Goal: Task Accomplishment & Management: Use online tool/utility

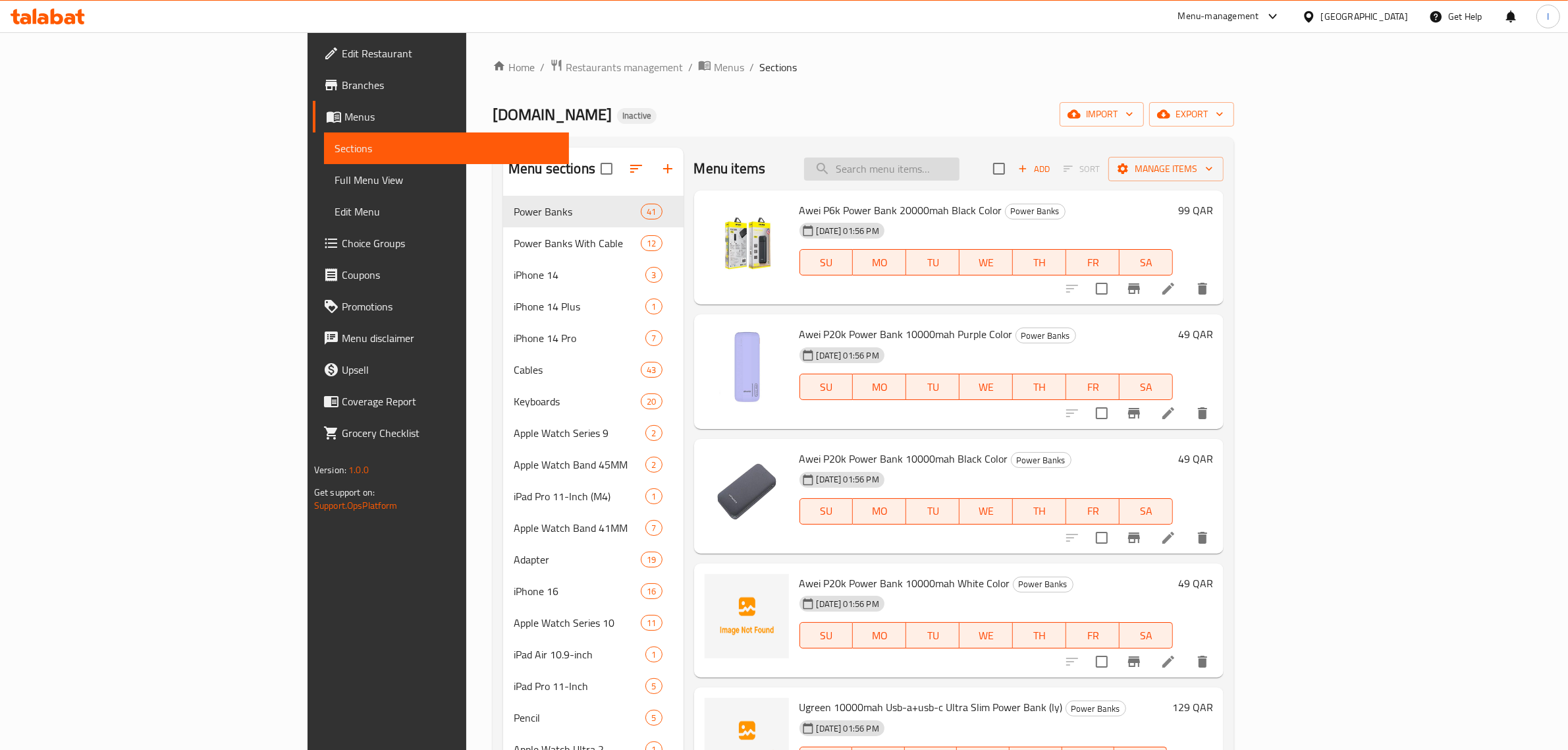
paste input "60300100000527"
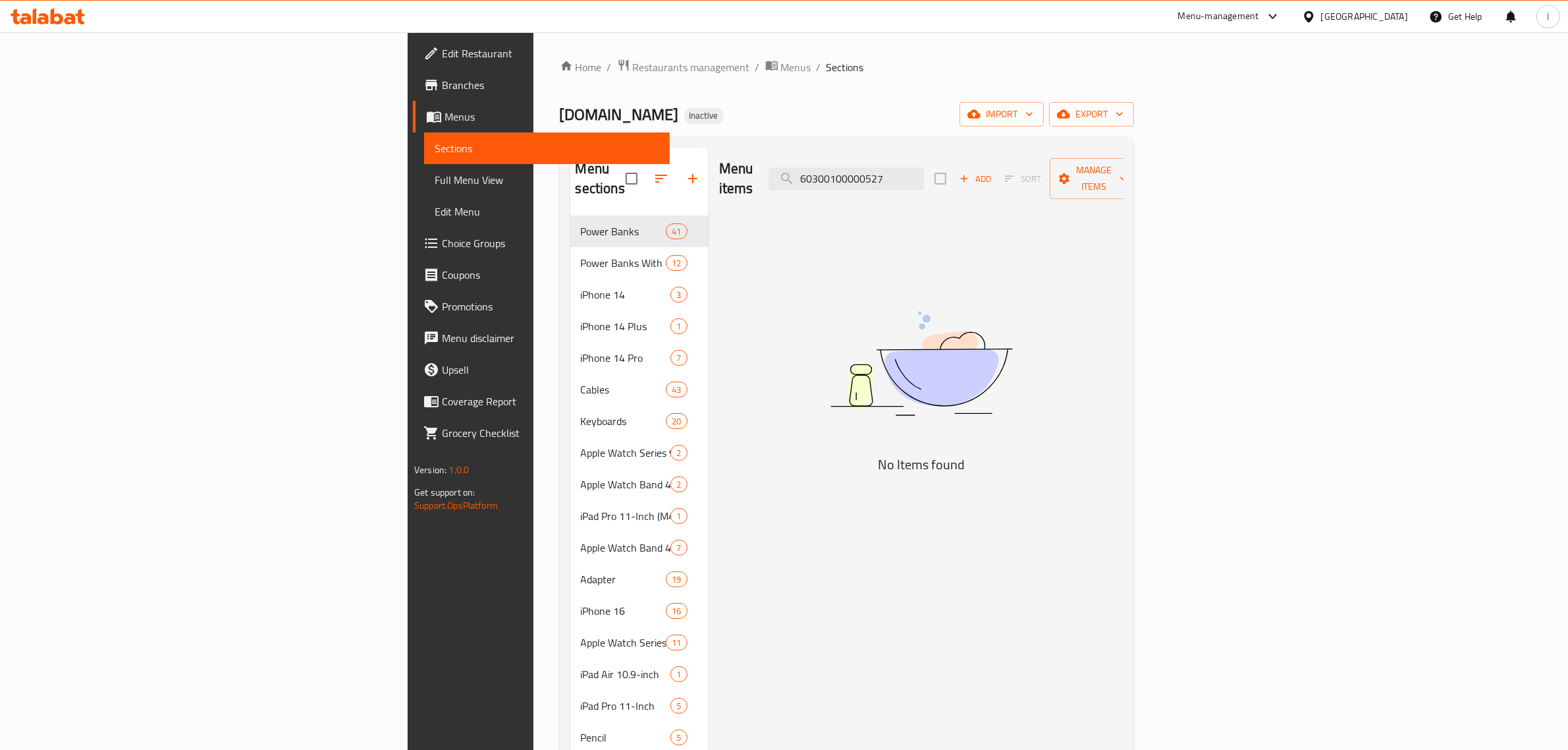
paste input "3"
paste input "2812"
type input "60300100002812"
drag, startPoint x: 949, startPoint y: 327, endPoint x: 1106, endPoint y: 257, distance: 171.9
click at [949, 327] on img at bounding box center [921, 364] width 329 height 175
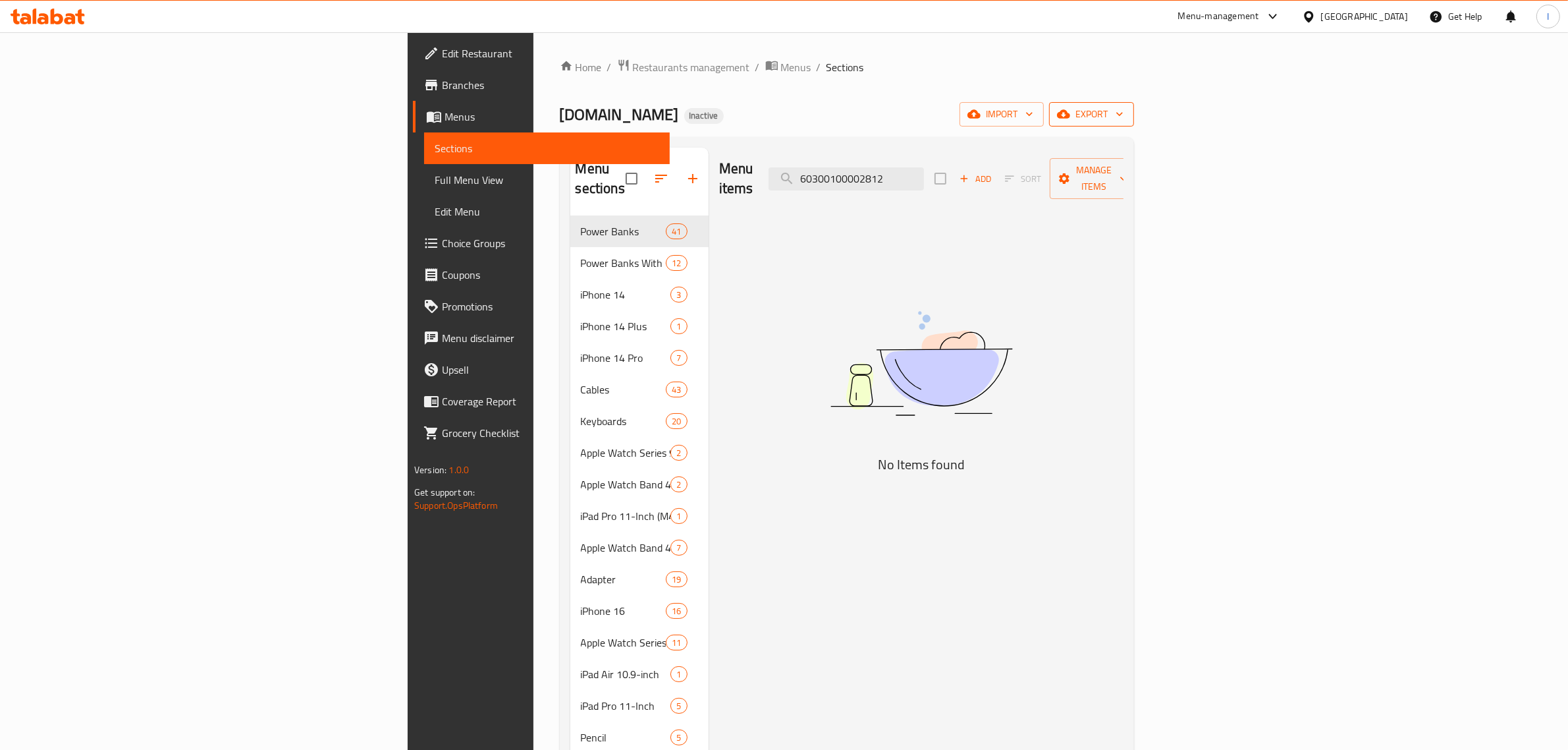
click at [1123, 117] on span "export" at bounding box center [1092, 114] width 64 height 17
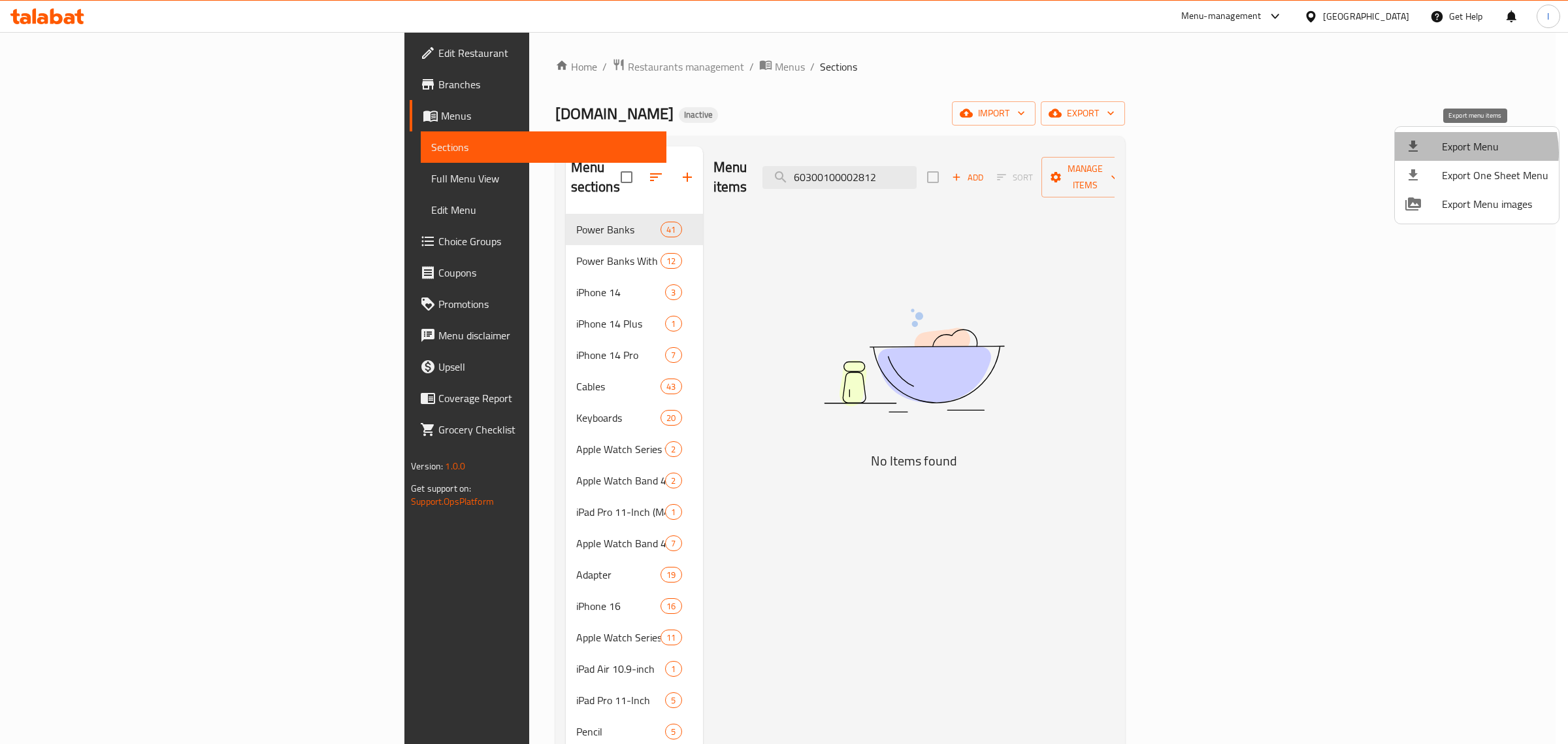
click at [1459, 152] on span "Export Menu" at bounding box center [1495, 146] width 107 height 16
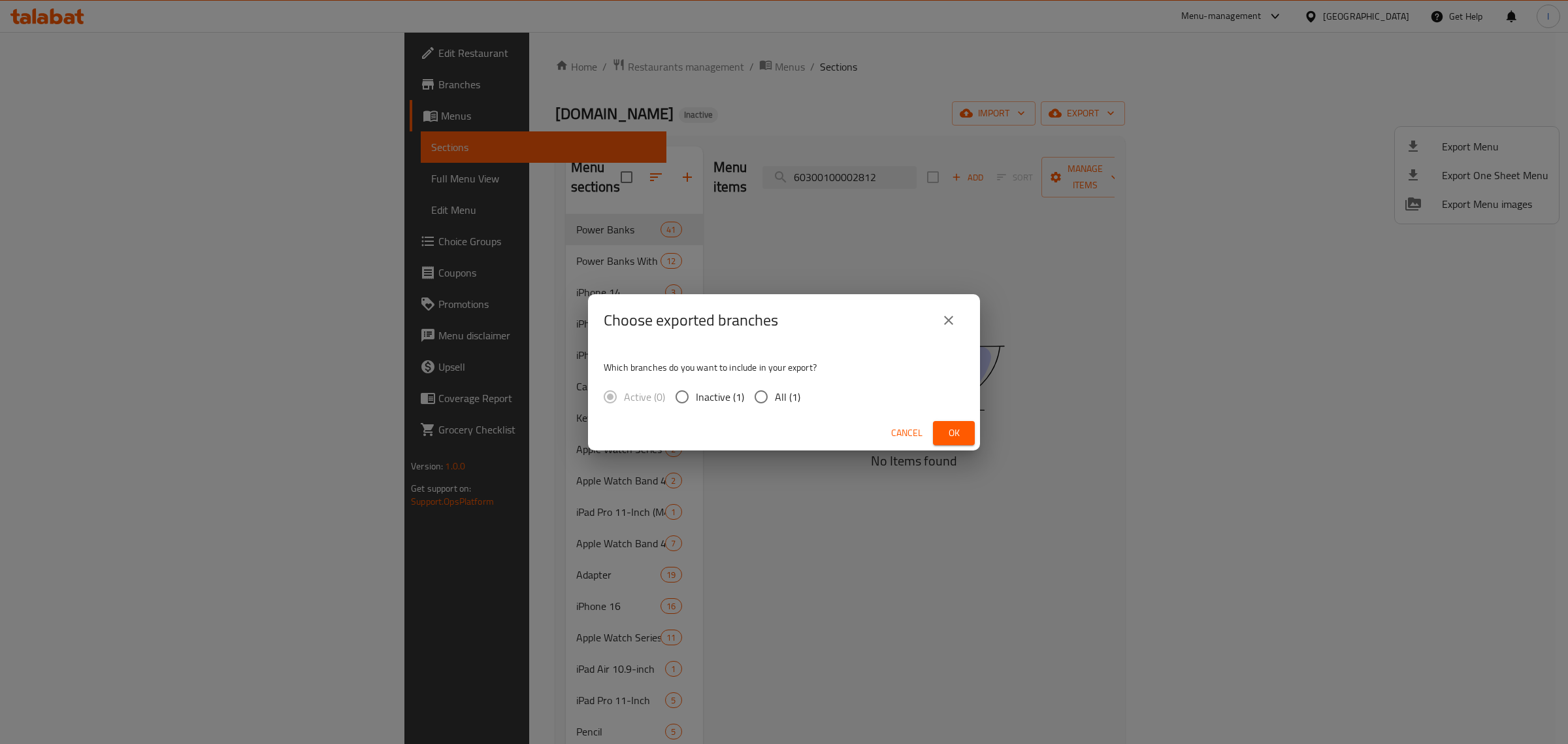
click at [766, 394] on input "All (1)" at bounding box center [761, 396] width 28 height 28
radio input "true"
click at [949, 414] on div "Which branches do you want to include in your export? Active (0) Inactive (1) A…" at bounding box center [784, 381] width 392 height 70
click at [953, 429] on span "Ok" at bounding box center [954, 433] width 21 height 17
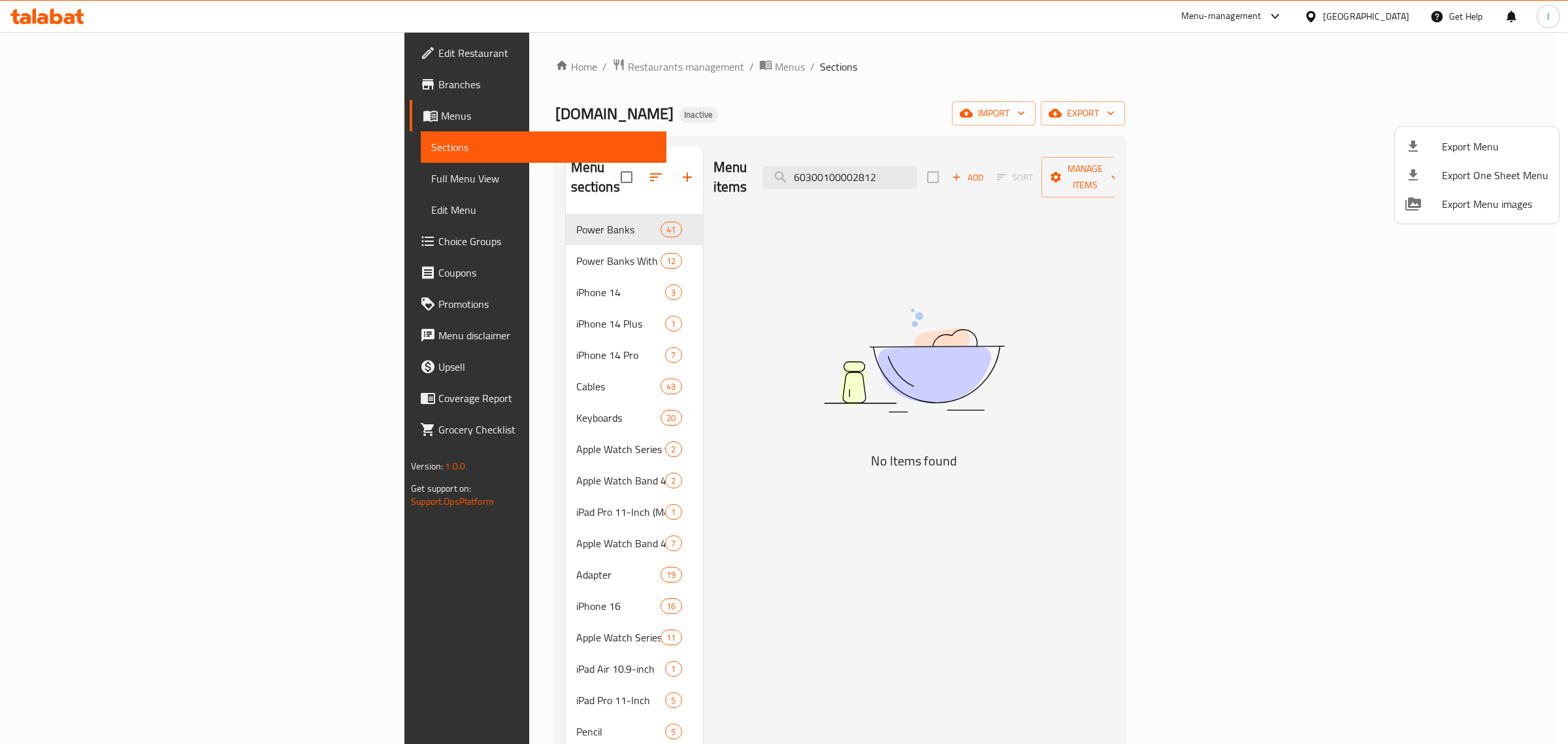
click at [1387, 359] on div at bounding box center [784, 372] width 1568 height 744
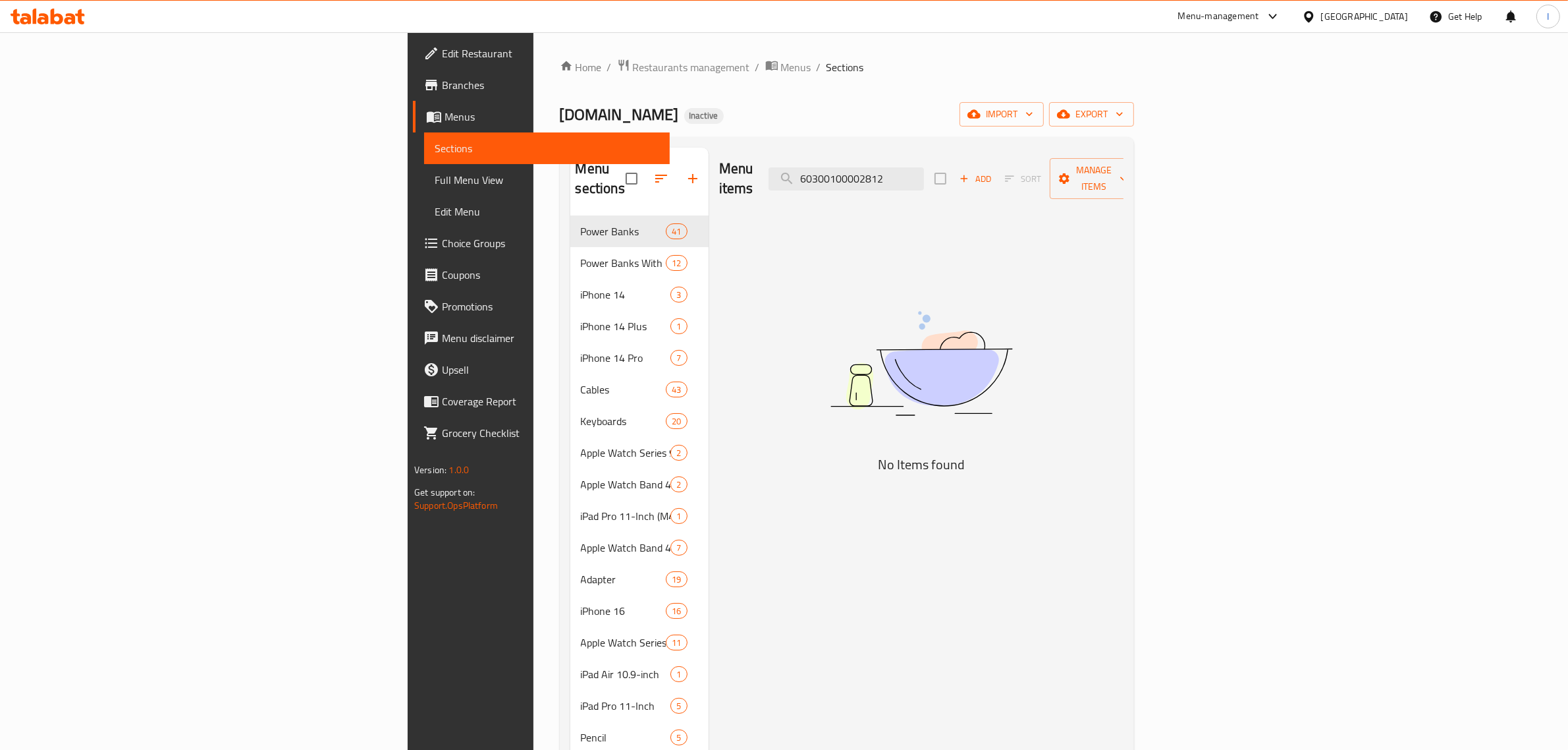
click at [1001, 181] on div "Menu items 60300100002812 Add Sort Manage items" at bounding box center [921, 179] width 404 height 62
click at [924, 173] on input "60300100002812" at bounding box center [846, 178] width 155 height 23
paste input "3596"
type input "60300100003596"
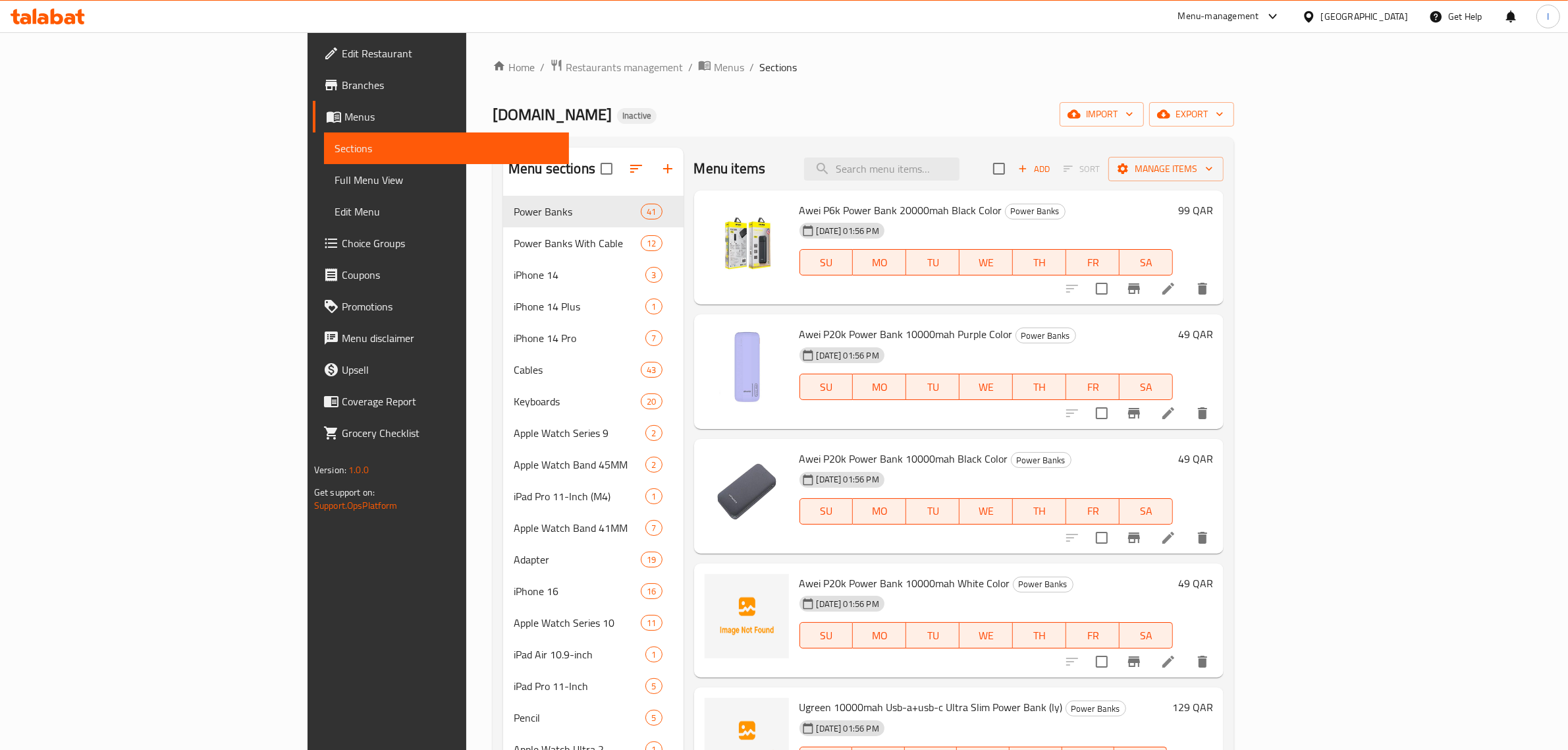
click at [965, 155] on div "Menu items Add Sort Manage items" at bounding box center [959, 169] width 530 height 43
click at [960, 165] on input "search" at bounding box center [881, 169] width 155 height 23
paste input "60300100001848"
type input "60300100001848"
click at [1170, 111] on icon "button" at bounding box center [1163, 114] width 13 height 8
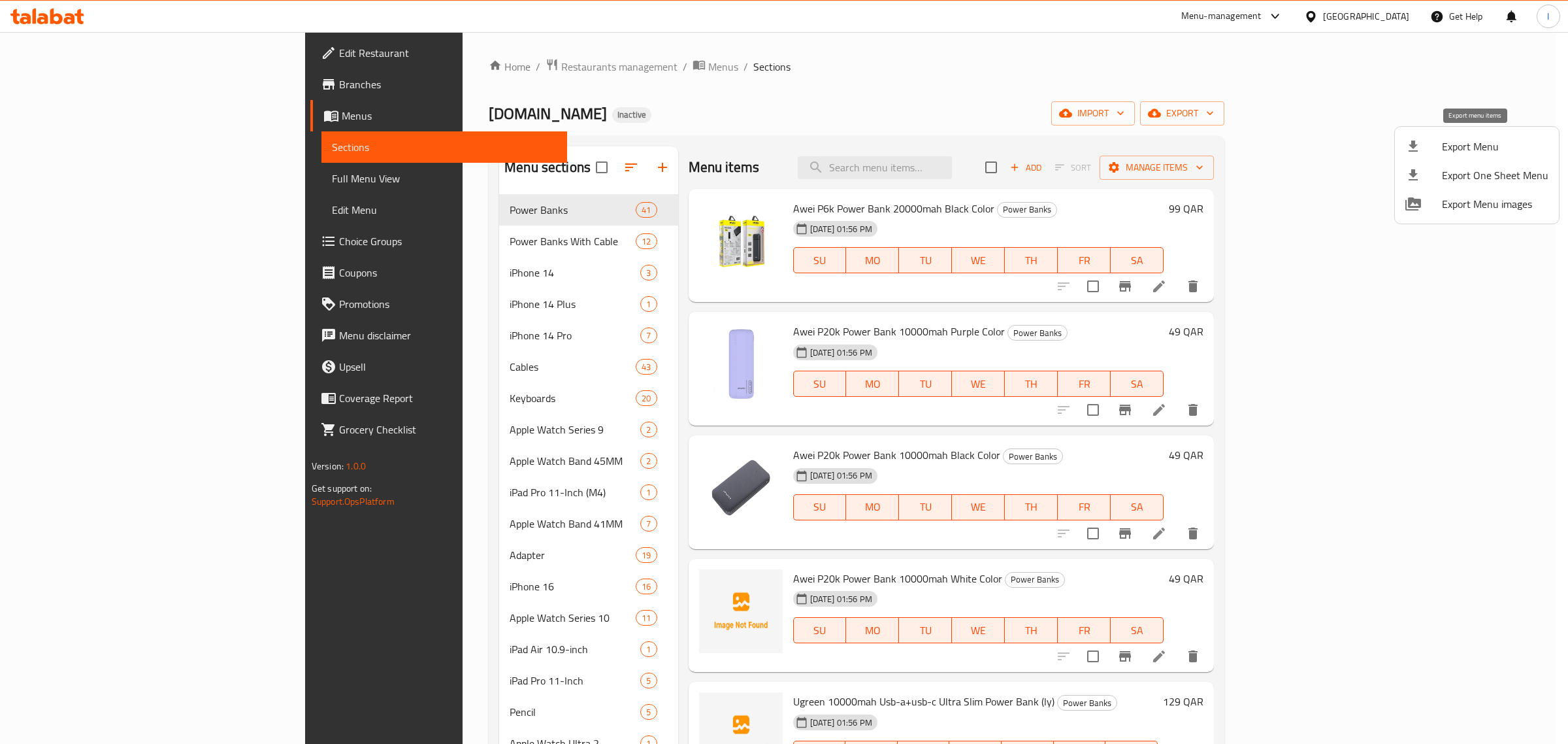
click at [1442, 149] on span "Export Menu" at bounding box center [1495, 146] width 107 height 16
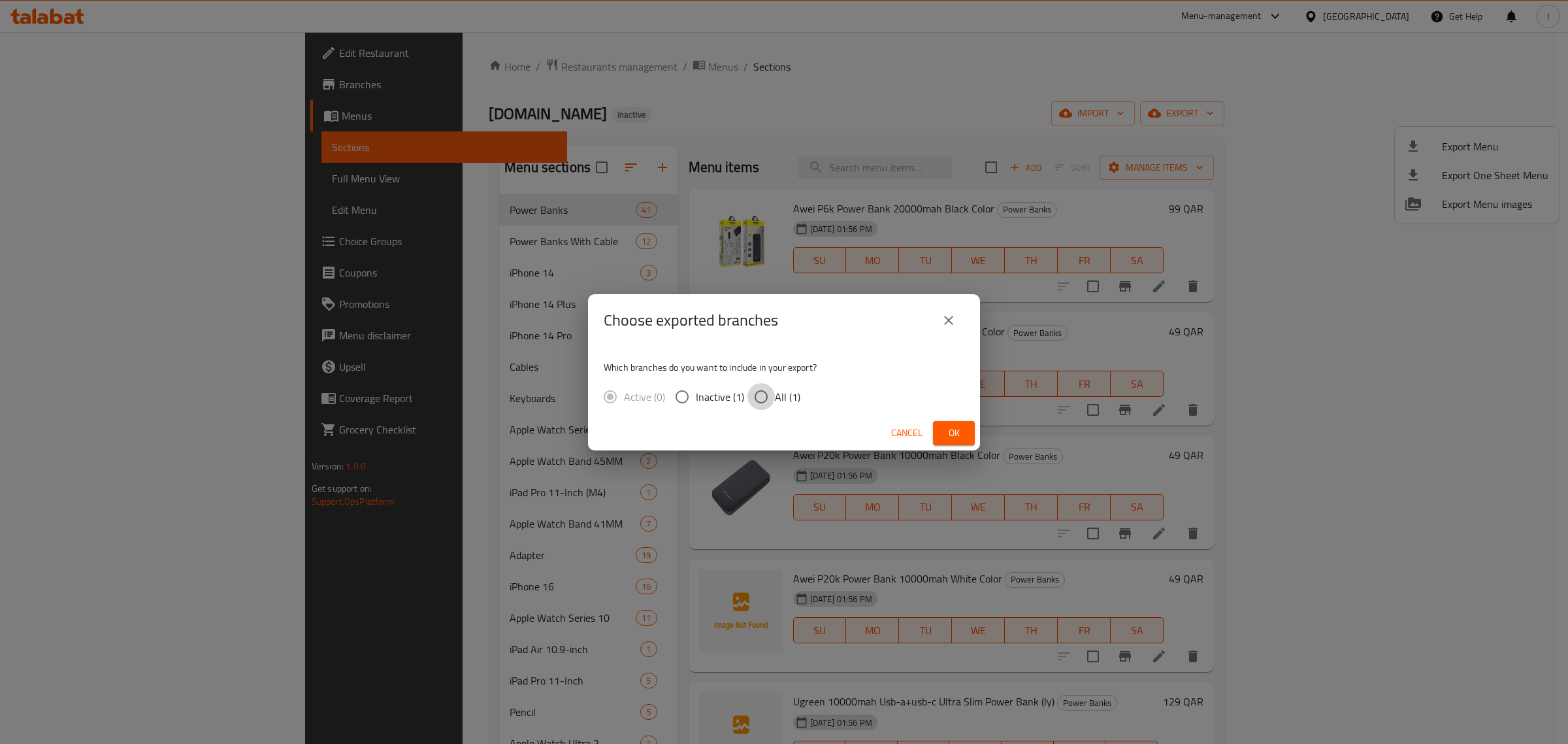
click at [757, 392] on input "All (1)" at bounding box center [761, 396] width 28 height 28
radio input "true"
click at [945, 429] on span "Ok" at bounding box center [954, 433] width 21 height 17
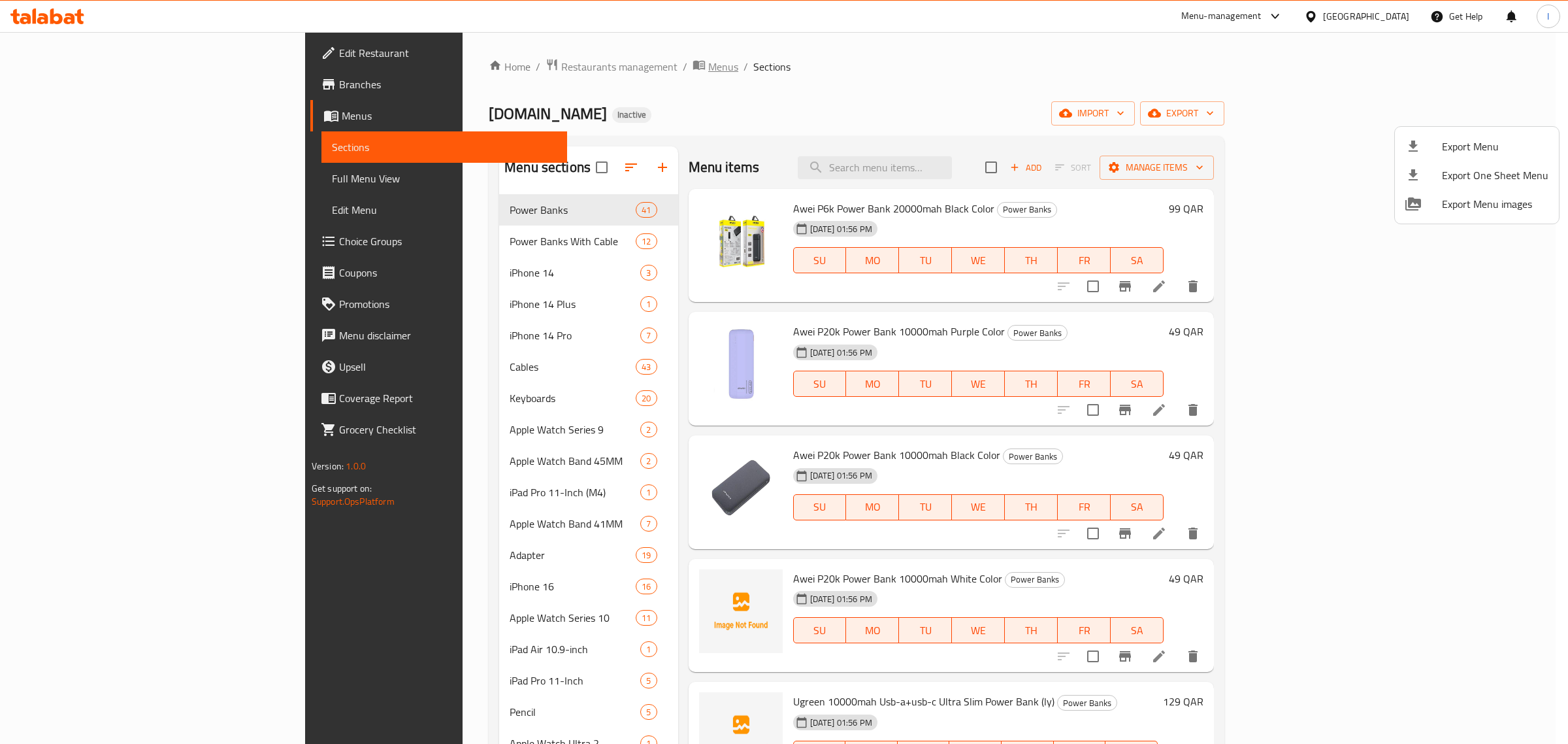
click at [528, 72] on div at bounding box center [784, 372] width 1568 height 744
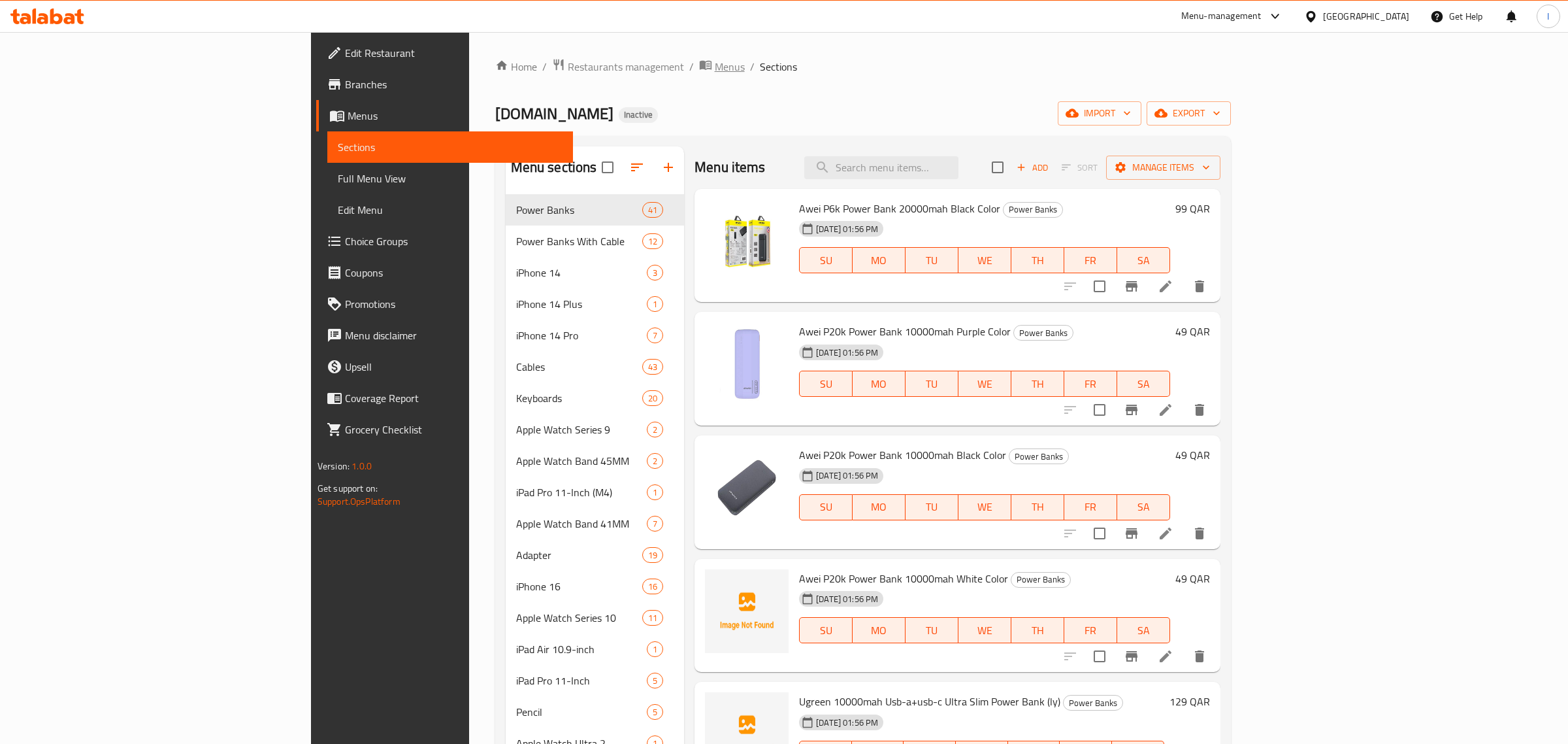
click at [715, 70] on span "Menus" at bounding box center [730, 66] width 30 height 16
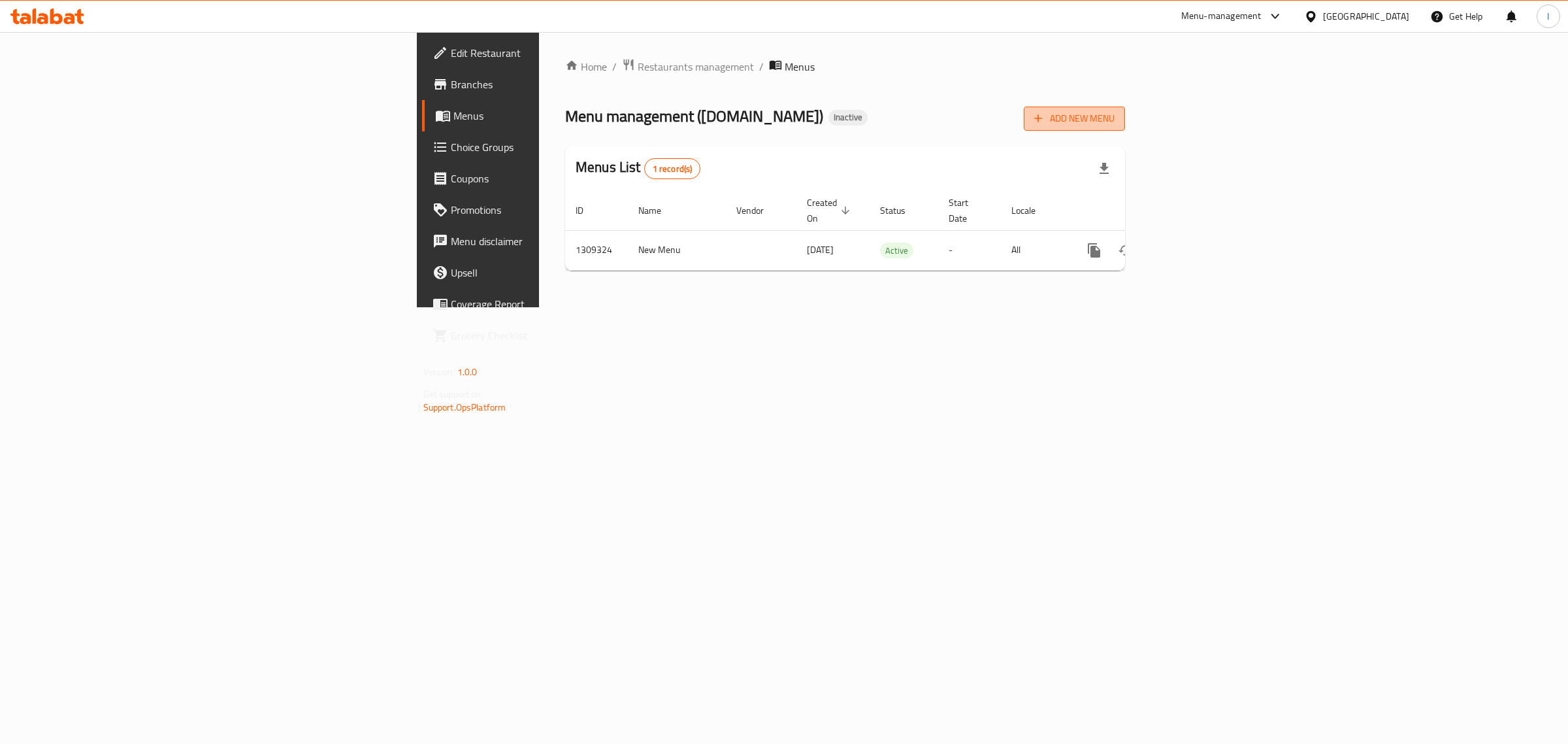
click at [1115, 111] on span "Add New Menu" at bounding box center [1074, 118] width 80 height 17
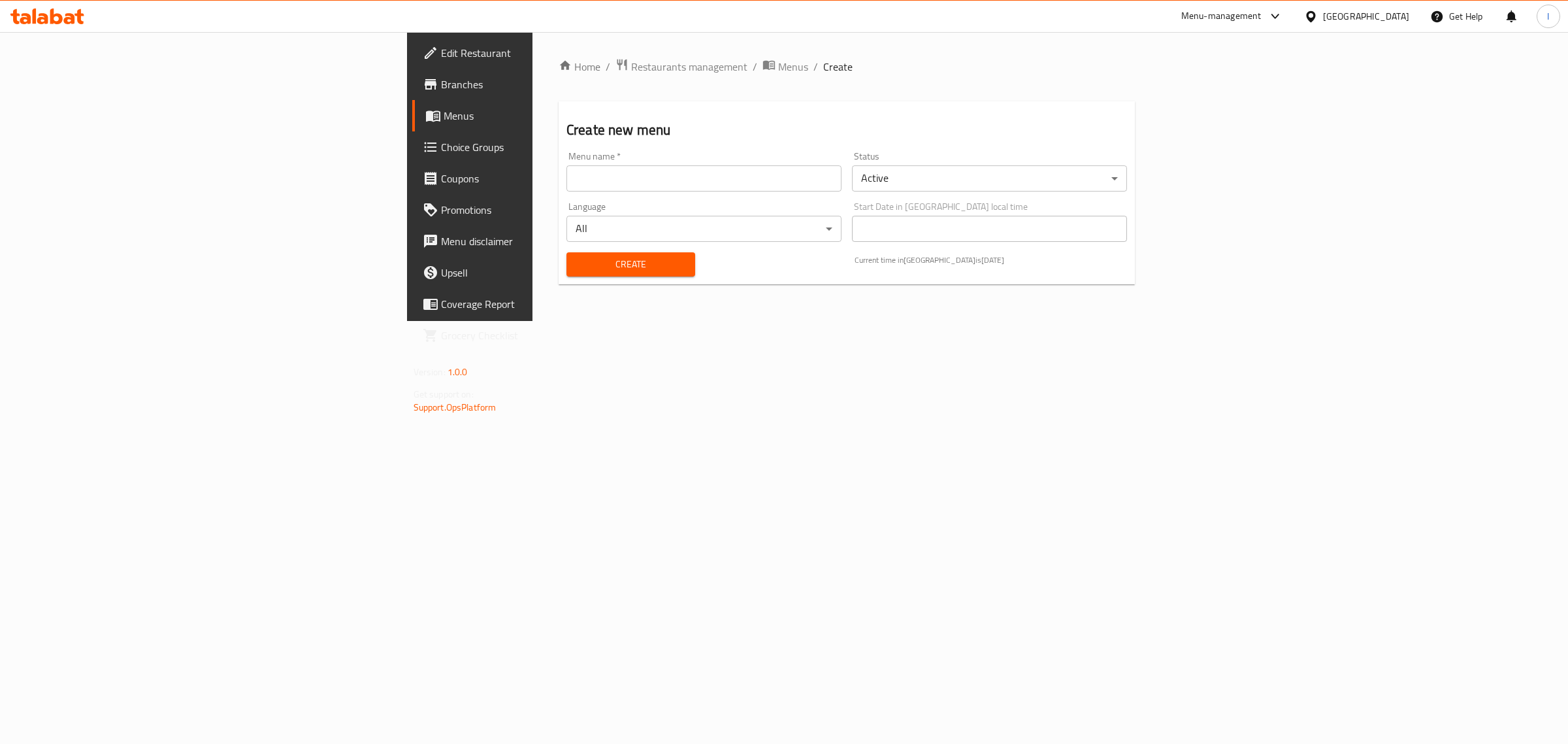
click at [561, 191] on div "Menu name   * Menu name *" at bounding box center [704, 171] width 286 height 50
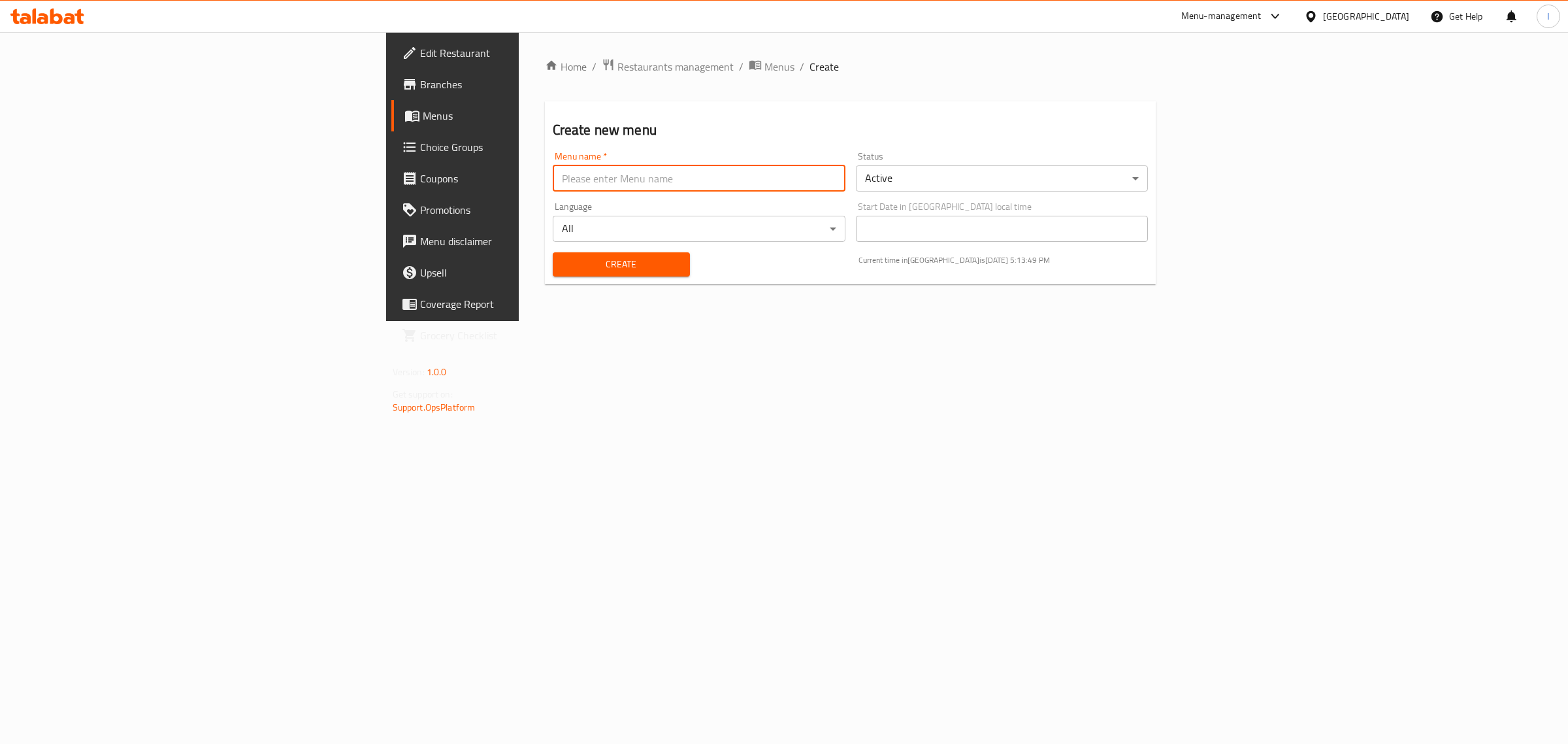
click at [552, 185] on input "text" at bounding box center [698, 178] width 292 height 26
type input "New Menu"
click at [563, 262] on span "Create" at bounding box center [621, 264] width 116 height 17
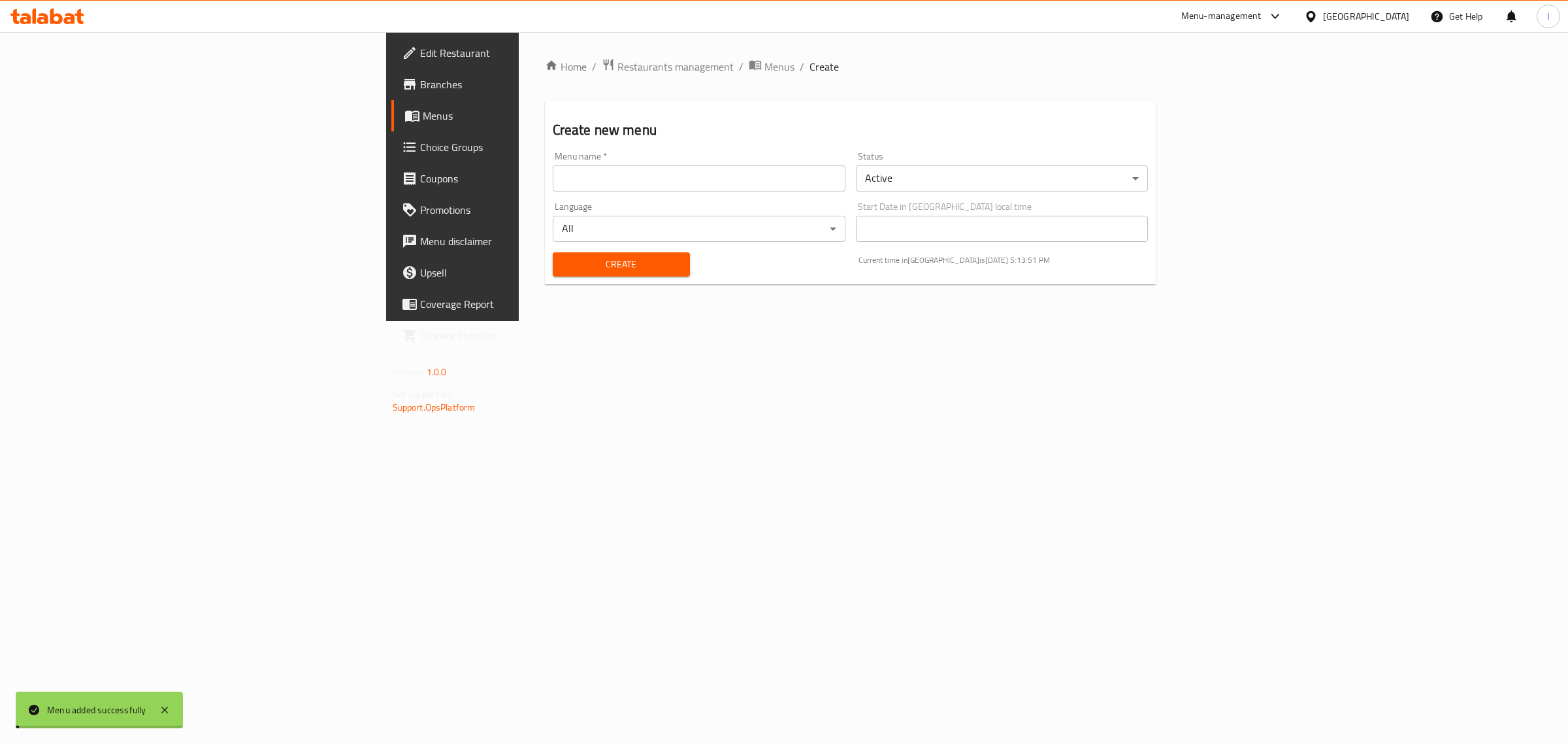
click at [764, 70] on span "Menus" at bounding box center [780, 66] width 30 height 16
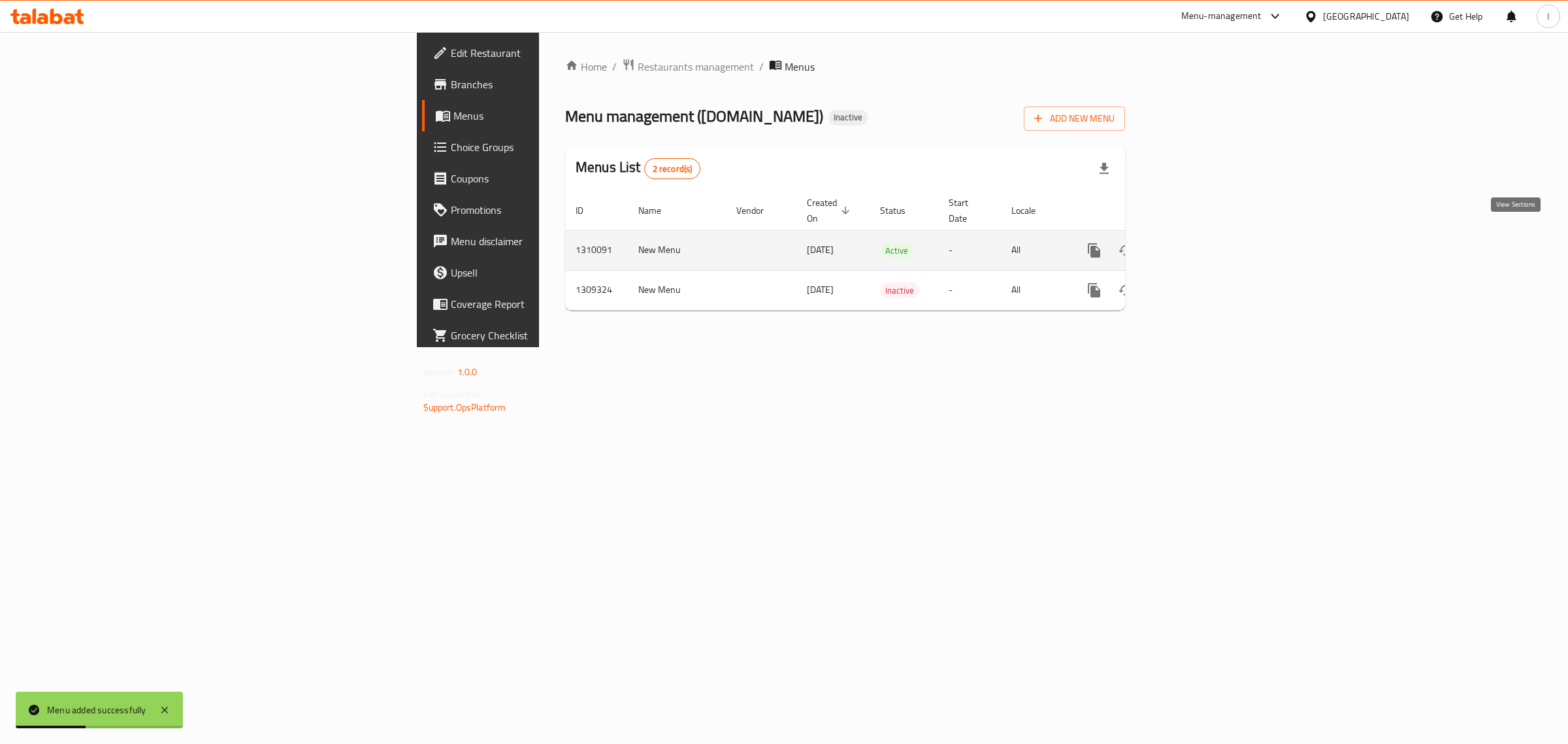
click at [1196, 242] on icon "enhanced table" at bounding box center [1188, 250] width 16 height 16
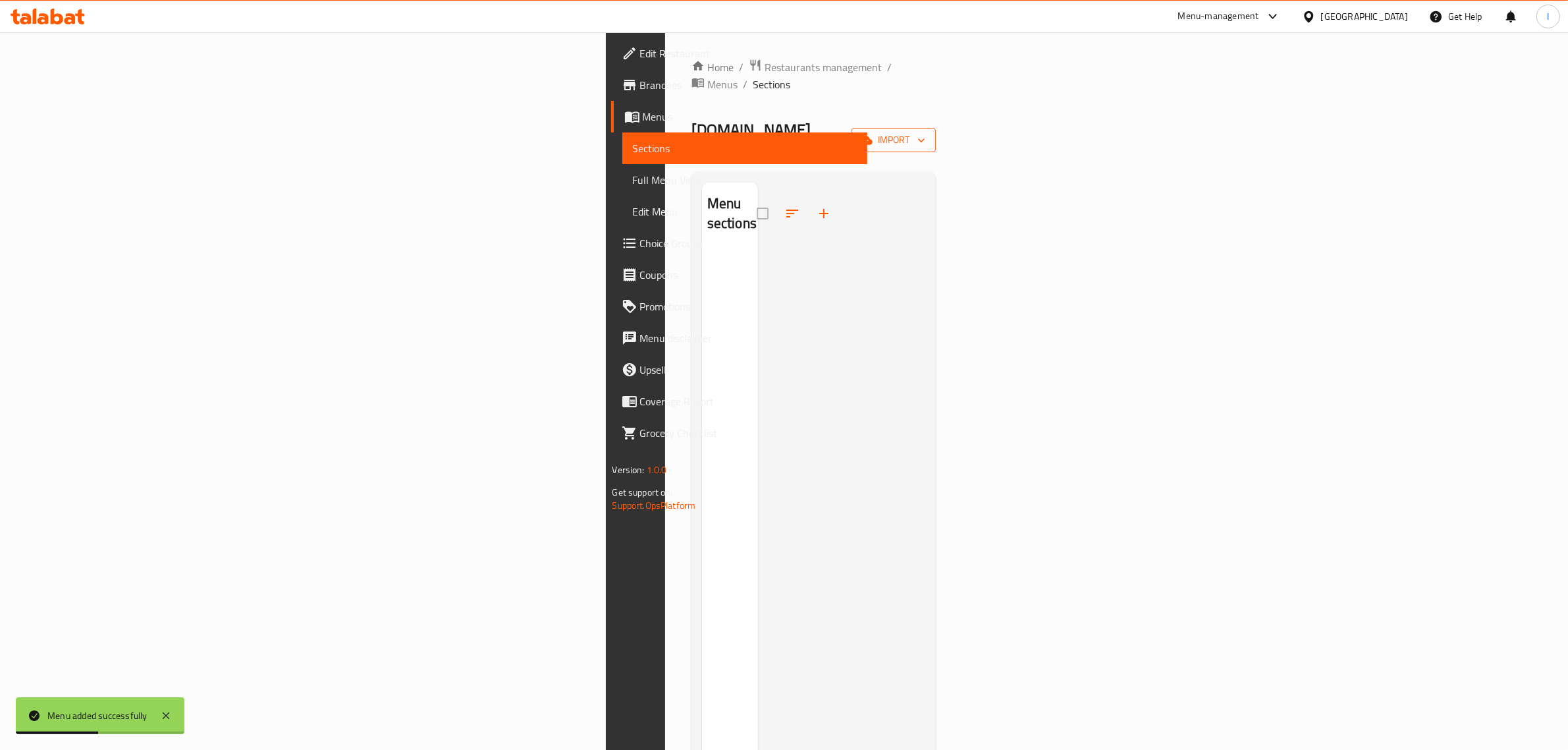
click at [925, 132] on span "import" at bounding box center [893, 140] width 63 height 17
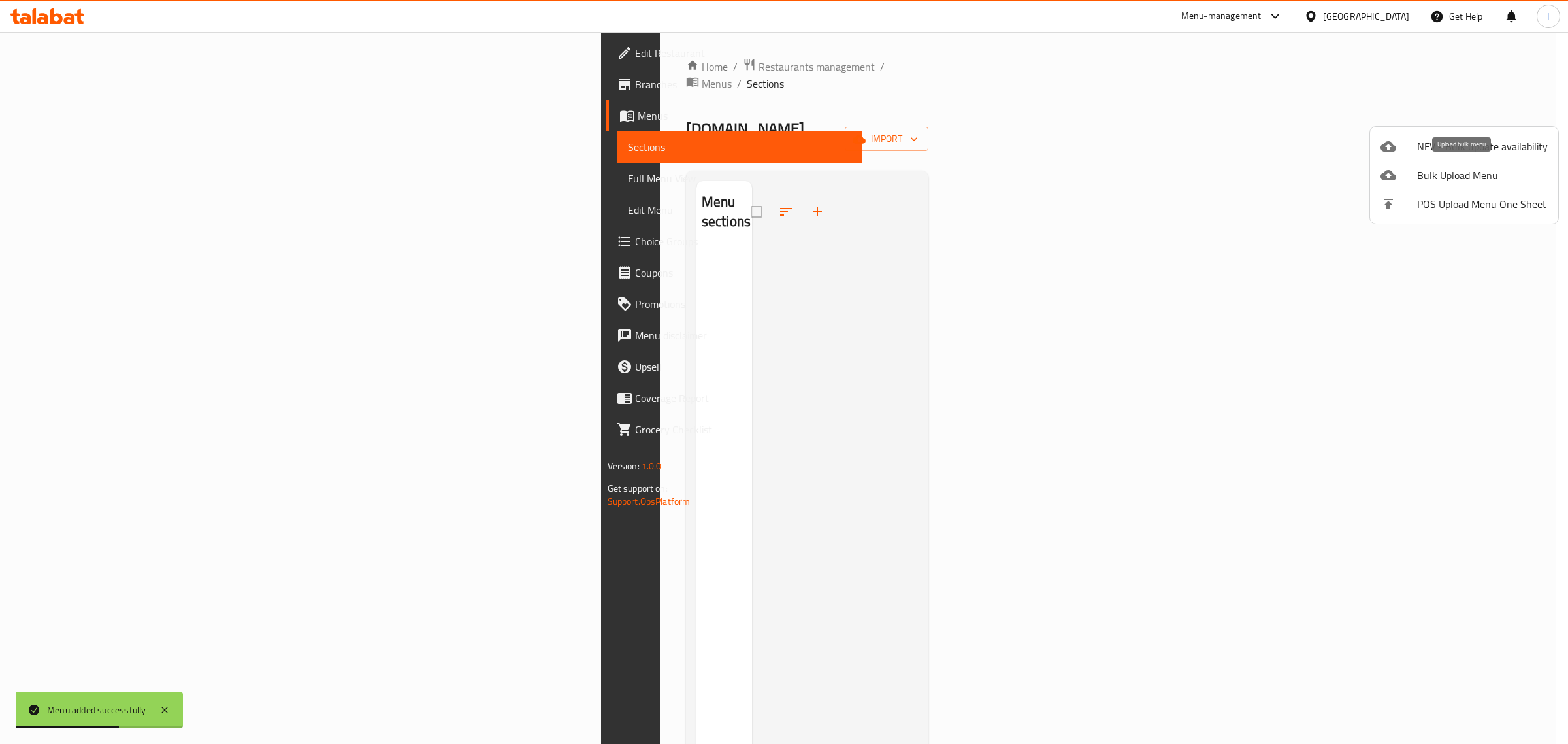
click at [1454, 171] on span "Bulk Upload Menu" at bounding box center [1483, 175] width 131 height 16
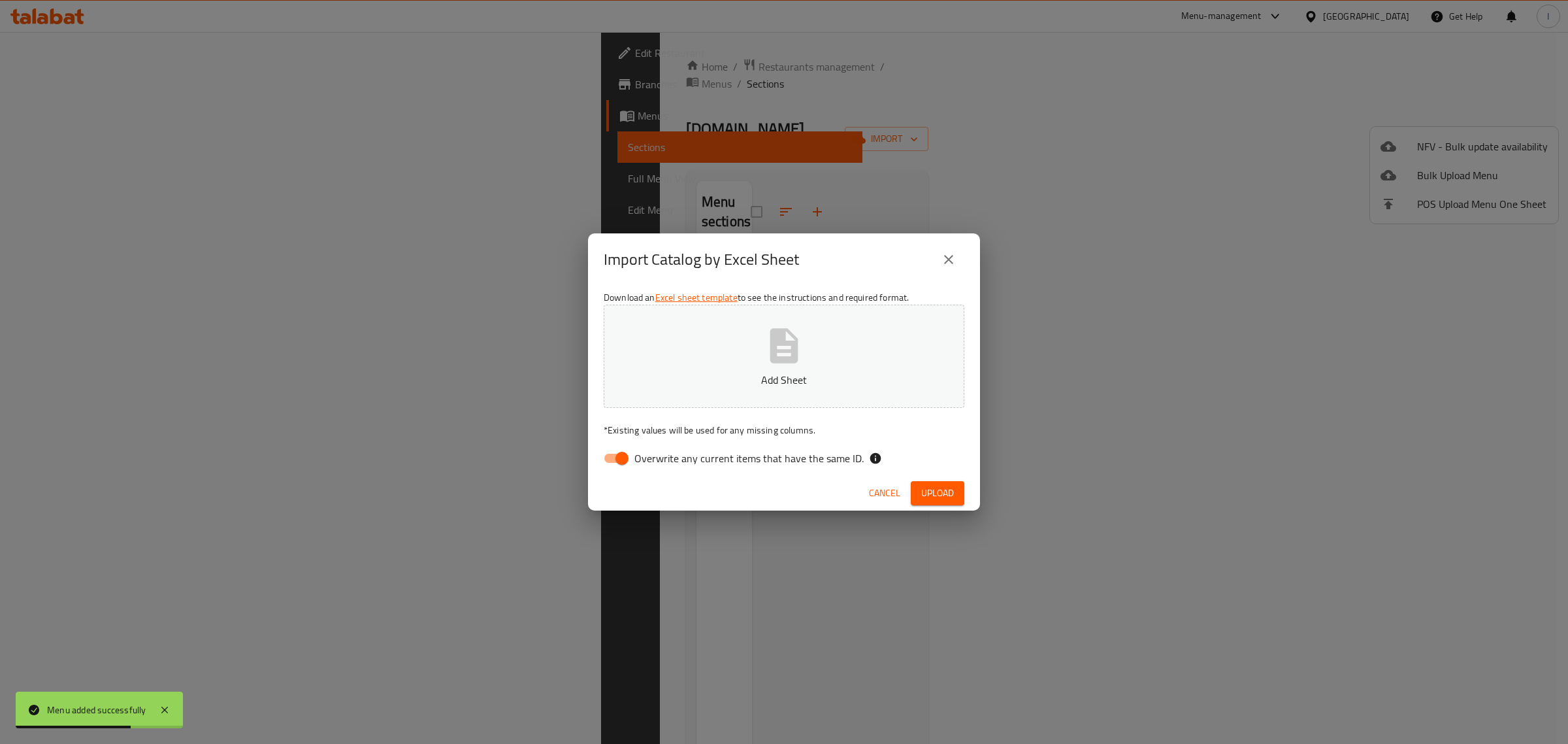
click at [746, 383] on p "Add Sheet" at bounding box center [784, 379] width 320 height 16
click at [635, 458] on span "Overwrite any current items that have the same ID." at bounding box center [749, 458] width 229 height 16
click at [635, 458] on input "Overwrite any current items that have the same ID." at bounding box center [622, 458] width 74 height 25
checkbox input "false"
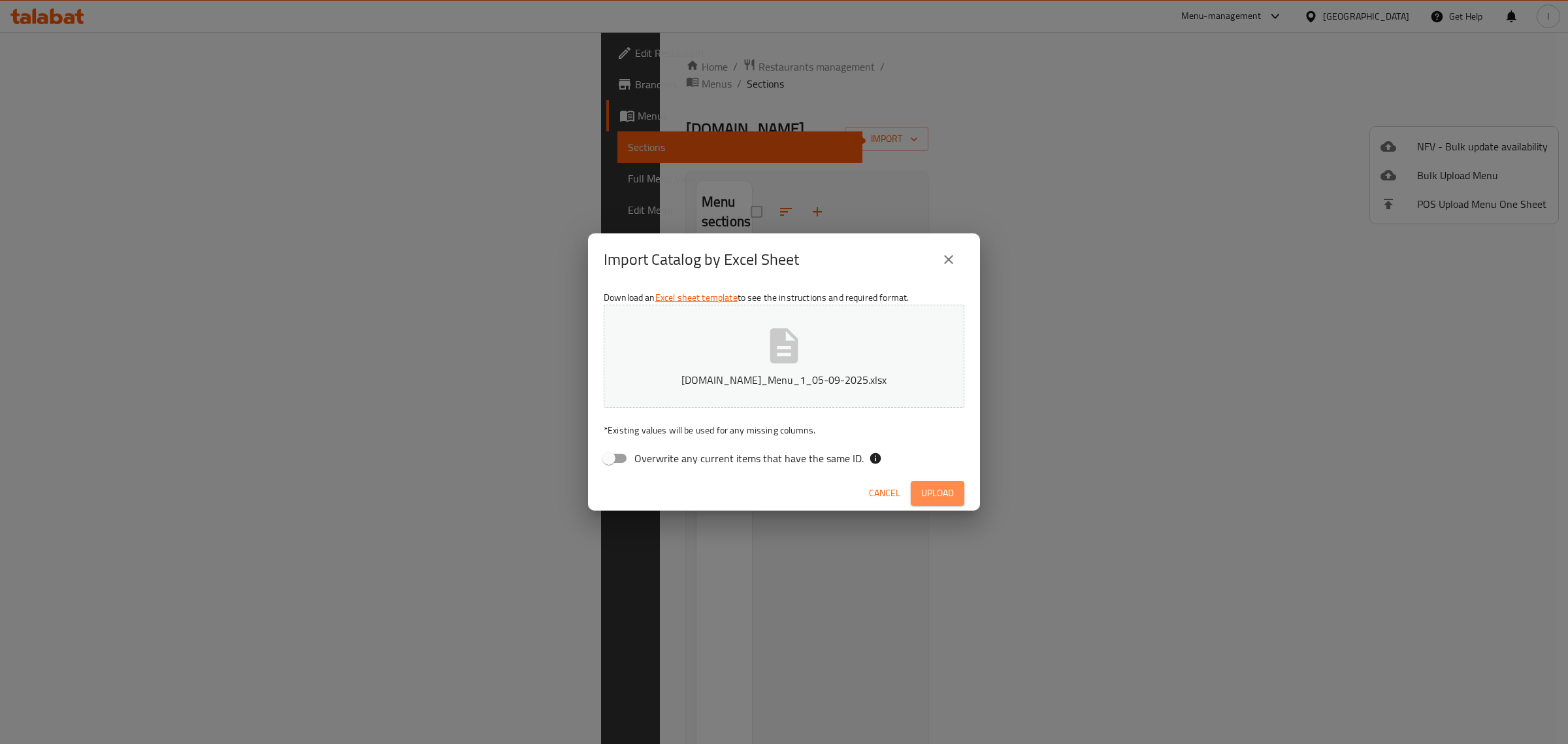
click at [954, 495] on span "Upload" at bounding box center [937, 493] width 32 height 17
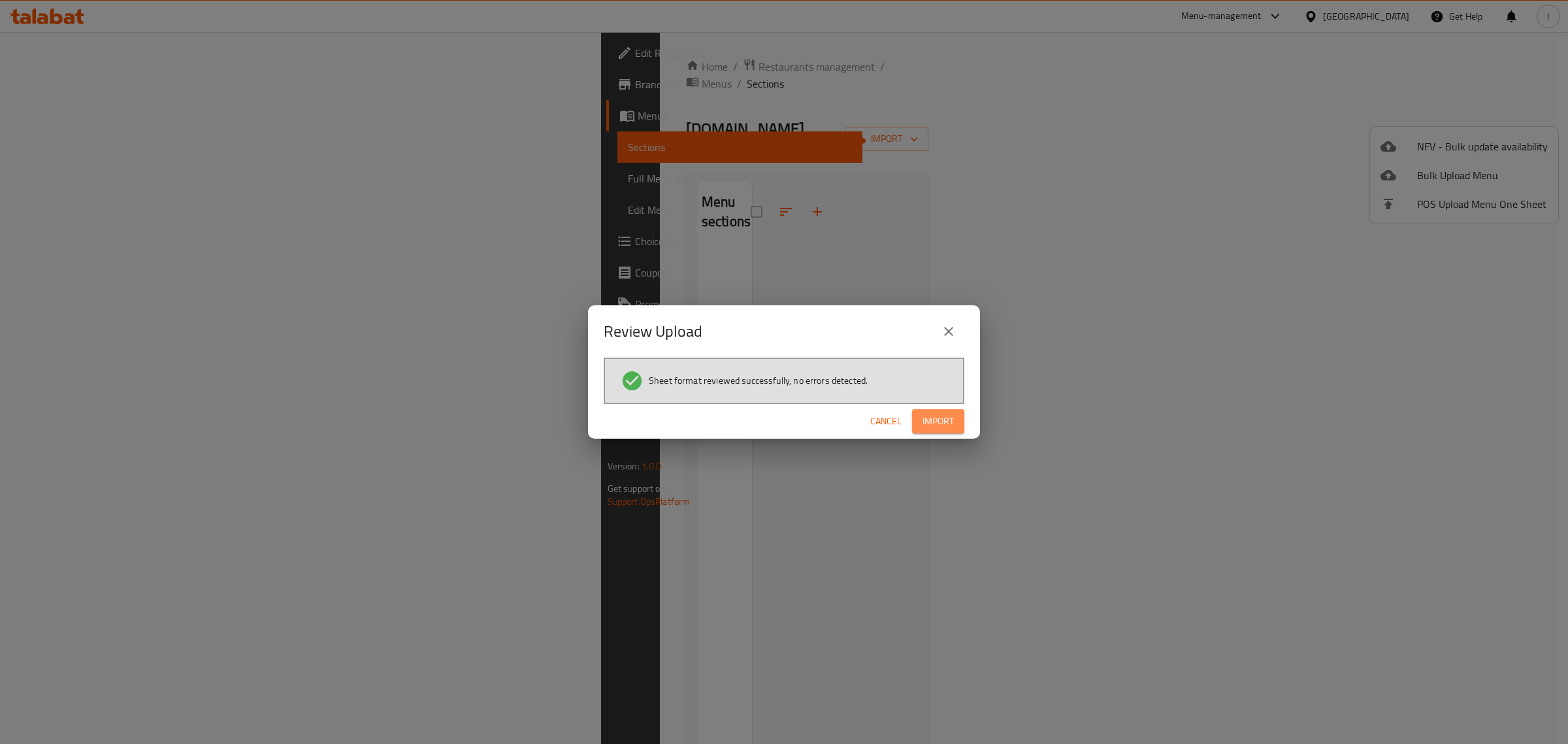
click at [954, 416] on button "Import" at bounding box center [938, 421] width 52 height 24
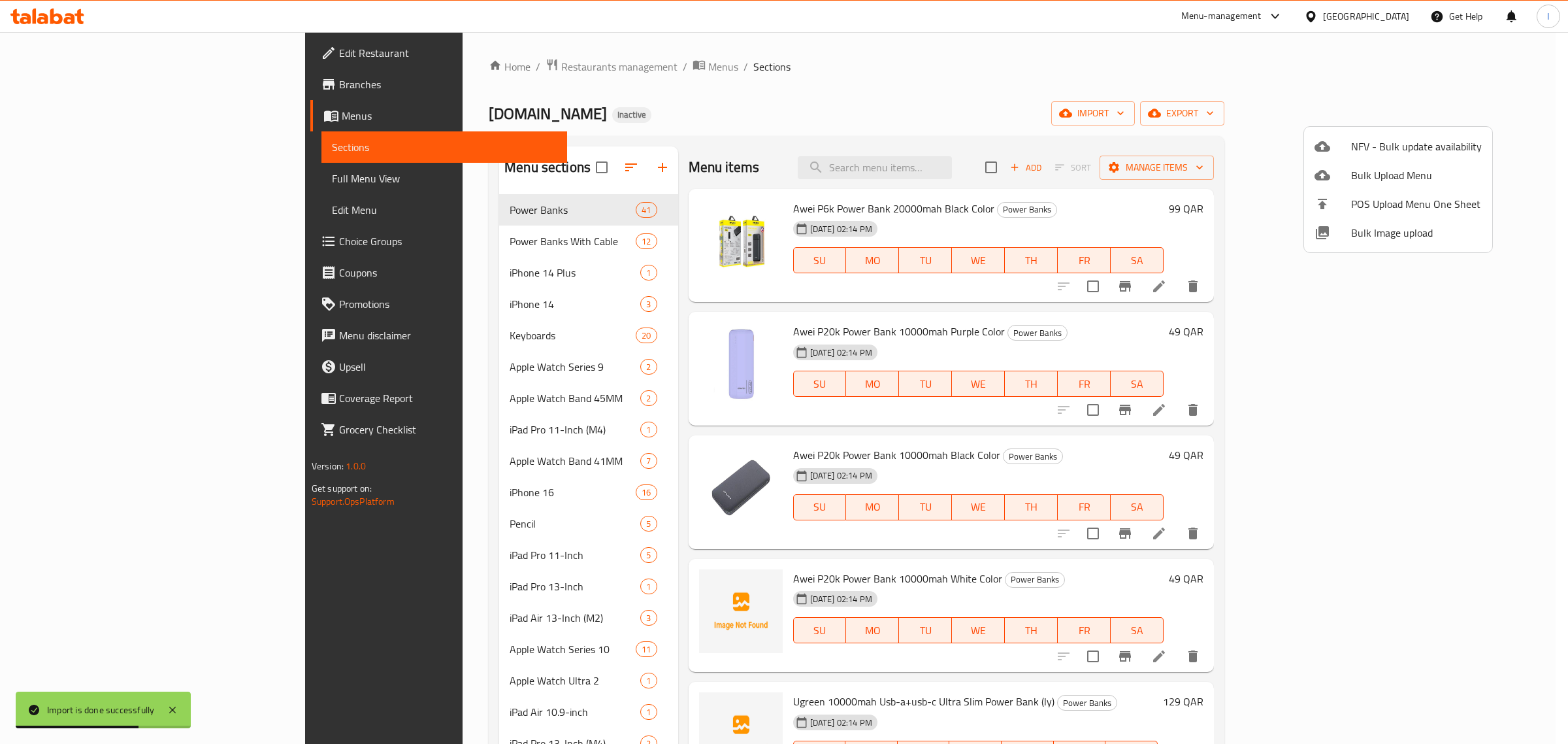
click at [777, 92] on div at bounding box center [784, 372] width 1568 height 744
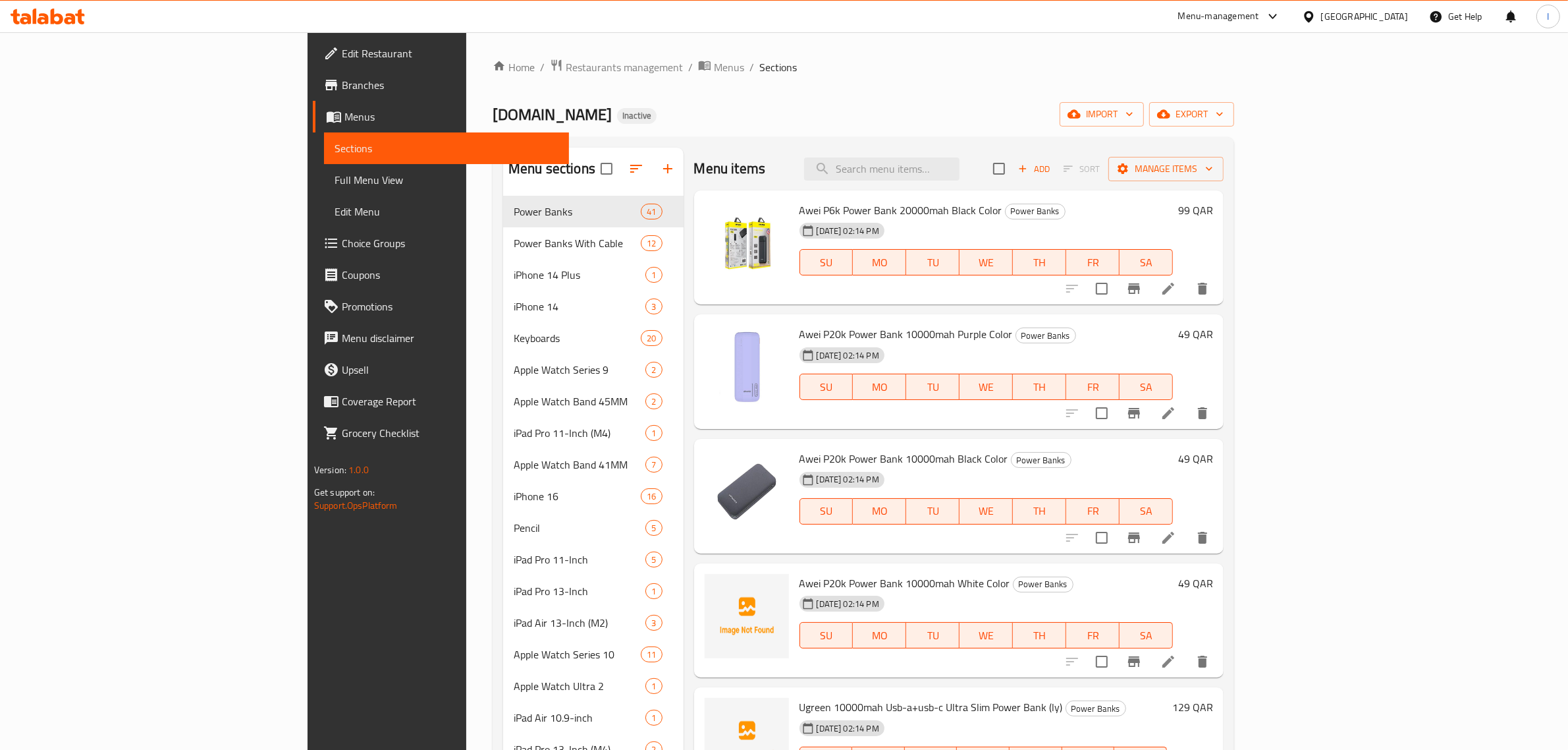
click at [1013, 186] on div "Menu items Add Sort Manage items" at bounding box center [959, 169] width 530 height 43
click at [960, 162] on input "search" at bounding box center [881, 169] width 155 height 23
paste input "60300100000409"
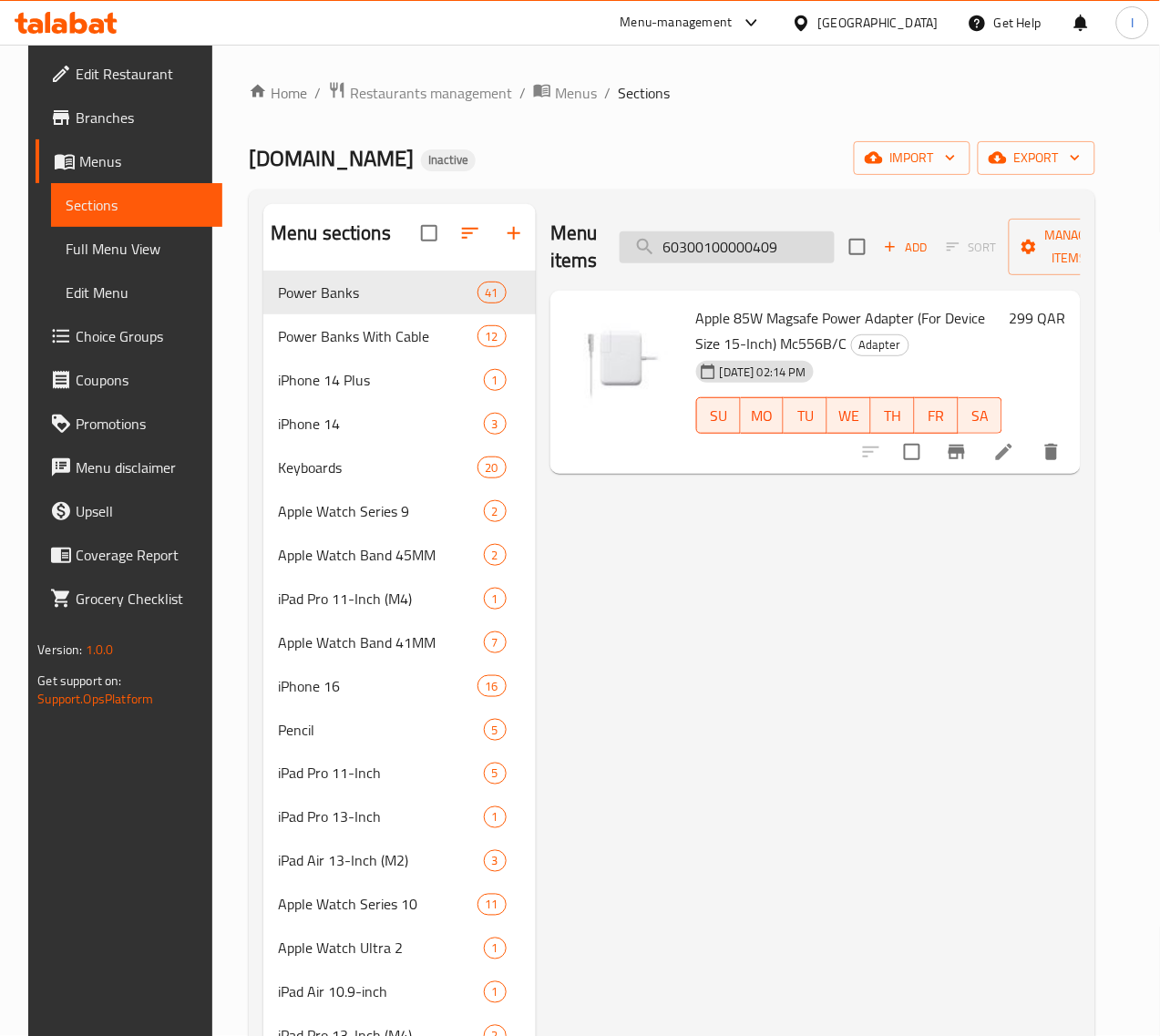
click at [688, 256] on input "60300100000409" at bounding box center [727, 247] width 215 height 32
paste input "960"
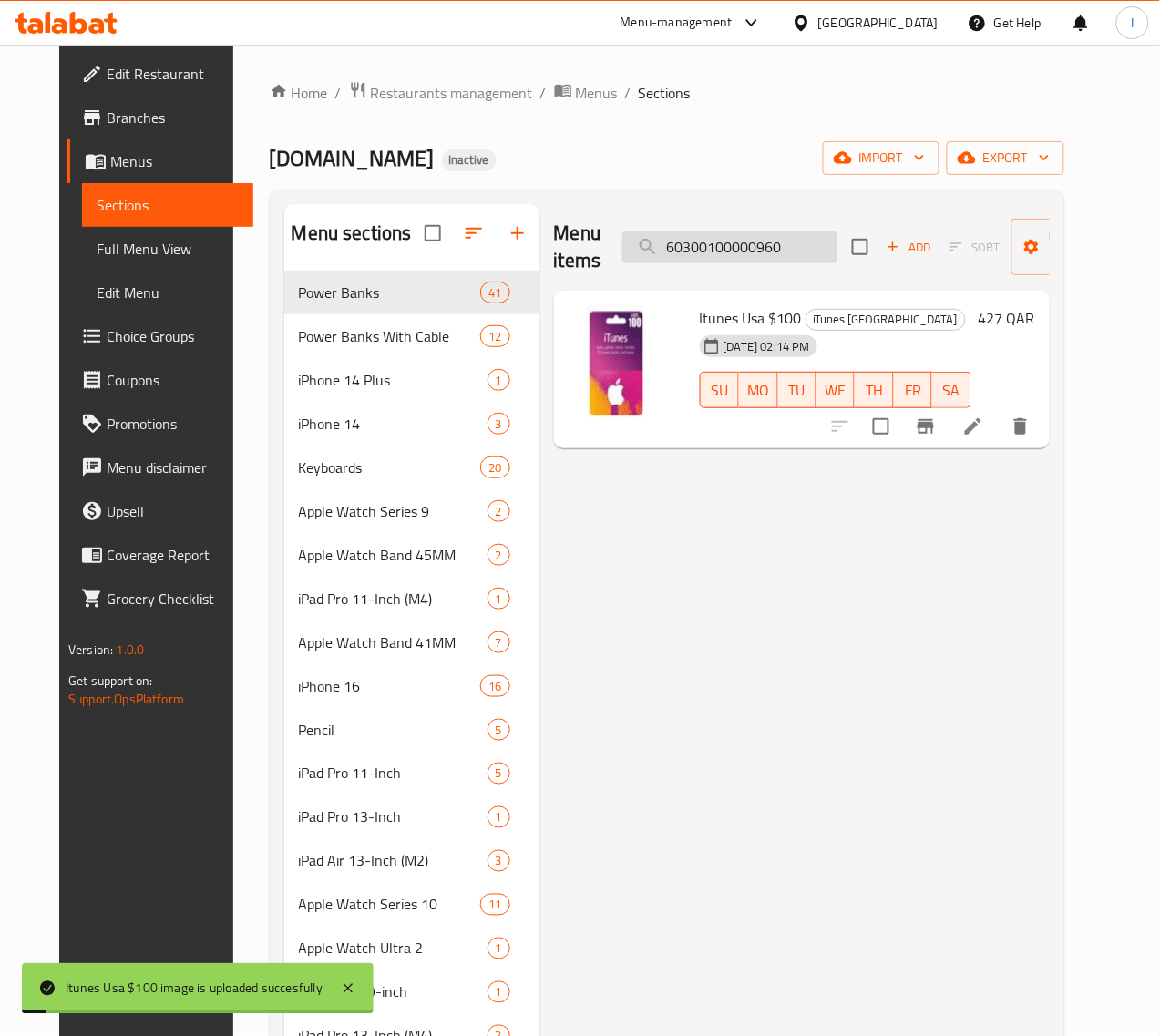
click at [727, 239] on input "60300100000960" at bounding box center [730, 247] width 215 height 32
paste input "1"
click at [641, 253] on input "60300100000961" at bounding box center [730, 247] width 215 height 32
paste input "2"
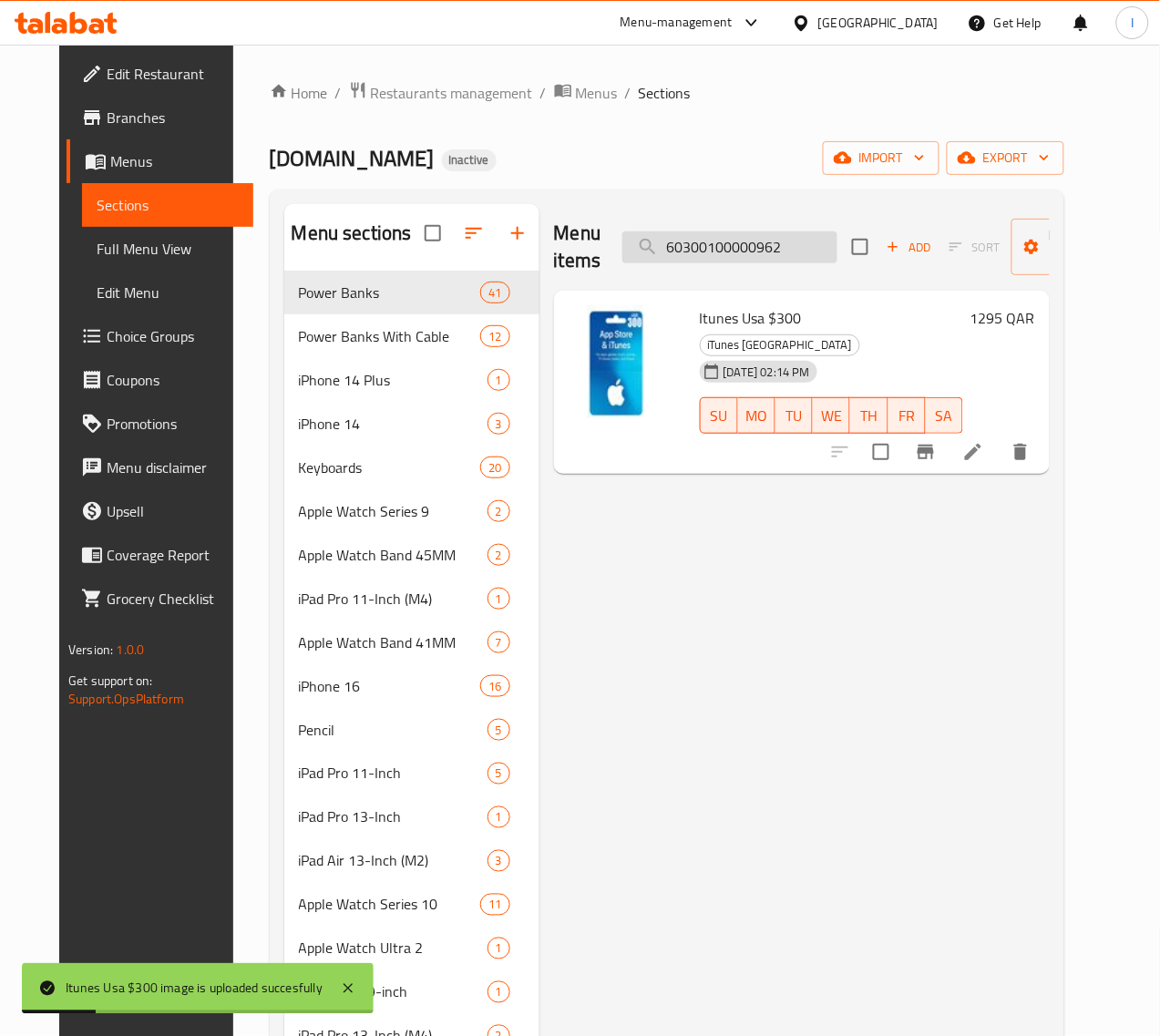
click at [661, 244] on input "60300100000962" at bounding box center [730, 247] width 215 height 32
paste input "3"
click at [727, 252] on input "60300100000963" at bounding box center [730, 247] width 215 height 32
paste input "4"
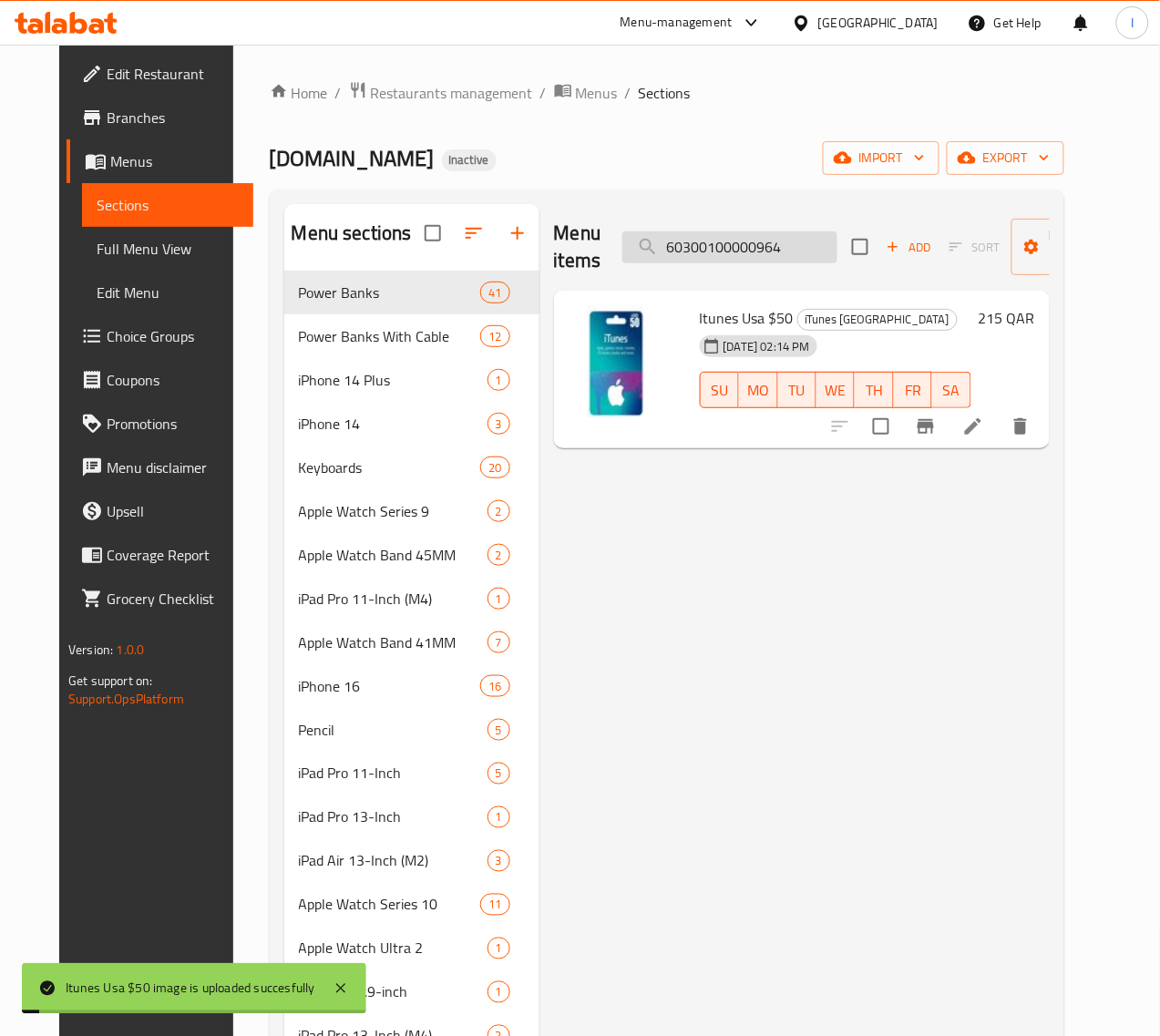
click at [733, 261] on input "60300100000964" at bounding box center [730, 247] width 215 height 32
paste input "5"
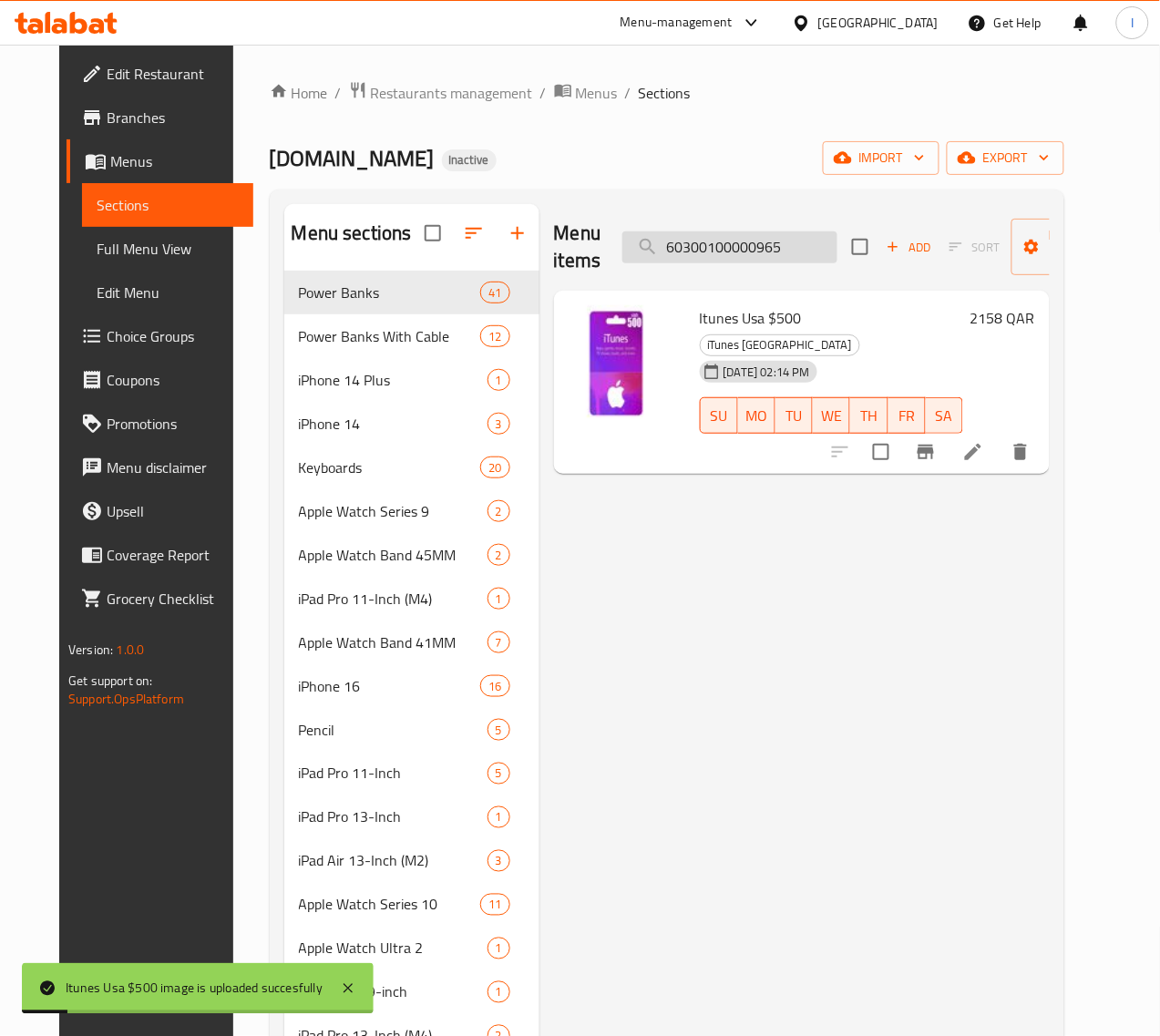
click at [698, 253] on input "60300100000965" at bounding box center [730, 247] width 215 height 32
paste input "107"
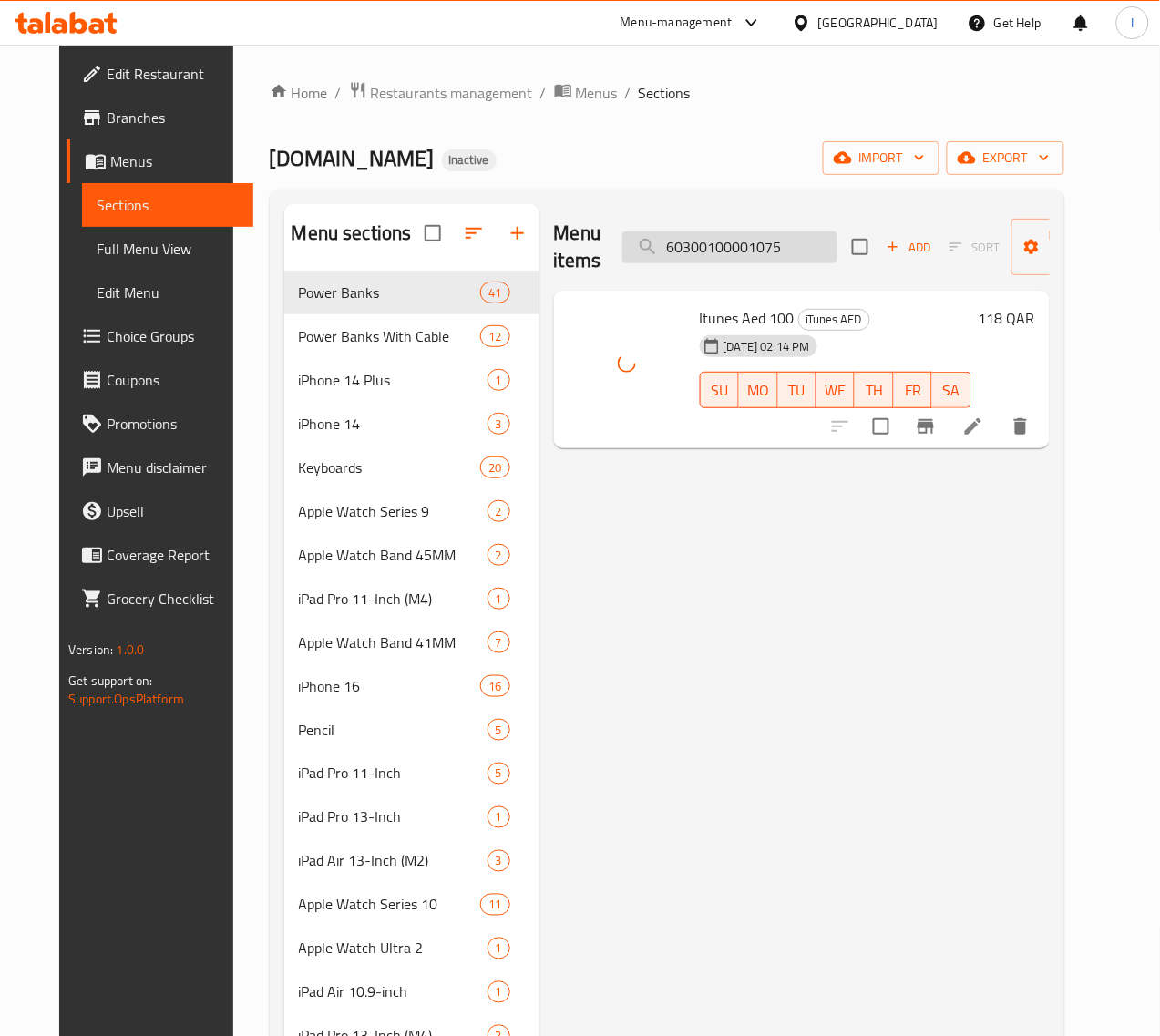
click at [743, 258] on input "60300100001075" at bounding box center [730, 247] width 215 height 32
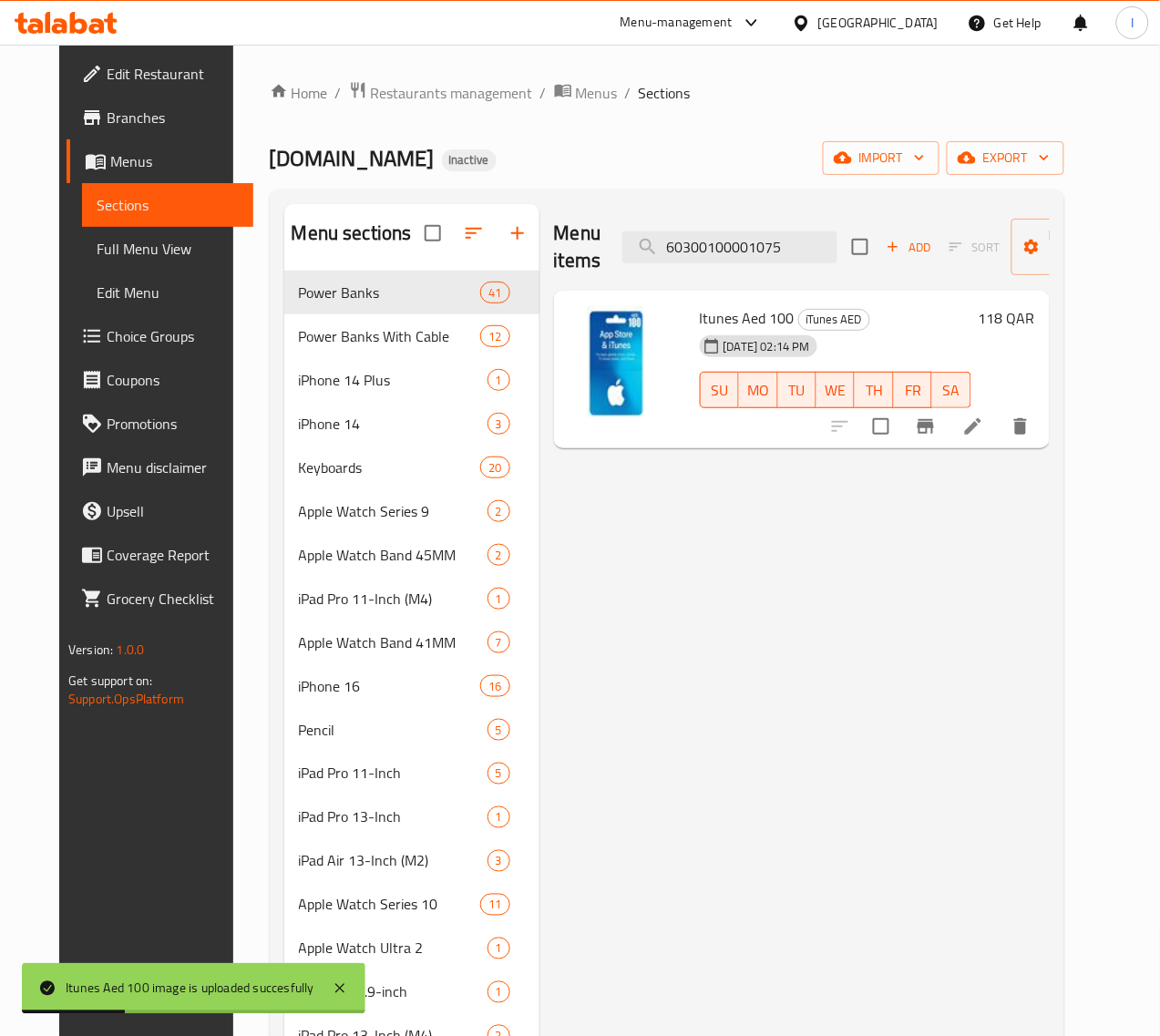
paste input "8"
click at [756, 255] on input "60300100001078" at bounding box center [730, 247] width 215 height 32
paste input "81"
click at [688, 242] on input "60300100001081" at bounding box center [730, 247] width 215 height 32
paste input "3"
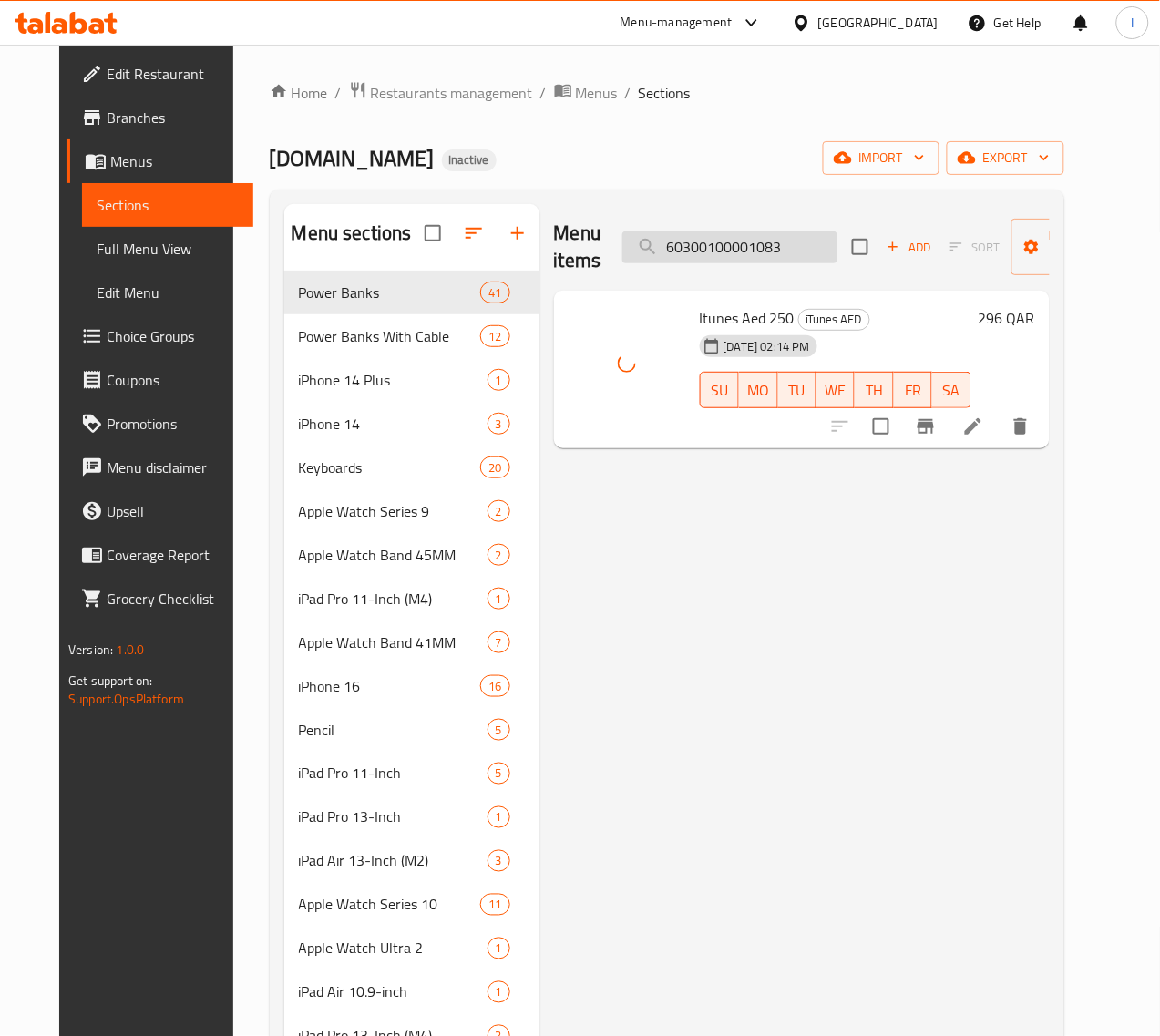
click at [740, 250] on input "60300100001083" at bounding box center [730, 247] width 215 height 32
paste input "4"
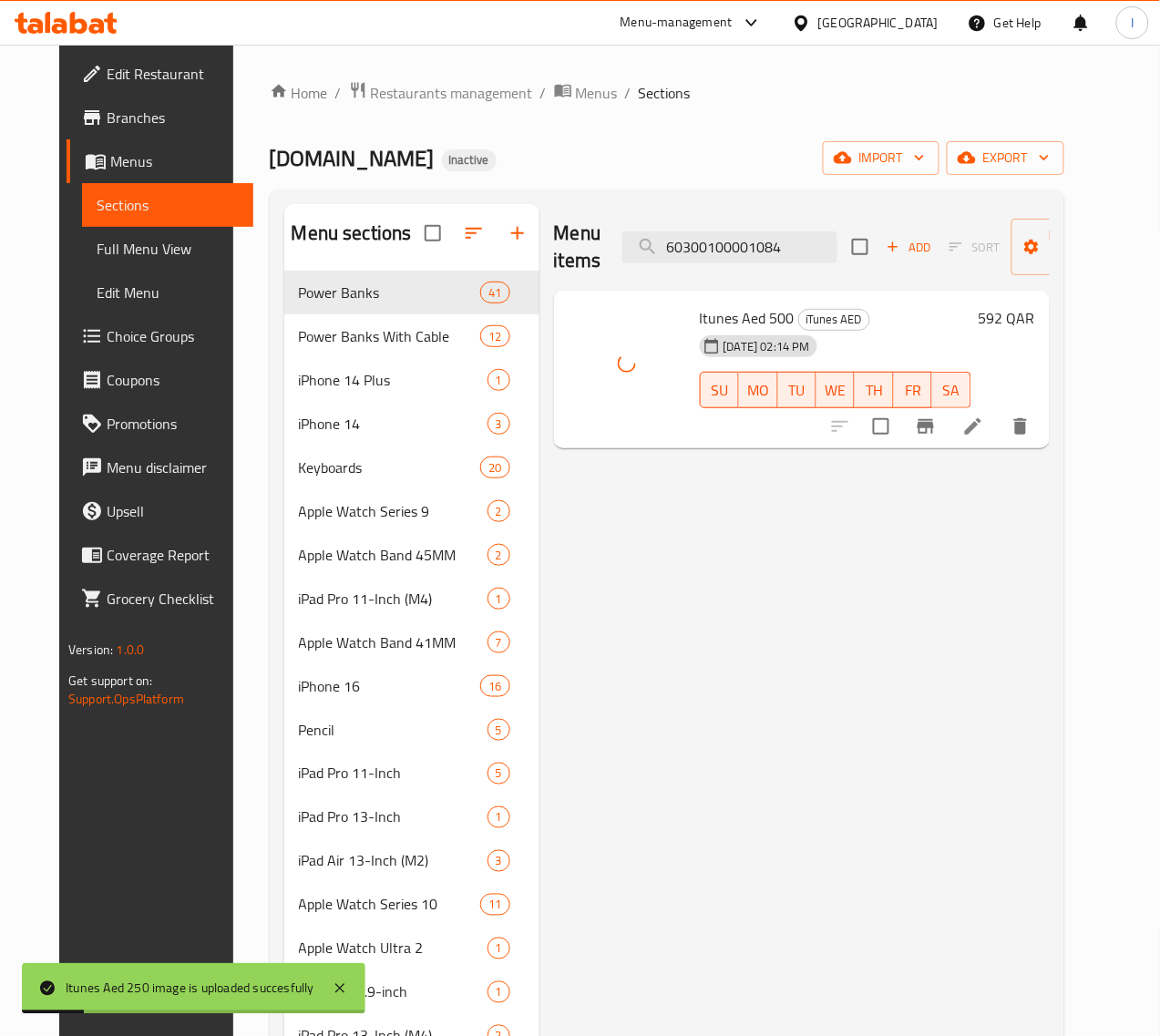
type input "60300100001083"
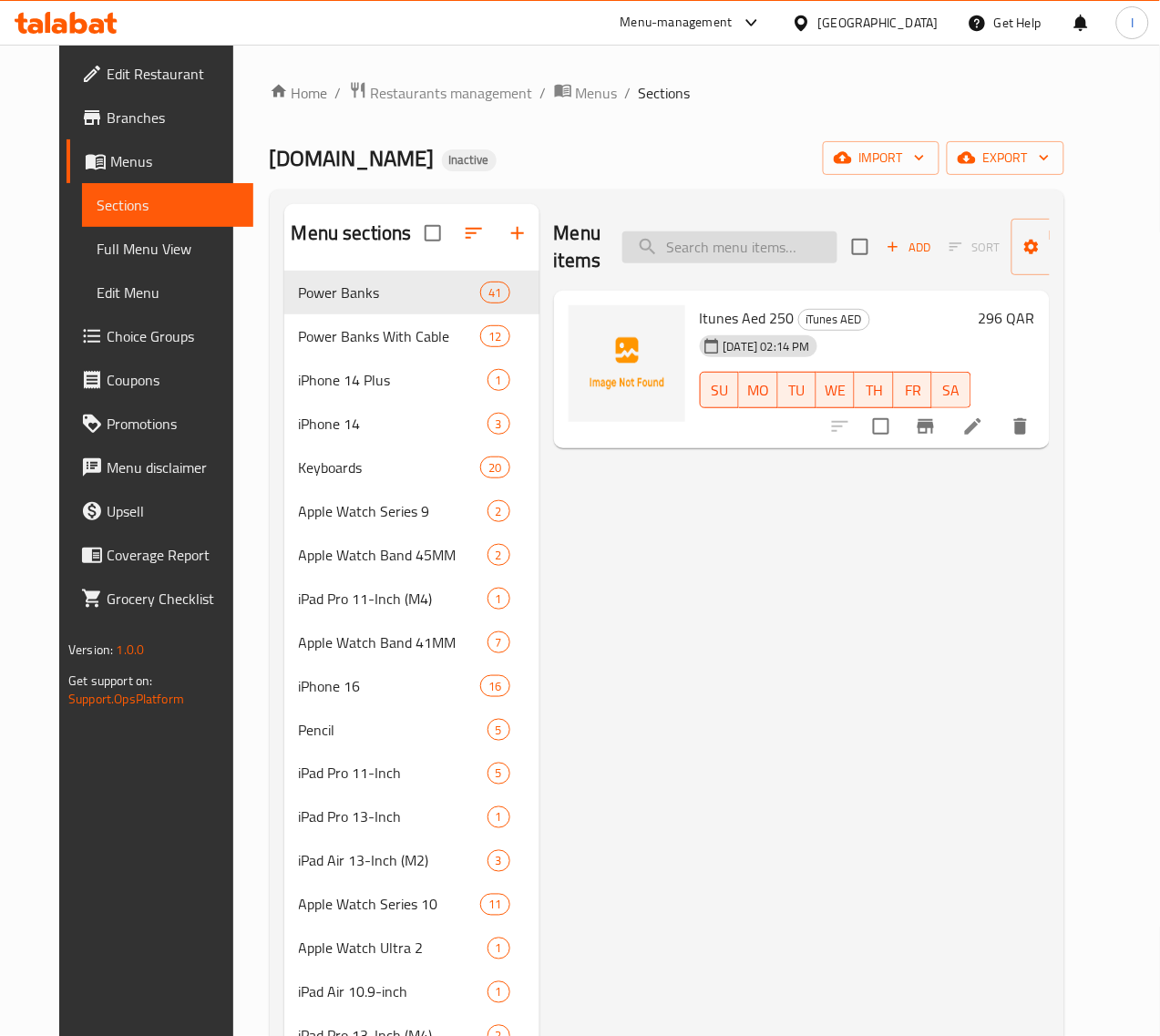
paste input "60300100001084"
type input "60300100001084"
click at [689, 260] on input "60300100001084" at bounding box center [730, 247] width 215 height 32
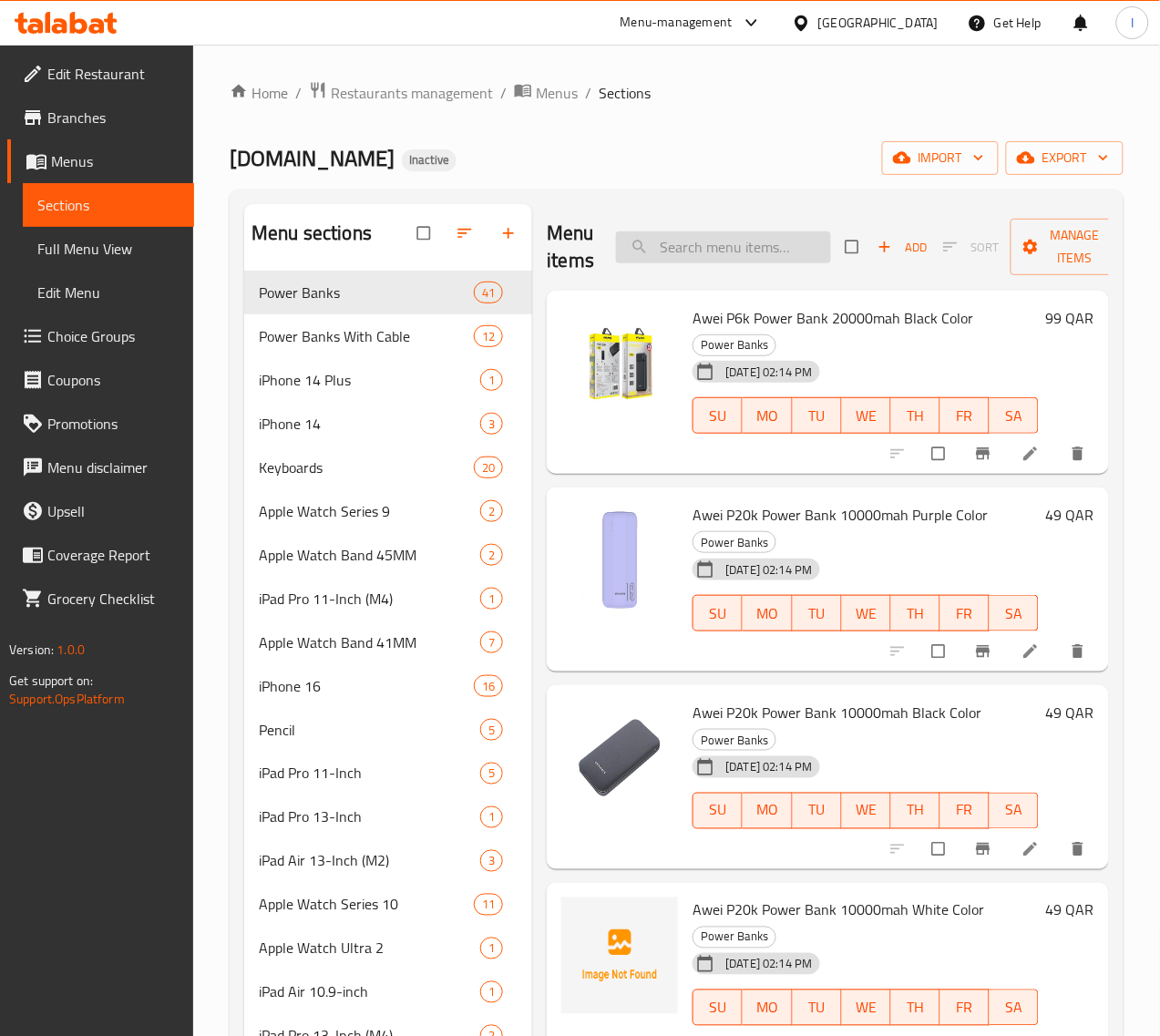
click at [677, 252] on input "search" at bounding box center [723, 247] width 215 height 32
paste input "60300100001083"
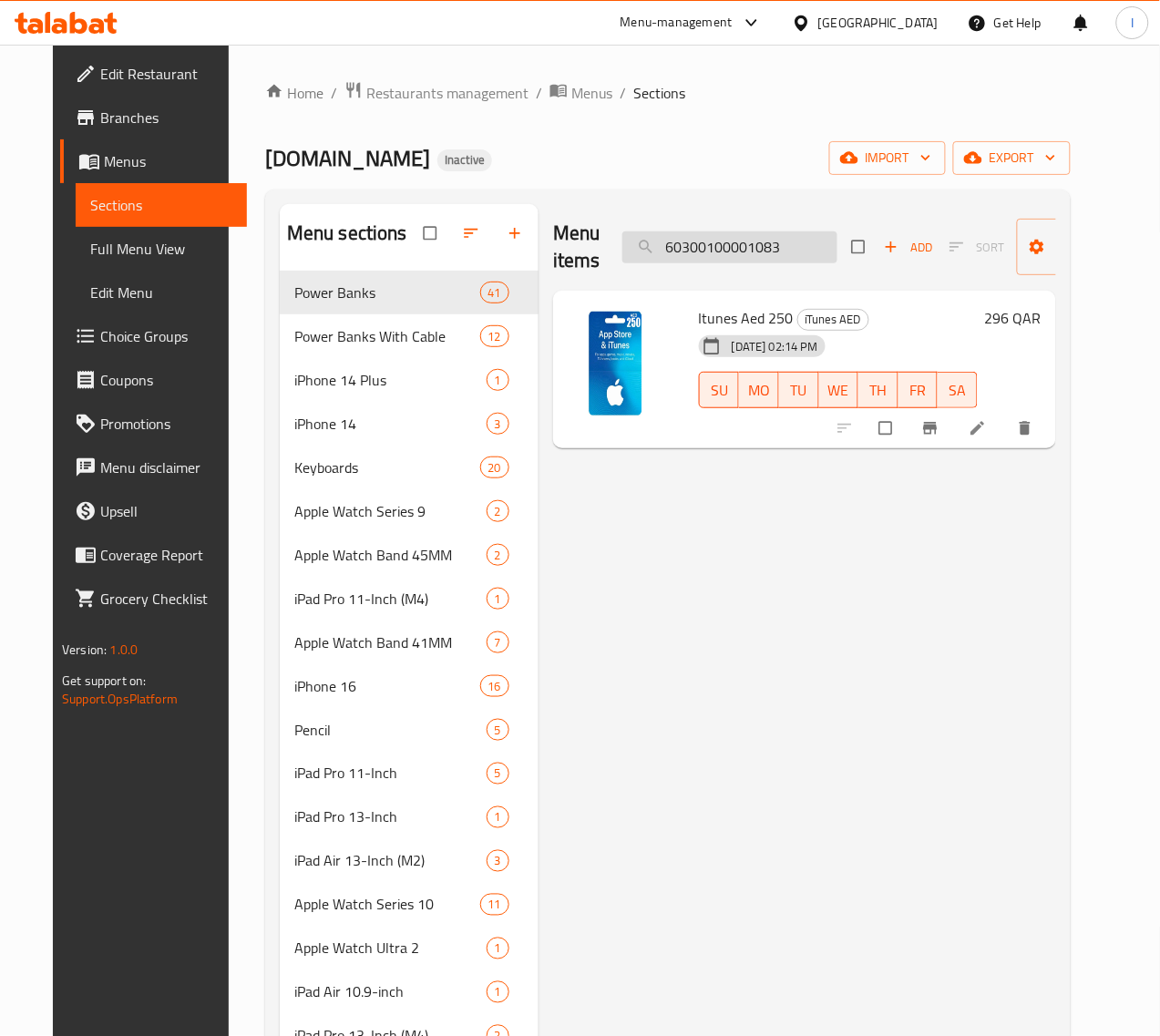
click at [708, 262] on div "Menu items 60300100001083 Add Sort Manage items" at bounding box center [804, 247] width 503 height 86
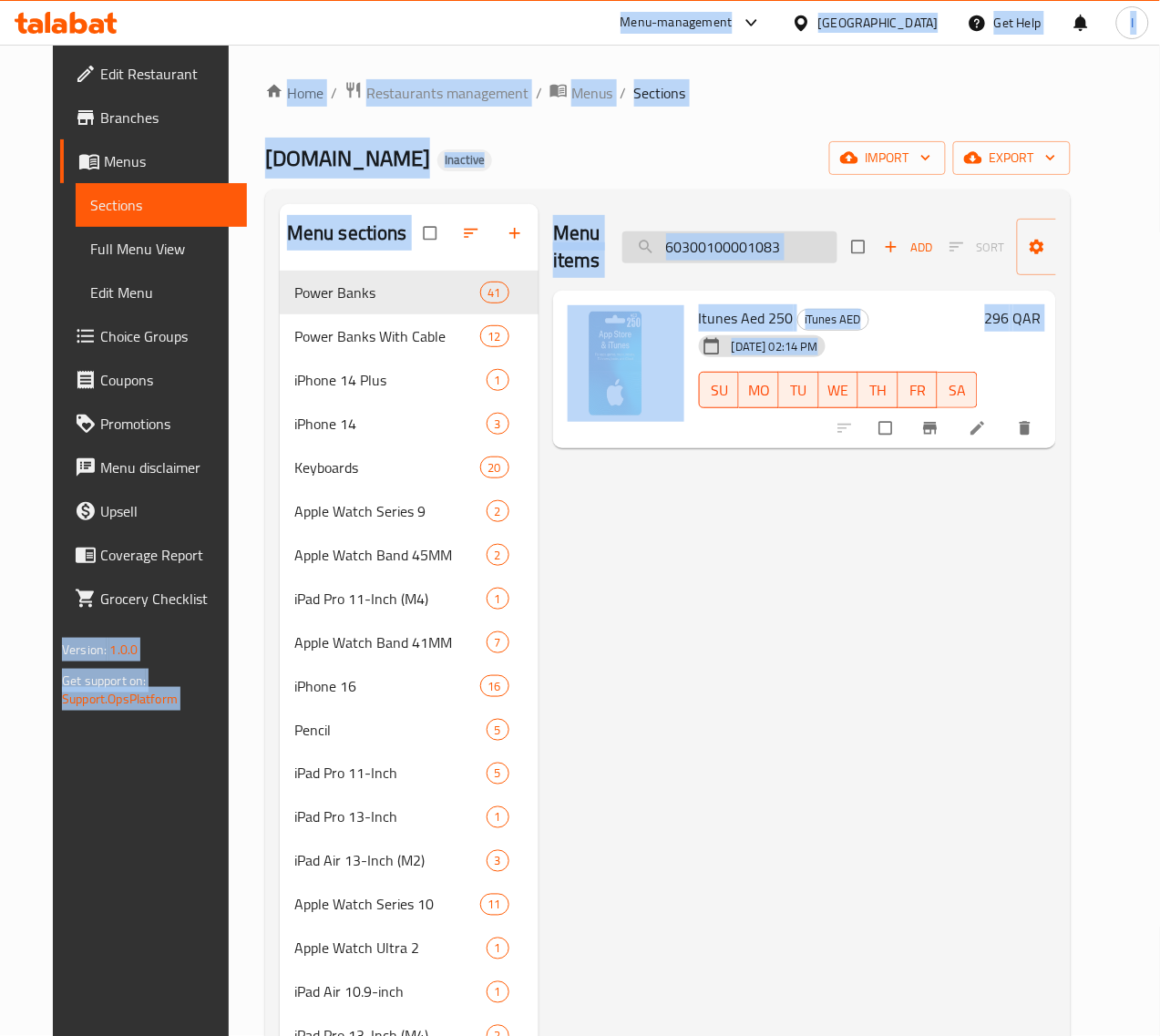
click at [708, 252] on input "60300100001083" at bounding box center [730, 247] width 215 height 32
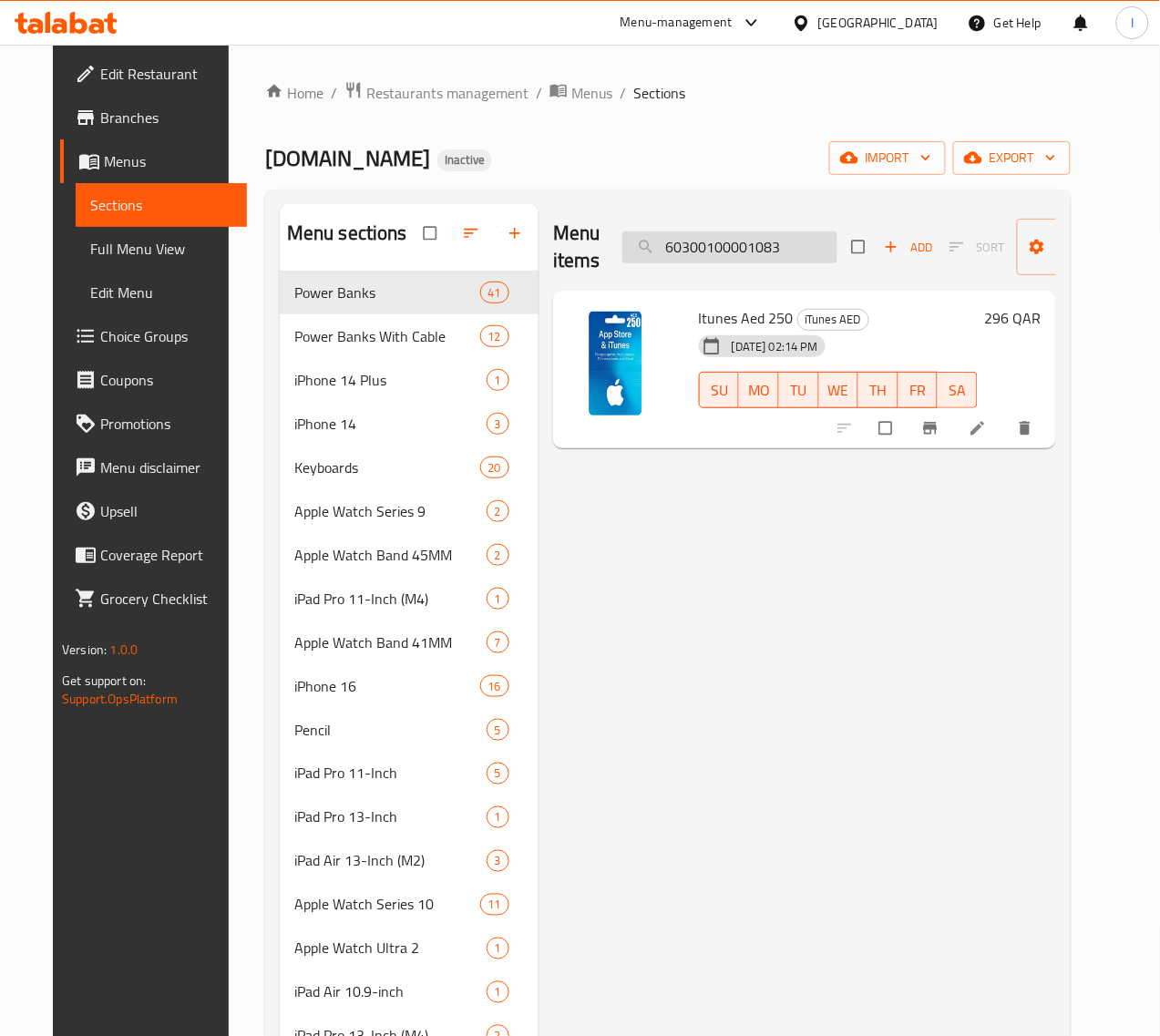
click at [708, 252] on input "60300100001083" at bounding box center [730, 247] width 215 height 32
paste input "4"
click at [676, 262] on input "60300100001084" at bounding box center [730, 247] width 215 height 32
paste input "7"
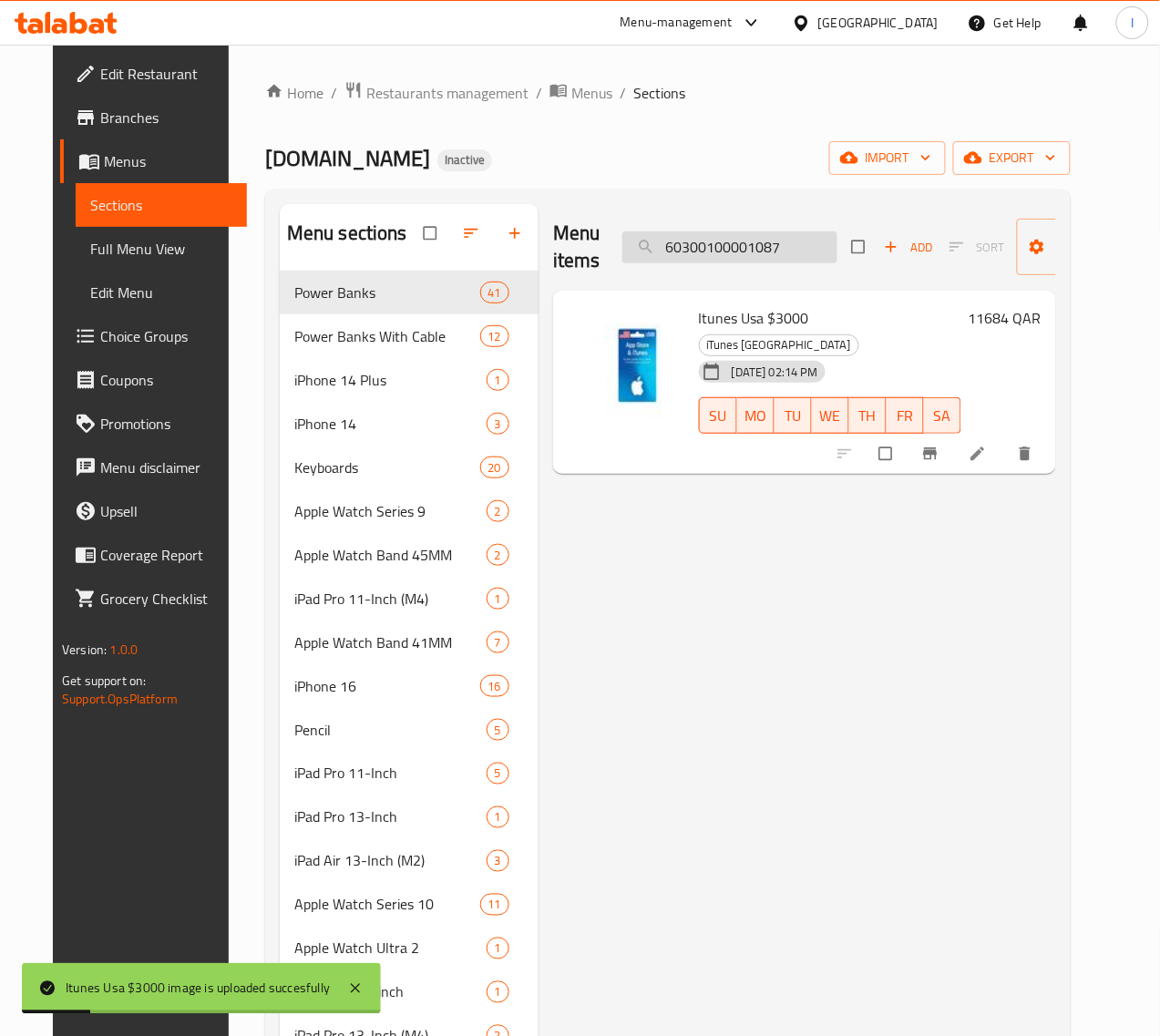
click at [671, 247] on input "60300100001087" at bounding box center [730, 247] width 215 height 32
paste input "8"
click at [699, 247] on input "60300100001088" at bounding box center [730, 247] width 215 height 32
paste input "9"
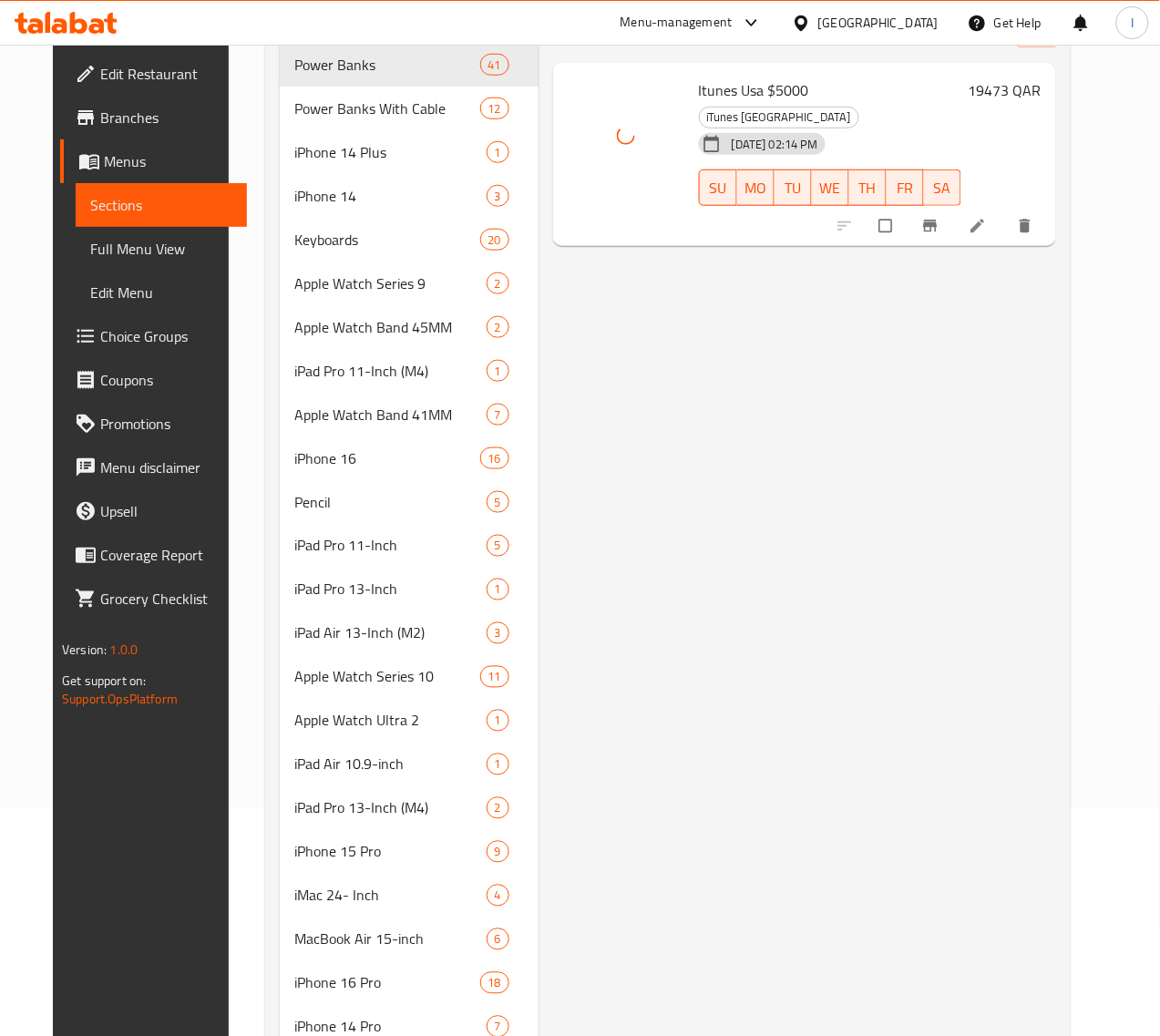
scroll to position [114, 0]
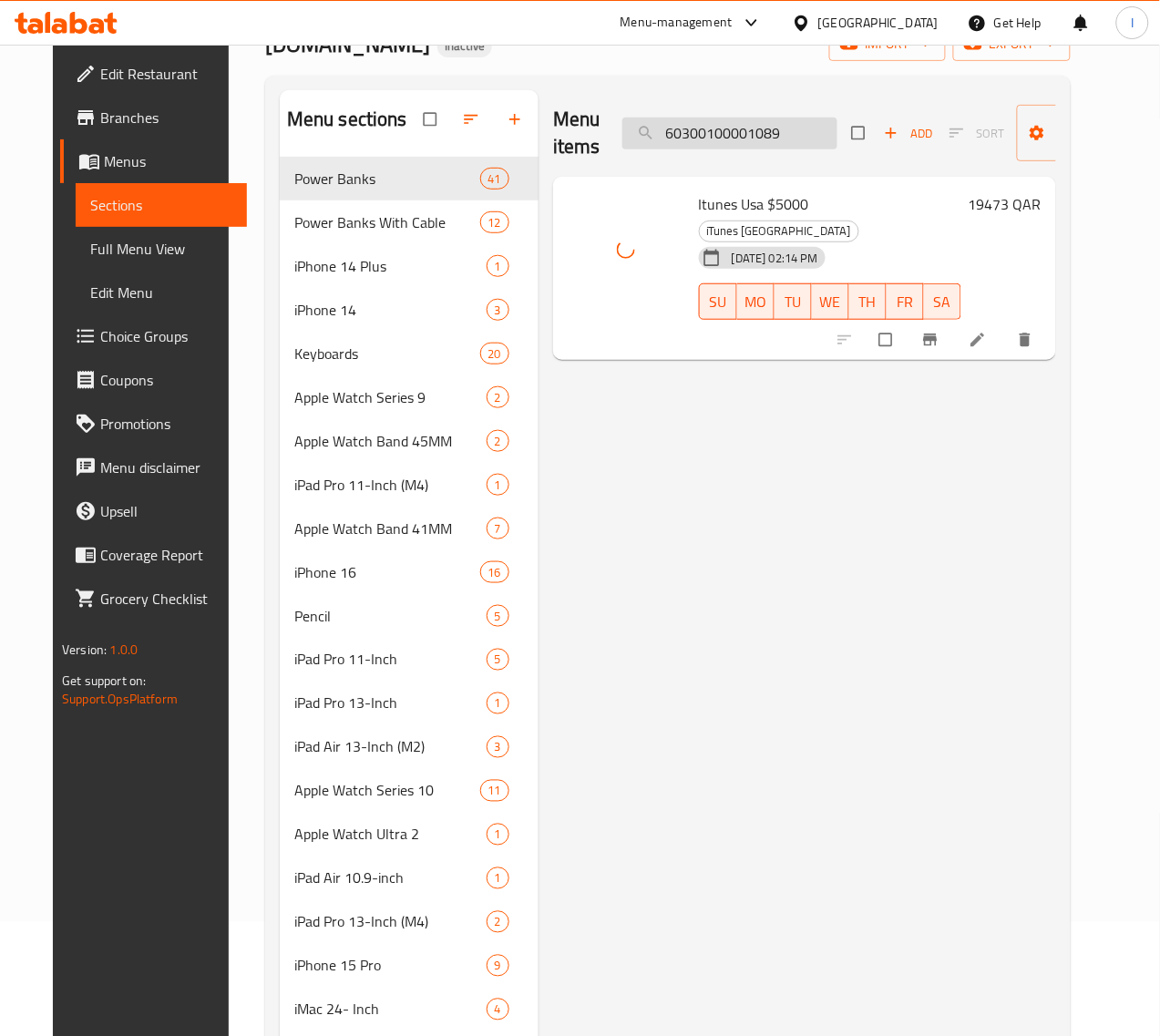
click at [738, 136] on input "60300100001089" at bounding box center [730, 133] width 215 height 32
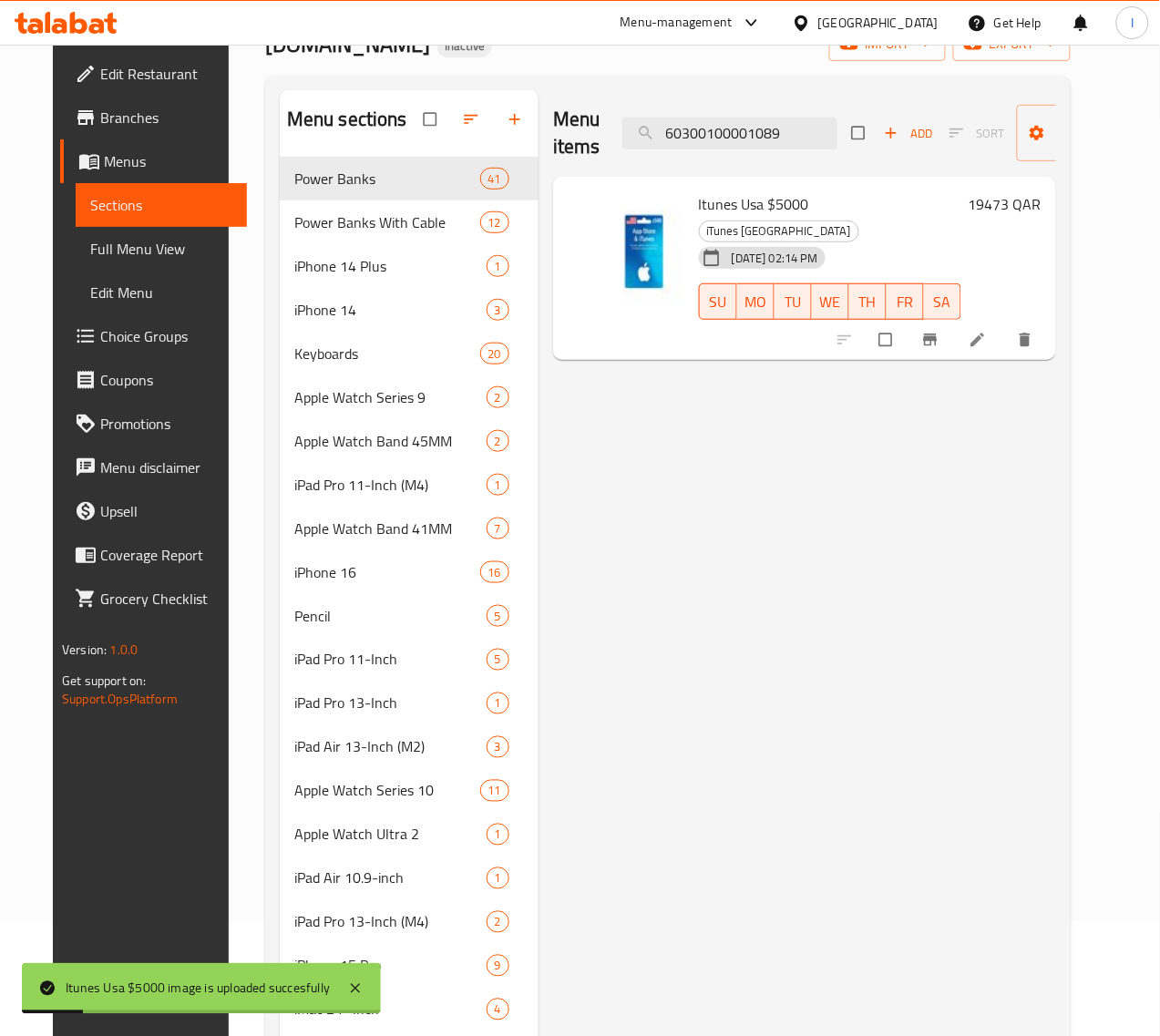
paste input "90"
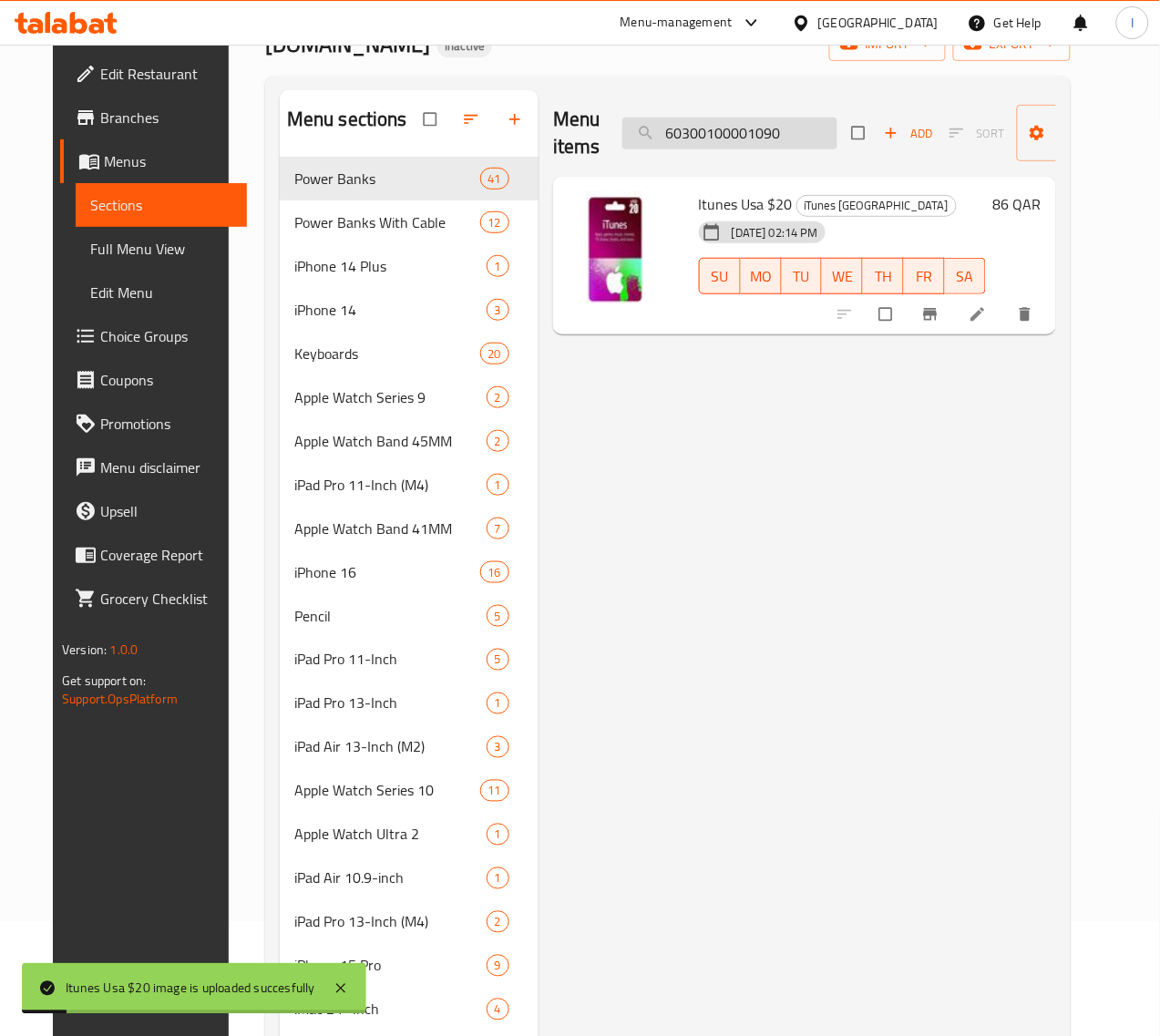
click at [746, 134] on input "60300100001090" at bounding box center [730, 133] width 215 height 32
paste input "1"
click at [732, 138] on input "60300100001091" at bounding box center [730, 133] width 215 height 32
paste input "2"
click at [686, 137] on input "60300100001092" at bounding box center [730, 133] width 215 height 32
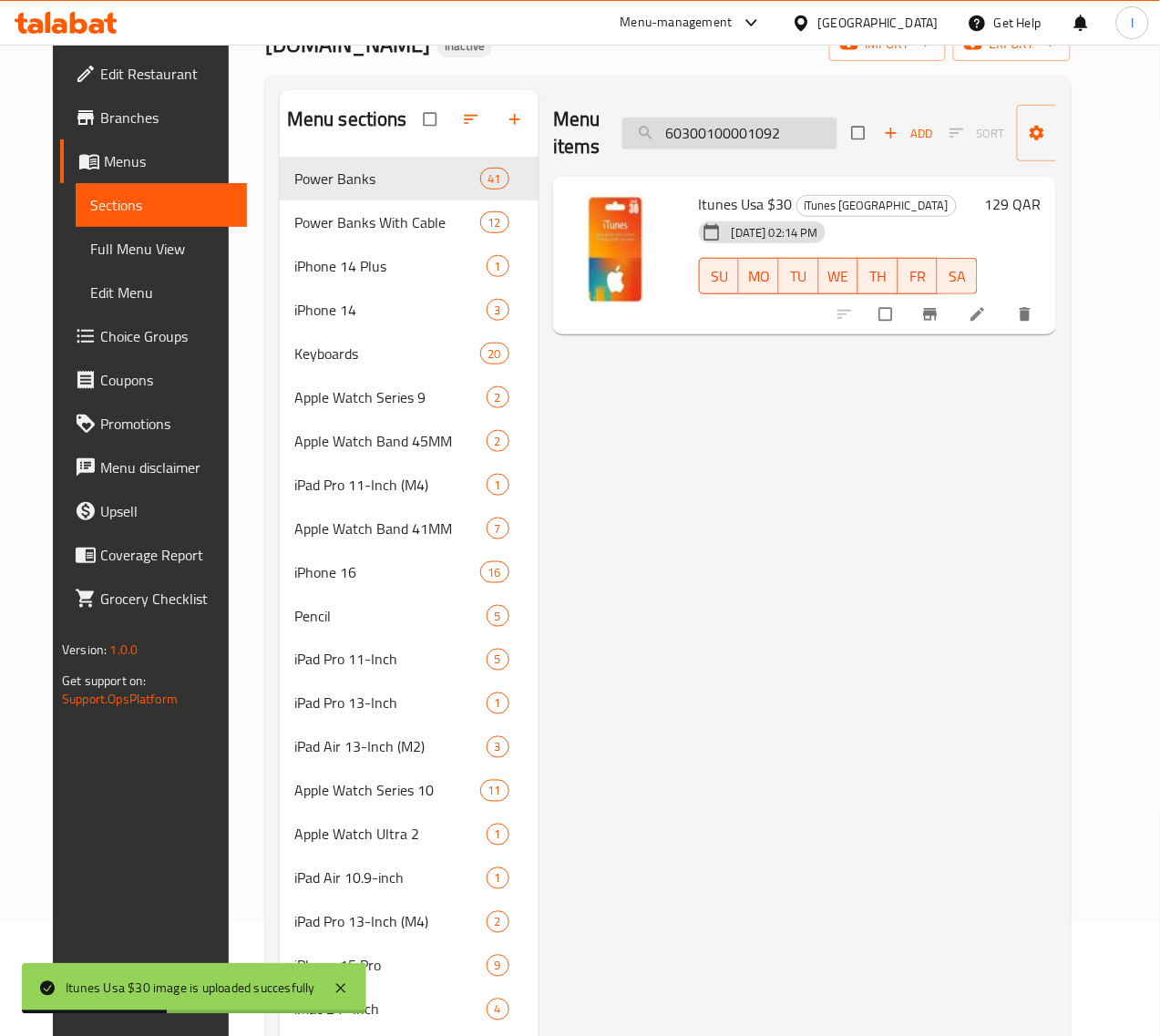
paste input "834"
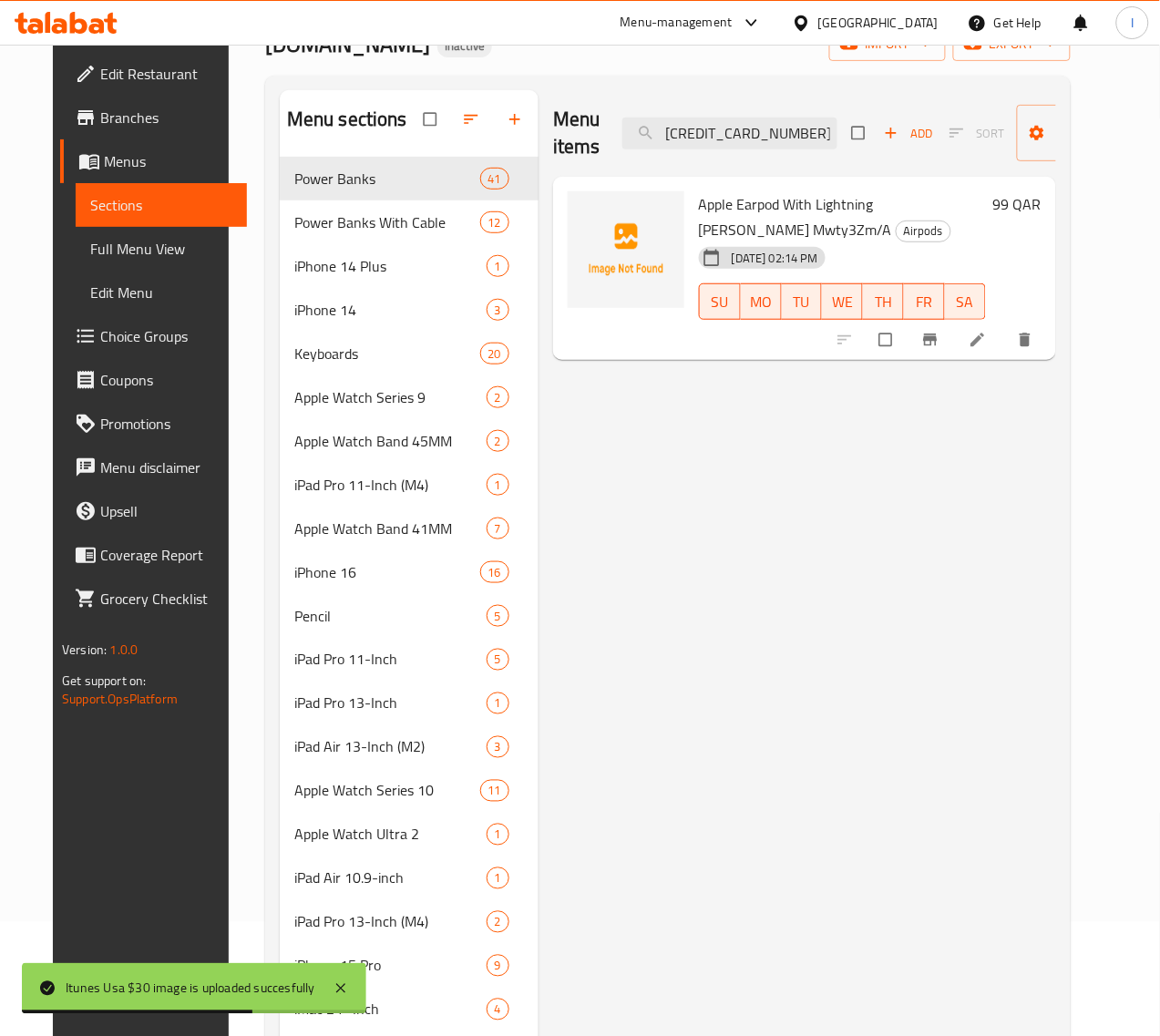
type input "60300100001834"
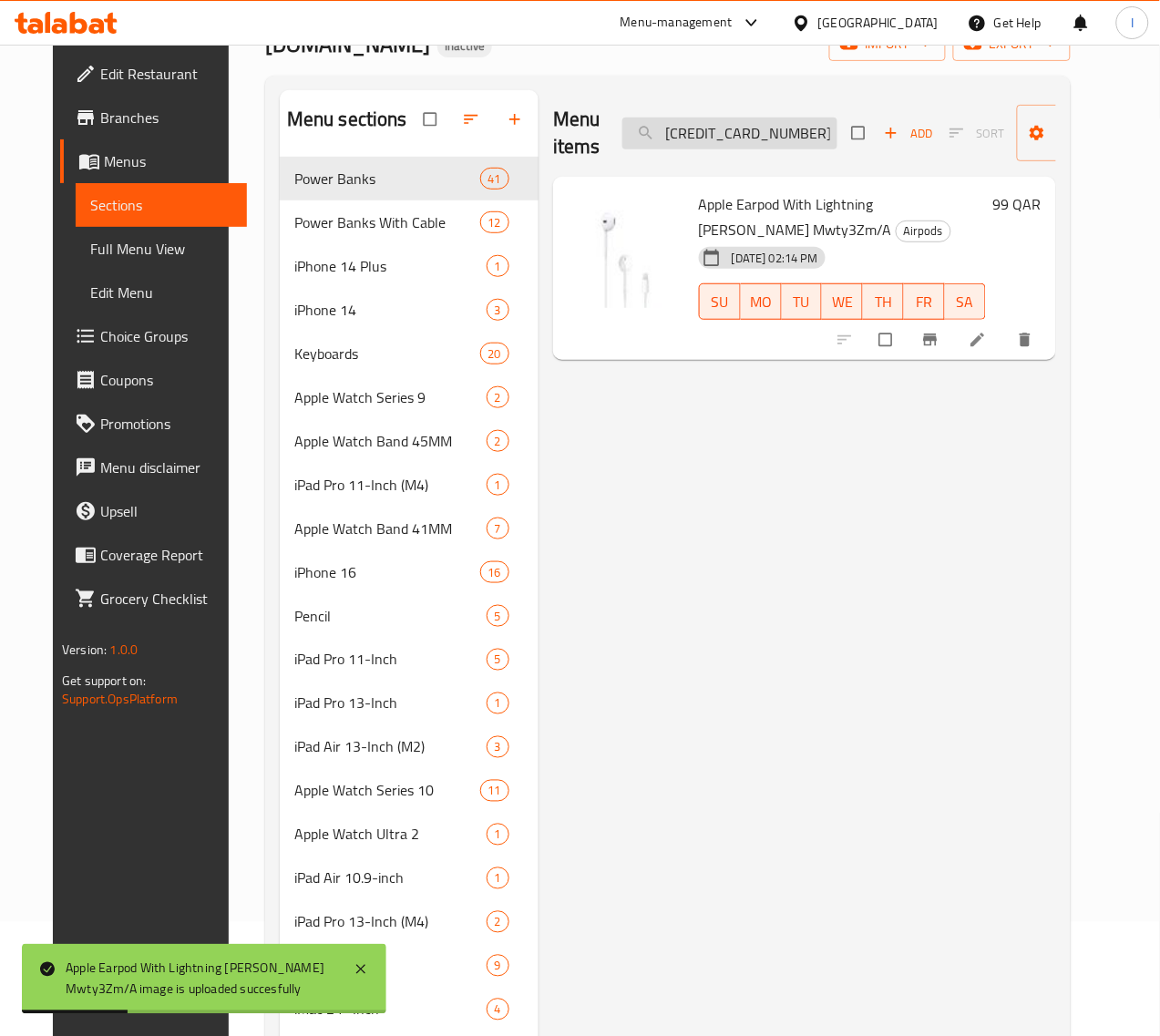
click at [731, 132] on input "60300100001834" at bounding box center [730, 133] width 215 height 32
paste input "search"
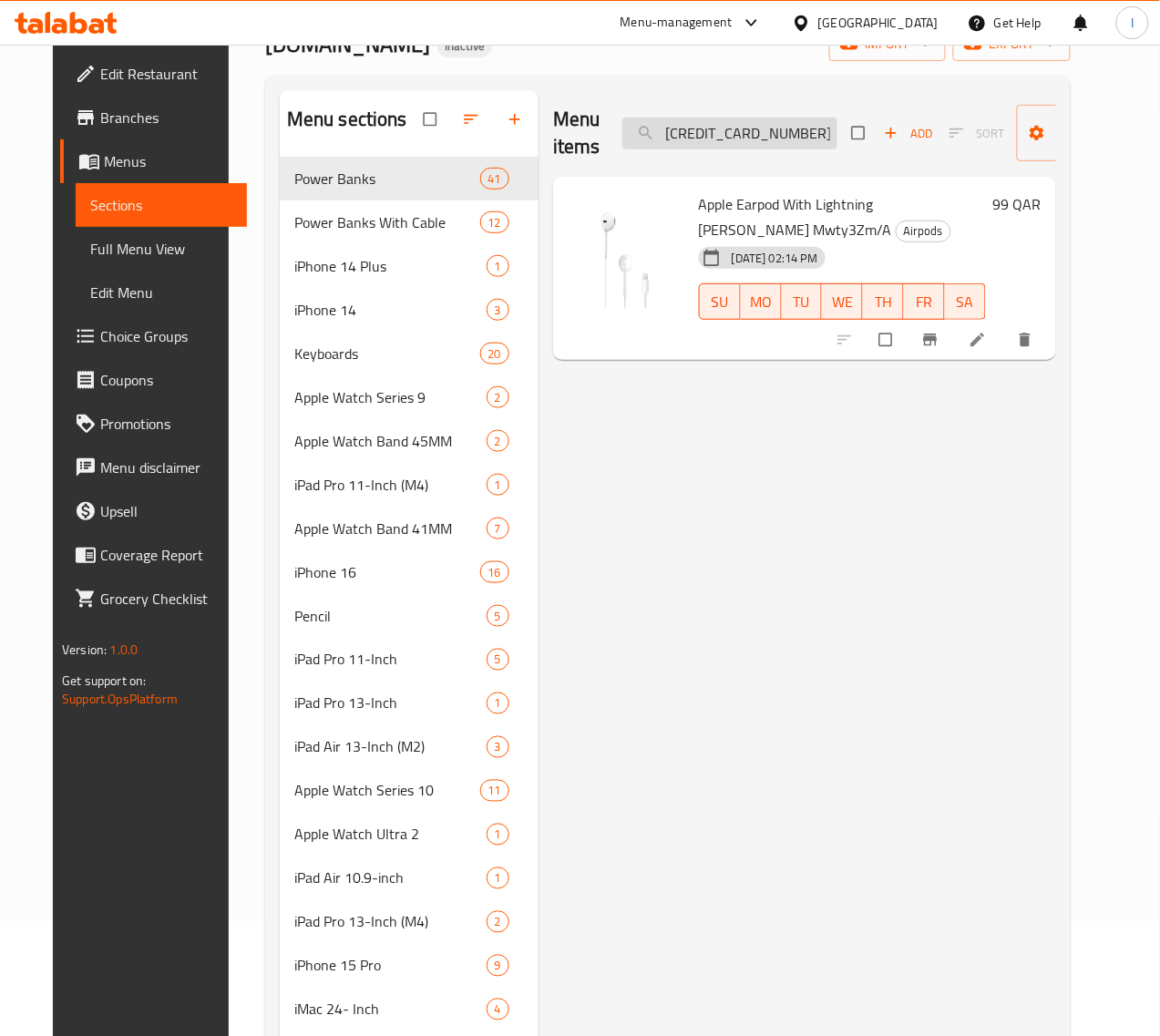
click at [678, 134] on input "60300100001834" at bounding box center [730, 133] width 215 height 32
paste input "091"
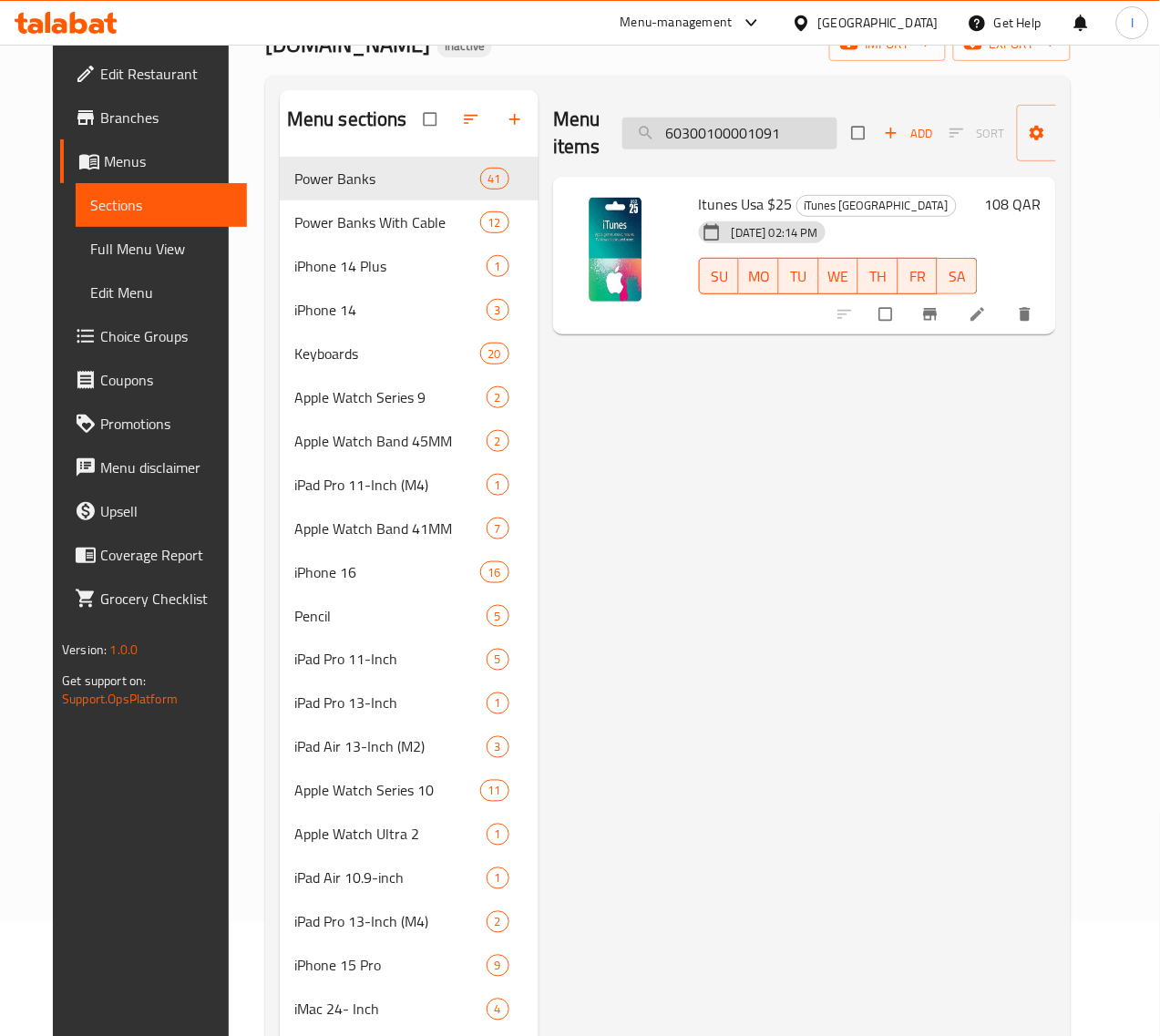
click at [635, 132] on input "60300100001091" at bounding box center [730, 133] width 215 height 32
paste input "2"
click at [670, 134] on input "60300100001092" at bounding box center [730, 133] width 215 height 32
paste input "834"
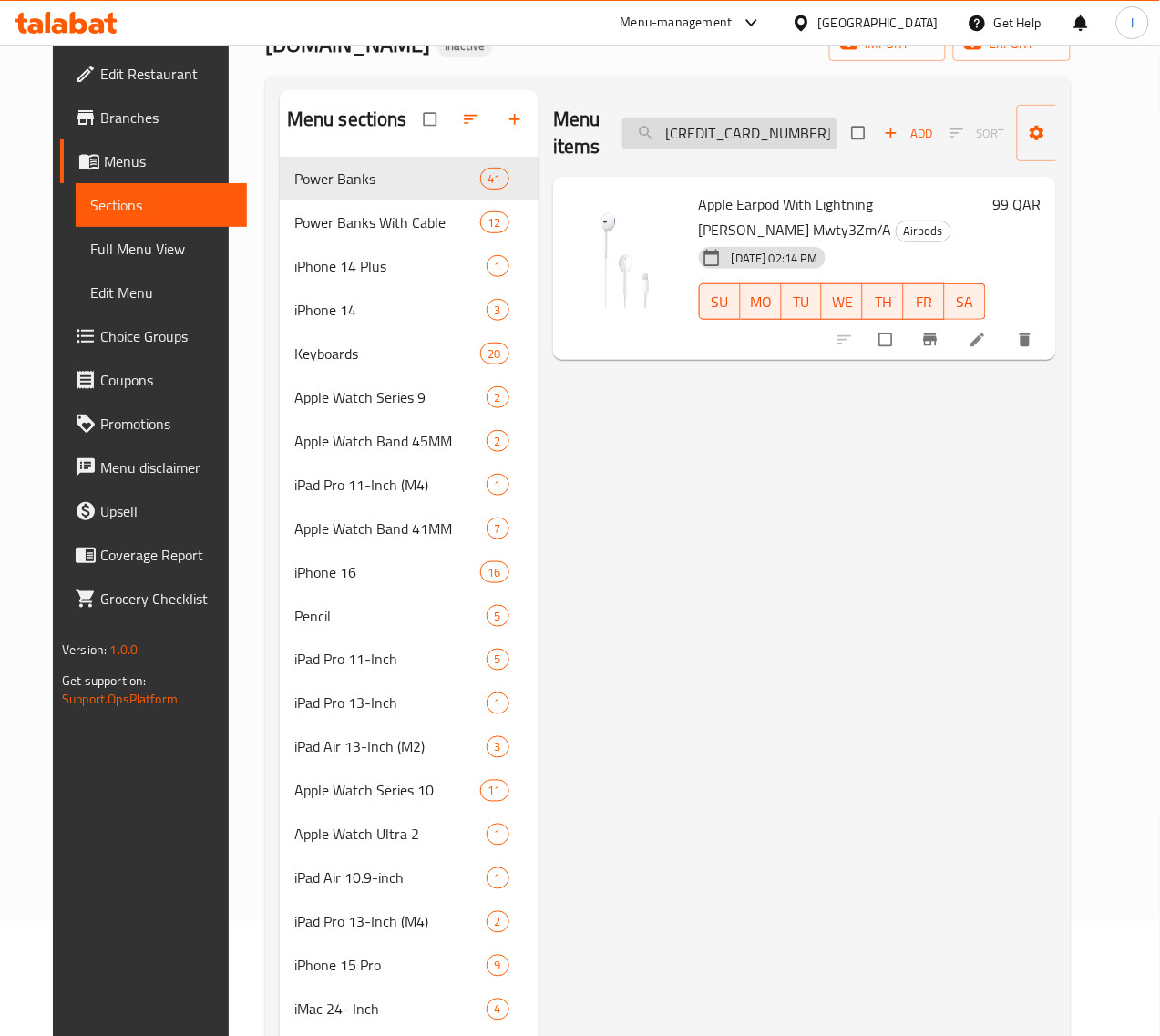
click at [668, 128] on input "60300100001834" at bounding box center [730, 133] width 215 height 32
paste input "2810"
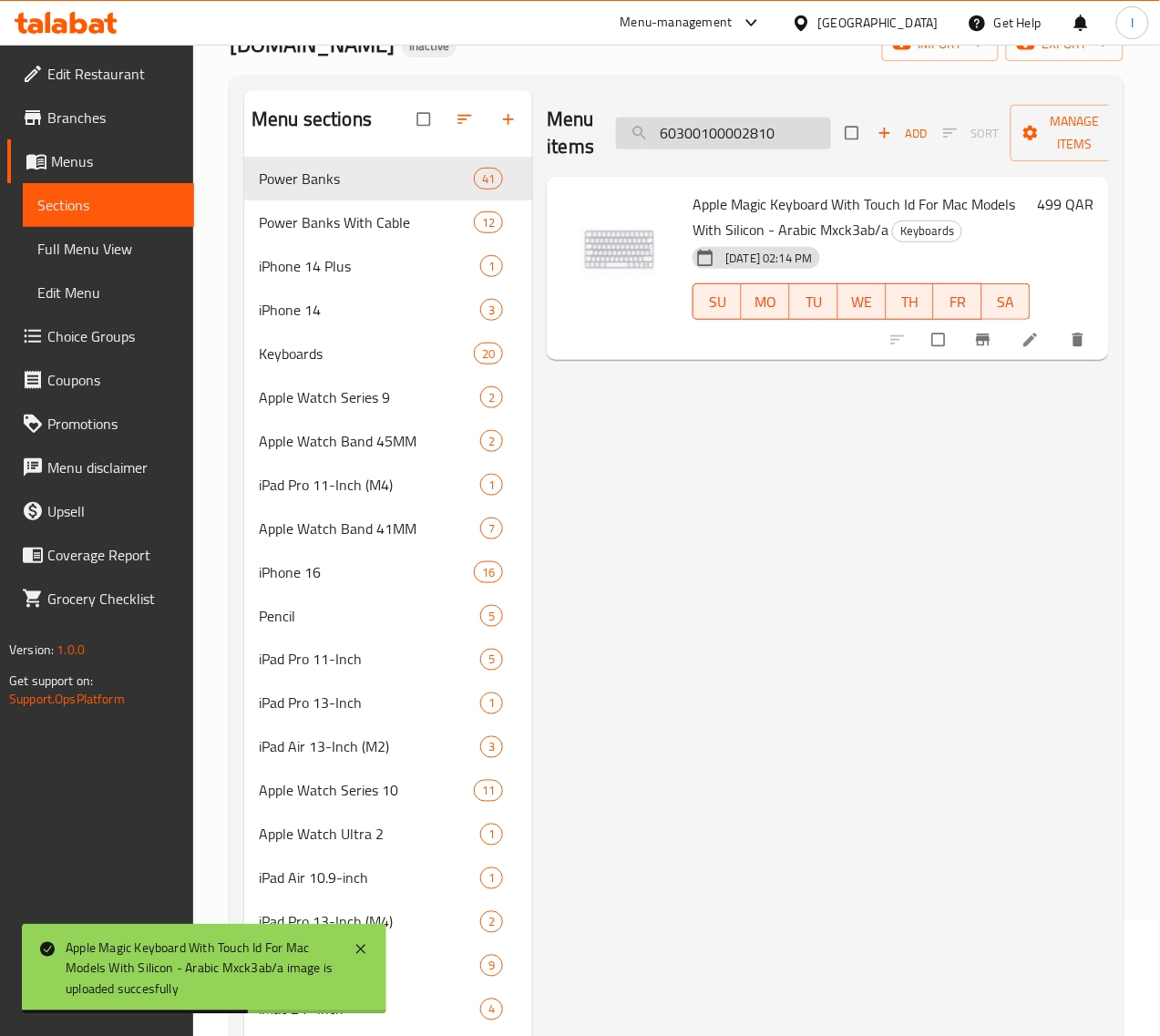
click at [689, 119] on input "60300100002810" at bounding box center [723, 133] width 215 height 32
paste input "5827"
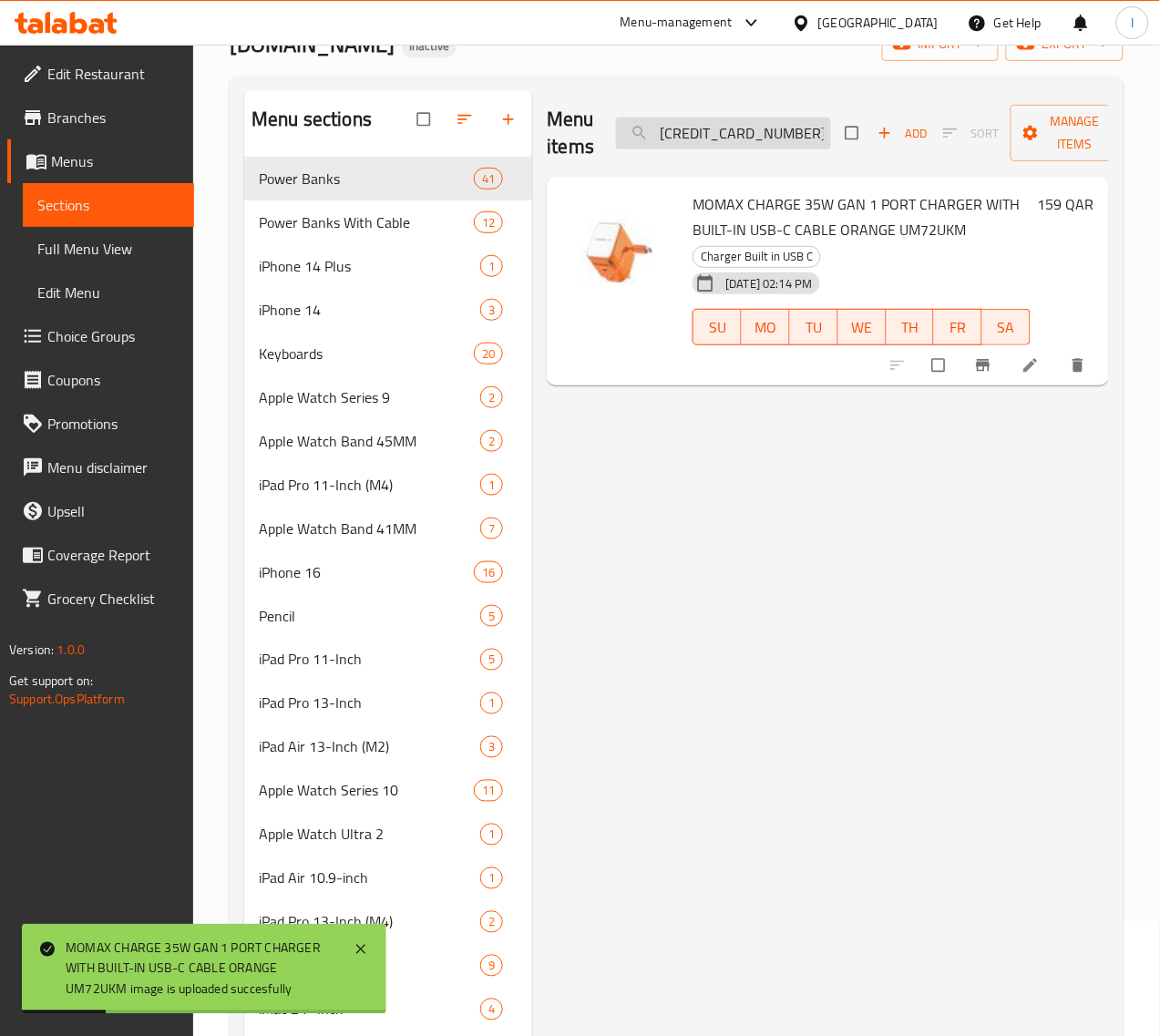
click at [703, 139] on input "60300100005827" at bounding box center [723, 133] width 215 height 32
paste input "30101500000082"
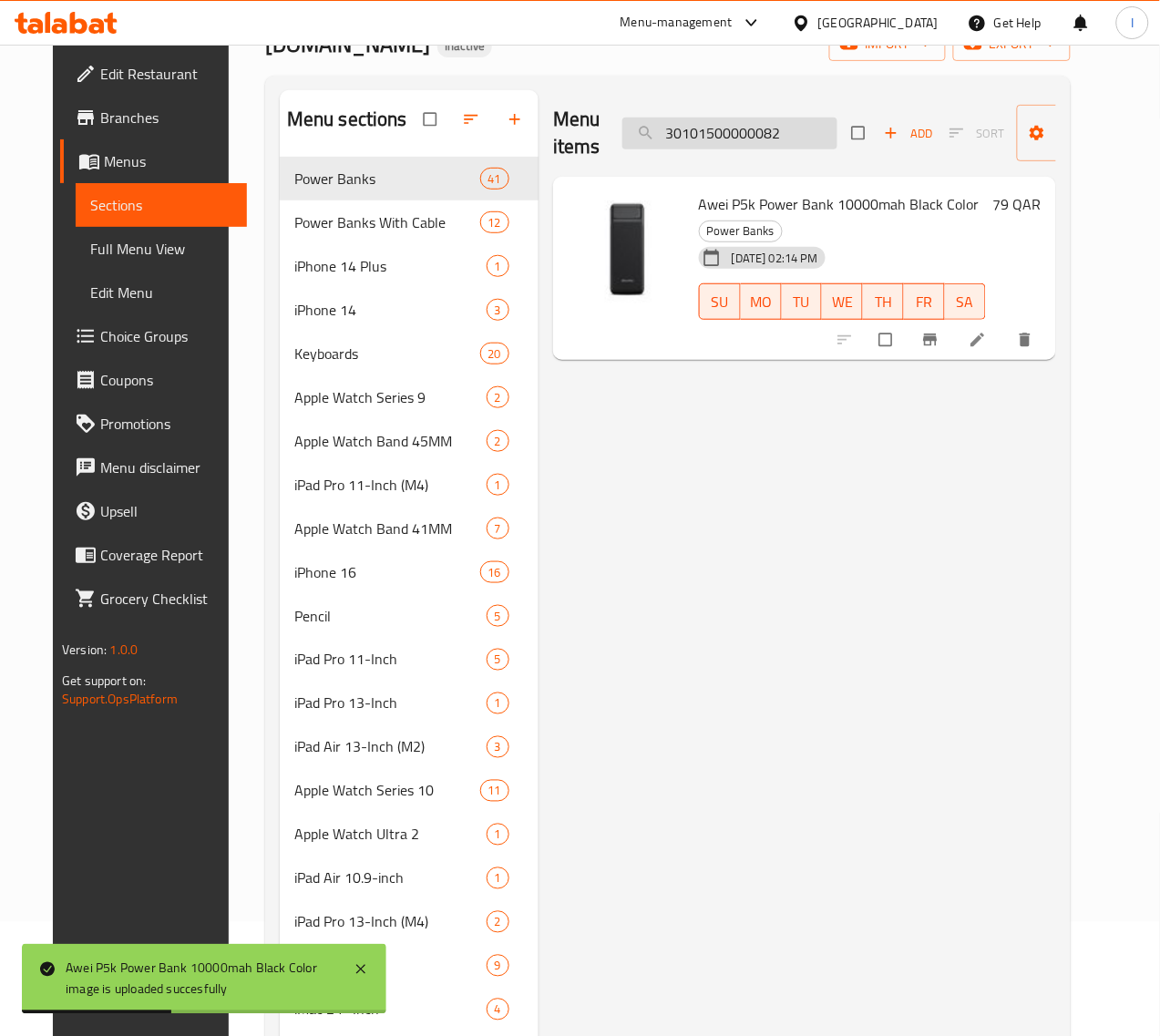
click at [663, 141] on input "30101500000082" at bounding box center [730, 133] width 215 height 32
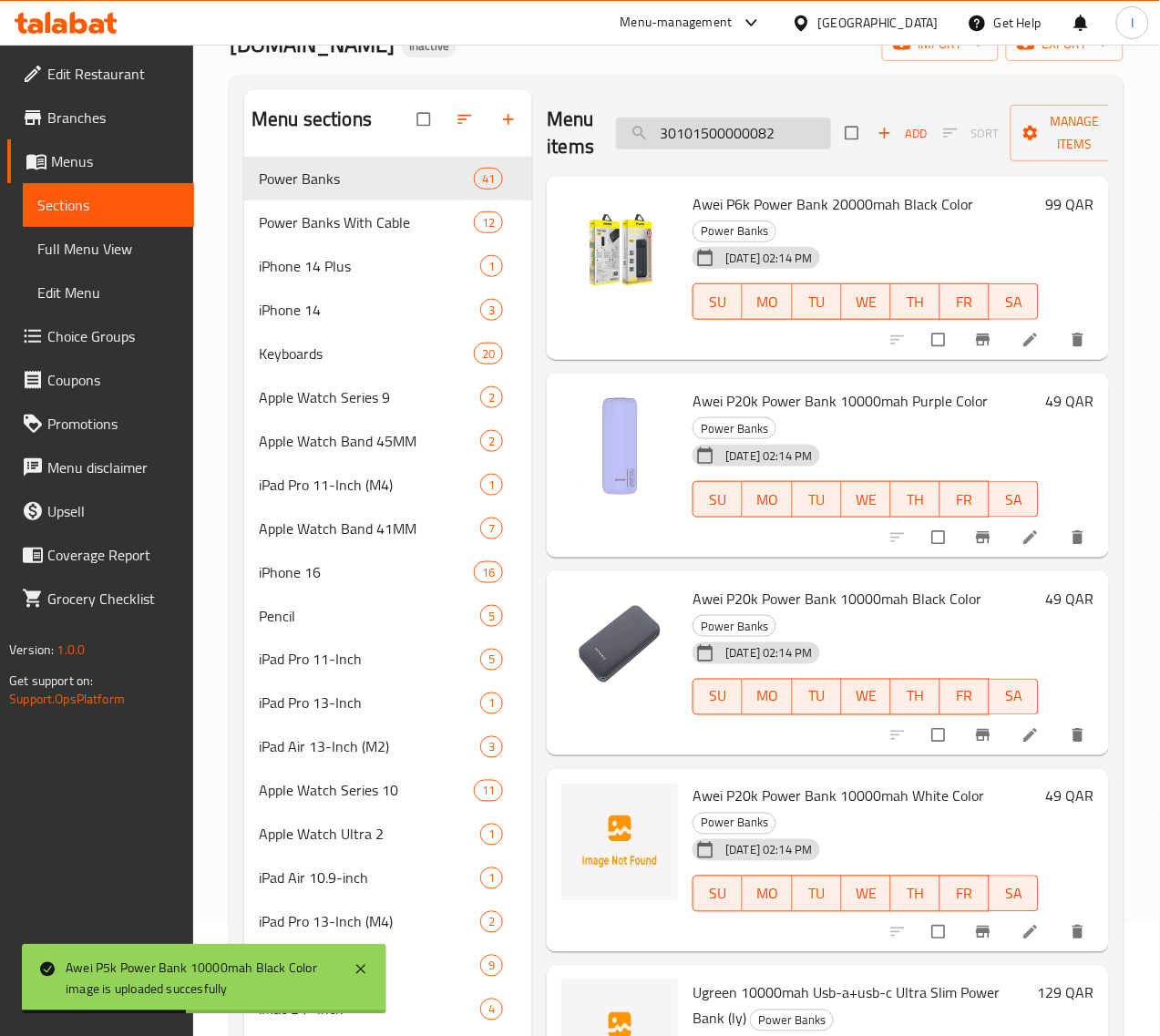
click at [667, 135] on input "30101500000082" at bounding box center [723, 133] width 215 height 32
paste input "3"
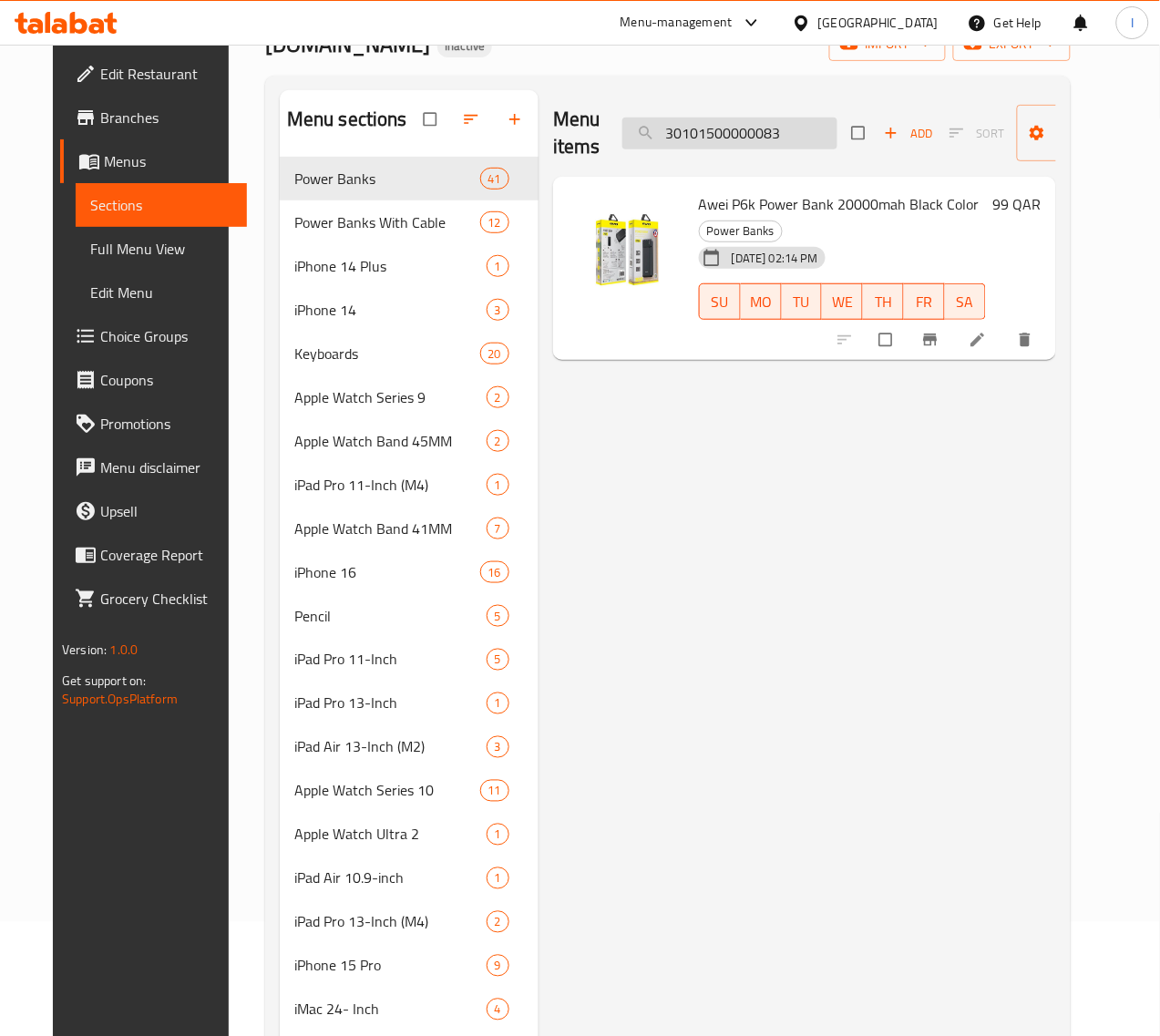
click at [768, 129] on input "30101500000083" at bounding box center [730, 133] width 215 height 32
paste input "98"
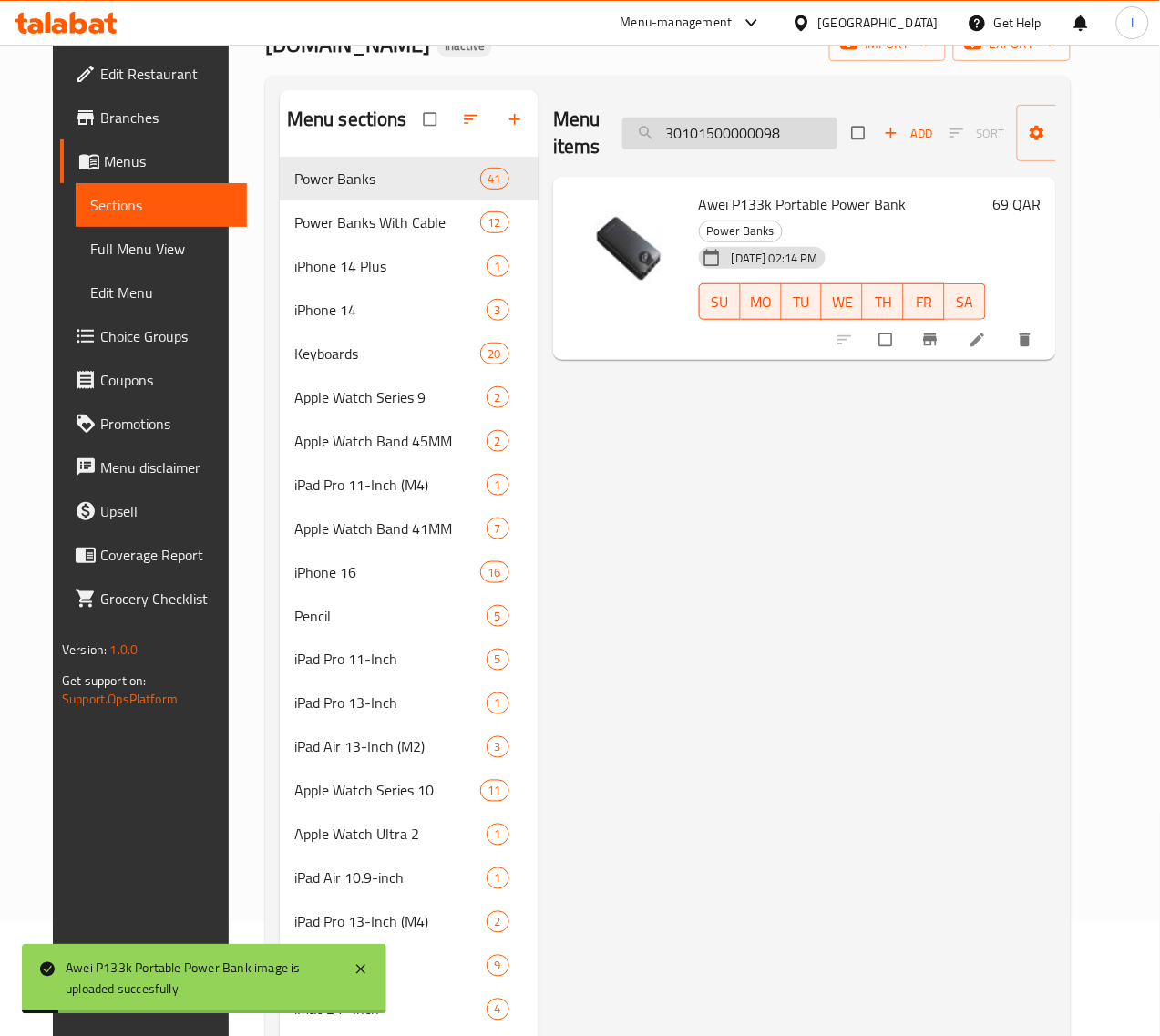
click at [752, 135] on input "30101500000098" at bounding box center [730, 133] width 215 height 32
paste input "150"
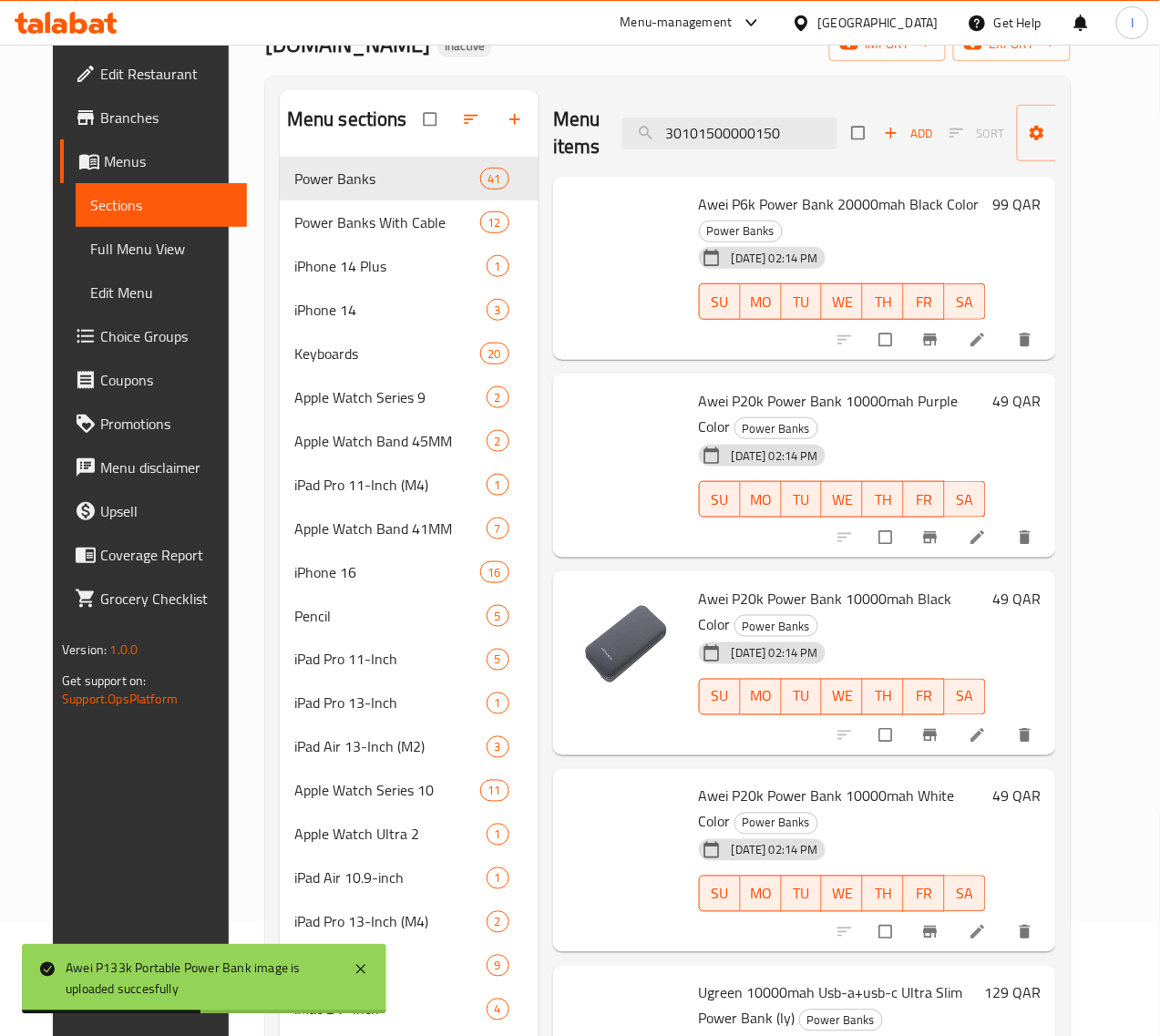
type input "30101500000150"
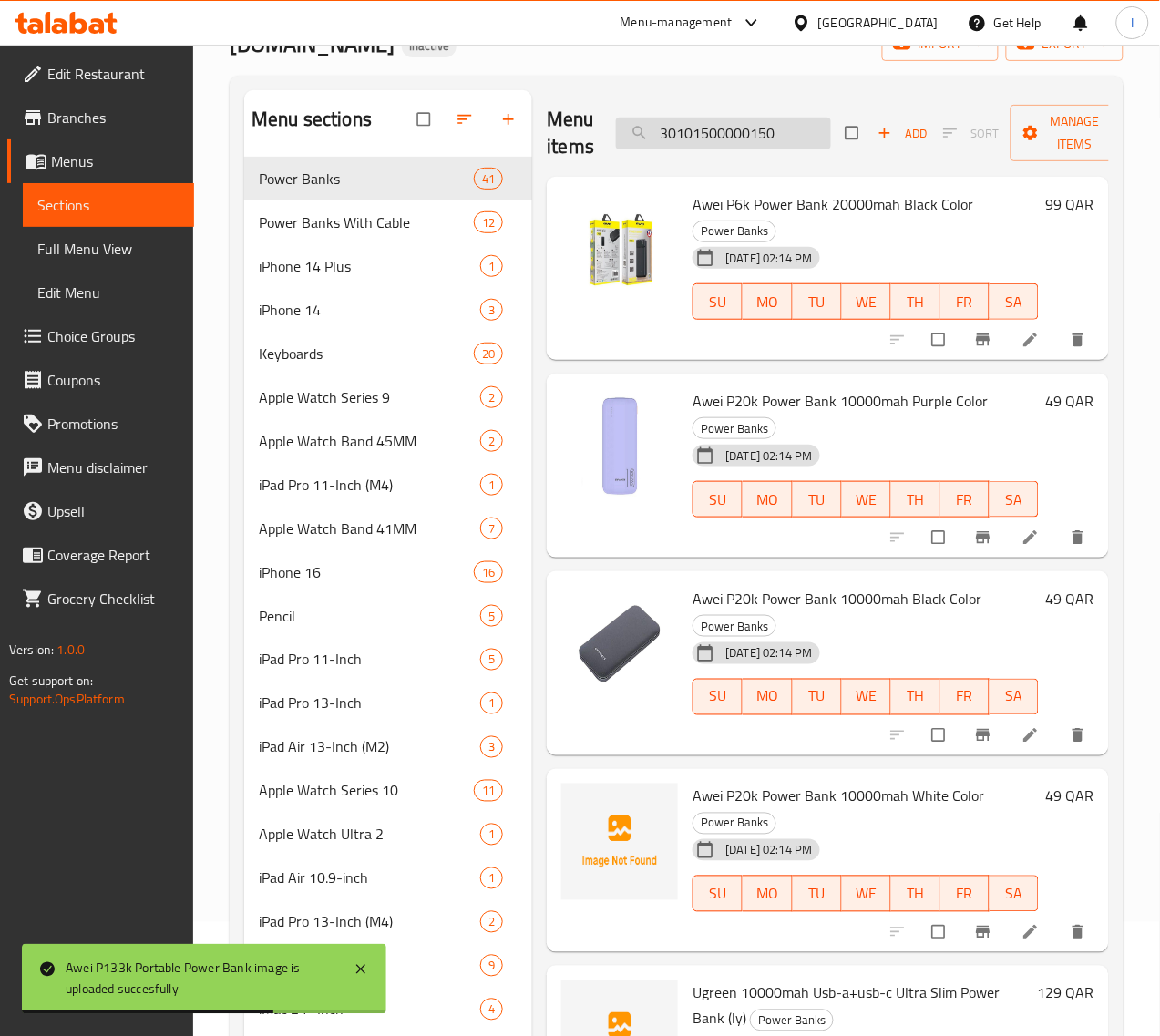
click at [744, 149] on input "30101500000150" at bounding box center [723, 133] width 215 height 32
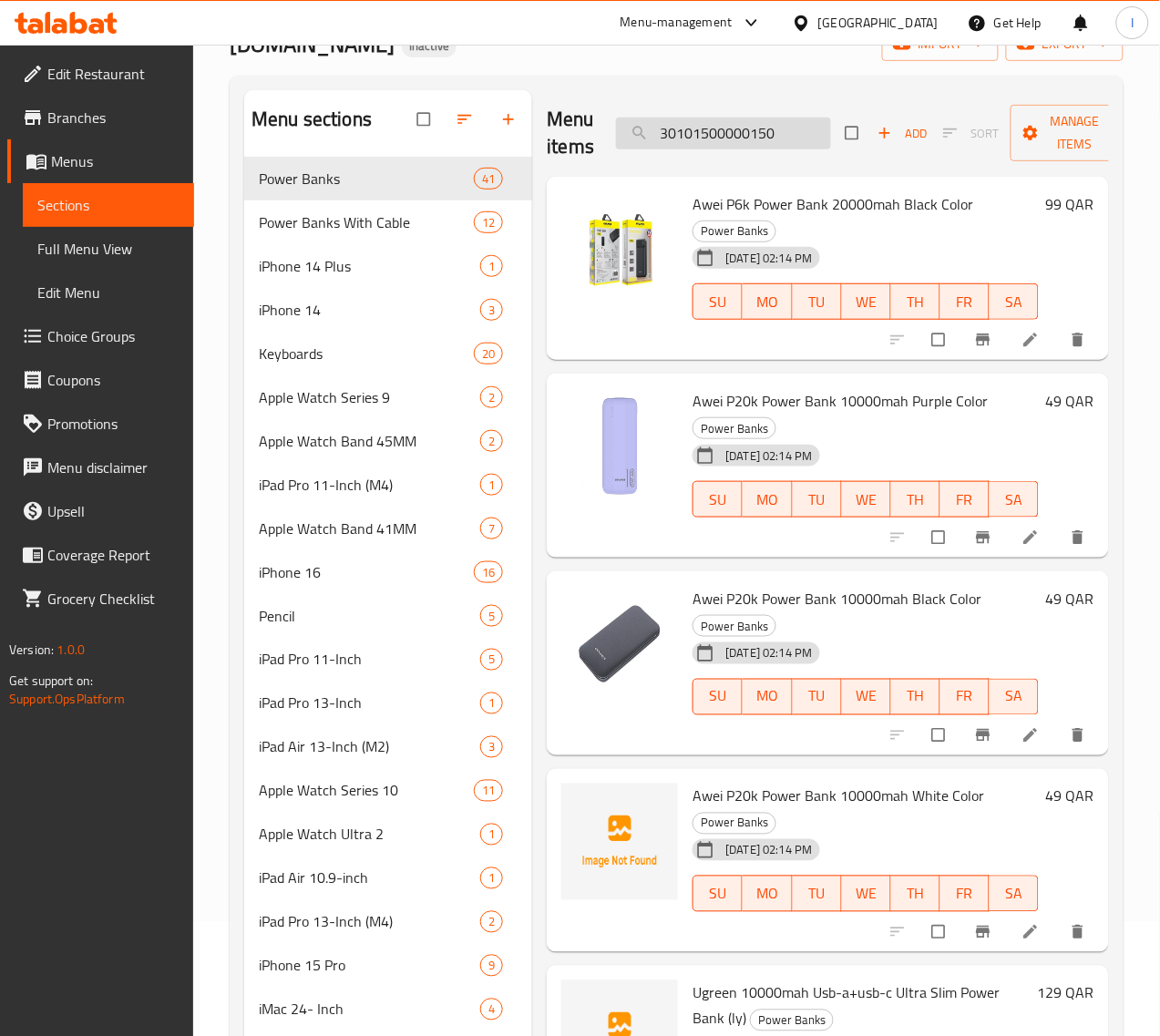
click at [749, 136] on input "30101500000150" at bounding box center [723, 133] width 215 height 32
paste input "30101500000150"
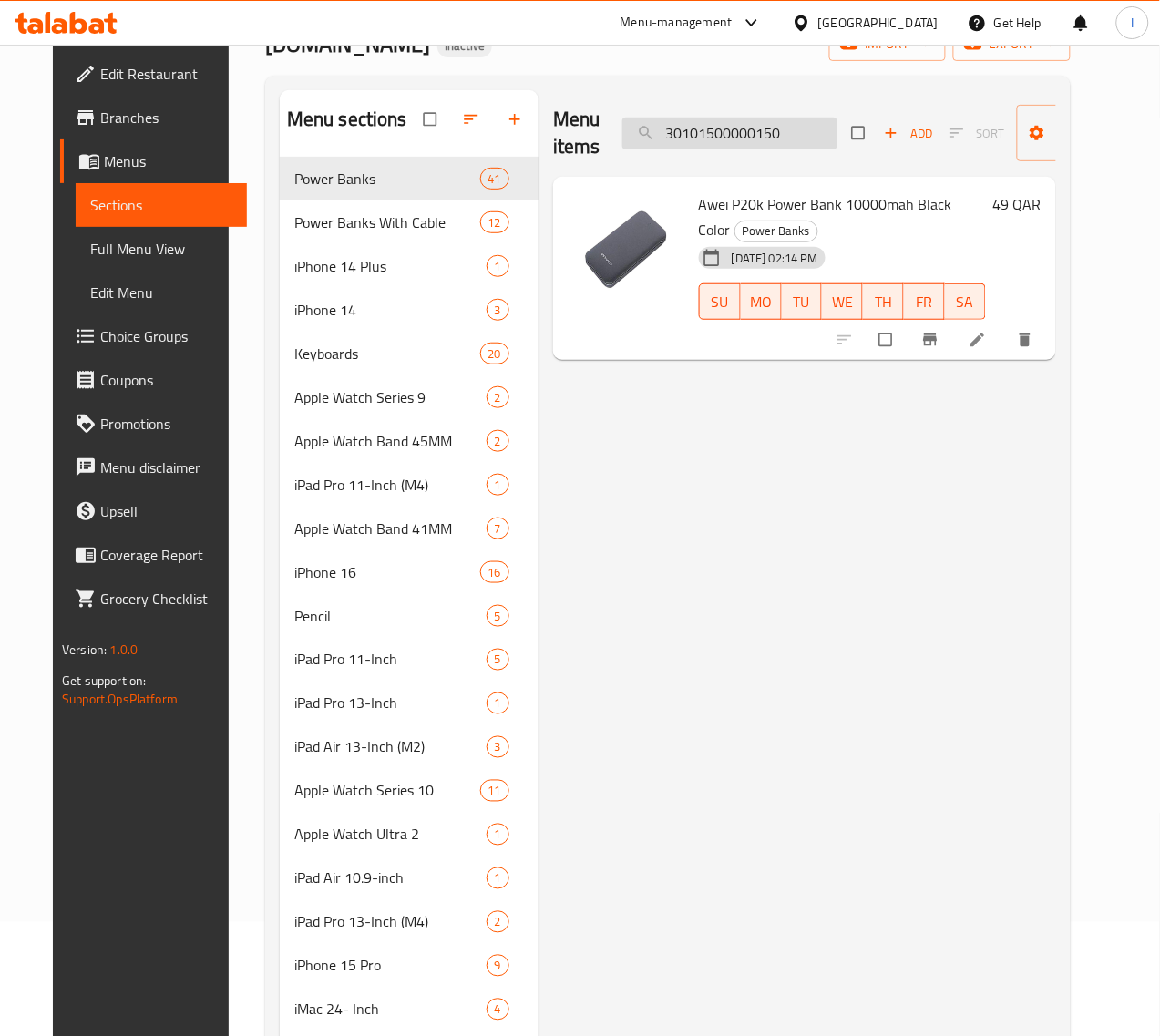
click at [725, 139] on input "30101500000150" at bounding box center [730, 133] width 215 height 32
paste input "1"
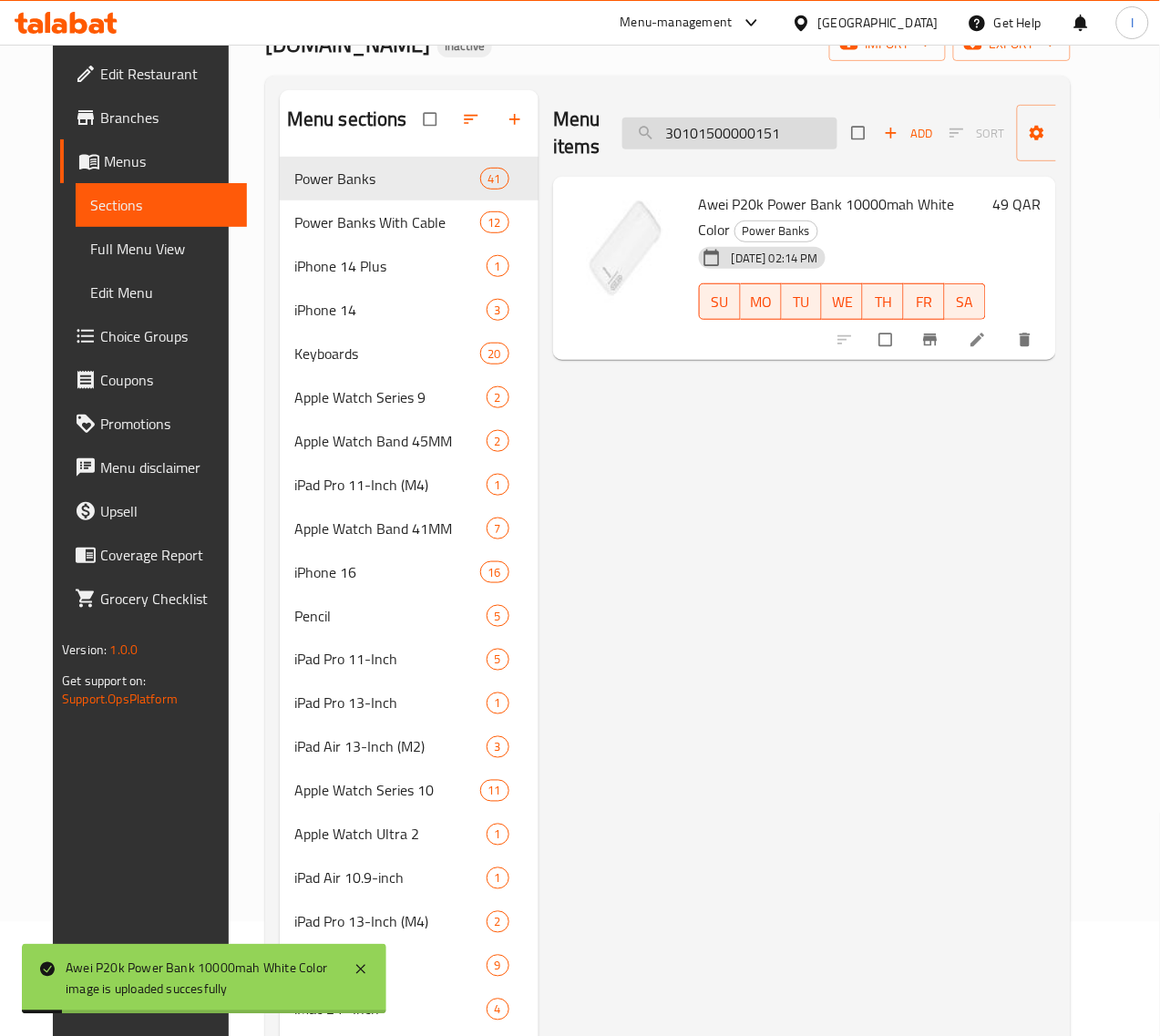
click at [718, 139] on input "30101500000151" at bounding box center [730, 133] width 215 height 32
paste input "2"
type input "30101500000152"
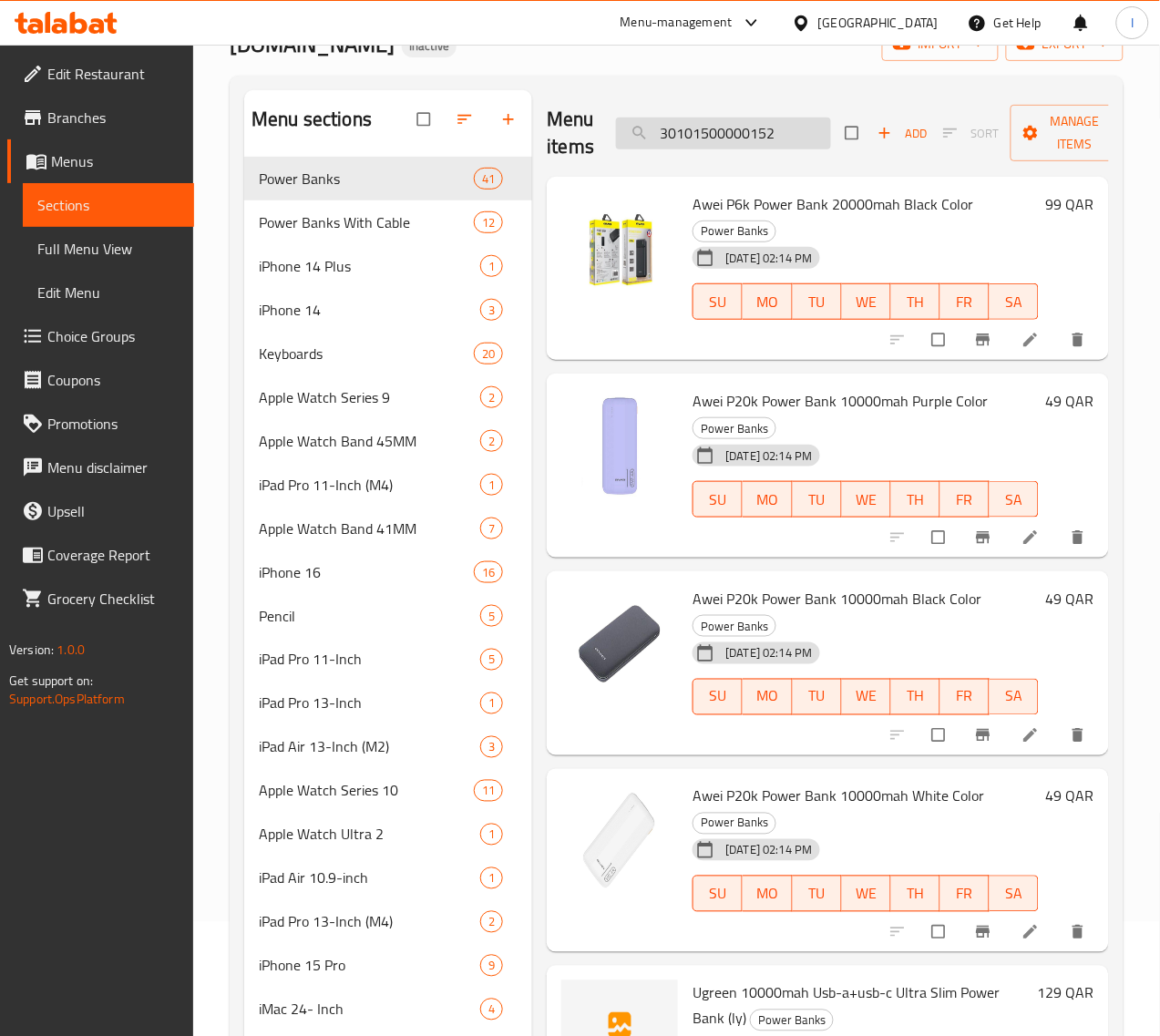
click at [744, 130] on input "30101500000152" at bounding box center [723, 133] width 215 height 32
paste input "search"
paste input "30101500000152"
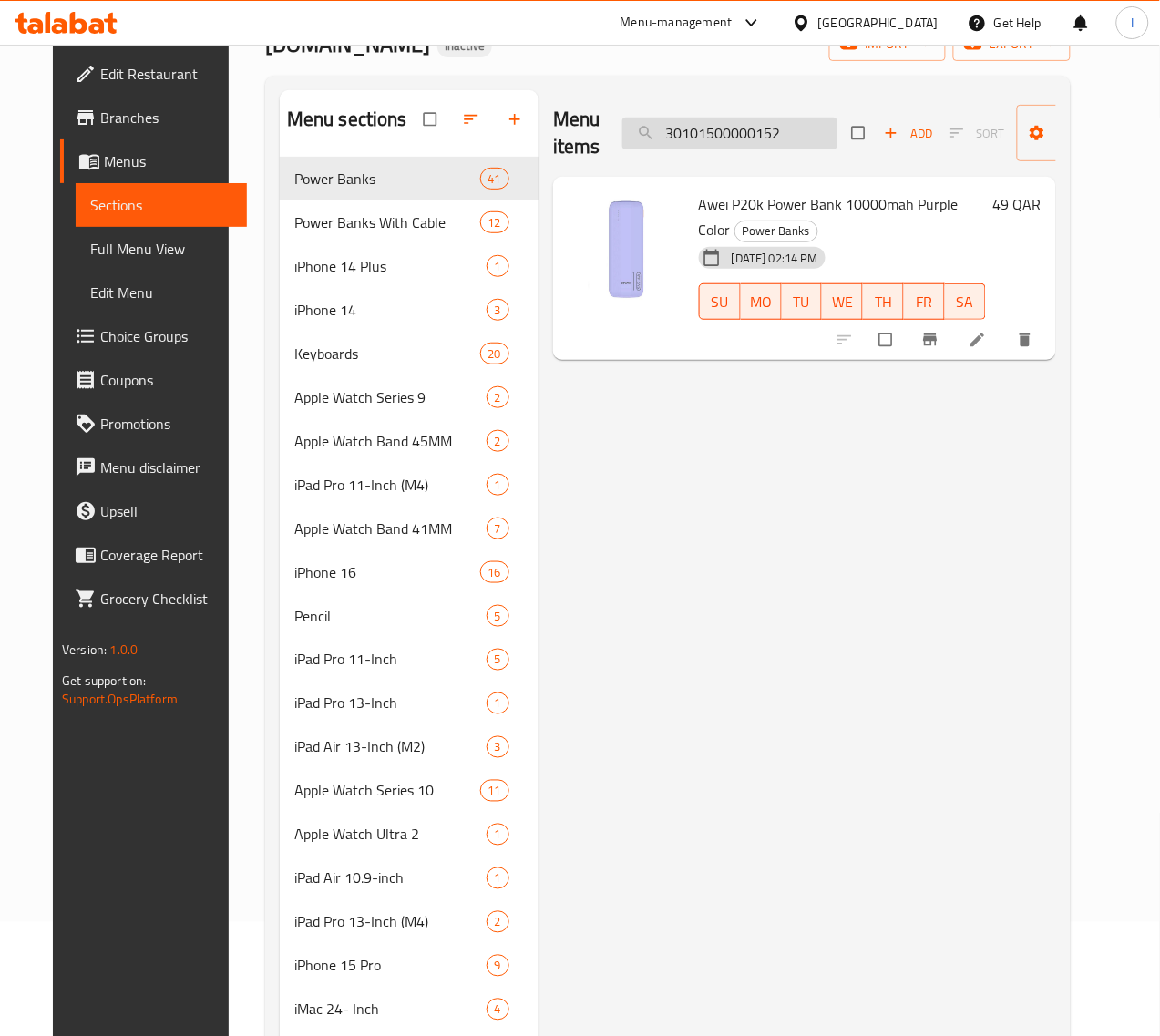
click at [733, 133] on input "30101500000152" at bounding box center [730, 133] width 215 height 32
paste input "2100000010"
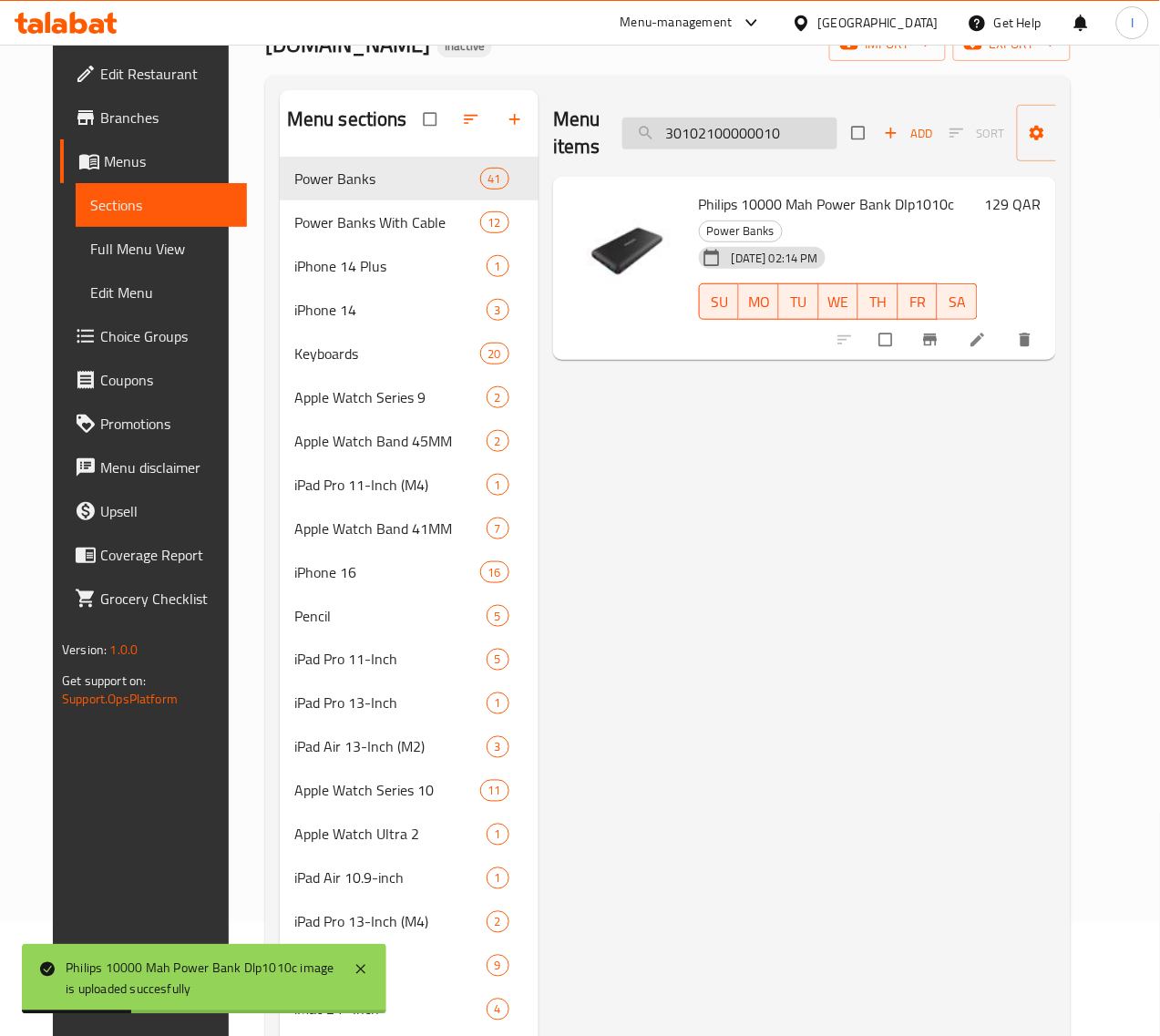
click at [725, 135] on input "30102100000010" at bounding box center [730, 133] width 215 height 32
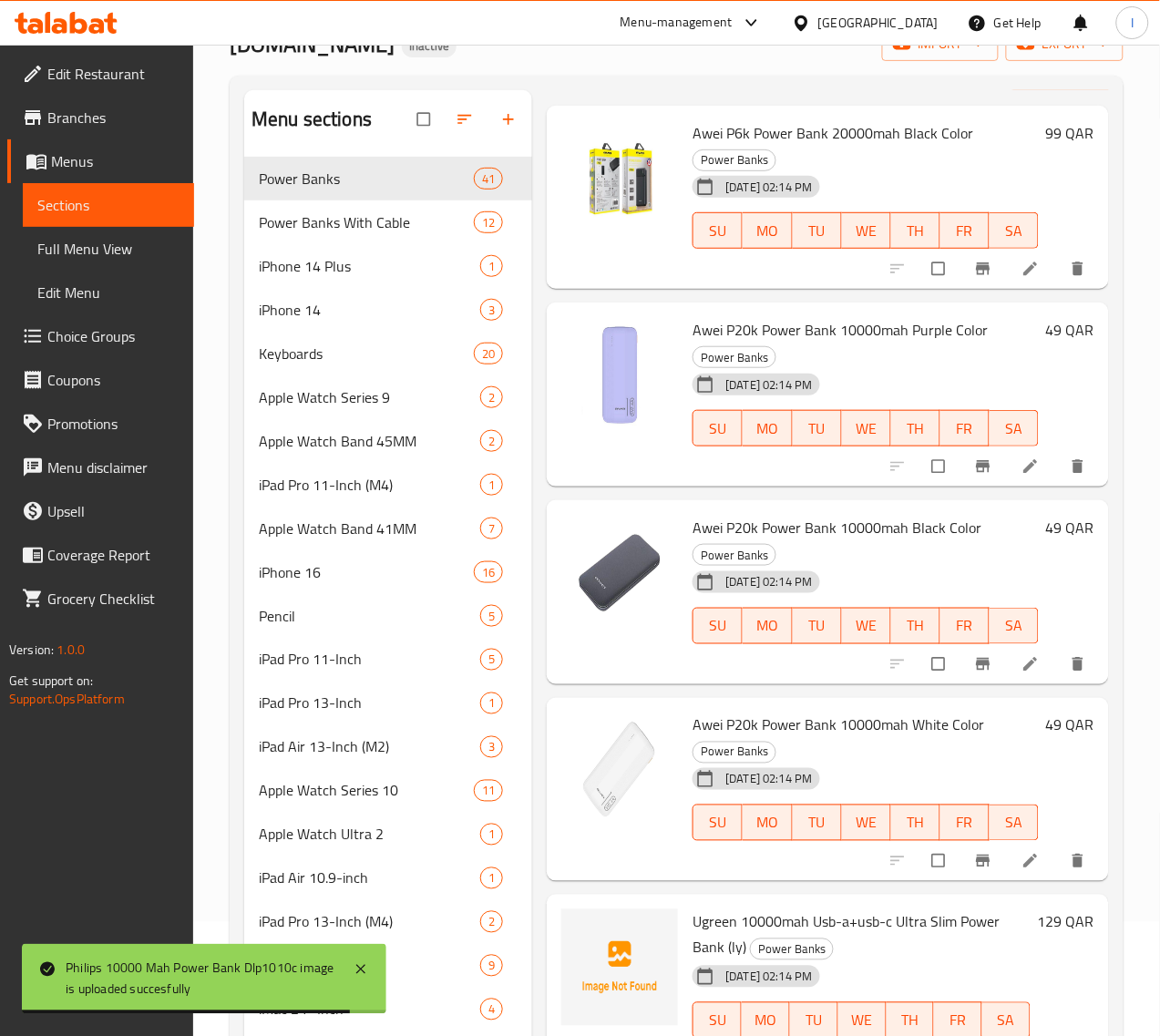
scroll to position [0, 0]
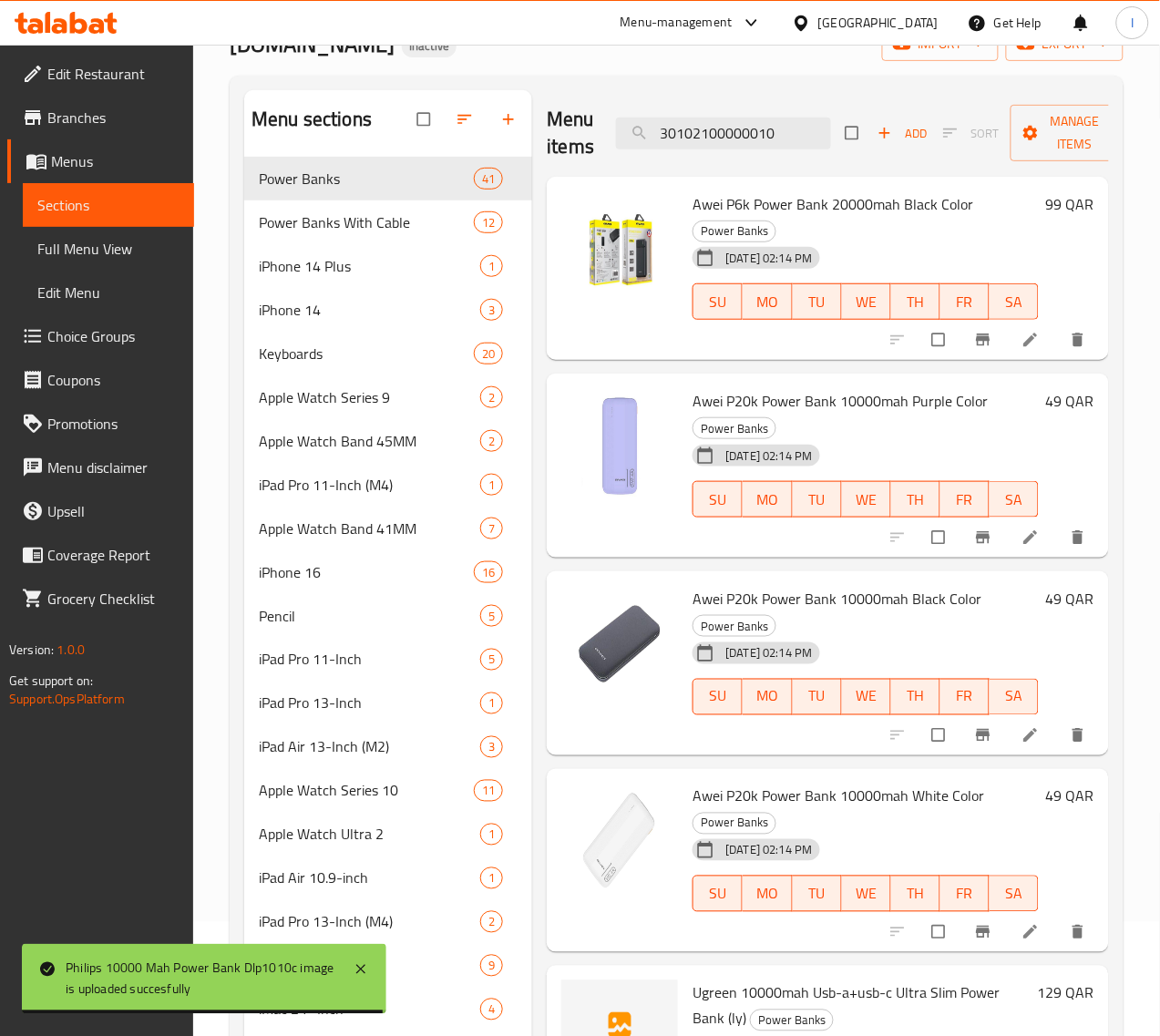
paste input "60100100007445"
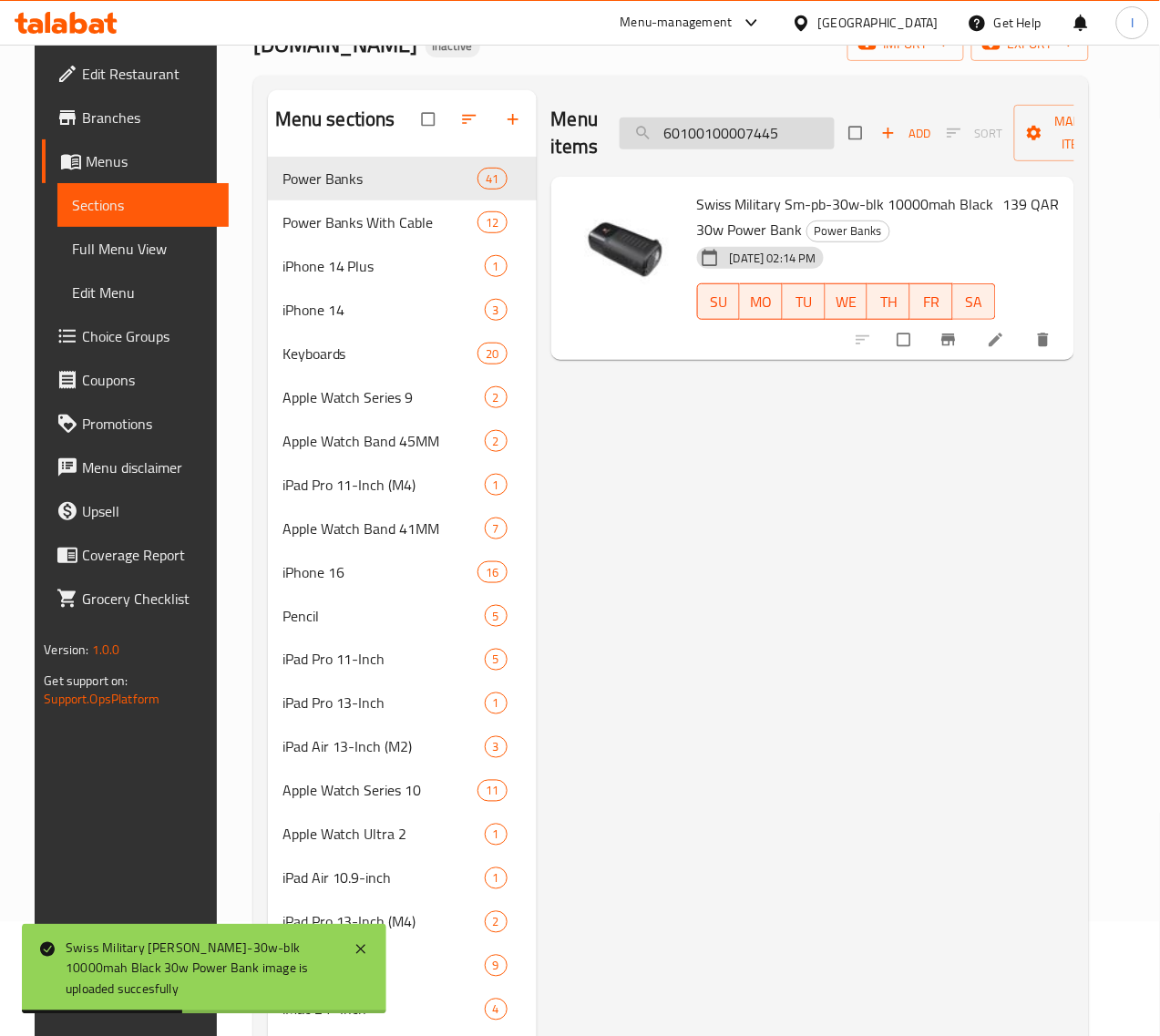
click at [733, 139] on input "60100100007445" at bounding box center [727, 133] width 215 height 32
paste input "300100000080"
type input "60300100000080"
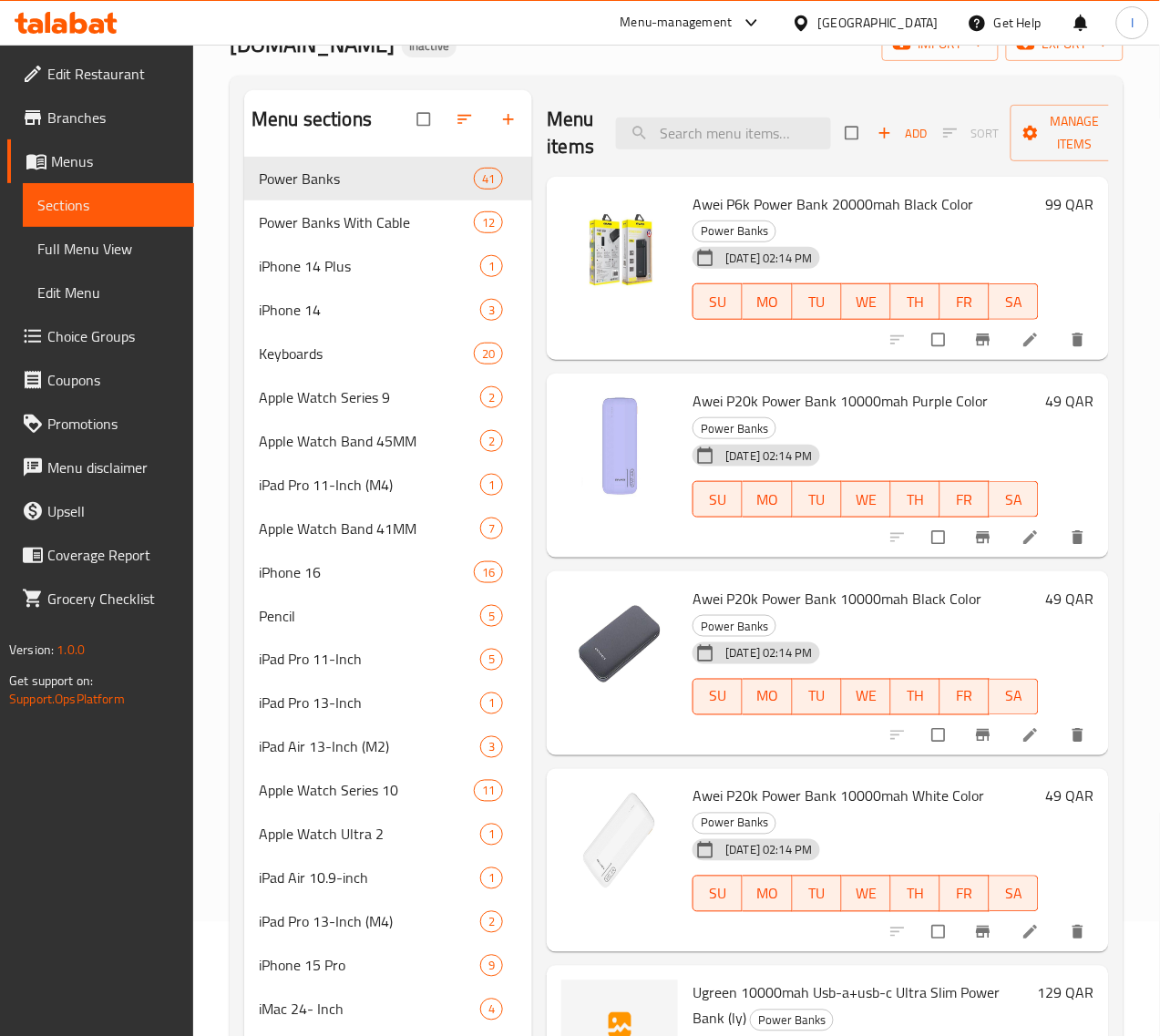
paste input "60300100000080"
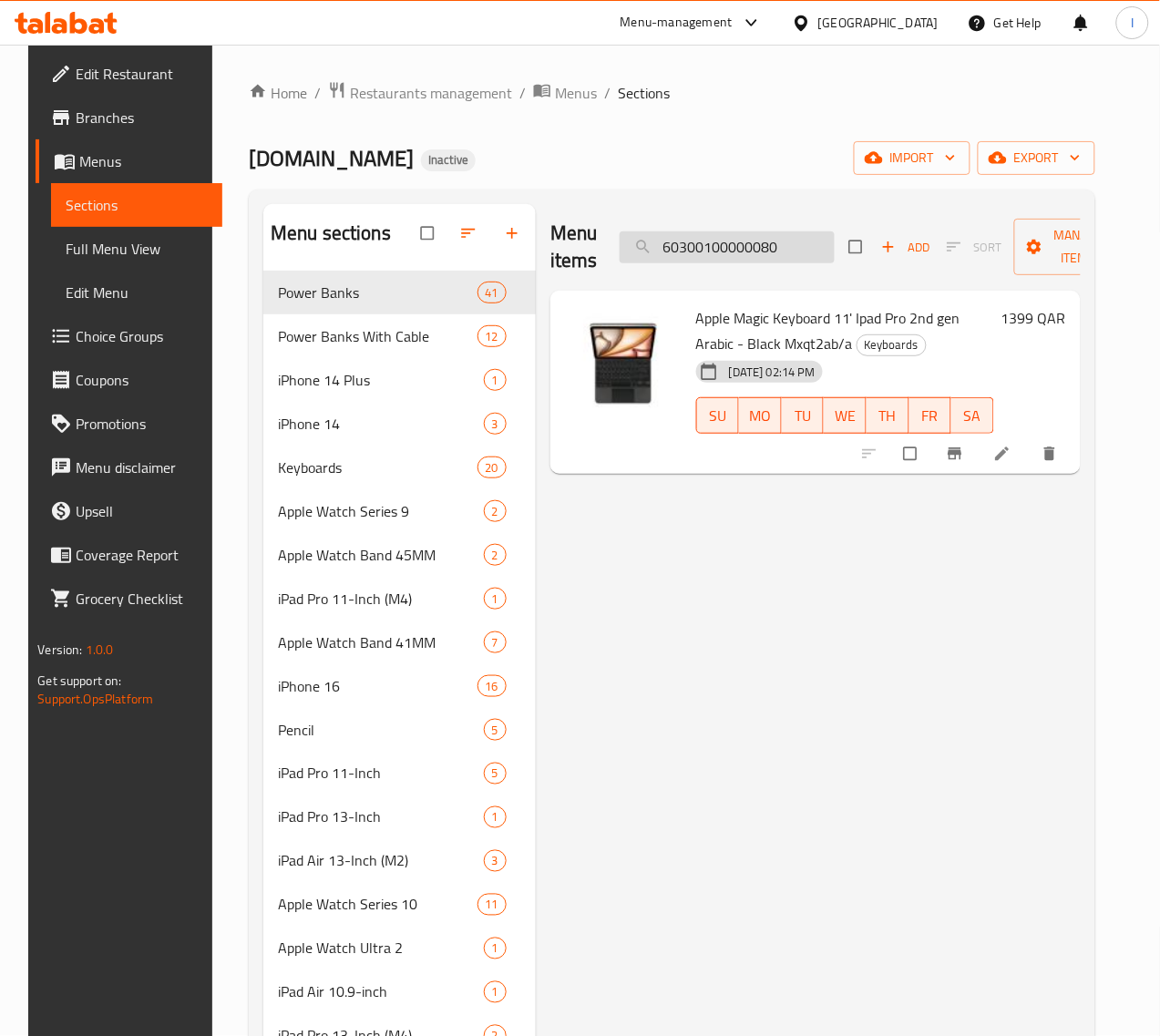
click at [673, 247] on input "60300100000080" at bounding box center [727, 247] width 215 height 32
paste input "3"
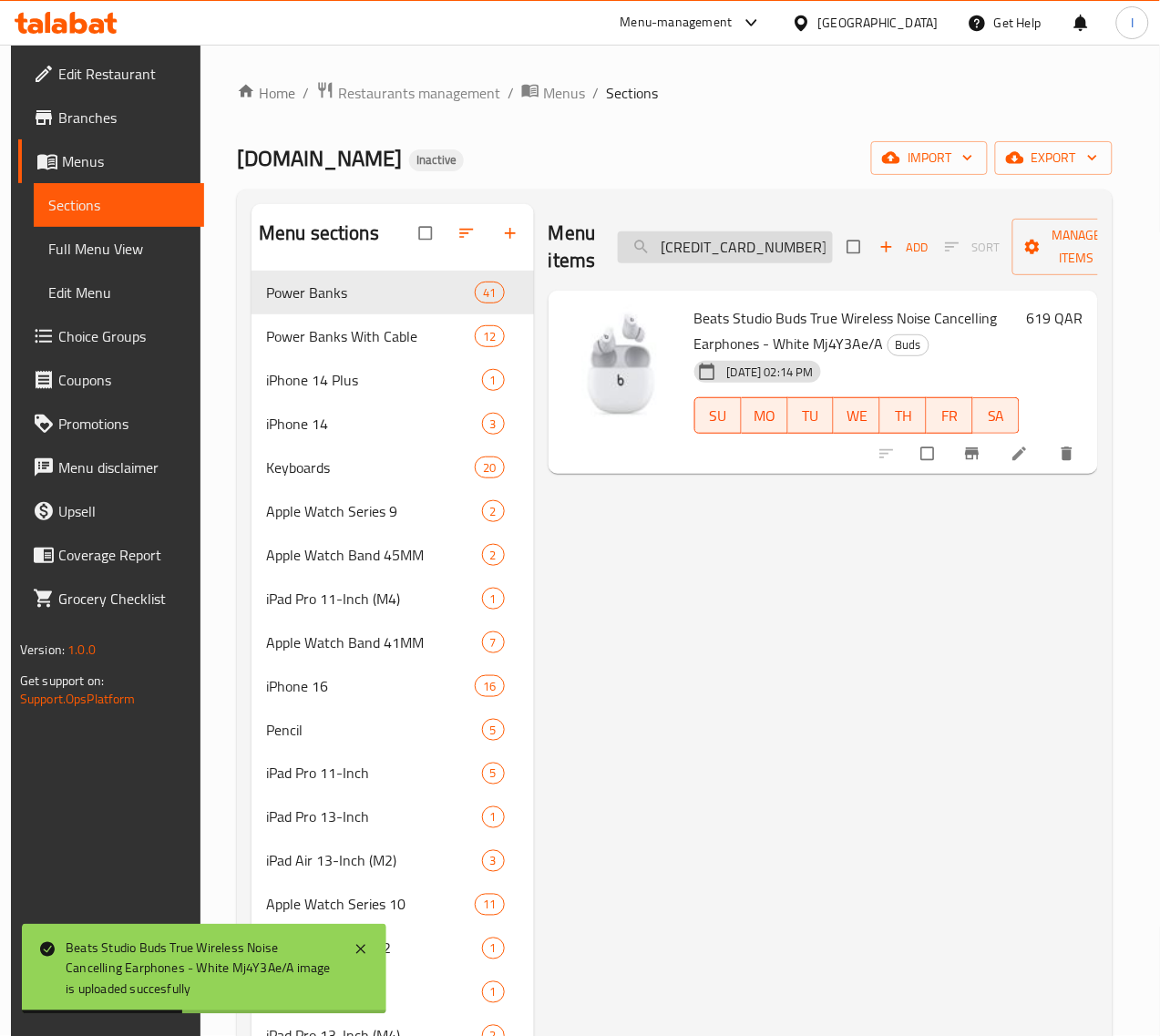
click at [717, 247] on input "60300100000083" at bounding box center [725, 247] width 215 height 32
paste input "101"
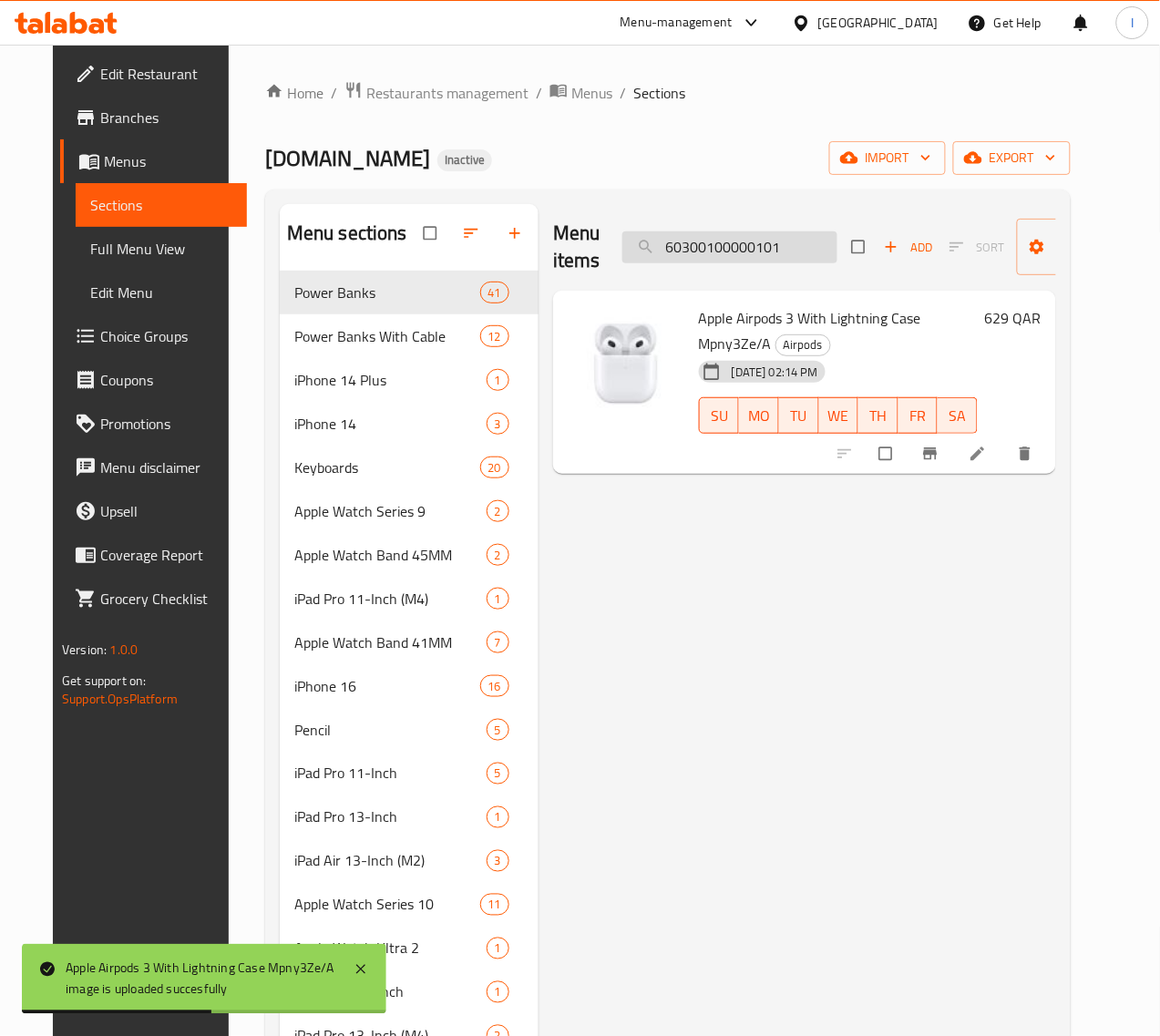
click at [676, 244] on input "60300100000101" at bounding box center [730, 247] width 215 height 32
paste input "272"
click at [729, 246] on input "60300100000272" at bounding box center [730, 247] width 215 height 32
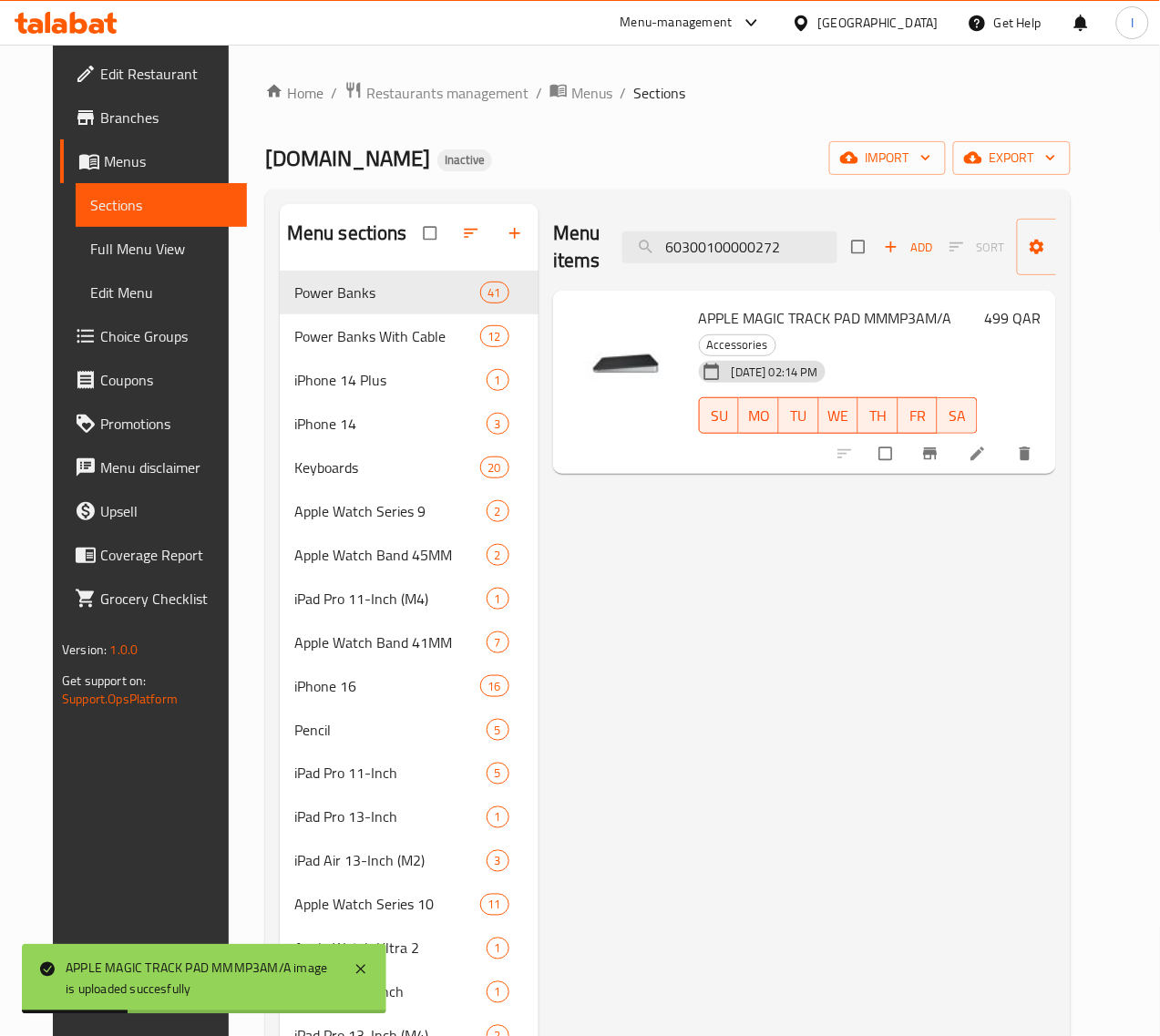
paste input "314"
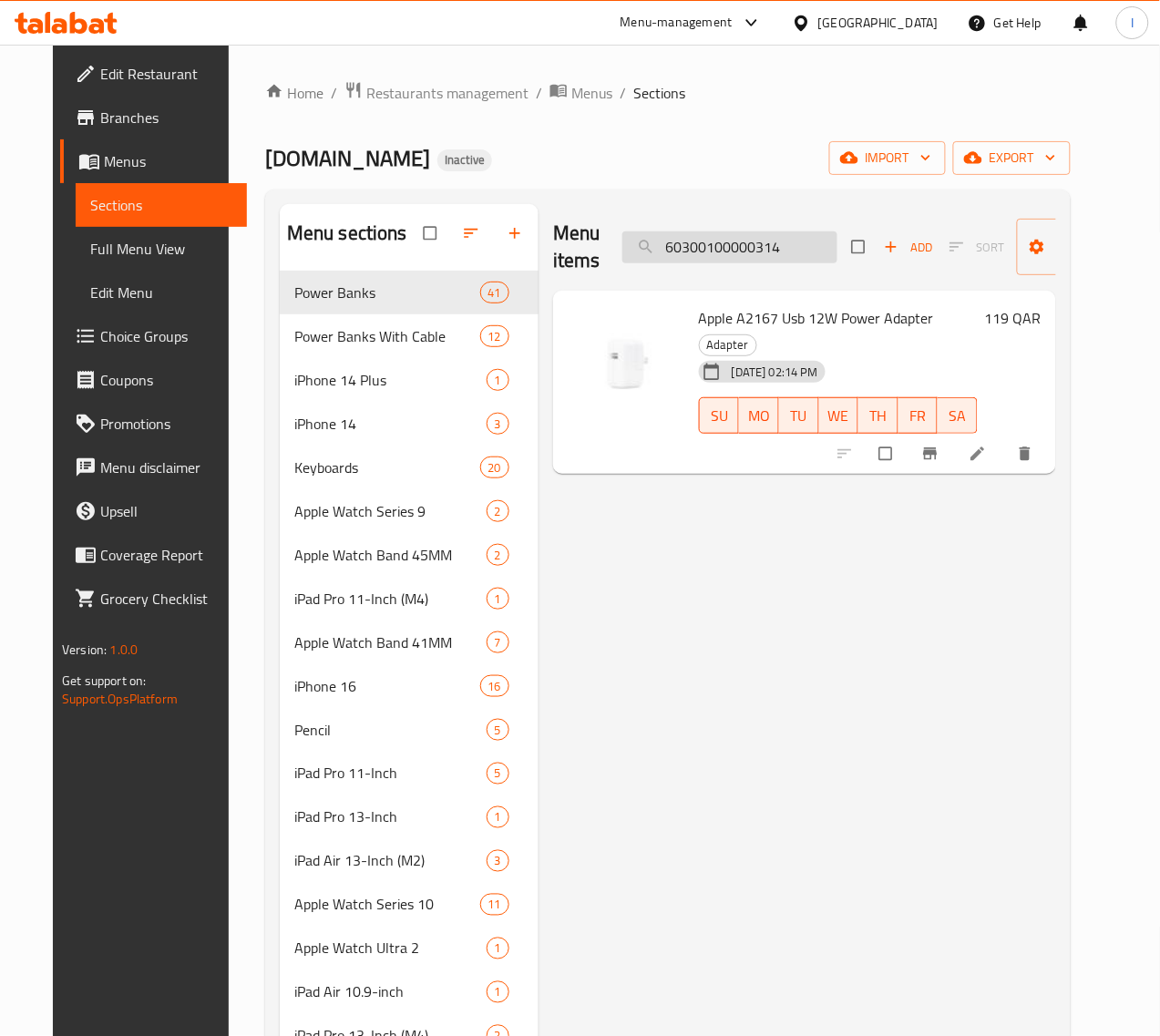
click at [730, 248] on input "60300100000314" at bounding box center [730, 247] width 215 height 32
paste input "48"
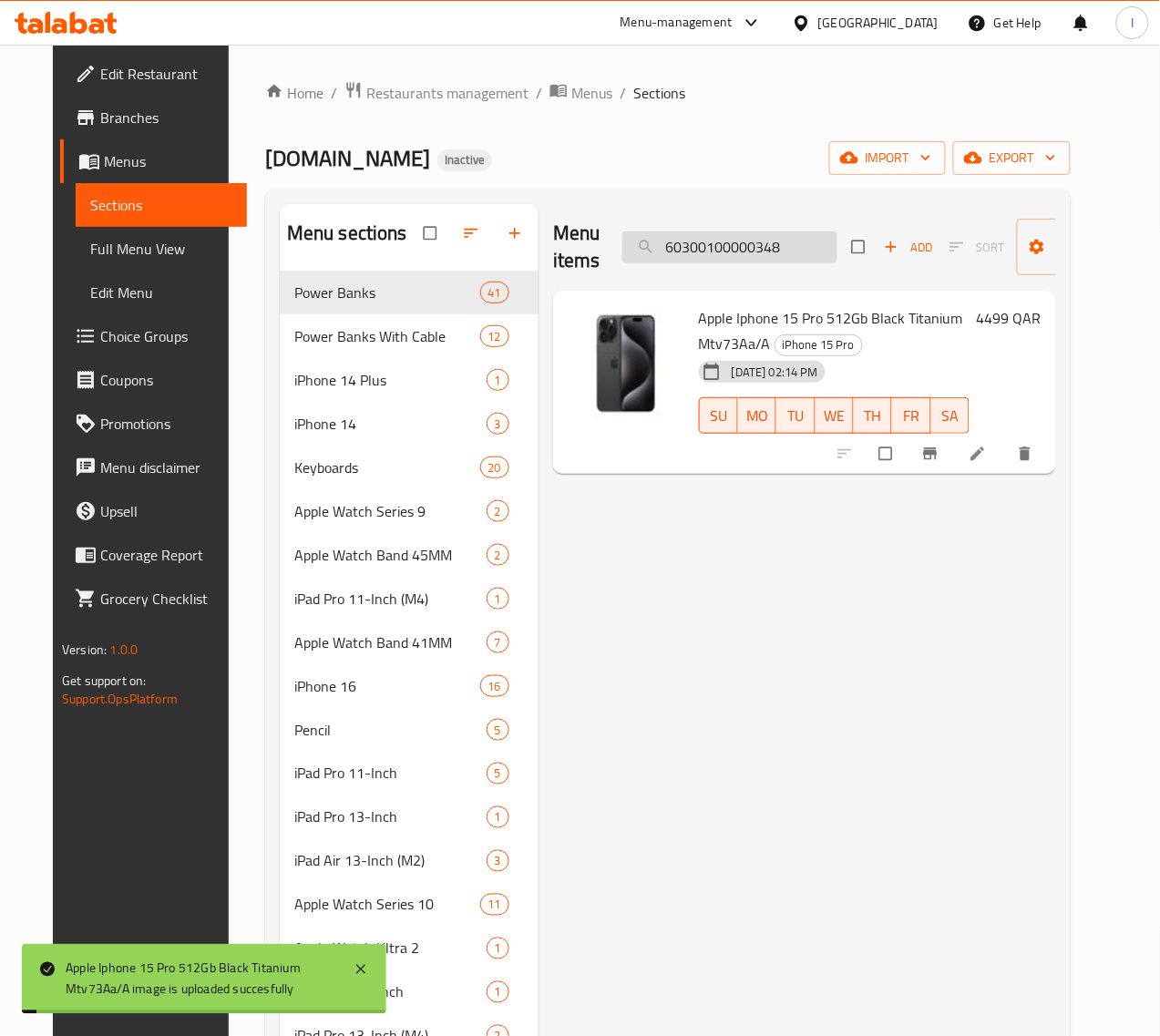
click at [734, 247] on input "60300100000348" at bounding box center [730, 247] width 215 height 32
paste input "403"
click at [757, 253] on input "60300100000403" at bounding box center [730, 247] width 215 height 32
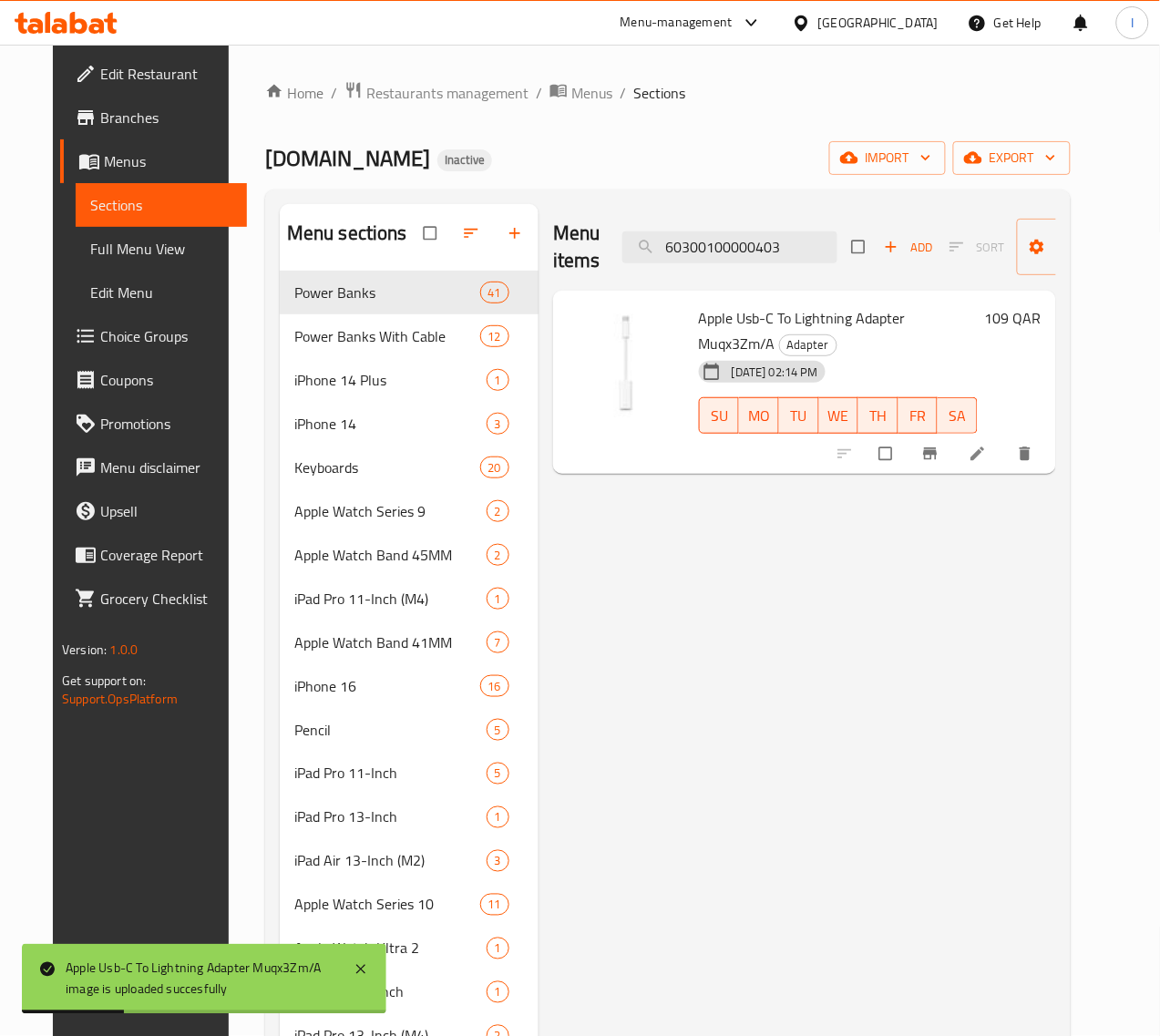
paste input "6"
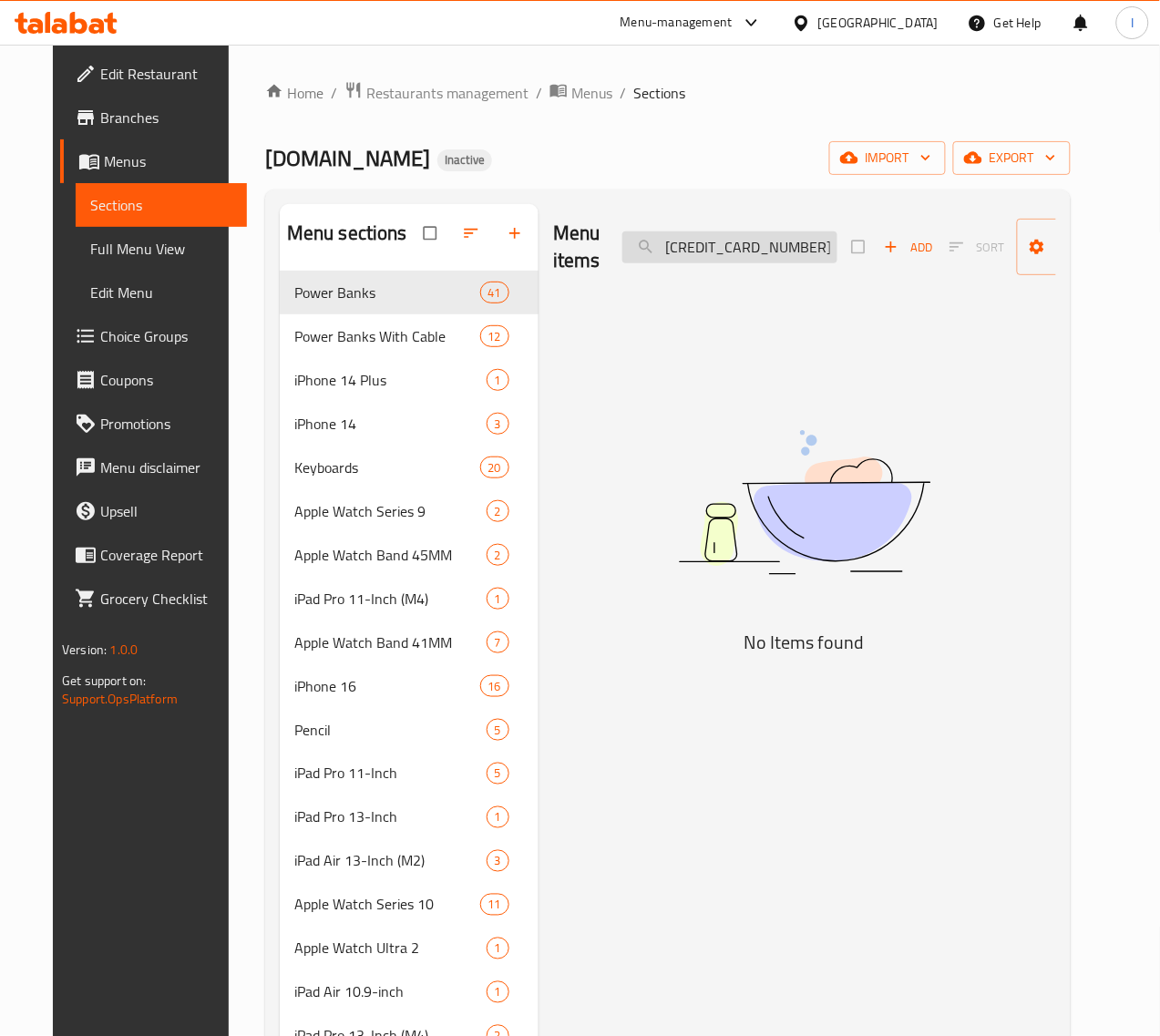
click at [741, 246] on input "60300100000406" at bounding box center [730, 247] width 215 height 32
paste input "10"
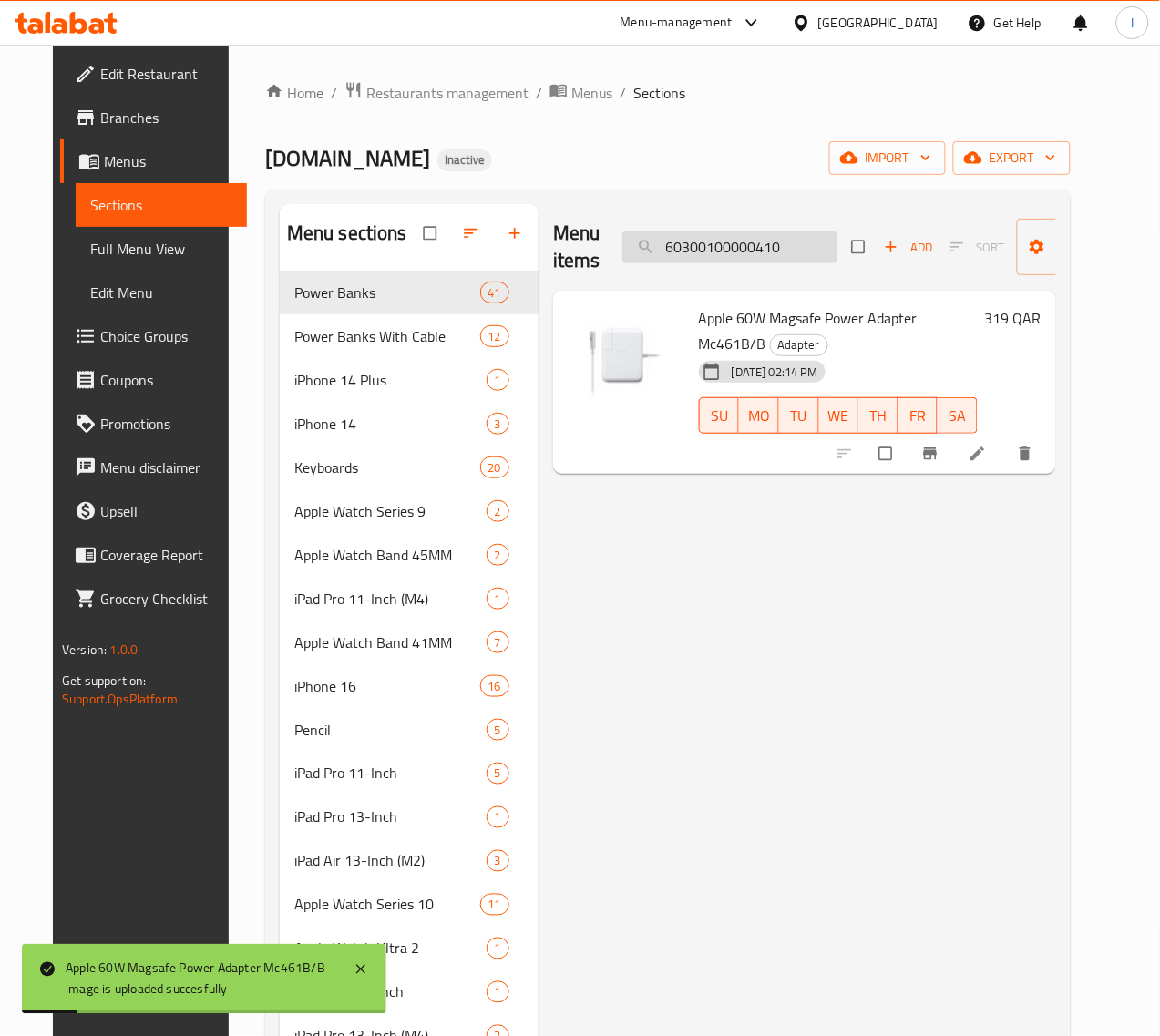
click at [757, 253] on input "60300100000410" at bounding box center [730, 247] width 215 height 32
paste input "6"
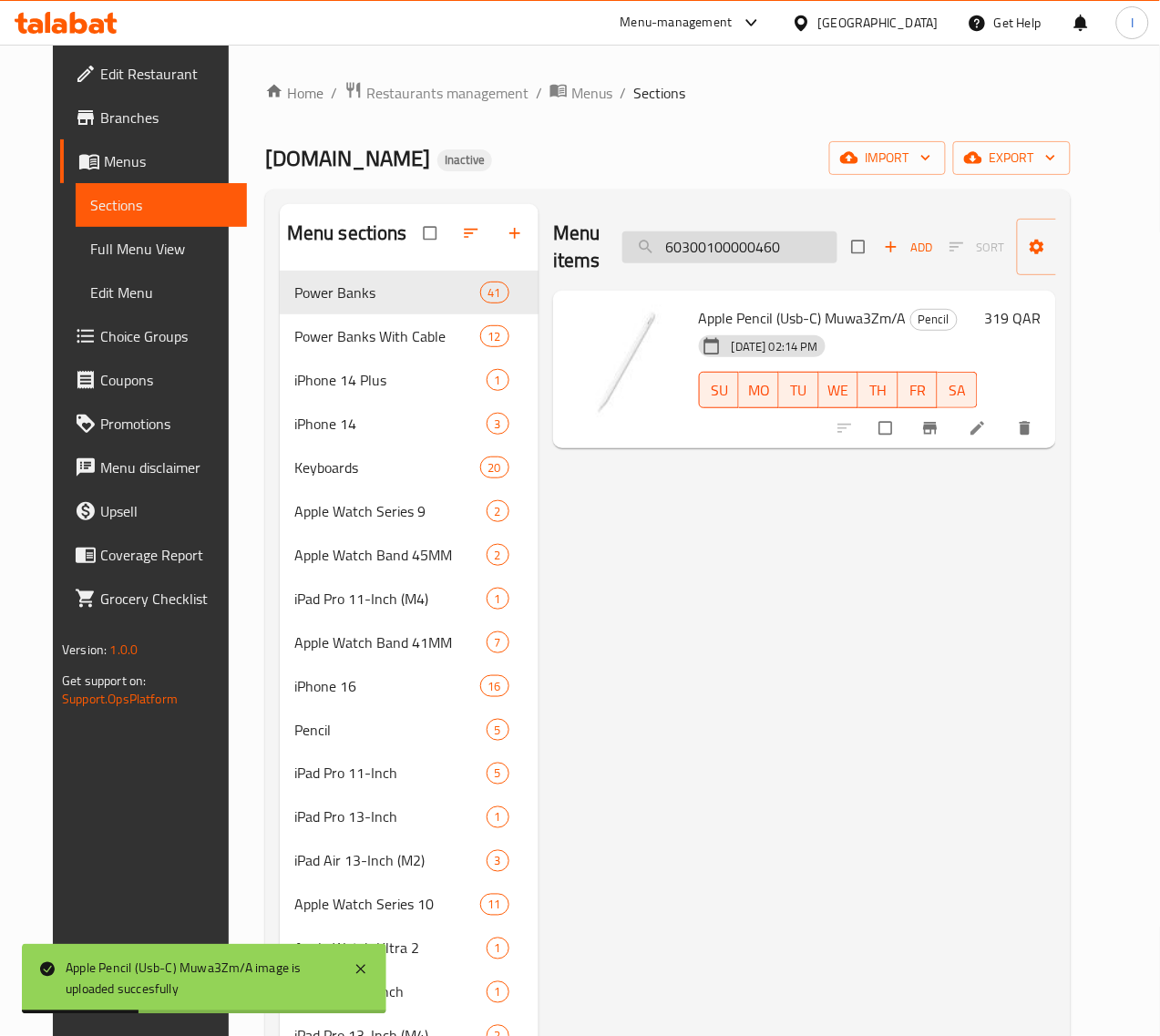
click at [776, 247] on input "60300100000460" at bounding box center [730, 247] width 215 height 32
paste input "1"
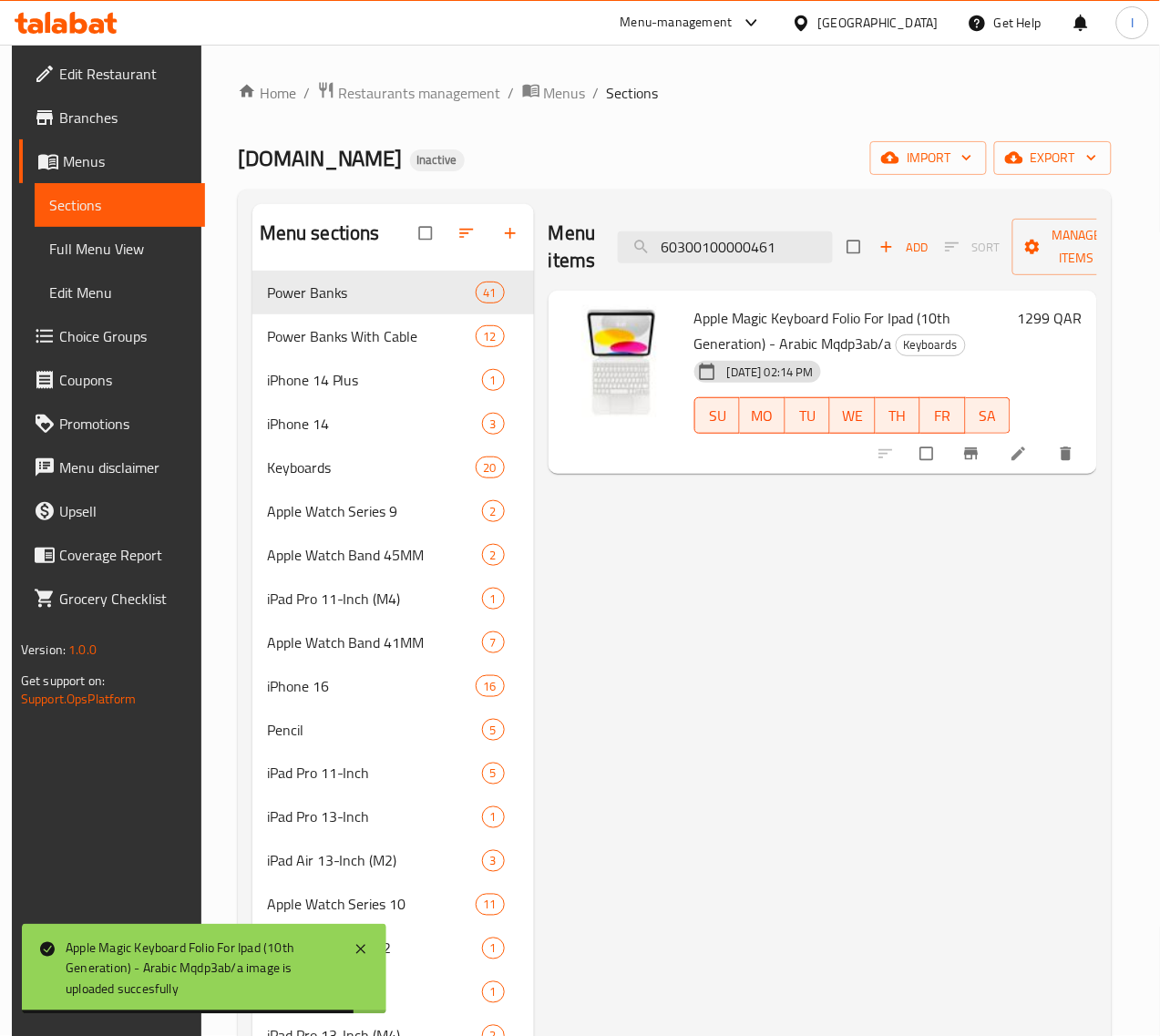
click at [711, 266] on div "Menu items 60300100000461 Add Sort Manage items" at bounding box center [823, 247] width 549 height 86
click at [712, 250] on input "60300100000461" at bounding box center [725, 247] width 215 height 32
paste input "2"
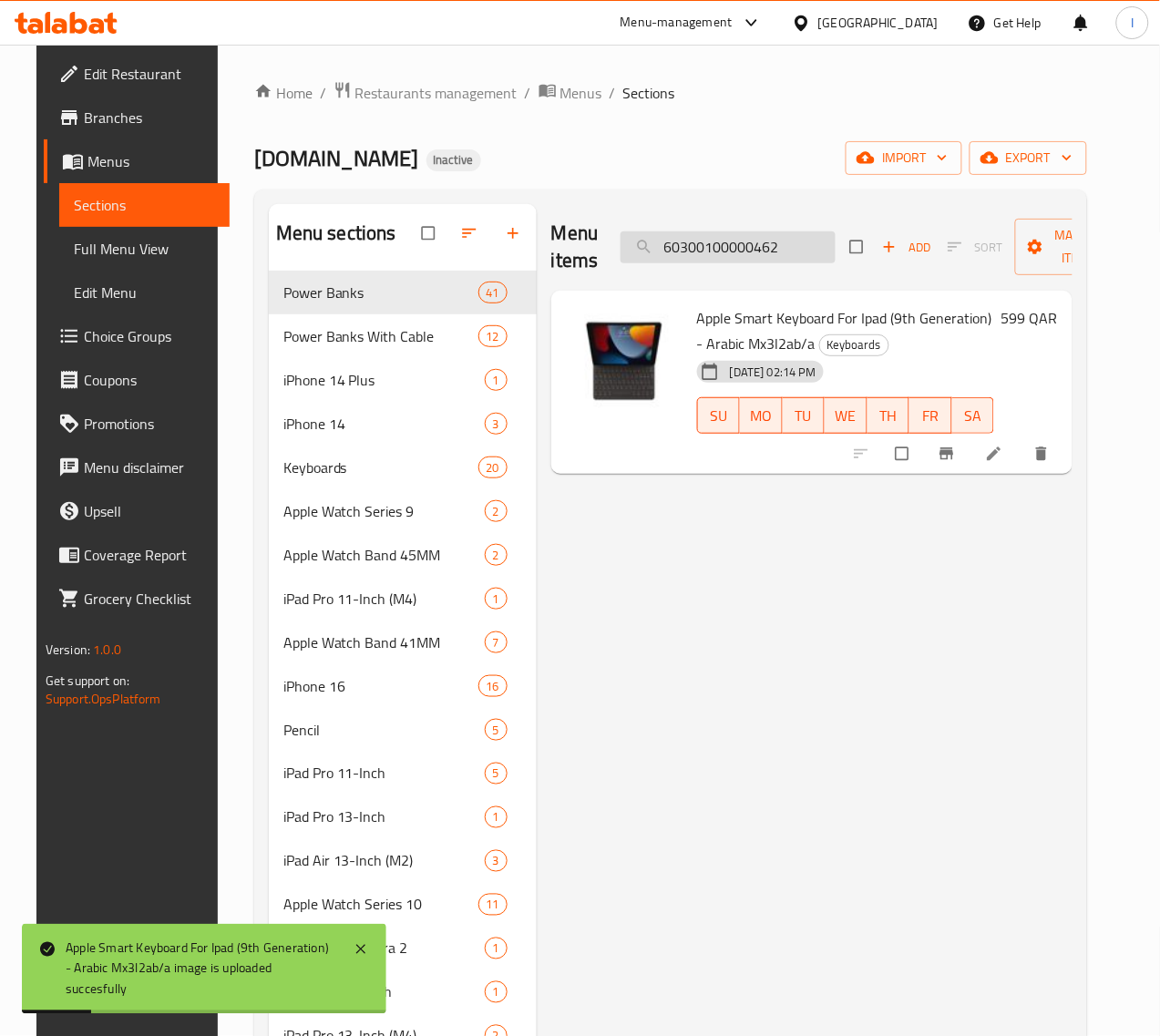
click at [761, 260] on input "60300100000462" at bounding box center [728, 247] width 215 height 32
paste input "8"
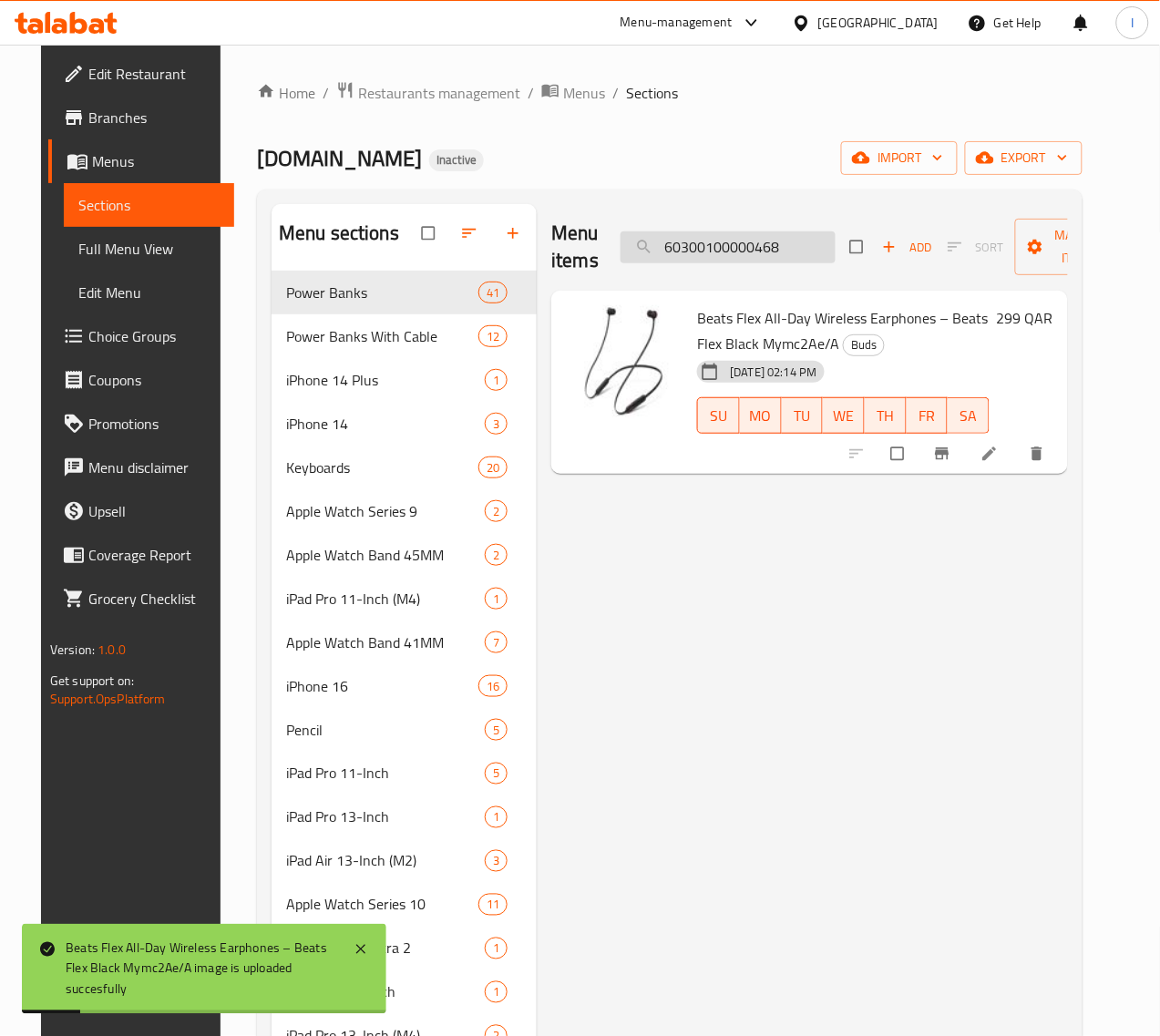
click at [761, 234] on input "60300100000468" at bounding box center [728, 247] width 215 height 32
paste input "70"
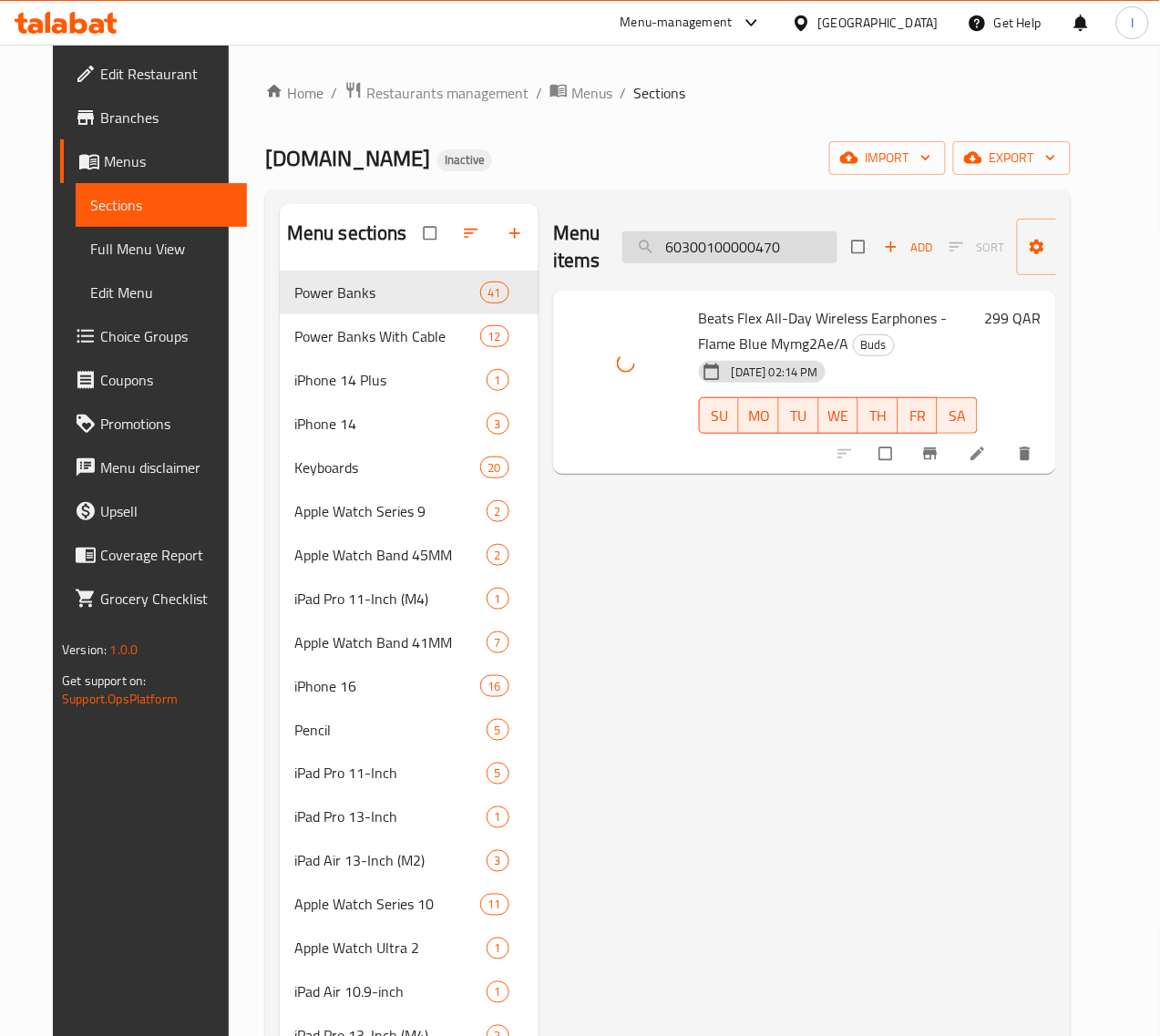
click at [761, 247] on input "60300100000470" at bounding box center [730, 247] width 215 height 32
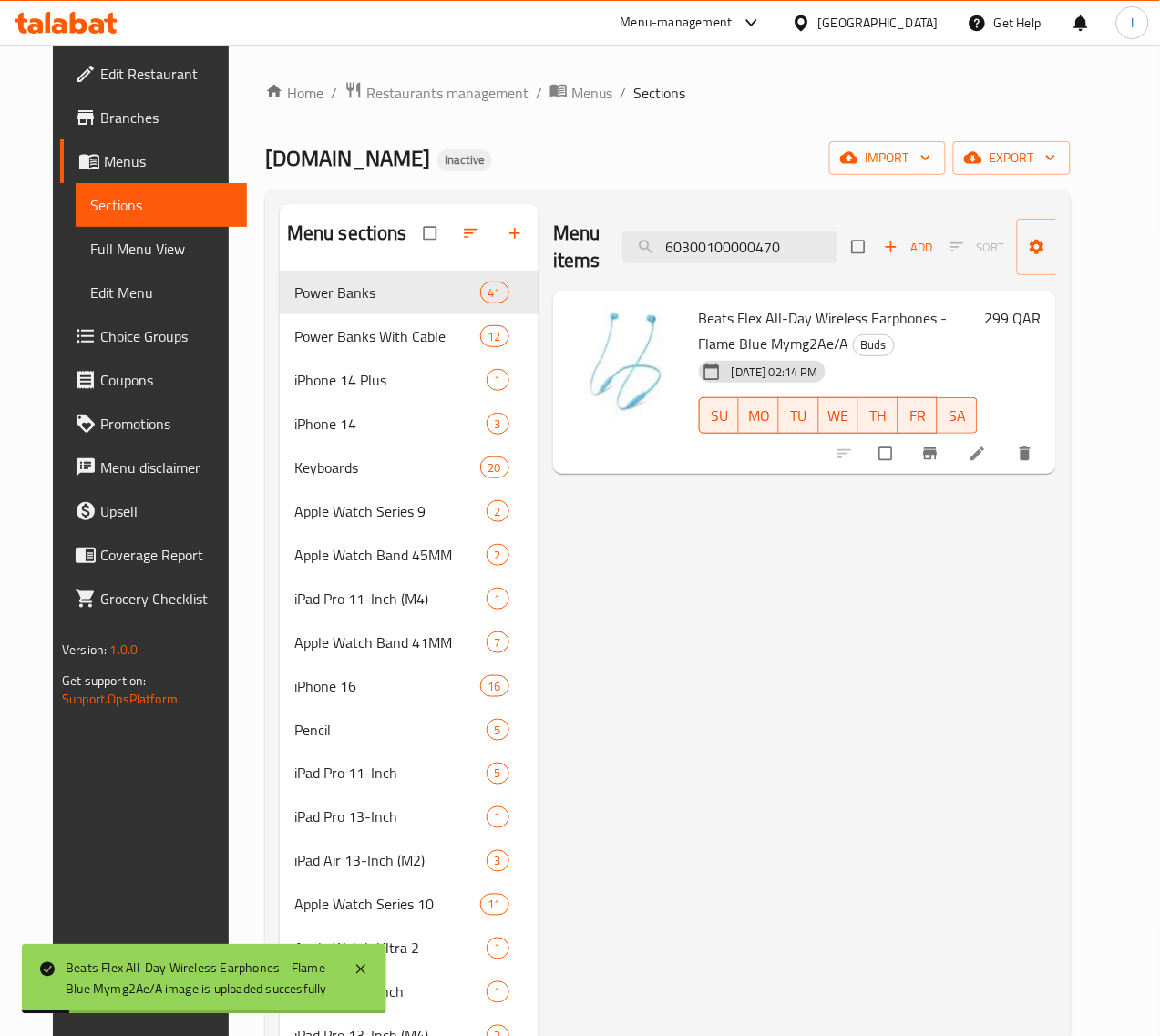
paste input "2"
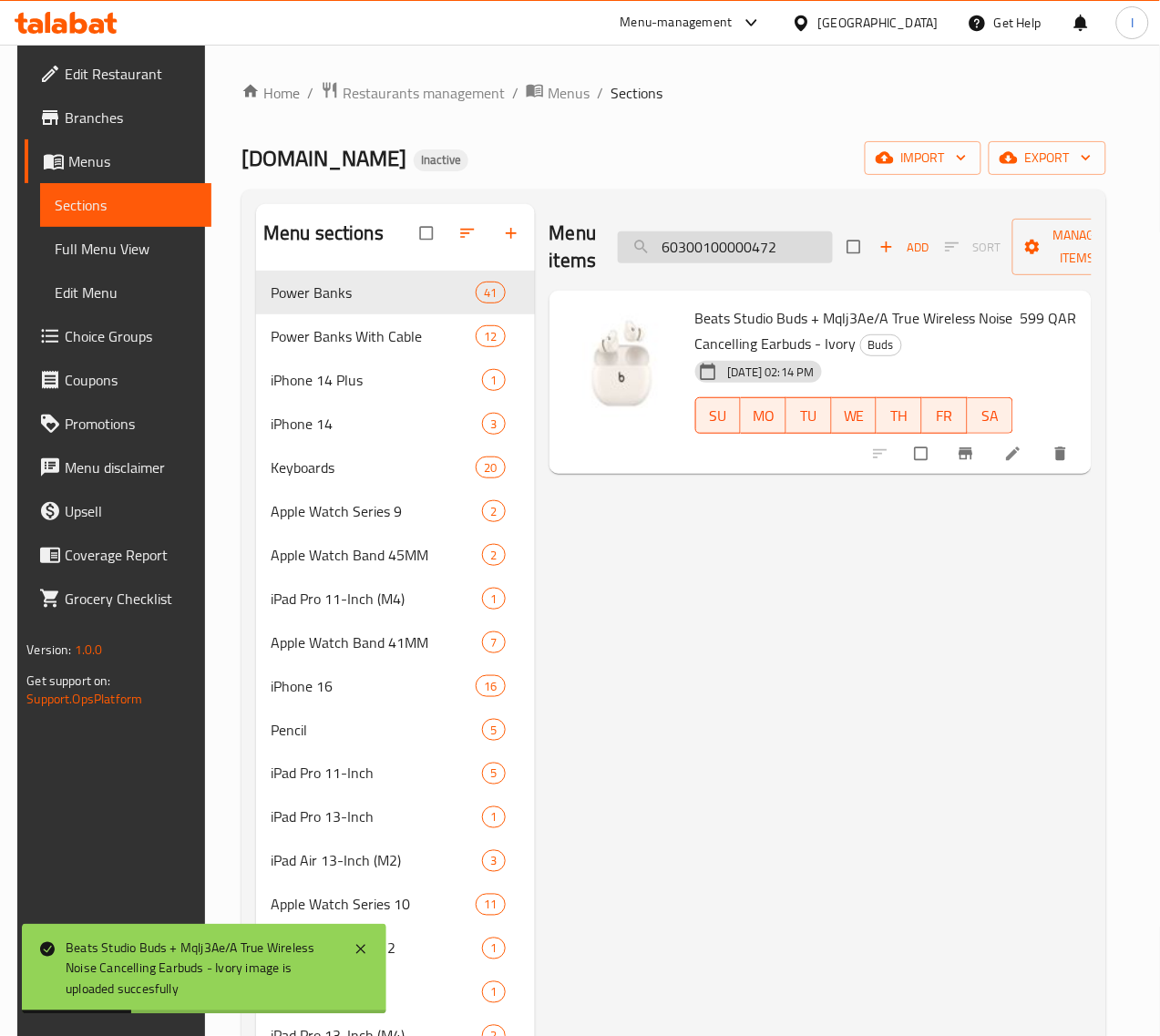
click at [741, 257] on input "60300100000472" at bounding box center [725, 247] width 215 height 32
paste input "3"
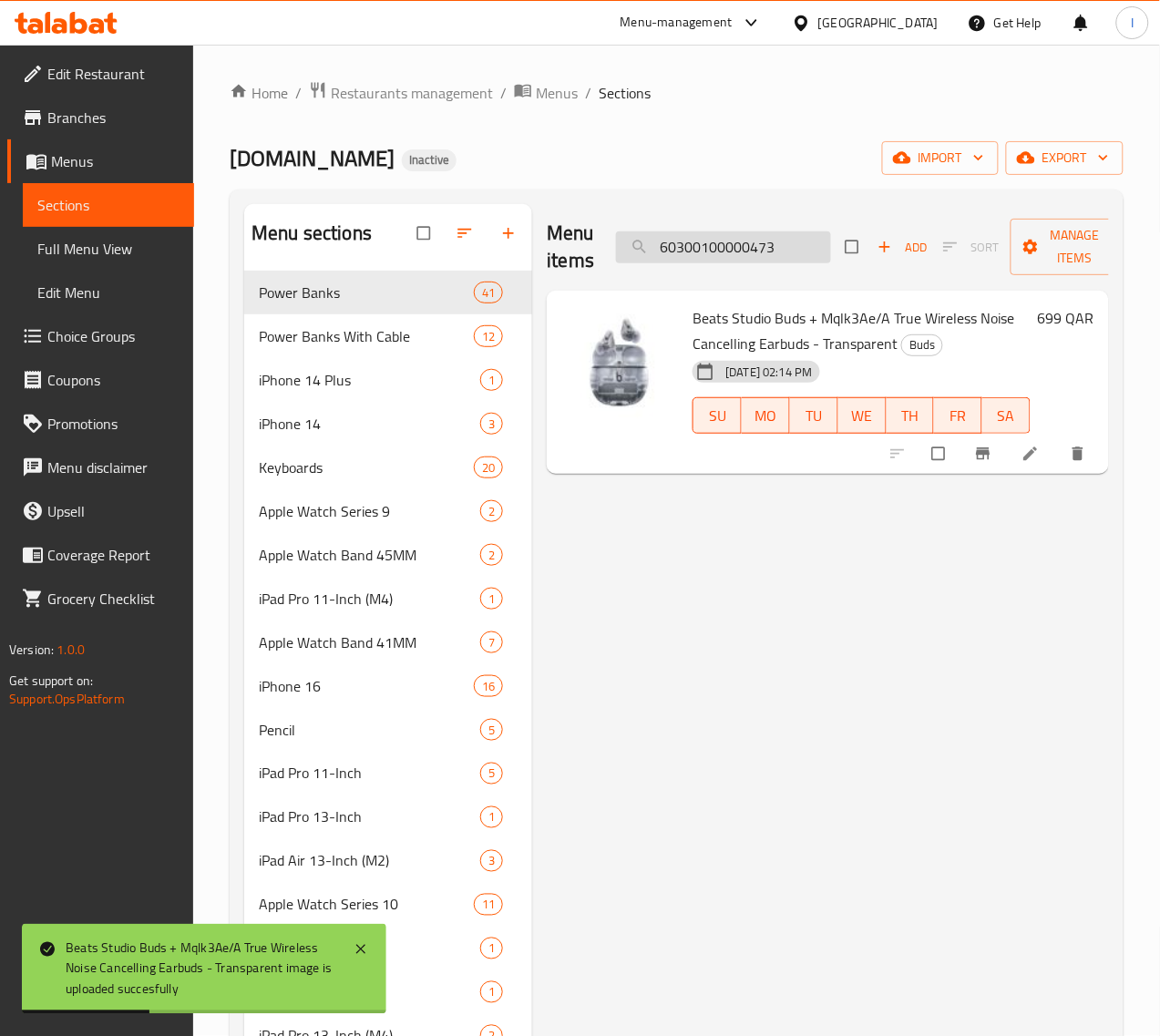
click at [750, 244] on input "60300100000473" at bounding box center [723, 247] width 215 height 32
paste input "9"
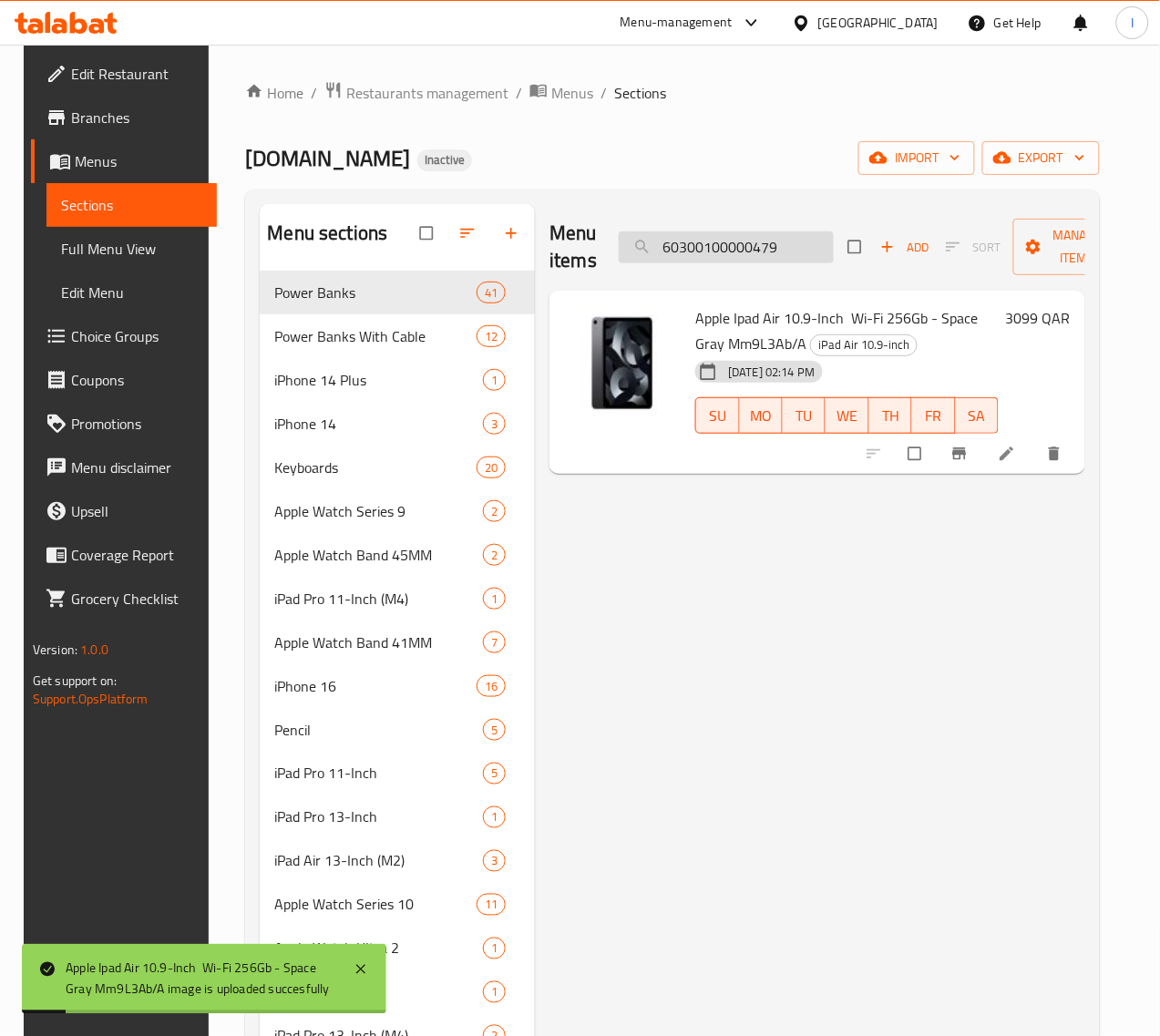
click at [766, 246] on input "60300100000479" at bounding box center [726, 247] width 215 height 32
paste input "523"
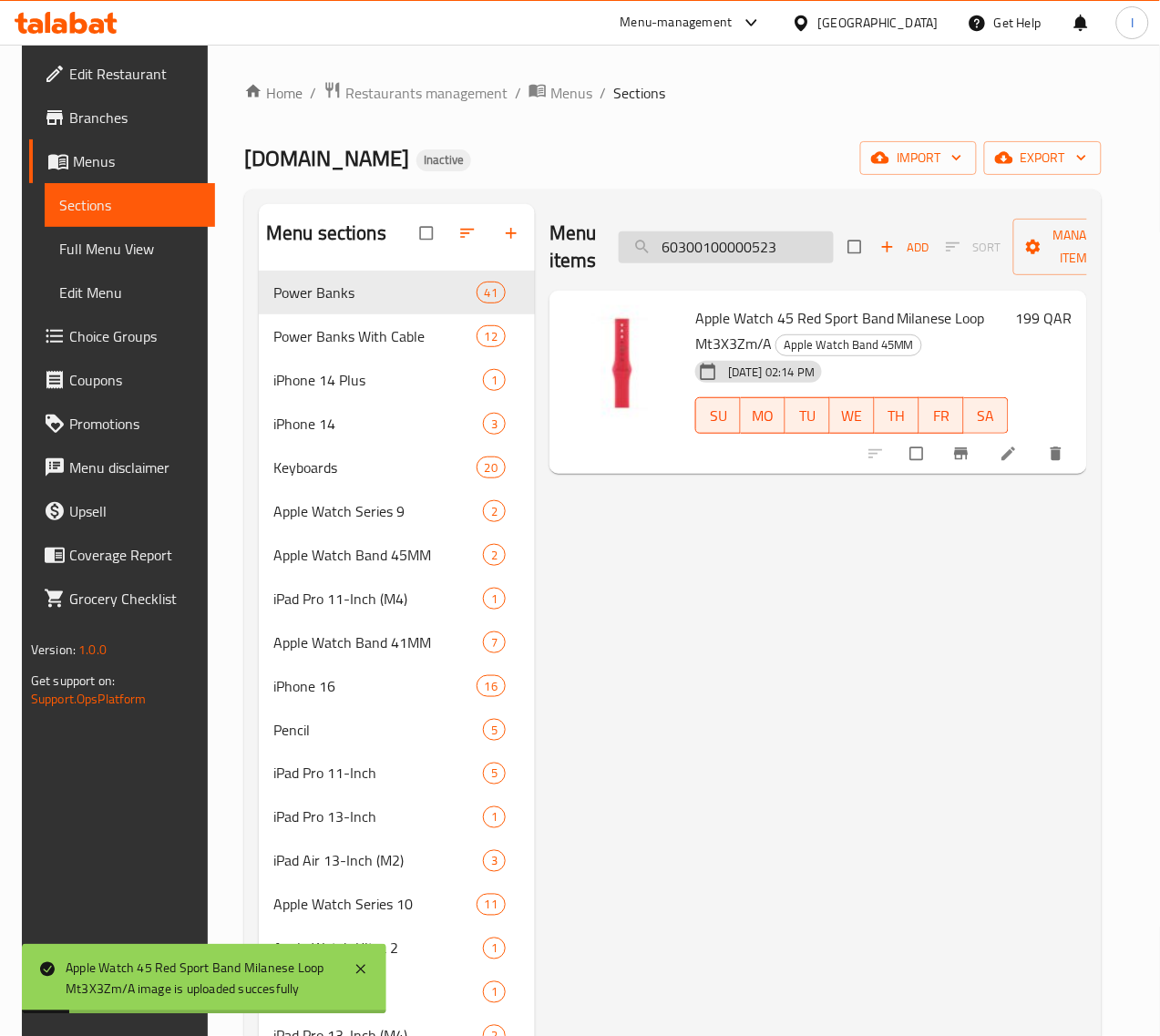
click at [758, 251] on input "60300100000523" at bounding box center [726, 247] width 215 height 32
paste input "7"
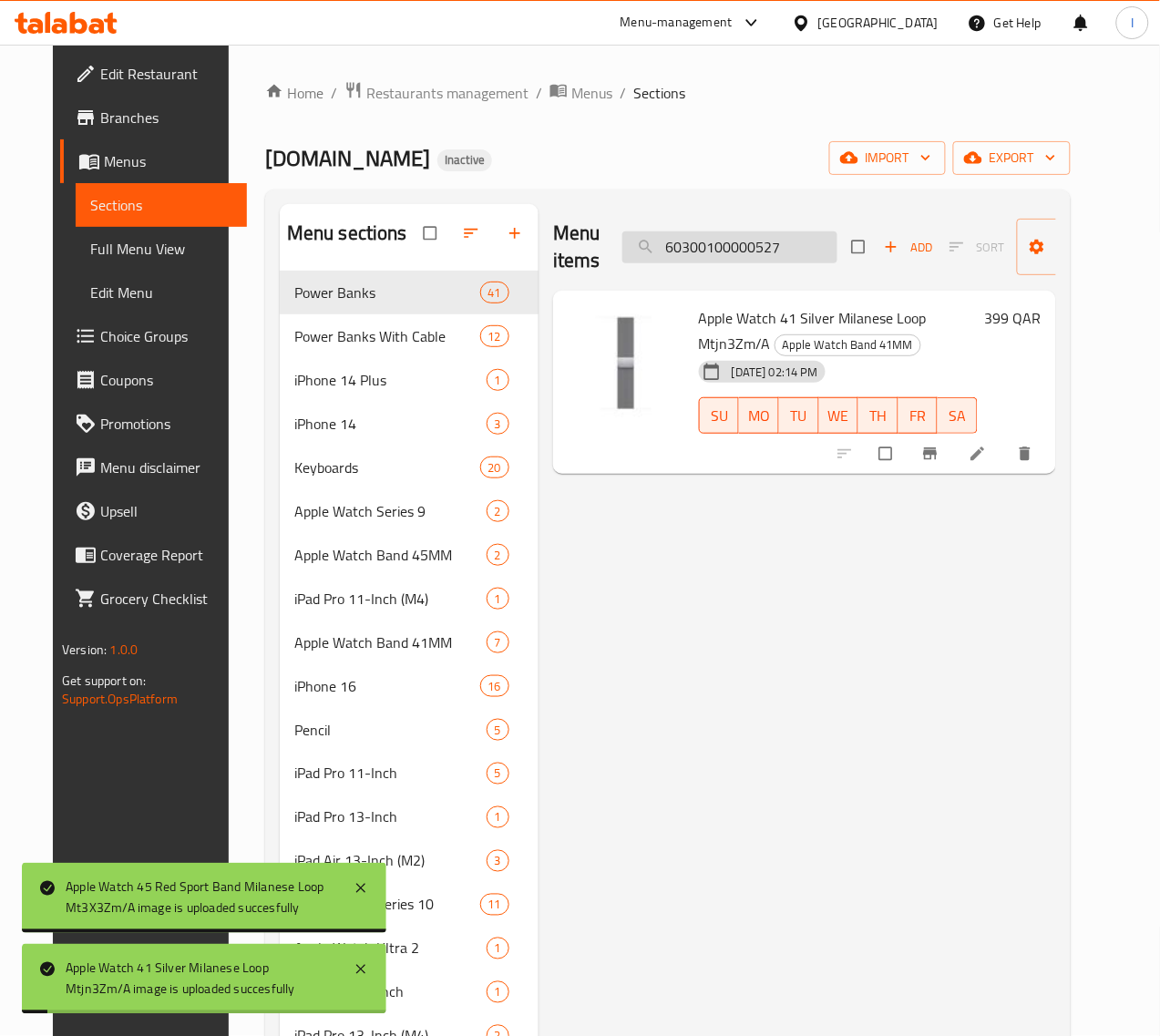
click at [744, 256] on input "60300100000527" at bounding box center [730, 247] width 215 height 32
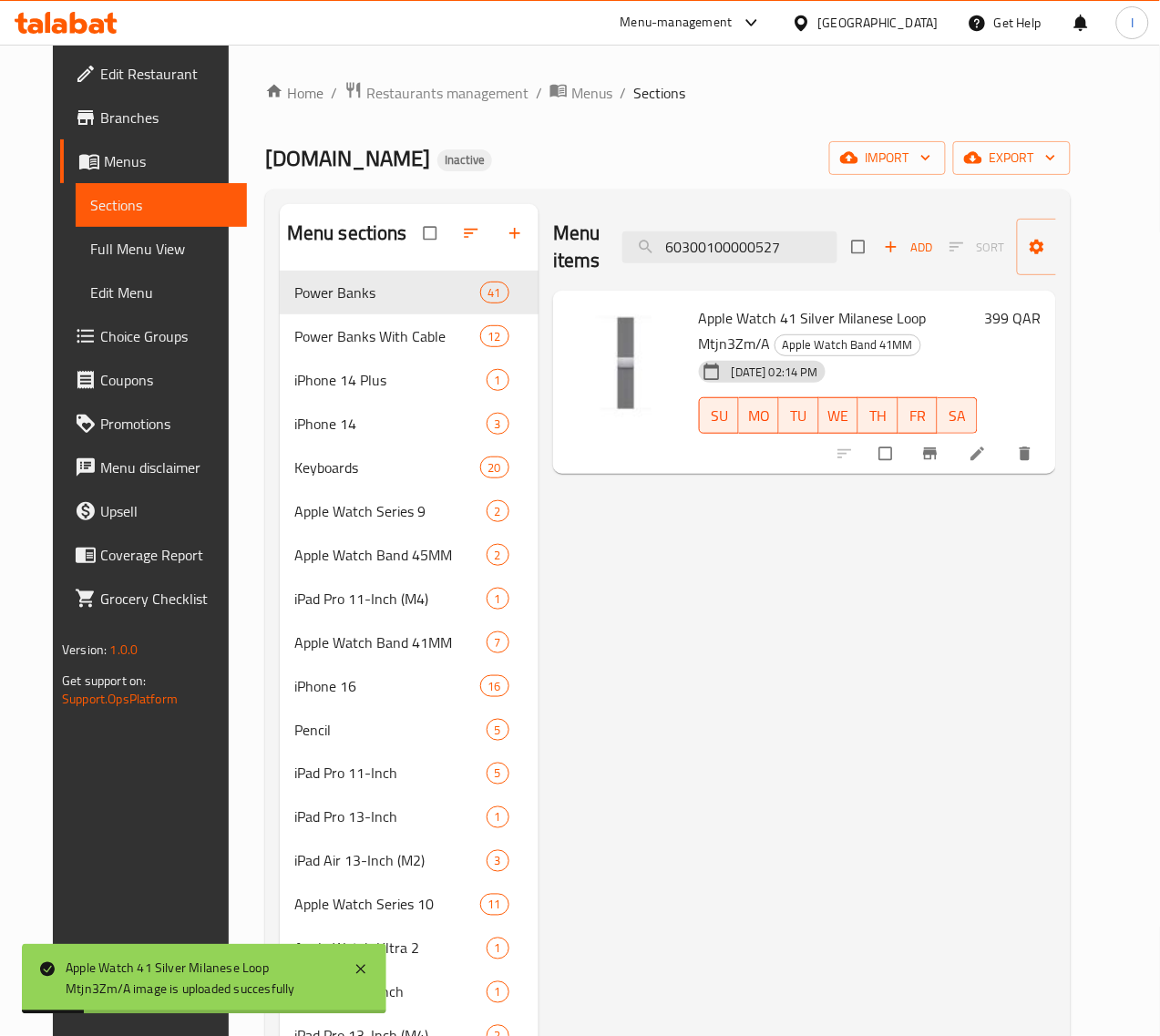
paste input "8"
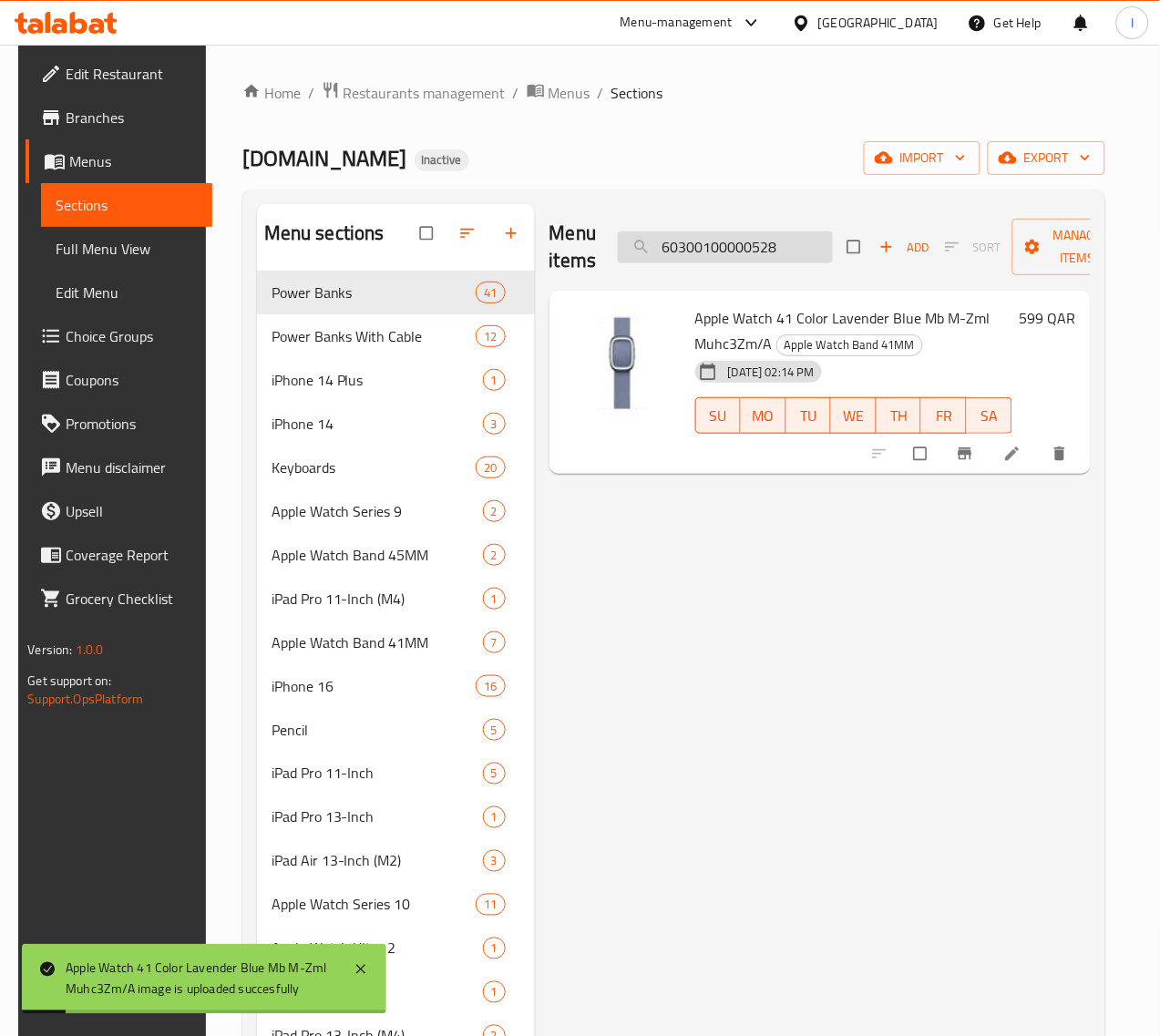
click at [706, 244] on input "60300100000528" at bounding box center [725, 247] width 215 height 32
paste input "32"
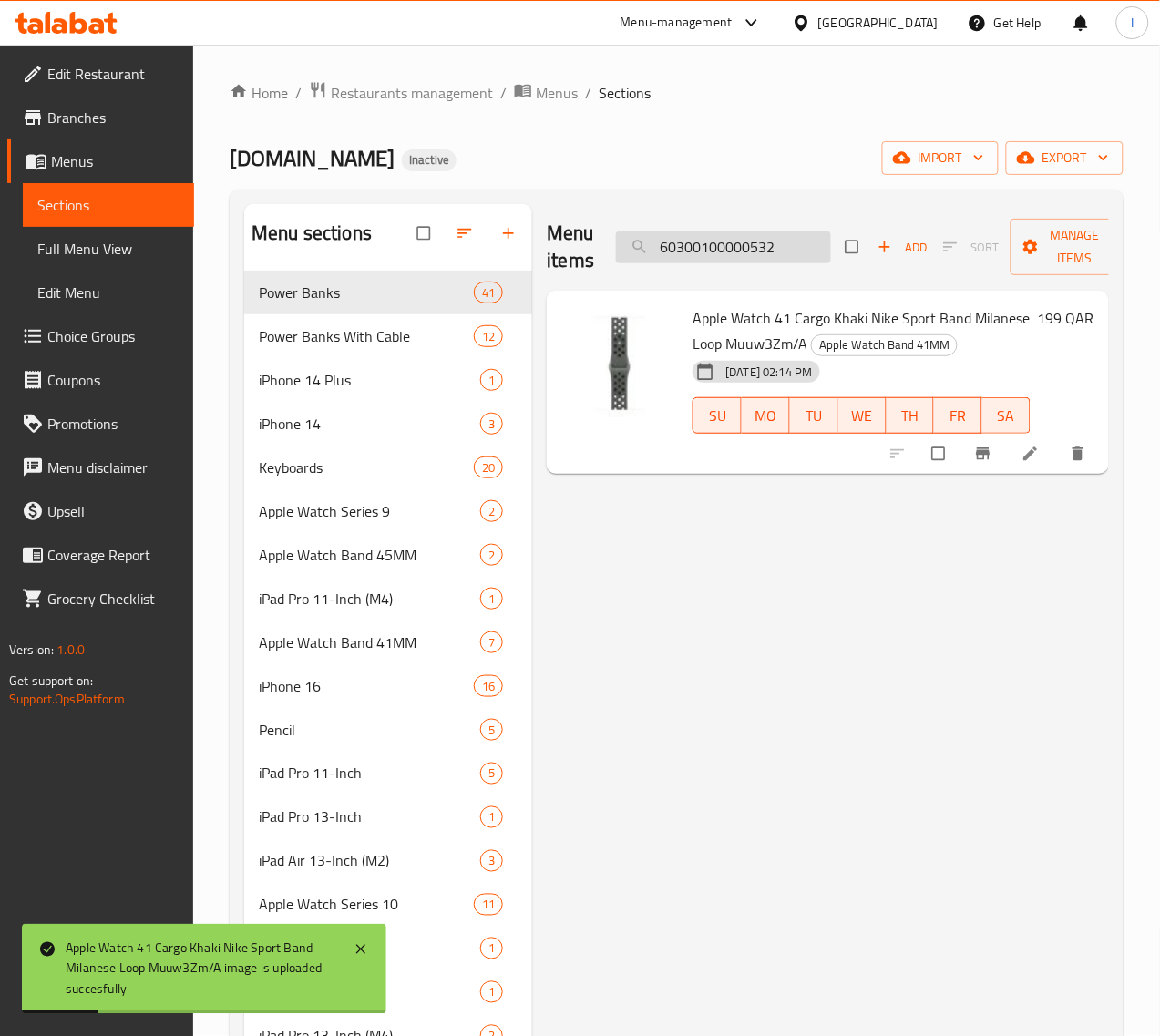
click at [741, 242] on input "60300100000532" at bounding box center [723, 247] width 215 height 32
paste input "84"
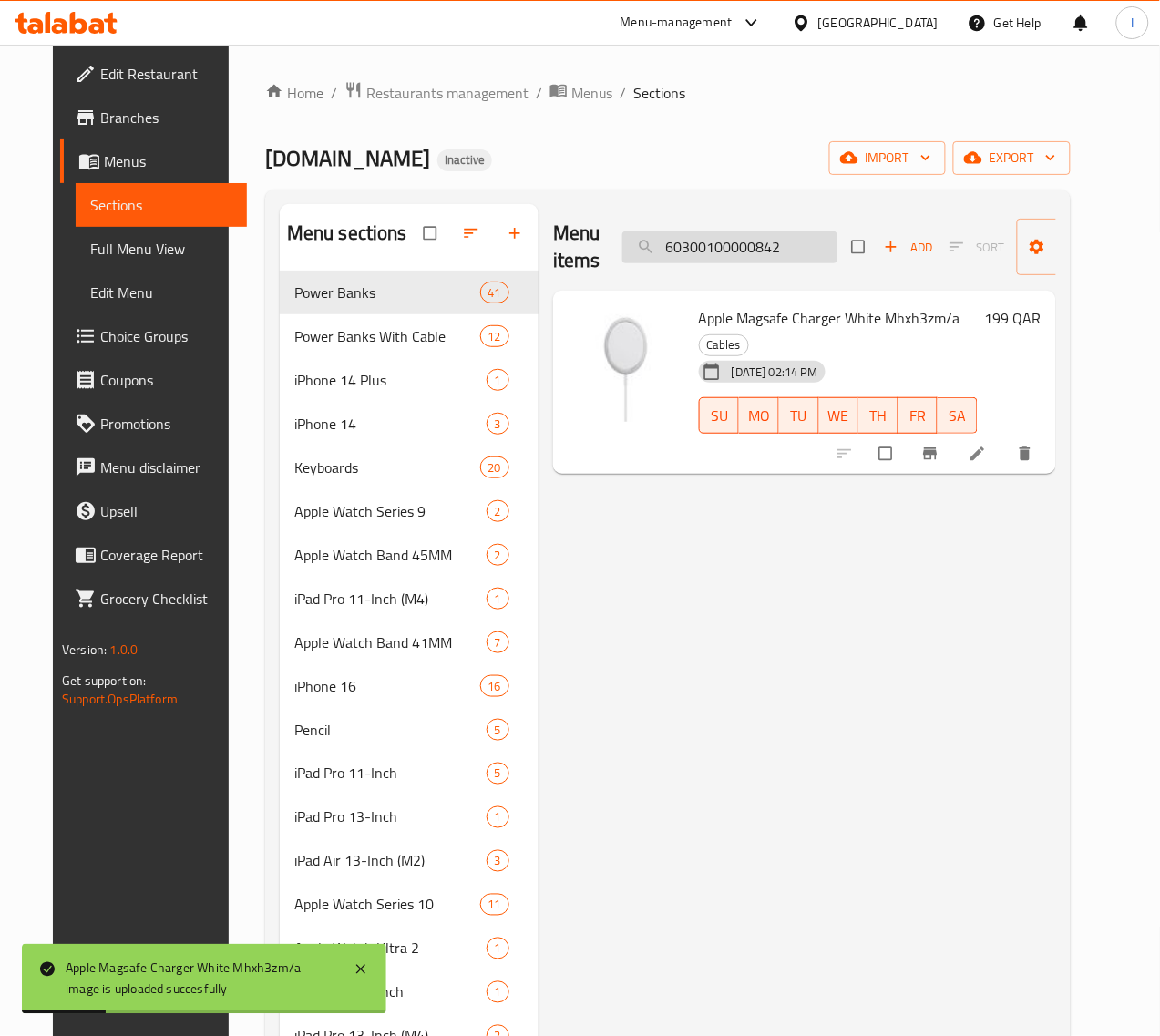
click at [668, 258] on input "60300100000842" at bounding box center [730, 247] width 215 height 32
paste input "1085"
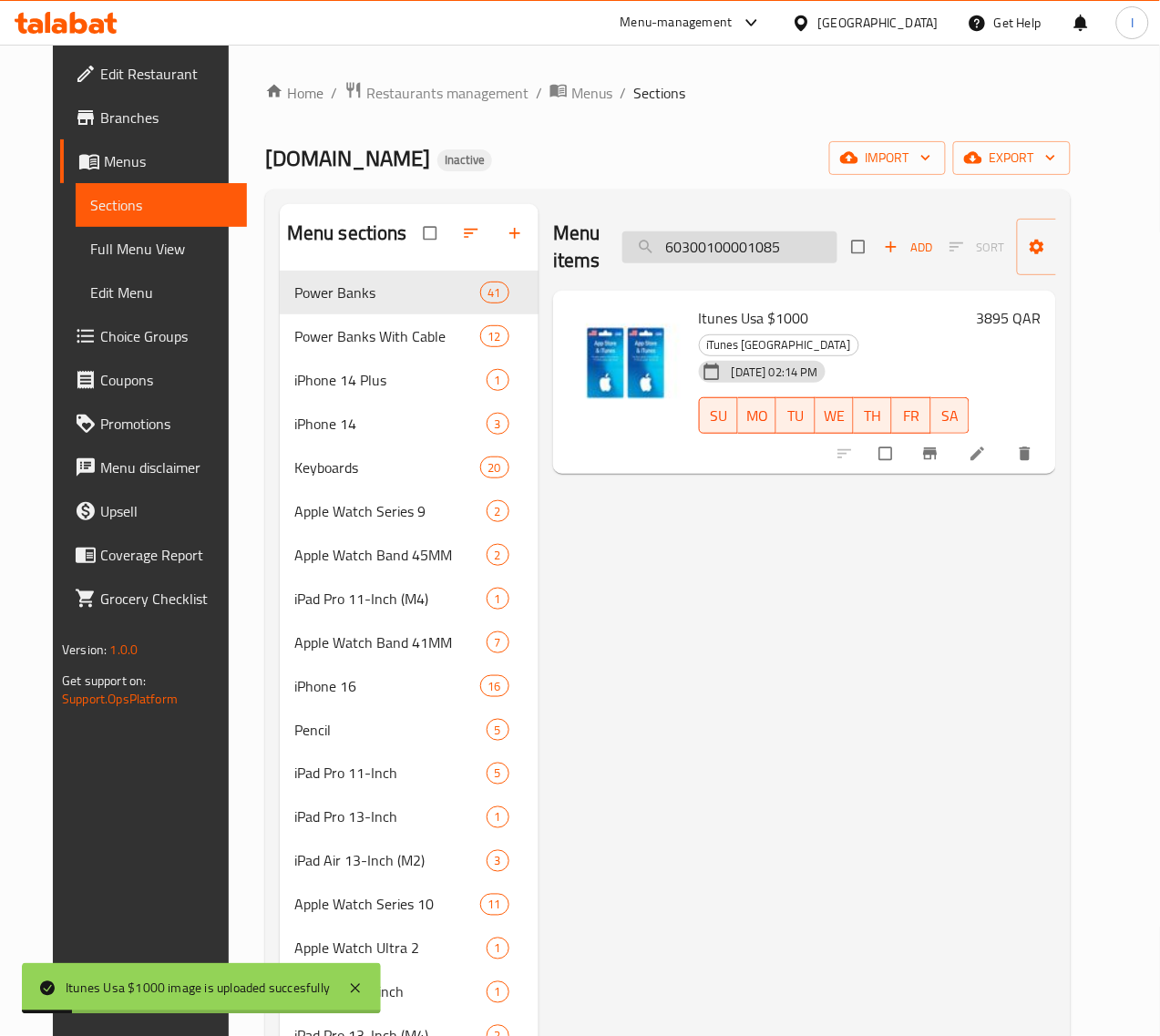
click at [749, 239] on input "60300100001085" at bounding box center [730, 247] width 215 height 32
paste input "6"
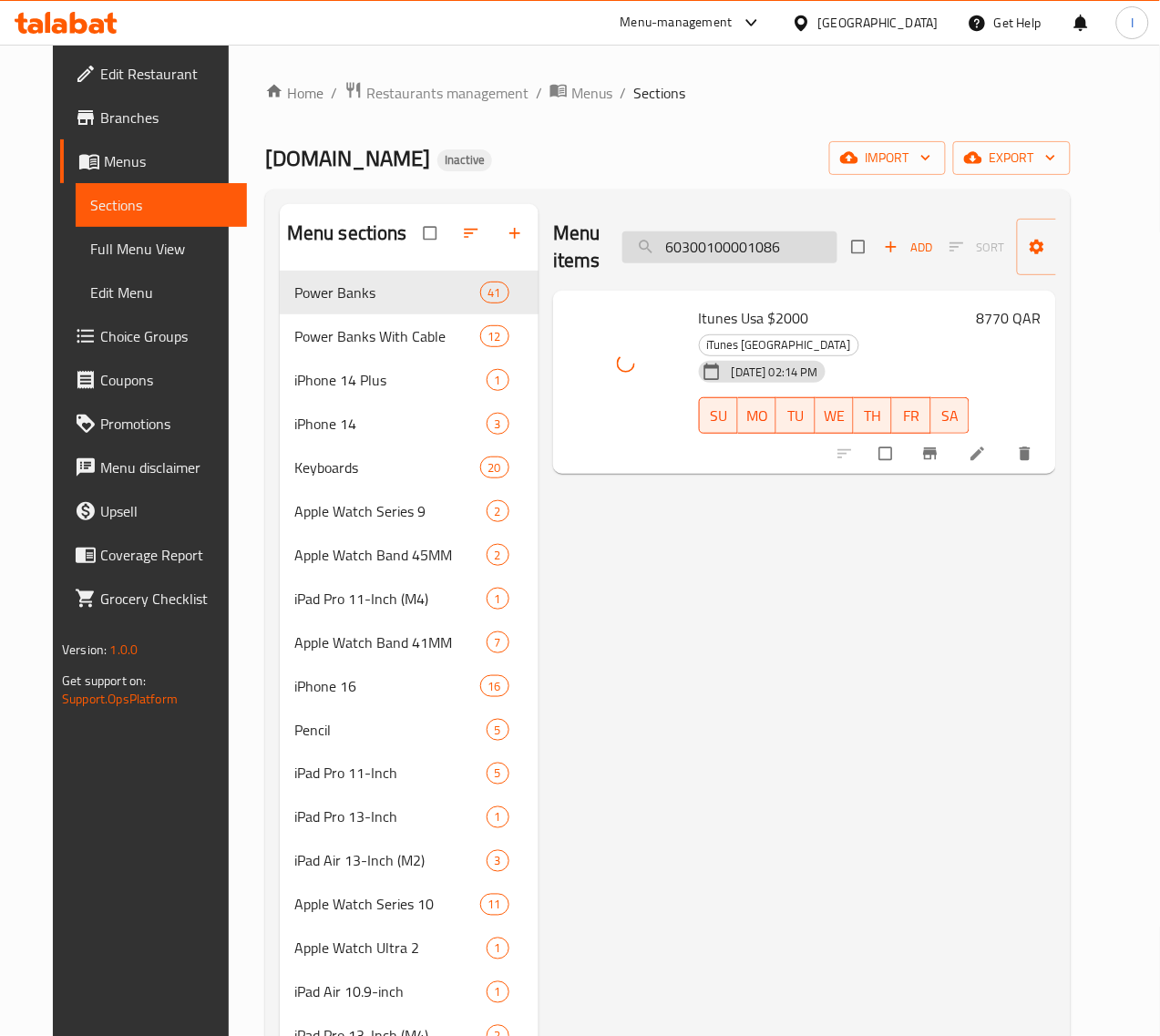
click at [766, 248] on input "60300100001086" at bounding box center [730, 247] width 215 height 32
paste input "350"
click at [747, 255] on input "60300100001350" at bounding box center [730, 247] width 215 height 32
paste input "2"
click at [735, 257] on input "60300100001352" at bounding box center [730, 247] width 215 height 32
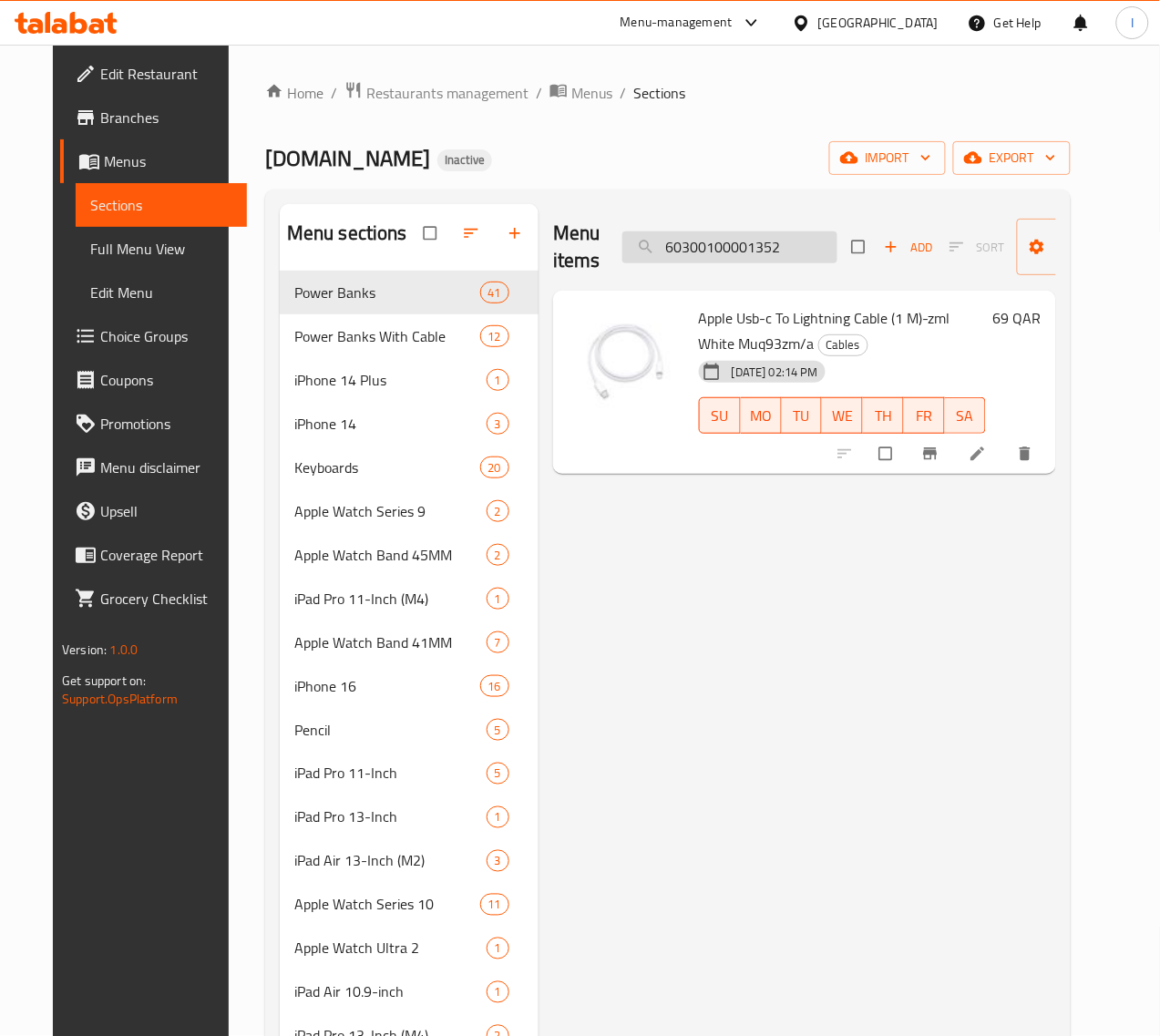
paste input "6"
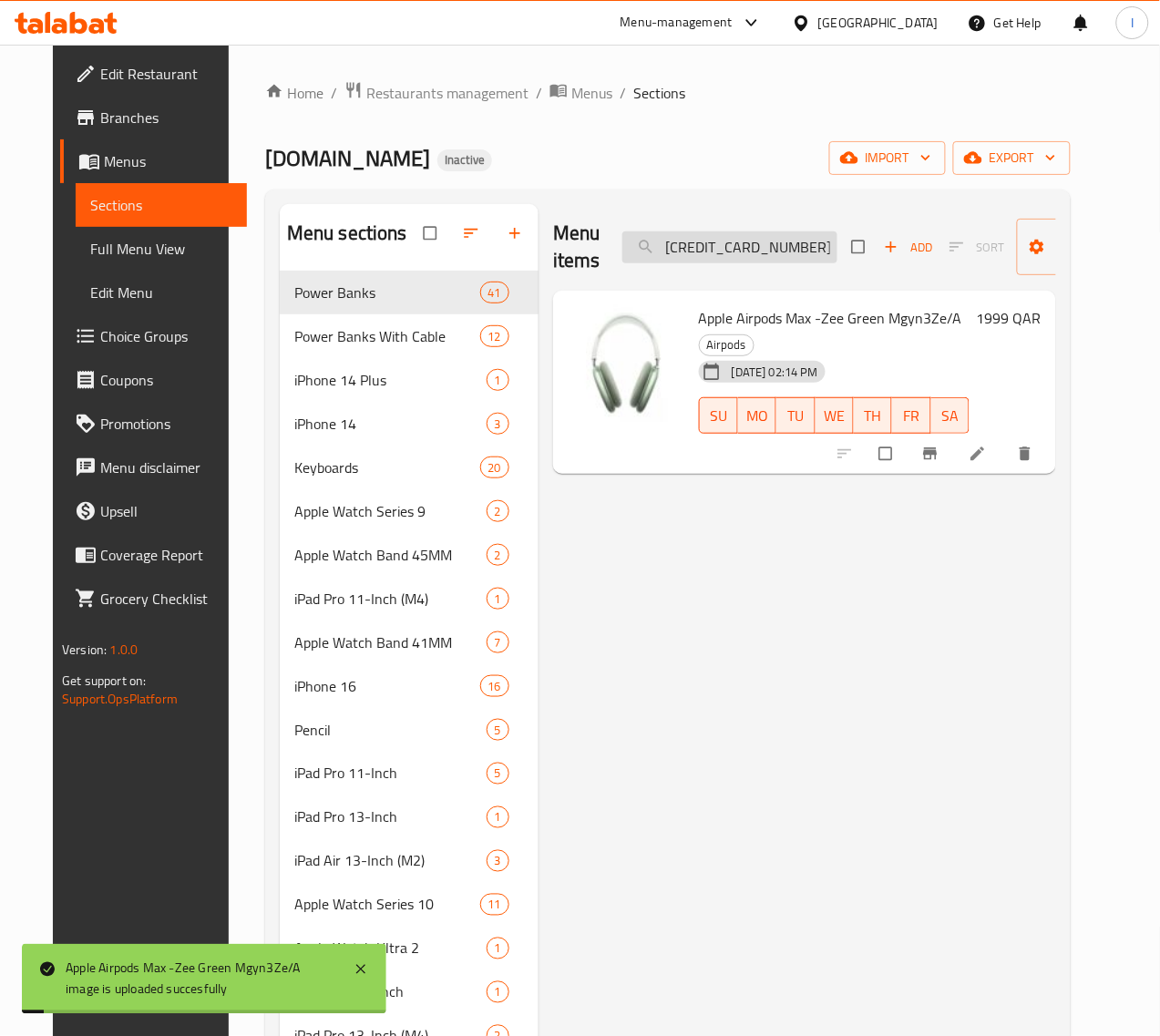
click at [735, 251] on input "60300100001362" at bounding box center [730, 247] width 215 height 32
paste input "70"
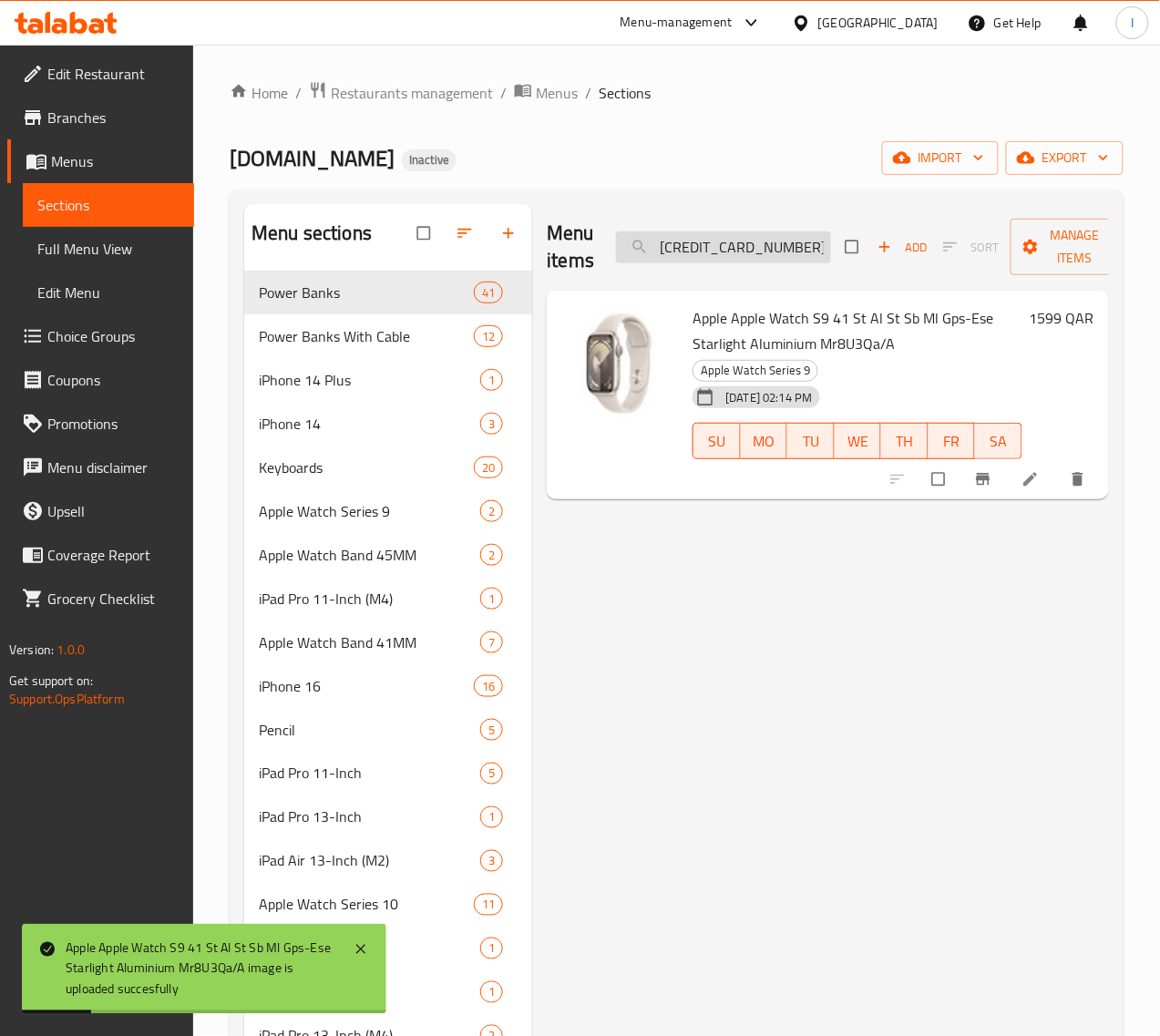
click at [759, 256] on input "60300100001370" at bounding box center [723, 247] width 215 height 32
paste input "459"
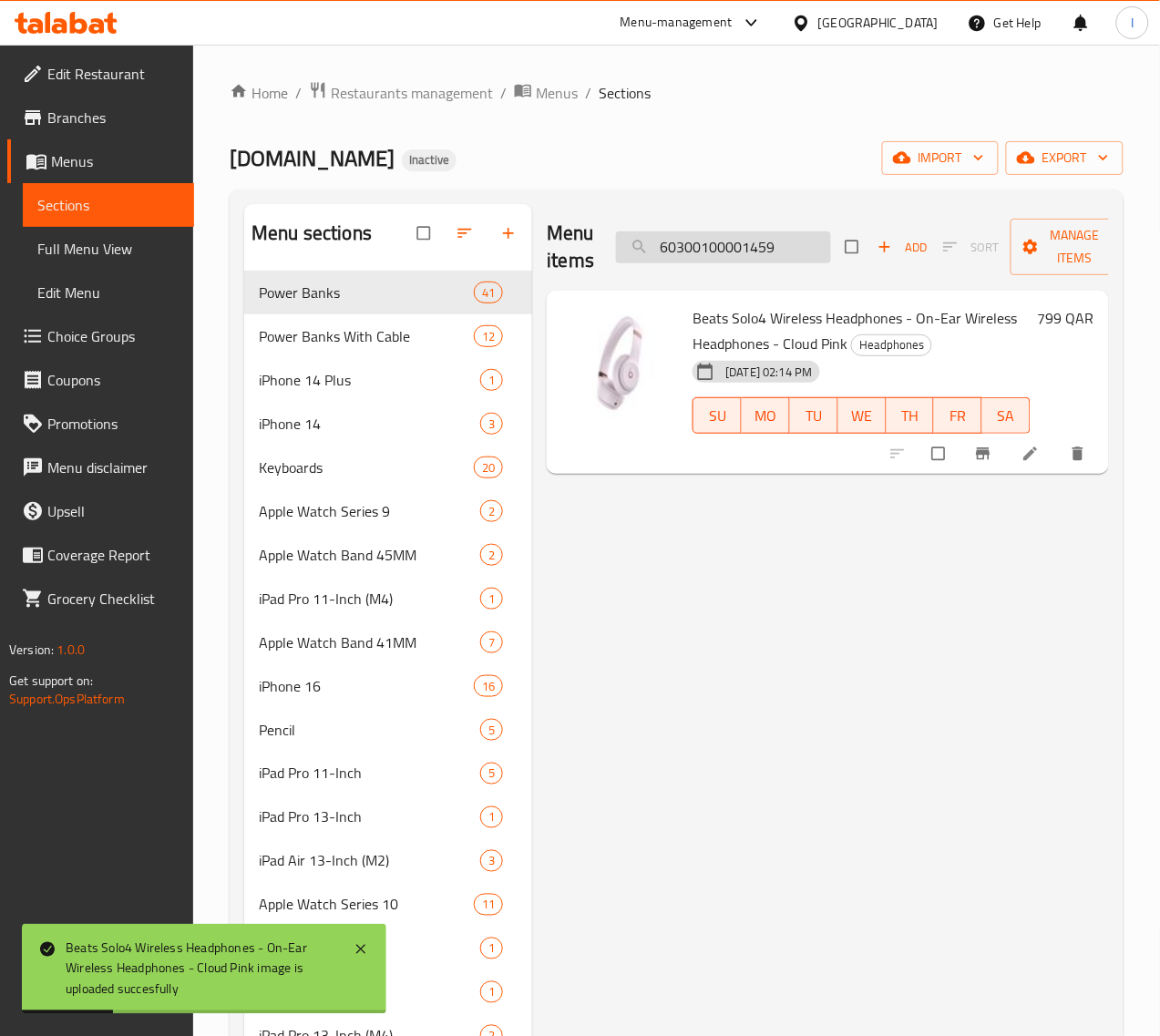
click at [739, 260] on input "60300100001459" at bounding box center [723, 247] width 215 height 32
paste input "60"
click at [752, 247] on input "60300100001460" at bounding box center [723, 247] width 215 height 32
paste input "5"
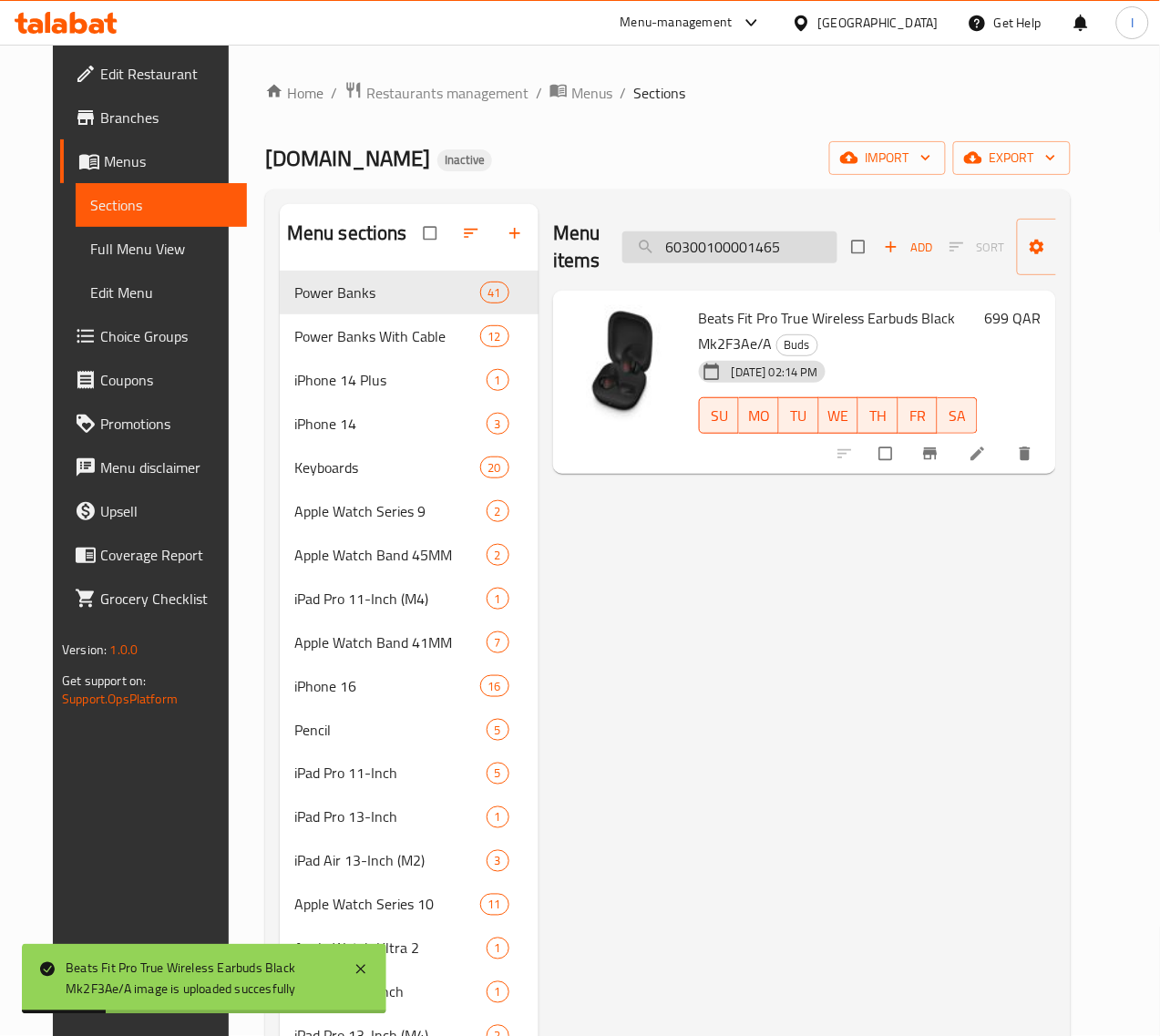
click at [726, 247] on input "60300100001465" at bounding box center [730, 247] width 215 height 32
paste input "6"
click at [766, 262] on input "60300100001466" at bounding box center [730, 247] width 215 height 32
paste input "7"
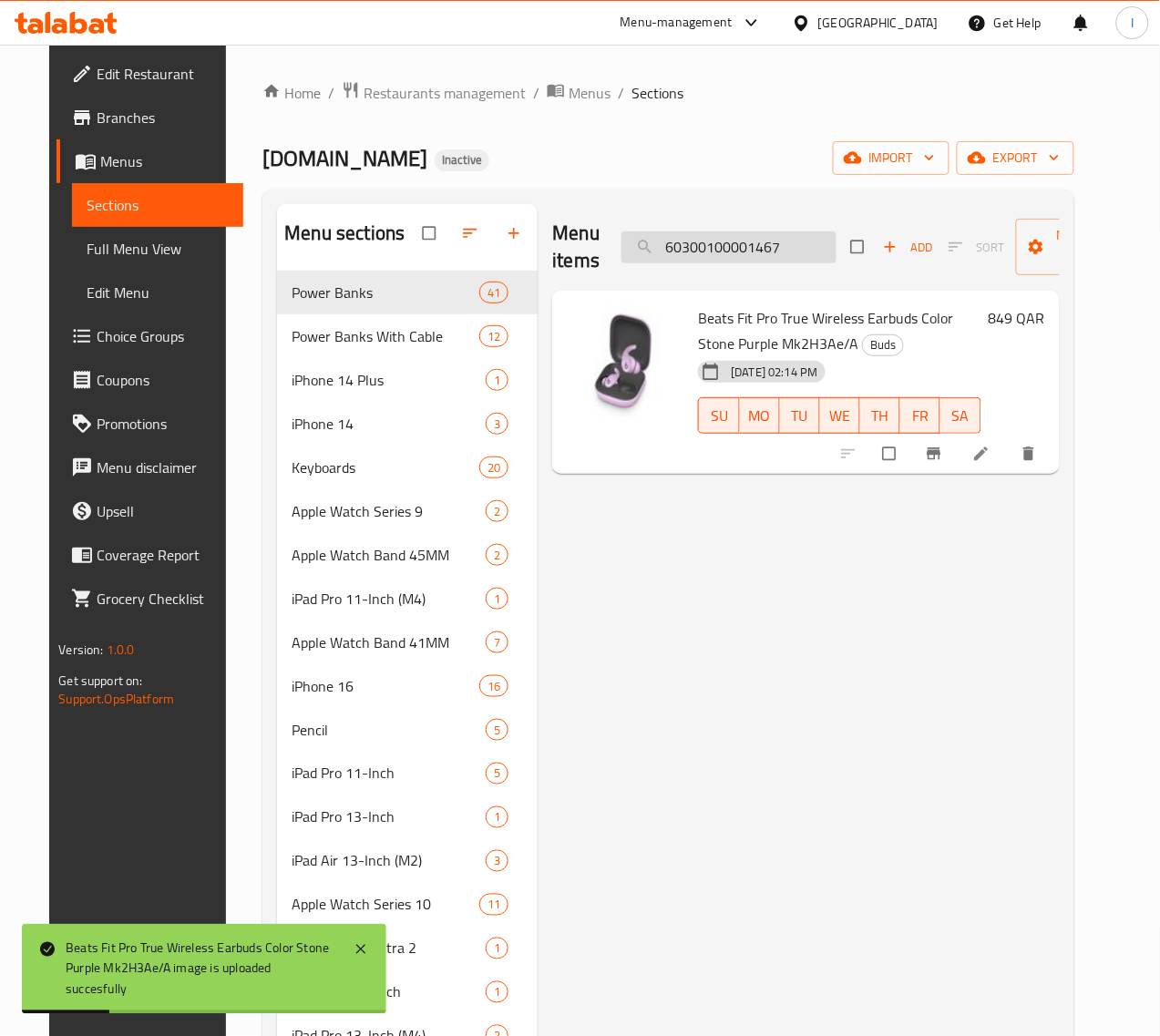
click at [729, 261] on input "60300100001467" at bounding box center [729, 247] width 215 height 32
paste input "8"
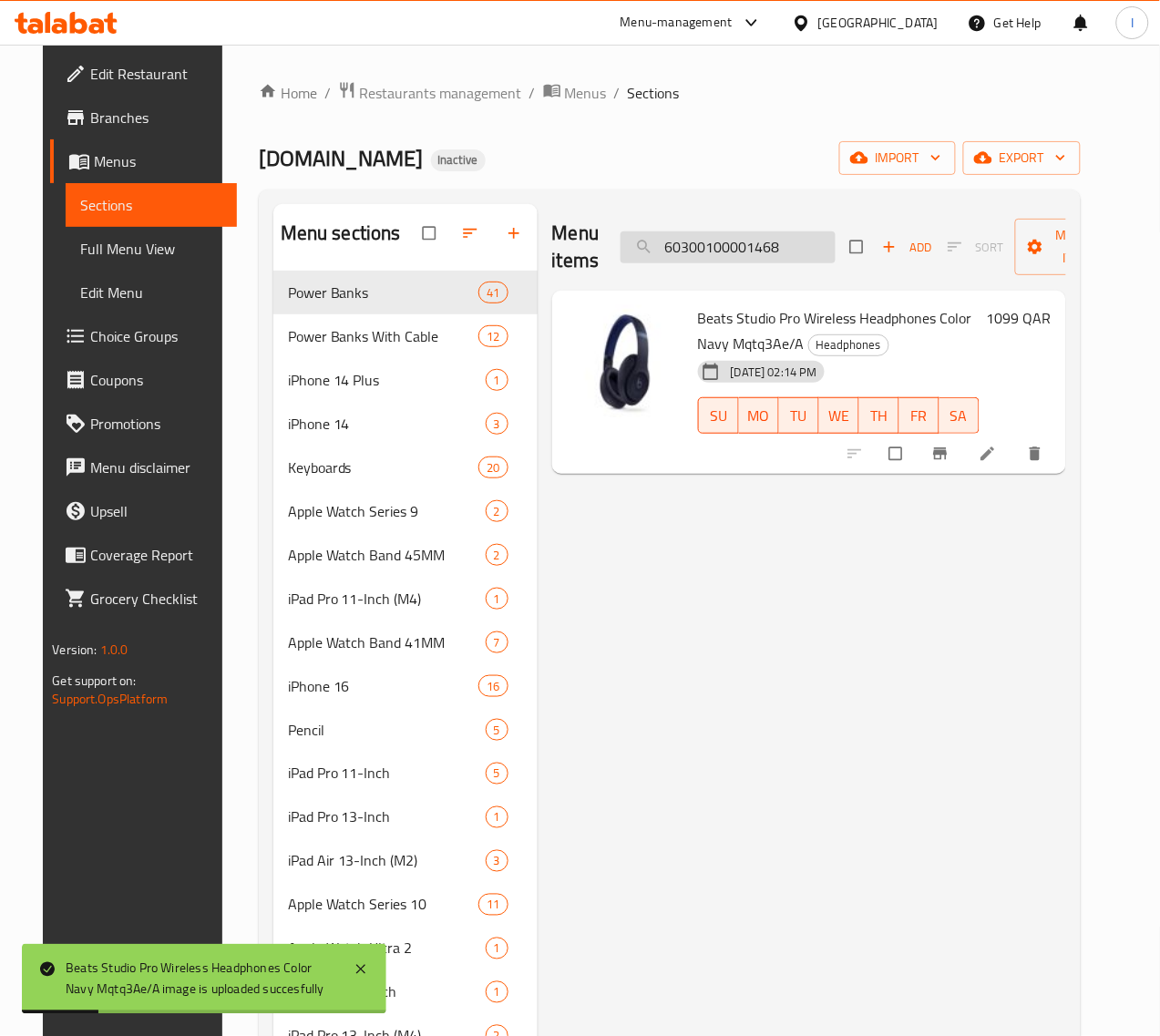
drag, startPoint x: 721, startPoint y: 273, endPoint x: 729, endPoint y: 261, distance: 14.4
click at [721, 273] on div "Menu items 60300100001468 Add Sort Manage items" at bounding box center [809, 247] width 514 height 86
click at [729, 255] on input "60300100001468" at bounding box center [728, 247] width 215 height 32
paste input "9"
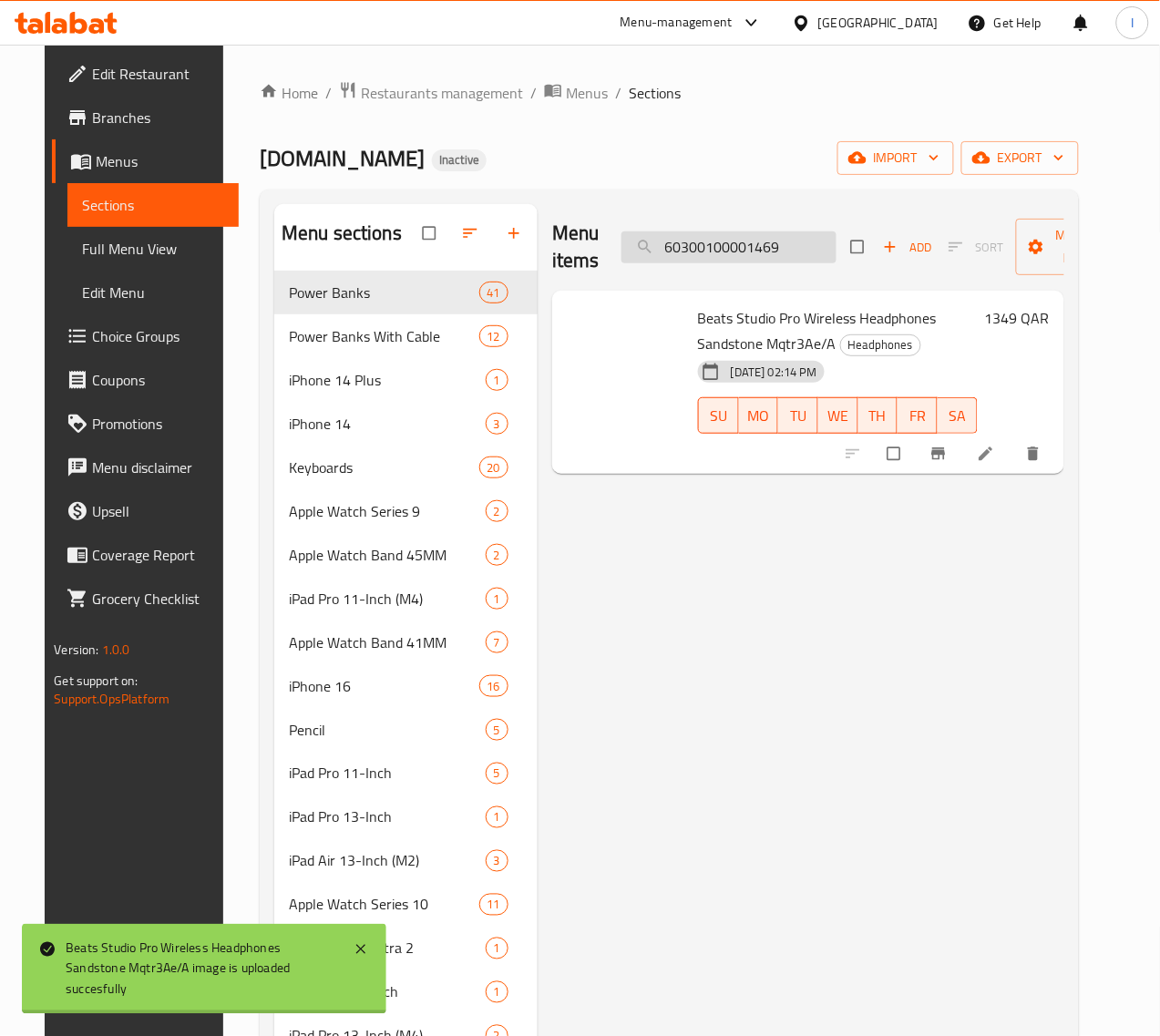
click at [735, 253] on input "60300100001469" at bounding box center [729, 247] width 215 height 32
paste input "71"
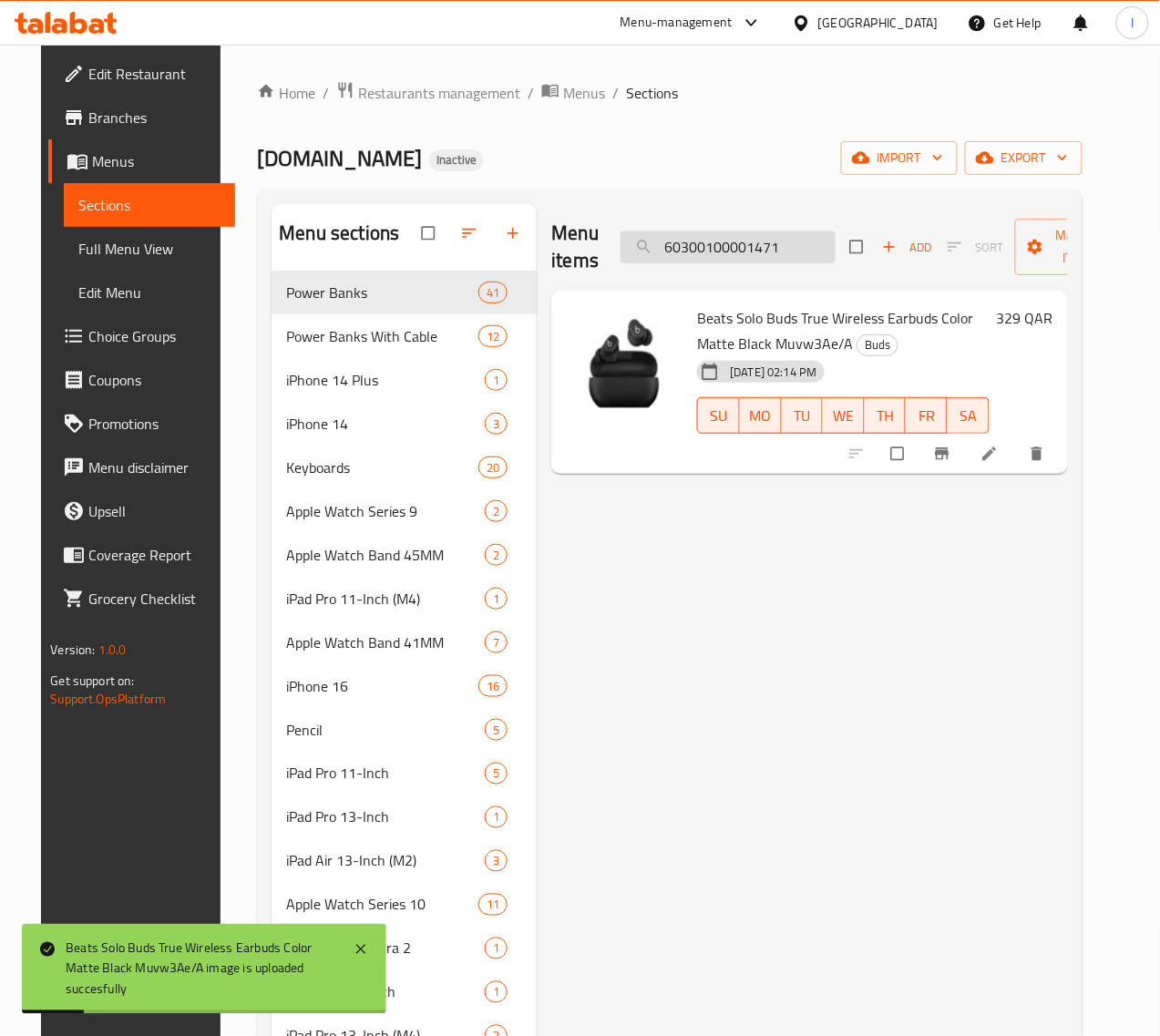
click at [726, 252] on input "60300100001471" at bounding box center [728, 247] width 215 height 32
paste input "2"
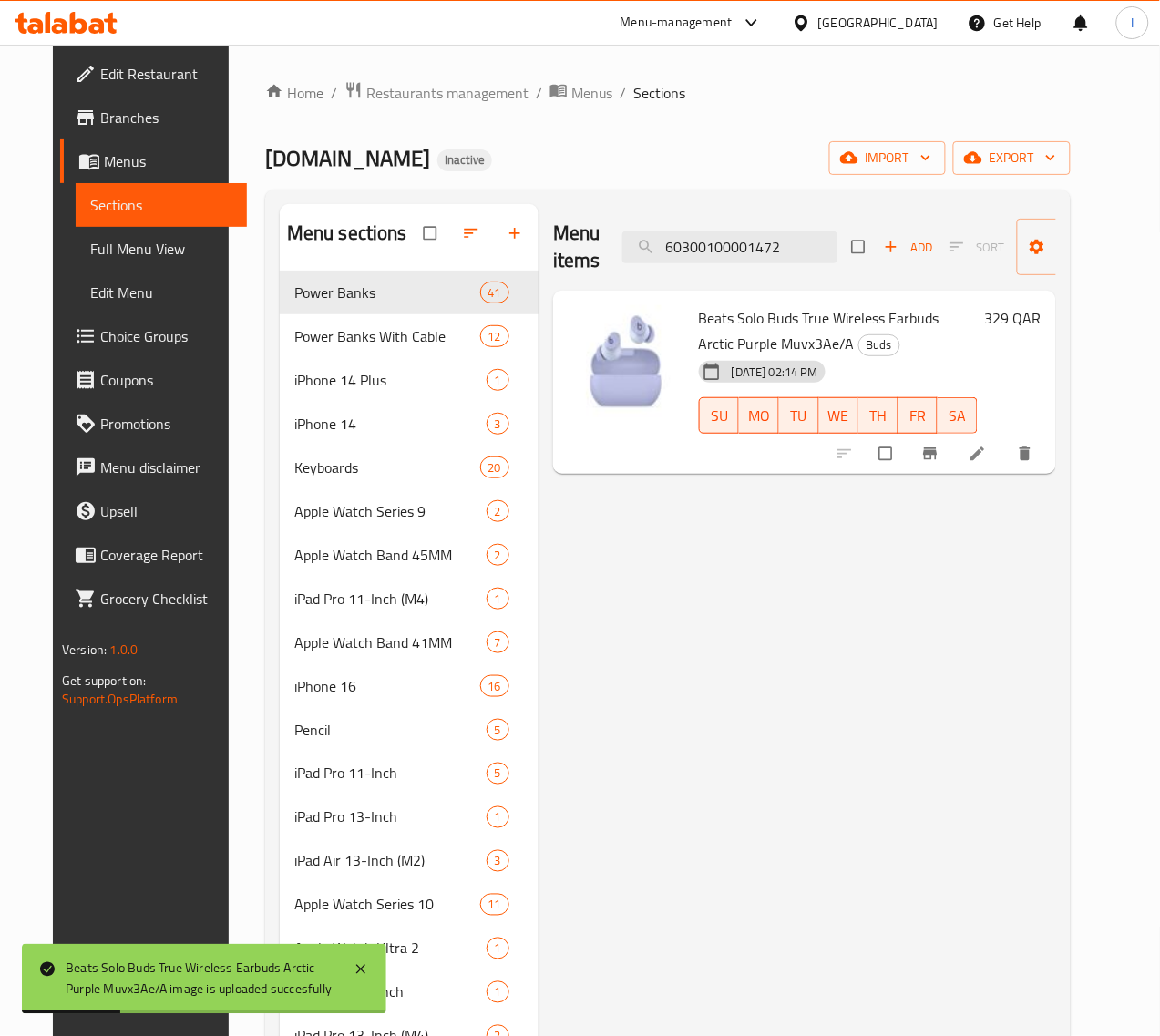
click at [761, 212] on div "Menu items 60300100001472 Add Sort Manage items" at bounding box center [804, 247] width 503 height 86
click at [753, 244] on input "60300100001472" at bounding box center [730, 247] width 215 height 32
paste input "3"
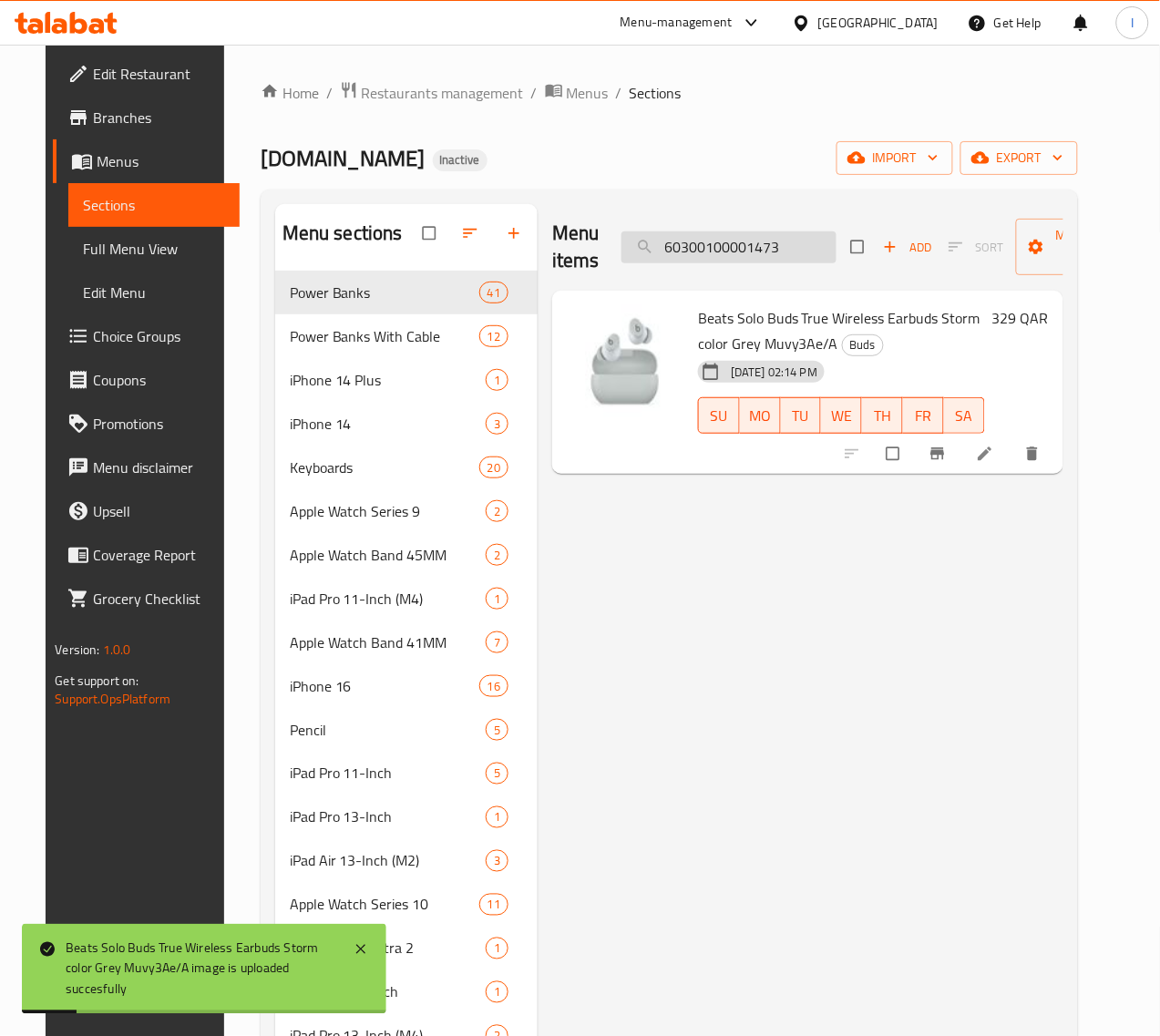
click at [735, 262] on input "60300100001473" at bounding box center [729, 247] width 215 height 32
paste input "4"
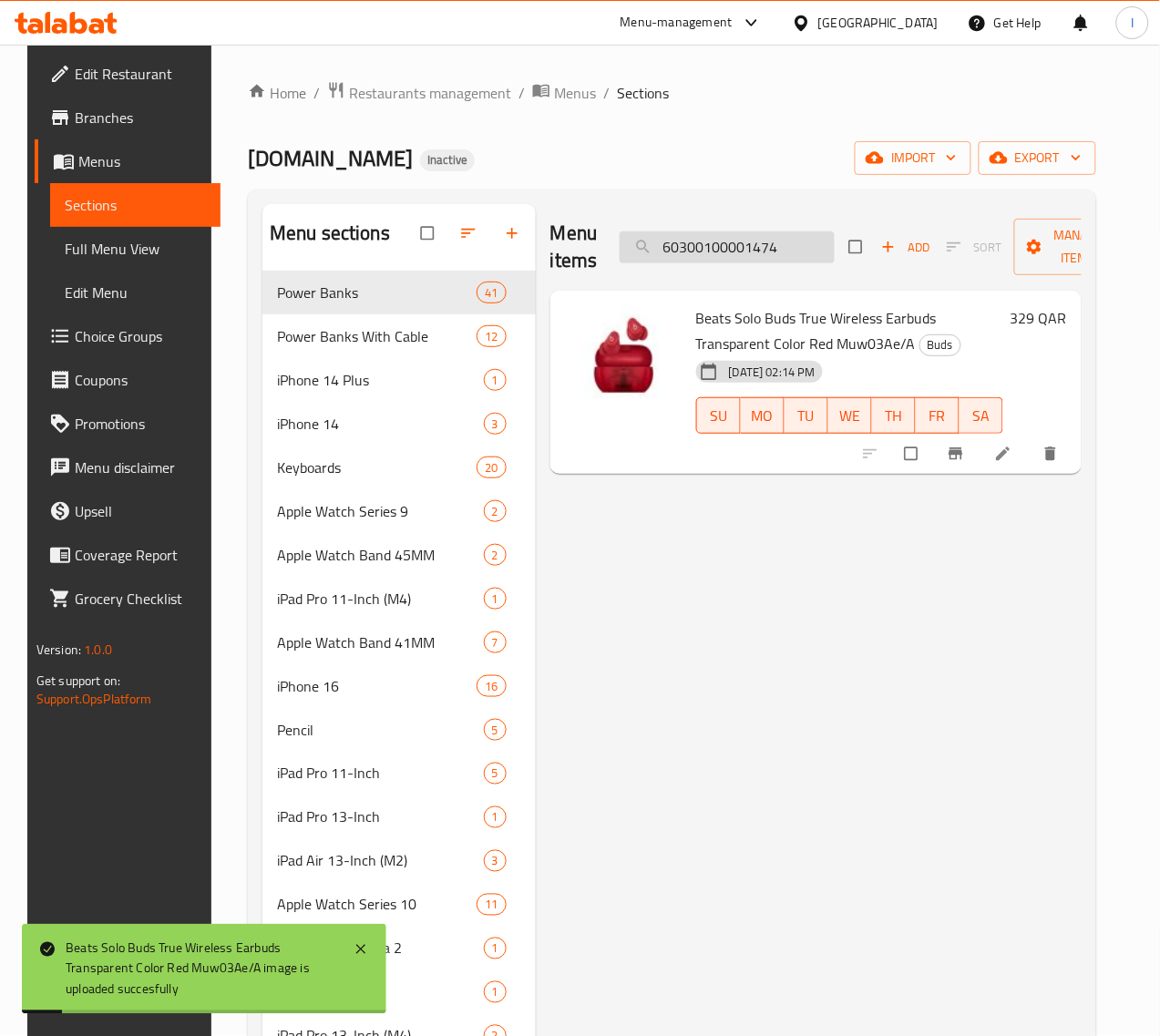
click at [750, 244] on input "60300100001474" at bounding box center [727, 247] width 215 height 32
paste input "8"
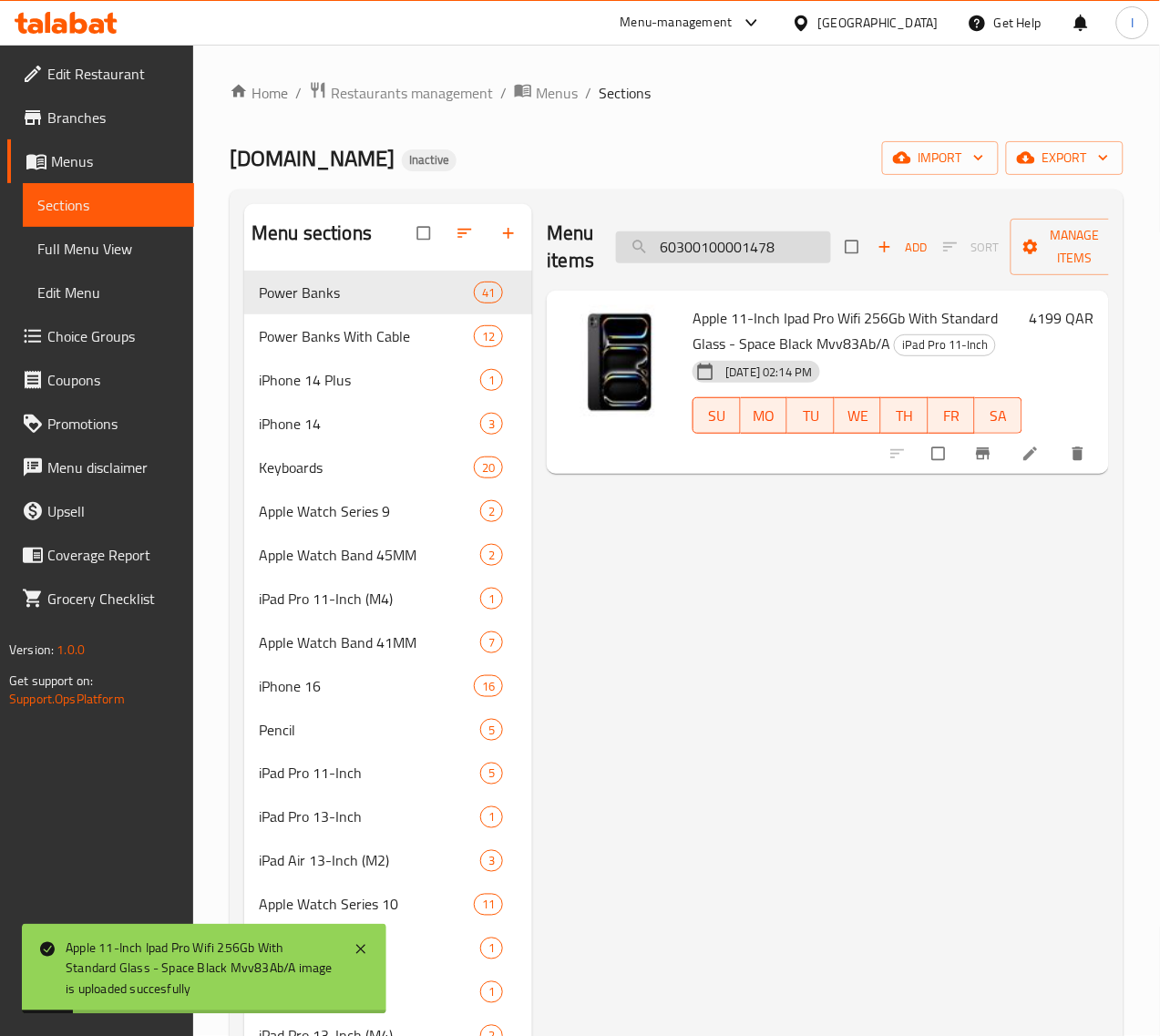
click at [740, 257] on input "60300100001478" at bounding box center [723, 247] width 215 height 32
paste input "9"
click at [747, 247] on input "60300100001479" at bounding box center [723, 247] width 215 height 32
paste input "88"
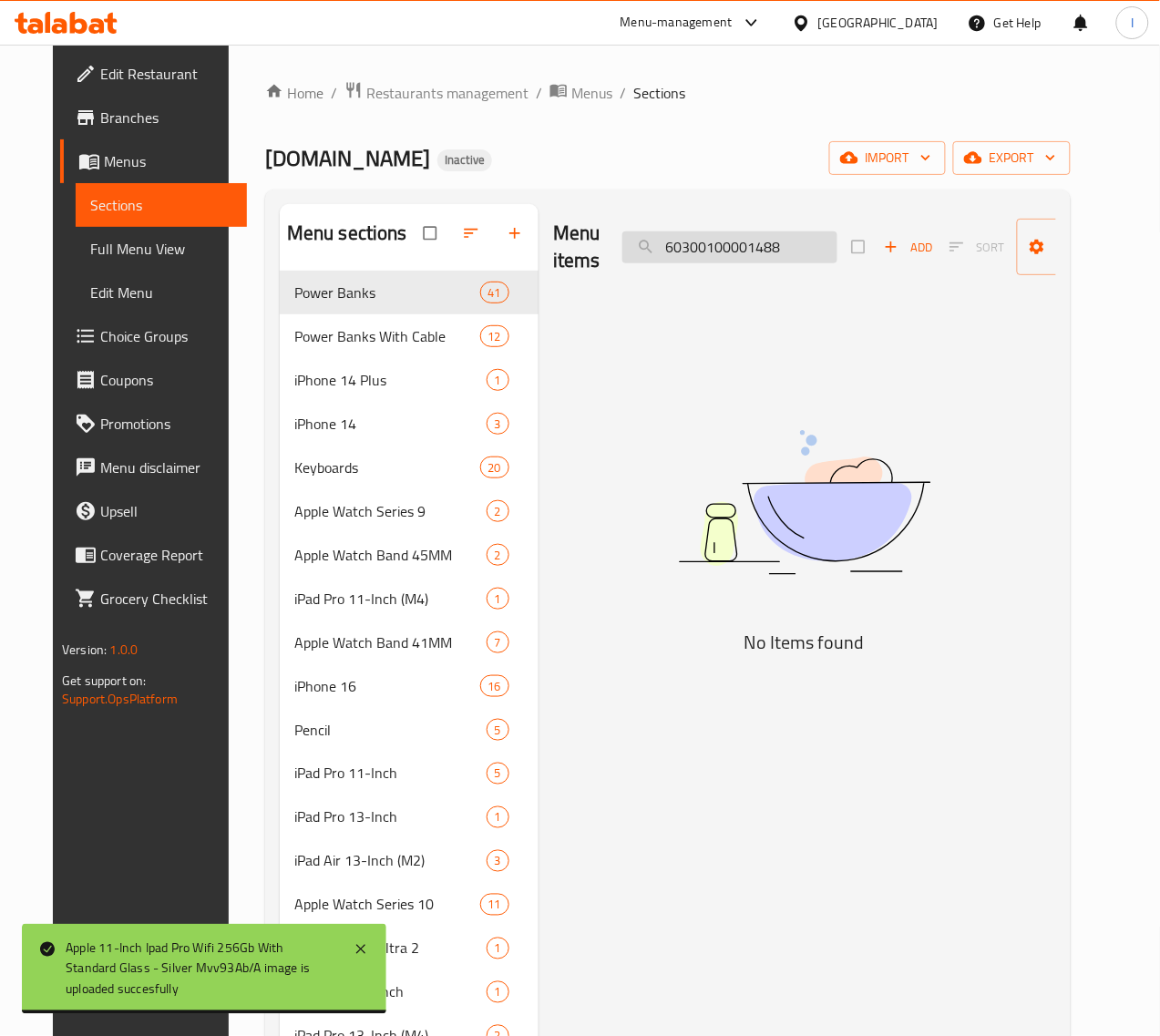
click at [726, 256] on input "60300100001488" at bounding box center [730, 247] width 215 height 32
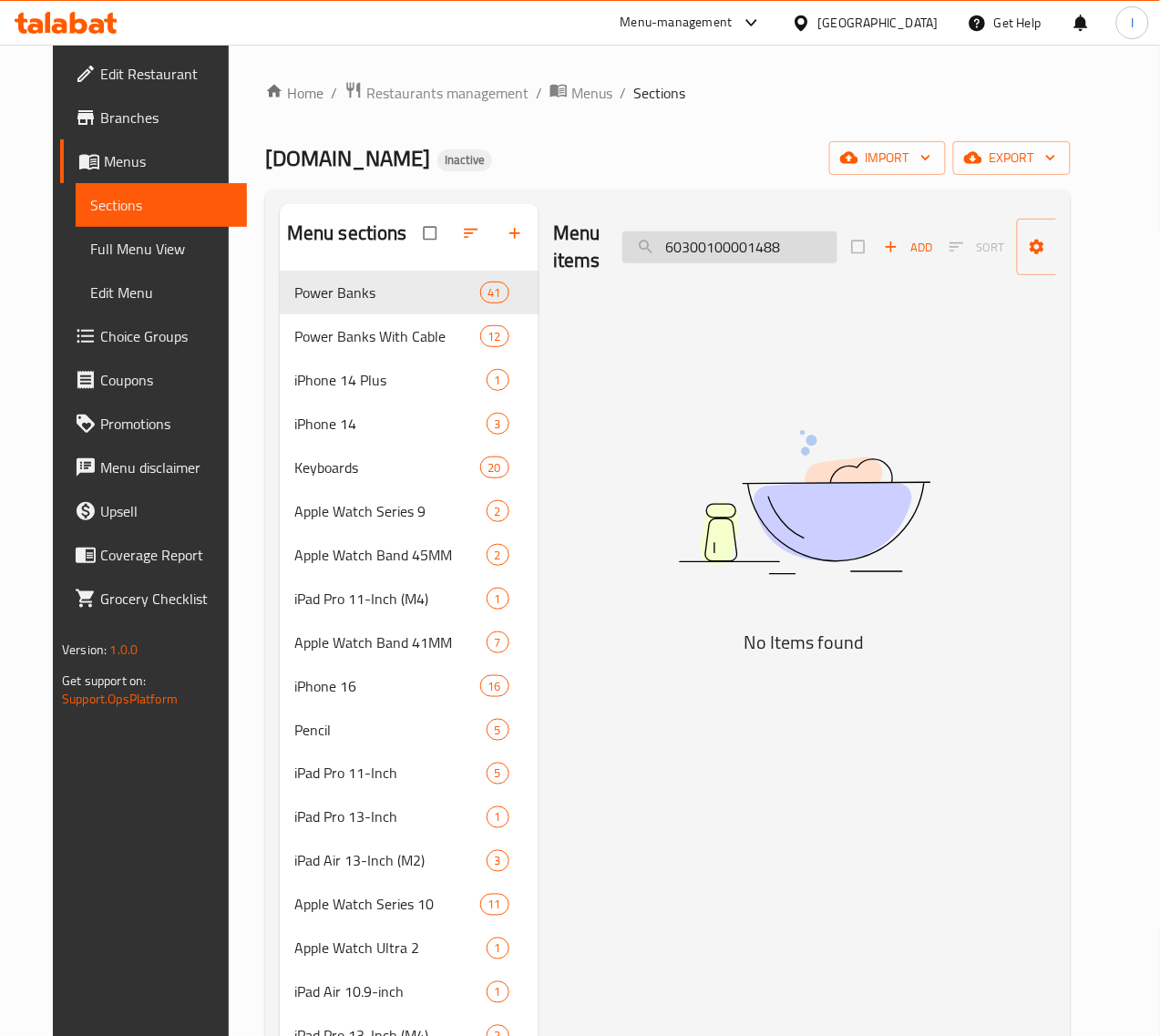
paste input "9"
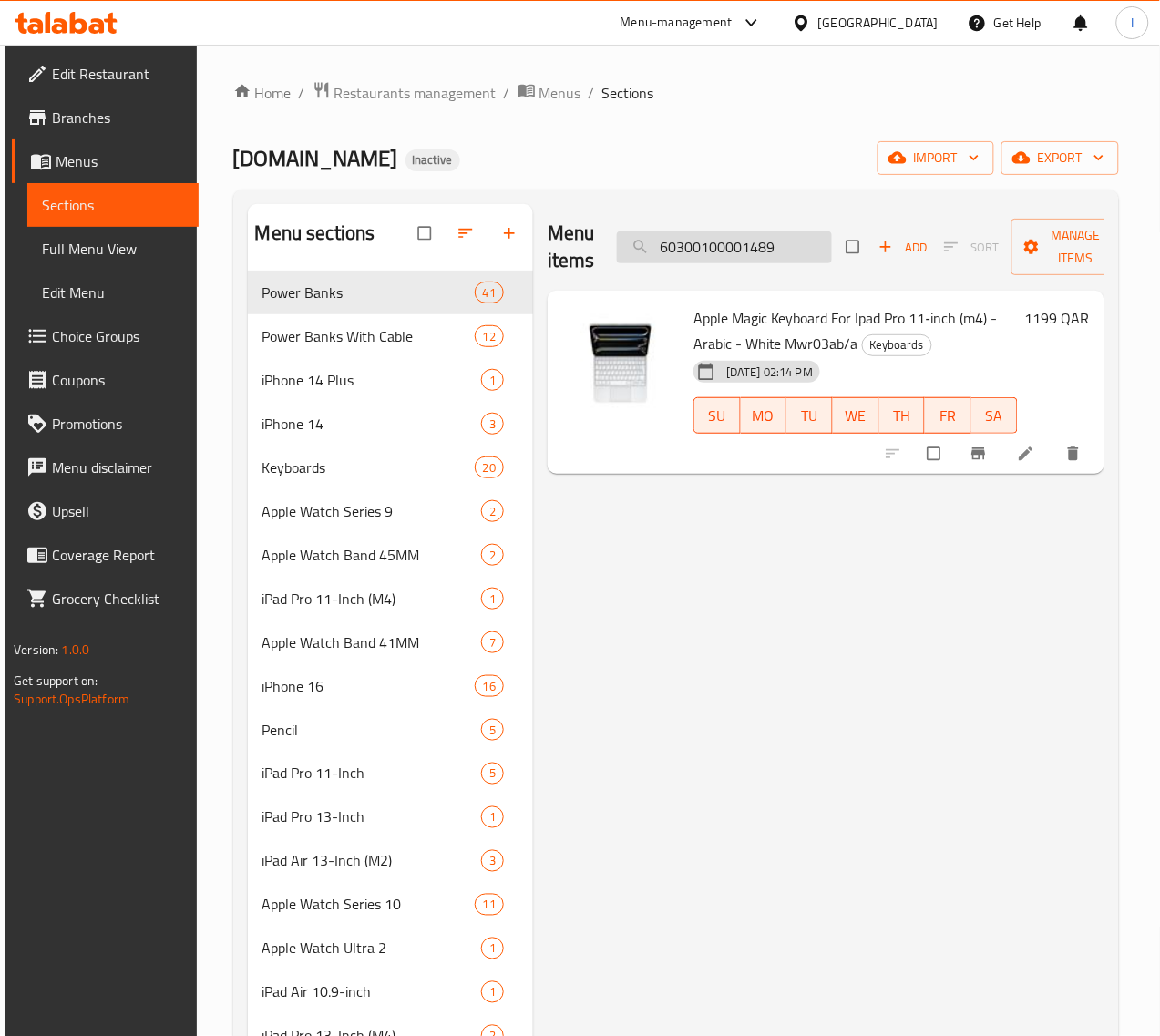
click at [739, 243] on input "60300100001489" at bounding box center [724, 247] width 215 height 32
paste input "90"
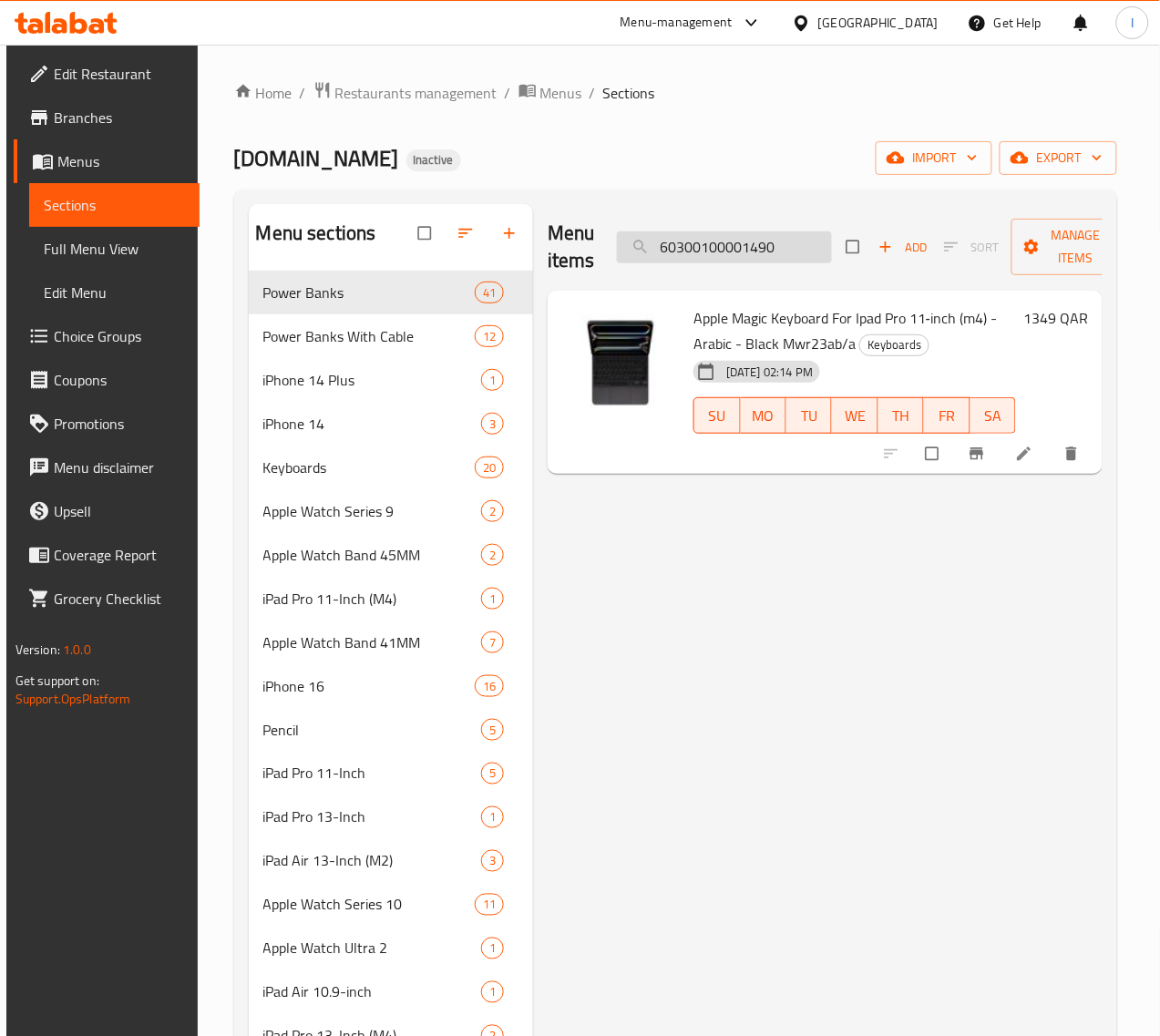
click at [757, 247] on input "60300100001490" at bounding box center [724, 247] width 215 height 32
paste input "1"
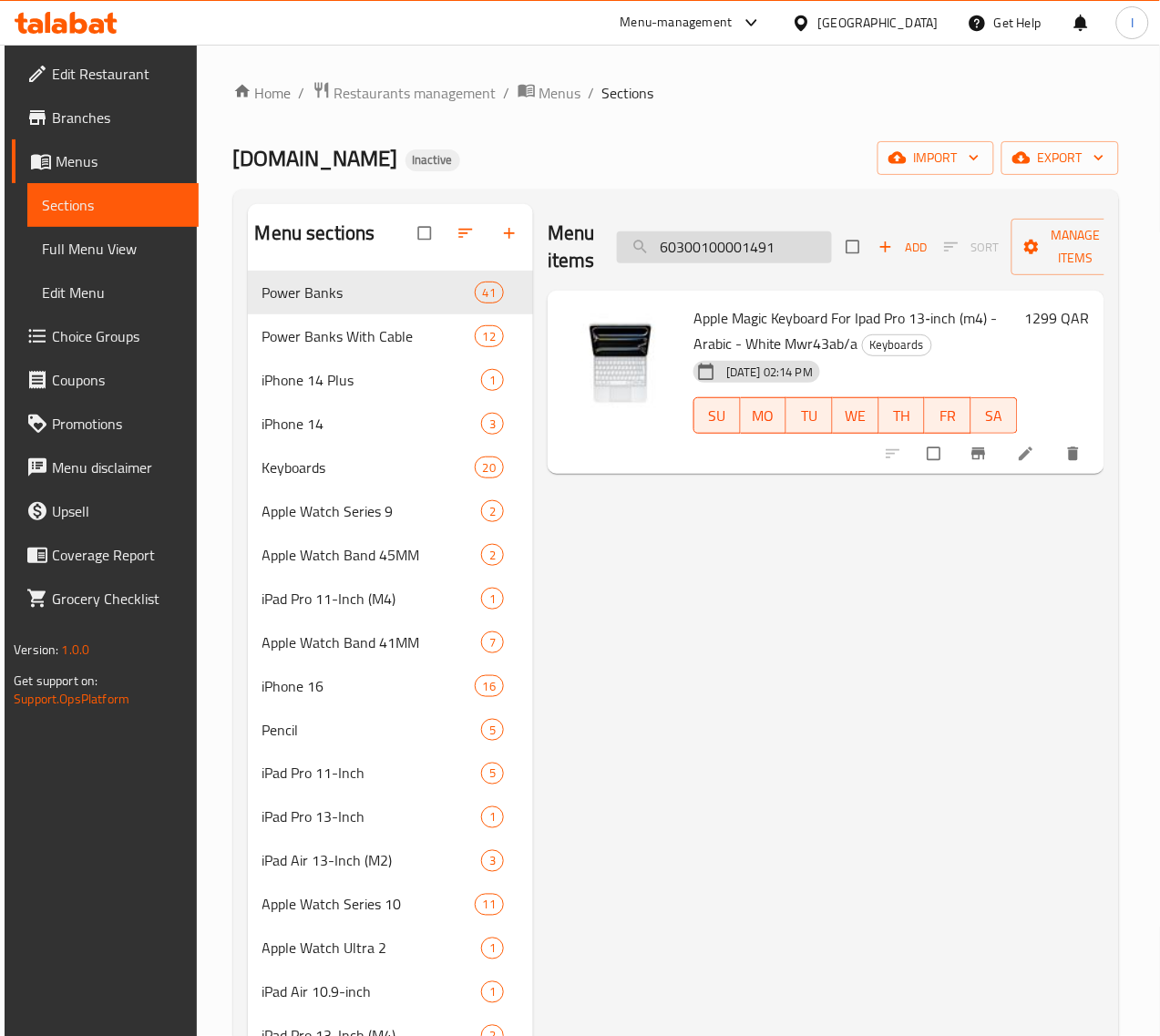
click at [694, 250] on input "60300100001491" at bounding box center [724, 247] width 215 height 32
paste input "2"
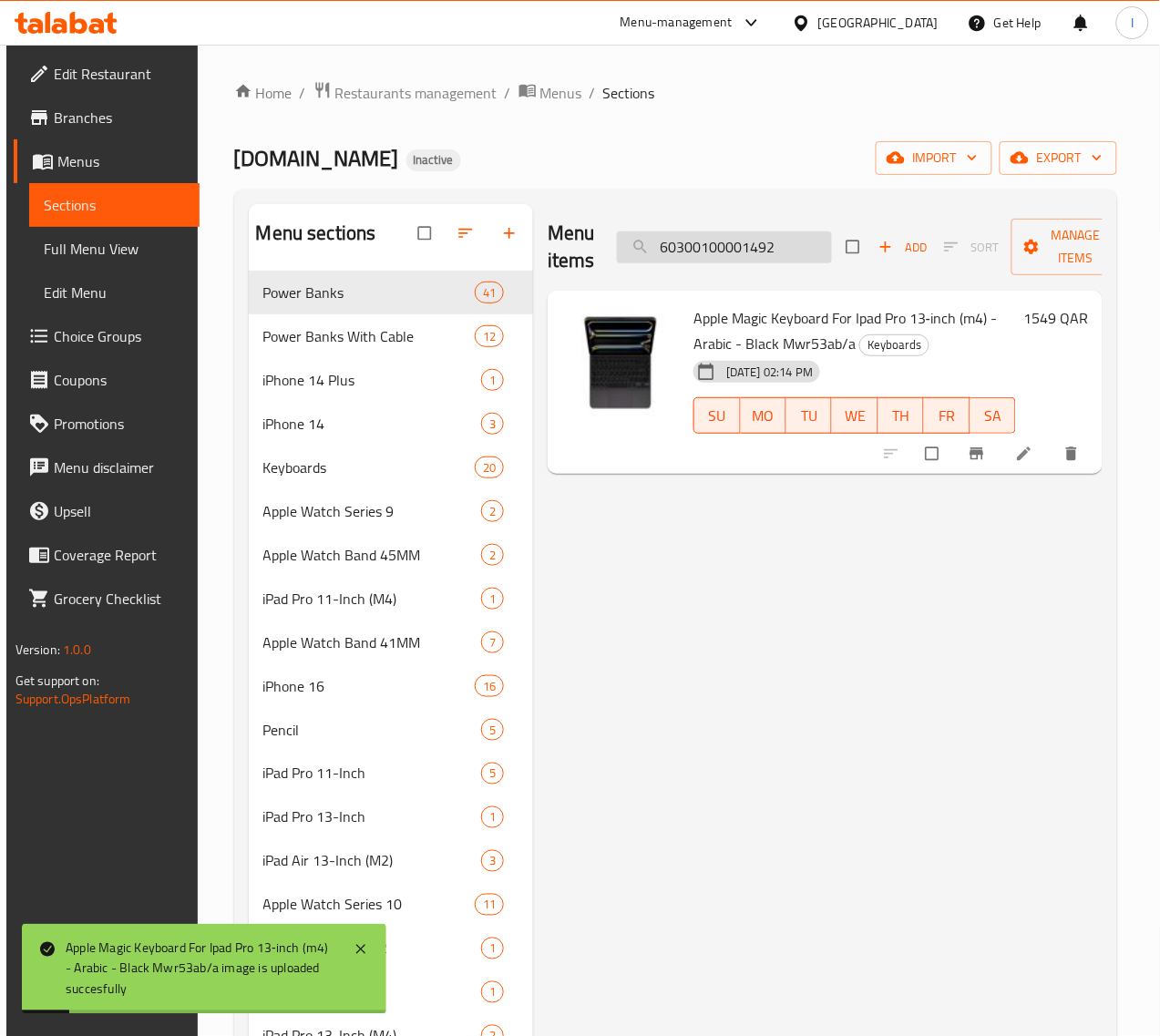
click at [747, 250] on input "60300100001492" at bounding box center [724, 247] width 215 height 32
paste input "3"
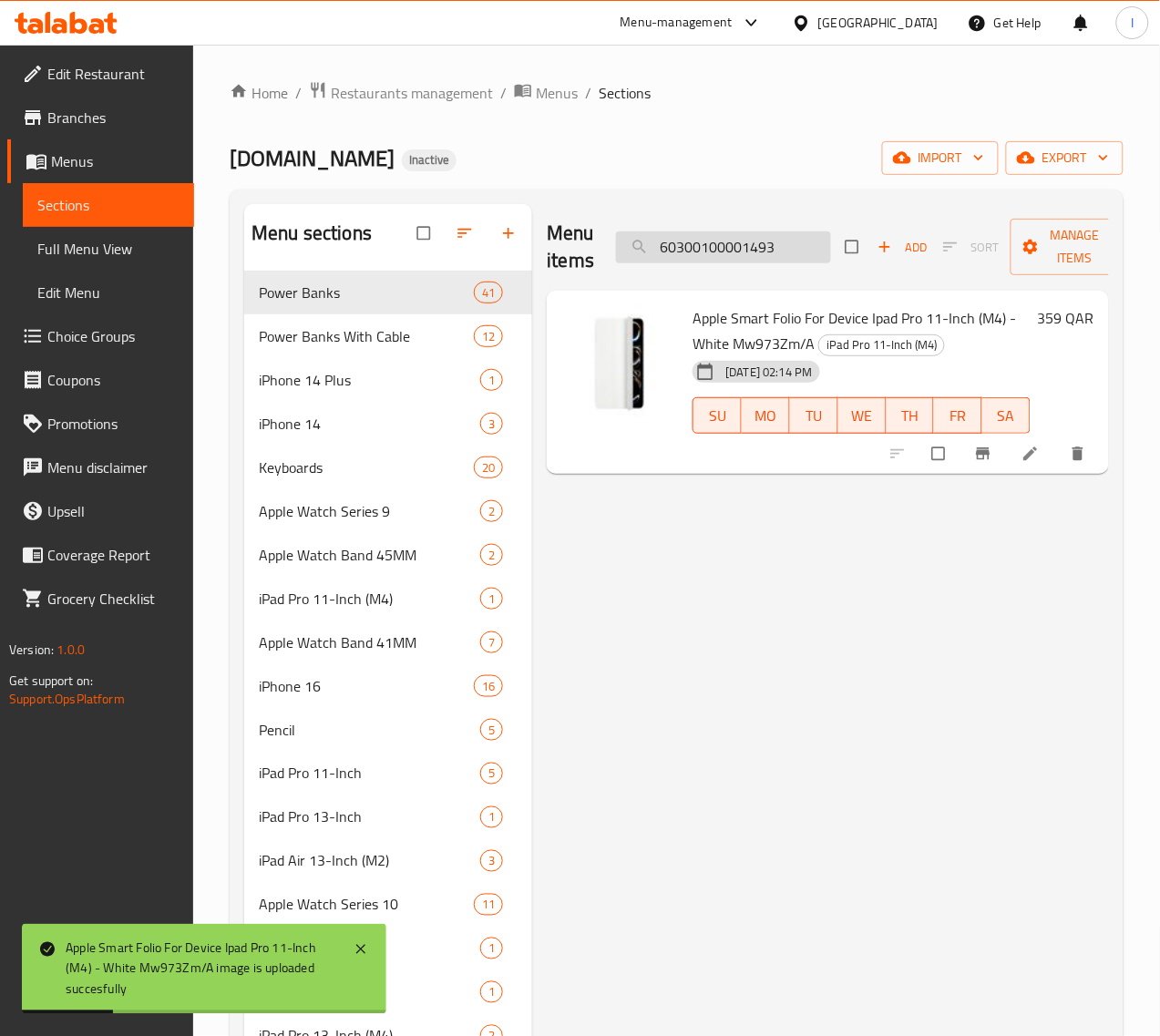
click at [741, 252] on input "60300100001493" at bounding box center [723, 247] width 215 height 32
paste input "4"
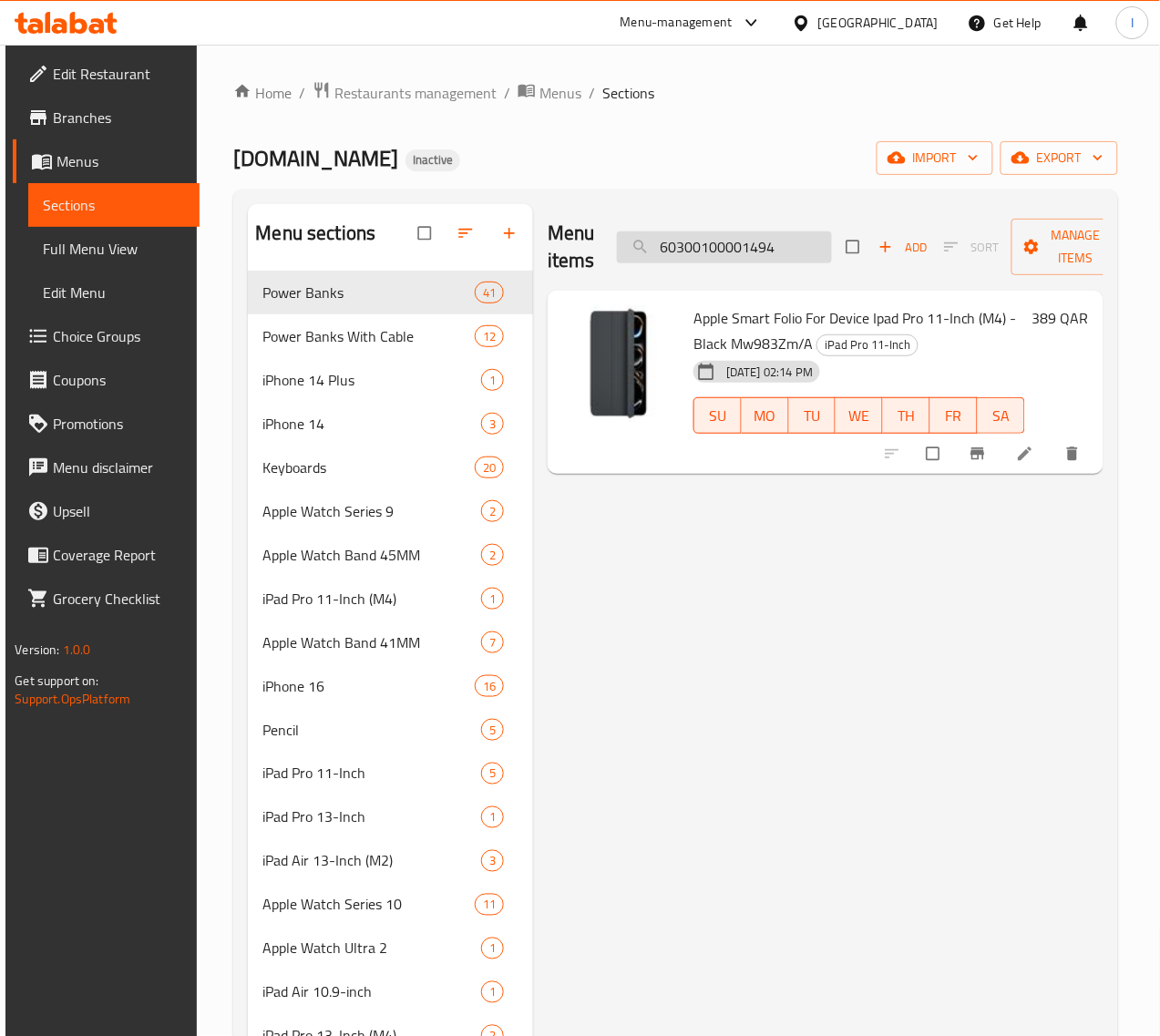
click at [750, 257] on input "60300100001494" at bounding box center [724, 247] width 215 height 32
paste input "5"
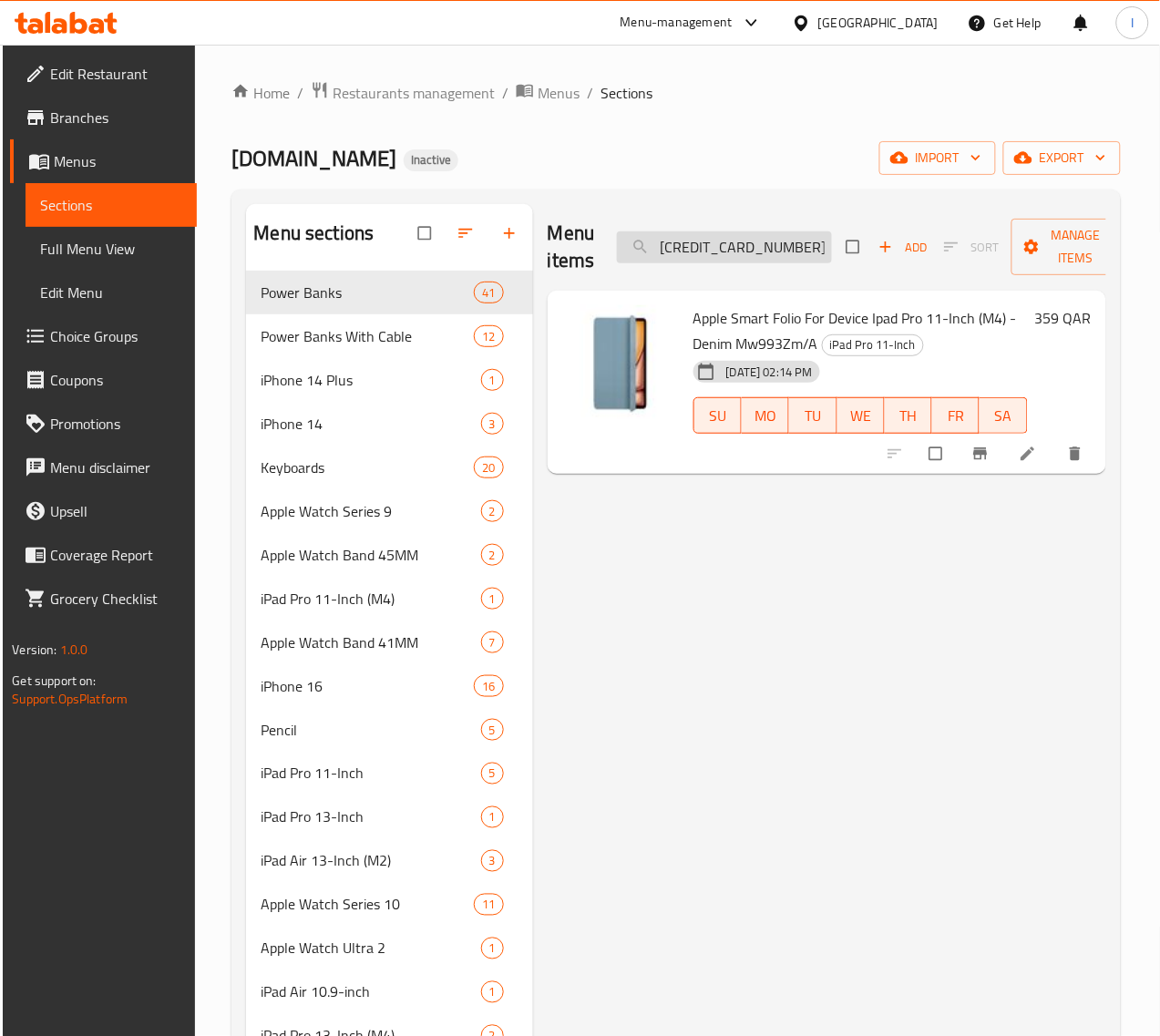
click at [774, 239] on input "60300100001495" at bounding box center [724, 247] width 215 height 32
click at [771, 238] on input "60300100001495" at bounding box center [724, 247] width 215 height 32
paste input "6"
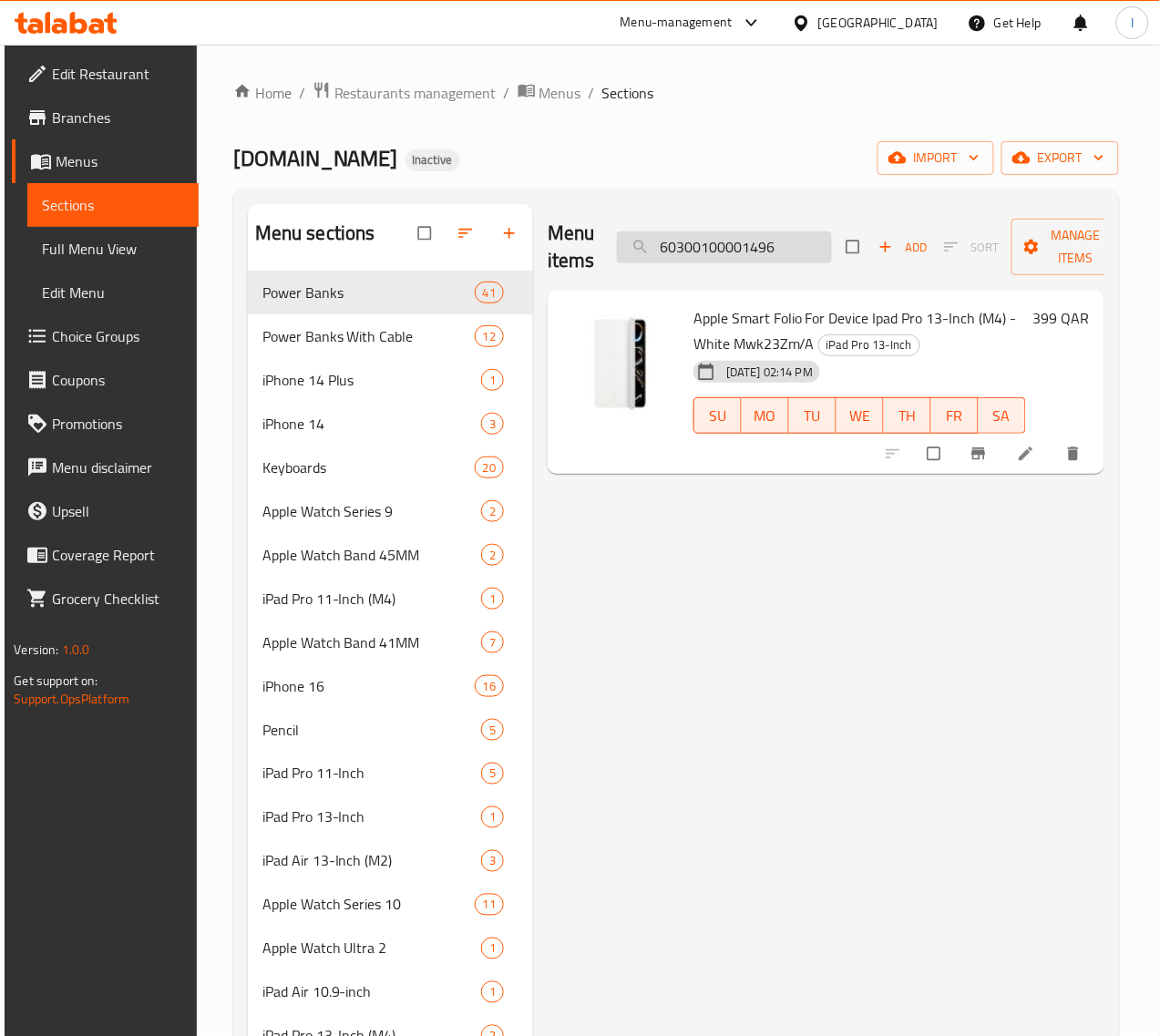
click at [739, 242] on input "60300100001496" at bounding box center [724, 247] width 215 height 32
paste input "7"
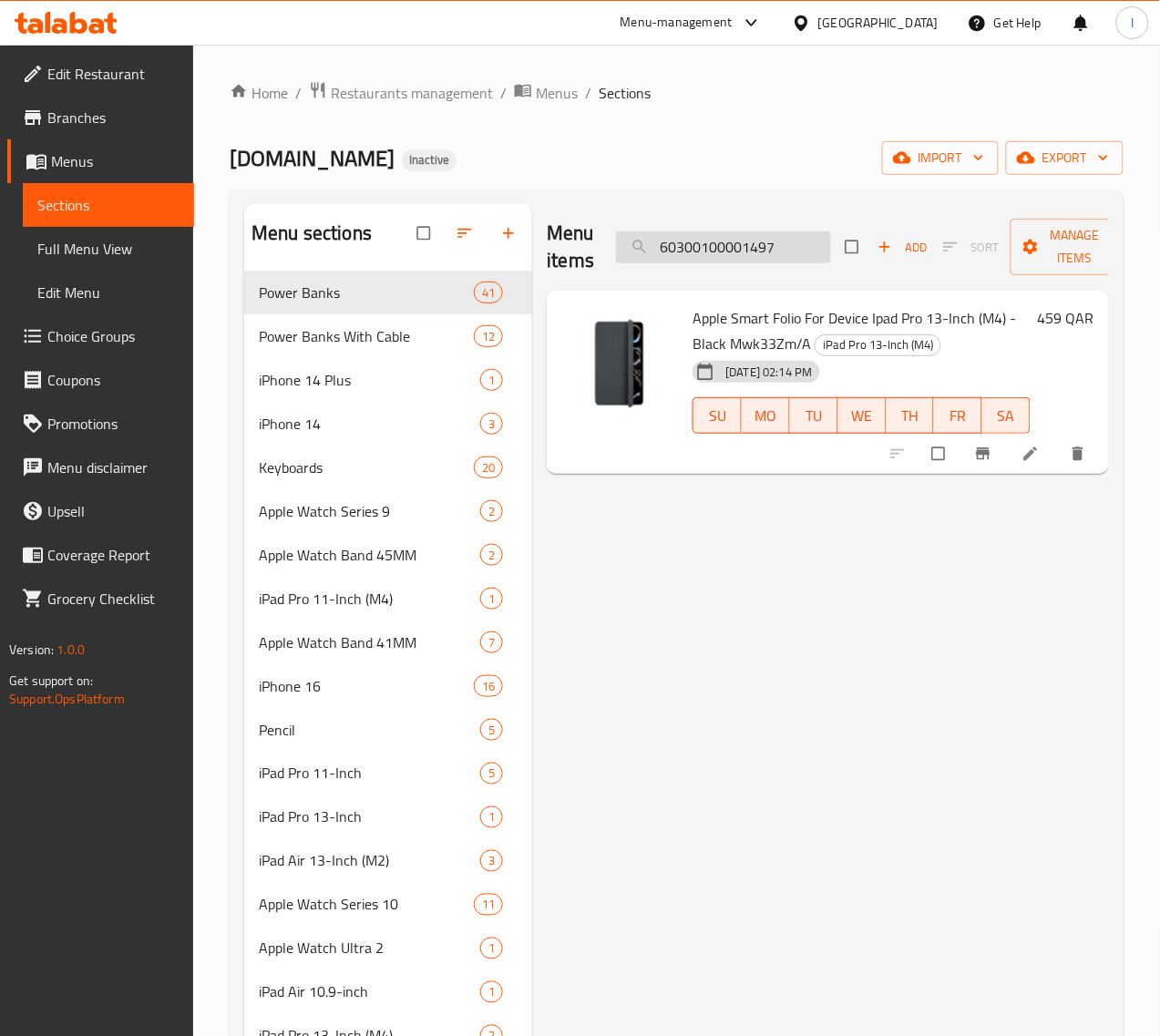
click at [767, 251] on input "60300100001497" at bounding box center [723, 247] width 215 height 32
paste input "500"
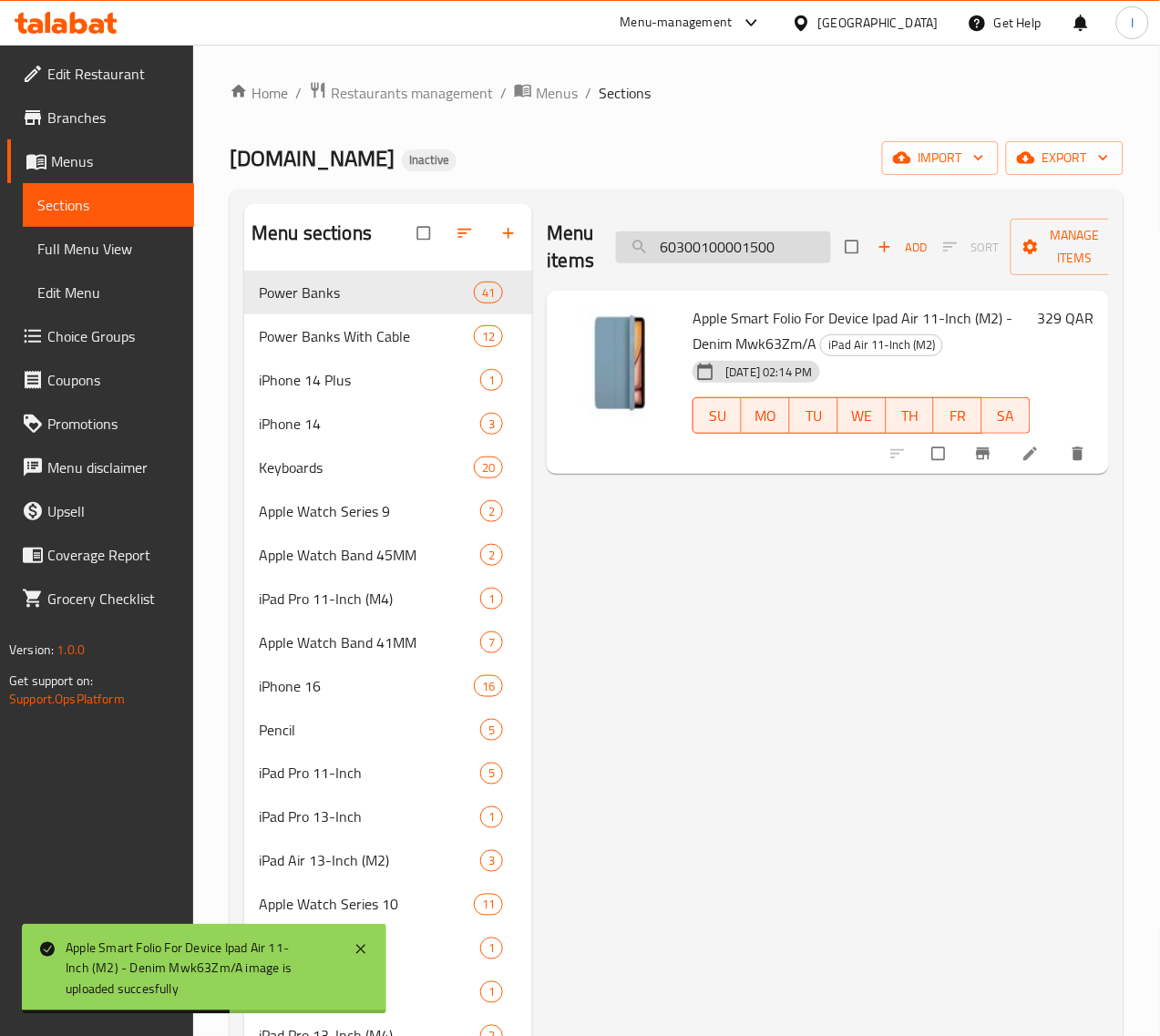
click at [774, 256] on input "60300100001500" at bounding box center [723, 247] width 215 height 32
paste input "1"
click at [776, 247] on input "60300100001501" at bounding box center [723, 247] width 215 height 32
paste input "2"
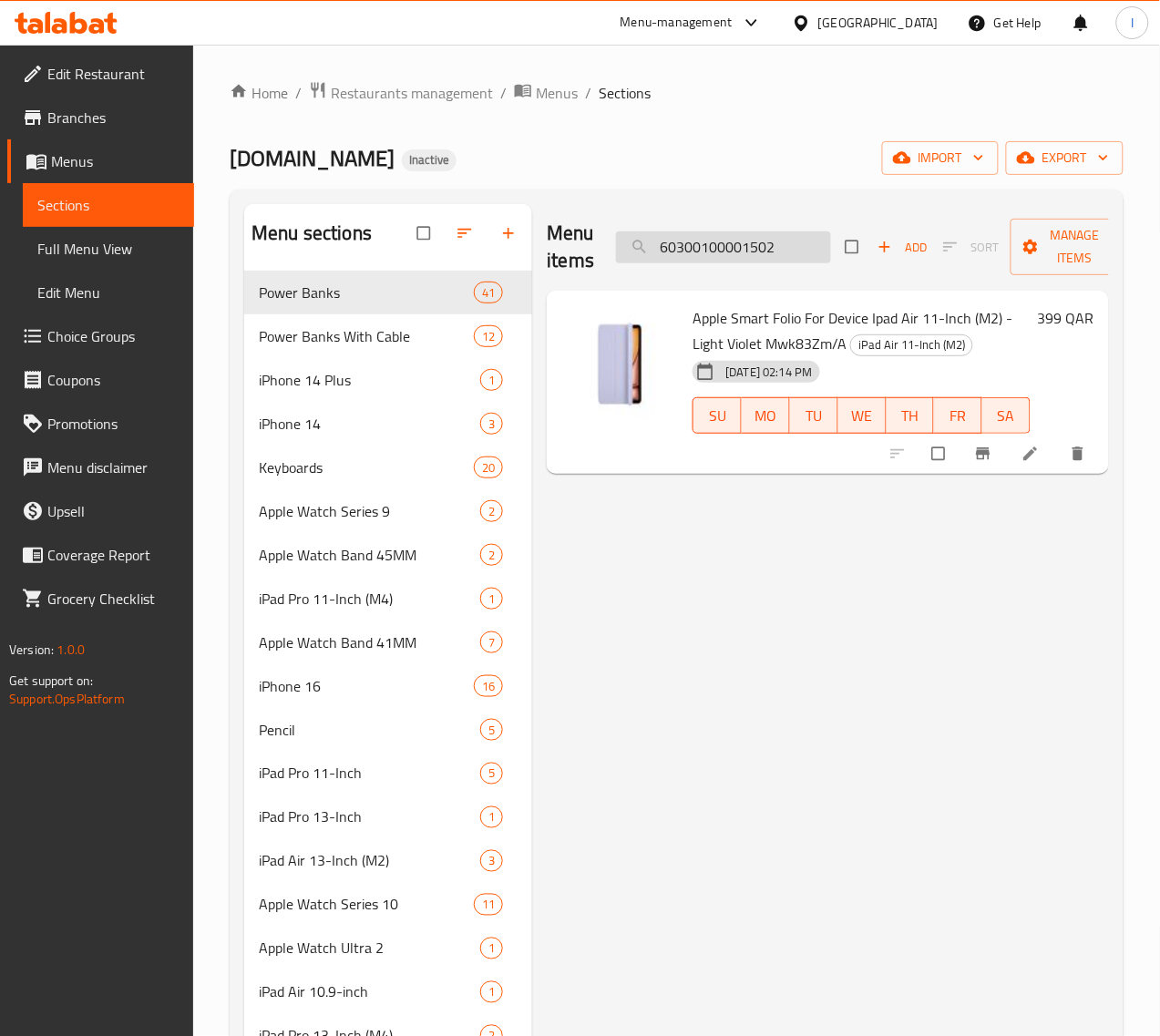
click at [681, 247] on input "60300100001502" at bounding box center [723, 247] width 215 height 32
paste input "3"
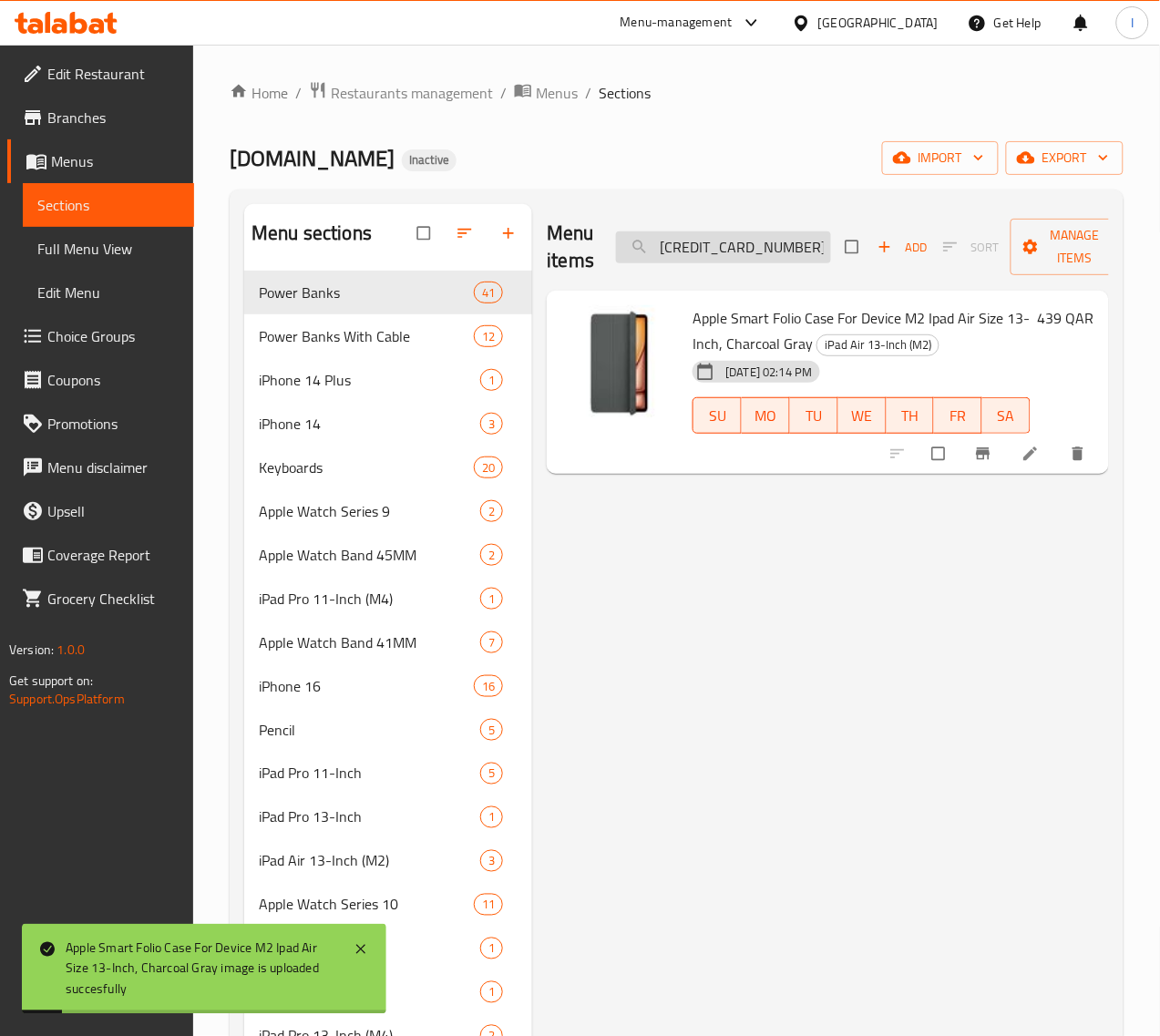
click at [699, 244] on input "60300100001503" at bounding box center [723, 247] width 215 height 32
paste input "4"
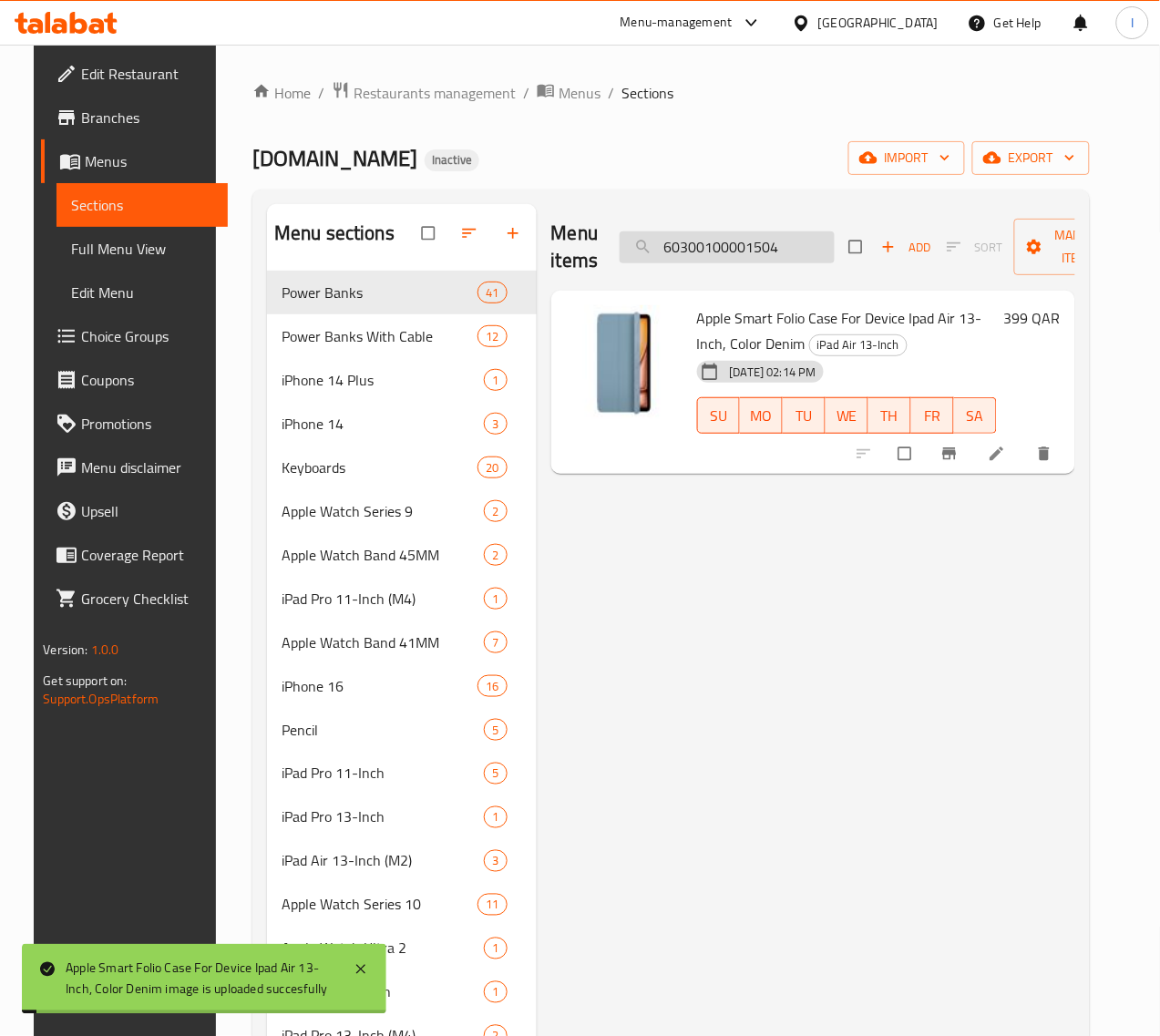
click at [698, 250] on input "60300100001504" at bounding box center [727, 247] width 215 height 32
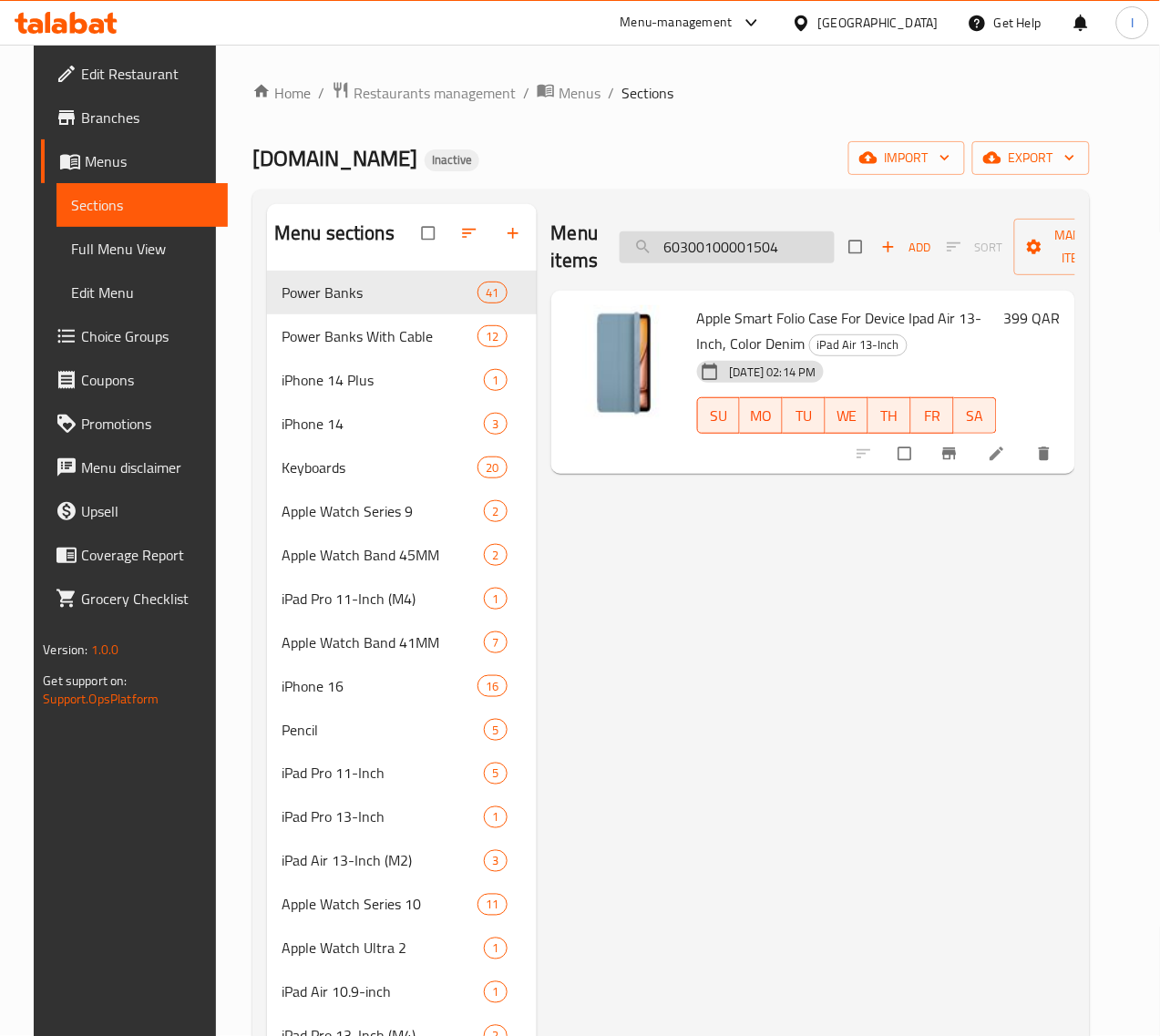
click at [720, 248] on input "60300100001504" at bounding box center [727, 247] width 215 height 32
paste input "5"
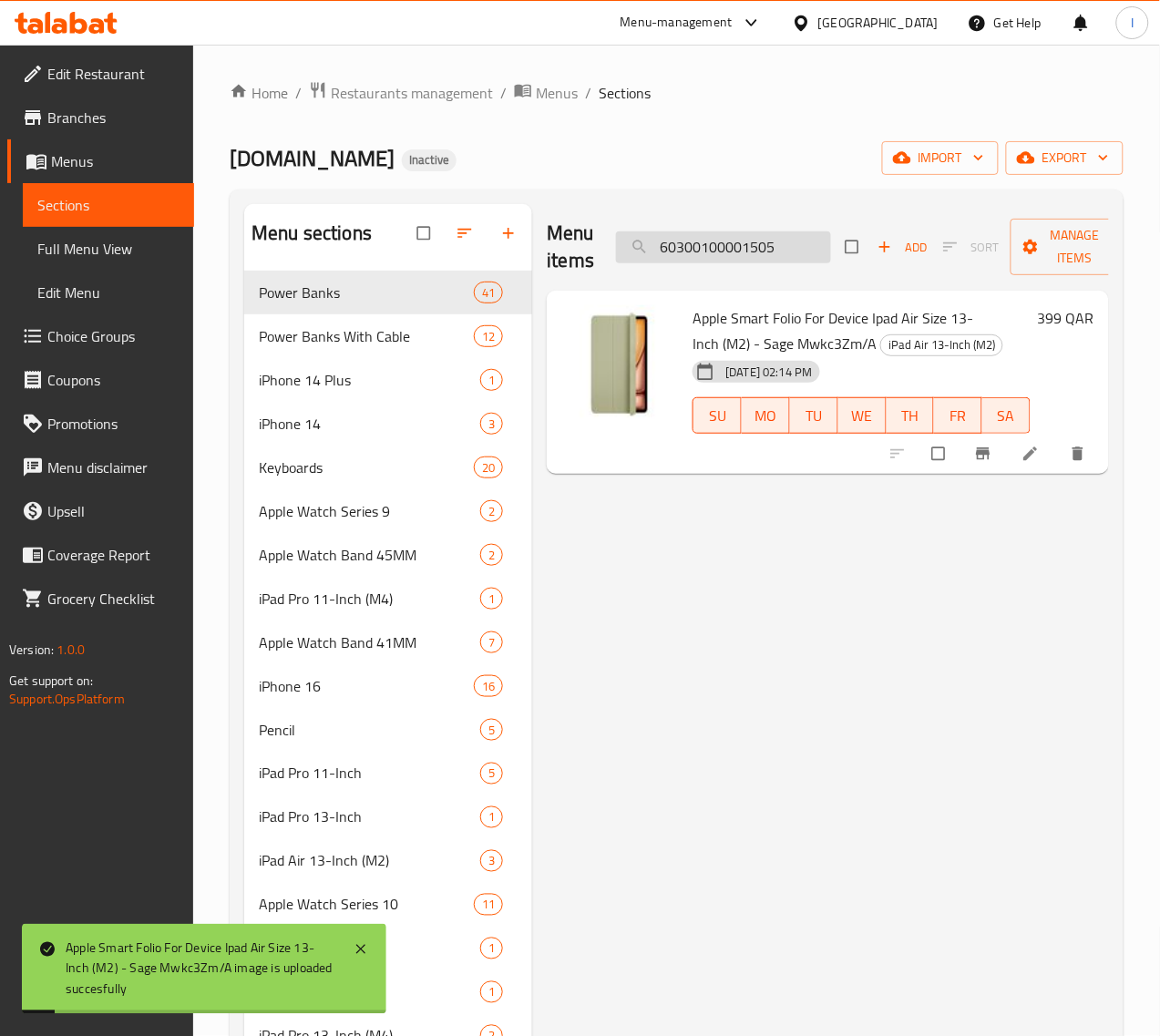
click at [780, 250] on input "60300100001505" at bounding box center [723, 247] width 215 height 32
paste input "6"
click at [718, 250] on input "60300100001506" at bounding box center [723, 247] width 215 height 32
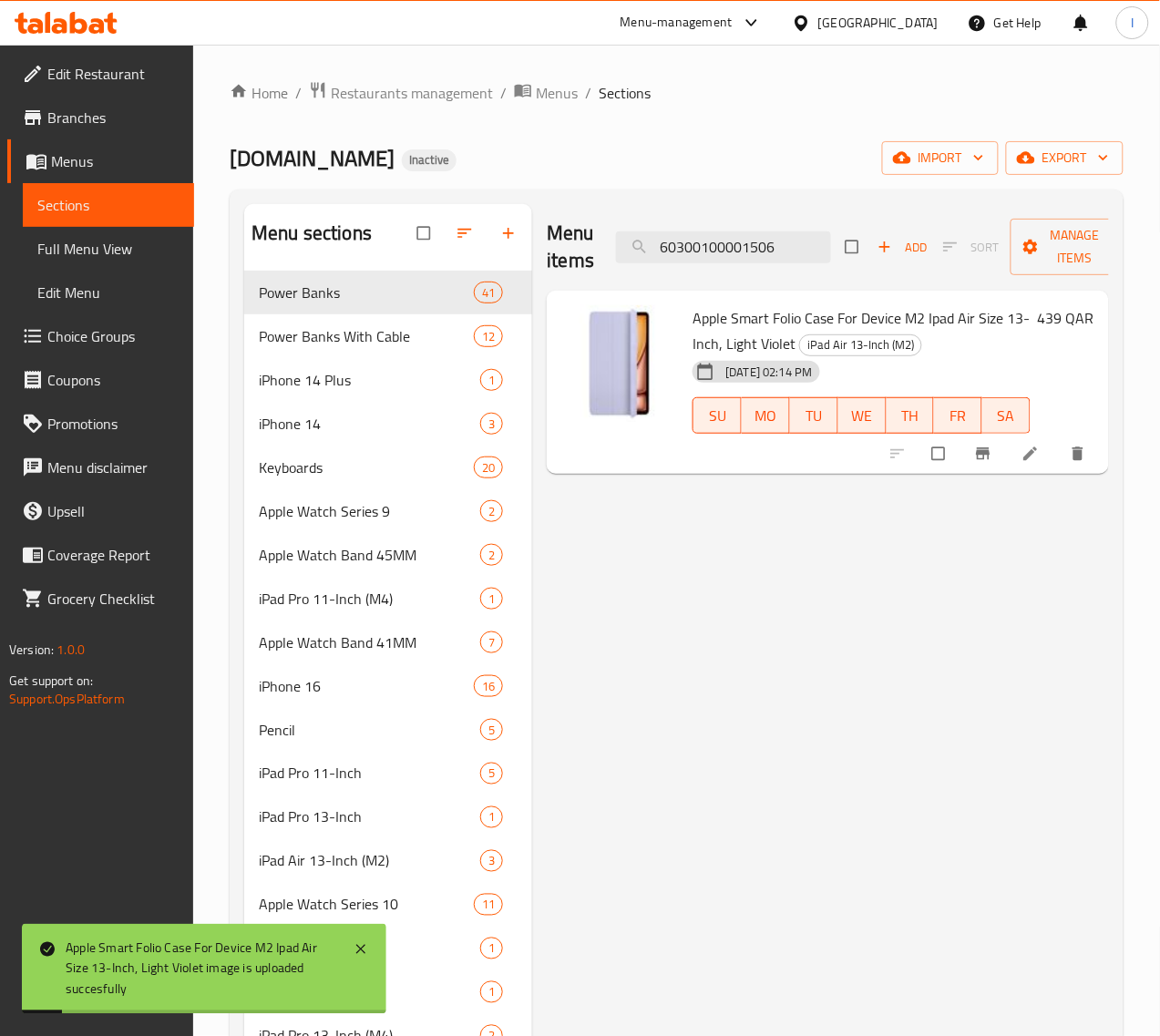
paste input "9"
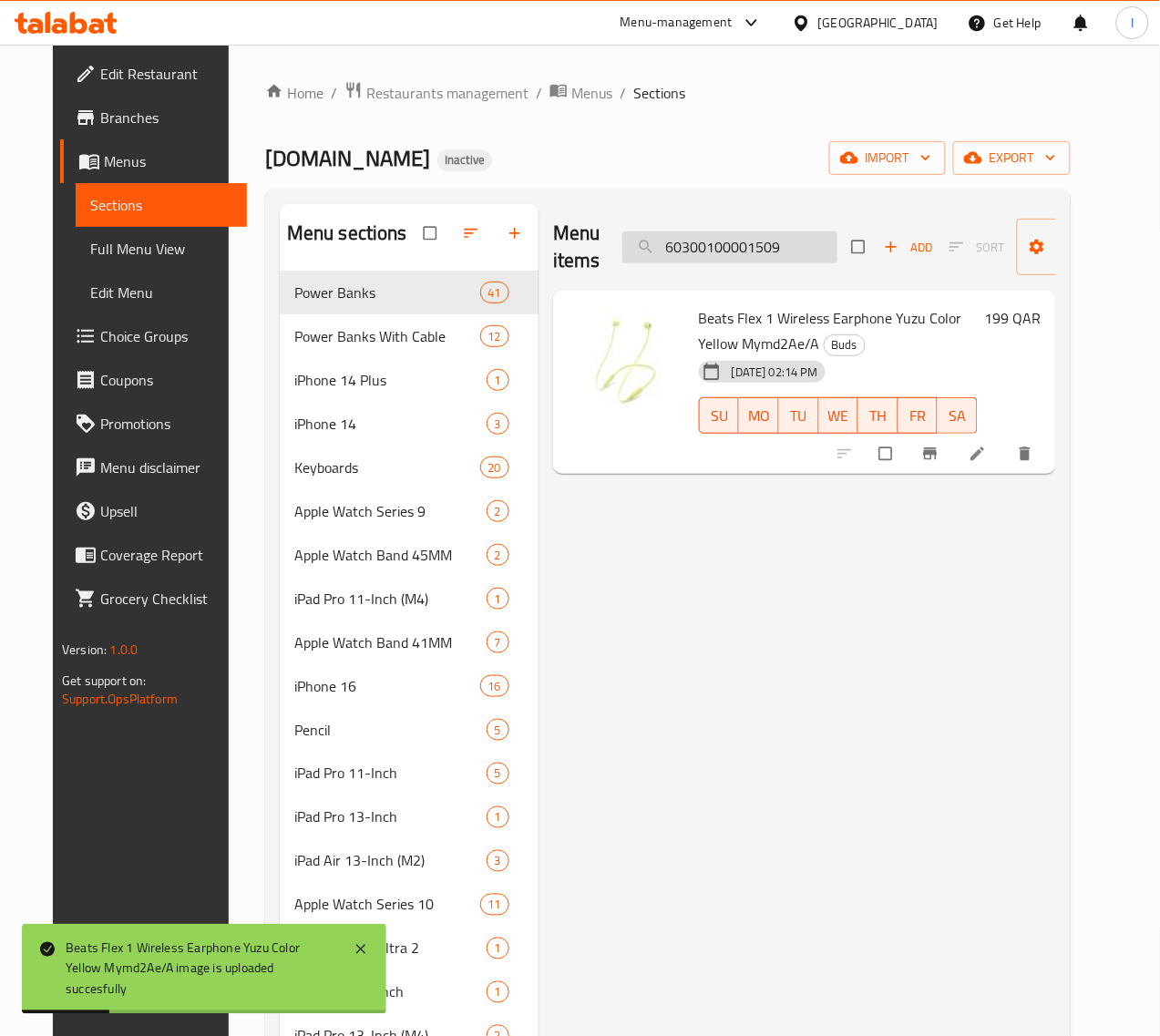
click at [672, 246] on input "60300100001509" at bounding box center [730, 247] width 215 height 32
paste input "682"
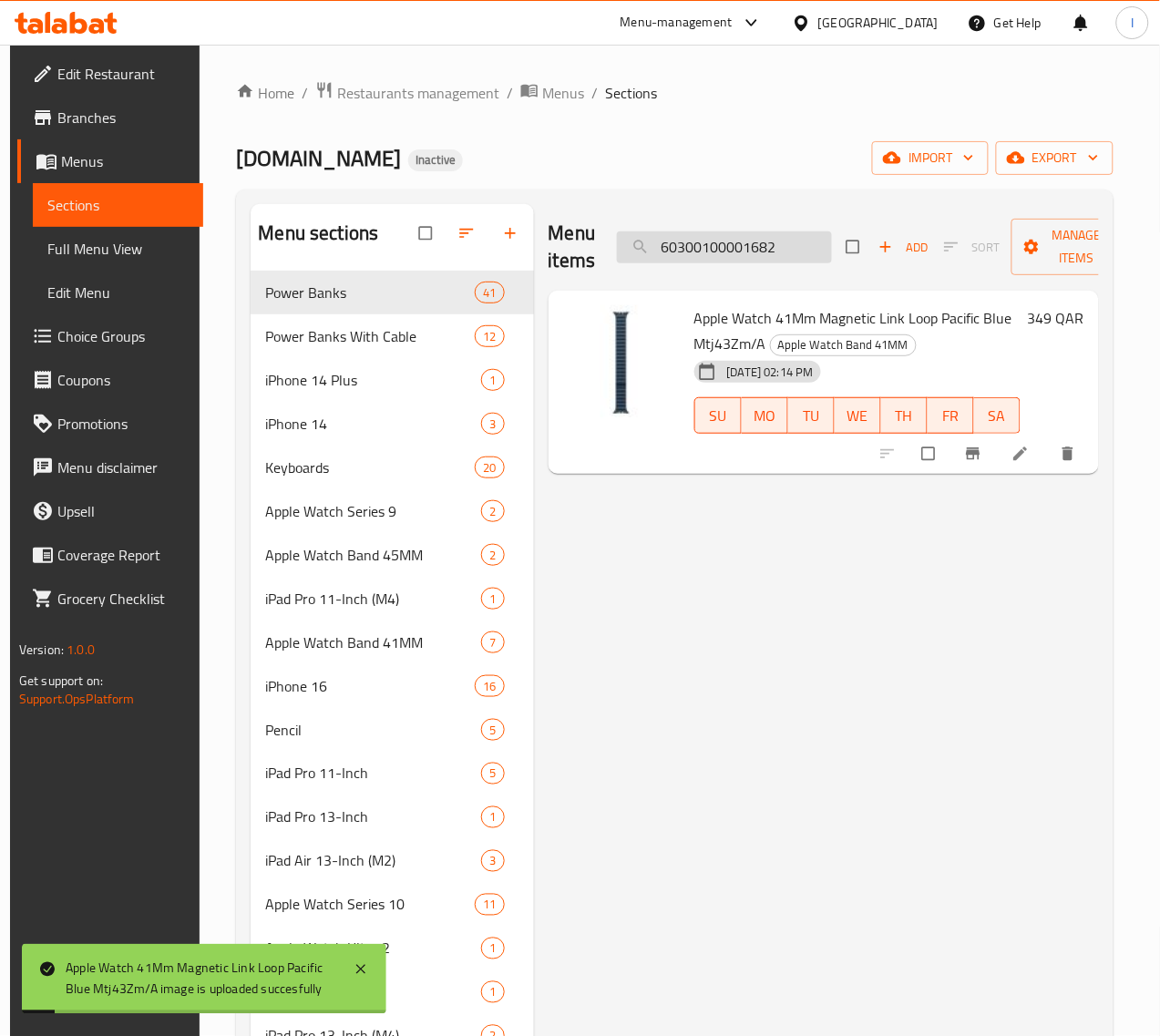
click at [689, 261] on input "60300100001682" at bounding box center [724, 247] width 215 height 32
paste input "3"
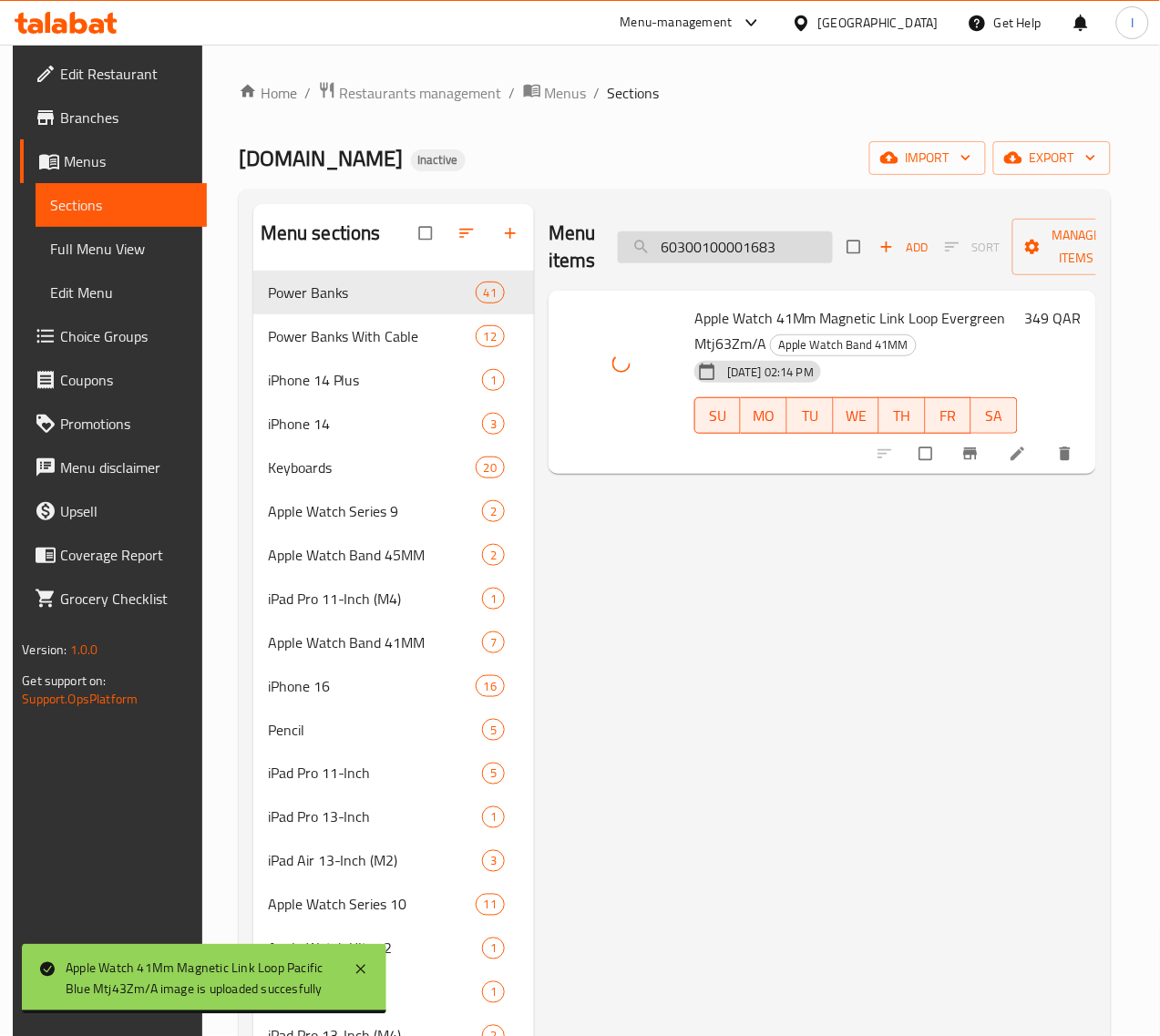
click at [736, 242] on input "60300100001683" at bounding box center [725, 247] width 215 height 32
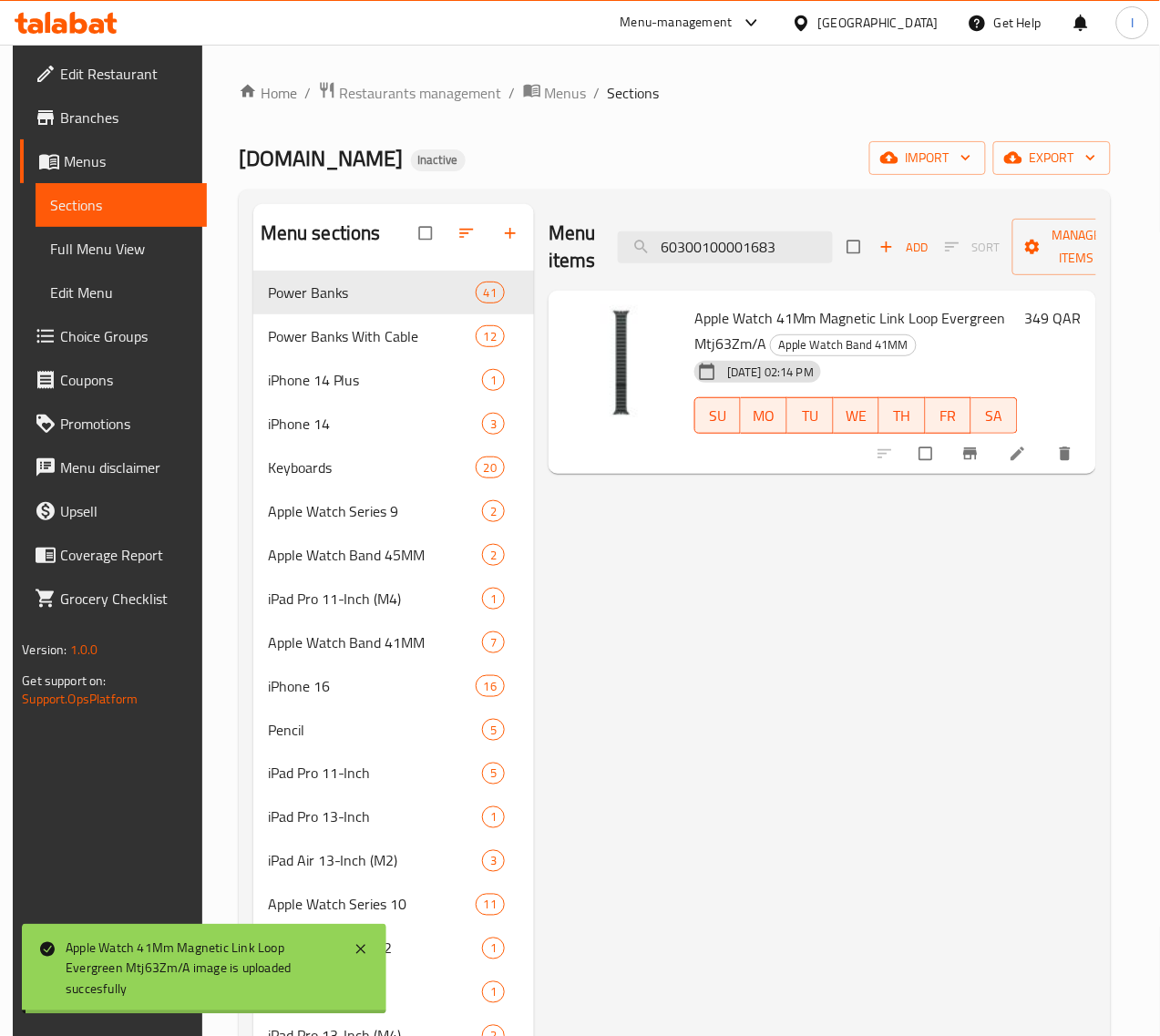
paste input "4"
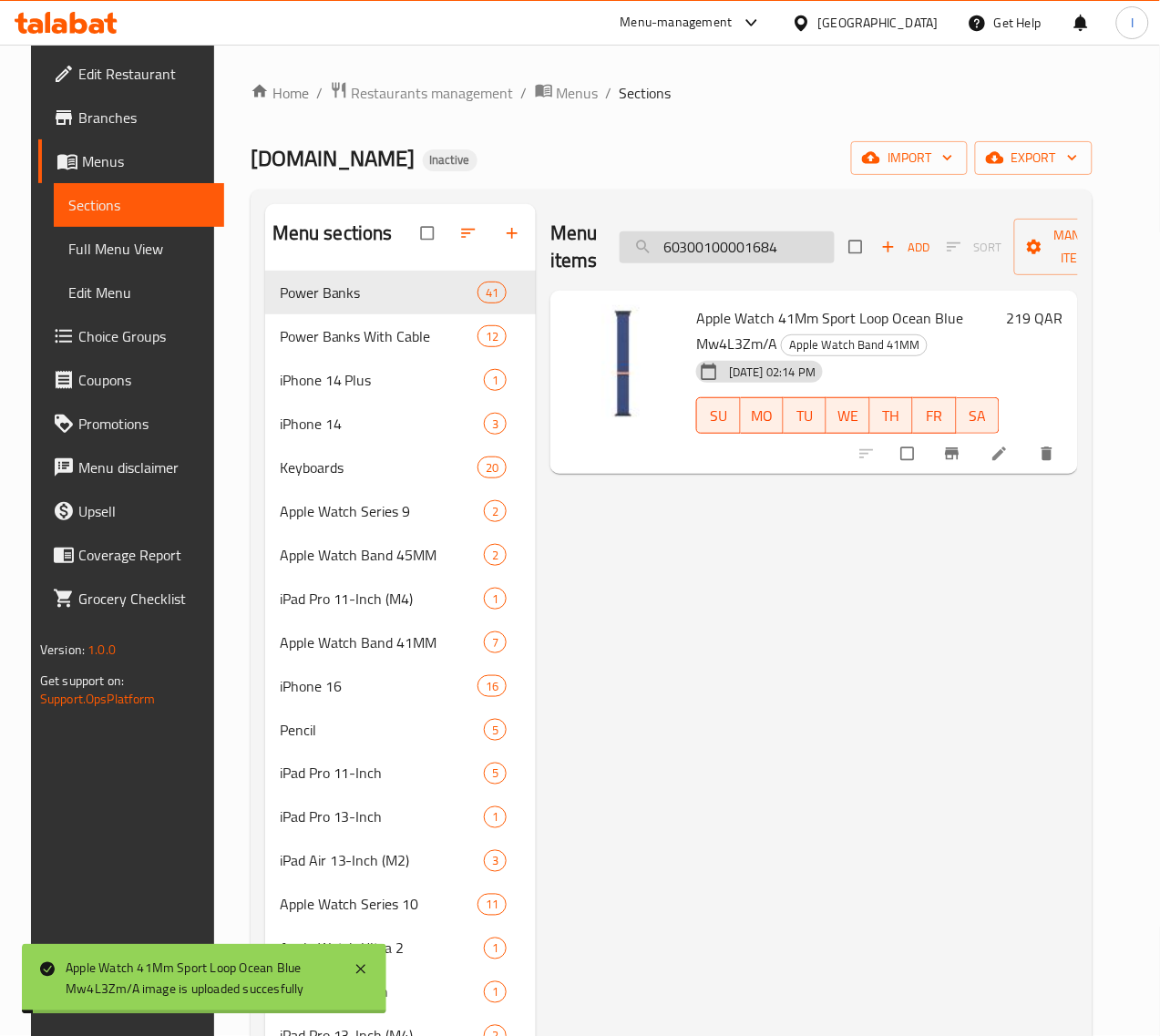
click at [748, 238] on input "60300100001684" at bounding box center [727, 247] width 215 height 32
paste input "5"
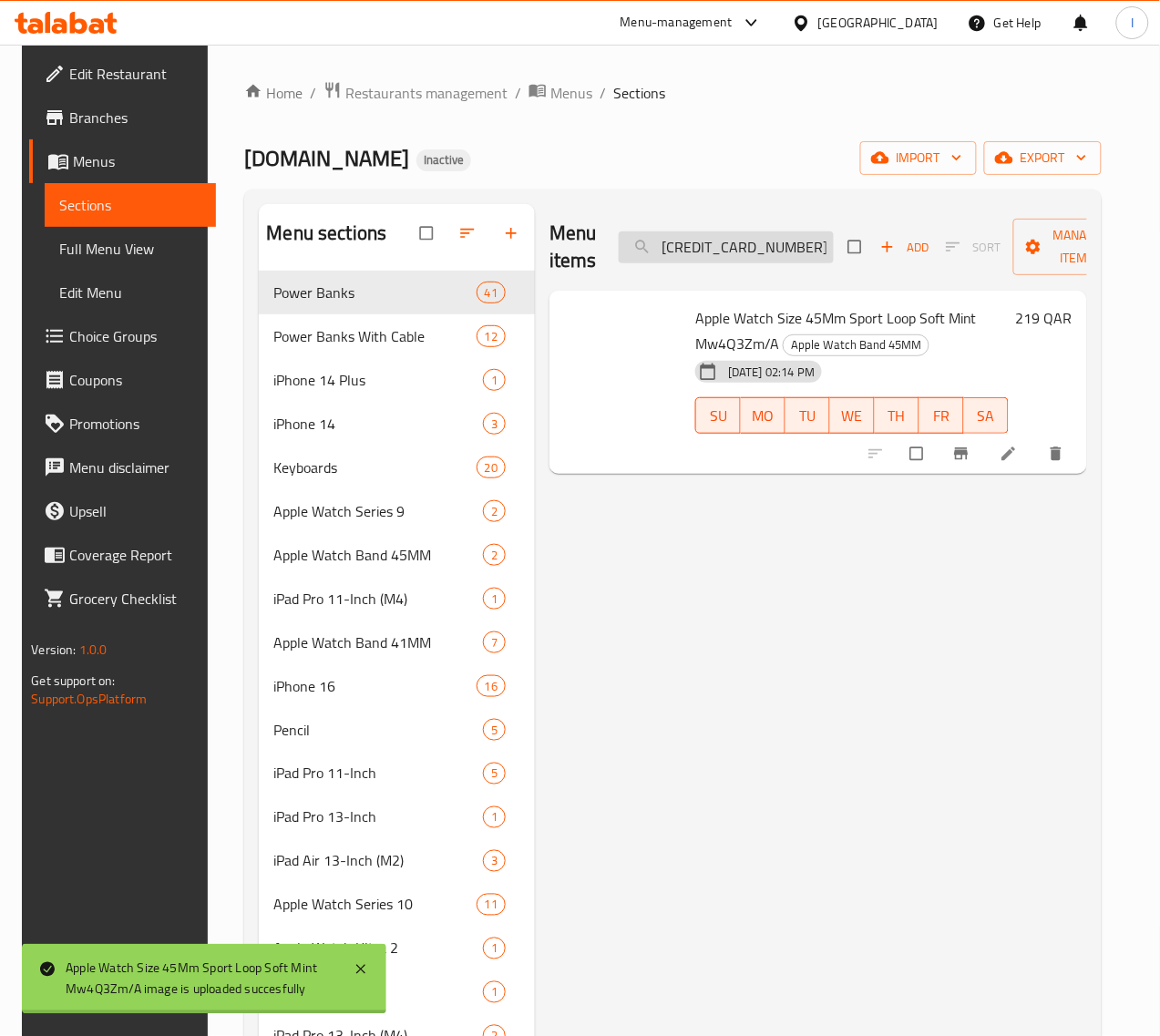
click at [736, 251] on input "60300100001685" at bounding box center [726, 247] width 215 height 32
paste input "8"
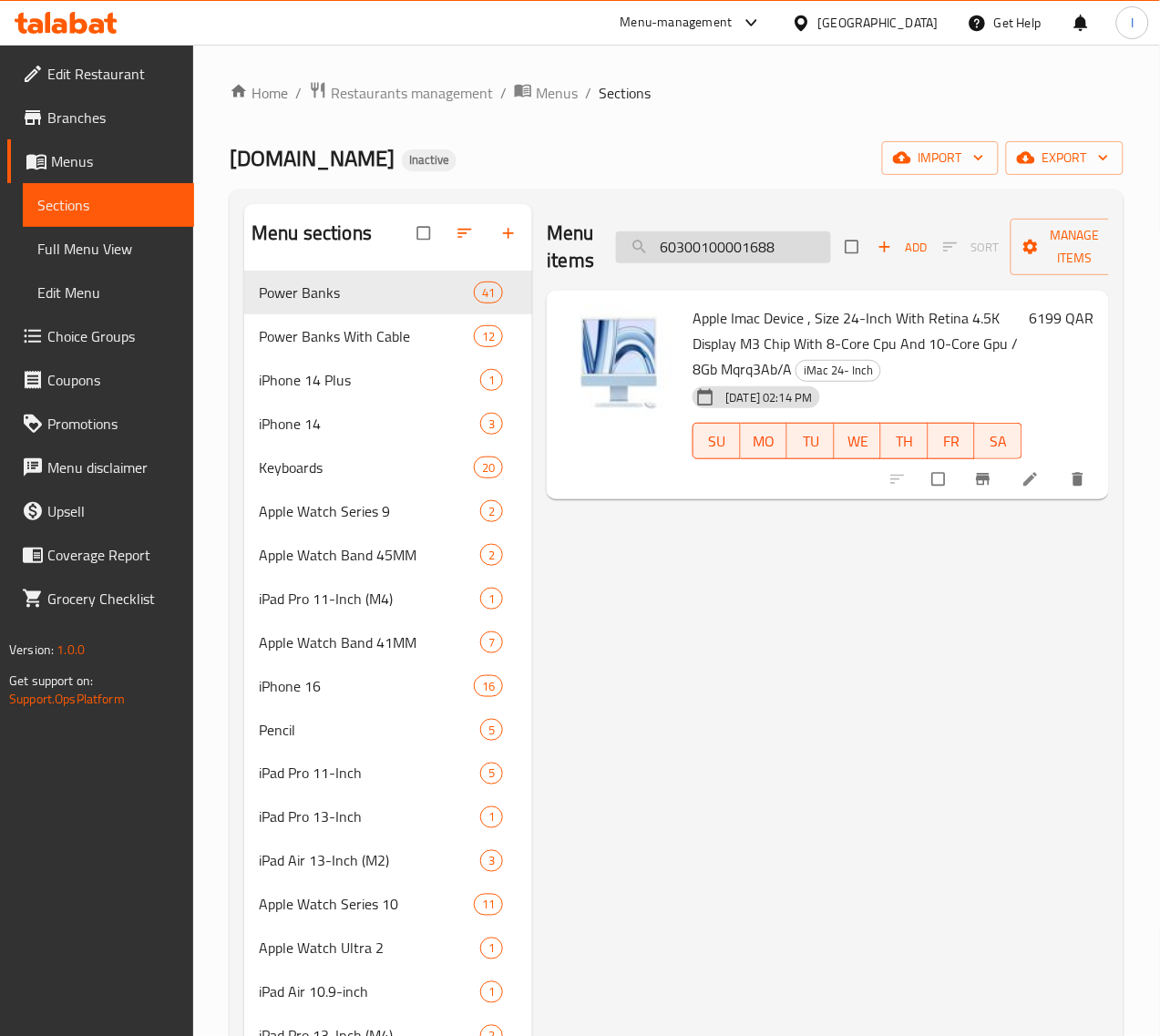
click at [686, 253] on input "60300100001688" at bounding box center [723, 247] width 215 height 32
paste input "95"
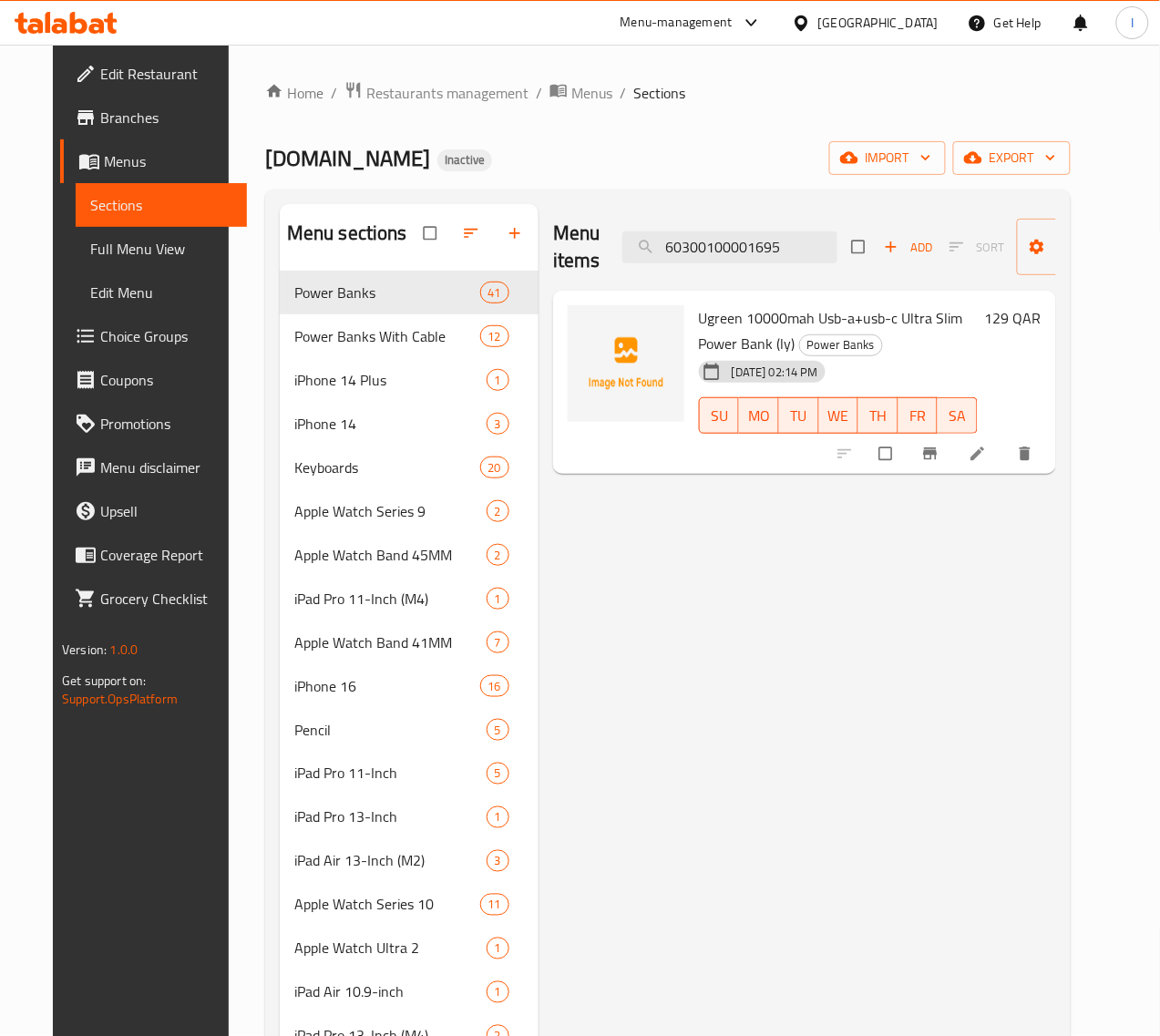
type input "60300100001695"
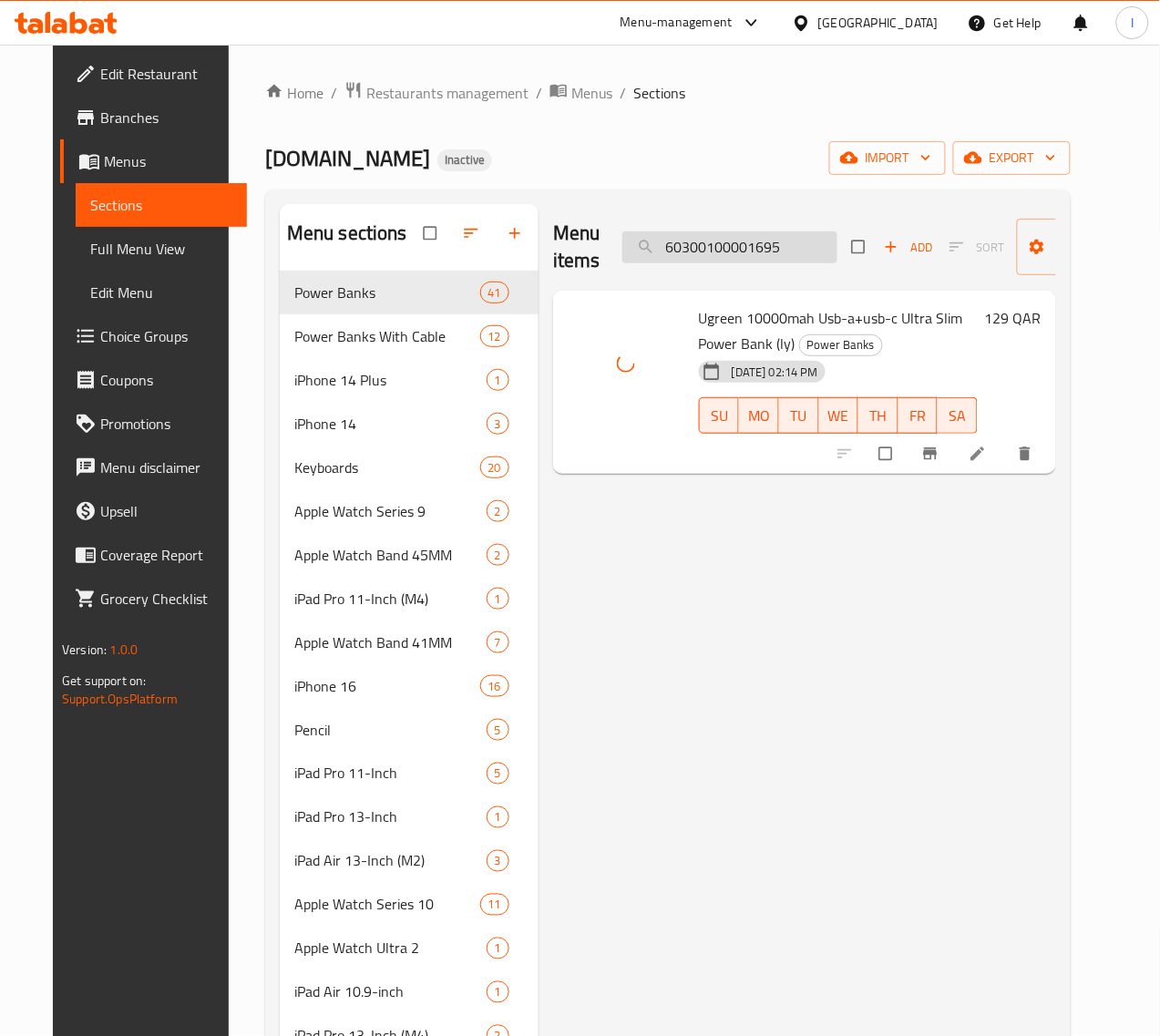
click at [772, 248] on input "60300100001695" at bounding box center [730, 247] width 215 height 32
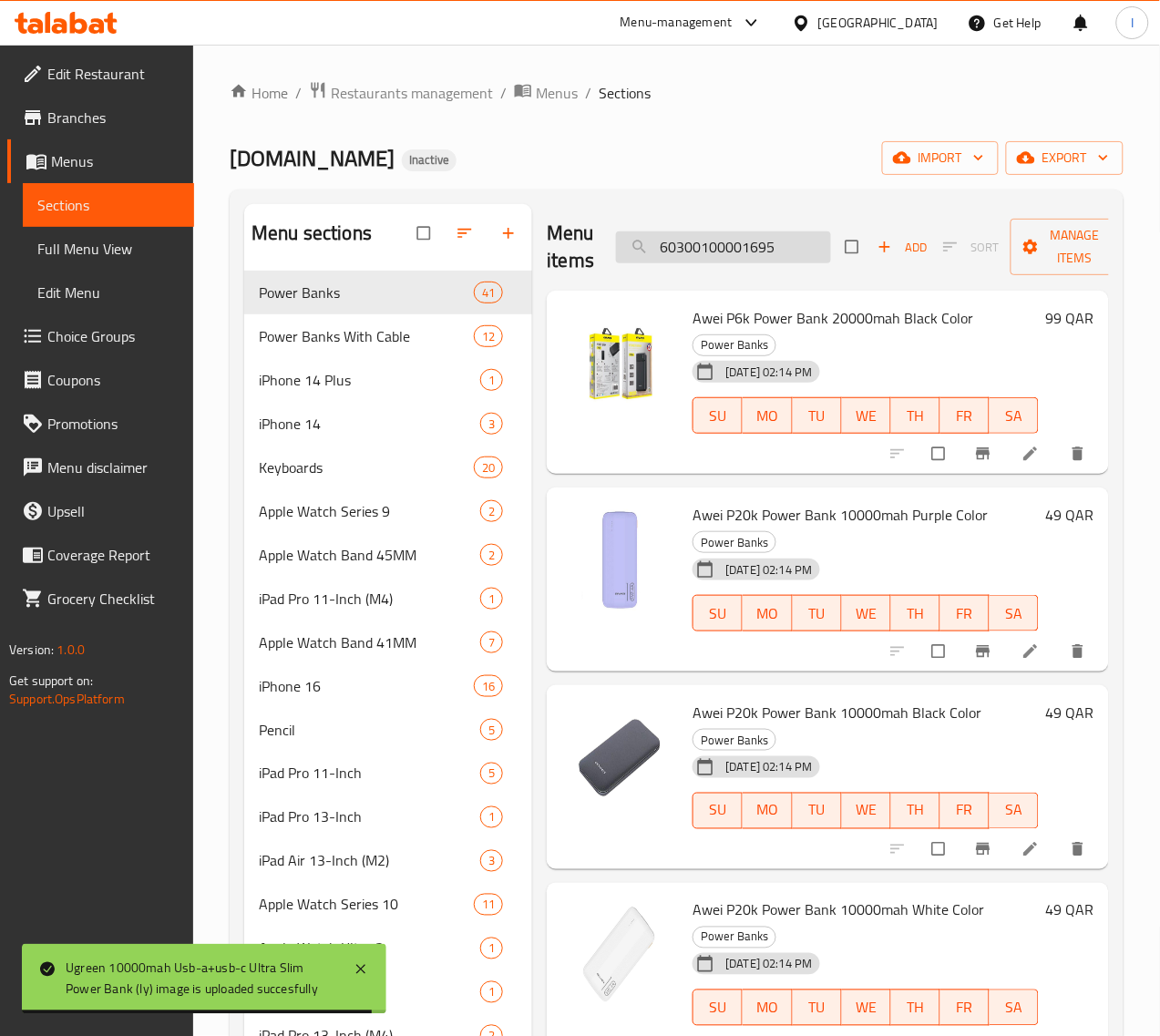
click at [762, 262] on input "60300100001695" at bounding box center [723, 247] width 215 height 32
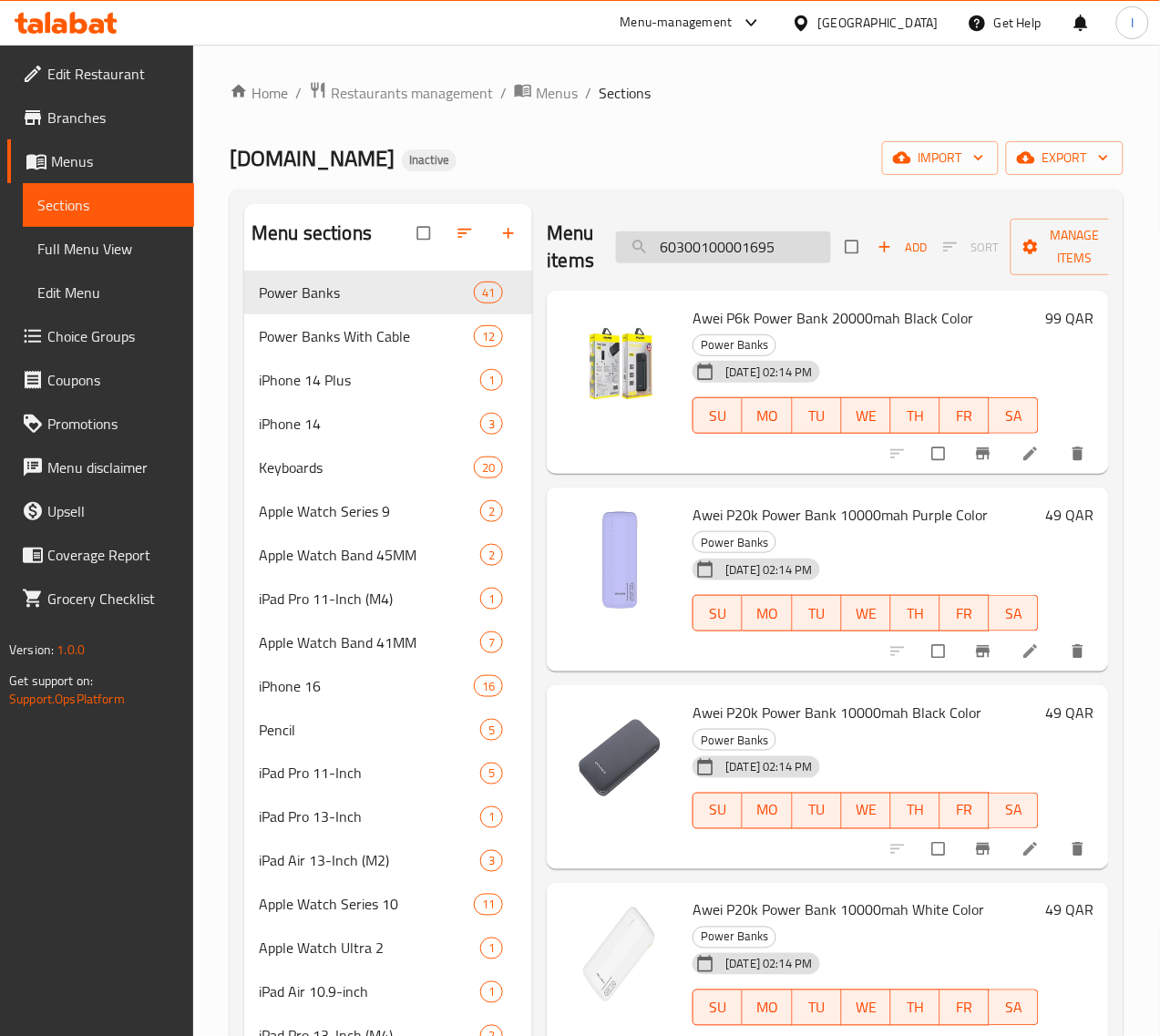
click at [697, 251] on input "60300100001695" at bounding box center [723, 247] width 215 height 32
paste input "60300100001695"
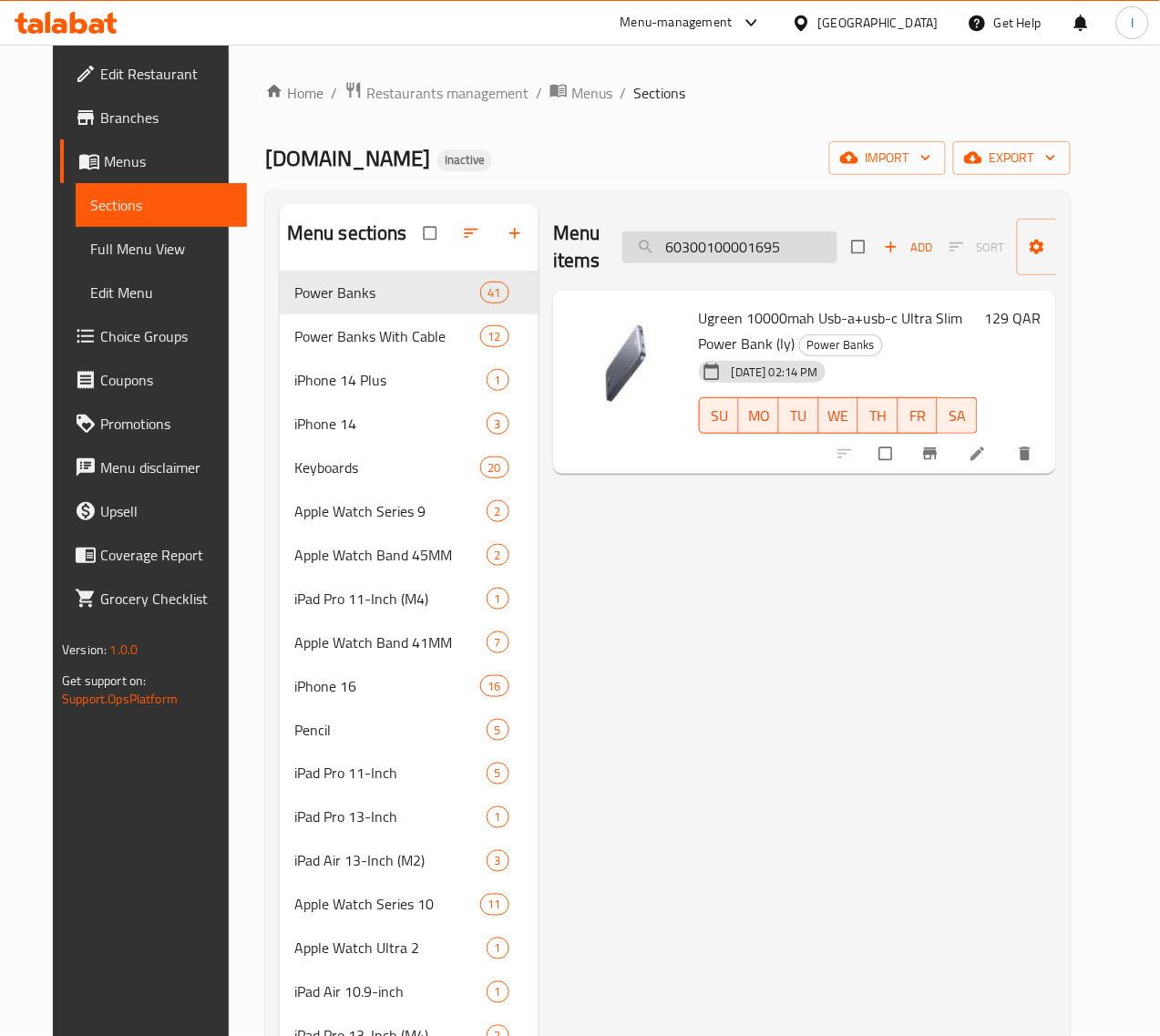
click at [766, 248] on input "60300100001695" at bounding box center [730, 247] width 215 height 32
paste input "81"
click at [707, 235] on input "60300100001815" at bounding box center [730, 247] width 215 height 32
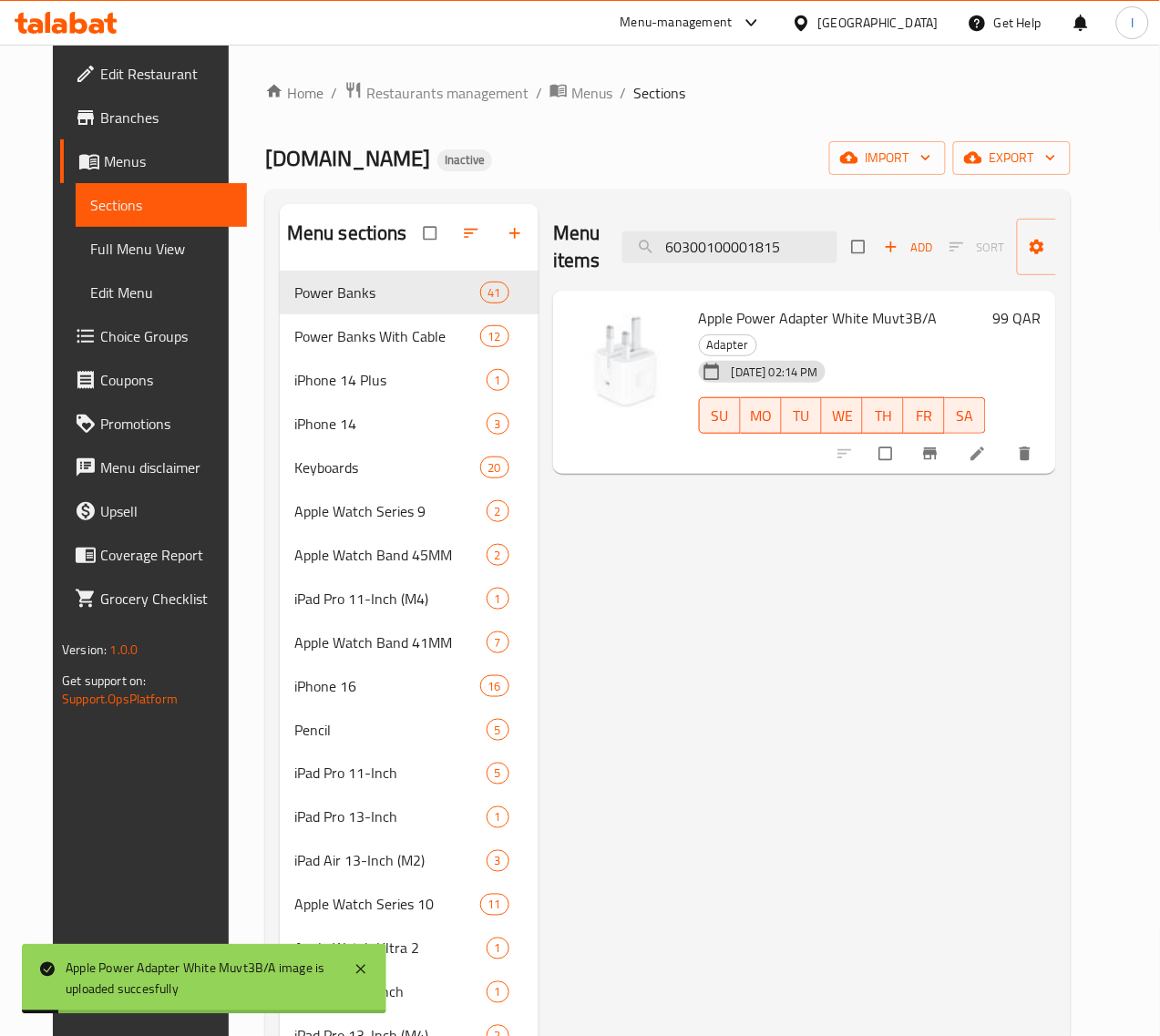
paste input "21"
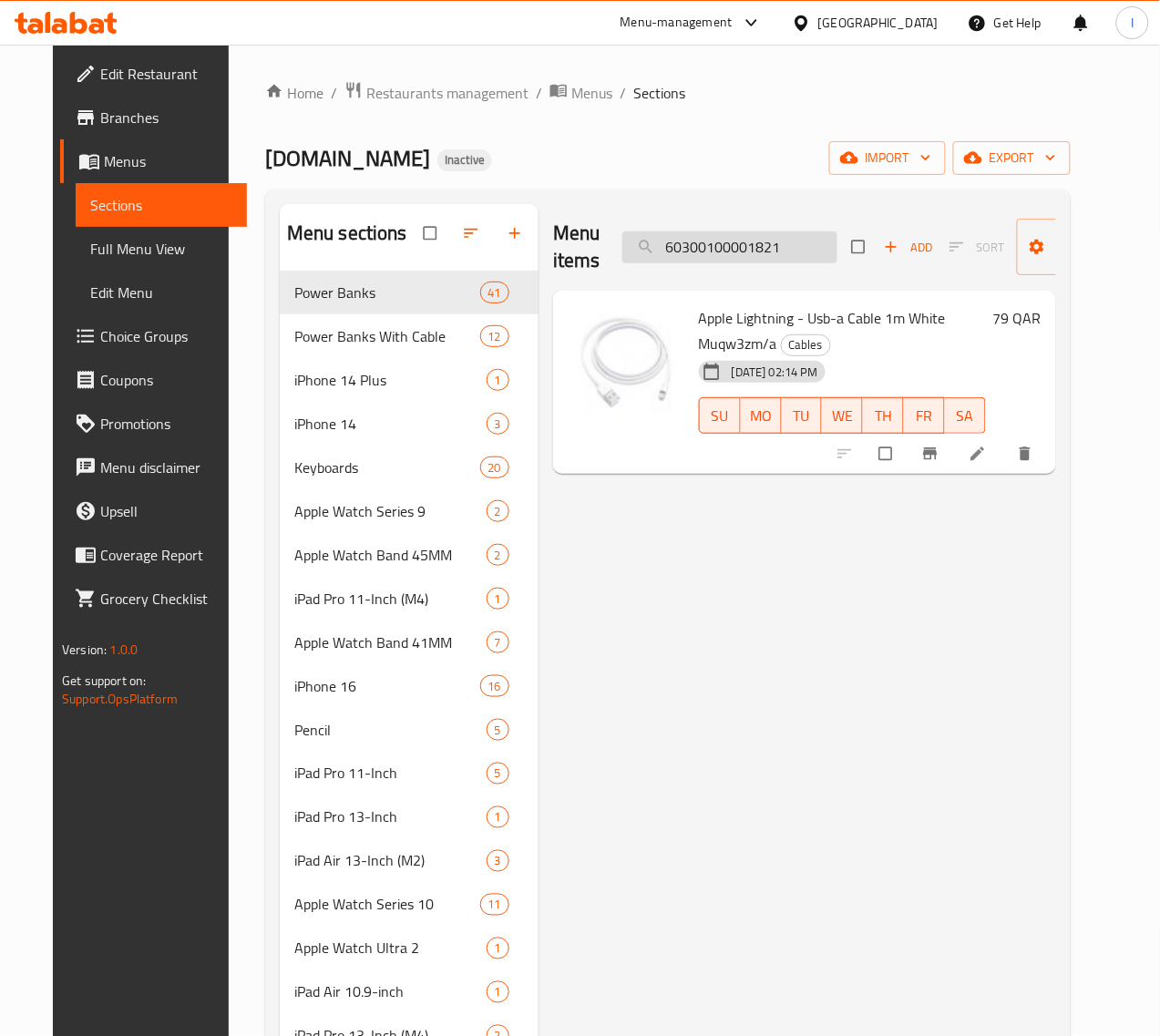
click at [775, 243] on input "60300100001821" at bounding box center [730, 247] width 215 height 32
paste input "48"
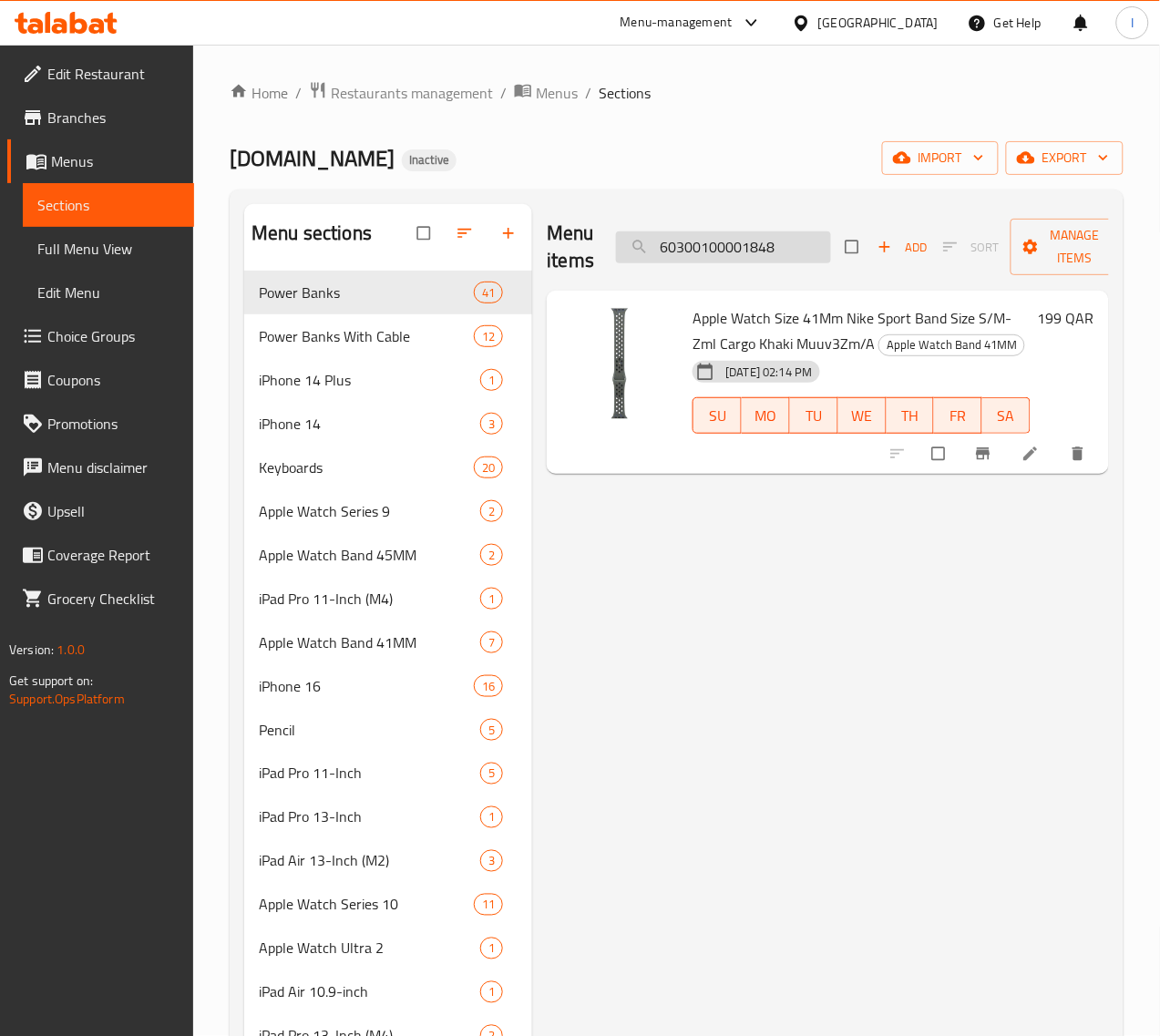
click at [702, 252] on input "60300100001848" at bounding box center [723, 247] width 215 height 32
paste input "70"
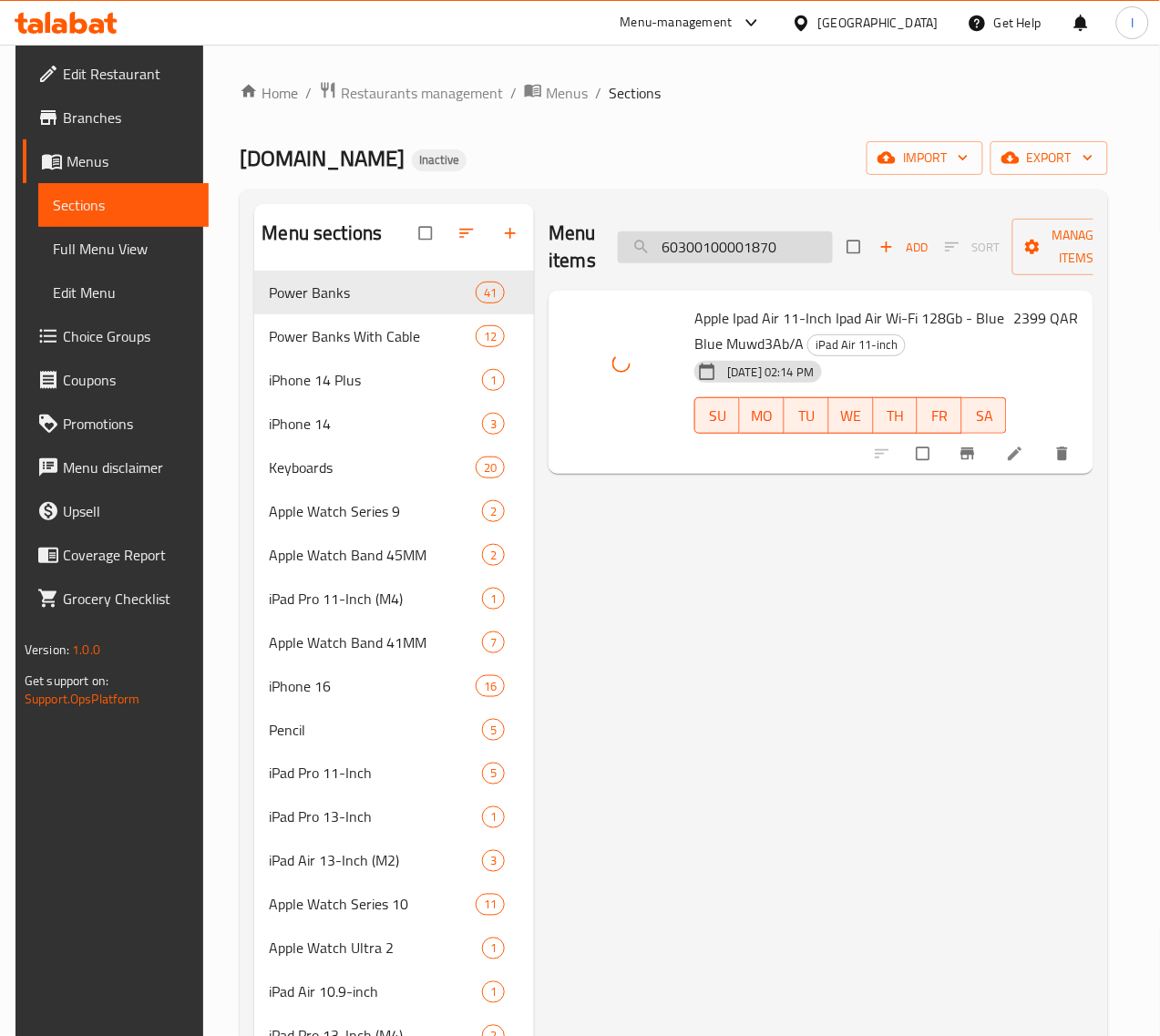
click at [703, 244] on input "60300100001870" at bounding box center [725, 247] width 215 height 32
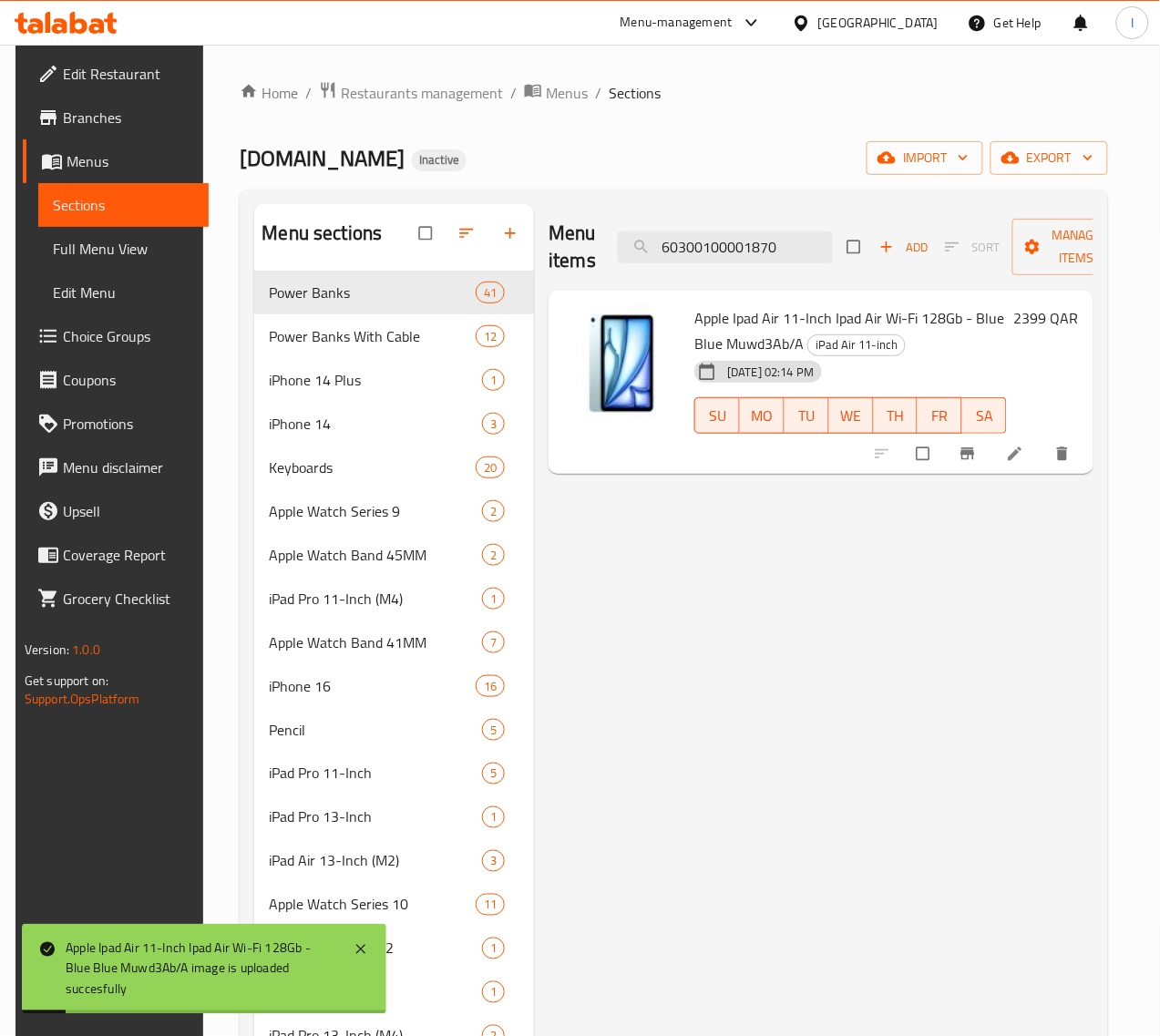
paste input "83"
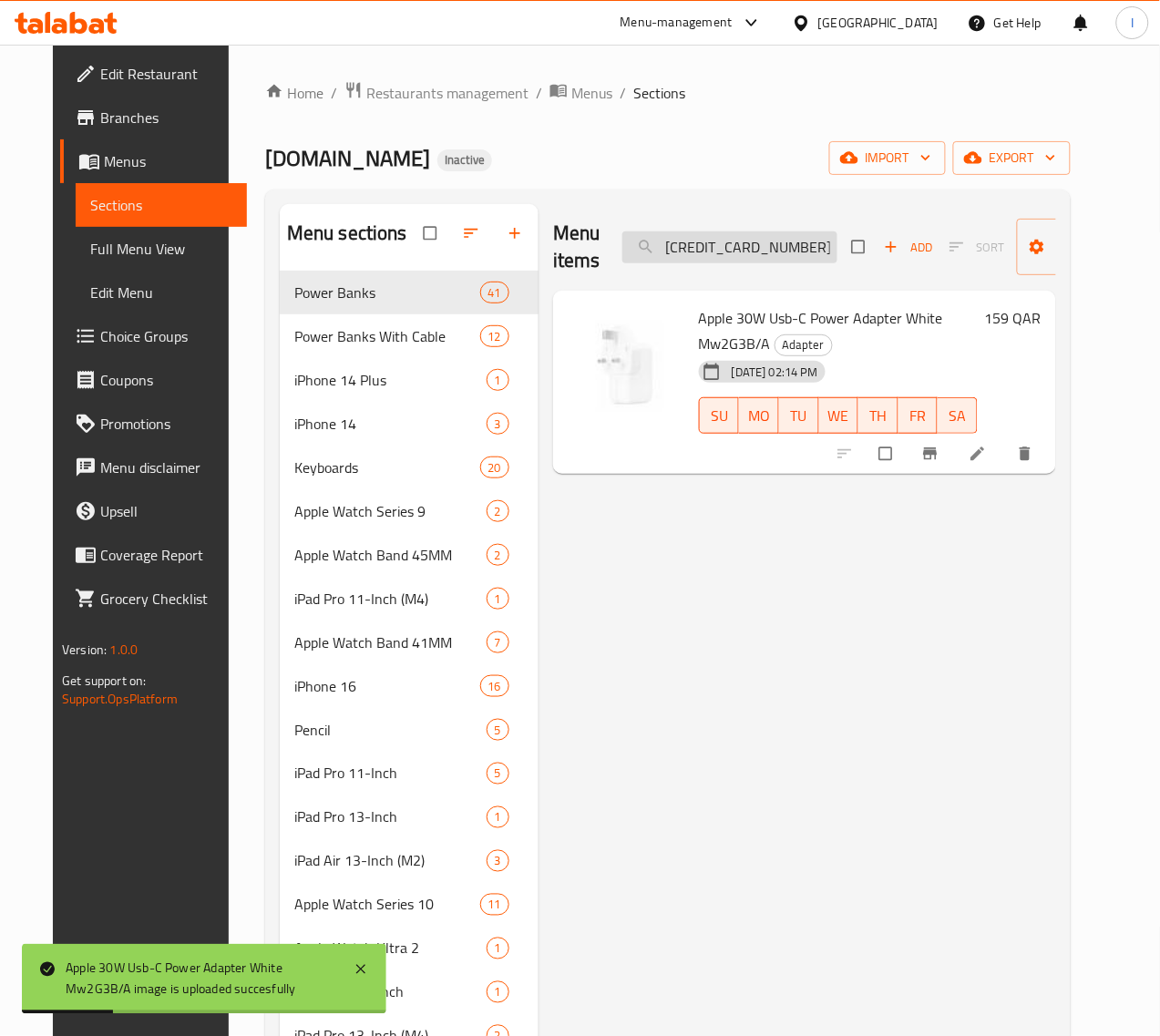
click at [693, 247] on input "60300100001883" at bounding box center [730, 247] width 215 height 32
paste input "95"
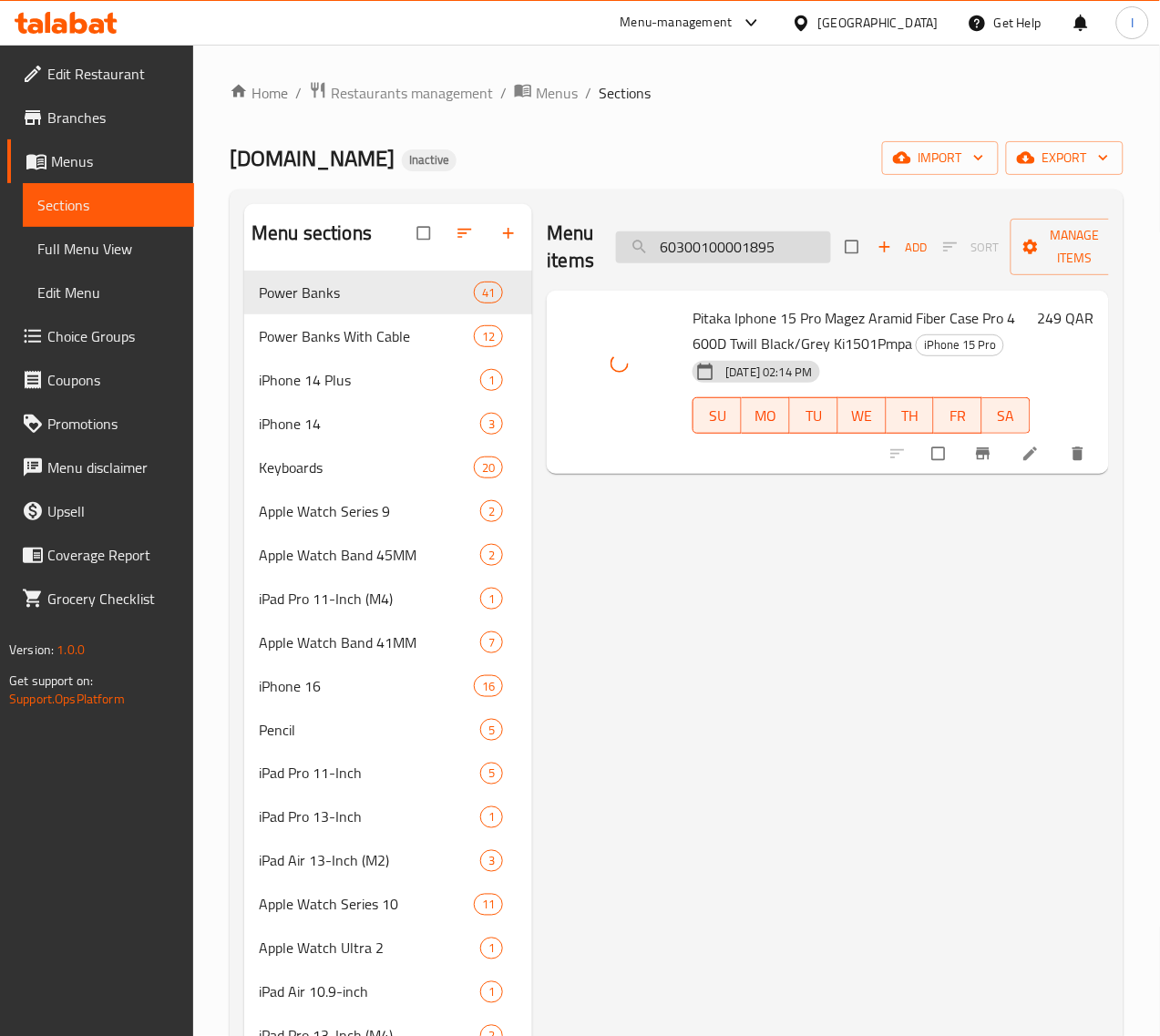
click at [787, 250] on input "60300100001895" at bounding box center [723, 247] width 215 height 32
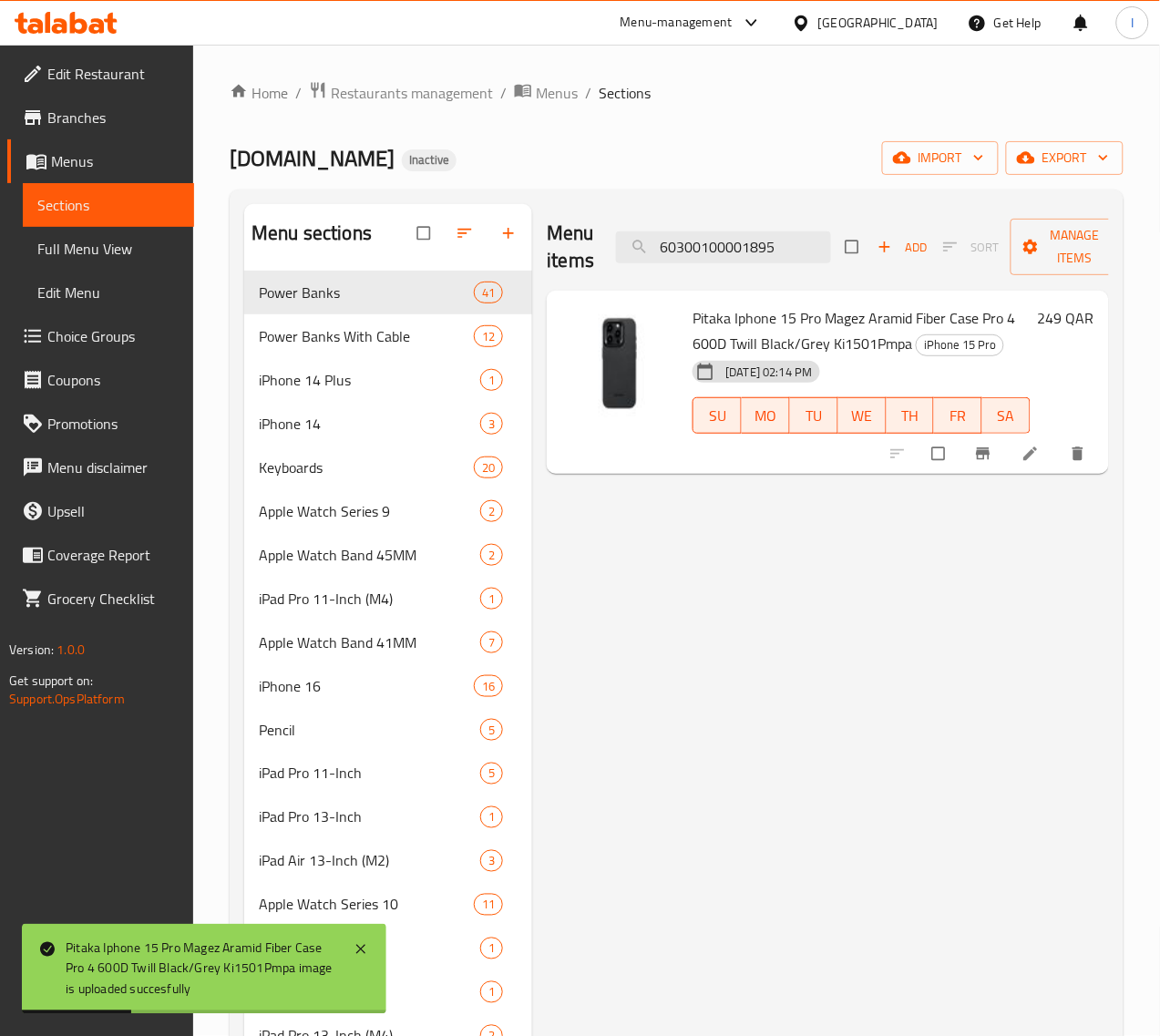
paste input "6"
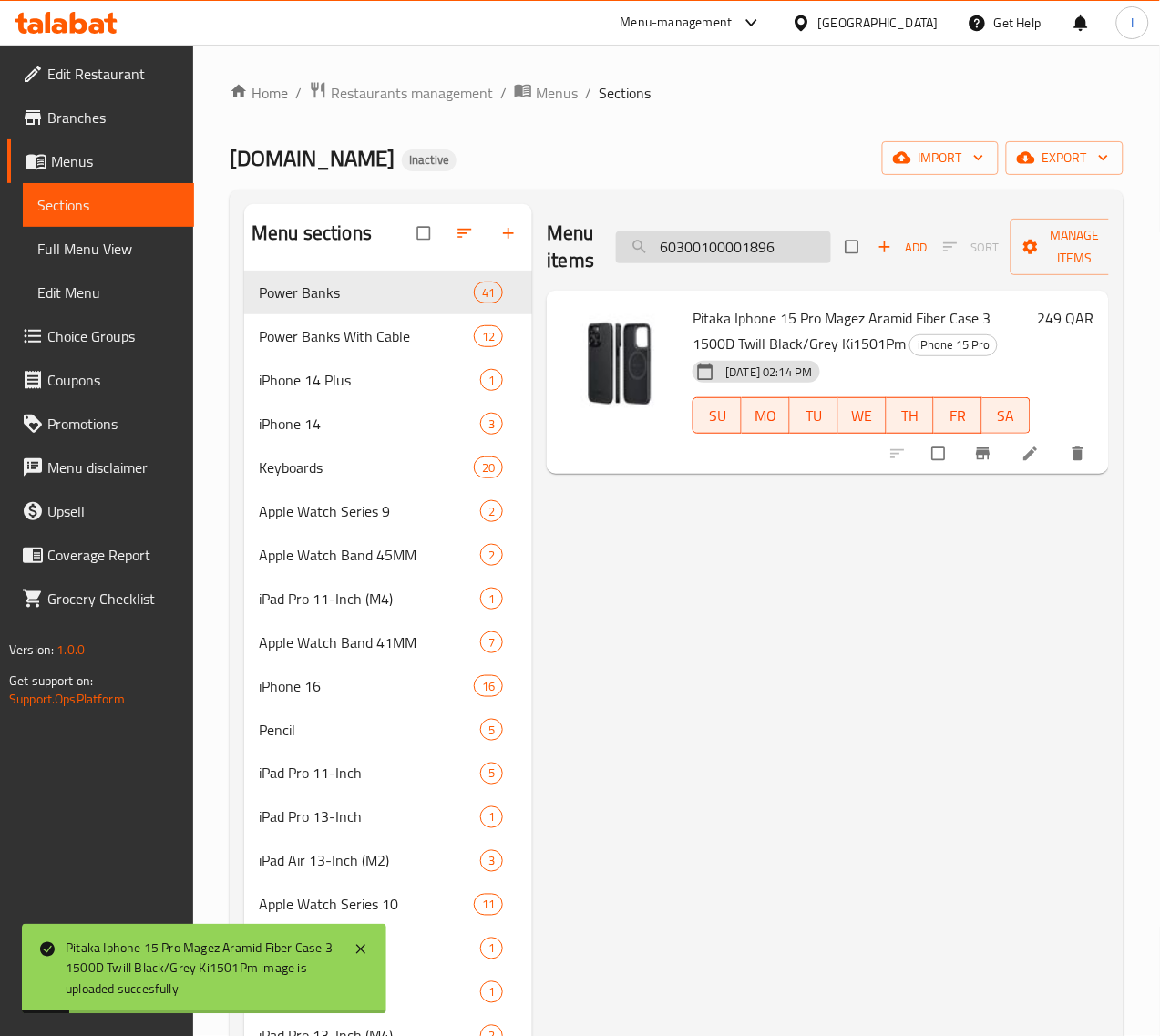
click at [762, 248] on input "60300100001896" at bounding box center [723, 247] width 215 height 32
paste
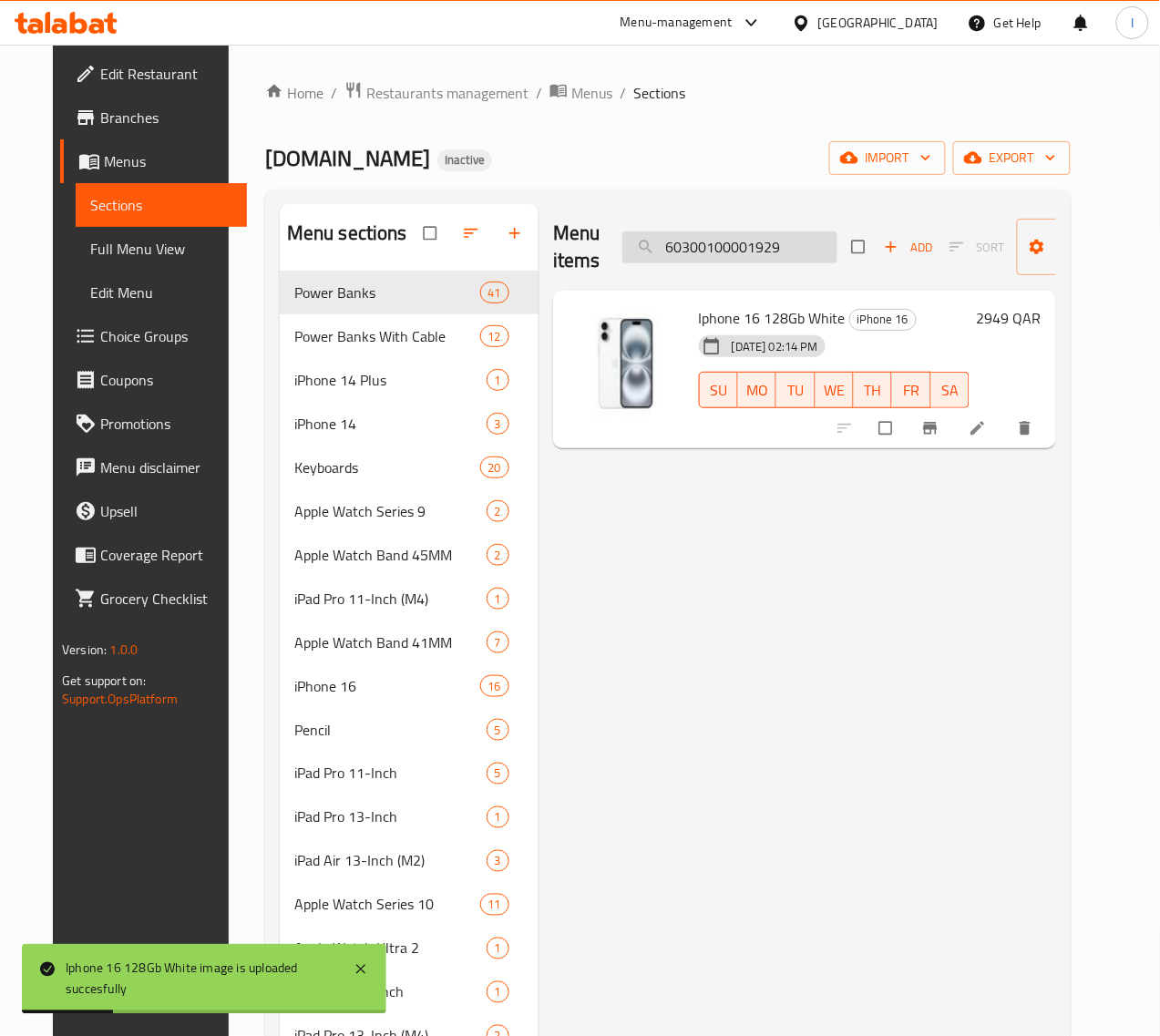
click at [699, 248] on input "60300100001929" at bounding box center [730, 247] width 215 height 32
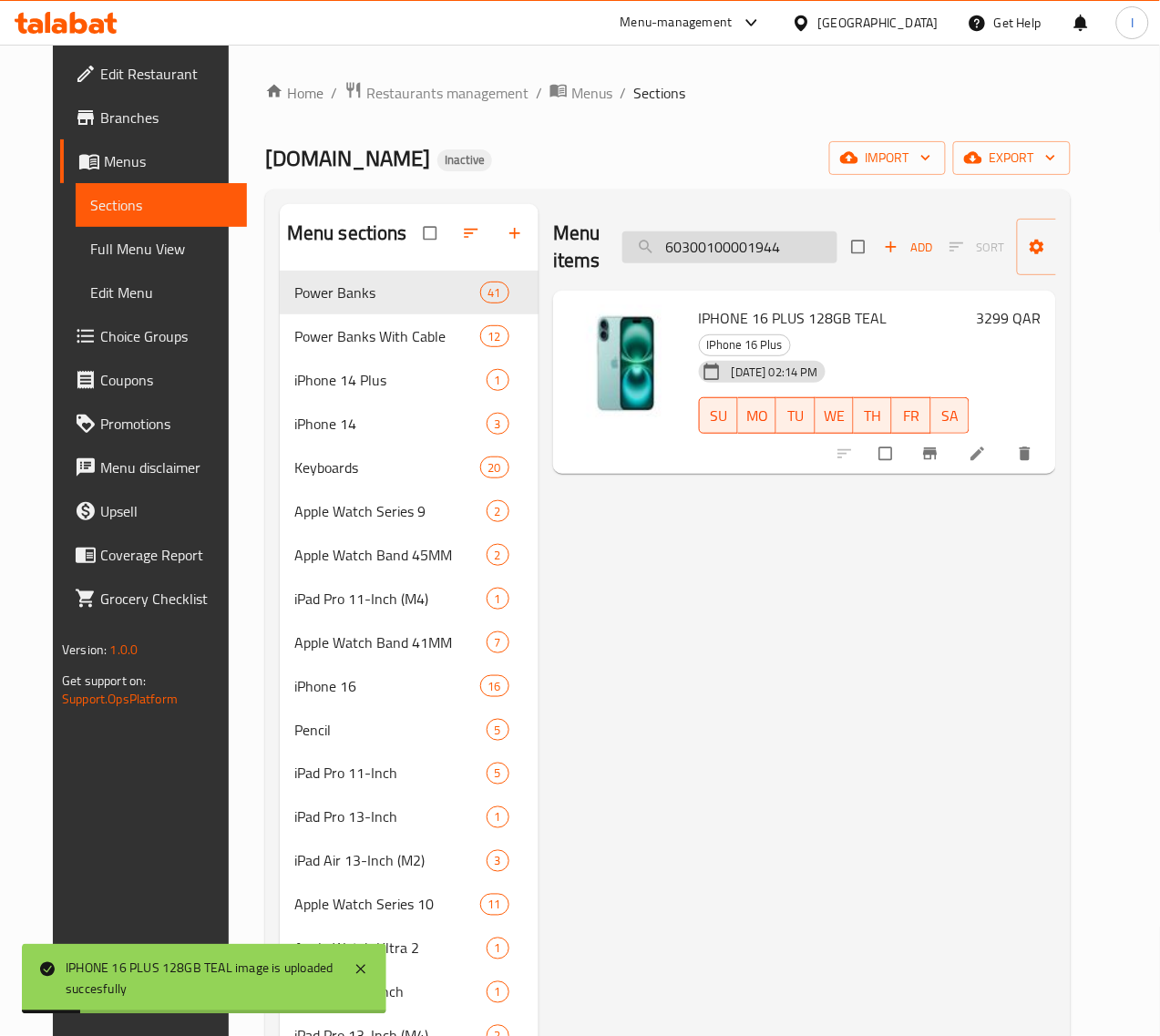
click at [739, 260] on input "60300100001944" at bounding box center [730, 247] width 215 height 32
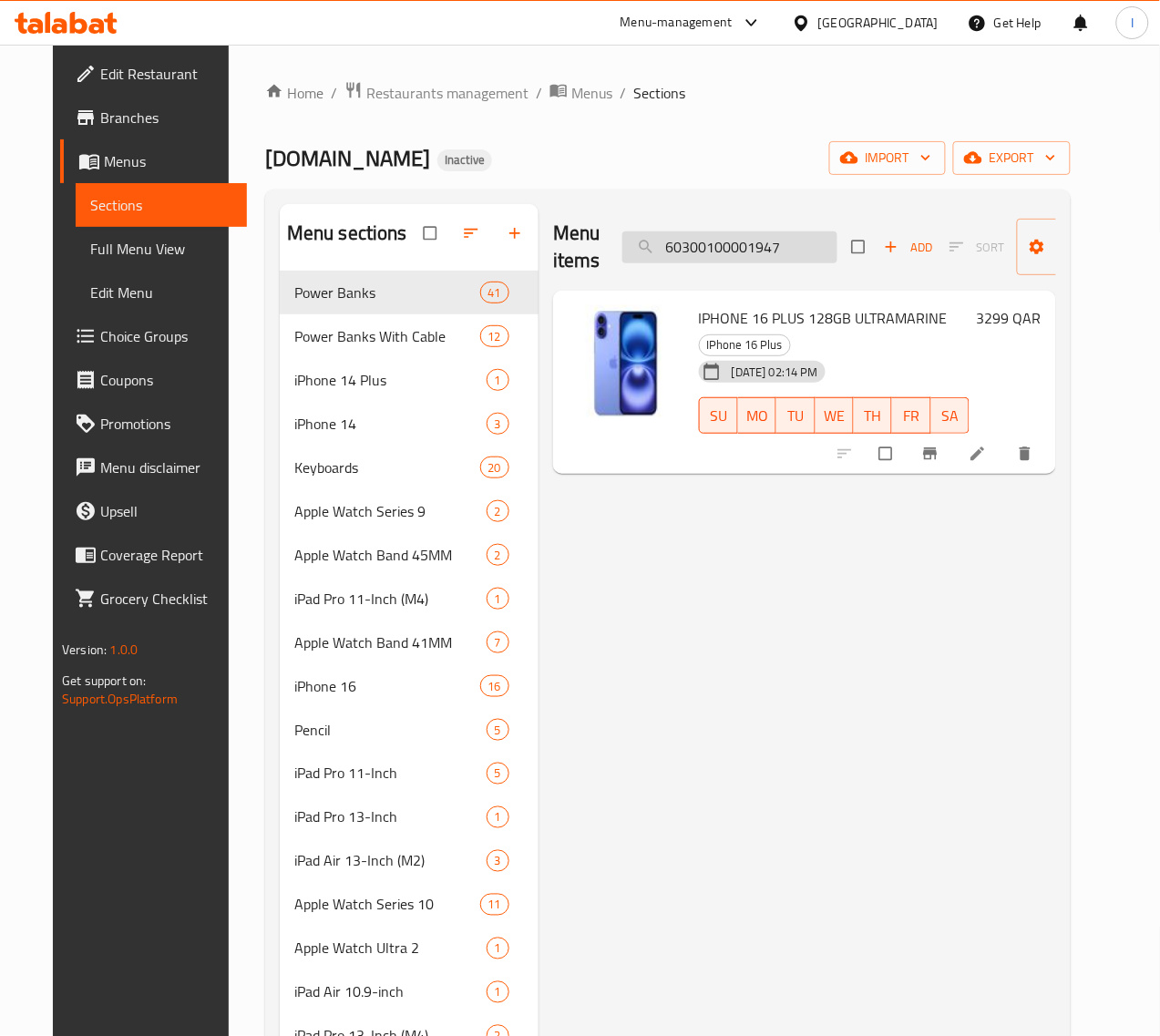
click at [763, 257] on input "60300100001947" at bounding box center [730, 247] width 215 height 32
click at [726, 246] on input "60300100001949" at bounding box center [730, 247] width 215 height 32
click at [701, 251] on input "60300100001970" at bounding box center [730, 247] width 215 height 32
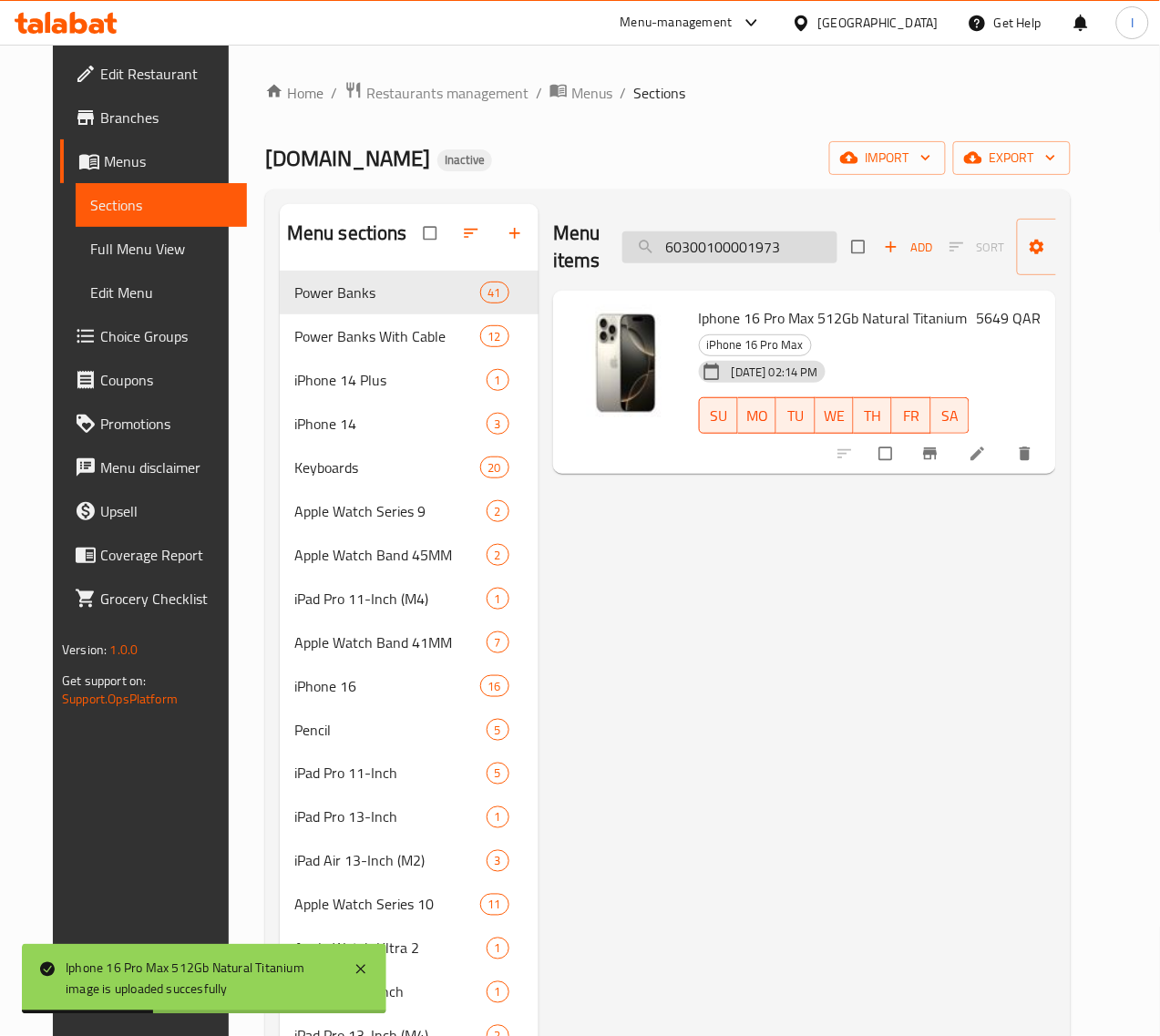
click at [743, 247] on input "60300100001973" at bounding box center [730, 247] width 215 height 32
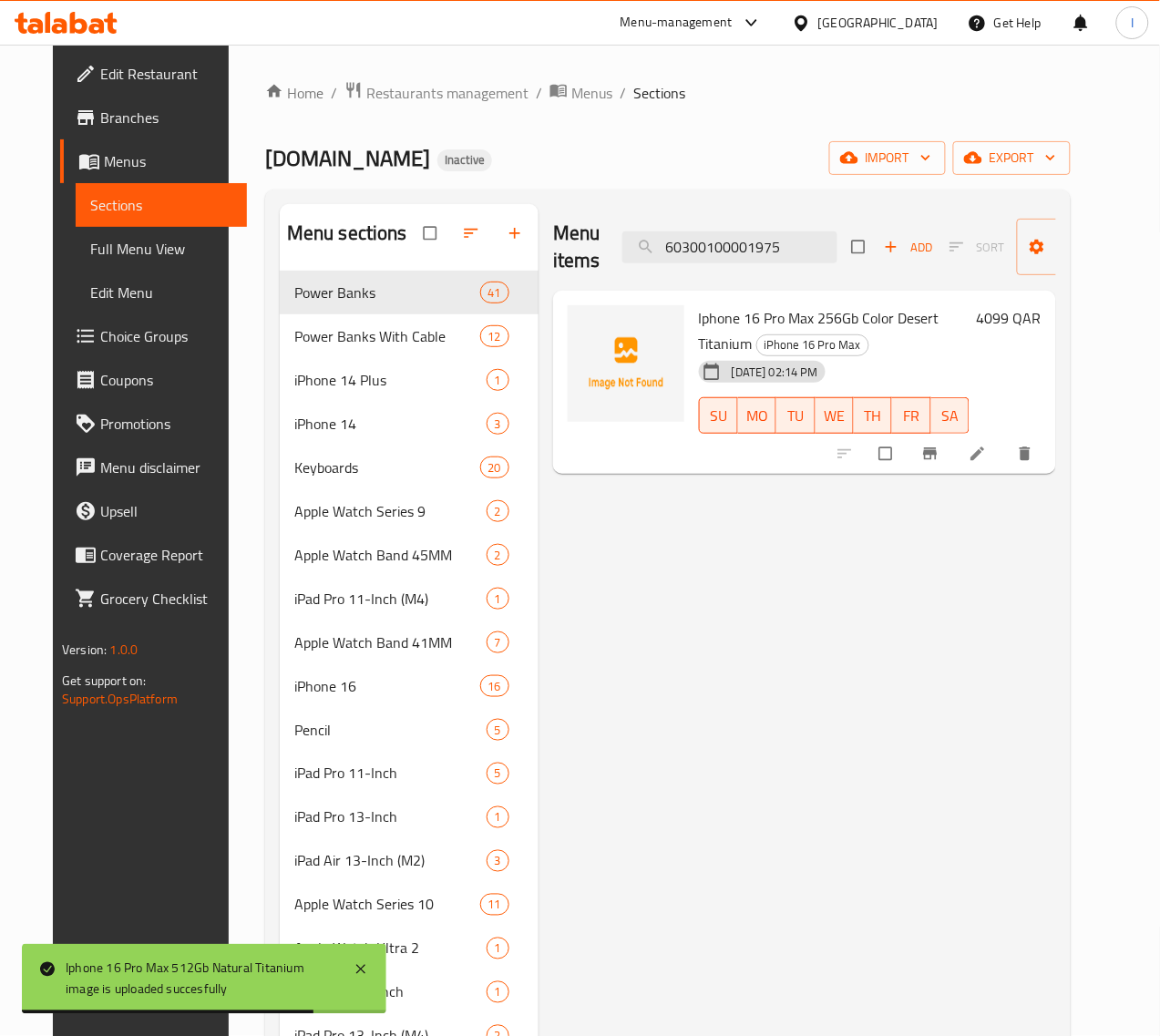
type input "60300100001975"
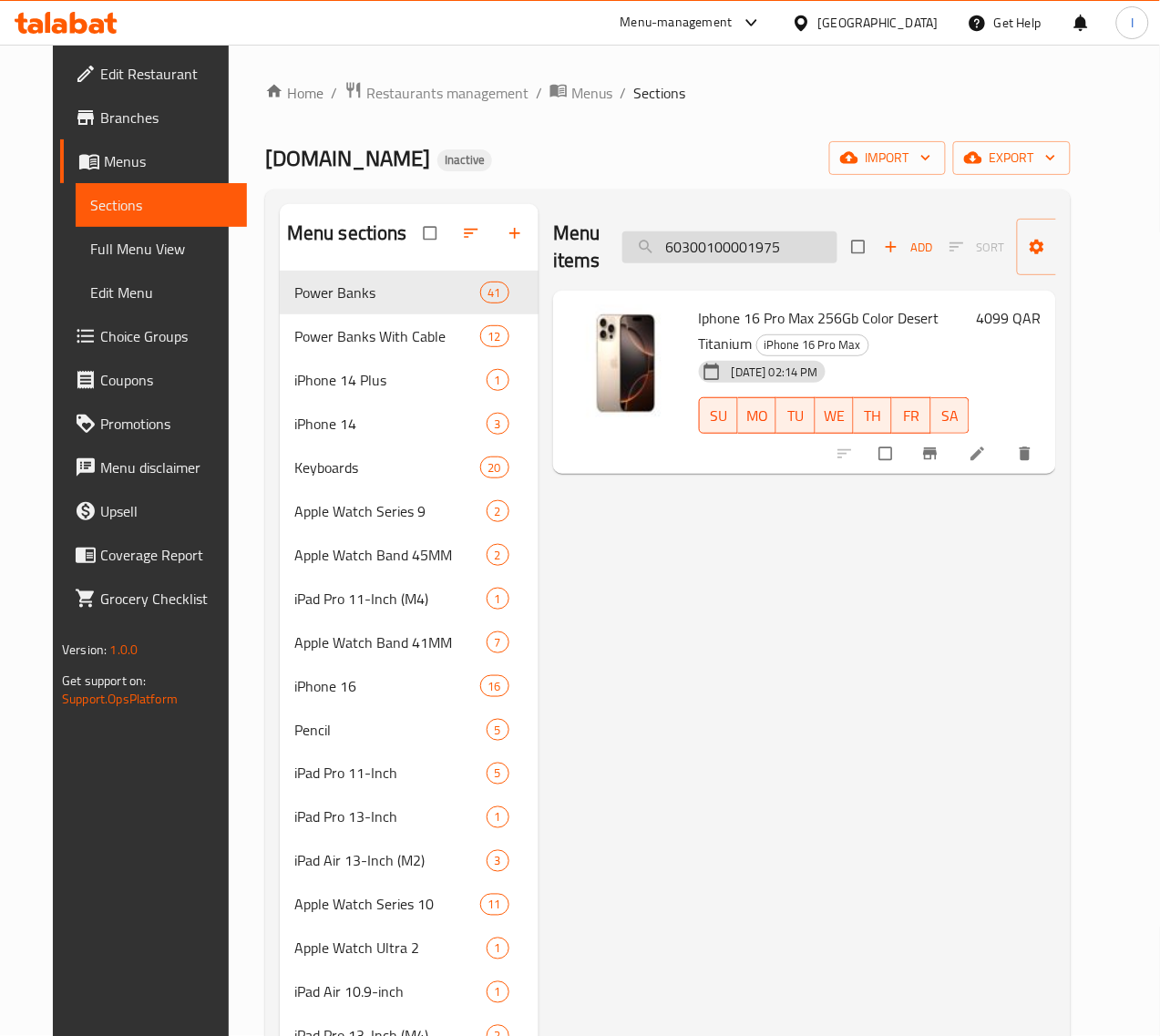
click at [736, 247] on input "60300100001975" at bounding box center [730, 247] width 215 height 32
click at [744, 252] on input "60300100001975" at bounding box center [730, 247] width 215 height 32
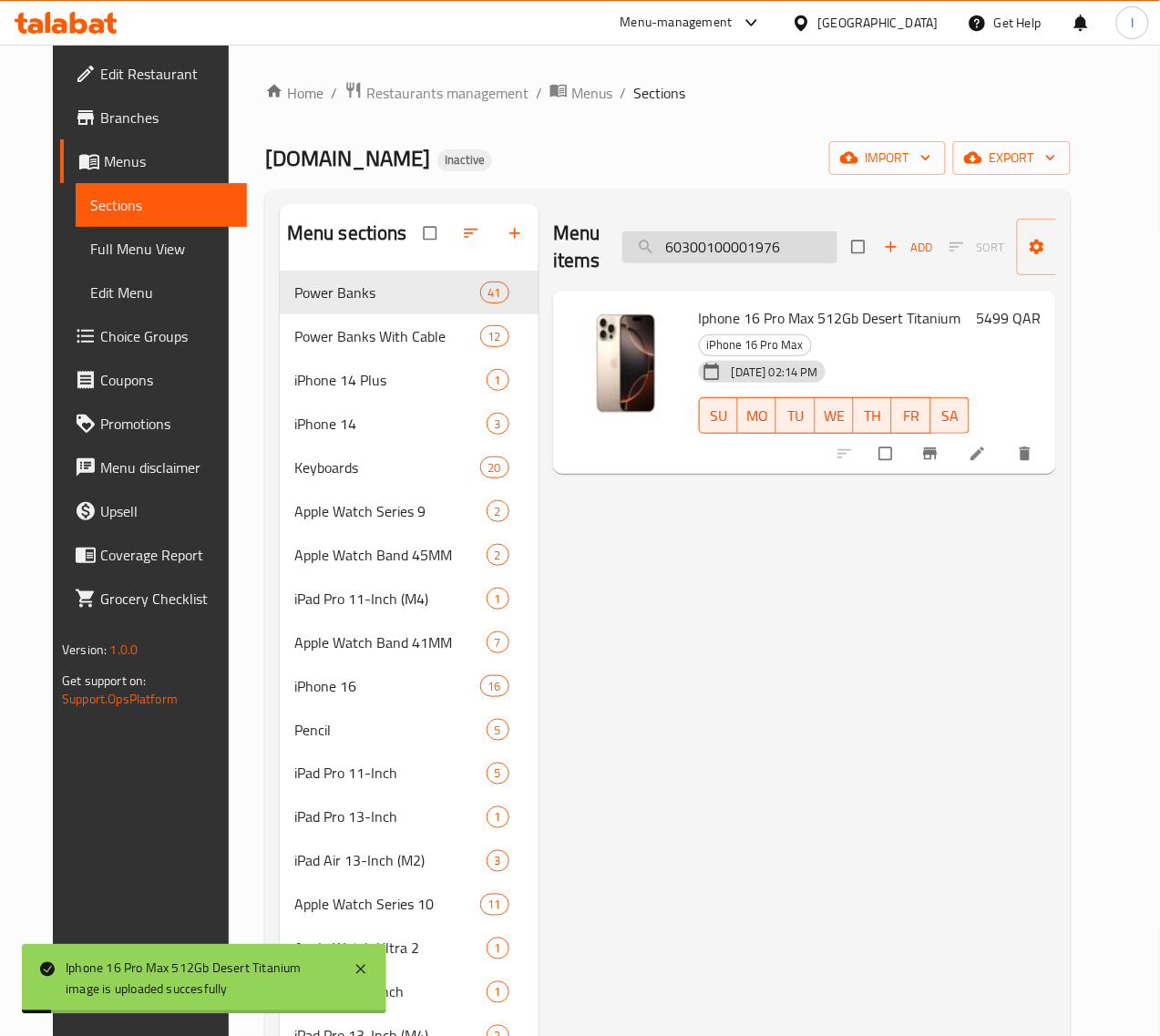
click at [675, 244] on input "60300100001976" at bounding box center [730, 247] width 215 height 32
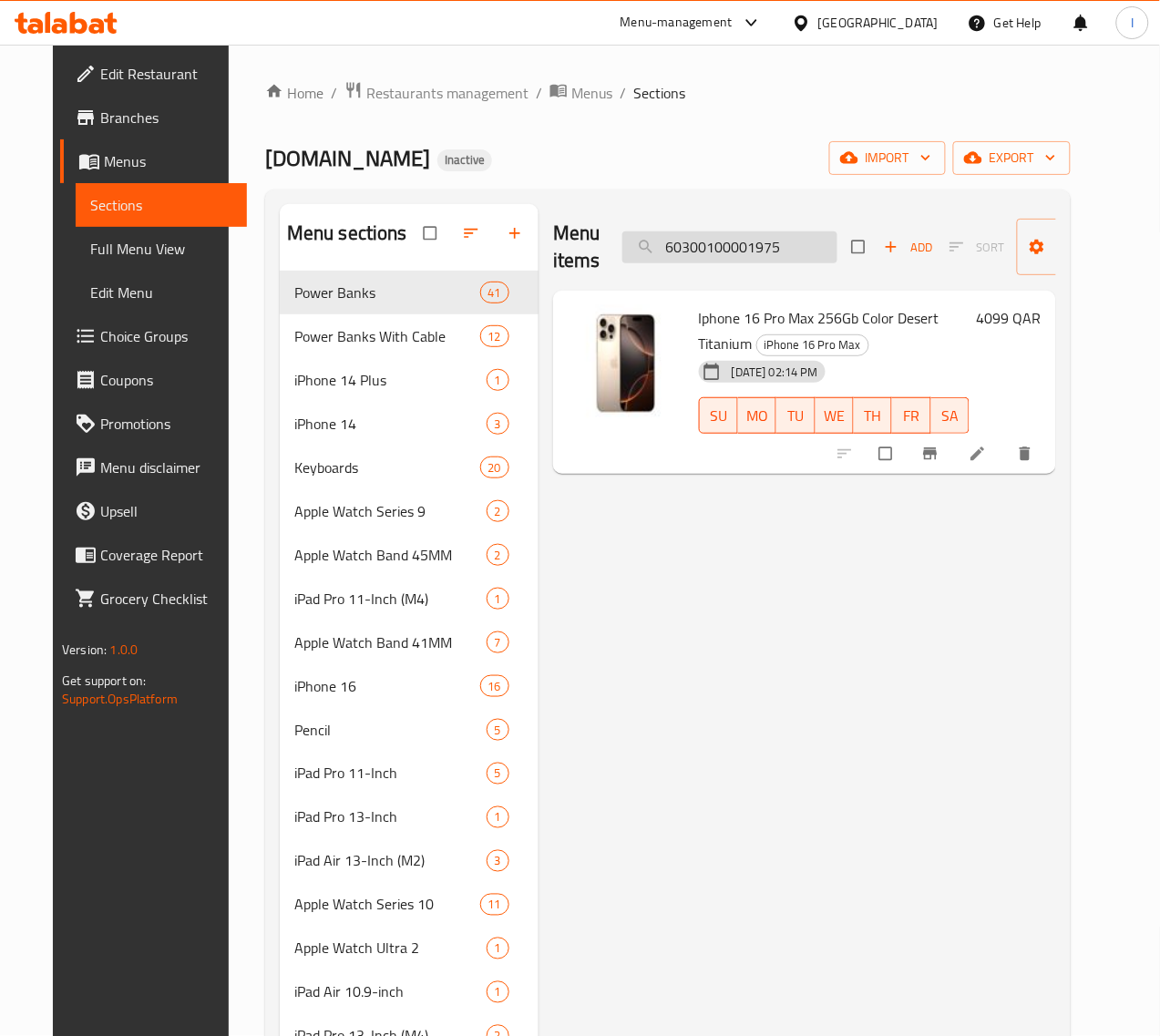
click at [769, 258] on input "60300100001975" at bounding box center [730, 247] width 215 height 32
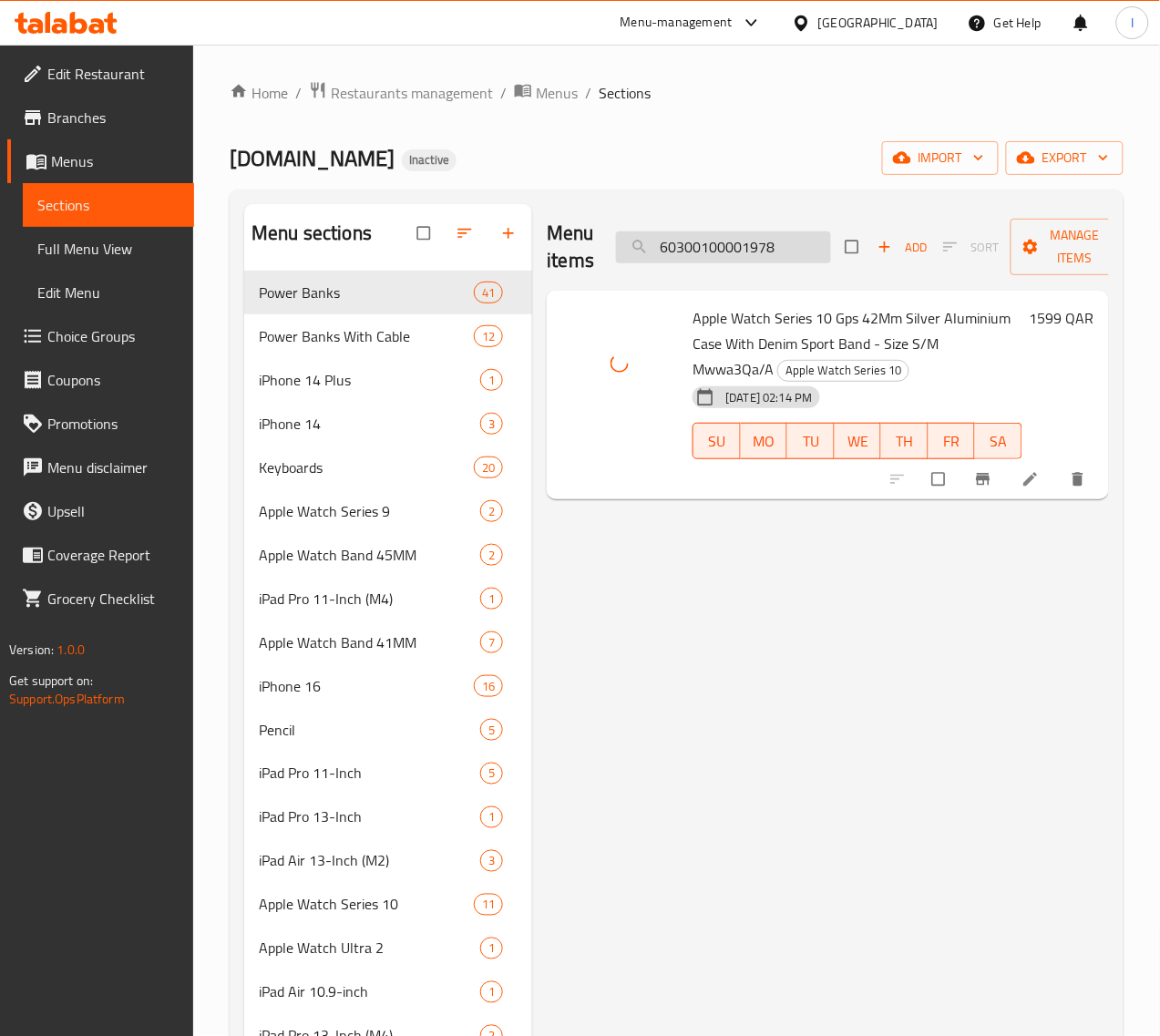
click at [771, 244] on input "60300100001978" at bounding box center [723, 247] width 215 height 32
click at [750, 247] on input "60300100001984" at bounding box center [723, 247] width 215 height 32
click at [725, 253] on input "60300100001987" at bounding box center [723, 247] width 215 height 32
click at [764, 257] on input "60300100001991" at bounding box center [723, 247] width 215 height 32
click at [680, 248] on input "60300100001991" at bounding box center [723, 247] width 215 height 32
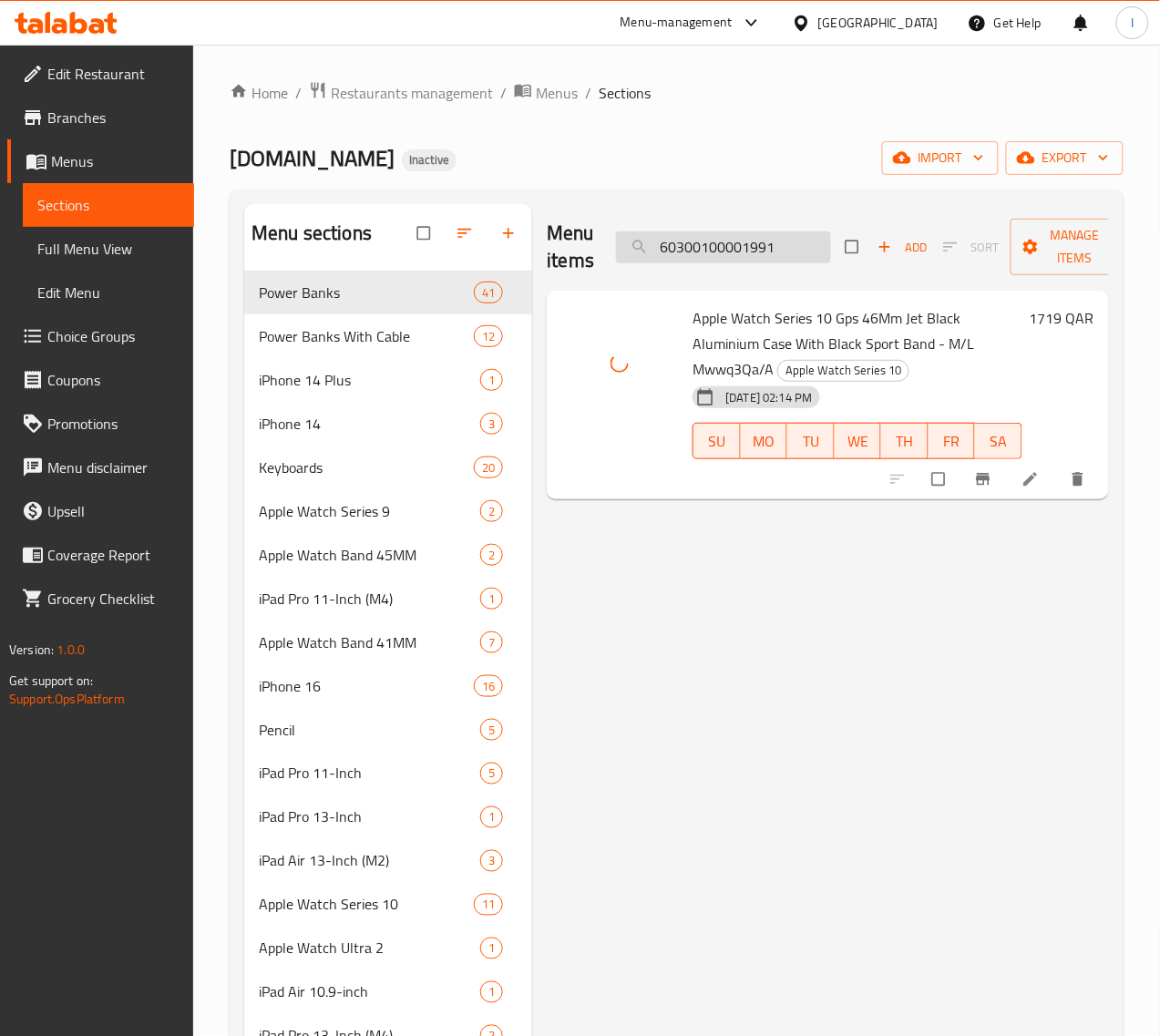
click at [680, 248] on input "60300100001991" at bounding box center [723, 247] width 215 height 32
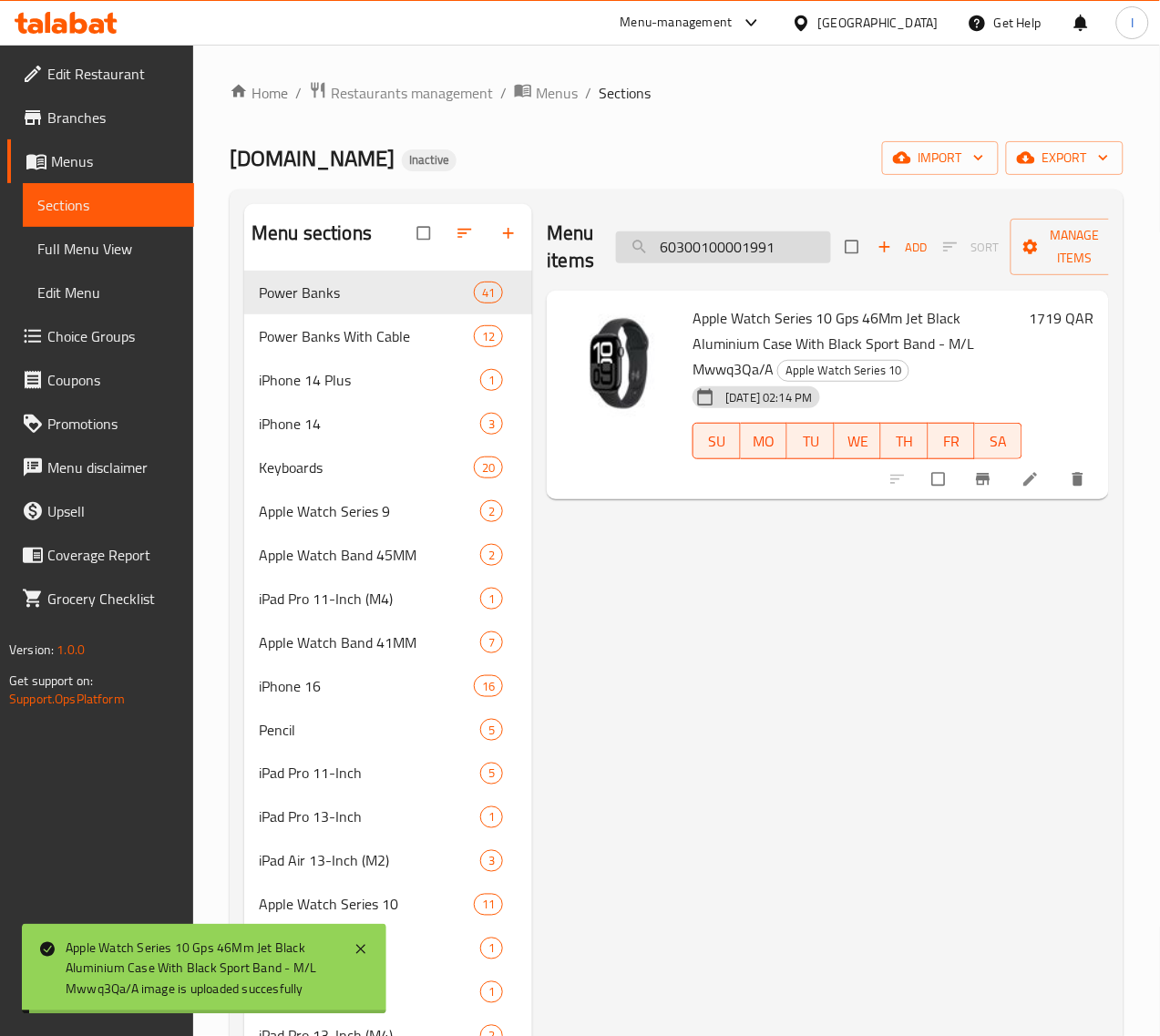
click at [680, 248] on input "60300100001991" at bounding box center [723, 247] width 215 height 32
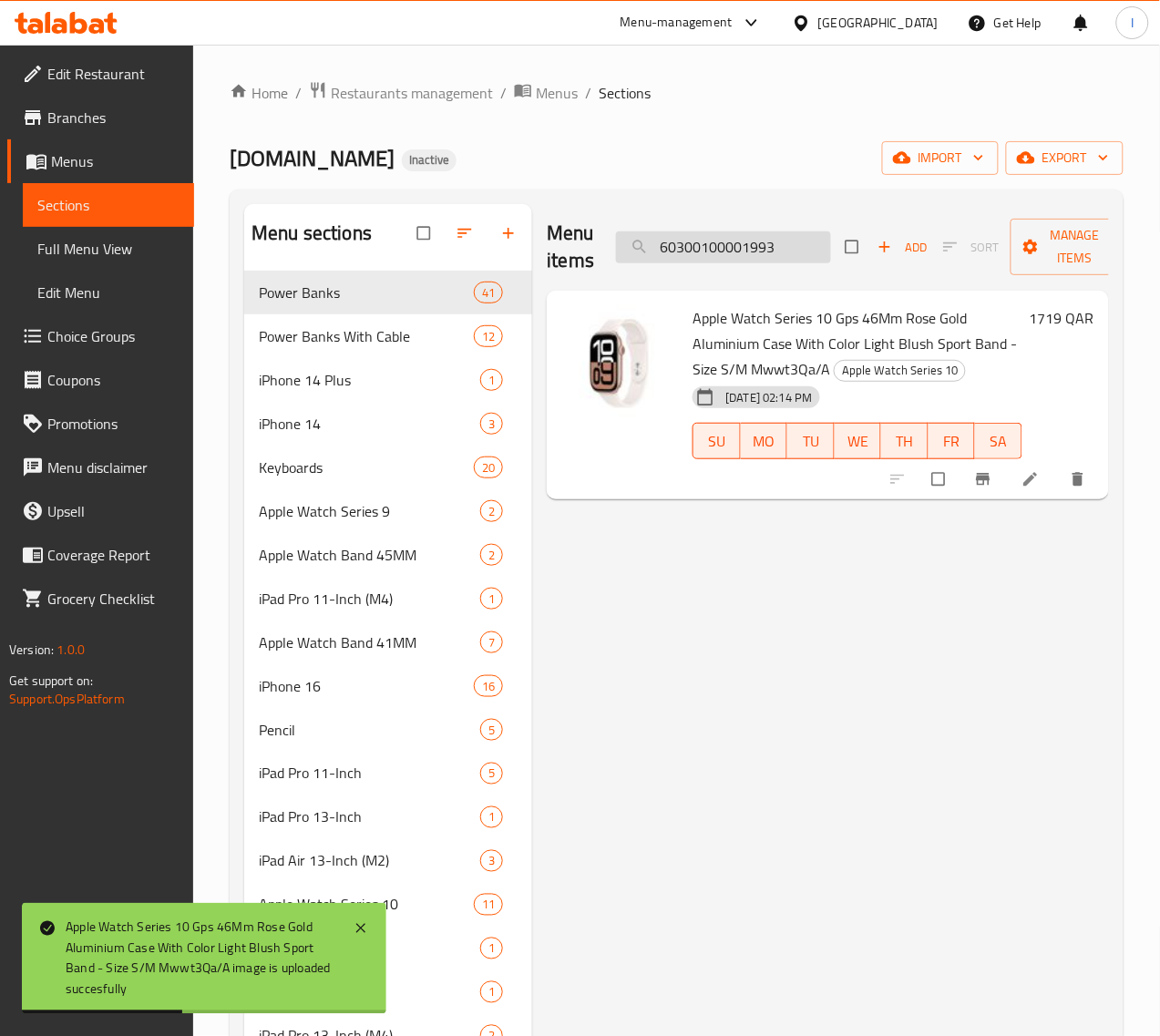
click at [771, 240] on input "60300100001993" at bounding box center [723, 247] width 215 height 32
click at [757, 260] on input "60300100001995" at bounding box center [723, 247] width 215 height 32
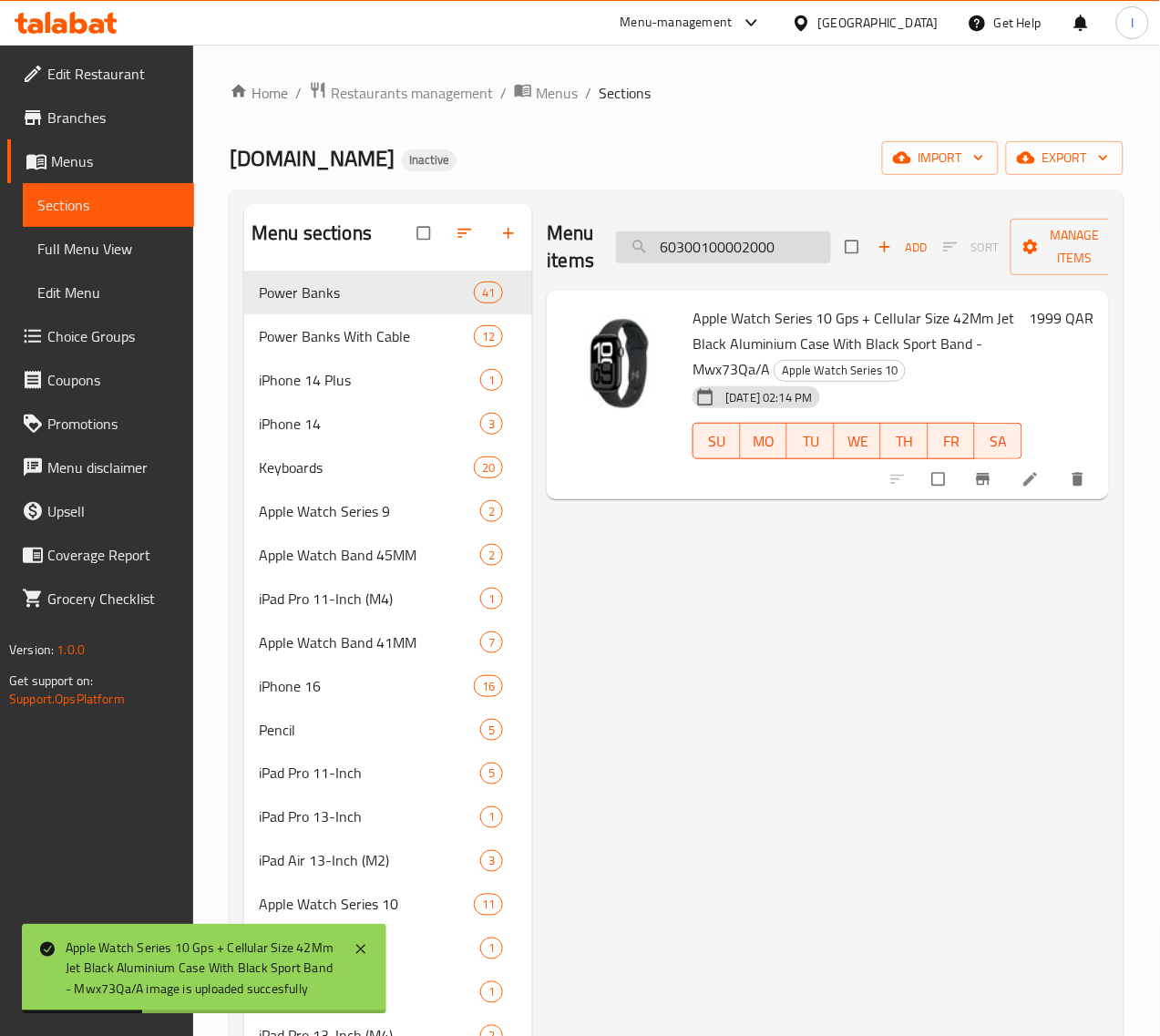
click at [769, 239] on input "60300100002000" at bounding box center [723, 247] width 215 height 32
click at [740, 246] on input "60300100002002" at bounding box center [723, 247] width 215 height 32
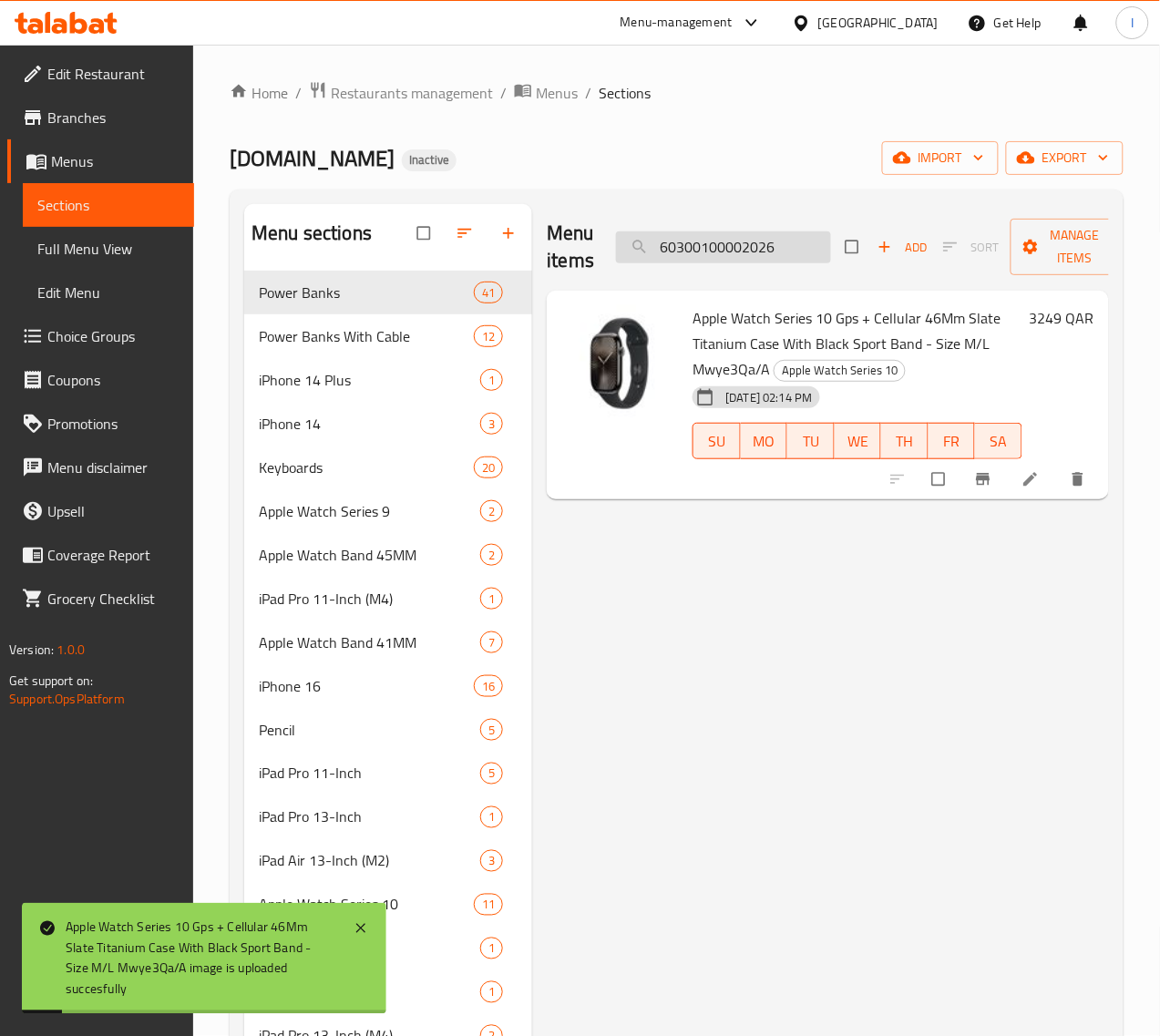
click at [701, 252] on input "60300100002026" at bounding box center [723, 247] width 215 height 32
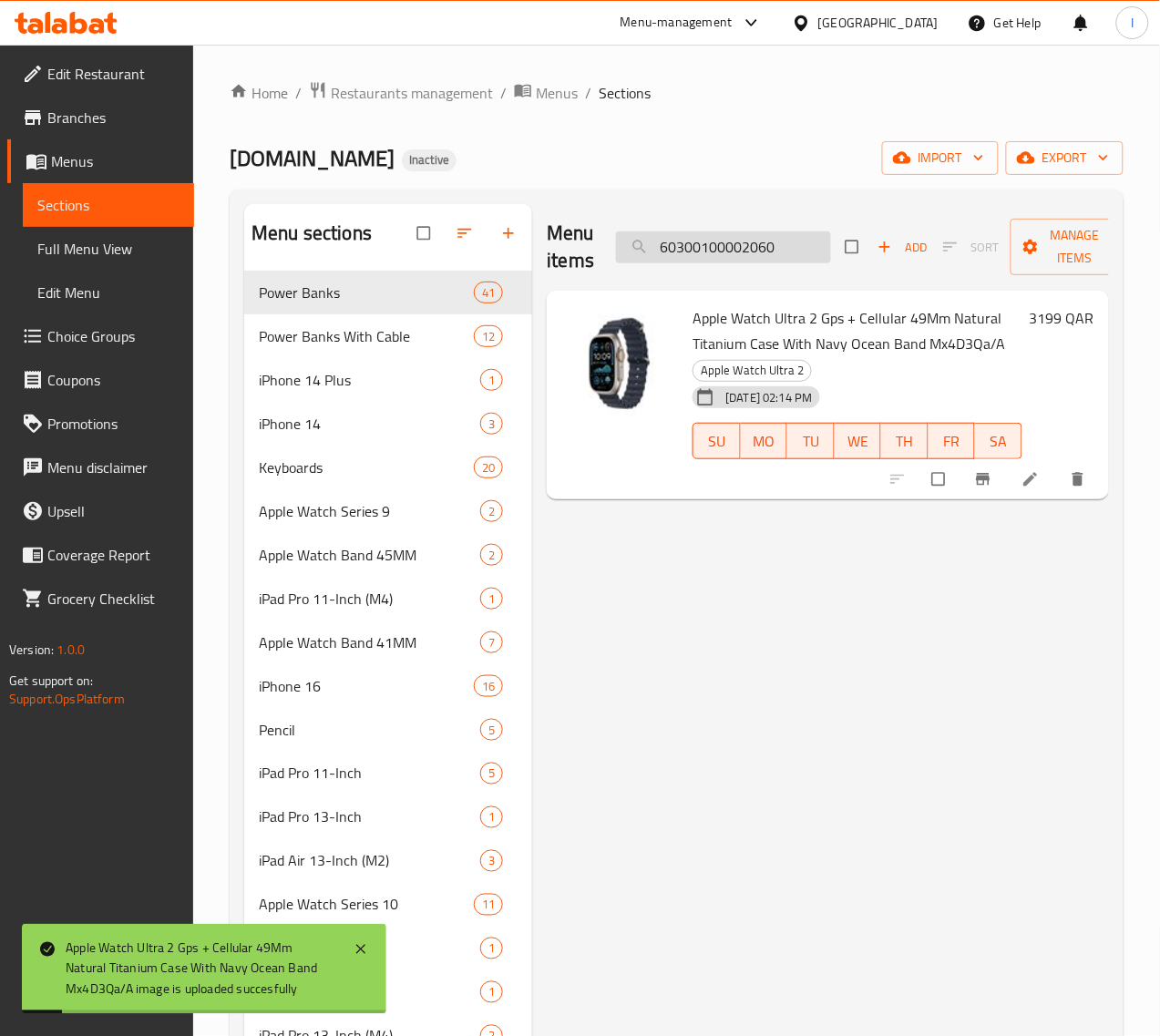
click at [730, 246] on input "60300100002060" at bounding box center [723, 247] width 215 height 32
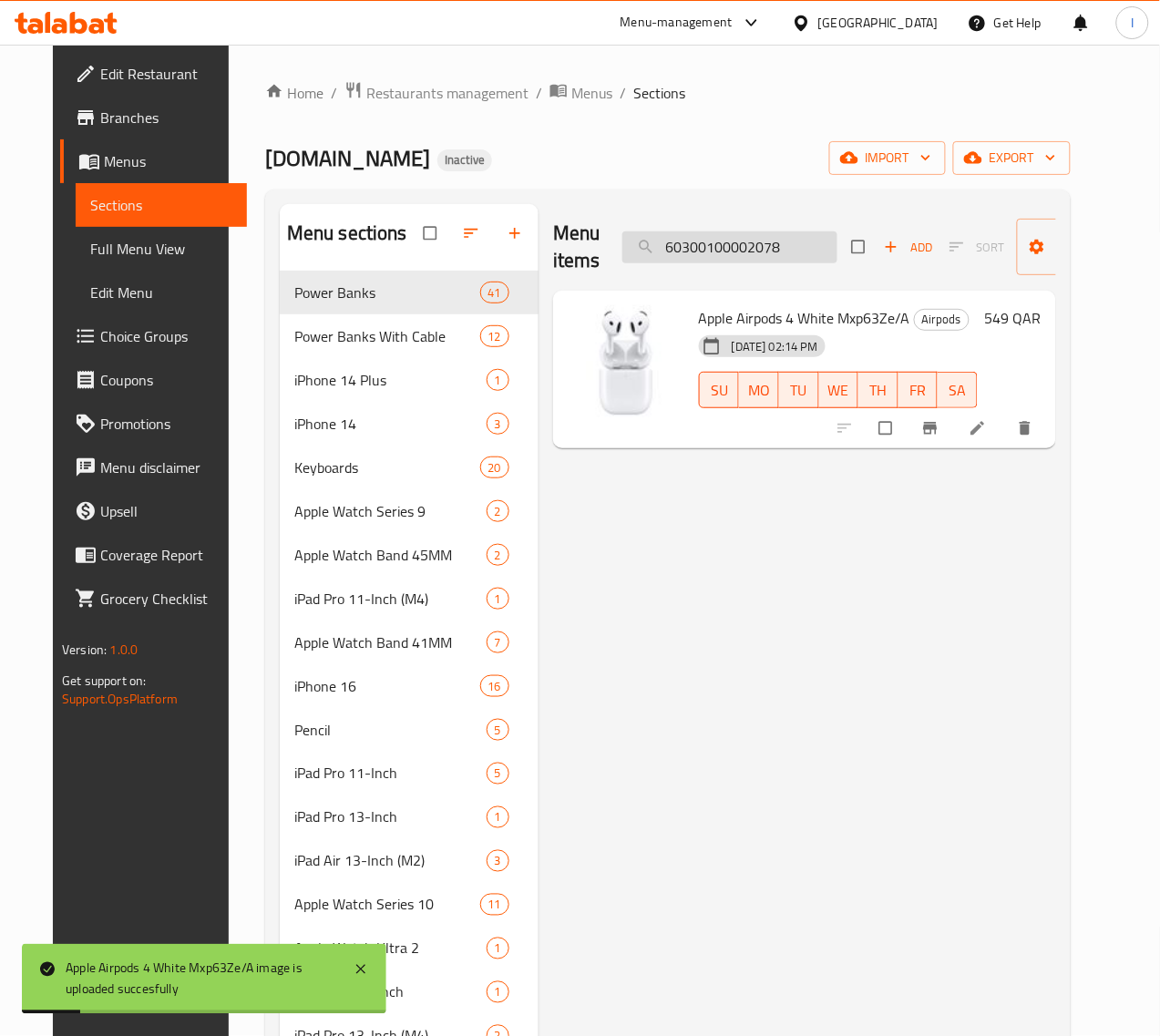
click at [774, 256] on input "60300100002078" at bounding box center [730, 247] width 215 height 32
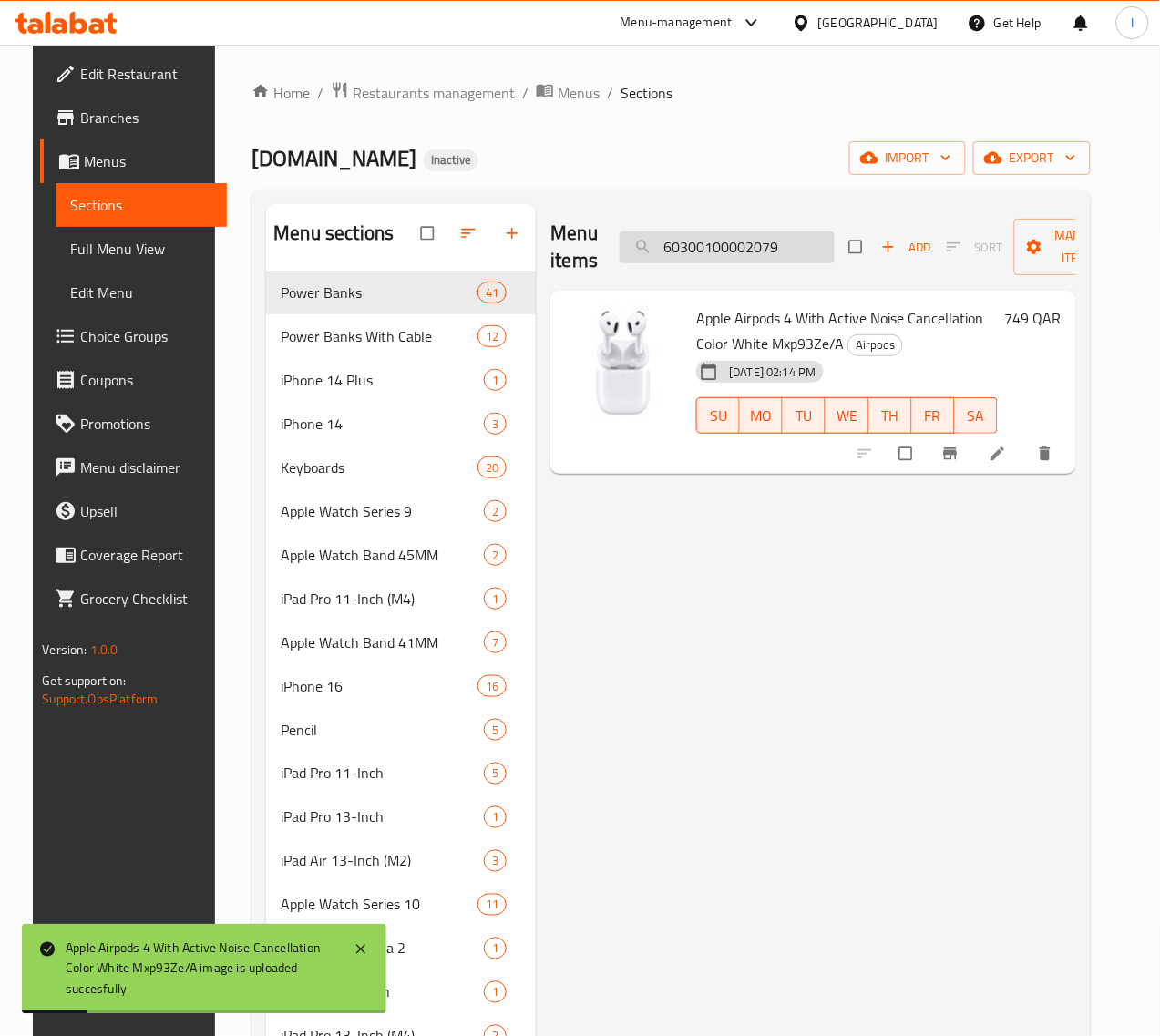
click at [751, 253] on input "60300100002079" at bounding box center [727, 247] width 215 height 32
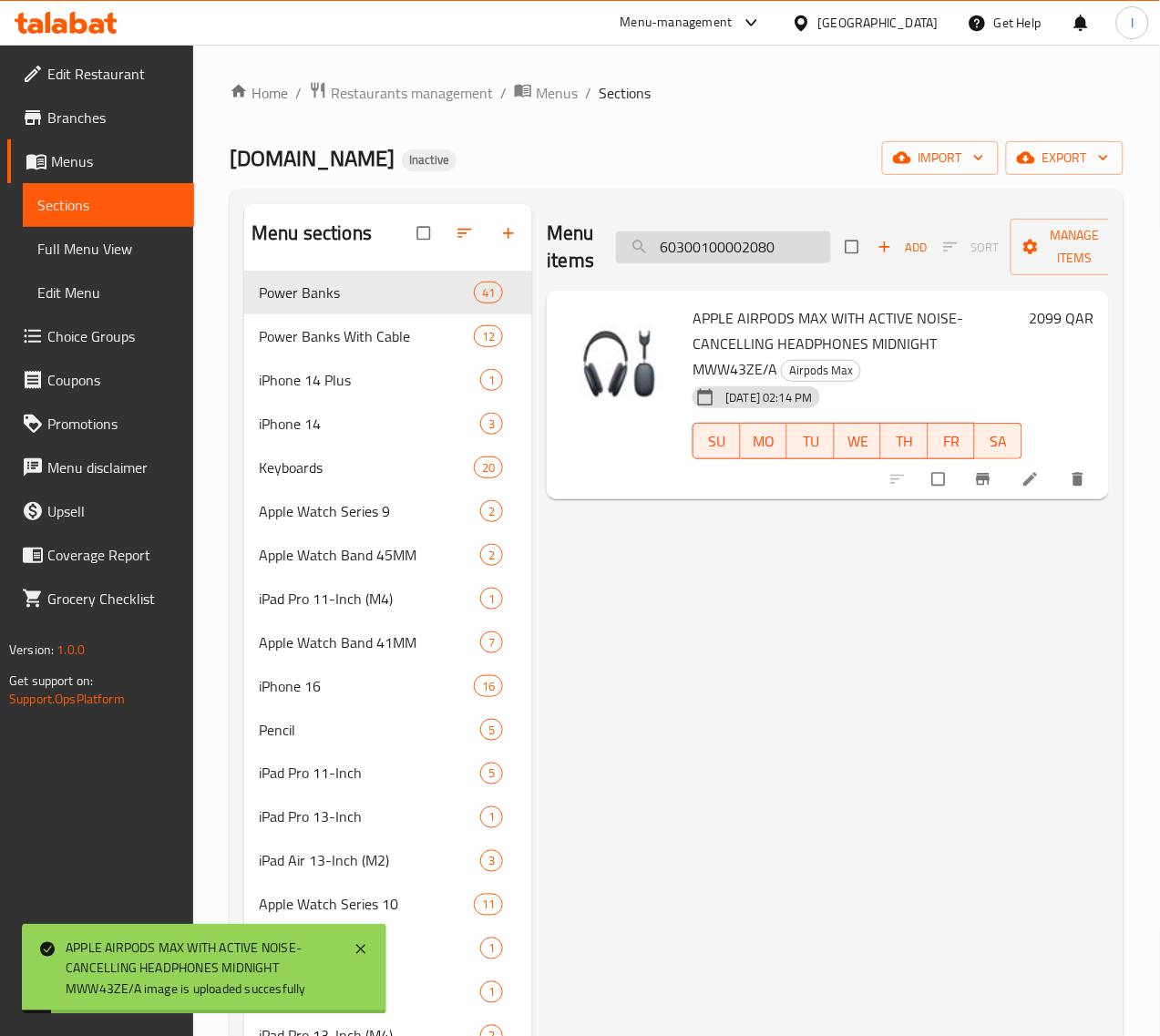
click at [758, 247] on input "60300100002080" at bounding box center [723, 247] width 215 height 32
click at [770, 246] on input "60300100002082" at bounding box center [723, 247] width 215 height 32
click at [698, 244] on input "60300100002083" at bounding box center [723, 247] width 215 height 32
click at [686, 247] on input "60300100002084" at bounding box center [723, 247] width 215 height 32
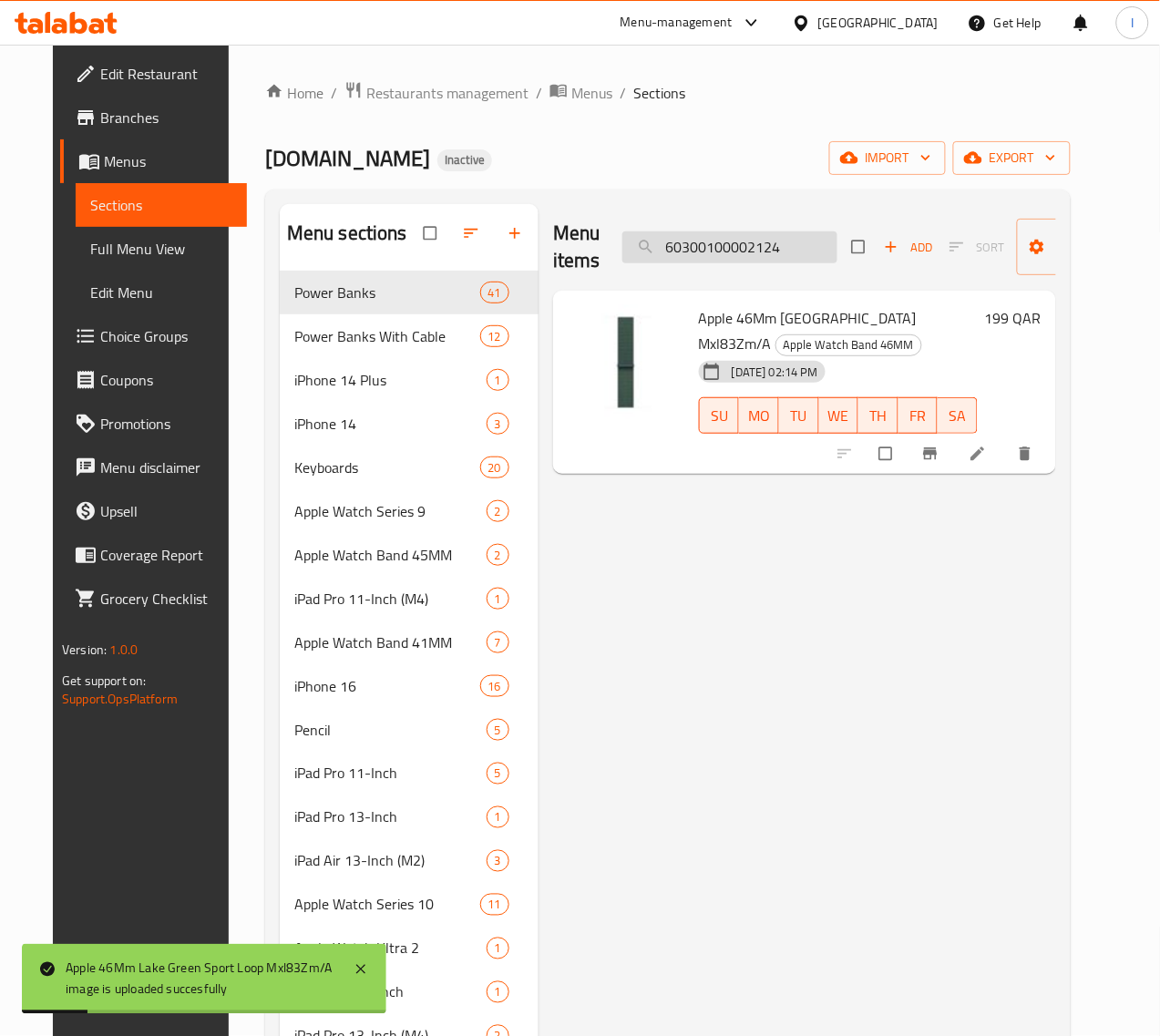
click at [731, 248] on input "60300100002124" at bounding box center [730, 247] width 215 height 32
click at [747, 226] on div "Menu items 60300100002186 Add Sort Manage items" at bounding box center [804, 247] width 503 height 86
click at [750, 251] on input "60300100002186" at bounding box center [730, 247] width 215 height 32
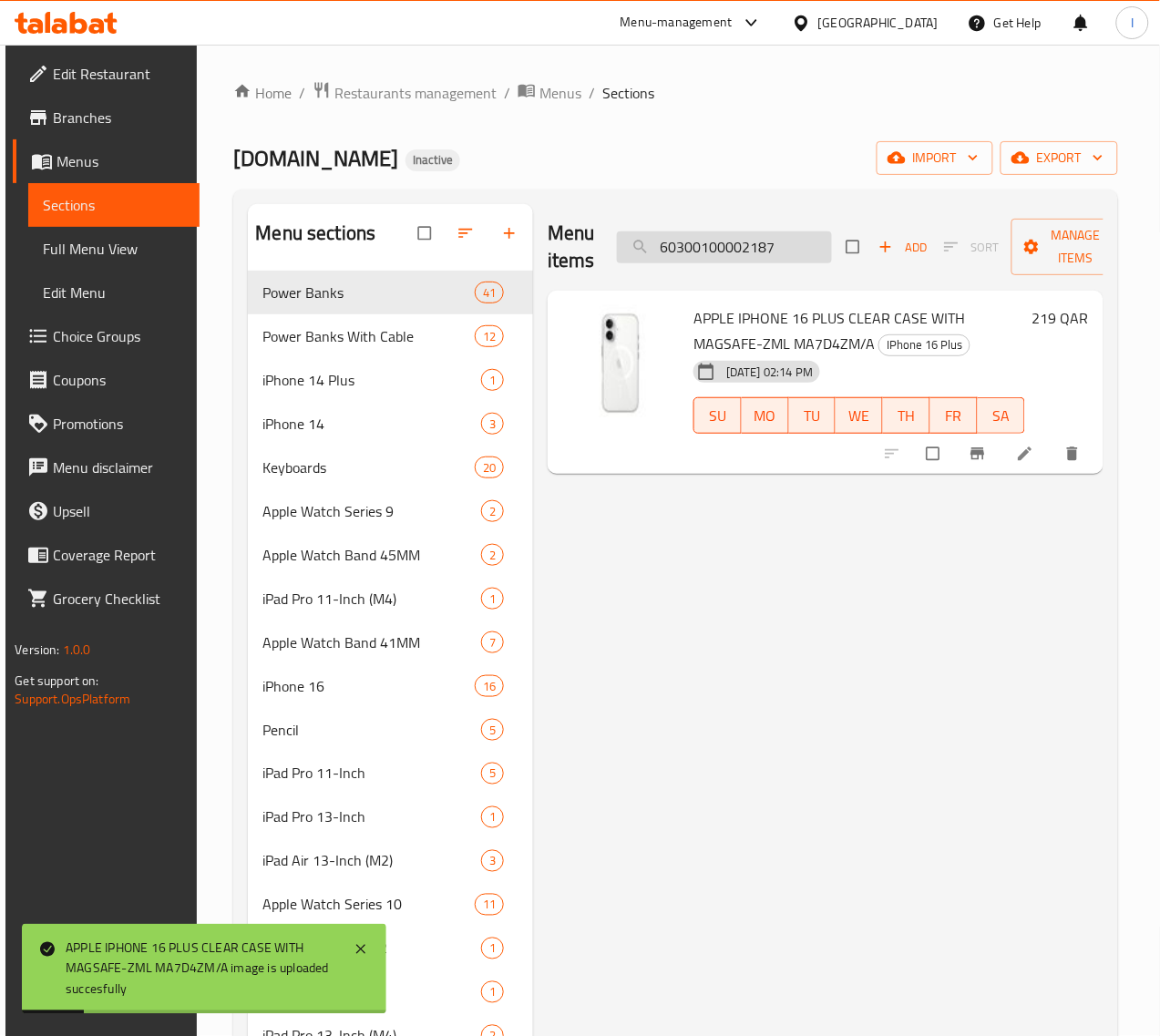
click at [769, 261] on input "60300100002187" at bounding box center [724, 247] width 215 height 32
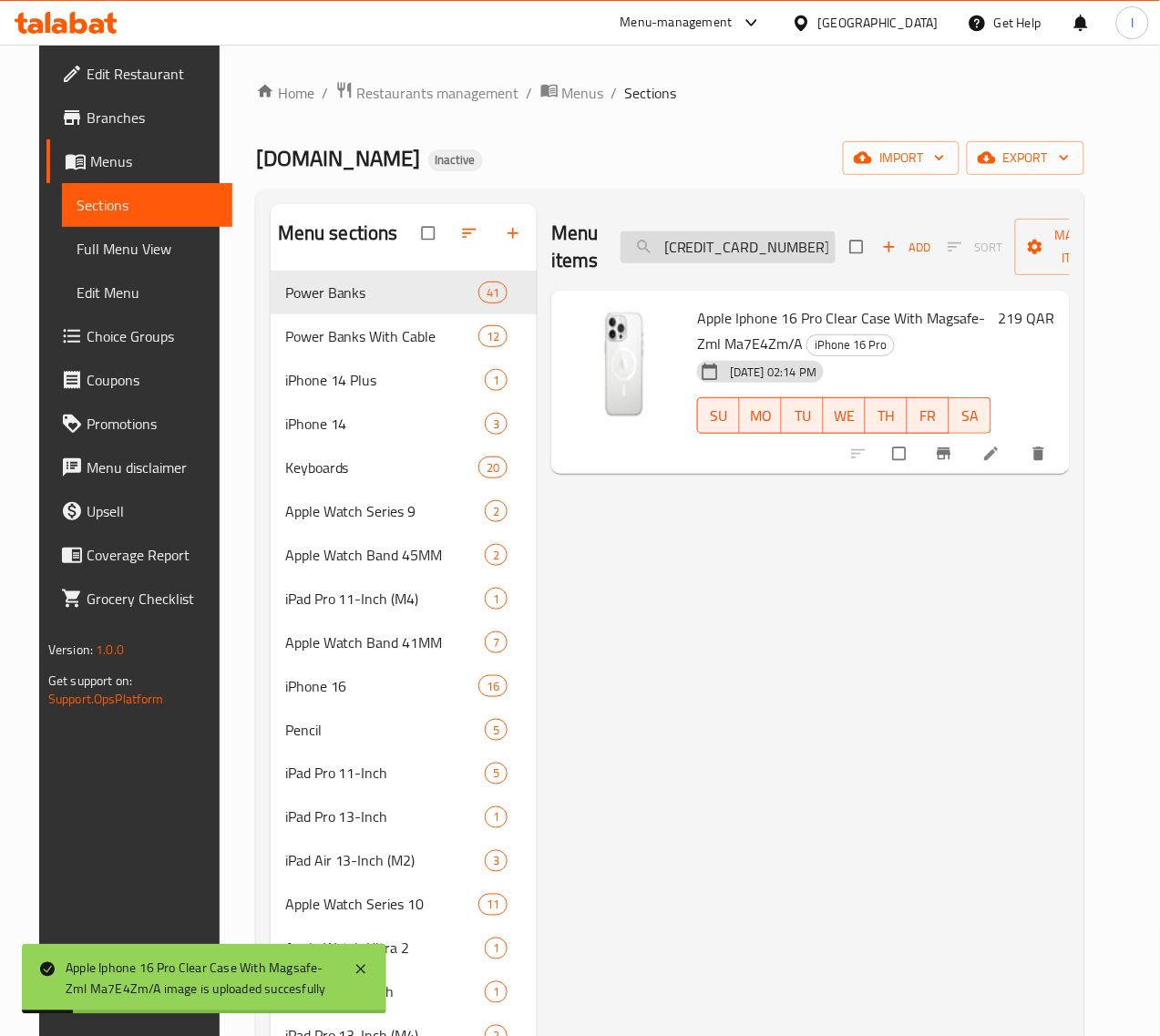
click at [770, 247] on input "60300100002188" at bounding box center [728, 247] width 215 height 32
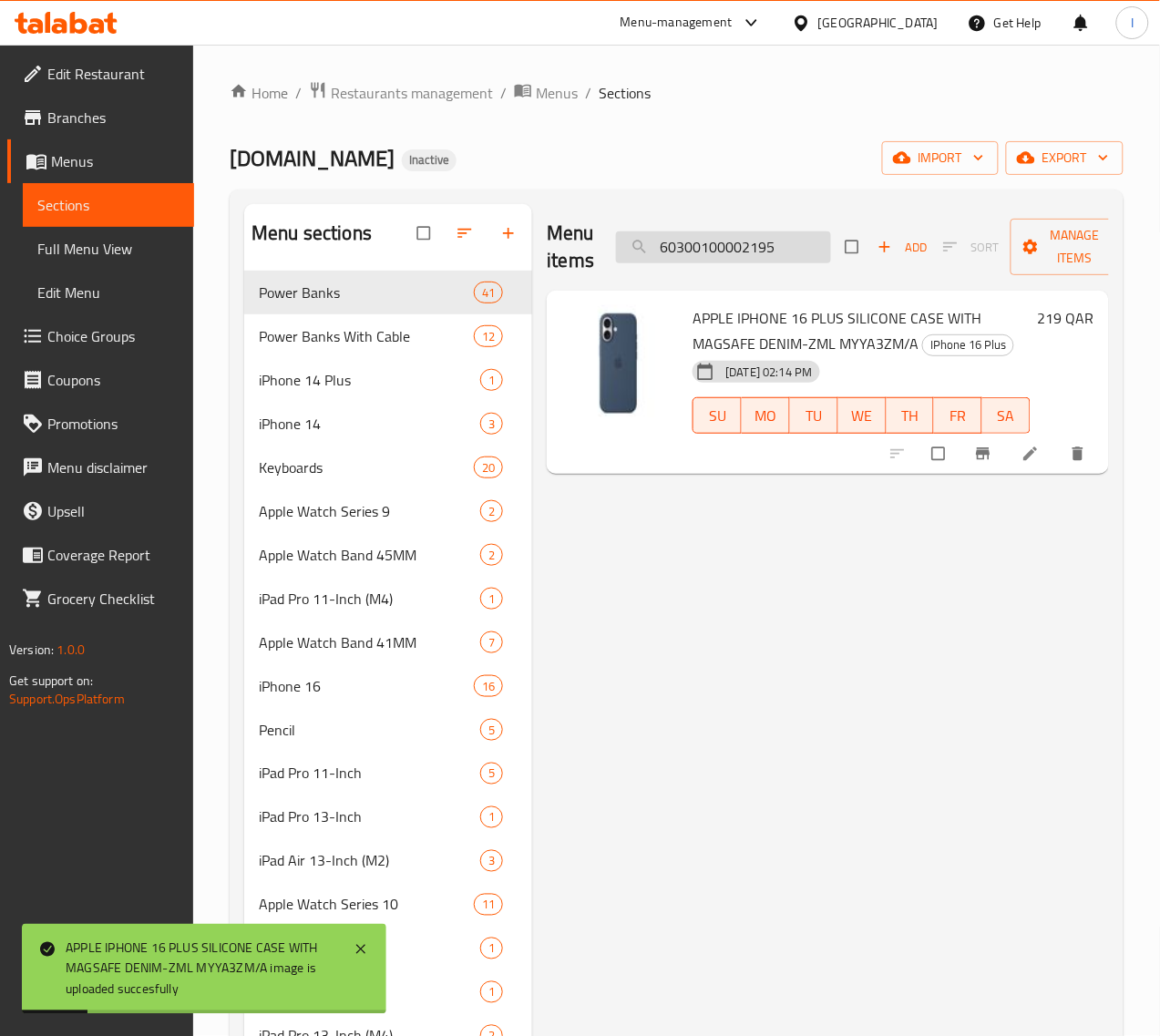
click at [756, 256] on input "60300100002195" at bounding box center [723, 247] width 215 height 32
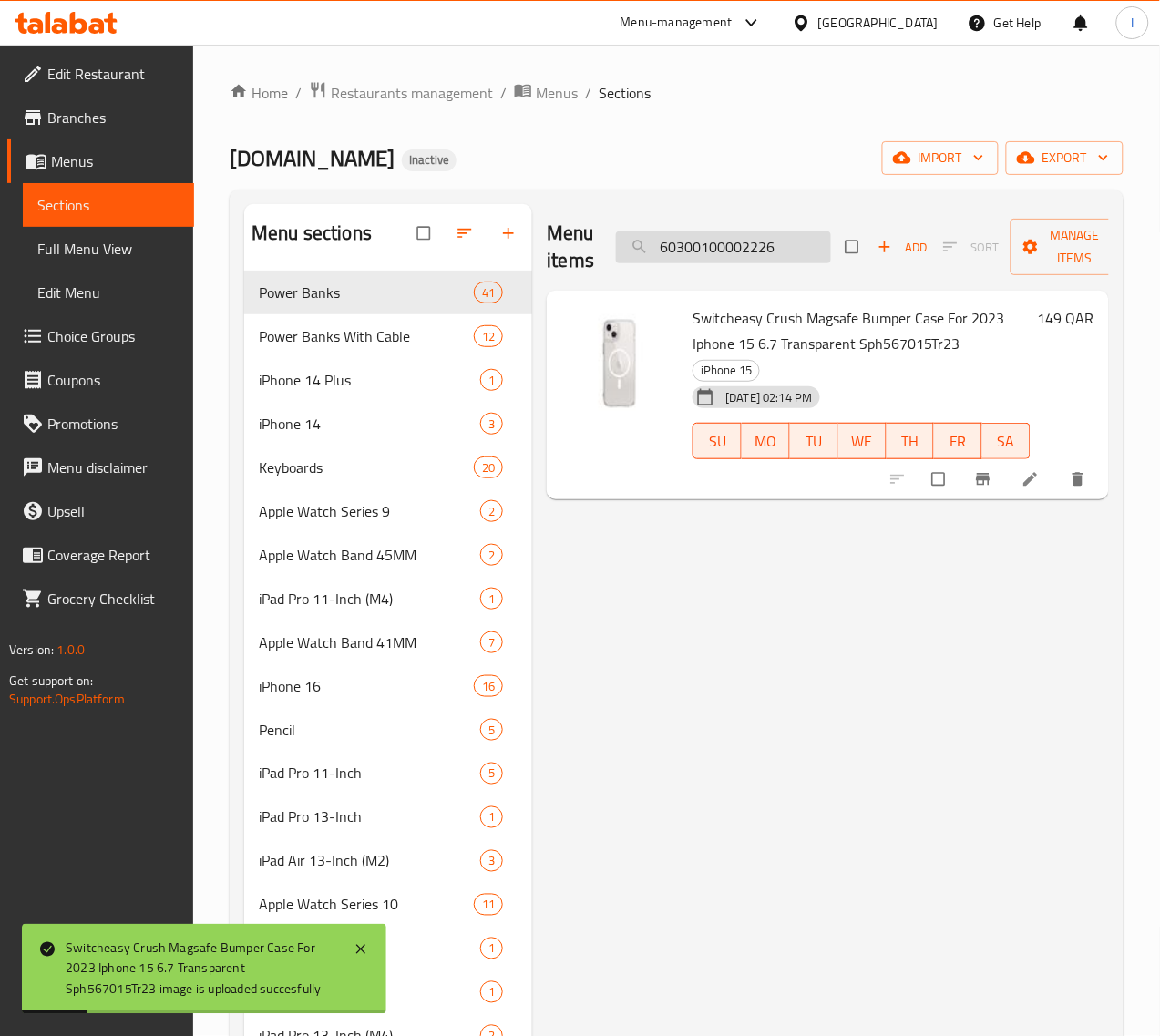
click at [747, 262] on input "60300100002226" at bounding box center [723, 247] width 215 height 32
click at [722, 240] on input "60300100002227" at bounding box center [723, 247] width 215 height 32
click at [745, 248] on input "60300100002228" at bounding box center [723, 247] width 215 height 32
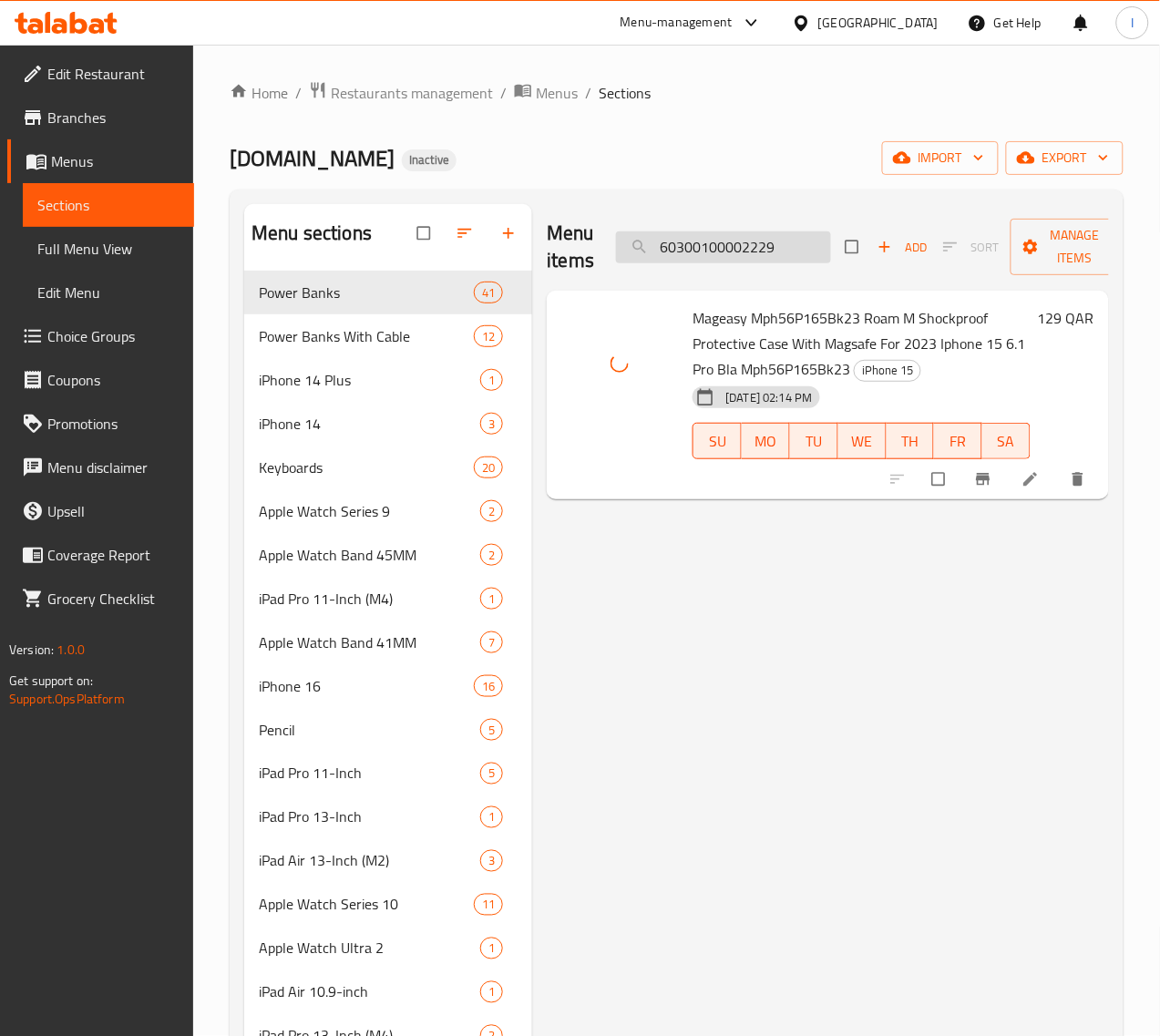
click at [707, 256] on input "60300100002229" at bounding box center [723, 247] width 215 height 32
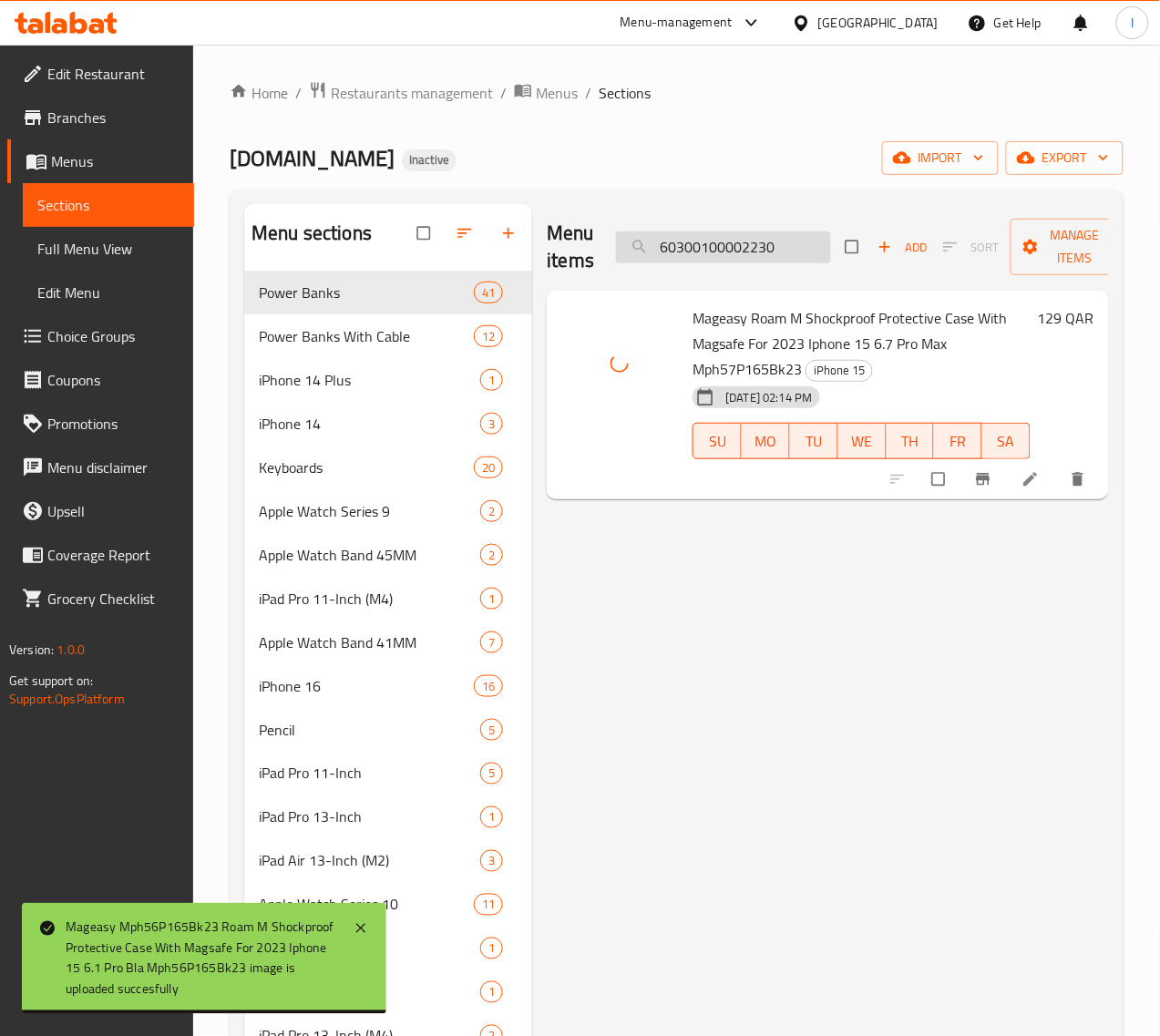
click at [764, 243] on input "60300100002230" at bounding box center [723, 247] width 215 height 32
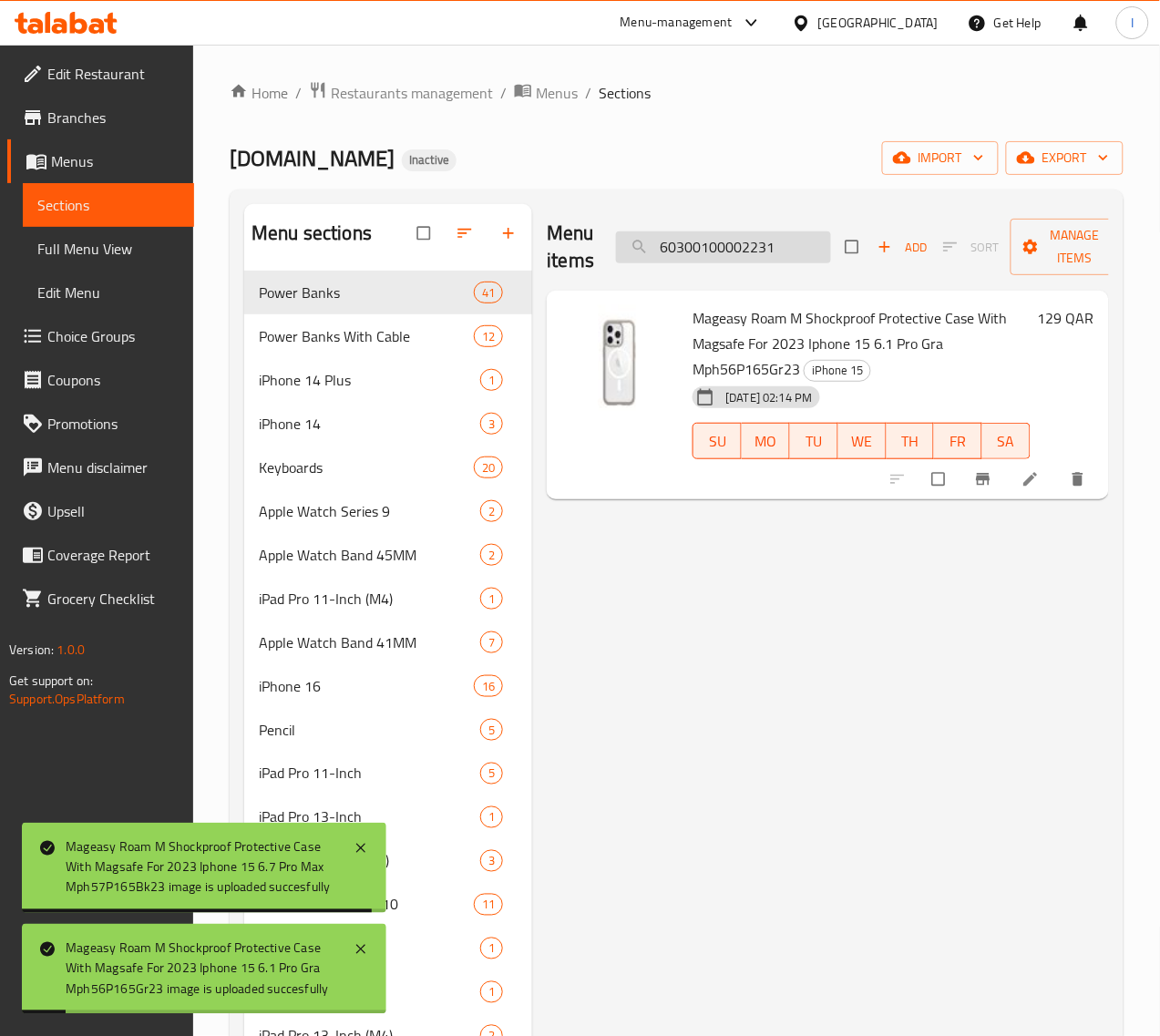
click at [743, 251] on input "60300100002231" at bounding box center [723, 247] width 215 height 32
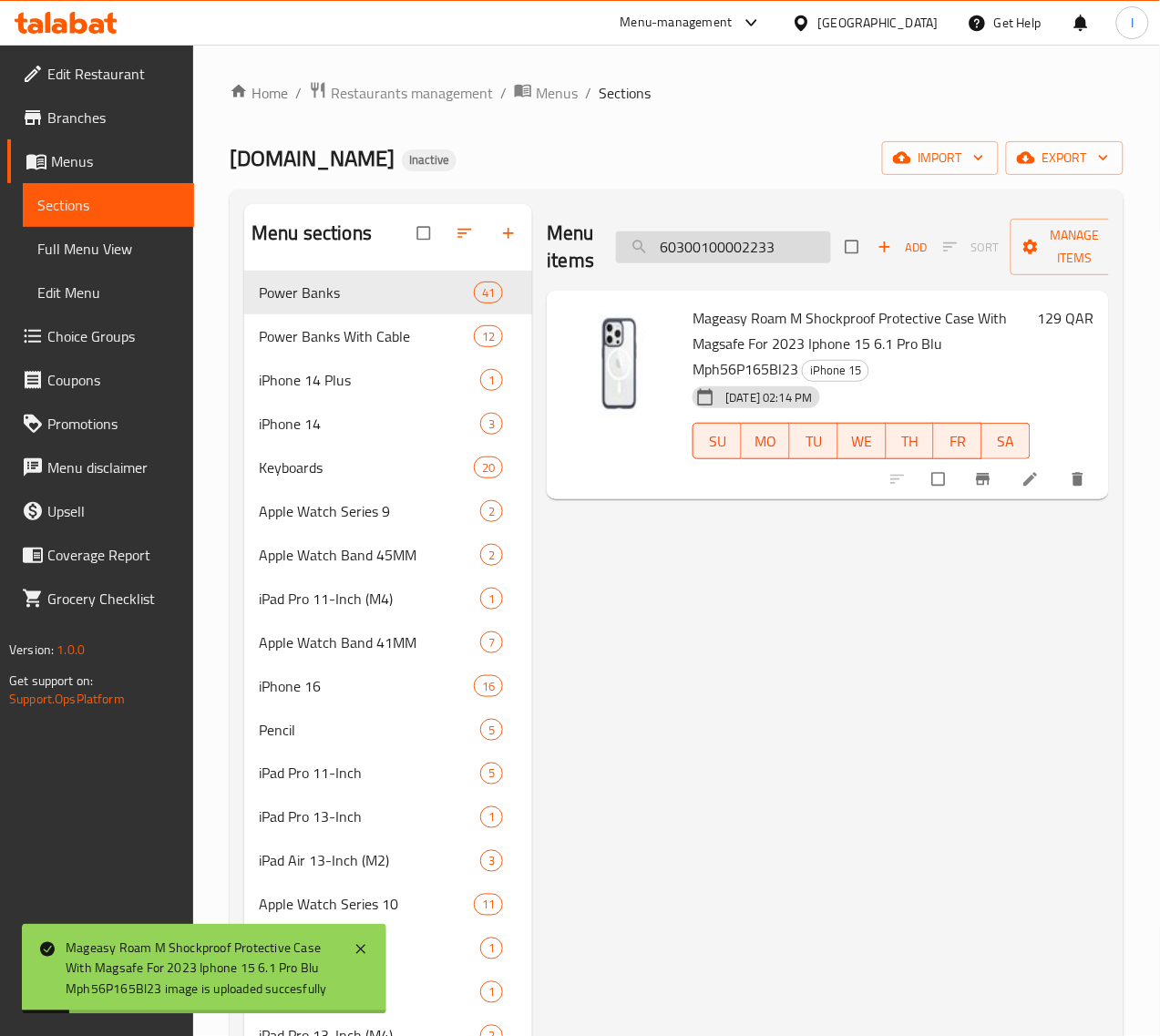
click at [740, 244] on input "60300100002233" at bounding box center [723, 247] width 215 height 32
click at [744, 250] on input "60300100002234" at bounding box center [723, 247] width 215 height 32
click at [775, 232] on input "60300100002235" at bounding box center [723, 247] width 215 height 32
click at [707, 247] on input "60300100002237" at bounding box center [723, 247] width 215 height 32
click at [718, 243] on input "60300100002238" at bounding box center [723, 247] width 215 height 32
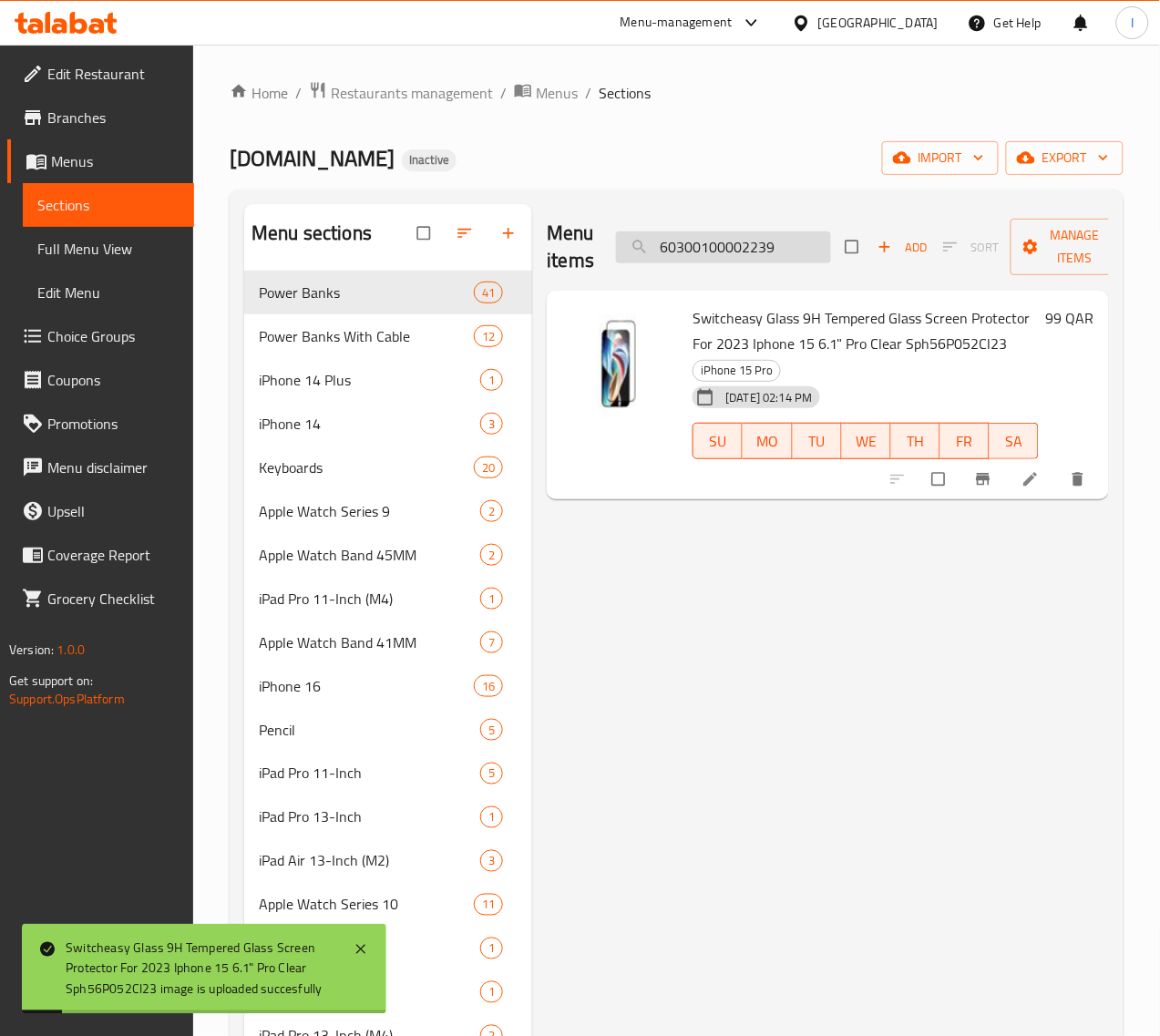
click at [744, 250] on input "60300100002239" at bounding box center [723, 247] width 215 height 32
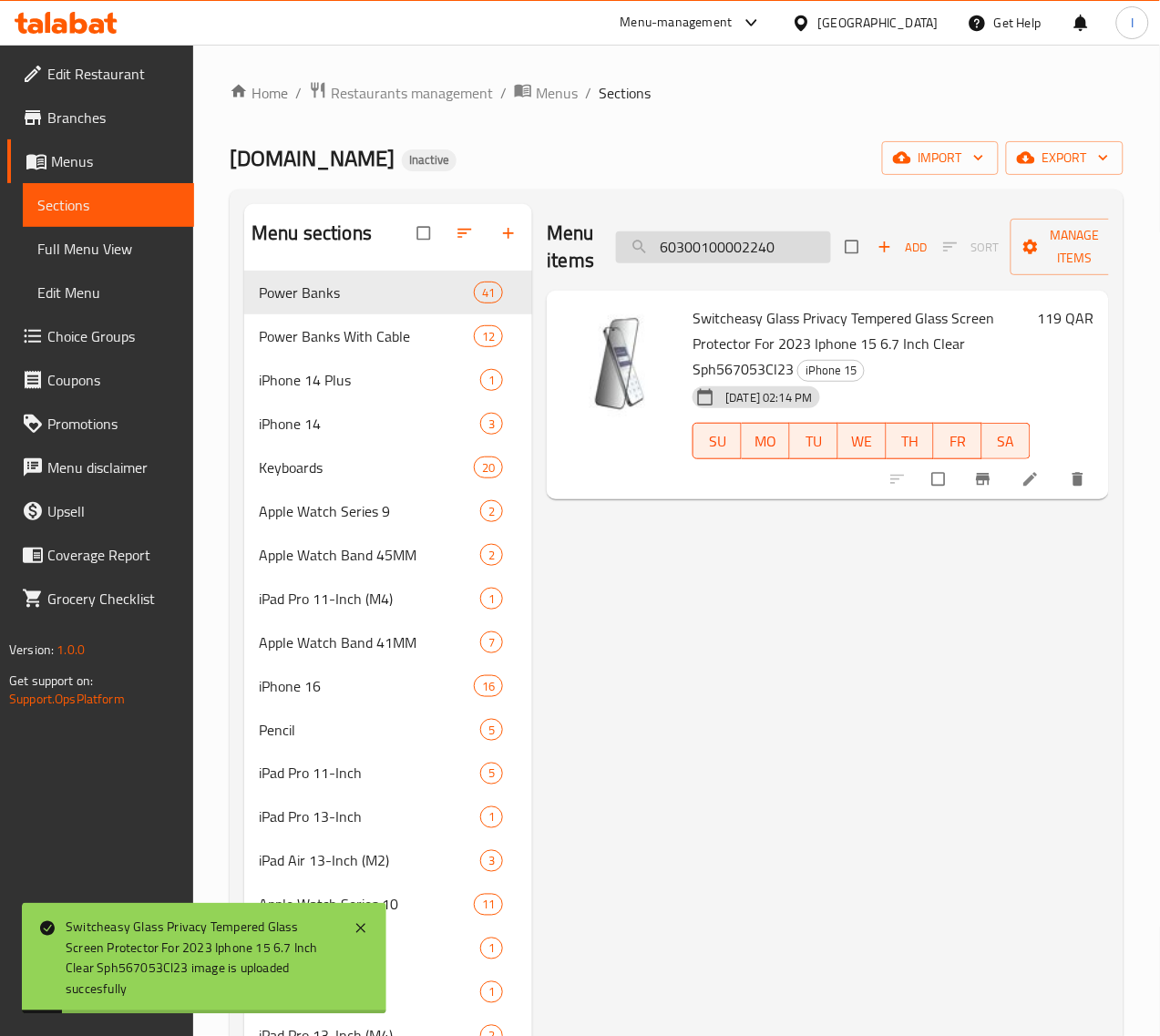
click at [762, 253] on input "60300100002240" at bounding box center [723, 247] width 215 height 32
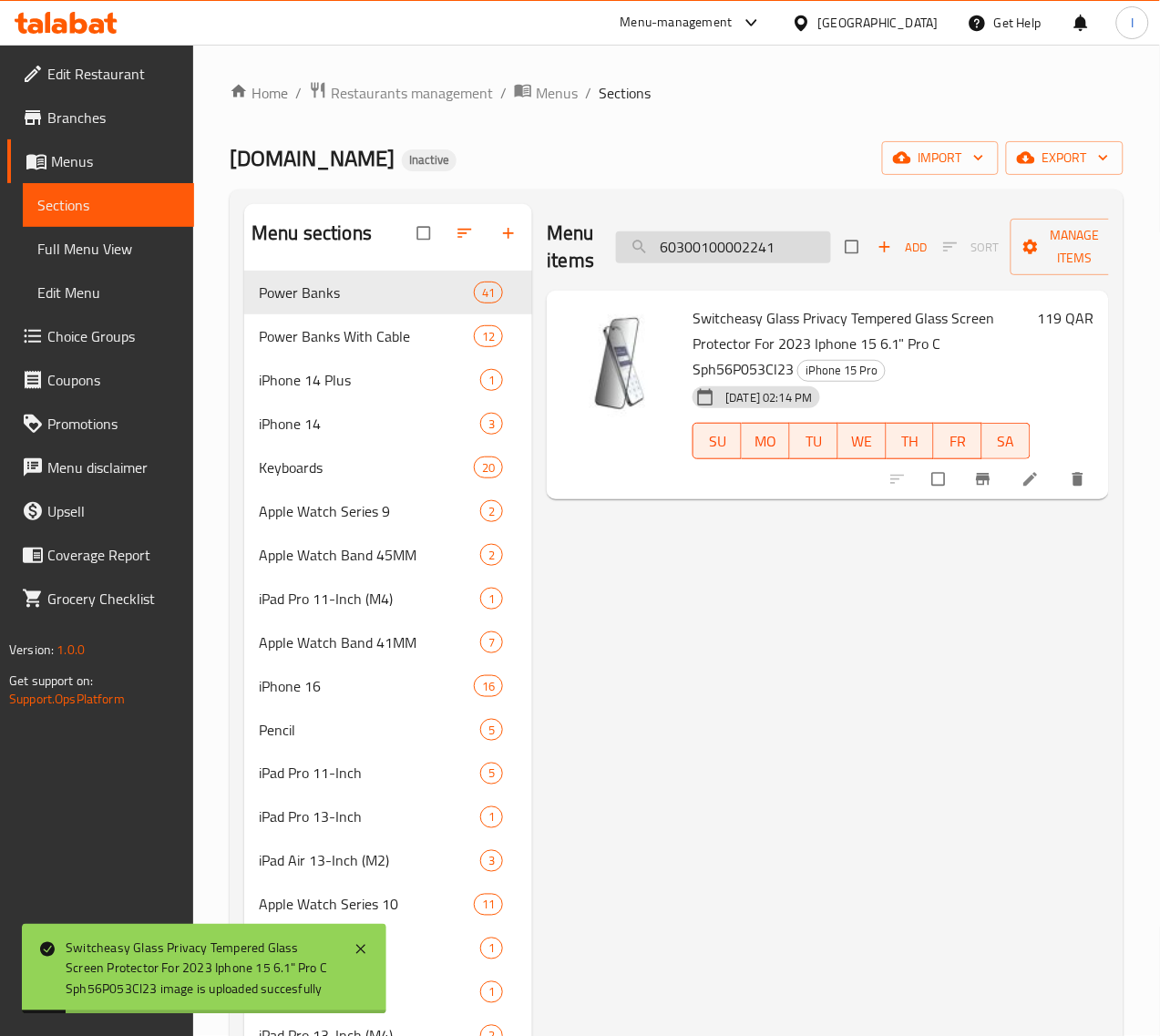
click at [743, 253] on input "60300100002241" at bounding box center [723, 247] width 215 height 32
click at [740, 253] on input "60300100002244" at bounding box center [723, 247] width 215 height 32
click at [738, 257] on input "60300100002245" at bounding box center [723, 247] width 215 height 32
click at [706, 251] on input "60300100002246" at bounding box center [723, 247] width 215 height 32
click at [753, 258] on input "60300100002247" at bounding box center [723, 247] width 215 height 32
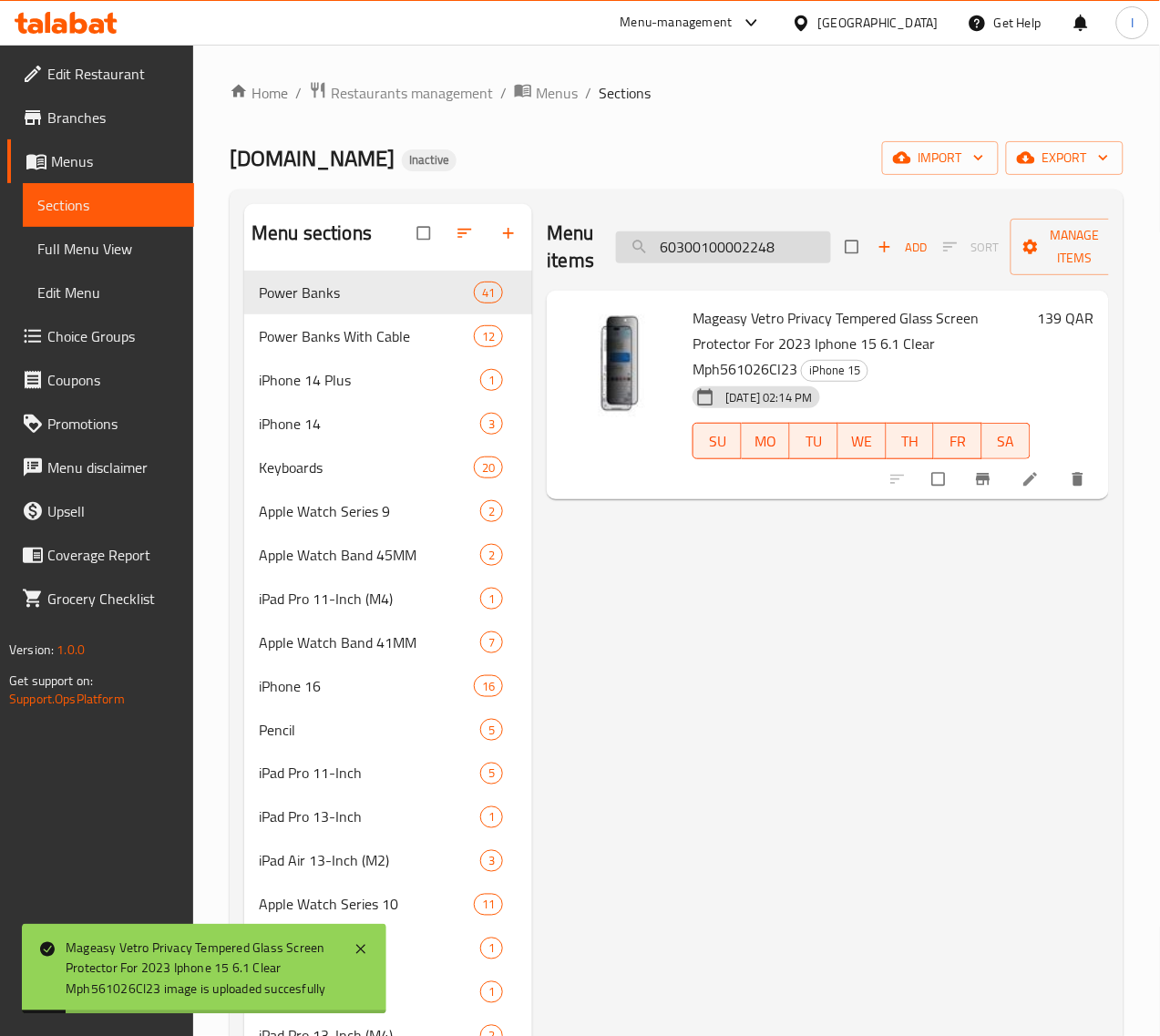
click at [725, 242] on input "60300100002248" at bounding box center [723, 247] width 215 height 32
click at [748, 247] on input "60300100002253" at bounding box center [723, 247] width 215 height 32
click at [776, 262] on input "60300100002254" at bounding box center [723, 247] width 215 height 32
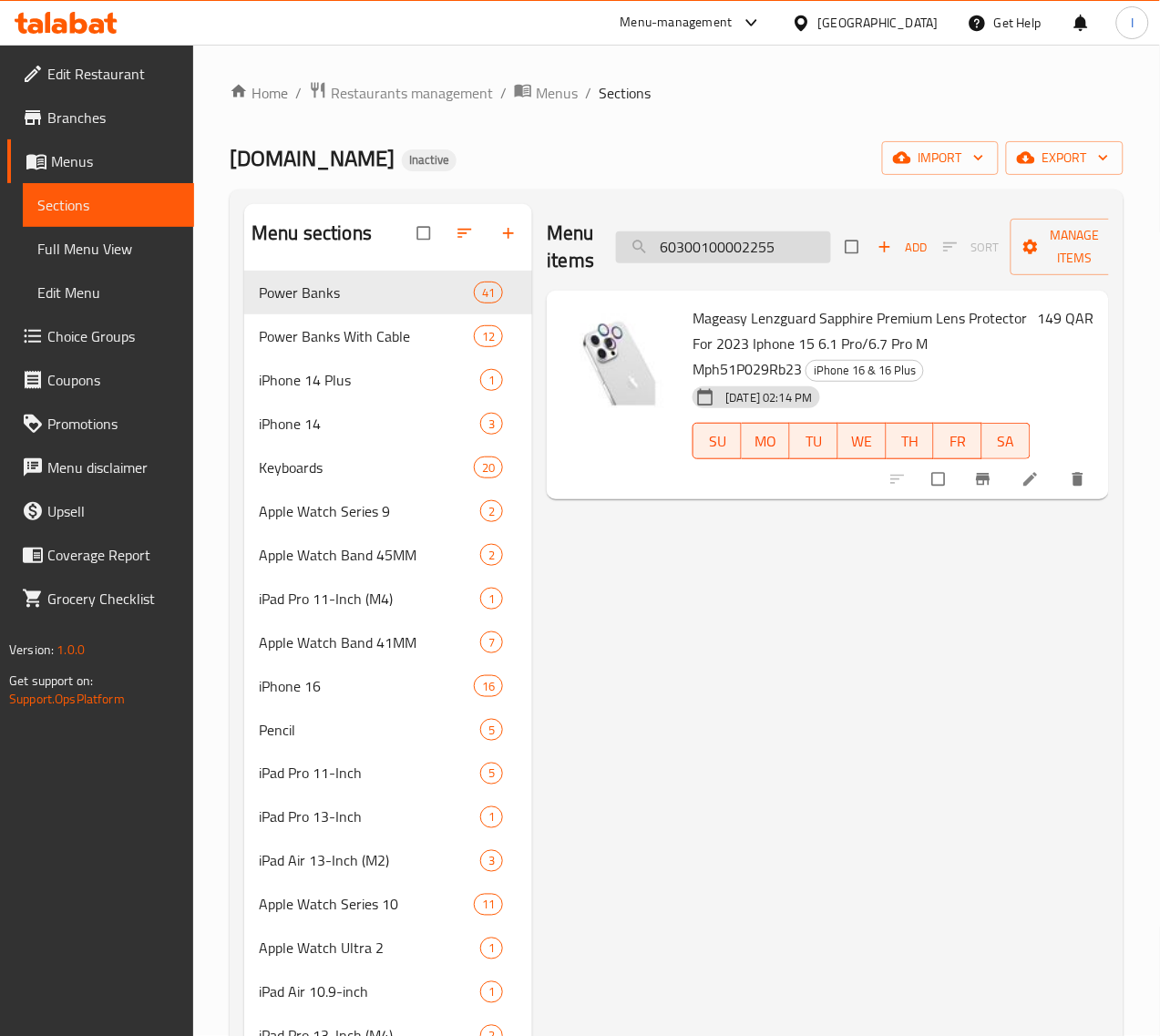
click at [756, 257] on input "60300100002255" at bounding box center [723, 247] width 215 height 32
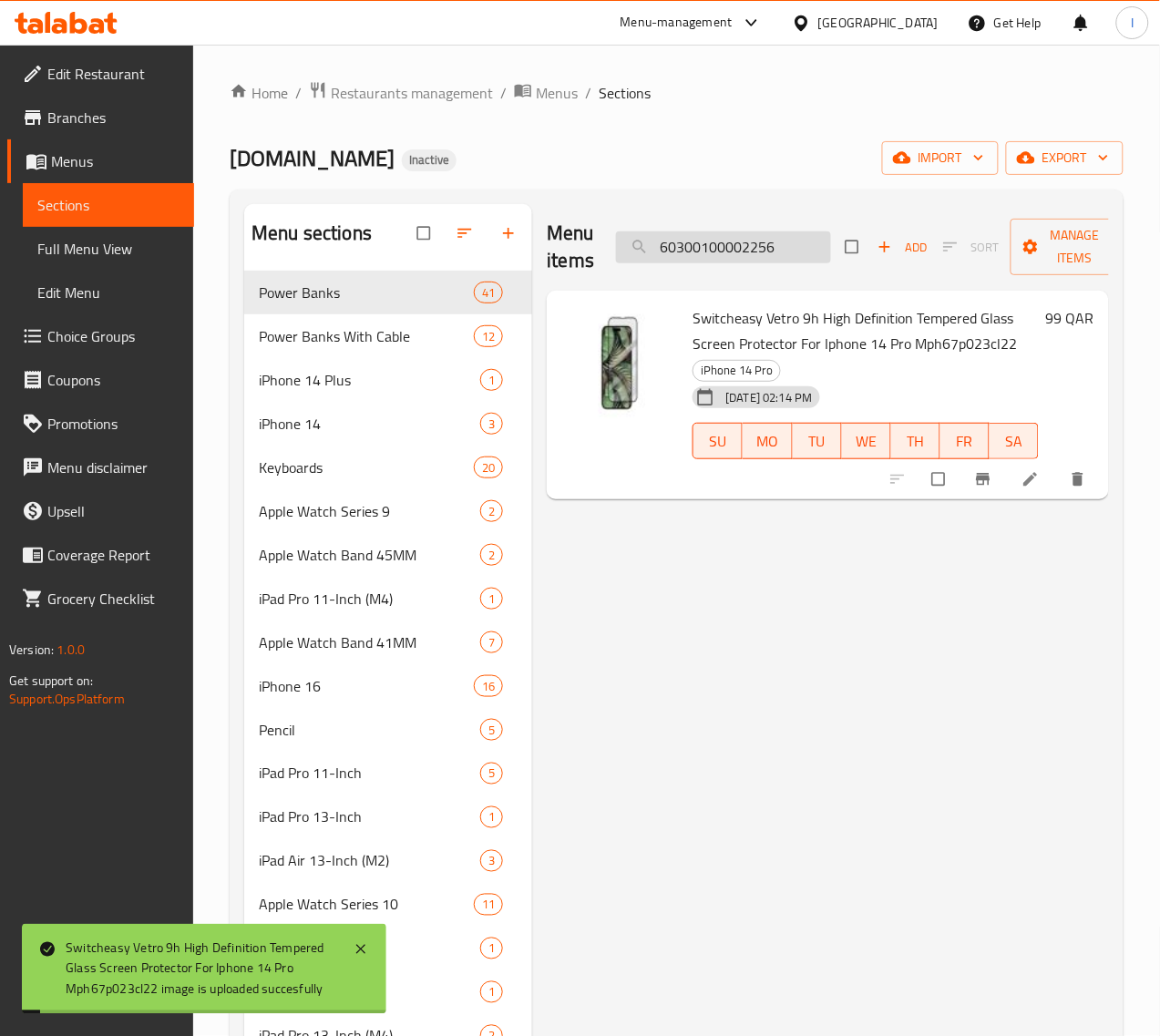
click at [771, 242] on input "60300100002256" at bounding box center [723, 247] width 215 height 32
click at [691, 244] on input "60300100002257" at bounding box center [723, 247] width 215 height 32
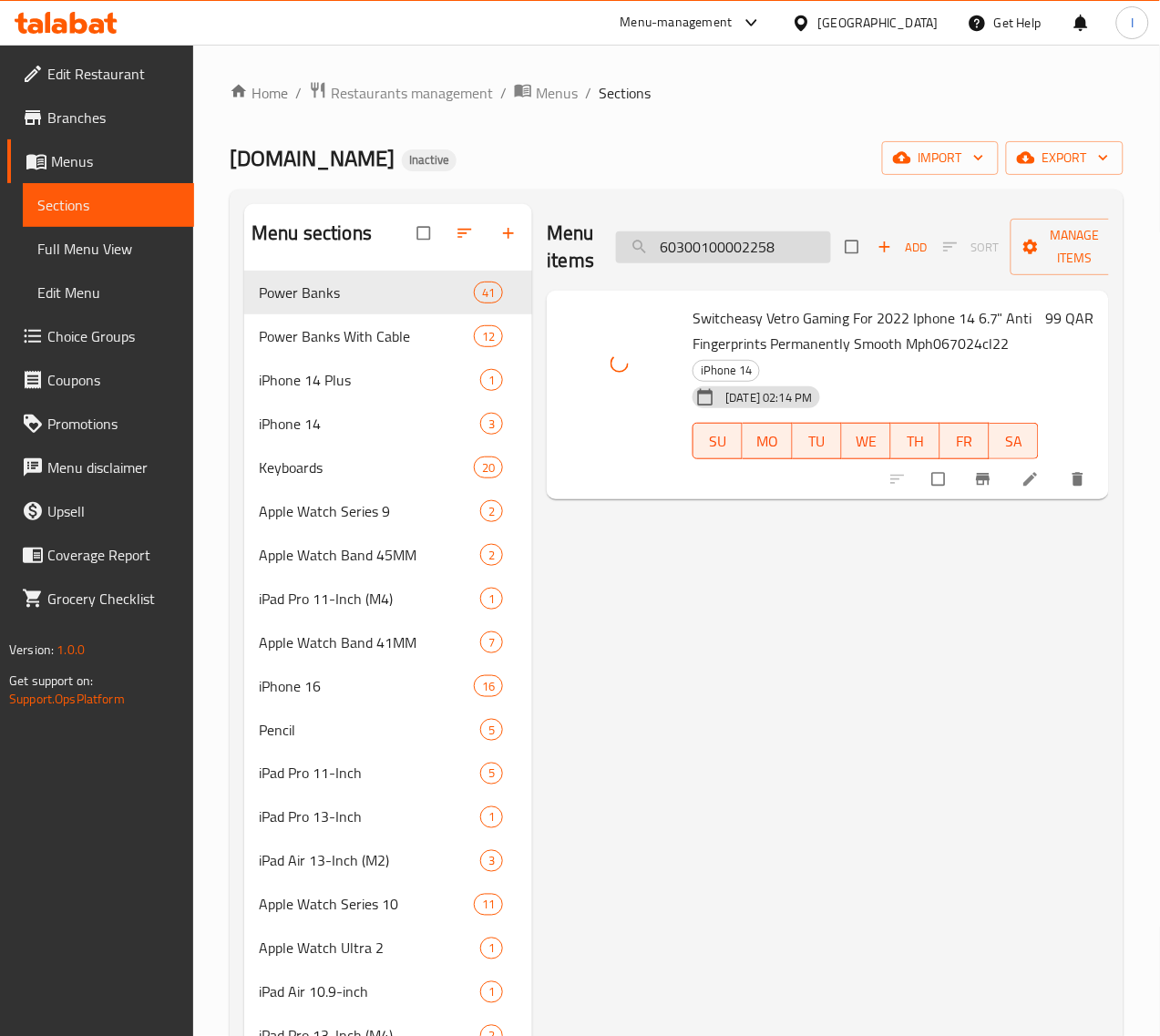
click at [754, 247] on input "60300100002258" at bounding box center [723, 247] width 215 height 32
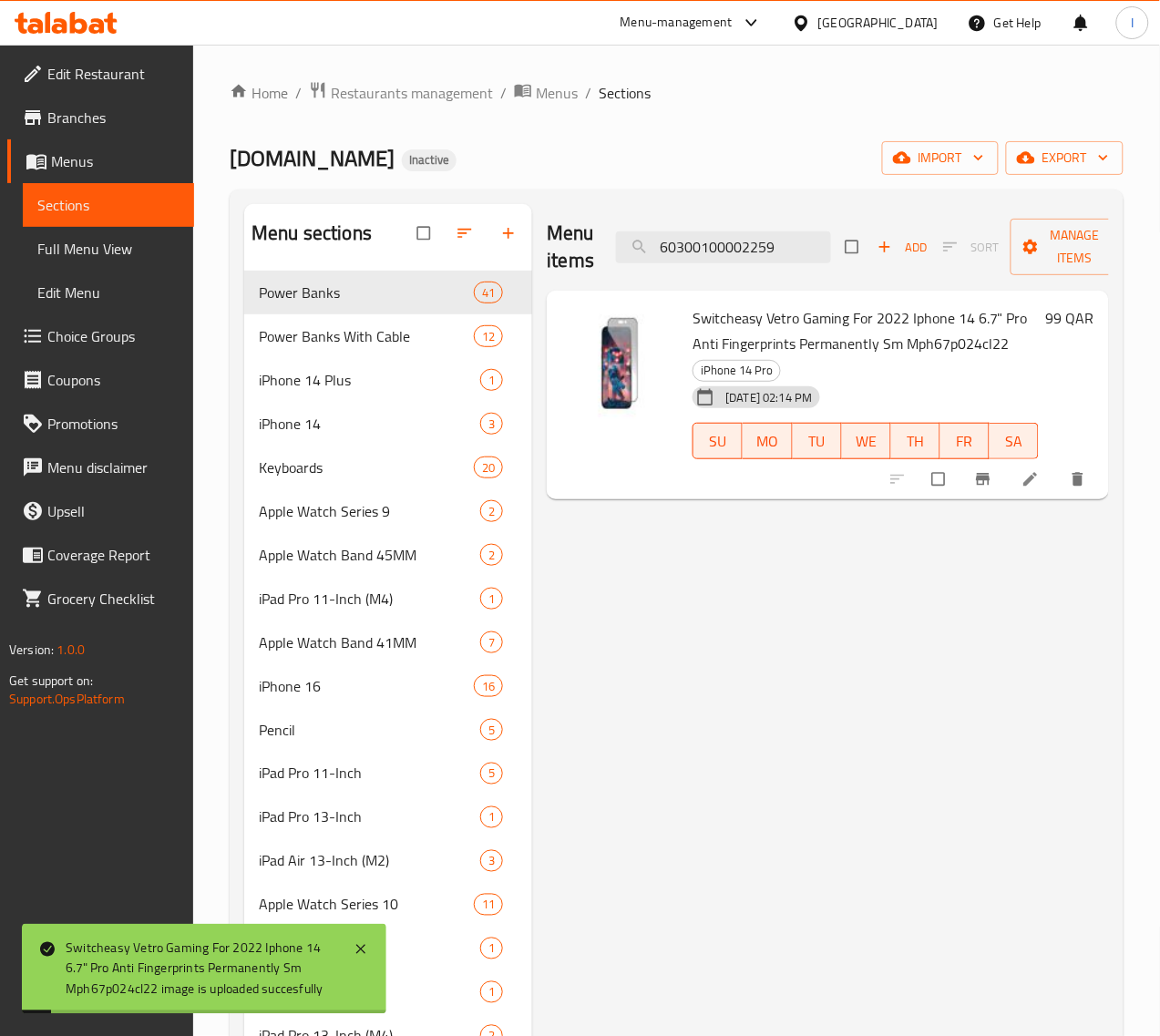
click at [732, 229] on div "Menu items 60300100002259 Add Sort Manage items" at bounding box center [828, 247] width 562 height 86
click at [741, 248] on input "60300100002259" at bounding box center [723, 247] width 215 height 32
click at [766, 247] on input "60300100002260" at bounding box center [723, 247] width 215 height 32
click at [753, 251] on input "60300100002261" at bounding box center [723, 247] width 215 height 32
click at [776, 273] on div "Menu items 60300100002262 Add Sort Manage items" at bounding box center [828, 247] width 562 height 86
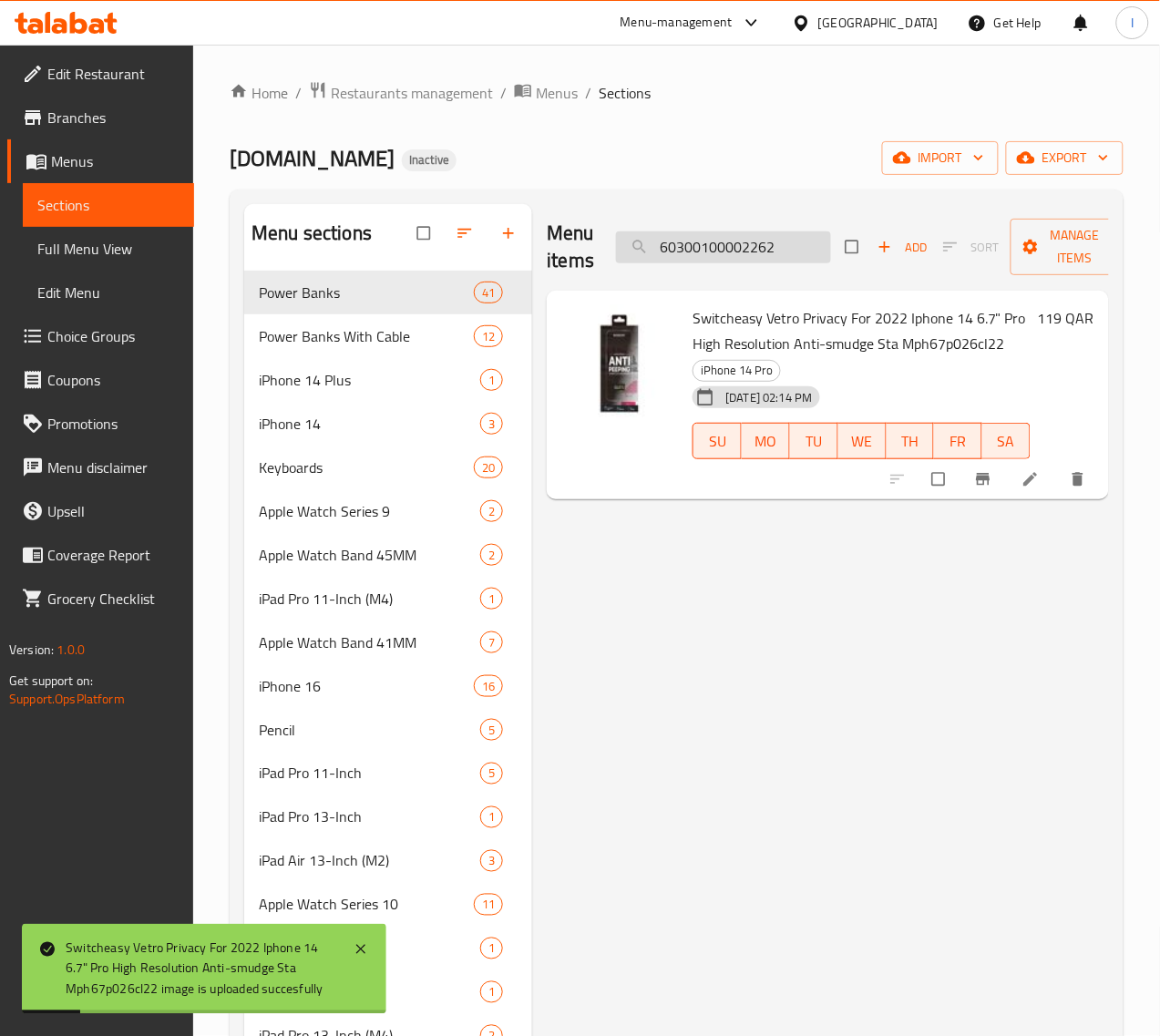
click at [762, 238] on input "60300100002262" at bounding box center [723, 247] width 215 height 32
click at [751, 262] on input "60300100002263" at bounding box center [723, 247] width 215 height 32
click at [771, 248] on input "60300100002264" at bounding box center [723, 247] width 215 height 32
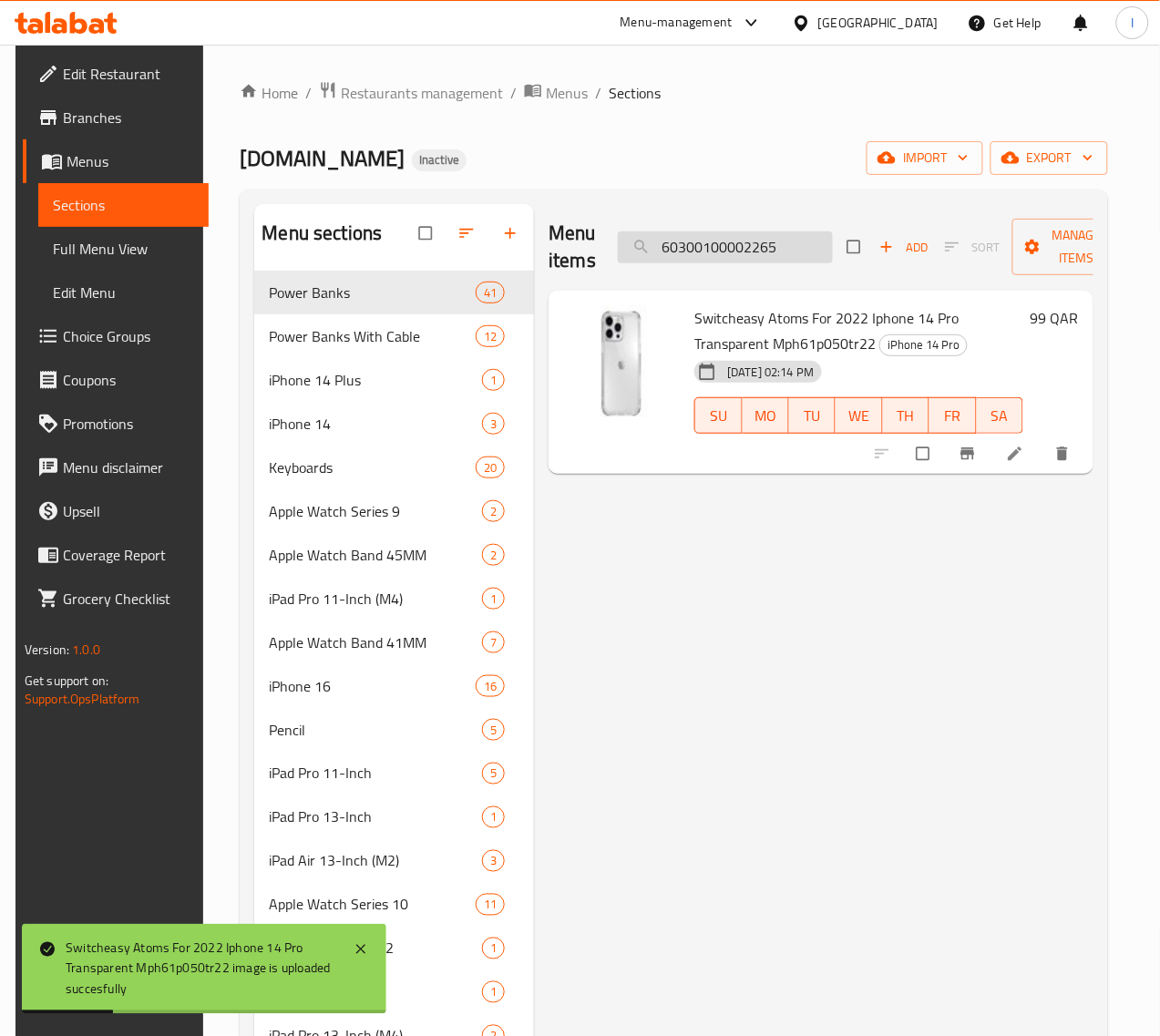
click at [780, 244] on input "60300100002265" at bounding box center [725, 247] width 215 height 32
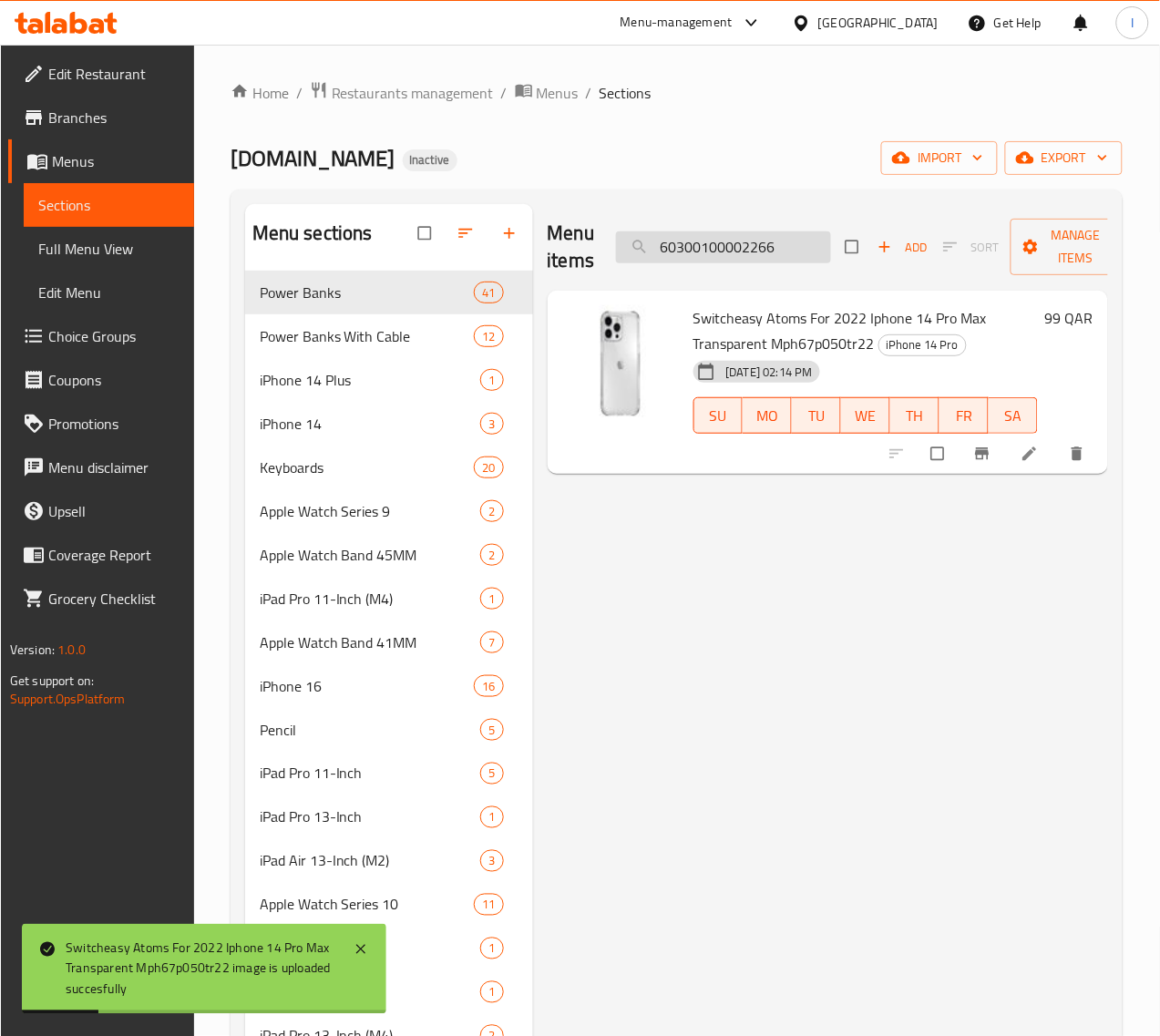
click at [734, 252] on input "60300100002266" at bounding box center [723, 247] width 215 height 32
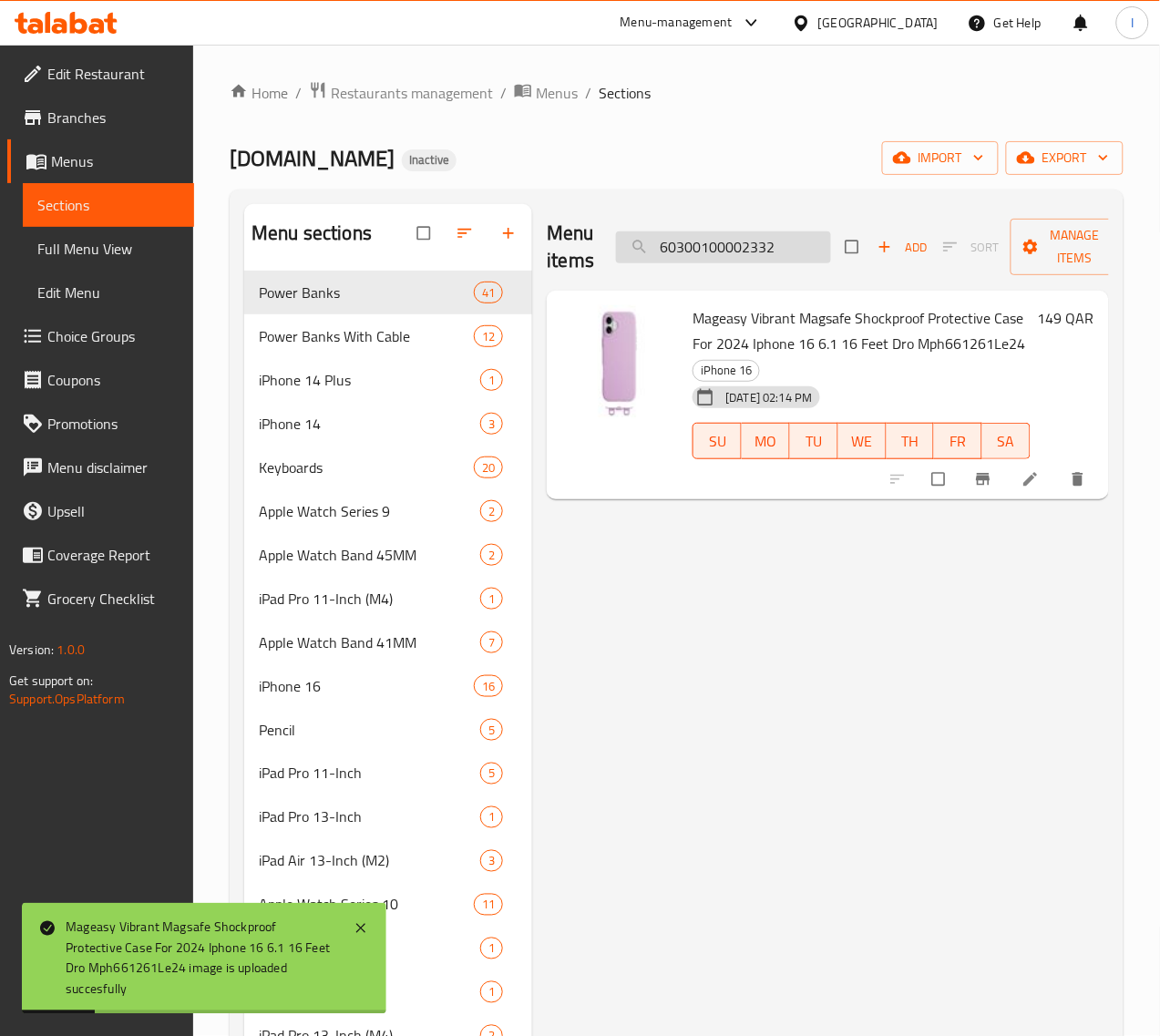
click at [762, 253] on input "60300100002332" at bounding box center [723, 247] width 215 height 32
click at [757, 237] on input "60300100002335" at bounding box center [723, 247] width 215 height 32
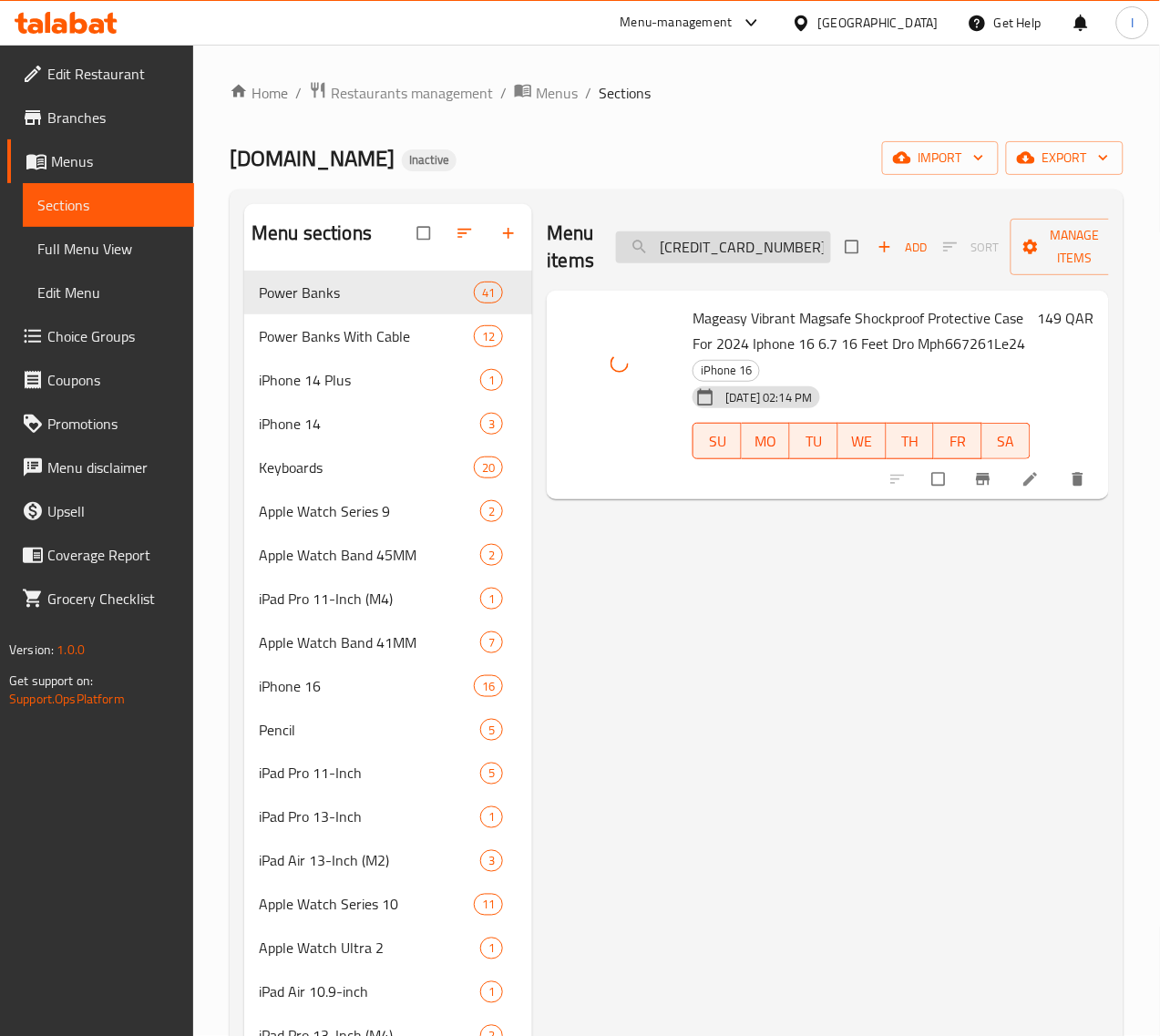
click at [785, 238] on input "60300100002337" at bounding box center [723, 247] width 215 height 32
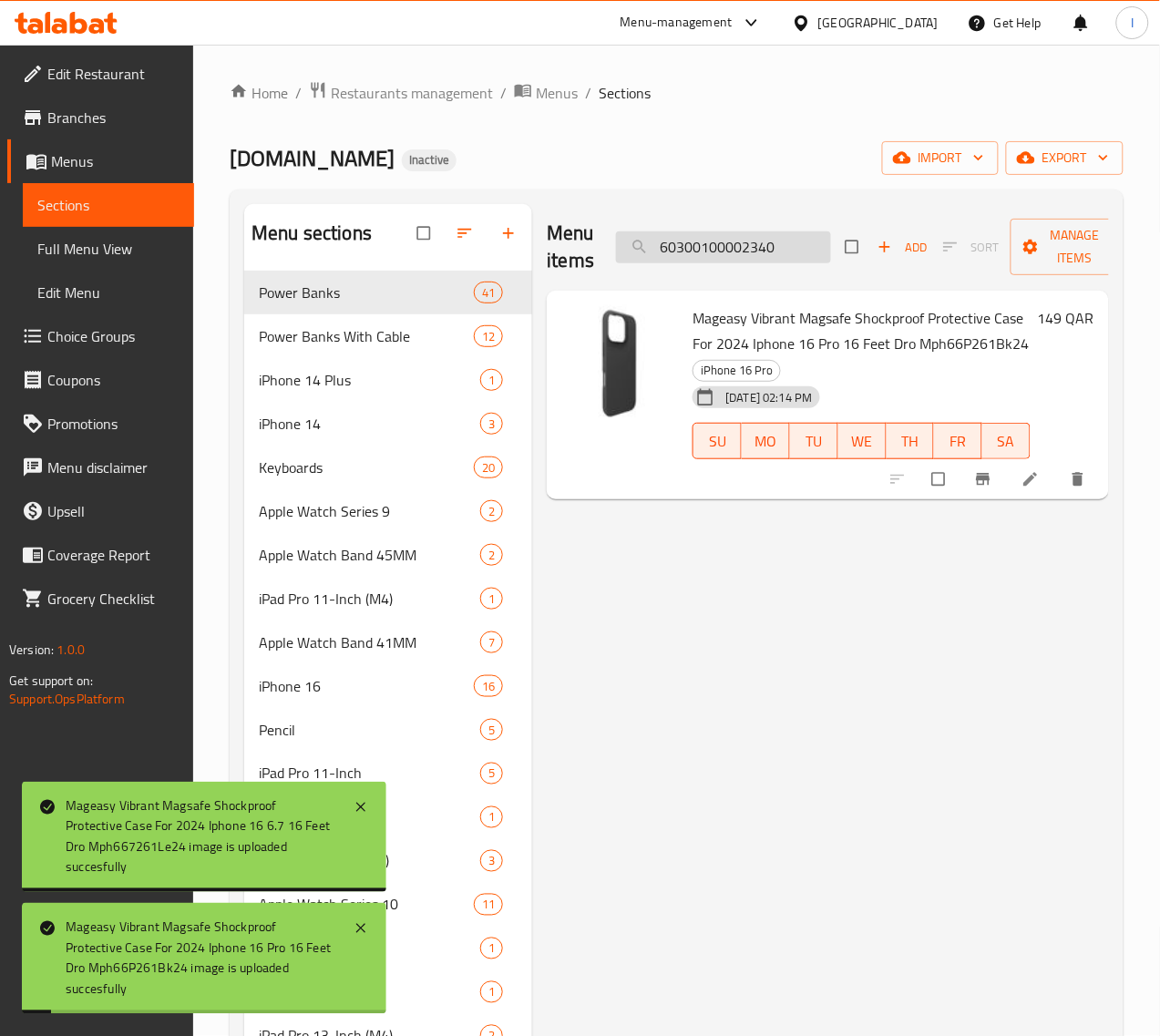
click at [724, 255] on input "60300100002340" at bounding box center [723, 247] width 215 height 32
click at [683, 260] on input "60300100002342" at bounding box center [723, 247] width 215 height 32
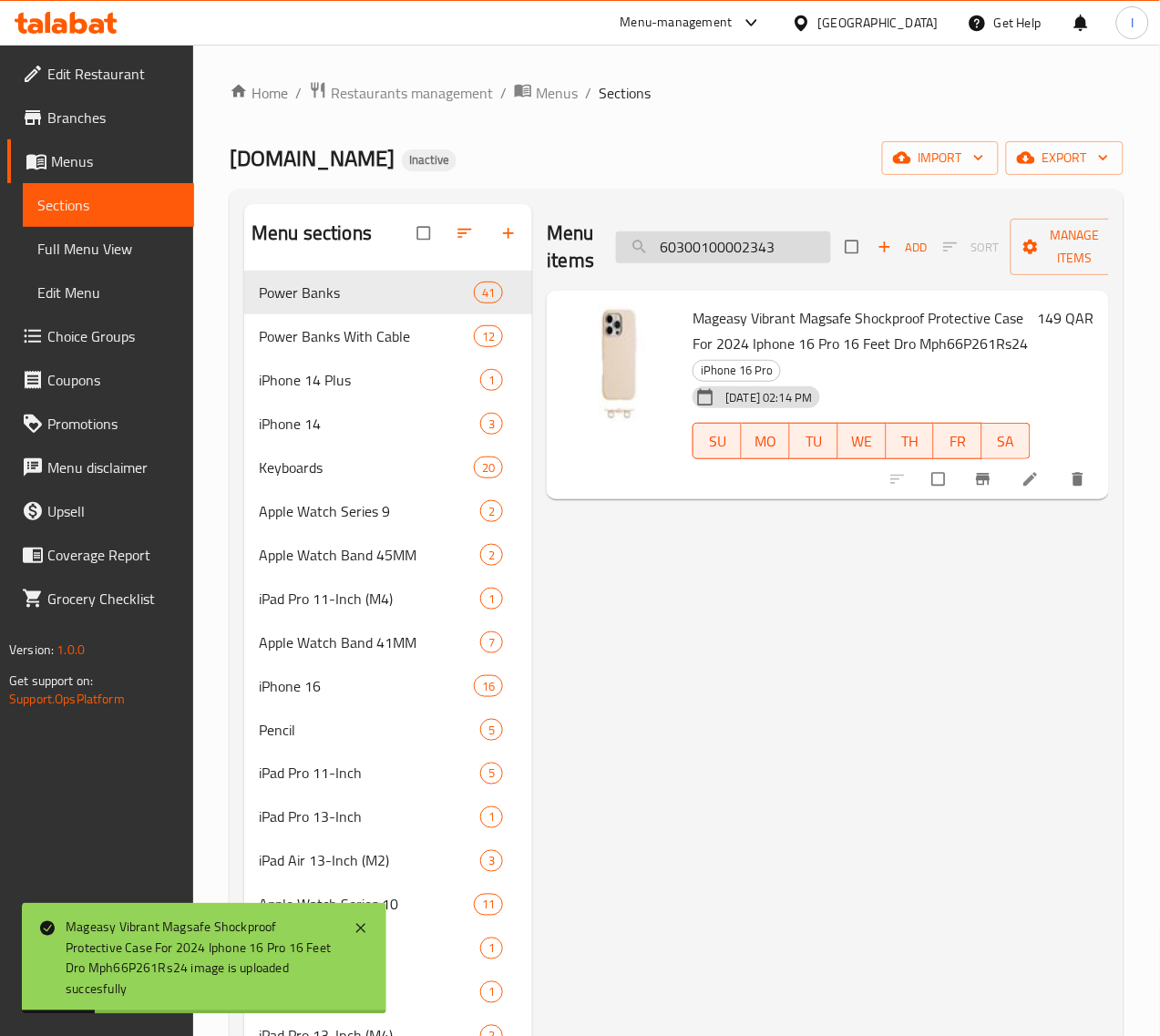
click at [734, 235] on input "60300100002343" at bounding box center [723, 247] width 215 height 32
click at [774, 244] on input "60300100002344" at bounding box center [723, 247] width 215 height 32
click at [718, 244] on input "60300100002346" at bounding box center [723, 247] width 215 height 32
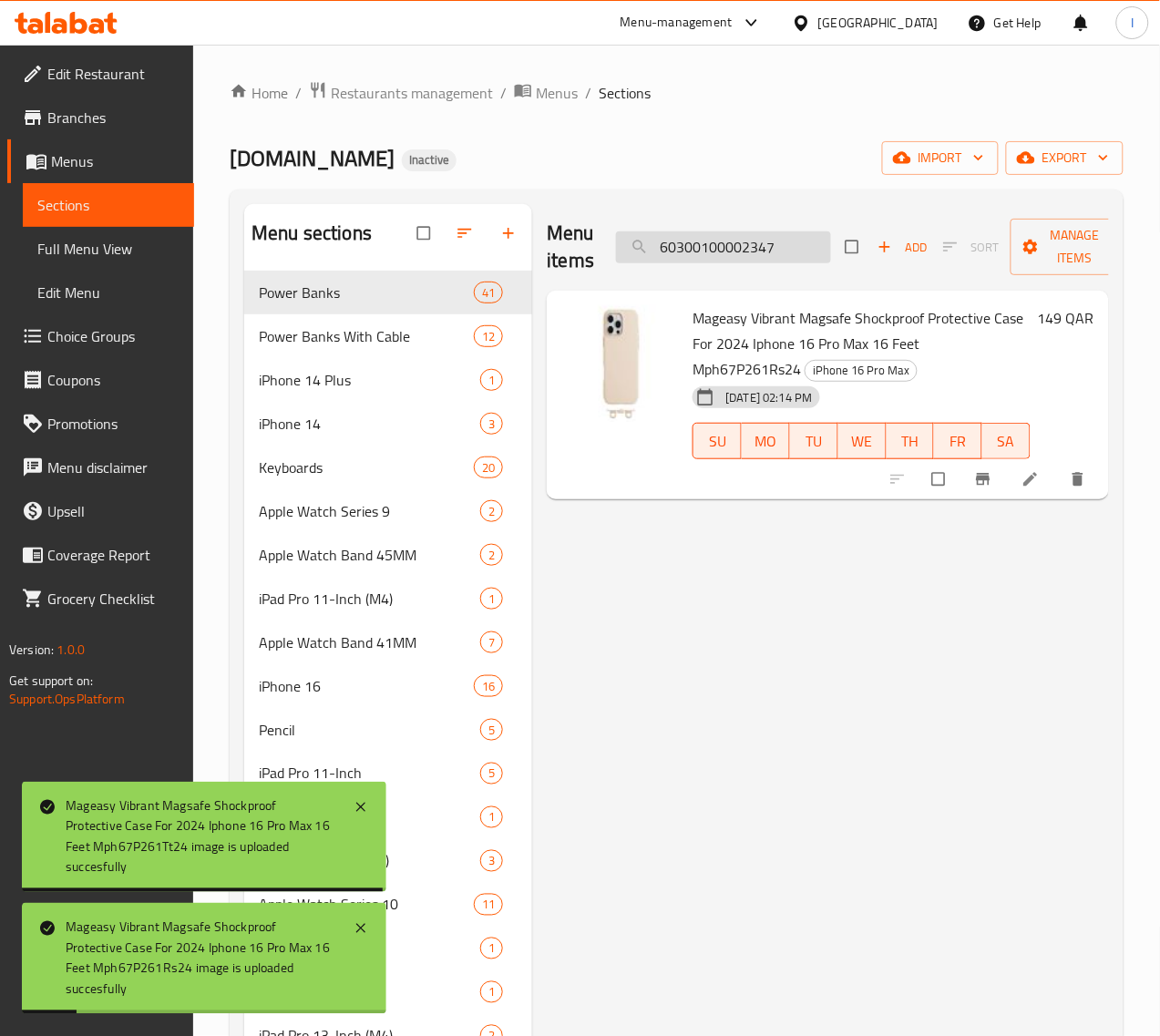
click at [738, 250] on input "60300100002347" at bounding box center [723, 247] width 215 height 32
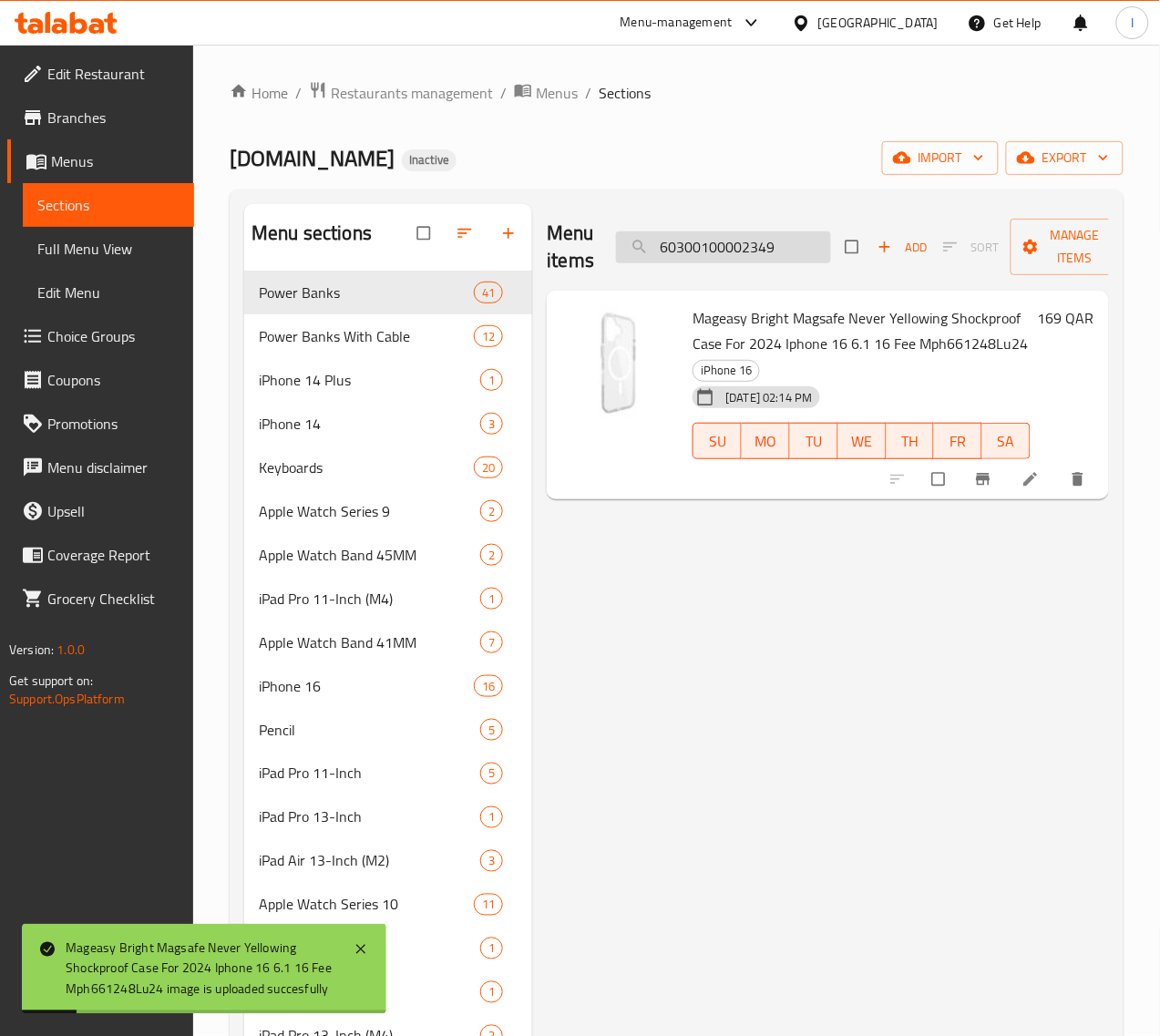
click at [750, 257] on input "60300100002349" at bounding box center [723, 247] width 215 height 32
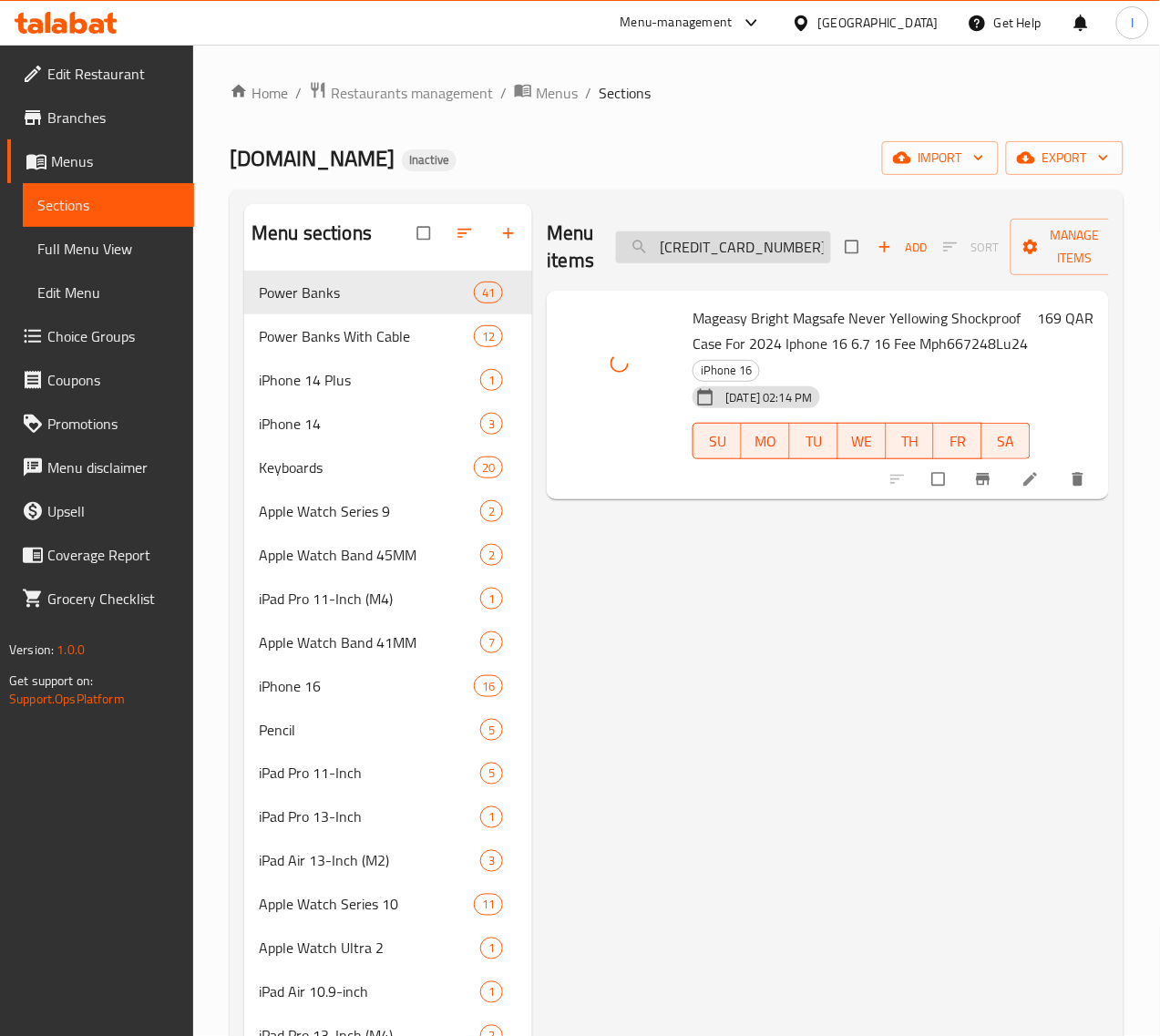
click at [766, 244] on input "60300100002352" at bounding box center [723, 247] width 215 height 32
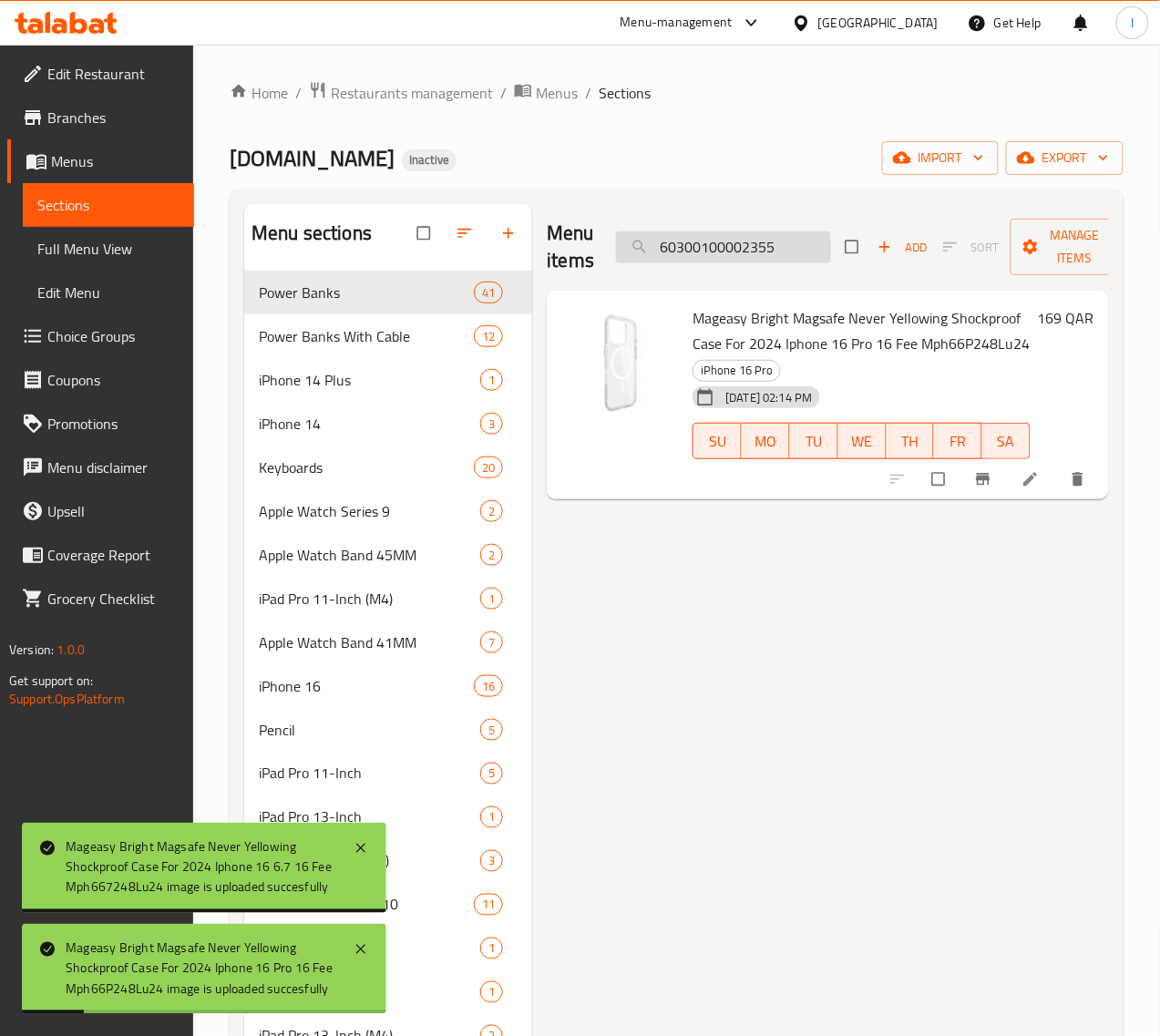
click at [686, 262] on input "60300100002355" at bounding box center [723, 247] width 215 height 32
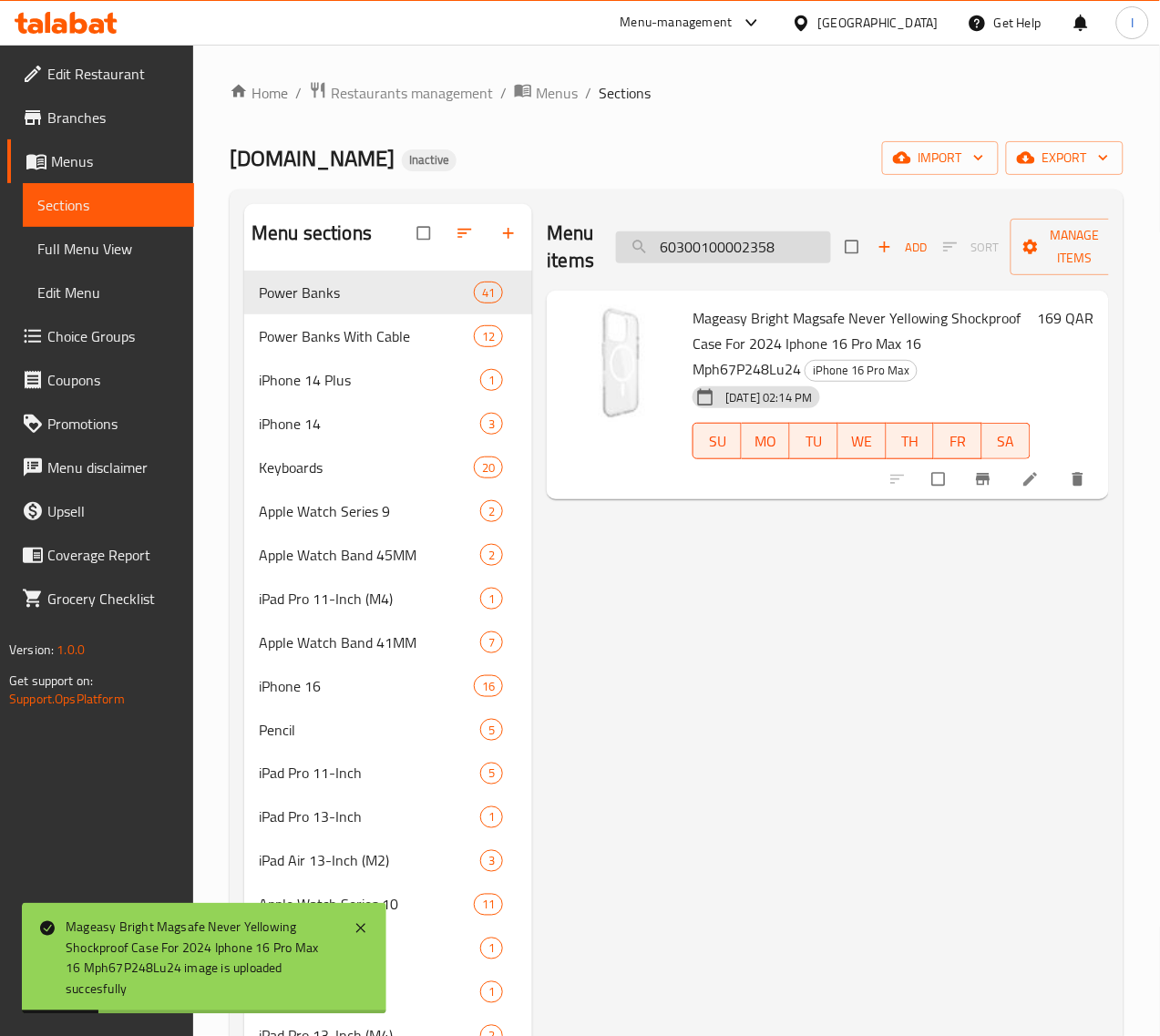
click at [709, 257] on input "60300100002358" at bounding box center [723, 247] width 215 height 32
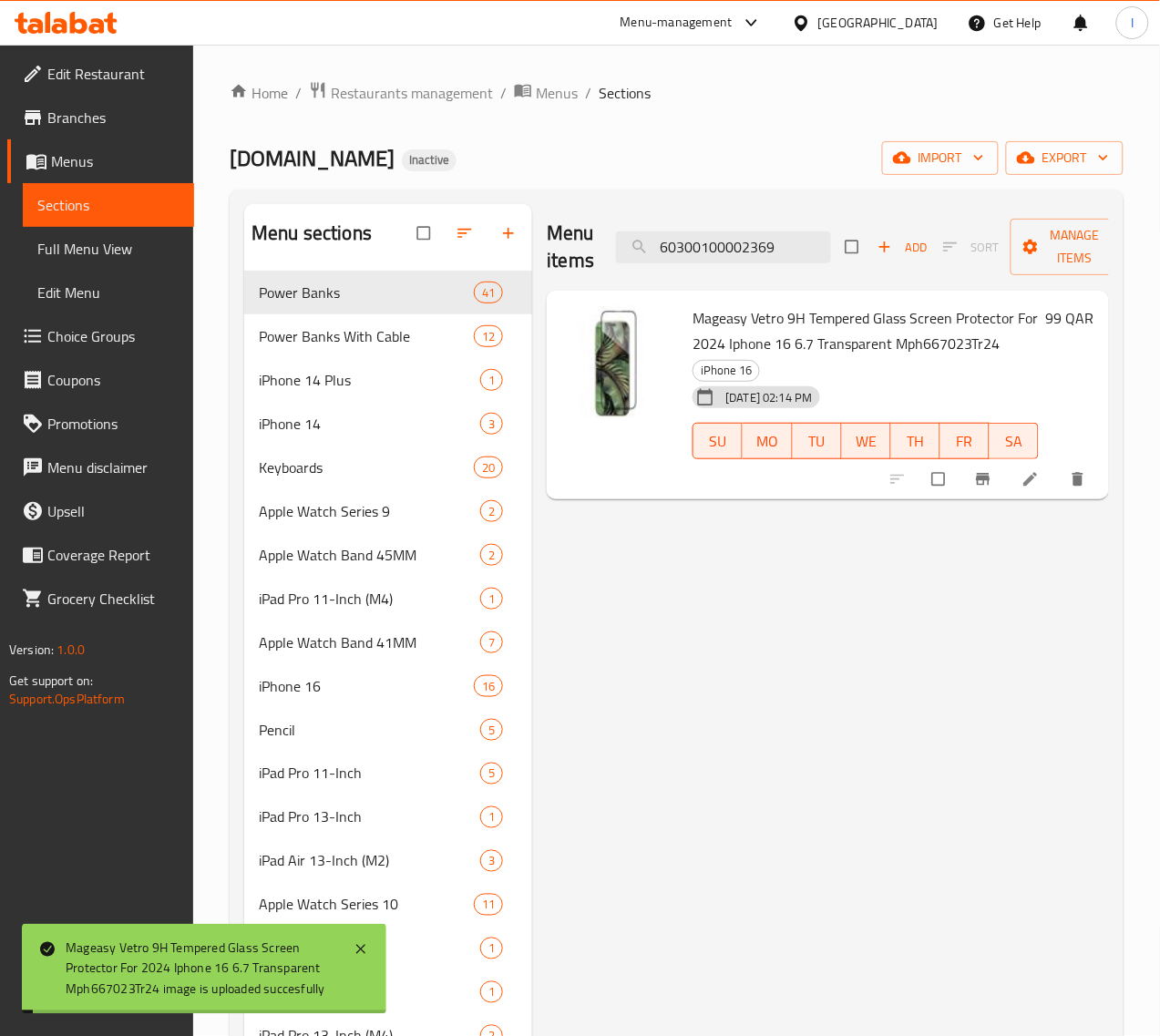
click at [750, 265] on div "Menu items 60300100002369 Add Sort Manage items" at bounding box center [828, 247] width 562 height 86
click at [750, 255] on input "60300100002369" at bounding box center [723, 247] width 215 height 32
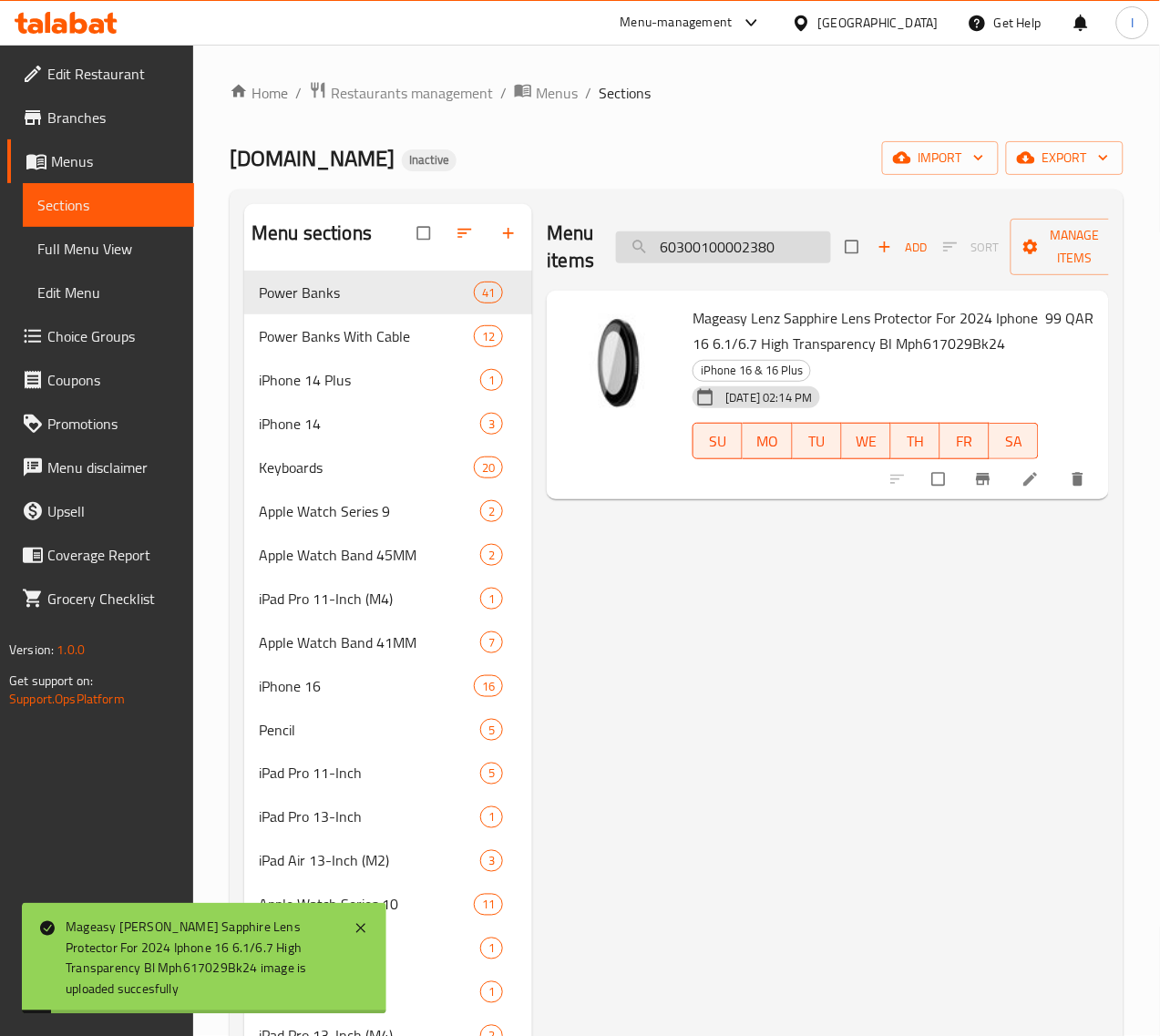
click at [720, 248] on input "60300100002380" at bounding box center [723, 247] width 215 height 32
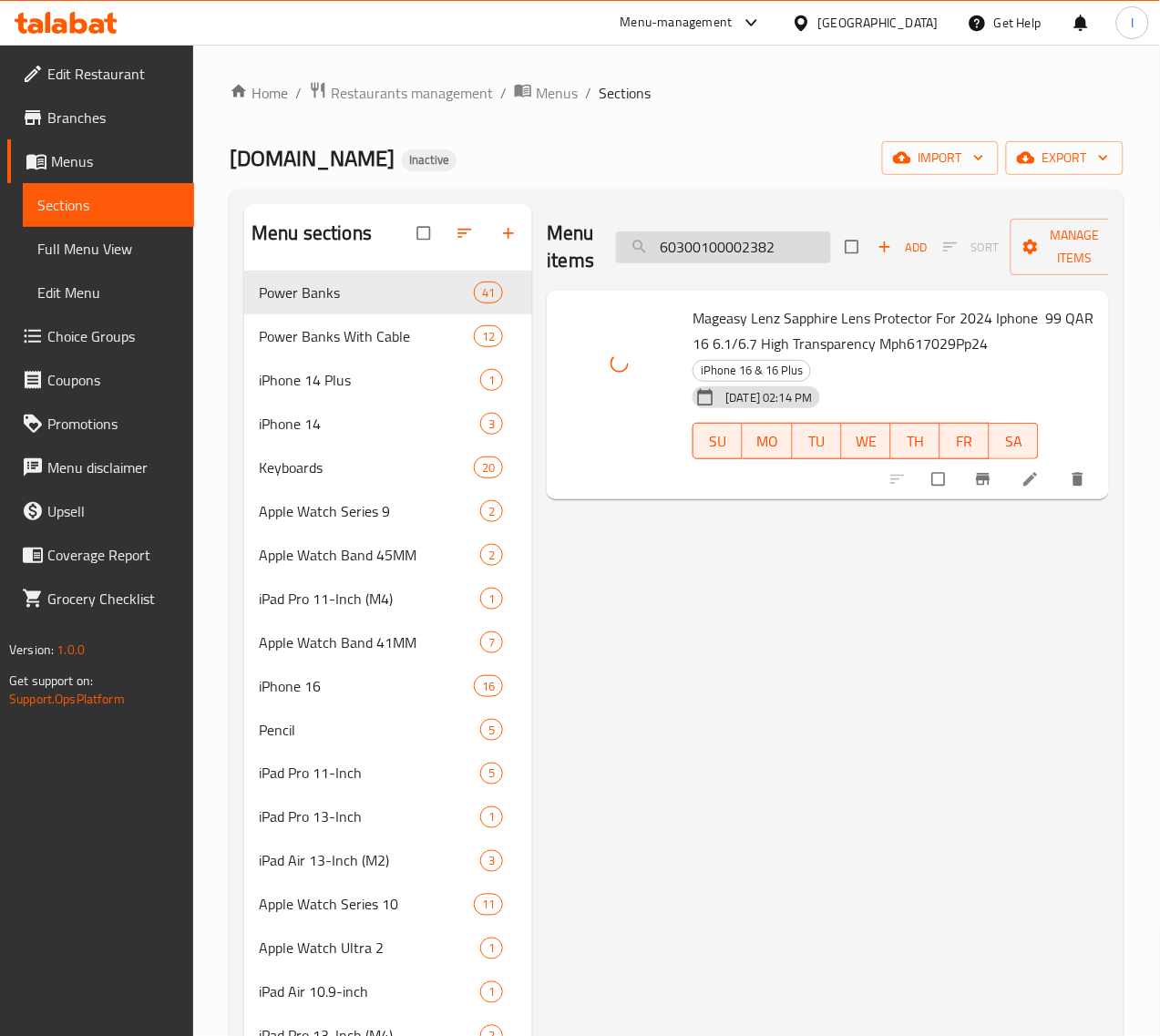
click at [757, 261] on input "60300100002382" at bounding box center [723, 247] width 215 height 32
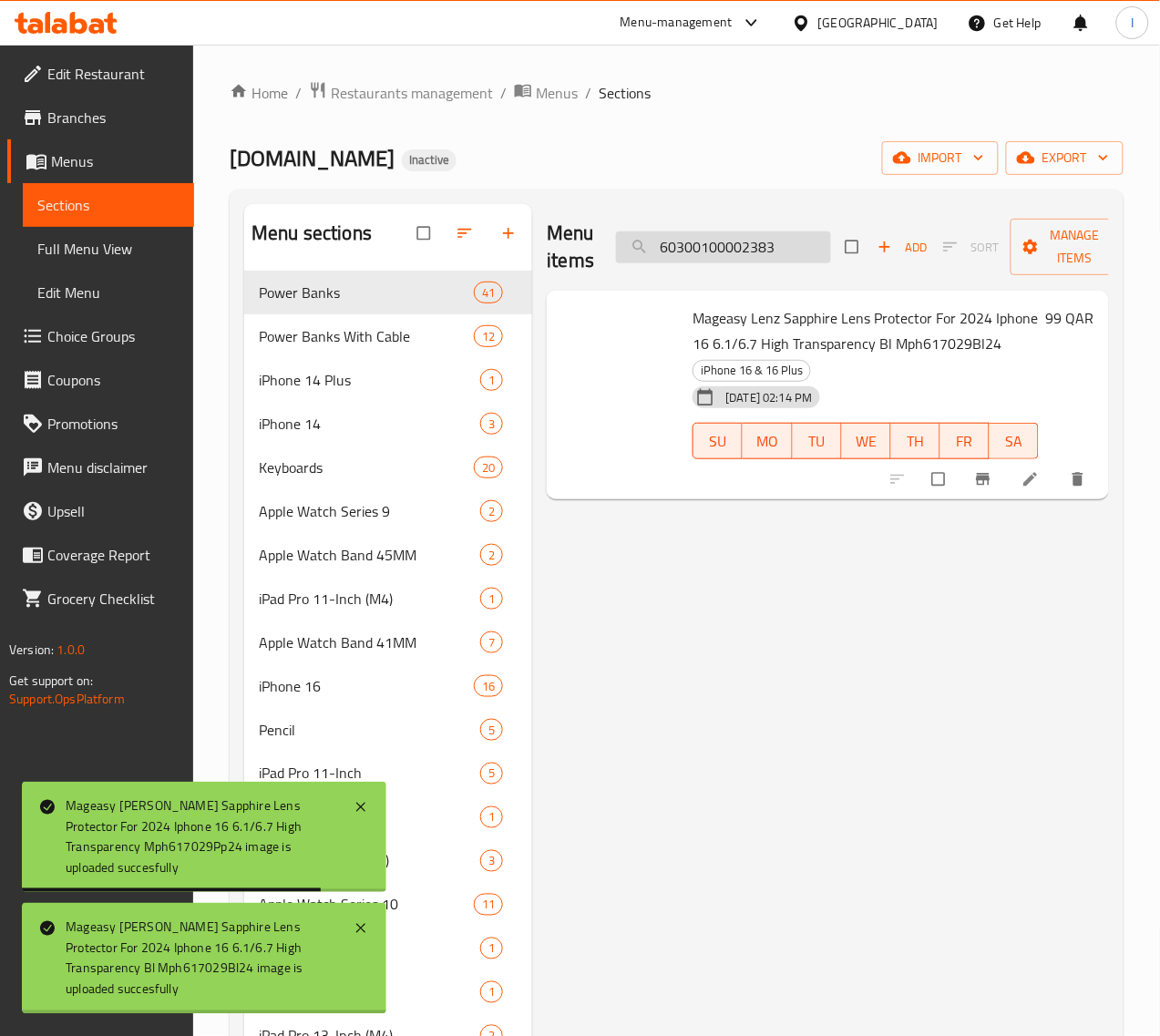
click at [657, 255] on input "60300100002383" at bounding box center [723, 247] width 215 height 32
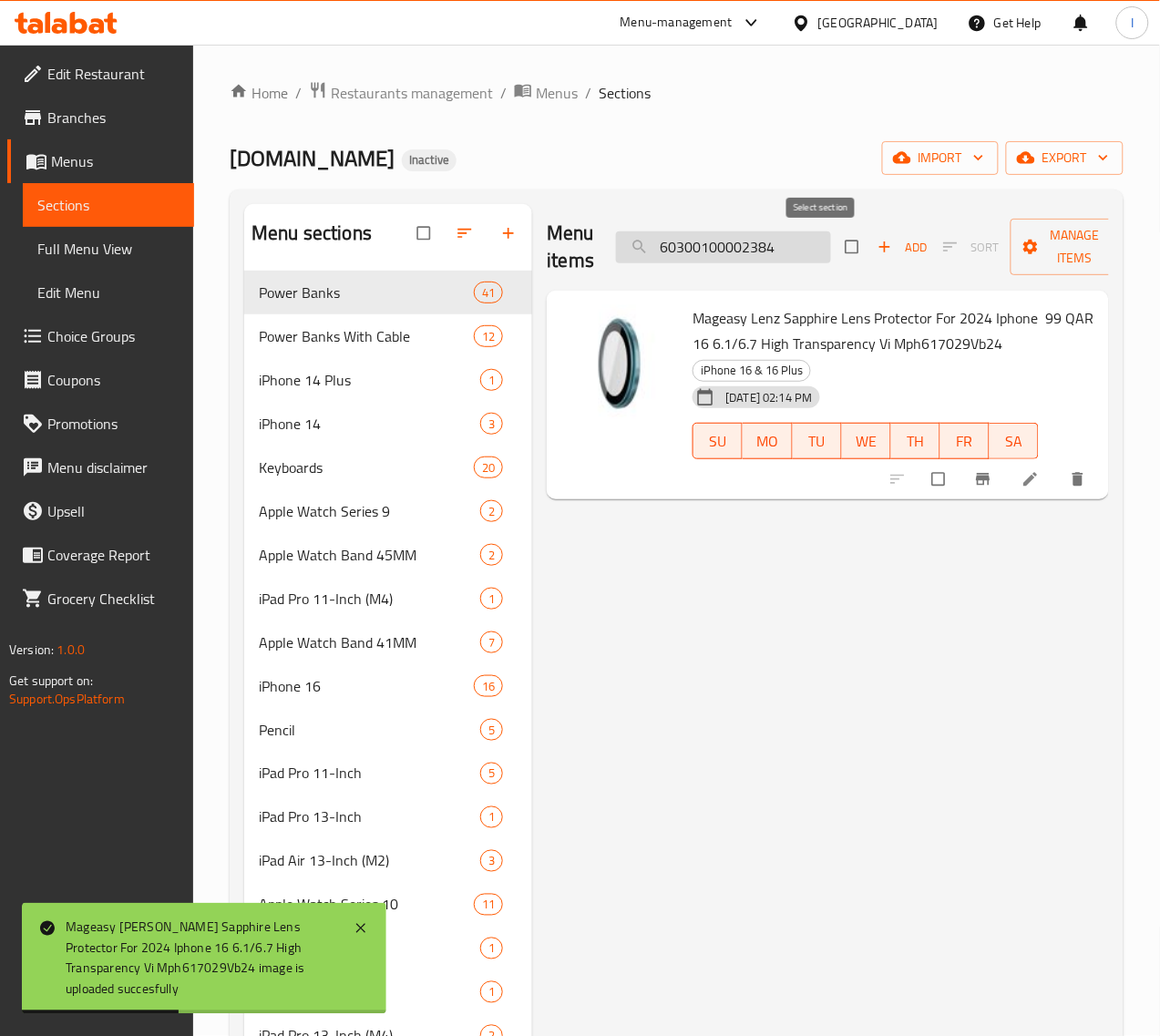
click at [762, 251] on input "60300100002384" at bounding box center [723, 247] width 215 height 32
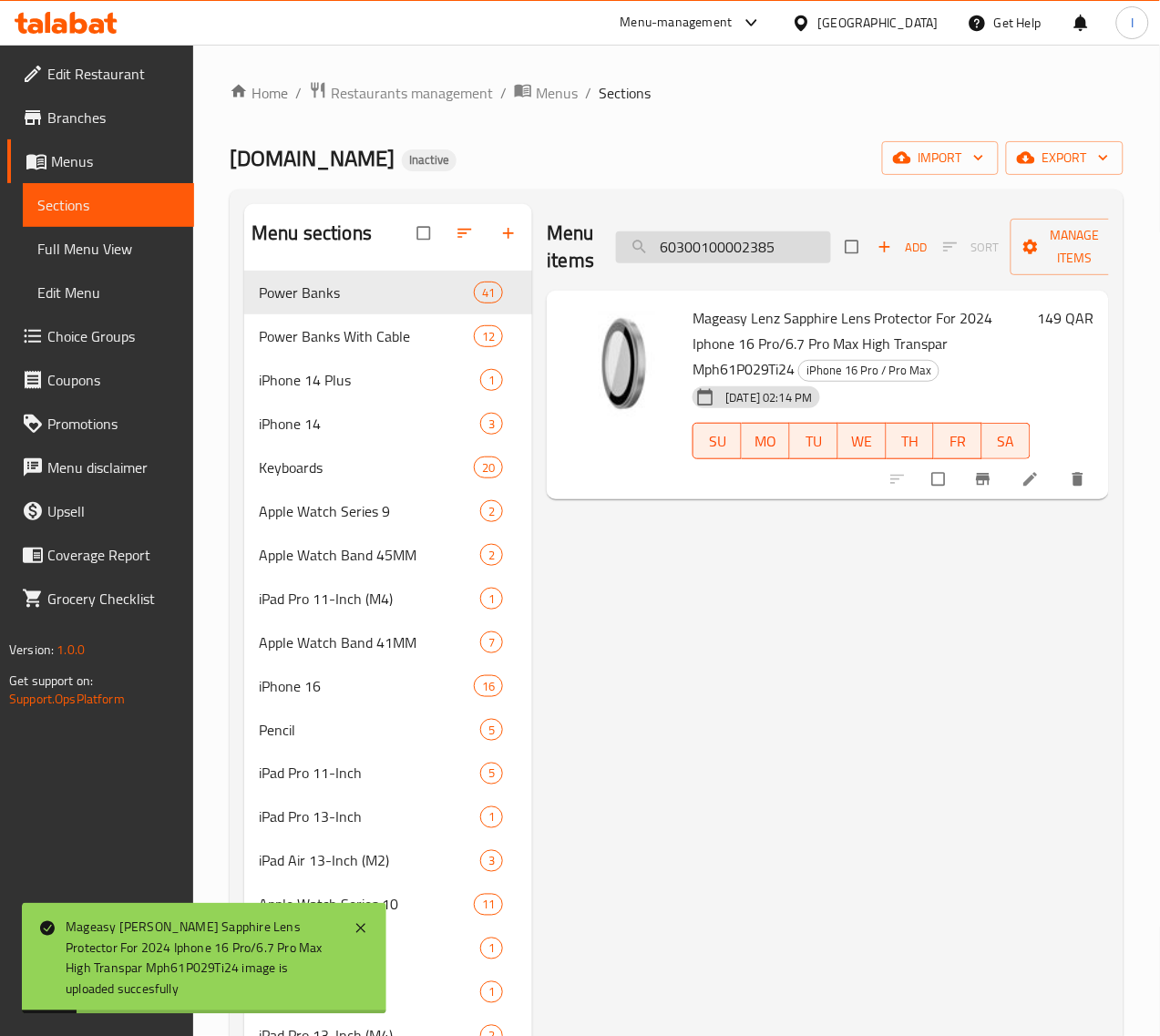
click at [758, 237] on input "60300100002385" at bounding box center [723, 247] width 215 height 32
click at [761, 261] on input "60300100002387" at bounding box center [723, 247] width 215 height 32
click at [699, 257] on input "60300100002388" at bounding box center [723, 247] width 215 height 32
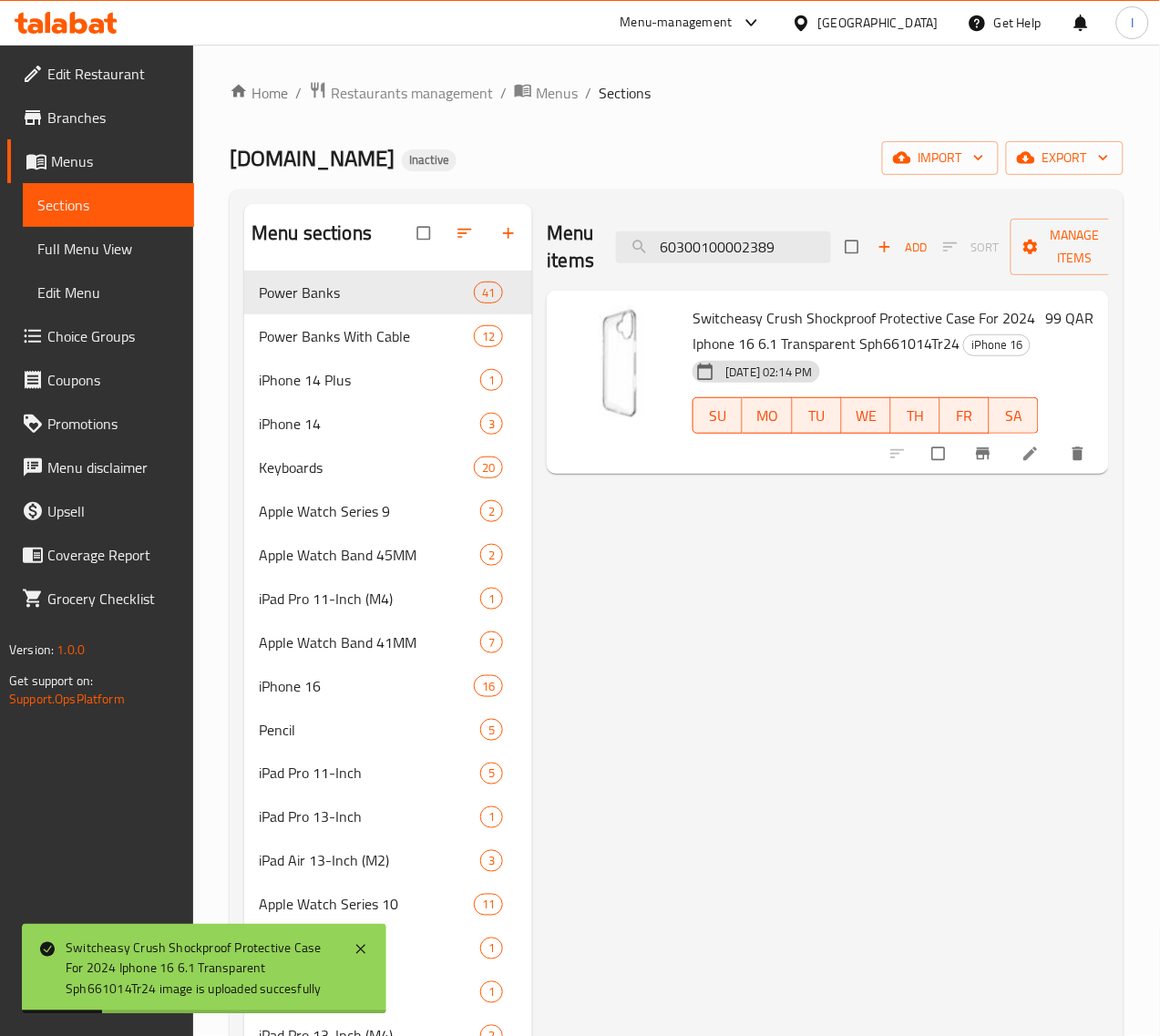
click at [736, 266] on div "Menu items 60300100002389 Add Sort Manage items" at bounding box center [828, 247] width 562 height 86
click at [735, 252] on input "60300100002389" at bounding box center [723, 247] width 215 height 32
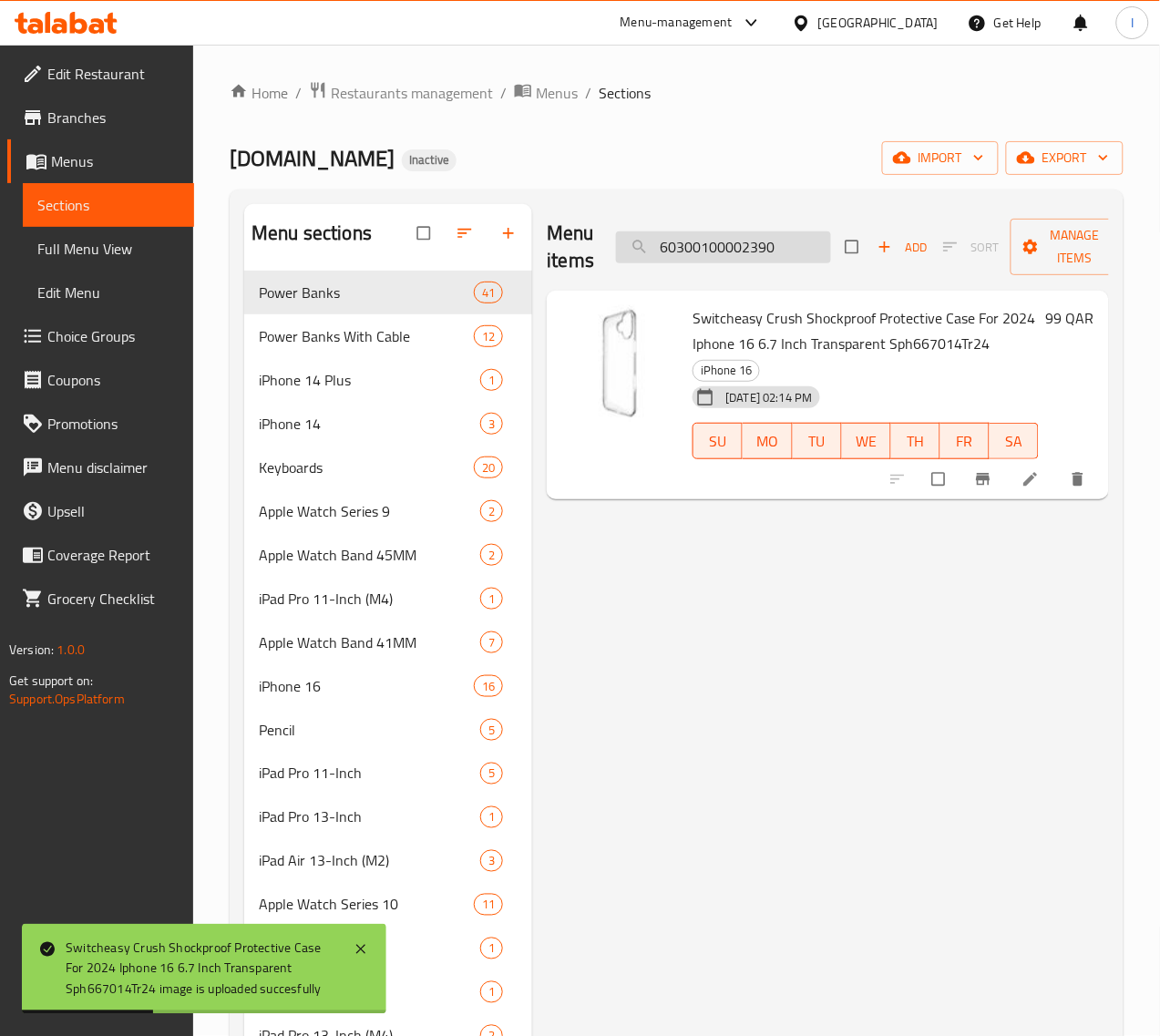
click at [704, 251] on input "60300100002390" at bounding box center [723, 247] width 215 height 32
click at [744, 247] on input "60300100002391" at bounding box center [723, 247] width 215 height 32
click at [779, 262] on input "60300100002392" at bounding box center [723, 247] width 215 height 32
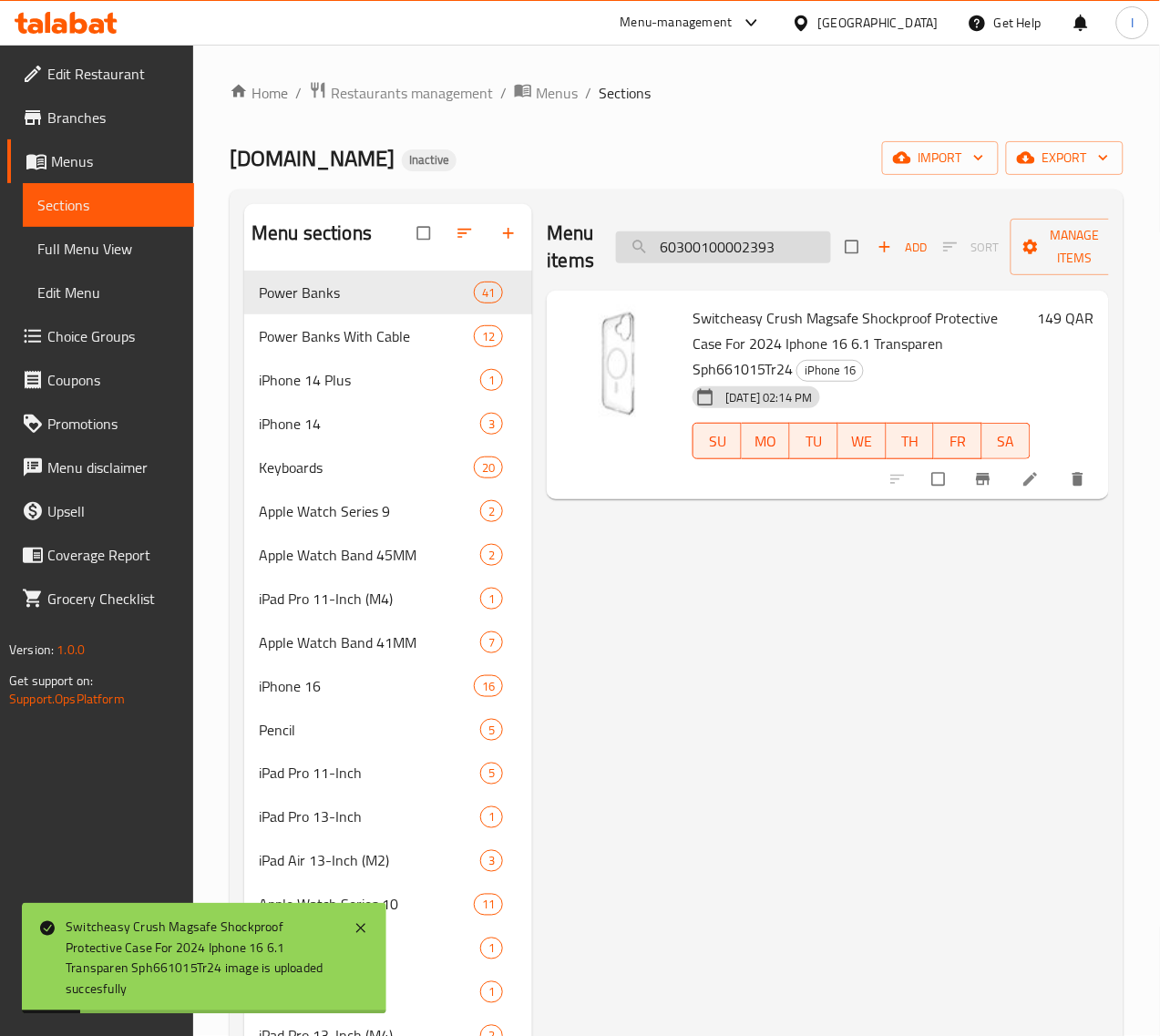
click at [685, 238] on input "60300100002393" at bounding box center [723, 247] width 215 height 32
click at [662, 244] on input "60300100002394" at bounding box center [723, 247] width 215 height 32
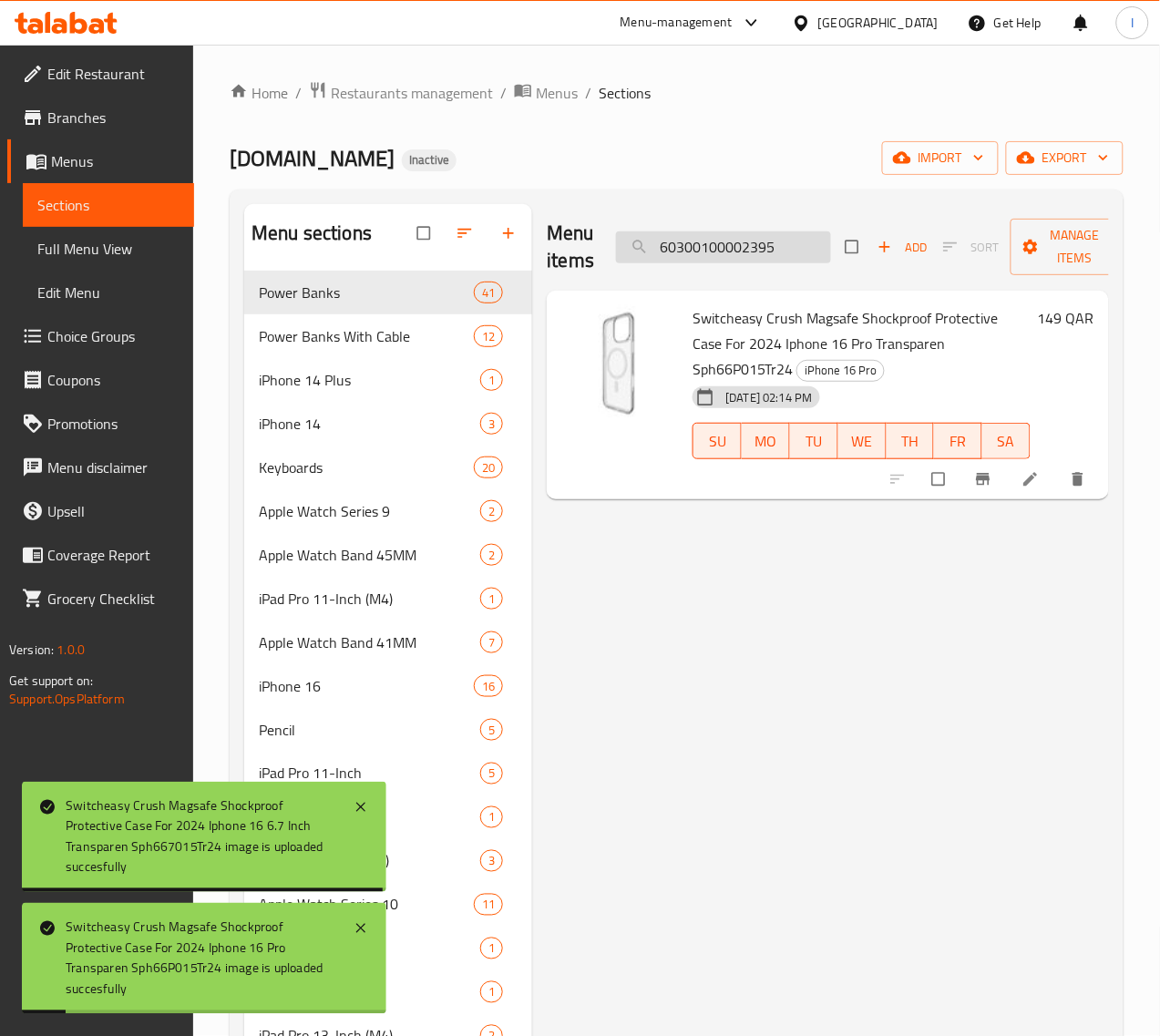
click at [694, 247] on input "60300100002395" at bounding box center [723, 247] width 215 height 32
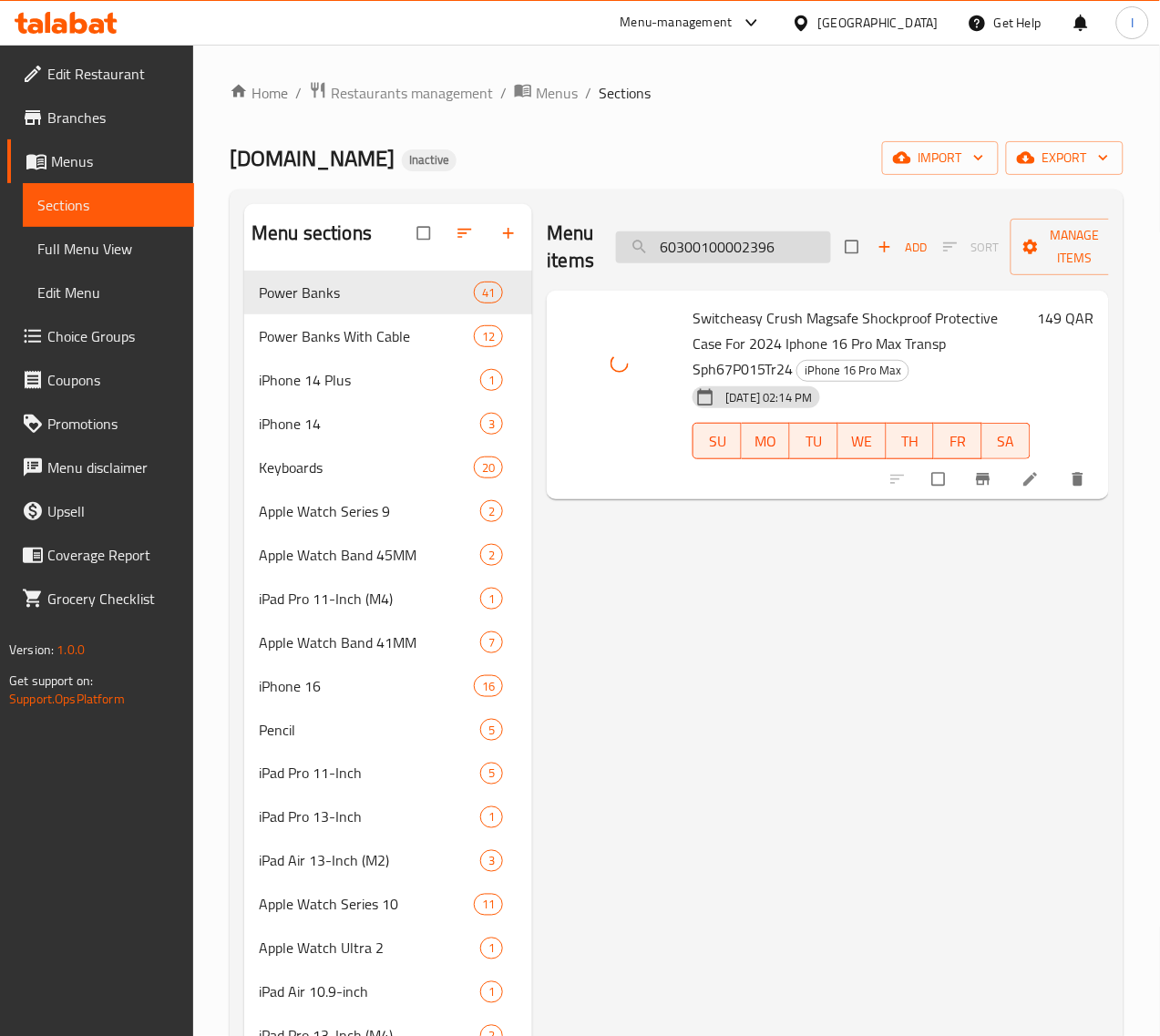
click at [747, 252] on input "60300100002396" at bounding box center [723, 247] width 215 height 32
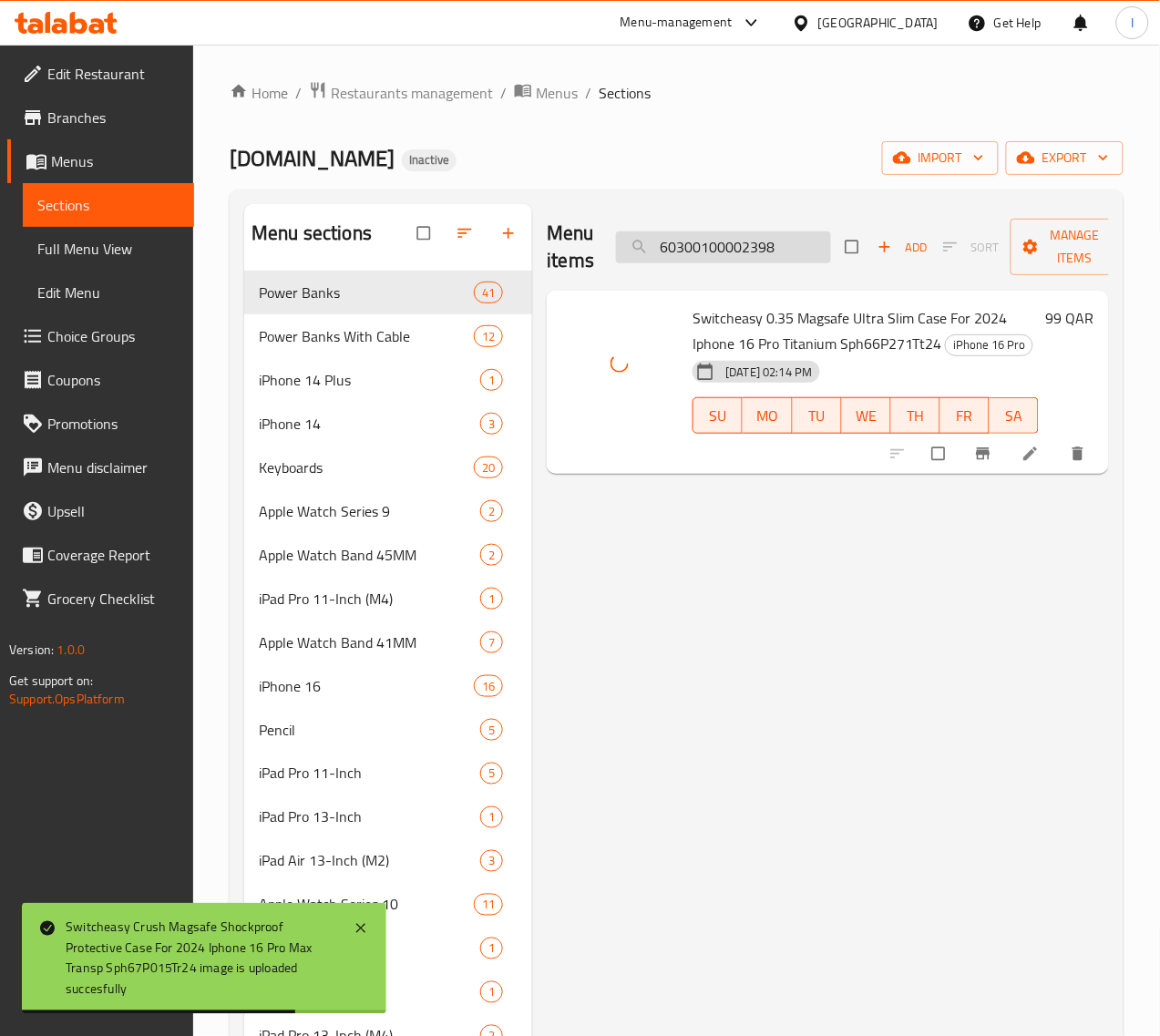
click at [758, 247] on input "60300100002398" at bounding box center [723, 247] width 215 height 32
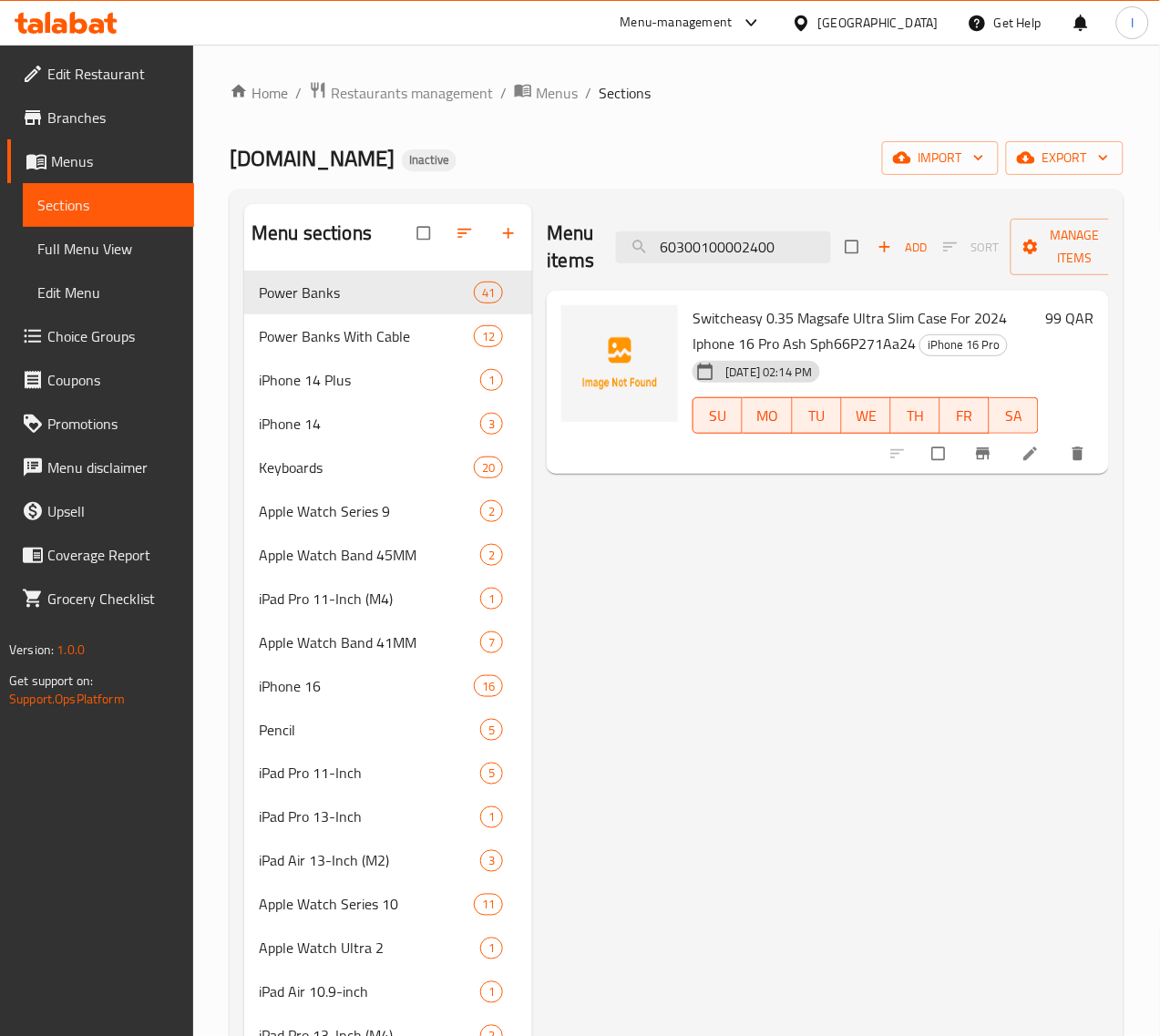
type input "60300100002398"
click at [711, 267] on div "Menu items 60300100002400 Add Sort Manage items" at bounding box center [828, 247] width 562 height 86
click at [711, 255] on input "60300100002400" at bounding box center [723, 247] width 215 height 32
paste input "398"
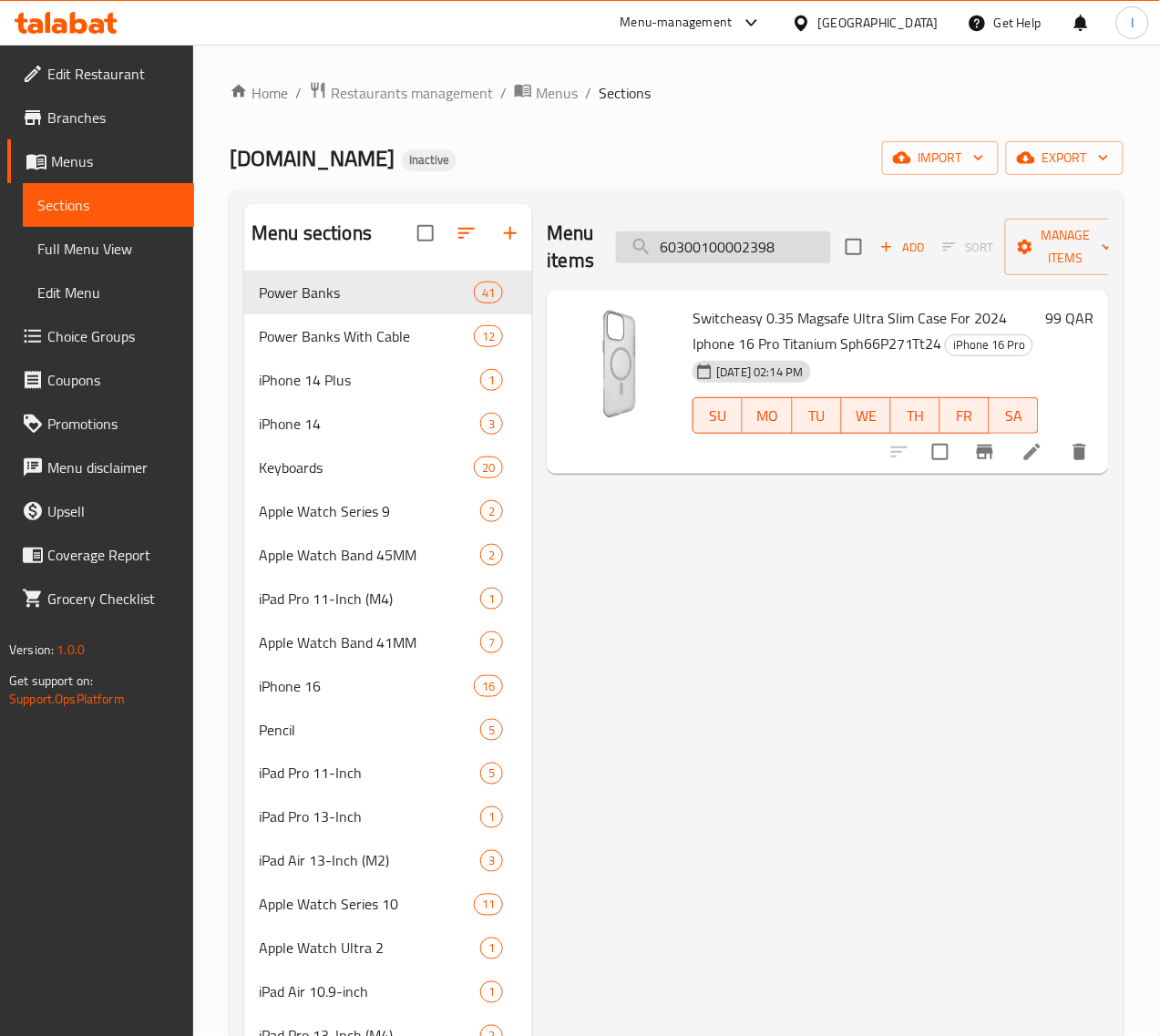
click at [718, 247] on input "60300100002398" at bounding box center [723, 247] width 215 height 32
paste input "400"
click at [761, 248] on input "60300100002400" at bounding box center [723, 247] width 215 height 32
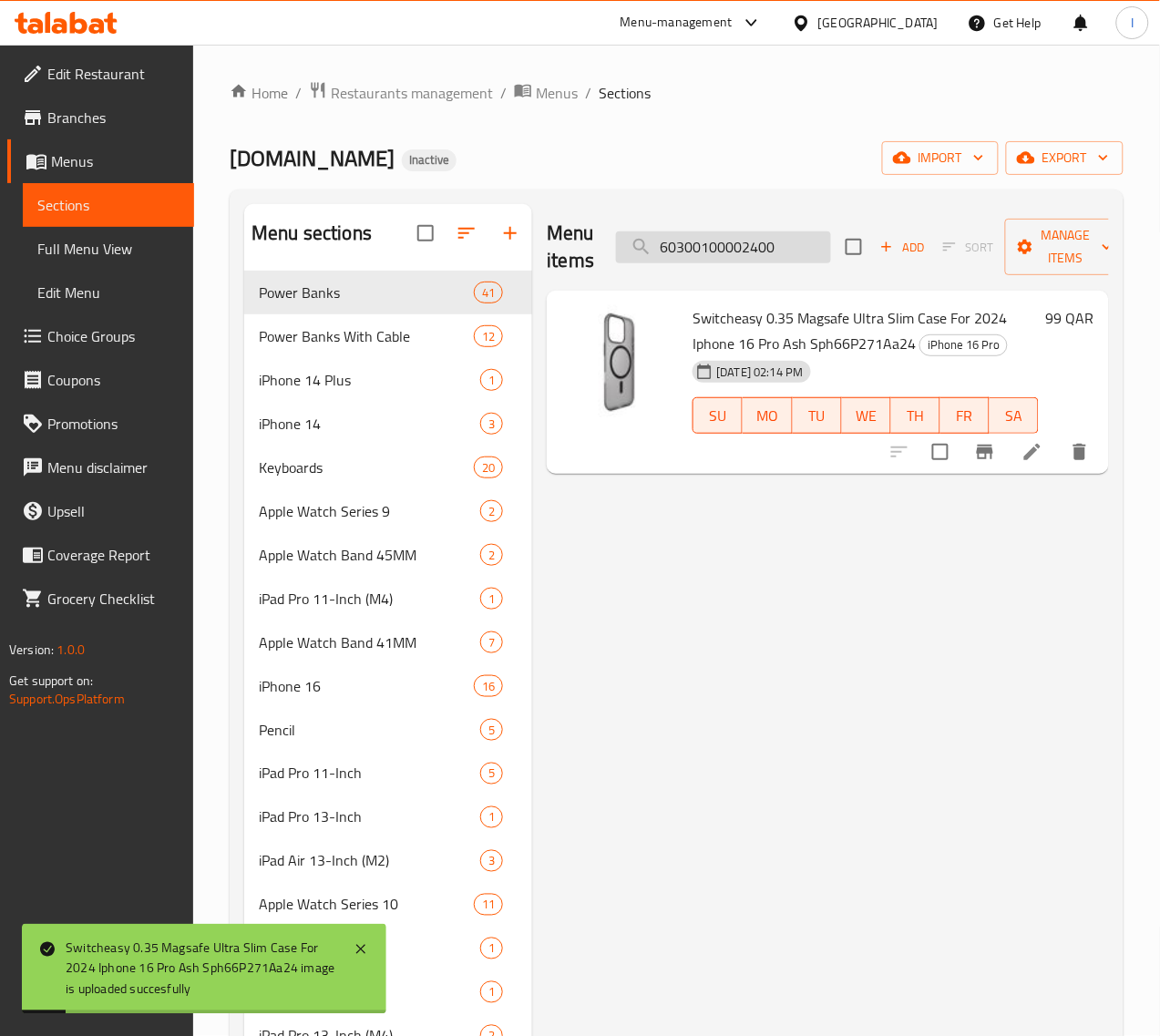
paste input "2"
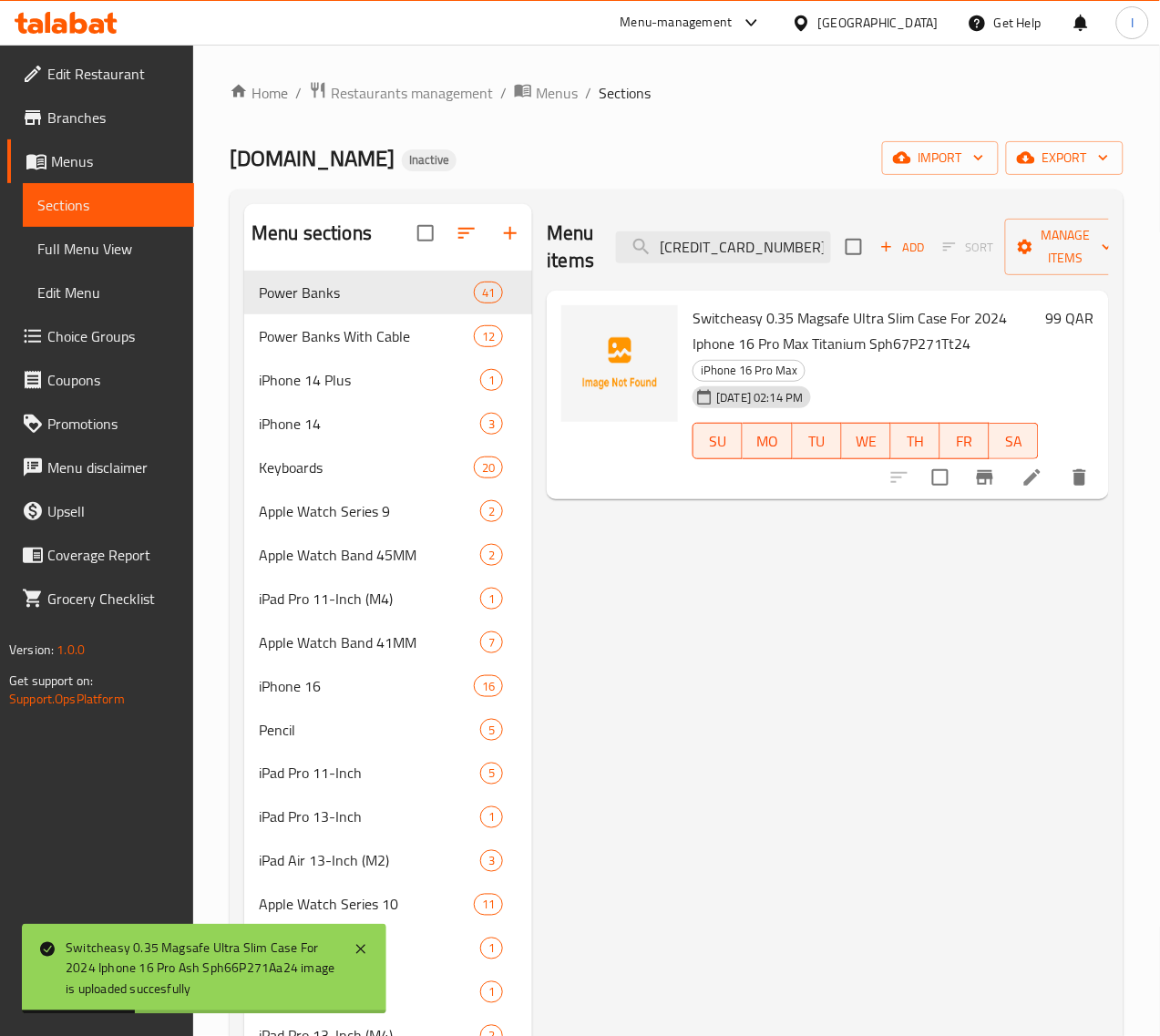
type input "[CREDIT_CARD_NUMBER]"
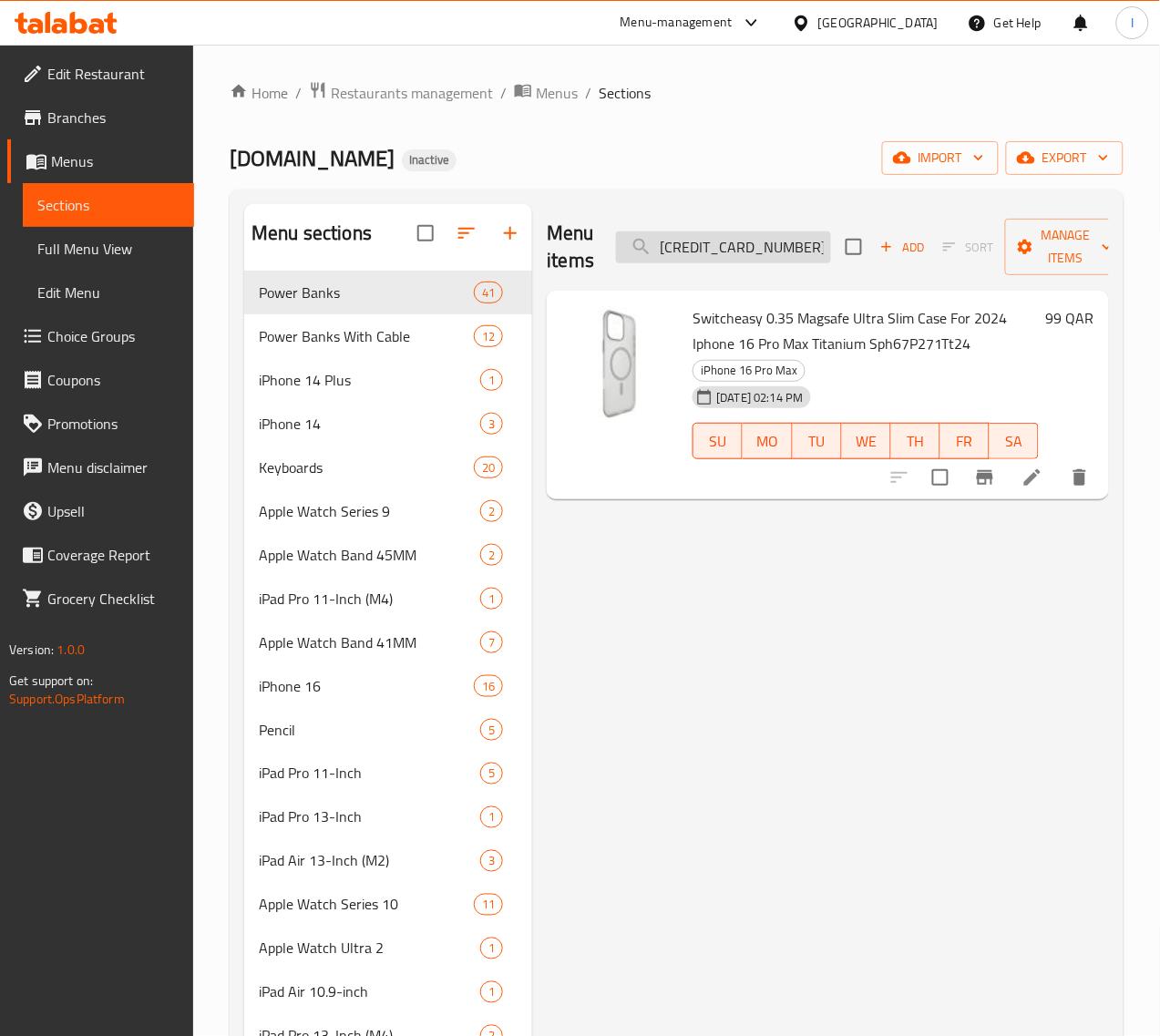
click at [766, 255] on input "[CREDIT_CARD_NUMBER]" at bounding box center [723, 247] width 215 height 32
paste input "search"
paste input "[CREDIT_CARD_NUMBER]"
click at [734, 256] on input "[CREDIT_CARD_NUMBER]" at bounding box center [723, 247] width 215 height 32
paste input "4"
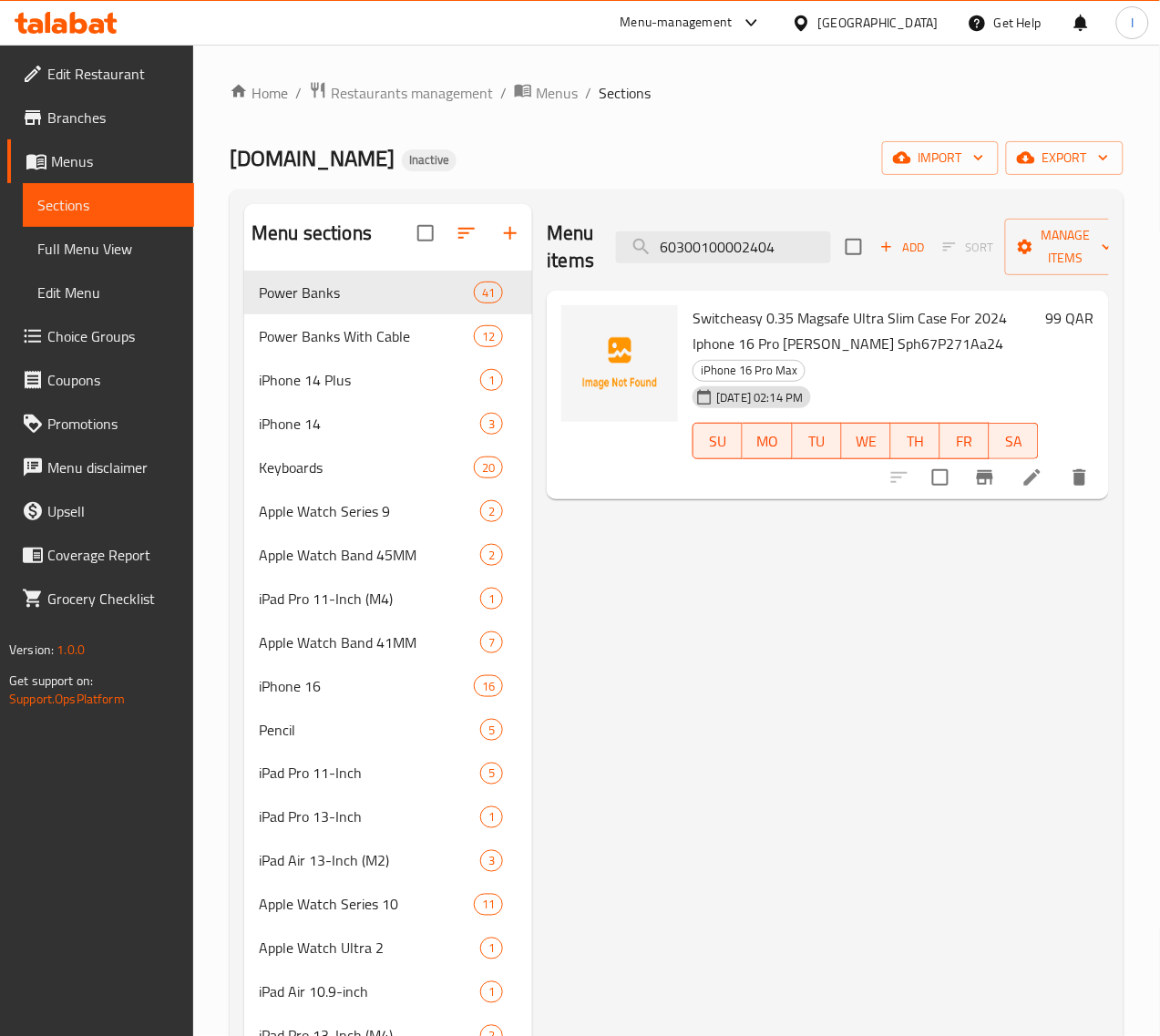
type input "60300100002404"
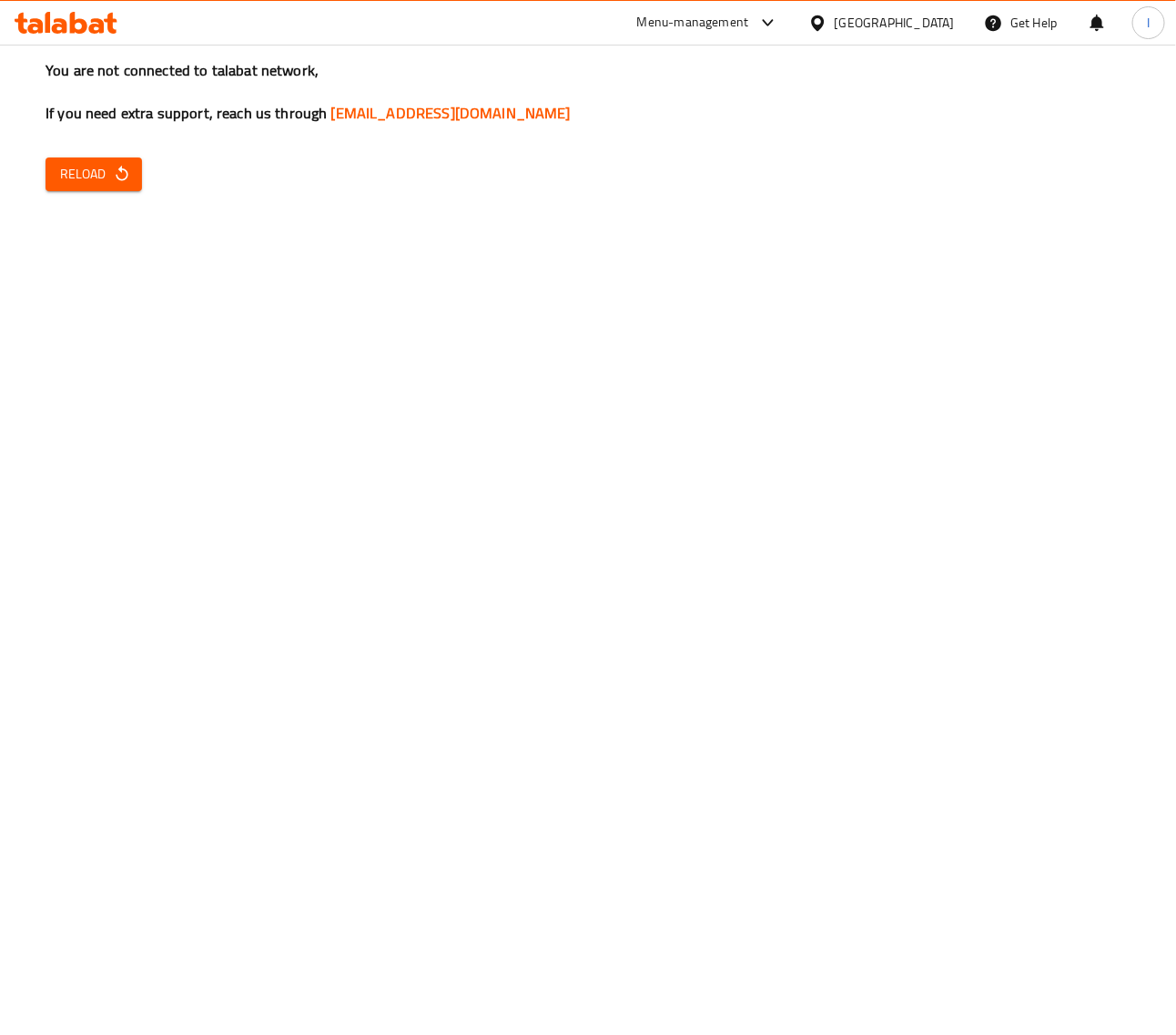
click at [123, 165] on icon "button" at bounding box center [122, 173] width 18 height 18
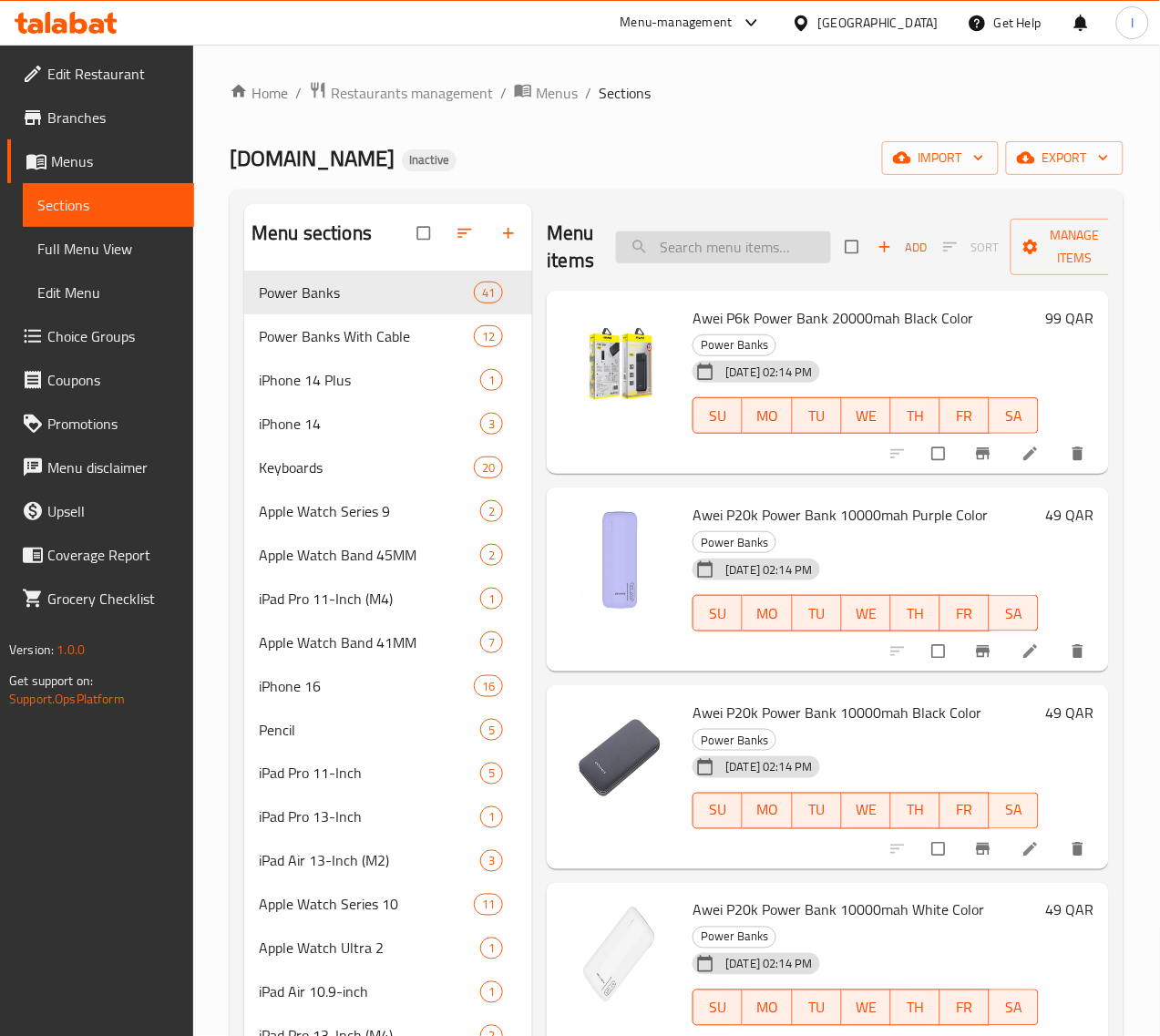
click at [746, 256] on input "search" at bounding box center [723, 247] width 215 height 32
paste input "60300100002404"
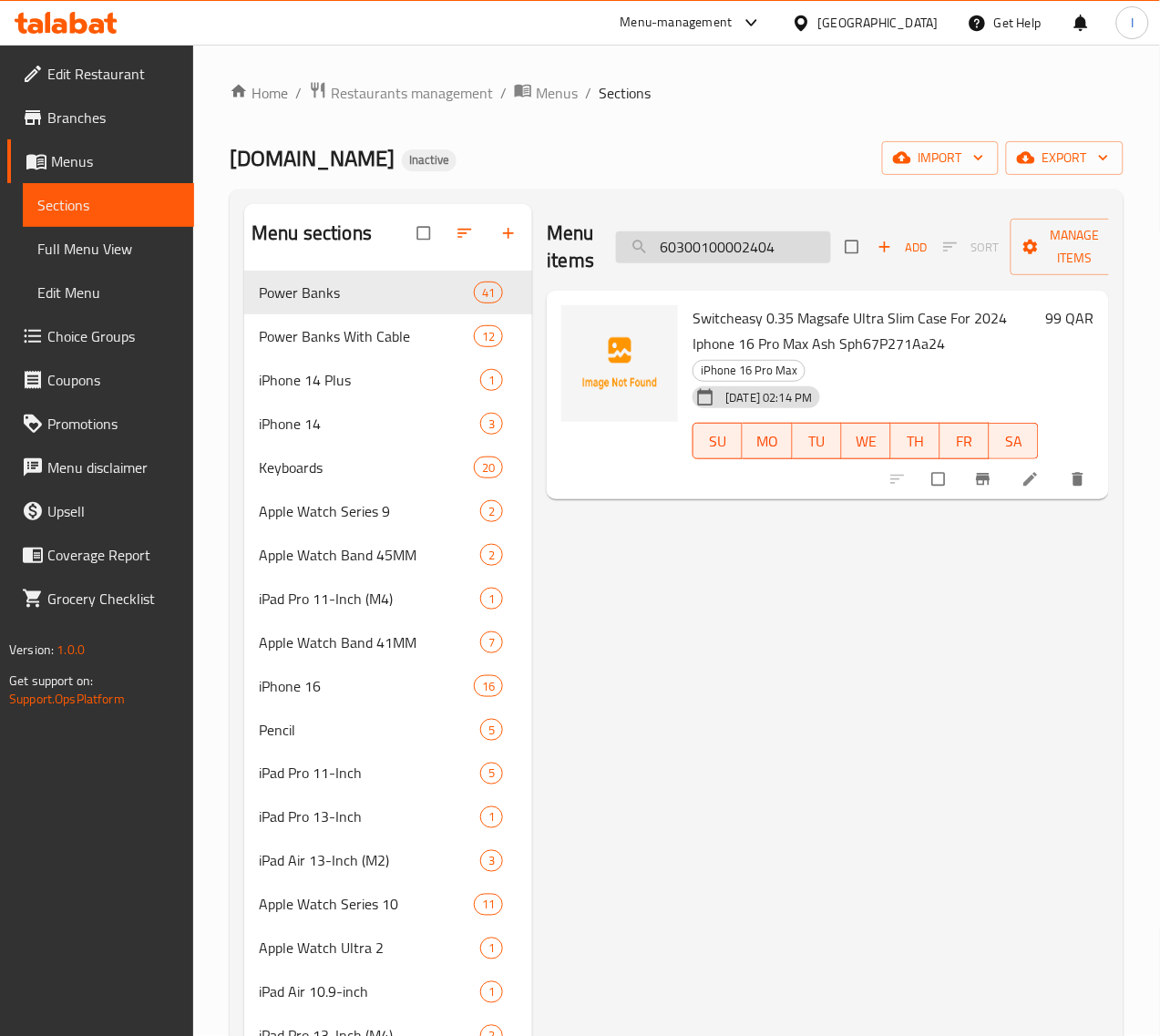
click at [757, 244] on input "60300100002404" at bounding box center [723, 247] width 215 height 32
paste input "2"
click at [769, 242] on input "60300100002402" at bounding box center [723, 247] width 215 height 32
paste input "4"
click at [748, 240] on input "60300100002404" at bounding box center [723, 247] width 215 height 32
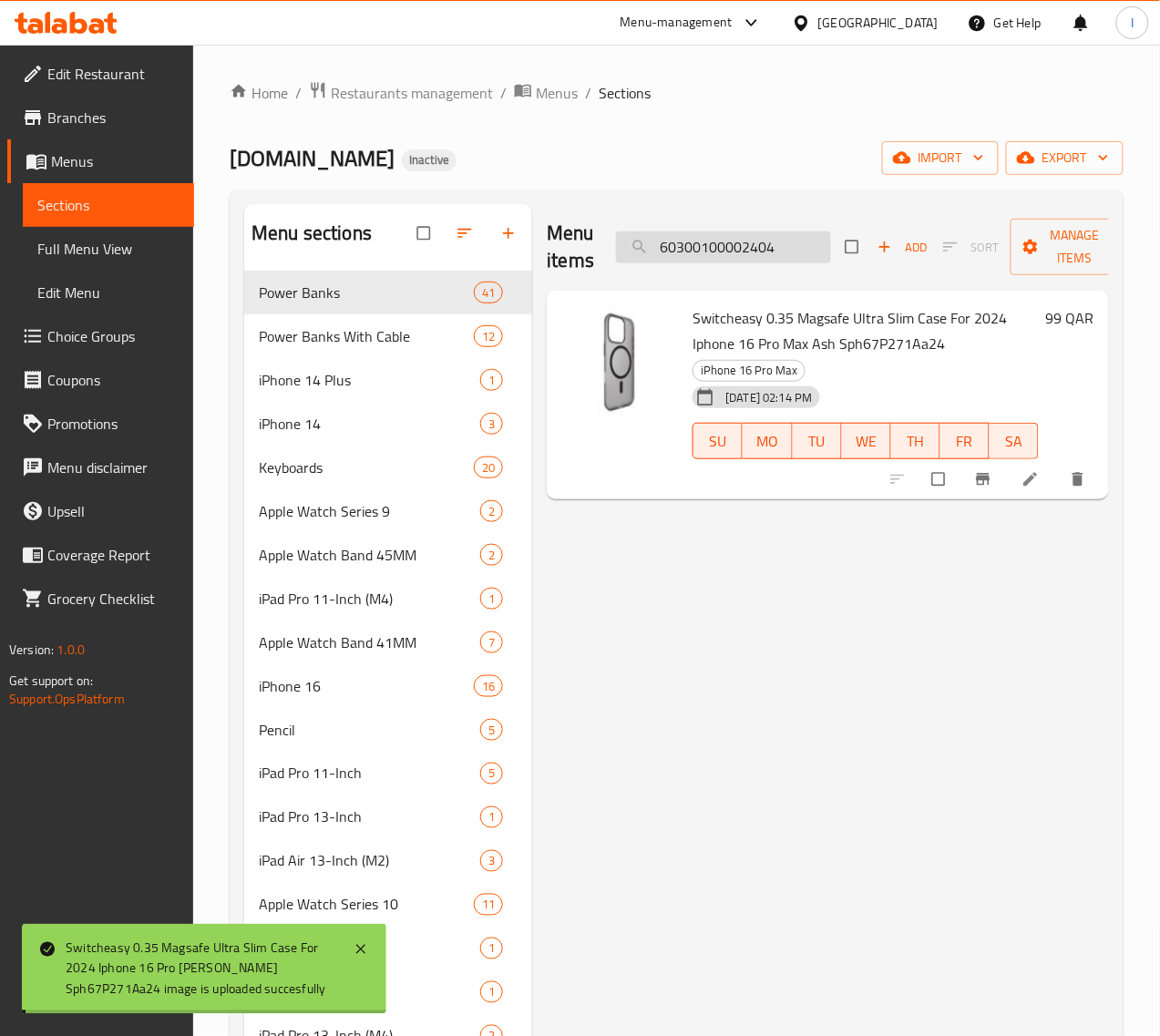
paste input "7"
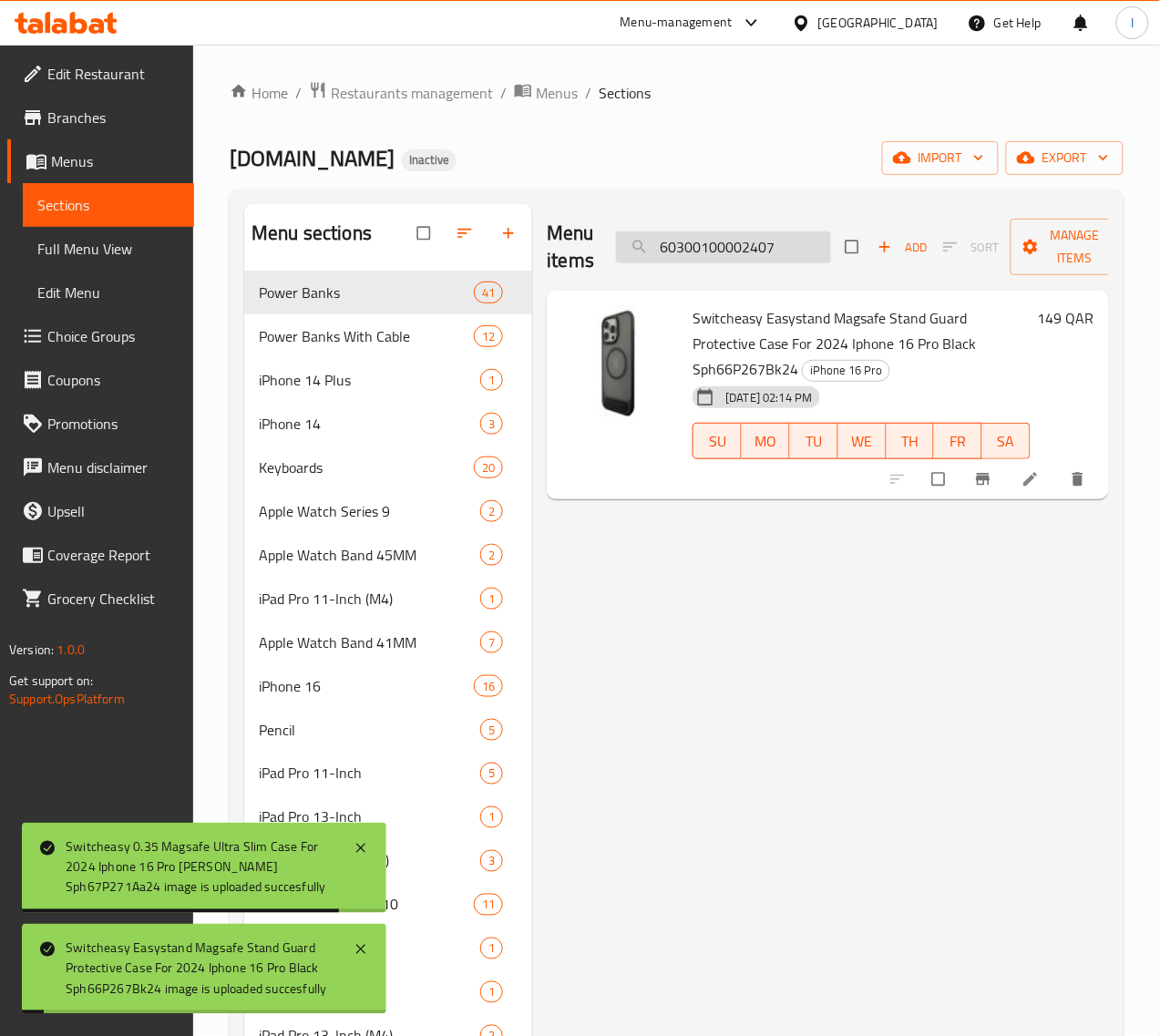
click at [756, 243] on input "60300100002407" at bounding box center [723, 247] width 215 height 32
paste input "8"
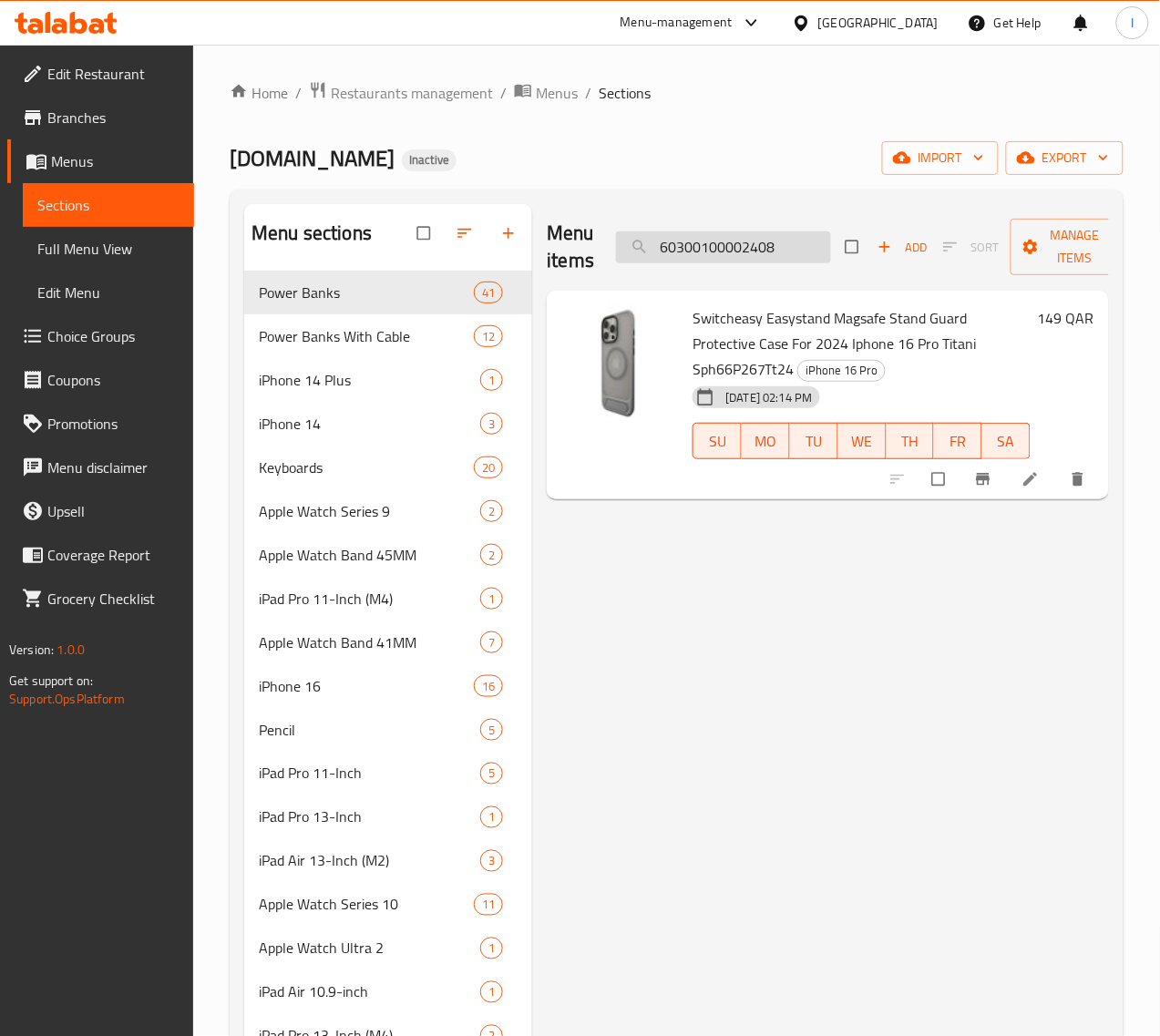
click at [750, 257] on input "60300100002408" at bounding box center [723, 247] width 215 height 32
paste input "10"
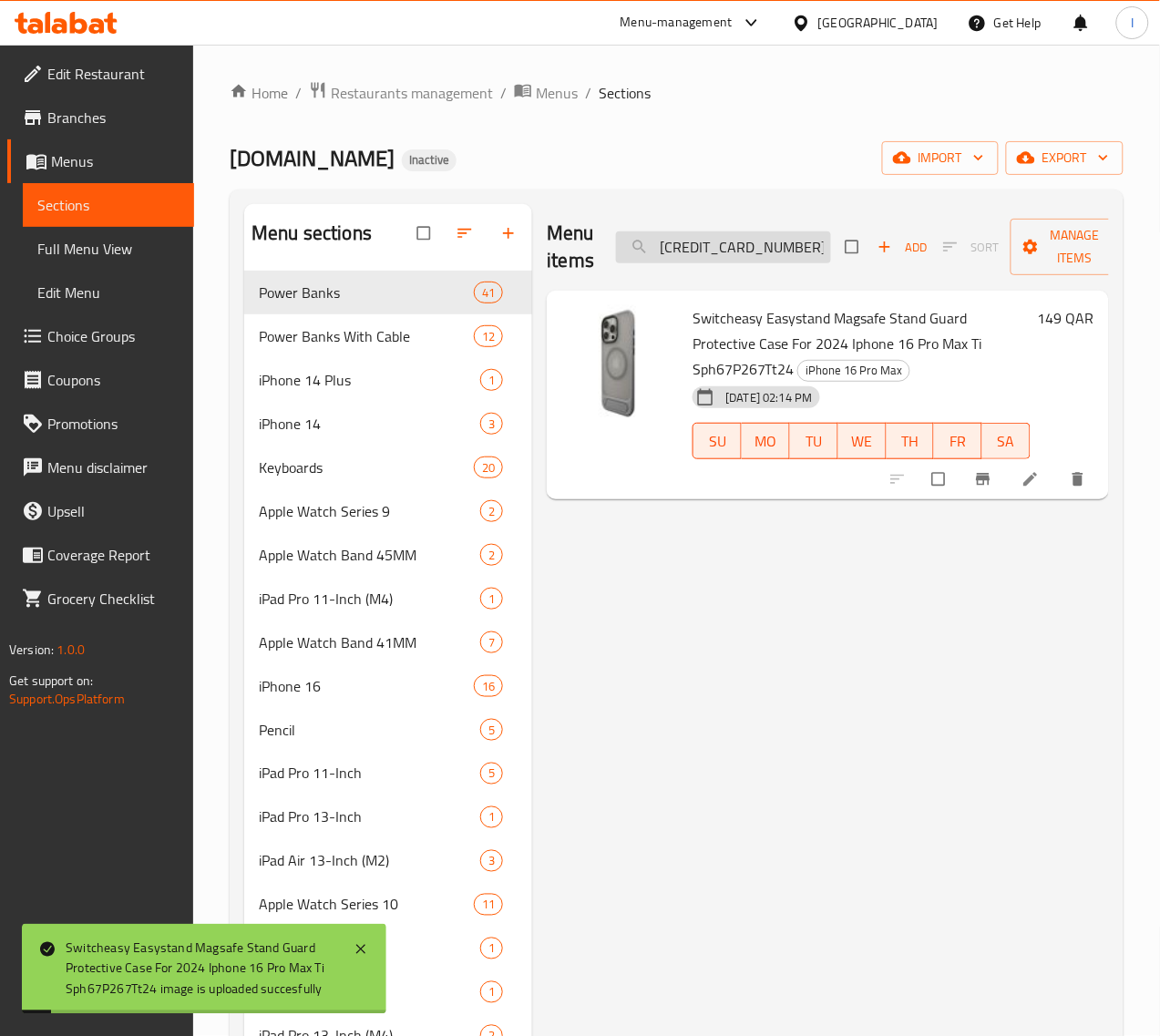
click at [713, 262] on input "60300100002410" at bounding box center [723, 247] width 215 height 32
paste input "1"
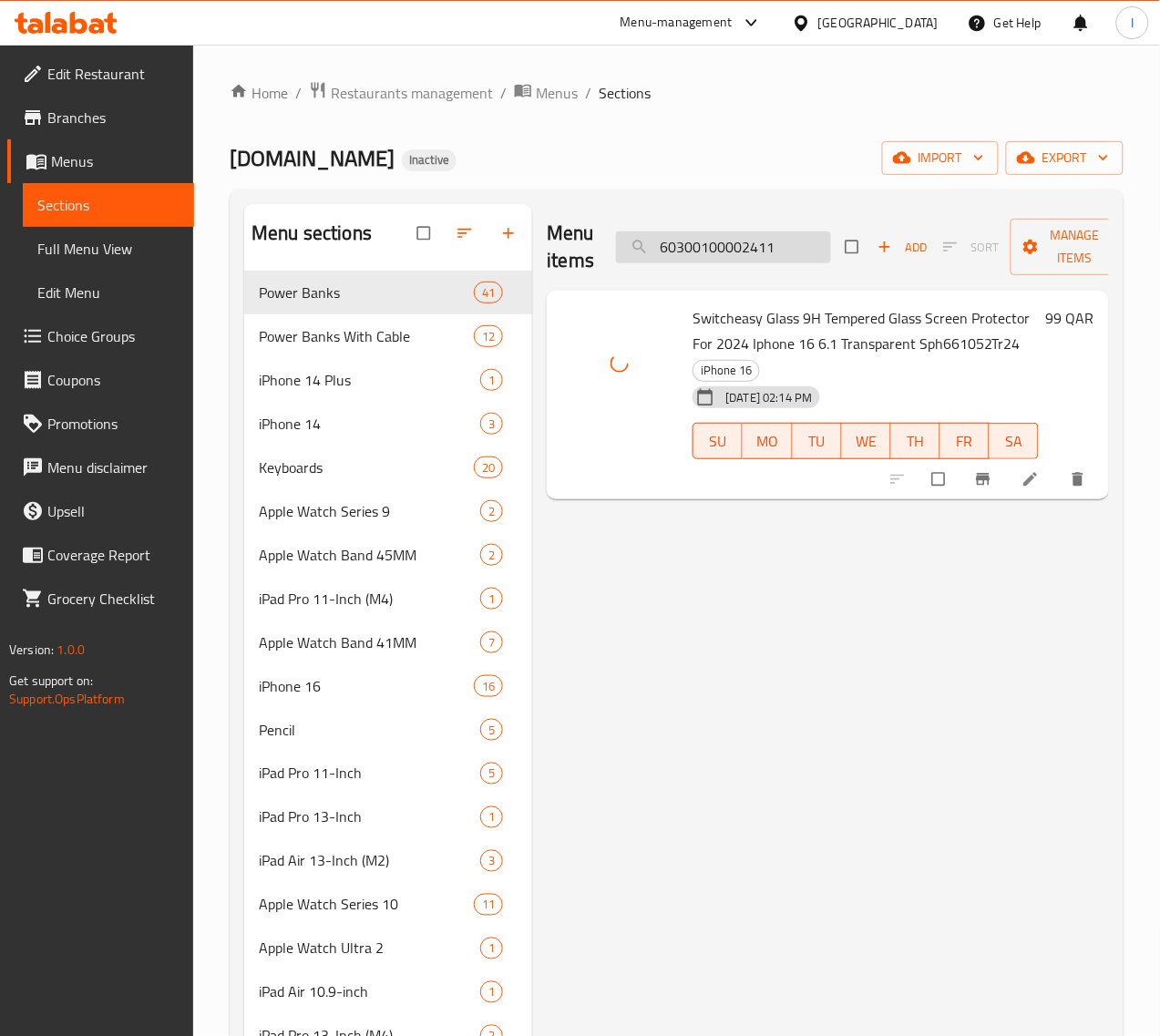
click at [720, 248] on input "60300100002411" at bounding box center [723, 247] width 215 height 32
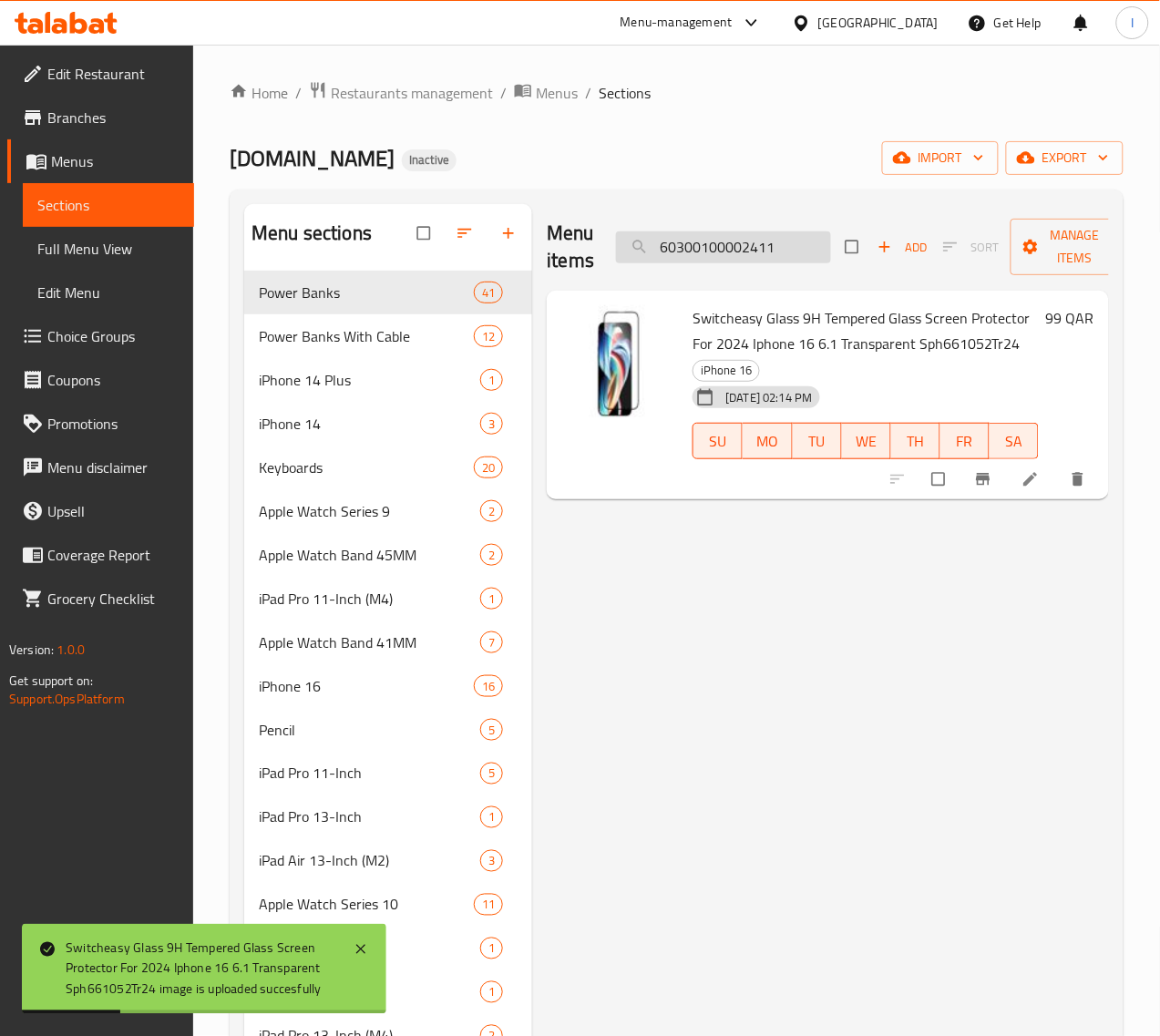
paste input "2"
click at [768, 251] on input "60300100002412" at bounding box center [723, 247] width 215 height 32
paste input "3"
click at [758, 247] on input "60300100002413" at bounding box center [723, 247] width 215 height 32
paste input "5"
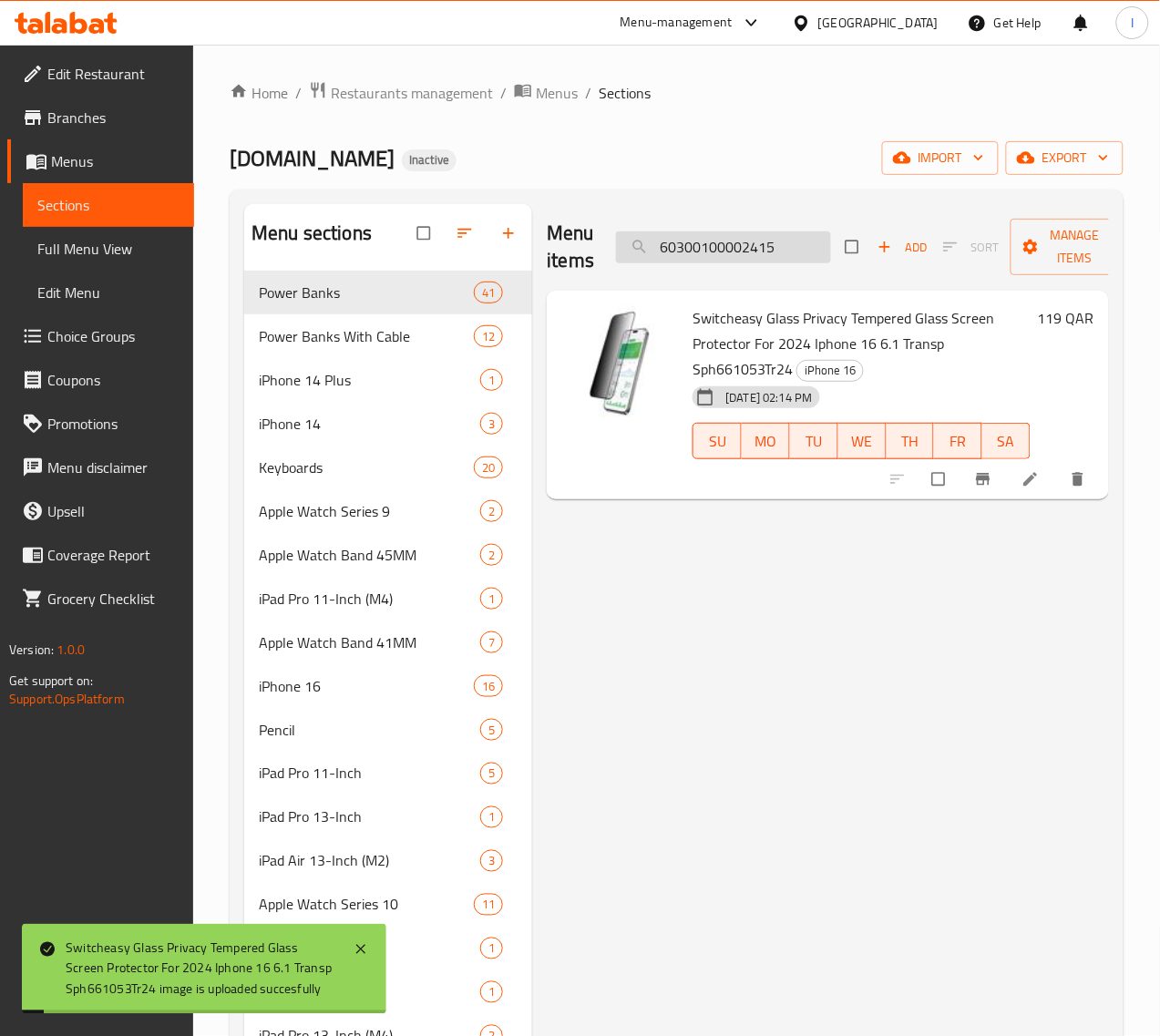
click at [721, 251] on input "60300100002415" at bounding box center [723, 247] width 215 height 32
paste input "54"
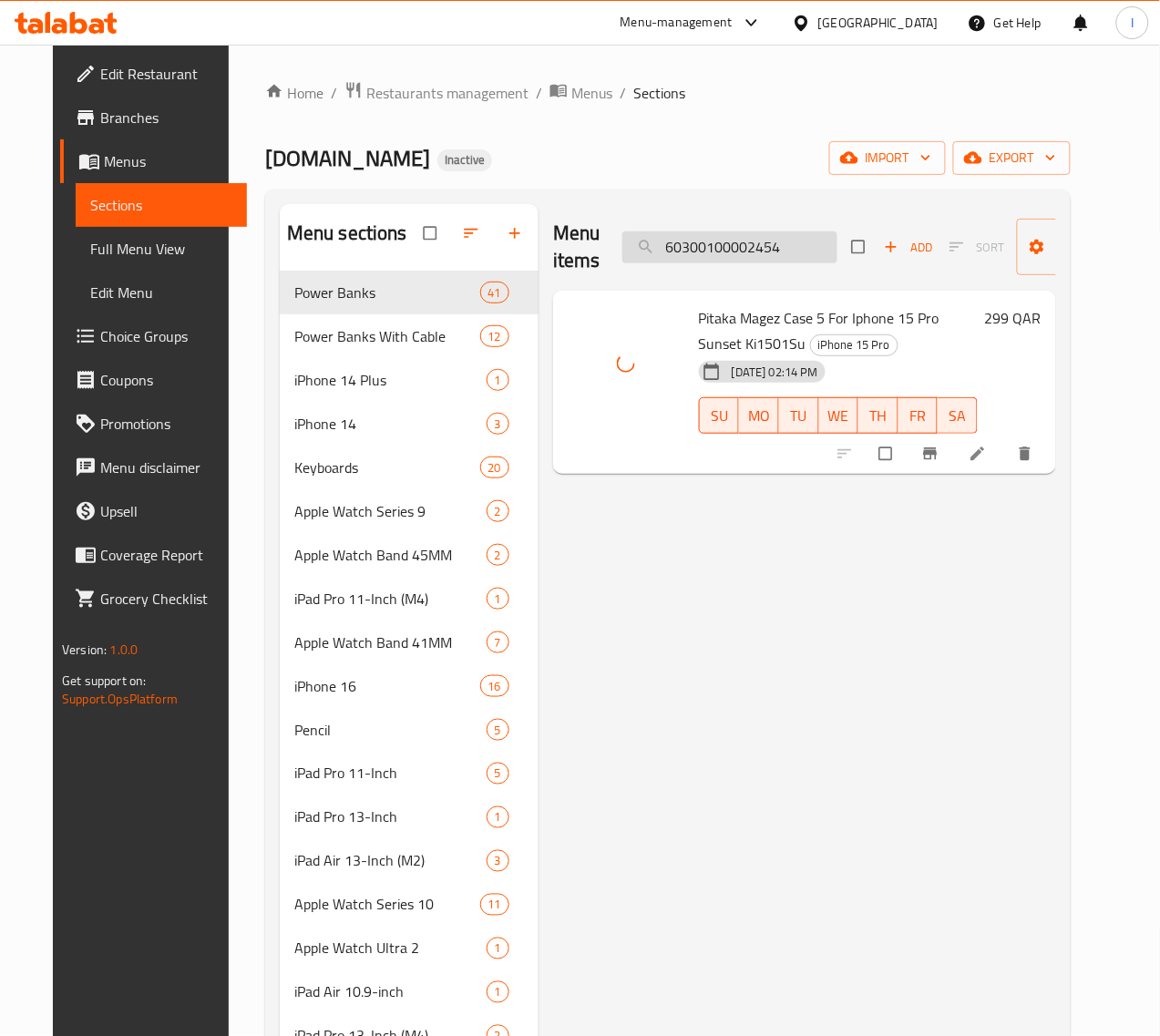
click at [758, 247] on input "60300100002454" at bounding box center [730, 247] width 215 height 32
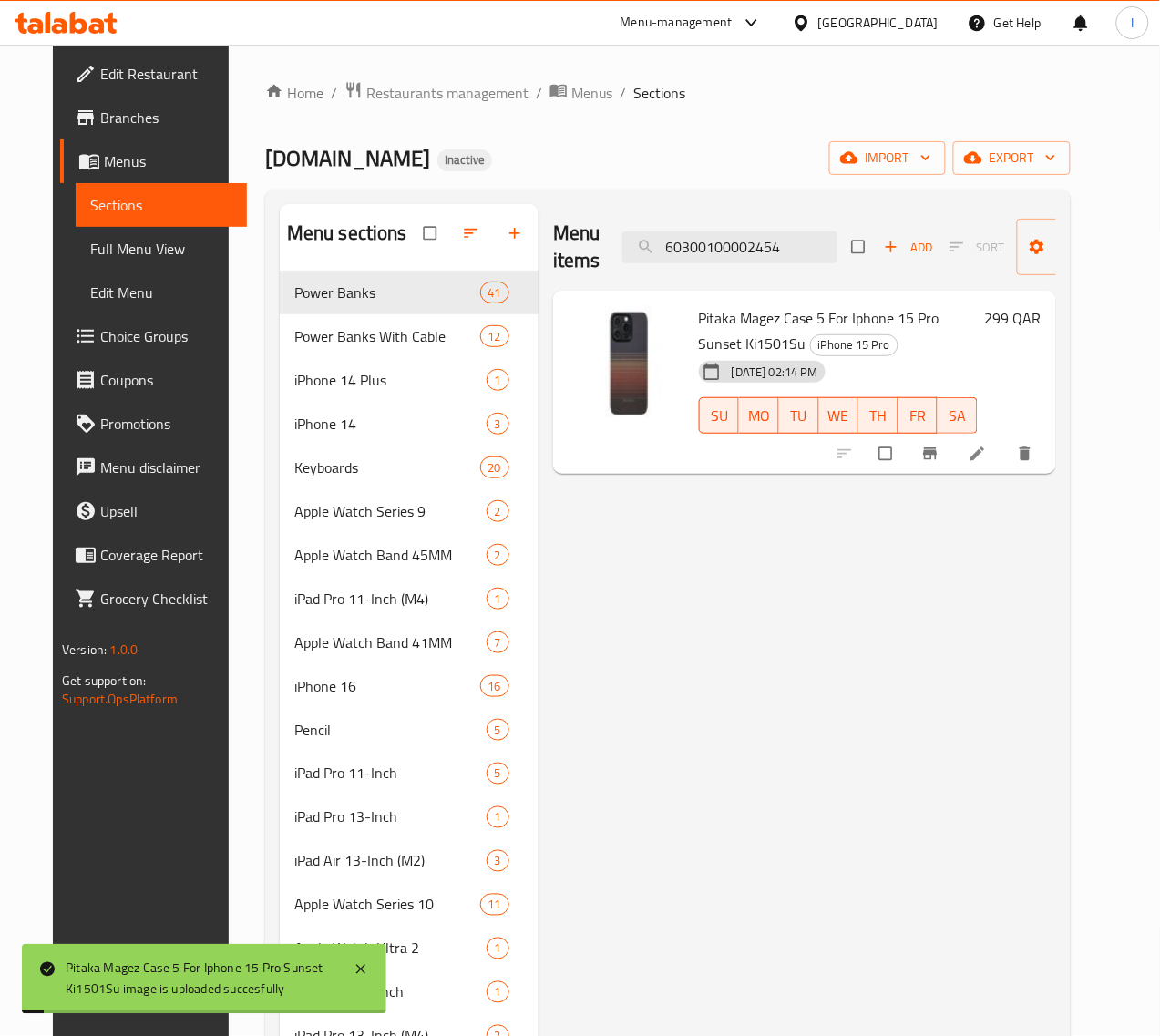
paste input "6"
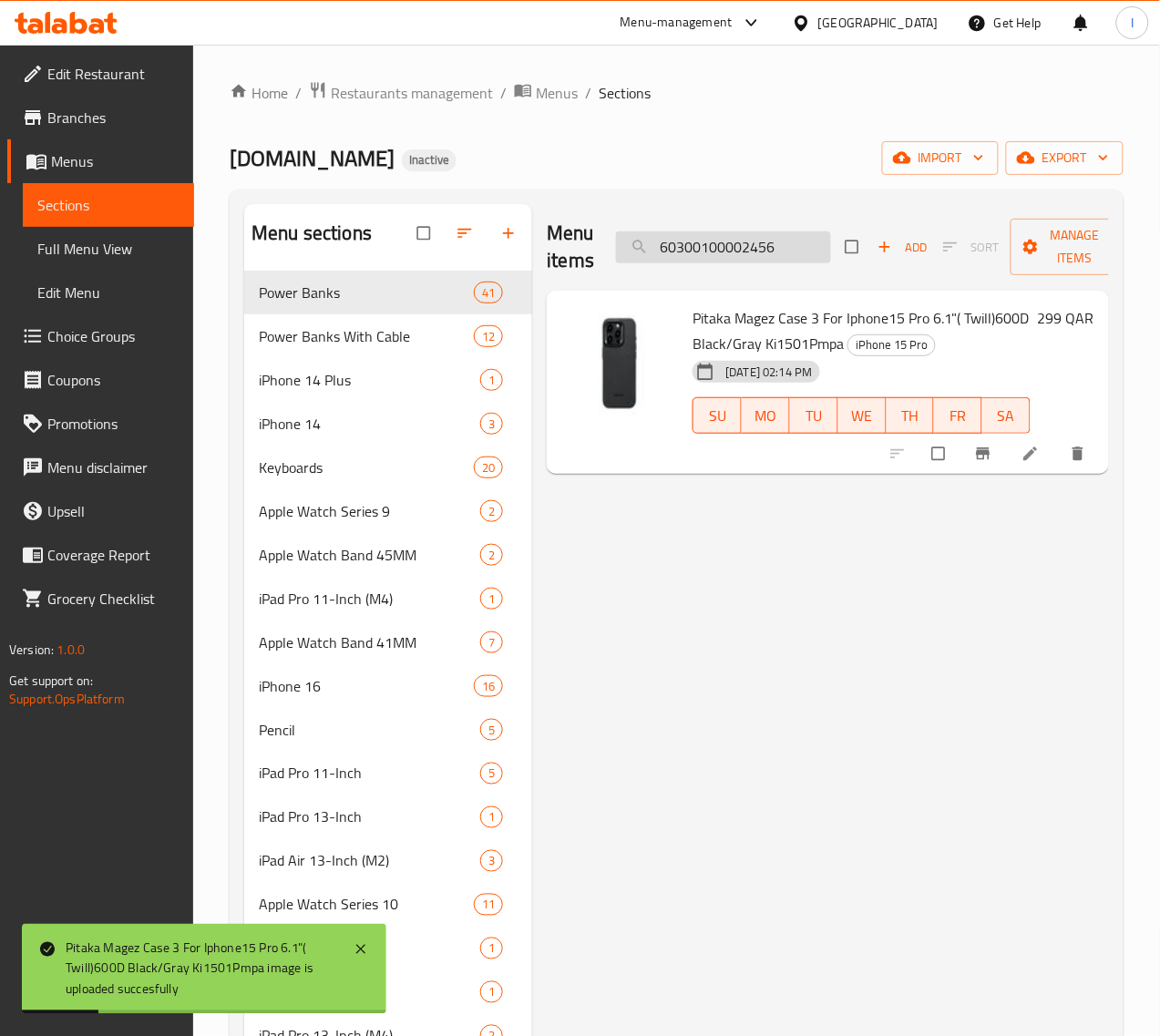
click at [739, 240] on input "60300100002456" at bounding box center [723, 247] width 215 height 32
paste input "67"
click at [713, 243] on input "60300100002467" at bounding box center [723, 247] width 215 height 32
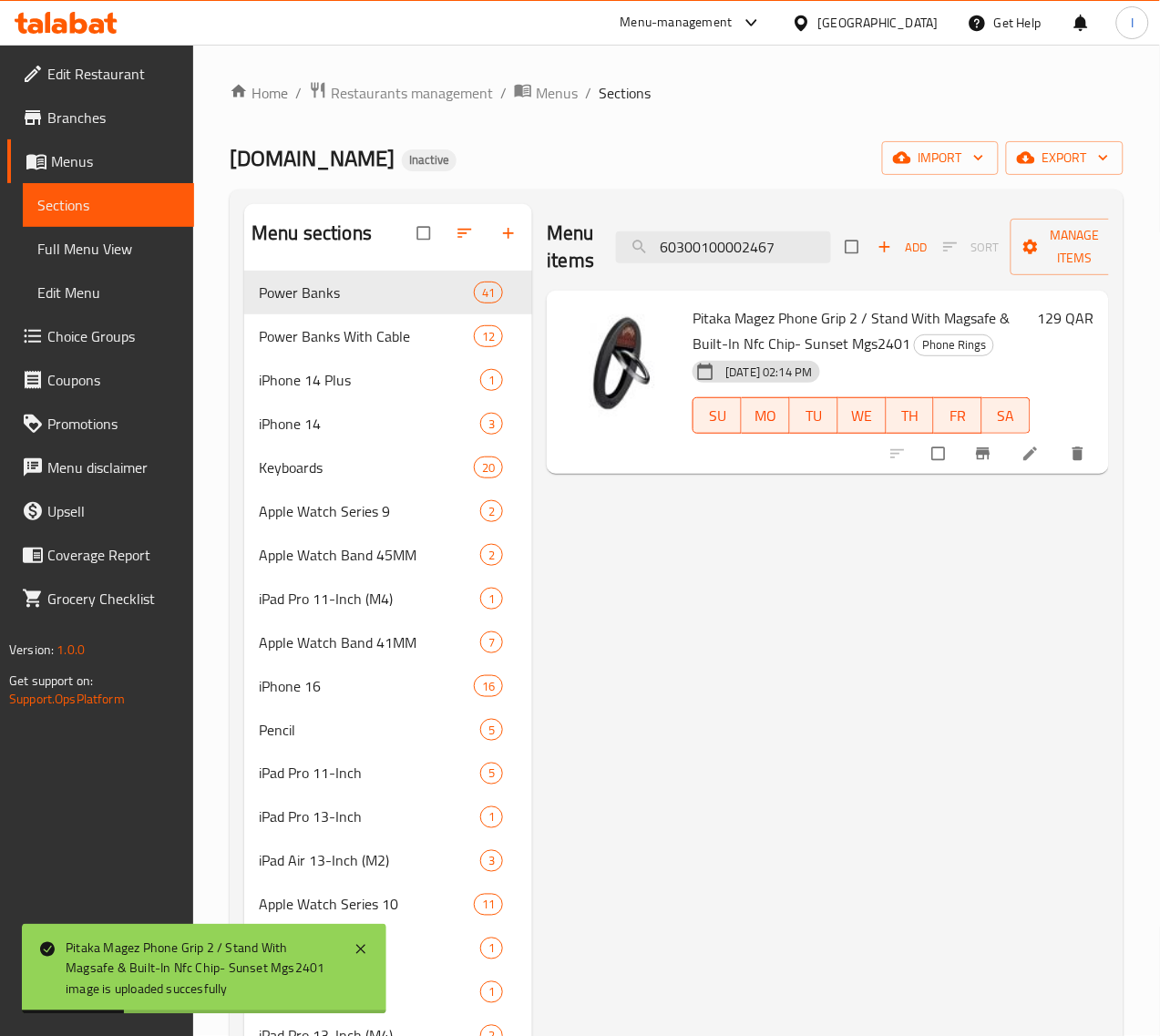
paste input "58"
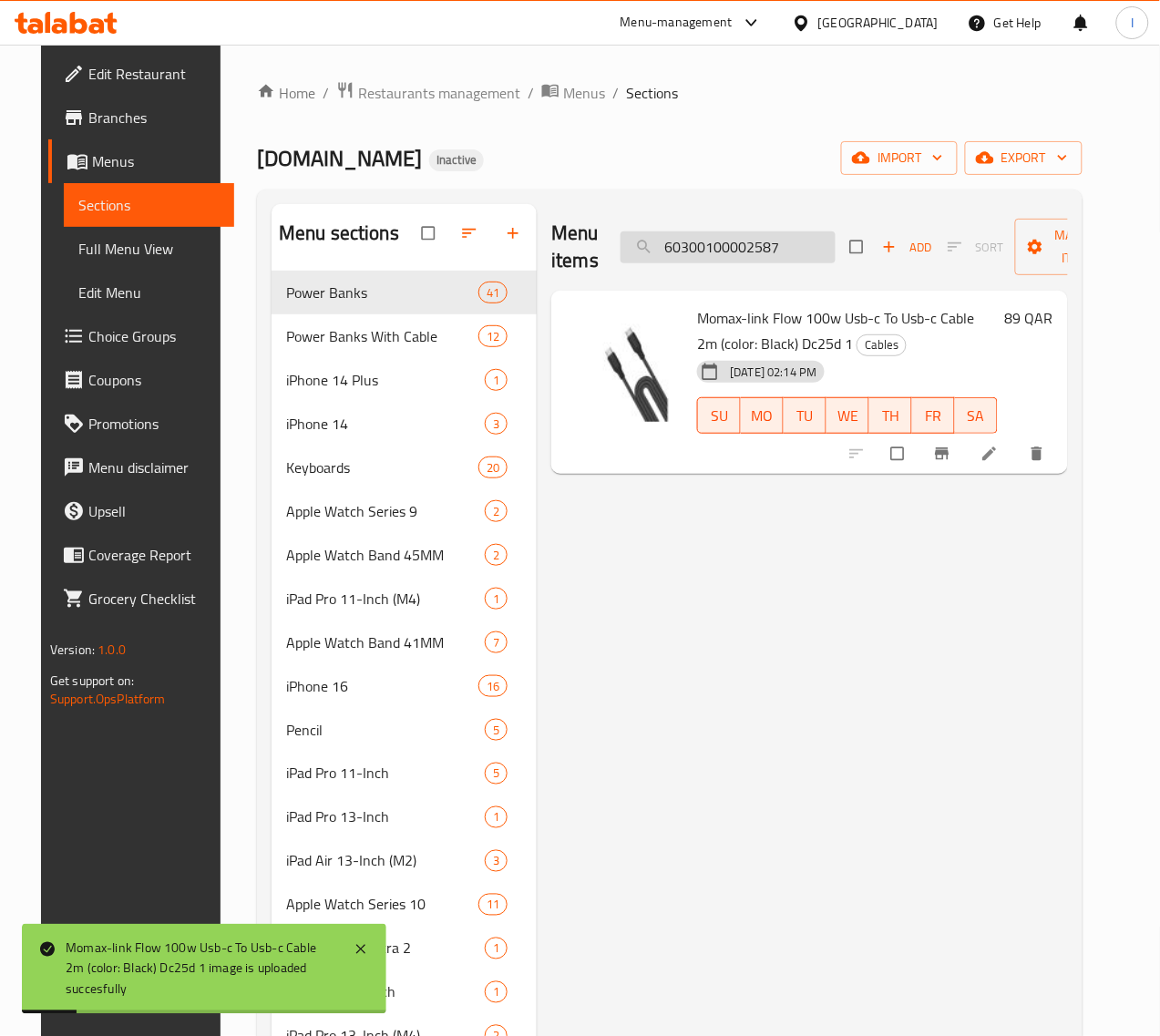
click at [748, 257] on input "60300100002587" at bounding box center [728, 247] width 215 height 32
paste input "612"
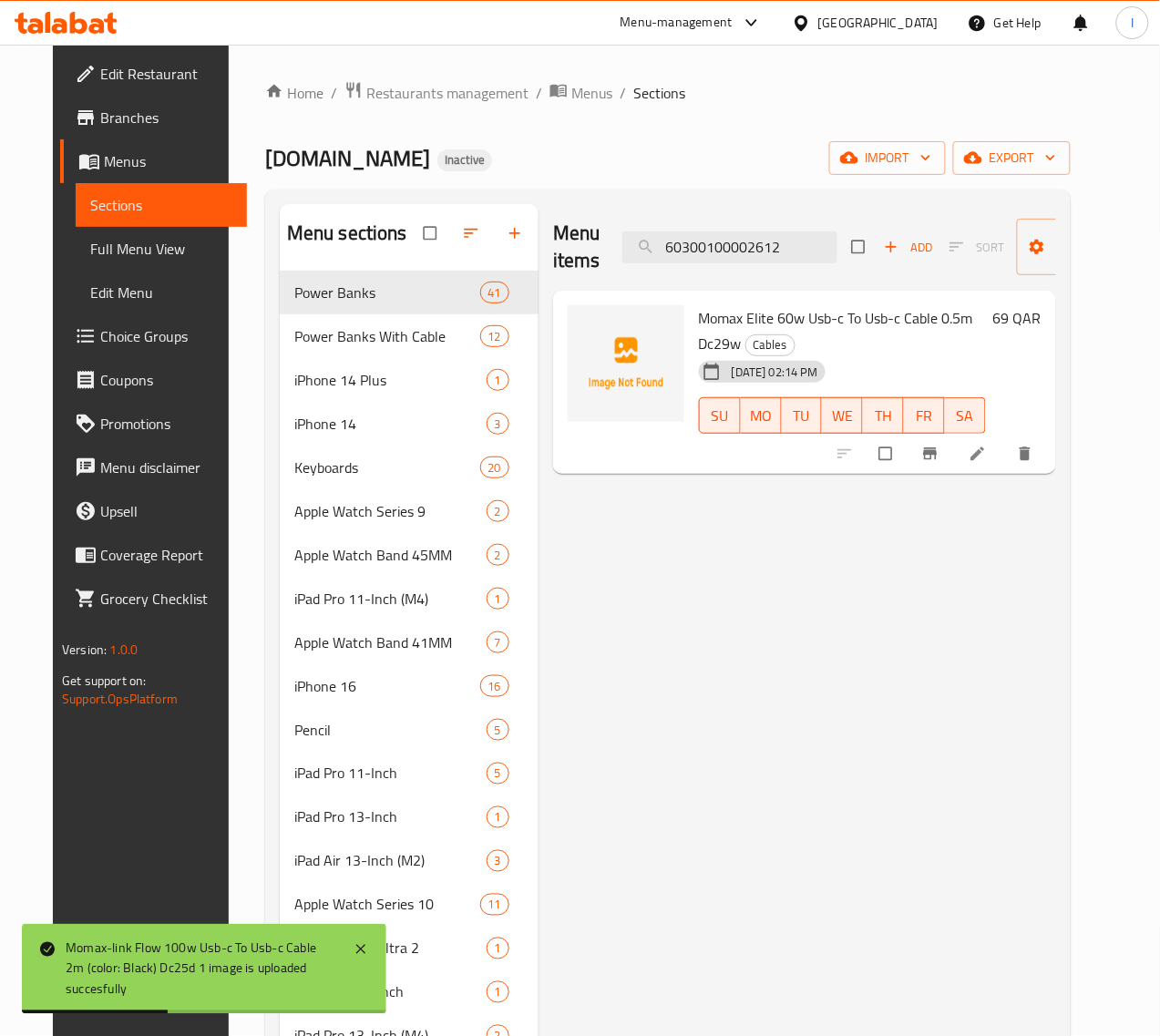
type input "60300100002612"
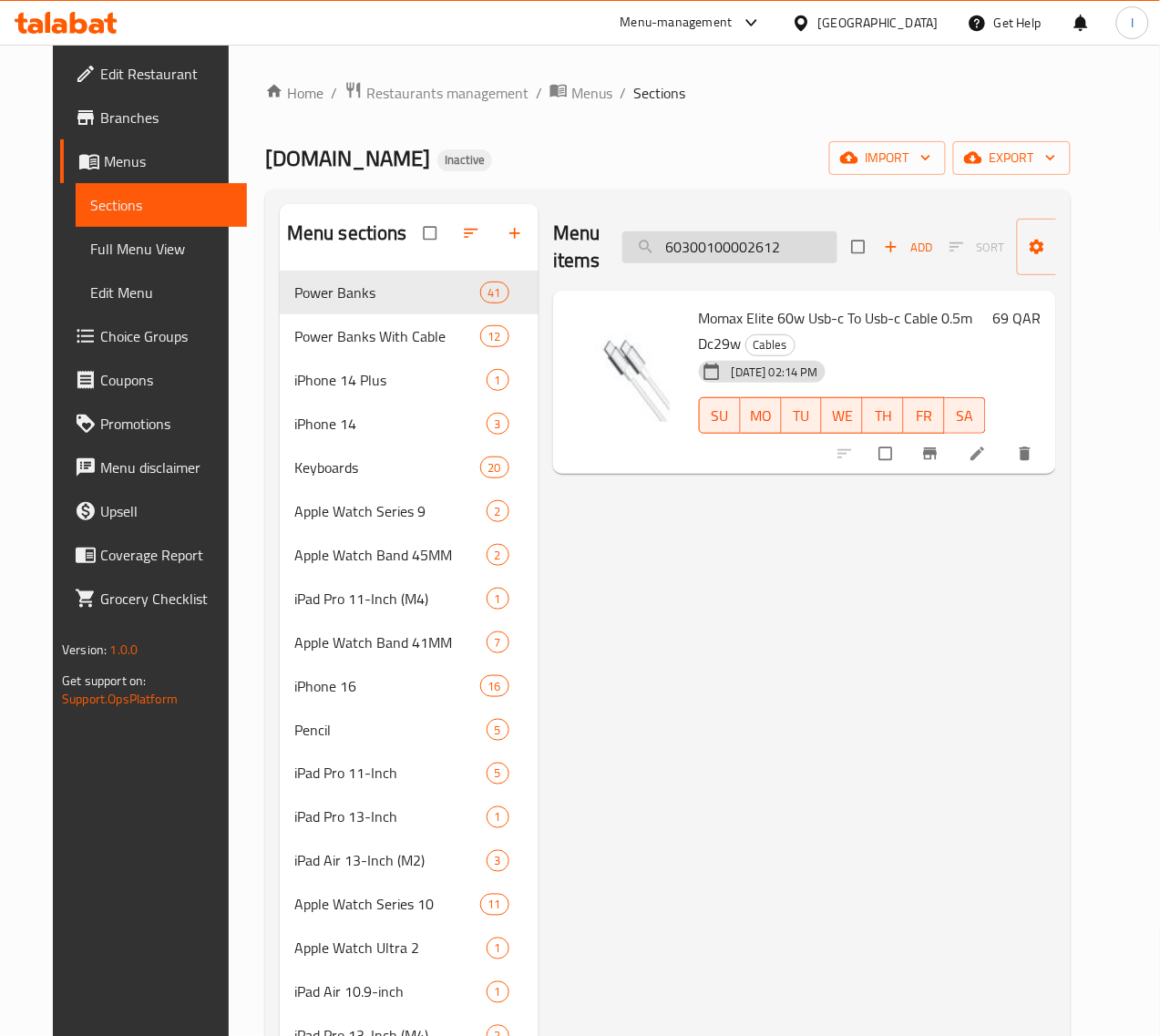
click at [753, 258] on input "60300100002612" at bounding box center [730, 247] width 215 height 32
paste input "60300100002612"
click at [739, 248] on input "60300100002612" at bounding box center [730, 247] width 215 height 32
paste input "4"
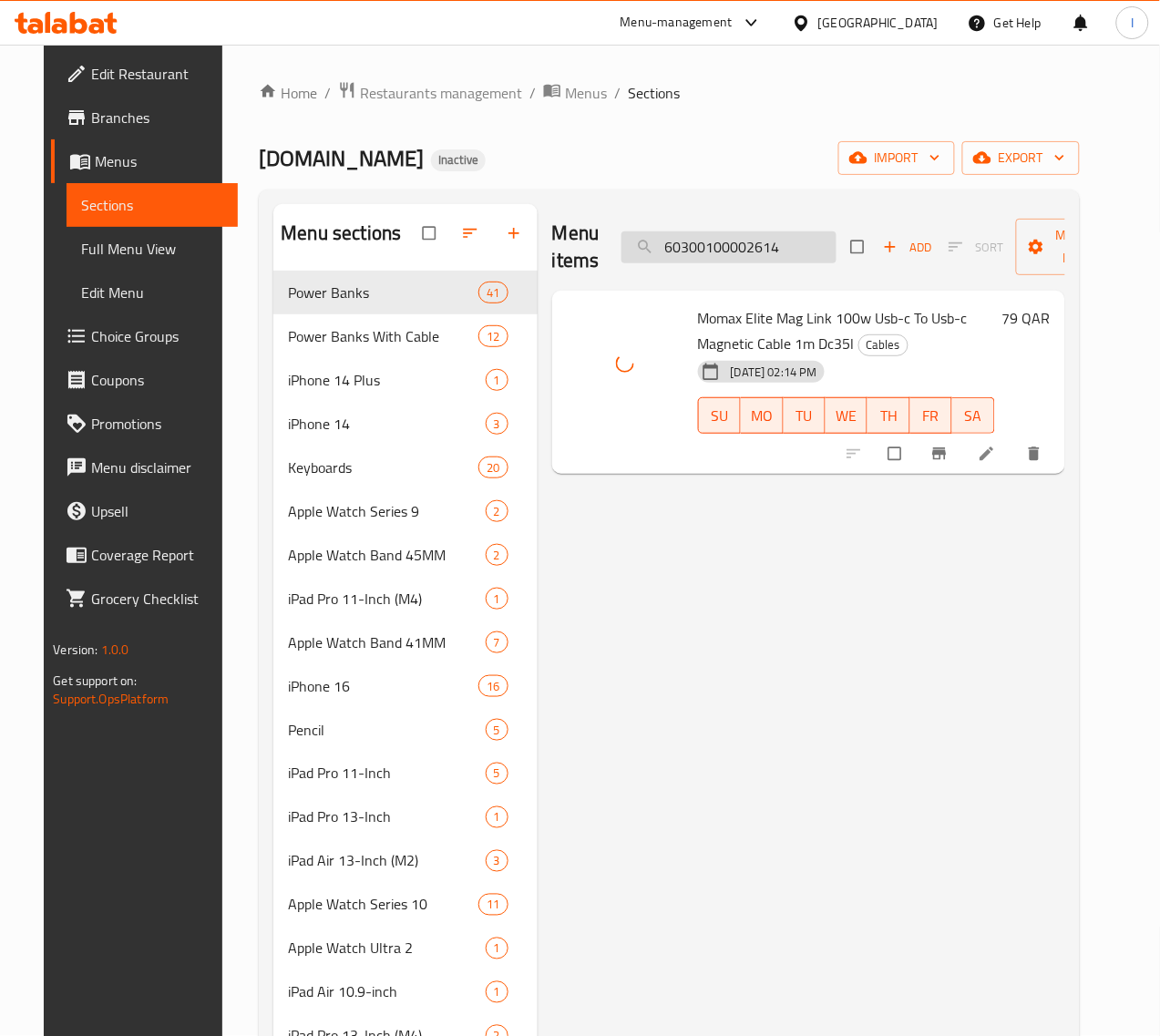
click at [724, 251] on input "60300100002614" at bounding box center [729, 247] width 215 height 32
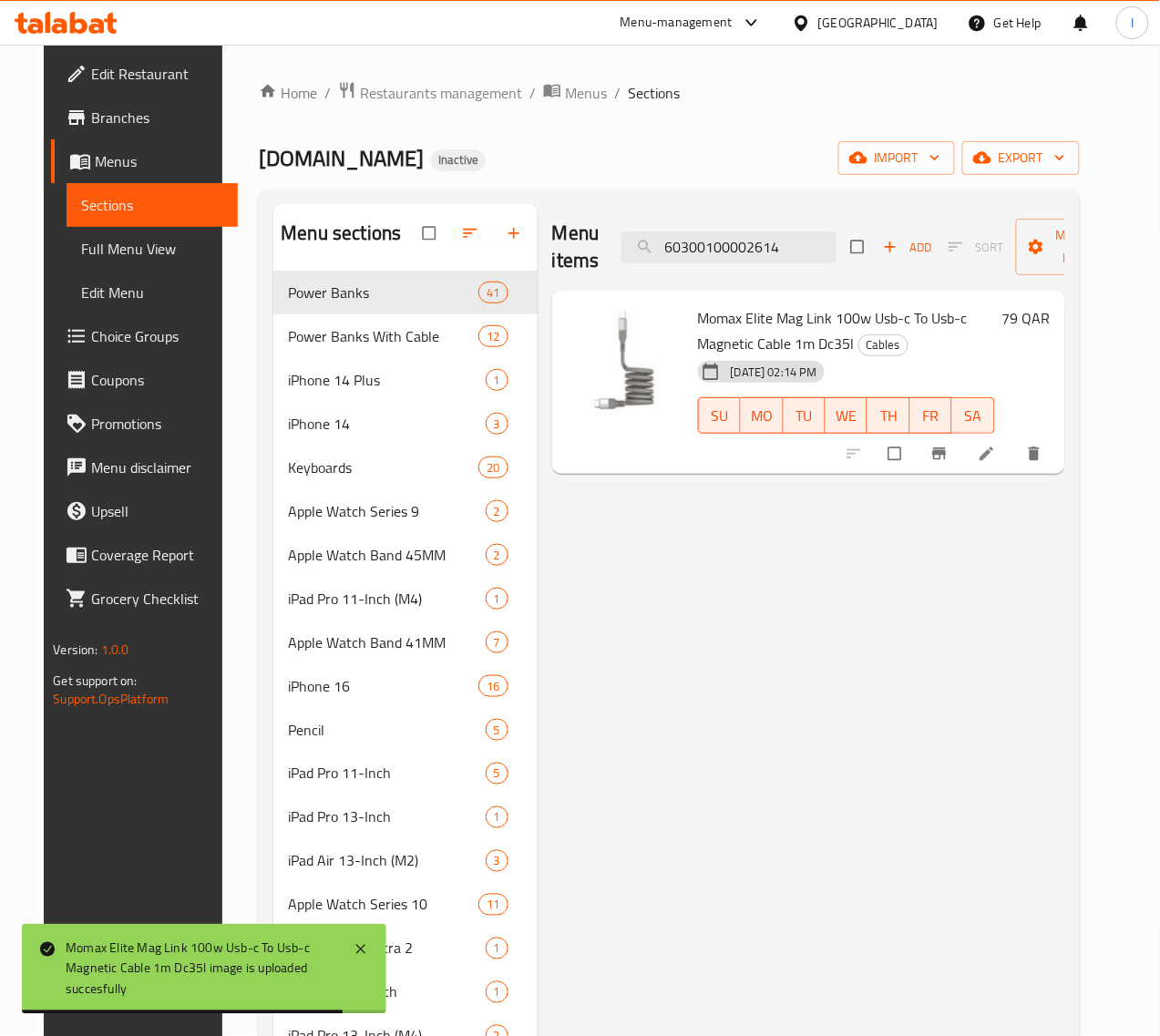
paste input "5"
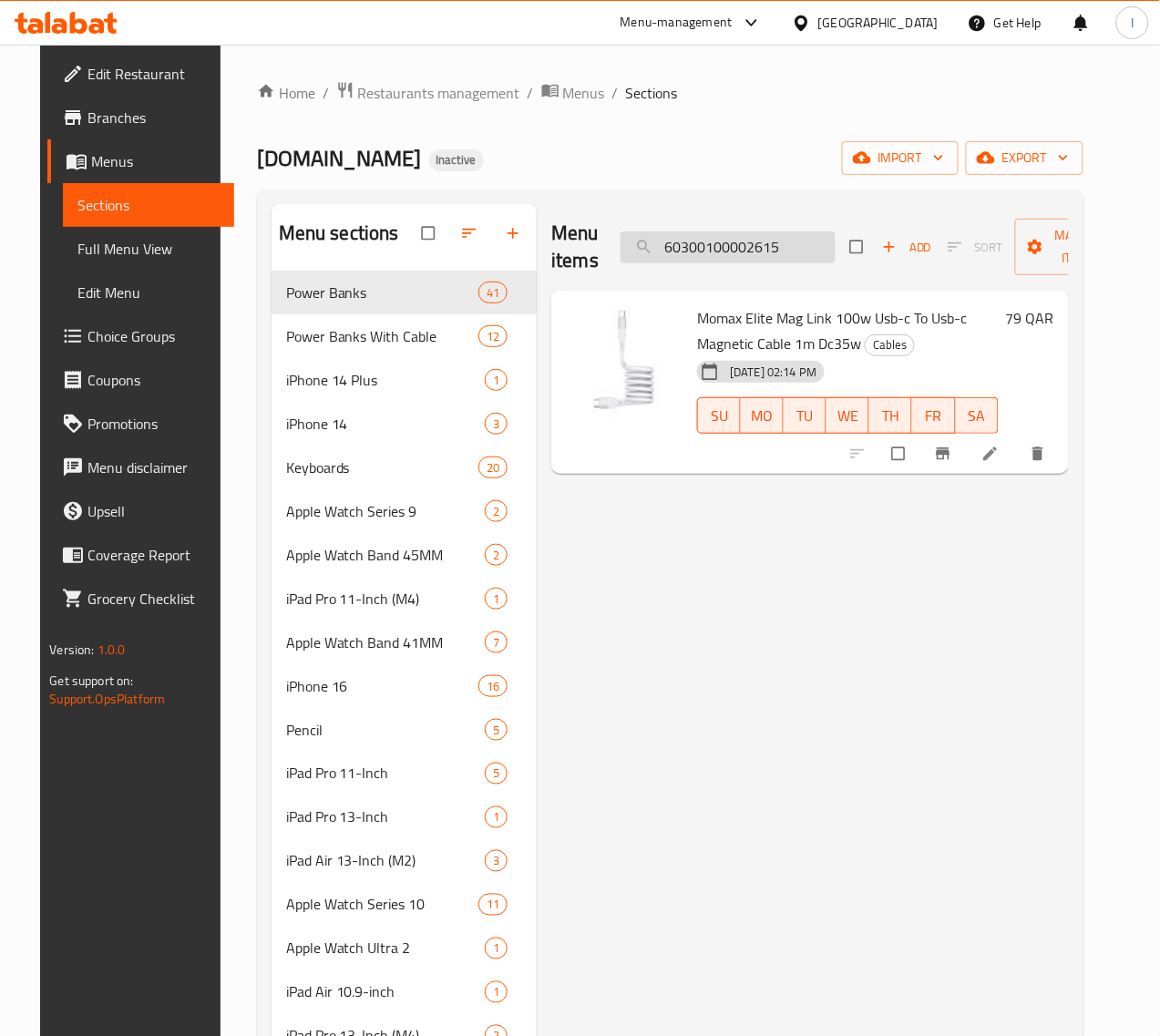
click at [714, 252] on input "60300100002615" at bounding box center [728, 247] width 215 height 32
paste input "6"
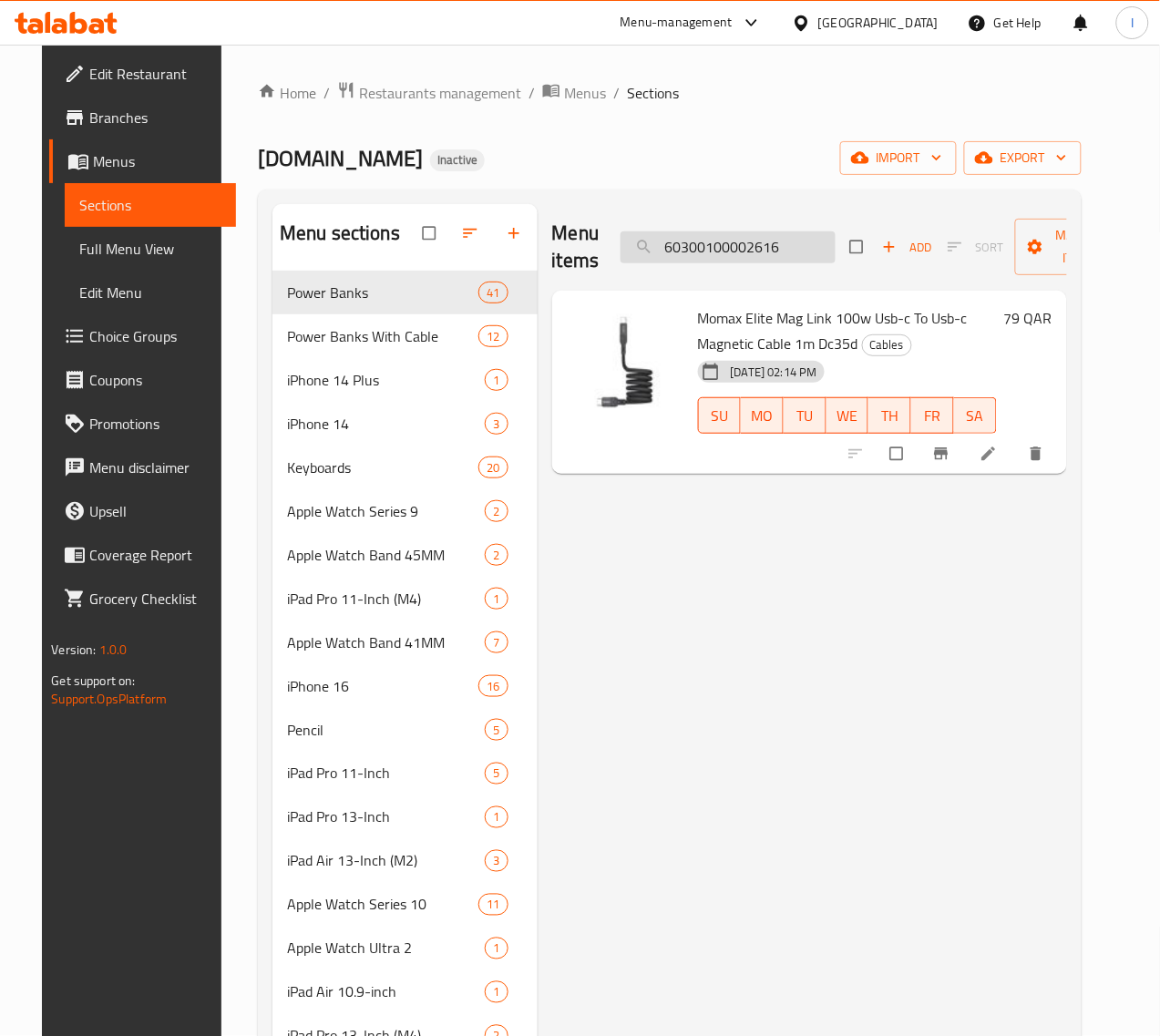
click at [749, 261] on input "60300100002616" at bounding box center [728, 247] width 215 height 32
paste input "7"
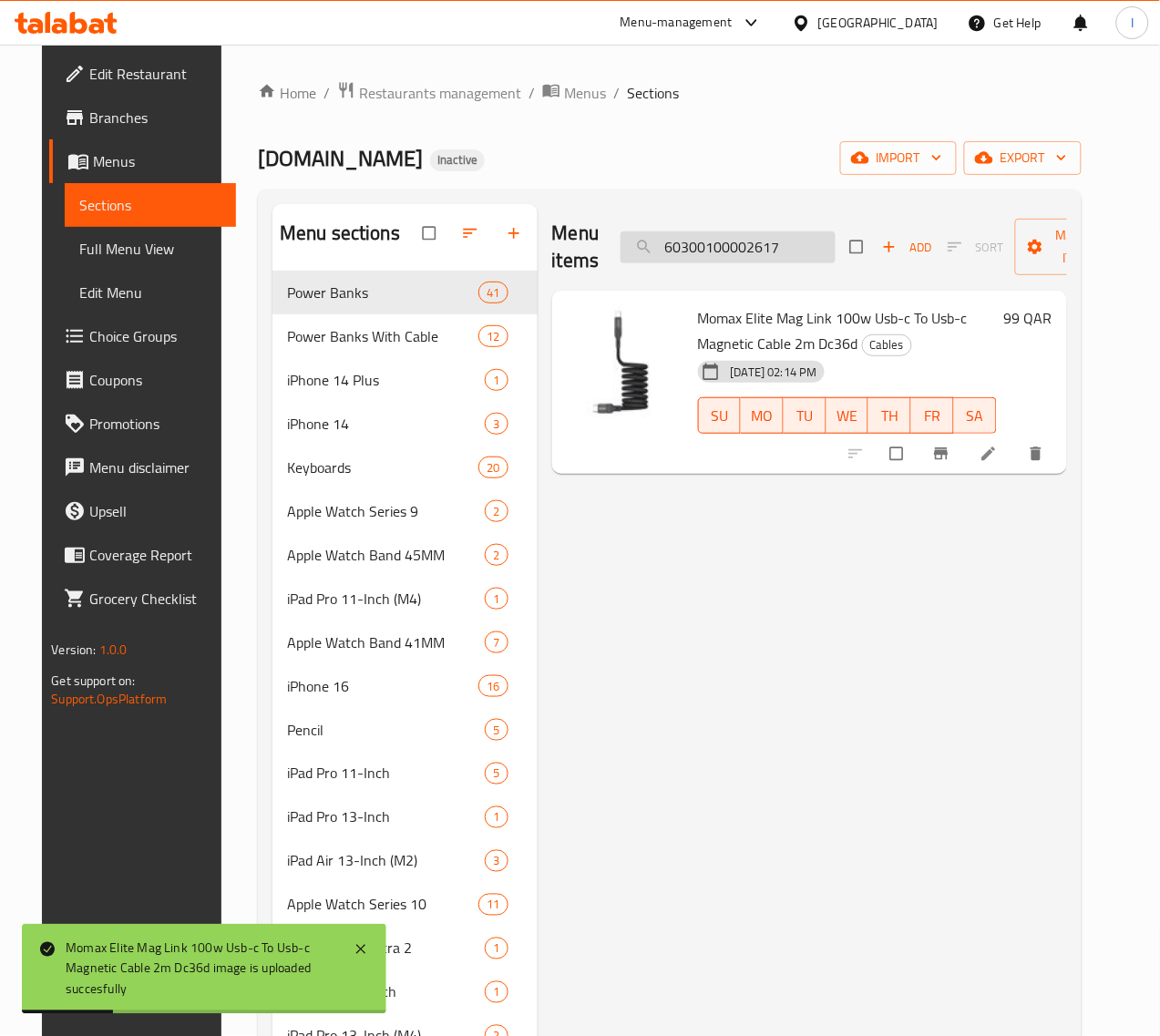
click at [703, 234] on input "60300100002617" at bounding box center [728, 247] width 215 height 32
paste input "8"
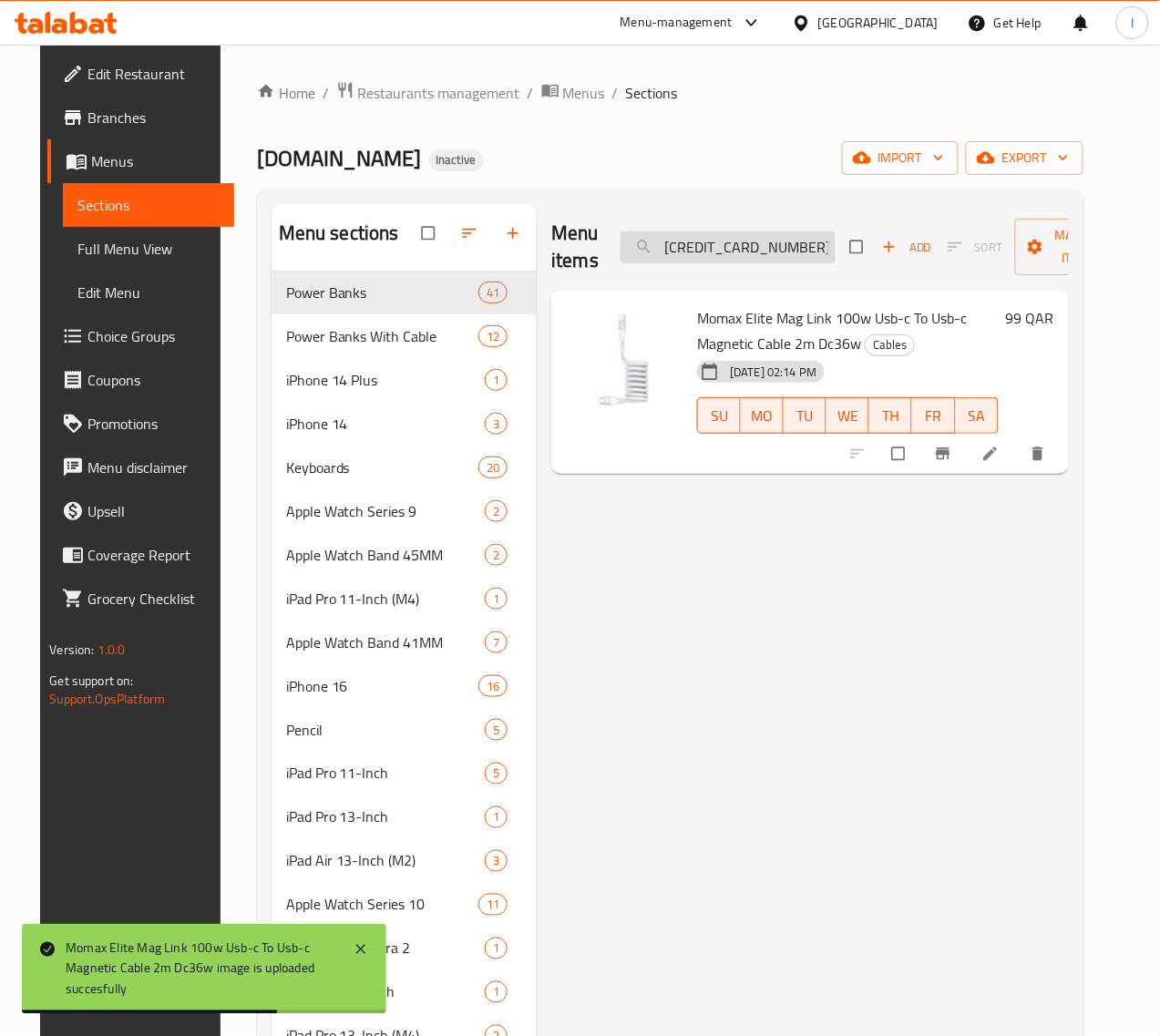
click at [726, 260] on input "60300100002618" at bounding box center [728, 247] width 215 height 32
paste input "3"
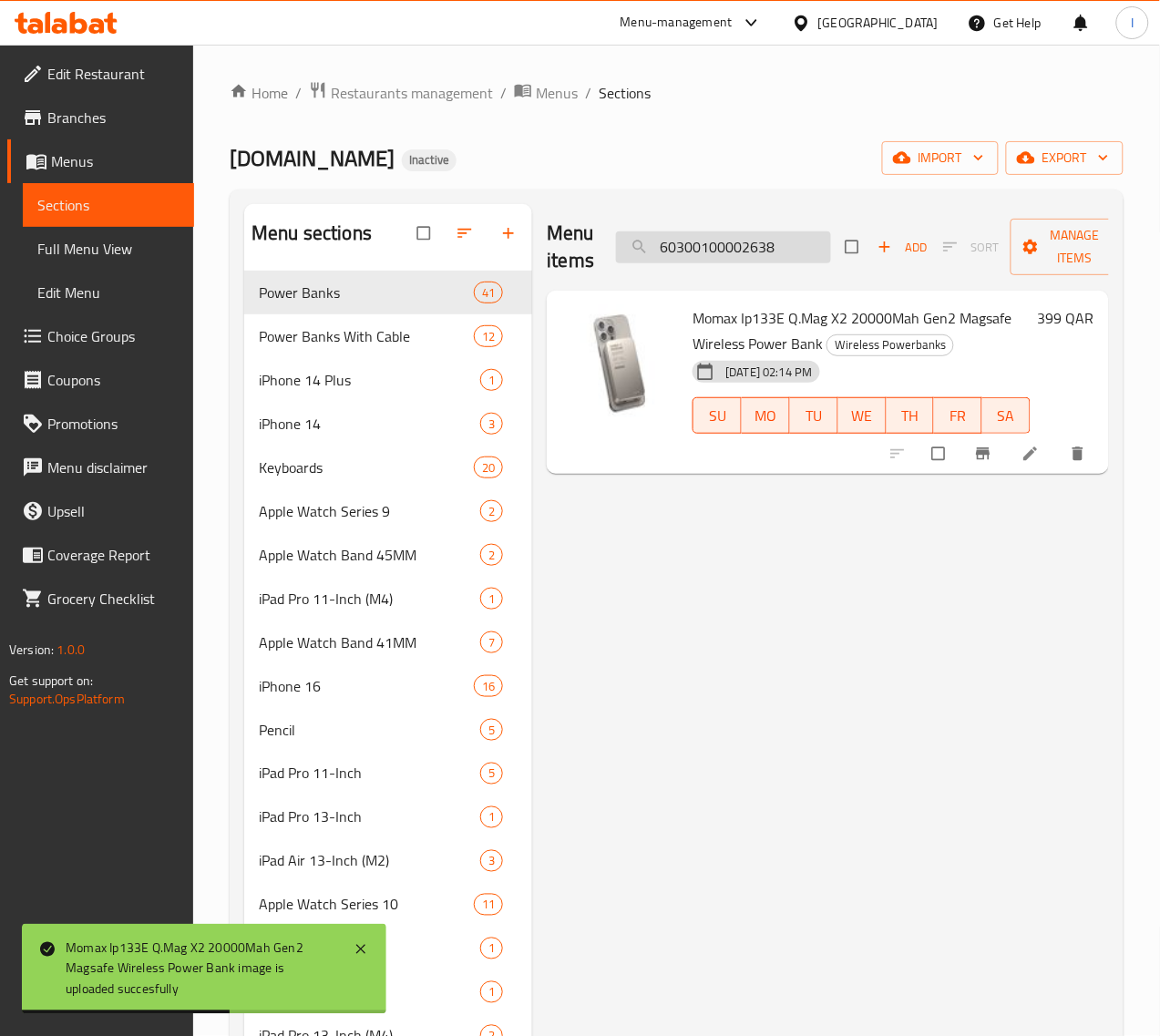
click at [671, 243] on input "60300100002638" at bounding box center [723, 247] width 215 height 32
paste input "704"
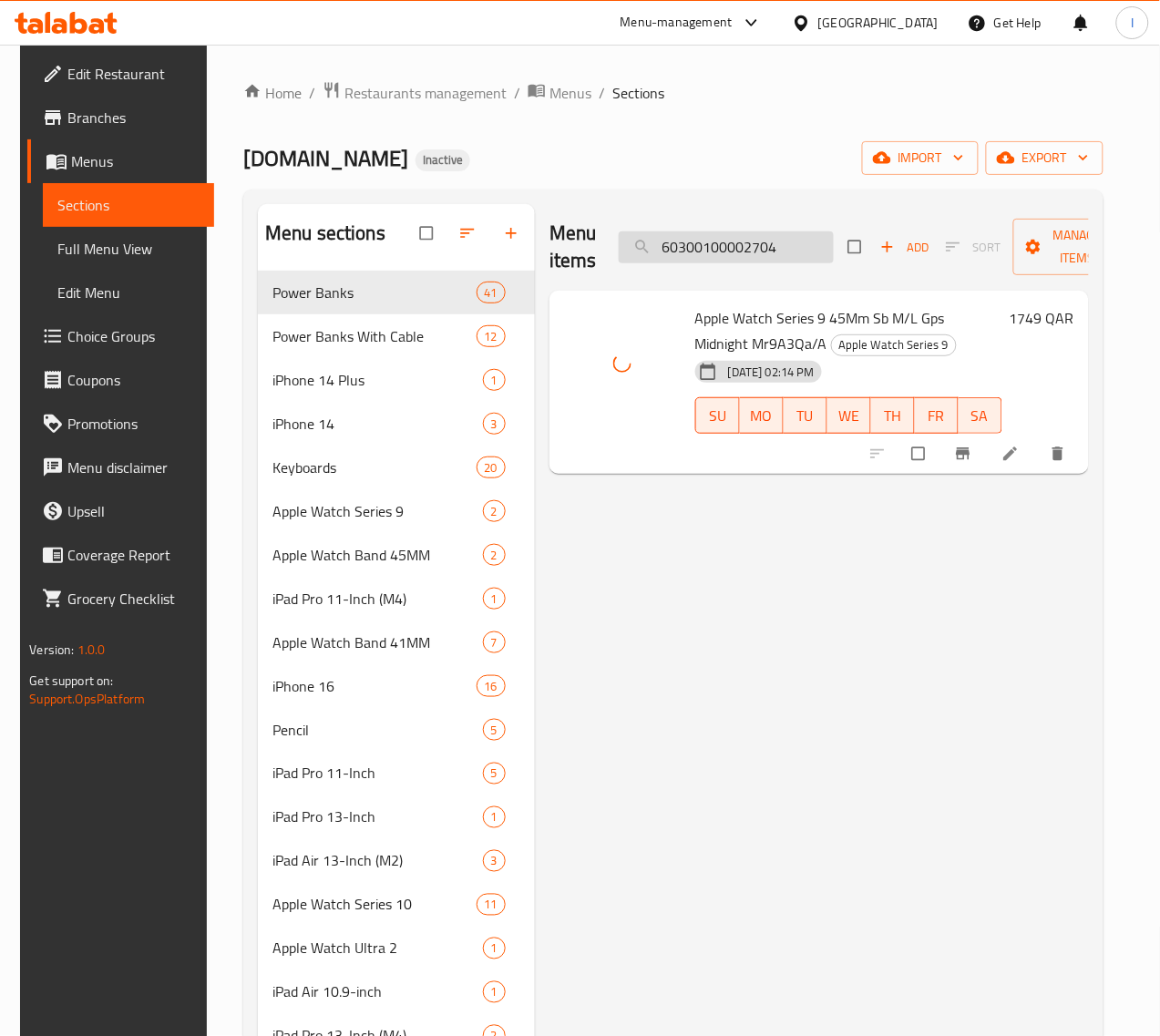
click at [698, 242] on input "60300100002704" at bounding box center [726, 247] width 215 height 32
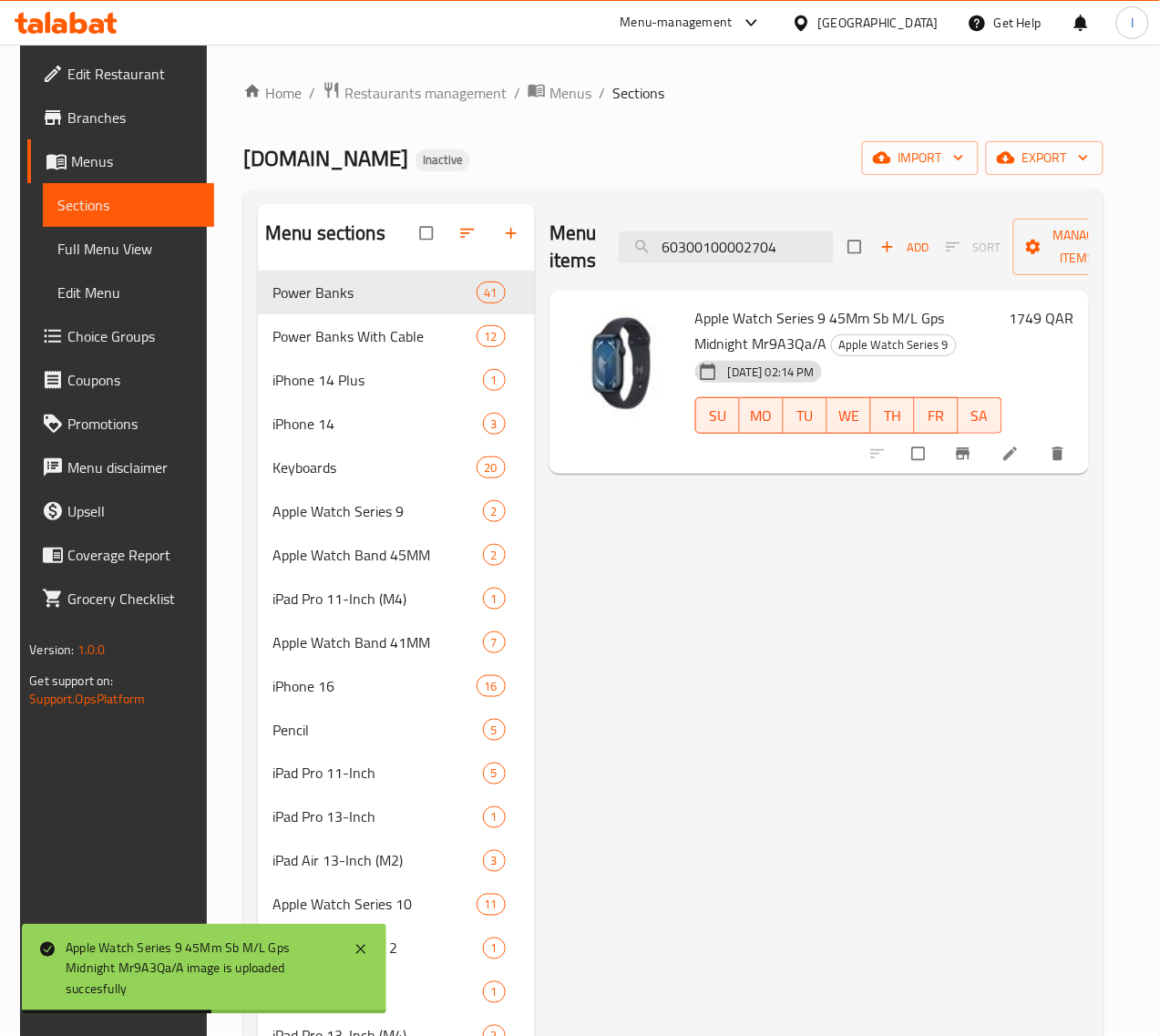
paste input "3"
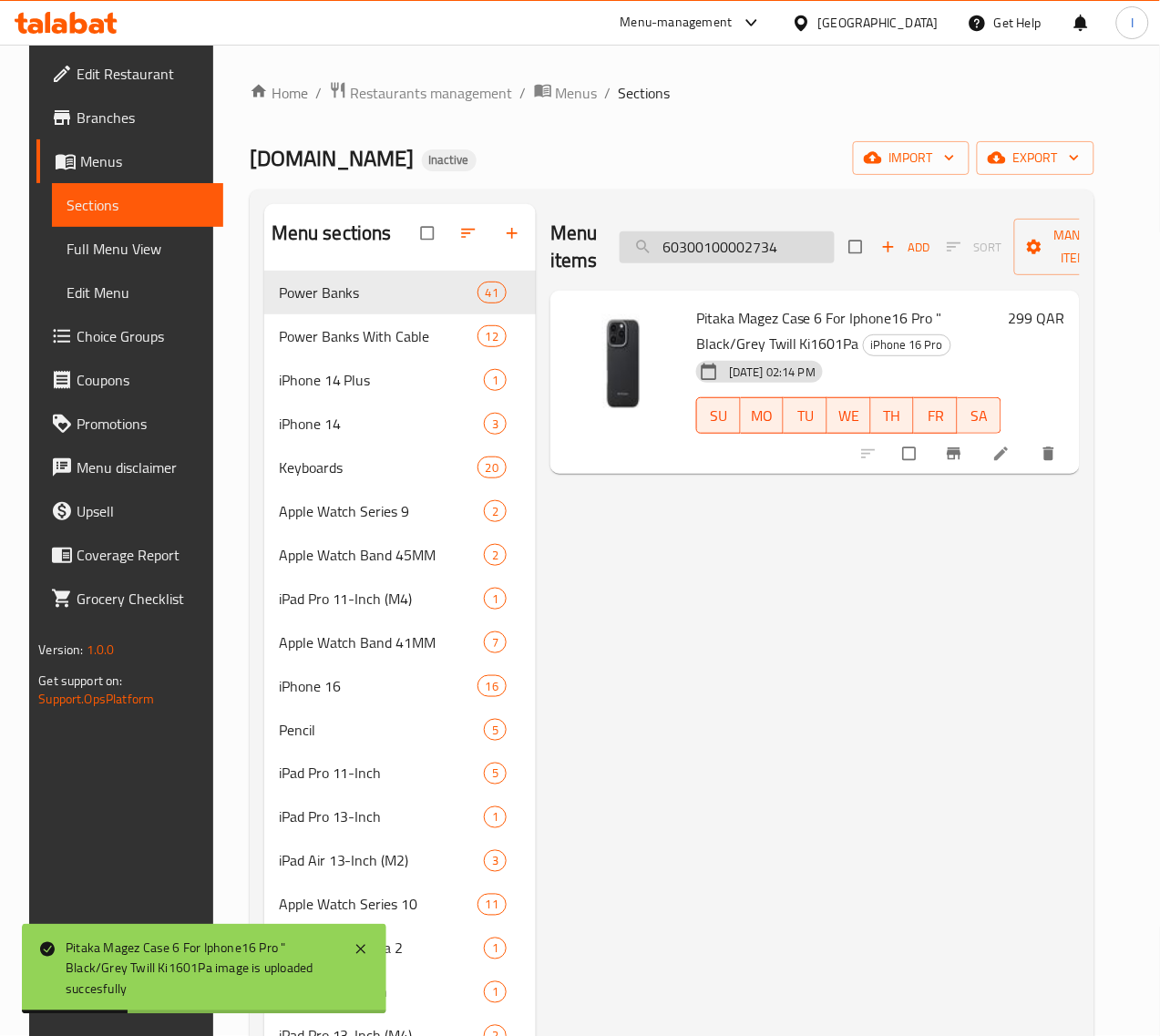
click at [722, 261] on input "60300100002734" at bounding box center [727, 247] width 215 height 32
paste input "5"
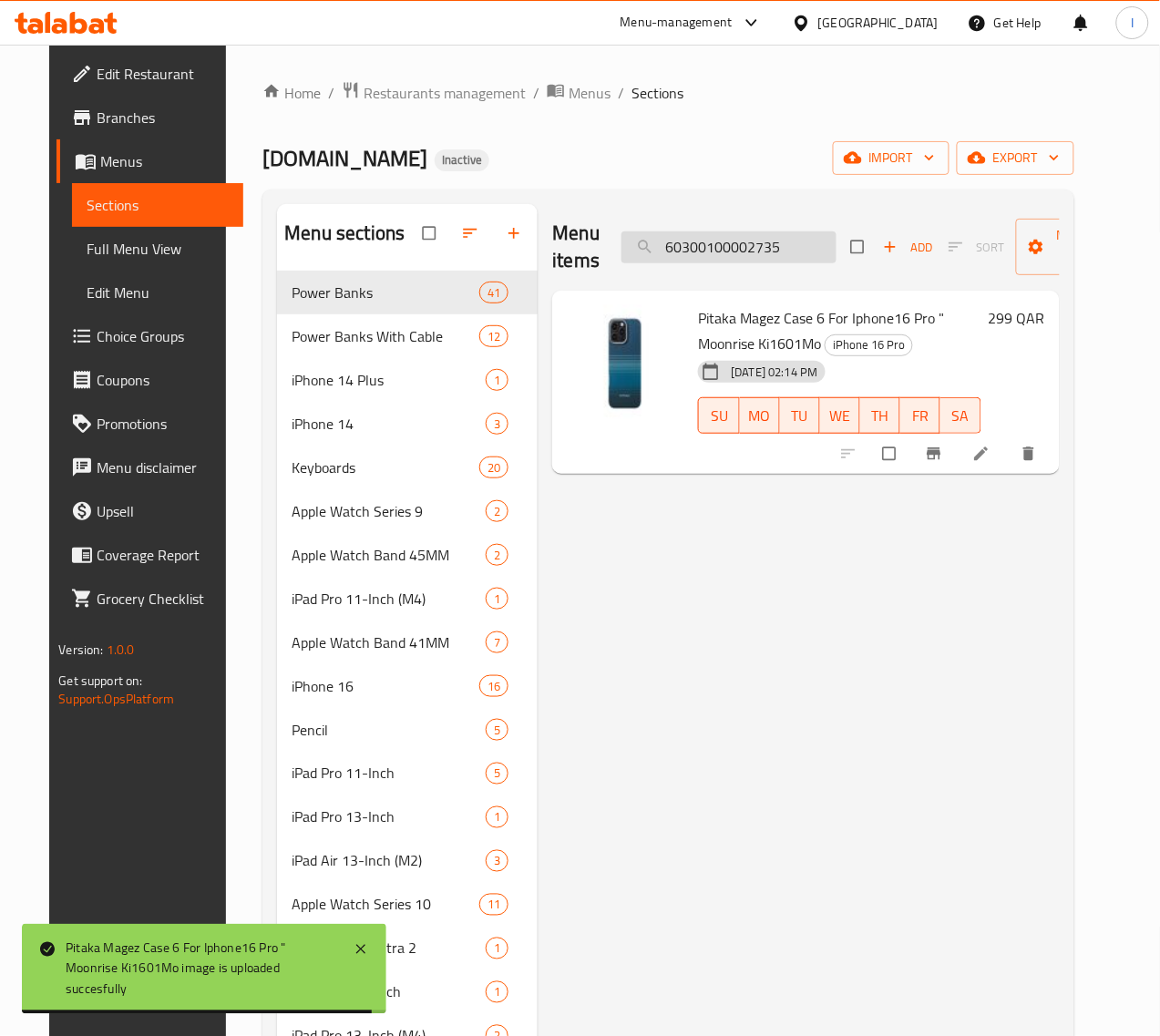
click at [764, 243] on input "60300100002735" at bounding box center [729, 247] width 215 height 32
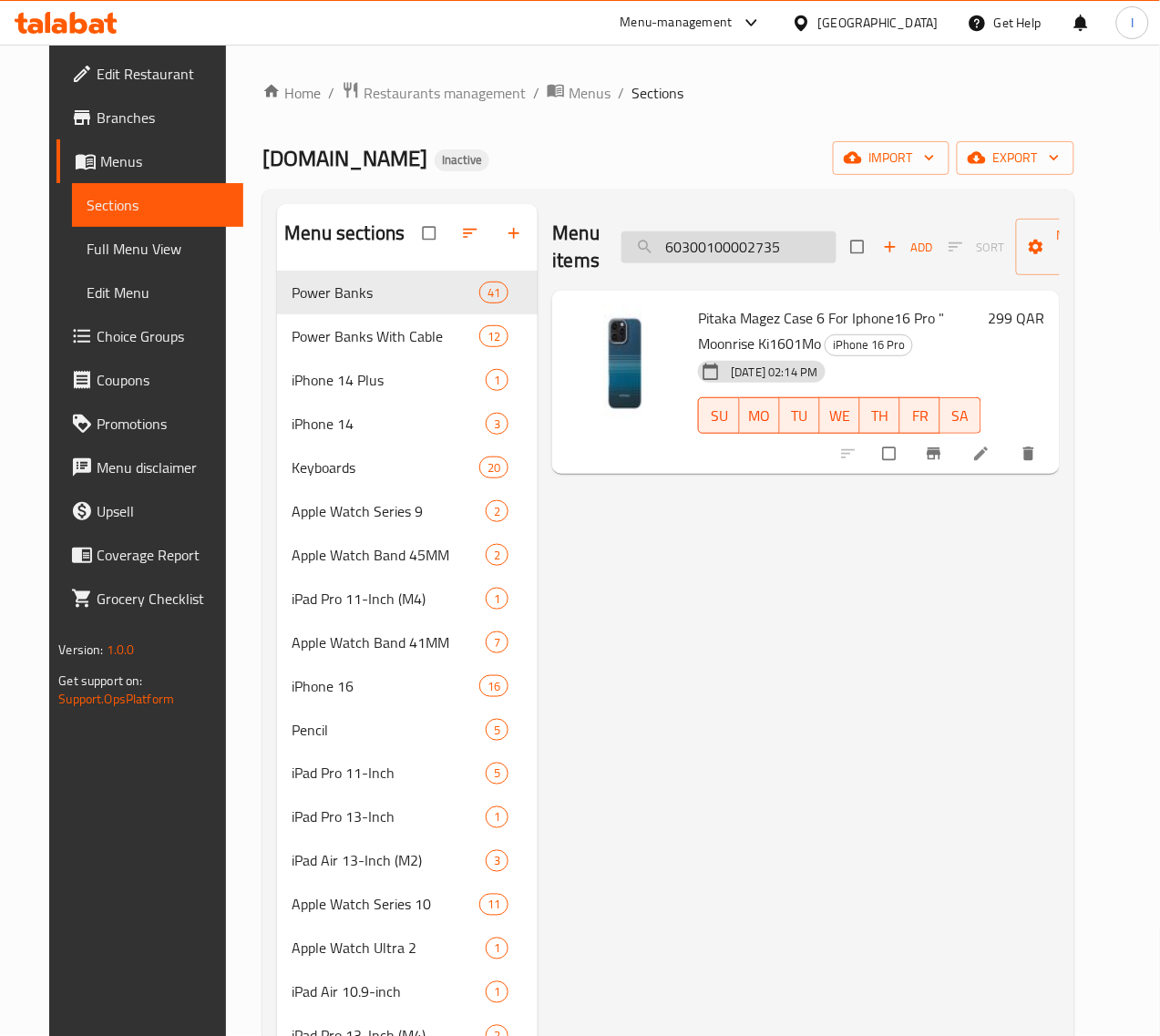
paste input "6"
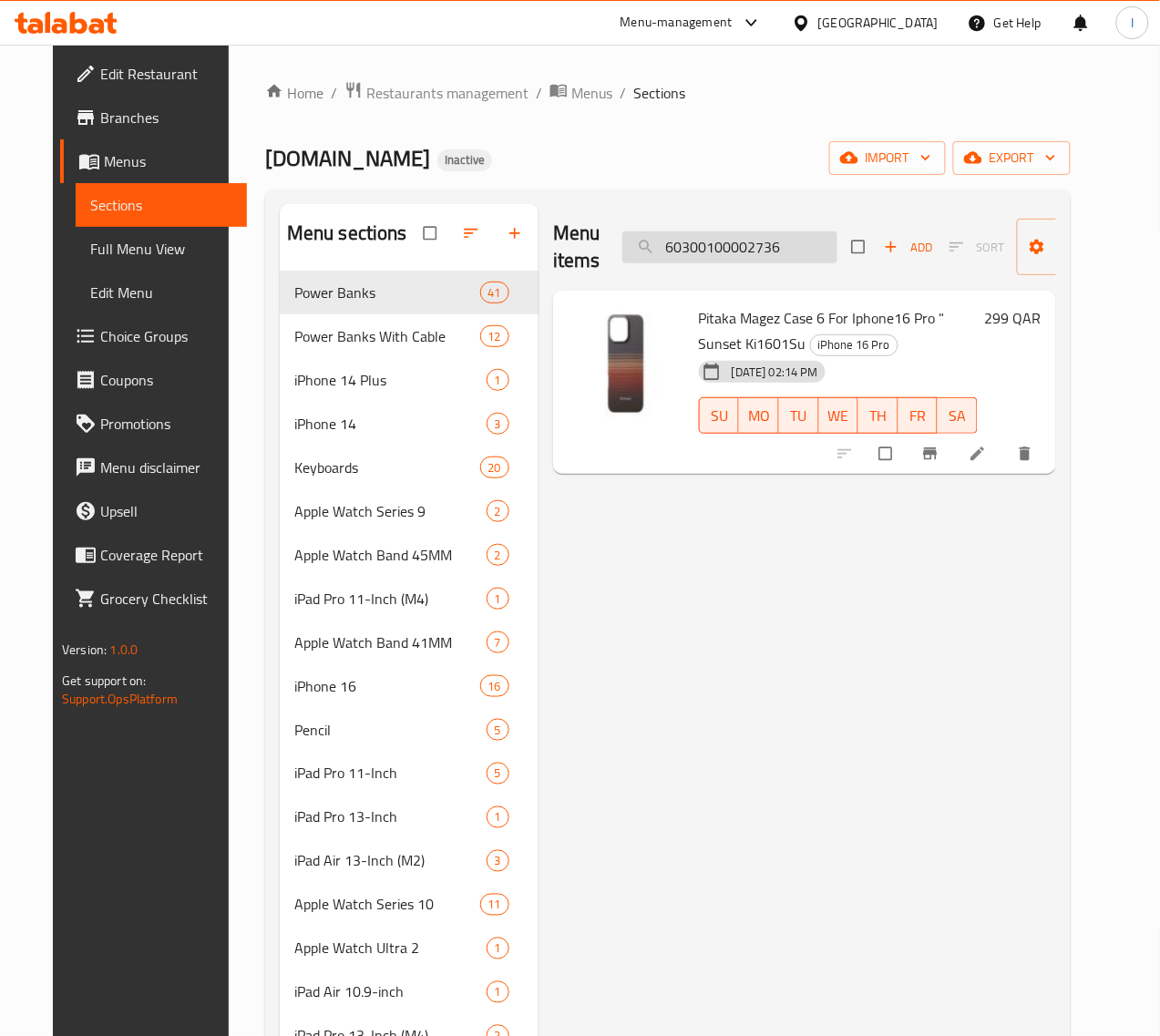
click at [729, 240] on input "60300100002736" at bounding box center [730, 247] width 215 height 32
paste input "7"
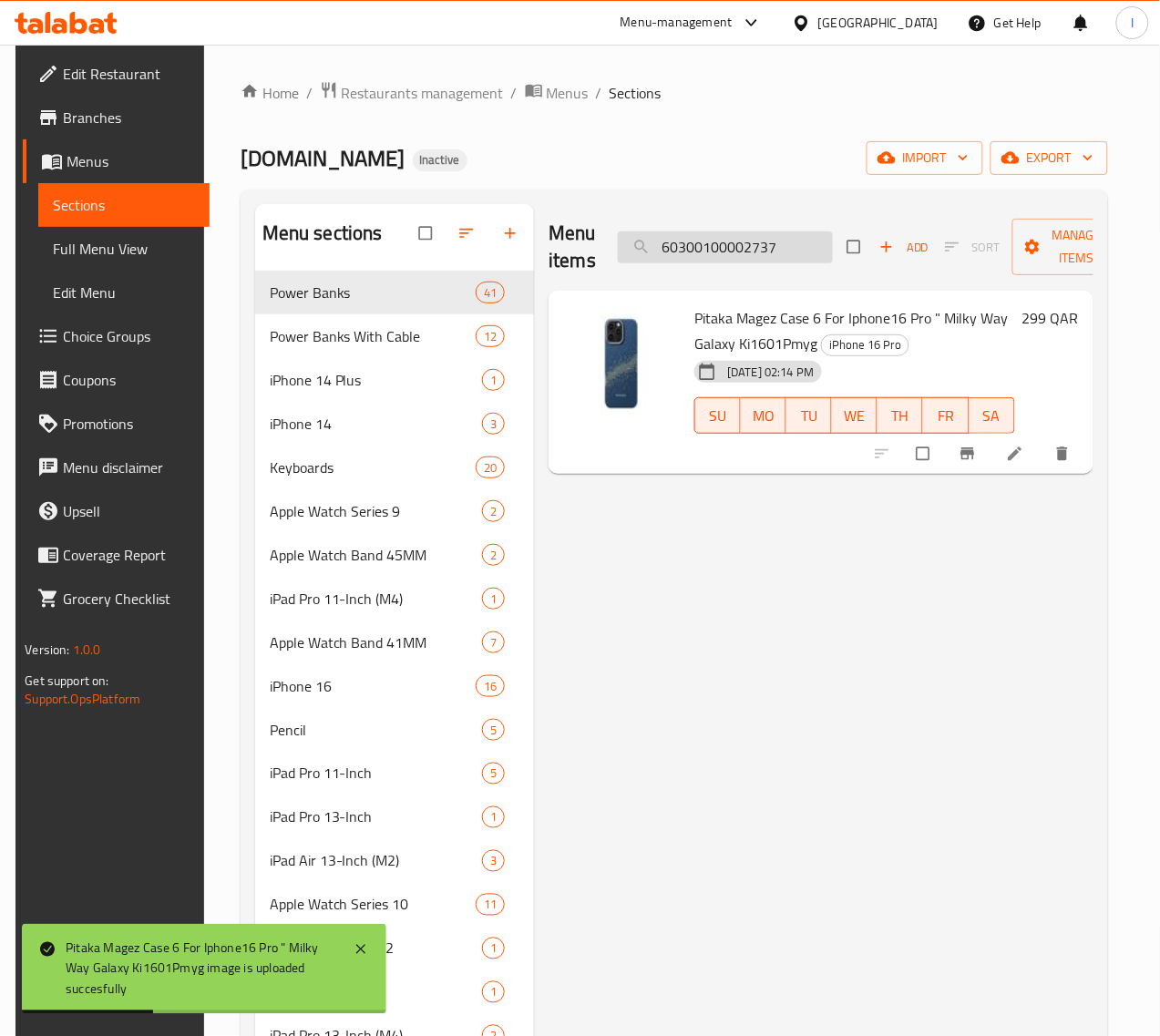
click at [768, 247] on input "60300100002737" at bounding box center [725, 247] width 215 height 32
paste input "8"
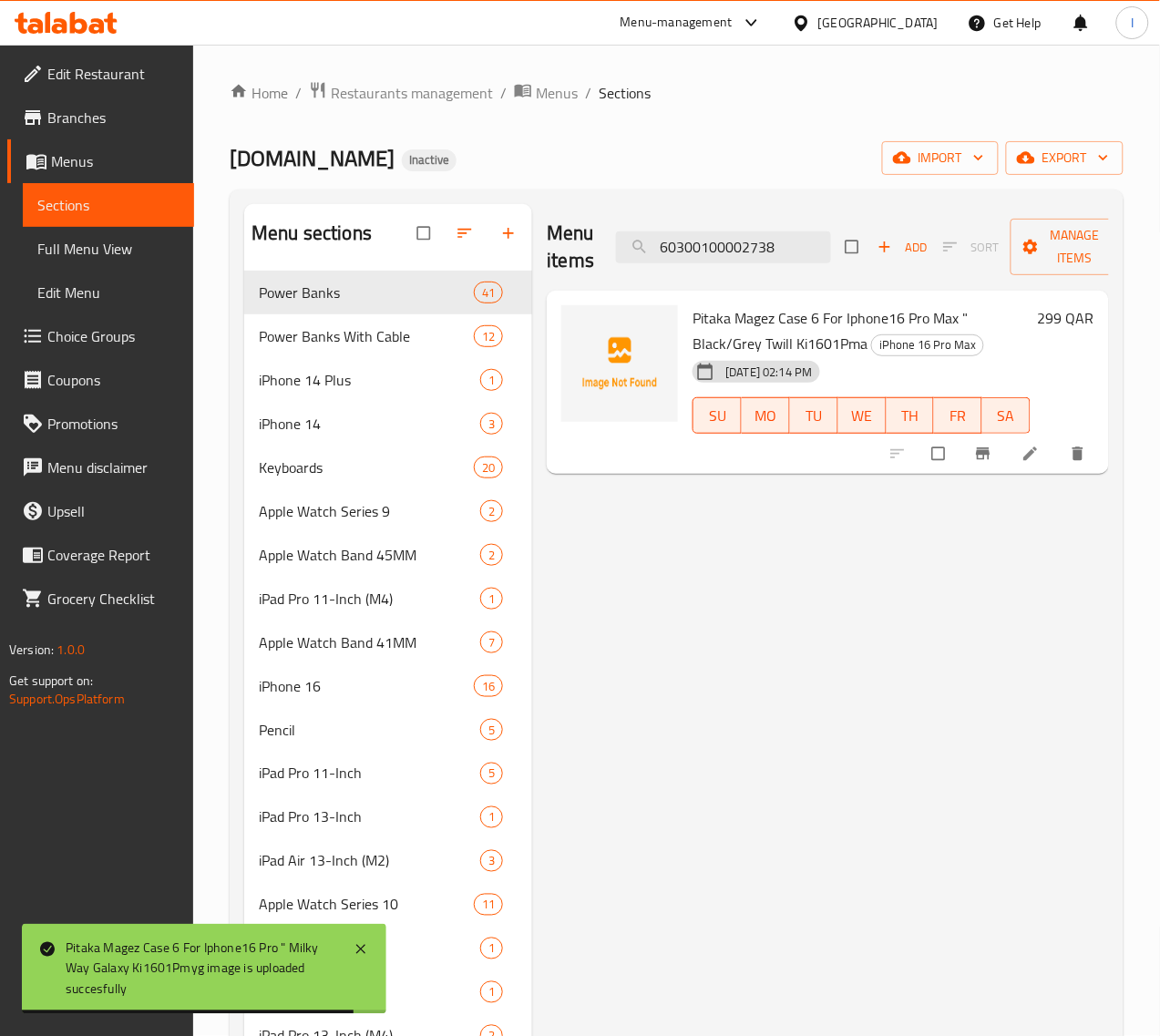
type input "60300100002738"
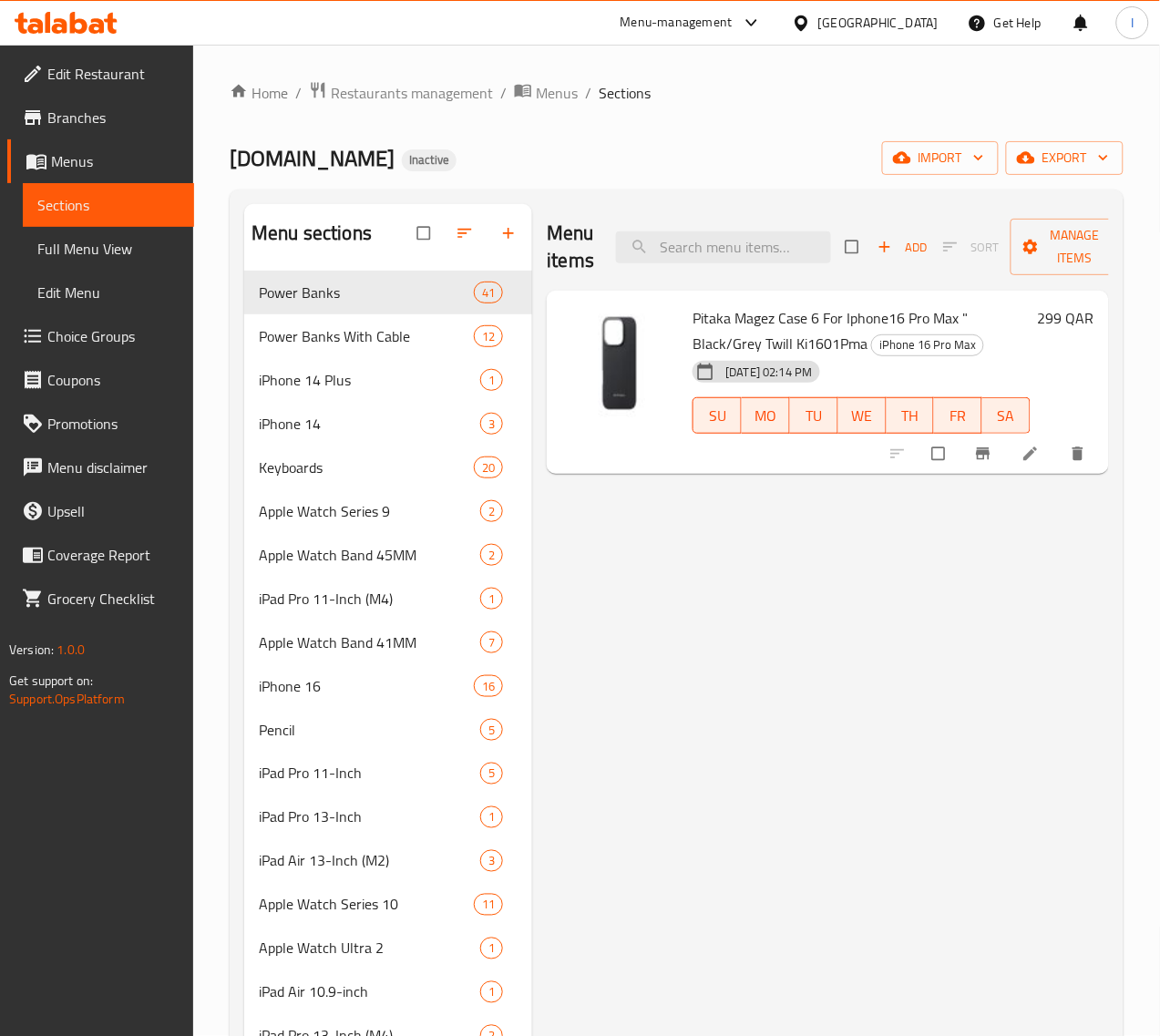
paste input "60300100002738"
click at [729, 240] on input "60300100002738" at bounding box center [723, 247] width 215 height 32
paste input "9"
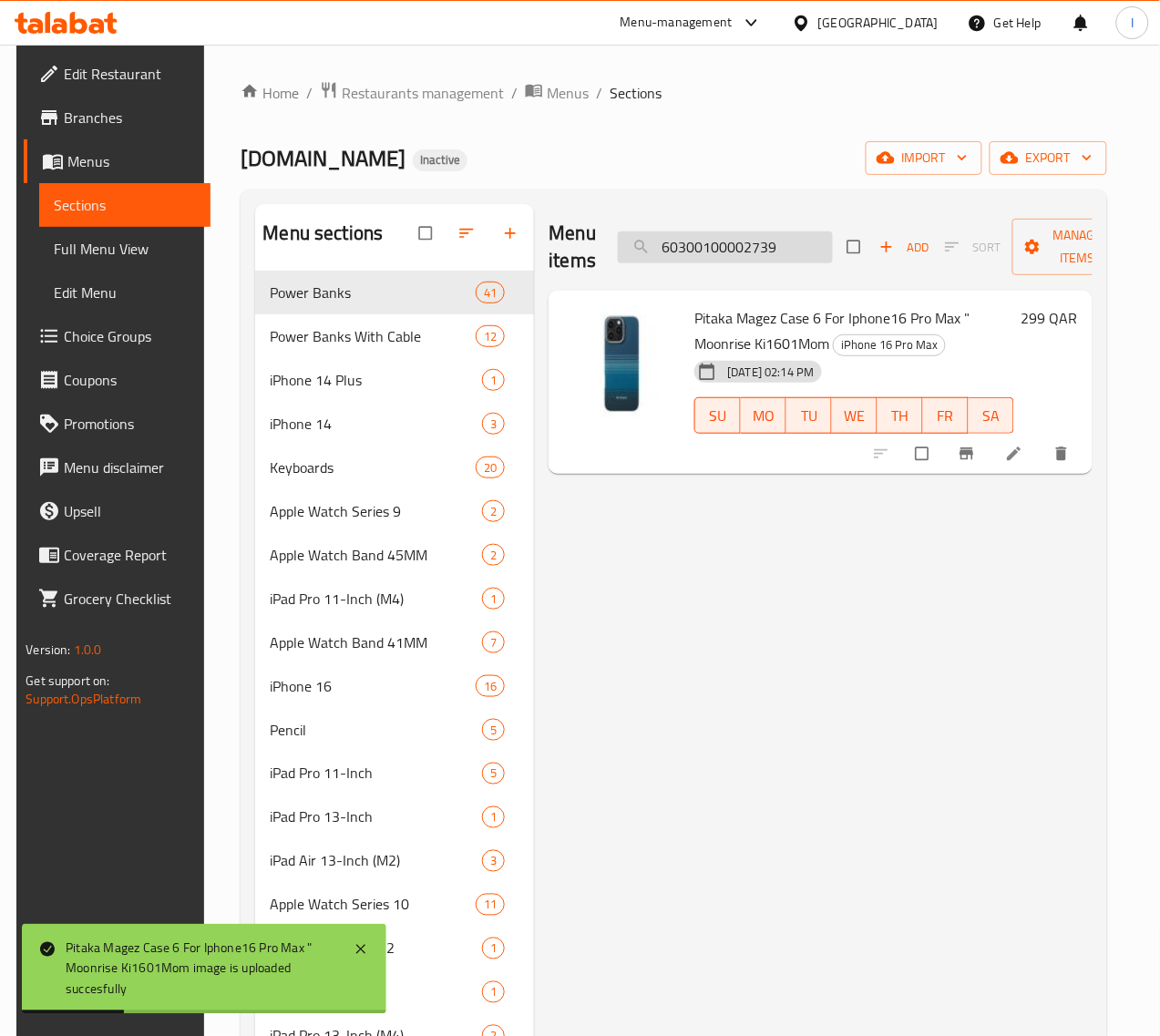
click at [729, 243] on input "60300100002739" at bounding box center [725, 247] width 215 height 32
paste input "40"
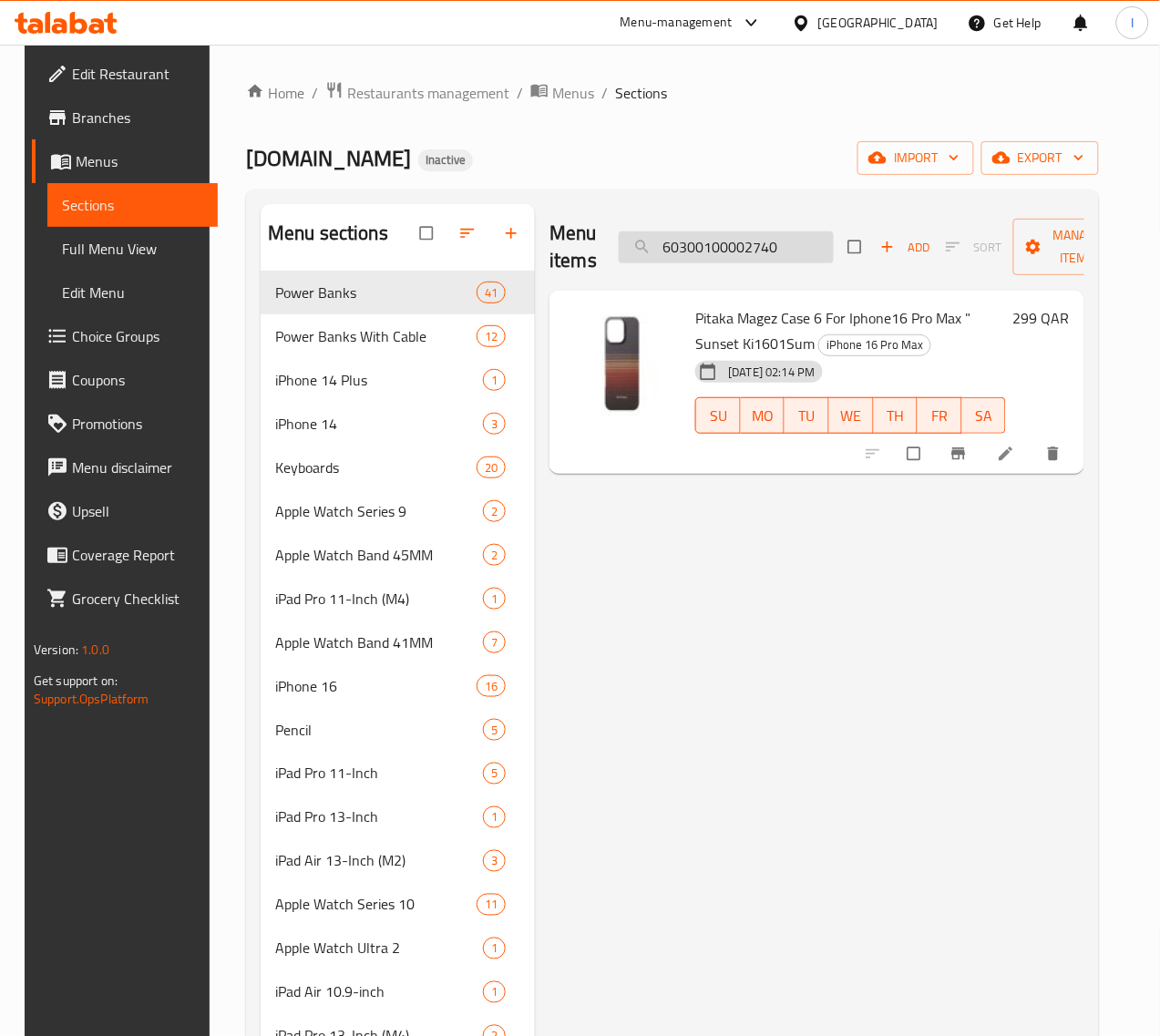
click at [784, 253] on input "60300100002740" at bounding box center [726, 247] width 215 height 32
paste input "79"
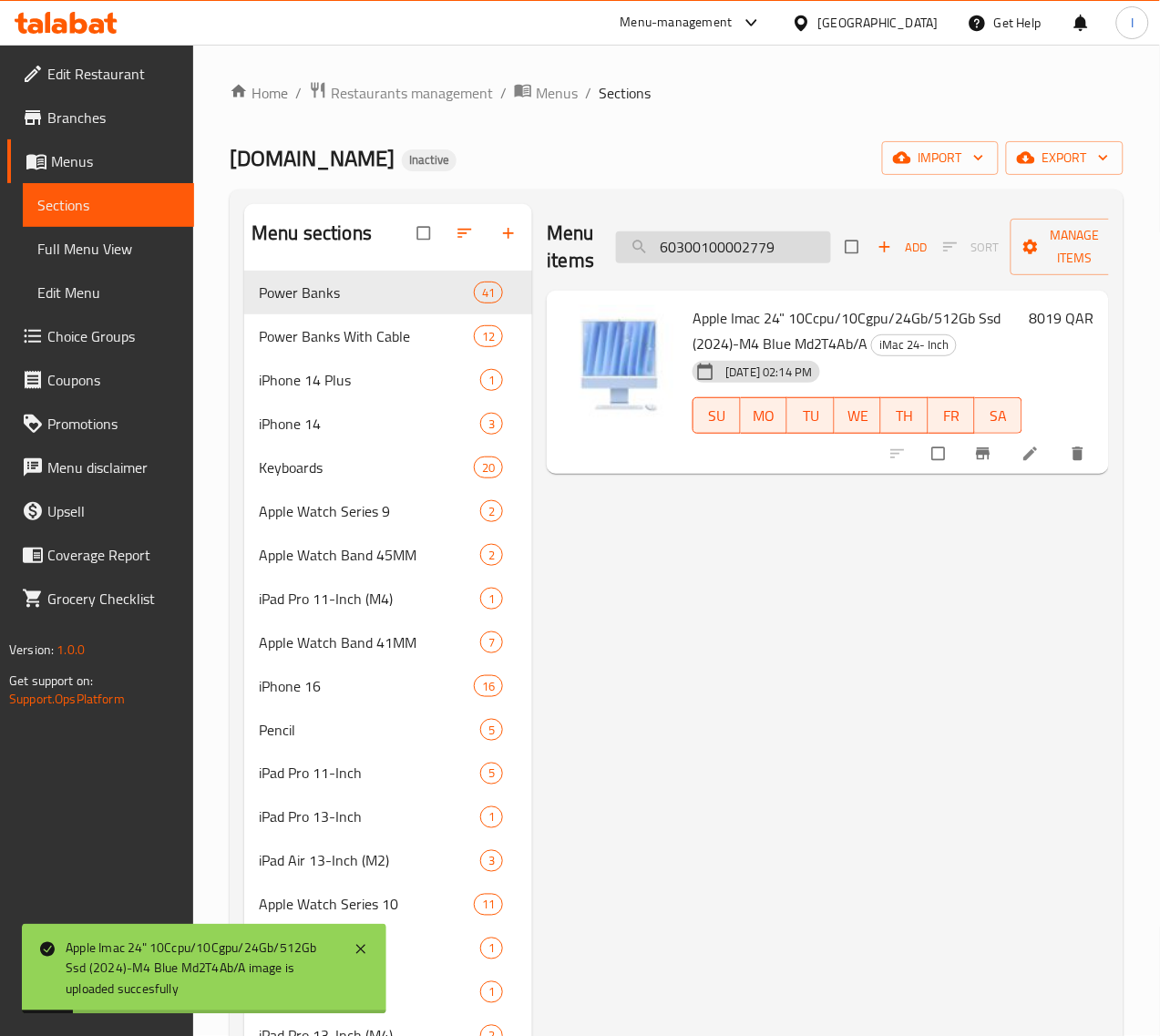
click at [750, 253] on input "60300100002779" at bounding box center [723, 247] width 215 height 32
paste input "811"
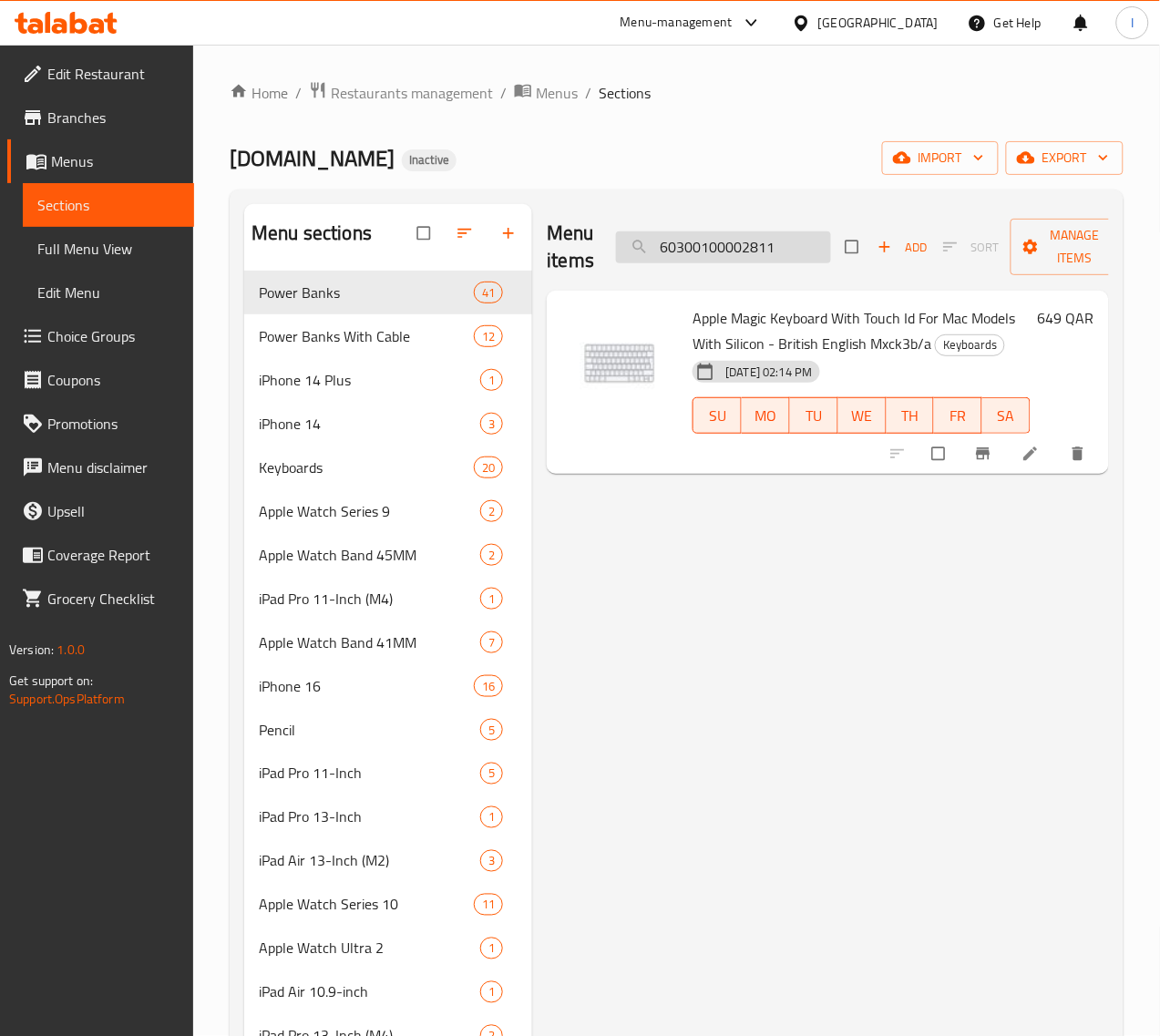
click at [769, 258] on input "60300100002811" at bounding box center [723, 247] width 215 height 32
paste input "2"
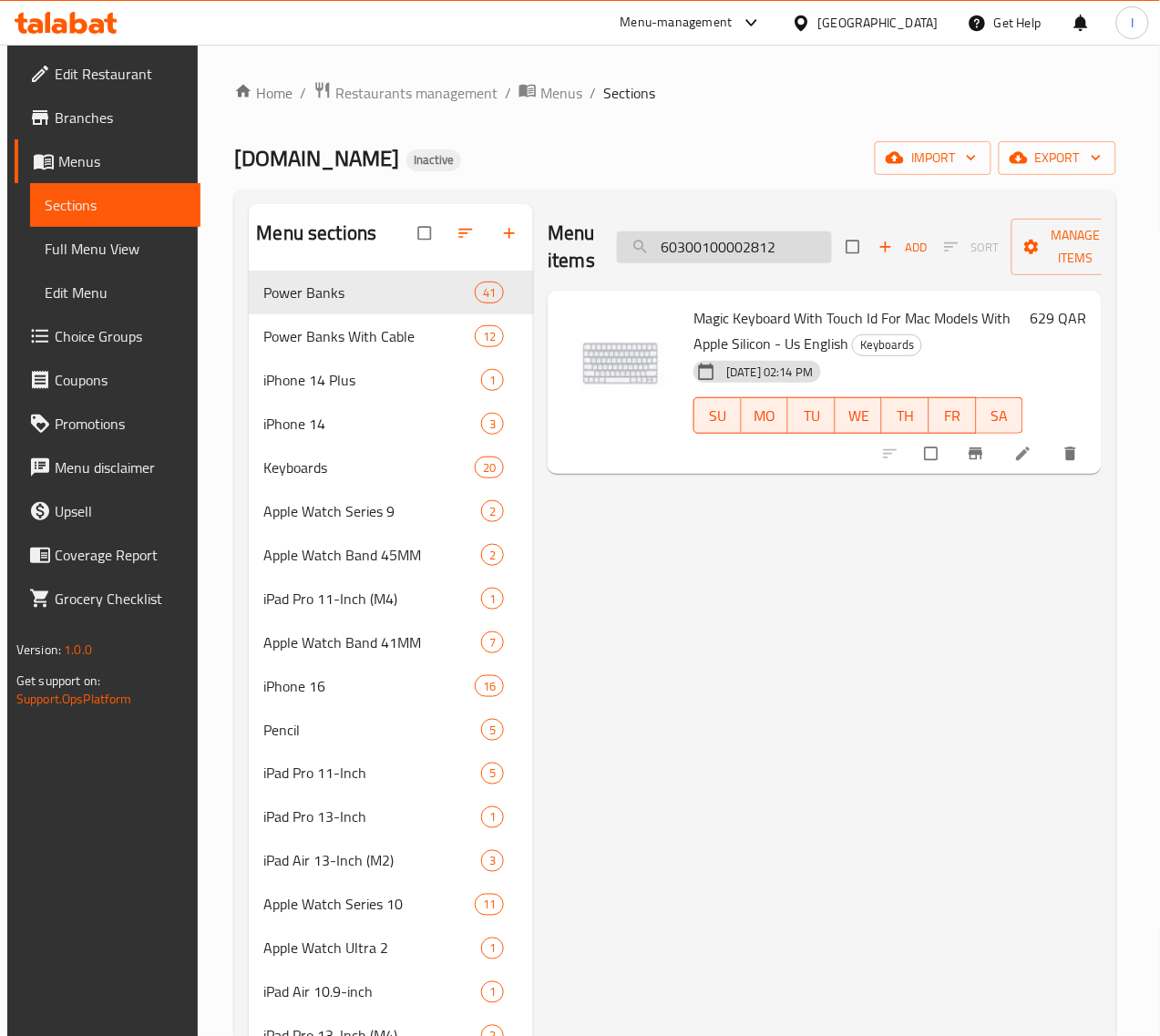
click at [715, 233] on input "60300100002812" at bounding box center [724, 247] width 215 height 32
paste input "1"
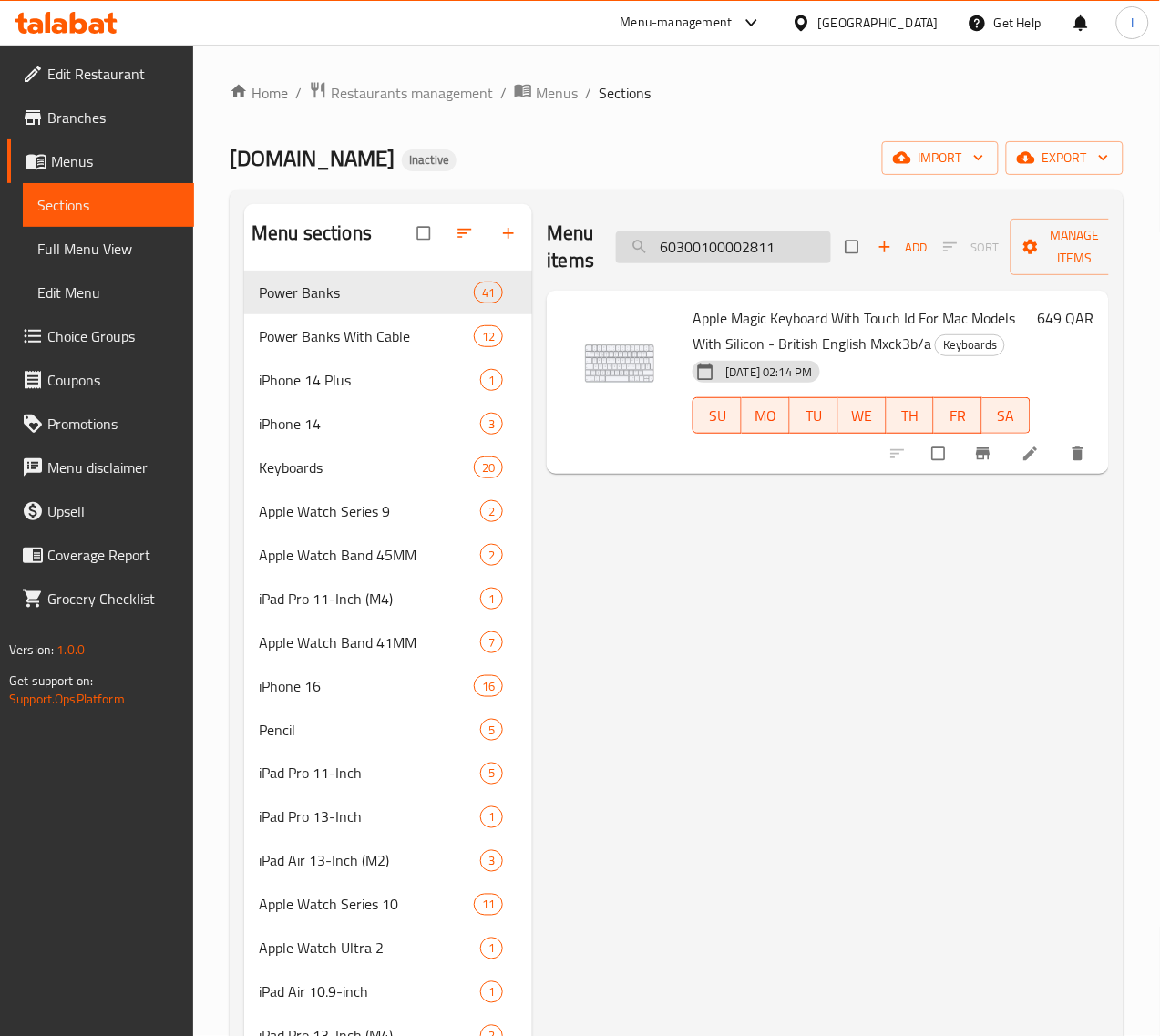
click at [712, 248] on input "60300100002811" at bounding box center [723, 247] width 215 height 32
paste input "2"
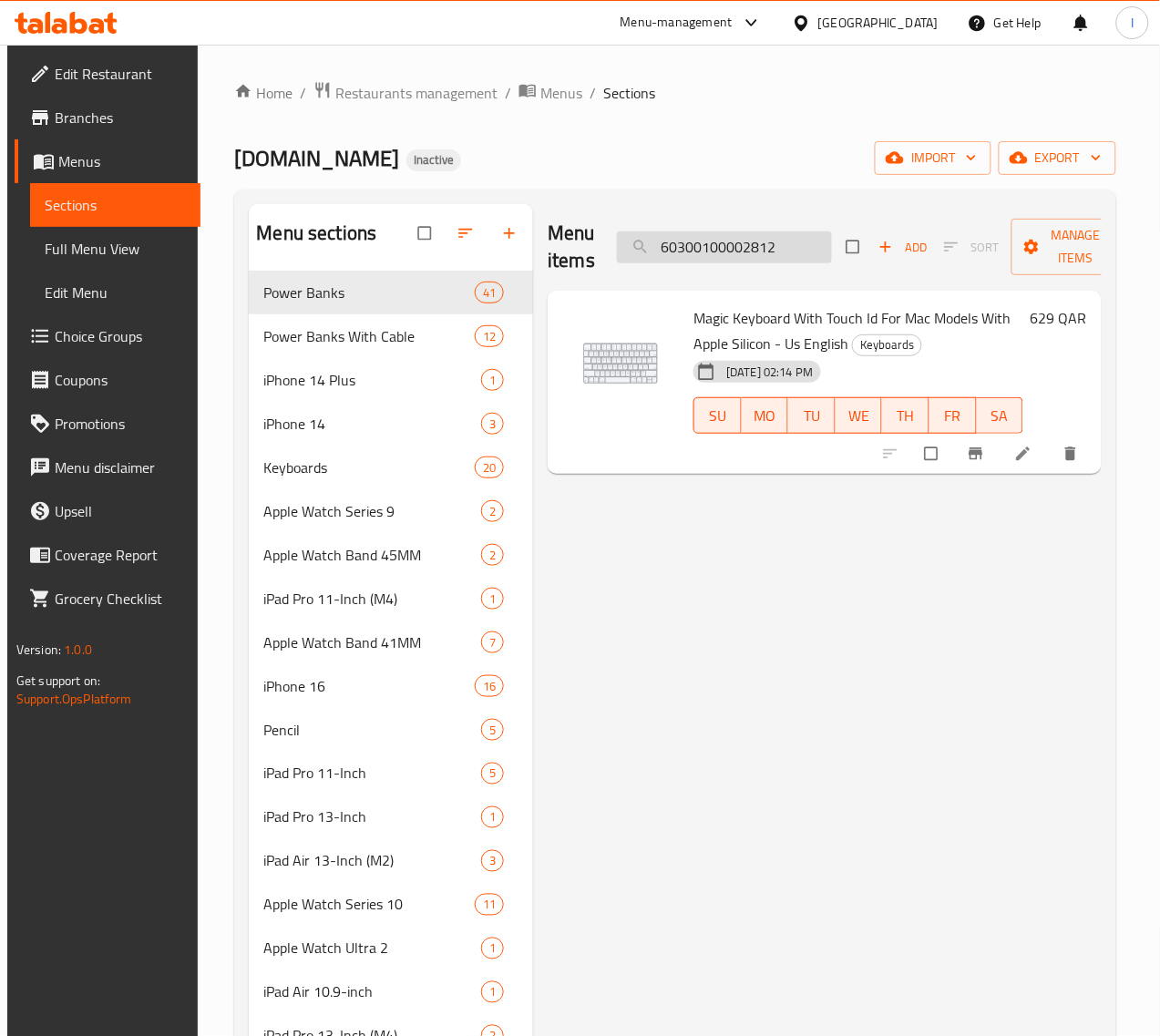
click at [720, 265] on div "Menu items 60300100002812 Add Sort Manage items" at bounding box center [824, 247] width 554 height 86
click at [704, 244] on input "60300100002812" at bounding box center [724, 247] width 215 height 32
paste input "3"
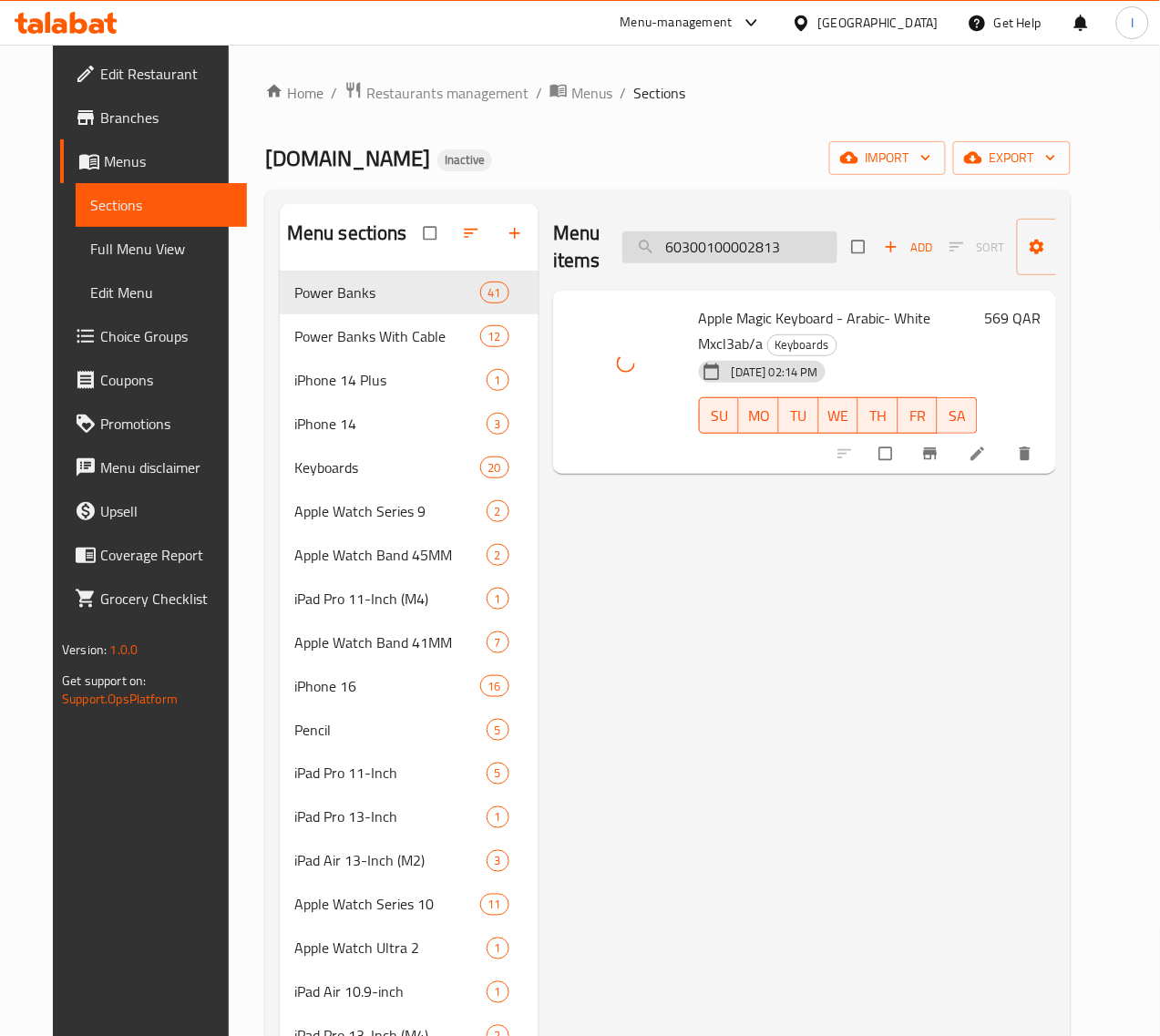
click at [736, 256] on input "60300100002813" at bounding box center [730, 247] width 215 height 32
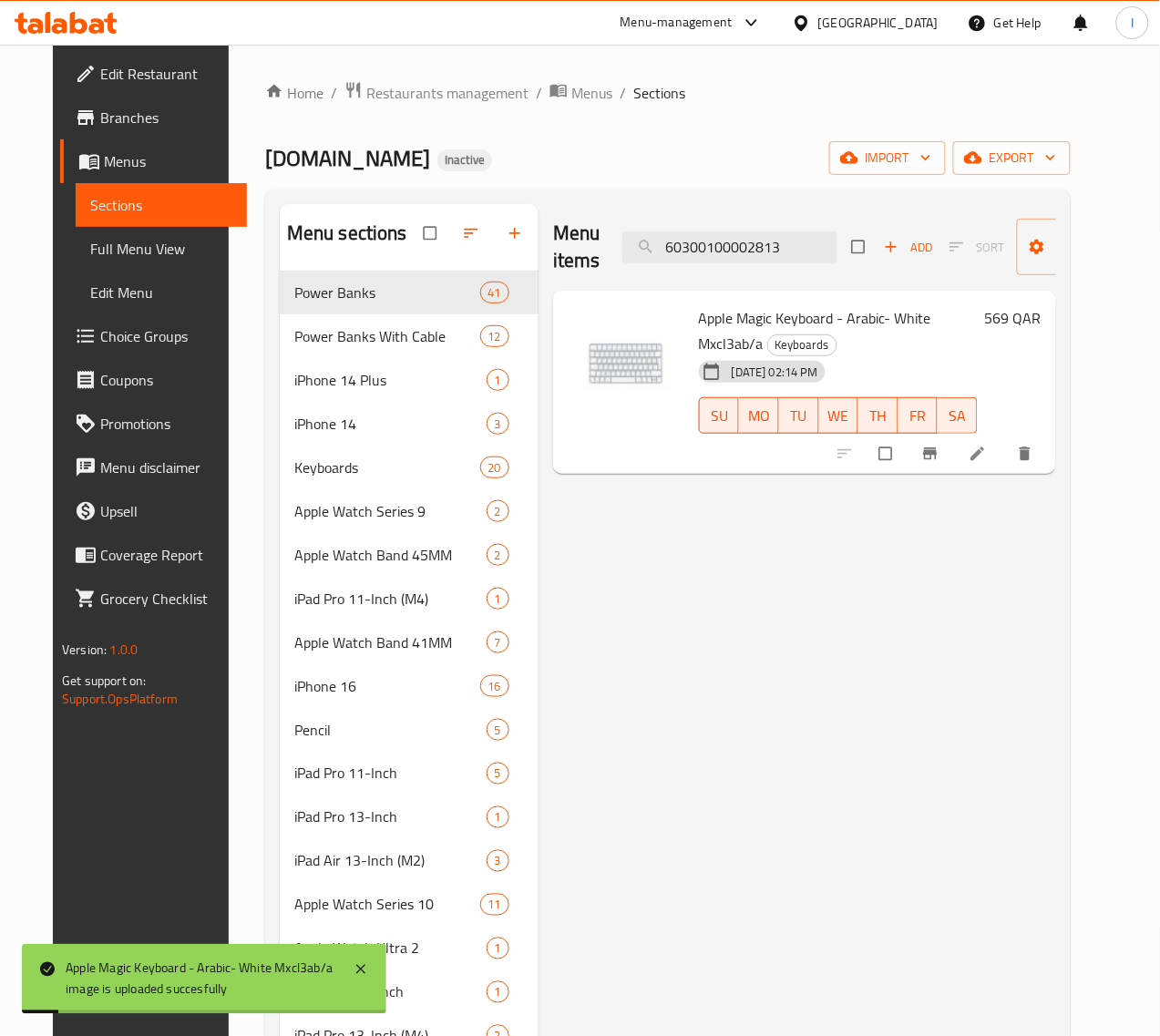
paste input "4"
click at [695, 240] on input "60300100002814" at bounding box center [730, 247] width 215 height 32
paste input "7"
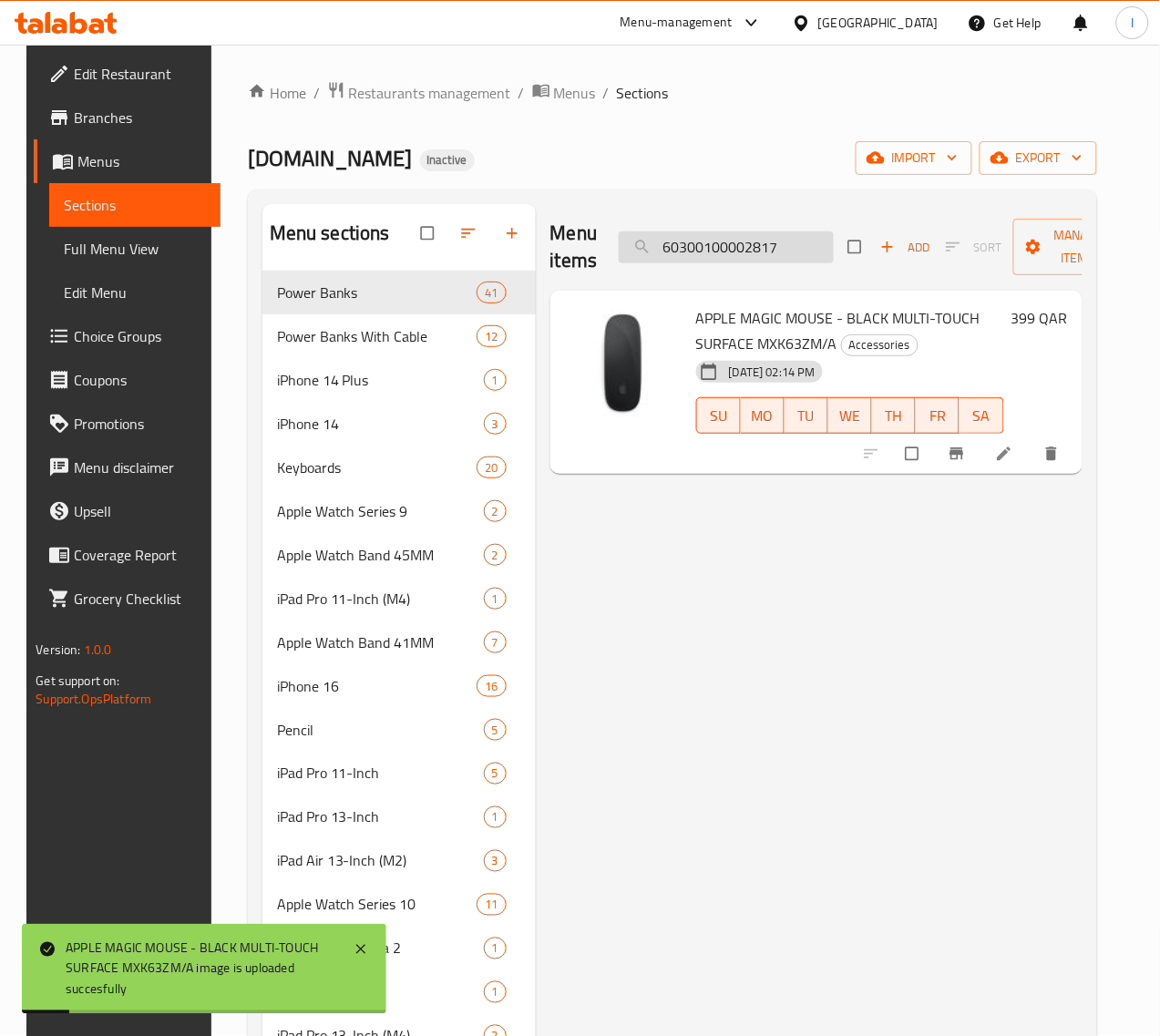
click at [717, 246] on input "60300100002817" at bounding box center [726, 247] width 215 height 32
paste input "8"
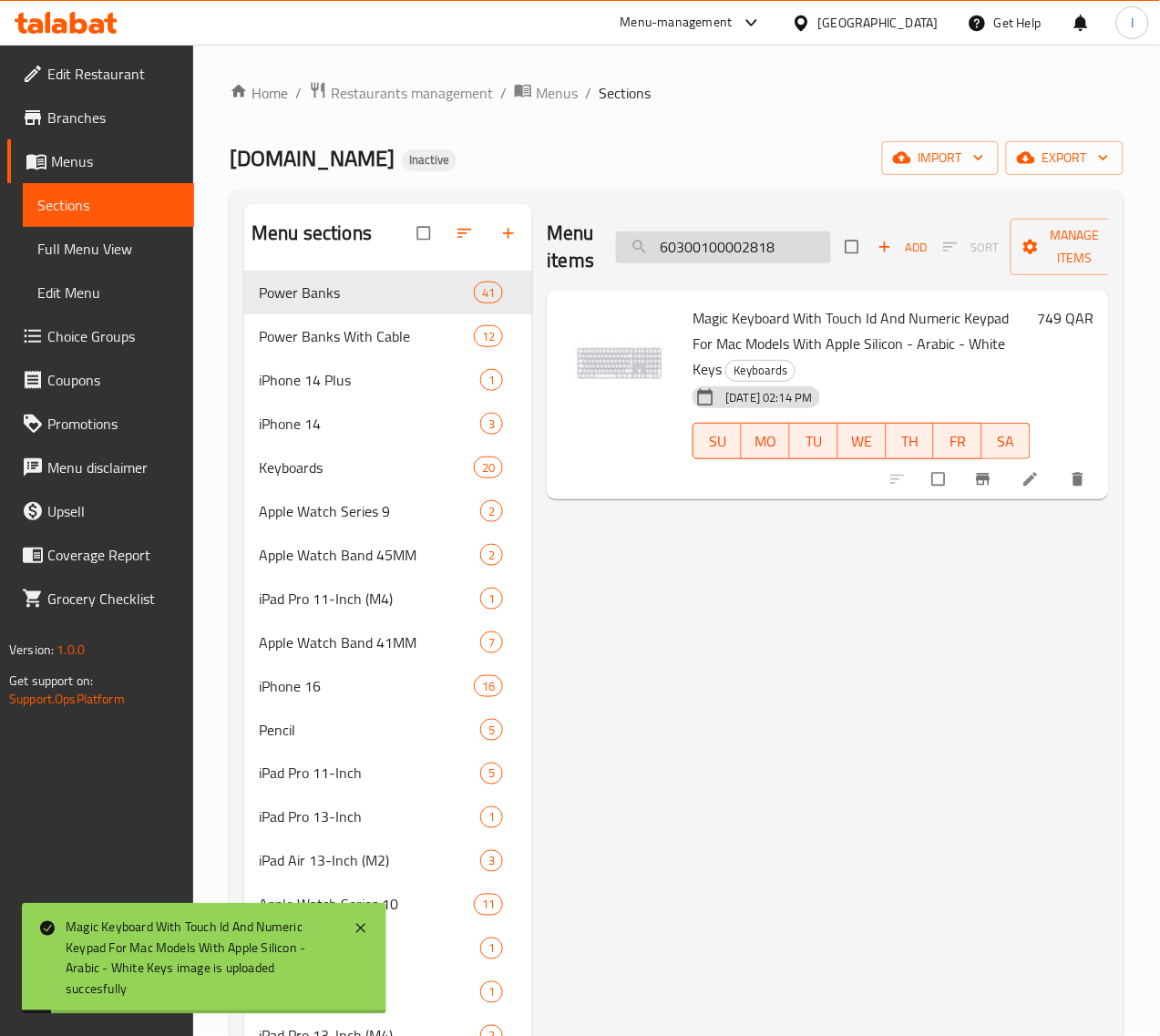
click at [701, 247] on input "60300100002818" at bounding box center [723, 247] width 215 height 32
paste input "20"
click at [711, 253] on input "60300100002820" at bounding box center [723, 247] width 215 height 32
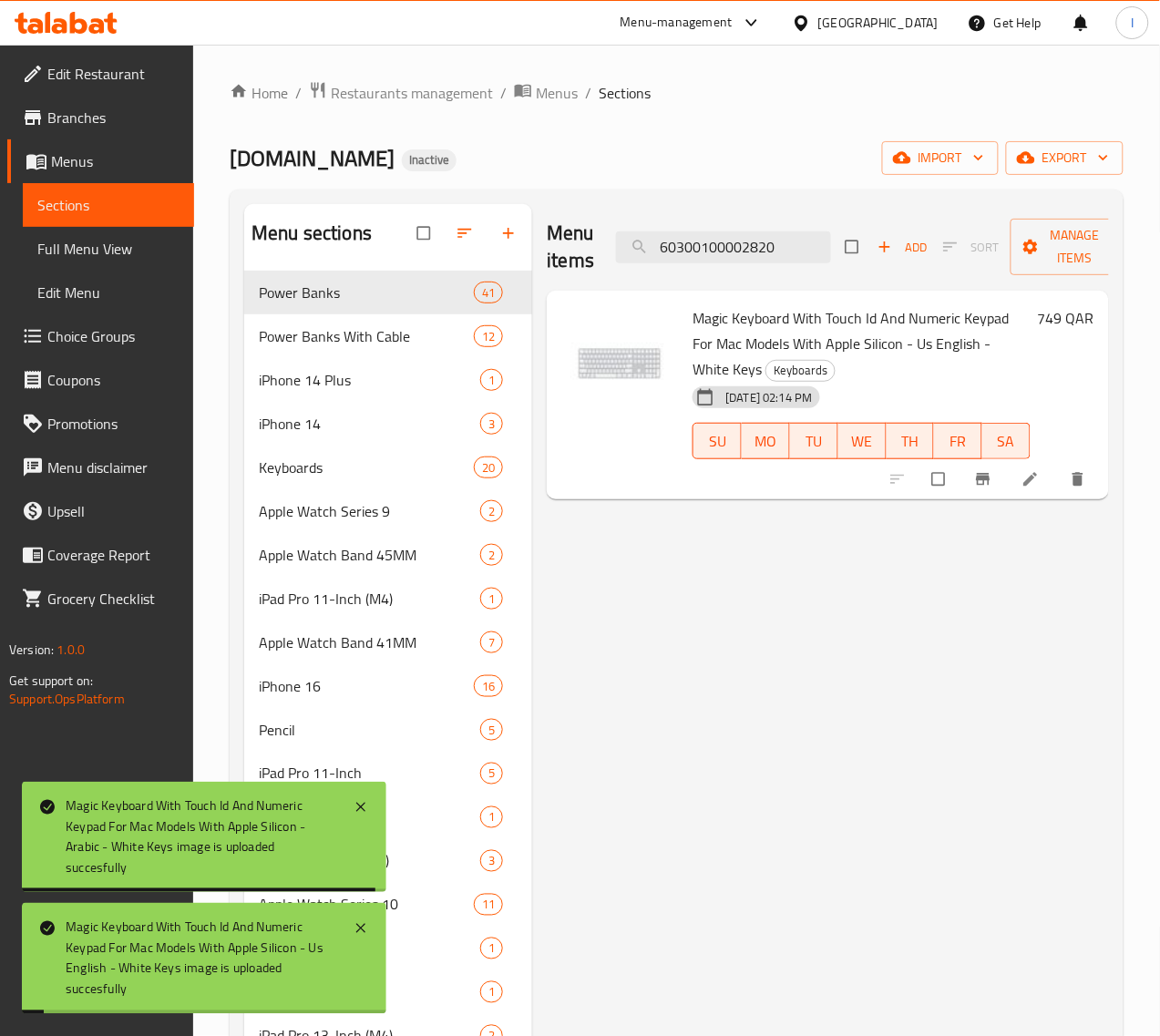
paste input "1"
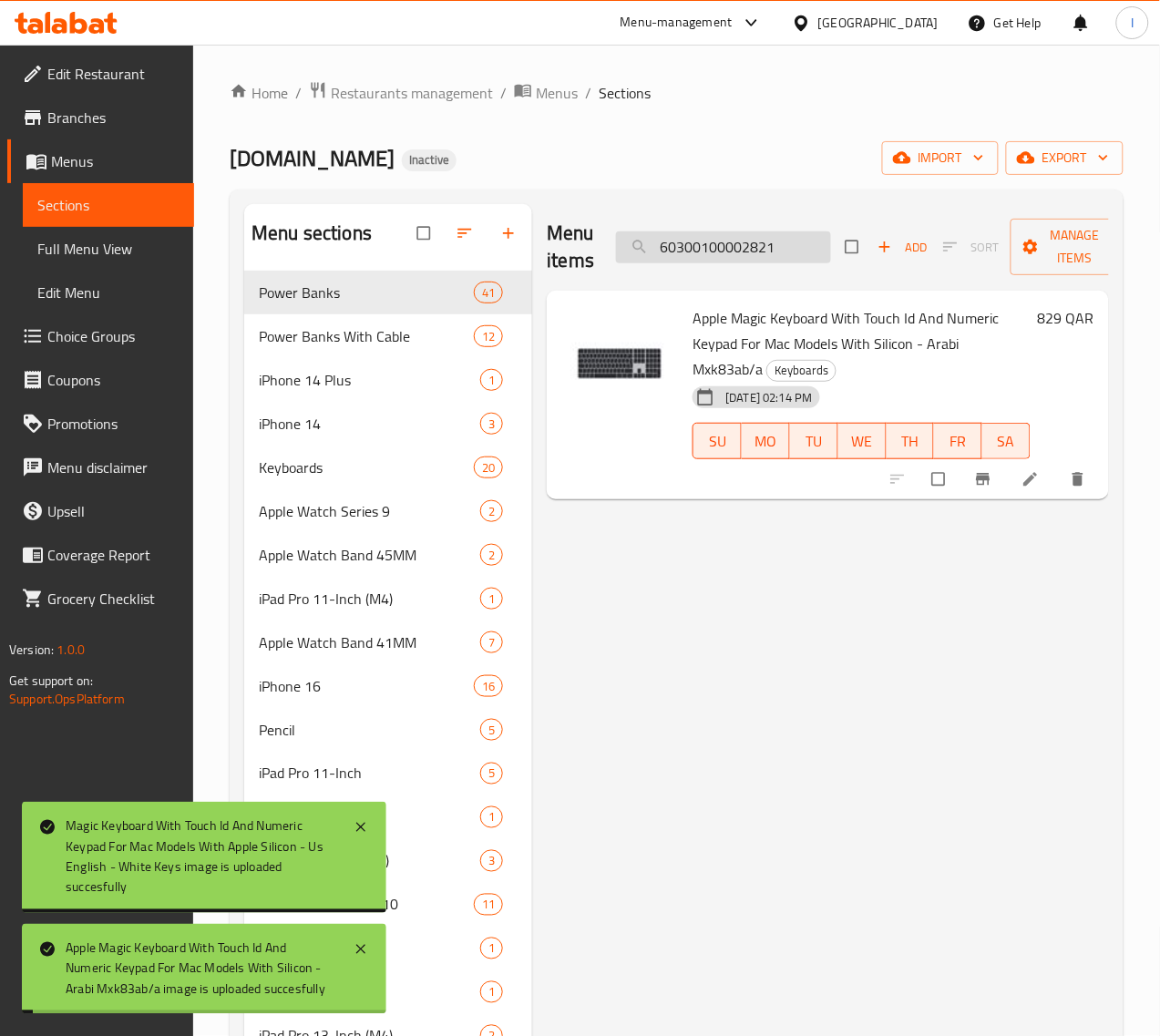
click at [701, 246] on input "60300100002821" at bounding box center [723, 247] width 215 height 32
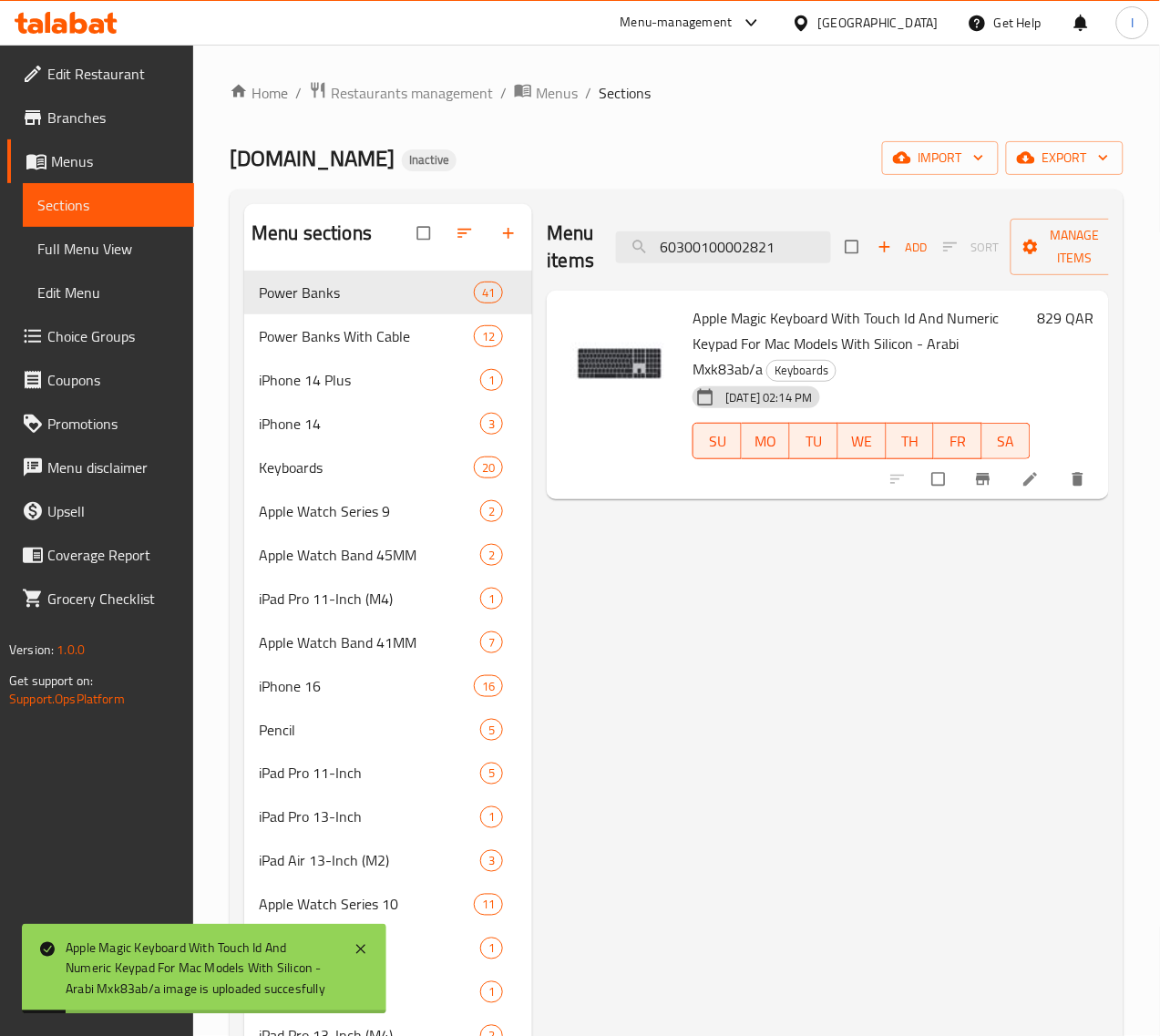
paste input "3"
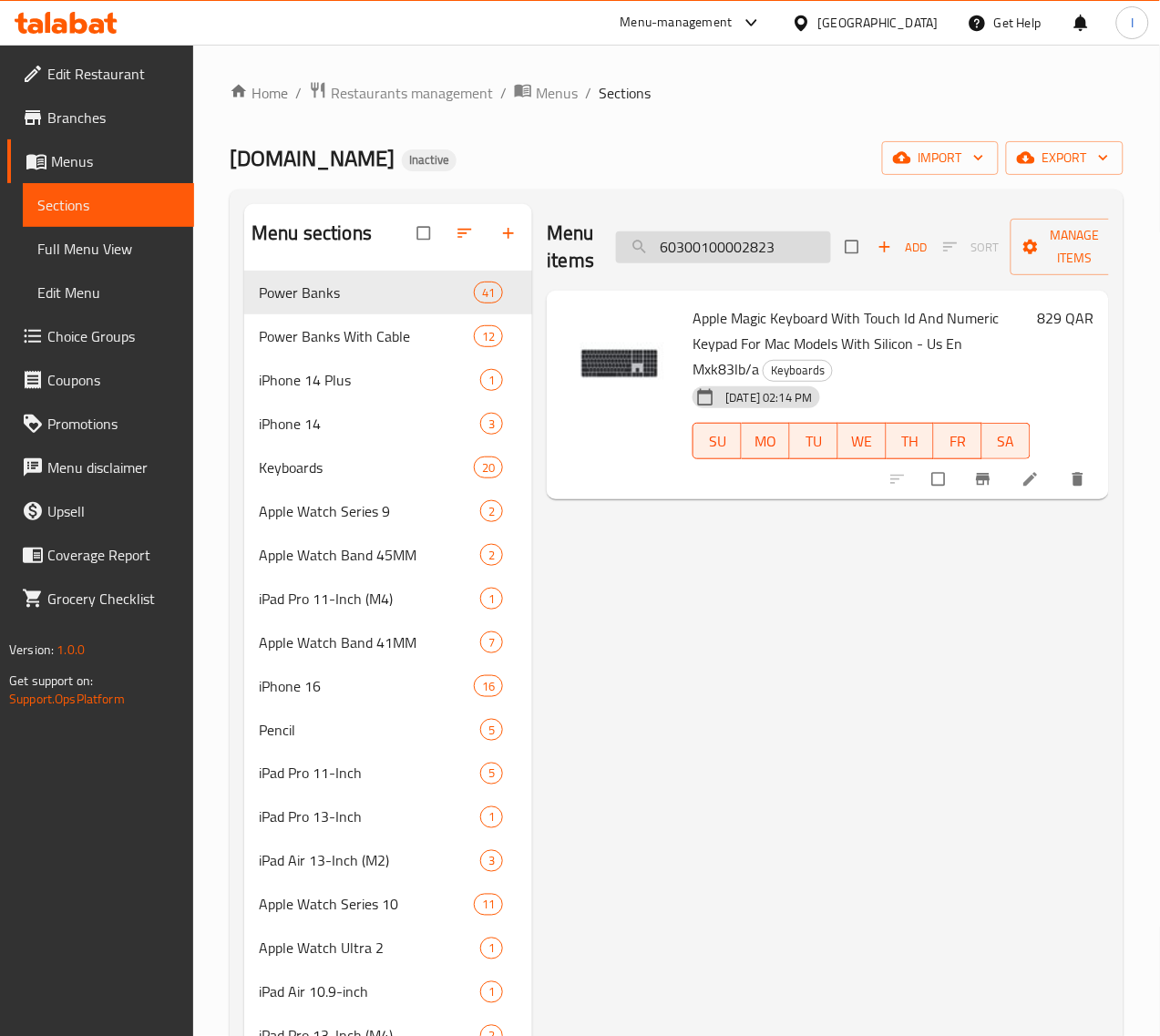
click at [679, 252] on input "60300100002823" at bounding box center [723, 247] width 215 height 32
paste input "4"
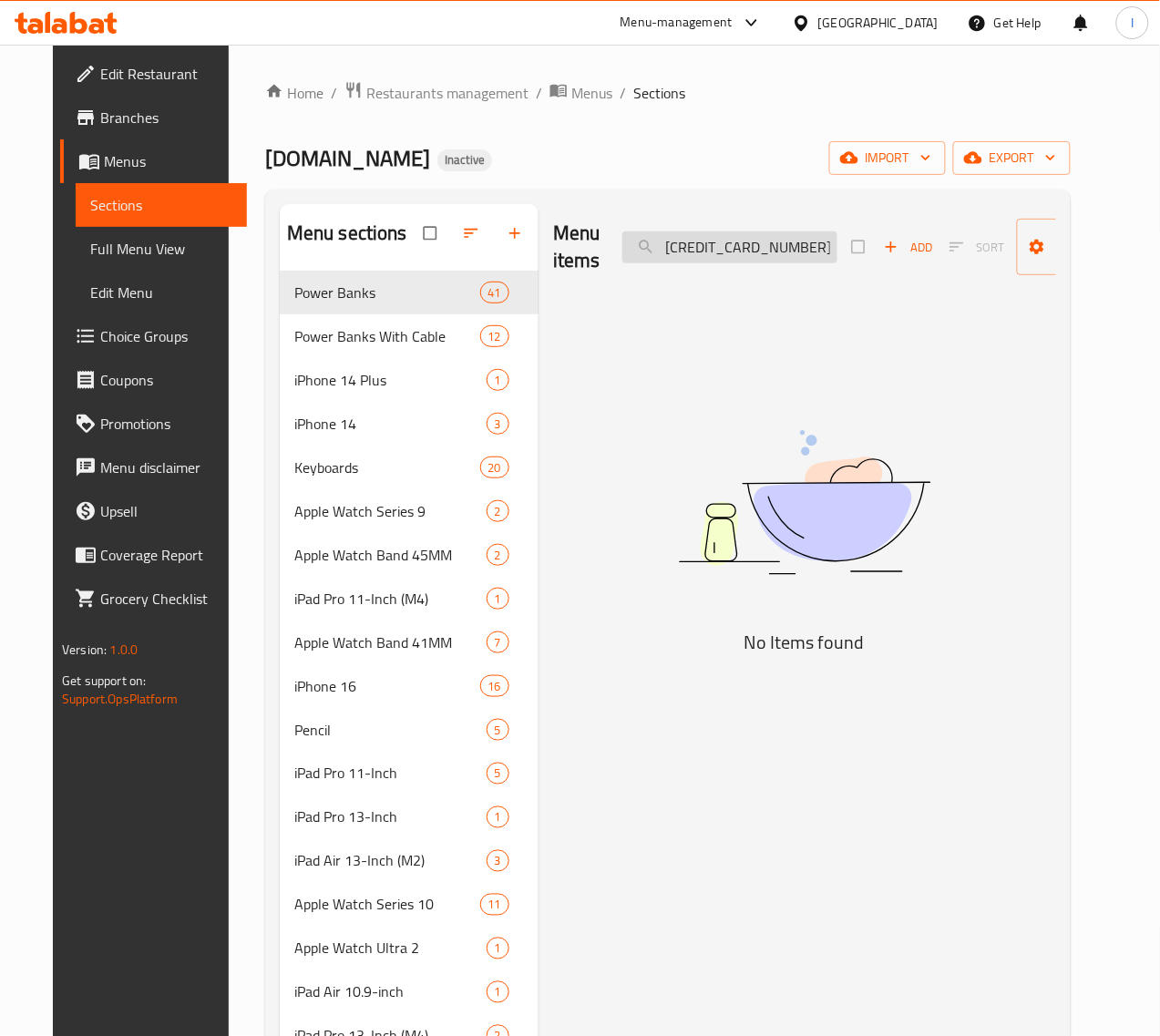
click at [735, 257] on input "60300100002824" at bounding box center [730, 247] width 215 height 32
paste input "5"
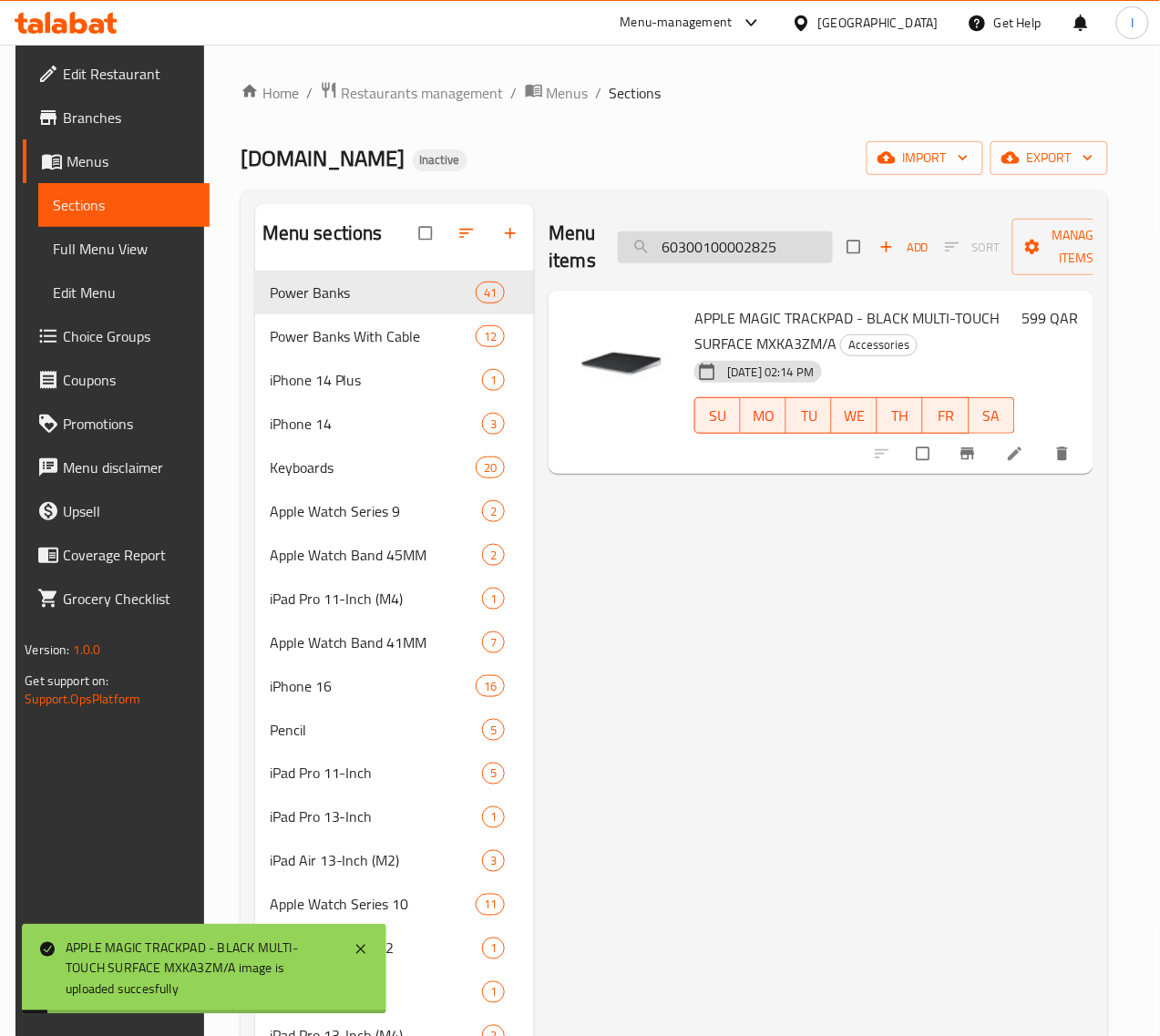
click at [730, 247] on input "60300100002825" at bounding box center [725, 247] width 215 height 32
paste input "6"
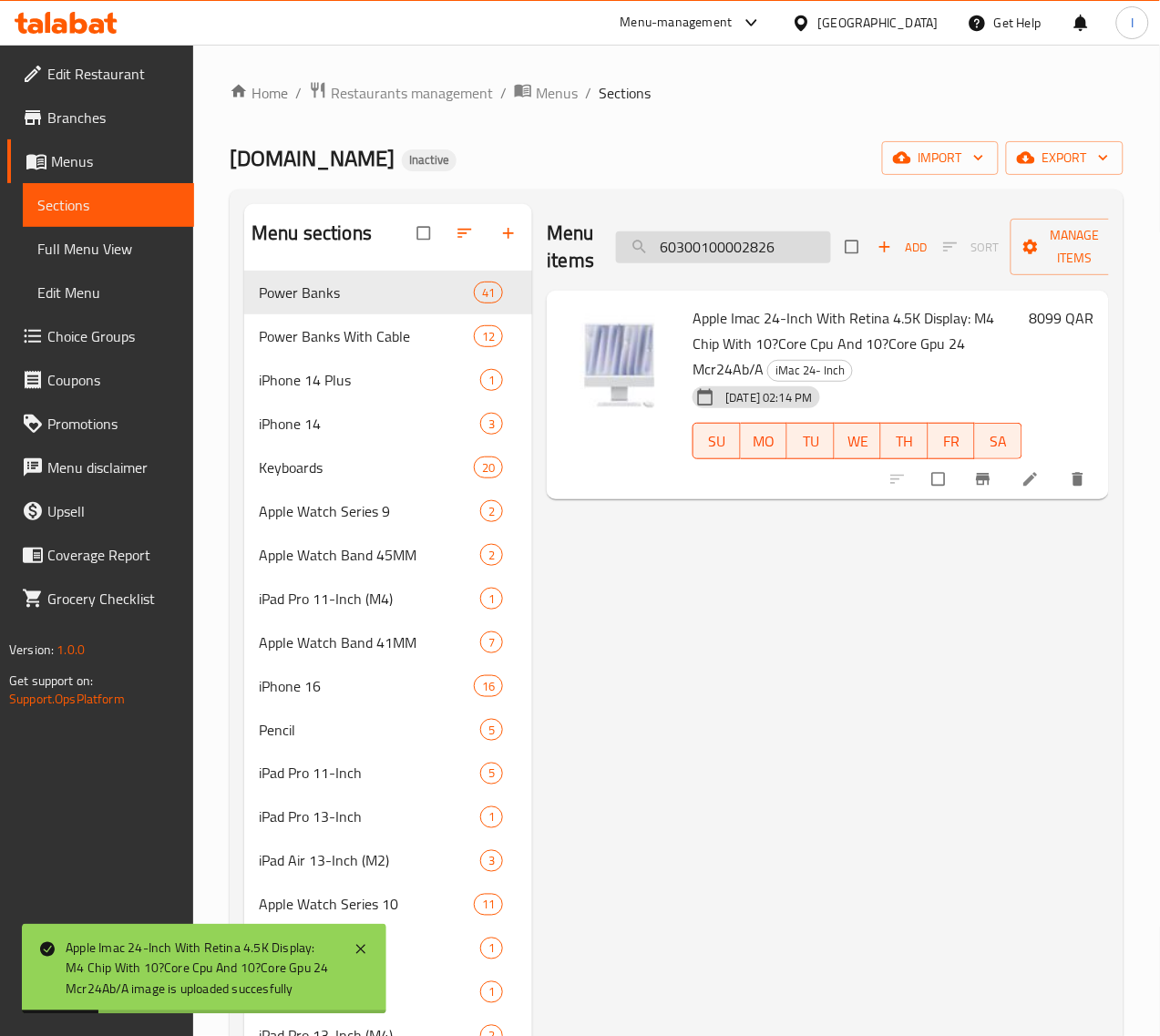
click at [726, 252] on input "60300100002826" at bounding box center [723, 247] width 215 height 32
paste input "51"
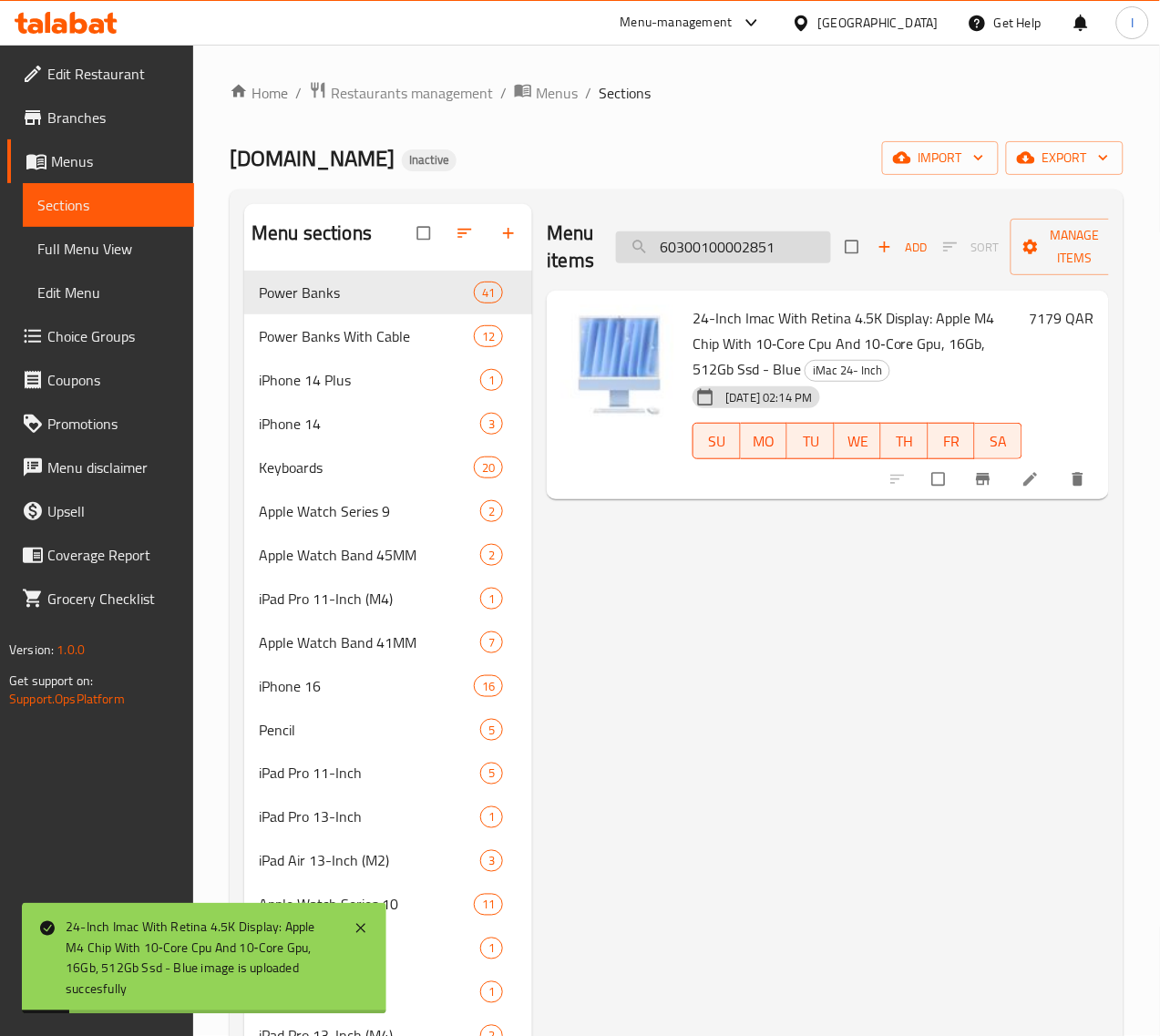
click at [699, 248] on input "60300100002851" at bounding box center [723, 247] width 215 height 32
paste input "7"
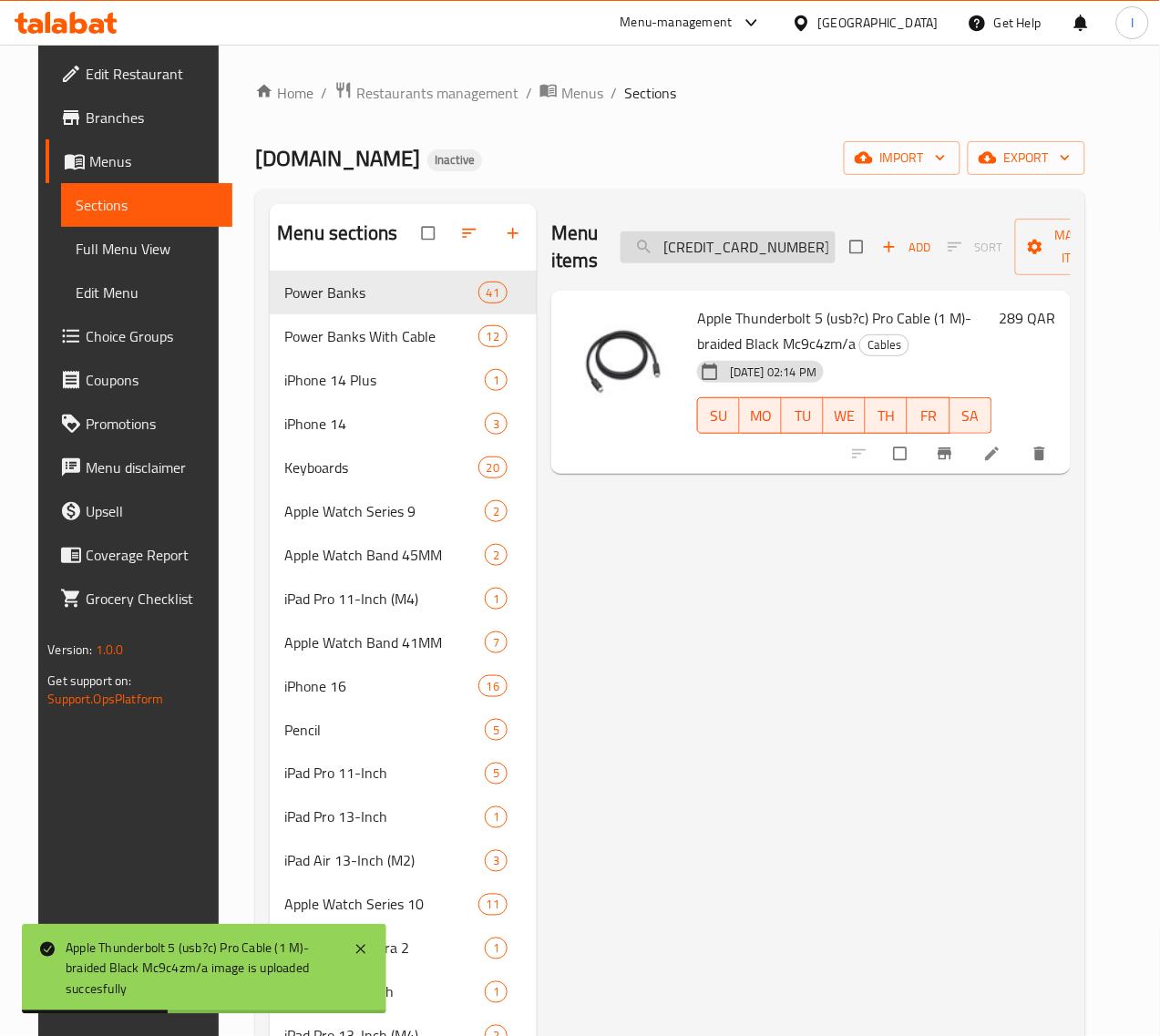
click at [636, 256] on input "60300100002857" at bounding box center [728, 247] width 215 height 32
paste input "26"
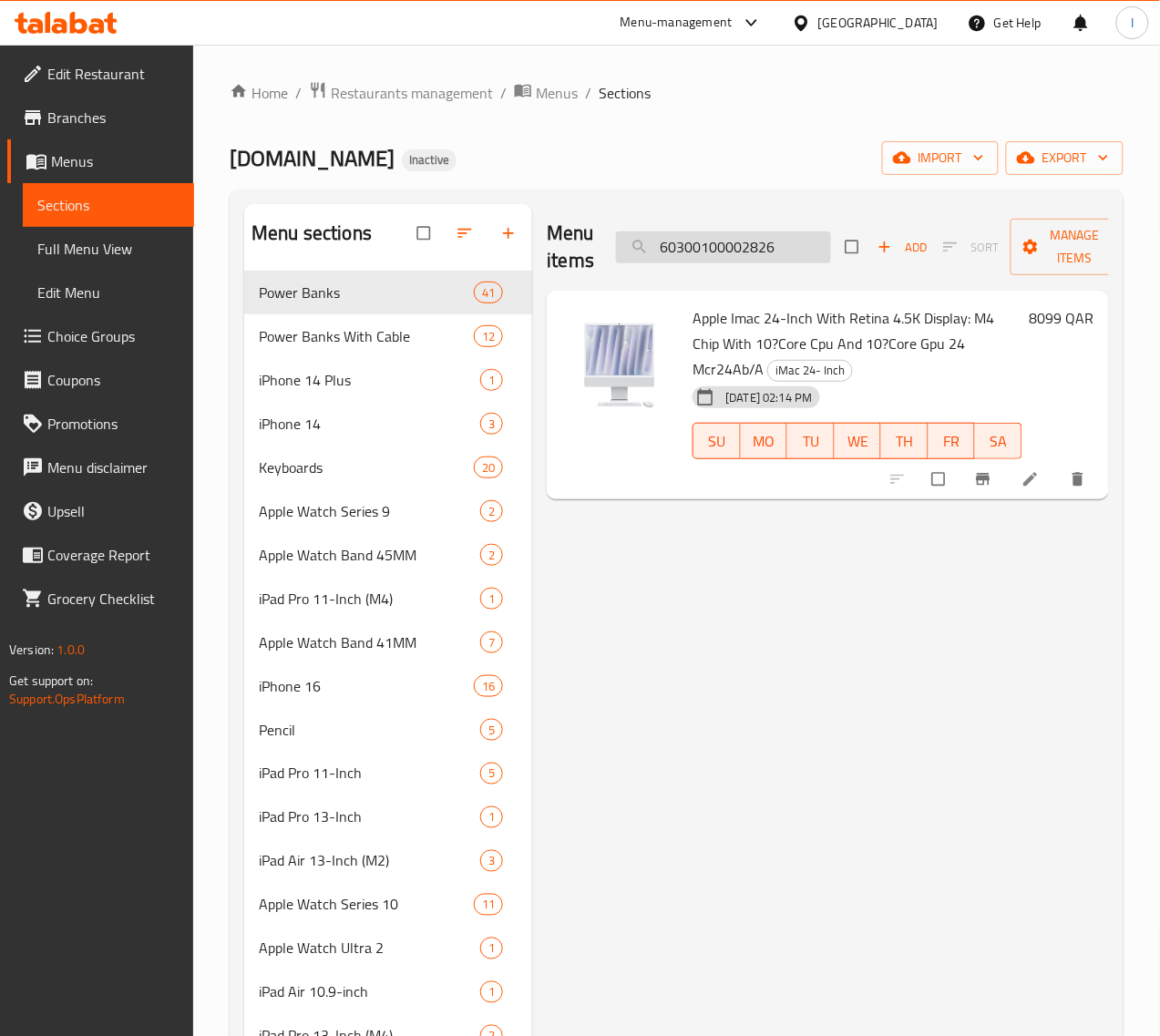
click at [672, 247] on input "60300100002826" at bounding box center [723, 247] width 215 height 32
paste input "57"
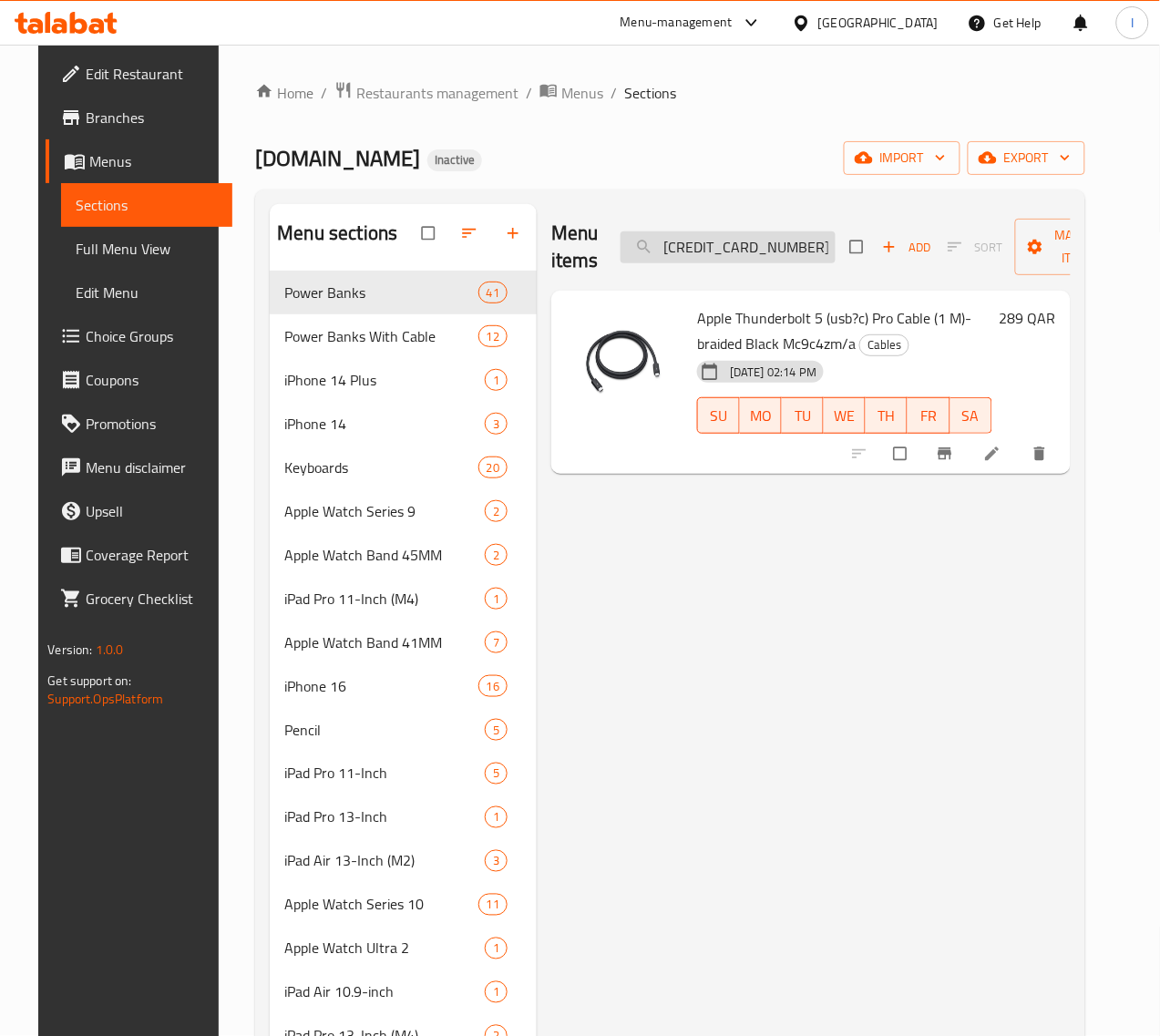
click at [716, 239] on input "60300100002857" at bounding box center [728, 247] width 215 height 32
paste input "66"
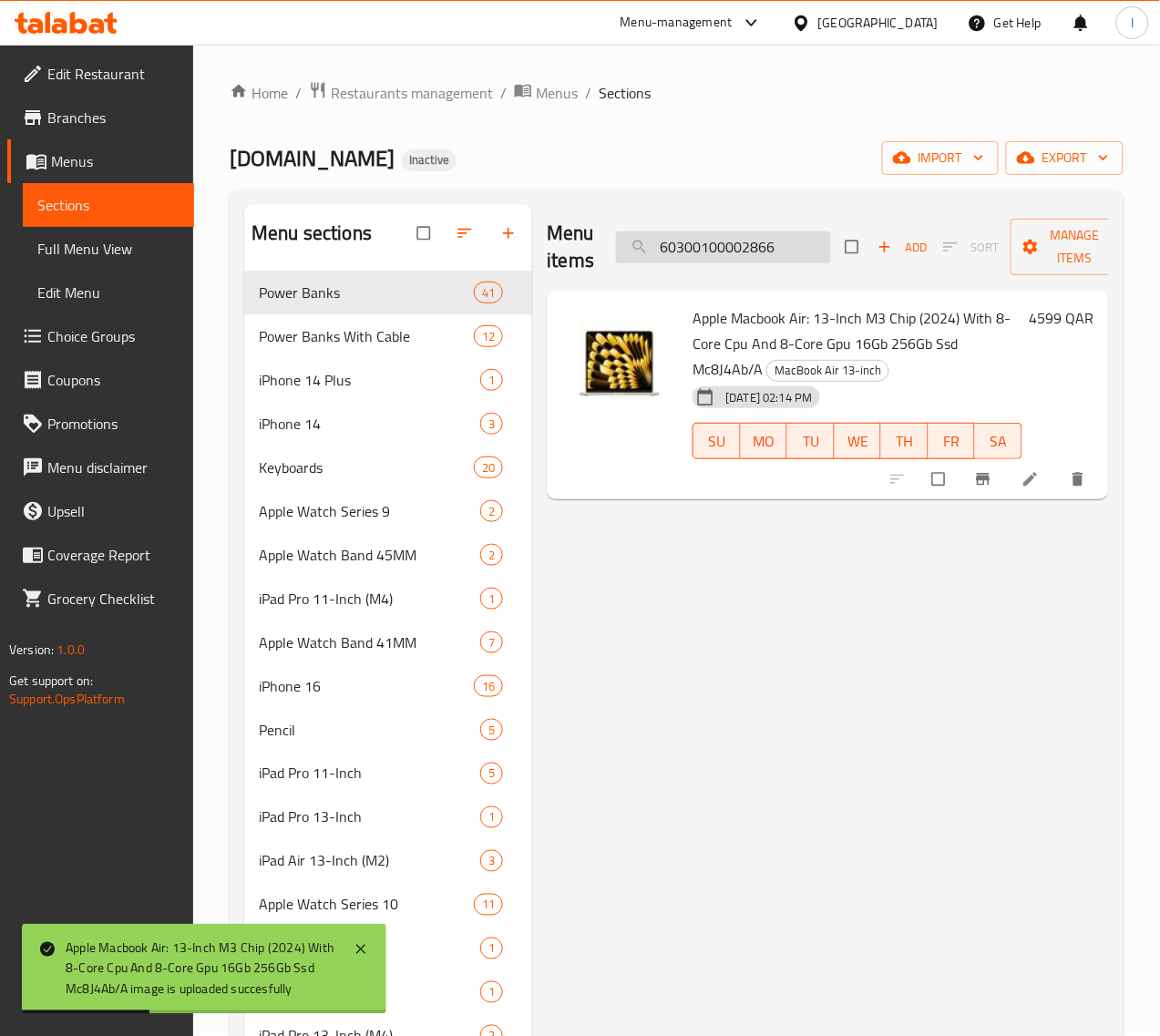
click at [757, 255] on input "60300100002866" at bounding box center [723, 247] width 215 height 32
paste input "8"
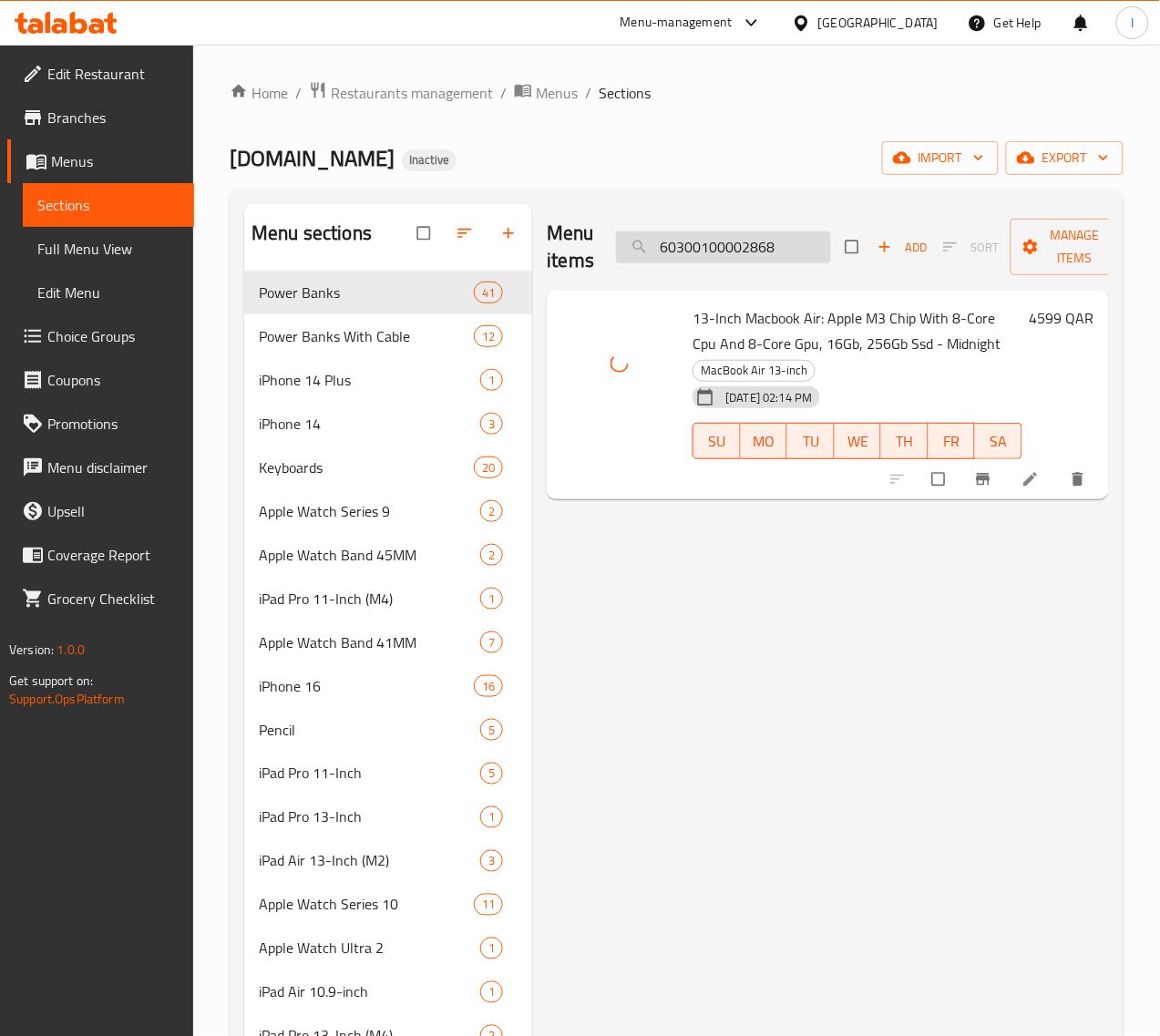
click at [744, 244] on input "60300100002868" at bounding box center [723, 247] width 215 height 32
paste input "85"
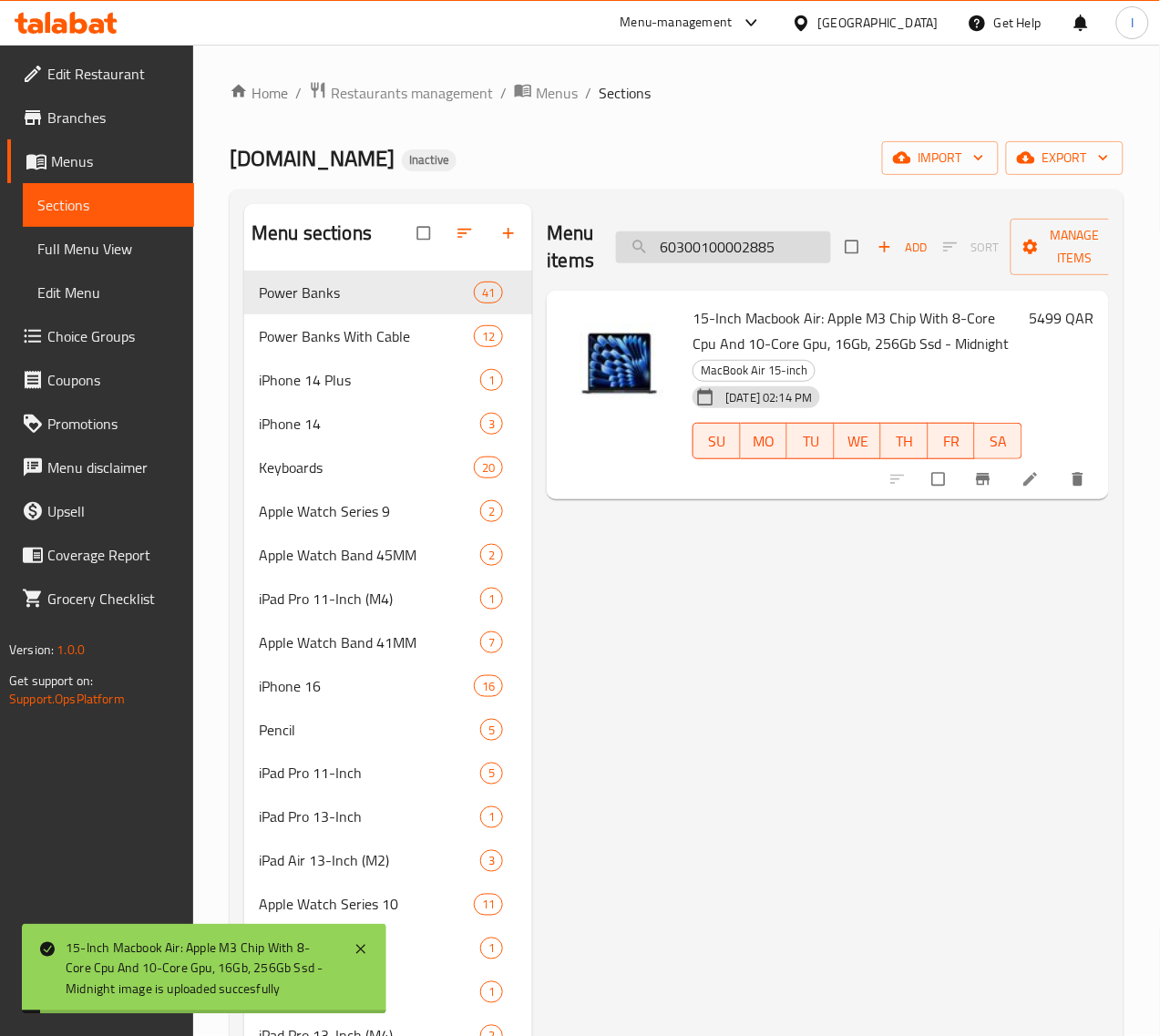
click at [726, 248] on input "60300100002885" at bounding box center [723, 247] width 215 height 32
paste input "3193"
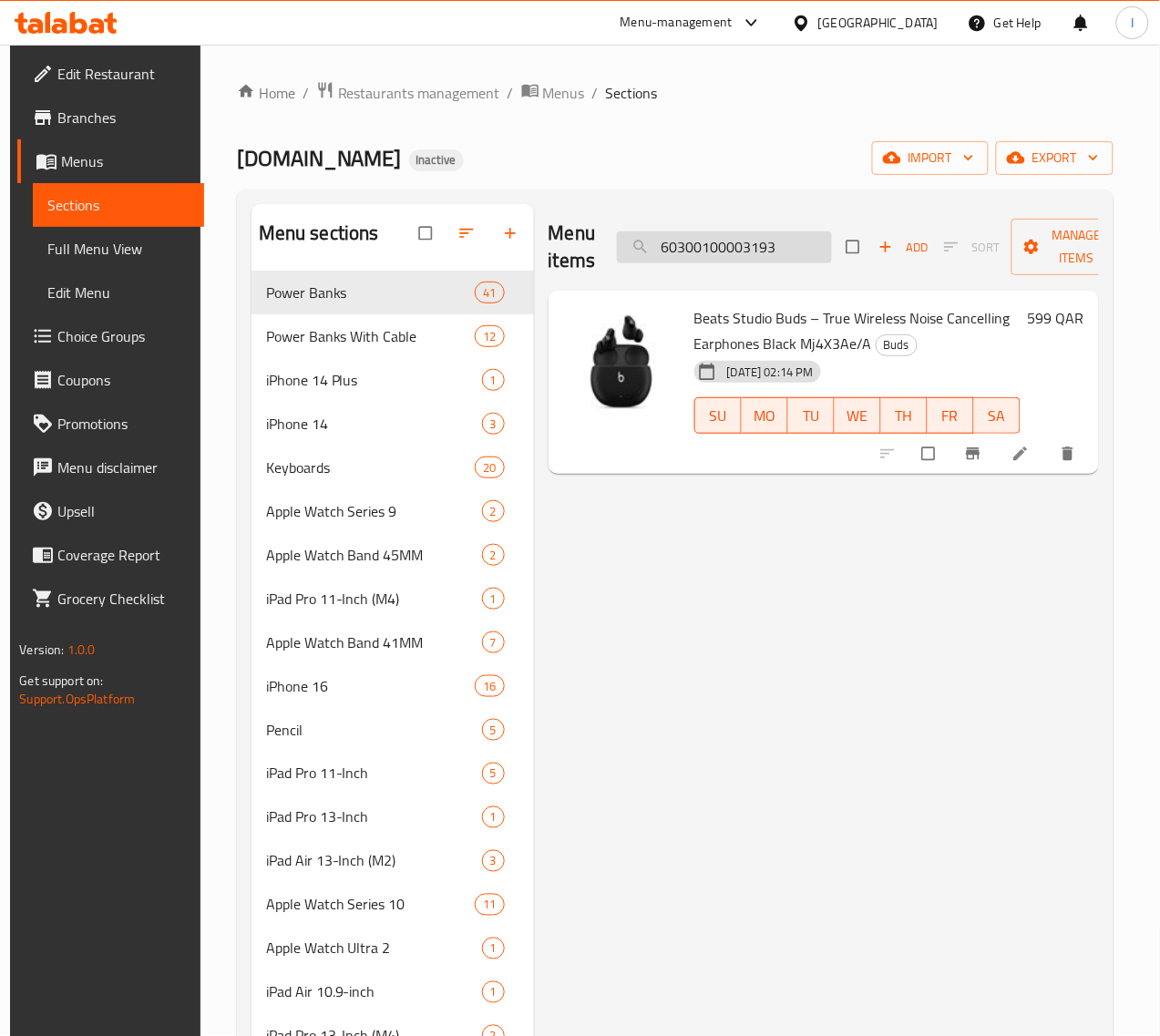
click at [749, 247] on input "60300100003193" at bounding box center [724, 247] width 215 height 32
paste input "5"
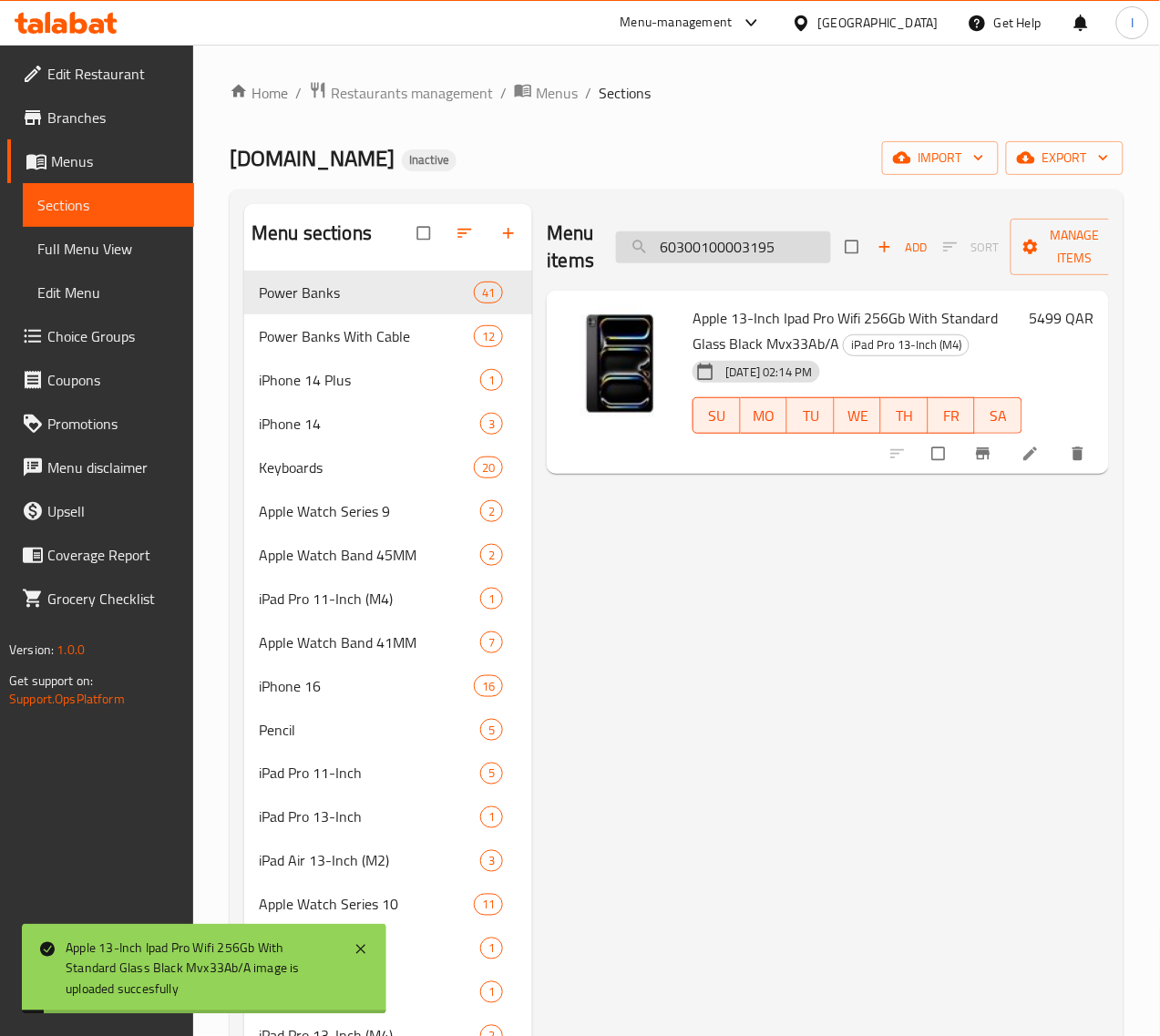
click at [727, 261] on input "60300100003195" at bounding box center [723, 247] width 215 height 32
paste input "7"
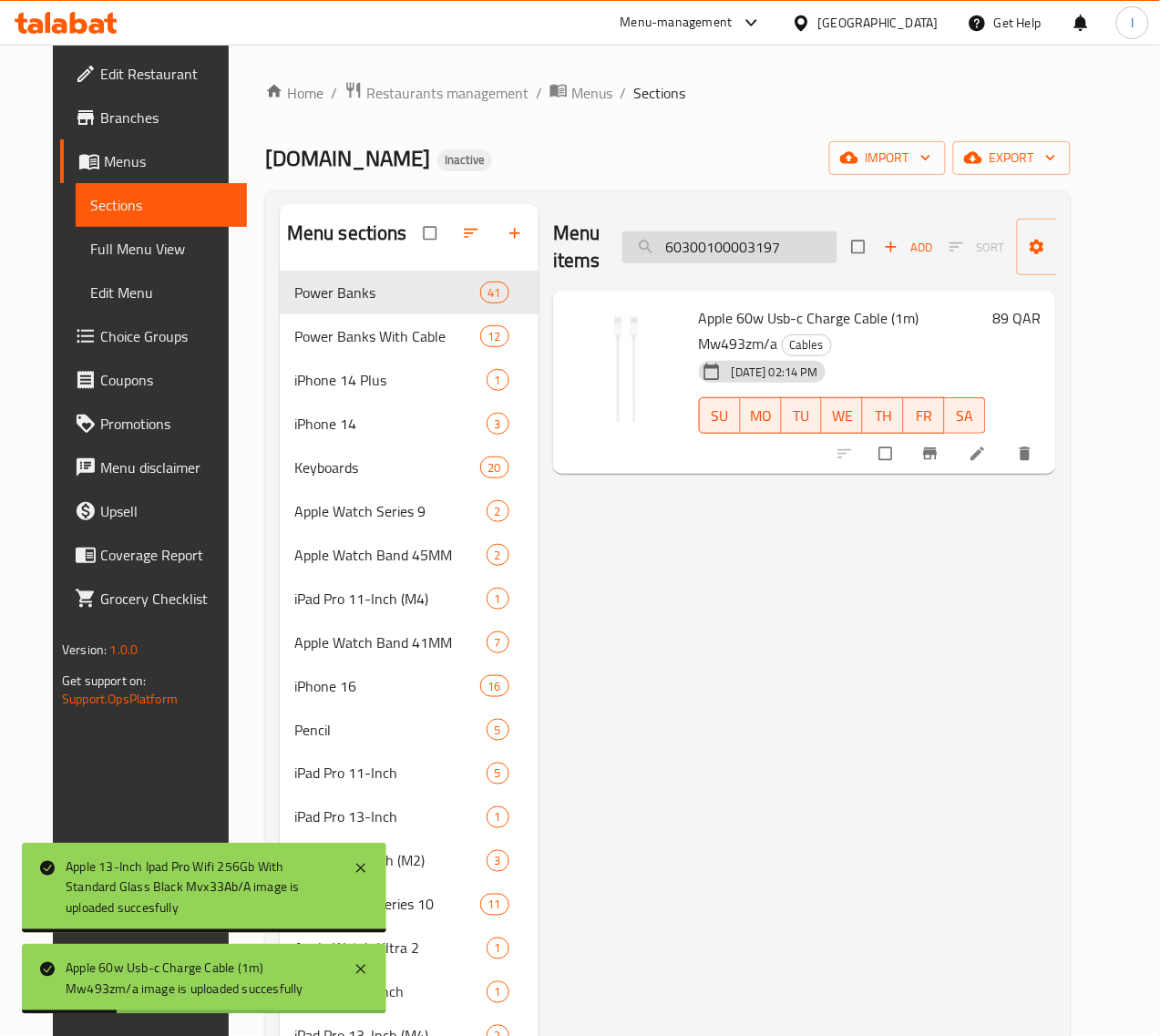
click at [725, 252] on input "60300100003197" at bounding box center [730, 247] width 215 height 32
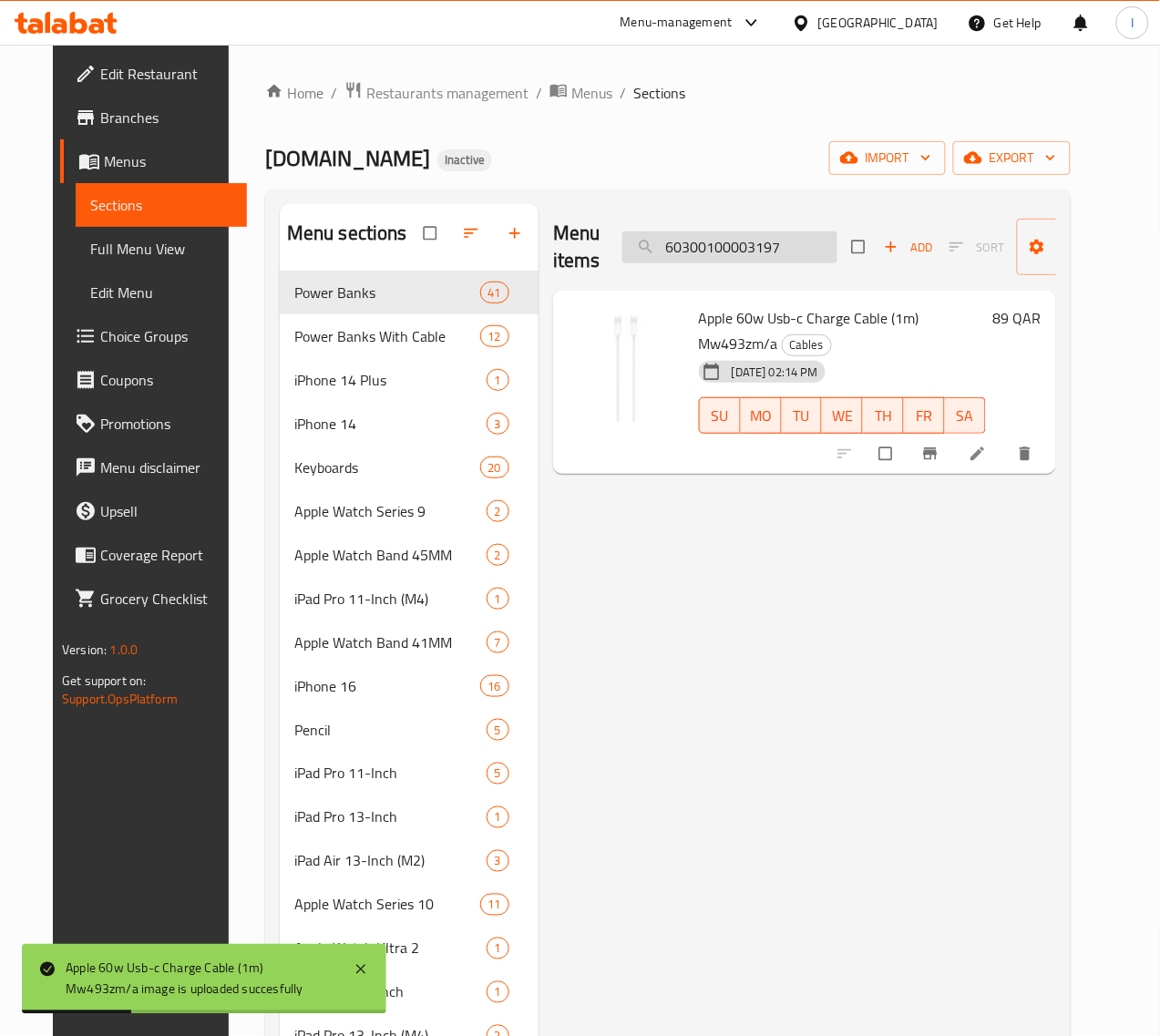
paste input "8"
click at [704, 251] on input "60300100003198" at bounding box center [730, 247] width 215 height 32
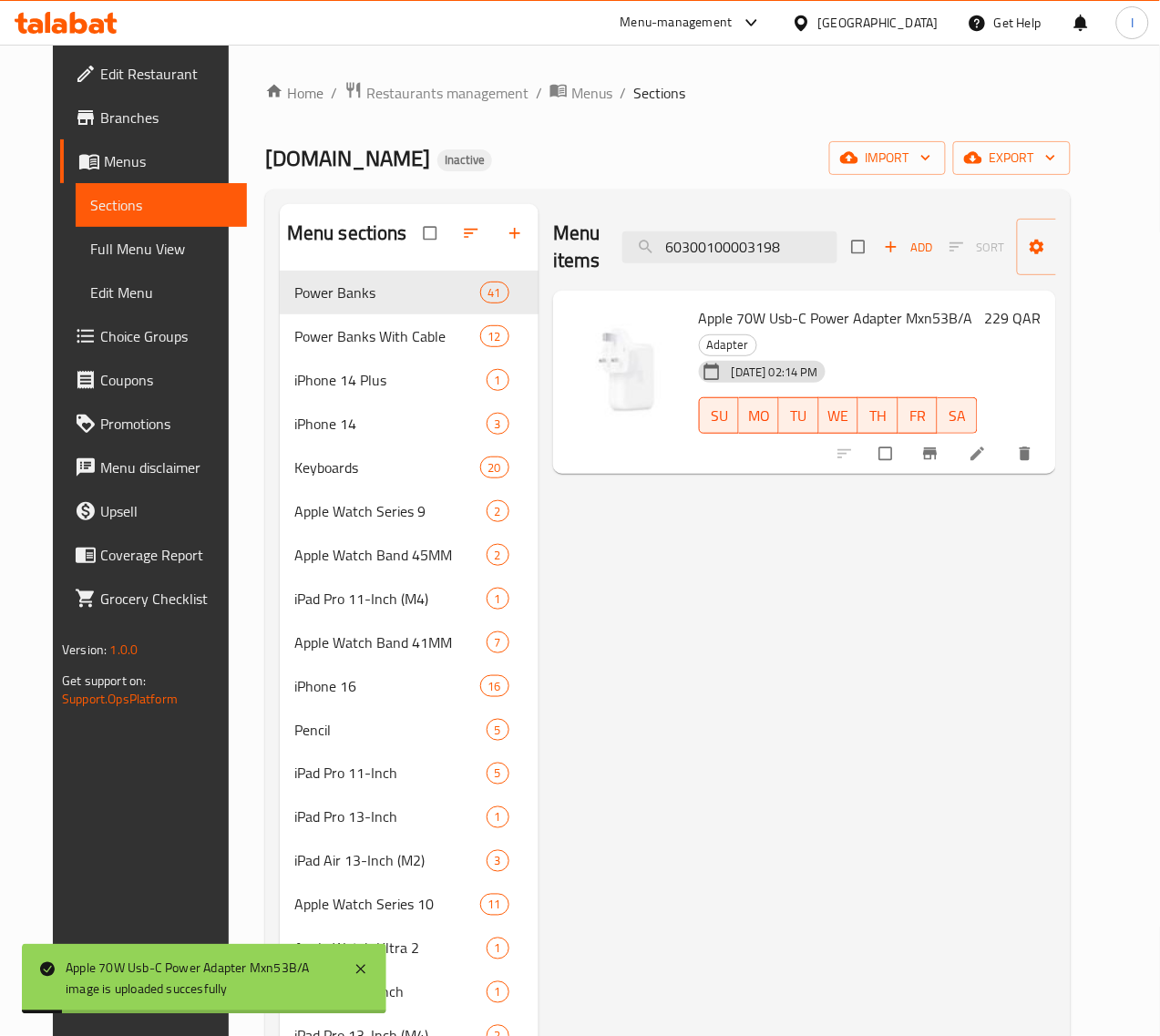
paste input "9"
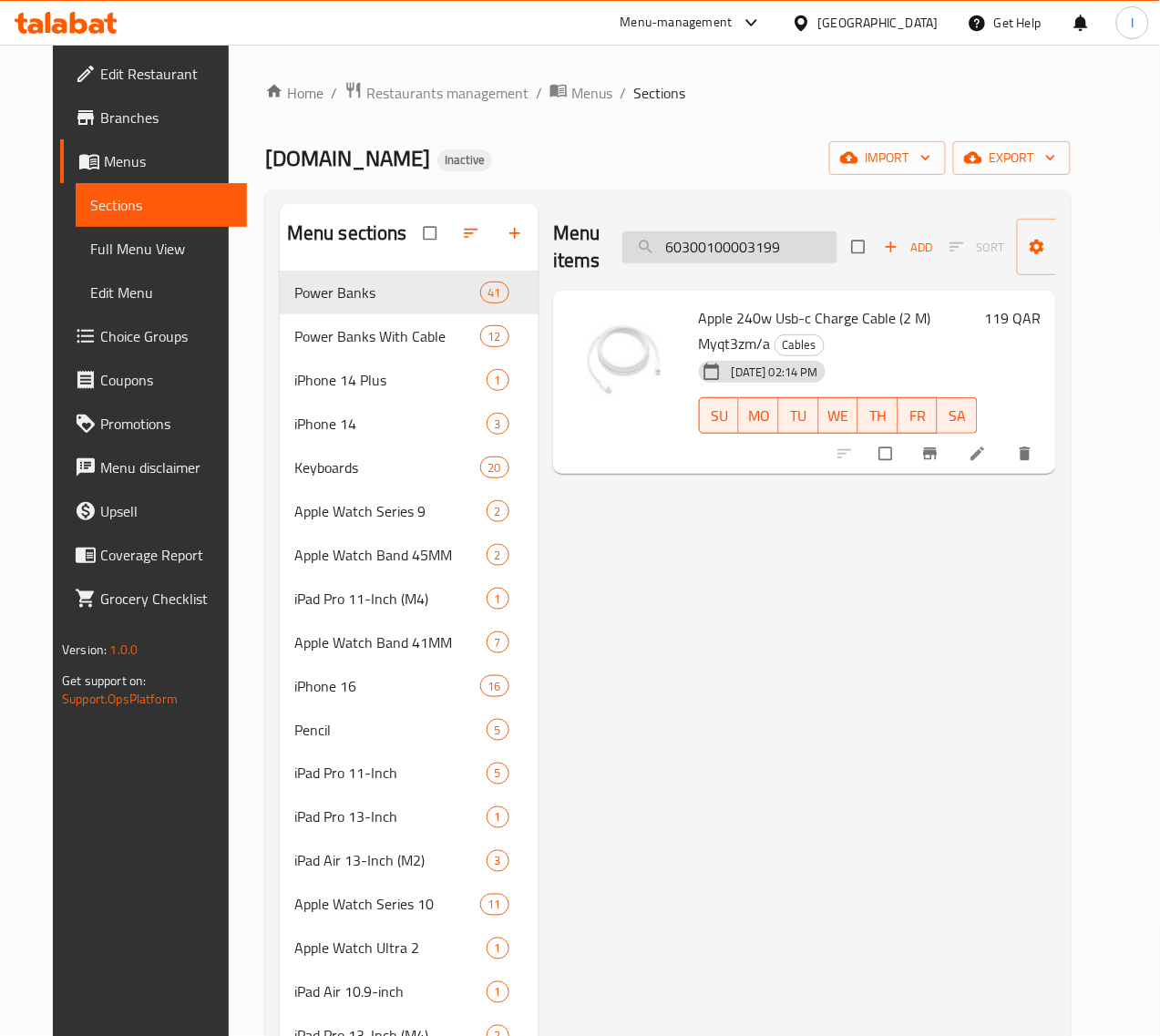
click at [677, 233] on input "60300100003199" at bounding box center [730, 247] width 215 height 32
paste input "200"
click at [734, 253] on input "60300100003200" at bounding box center [730, 247] width 215 height 32
paste input "1"
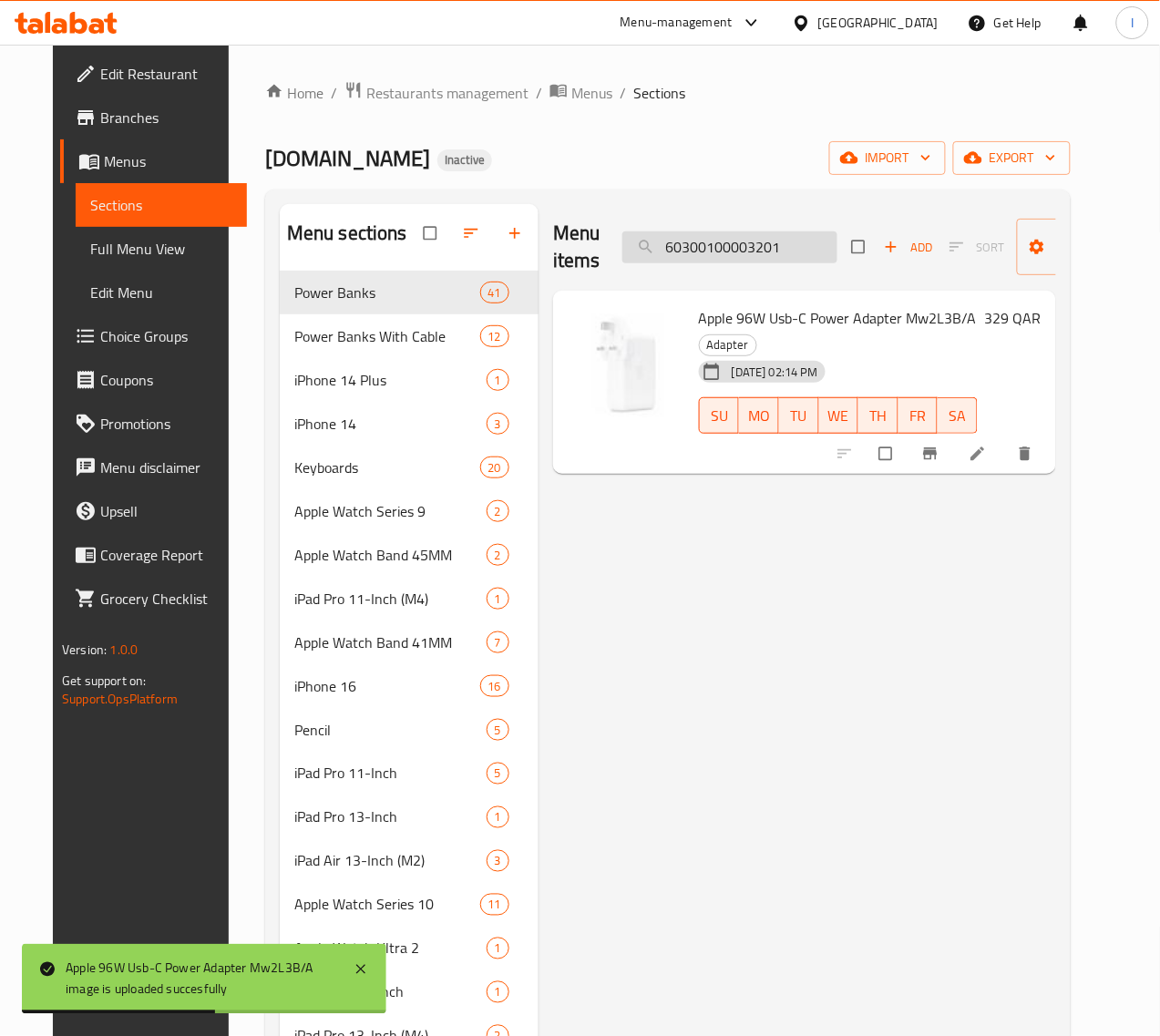
click at [743, 244] on input "60300100003201" at bounding box center [730, 247] width 215 height 32
paste input "2"
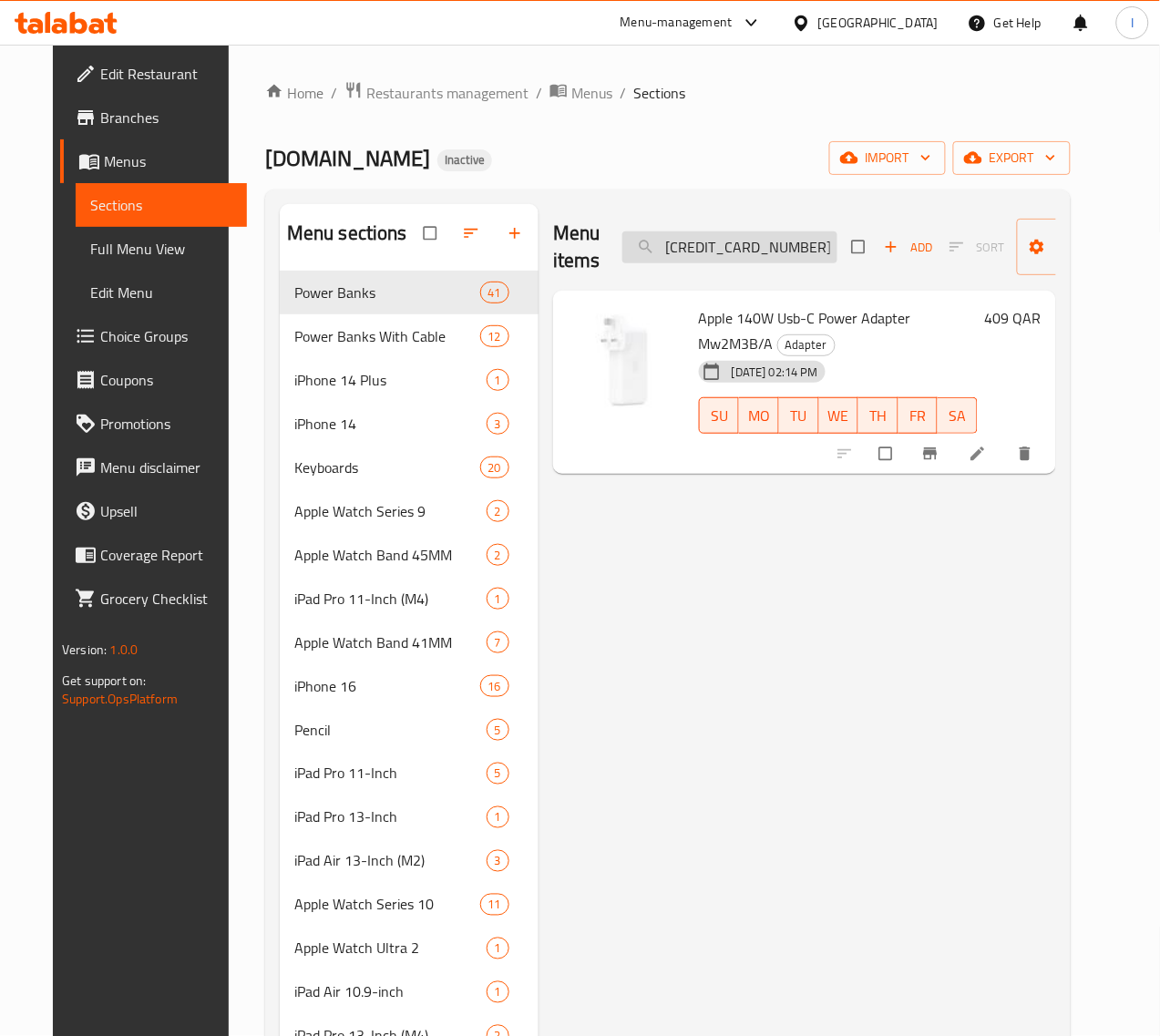
click at [726, 234] on input "60300100003202" at bounding box center [730, 247] width 215 height 32
paste input "3"
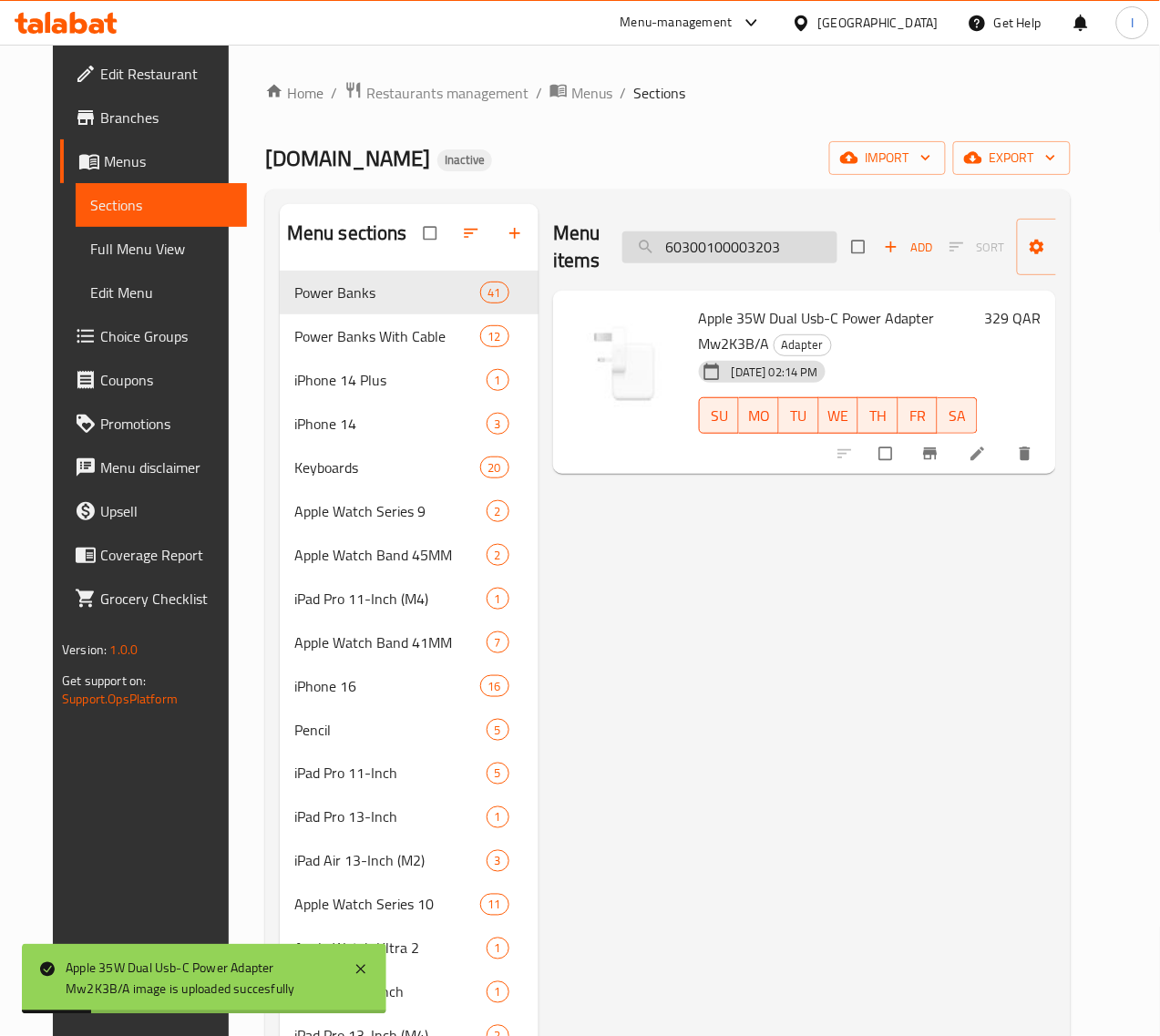
click at [747, 255] on input "60300100003203" at bounding box center [730, 247] width 215 height 32
paste input "31"
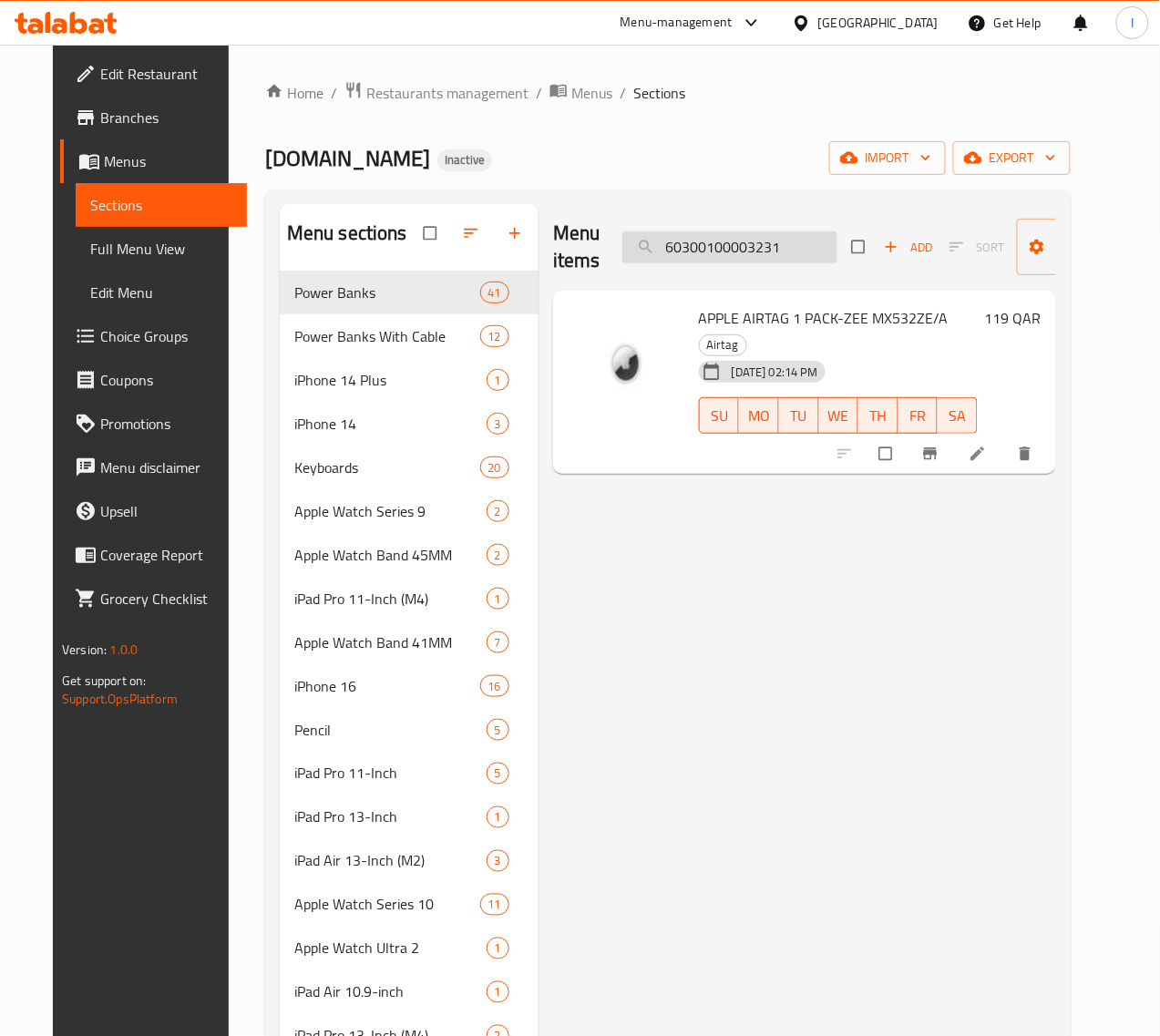
click at [744, 252] on input "60300100003231" at bounding box center [730, 247] width 215 height 32
paste input "2"
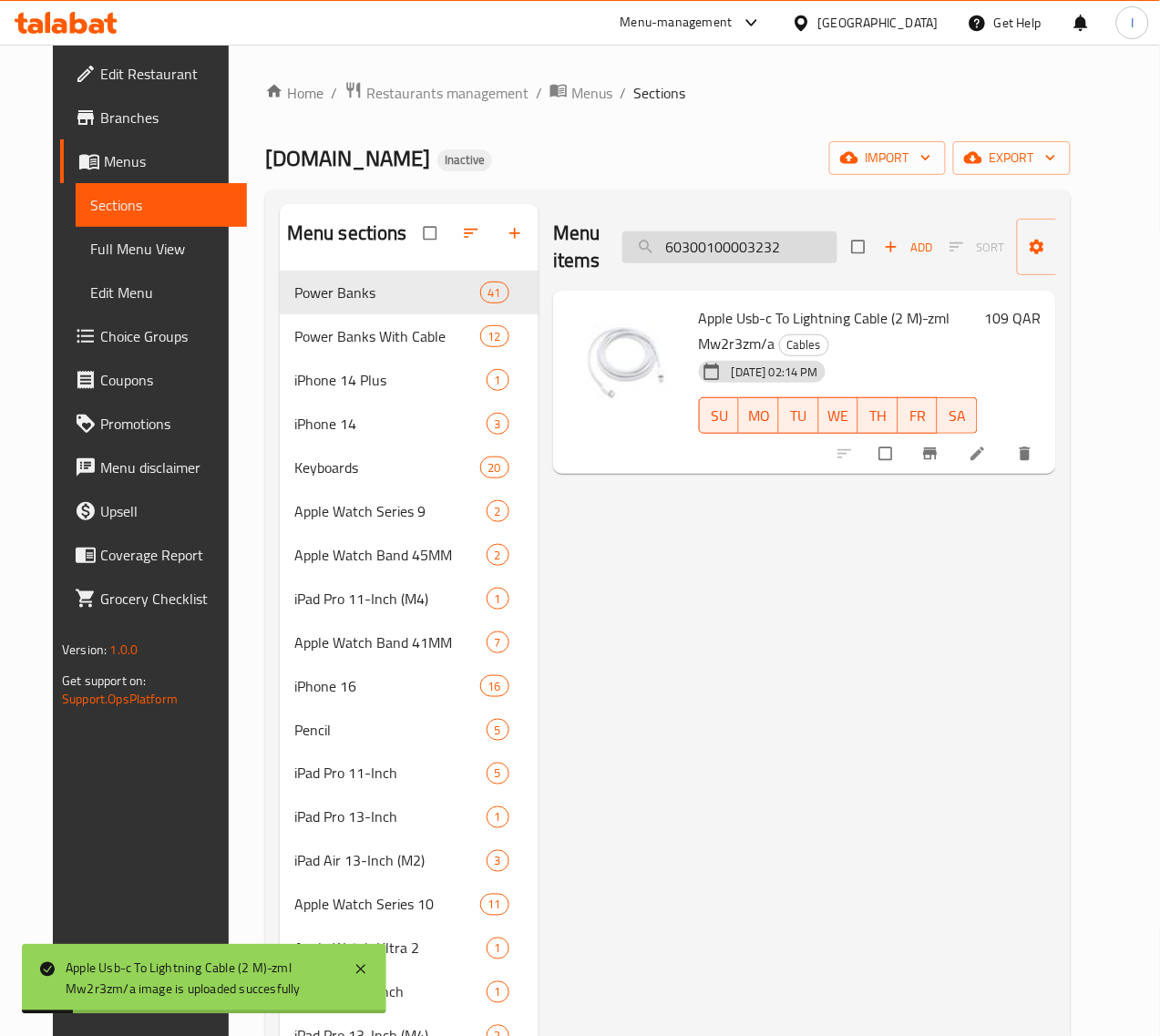
click at [751, 247] on input "60300100003232" at bounding box center [730, 247] width 215 height 32
paste input "3"
click at [681, 251] on input "60300100003233" at bounding box center [730, 247] width 215 height 32
paste input "381"
click at [724, 247] on input "60300100003381" at bounding box center [730, 247] width 215 height 32
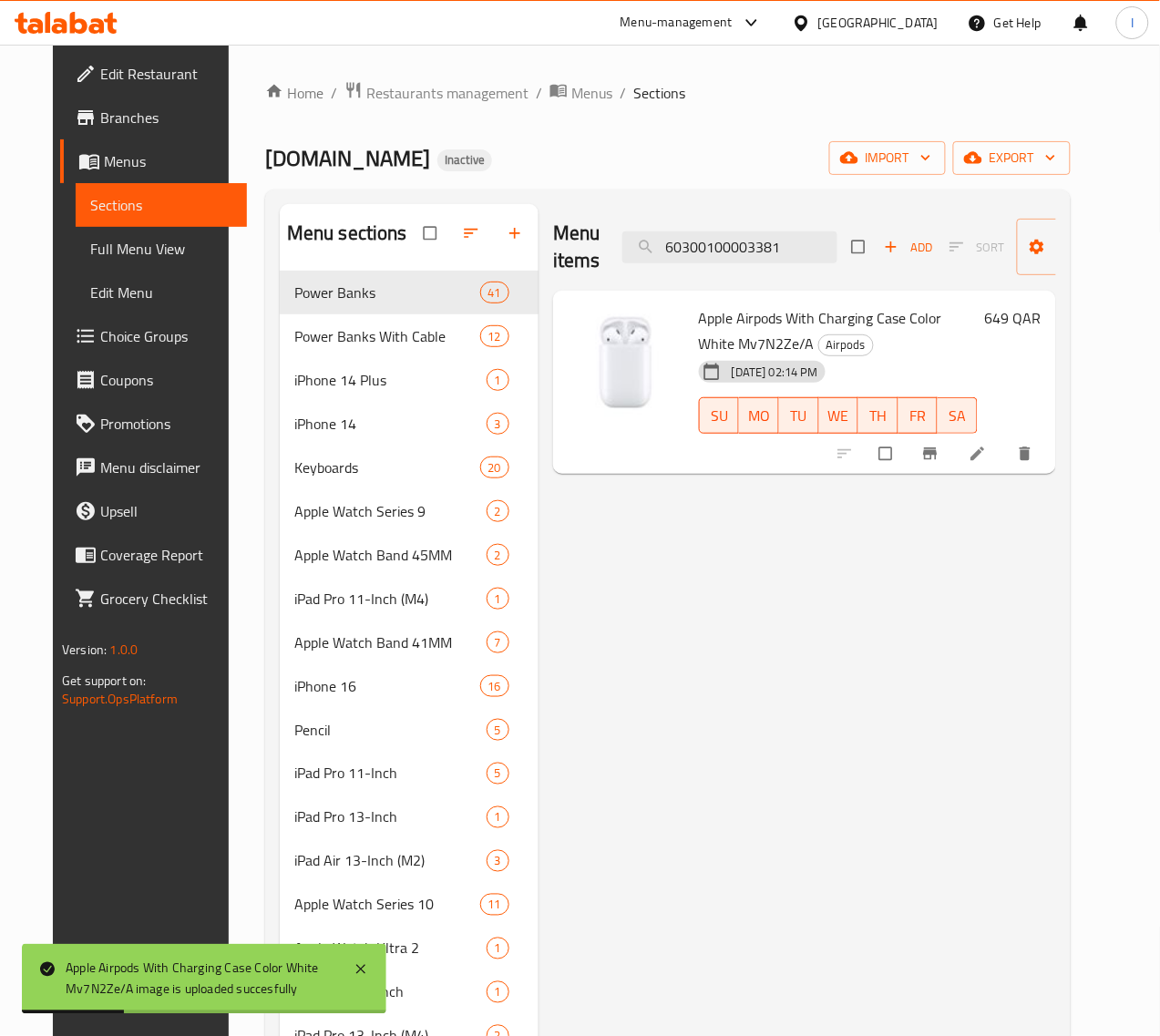
paste input "550"
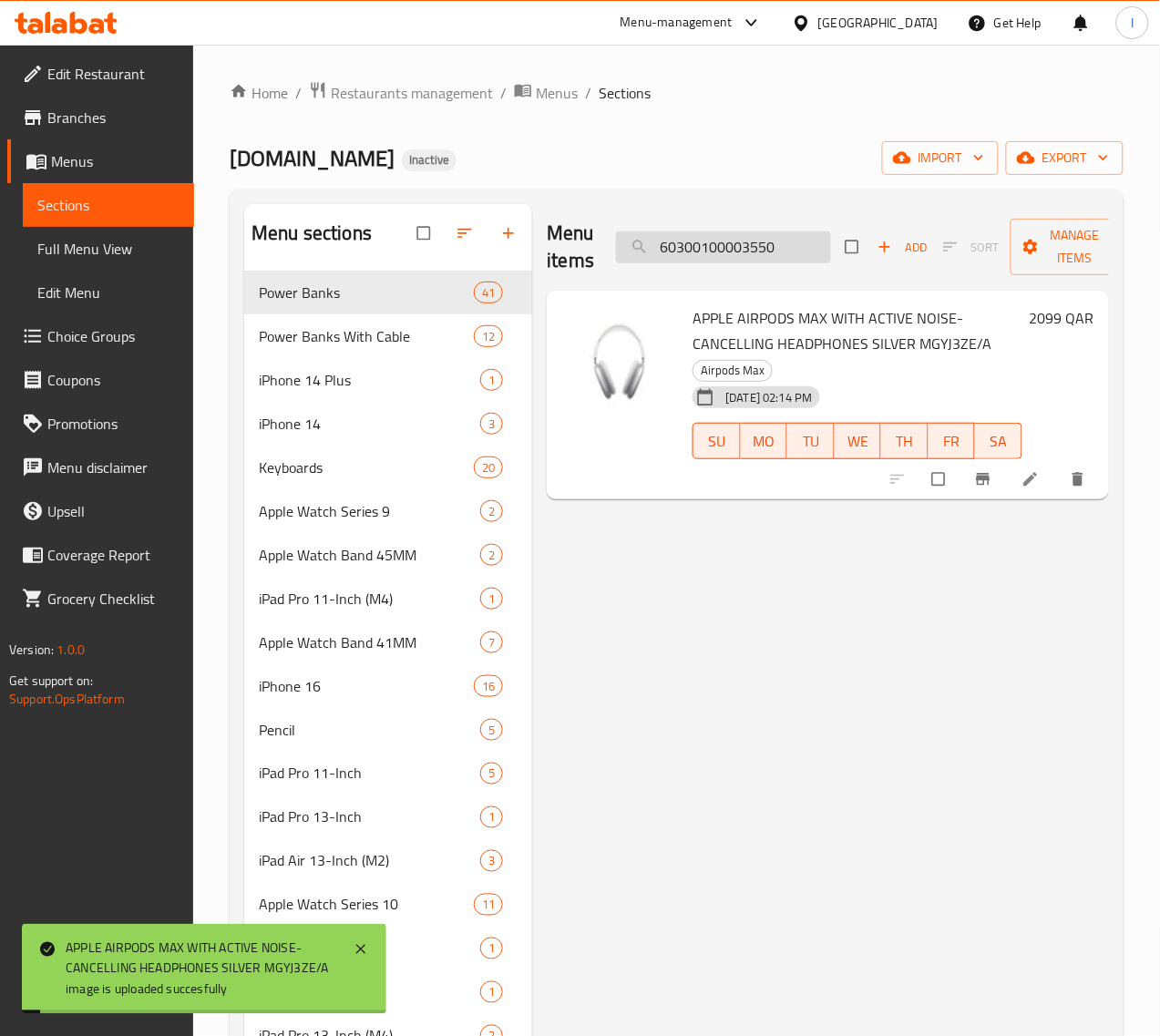
click at [763, 251] on input "60300100003550" at bounding box center [723, 247] width 215 height 32
paste input "5"
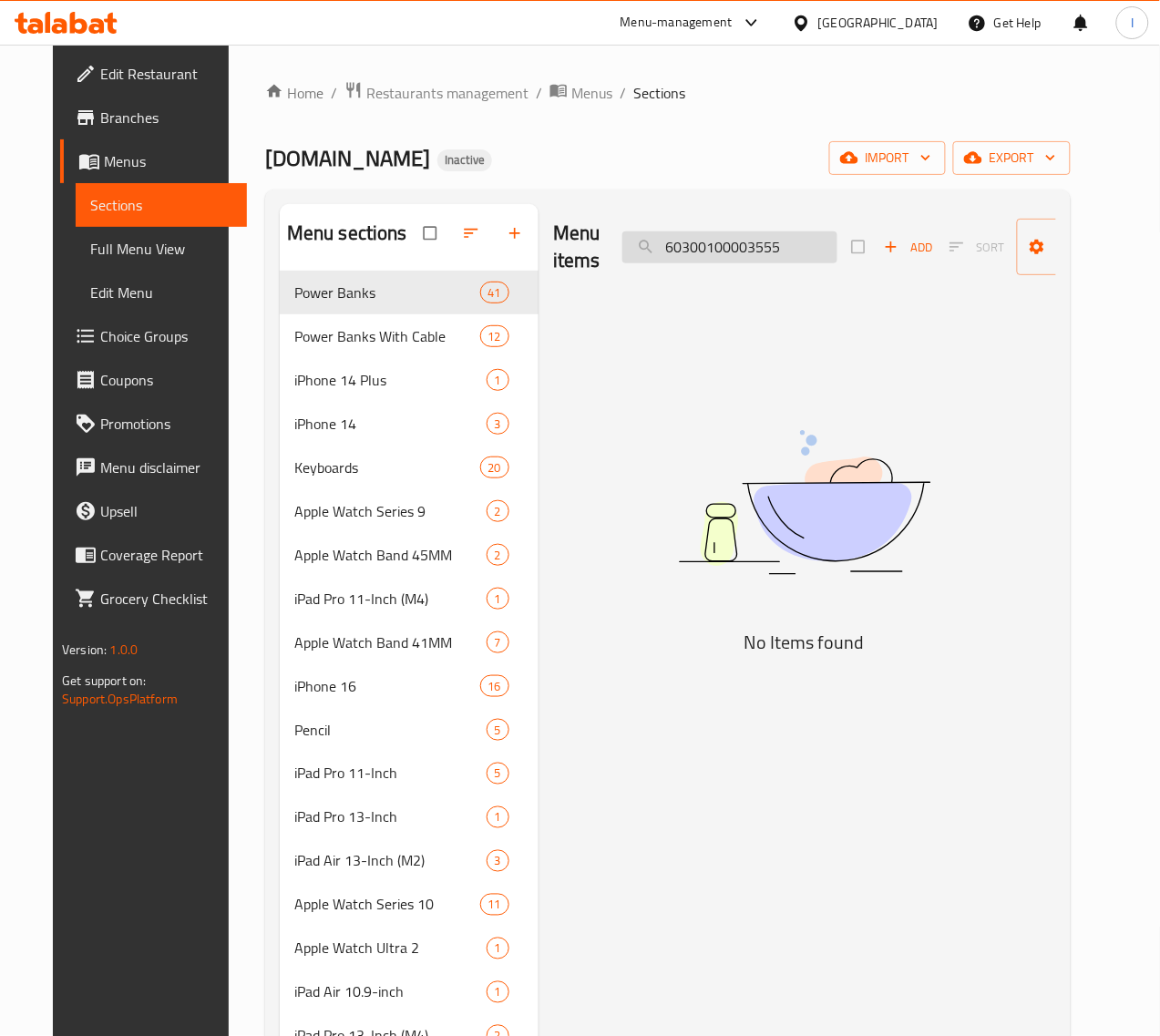
click at [690, 237] on input "60300100003555" at bounding box center [730, 247] width 215 height 32
paste input "9"
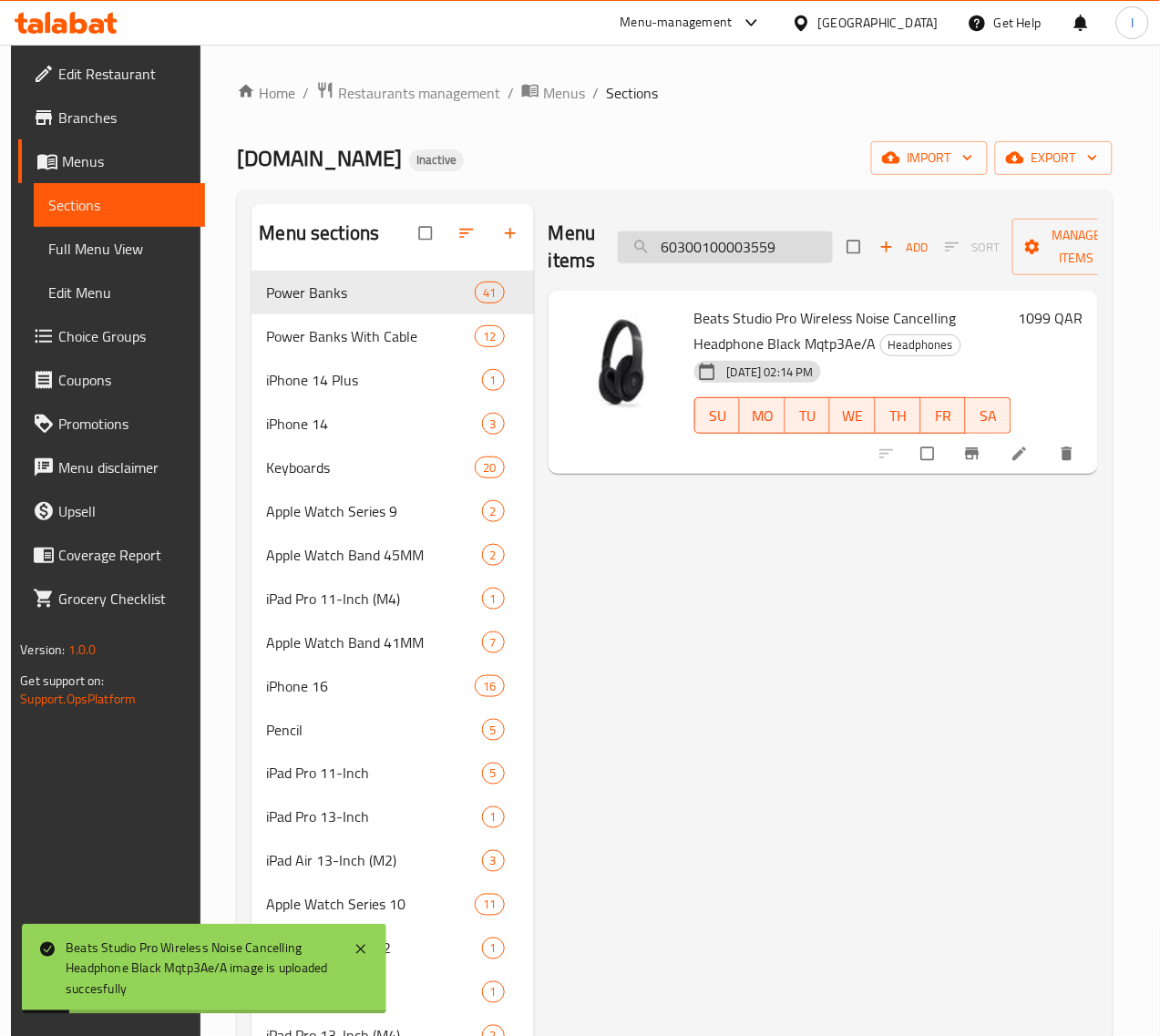
click at [706, 256] on input "60300100003559" at bounding box center [725, 247] width 215 height 32
paste input "60"
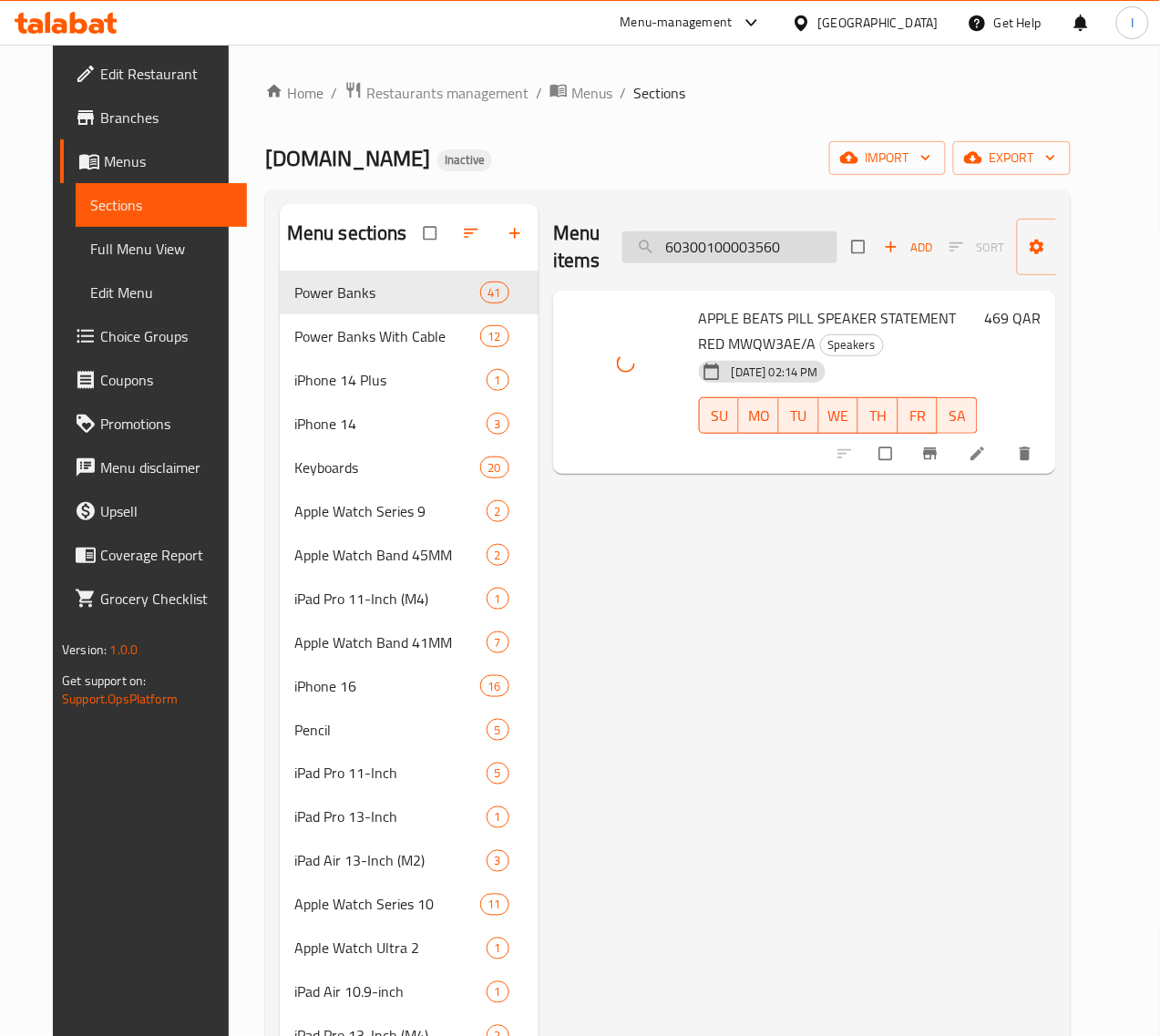
click at [725, 247] on input "60300100003560" at bounding box center [730, 247] width 215 height 32
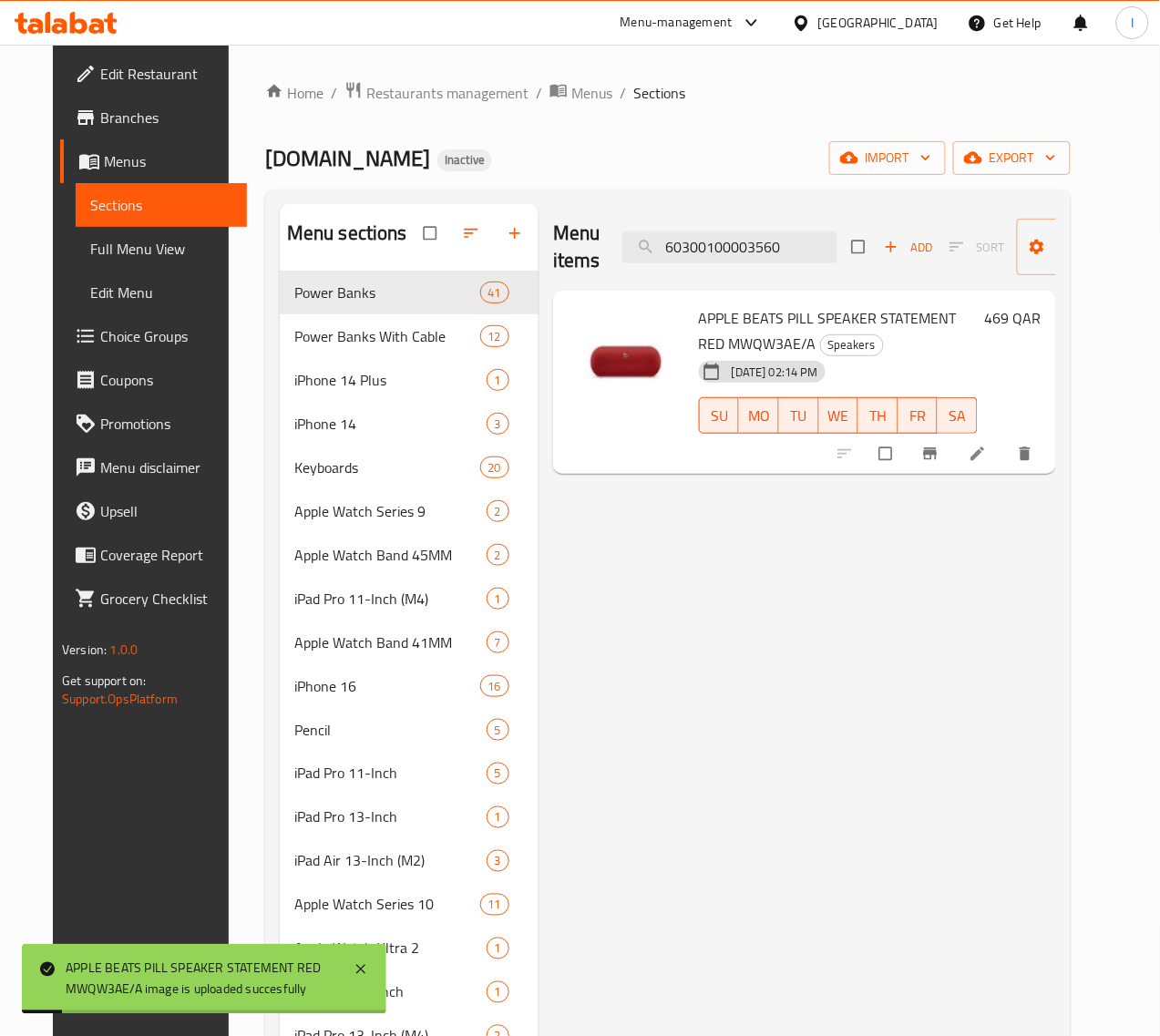
paste input "2"
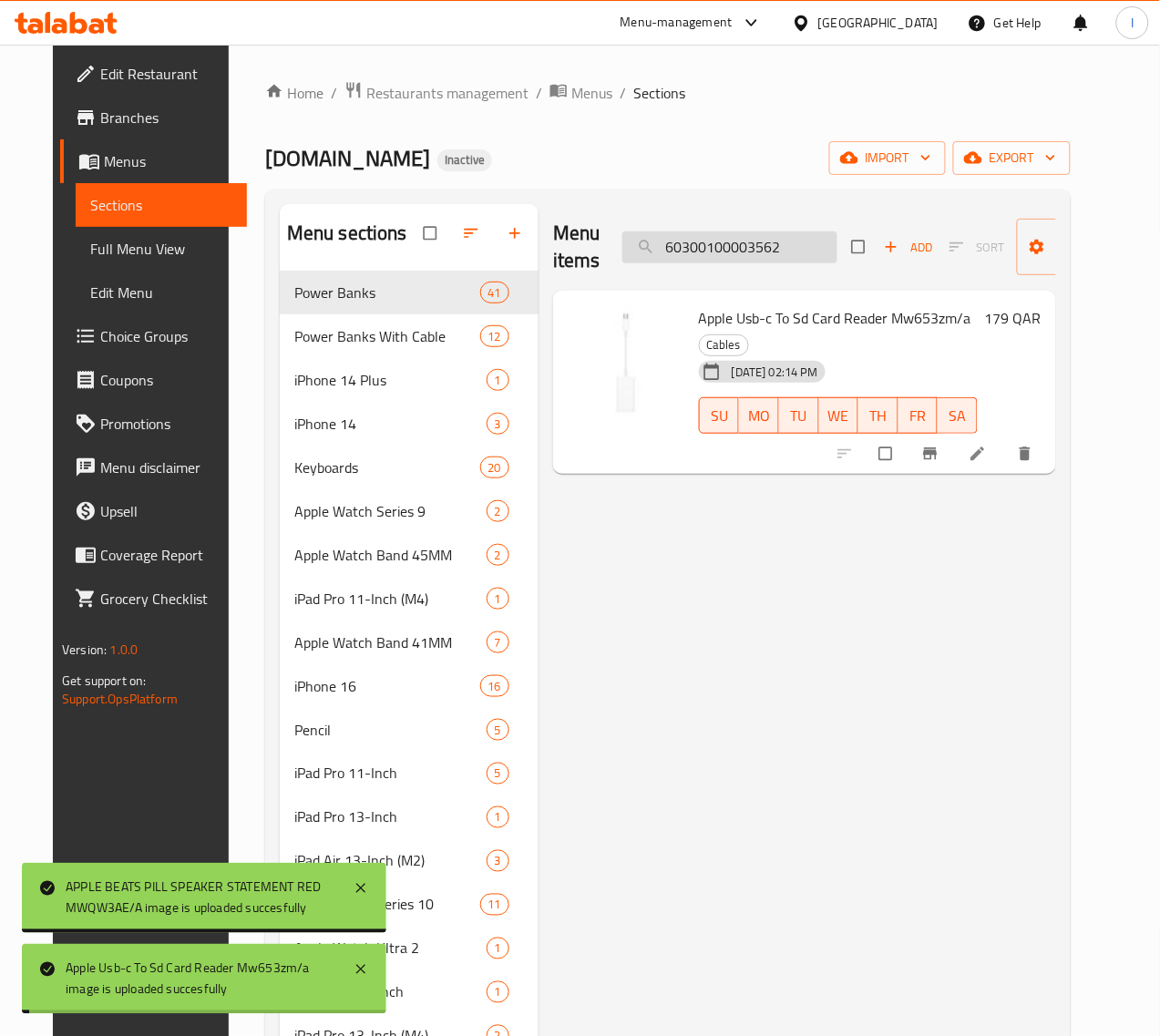
click at [698, 244] on input "60300100003562" at bounding box center [730, 247] width 215 height 32
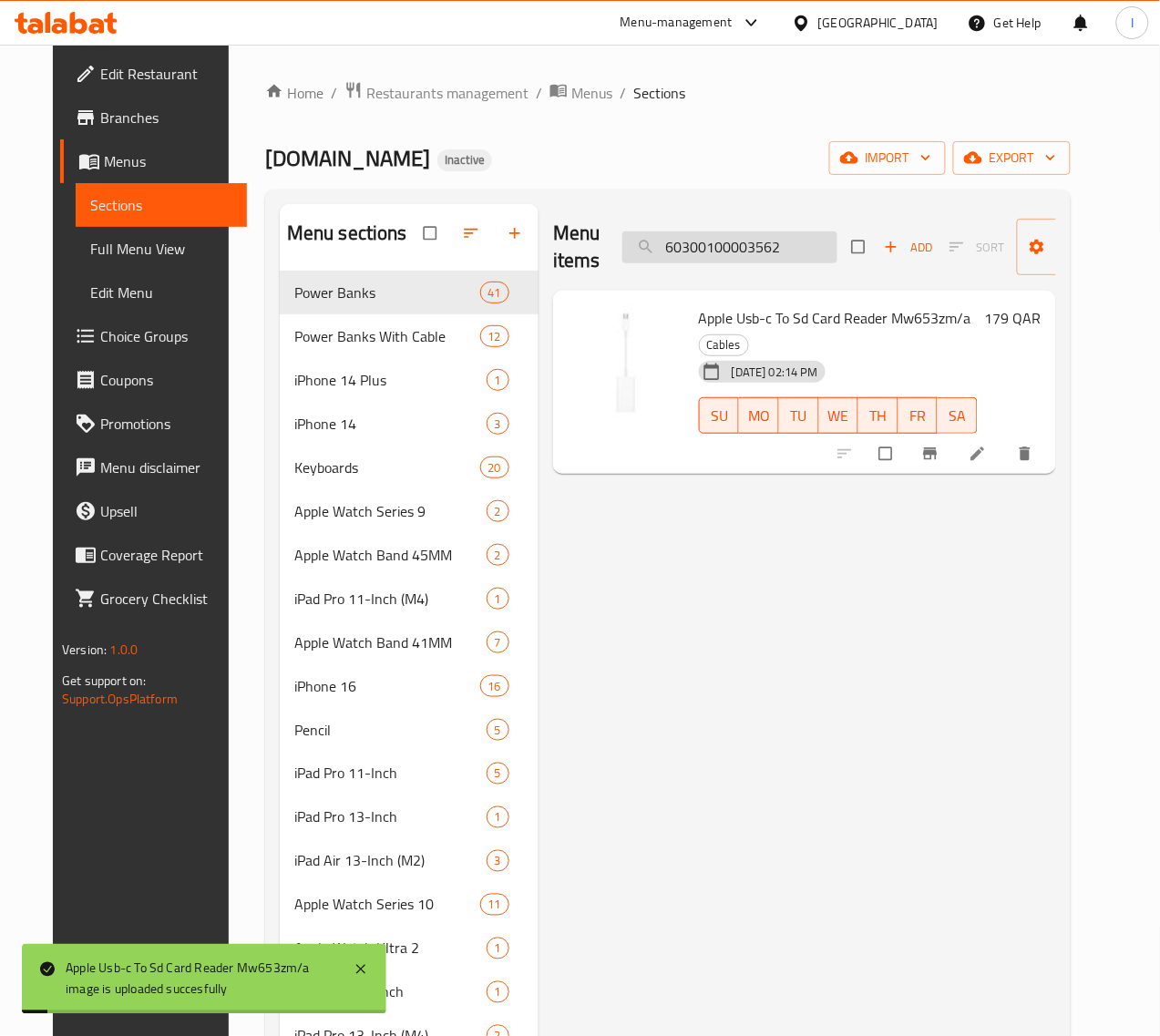
paste input "78"
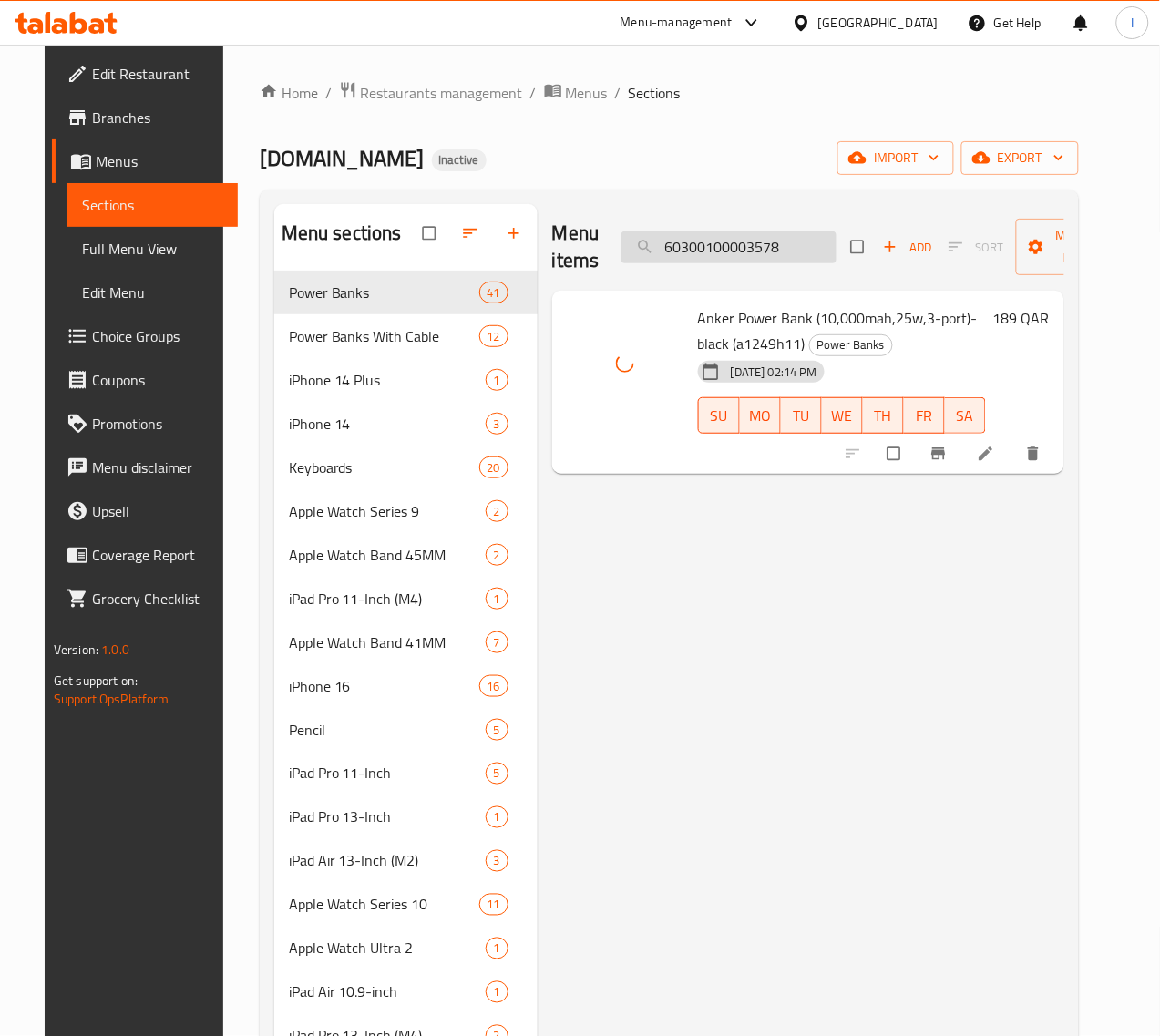
click at [741, 253] on input "60300100003578" at bounding box center [729, 247] width 215 height 32
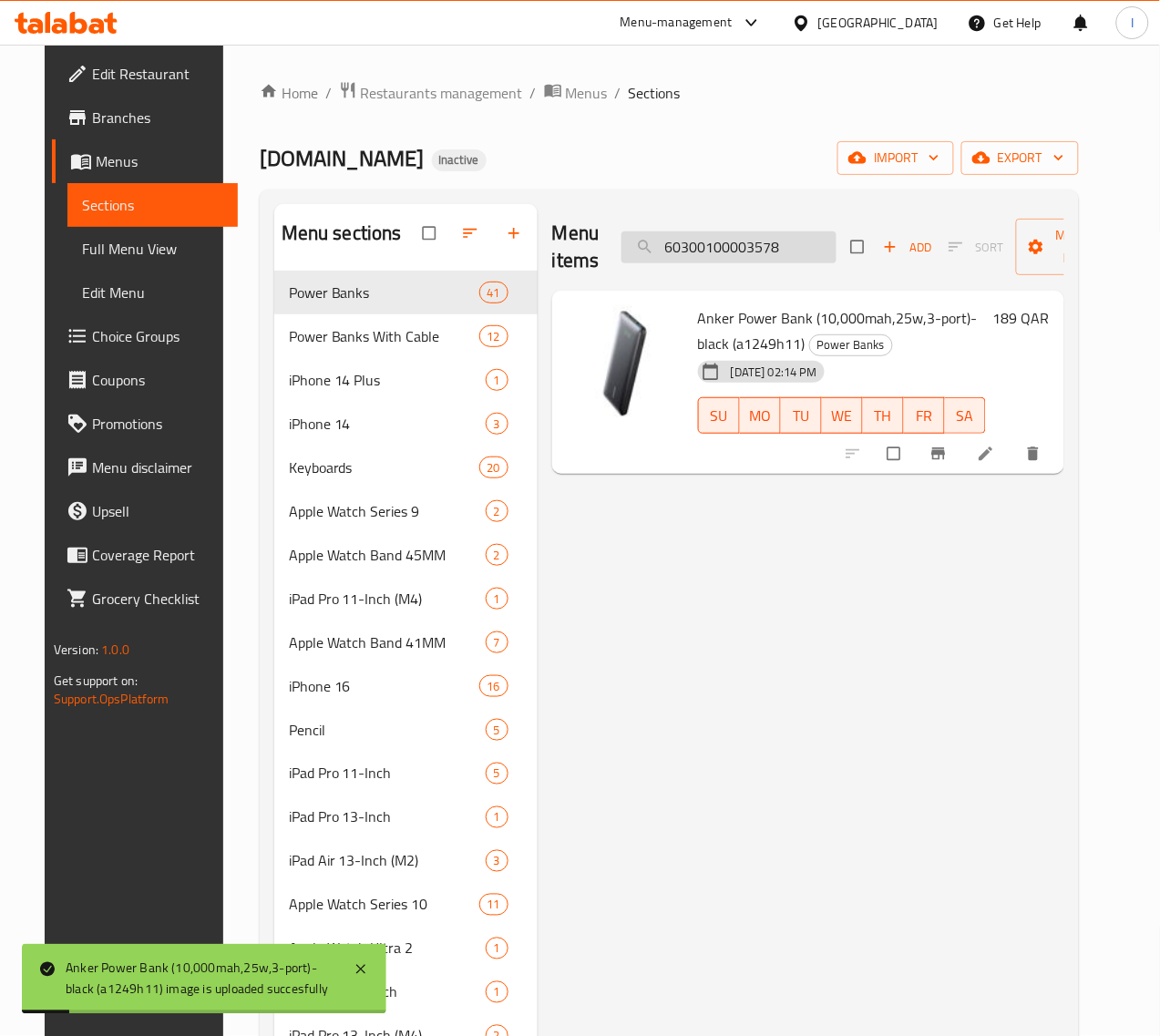
paste input "80"
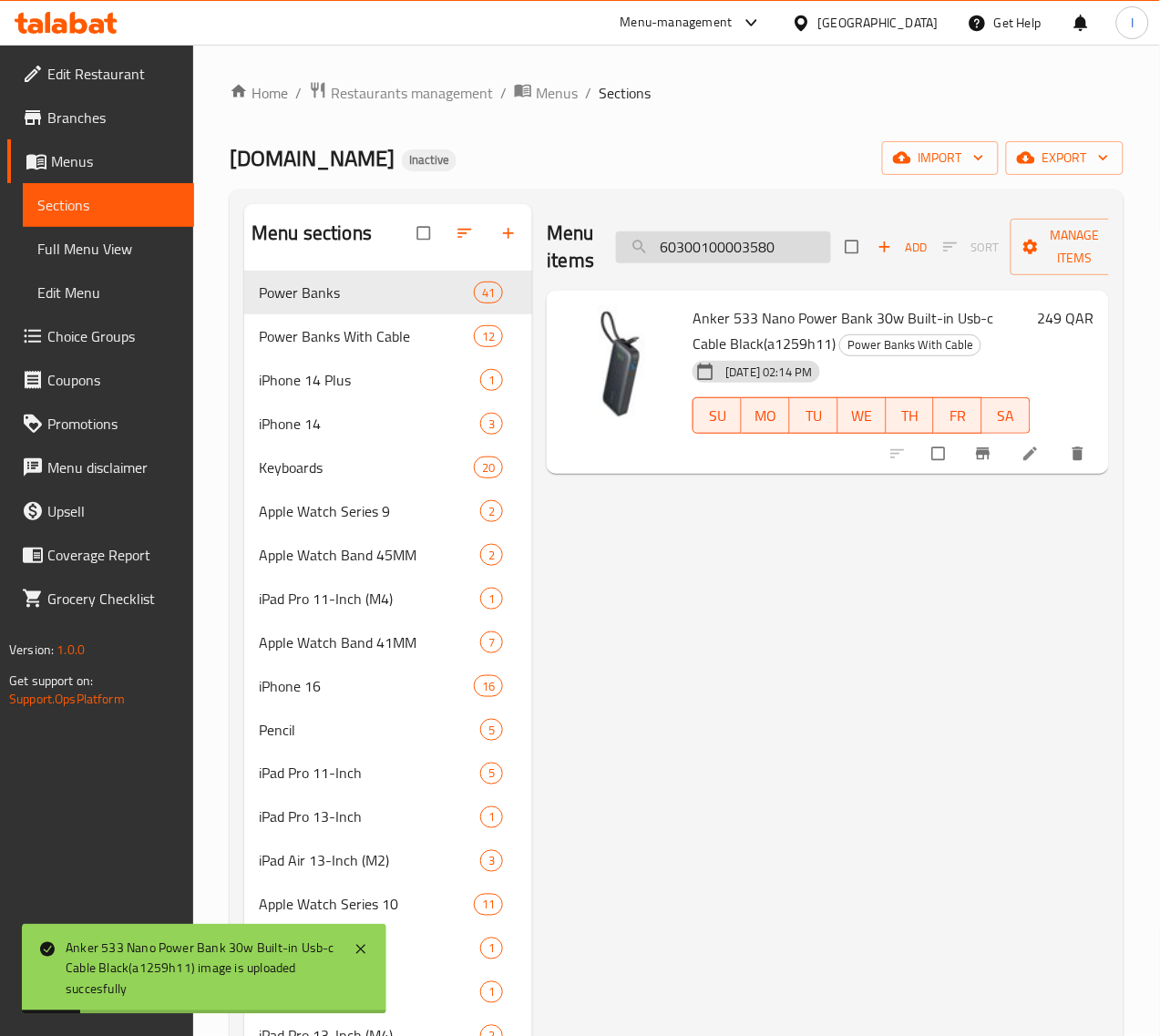
click at [763, 257] on input "60300100003580" at bounding box center [723, 247] width 215 height 32
paste input "1"
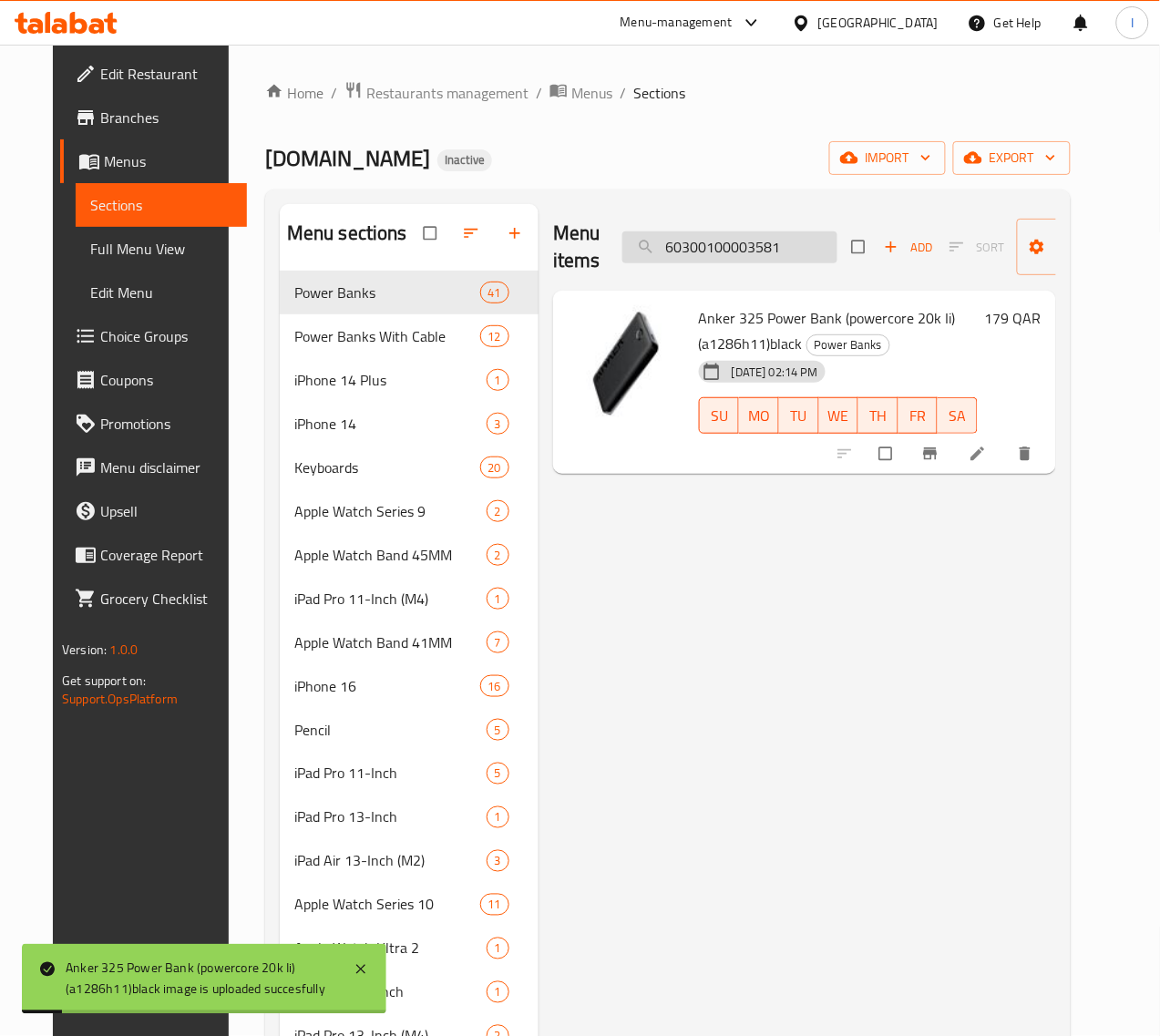
click at [717, 255] on input "60300100003581" at bounding box center [730, 247] width 215 height 32
paste input "4"
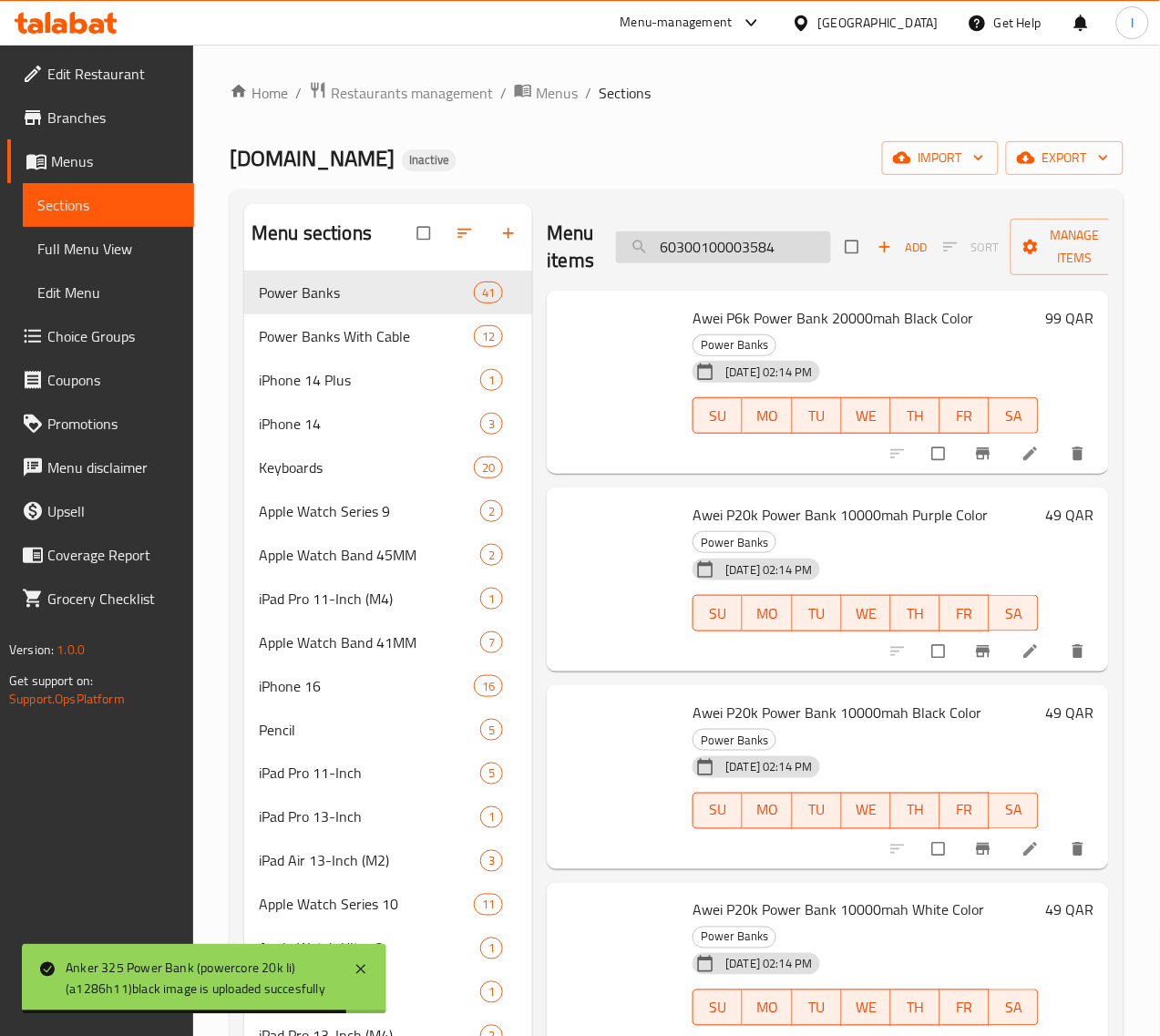
click at [739, 247] on input "60300100003584" at bounding box center [723, 247] width 215 height 32
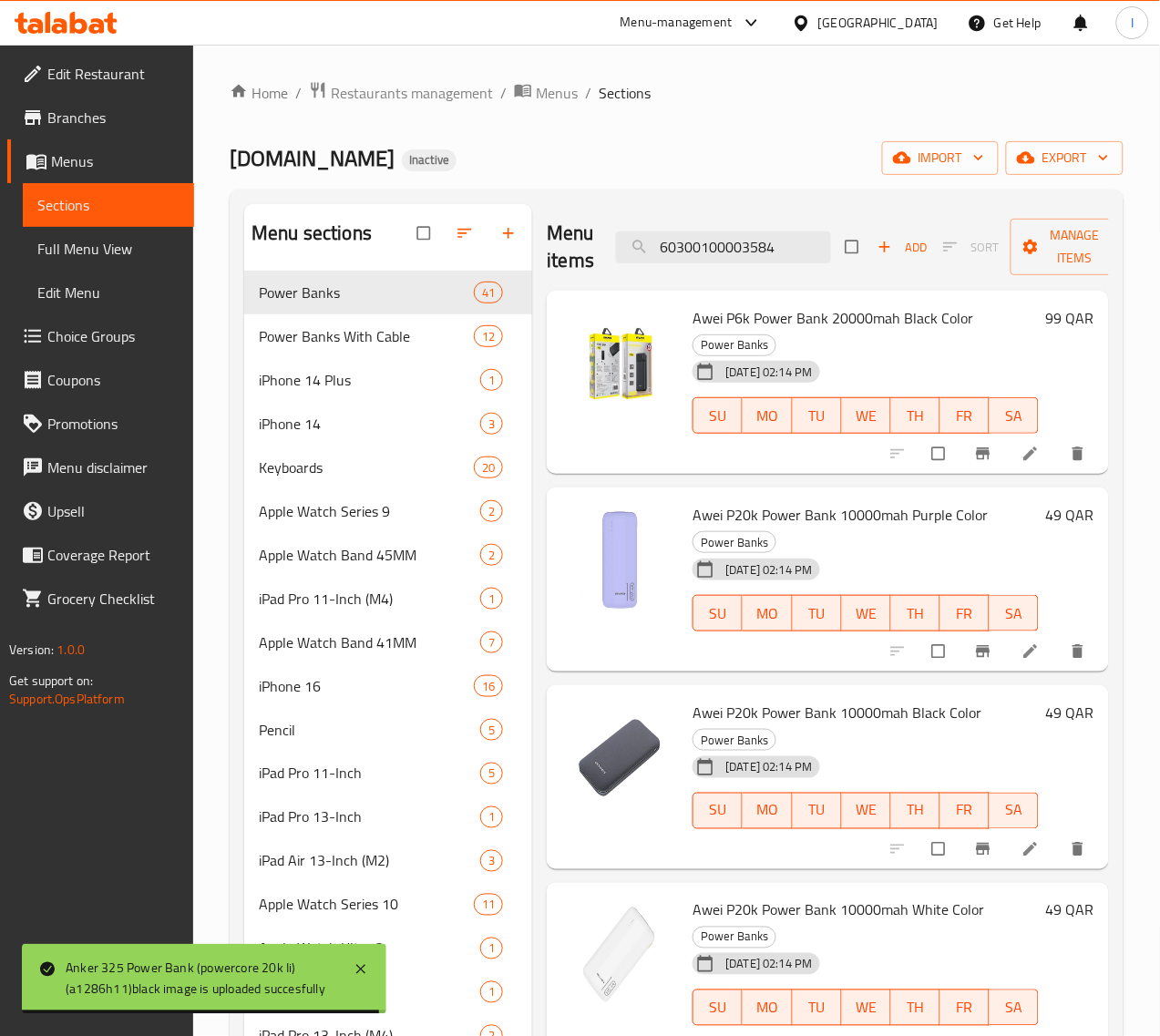
paste input "5"
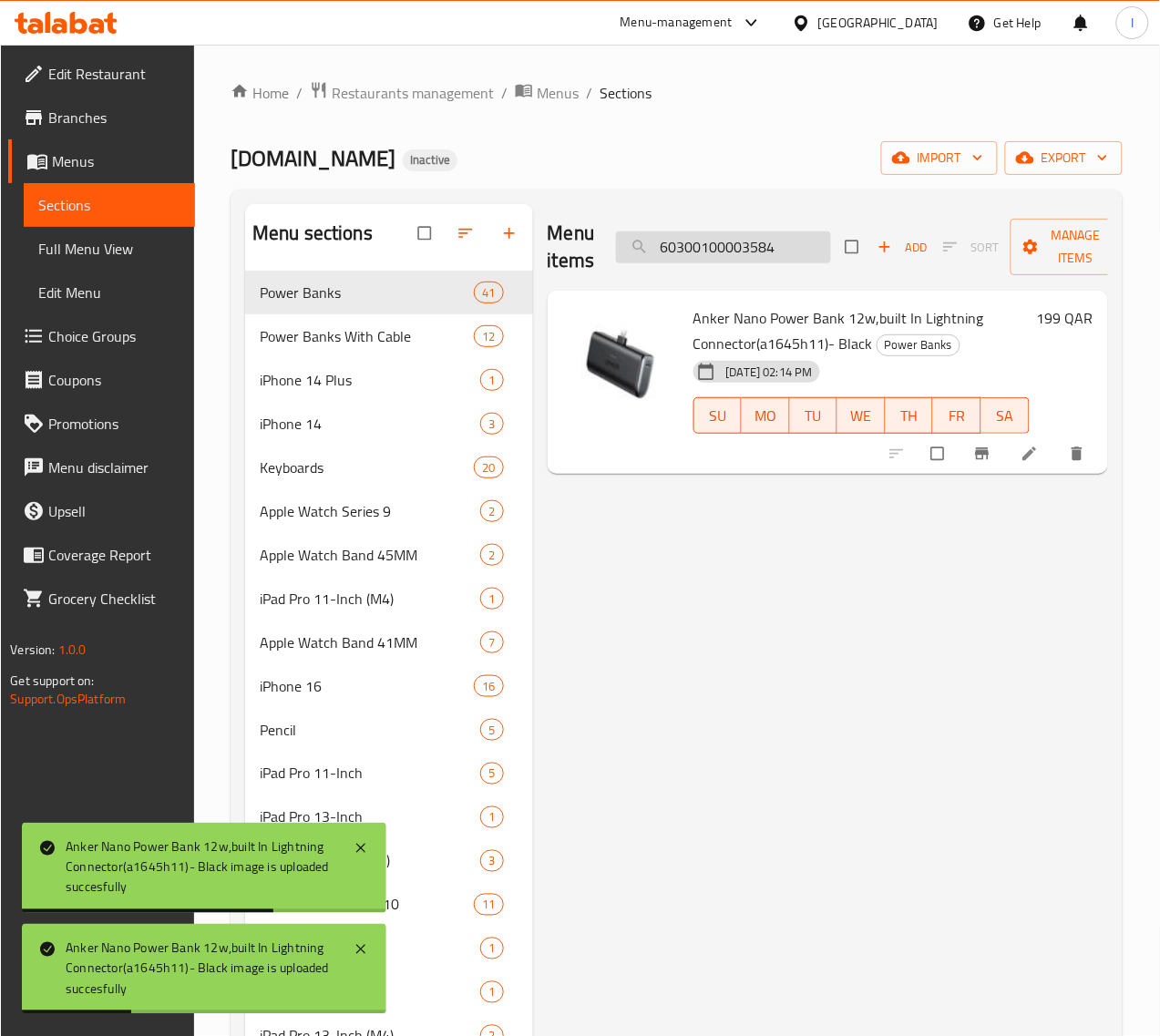
click at [751, 260] on input "60300100003584" at bounding box center [723, 247] width 215 height 32
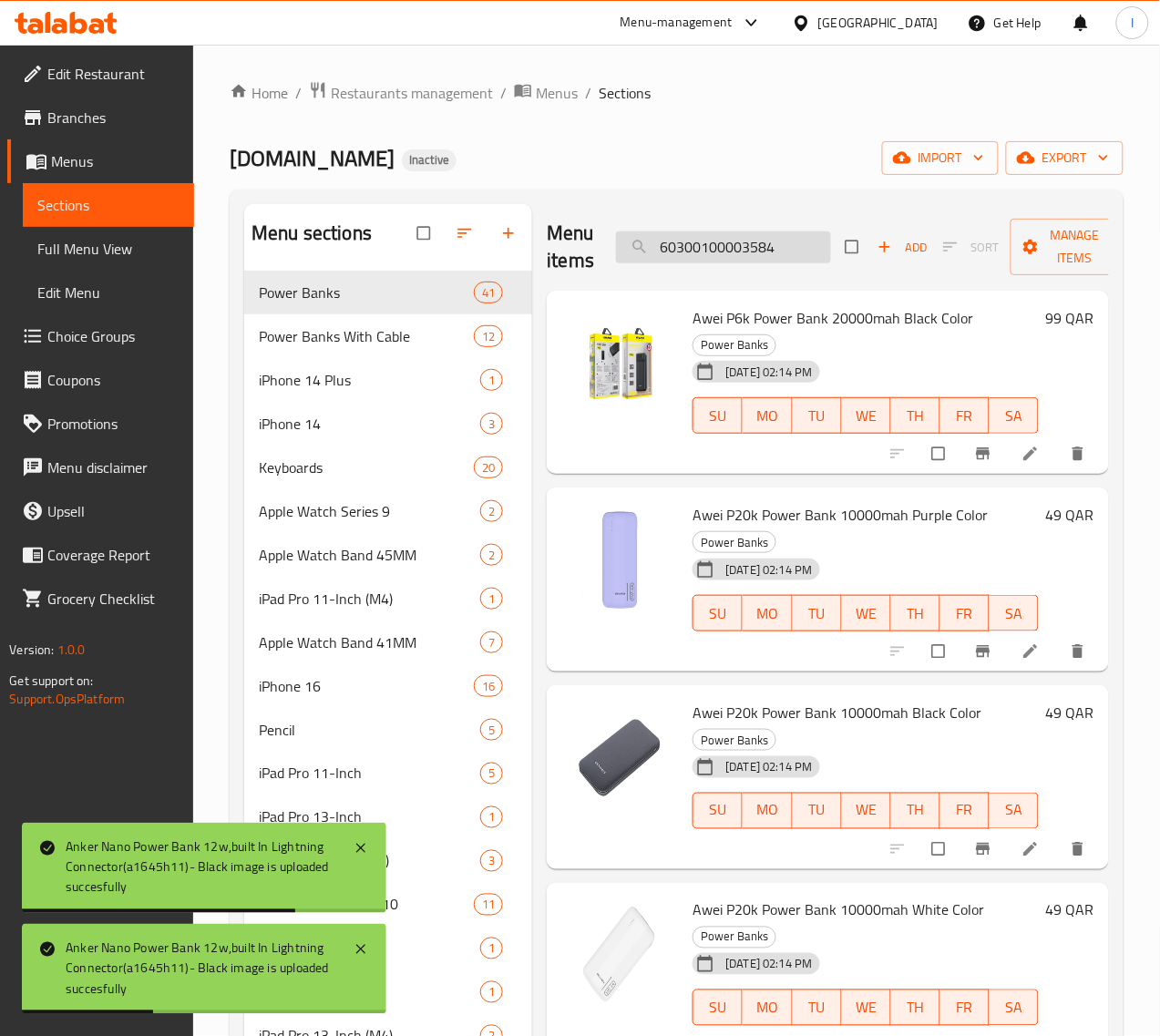
paste input "1"
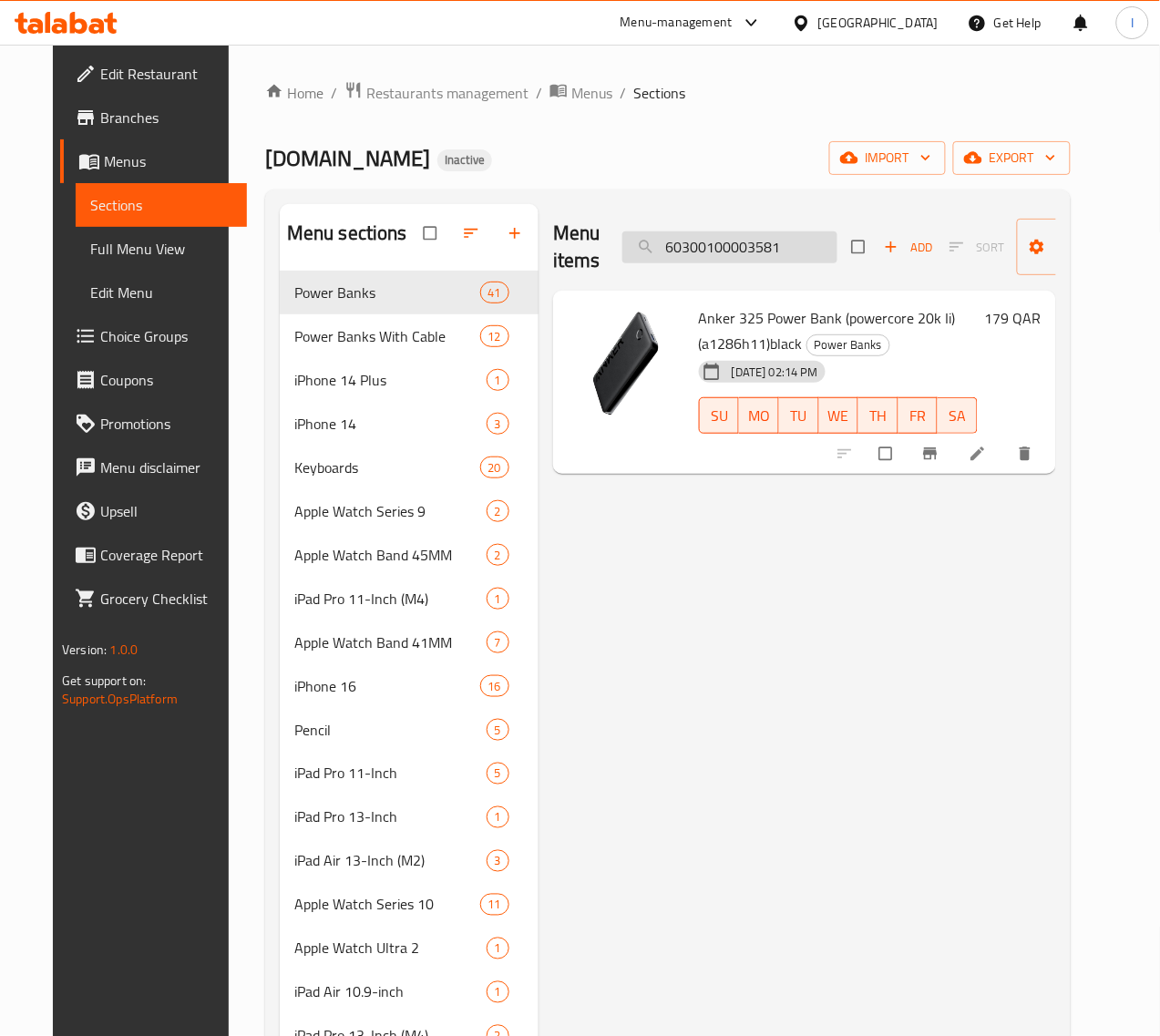
click at [720, 234] on input "60300100003581" at bounding box center [730, 247] width 215 height 32
paste input "4"
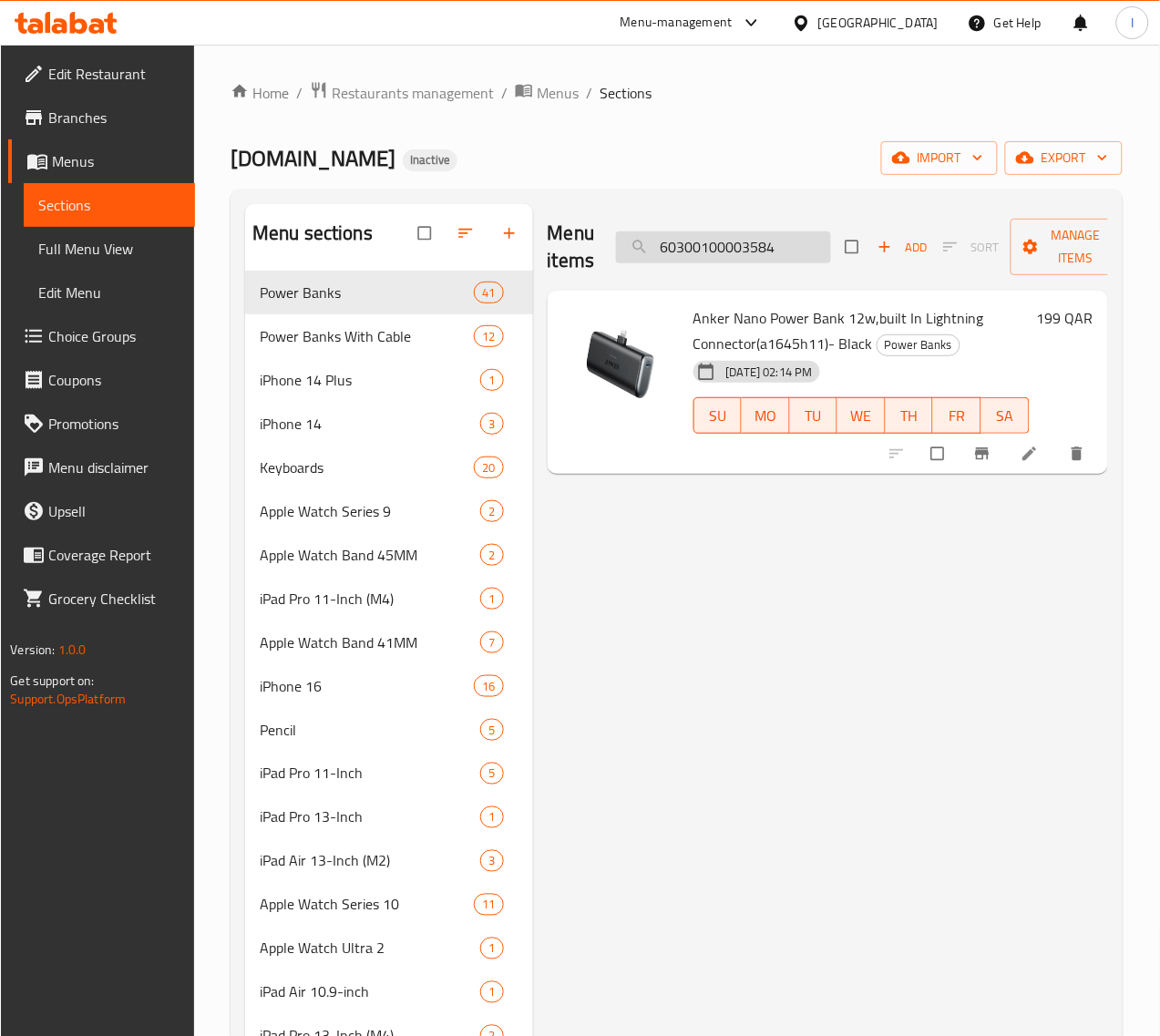
click at [717, 262] on input "60300100003584" at bounding box center [723, 247] width 215 height 32
paste input "5"
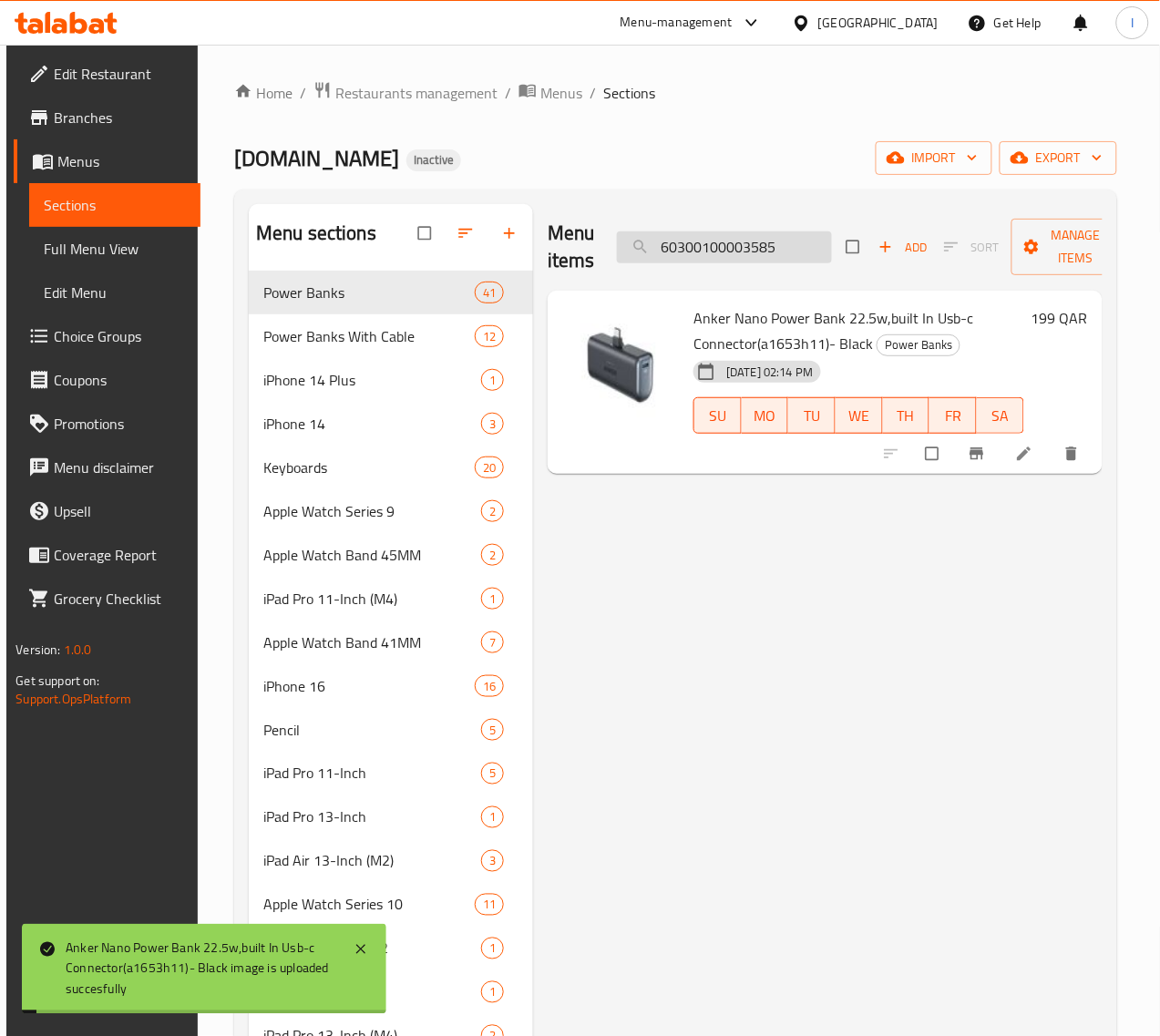
click at [732, 261] on input "60300100003585" at bounding box center [724, 247] width 215 height 32
paste input "9"
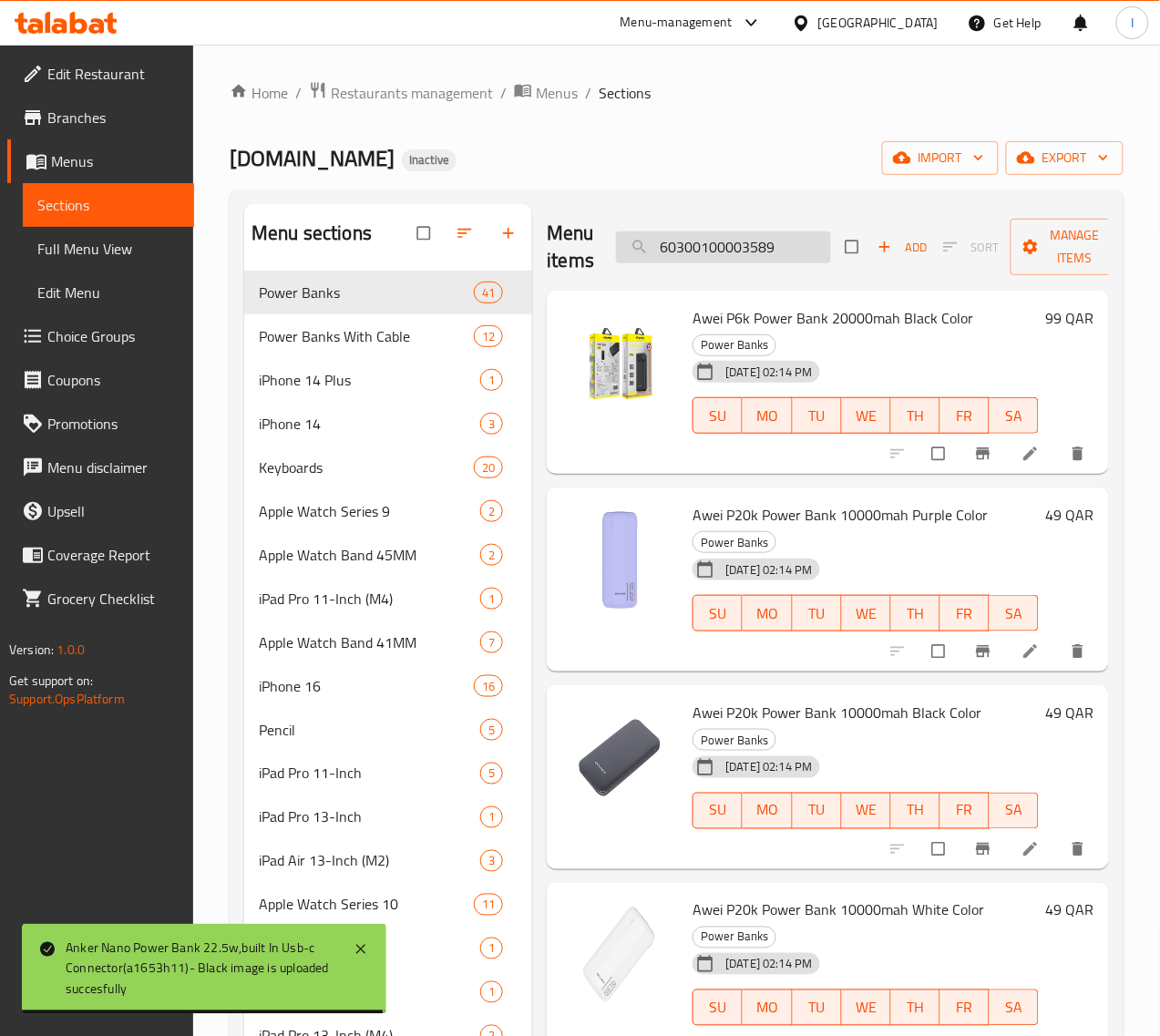
click at [740, 250] on input "60300100003589" at bounding box center [723, 247] width 215 height 32
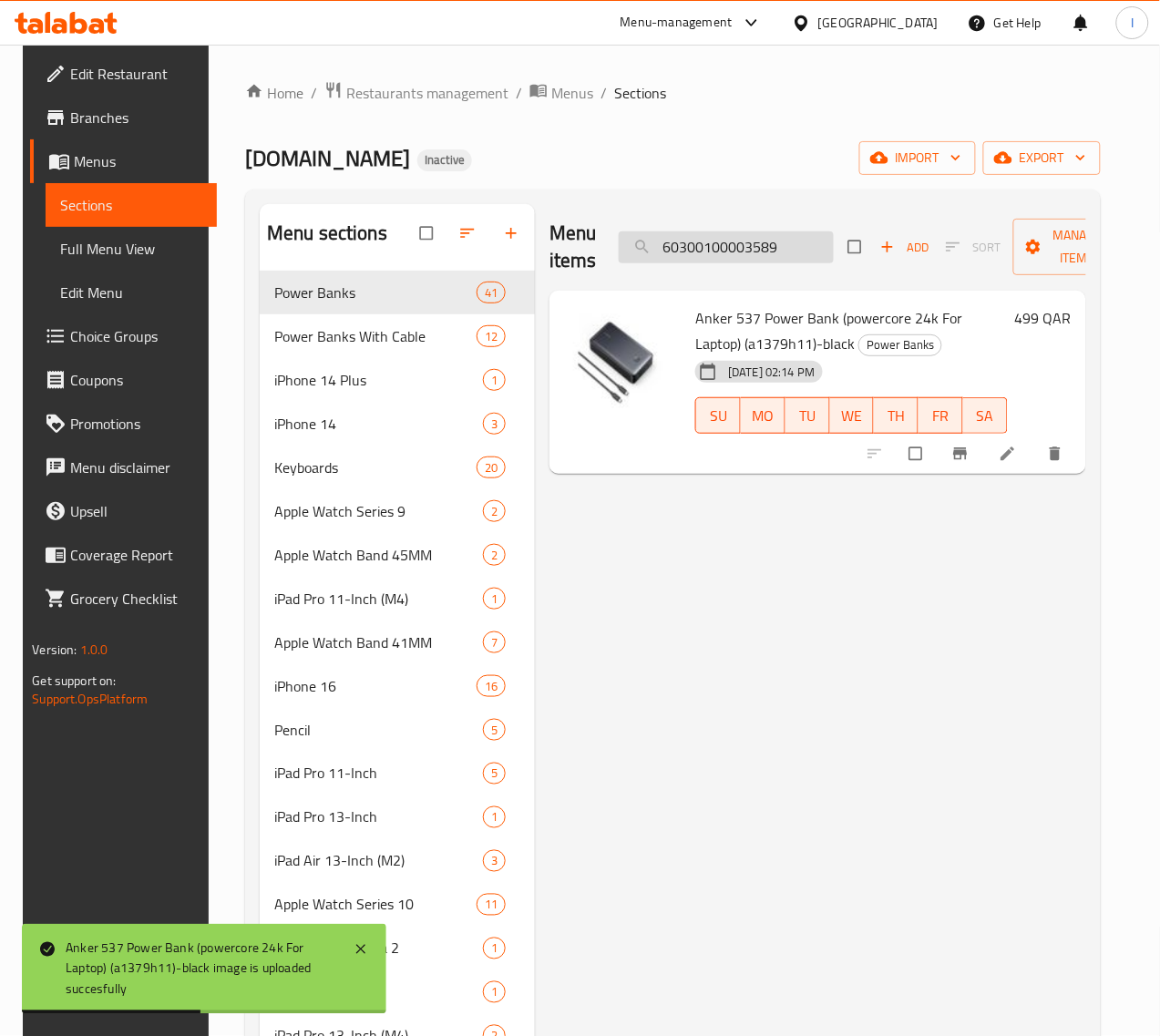
click at [769, 247] on input "60300100003589" at bounding box center [726, 247] width 215 height 32
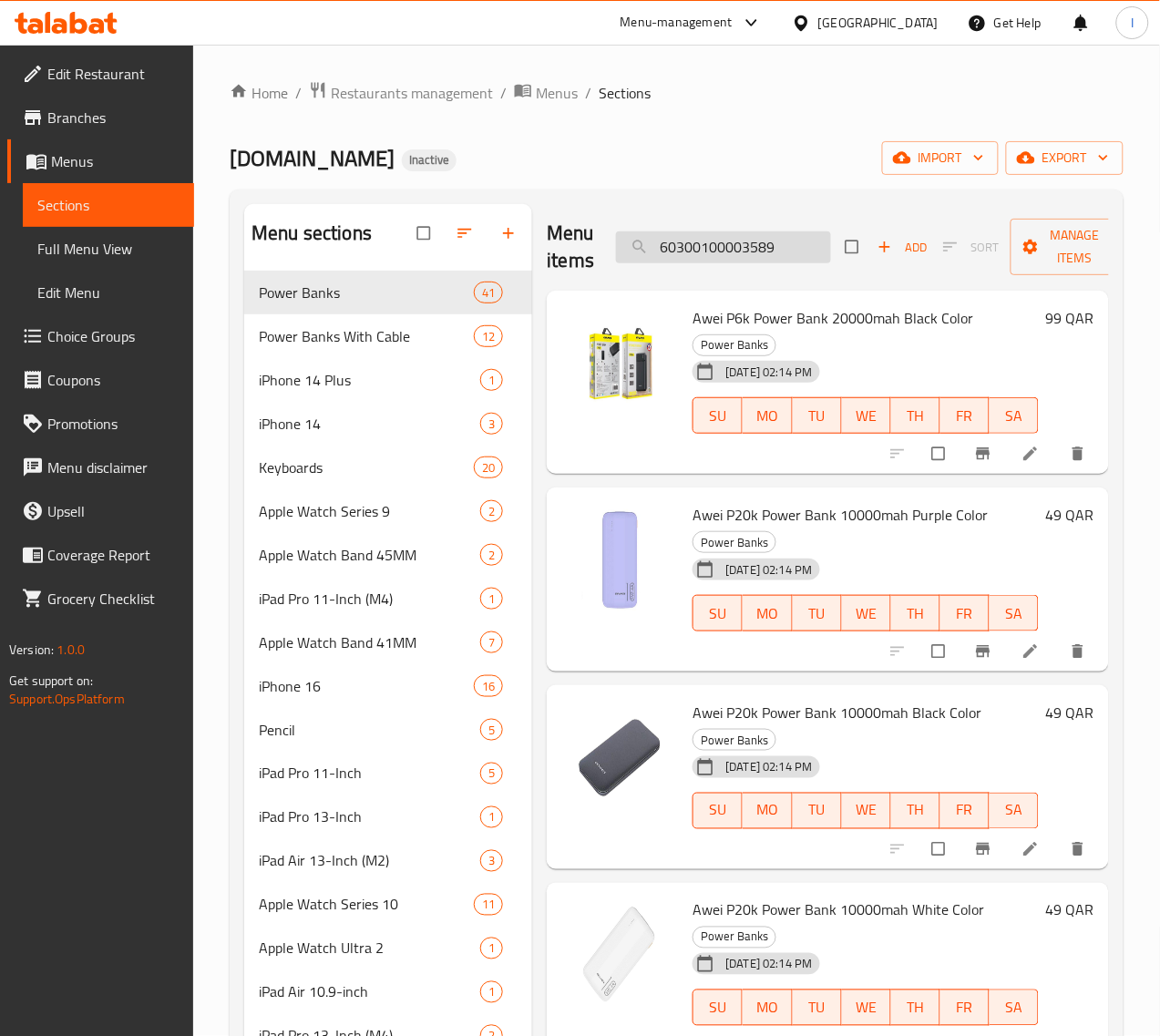
click at [758, 248] on input "60300100003589" at bounding box center [723, 247] width 215 height 32
click at [736, 251] on input "60300100003589" at bounding box center [723, 247] width 215 height 32
paste input "96"
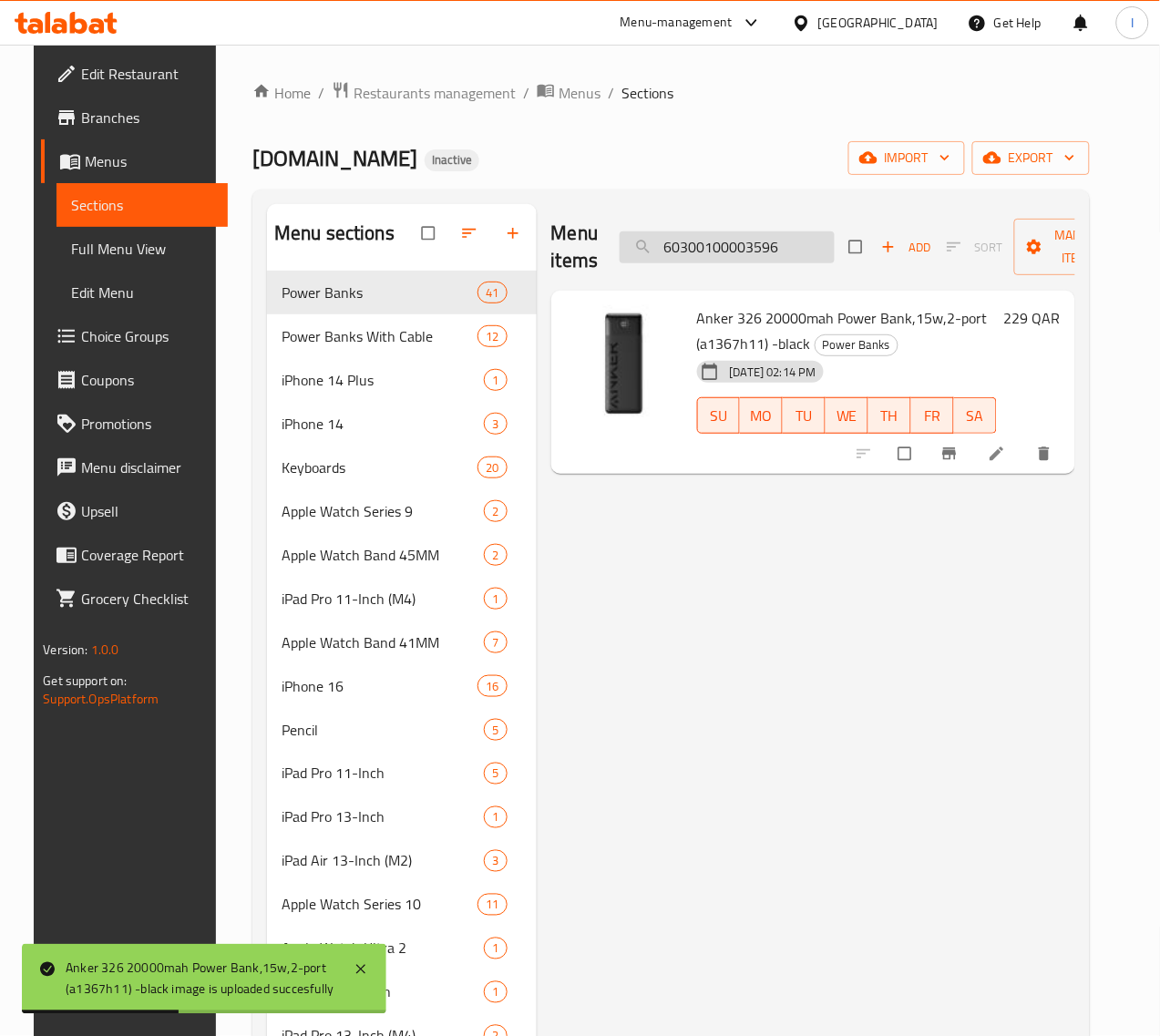
click at [739, 246] on input "60300100003596" at bounding box center [727, 247] width 215 height 32
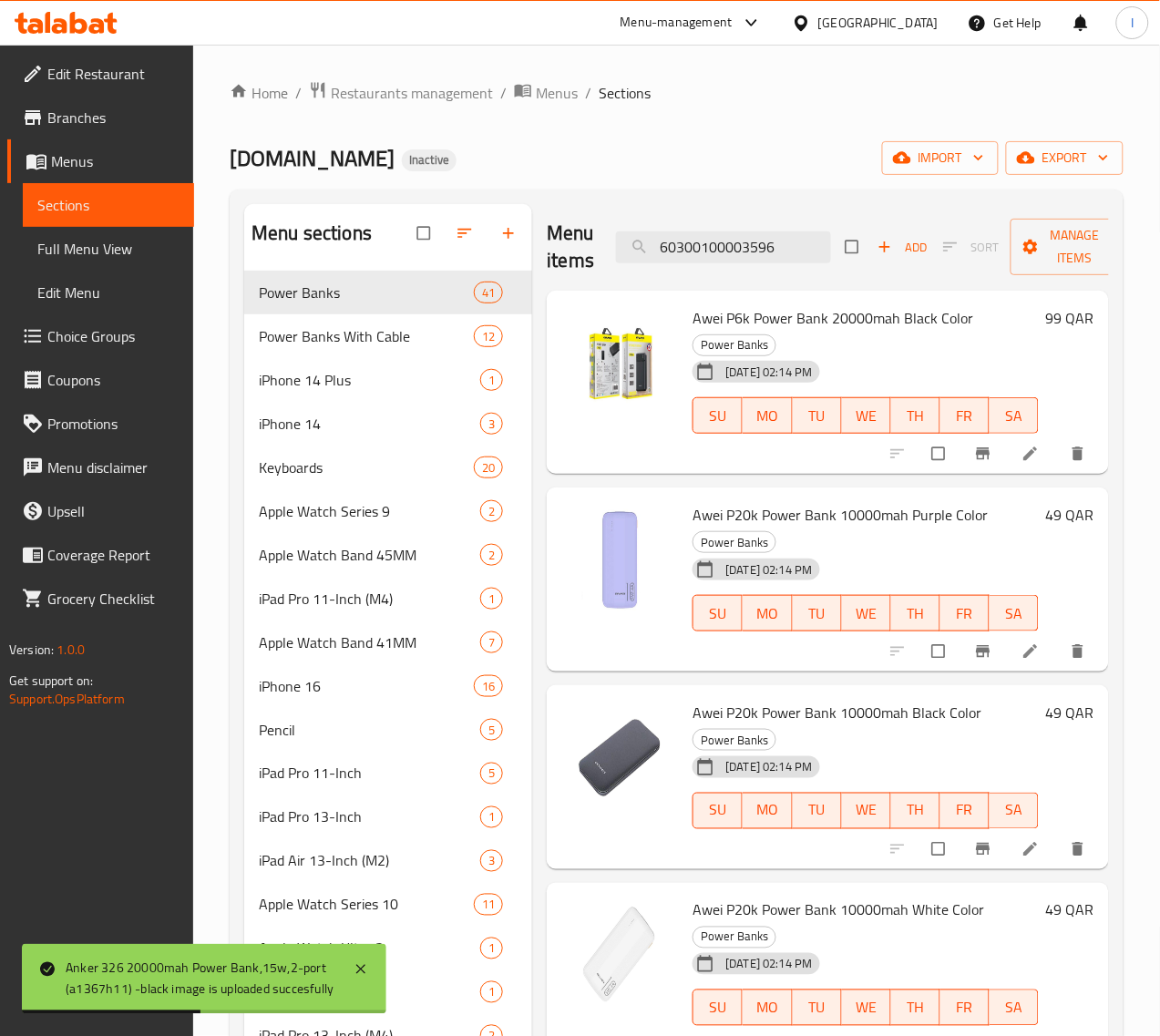
paste input "7"
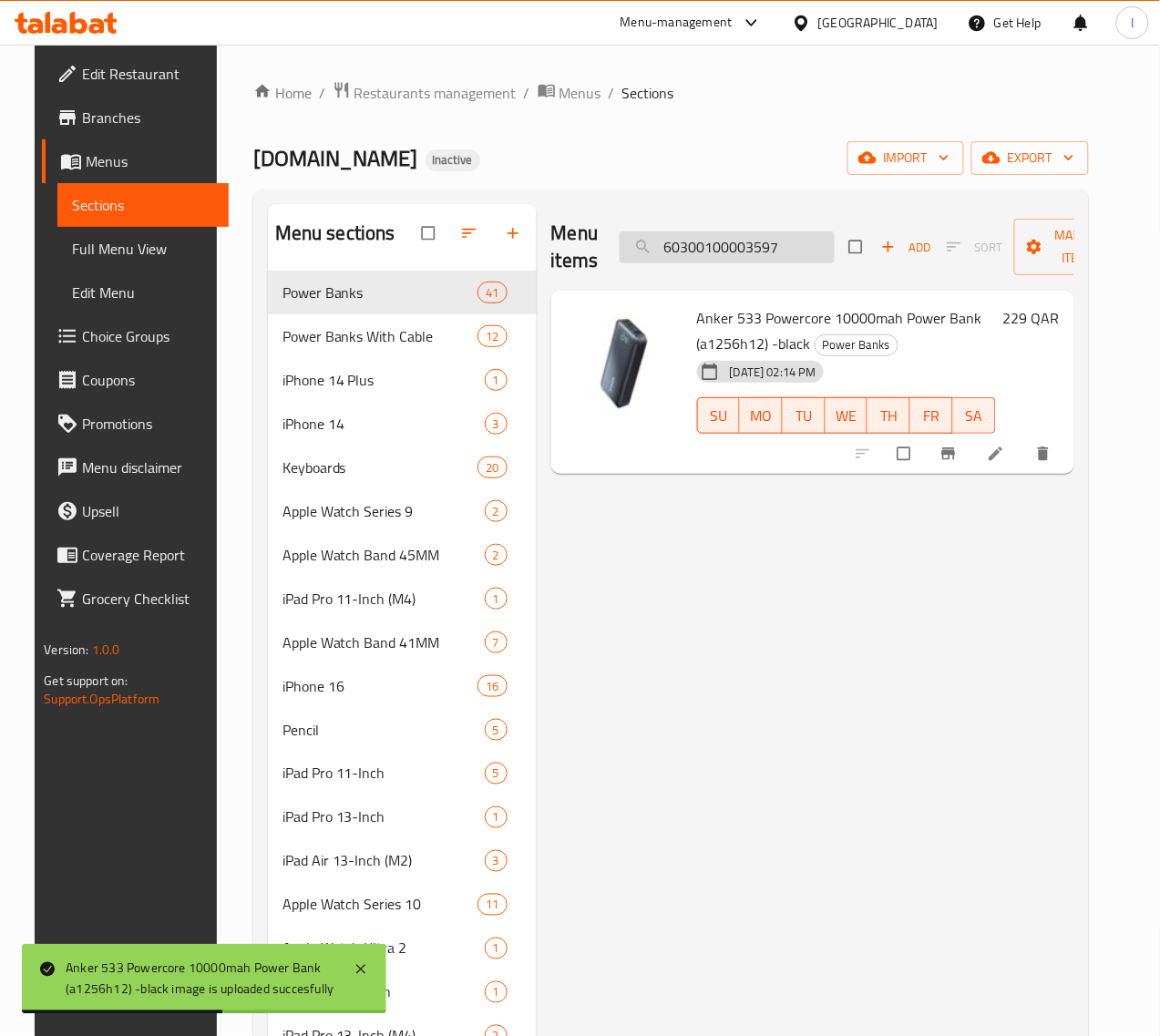
click at [762, 238] on input "60300100003597" at bounding box center [727, 247] width 215 height 32
paste input "8"
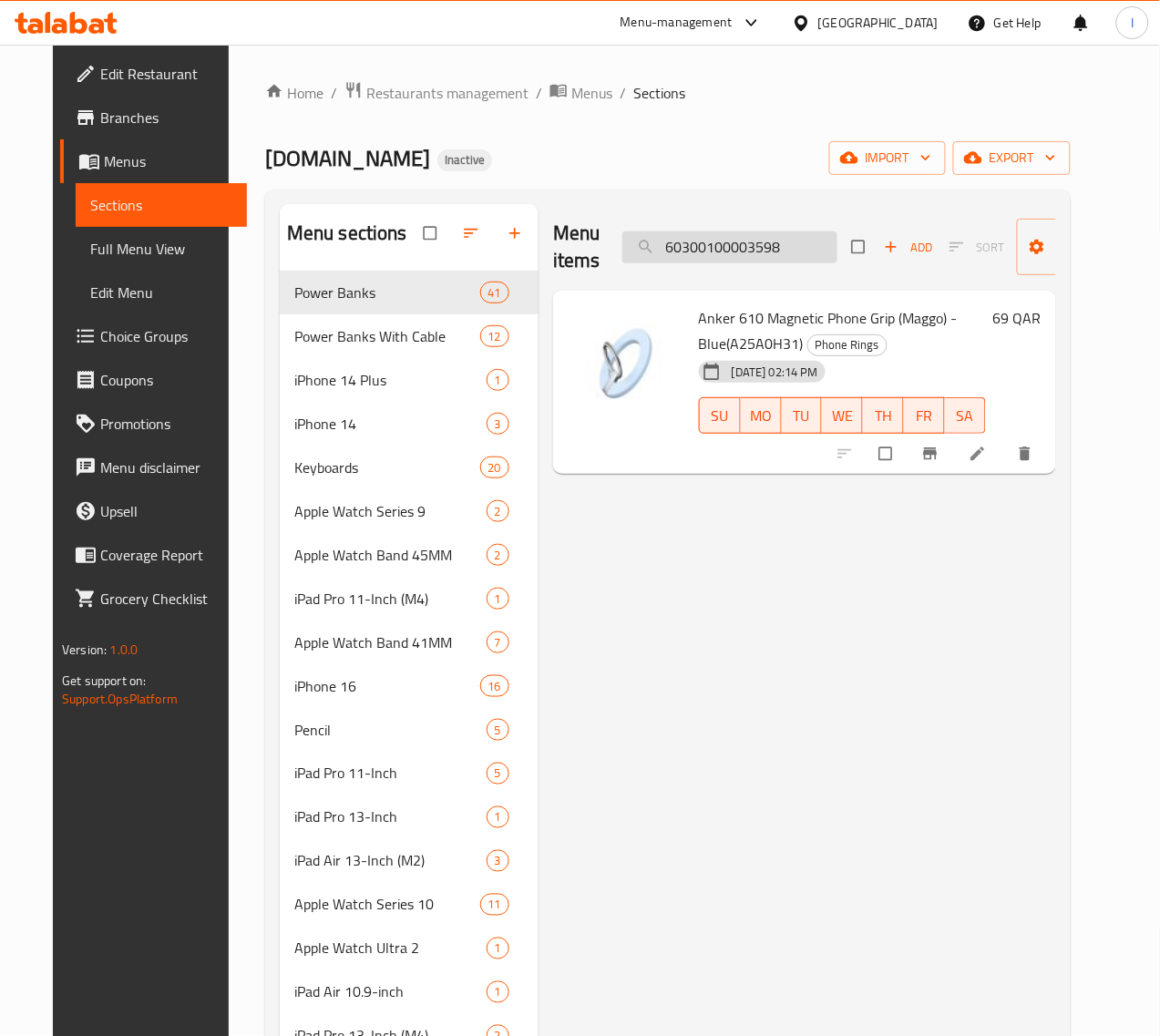
click at [714, 247] on input "60300100003598" at bounding box center [730, 247] width 215 height 32
paste input "603"
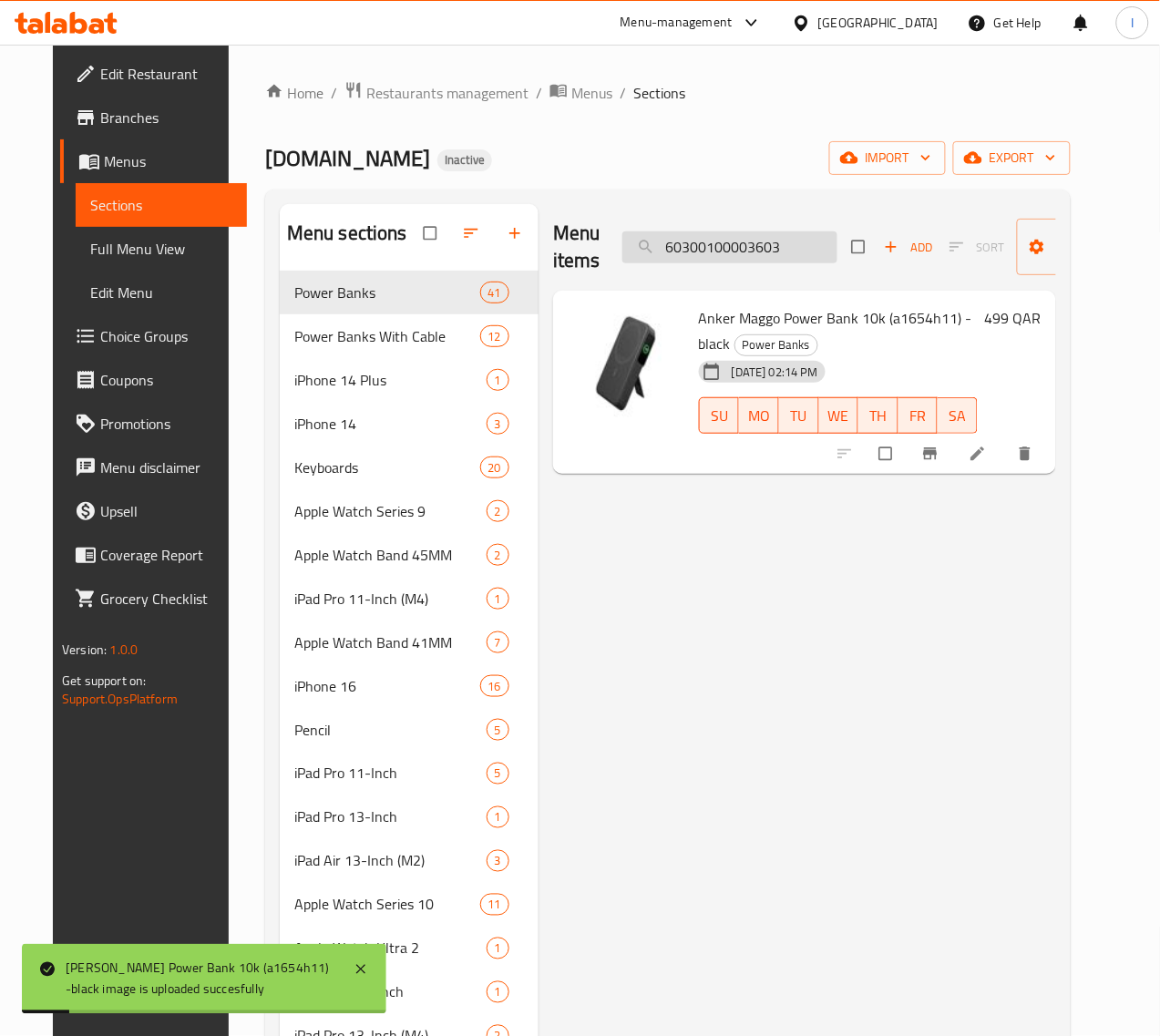
click at [716, 261] on input "60300100003603" at bounding box center [730, 247] width 215 height 32
paste input "4"
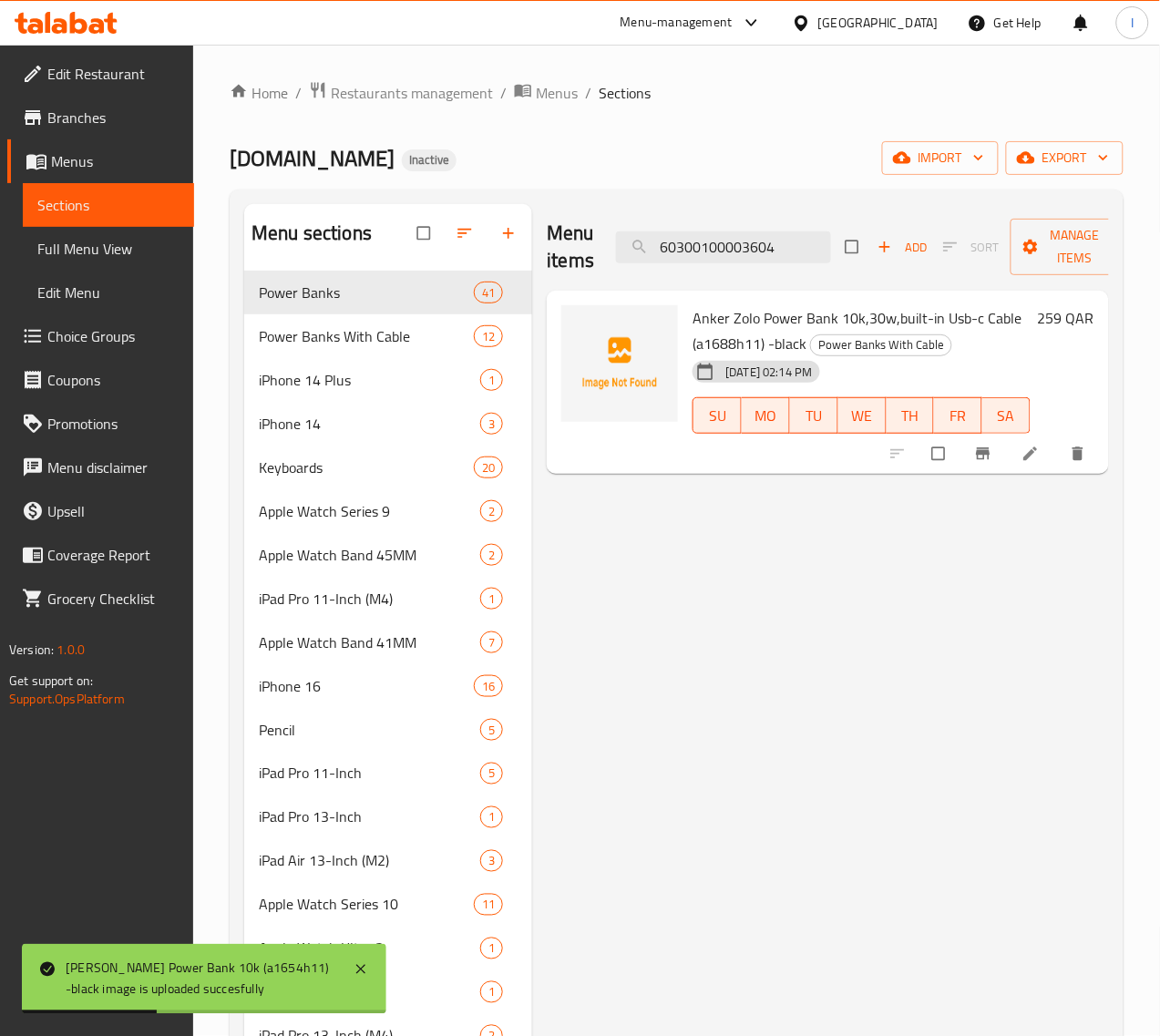
type input "60300100003604"
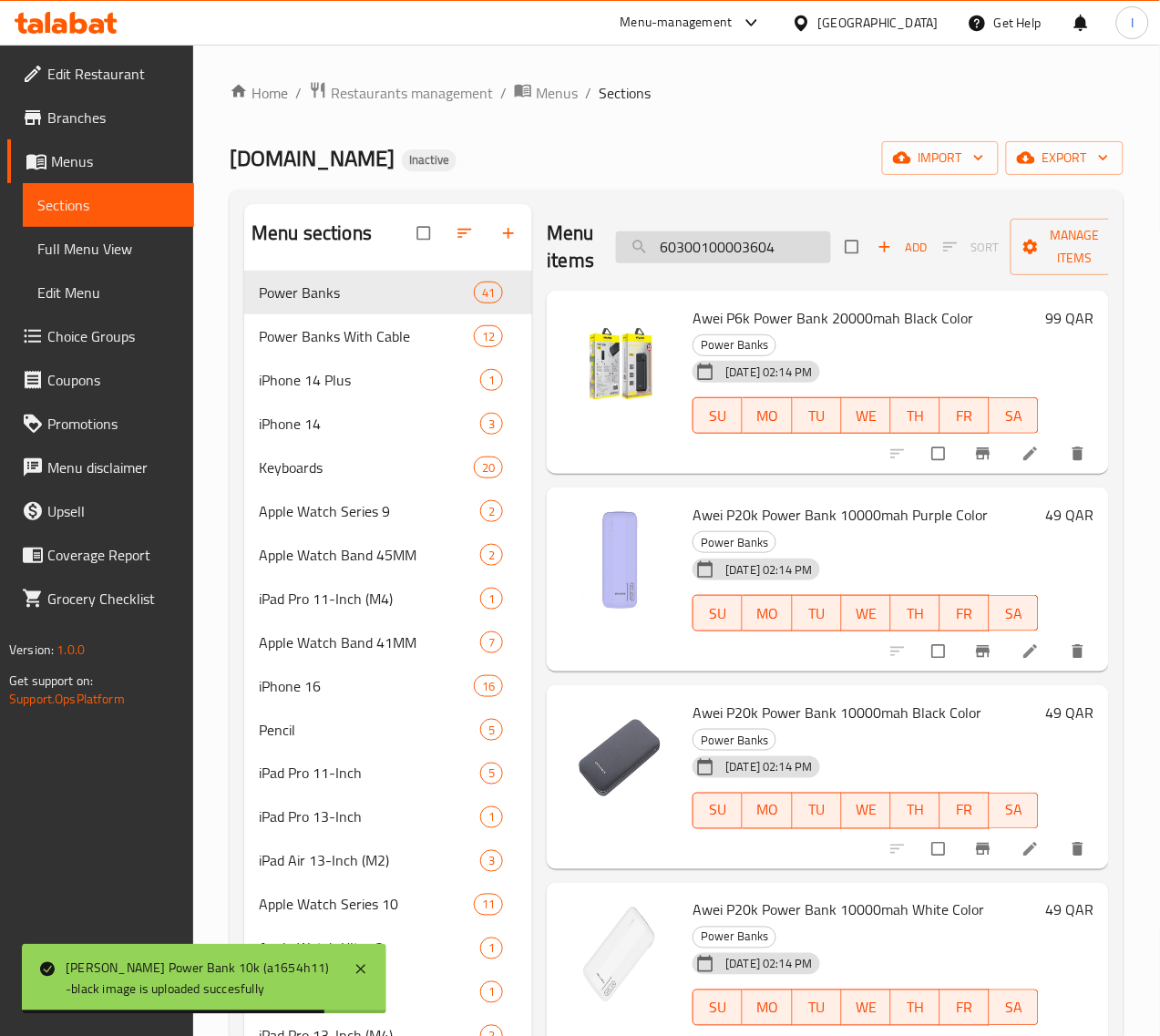
click at [707, 244] on input "60300100003604" at bounding box center [723, 247] width 215 height 32
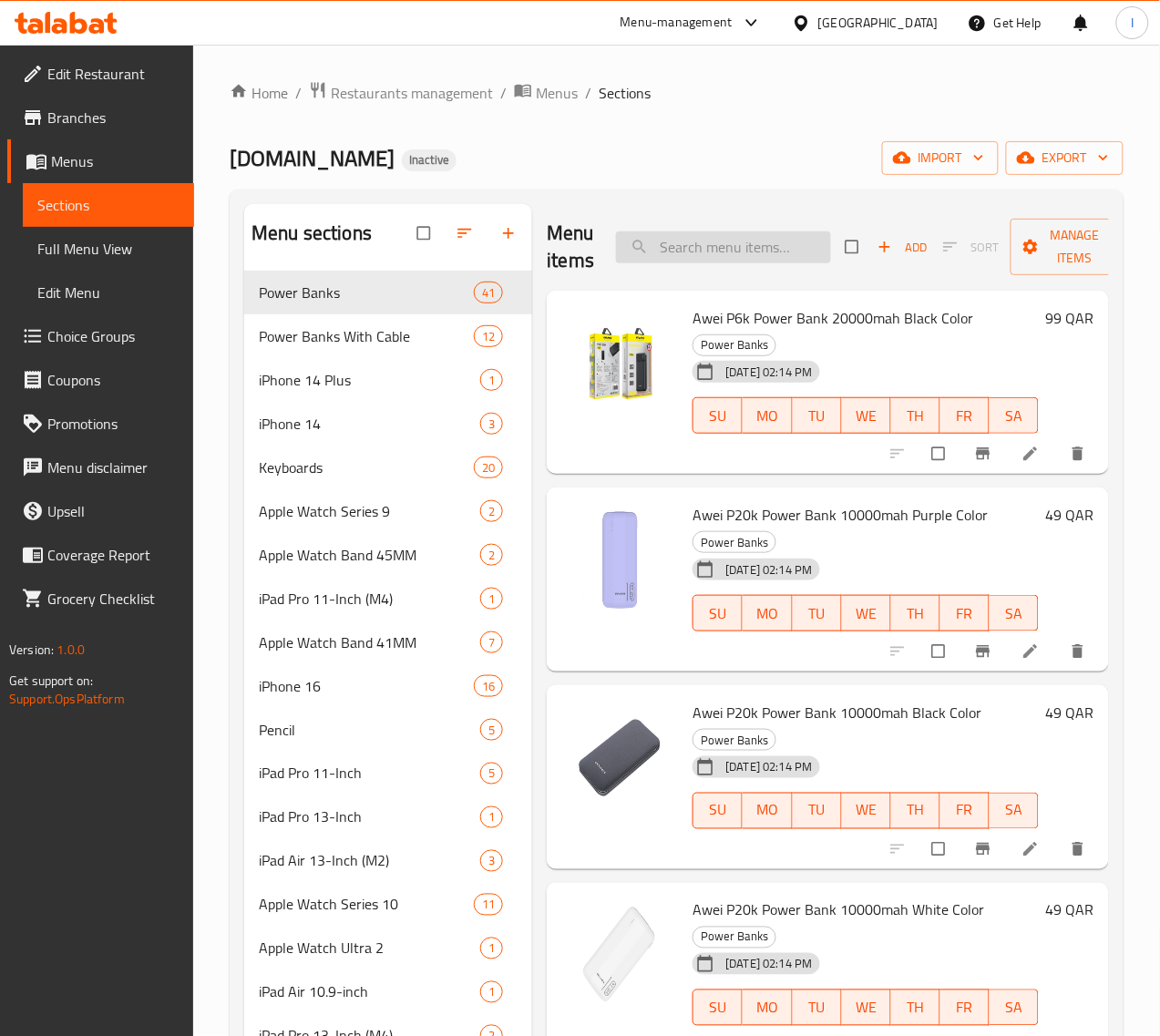
click at [659, 253] on input "search" at bounding box center [723, 247] width 215 height 32
paste input "60300100003604"
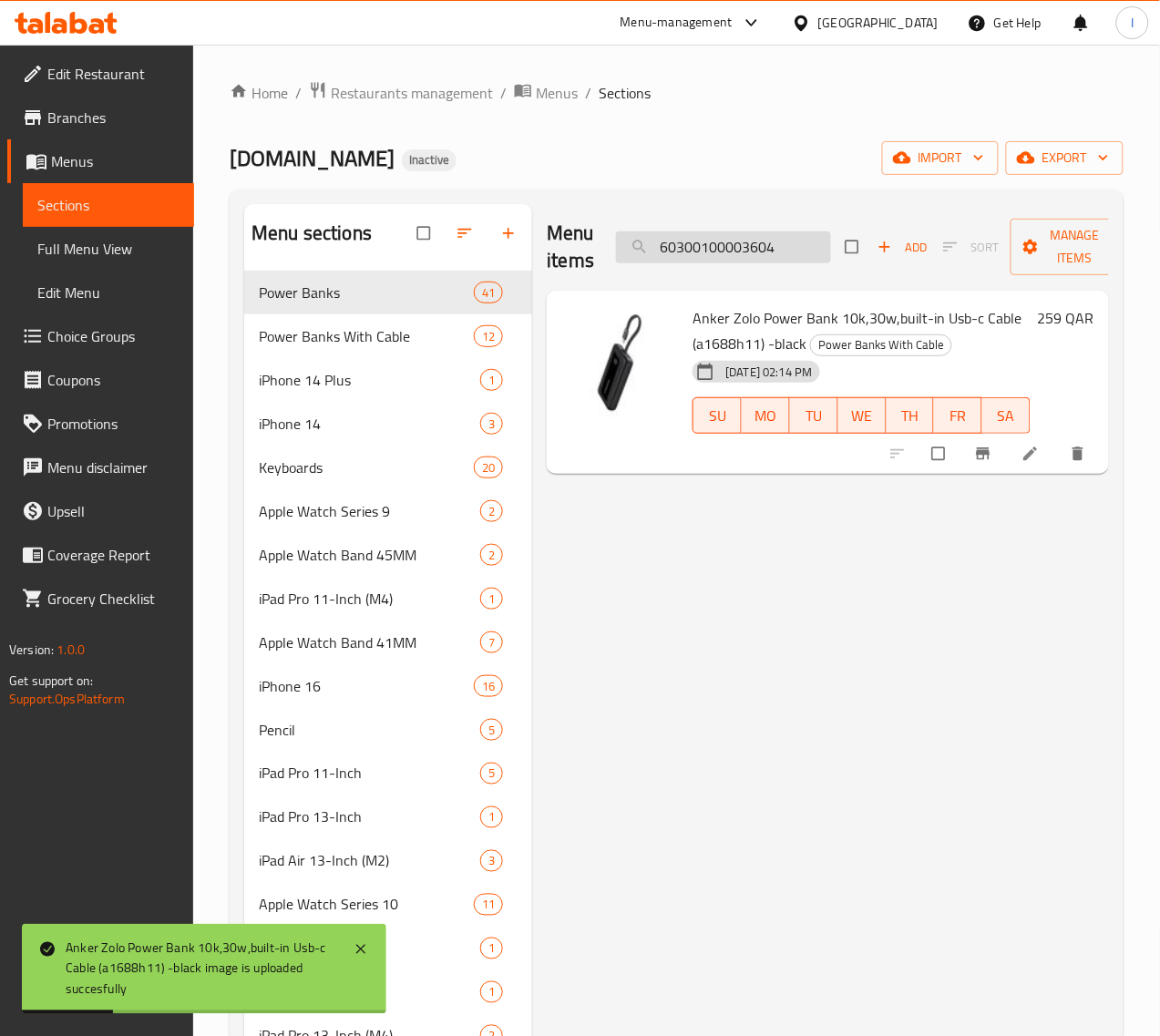
click at [702, 242] on input "60300100003604" at bounding box center [723, 247] width 215 height 32
paste input "3"
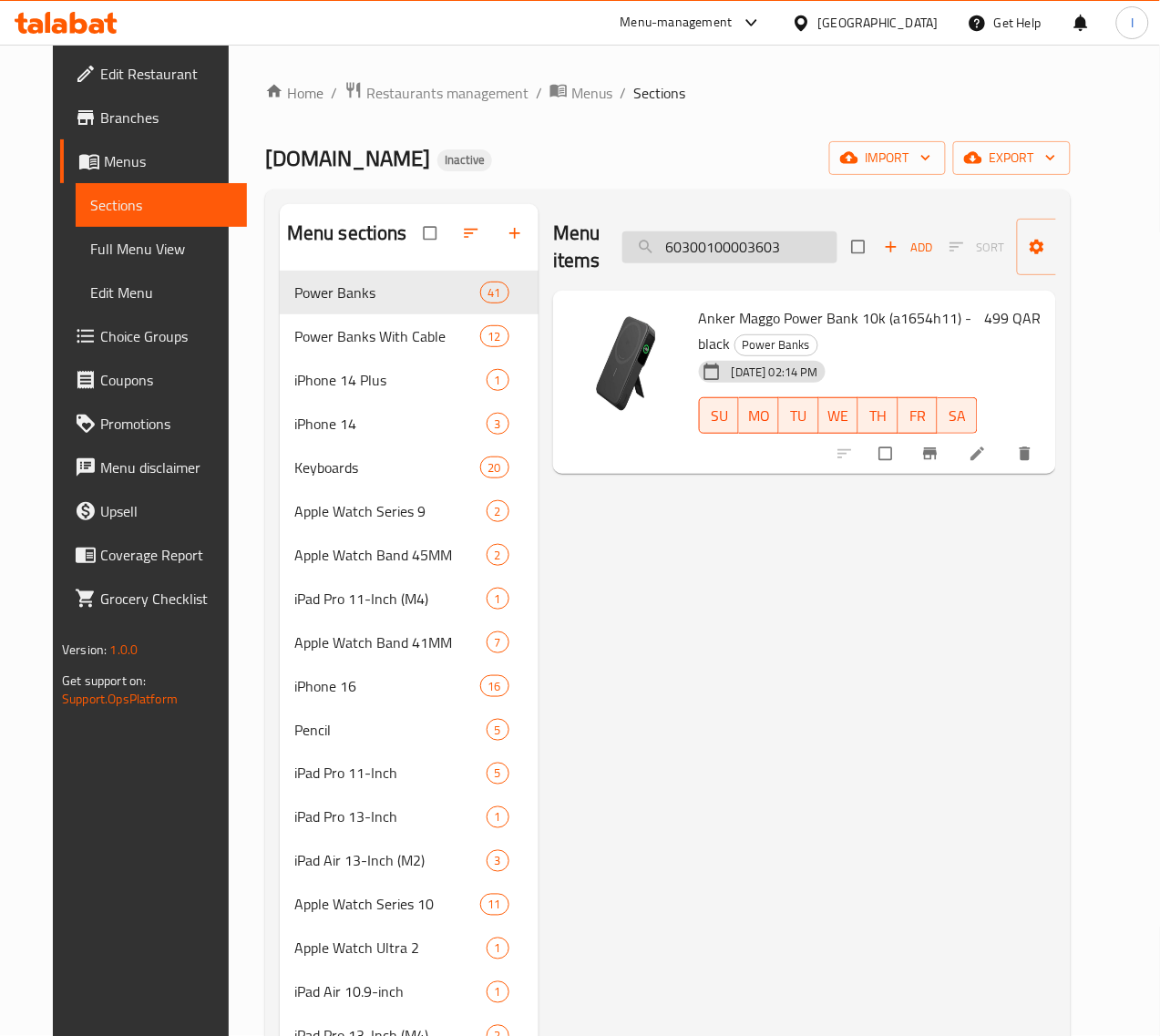
click at [741, 253] on input "60300100003603" at bounding box center [730, 247] width 215 height 32
paste input "5"
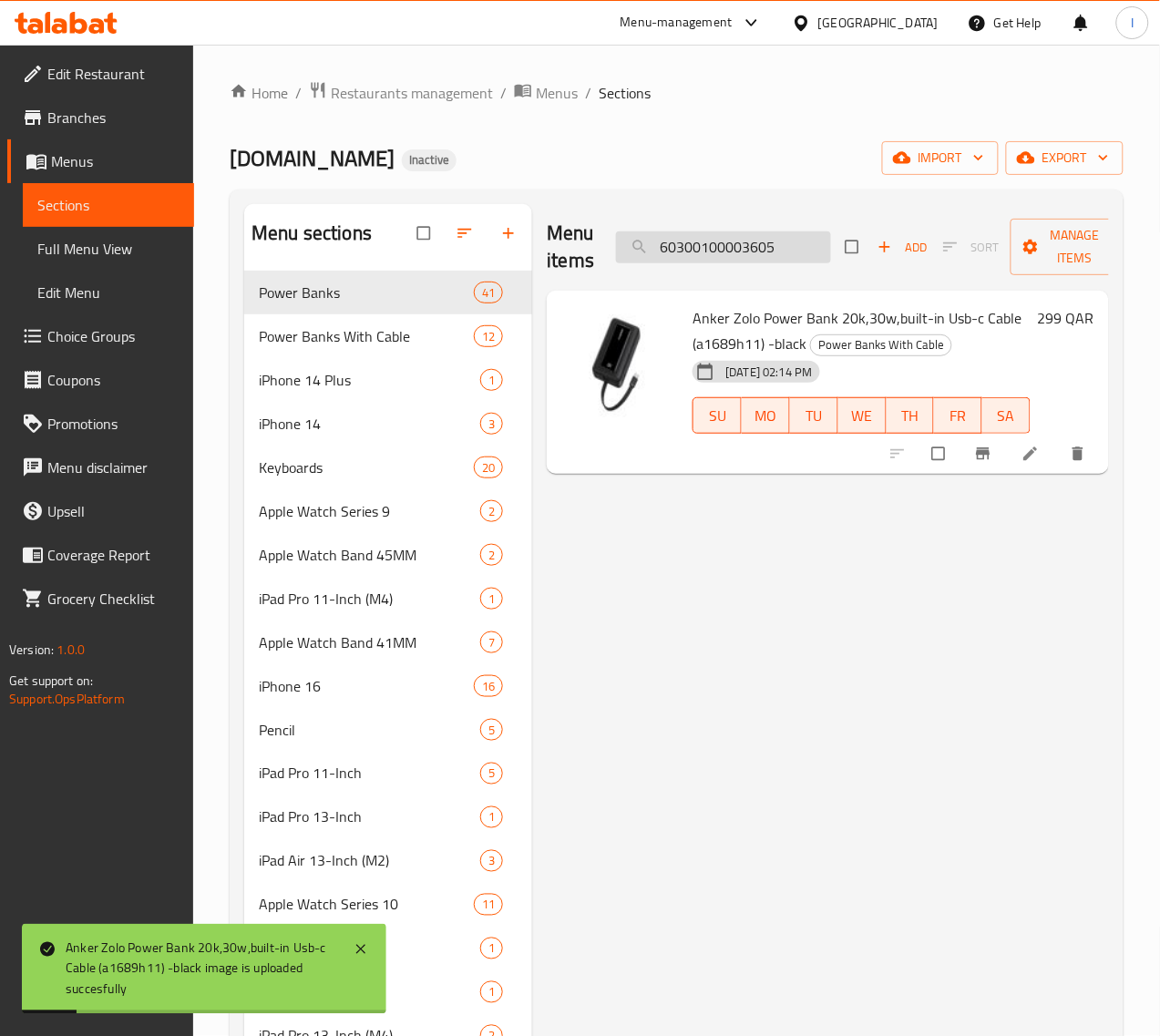
click at [704, 244] on input "60300100003605" at bounding box center [723, 247] width 215 height 32
paste input "38"
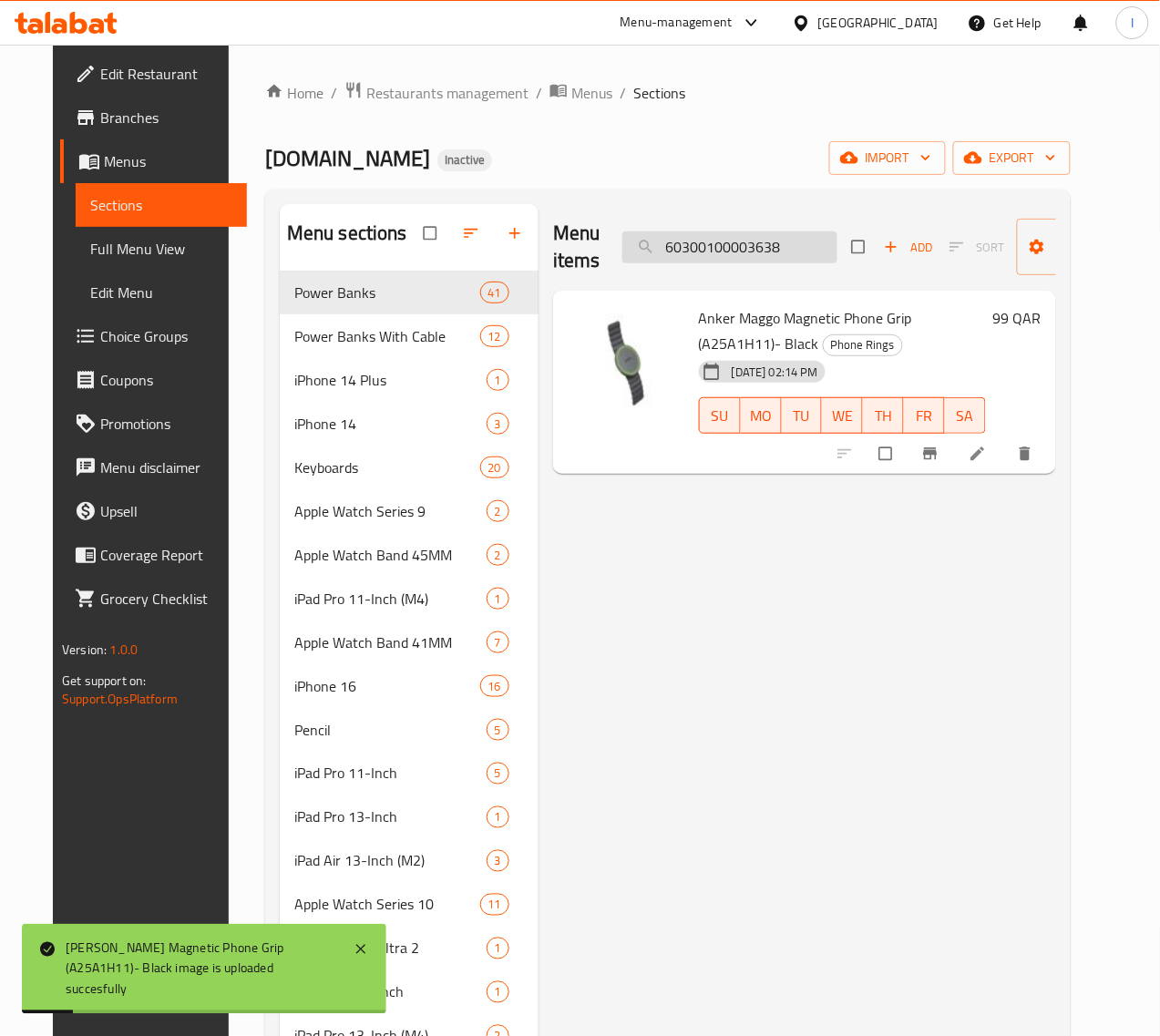
click at [711, 258] on input "60300100003638" at bounding box center [730, 247] width 215 height 32
paste input "40"
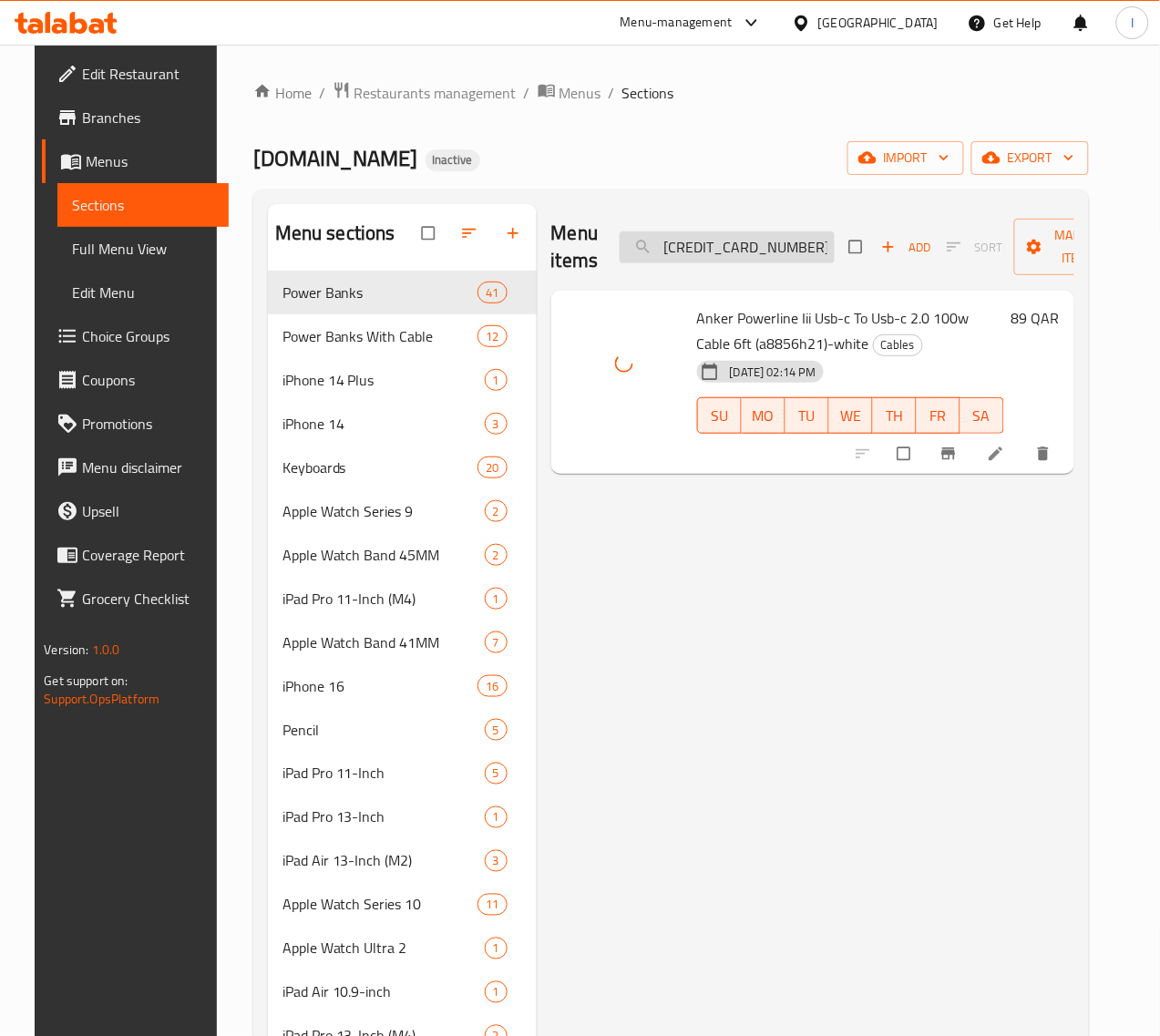
click at [761, 251] on input "[CREDIT_CARD_NUMBER]" at bounding box center [727, 247] width 215 height 32
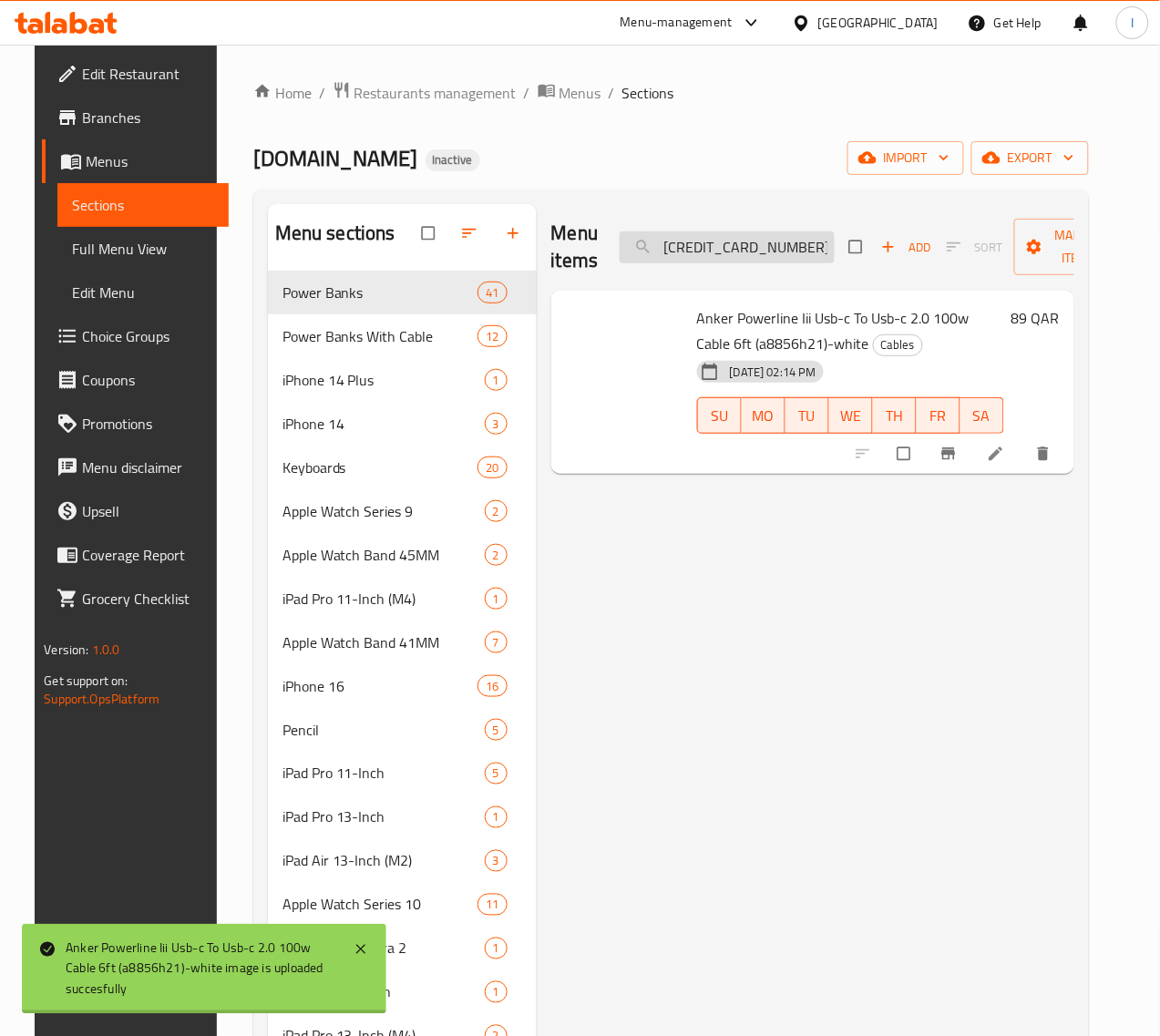
paste input "1"
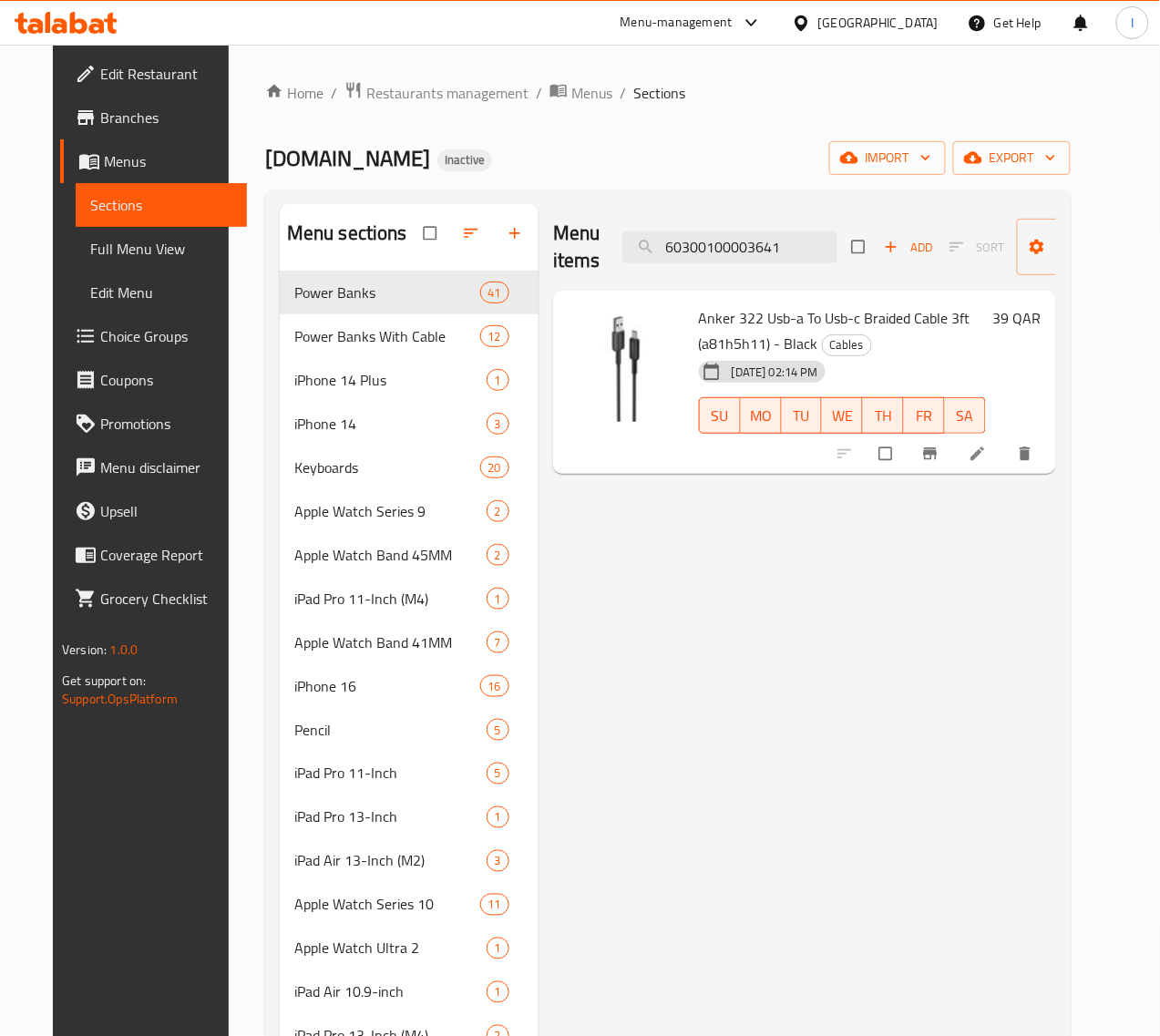
click at [768, 271] on div "Menu items 60300100003641 Add Sort Manage items" at bounding box center [804, 247] width 503 height 86
click at [751, 250] on input "60300100003641" at bounding box center [730, 247] width 215 height 32
paste input "3"
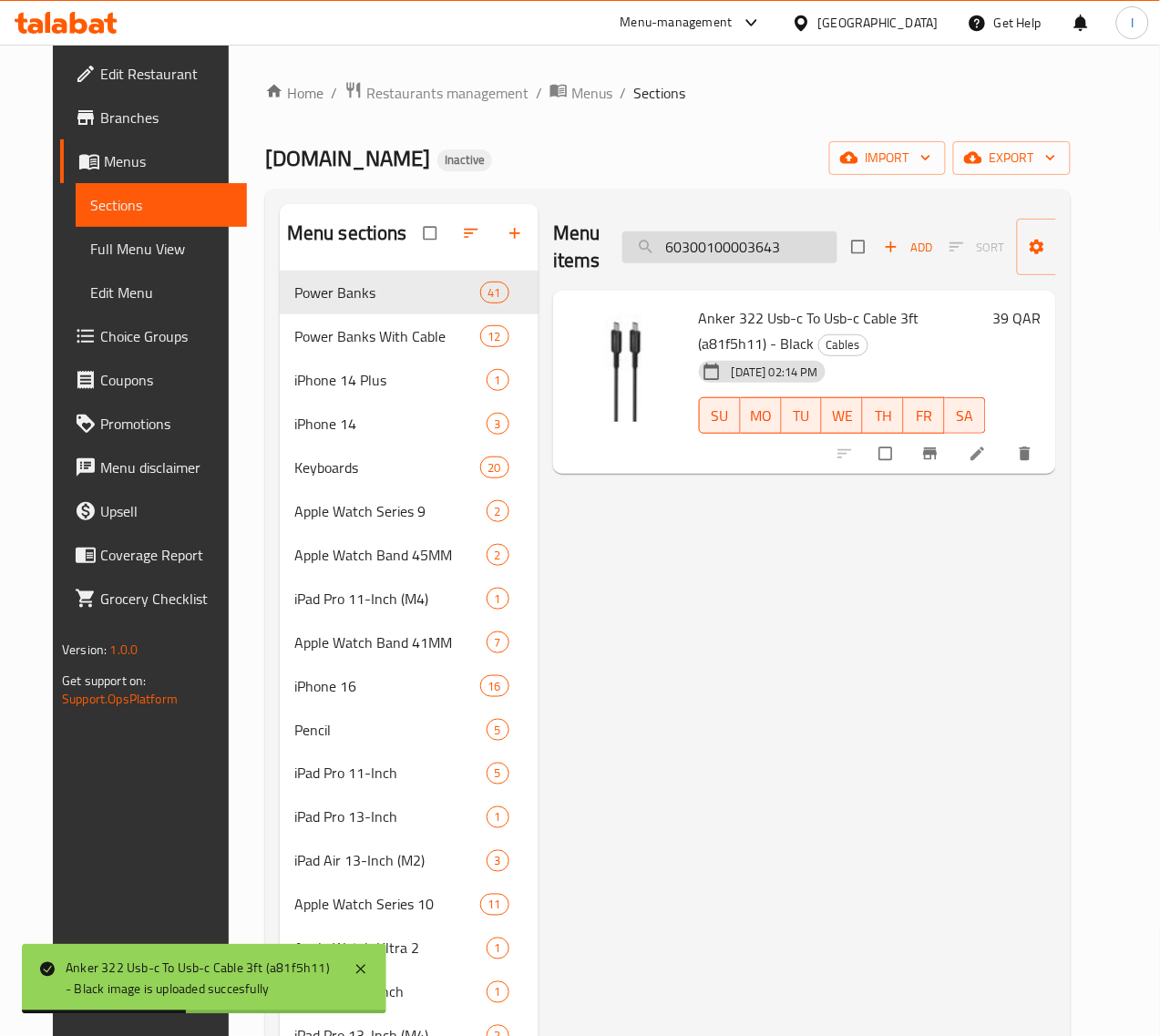
click at [722, 247] on input "60300100003643" at bounding box center [730, 247] width 215 height 32
paste input "4"
click at [706, 244] on input "60300100003644" at bounding box center [730, 247] width 215 height 32
paste input "5"
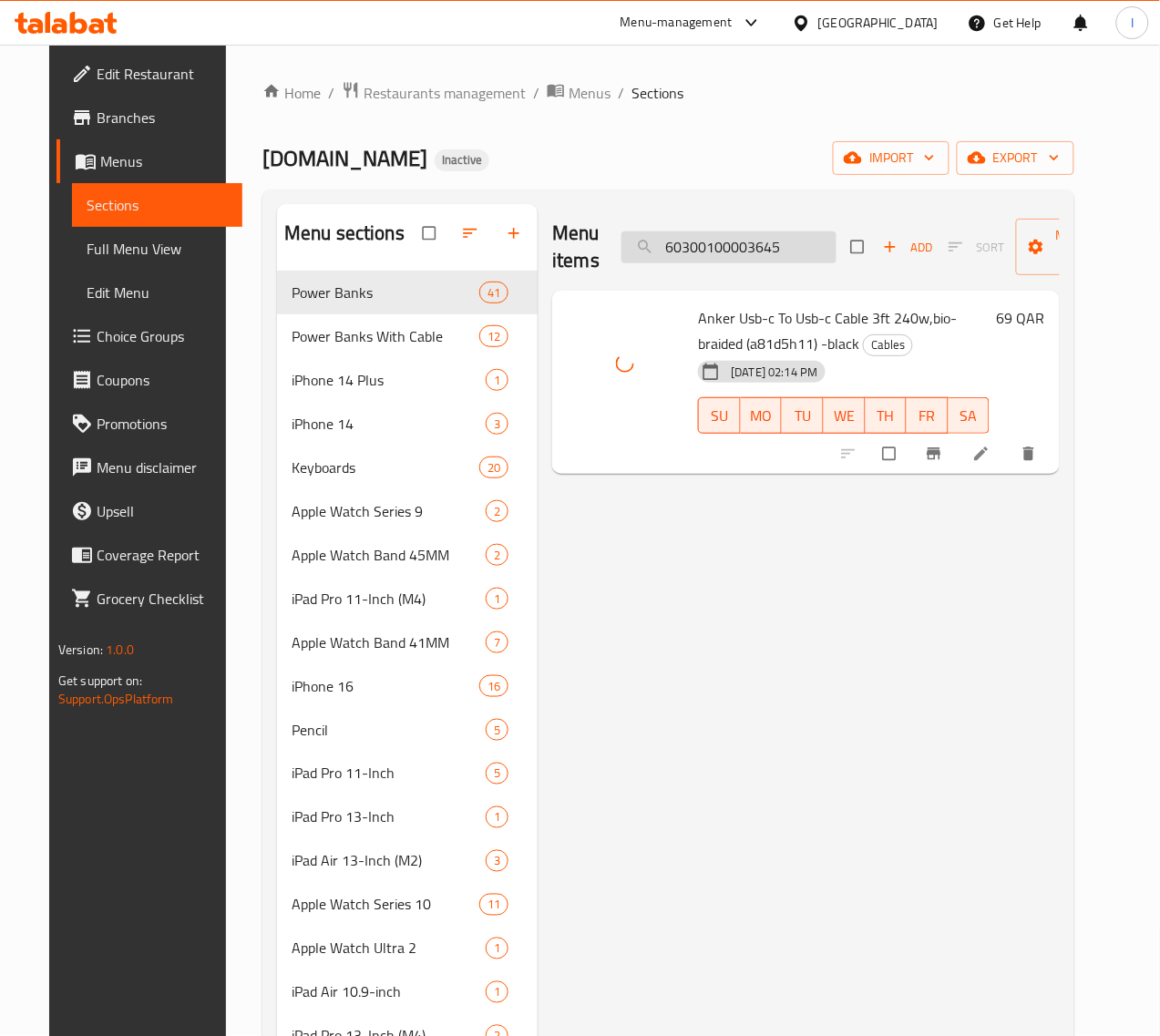
click at [703, 243] on input "60300100003645" at bounding box center [729, 247] width 215 height 32
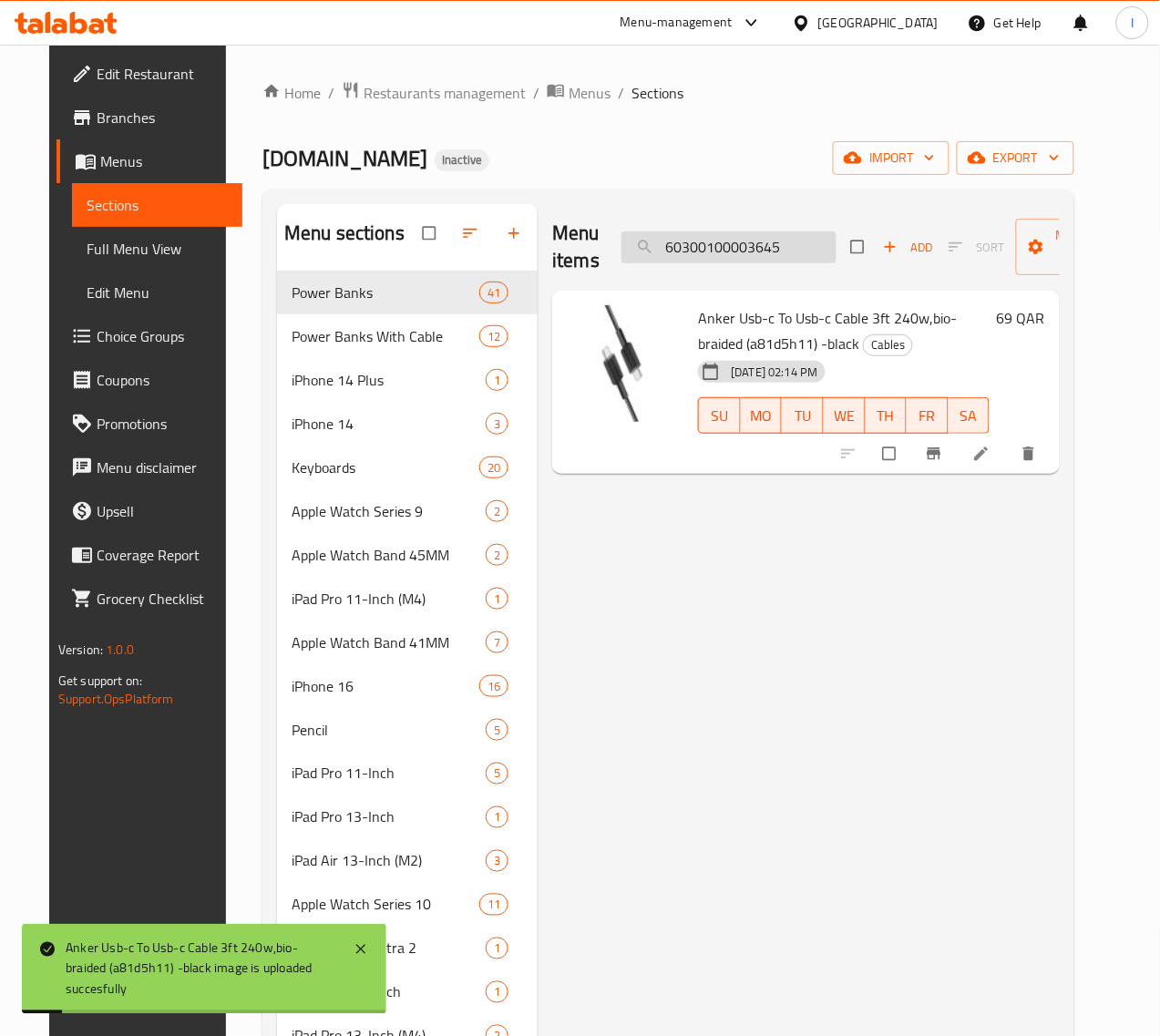
paste input "6"
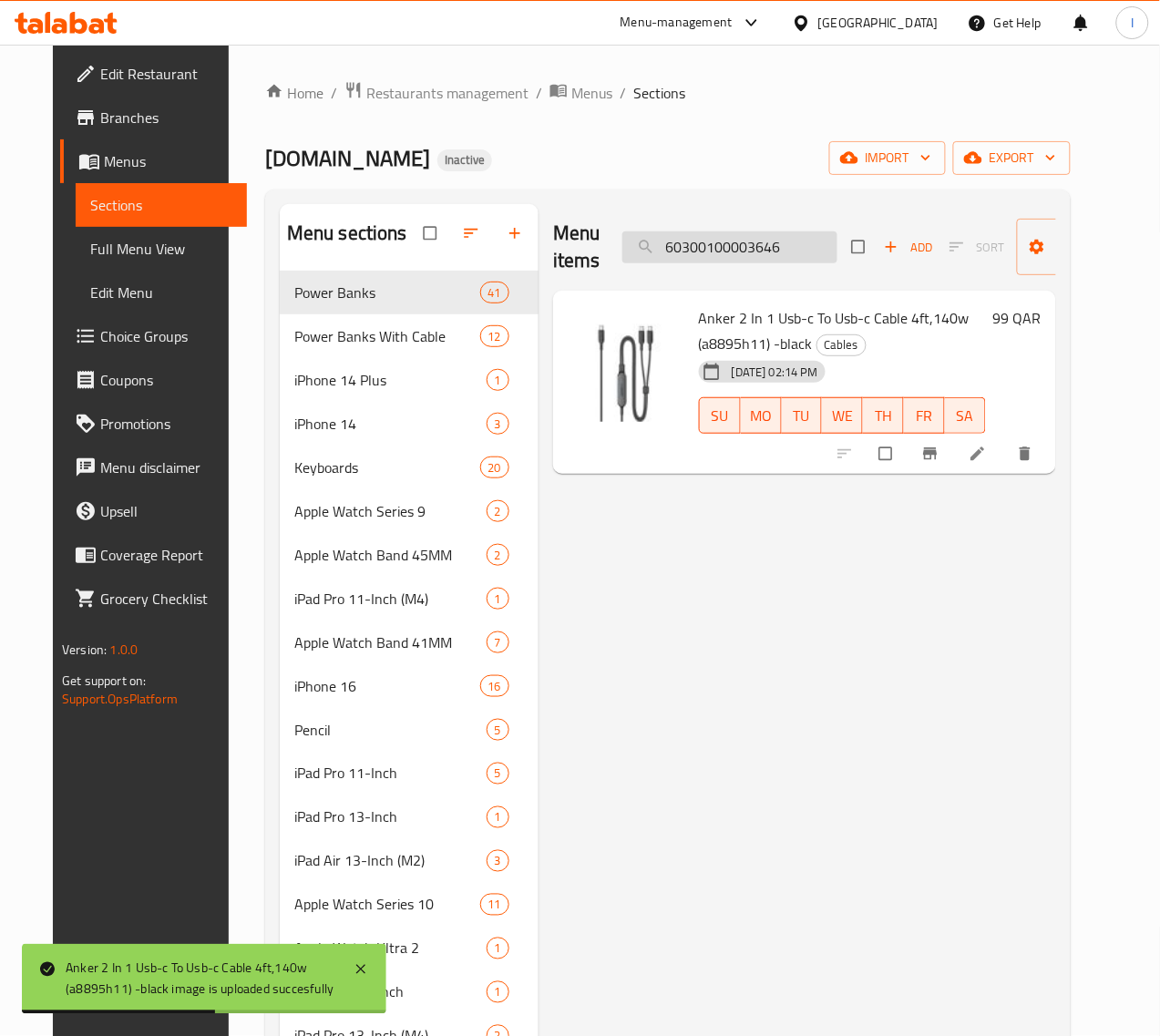
click at [741, 248] on input "60300100003646" at bounding box center [730, 247] width 215 height 32
paste input "8"
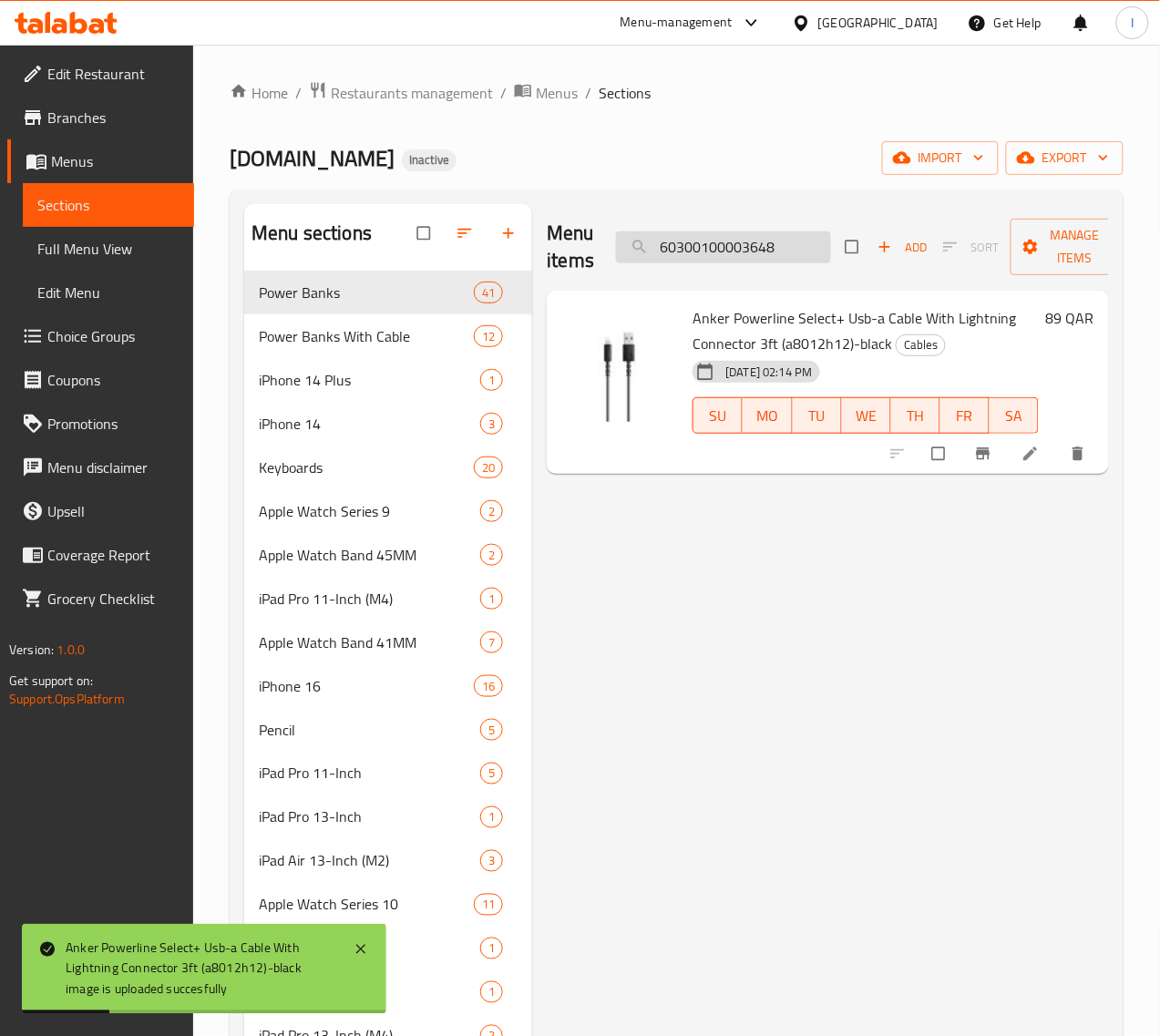
click at [767, 247] on input "60300100003648" at bounding box center [723, 247] width 215 height 32
paste input "51"
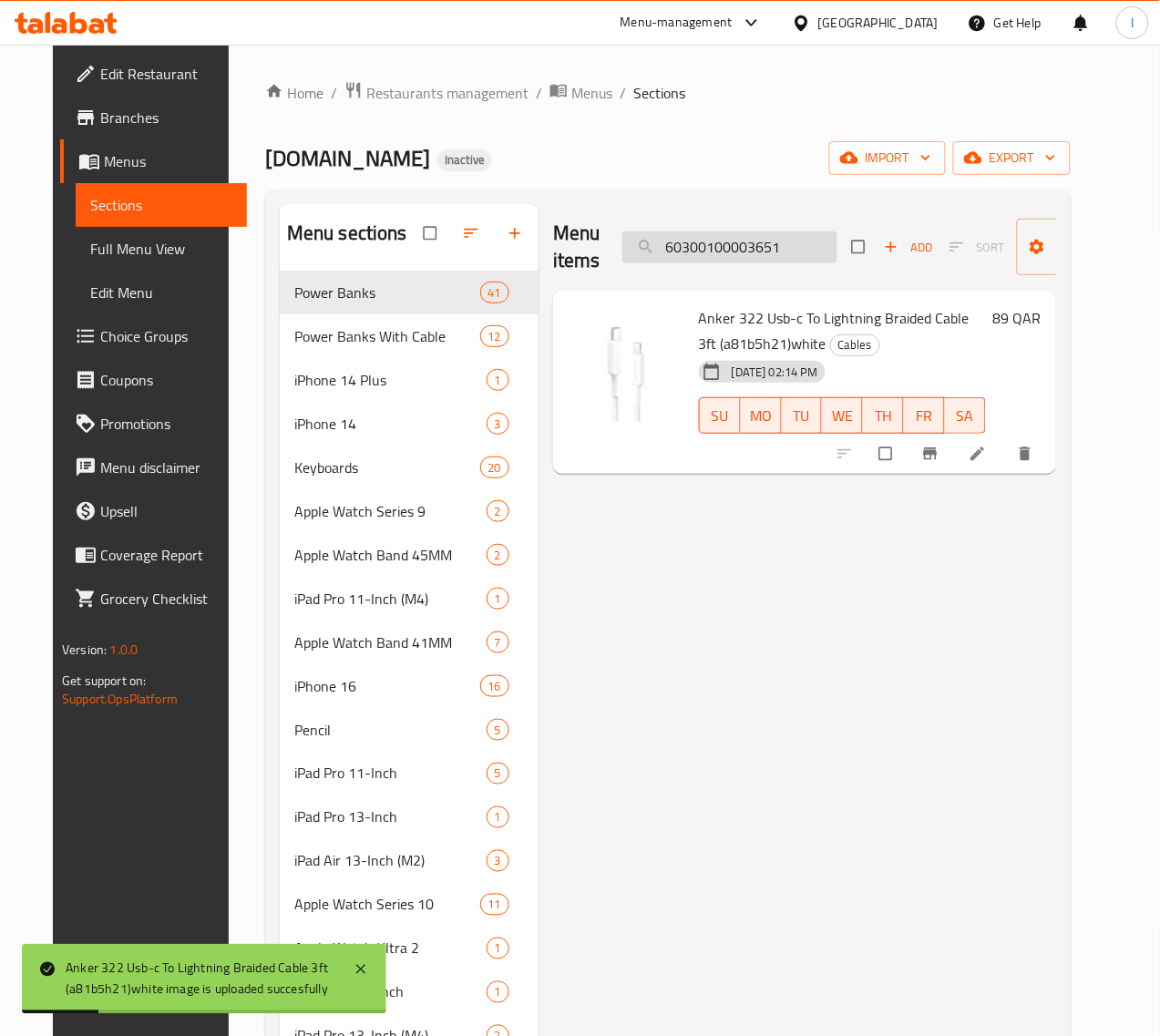
drag, startPoint x: 715, startPoint y: 247, endPoint x: 733, endPoint y: 253, distance: 19.0
click at [715, 247] on input "60300100003651" at bounding box center [730, 247] width 215 height 32
paste input "2"
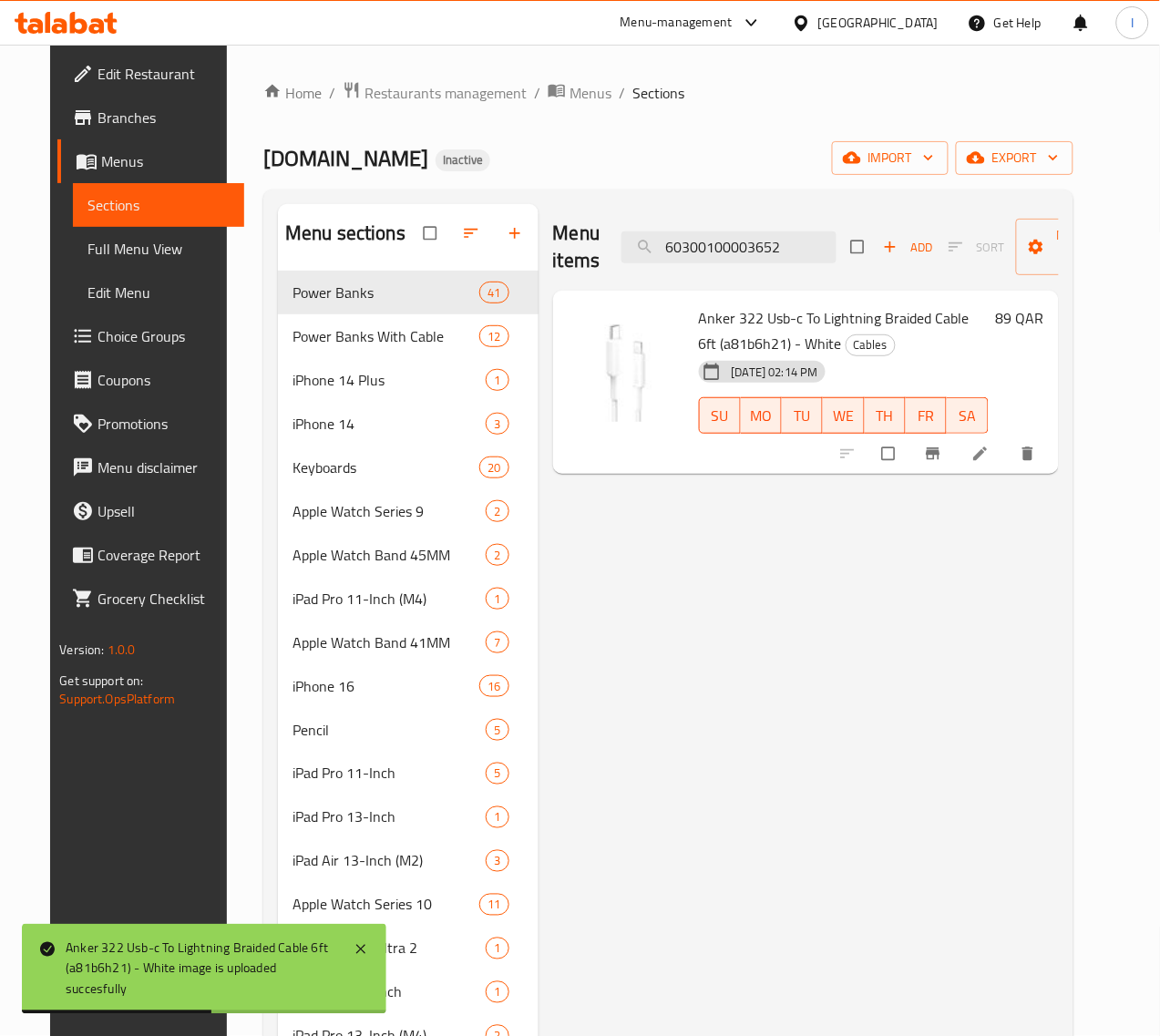
click at [712, 265] on div "Menu items 60300100003652 Add Sort Manage items" at bounding box center [805, 247] width 506 height 86
click at [713, 258] on input "60300100003652" at bounding box center [729, 247] width 215 height 32
paste input "4"
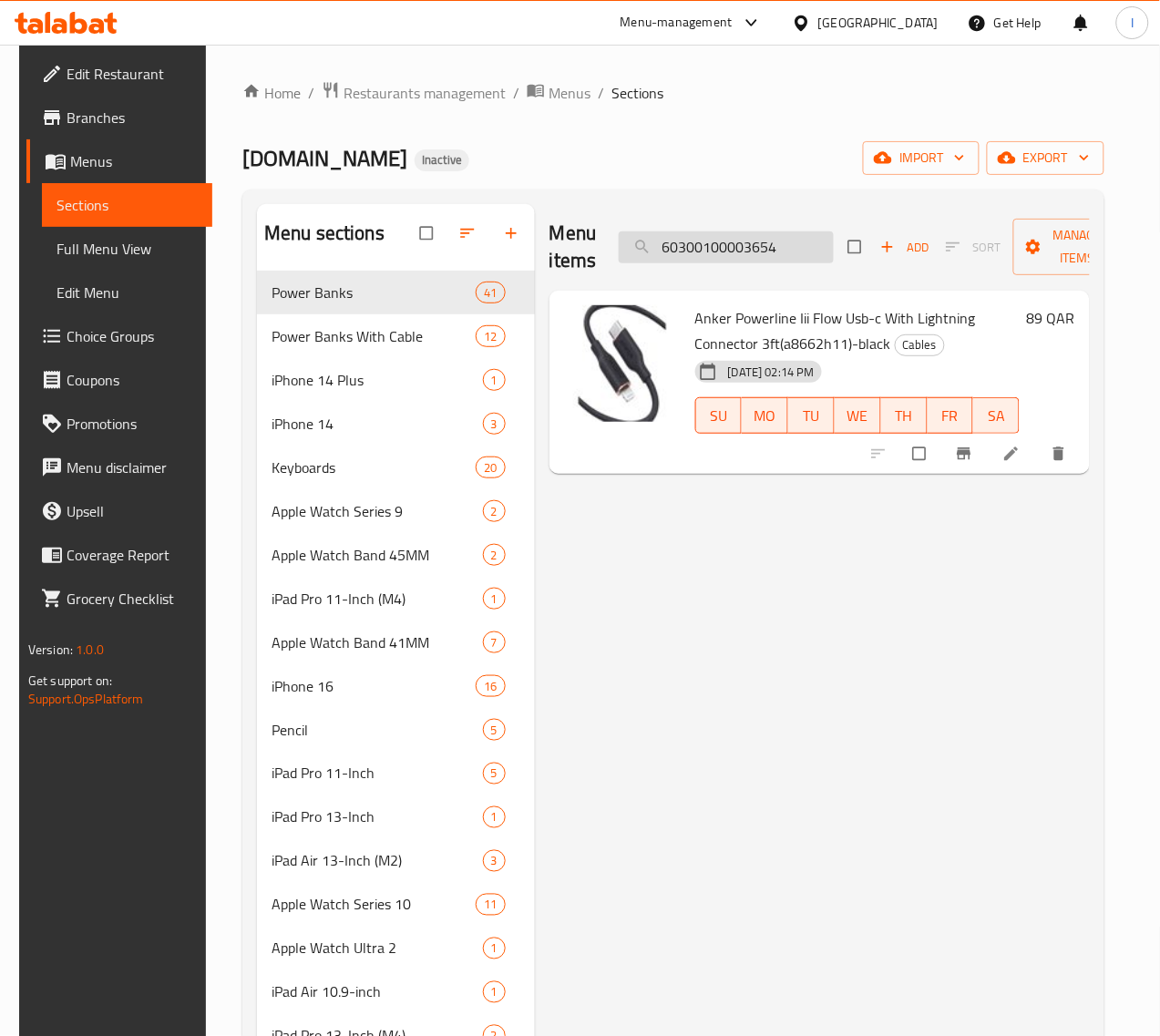
click at [666, 234] on input "60300100003654" at bounding box center [726, 247] width 215 height 32
paste input "8"
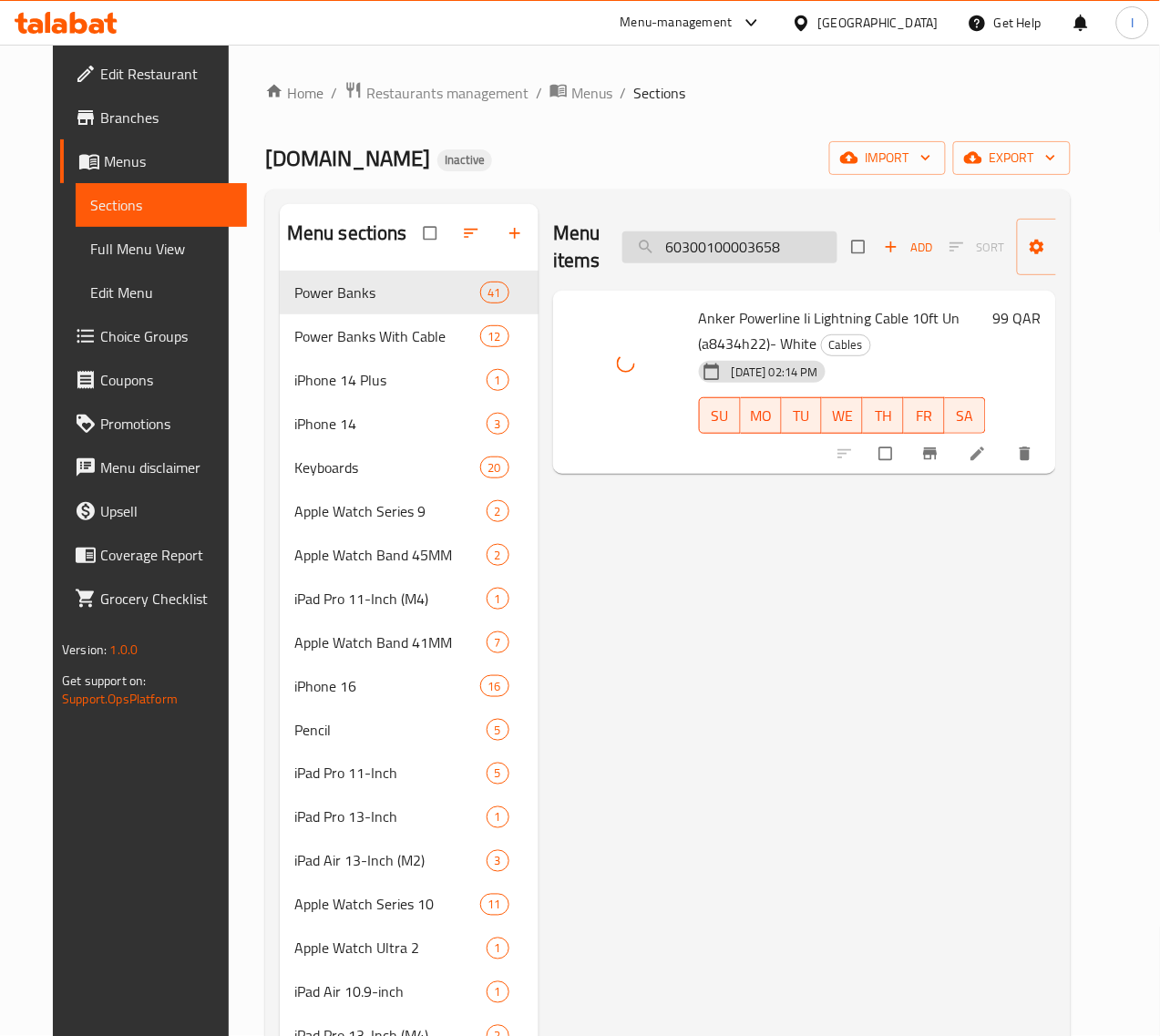
click at [761, 248] on input "60300100003658" at bounding box center [730, 247] width 215 height 32
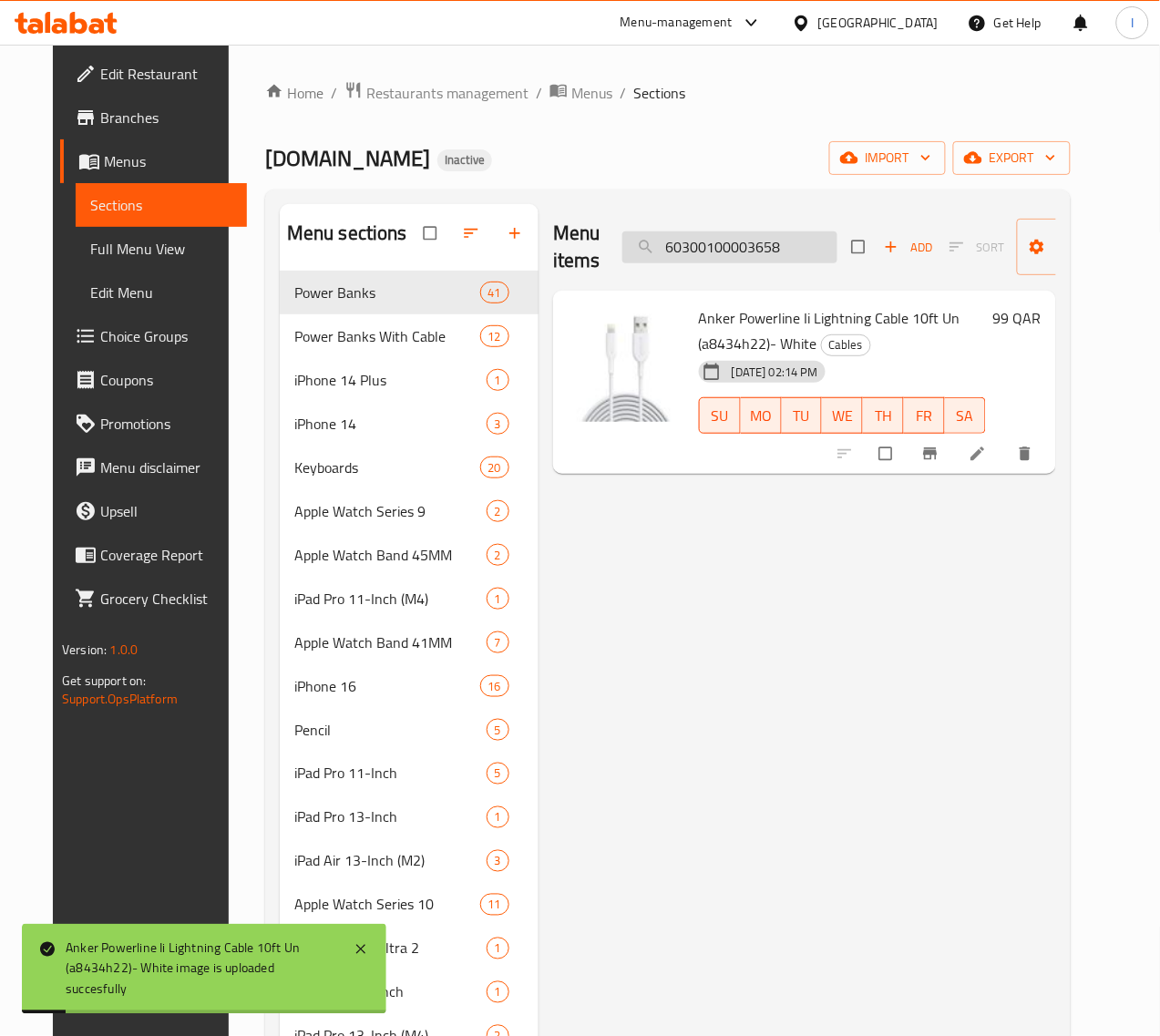
paste input "4086"
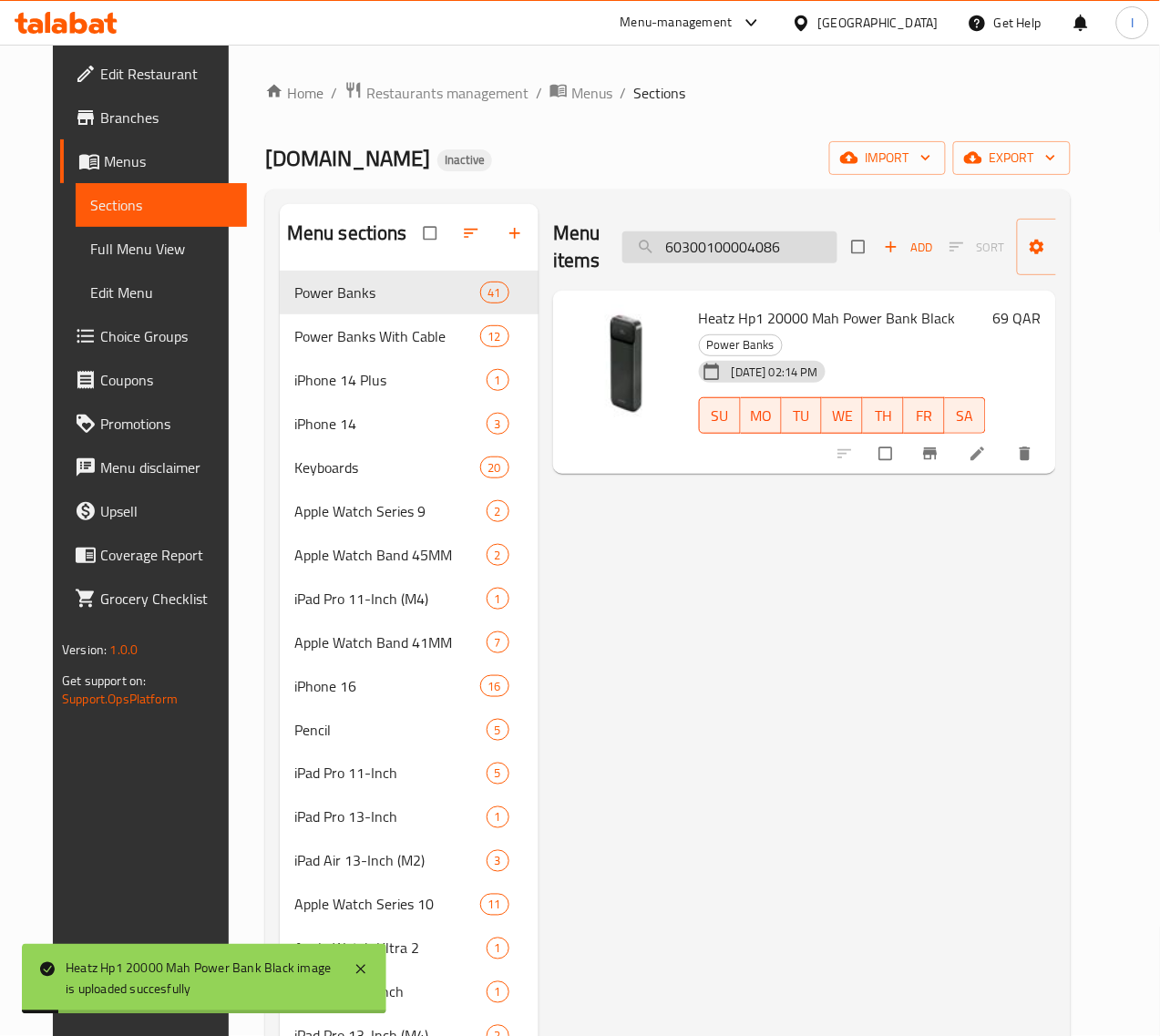
click at [717, 253] on input "60300100004086" at bounding box center [730, 247] width 215 height 32
paste input "340"
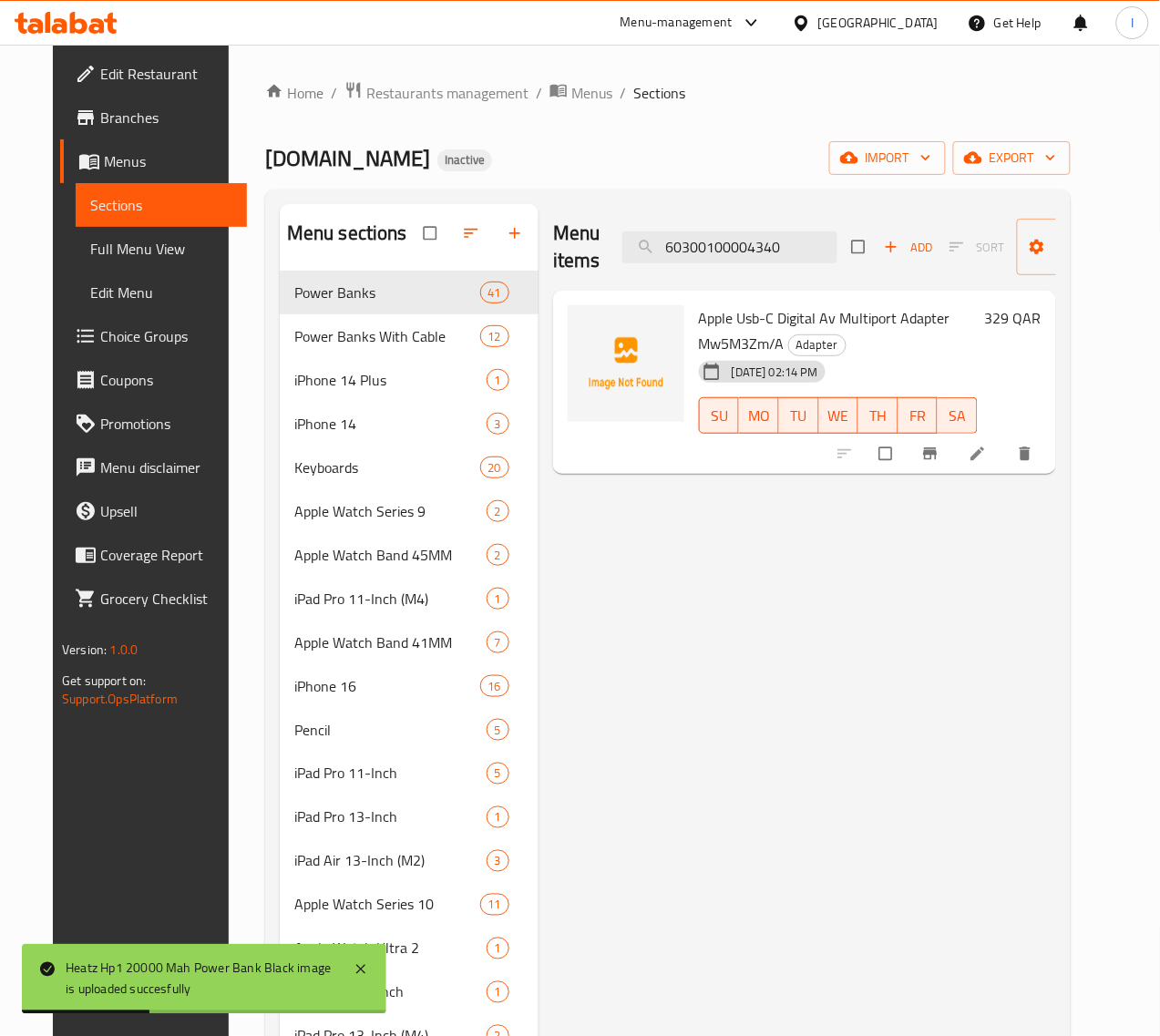
type input "60300100004340"
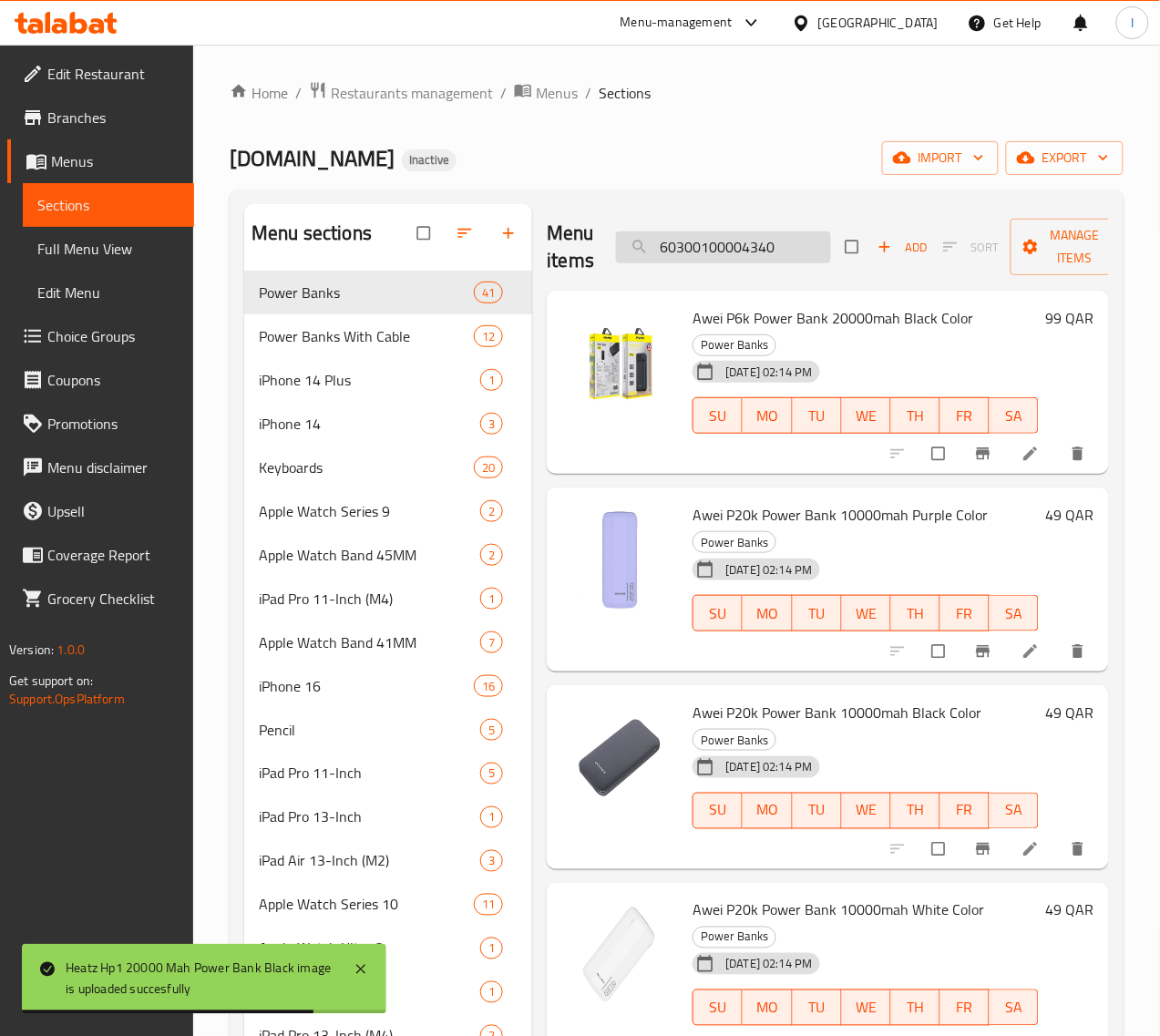
click at [763, 235] on input "60300100004340" at bounding box center [723, 247] width 215 height 32
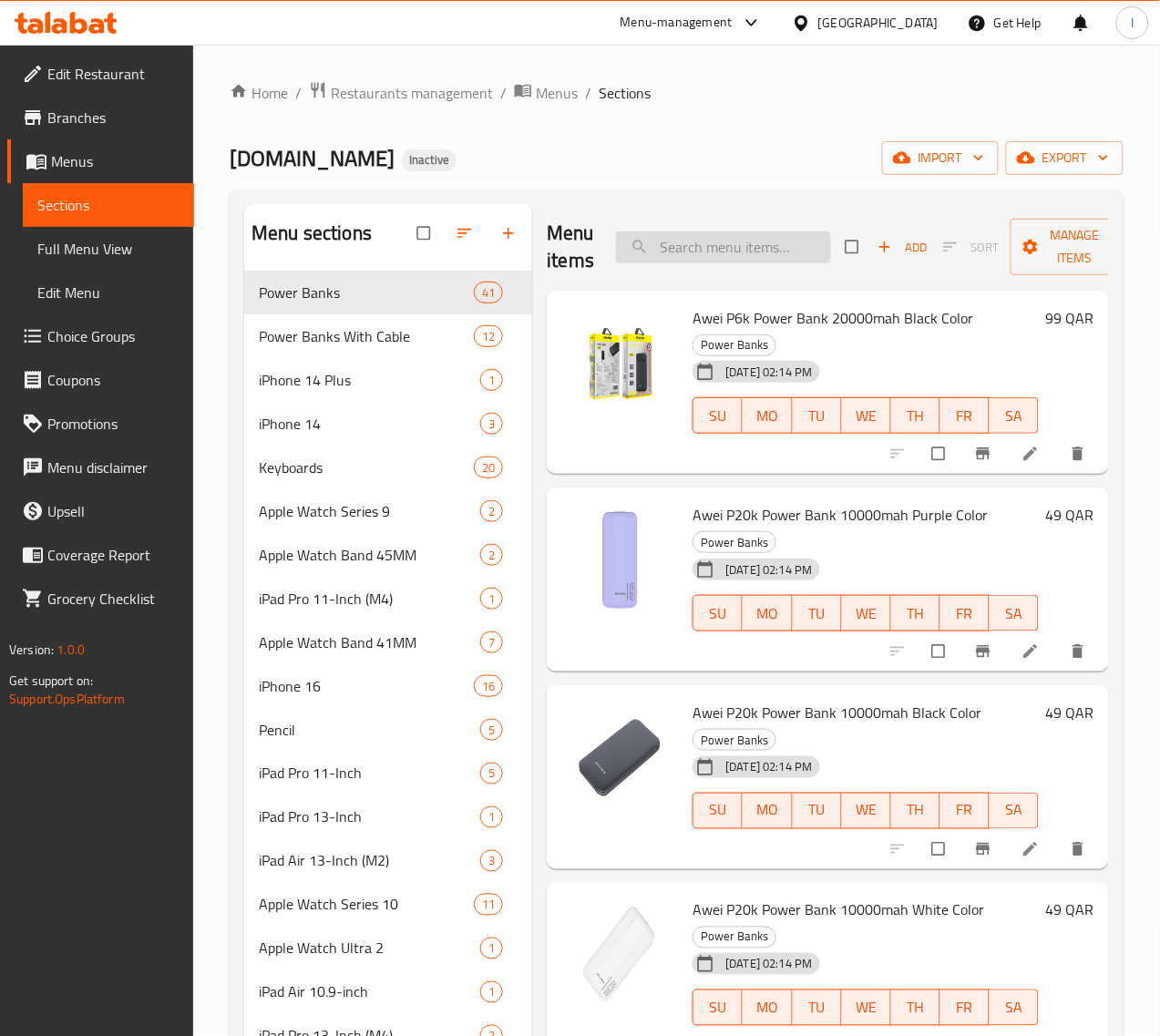
click at [698, 250] on input "search" at bounding box center [723, 247] width 215 height 32
paste input "60300100004340"
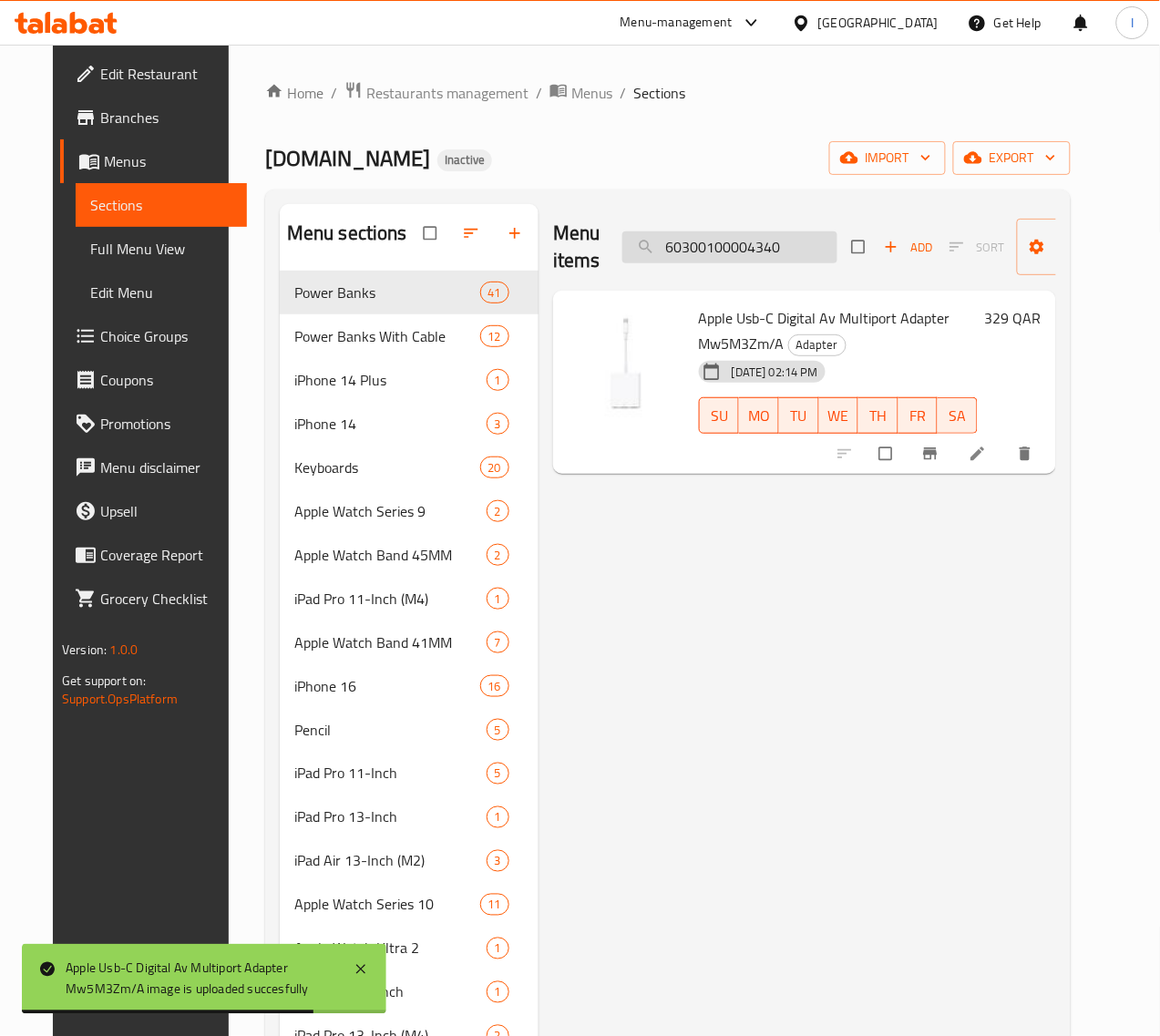
click at [698, 244] on input "60300100004340" at bounding box center [730, 247] width 215 height 32
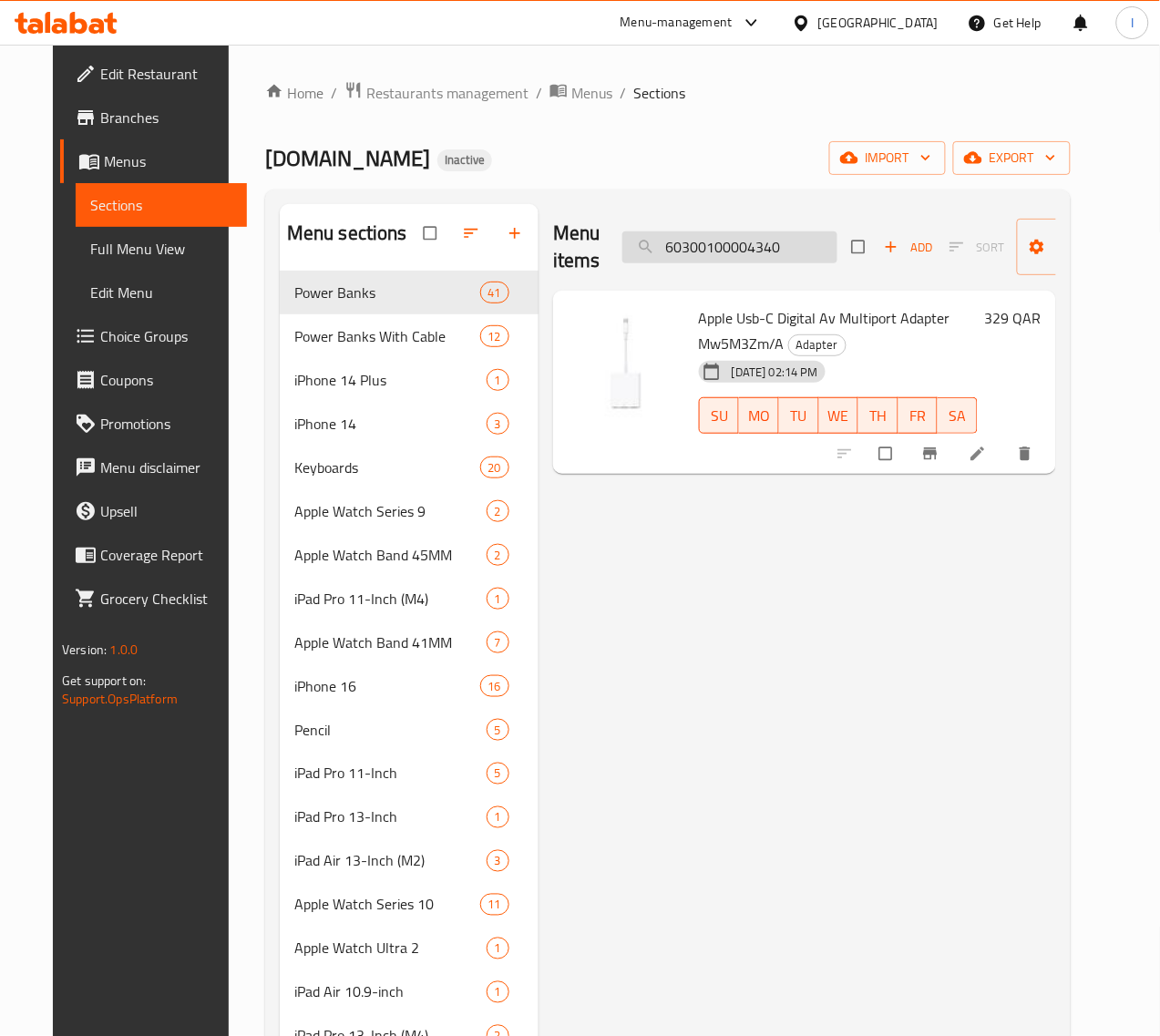
click at [694, 265] on div "Menu items 60300100004340 Add Sort Manage items" at bounding box center [804, 247] width 503 height 86
click at [694, 256] on input "60300100004340" at bounding box center [730, 247] width 215 height 32
paste input "086"
click at [754, 238] on input "60300100004086" at bounding box center [730, 247] width 215 height 32
paste input "341"
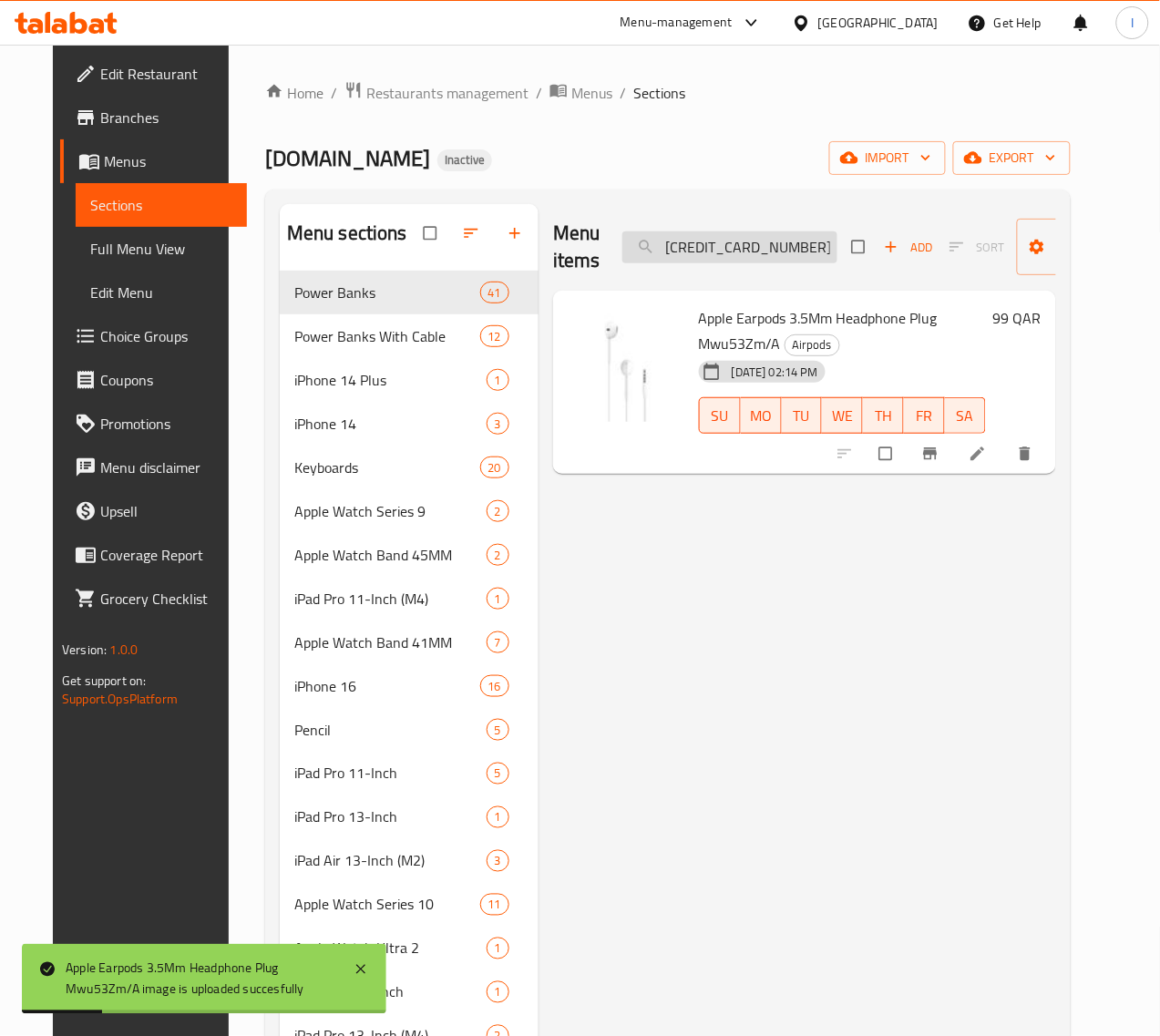
click at [771, 248] on input "[CREDIT_CARD_NUMBER]" at bounding box center [730, 247] width 215 height 32
paste input "2"
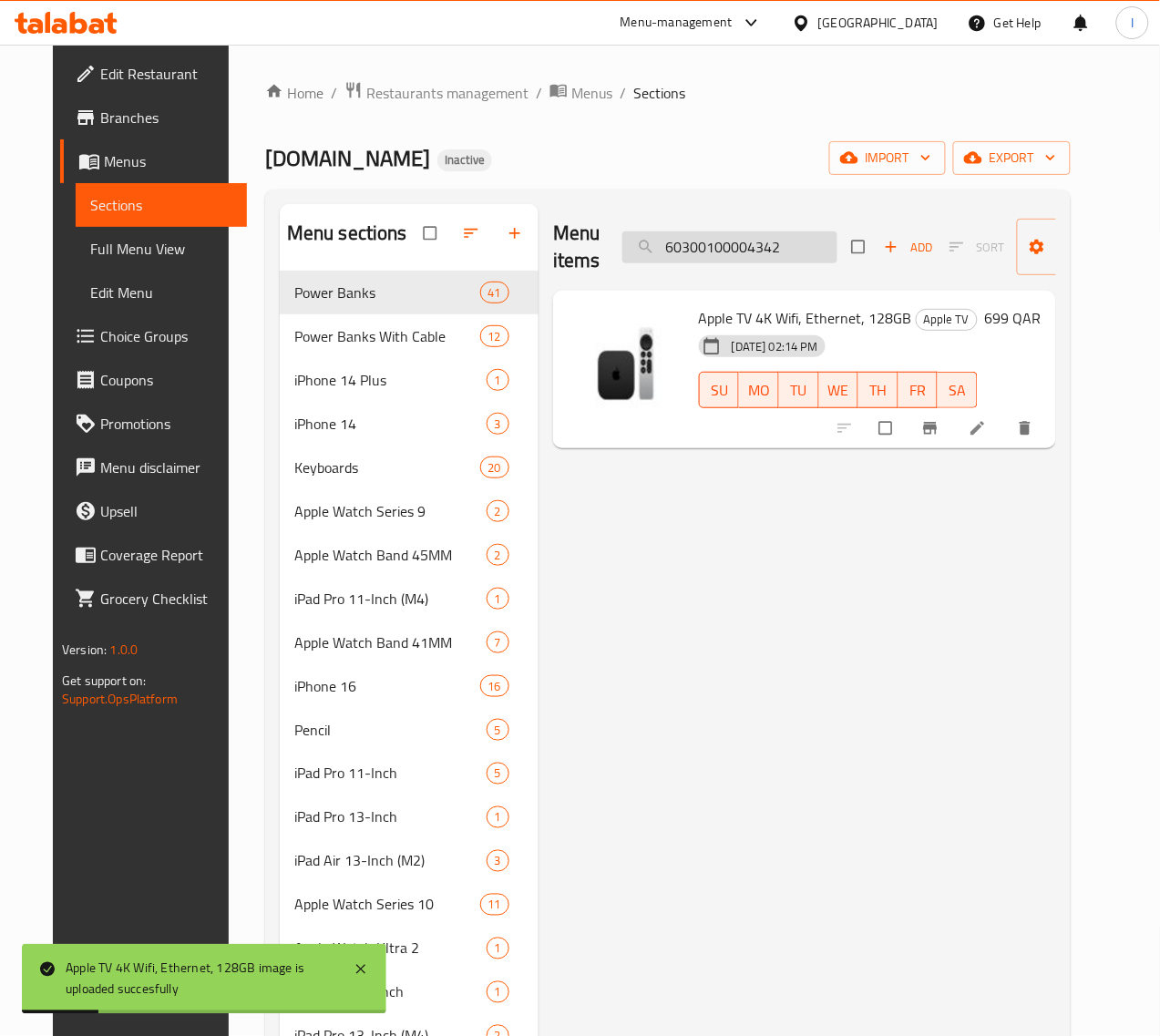
click at [670, 240] on input "60300100004342" at bounding box center [730, 247] width 215 height 32
paste input "3"
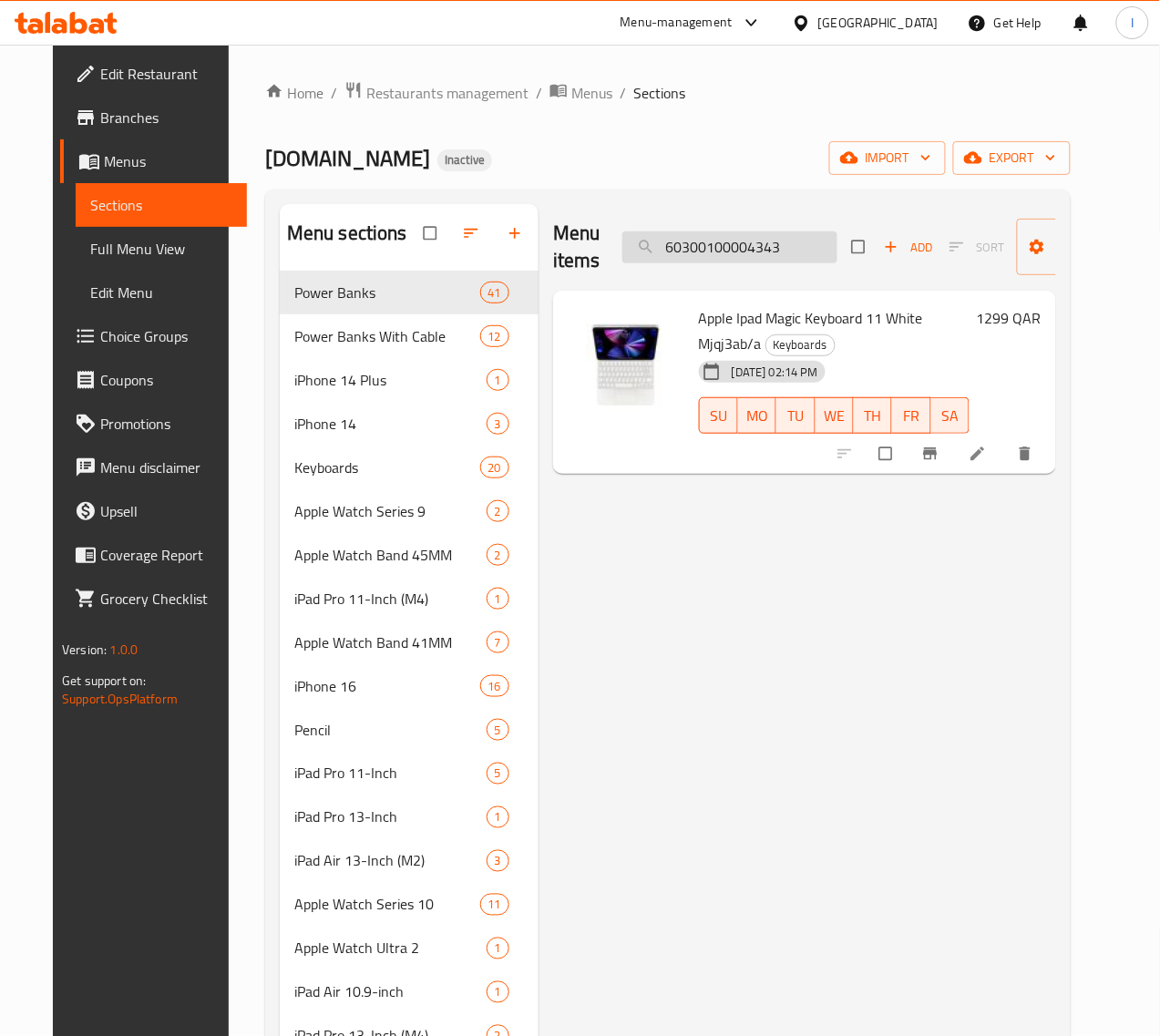
click at [711, 235] on input "60300100004343" at bounding box center [730, 247] width 215 height 32
paste input "4"
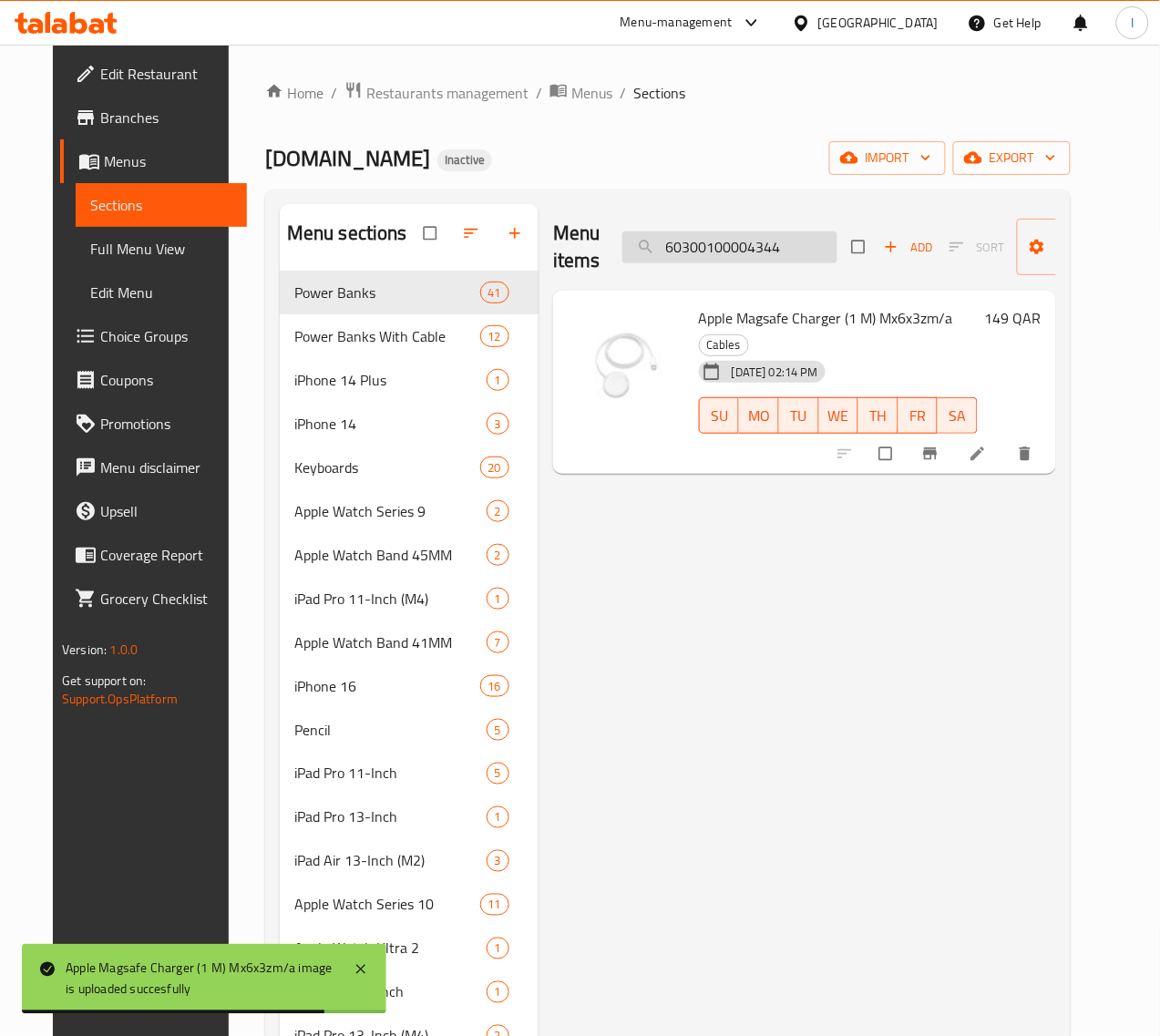
click at [758, 235] on input "60300100004344" at bounding box center [730, 247] width 215 height 32
paste input "5"
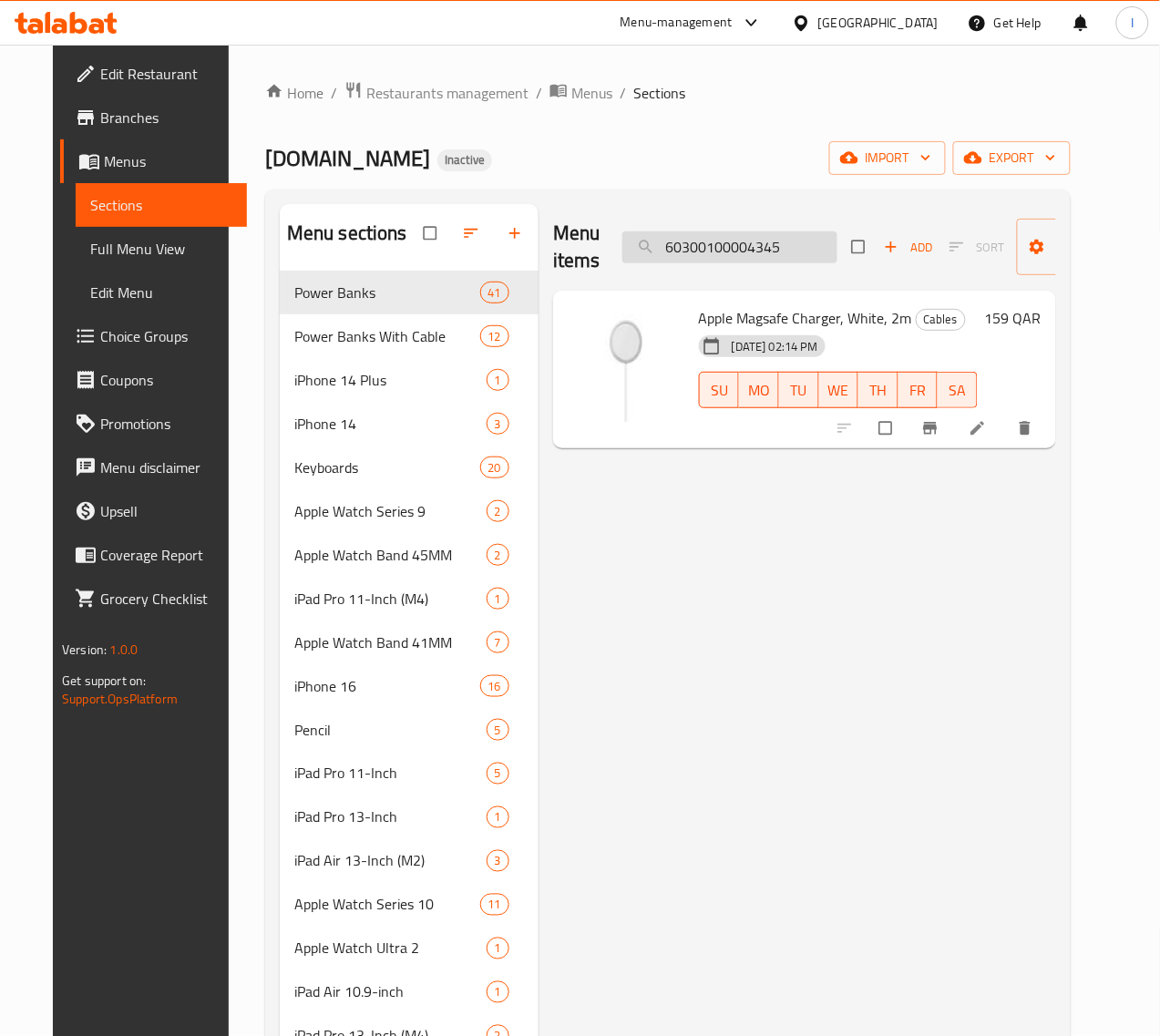
click at [777, 252] on input "60300100004345" at bounding box center [730, 247] width 215 height 32
click at [732, 253] on input "60300100004345" at bounding box center [730, 247] width 215 height 32
paste input "447"
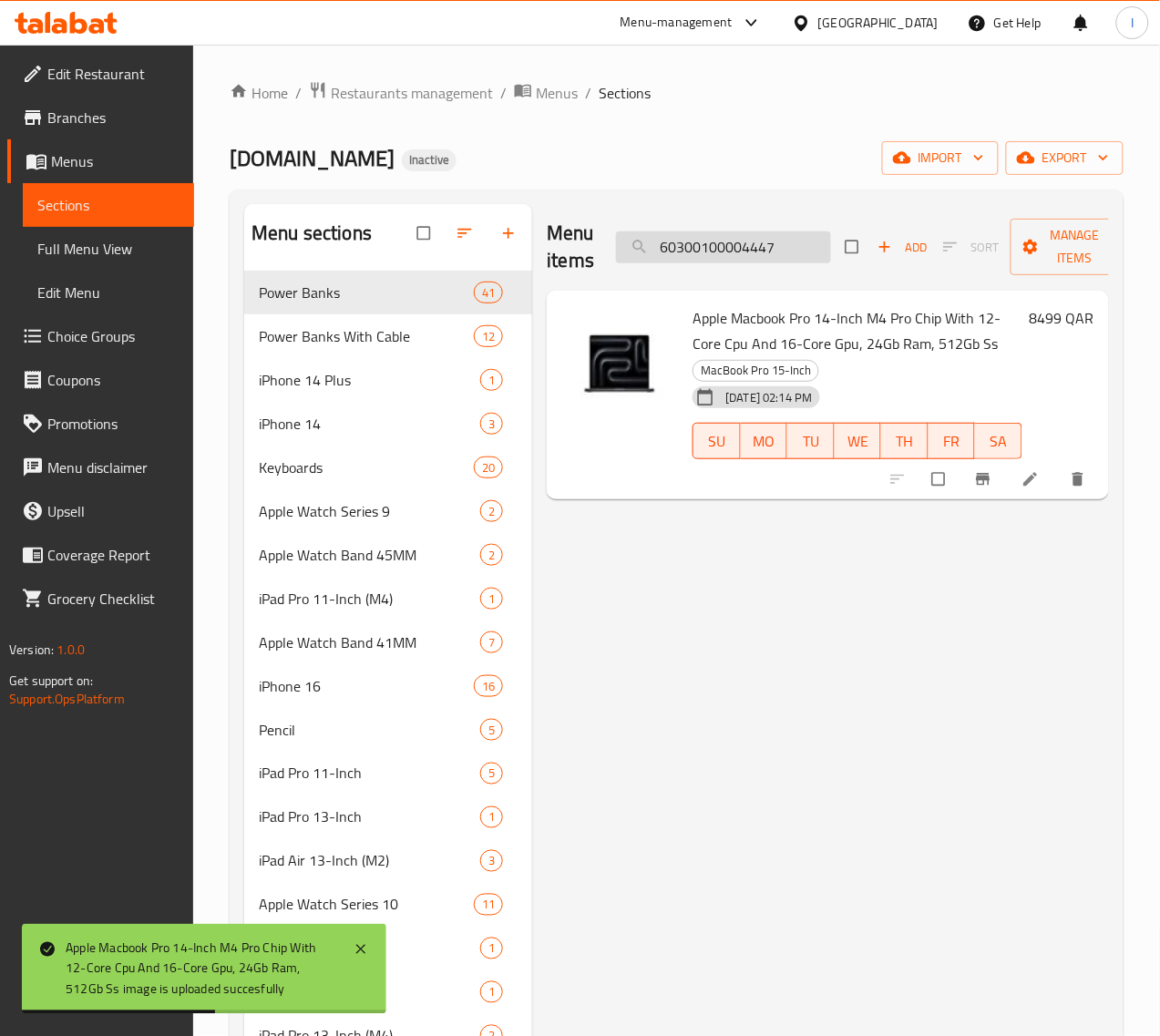
click at [652, 233] on input "60300100004447" at bounding box center [723, 247] width 215 height 32
paste input "520"
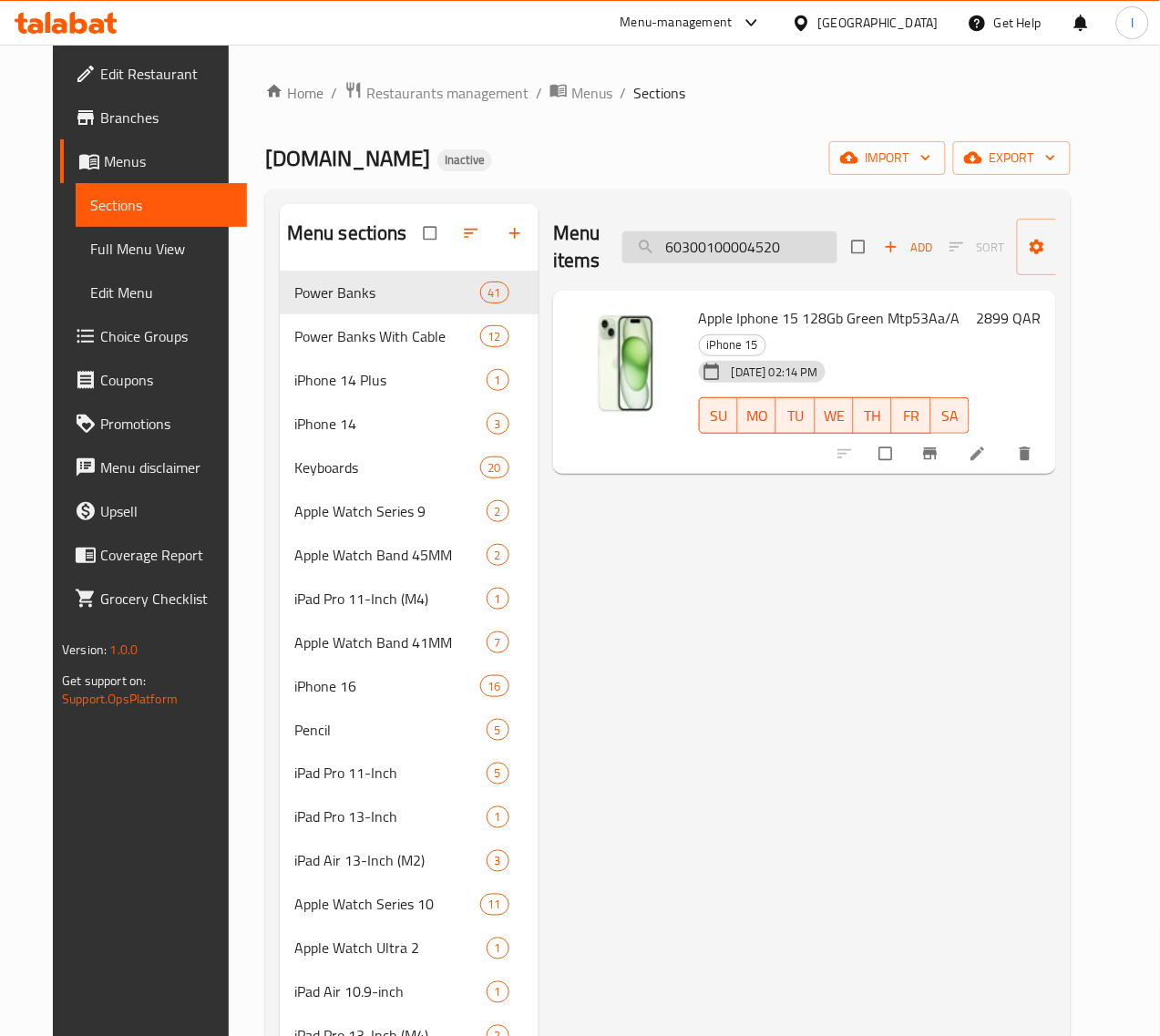
click at [708, 242] on input "60300100004520" at bounding box center [730, 247] width 215 height 32
paste input "3"
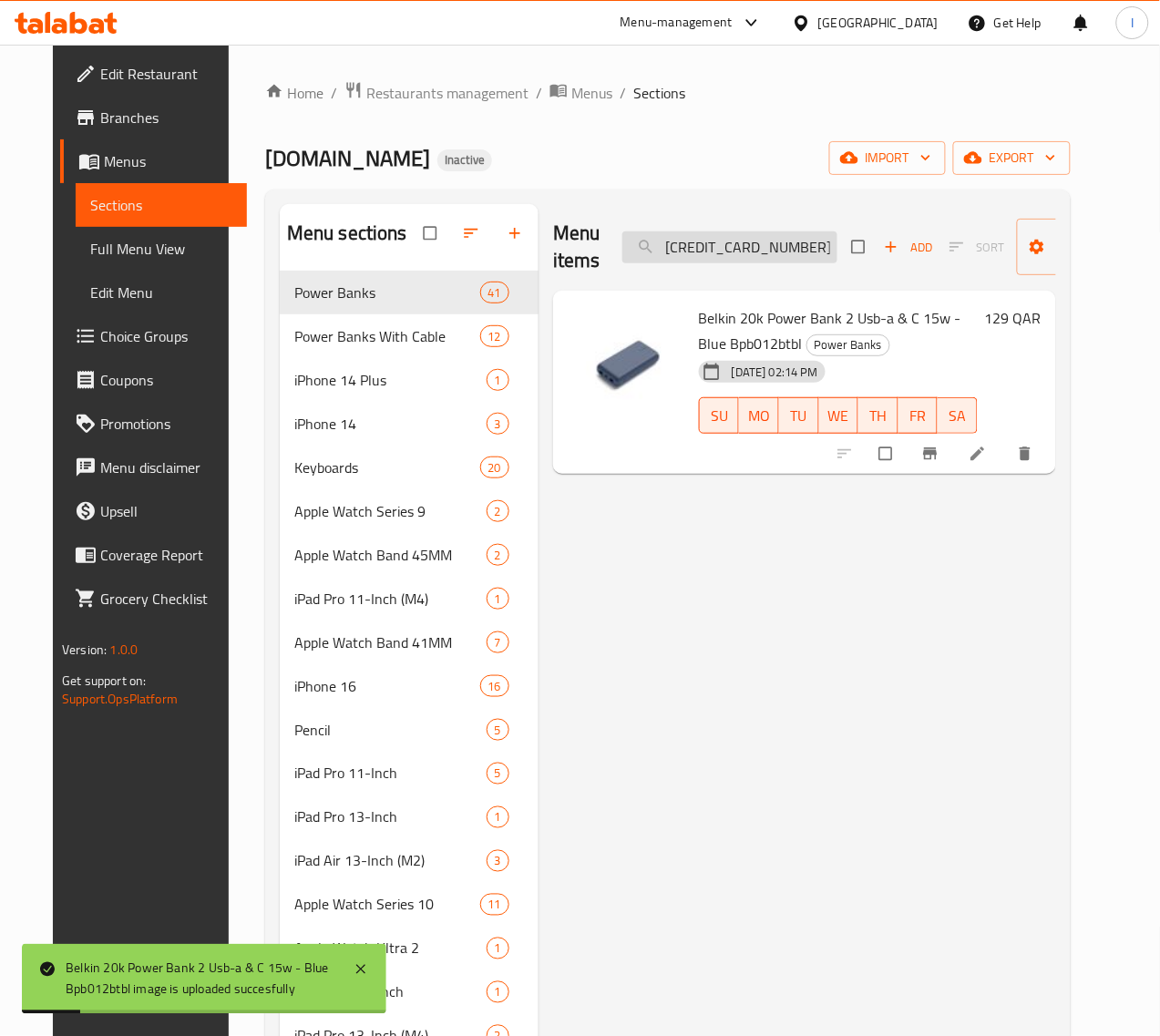
click at [741, 252] on input "[CREDIT_CARD_NUMBER]" at bounding box center [730, 247] width 215 height 32
paste input "5"
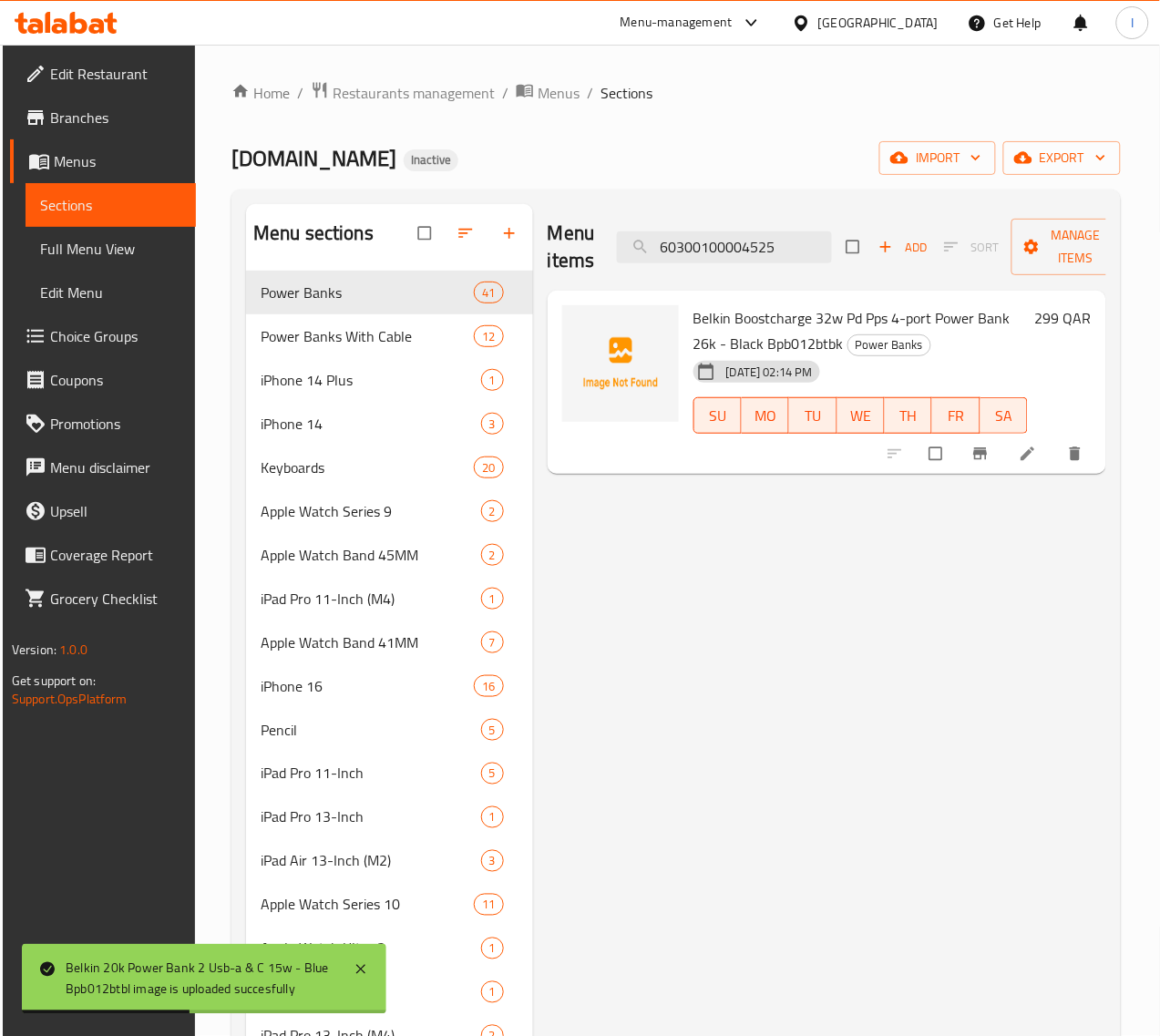
type input "60300100004525"
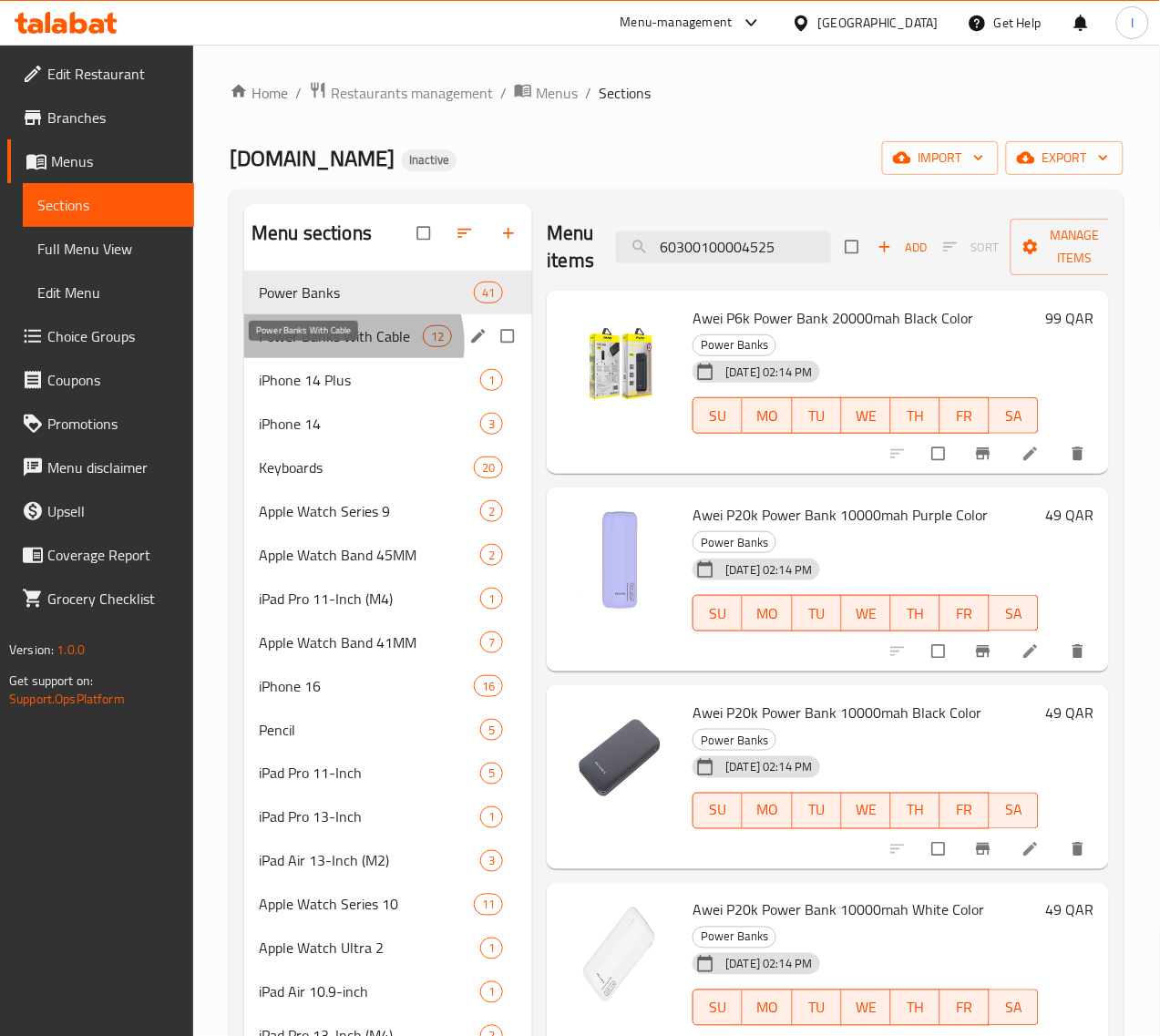
click at [348, 347] on span "Power Banks With Cable" at bounding box center [341, 336] width 164 height 22
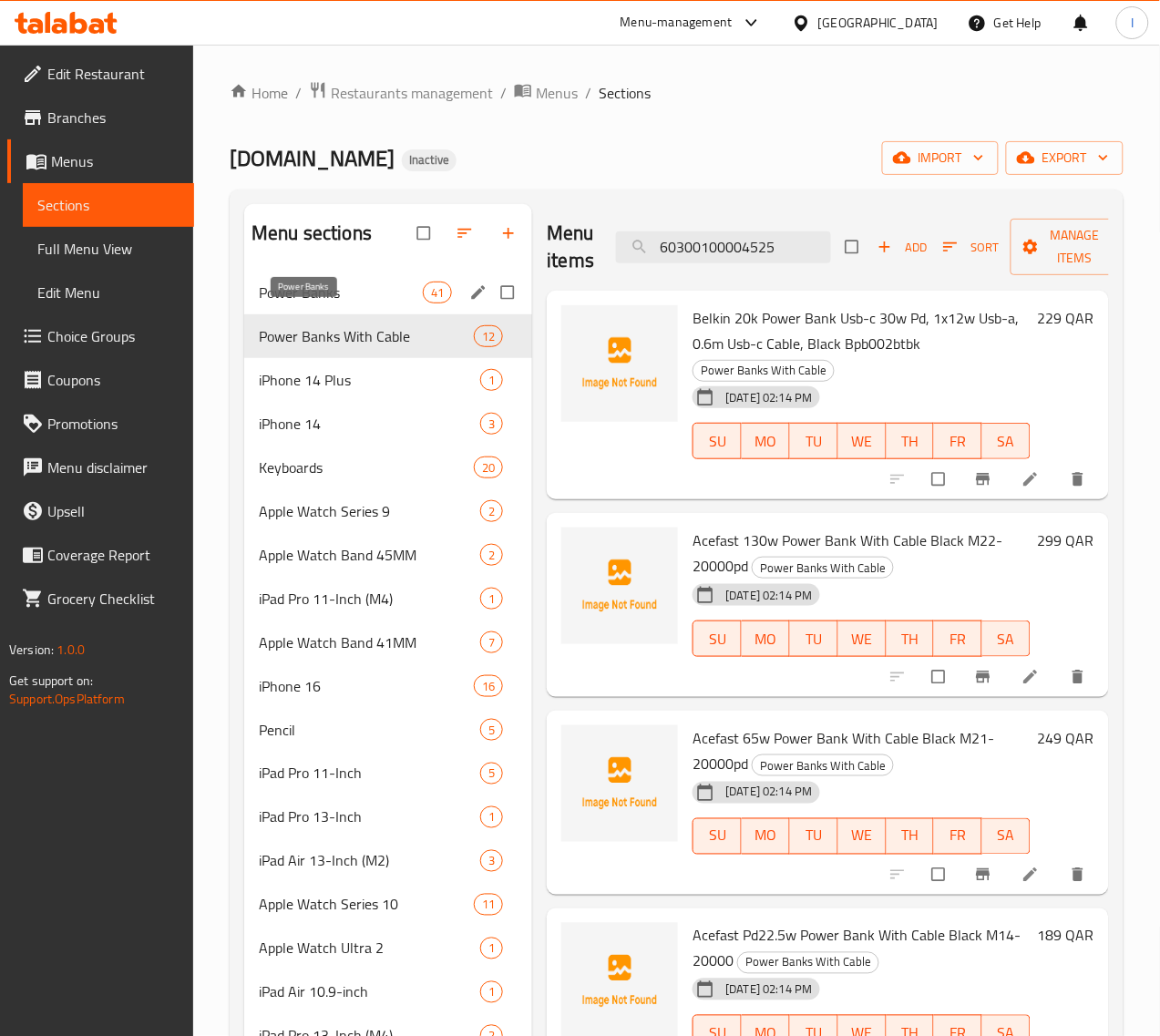
click at [325, 303] on span "Power Banks" at bounding box center [341, 292] width 164 height 22
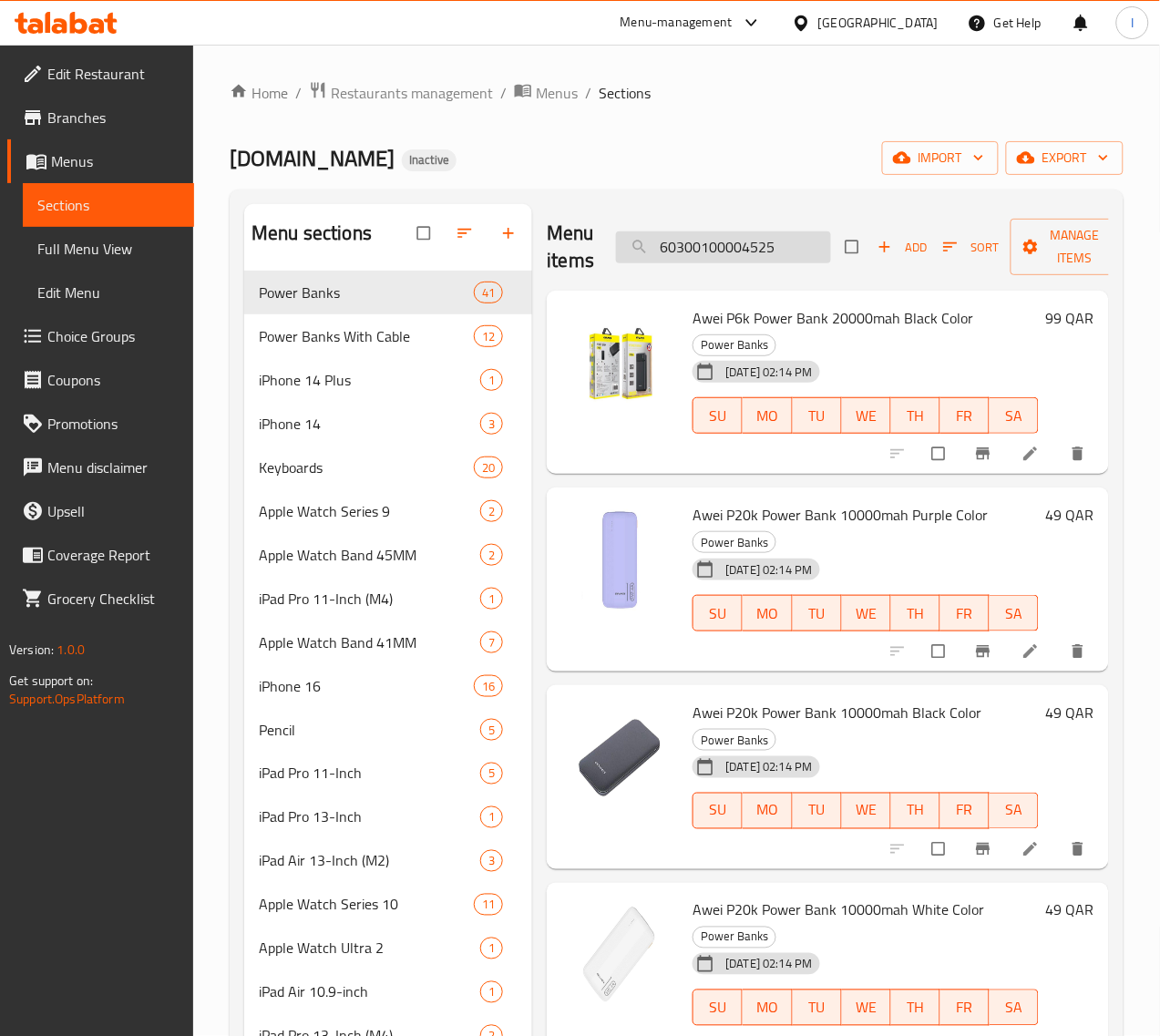
click at [731, 246] on input "60300100004525" at bounding box center [723, 247] width 215 height 32
click at [675, 253] on input "search" at bounding box center [723, 247] width 215 height 32
paste input "60300100004525"
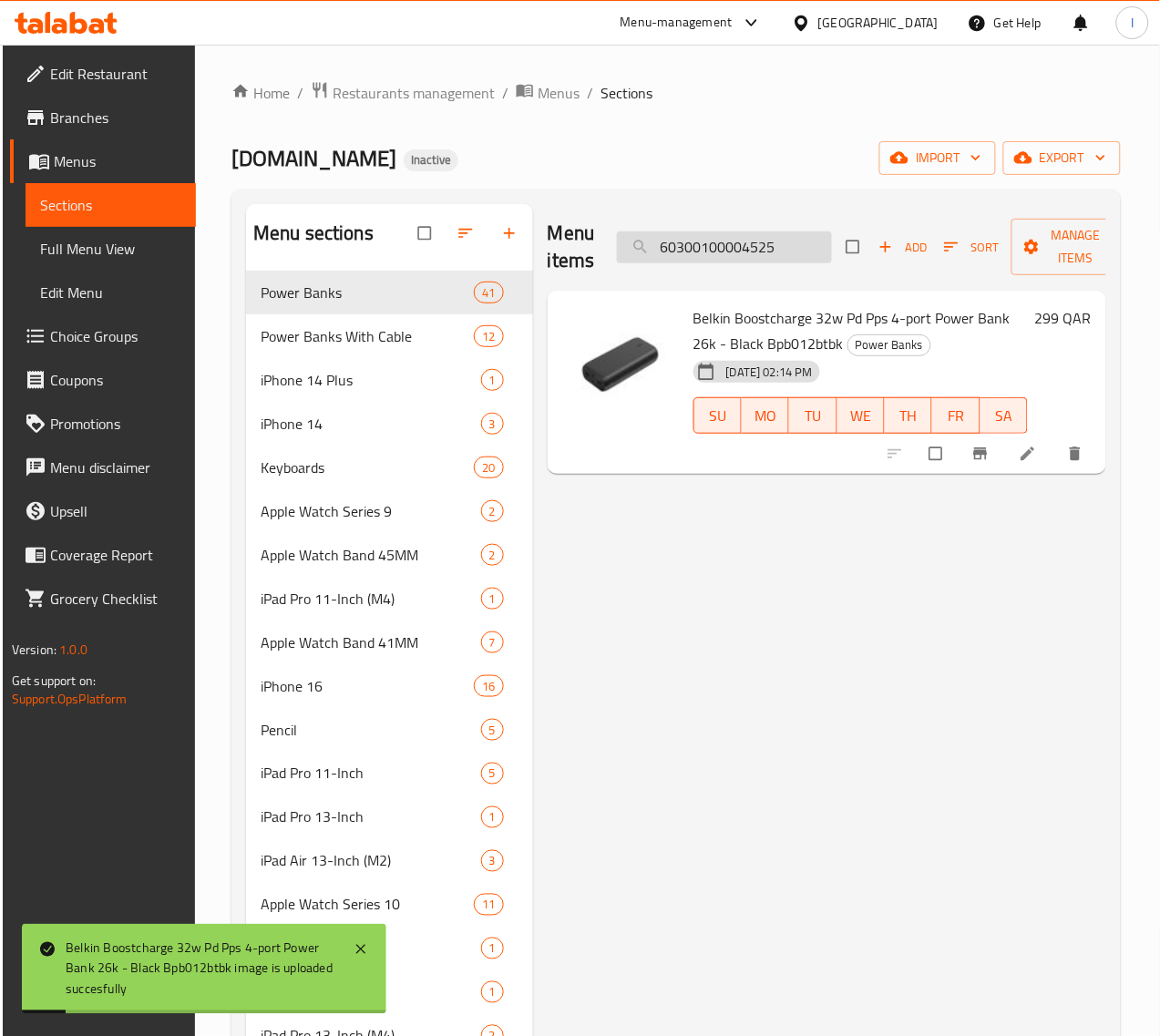
click at [697, 247] on input "60300100004525" at bounding box center [724, 247] width 215 height 32
paste input "3"
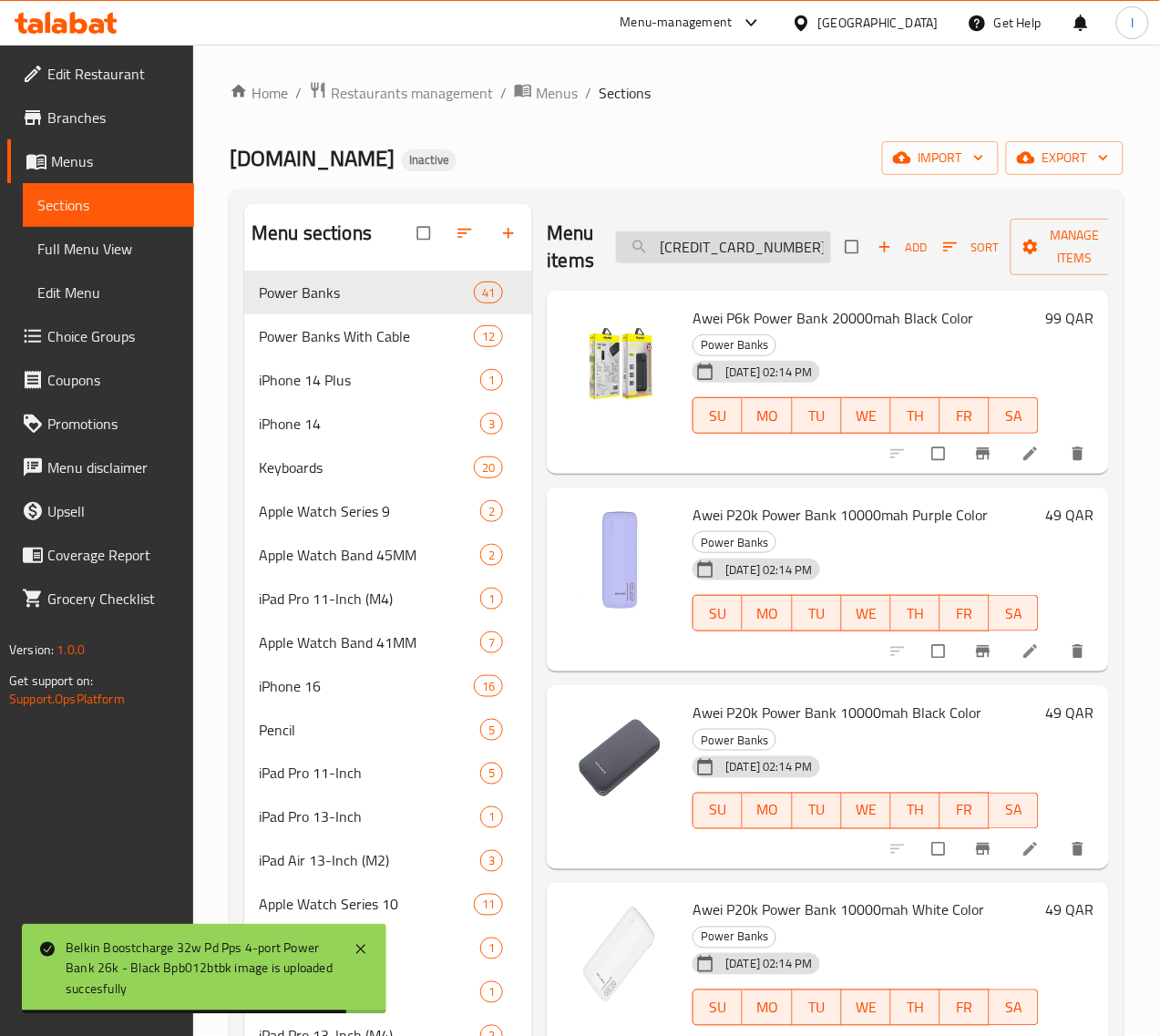
click at [678, 244] on input "[CREDIT_CARD_NUMBER]" at bounding box center [723, 247] width 215 height 32
paste input "6"
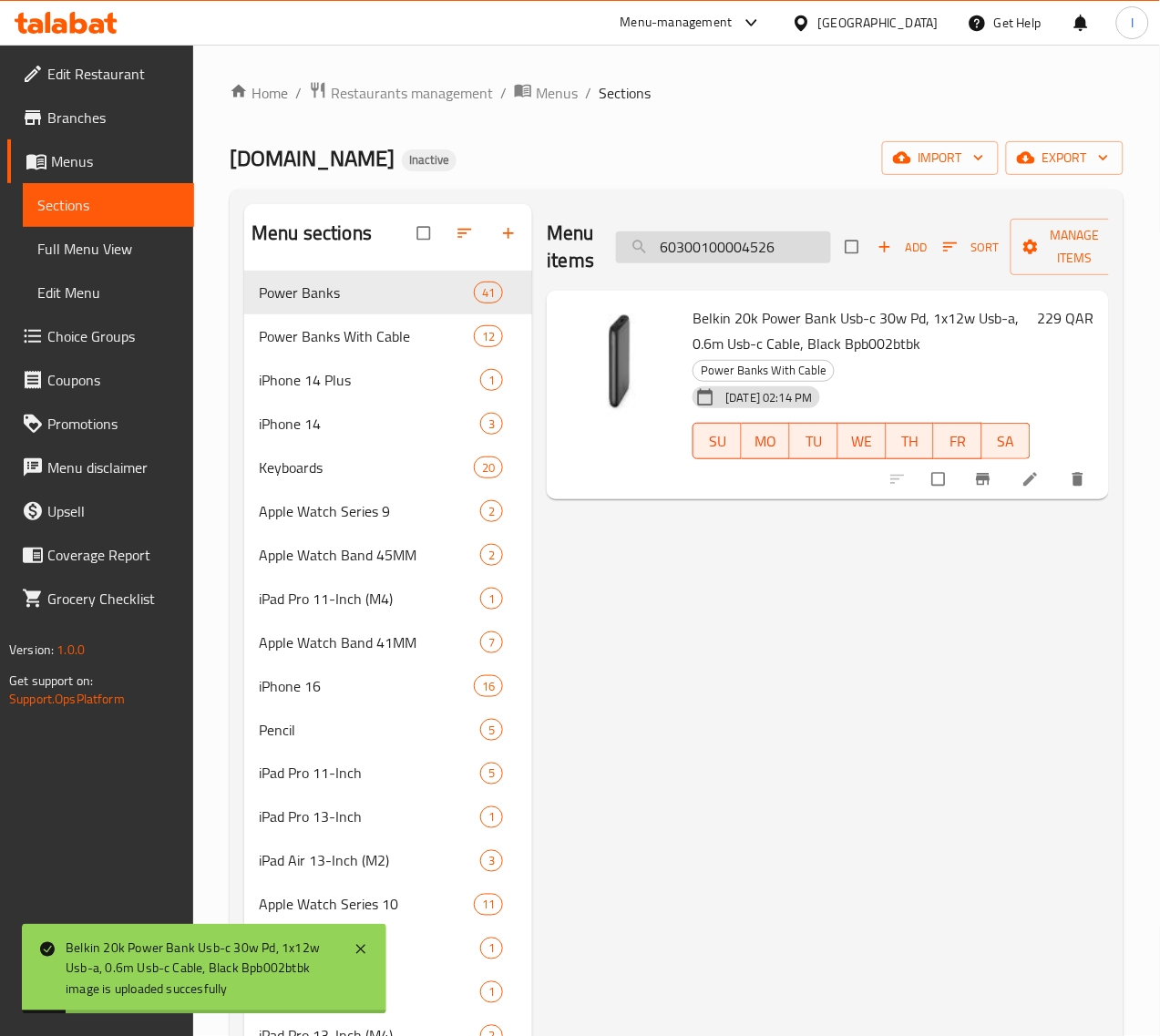
click at [722, 244] on input "60300100004526" at bounding box center [723, 247] width 215 height 32
paste input "7"
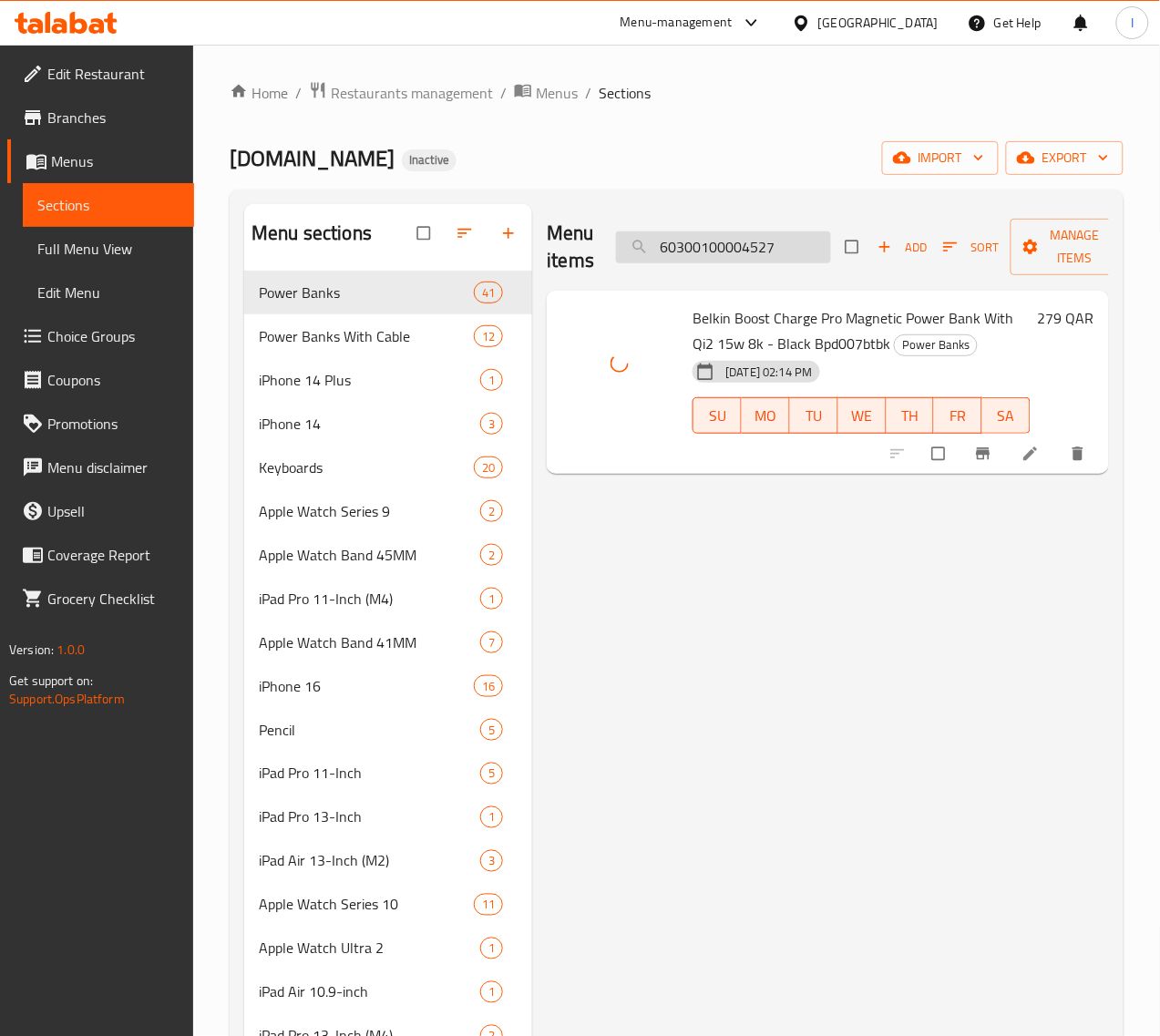
click at [722, 238] on input "60300100004527" at bounding box center [723, 247] width 215 height 32
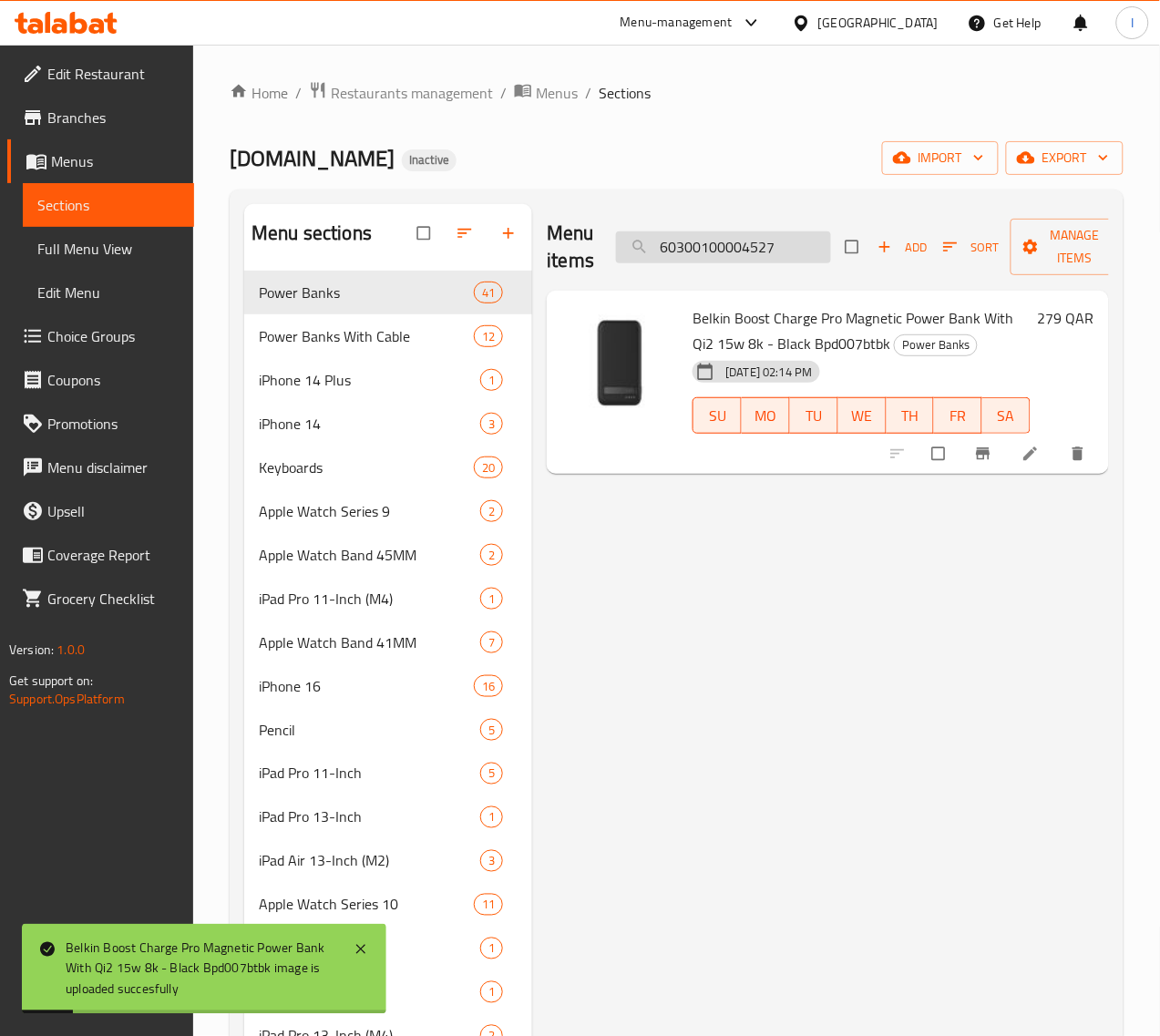
paste input "8"
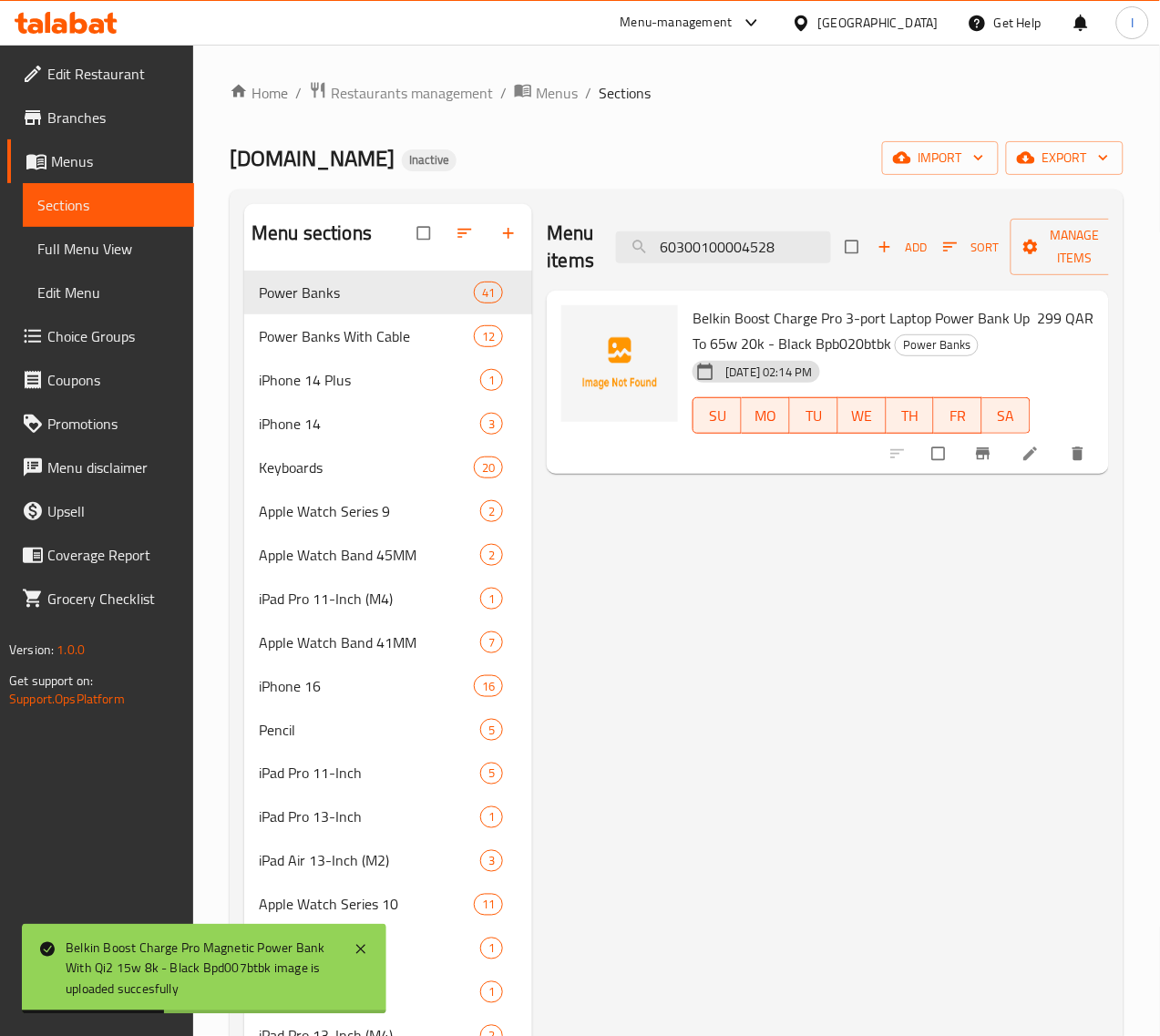
type input "60300100004528"
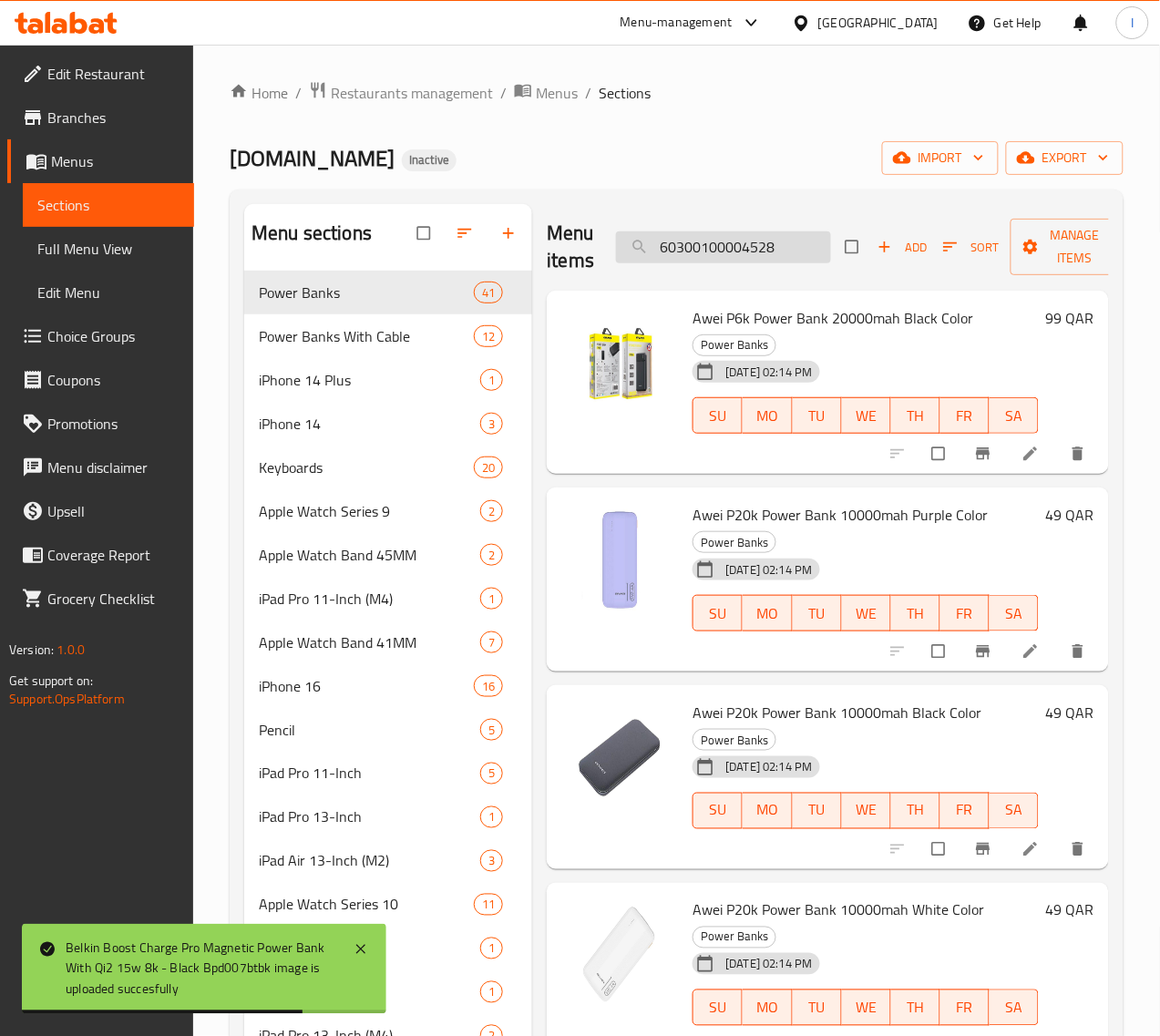
click at [722, 240] on input "60300100004528" at bounding box center [723, 247] width 215 height 32
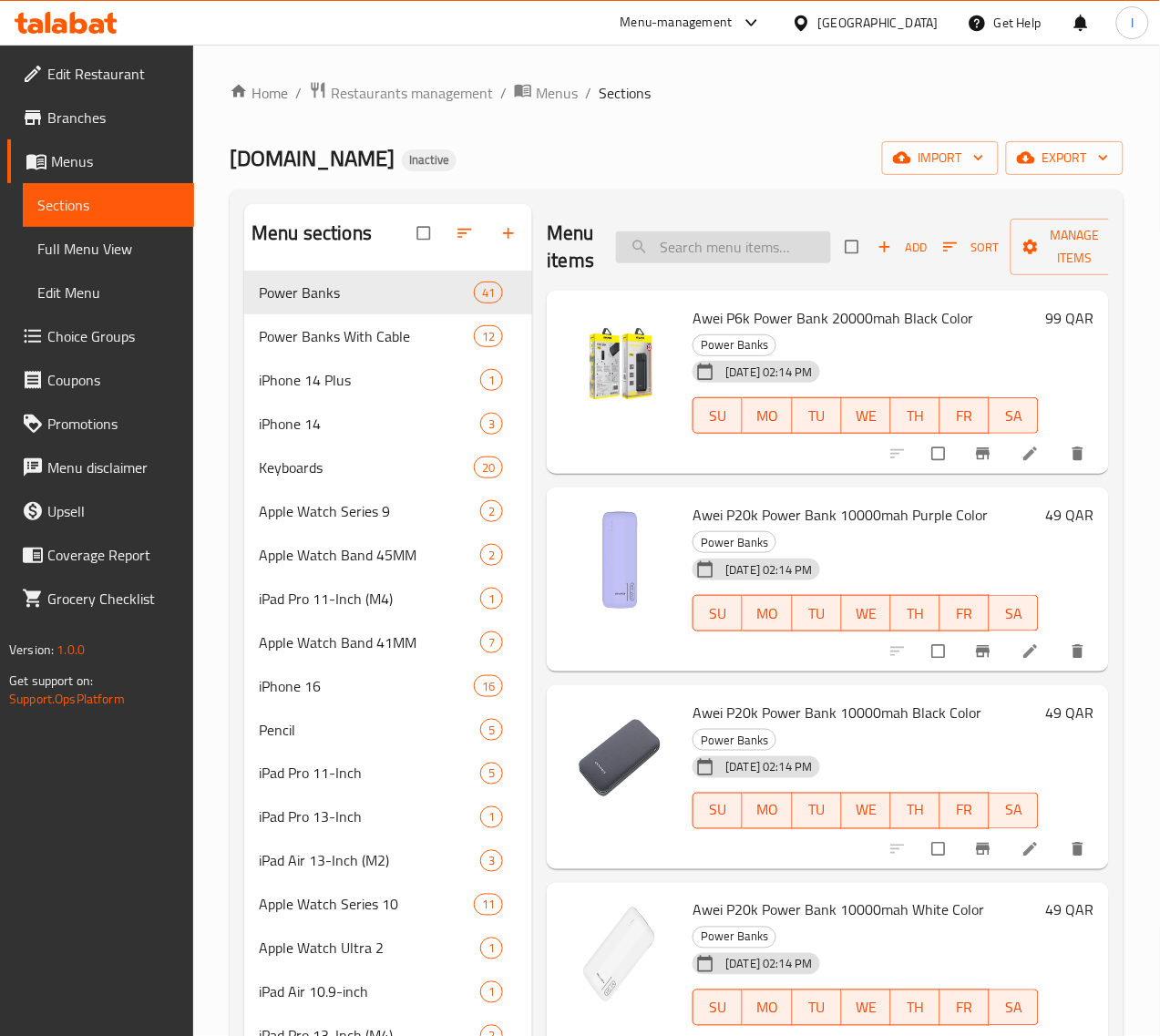
click at [667, 246] on input "search" at bounding box center [723, 247] width 215 height 32
paste input "60300100004528"
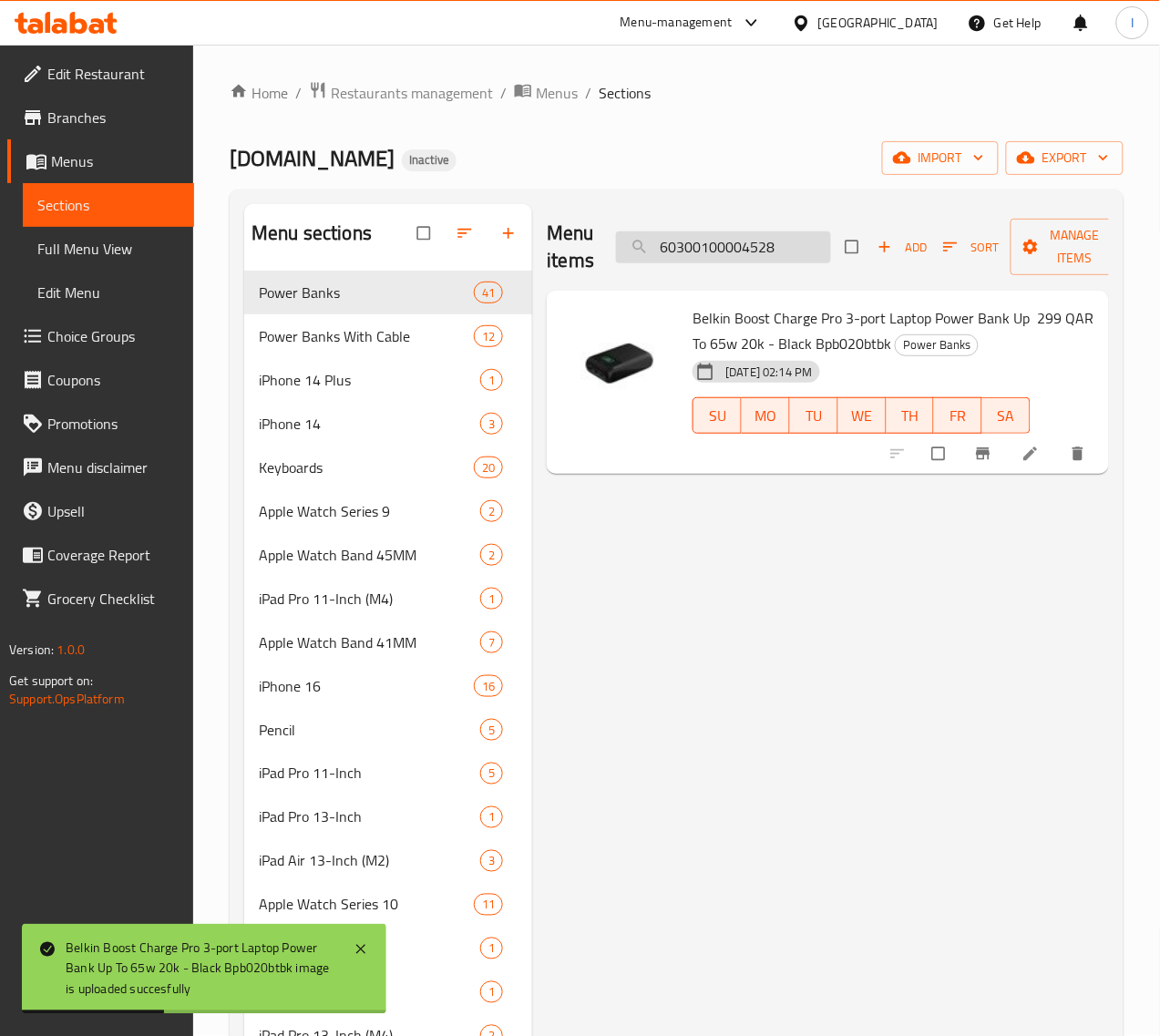
click at [642, 252] on input "60300100004528" at bounding box center [723, 247] width 215 height 32
paste input "875"
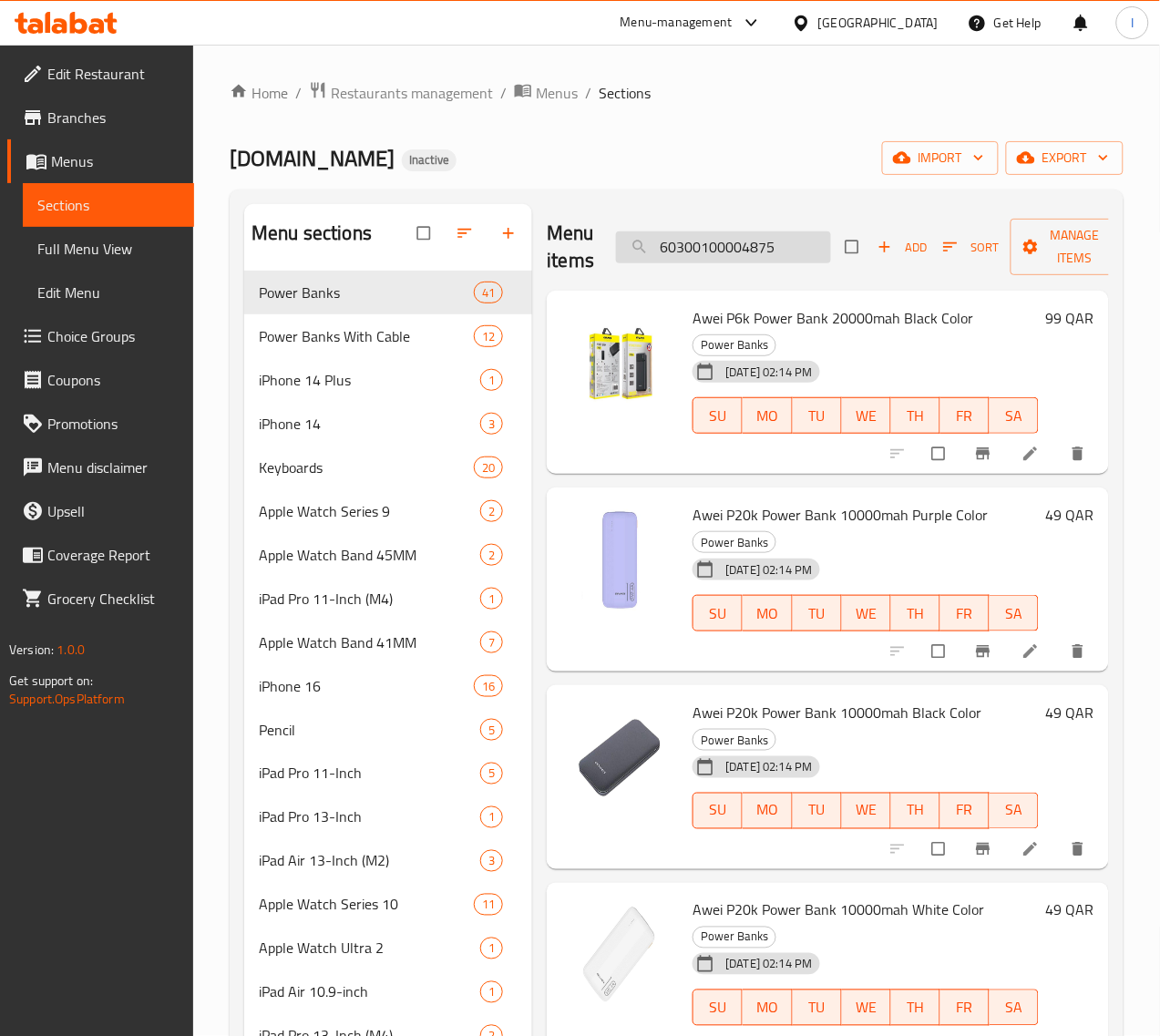
click at [685, 247] on input "60300100004875" at bounding box center [723, 247] width 215 height 32
paste input "9"
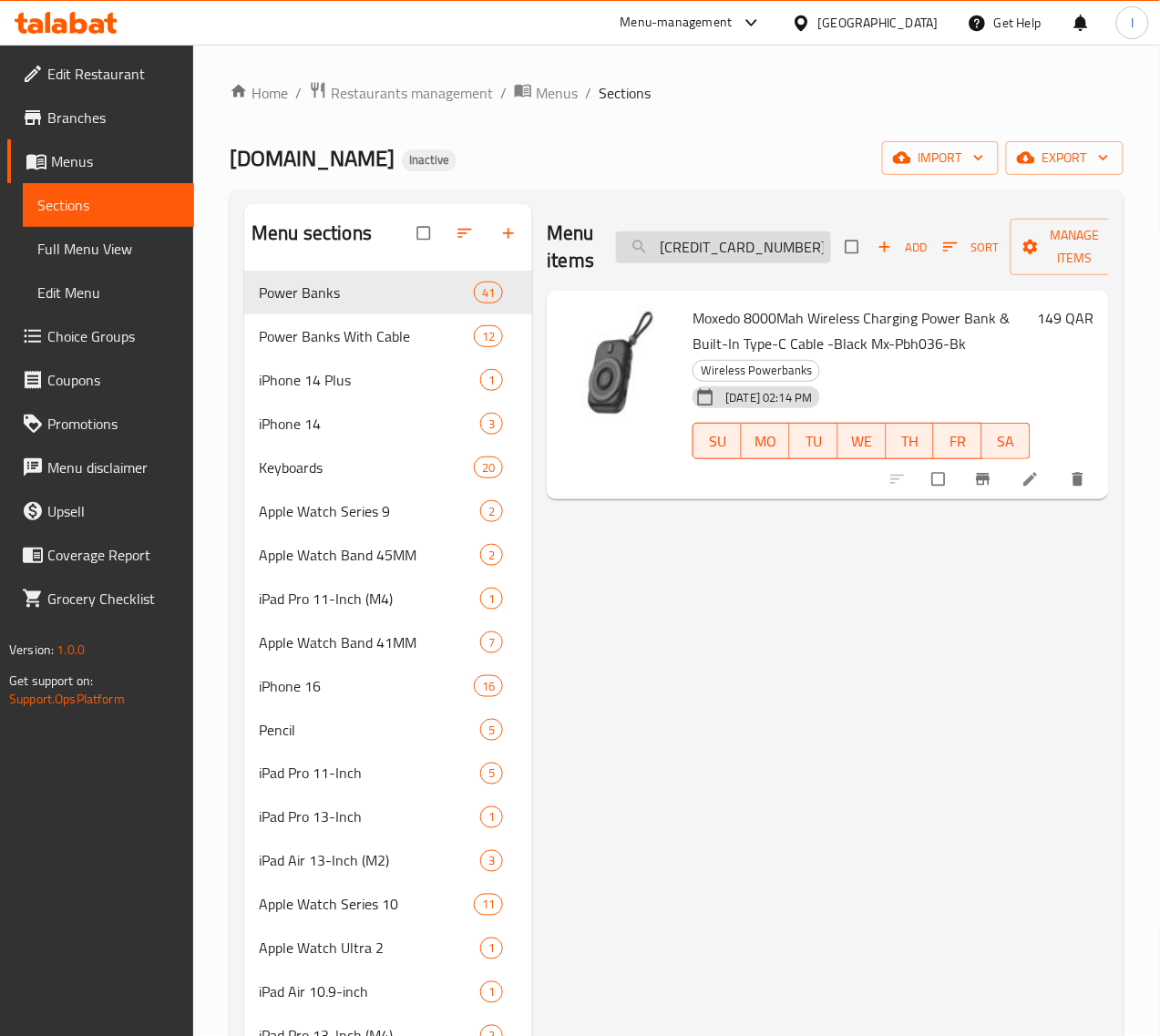
click at [679, 257] on input "60300100004879" at bounding box center [723, 247] width 215 height 32
paste input "5"
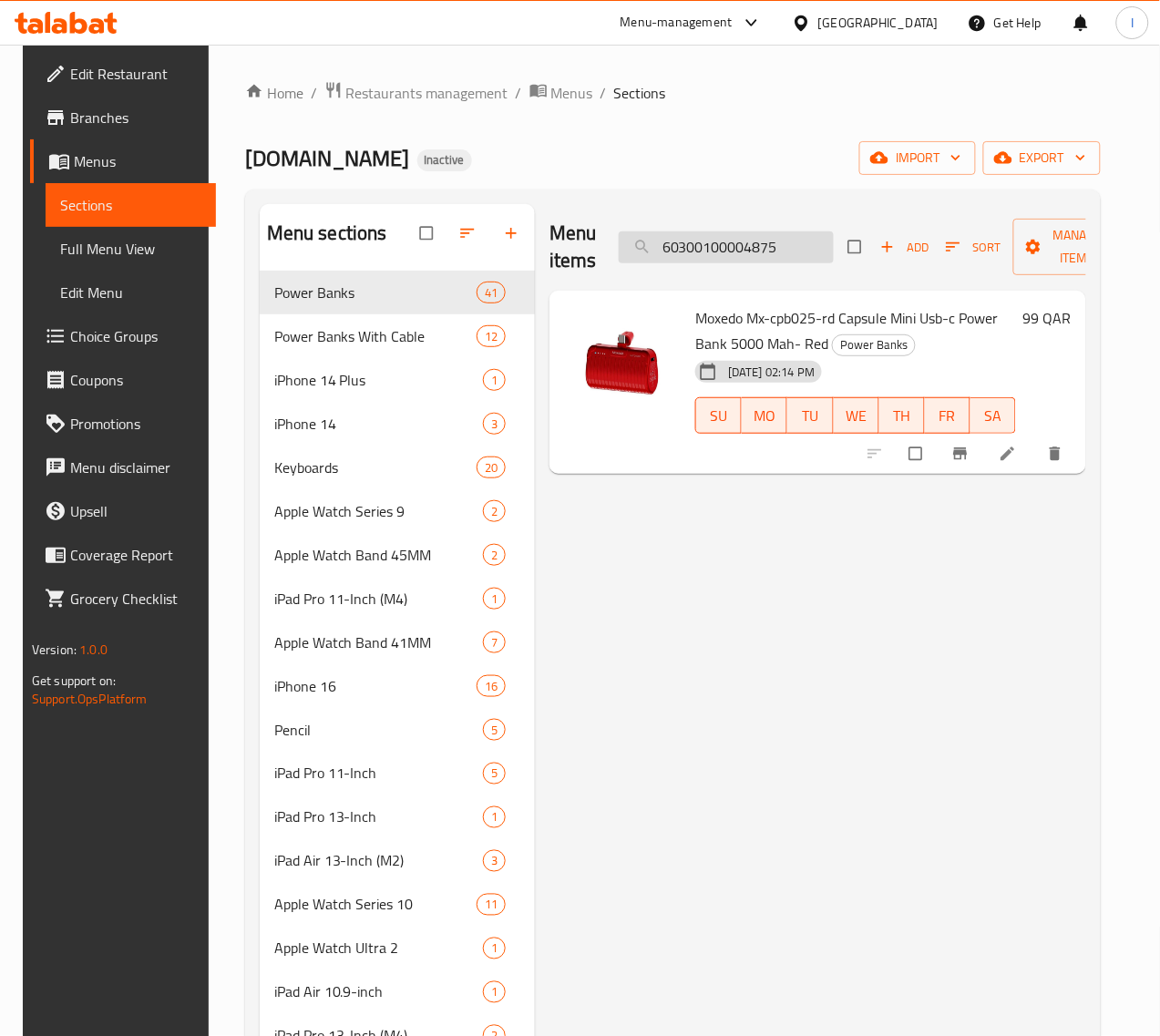
click at [691, 242] on input "60300100004875" at bounding box center [726, 247] width 215 height 32
paste input "80"
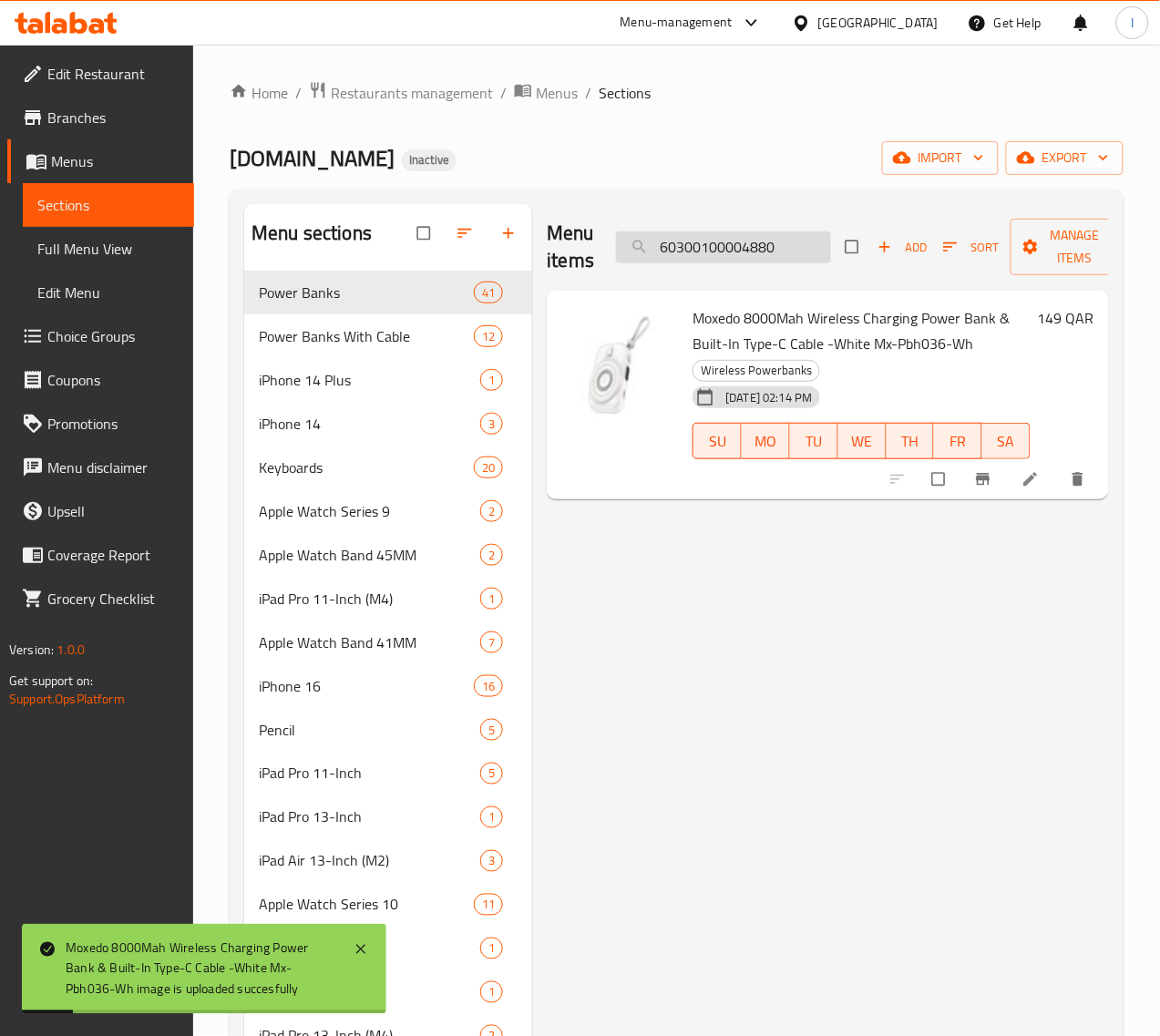
click at [731, 255] on input "60300100004880" at bounding box center [723, 247] width 215 height 32
paste input "1"
click at [736, 258] on input "60300100004881" at bounding box center [723, 247] width 215 height 32
paste input "937"
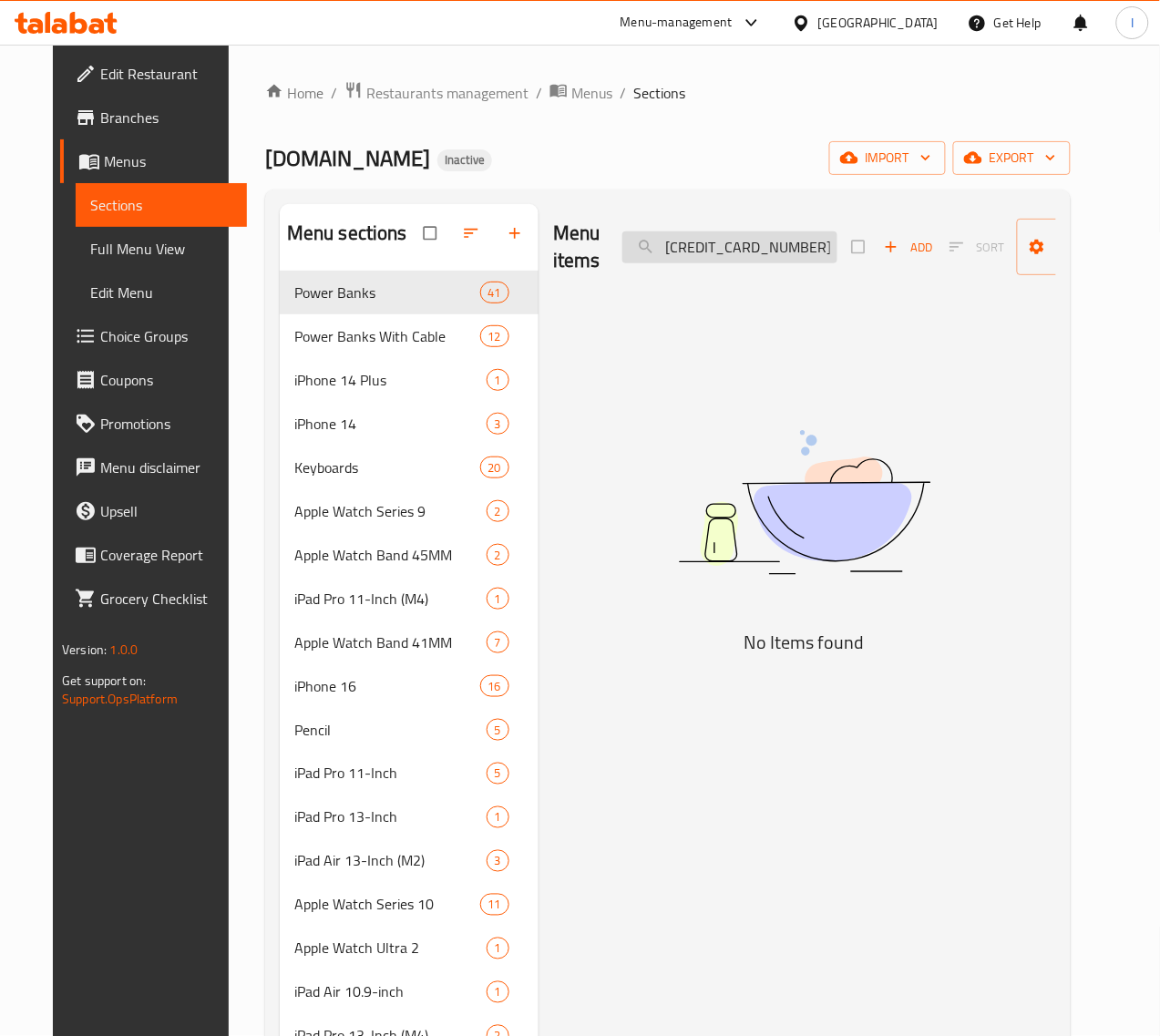
click at [703, 233] on input "60300100004937" at bounding box center [730, 247] width 215 height 32
paste input "8"
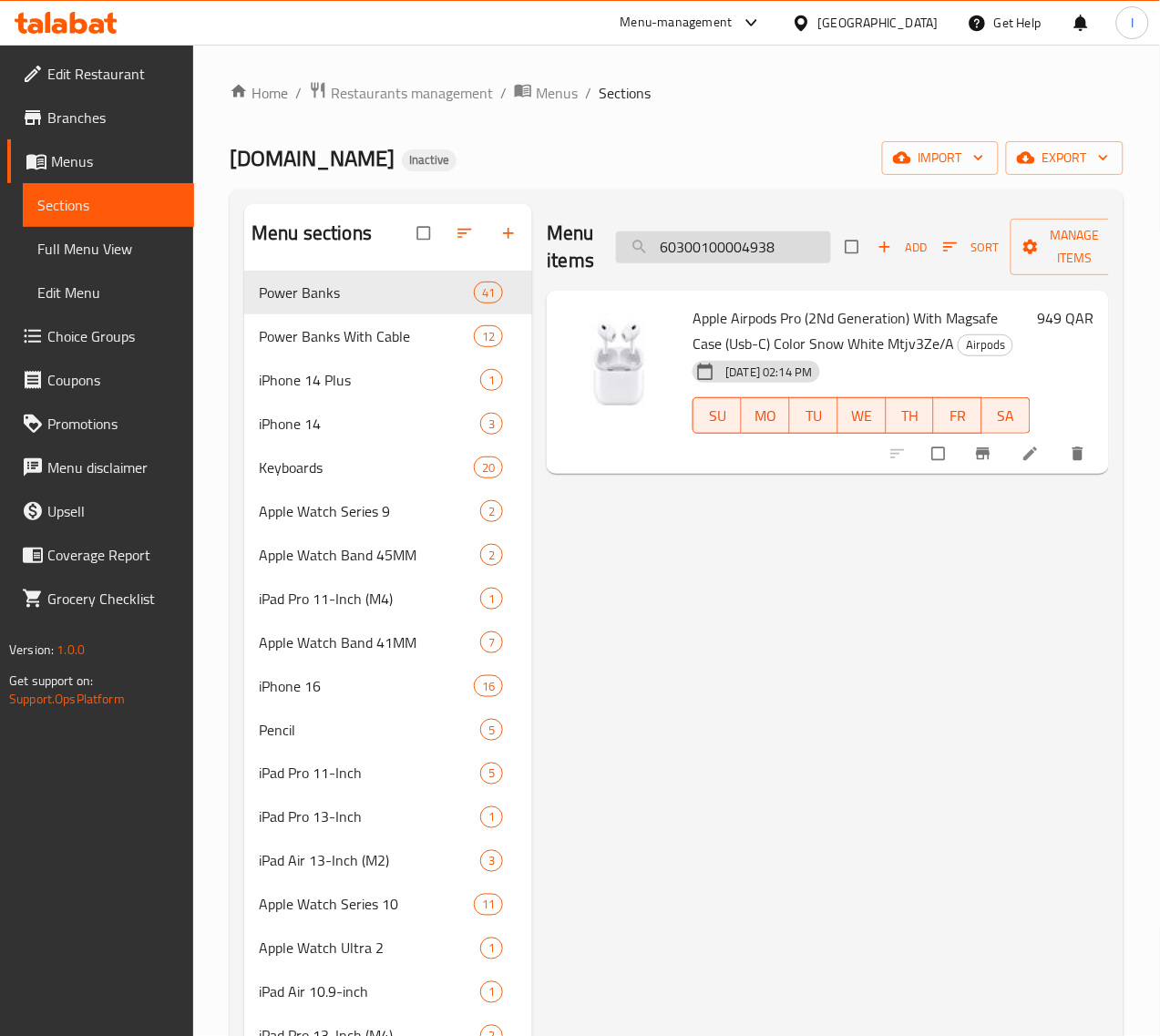
click at [740, 255] on input "60300100004938" at bounding box center [723, 247] width 215 height 32
paste input "81"
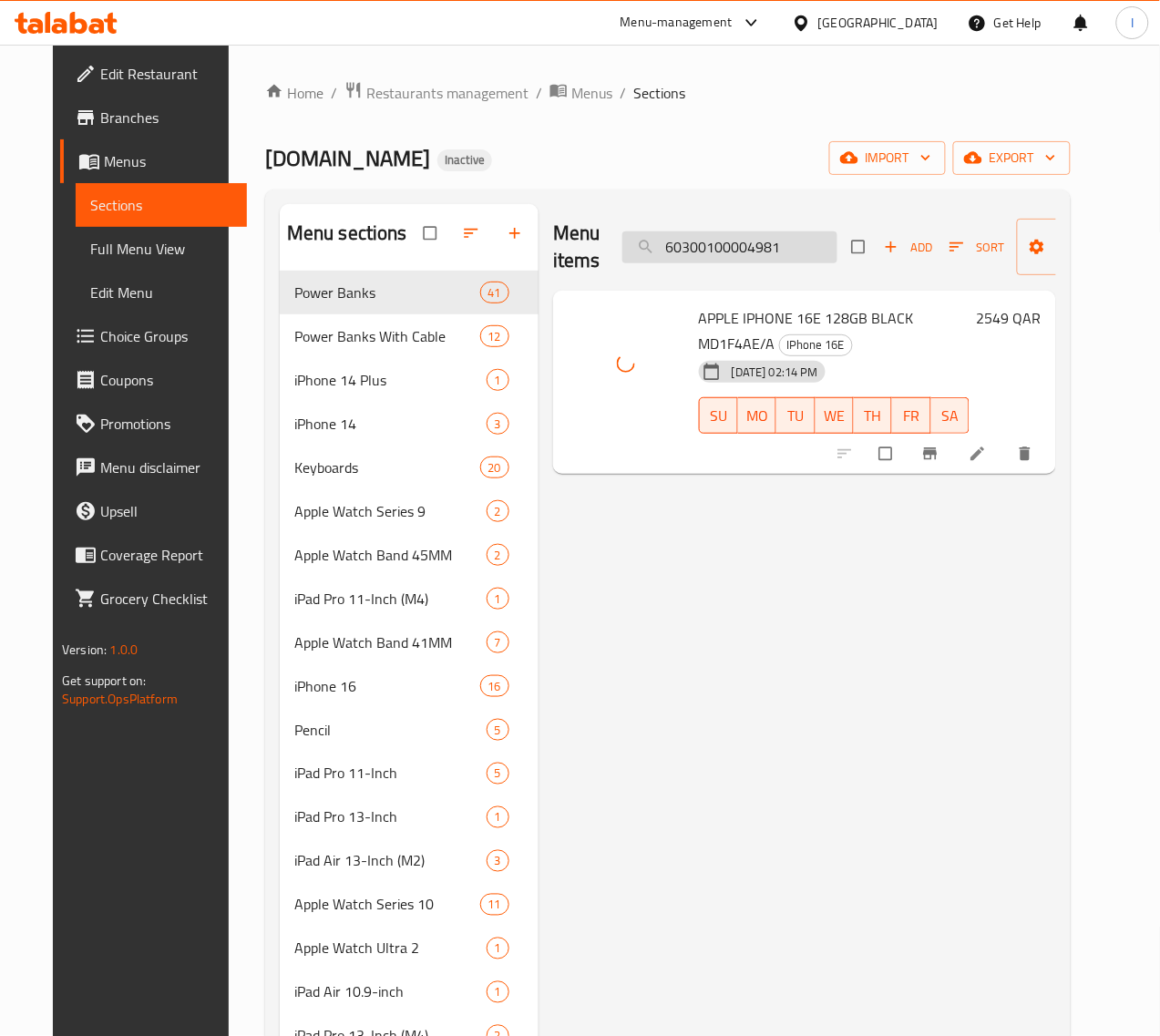
click at [712, 258] on input "60300100004981" at bounding box center [730, 247] width 215 height 32
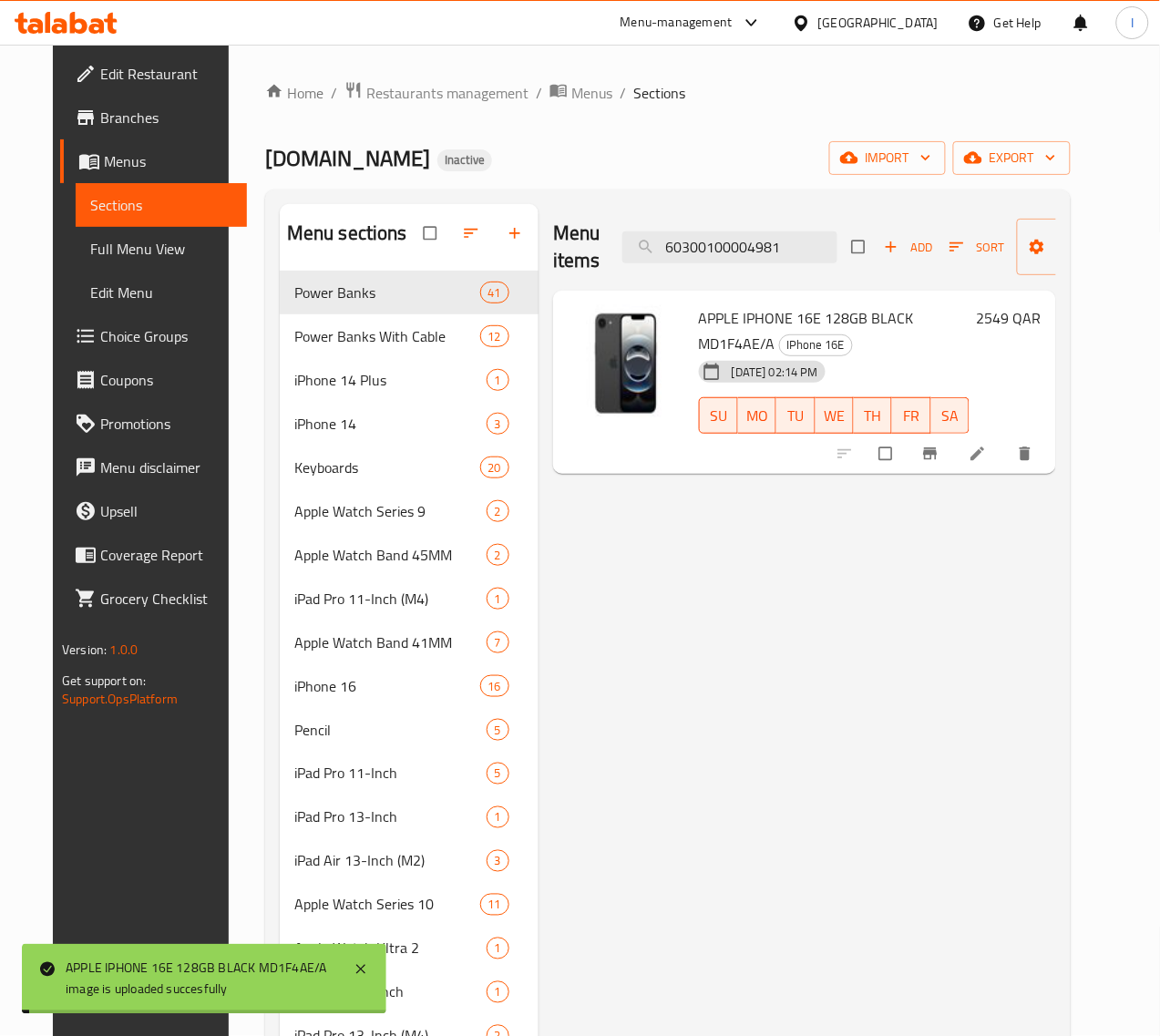
paste input "3"
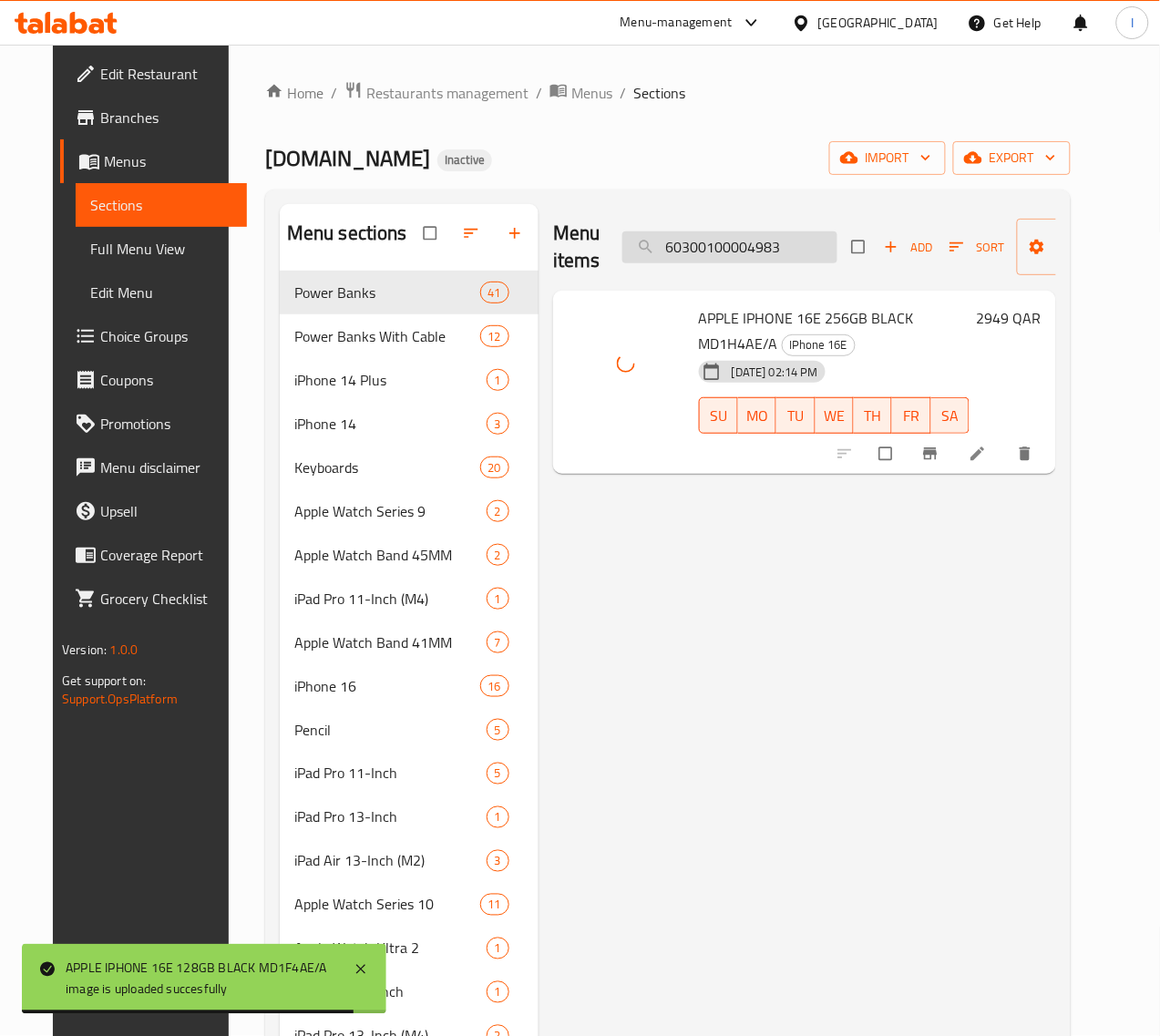
click at [753, 250] on input "60300100004983" at bounding box center [730, 247] width 215 height 32
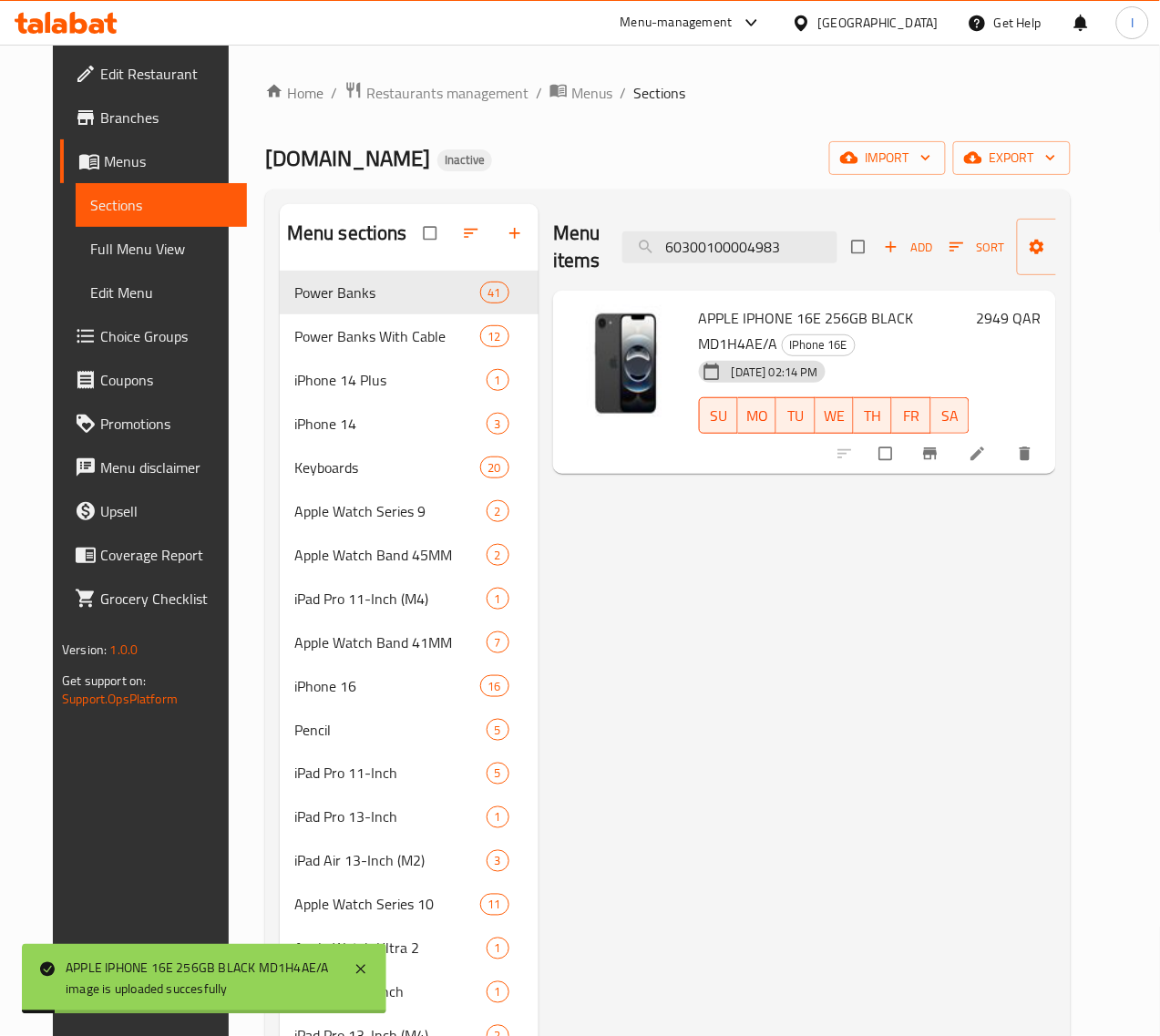
paste input "4"
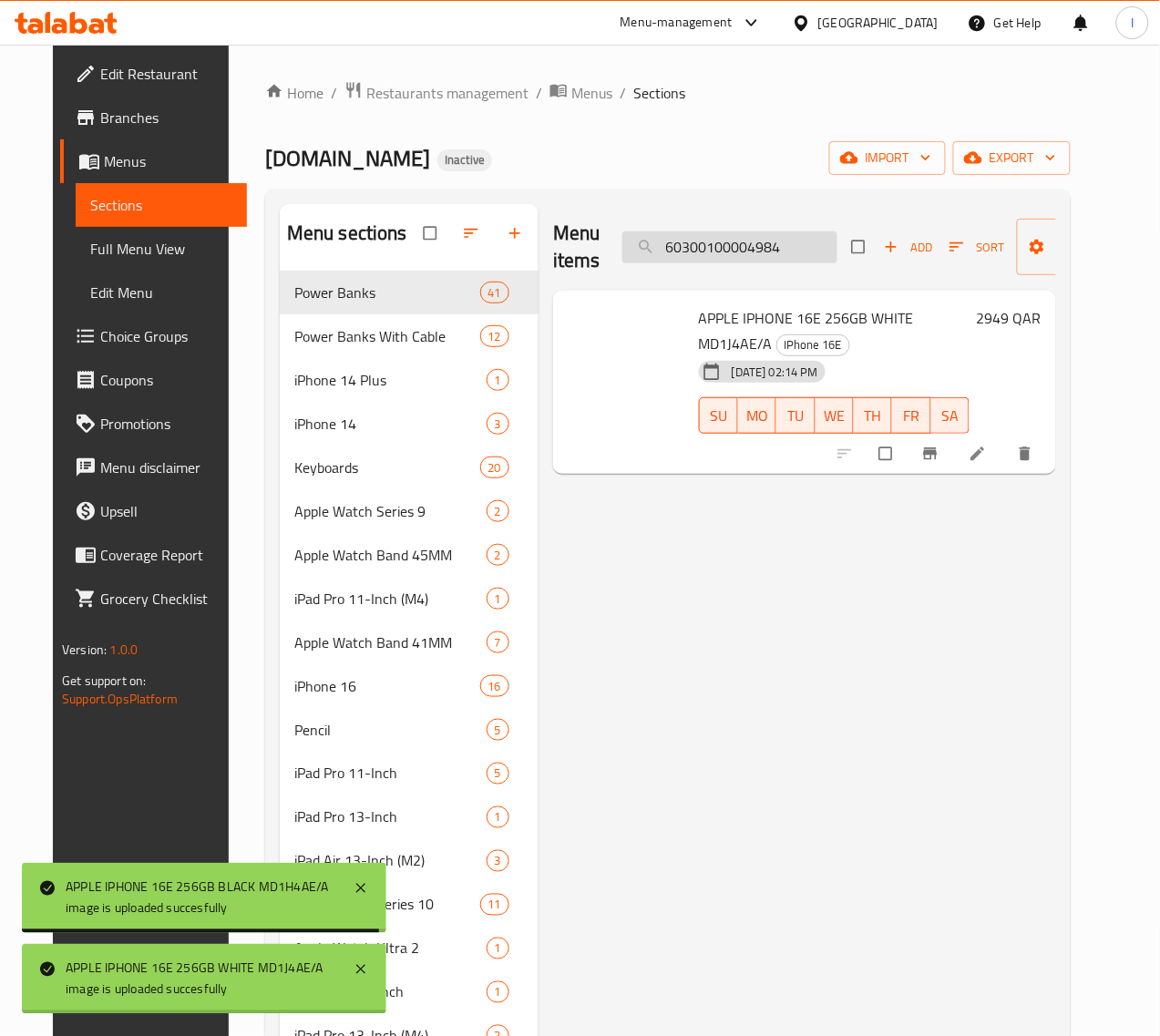
click at [729, 250] on input "60300100004984" at bounding box center [730, 247] width 215 height 32
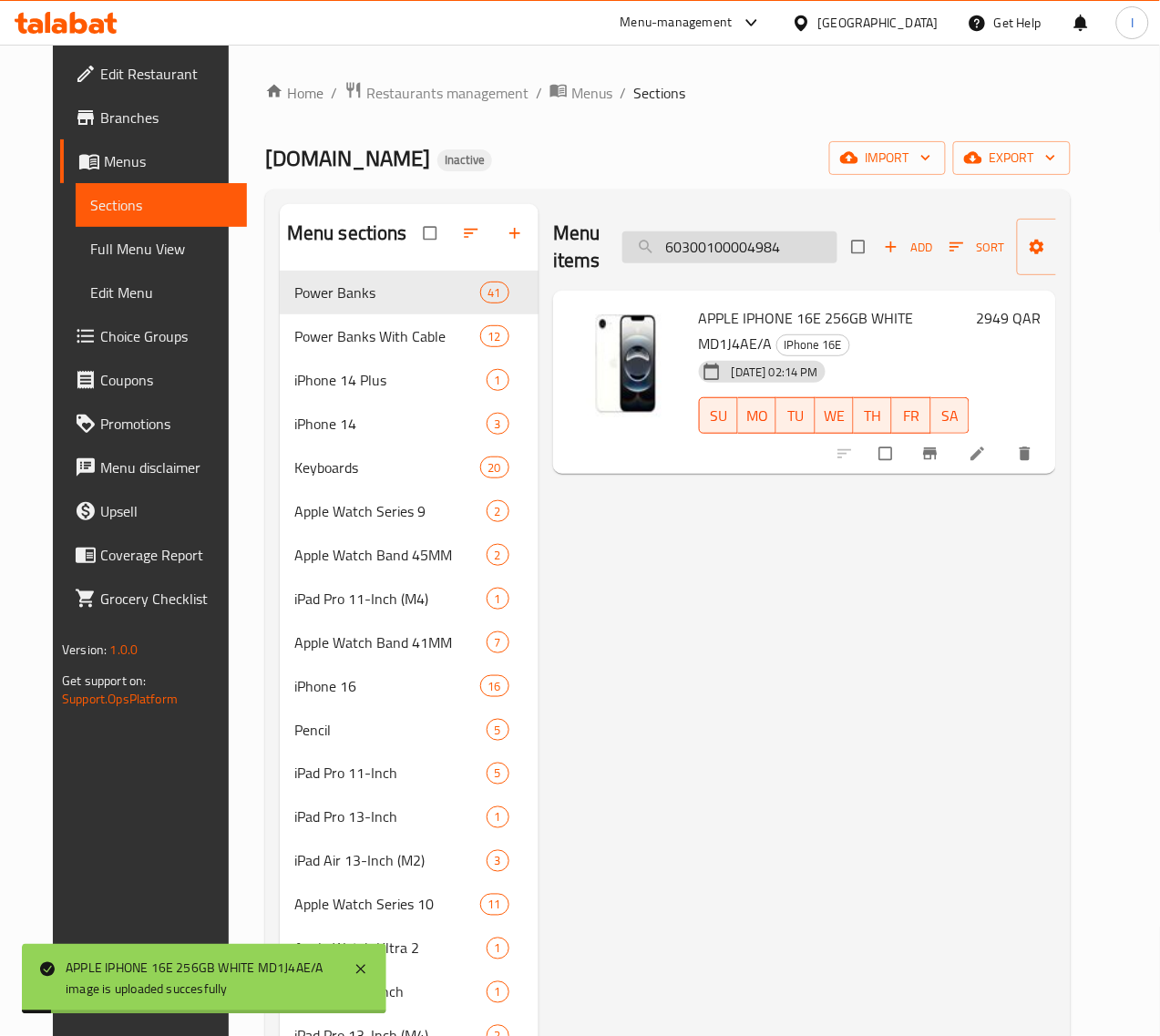
paste input "5"
click at [740, 247] on input "60300100004985" at bounding box center [730, 247] width 215 height 32
paste input "6"
click at [753, 242] on input "60300100004986" at bounding box center [730, 247] width 215 height 32
paste input "5203"
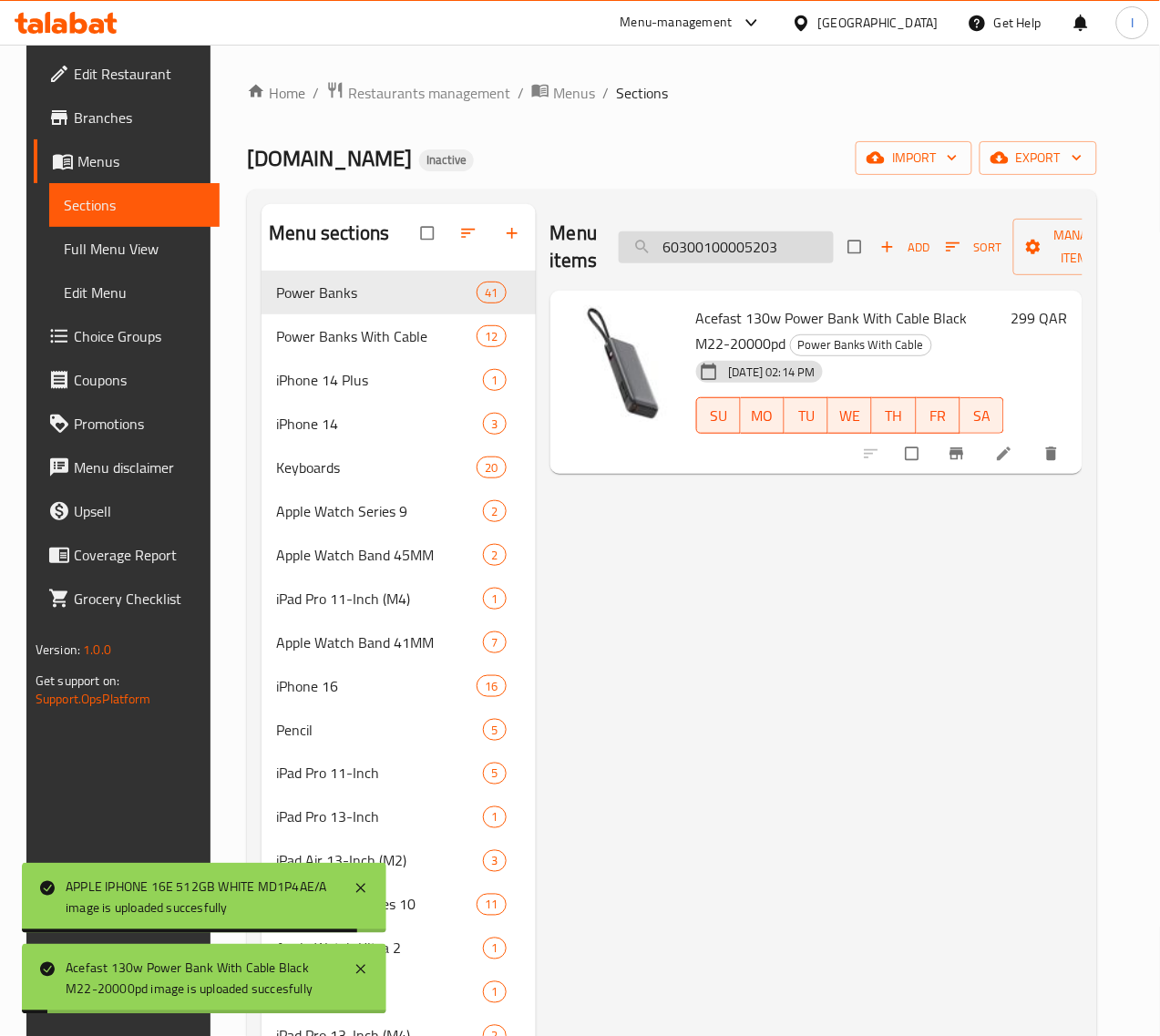
click at [749, 244] on input "60300100005203" at bounding box center [726, 247] width 215 height 32
paste input "5"
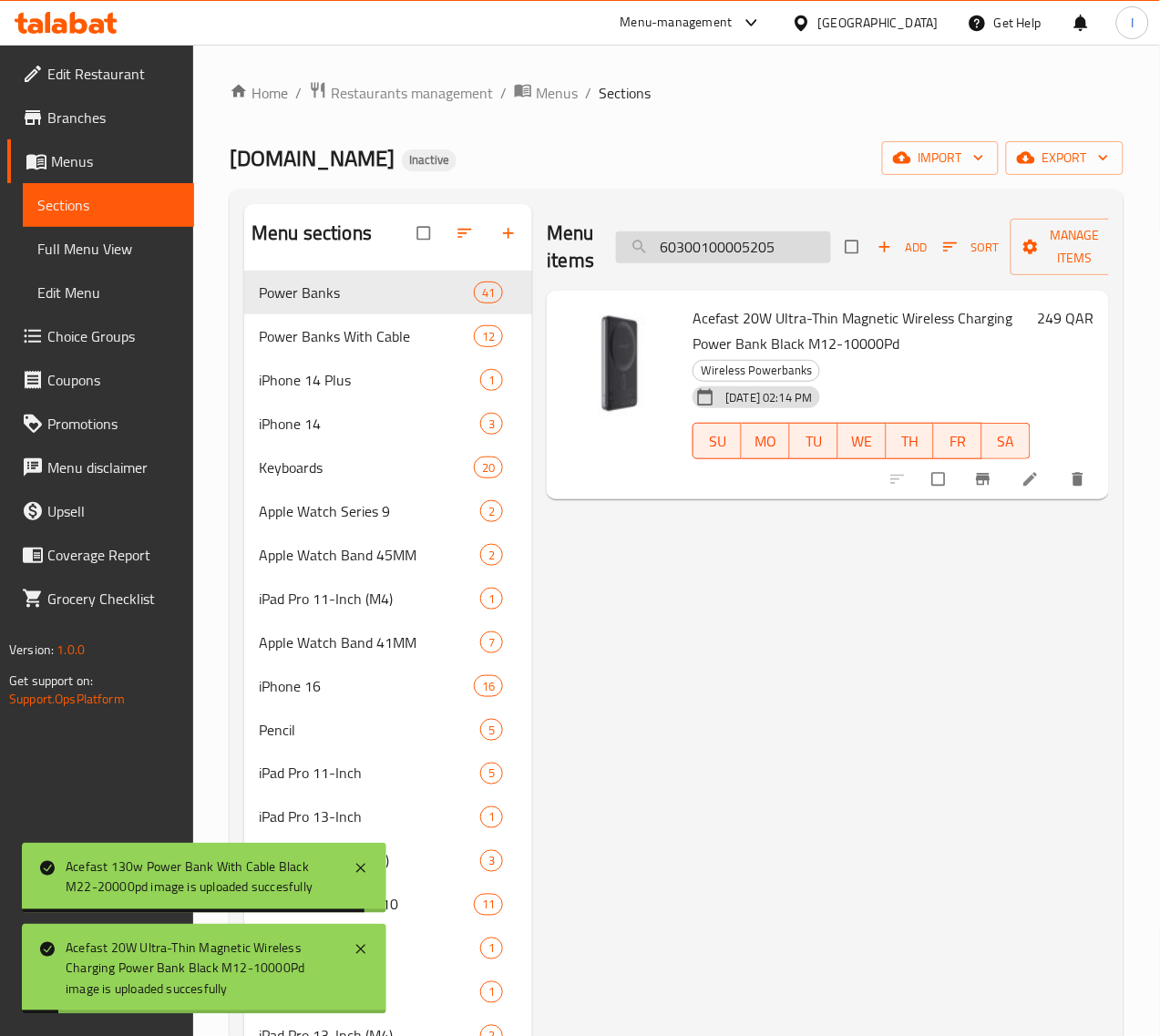
click at [677, 248] on input "60300100005205" at bounding box center [723, 247] width 215 height 32
paste input "6"
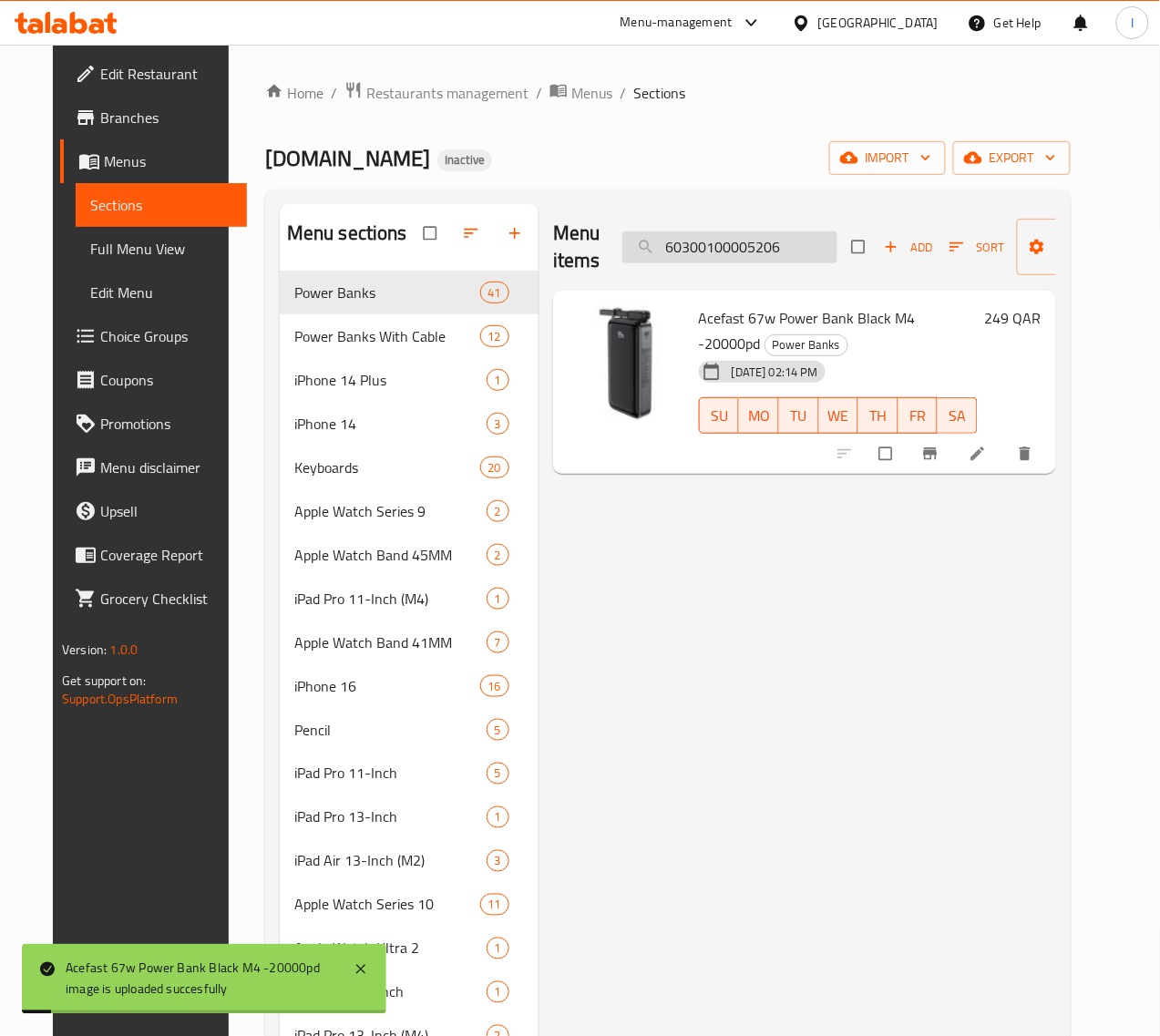
click at [743, 252] on input "60300100005206" at bounding box center [730, 247] width 215 height 32
paste input "7"
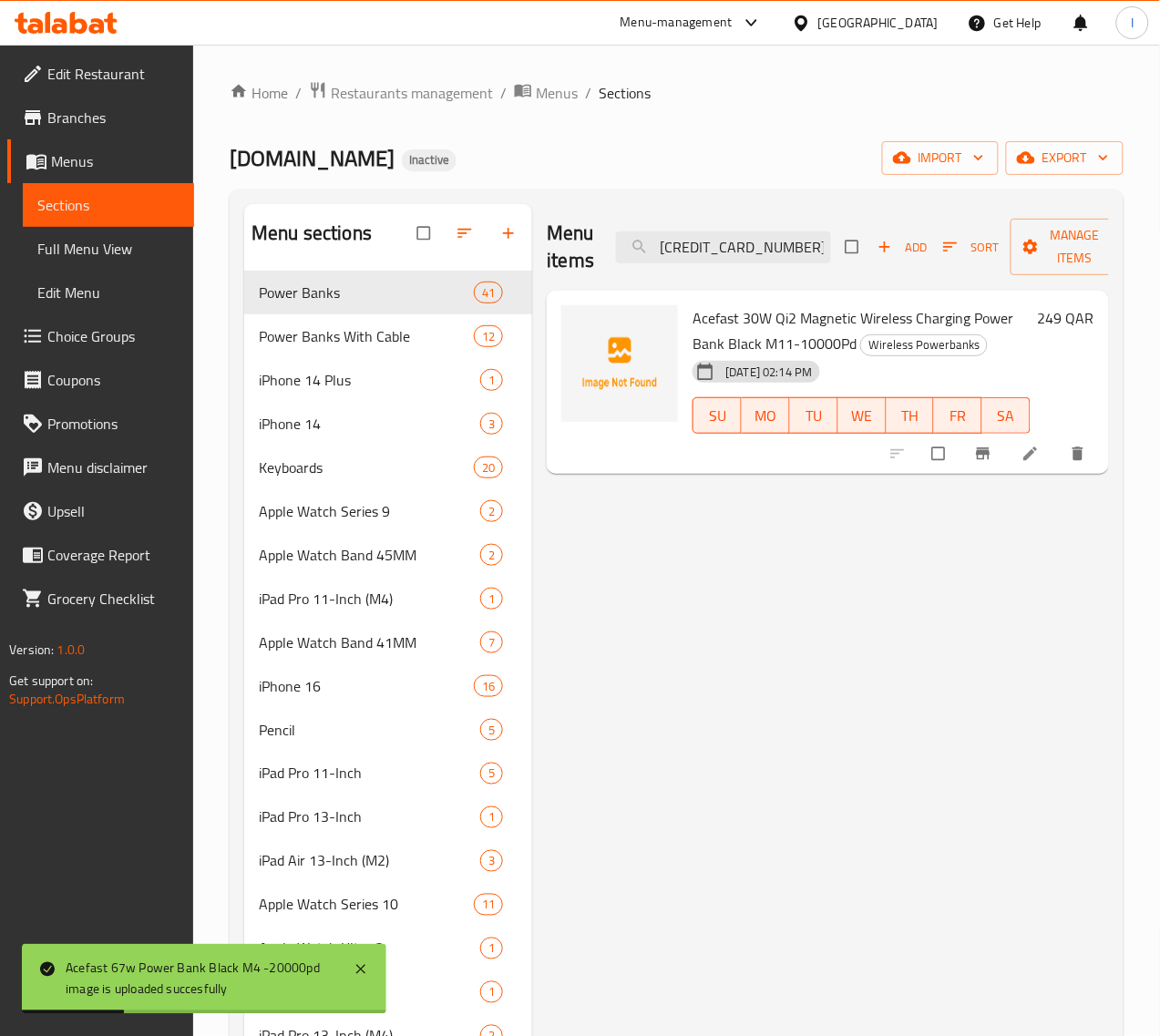
type input "60300100005207"
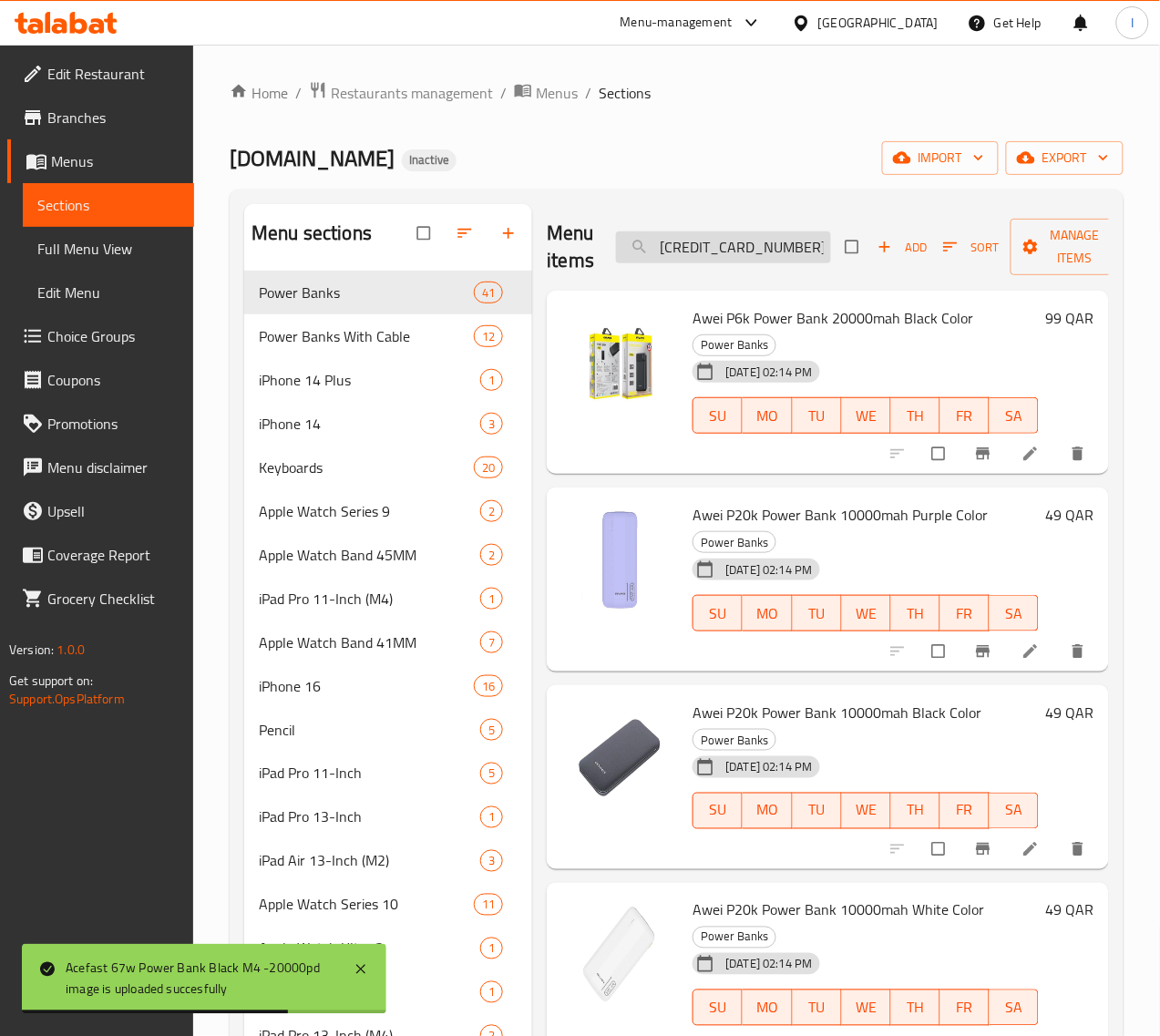
click at [743, 244] on input "60300100005207" at bounding box center [723, 247] width 215 height 32
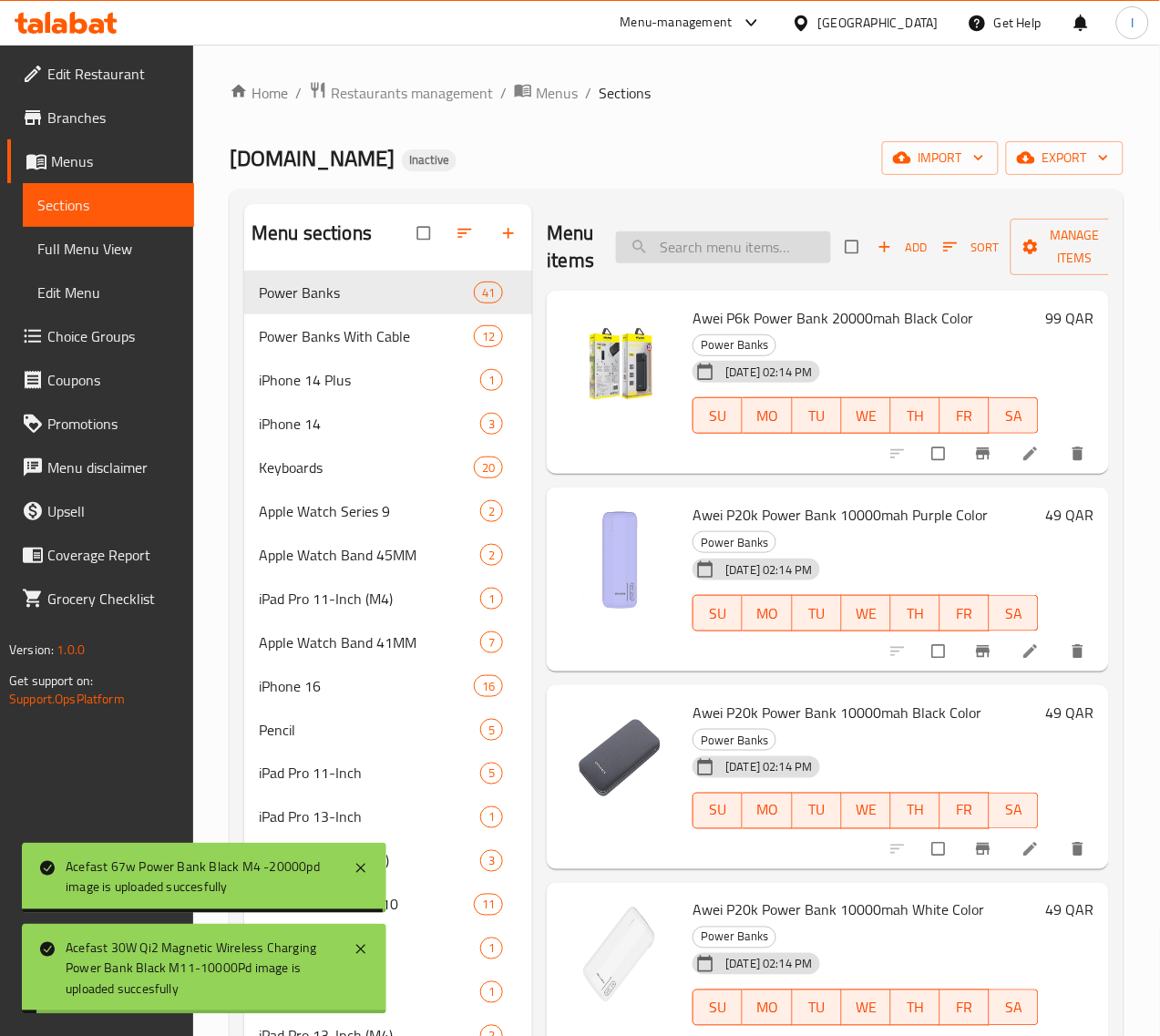
paste input "60300100005207"
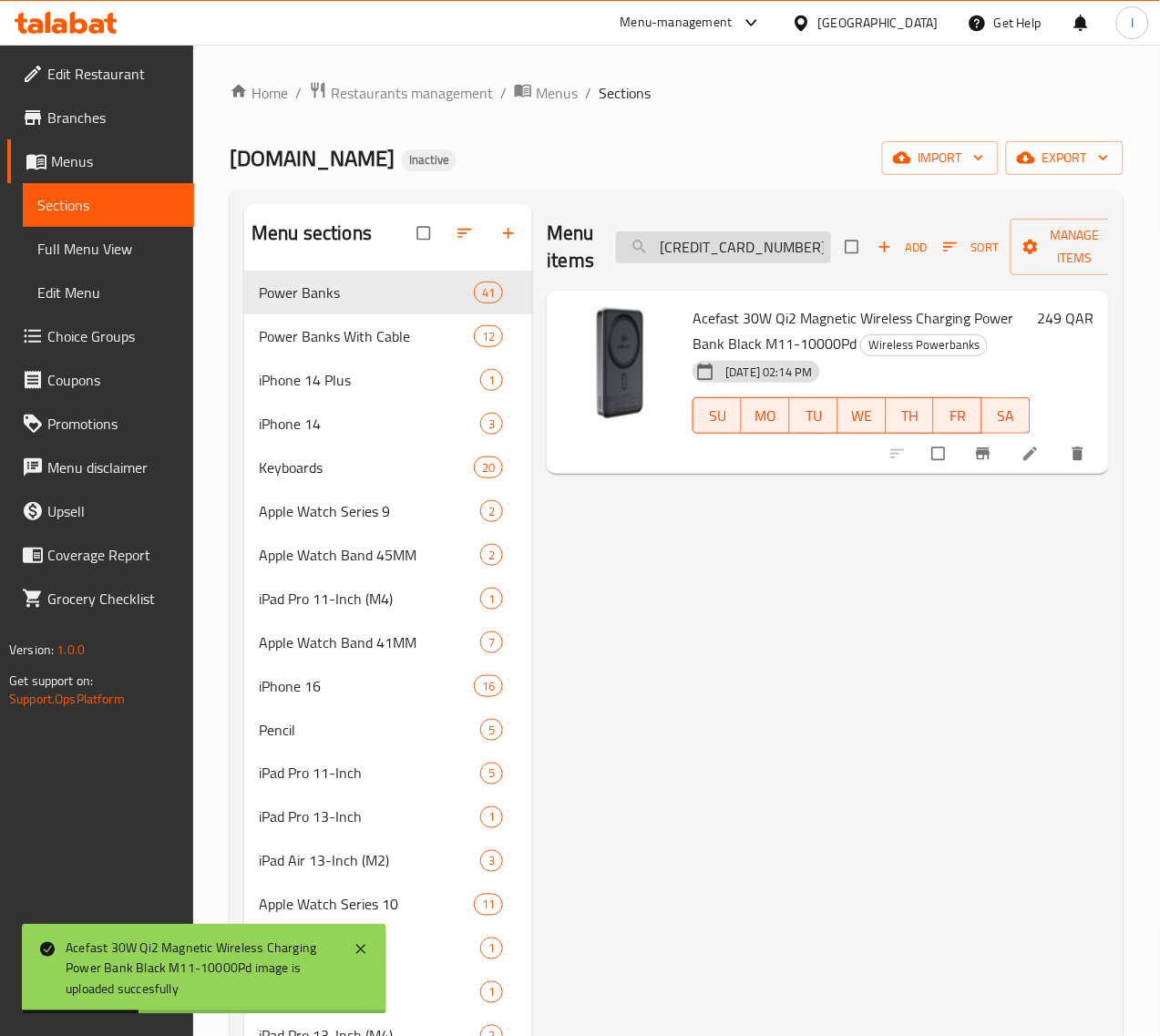
click at [709, 244] on input "60300100005207" at bounding box center [723, 247] width 215 height 32
paste input "6"
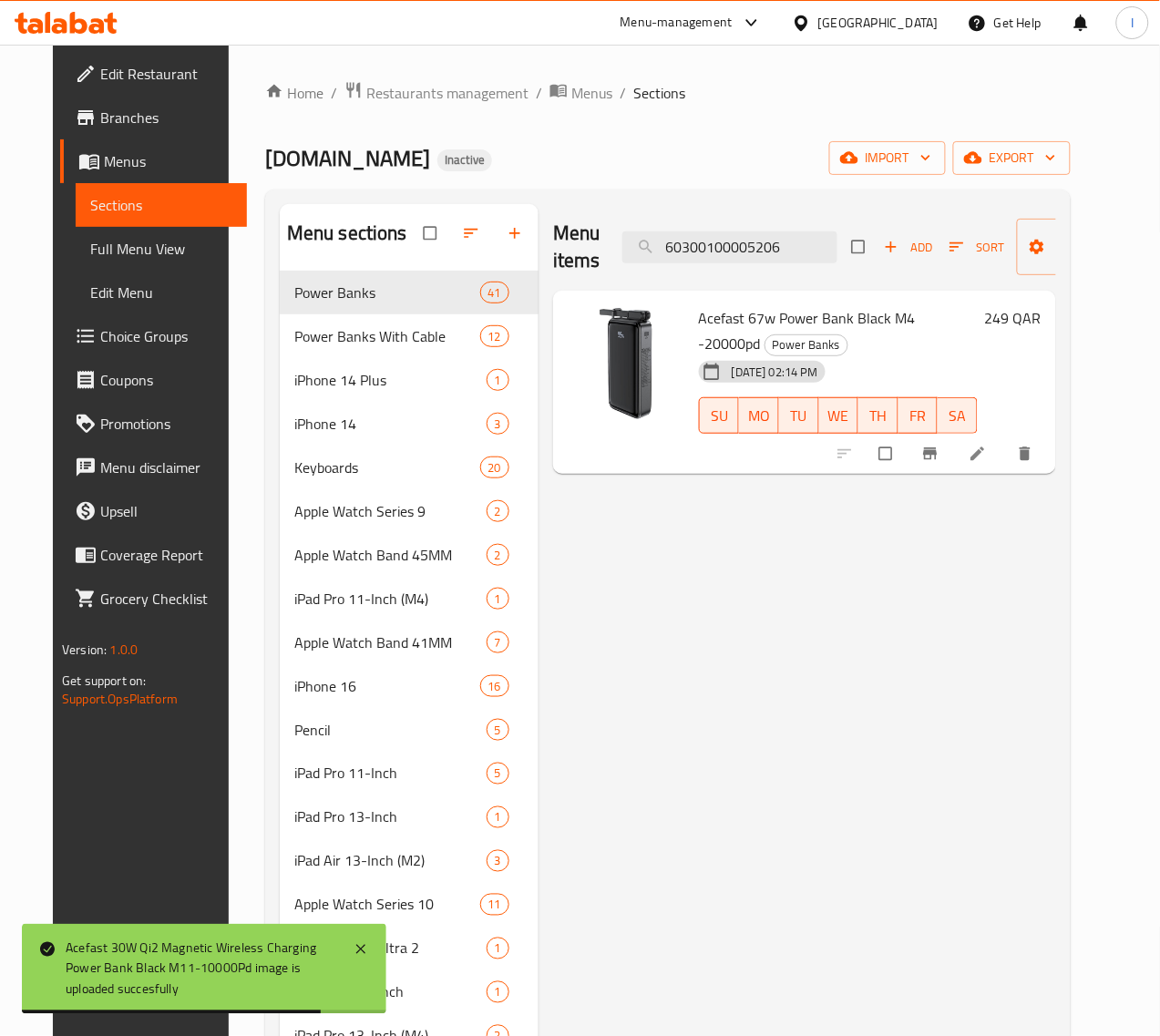
type input "60300100005207"
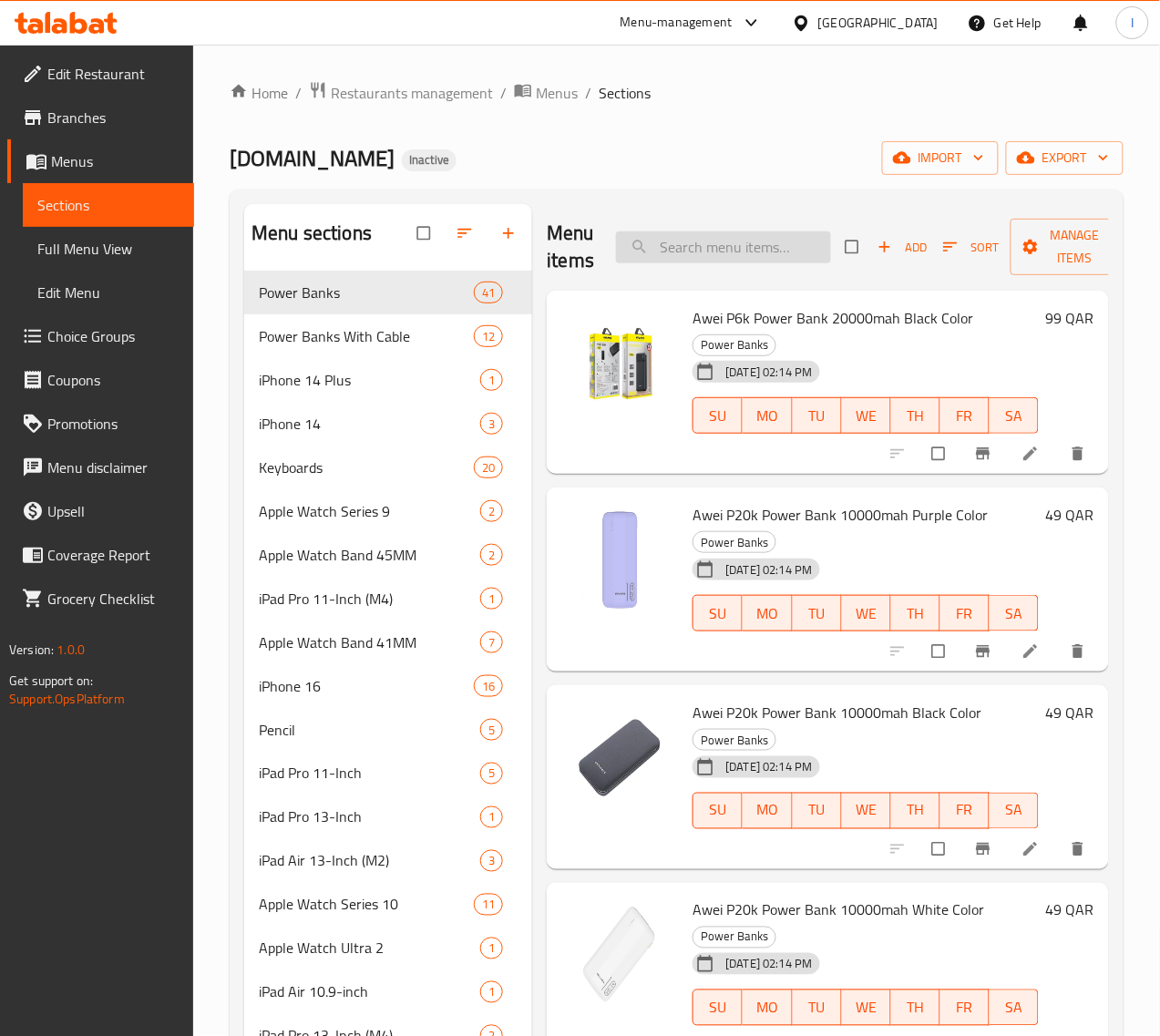
click at [686, 242] on input "search" at bounding box center [723, 247] width 215 height 32
paste input "60300100005208"
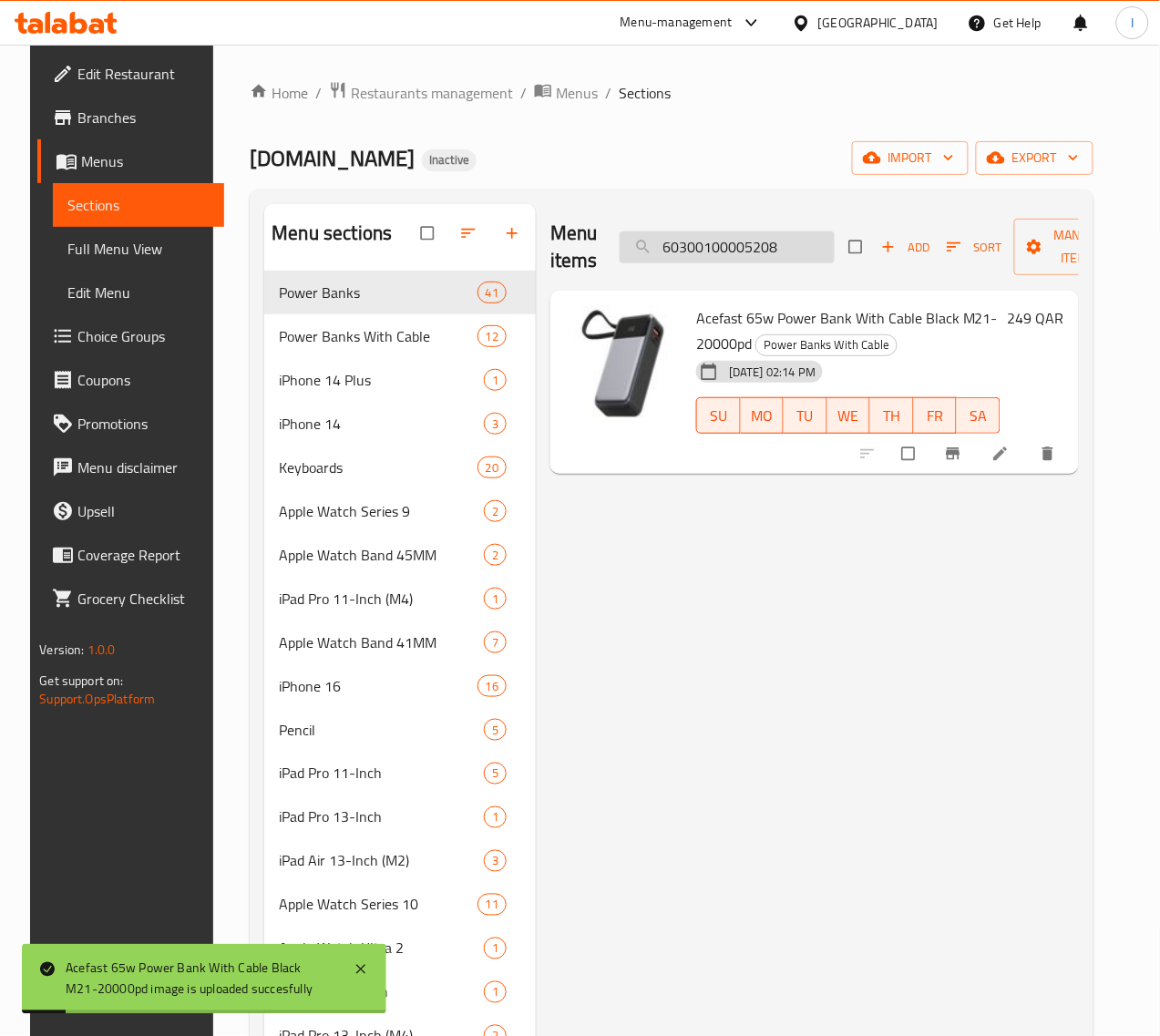
click at [697, 247] on input "60300100005208" at bounding box center [727, 247] width 215 height 32
paste input "13"
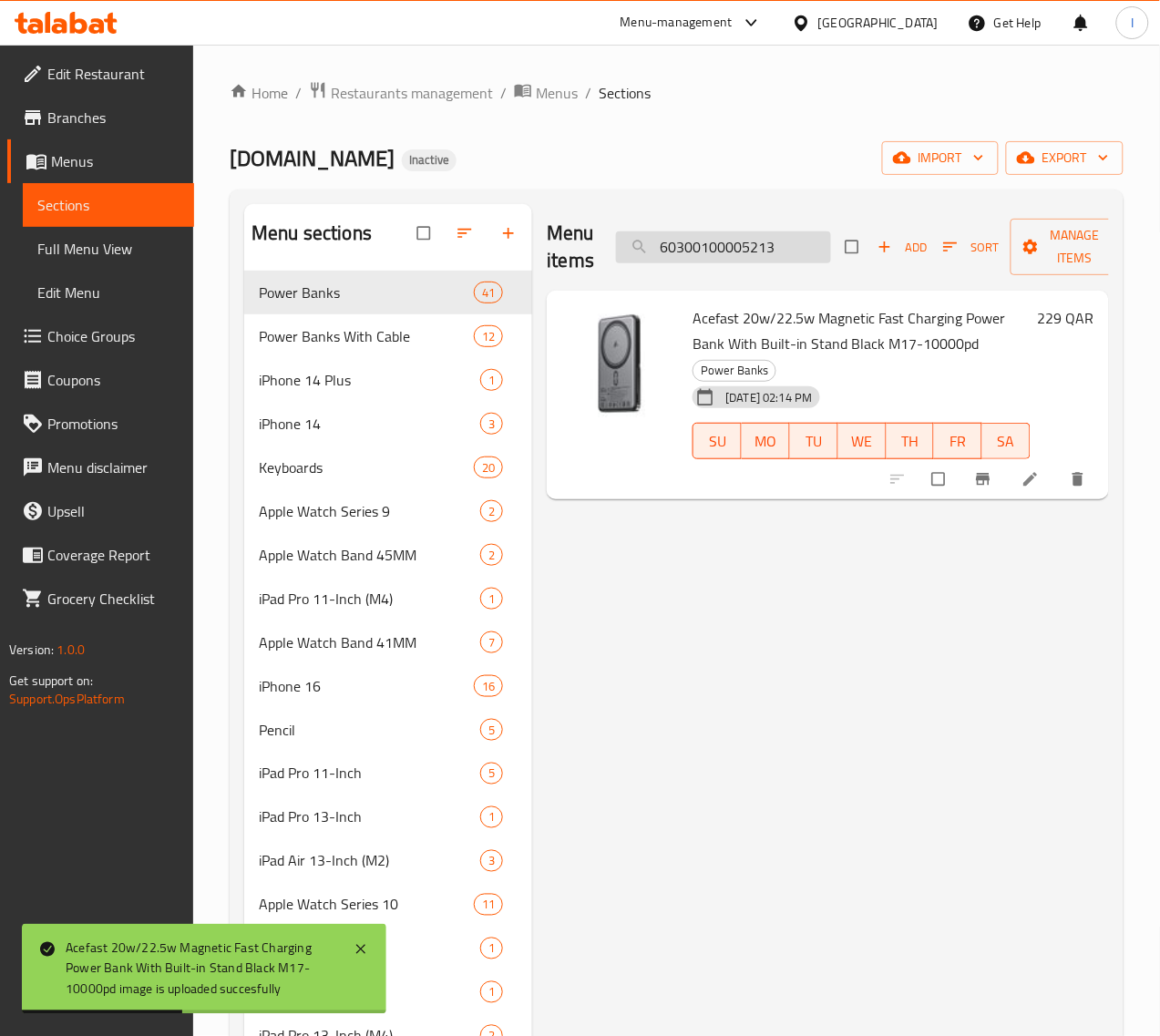
drag, startPoint x: 673, startPoint y: 247, endPoint x: 683, endPoint y: 253, distance: 11.7
click at [673, 247] on input "60300100005213" at bounding box center [723, 247] width 215 height 32
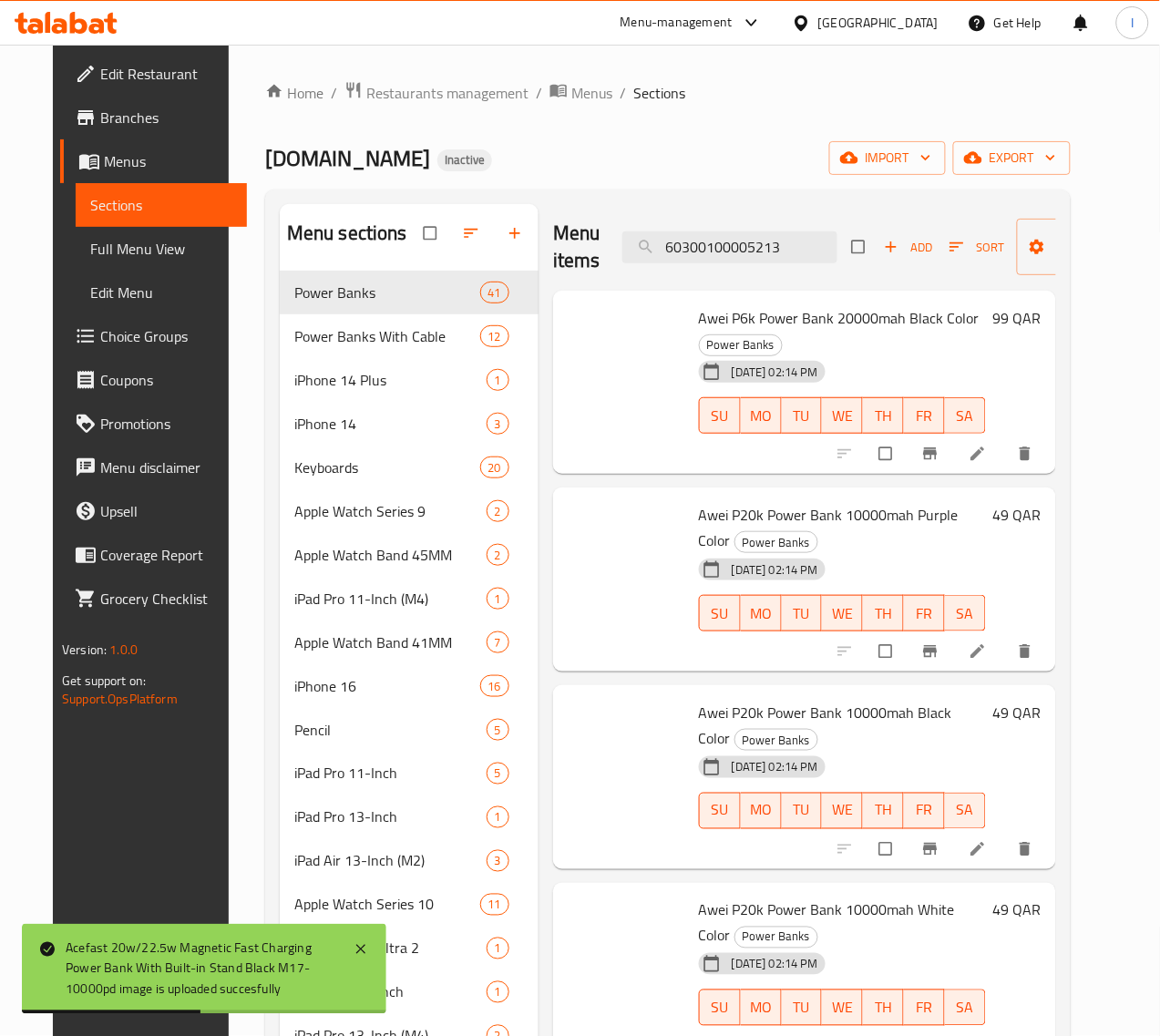
paste input "4"
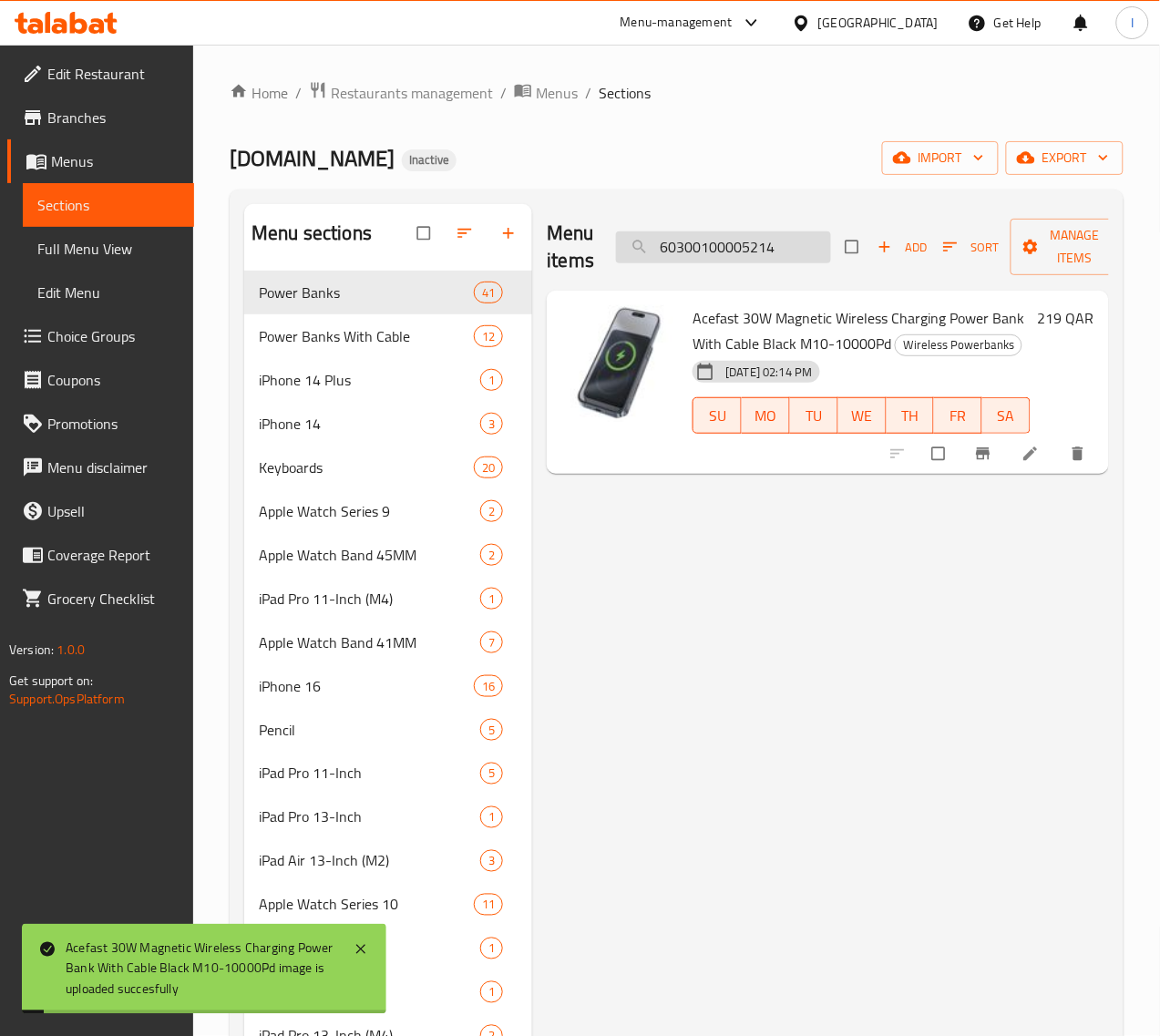
click at [714, 248] on input "60300100005214" at bounding box center [723, 247] width 215 height 32
paste input "3"
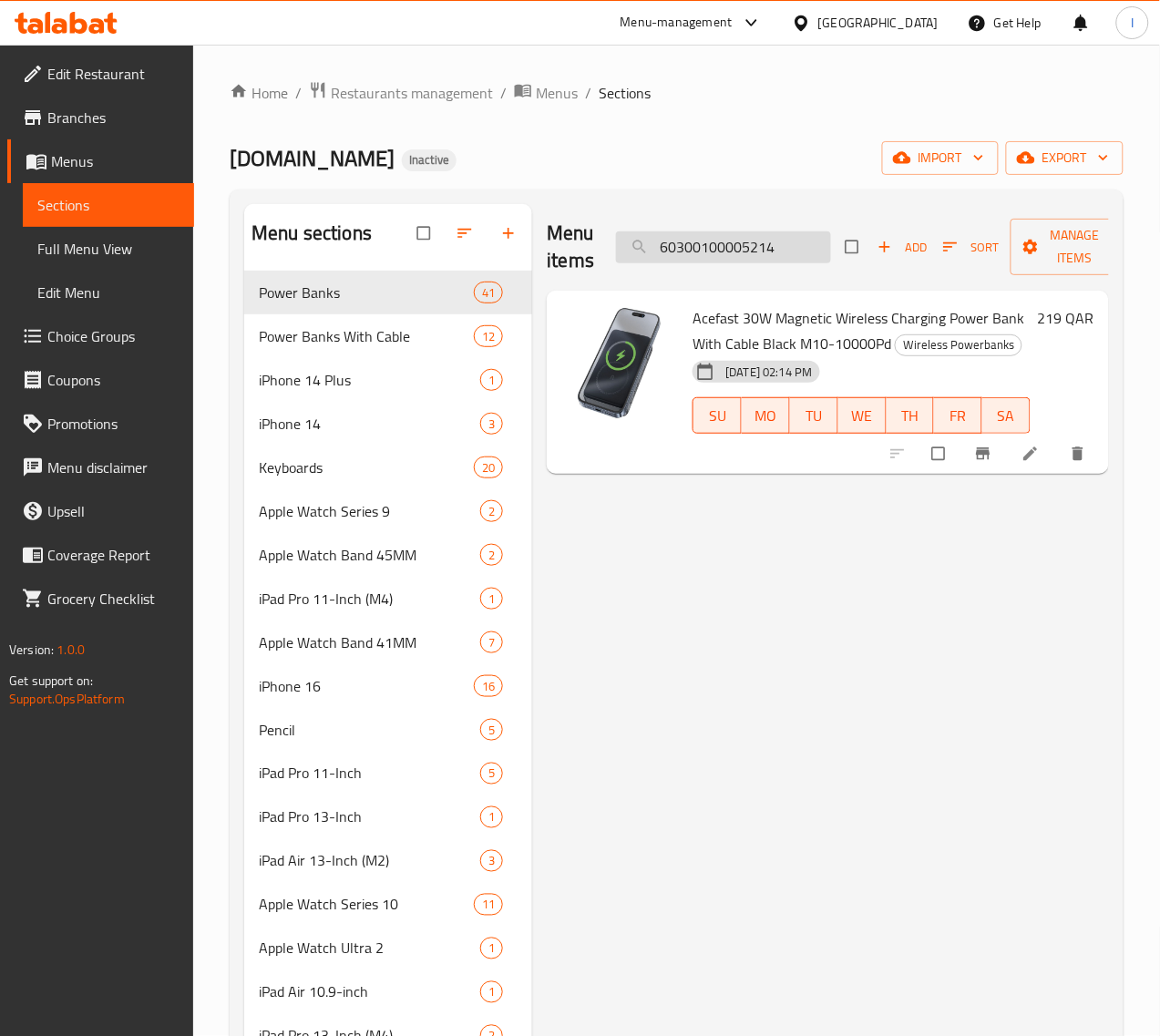
click at [732, 247] on input "60300100005214" at bounding box center [723, 247] width 215 height 32
paste input "21"
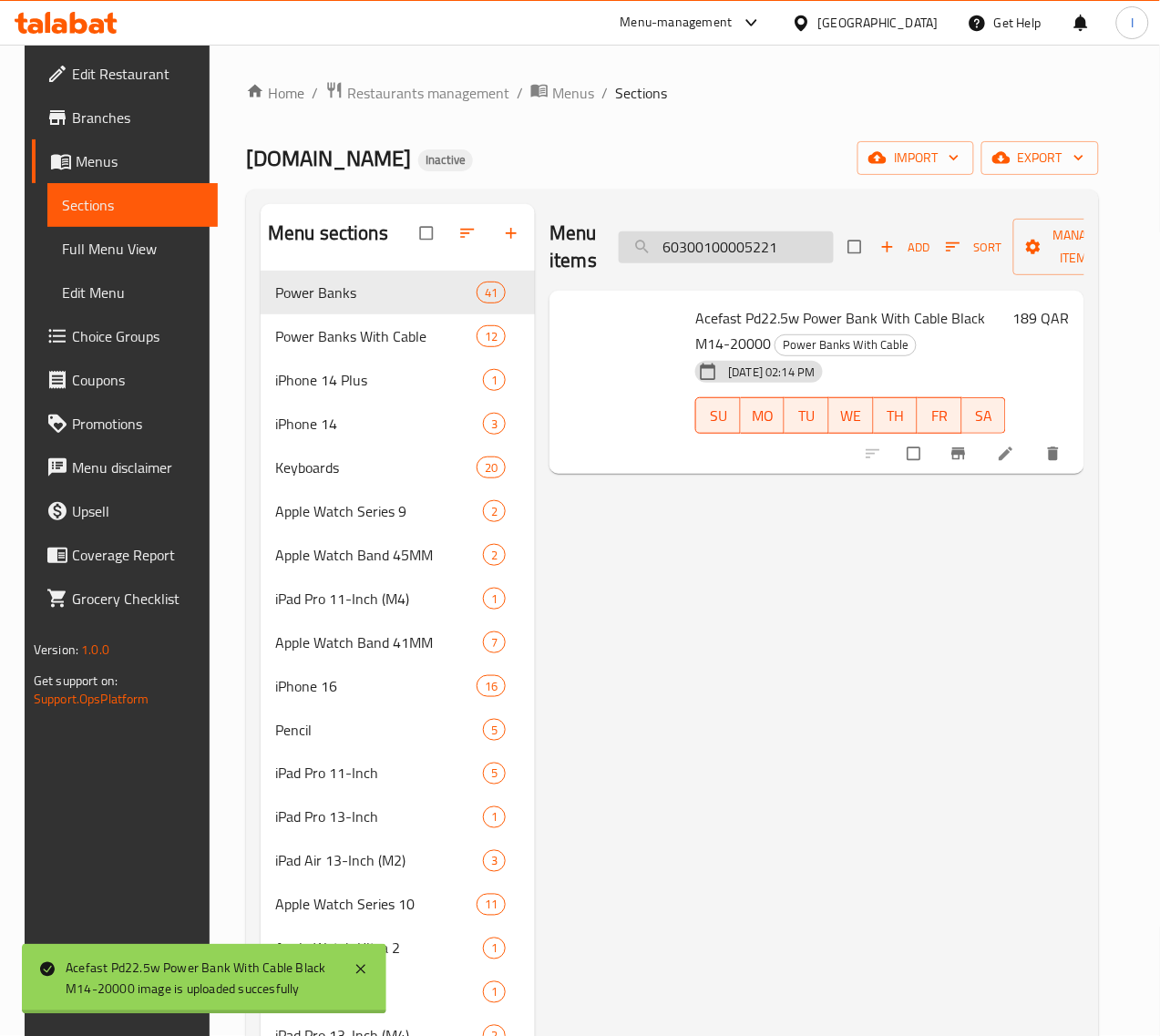
click at [679, 252] on input "60300100005221" at bounding box center [726, 247] width 215 height 32
paste input "300"
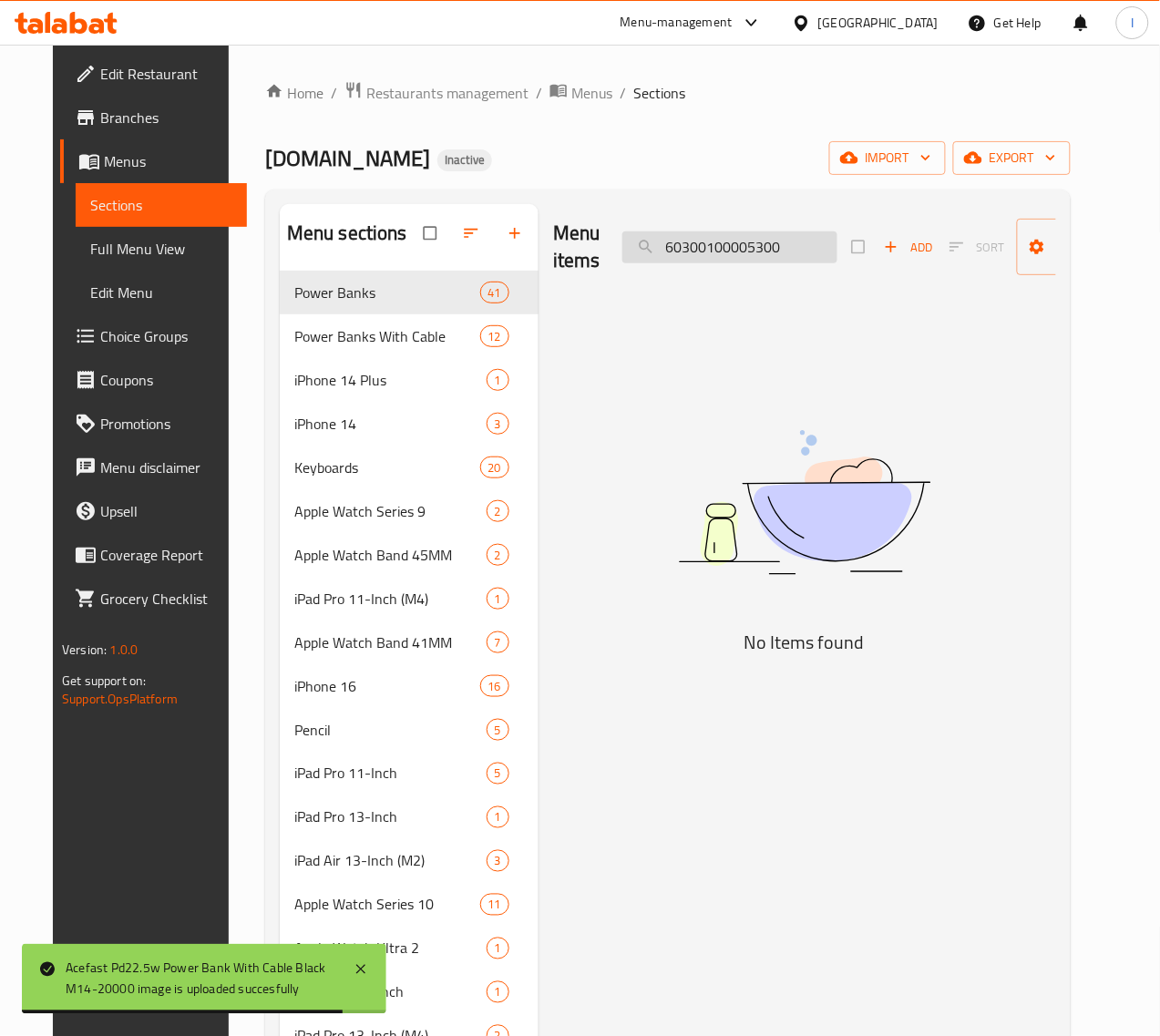
click at [641, 244] on input "60300100005300" at bounding box center [730, 247] width 215 height 32
paste input "1"
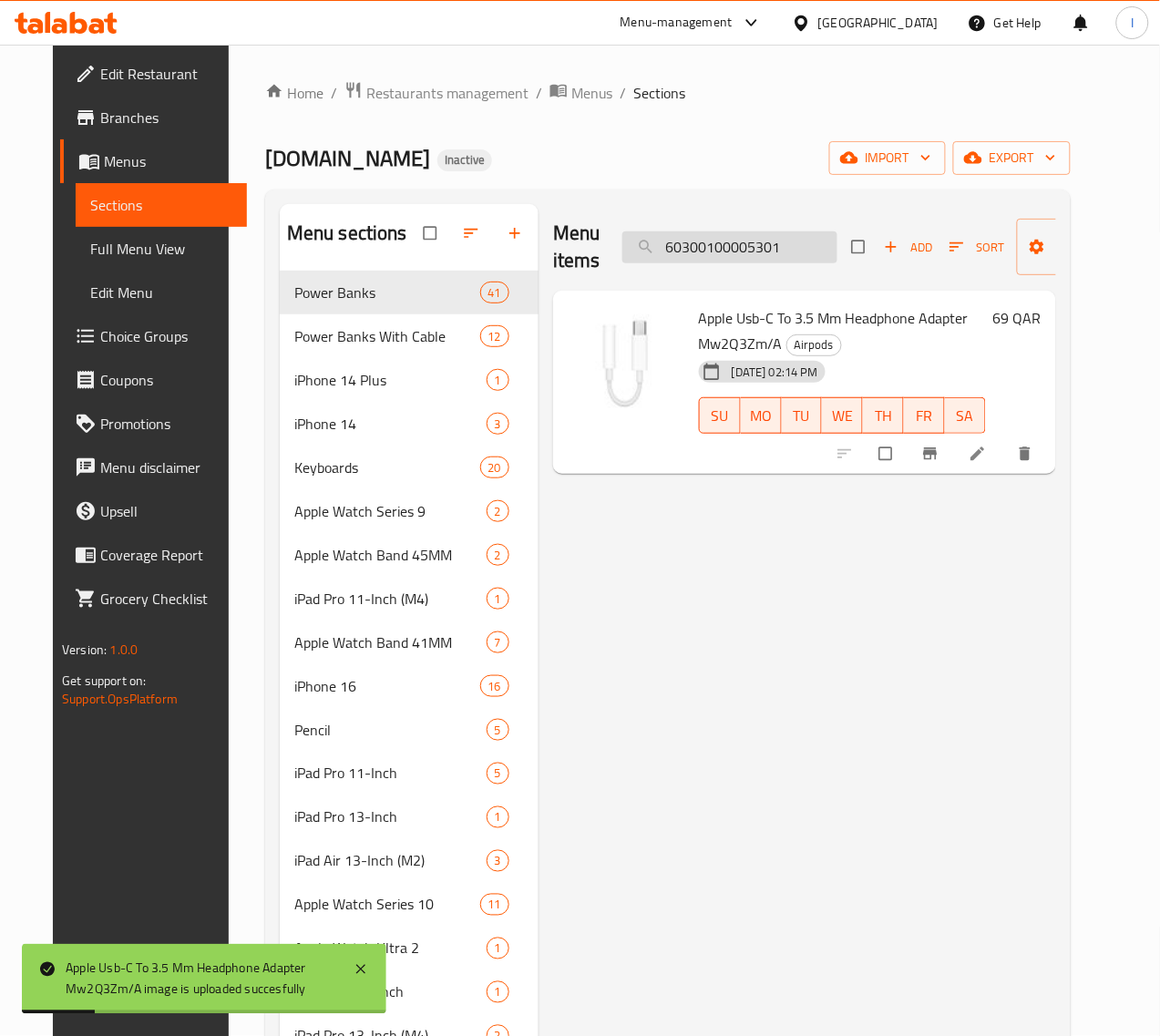
click at [777, 244] on input "60300100005301" at bounding box center [730, 247] width 215 height 32
paste input "3"
click at [761, 247] on input "60300100005303" at bounding box center [730, 247] width 215 height 32
paste input "4"
click at [757, 252] on input "60300100005304" at bounding box center [730, 247] width 215 height 32
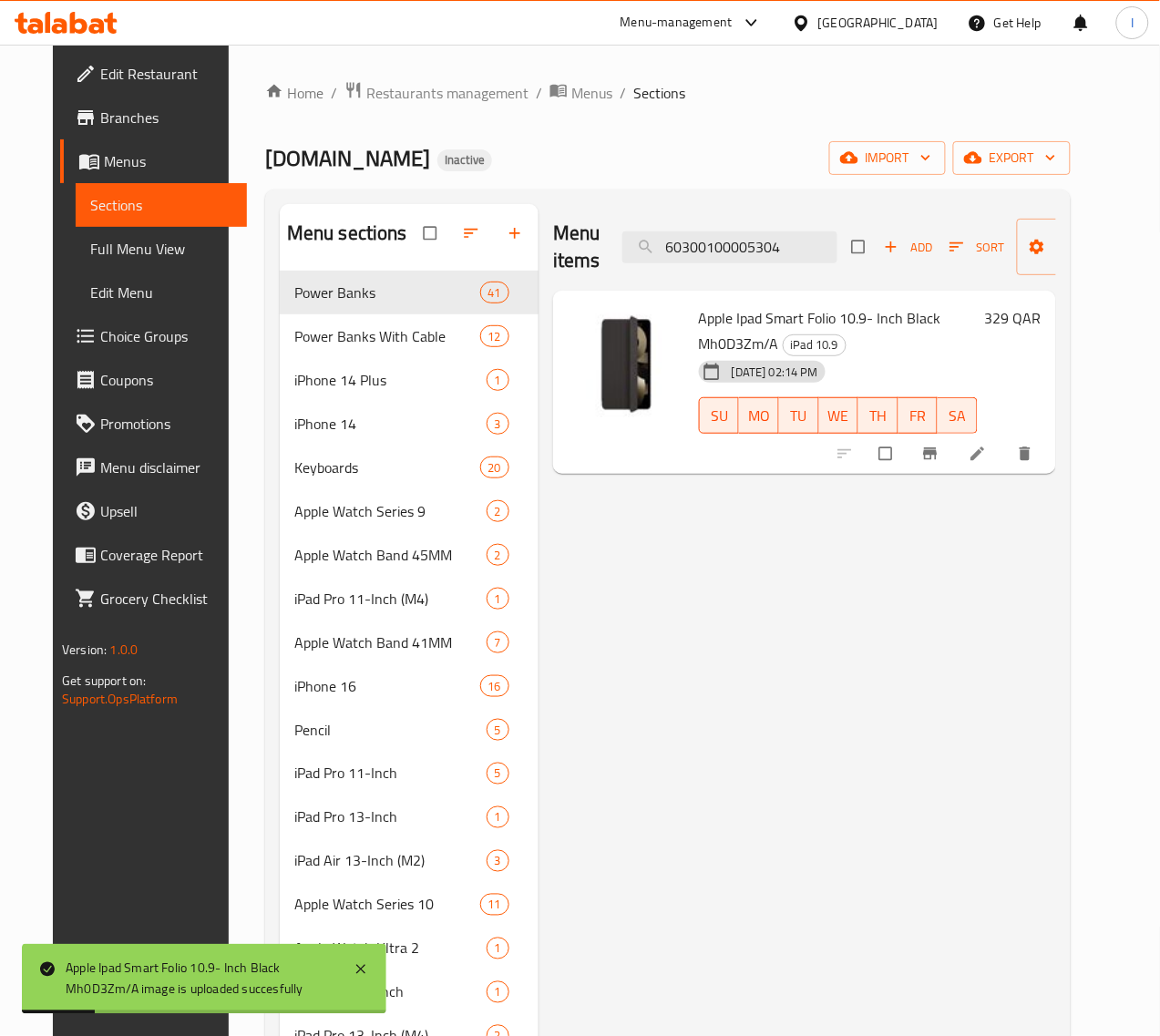
paste input "5"
click at [749, 250] on input "60300100005305" at bounding box center [730, 247] width 215 height 32
paste input "8"
drag, startPoint x: 720, startPoint y: 273, endPoint x: 718, endPoint y: 262, distance: 11.2
click at [720, 271] on div "Menu items 60300100005308 Add Sort Manage items" at bounding box center [804, 247] width 503 height 86
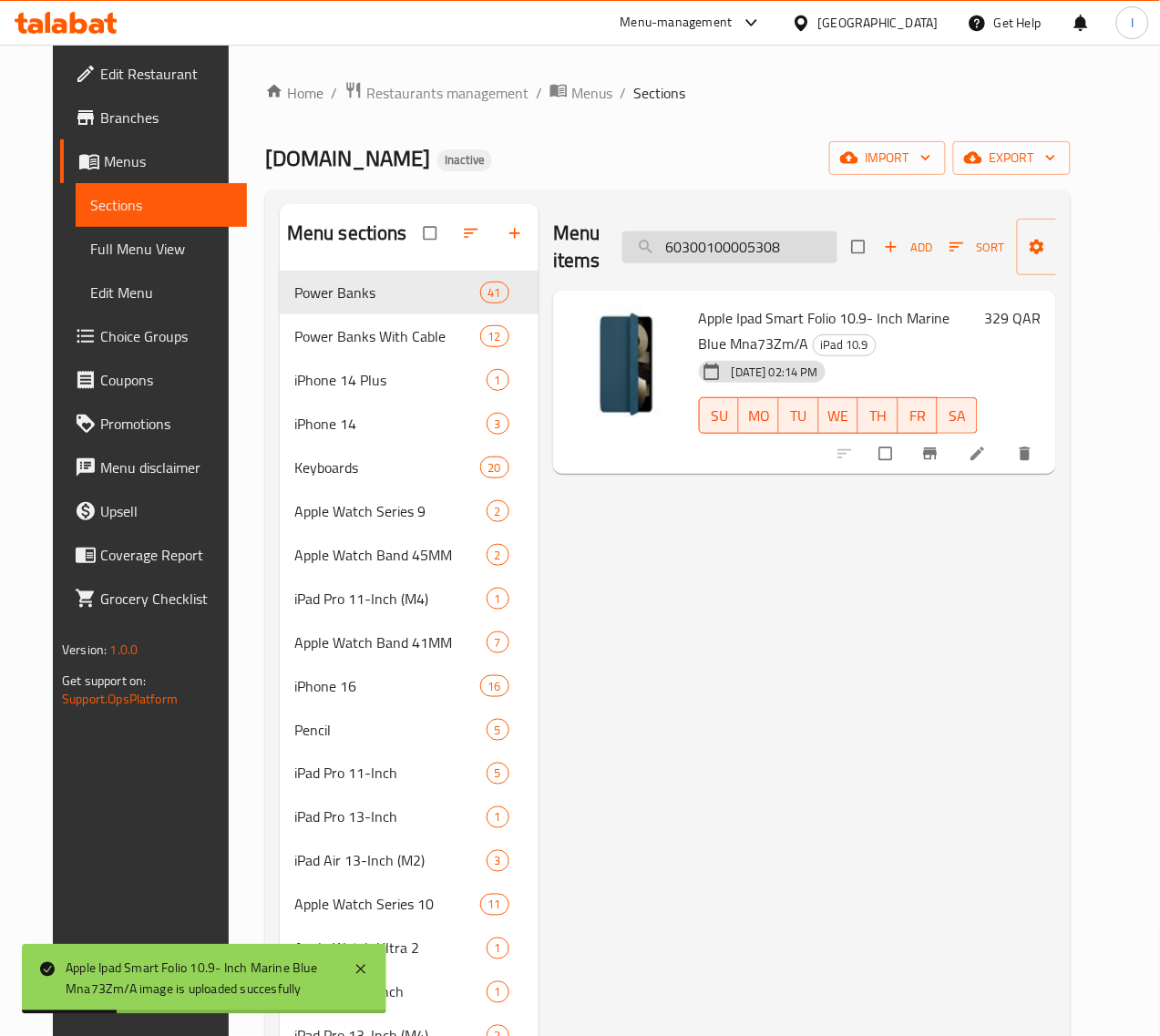
click at [718, 257] on input "60300100005308" at bounding box center [730, 247] width 215 height 32
paste input "14"
click at [706, 238] on input "60300100005314" at bounding box center [730, 247] width 215 height 32
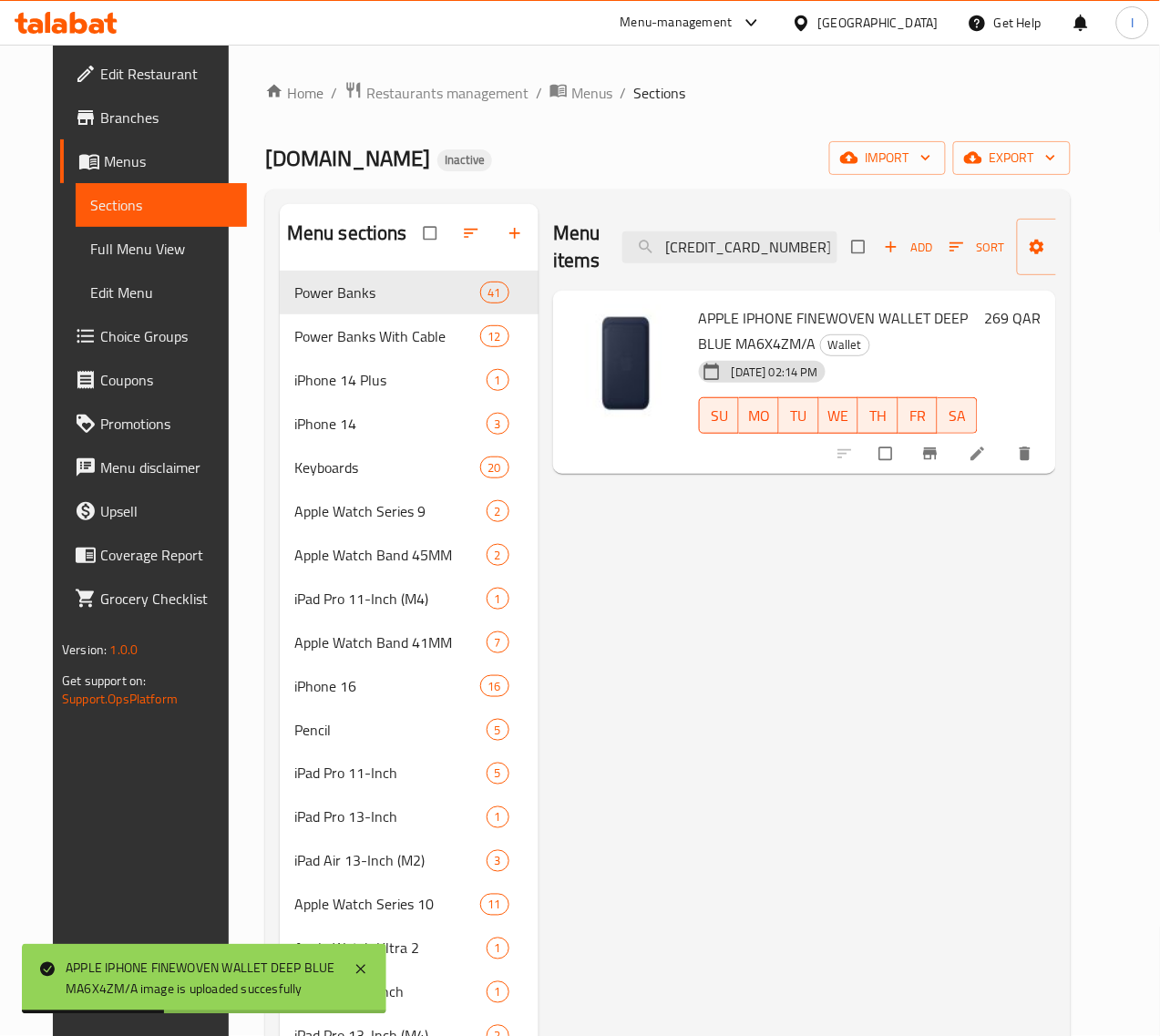
paste input "5"
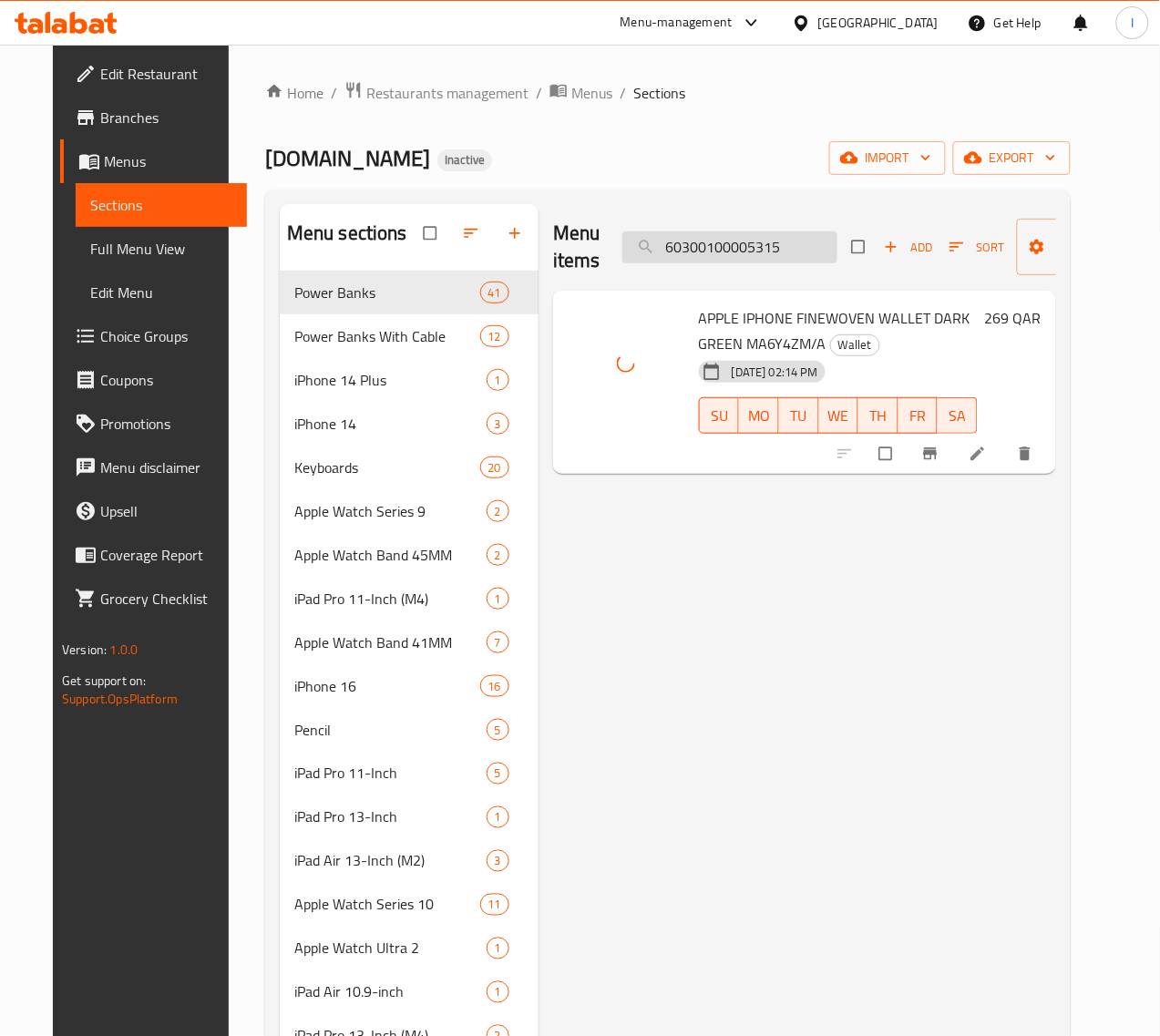
click at [727, 252] on input "60300100005315" at bounding box center [730, 247] width 215 height 32
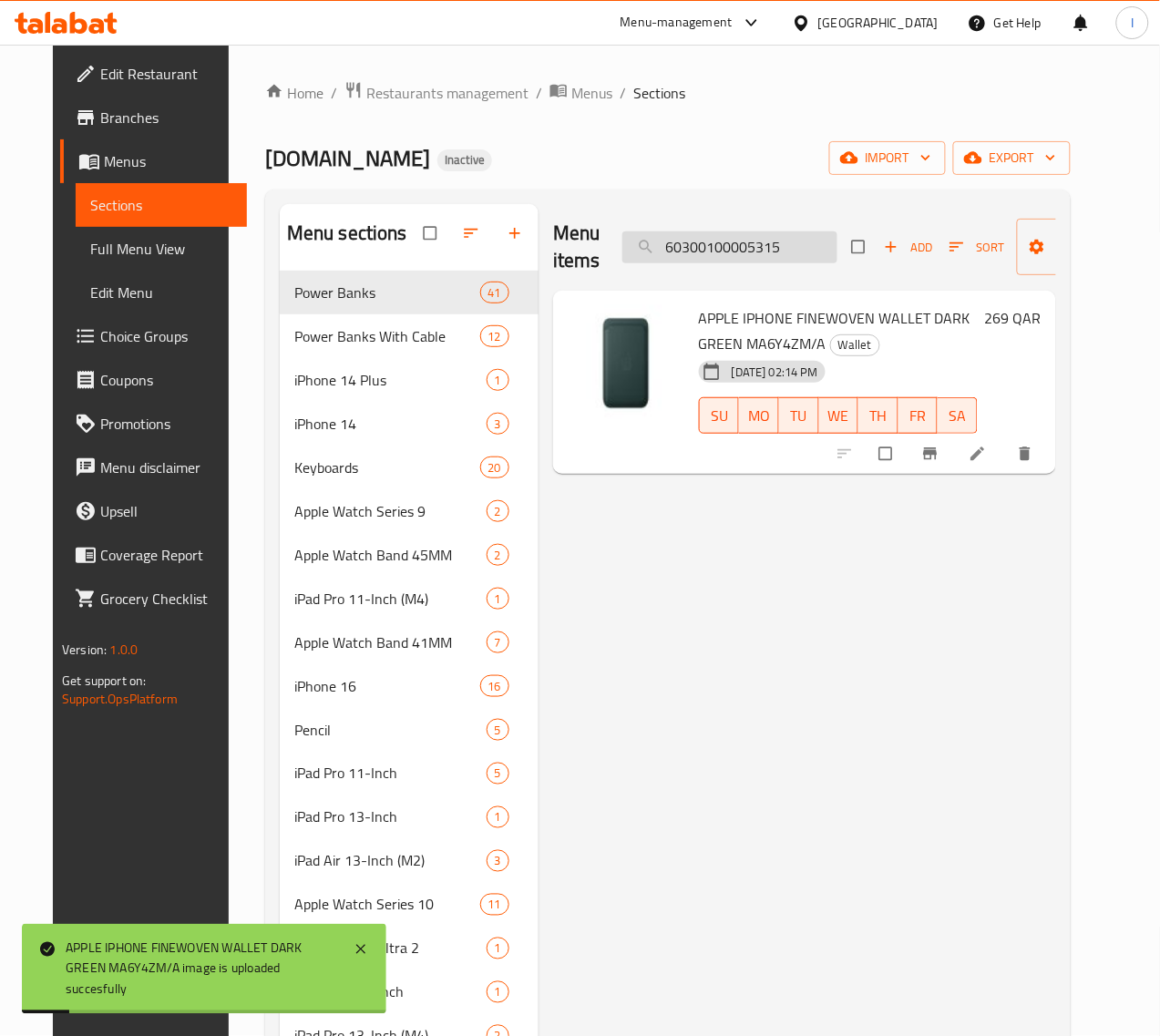
click at [727, 252] on input "60300100005315" at bounding box center [730, 247] width 215 height 32
paste input "6"
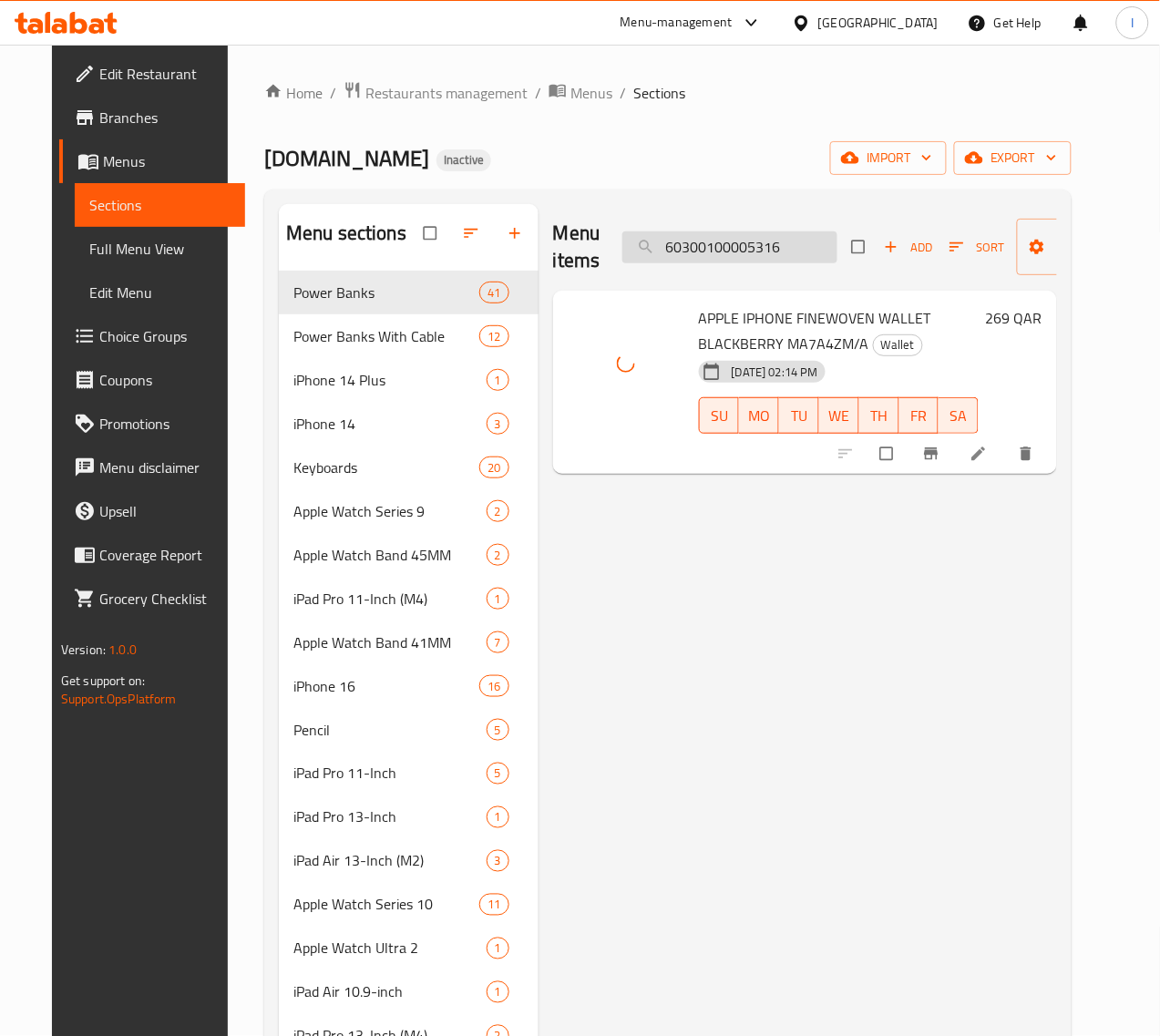
click at [683, 240] on input "60300100005316" at bounding box center [730, 247] width 215 height 32
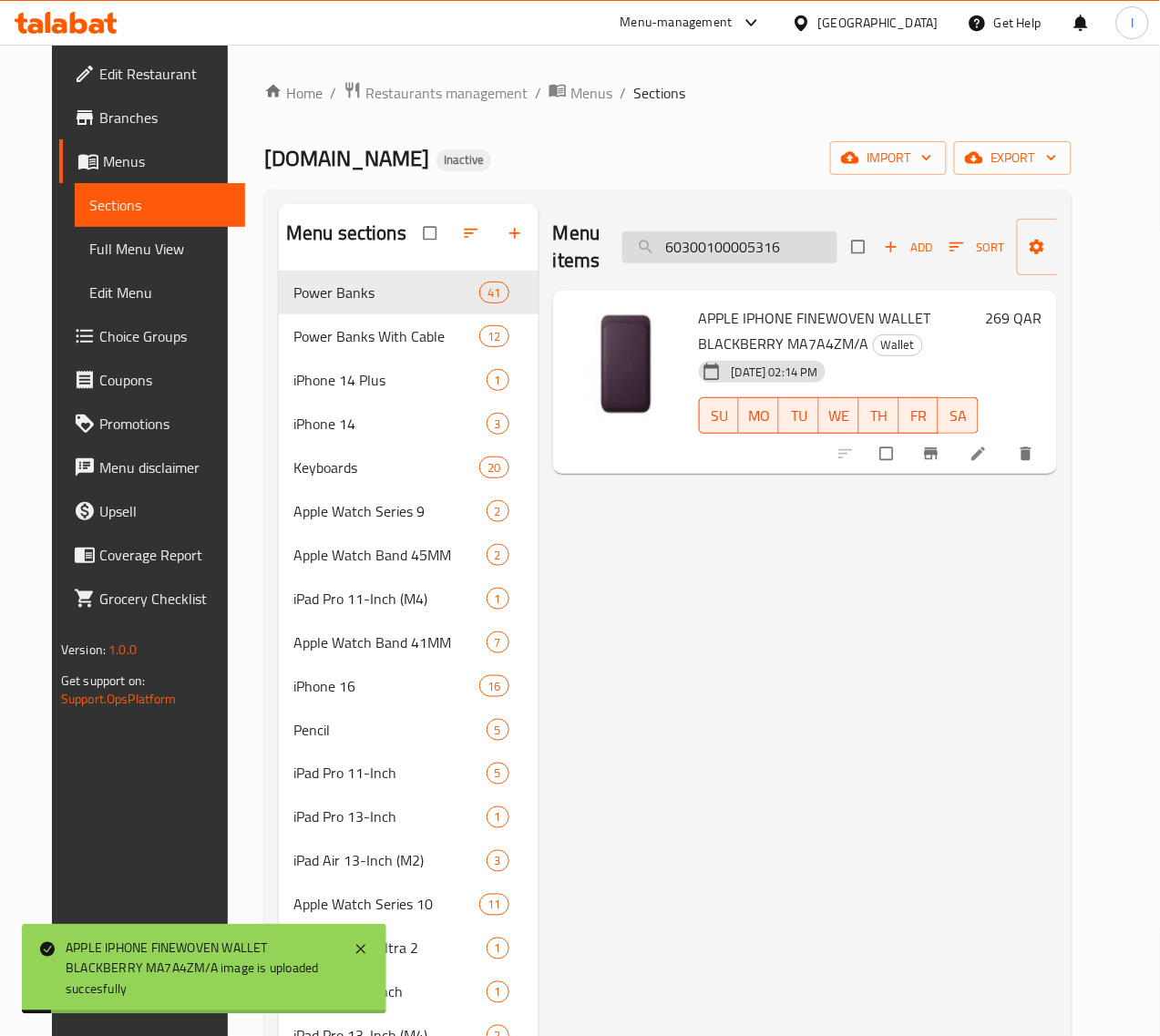
paste input "9"
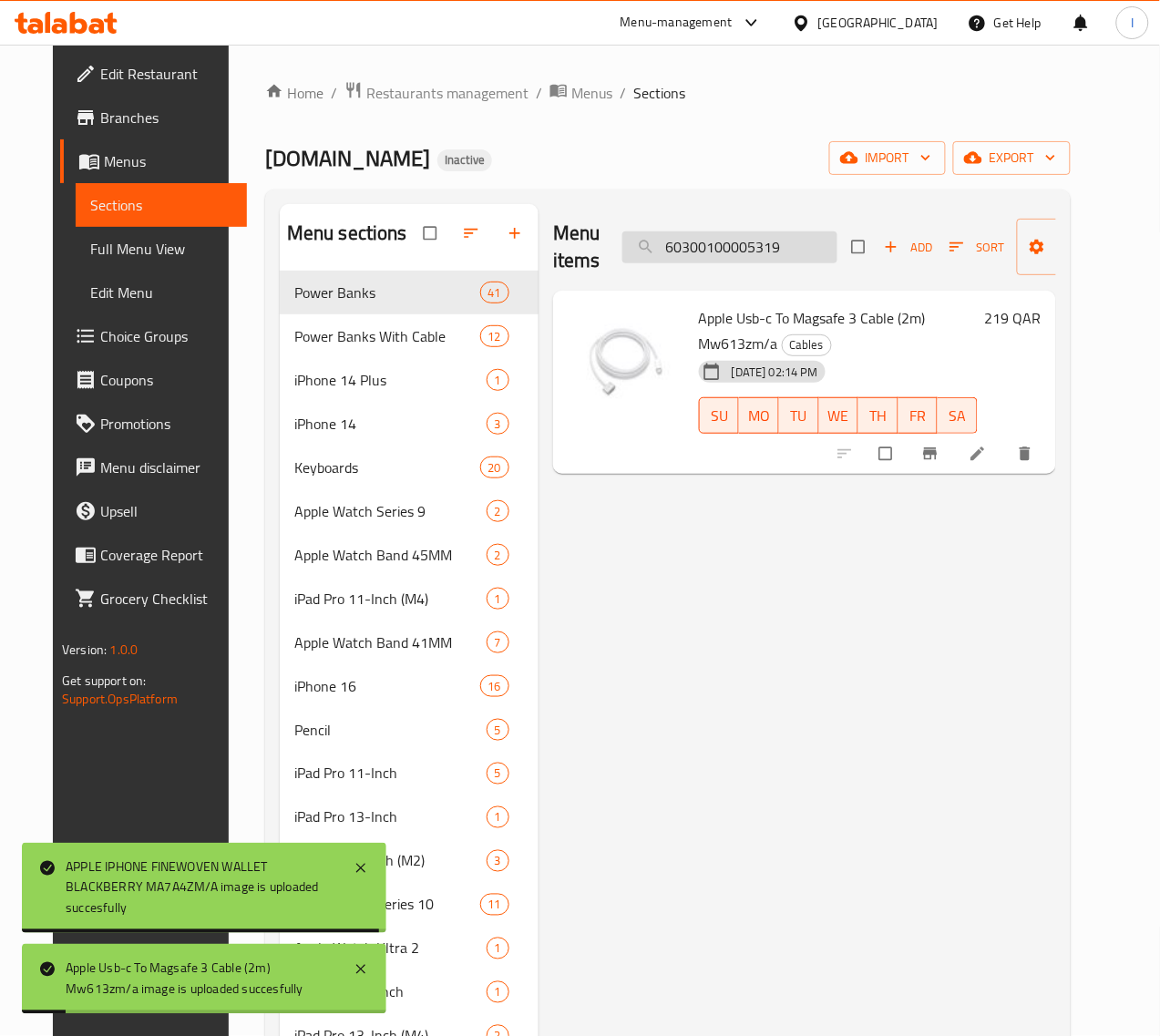
click at [689, 251] on input "60300100005319" at bounding box center [730, 247] width 215 height 32
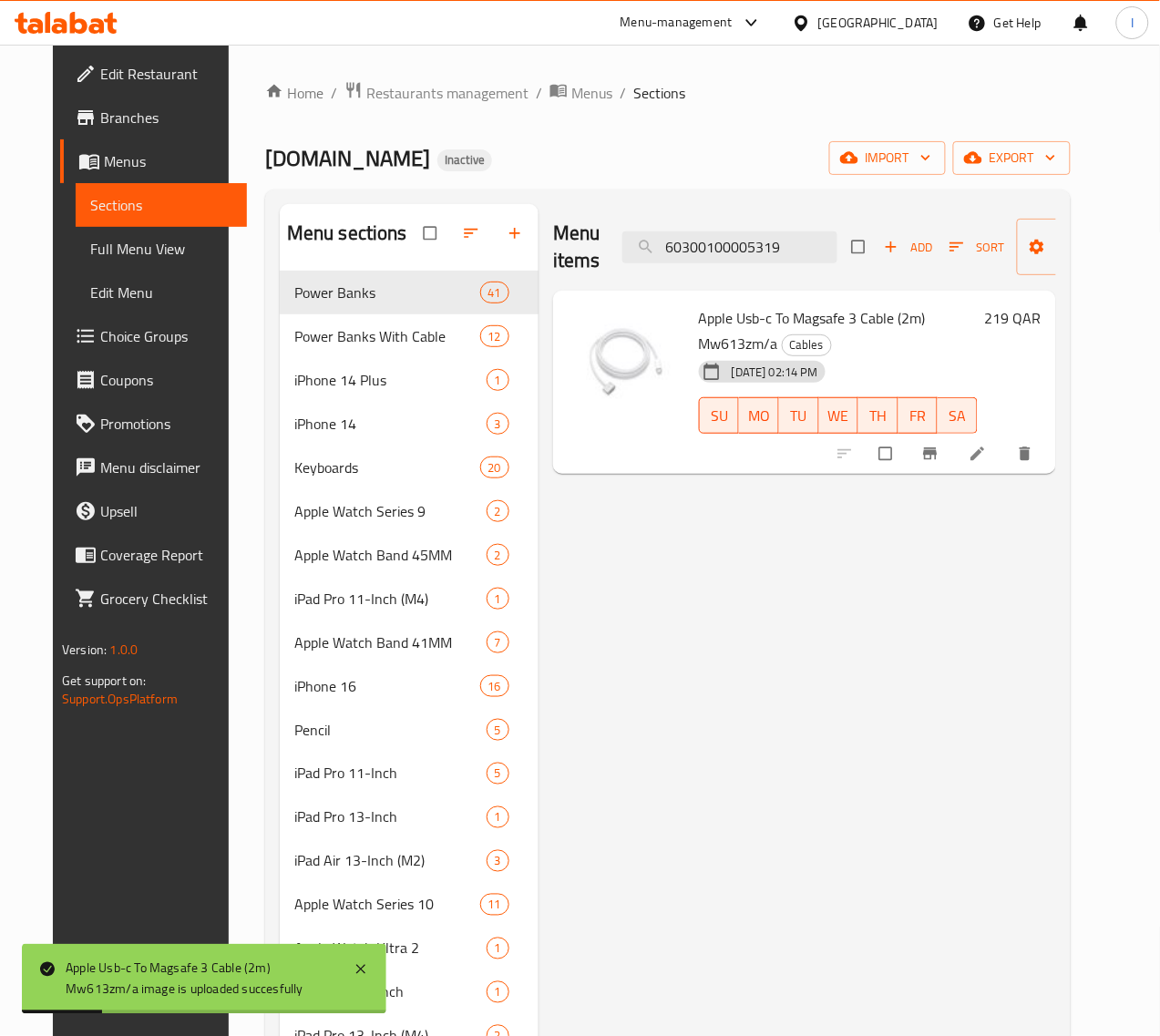
paste input "20"
click at [708, 246] on input "60300100005320" at bounding box center [730, 247] width 215 height 32
paste input "63"
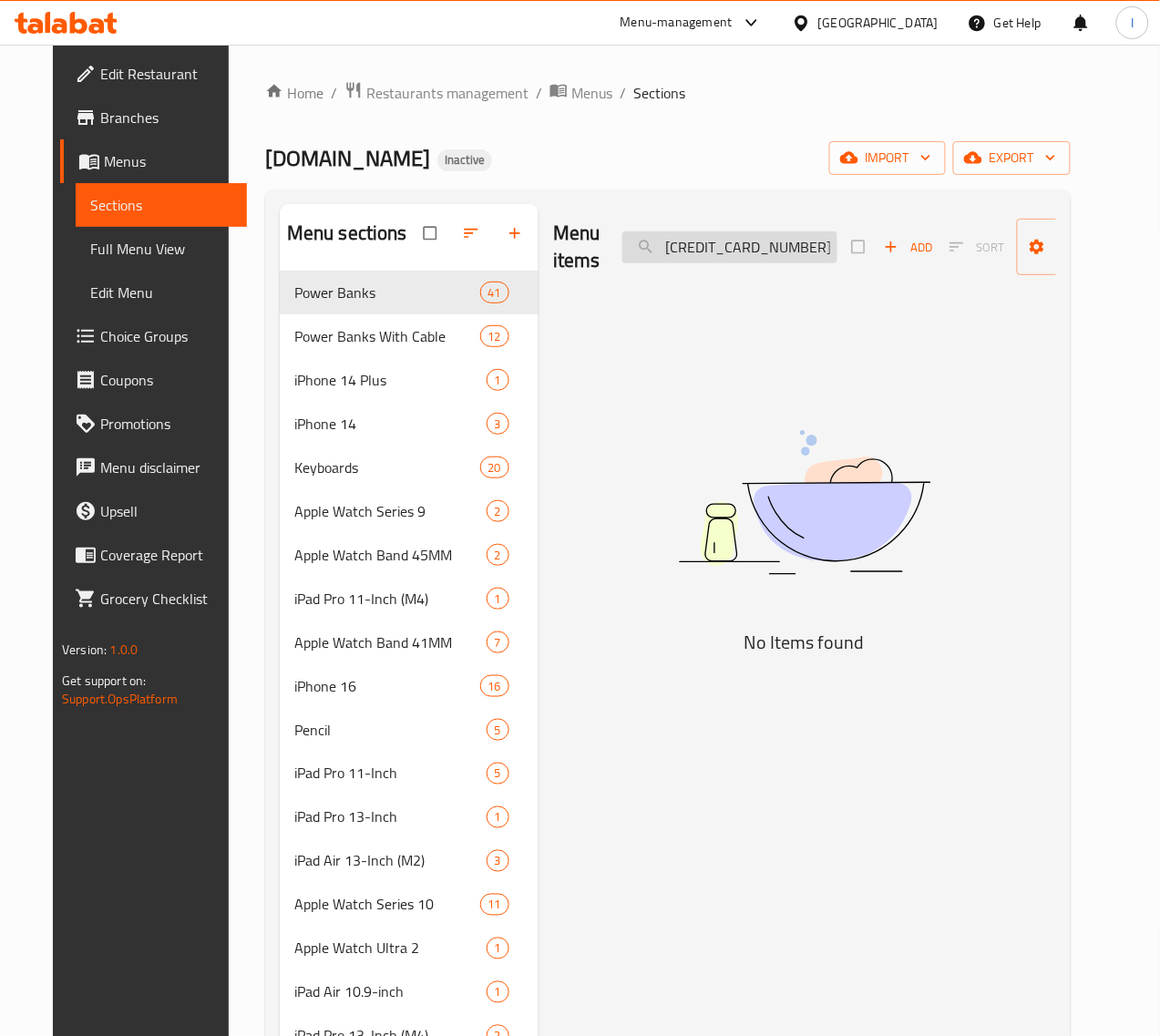
click at [702, 235] on input "60300100005363" at bounding box center [730, 247] width 215 height 32
paste input "4"
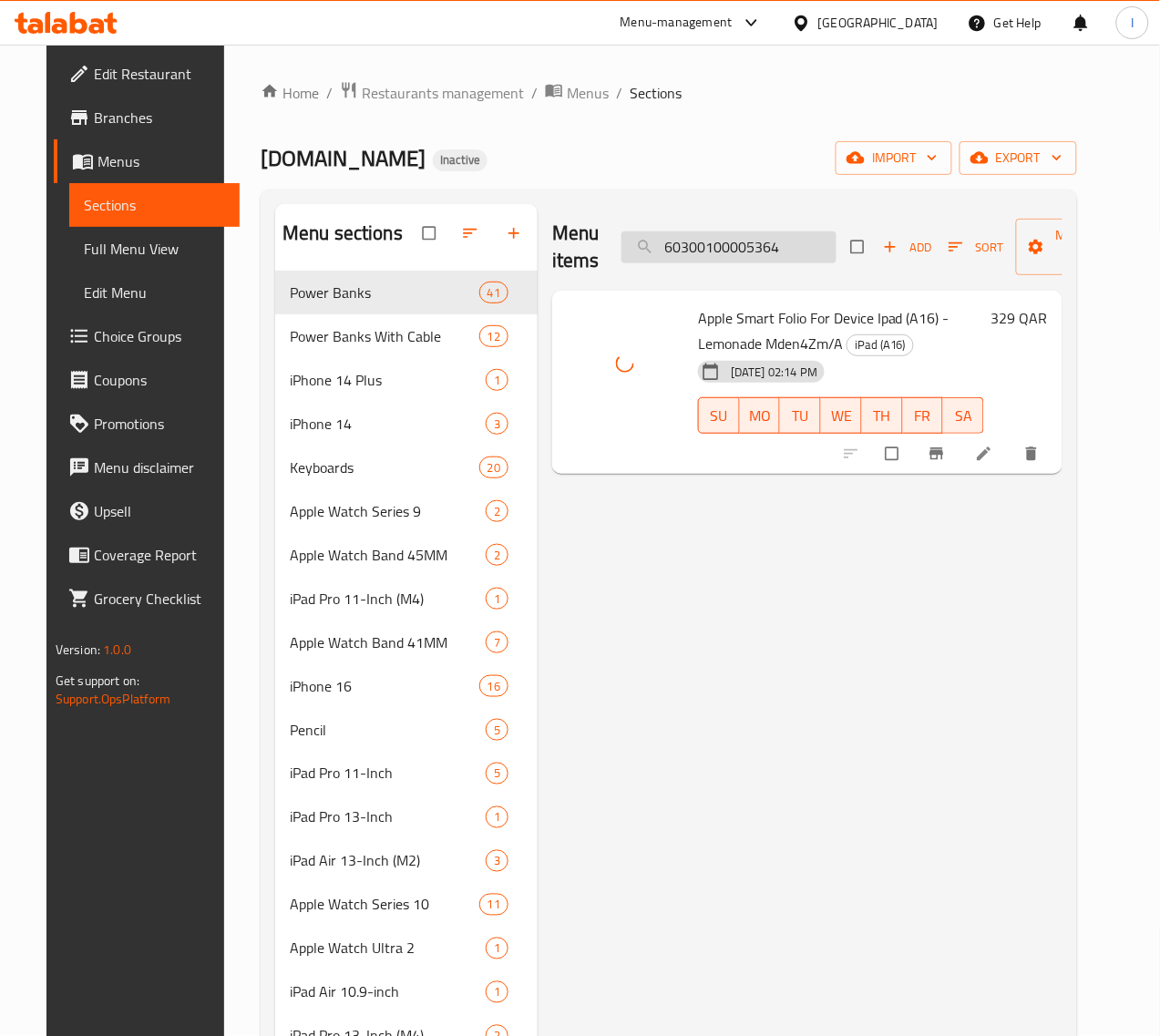
click at [724, 244] on input "60300100005364" at bounding box center [729, 247] width 215 height 32
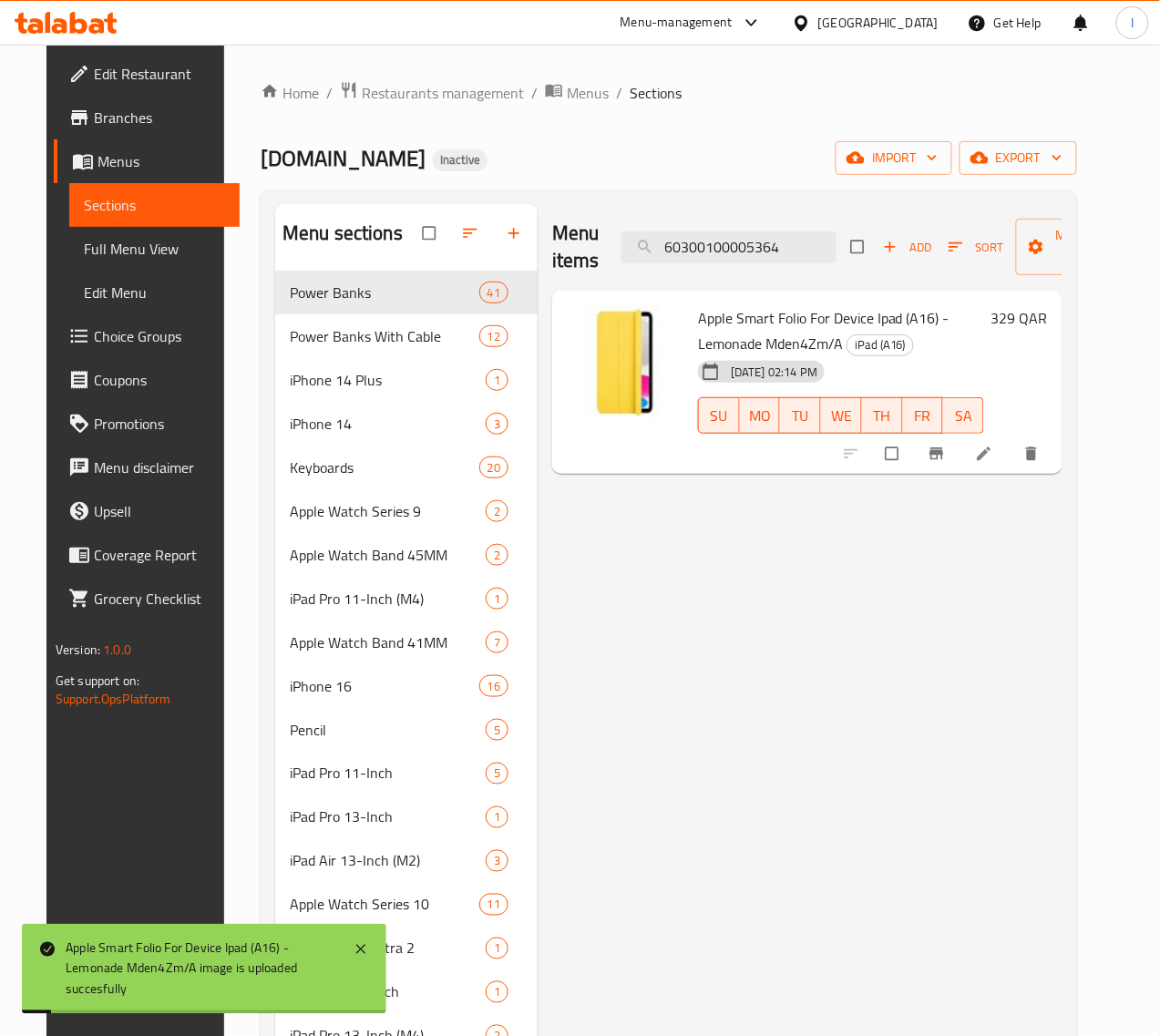
paste input "5"
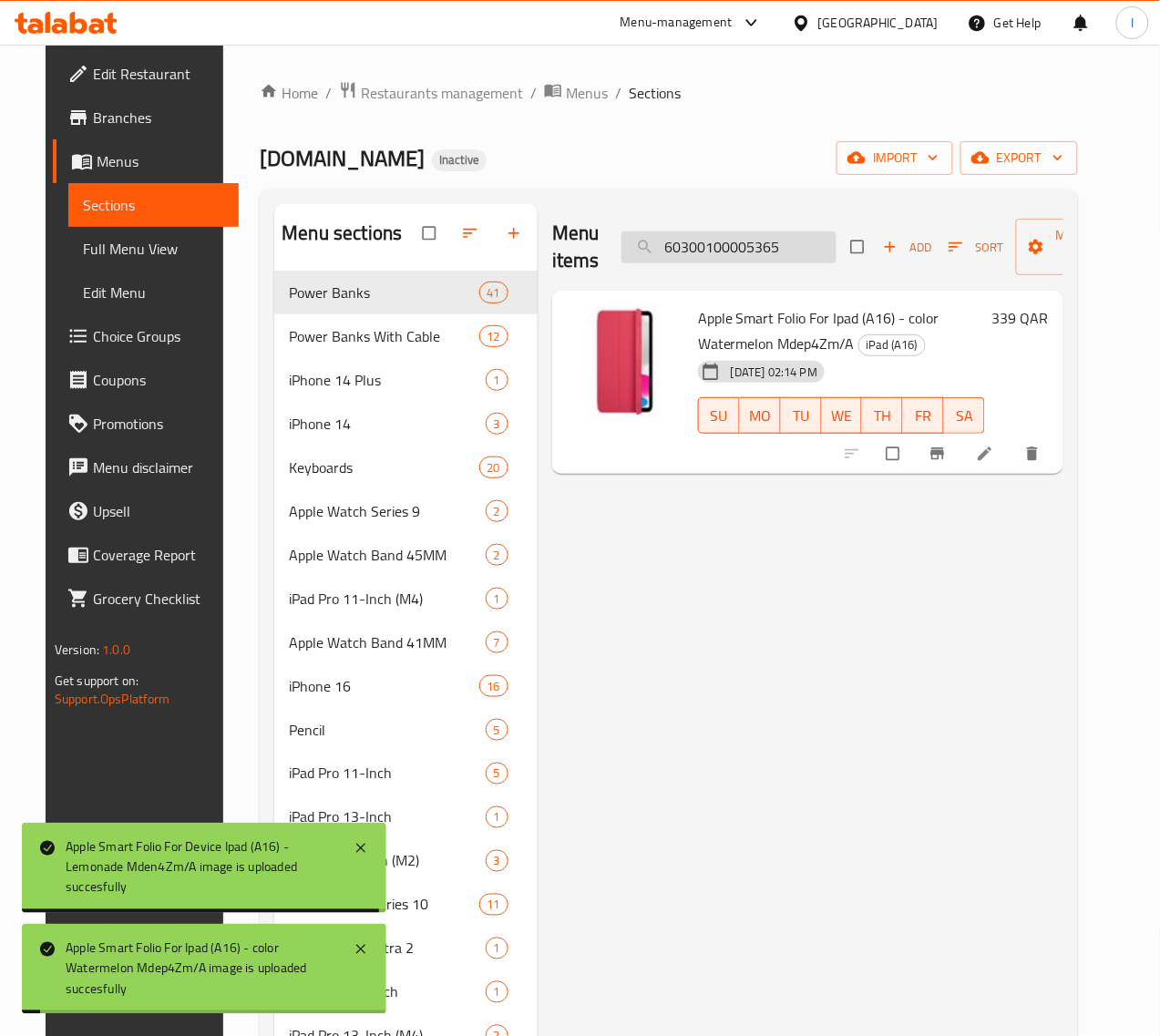
click at [712, 246] on input "60300100005365" at bounding box center [729, 247] width 215 height 32
paste input "7"
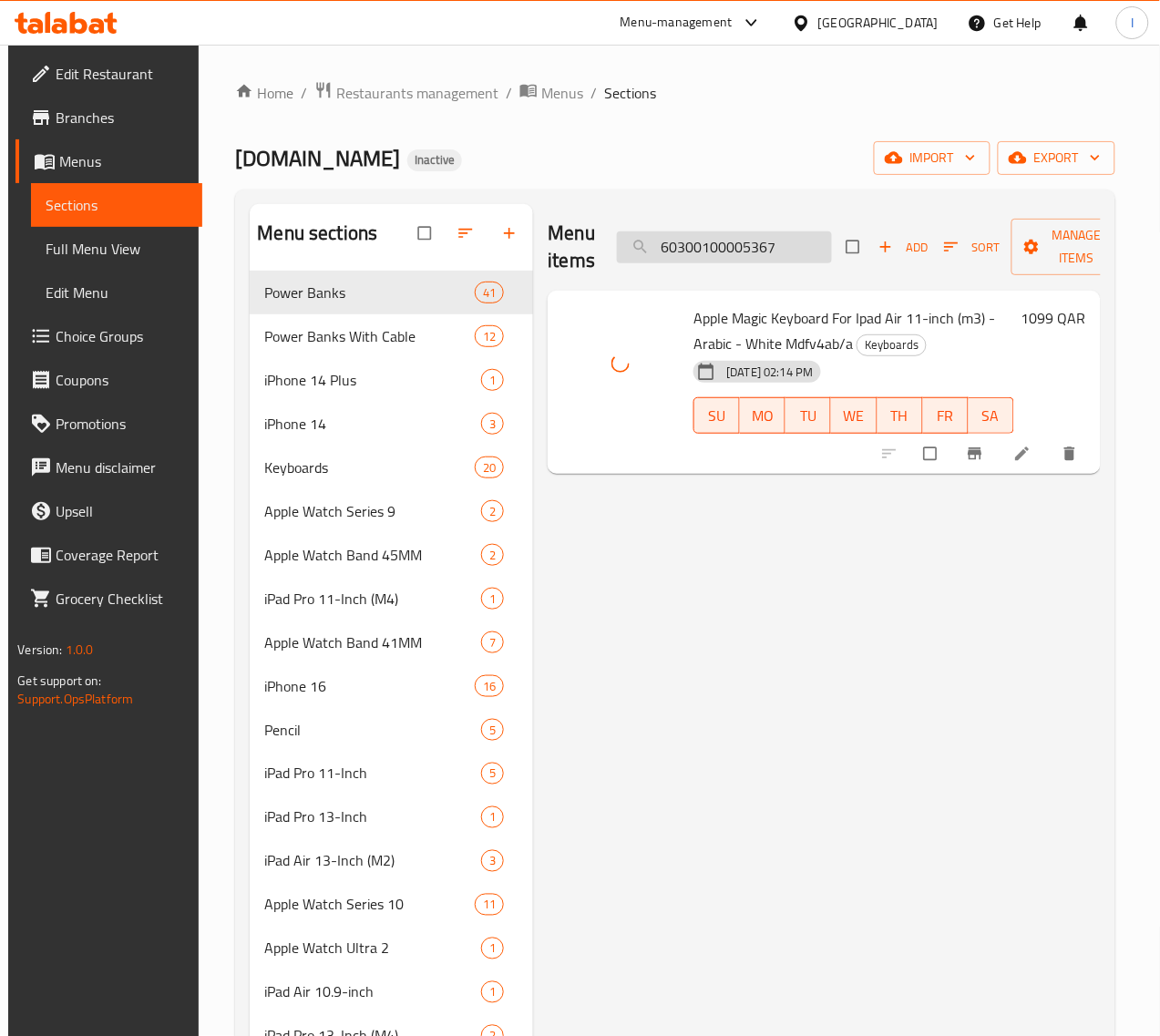
click at [720, 240] on input "60300100005367" at bounding box center [724, 247] width 215 height 32
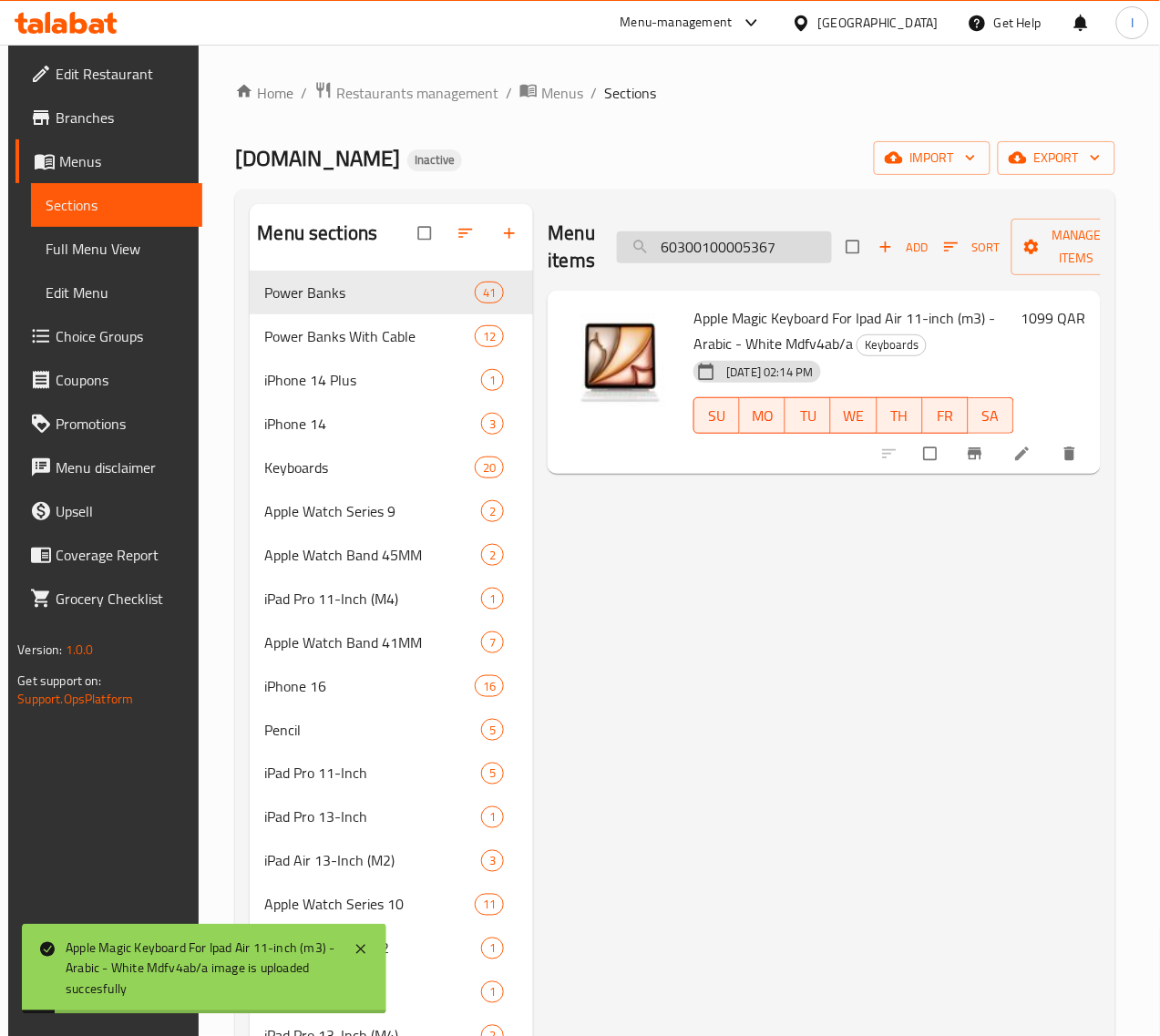
paste input "78"
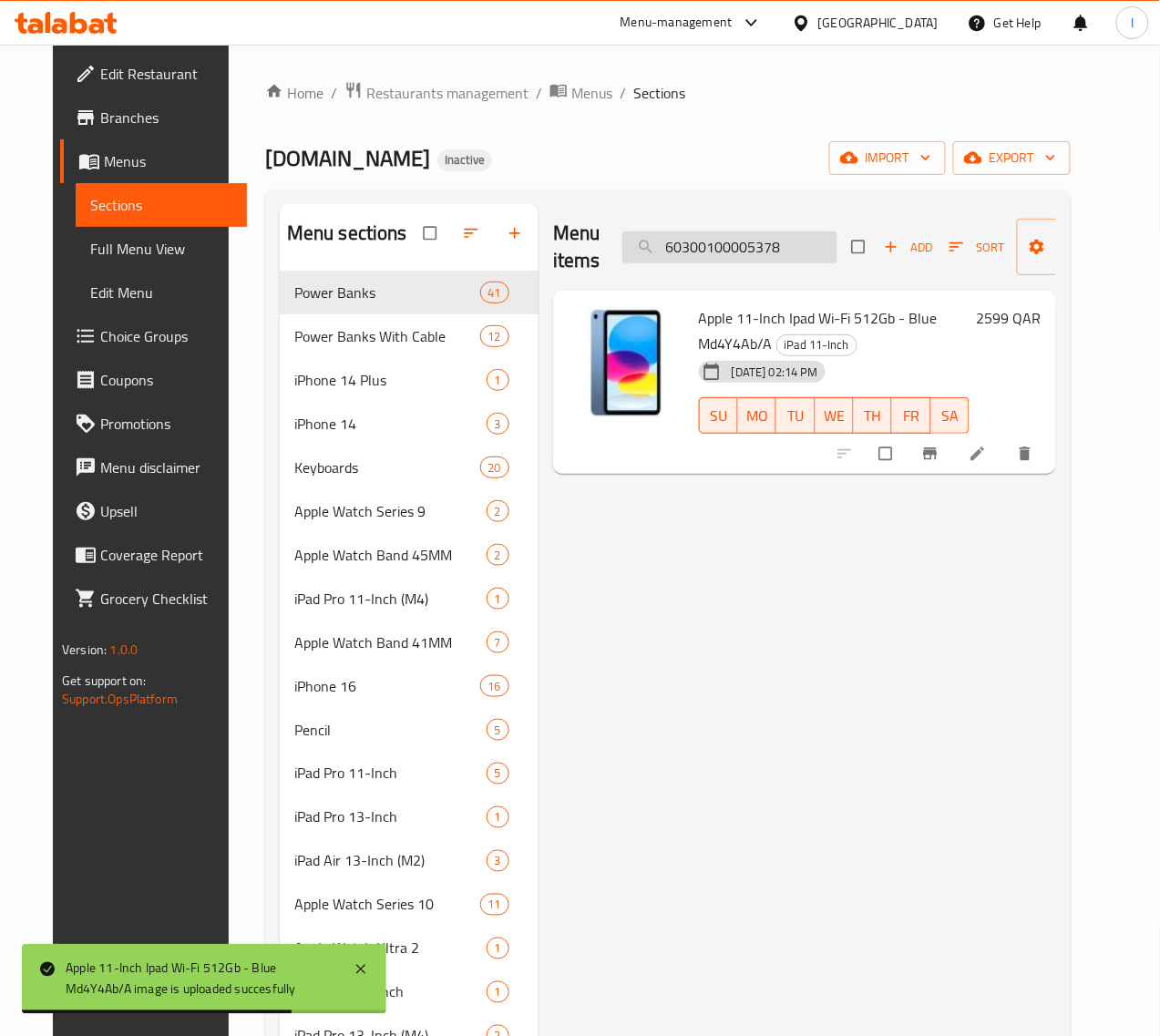
click at [775, 255] on input "60300100005378" at bounding box center [730, 247] width 215 height 32
paste input "93"
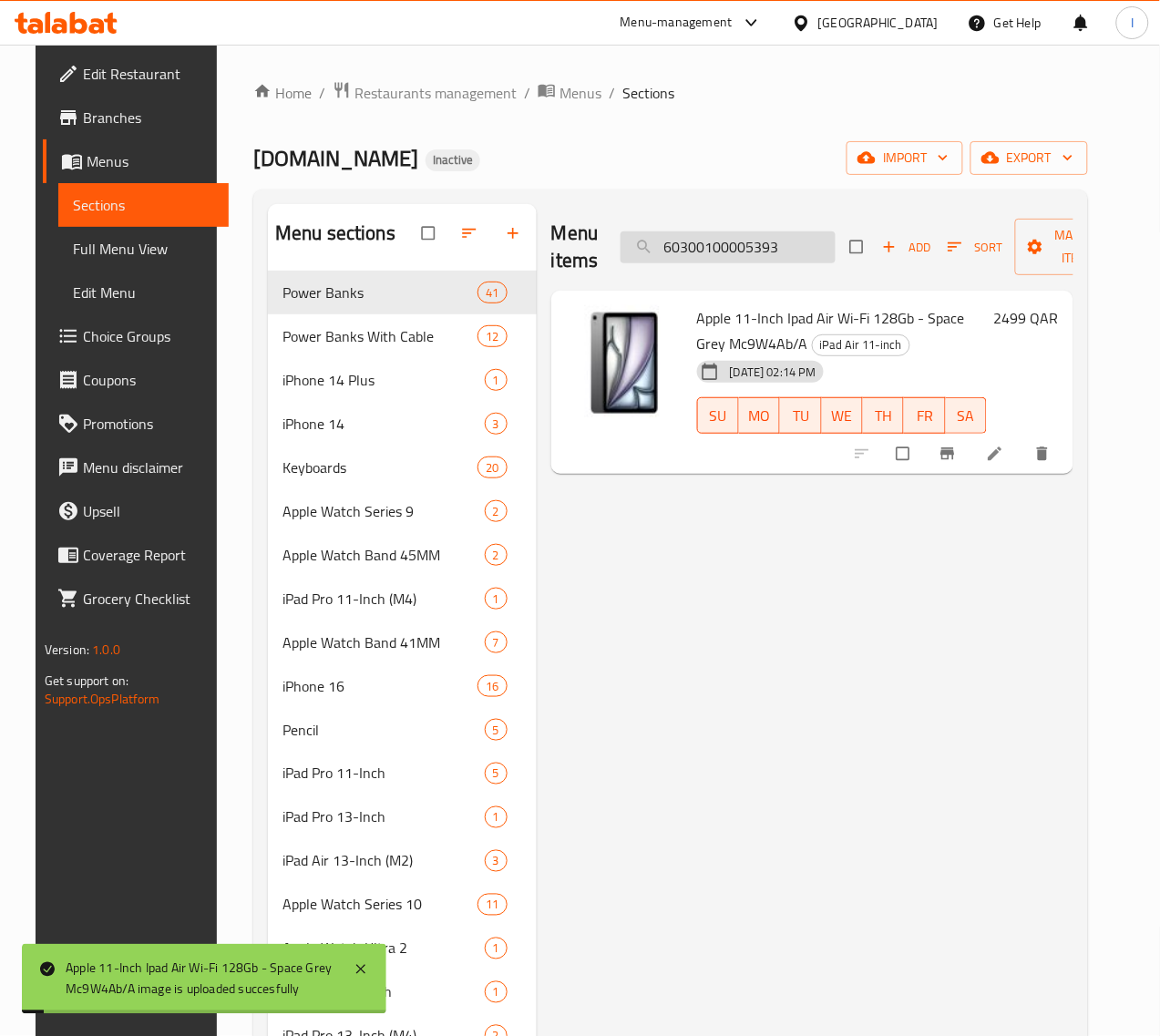
click at [714, 243] on input "60300100005393" at bounding box center [728, 247] width 215 height 32
paste input "4"
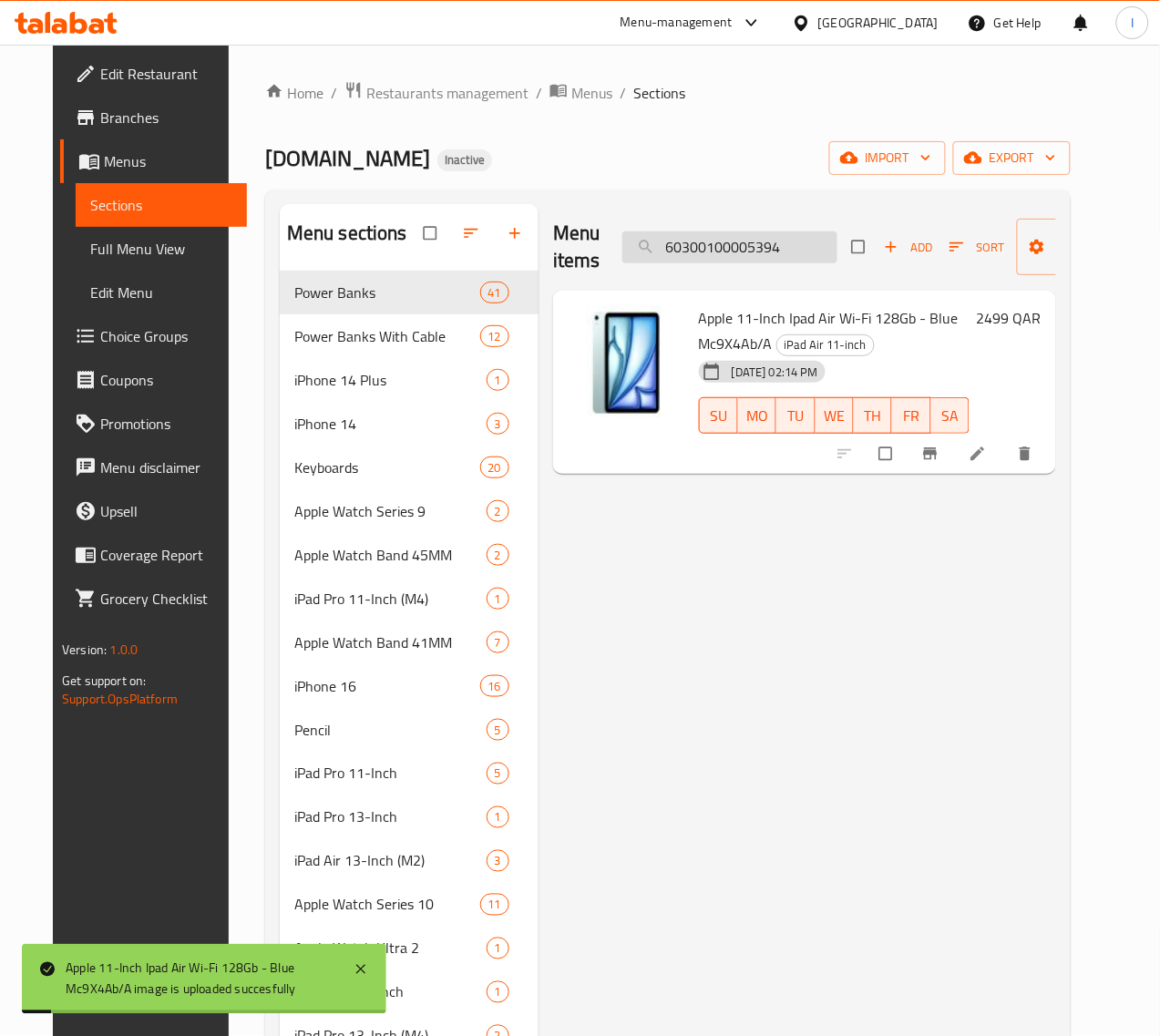
click at [679, 247] on input "60300100005394" at bounding box center [730, 247] width 215 height 32
paste input "6"
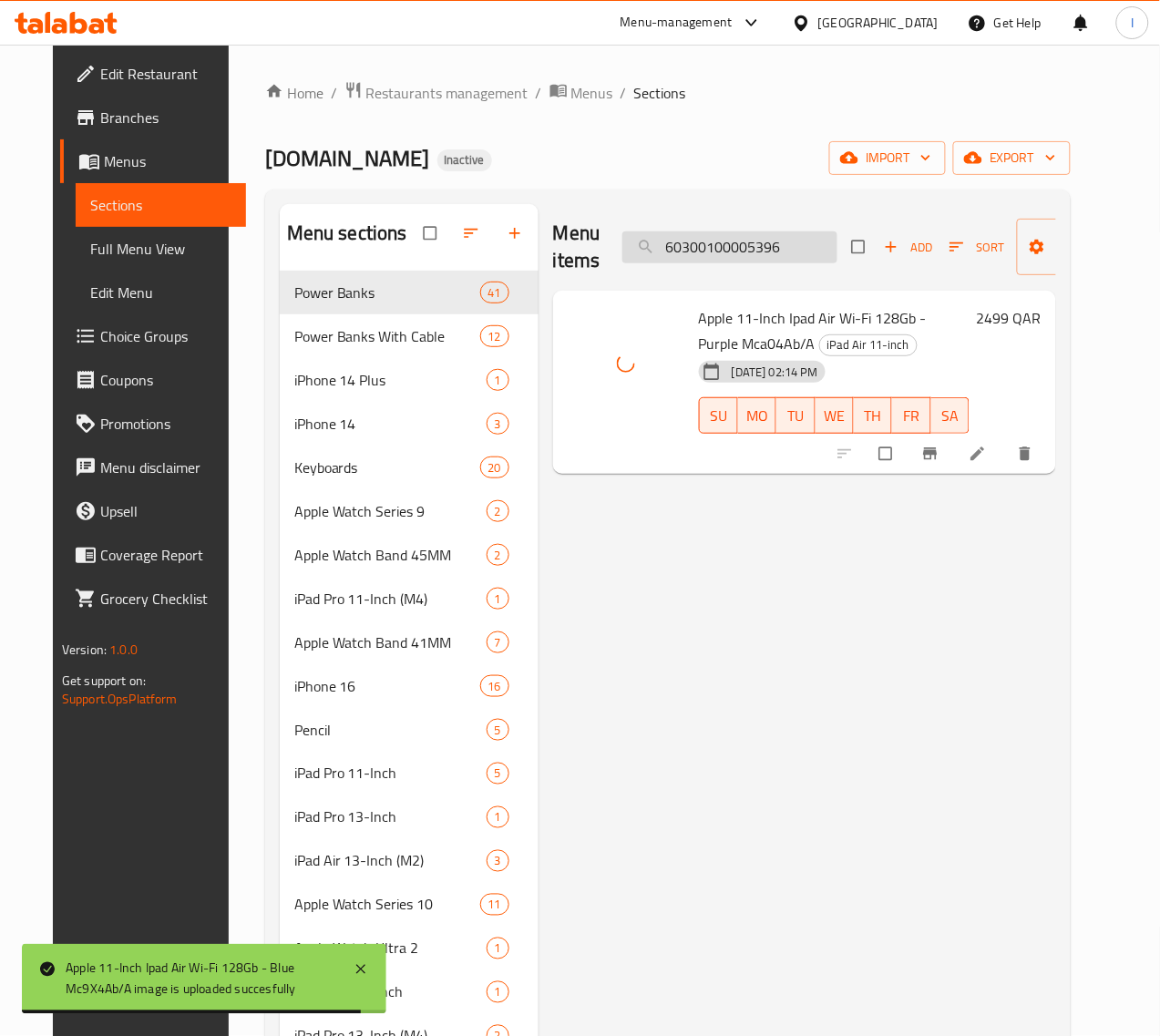
click at [722, 247] on input "60300100005396" at bounding box center [730, 247] width 215 height 32
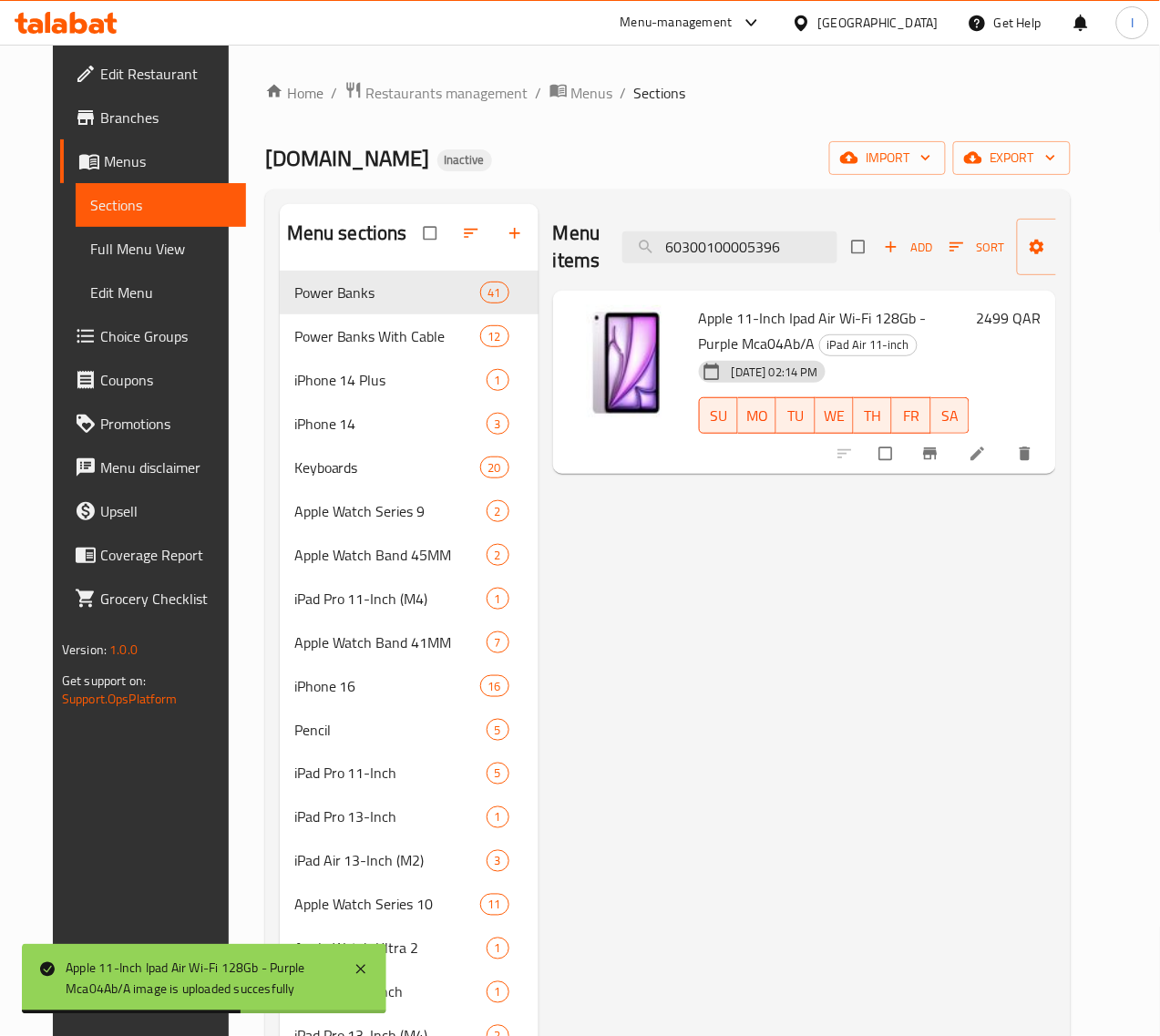
paste input "7"
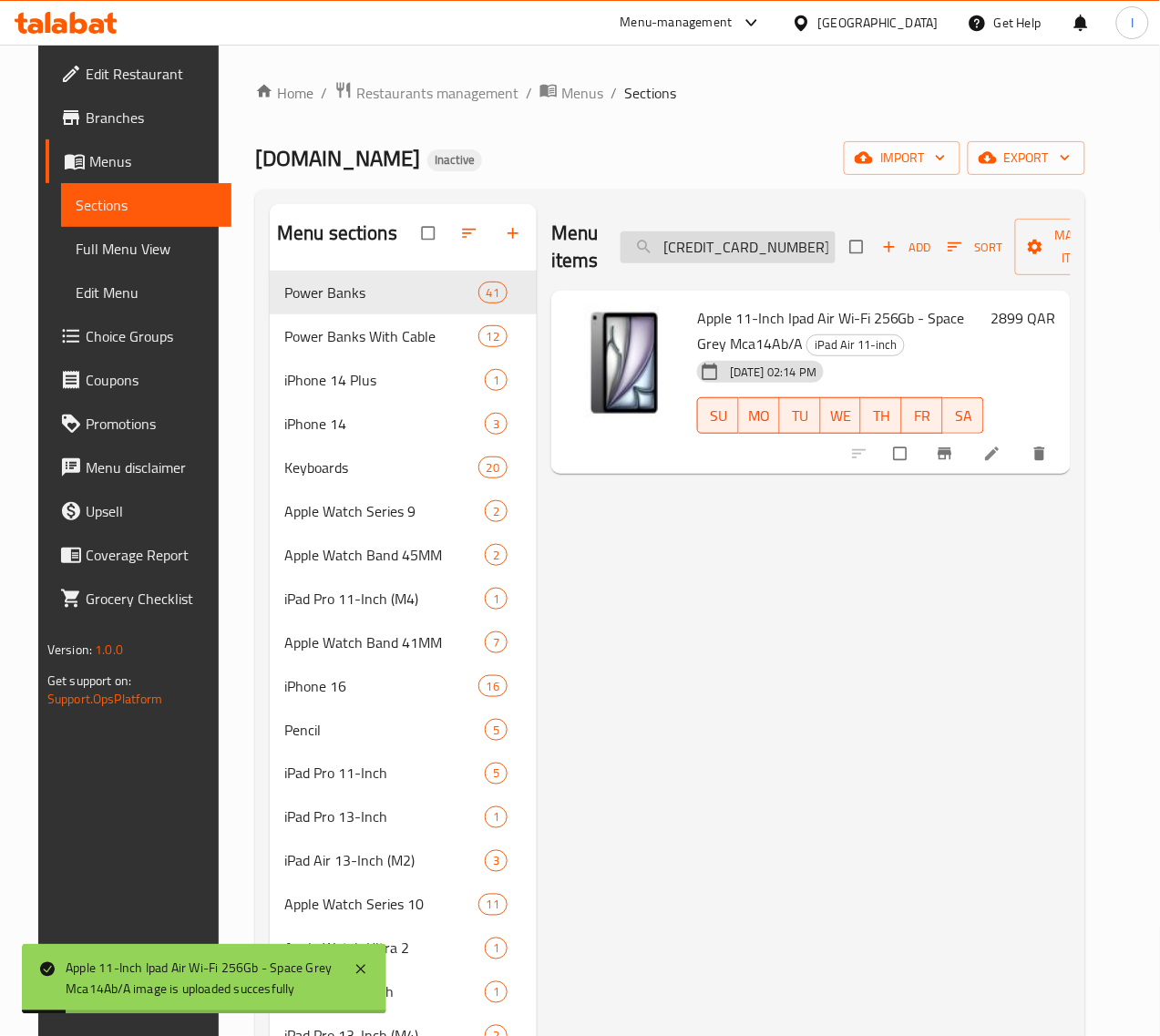
click at [743, 260] on input "60300100005397" at bounding box center [728, 247] width 215 height 32
paste input "8"
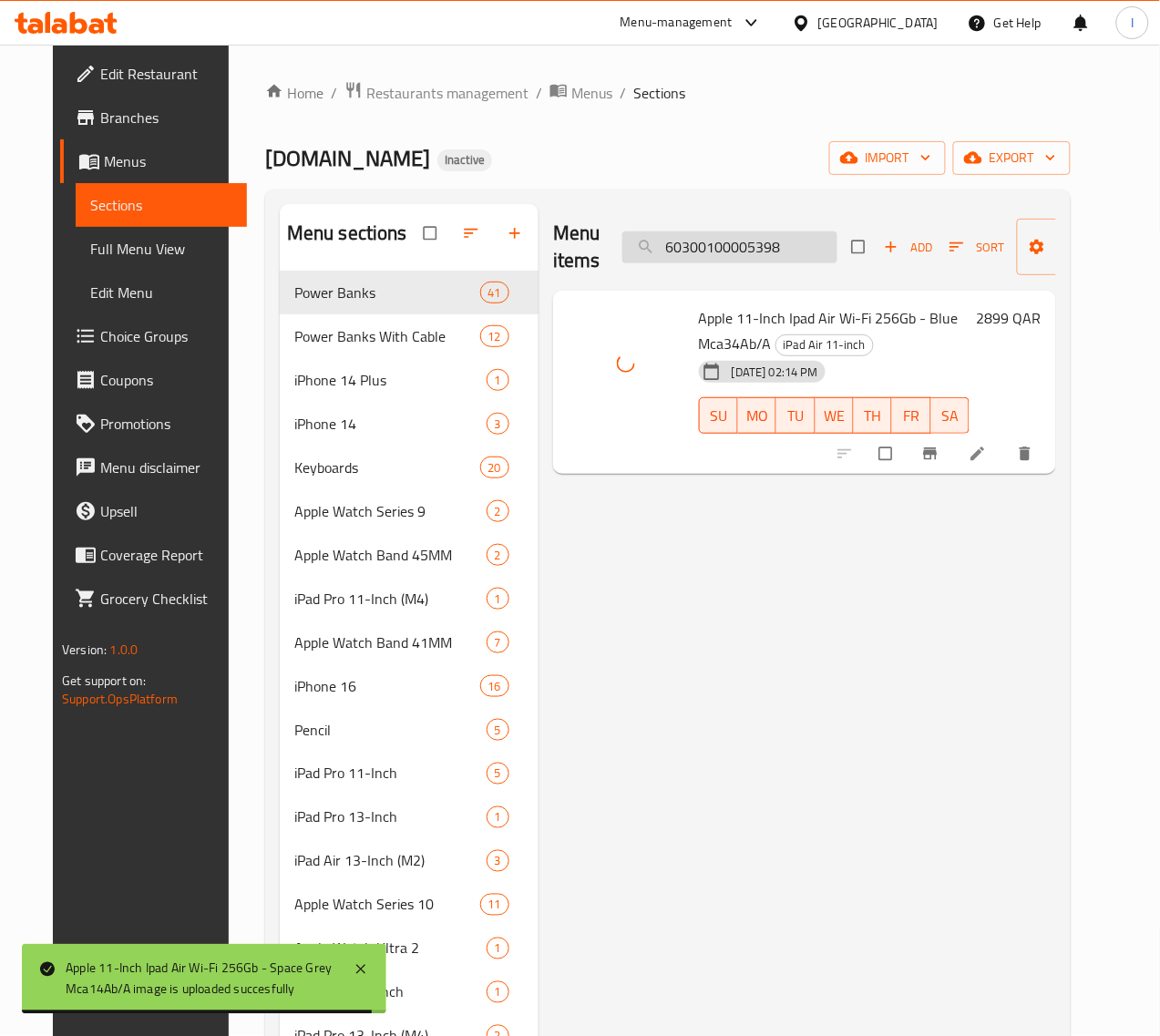
click at [733, 261] on input "60300100005398" at bounding box center [730, 247] width 215 height 32
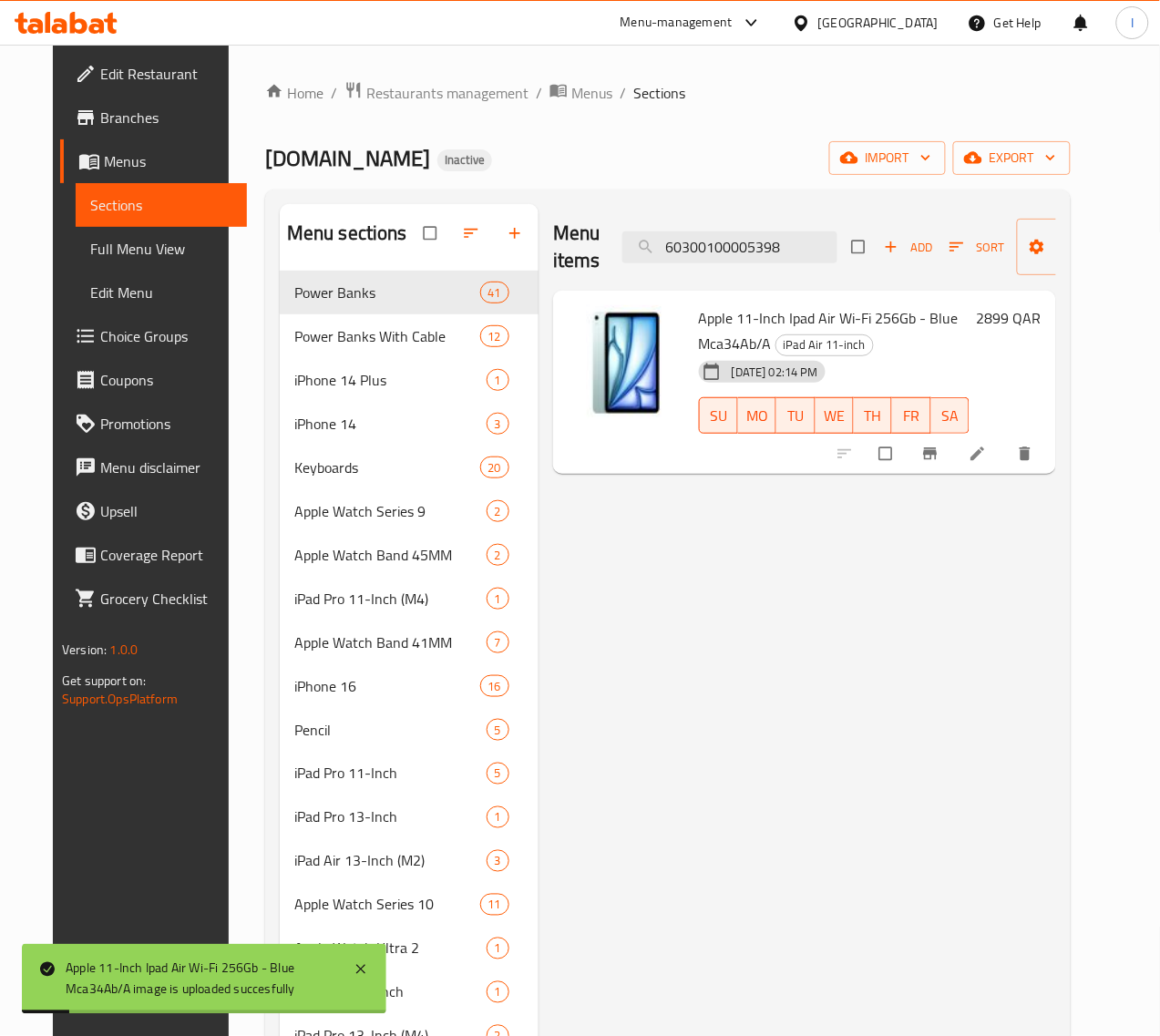
paste input "9"
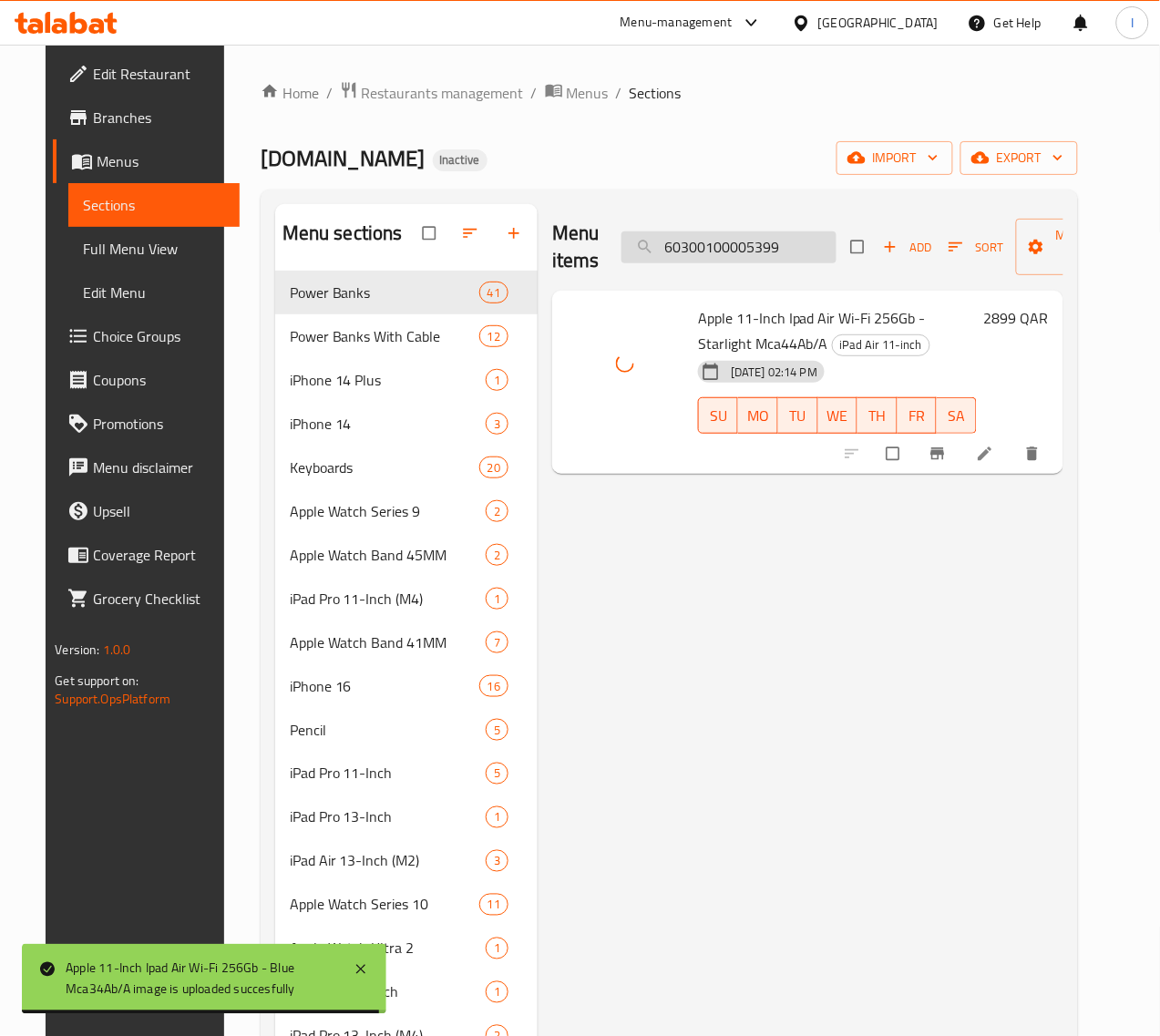
click at [685, 232] on input "60300100005399" at bounding box center [729, 247] width 215 height 32
paste input "401"
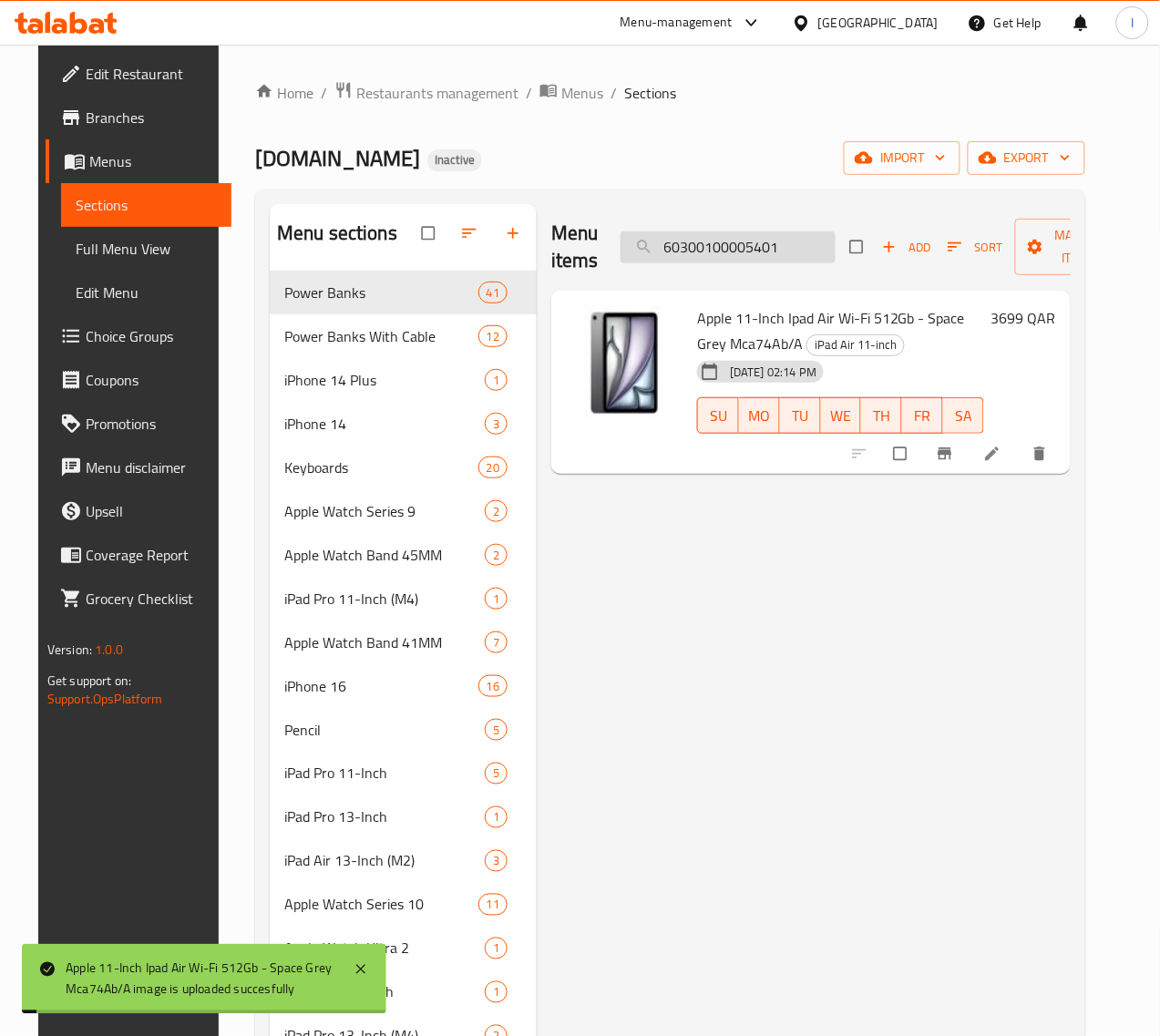
click at [707, 239] on input "60300100005401" at bounding box center [728, 247] width 215 height 32
paste input "3"
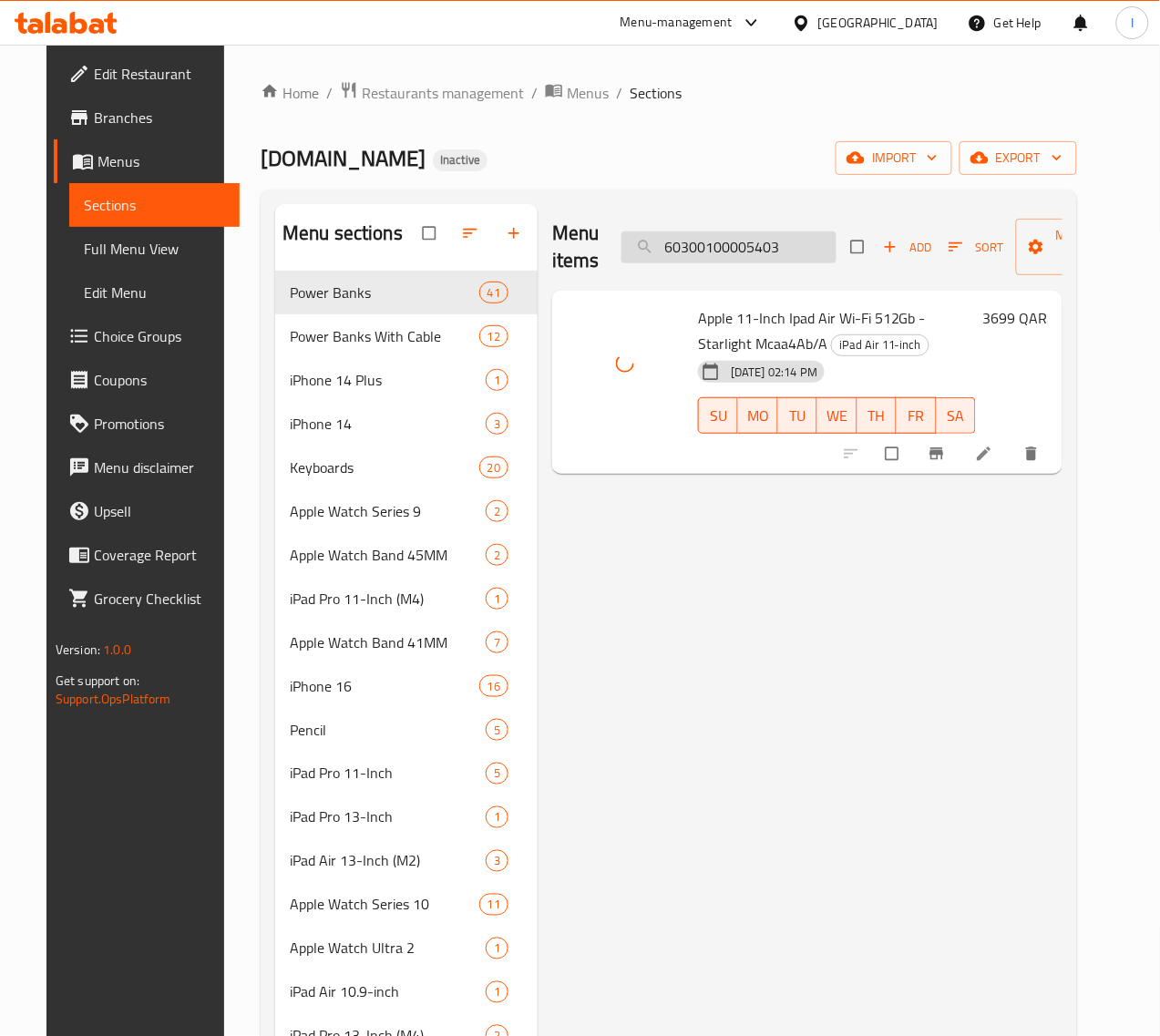
click at [772, 246] on input "60300100005403" at bounding box center [729, 247] width 215 height 32
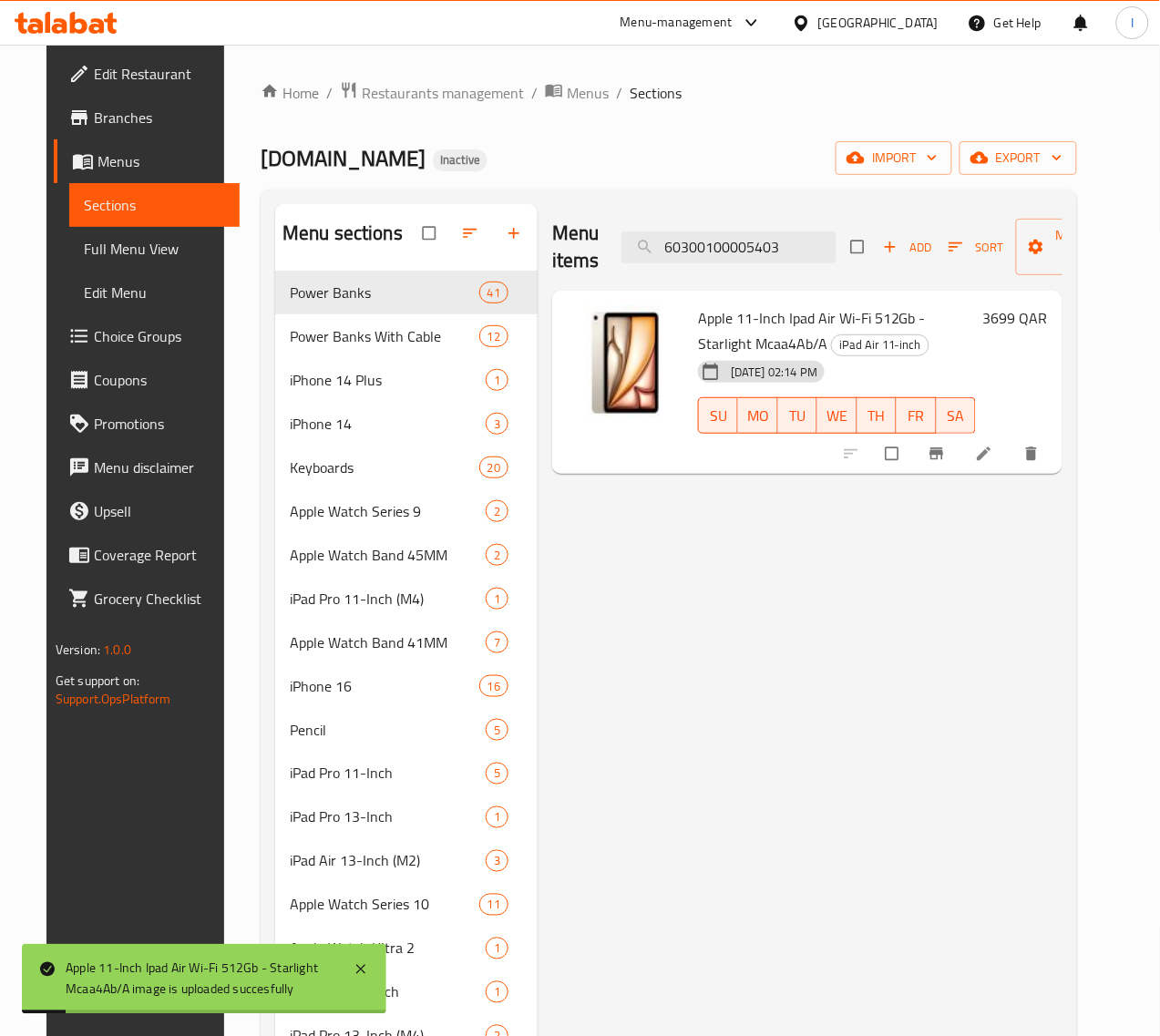
paste input "5"
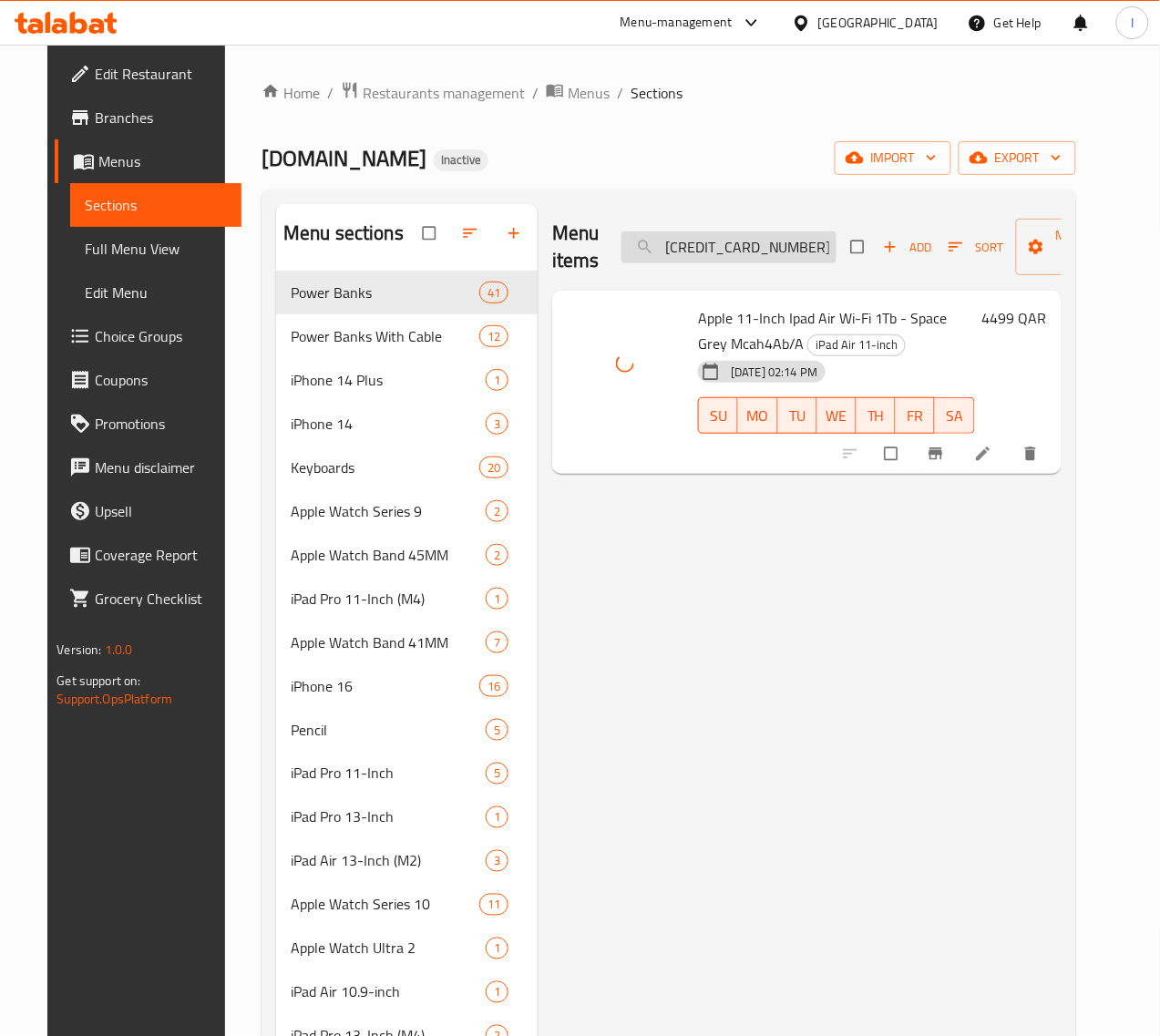
click at [699, 234] on input "60300100005405" at bounding box center [729, 247] width 215 height 32
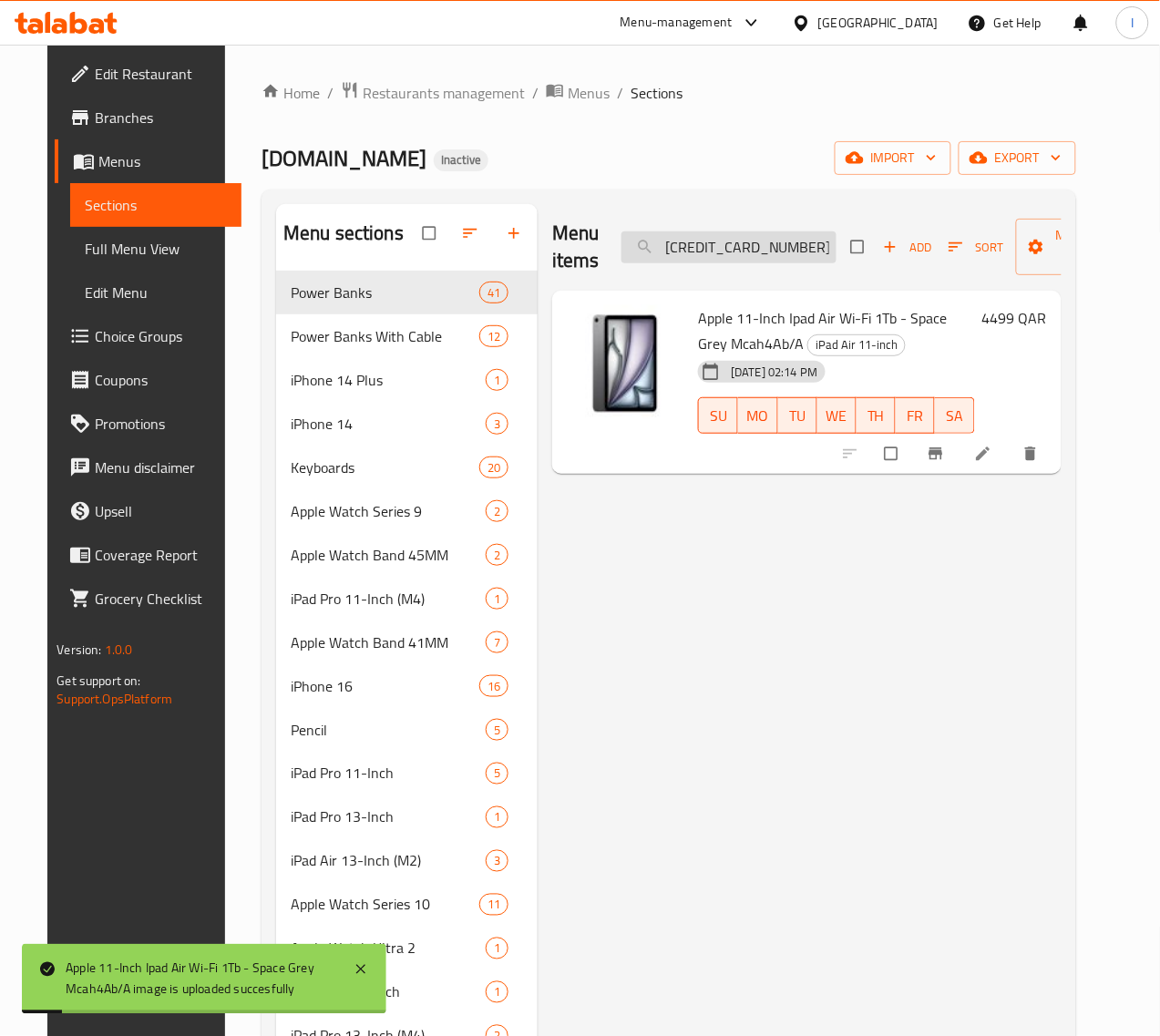
paste input "10"
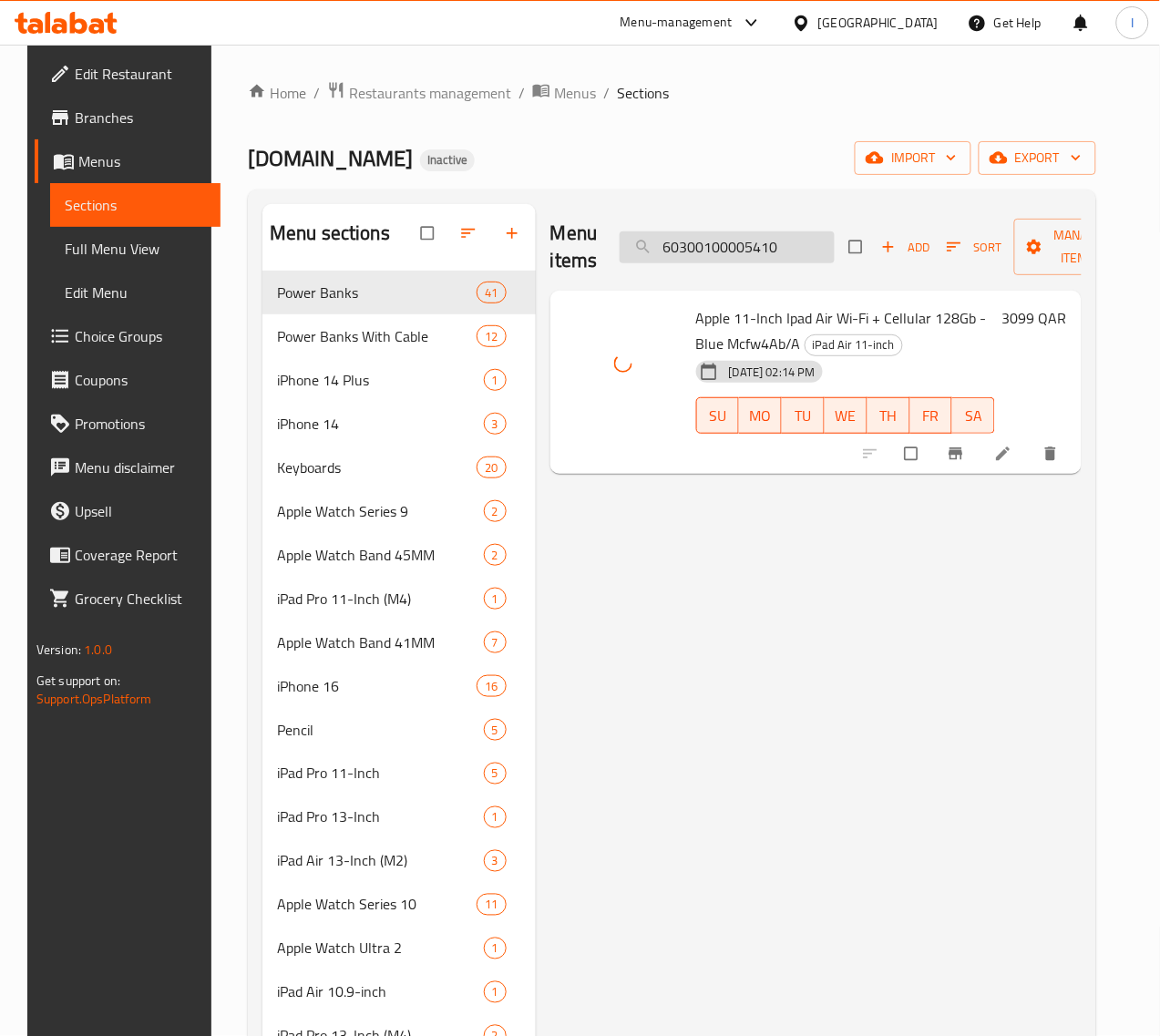
click at [749, 238] on input "60300100005410" at bounding box center [727, 247] width 215 height 32
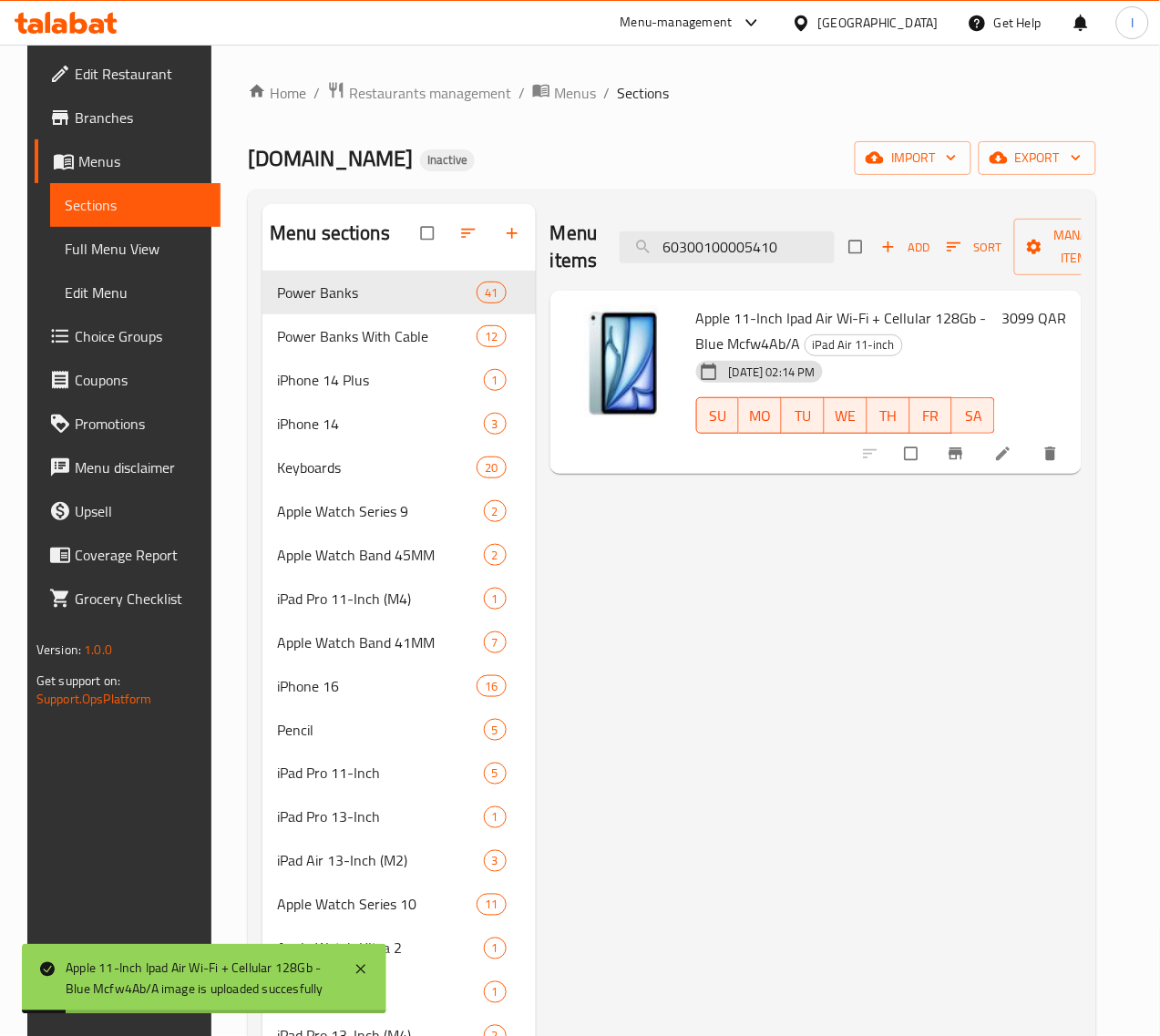
paste input "3"
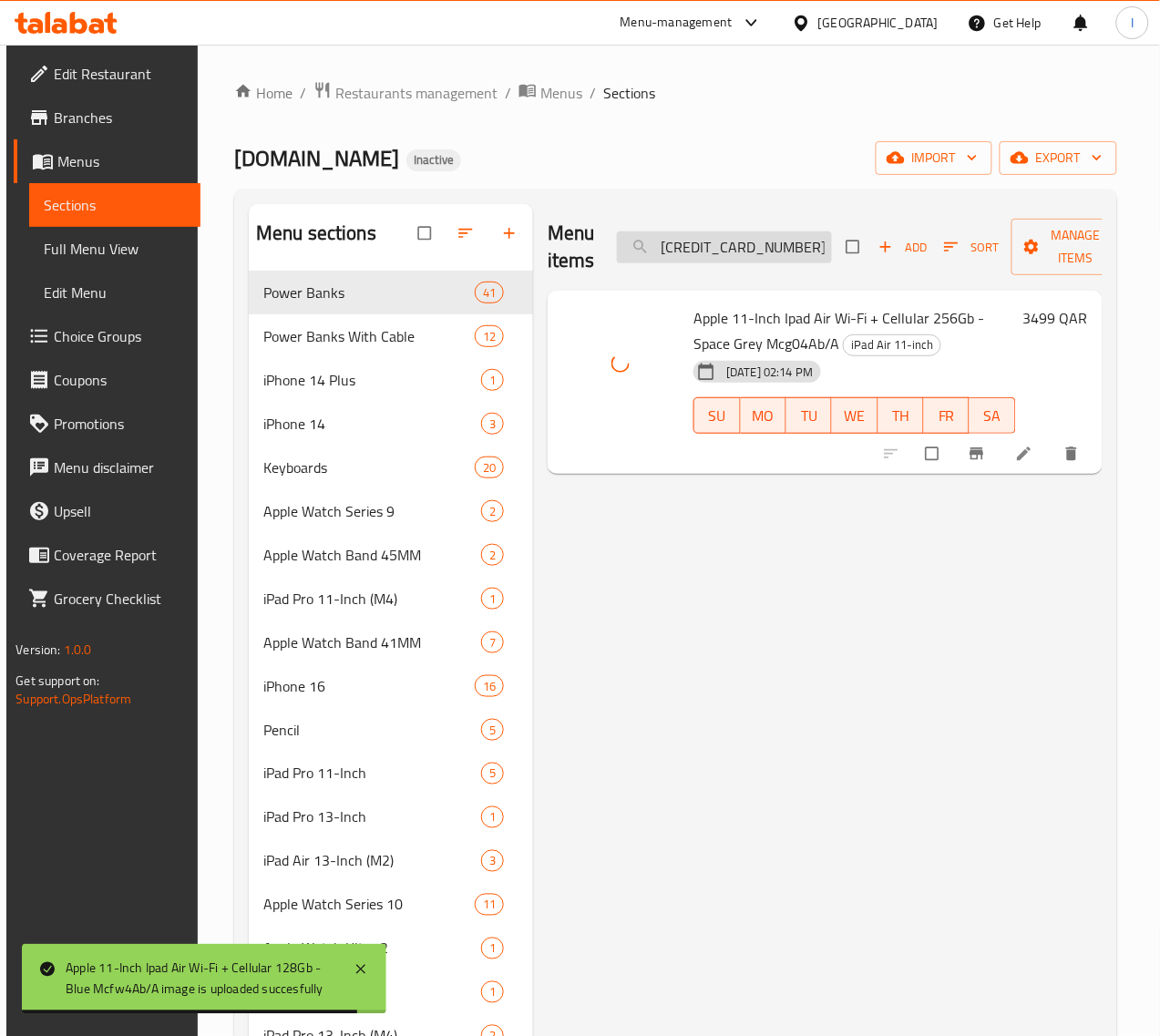
click at [775, 250] on input "60300100005413" at bounding box center [724, 247] width 215 height 32
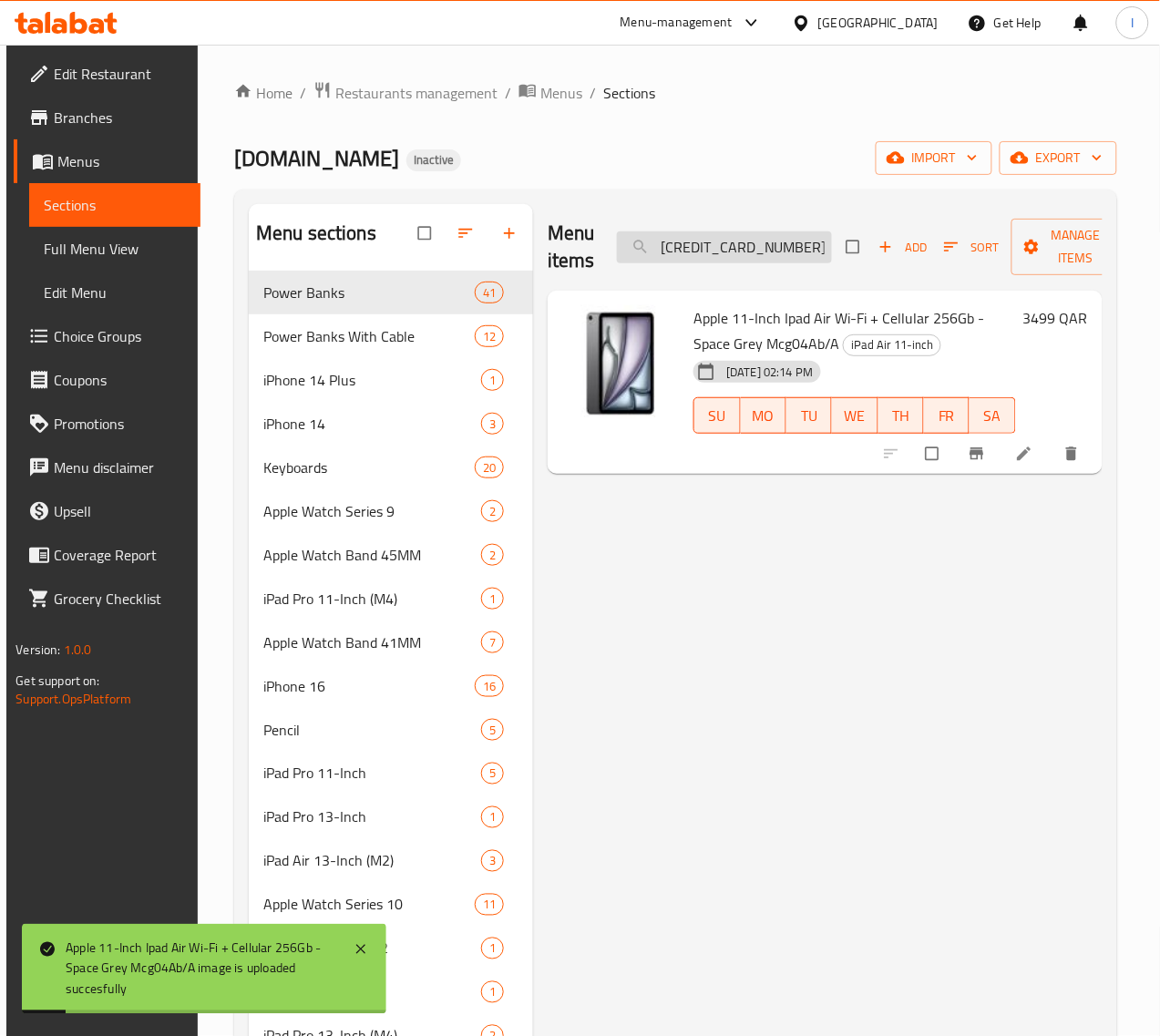
paste input "4"
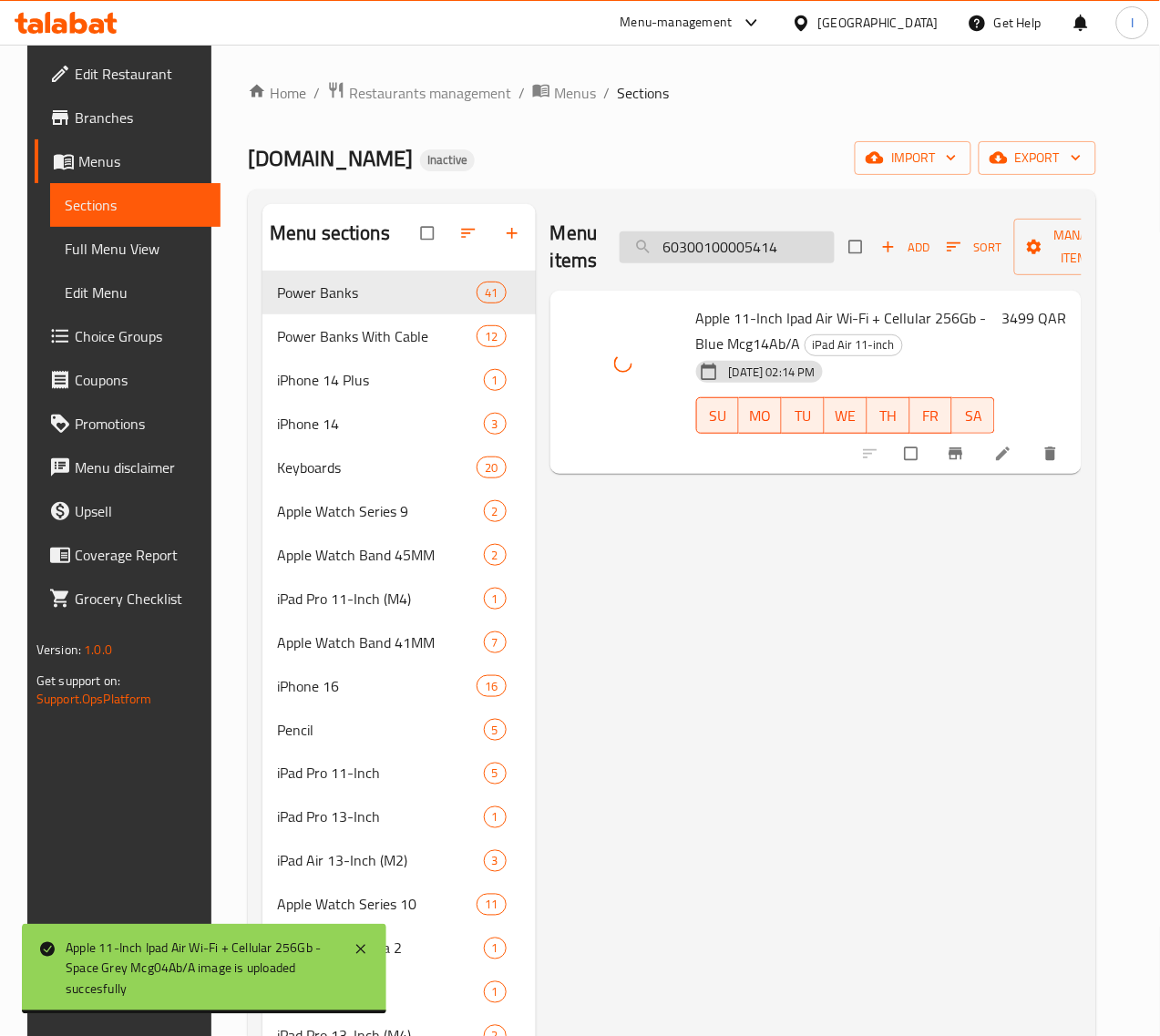
click at [722, 248] on input "60300100005414" at bounding box center [727, 247] width 215 height 32
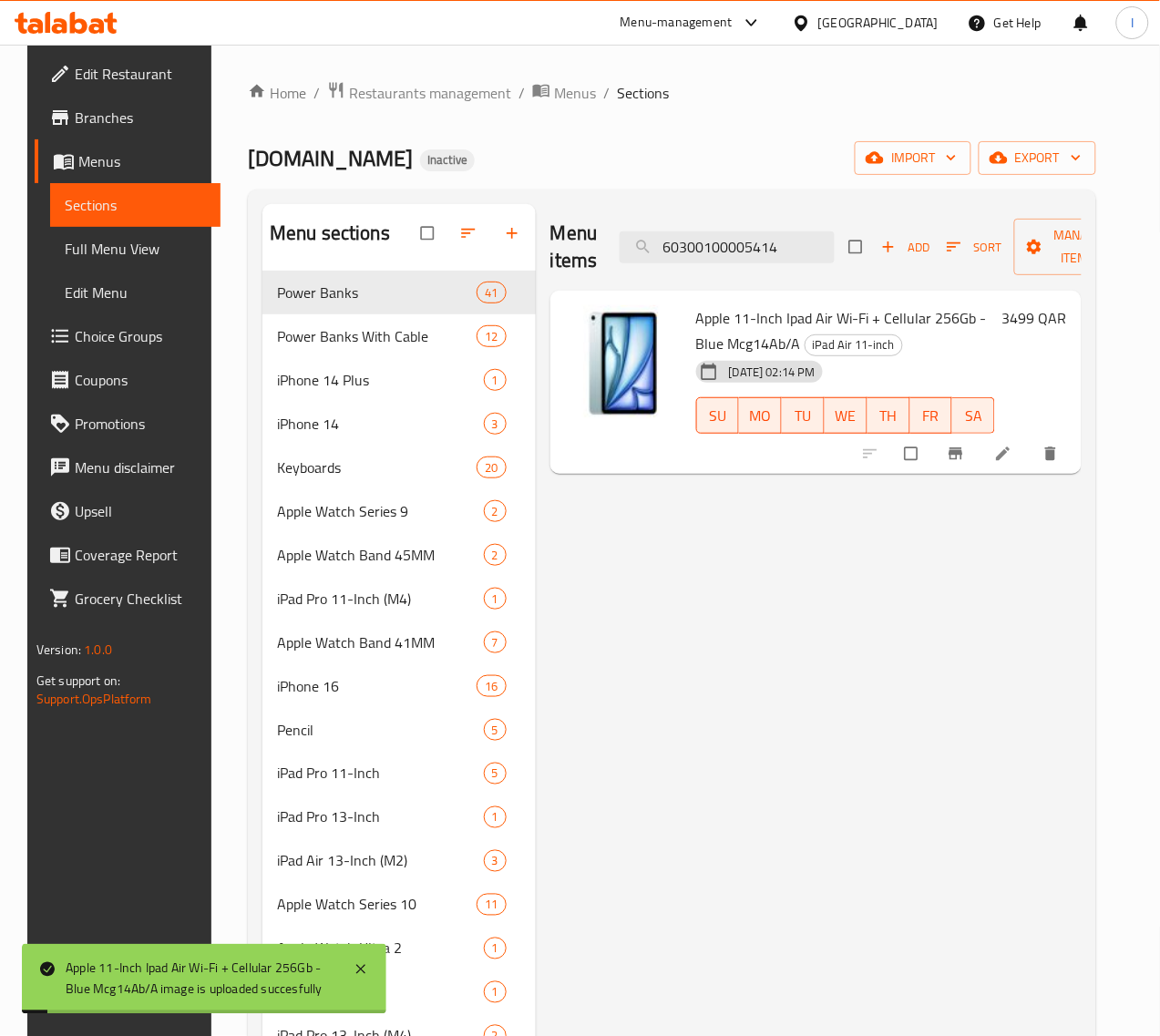
paste input "25"
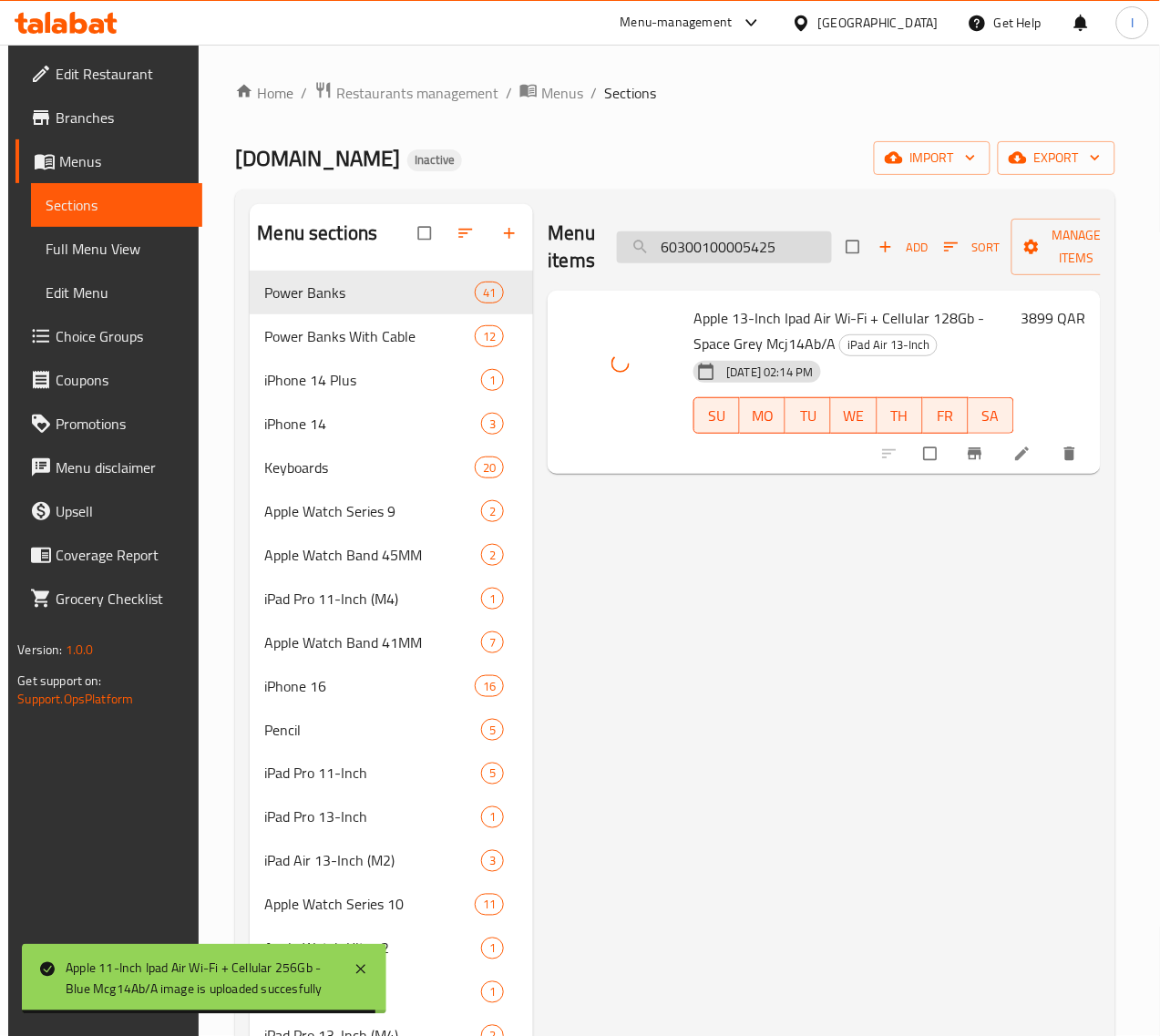
click at [734, 243] on input "60300100005425" at bounding box center [724, 247] width 215 height 32
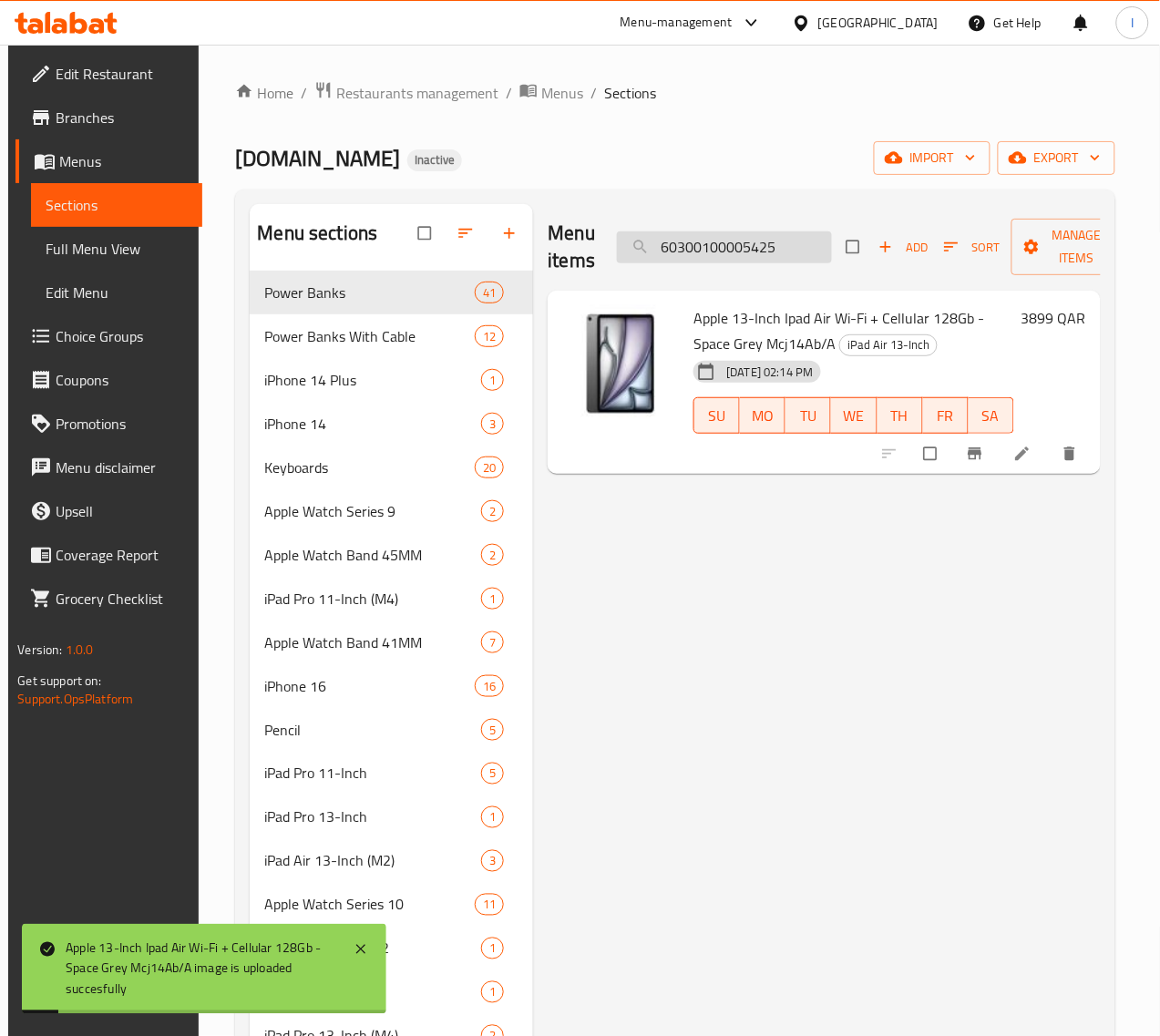
paste input "6"
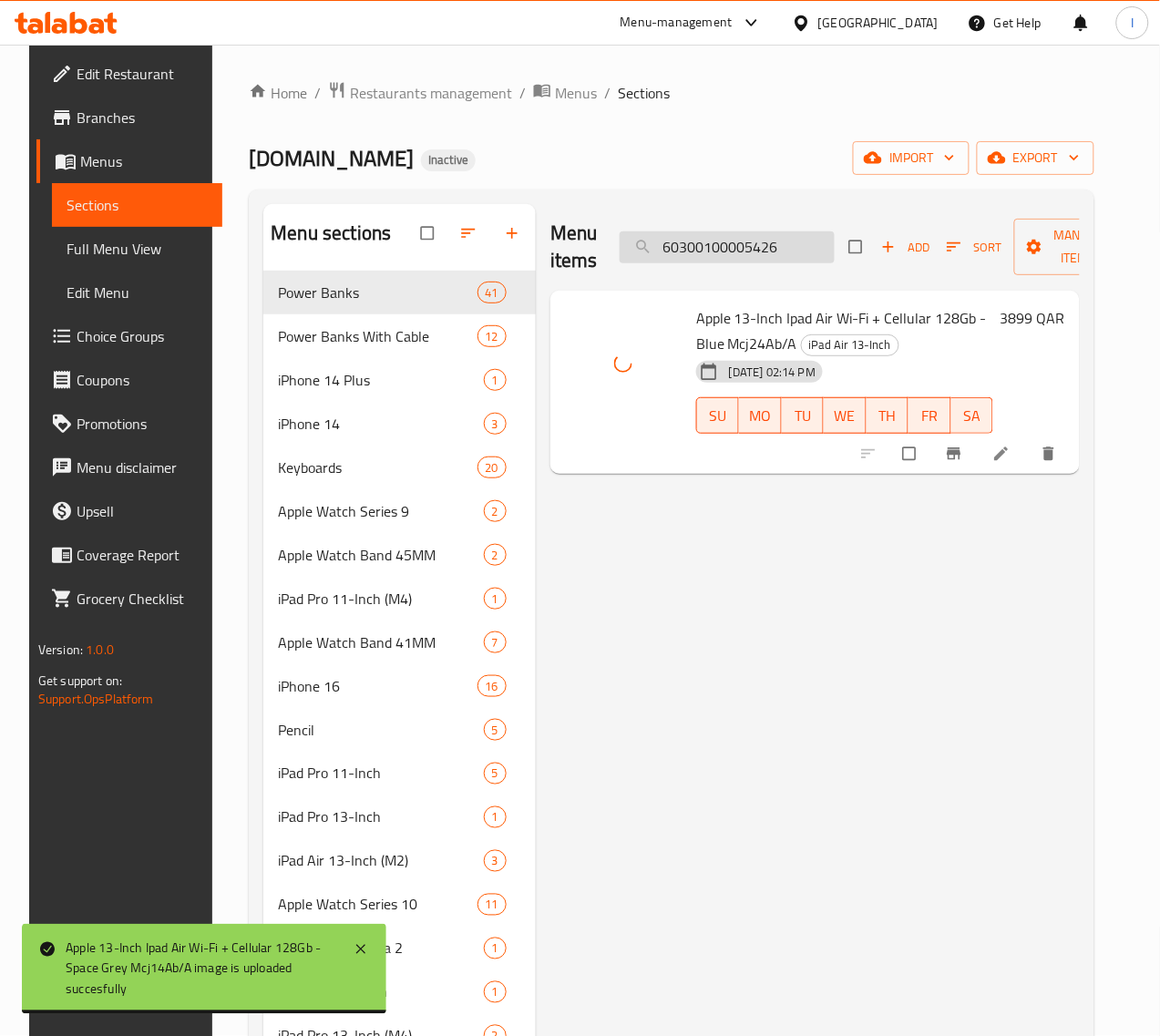
click at [679, 239] on input "60300100005426" at bounding box center [727, 247] width 215 height 32
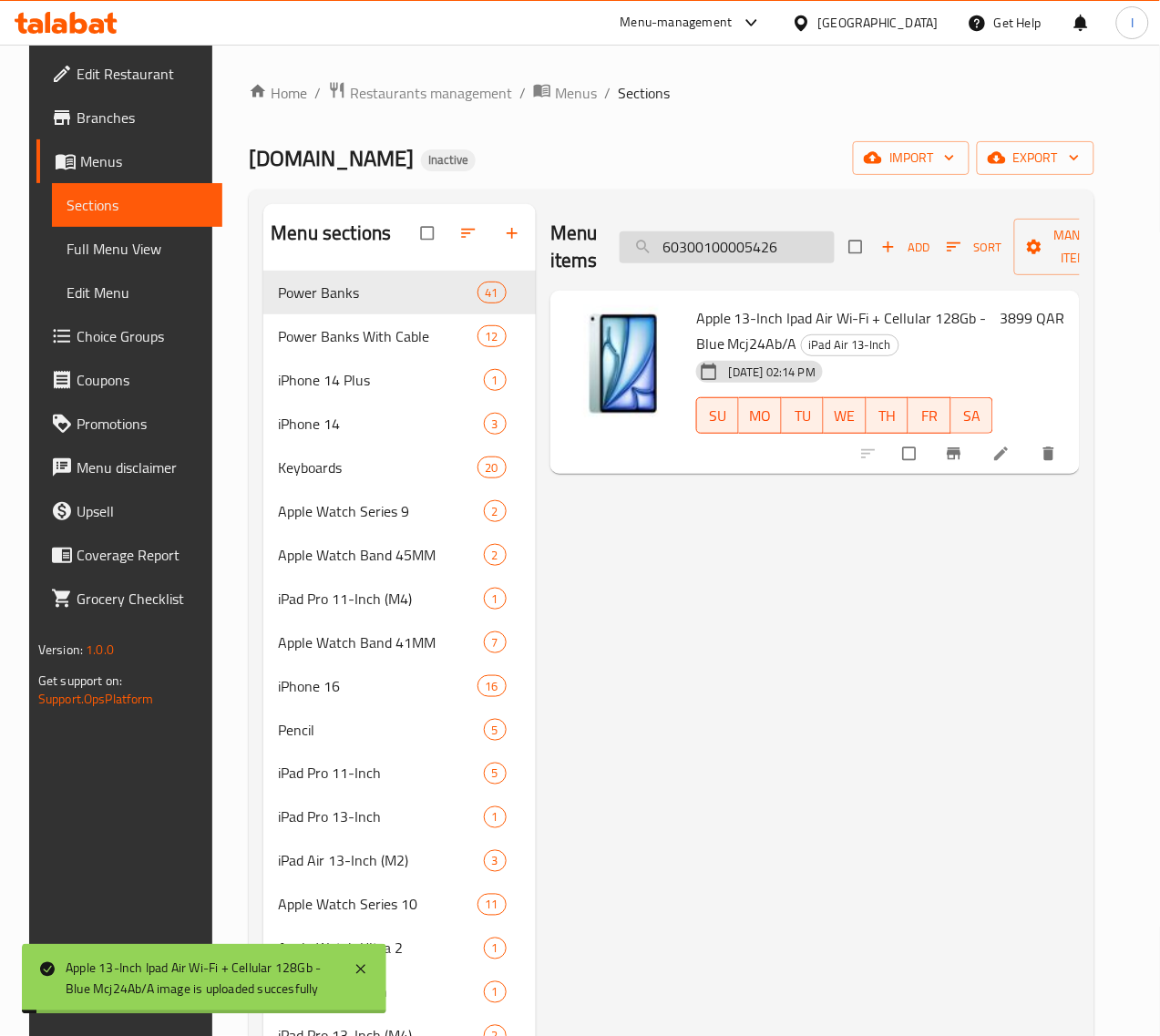
paste input "9"
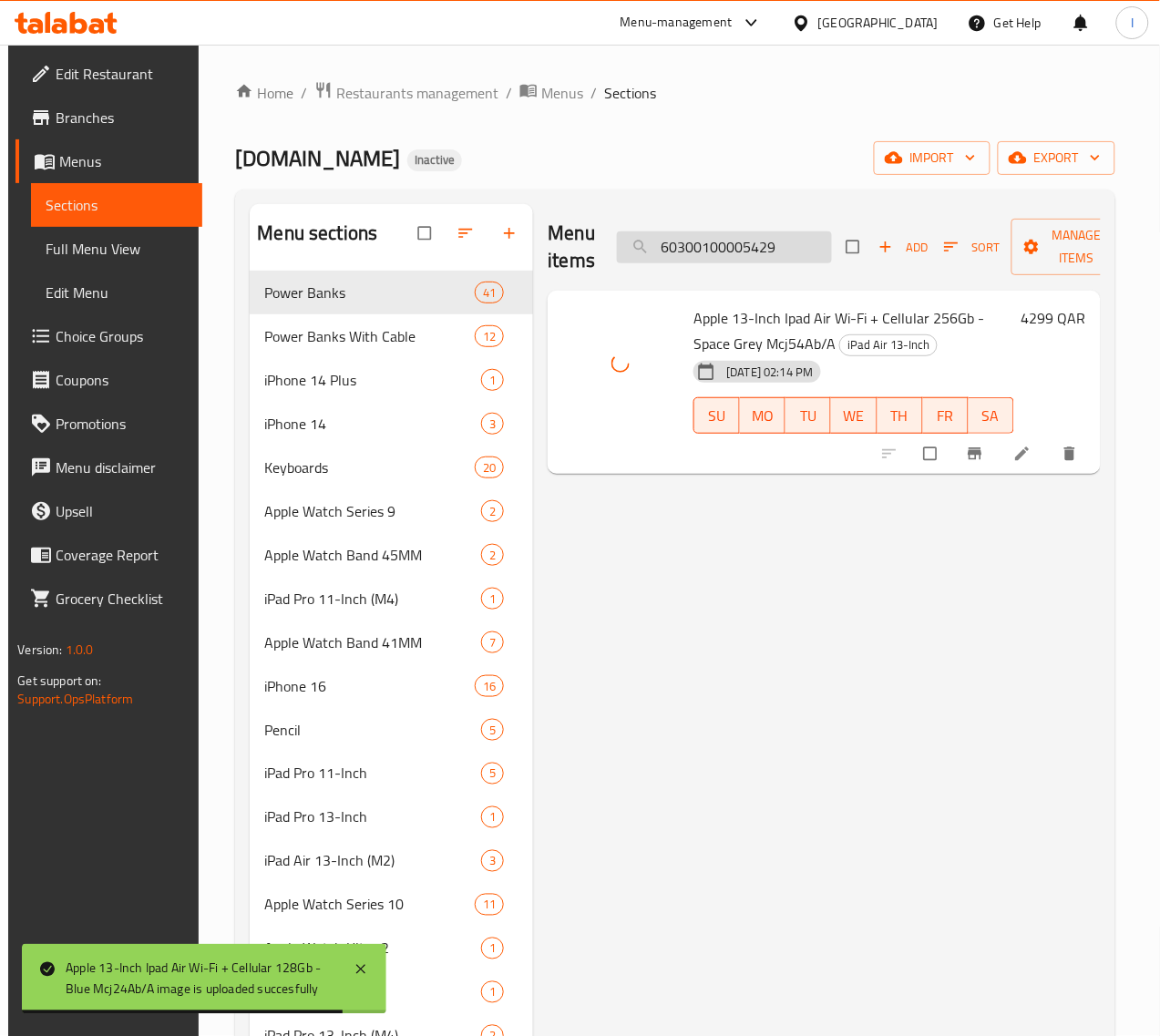
click at [696, 244] on input "60300100005429" at bounding box center [724, 247] width 215 height 32
paste input "30"
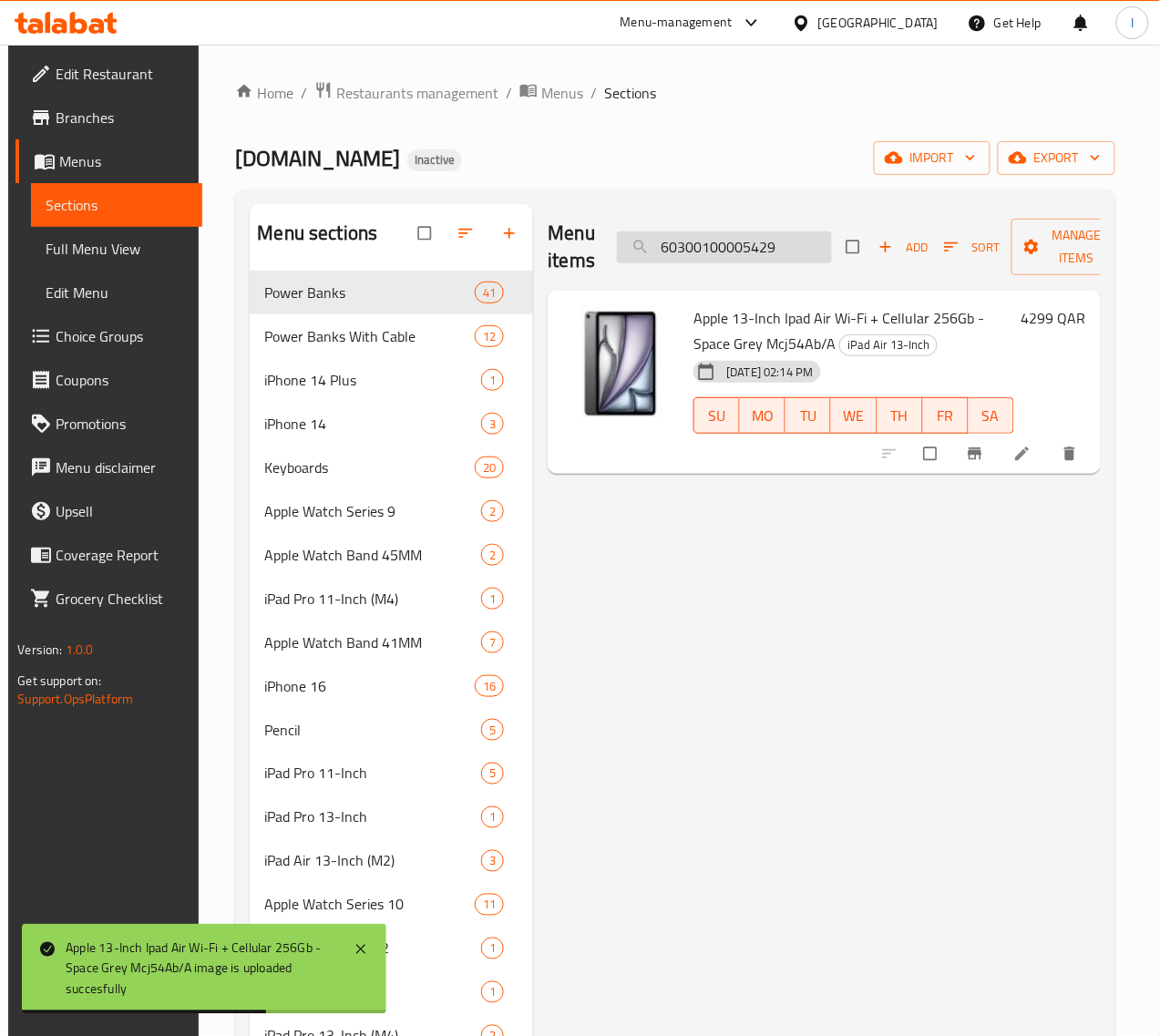
click at [701, 244] on input "60300100005429" at bounding box center [724, 247] width 215 height 32
paste input "30"
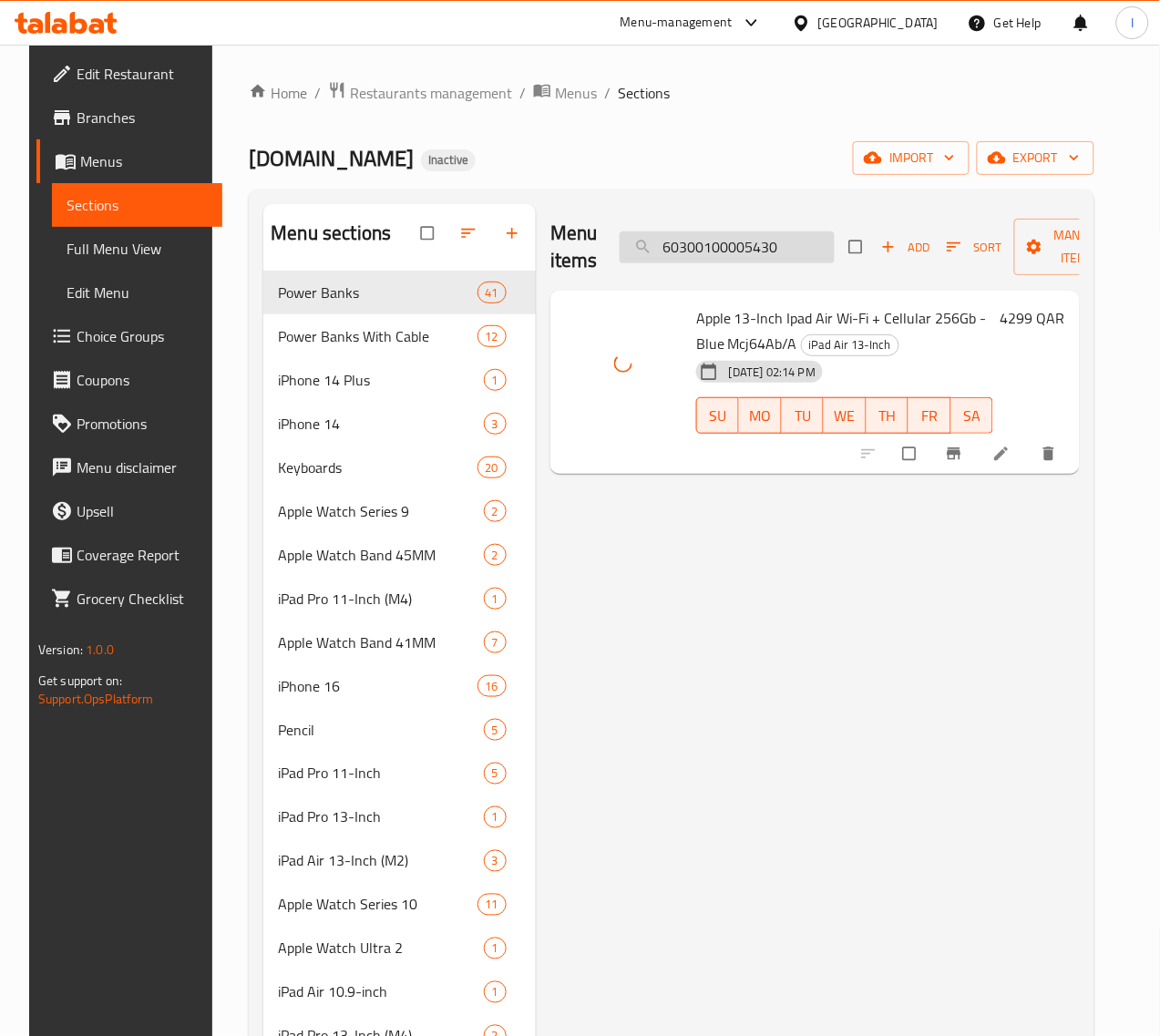
click at [684, 248] on input "60300100005430" at bounding box center [727, 247] width 215 height 32
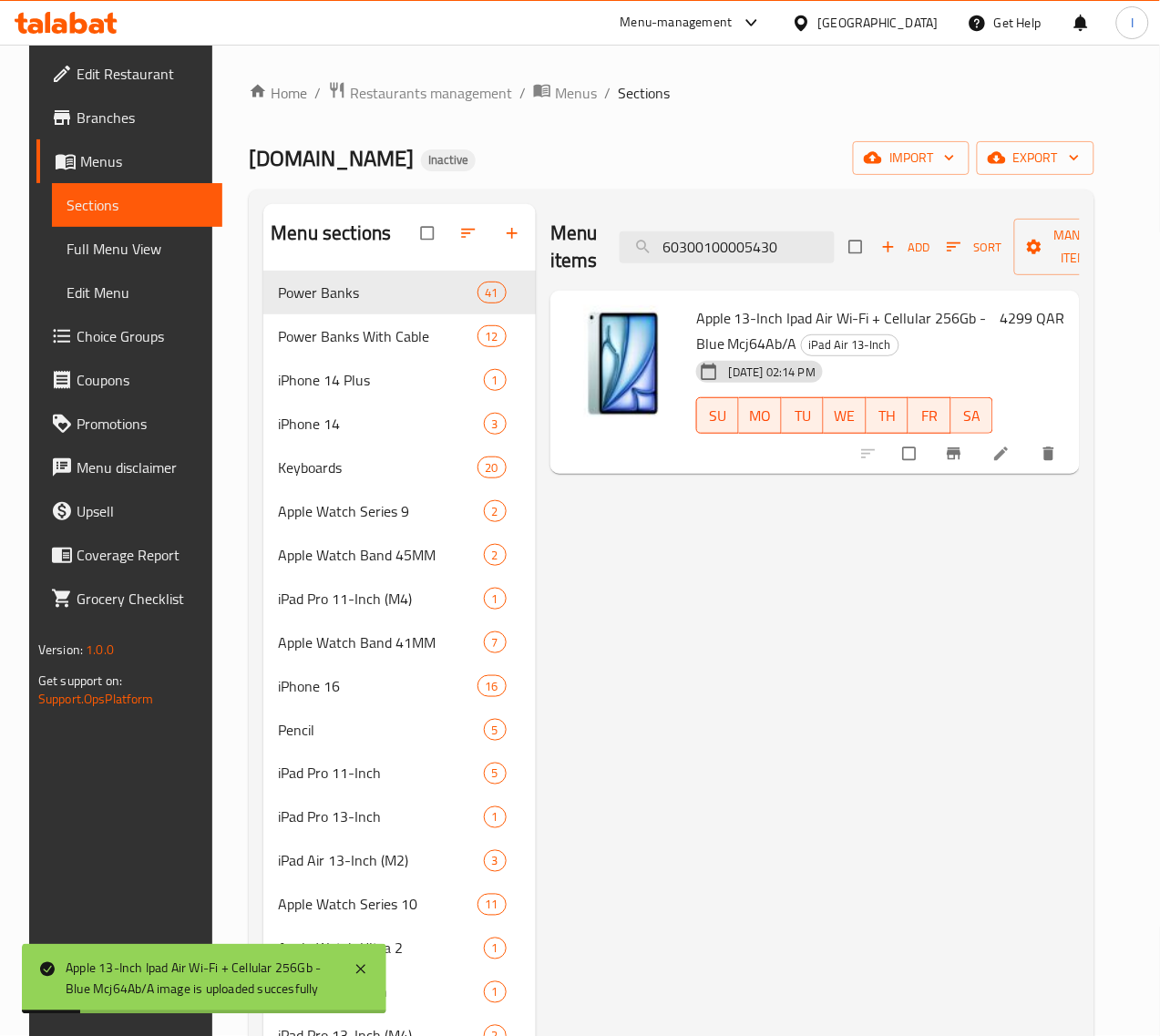
paste input "45"
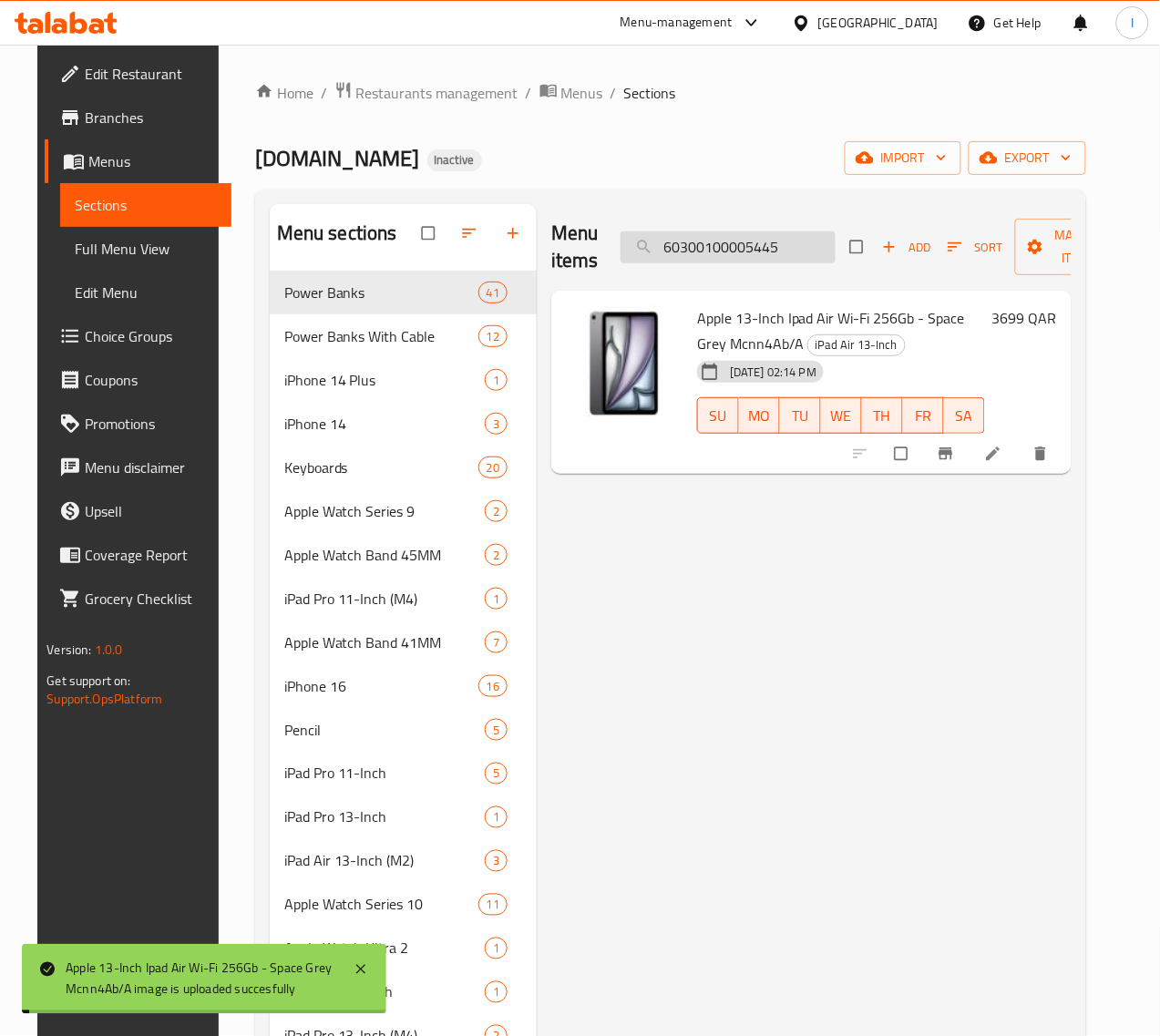
click at [746, 246] on input "60300100005445" at bounding box center [728, 247] width 215 height 32
paste input "53"
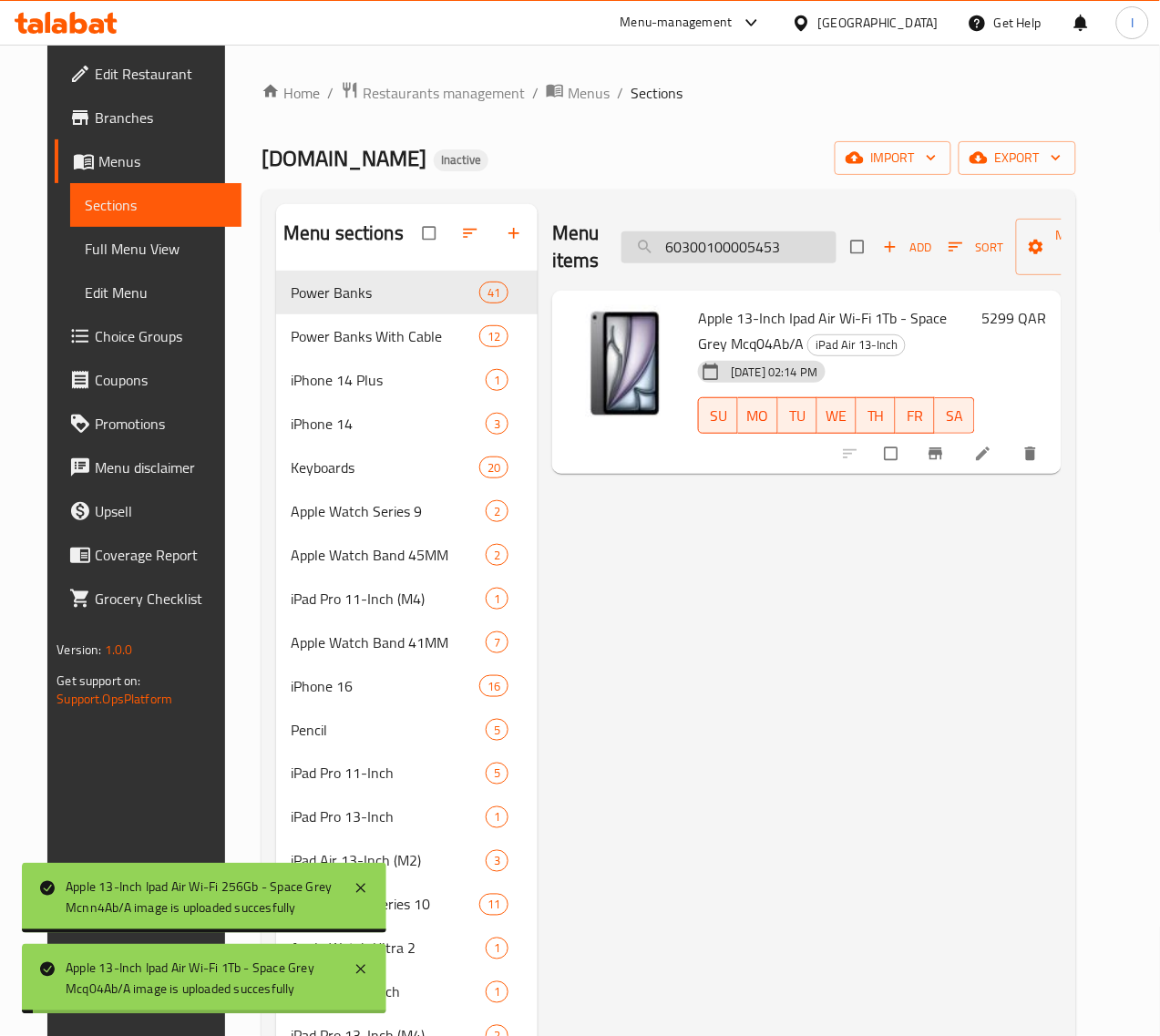
click at [715, 260] on input "60300100005453" at bounding box center [729, 247] width 215 height 32
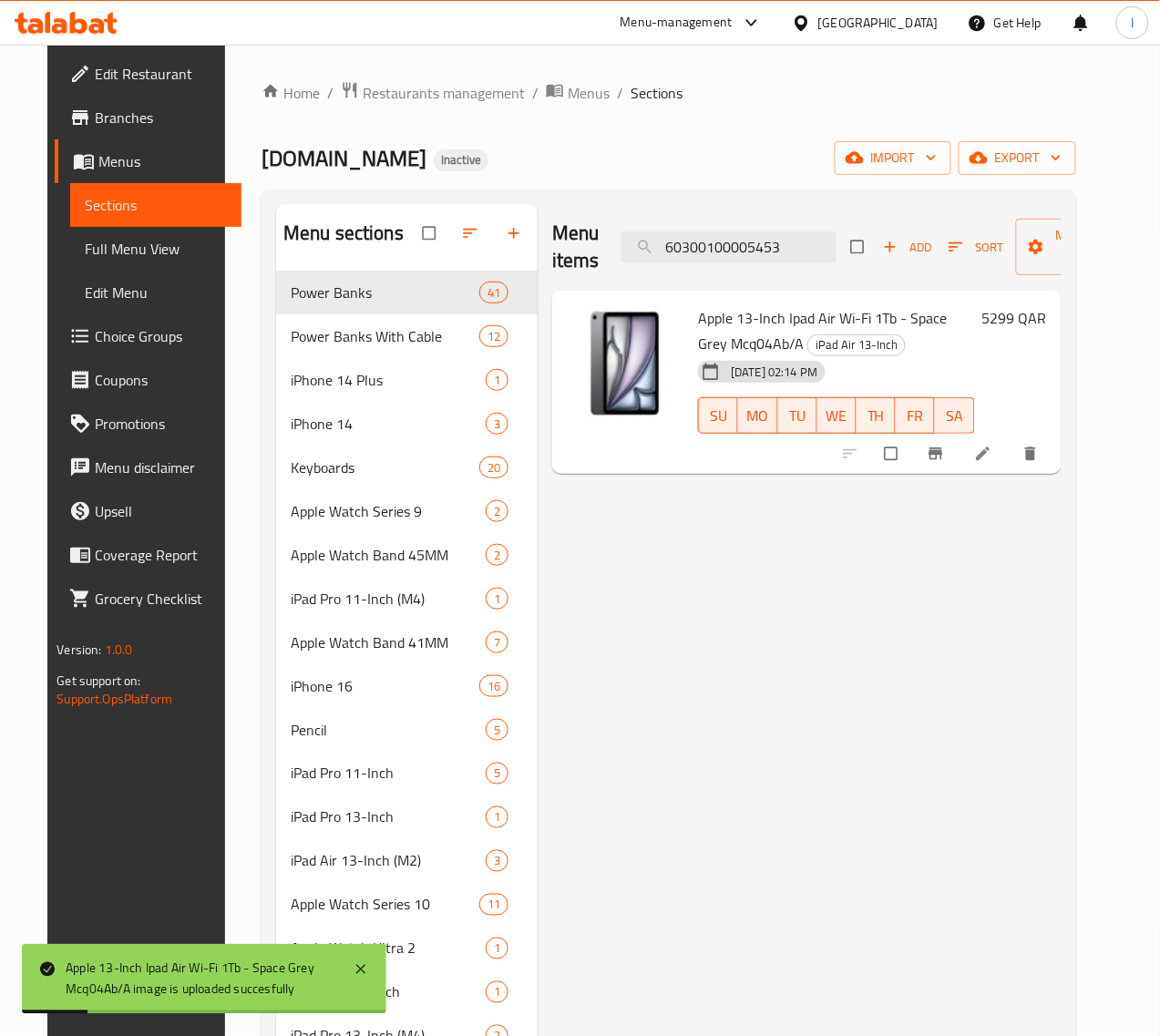
paste input "97"
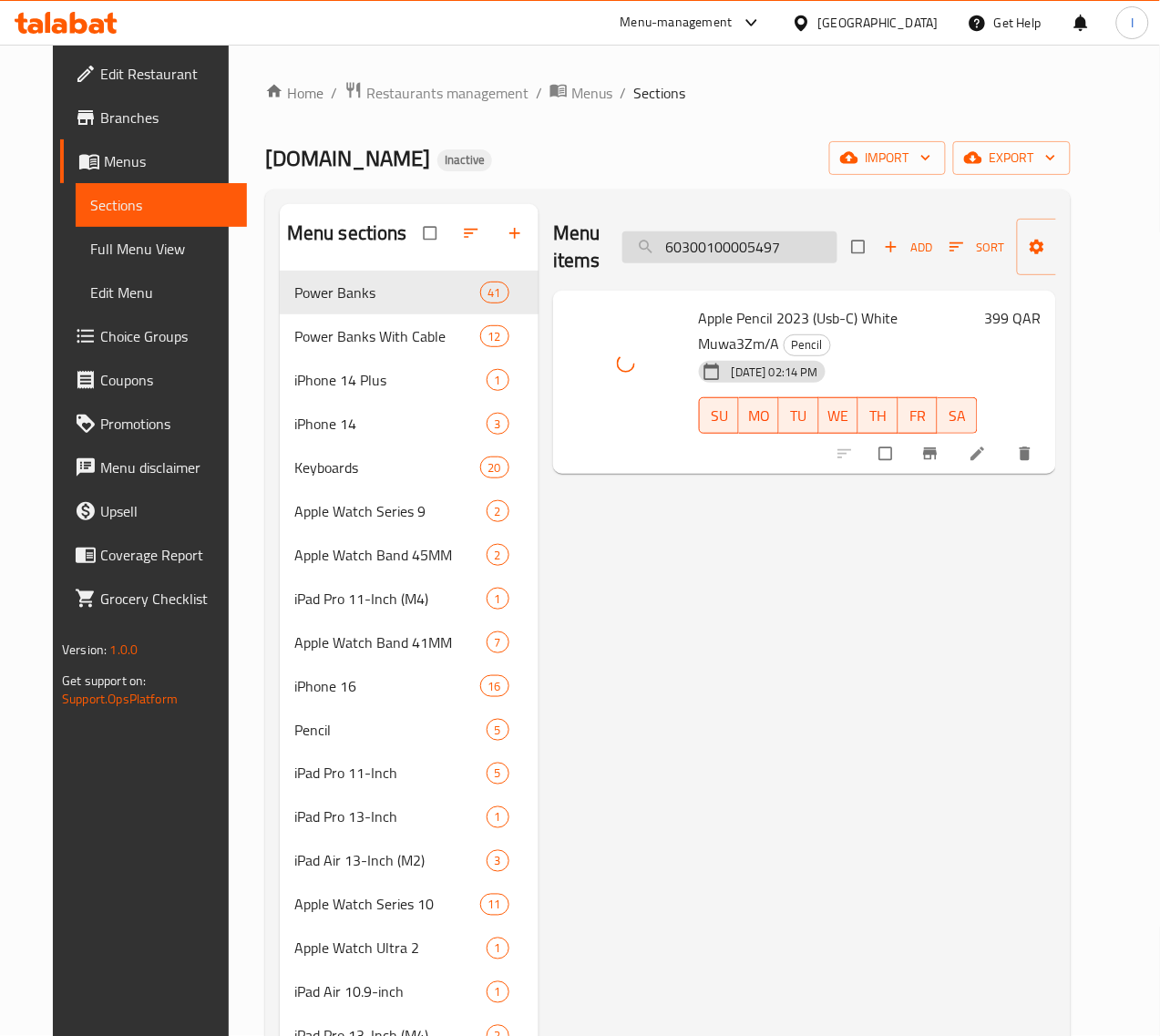
click at [711, 252] on input "60300100005497" at bounding box center [730, 247] width 215 height 32
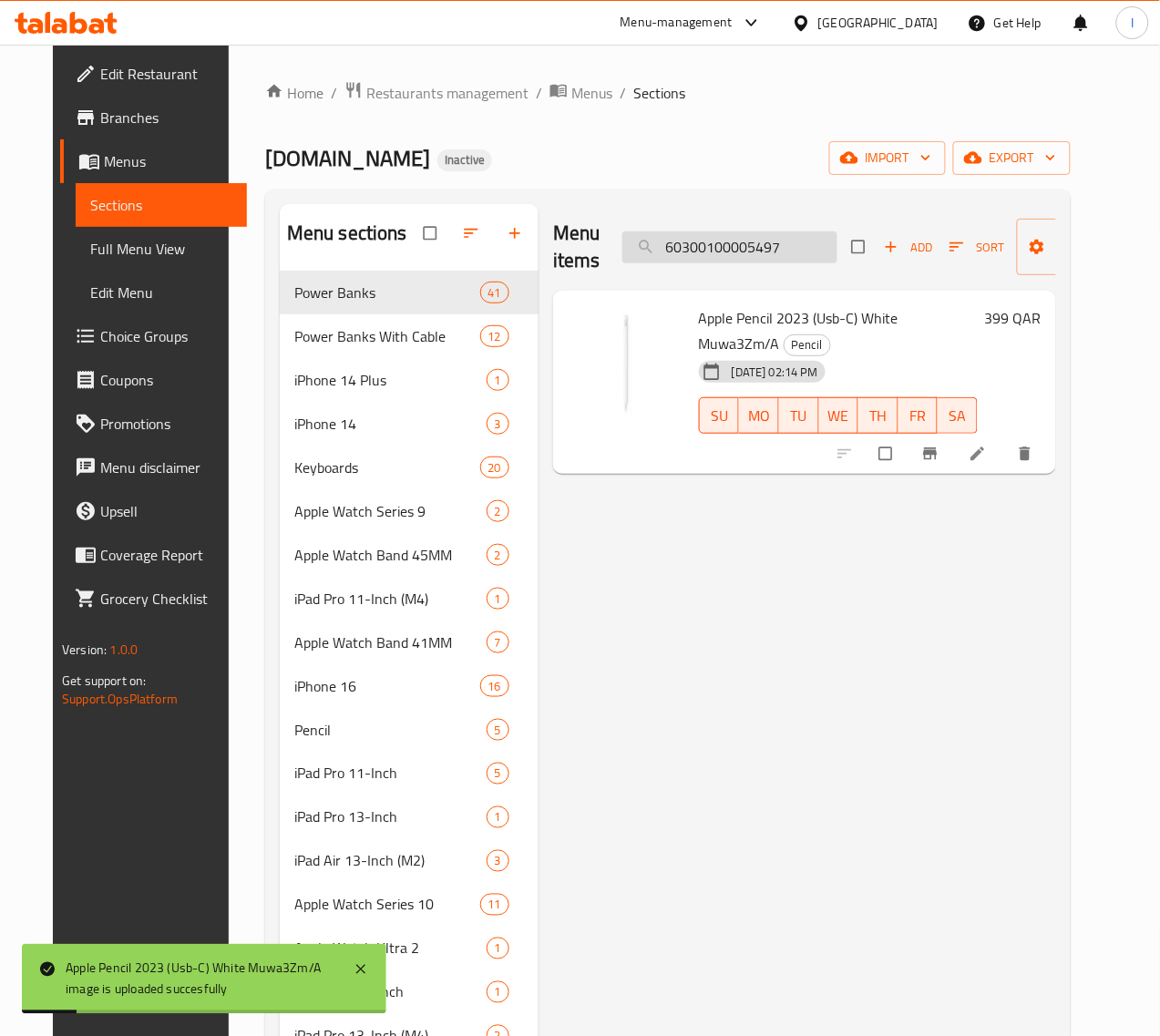
paste input "504"
click at [663, 247] on input "60300100005504" at bounding box center [730, 247] width 215 height 32
paste input "16"
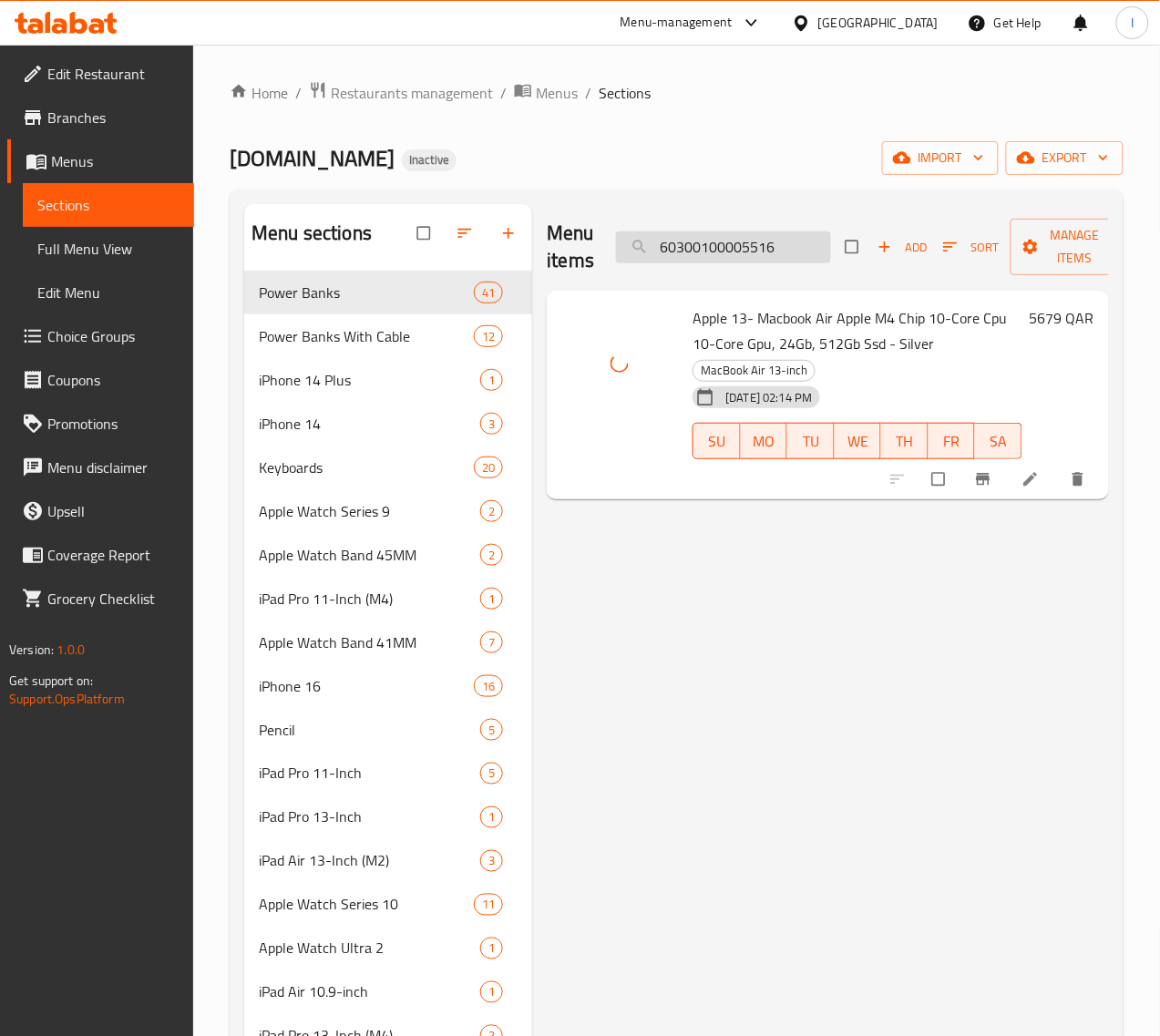
click at [701, 260] on input "60300100005516" at bounding box center [723, 247] width 215 height 32
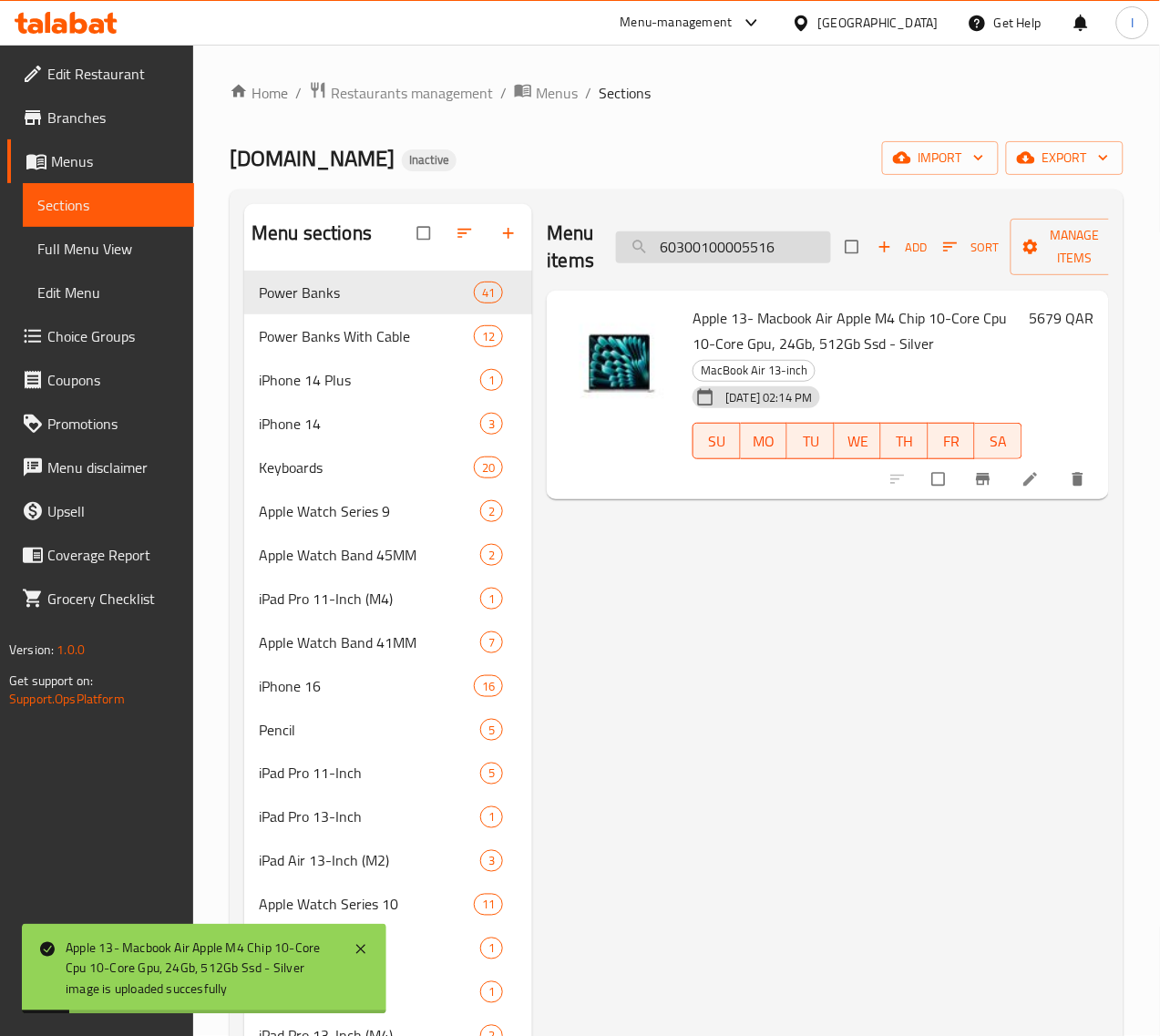
paste input "22"
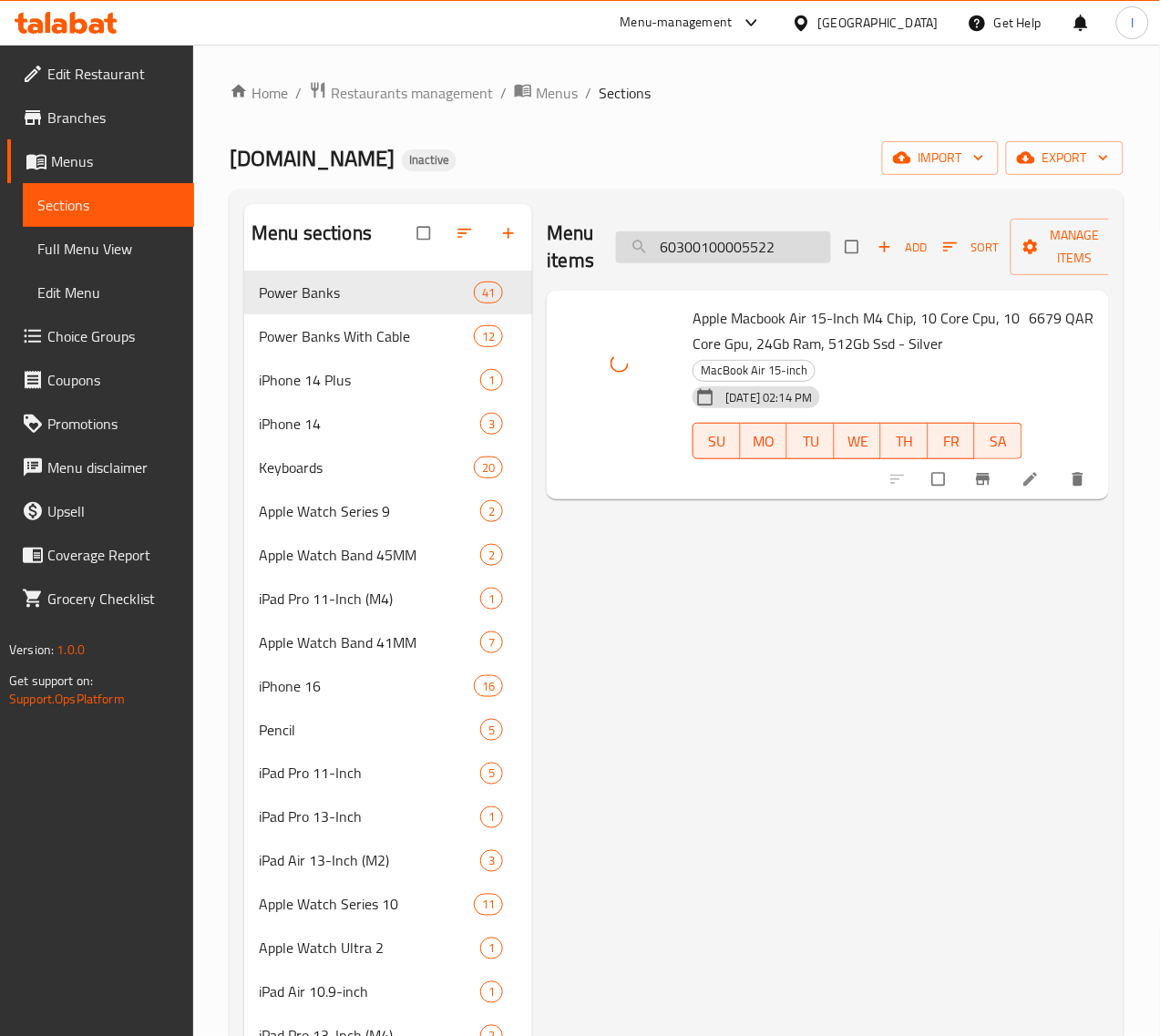
click at [734, 238] on input "60300100005522" at bounding box center [723, 247] width 215 height 32
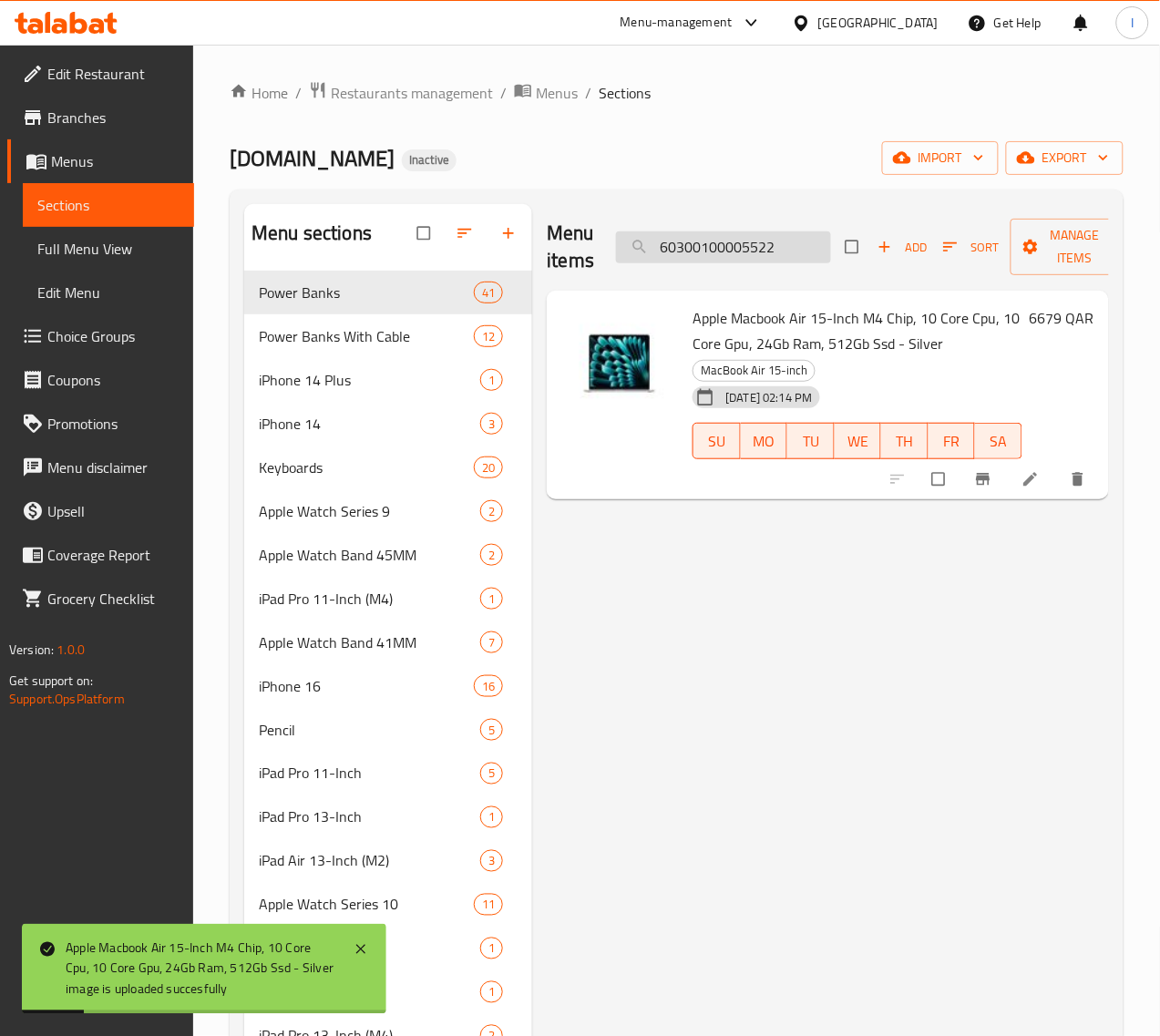
paste input "4"
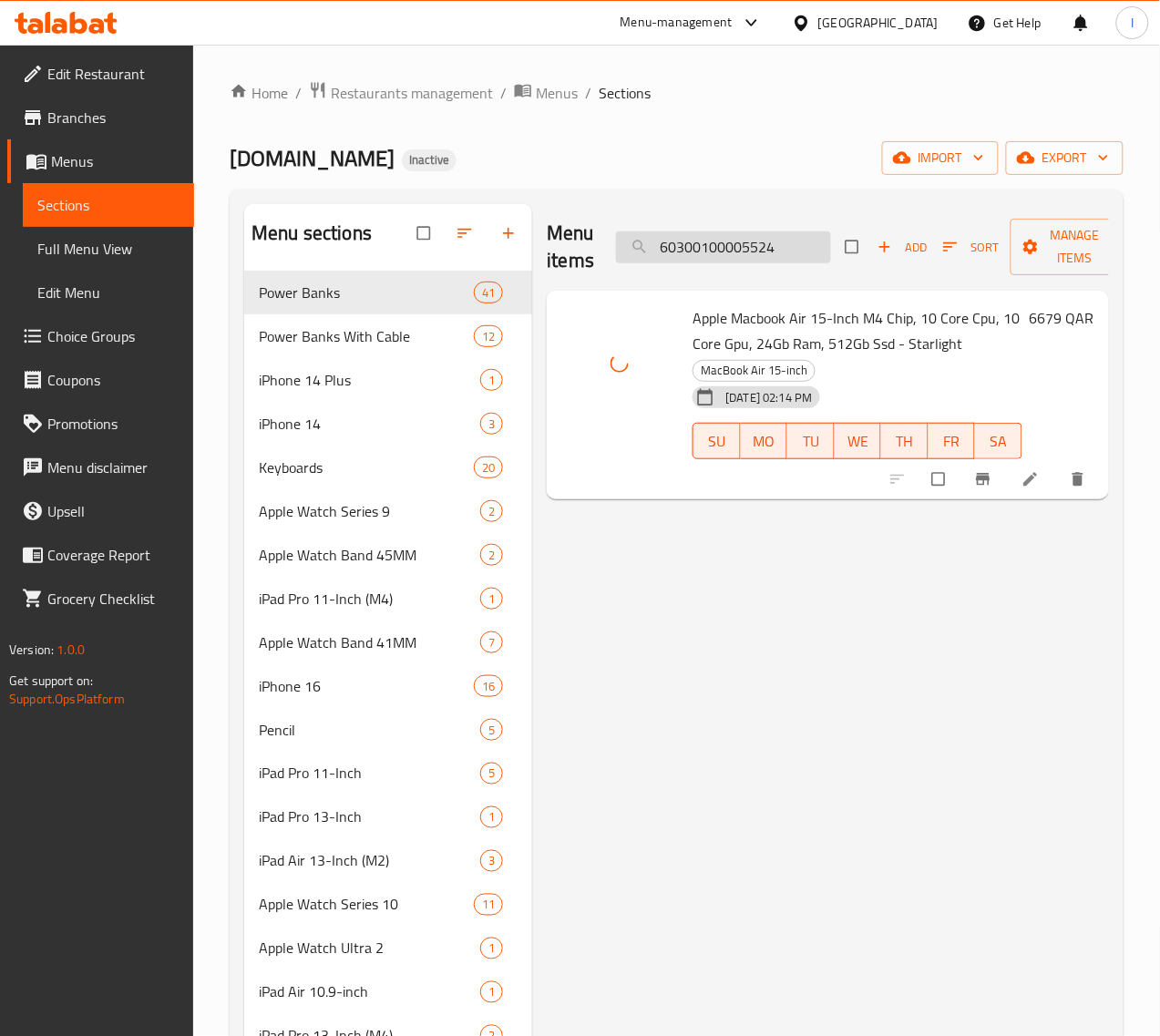
click at [769, 238] on input "60300100005524" at bounding box center [723, 247] width 215 height 32
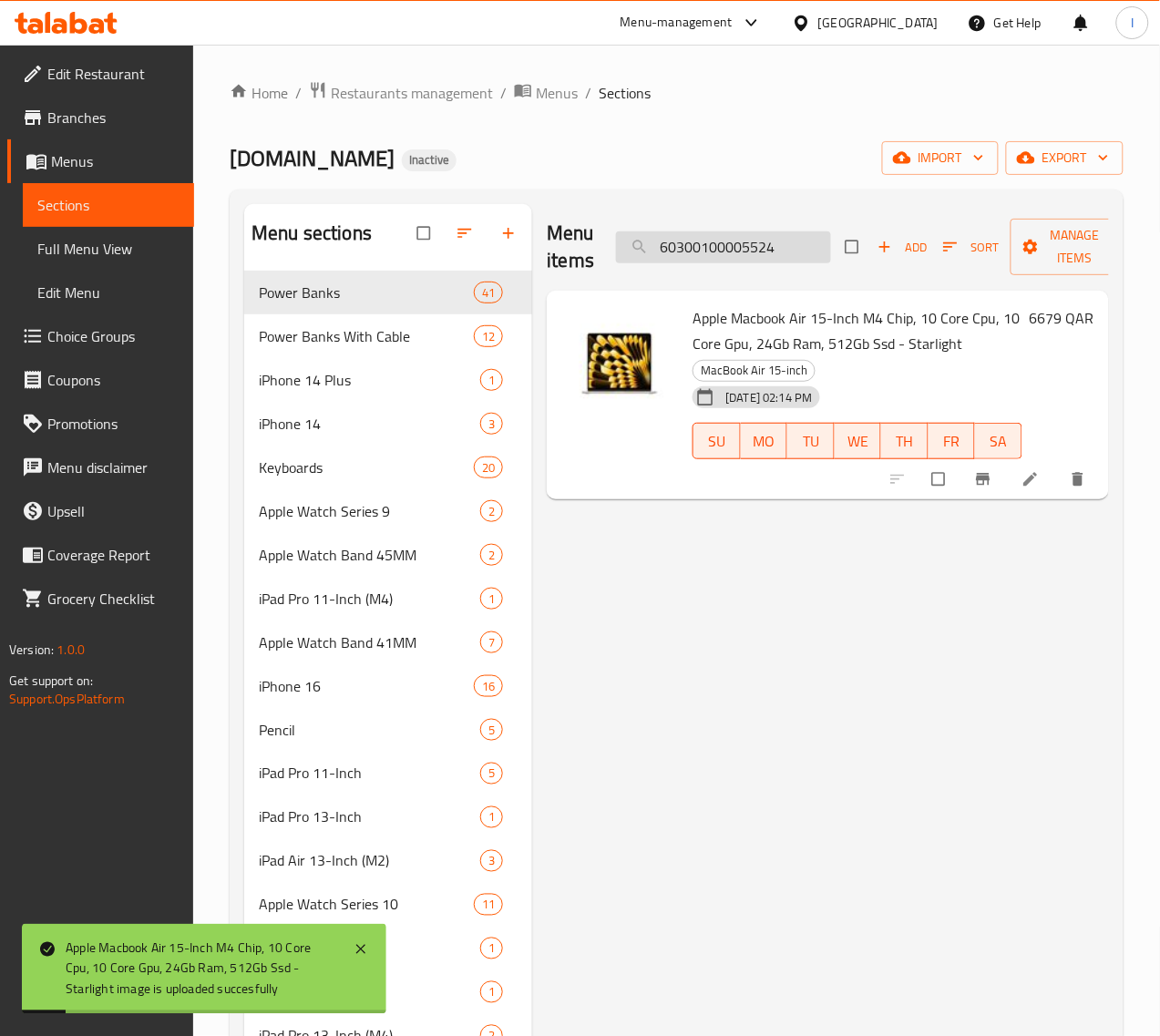
paste input "8"
click at [744, 247] on input "60300100005528" at bounding box center [723, 247] width 215 height 32
paste input "34"
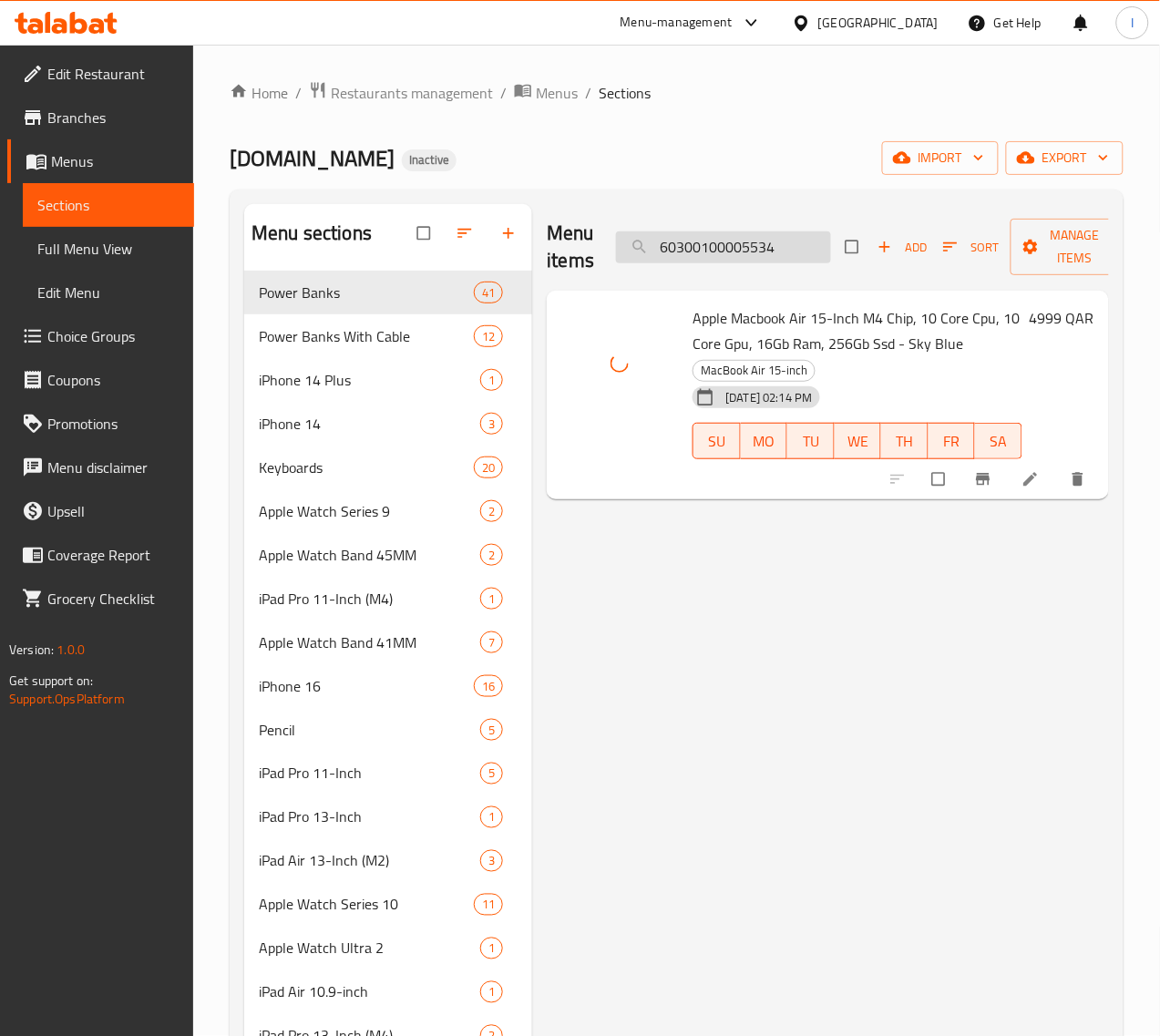
click at [668, 261] on input "60300100005534" at bounding box center [723, 247] width 215 height 32
paste input "52"
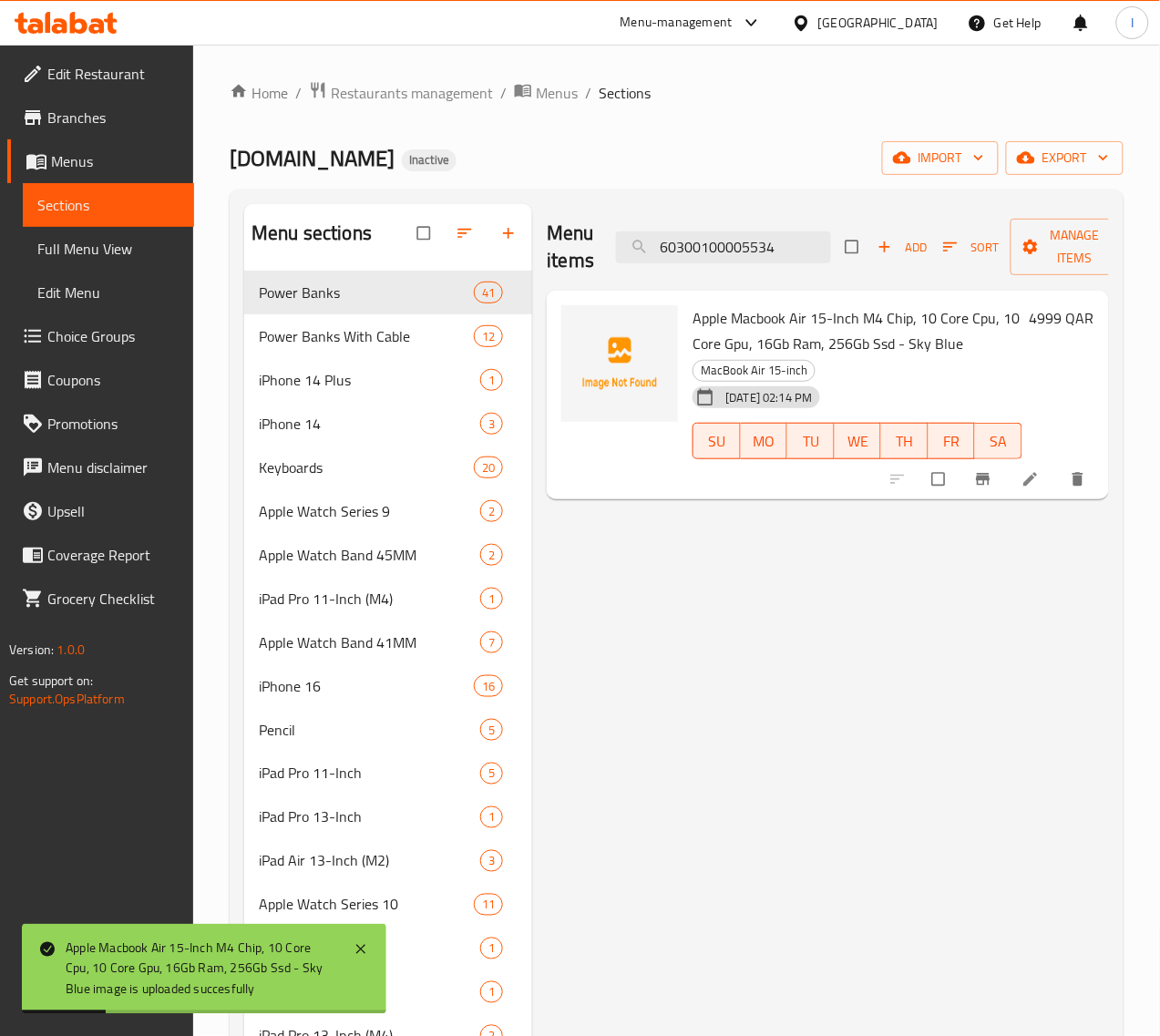
paste input "52"
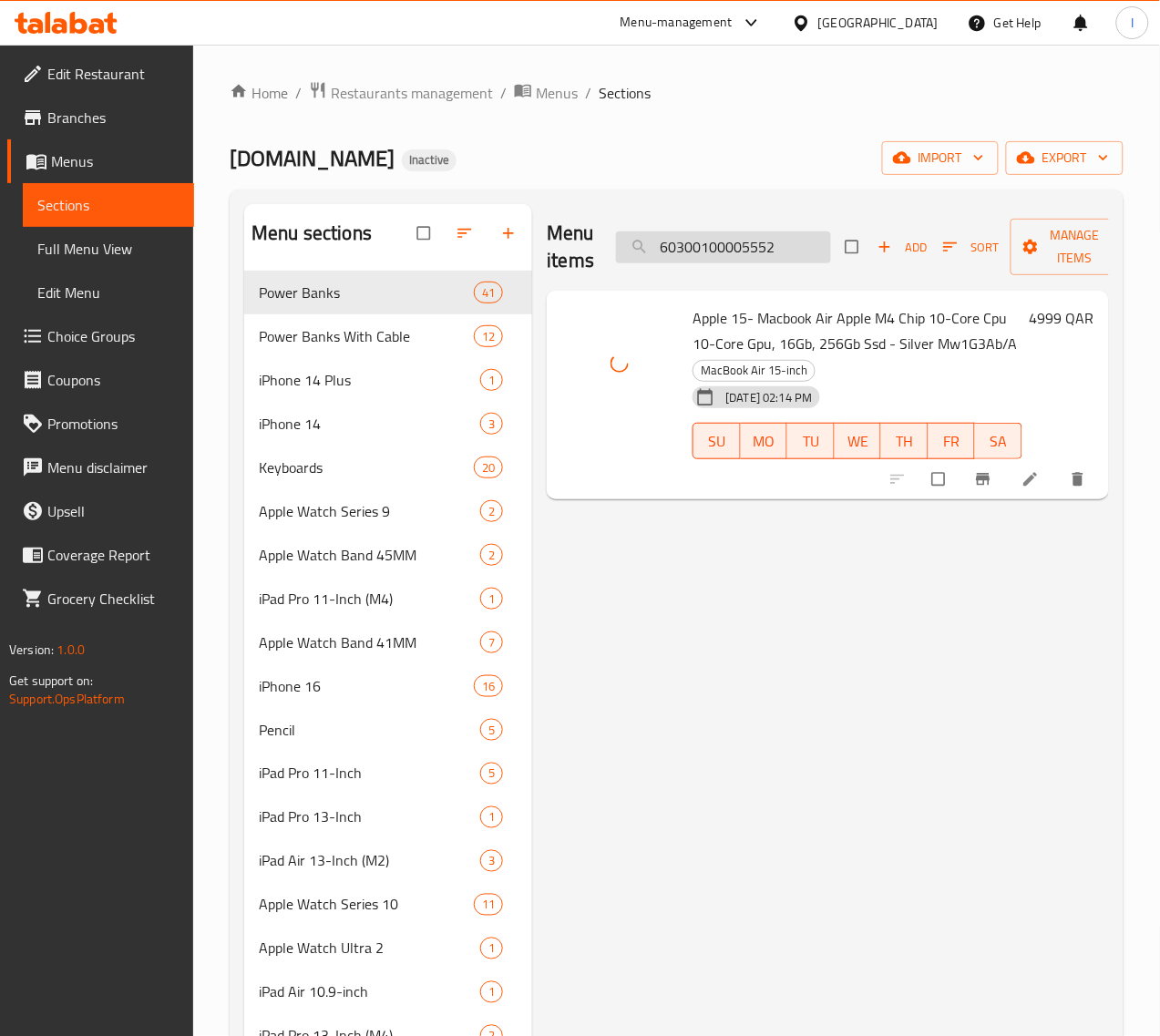
click at [739, 252] on input "60300100005552" at bounding box center [723, 247] width 215 height 32
drag, startPoint x: 757, startPoint y: 247, endPoint x: 820, endPoint y: 265, distance: 65.5
click at [757, 247] on input "60300100005552" at bounding box center [723, 247] width 215 height 32
paste input "4"
click at [721, 253] on input "60300100005554" at bounding box center [723, 247] width 215 height 32
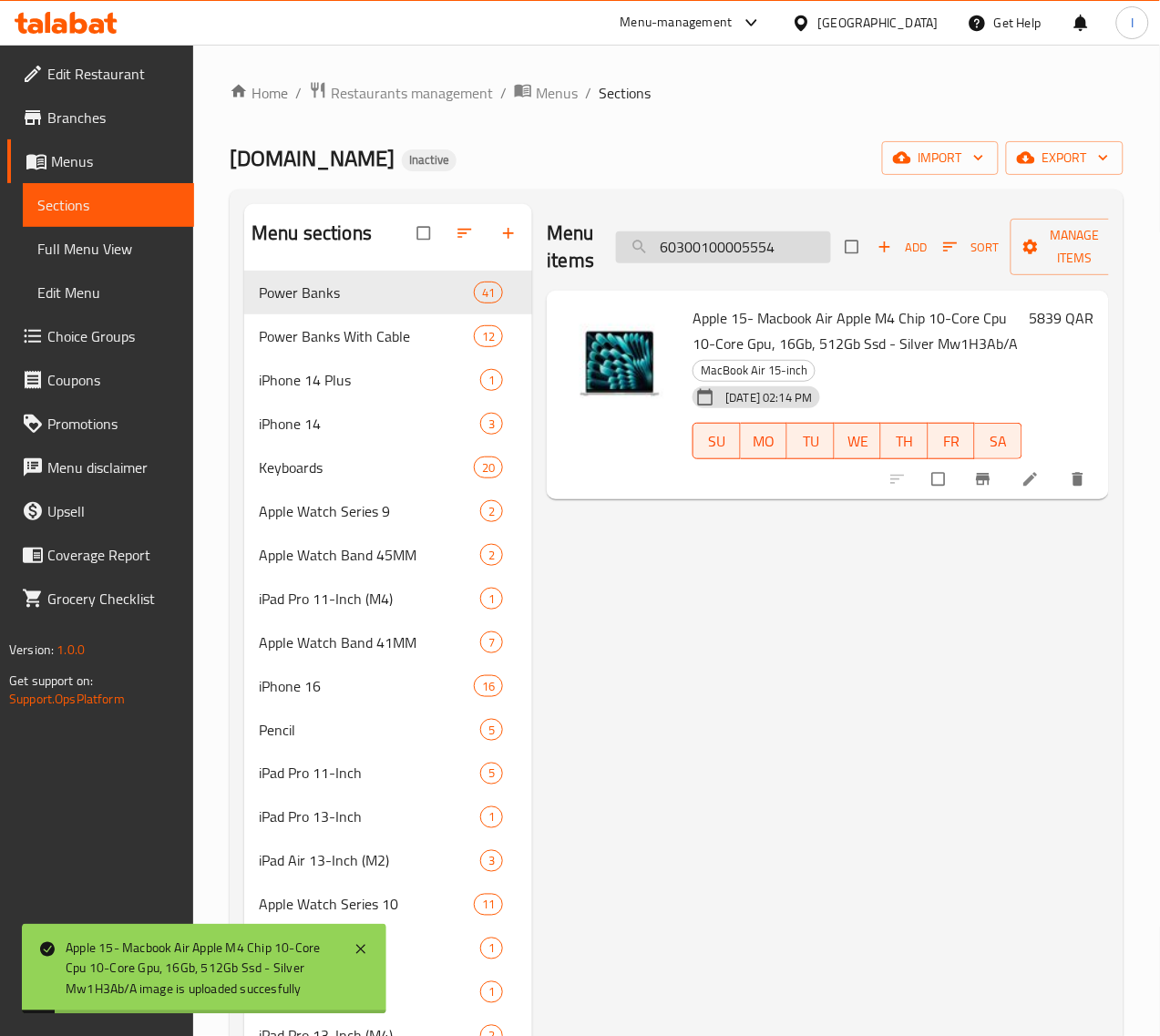
paste input "6"
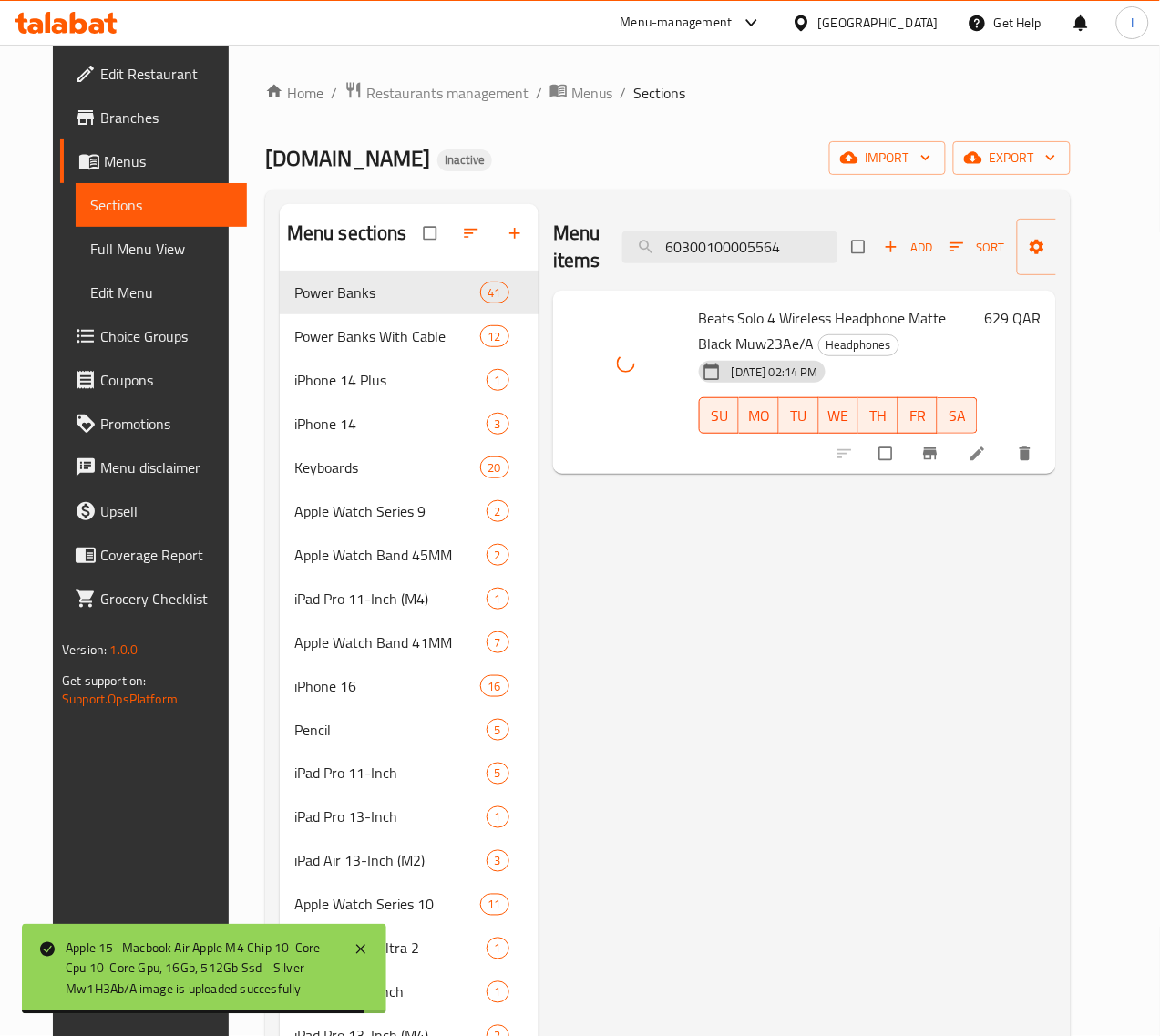
click at [729, 224] on div "Menu items 60300100005564 Add Sort Manage items" at bounding box center [804, 247] width 503 height 86
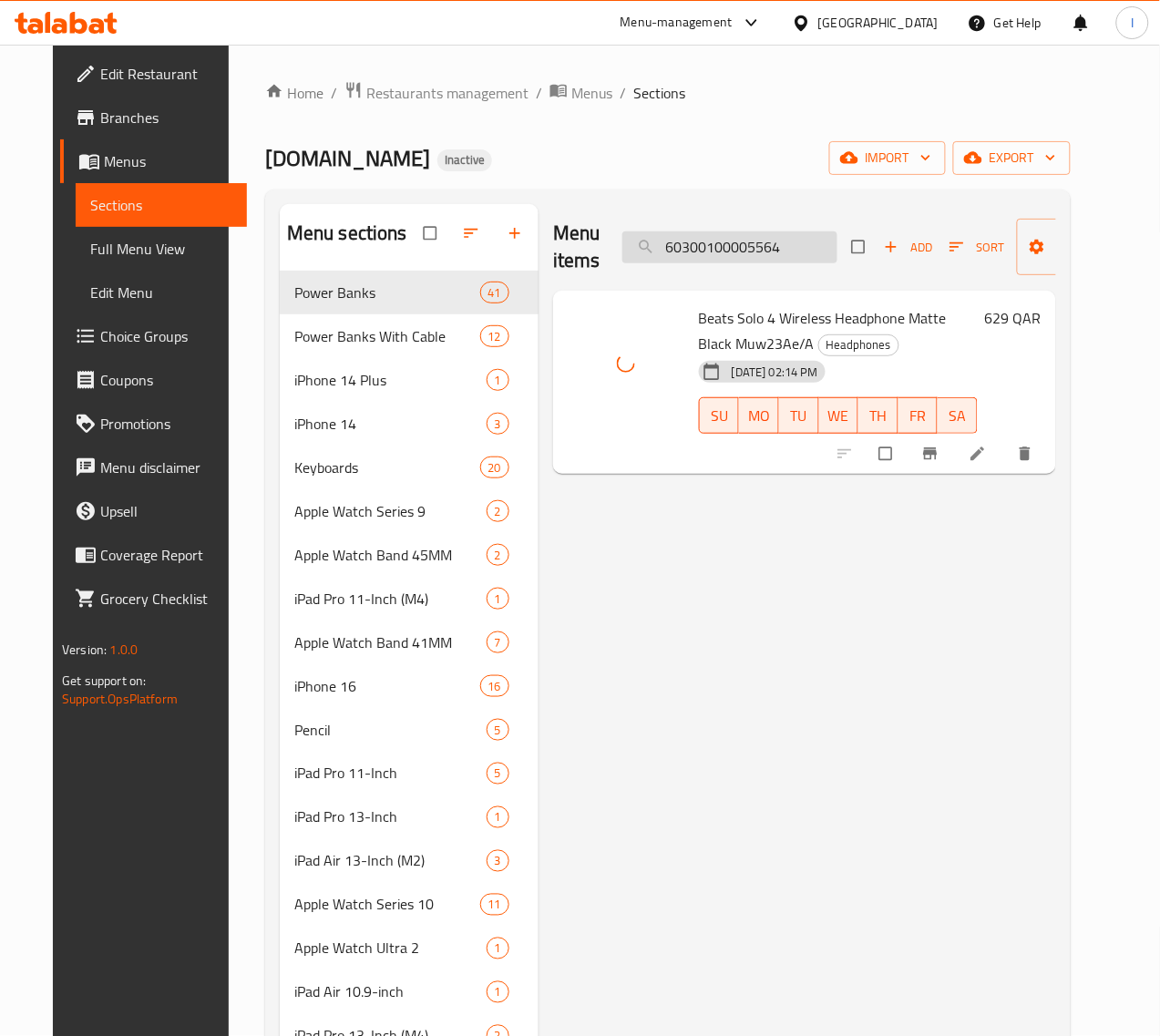
click at [727, 238] on input "60300100005564" at bounding box center [730, 247] width 215 height 32
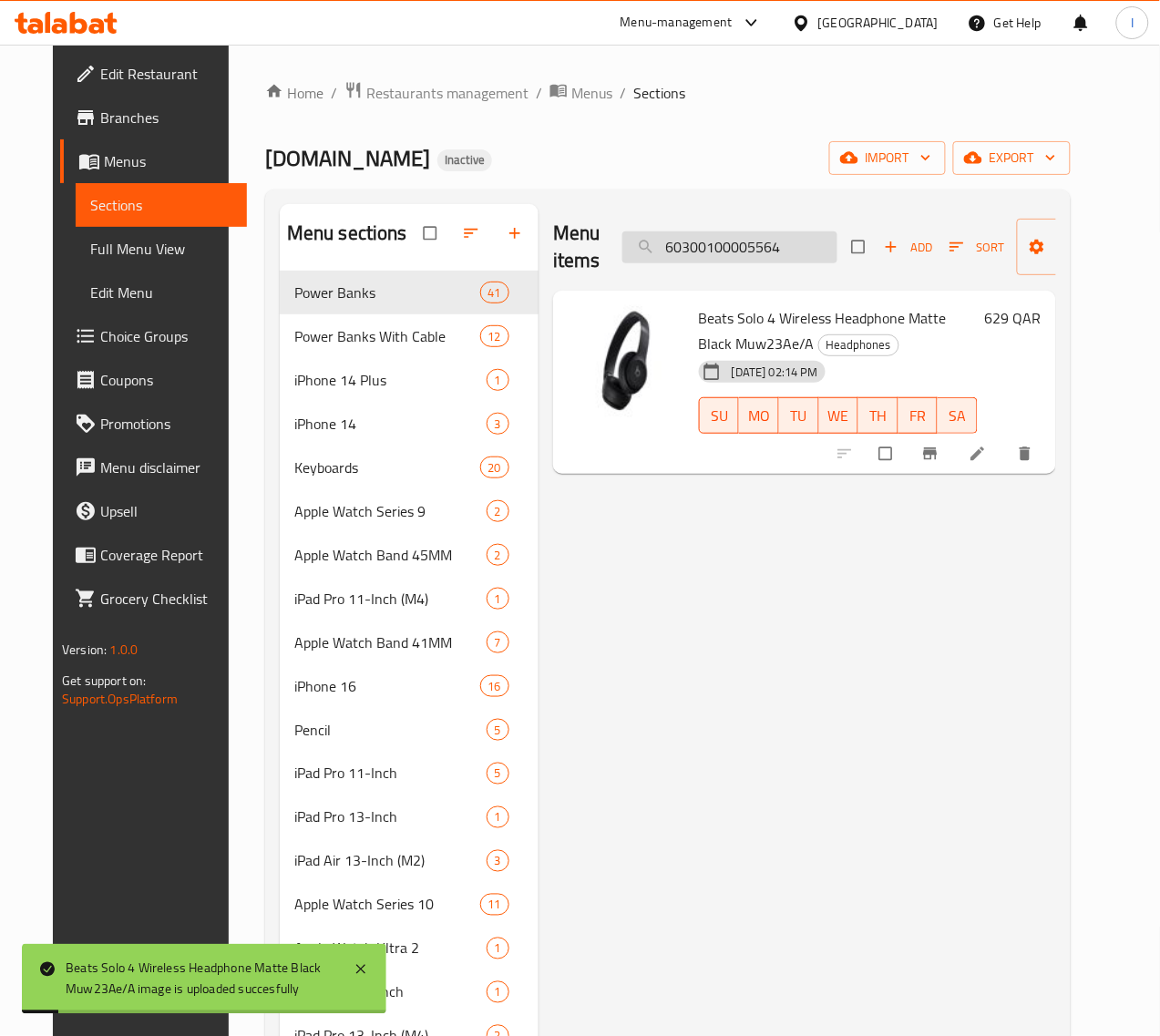
paste input "630"
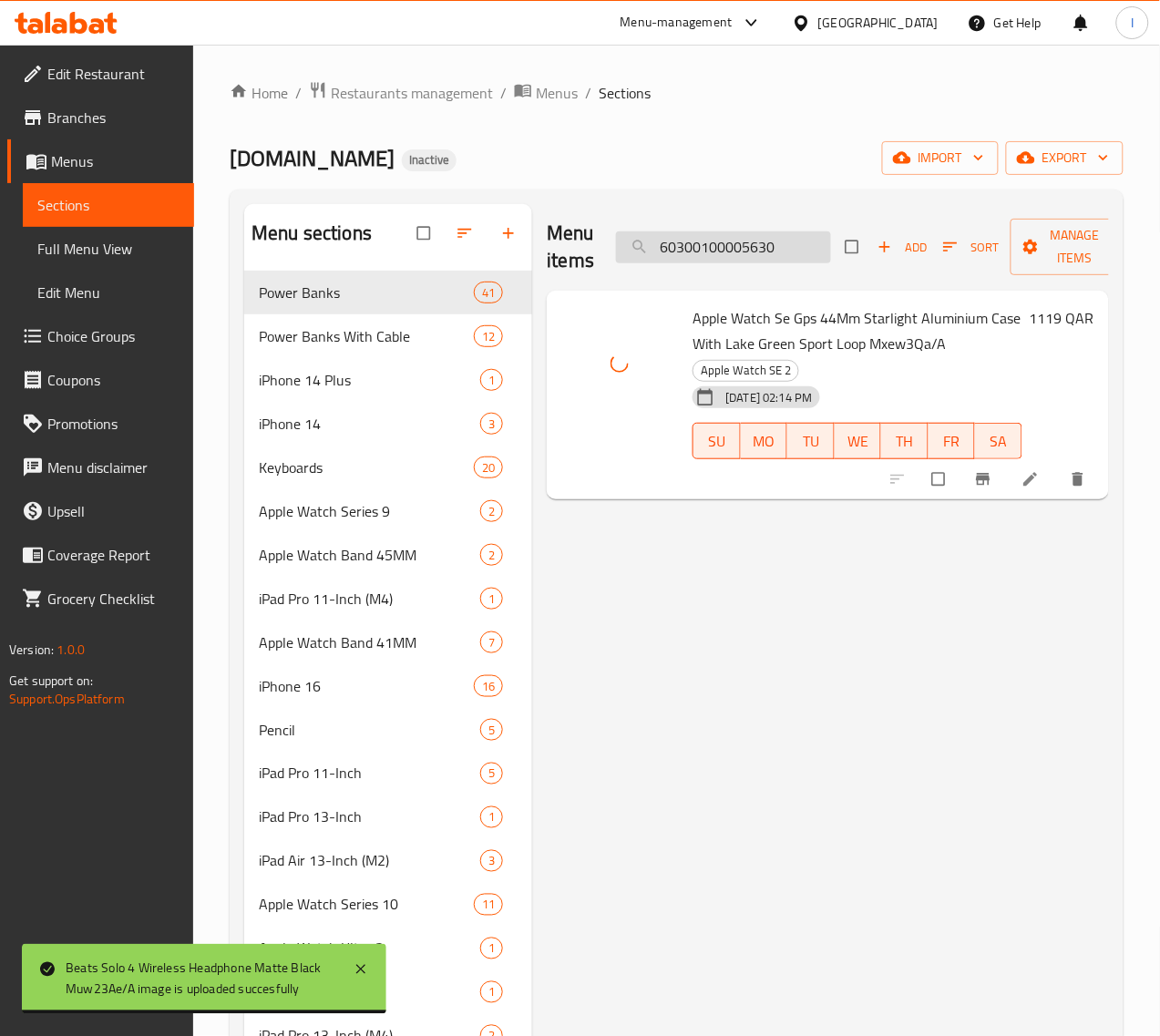
click at [739, 250] on input "60300100005630" at bounding box center [723, 247] width 215 height 32
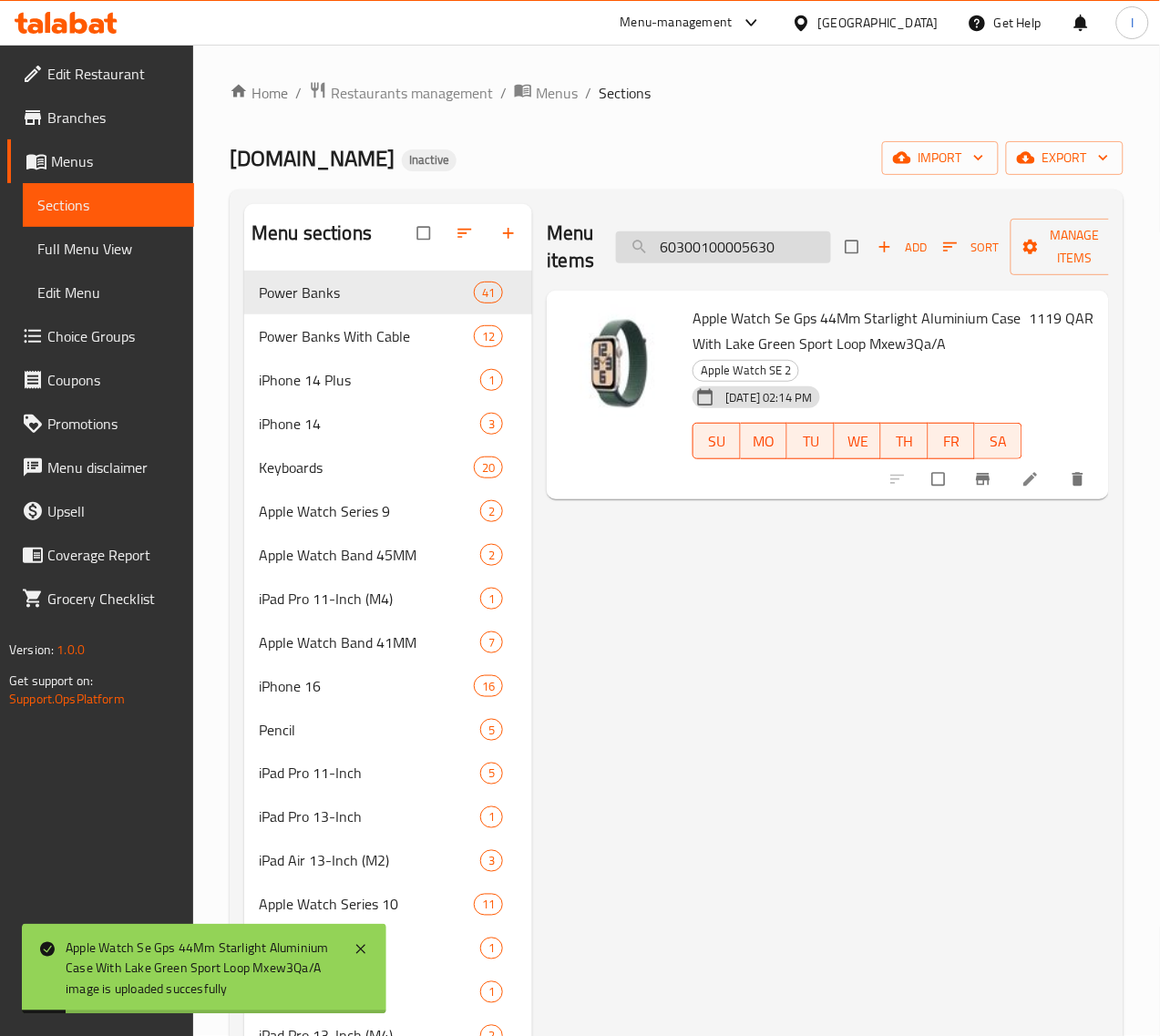
paste input "84"
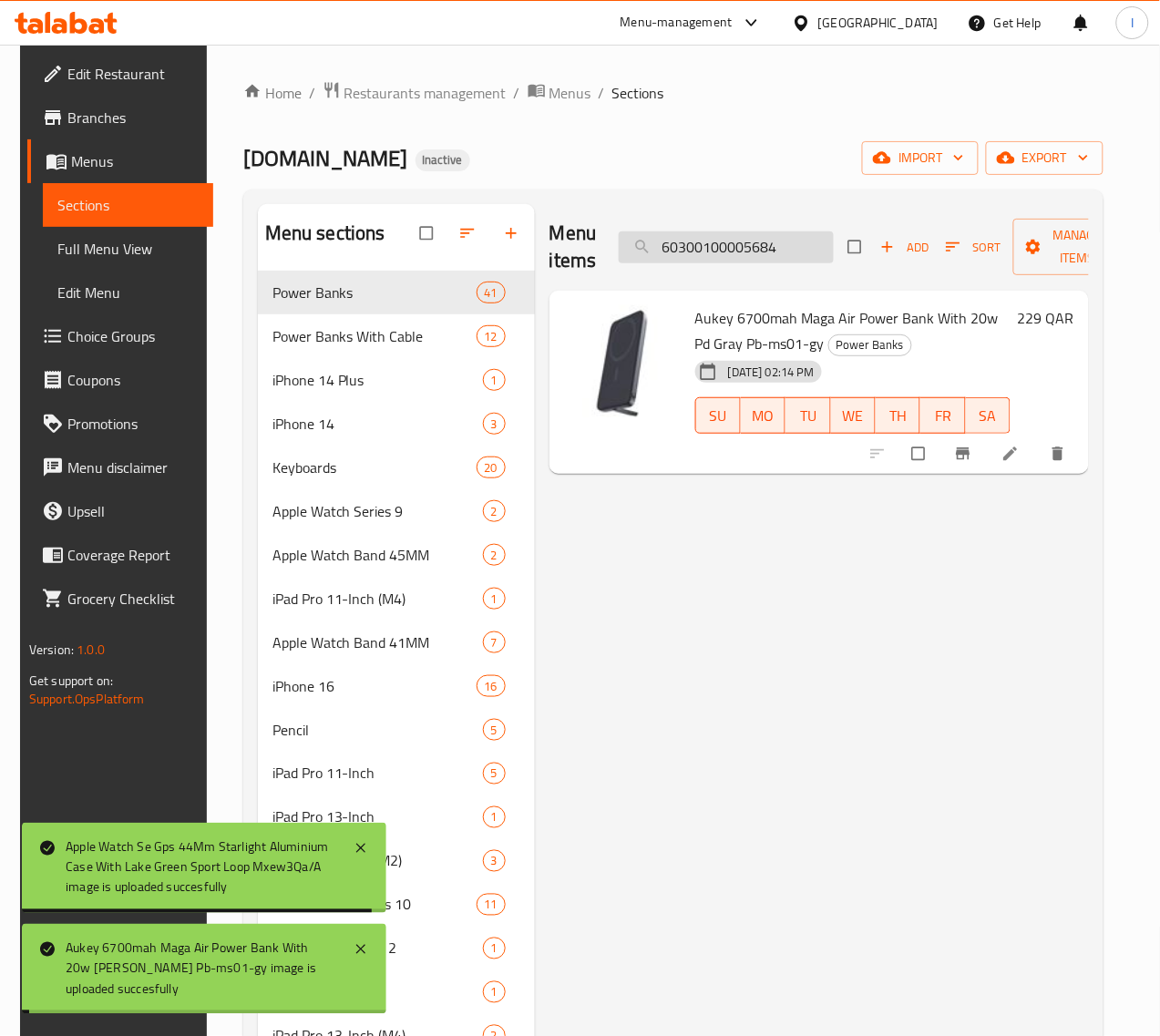
click at [751, 248] on input "60300100005684" at bounding box center [726, 247] width 215 height 32
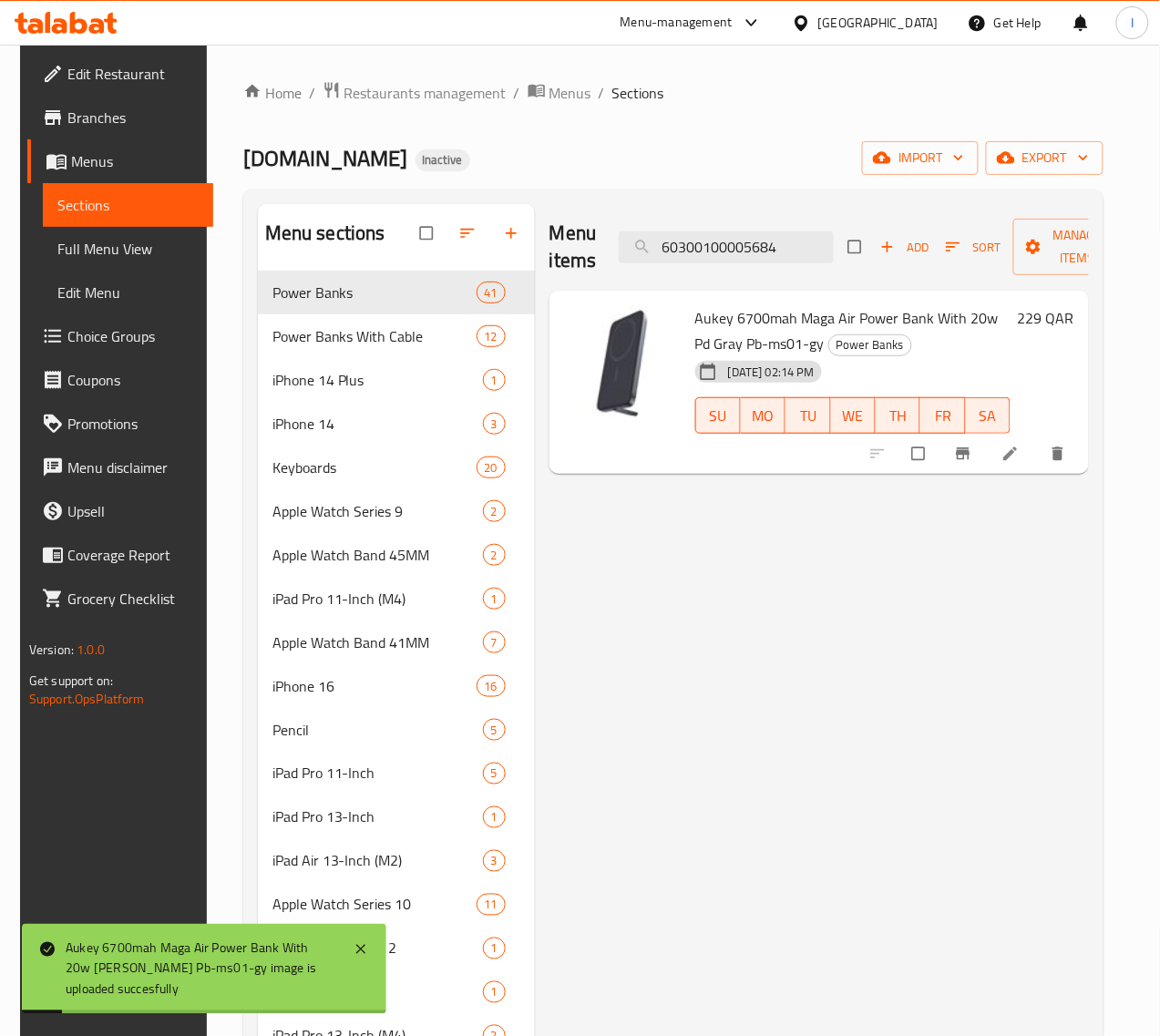
paste input "5"
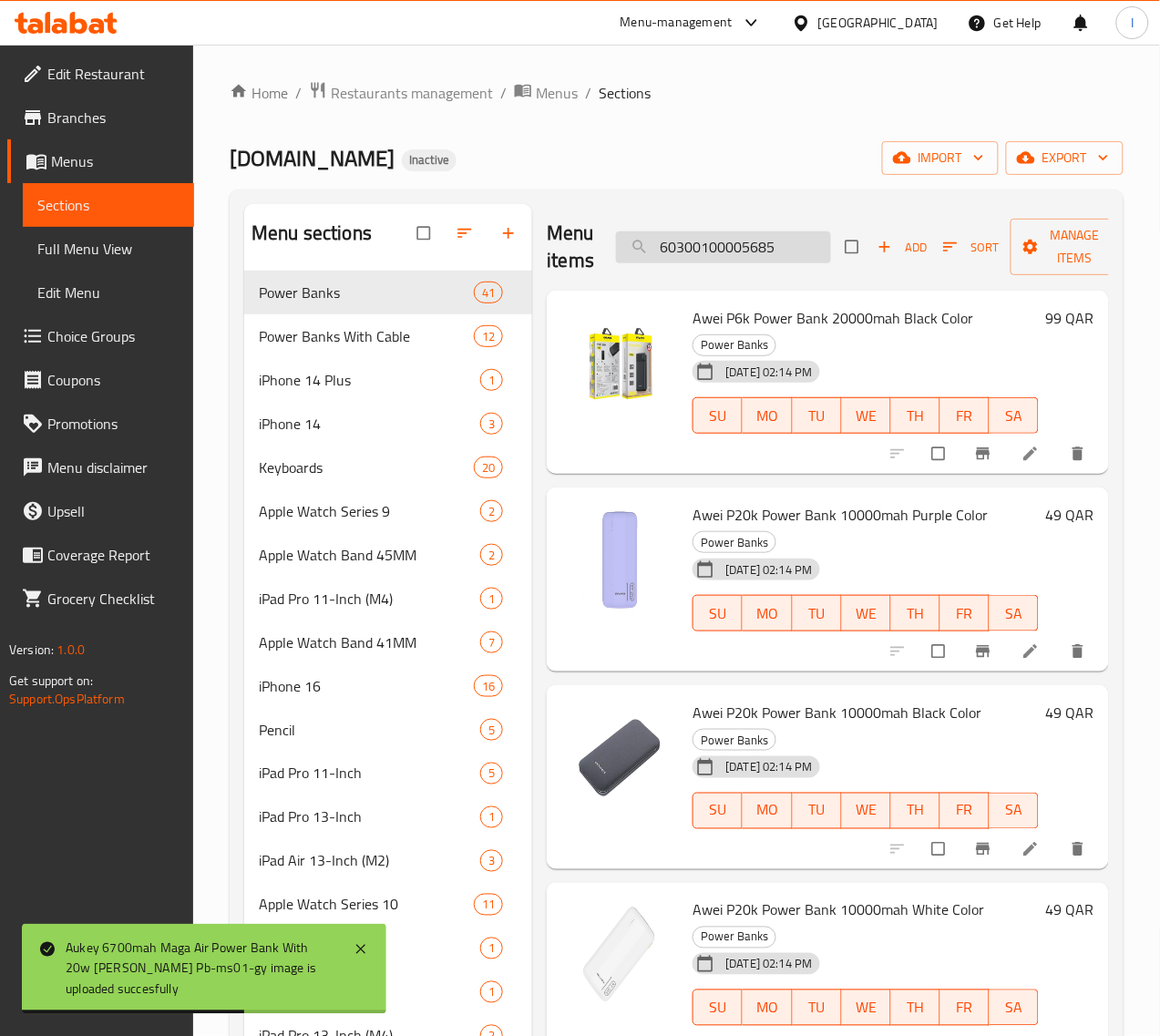
click at [722, 252] on input "60300100005685" at bounding box center [723, 247] width 215 height 32
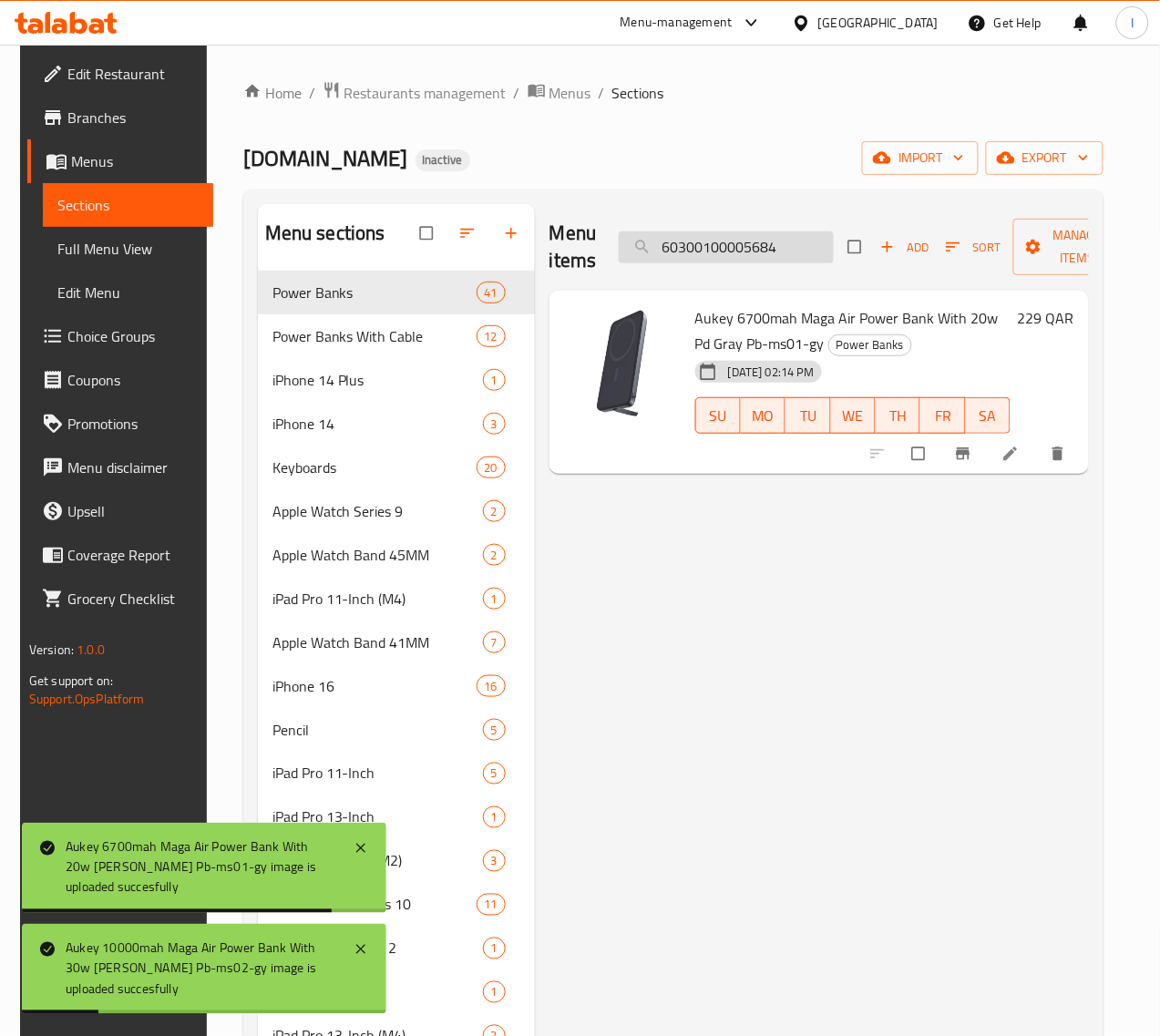
type input "60300100005685"
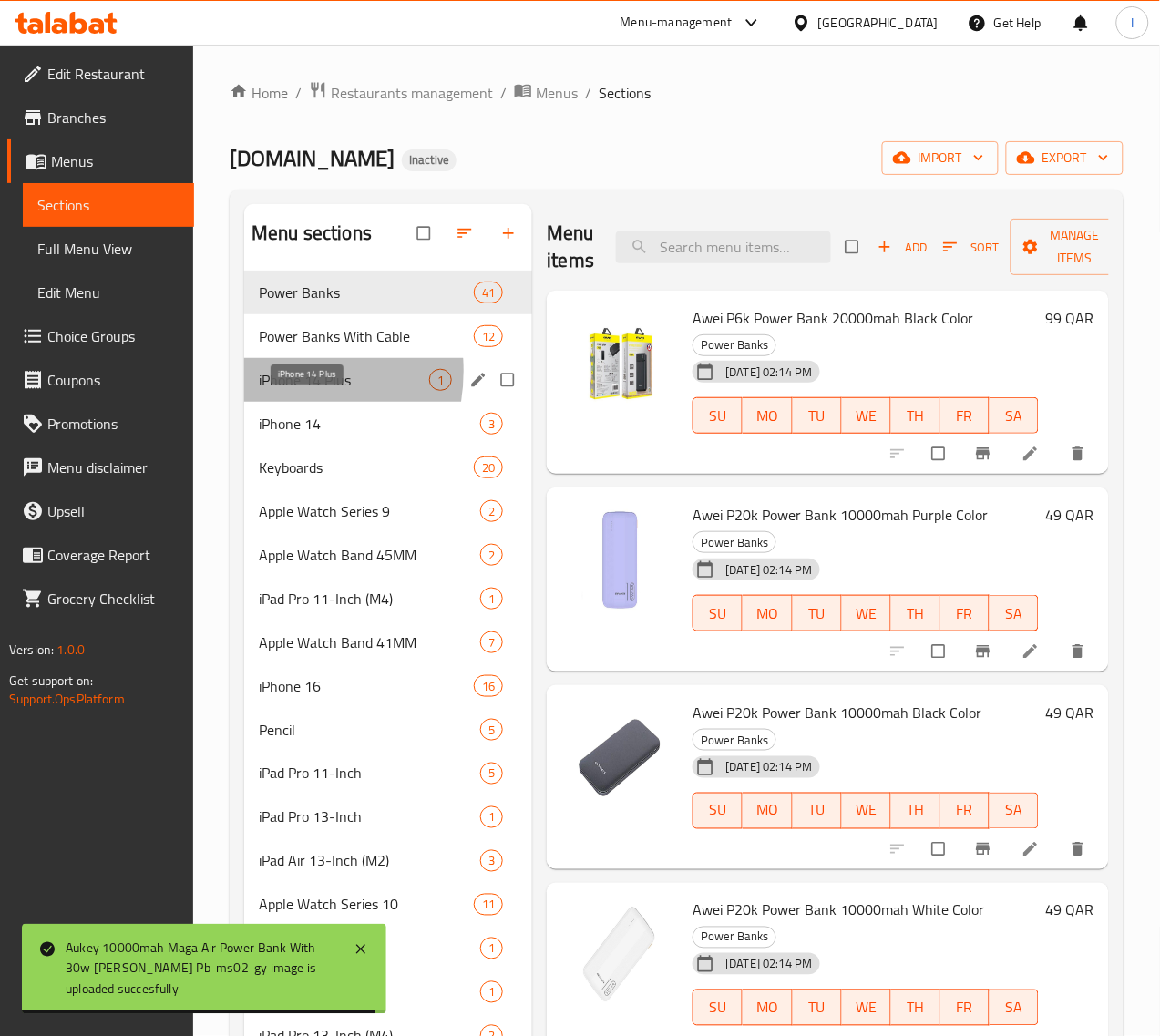
click at [266, 390] on span "iPhone 14 Plus" at bounding box center [344, 380] width 171 height 22
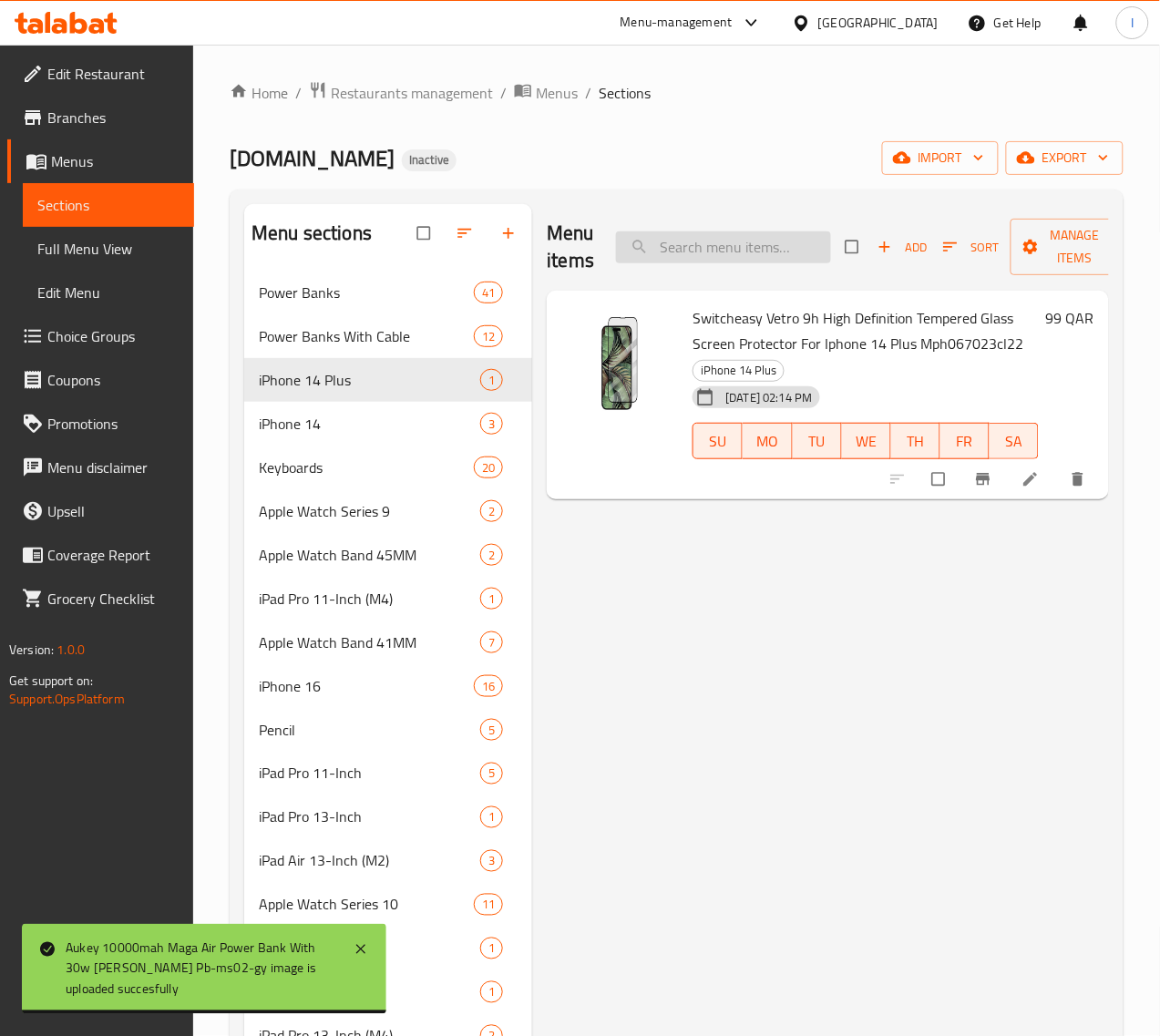
click at [634, 252] on input "search" at bounding box center [723, 247] width 215 height 32
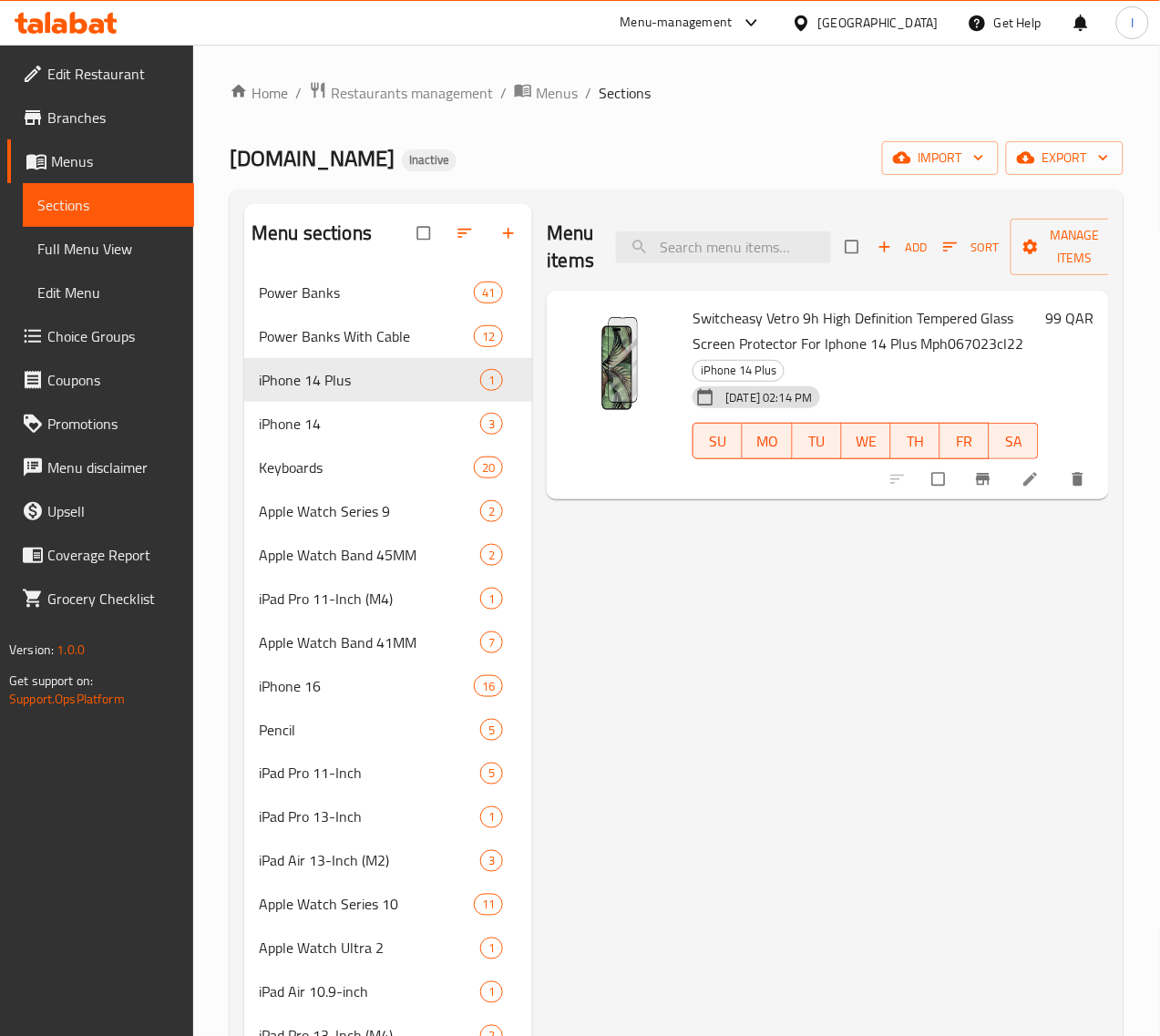
paste input "60300100005685"
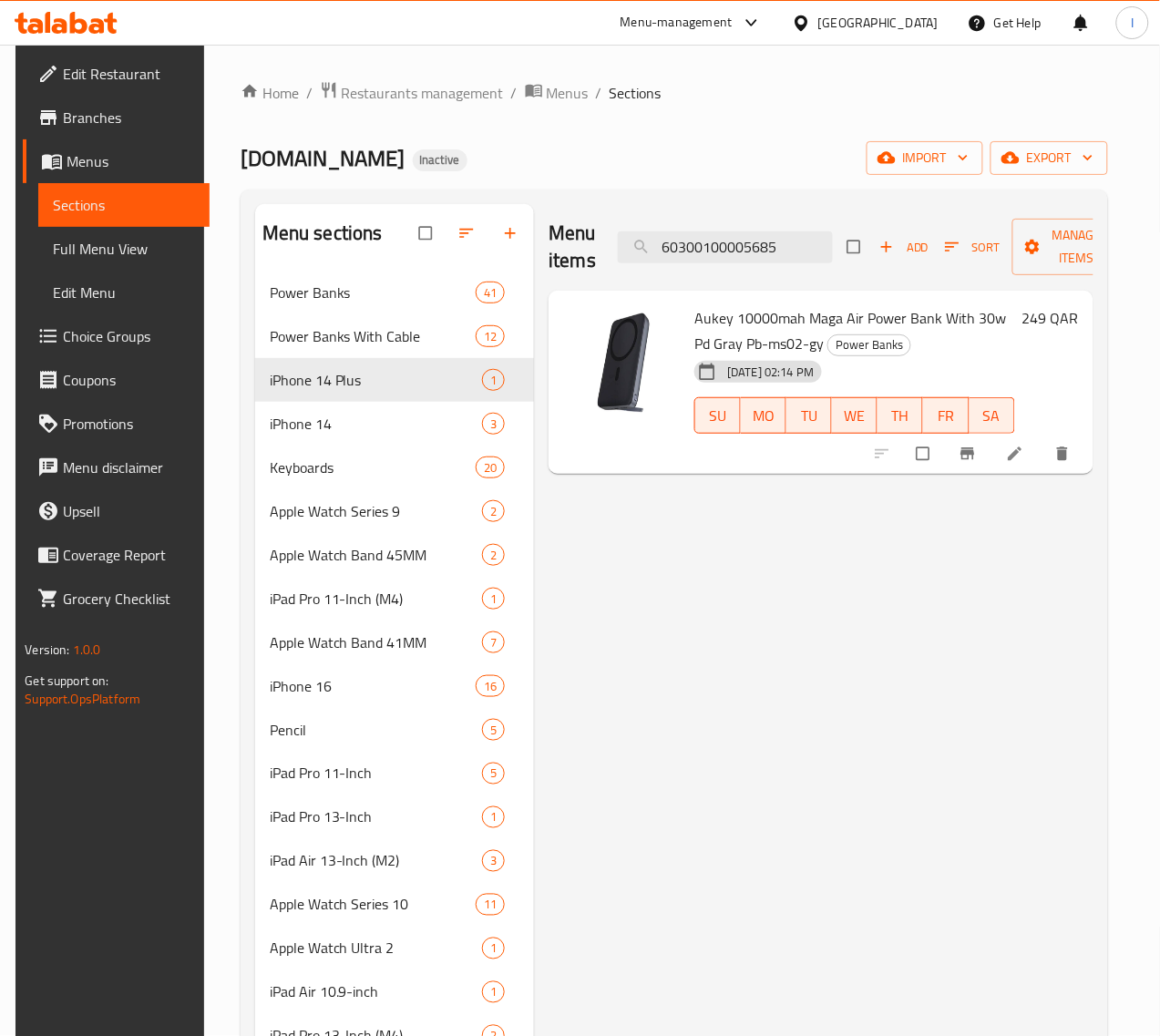
click at [756, 264] on div "Menu items 60300100005685 Add Sort Manage items" at bounding box center [820, 247] width 544 height 86
click at [754, 257] on input "60300100005685" at bounding box center [725, 247] width 215 height 32
paste input "6"
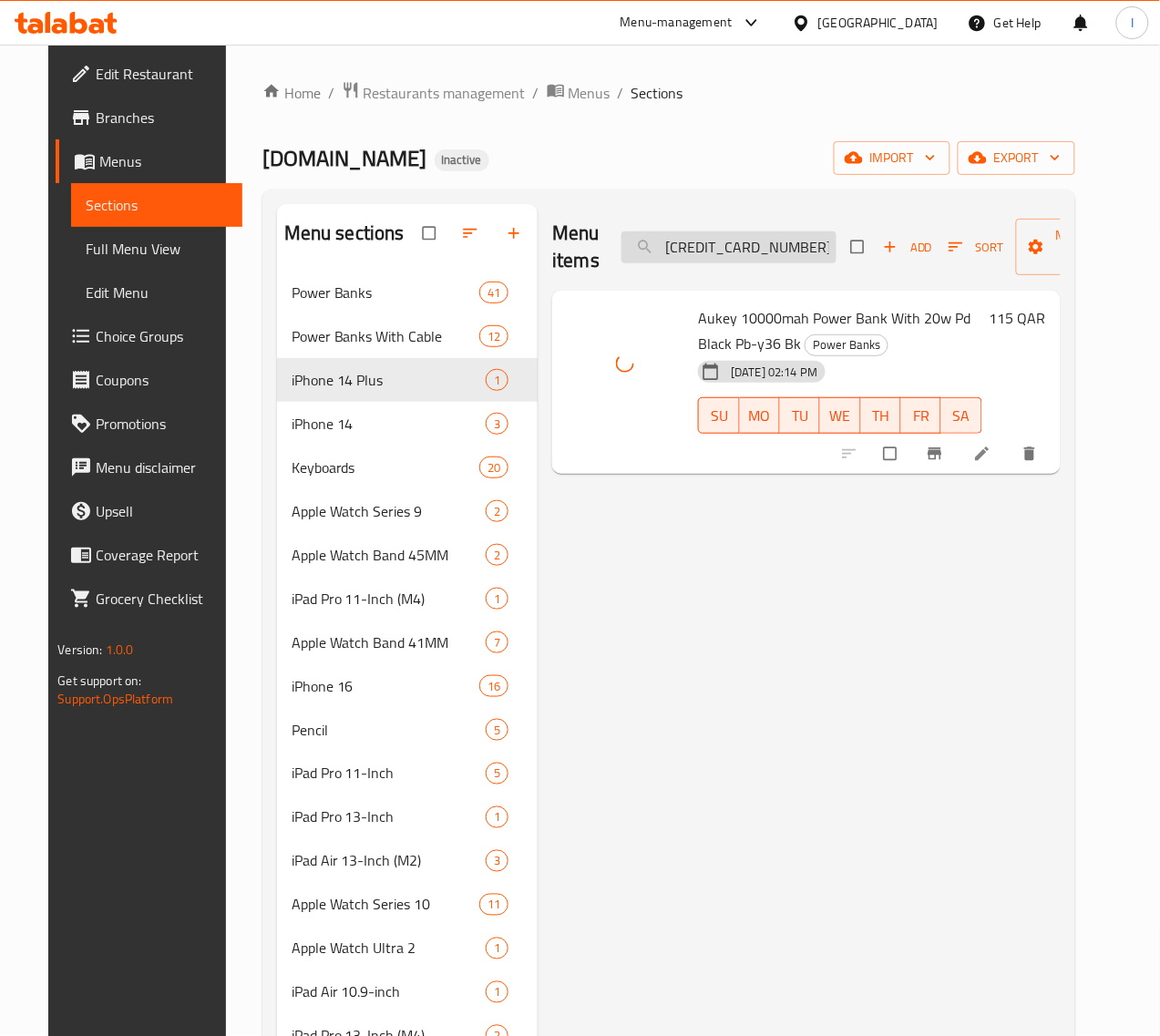
click at [738, 252] on input "60300100005686" at bounding box center [729, 247] width 215 height 32
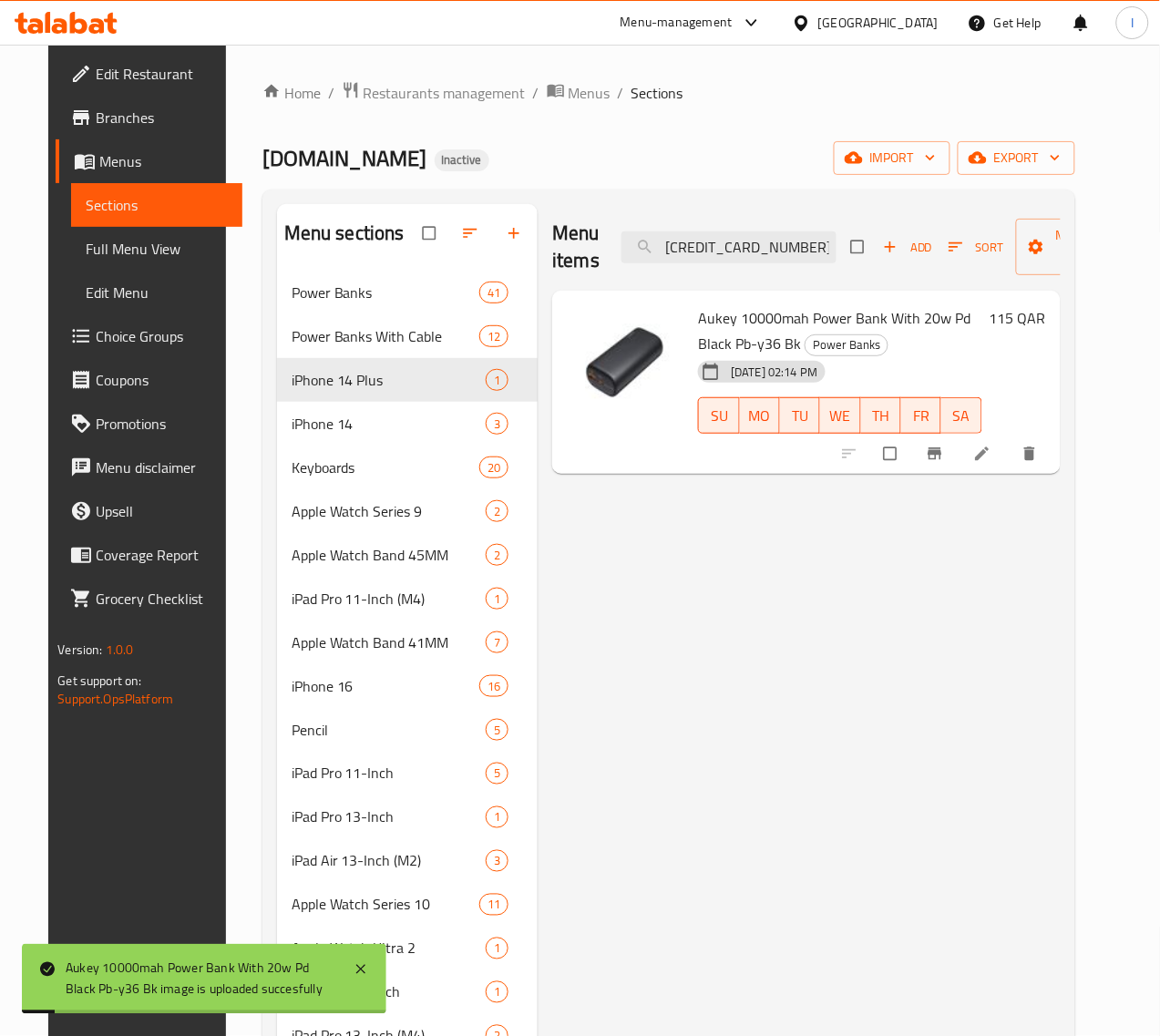
paste input "7"
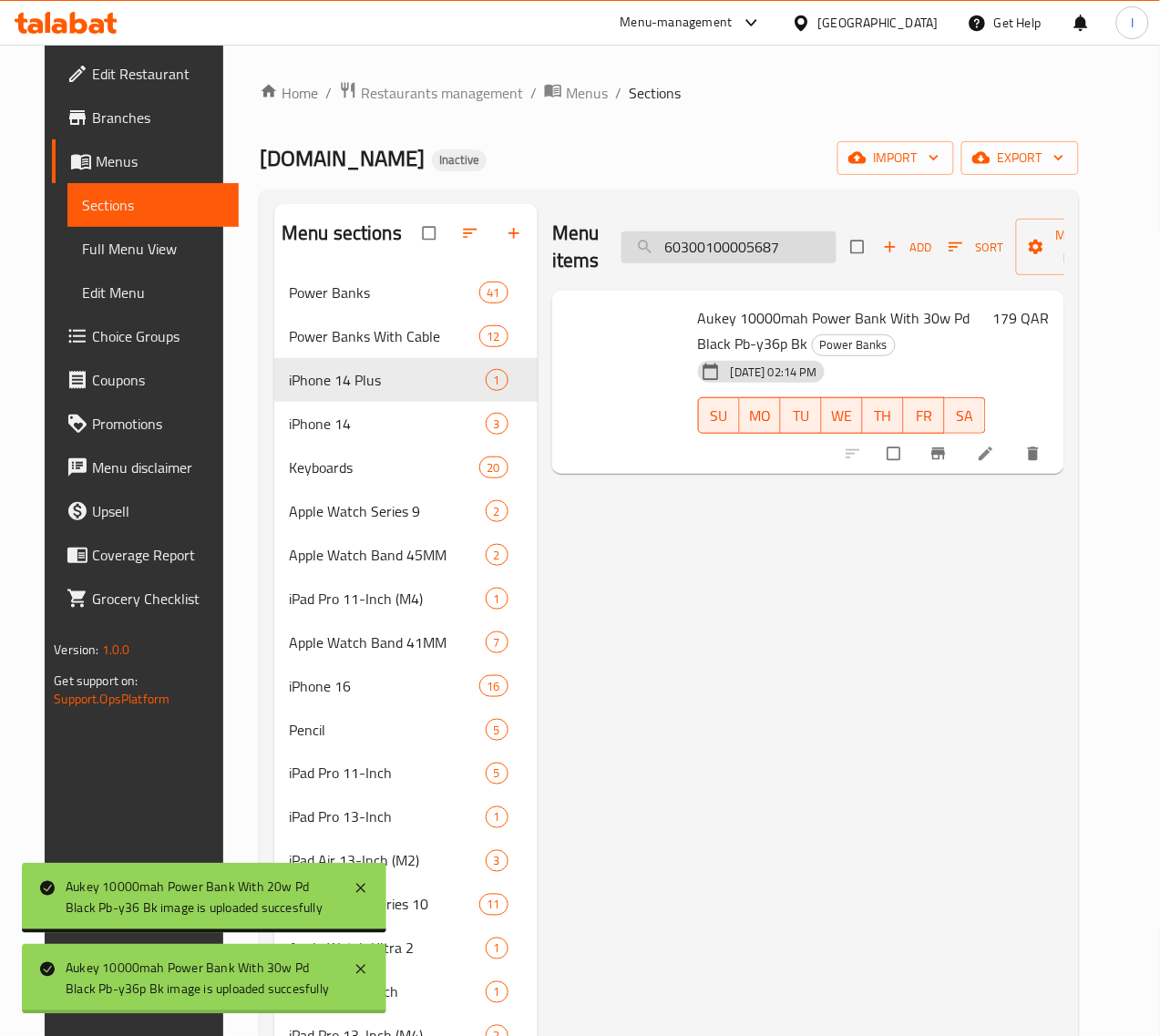
click at [675, 234] on input "60300100005687" at bounding box center [729, 247] width 215 height 32
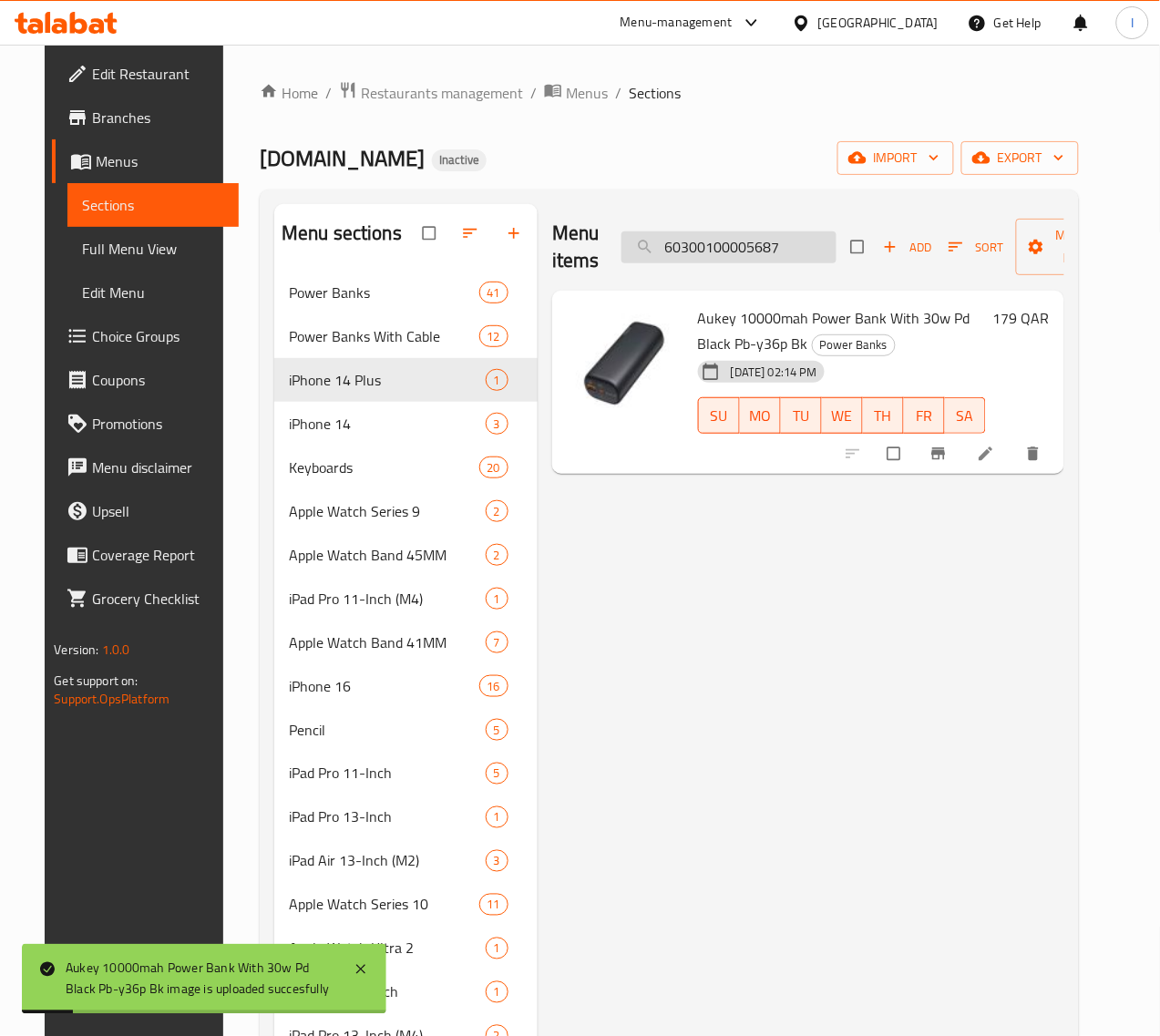
paste input "92"
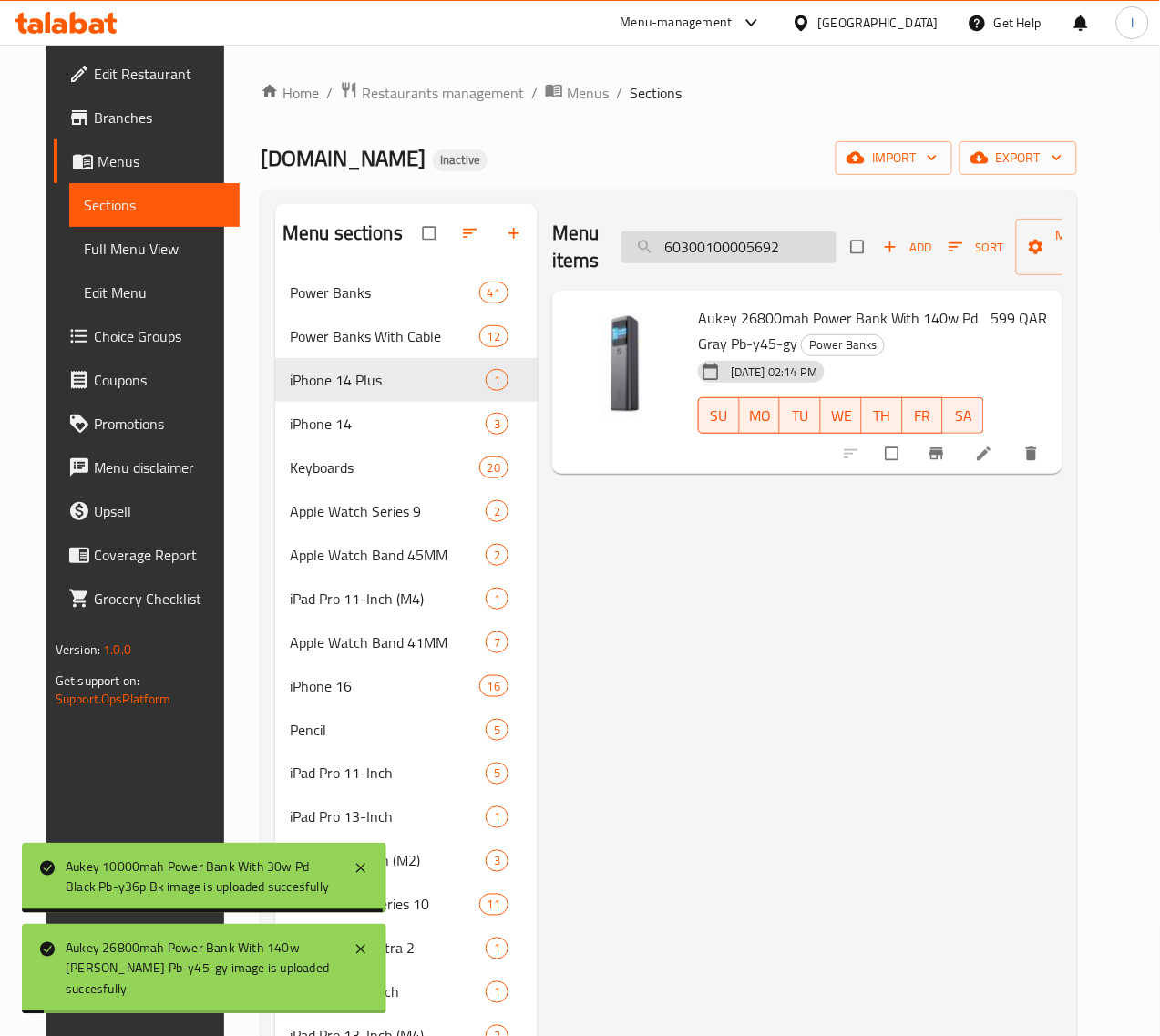
click at [736, 257] on input "60300100005692" at bounding box center [729, 247] width 215 height 32
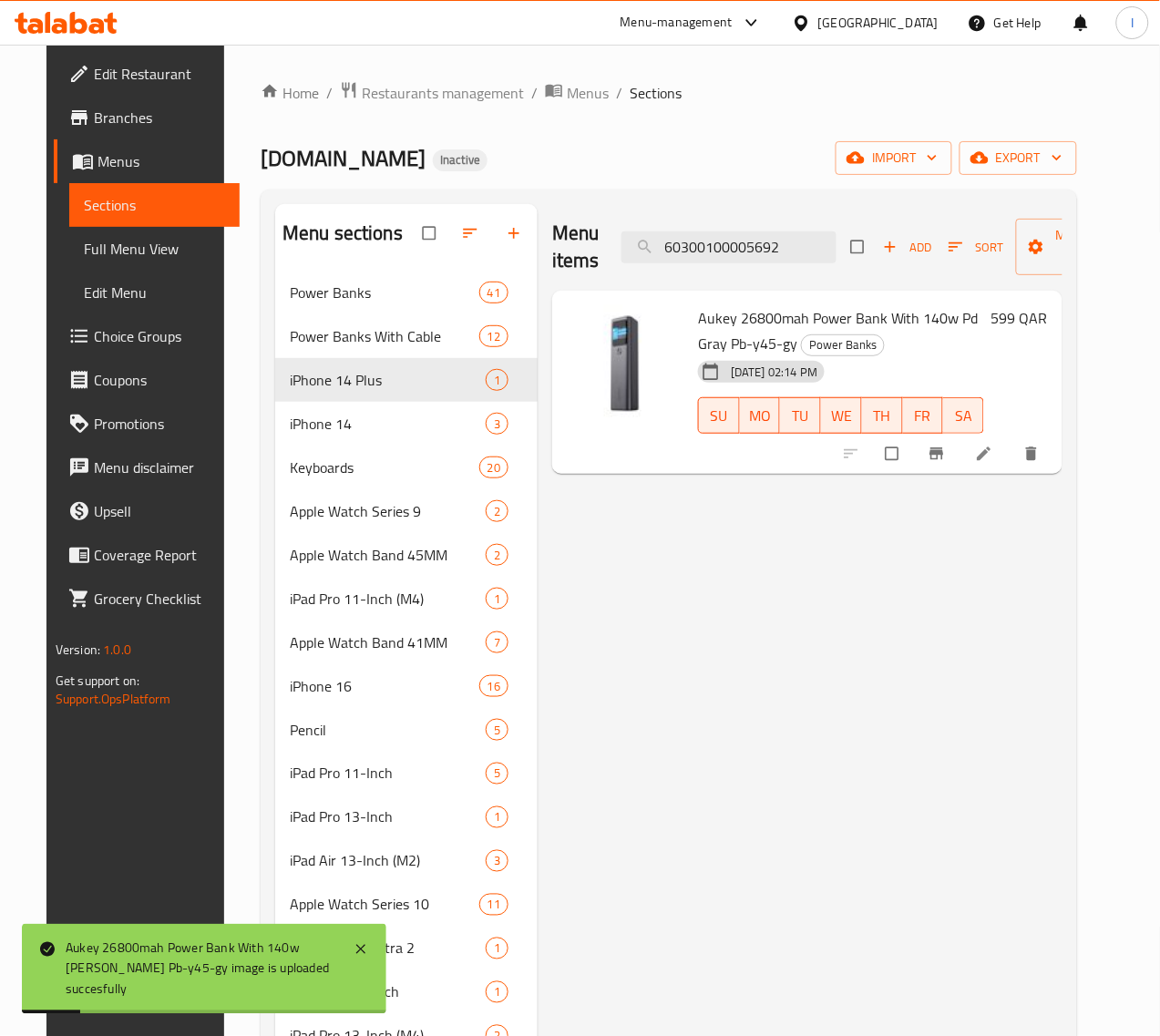
paste input "747"
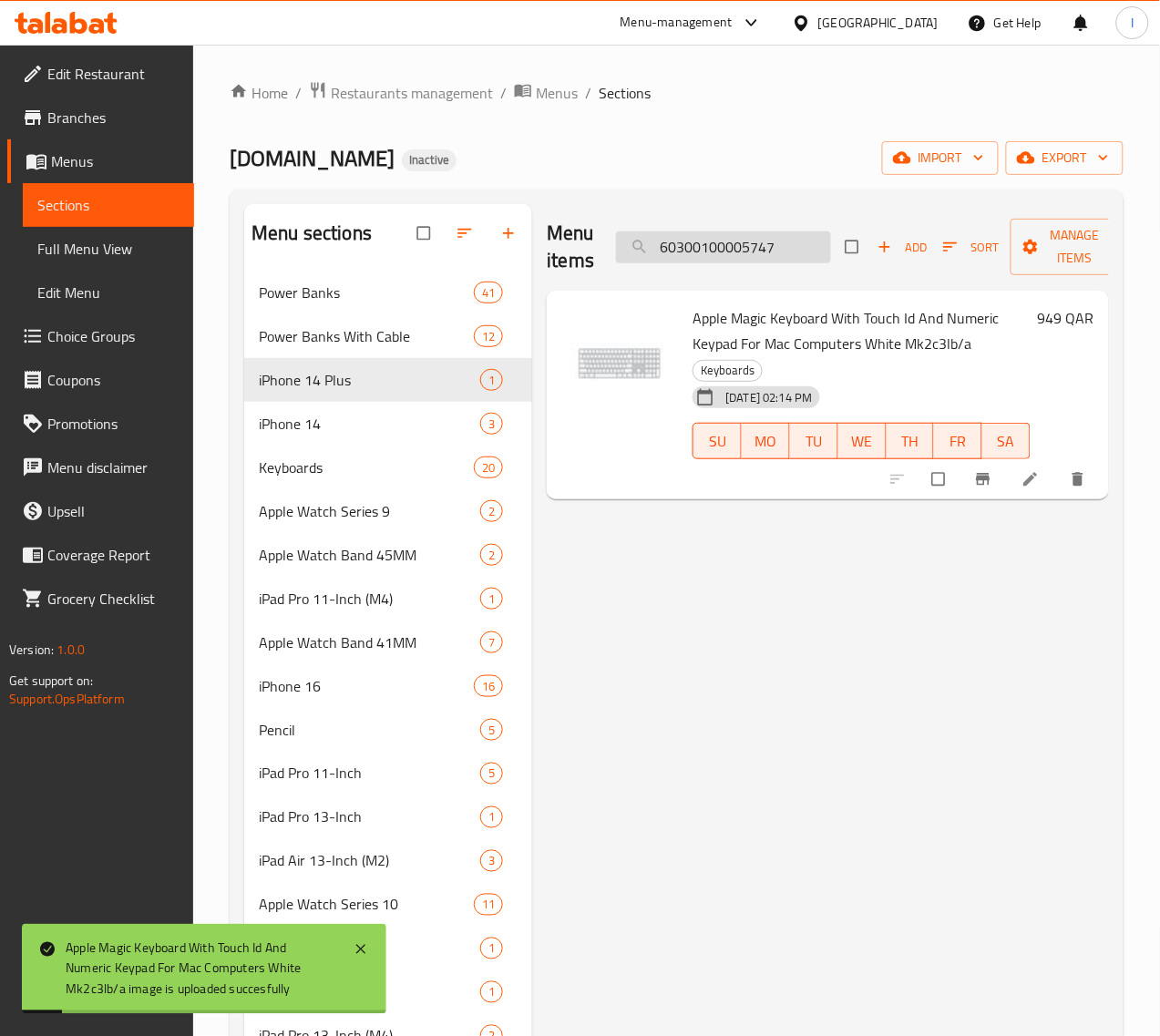
click at [659, 239] on input "60300100005747" at bounding box center [723, 247] width 215 height 32
paste input "9"
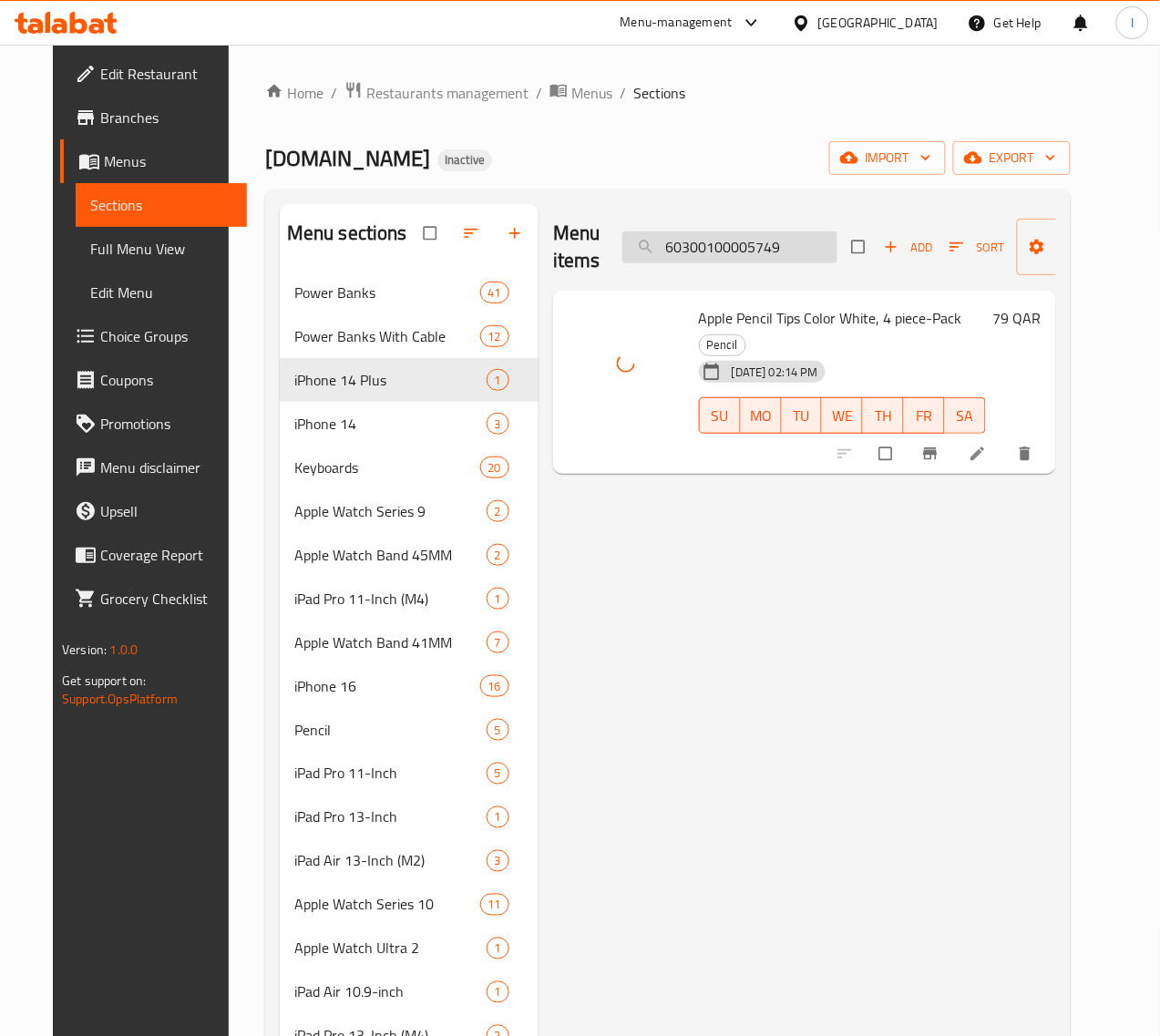
click at [757, 260] on input "60300100005749" at bounding box center [730, 247] width 215 height 32
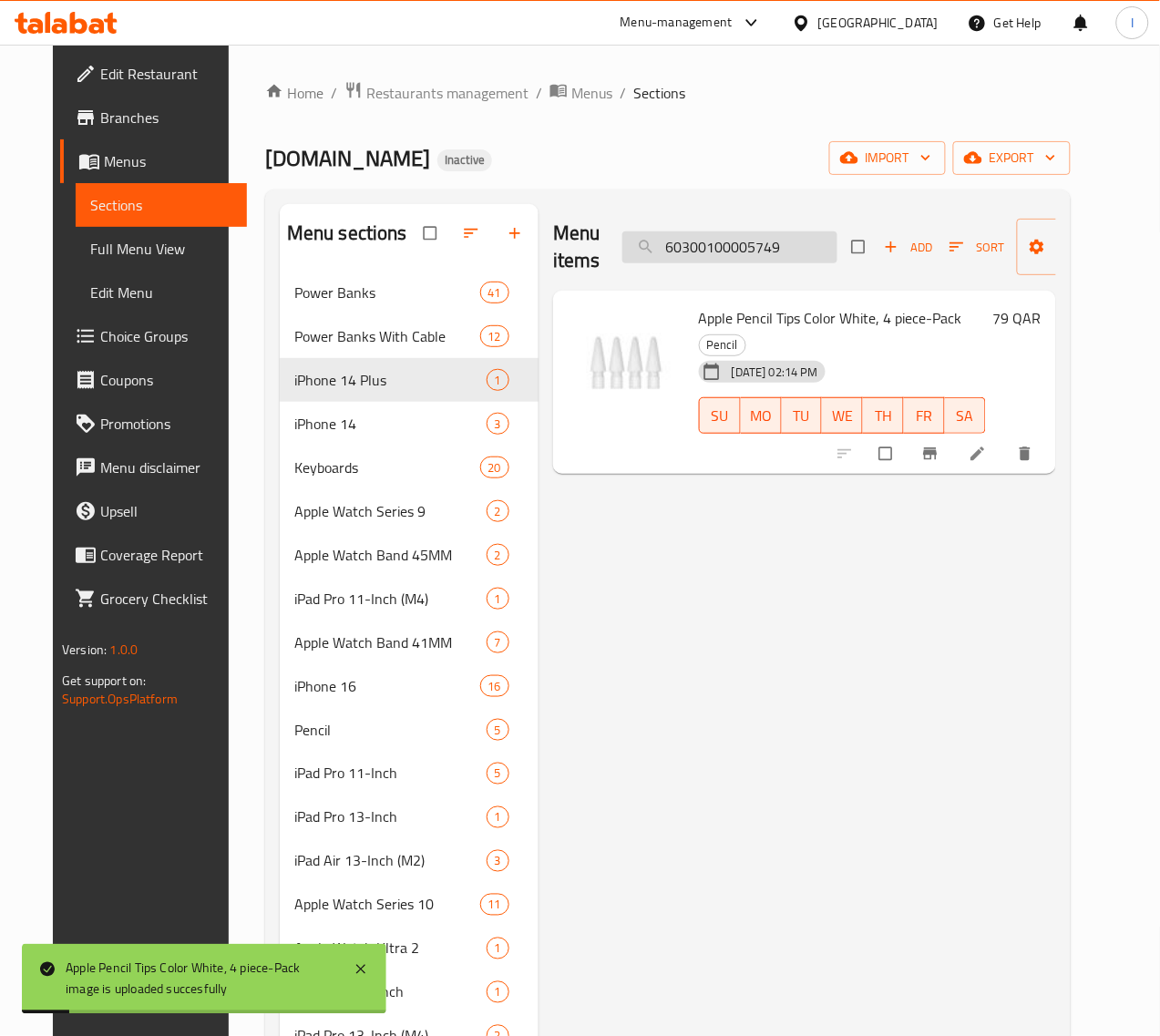
paste input "64"
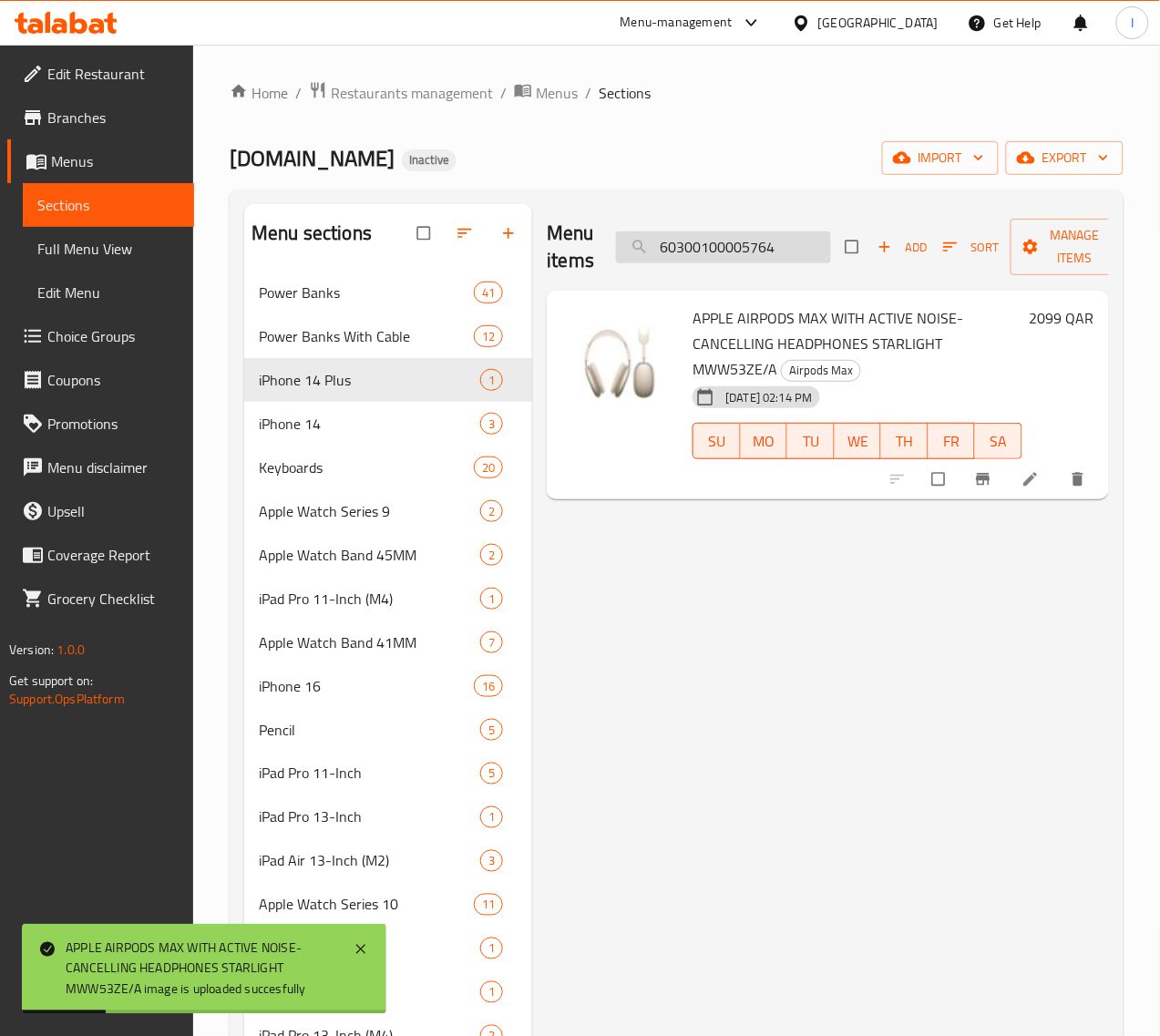
click at [769, 247] on input "60300100005764" at bounding box center [723, 247] width 215 height 32
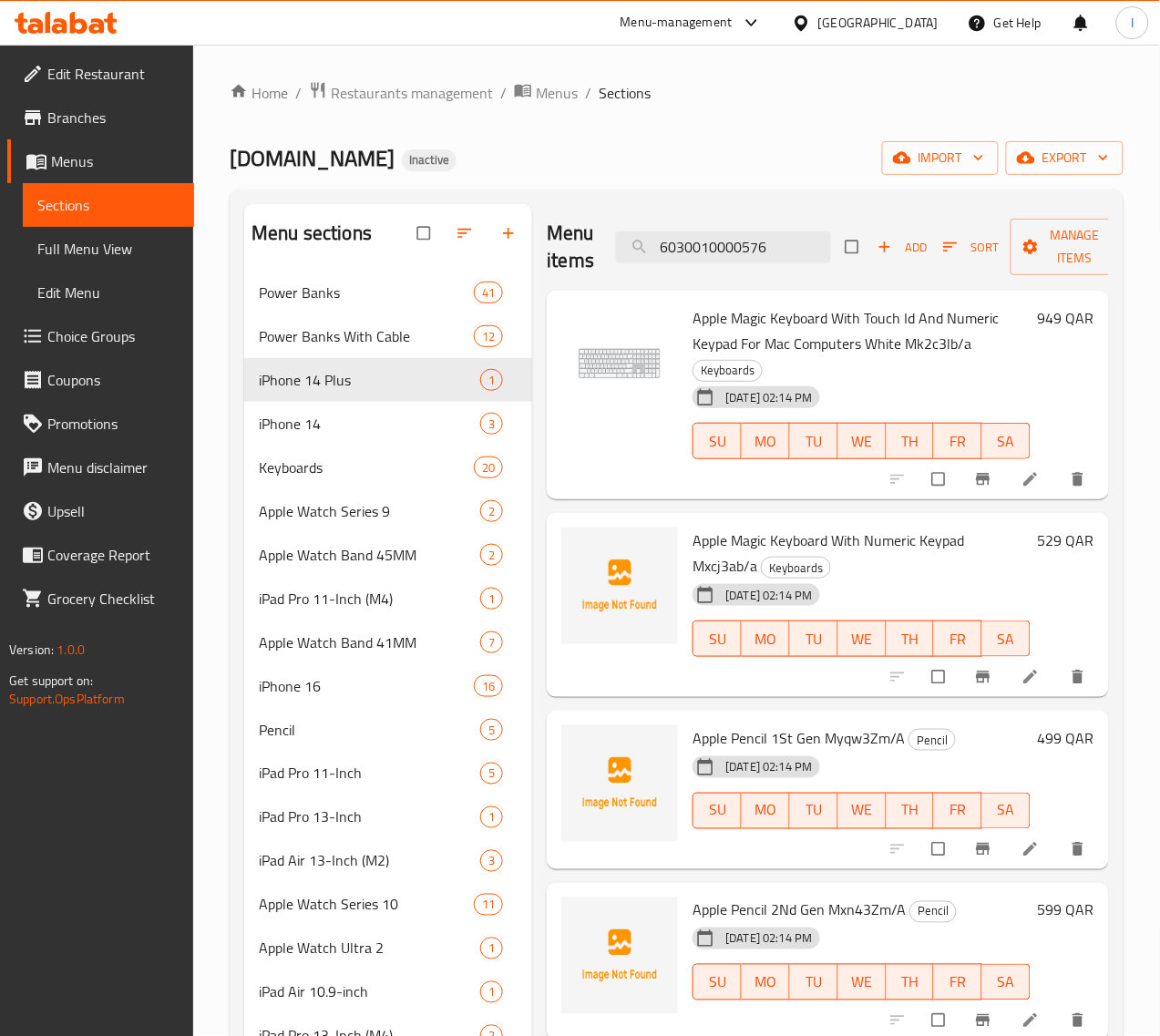
type input "60300100005764"
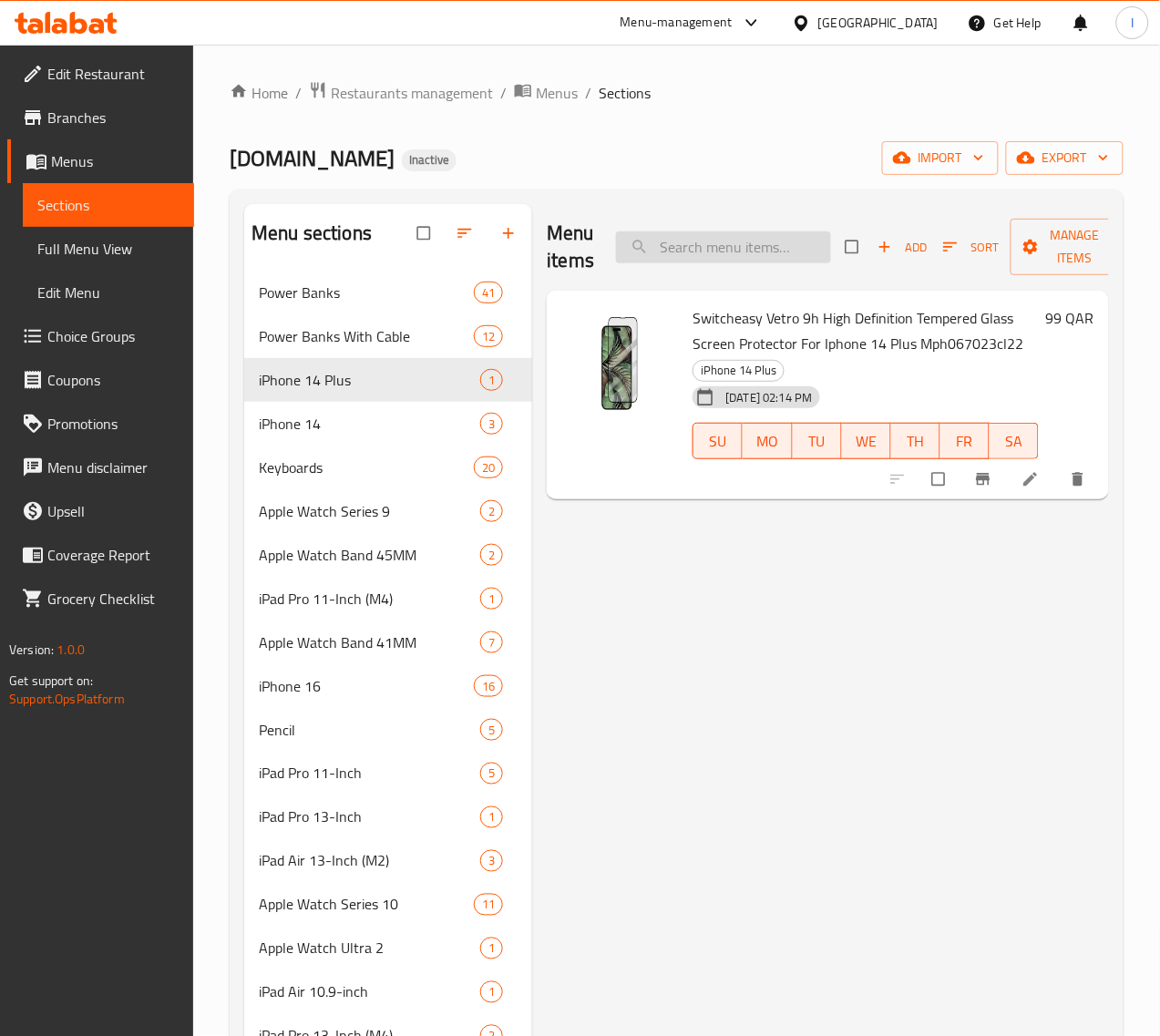
paste input "60300100005764"
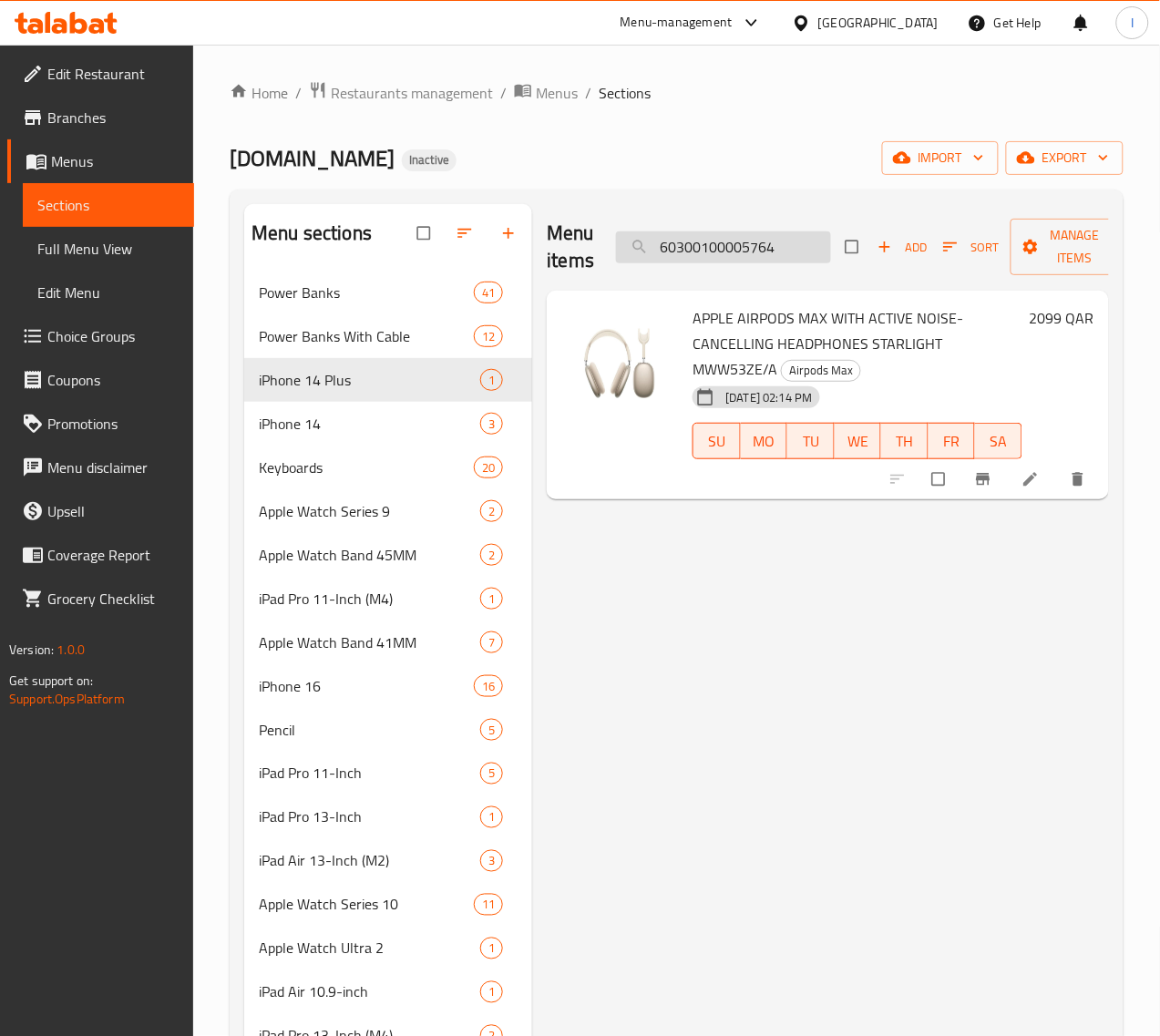
click at [715, 240] on input "60300100005764" at bounding box center [723, 247] width 215 height 32
paste input "6"
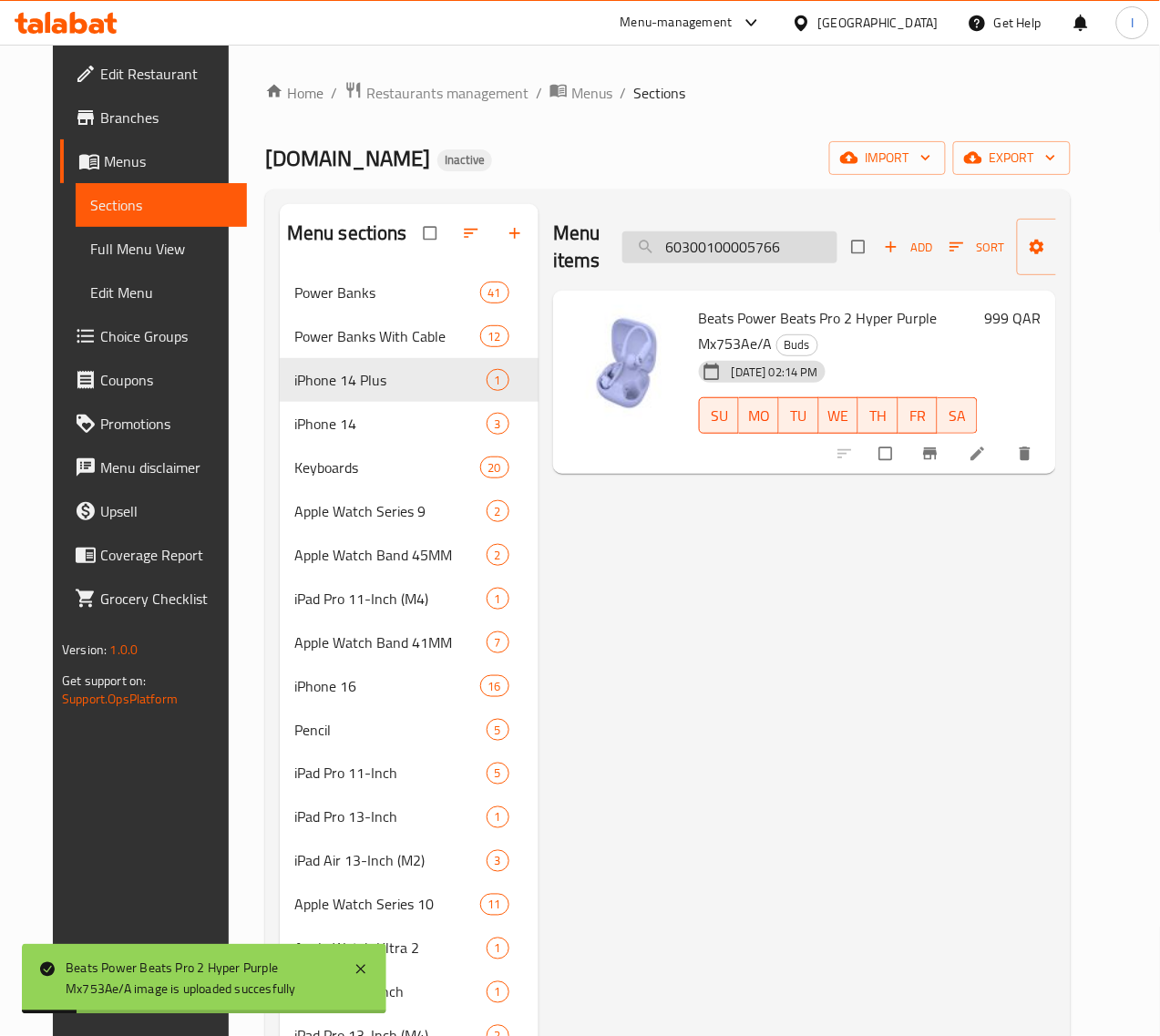
click at [752, 235] on input "60300100005766" at bounding box center [730, 247] width 215 height 32
paste input "7"
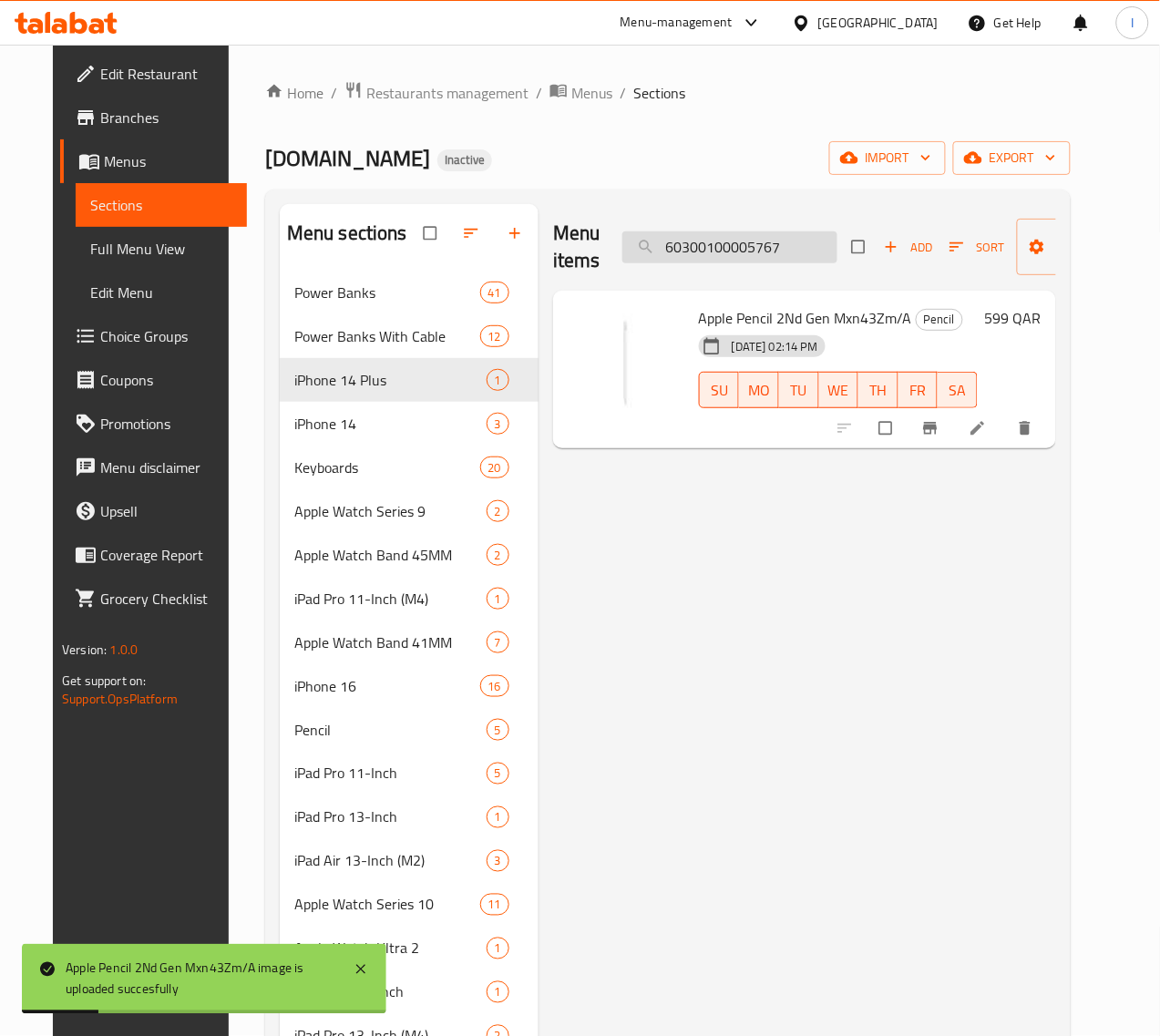
click at [761, 237] on input "60300100005767" at bounding box center [730, 247] width 215 height 32
paste input "8"
click at [731, 238] on input "60300100005768" at bounding box center [730, 247] width 215 height 32
paste input "9"
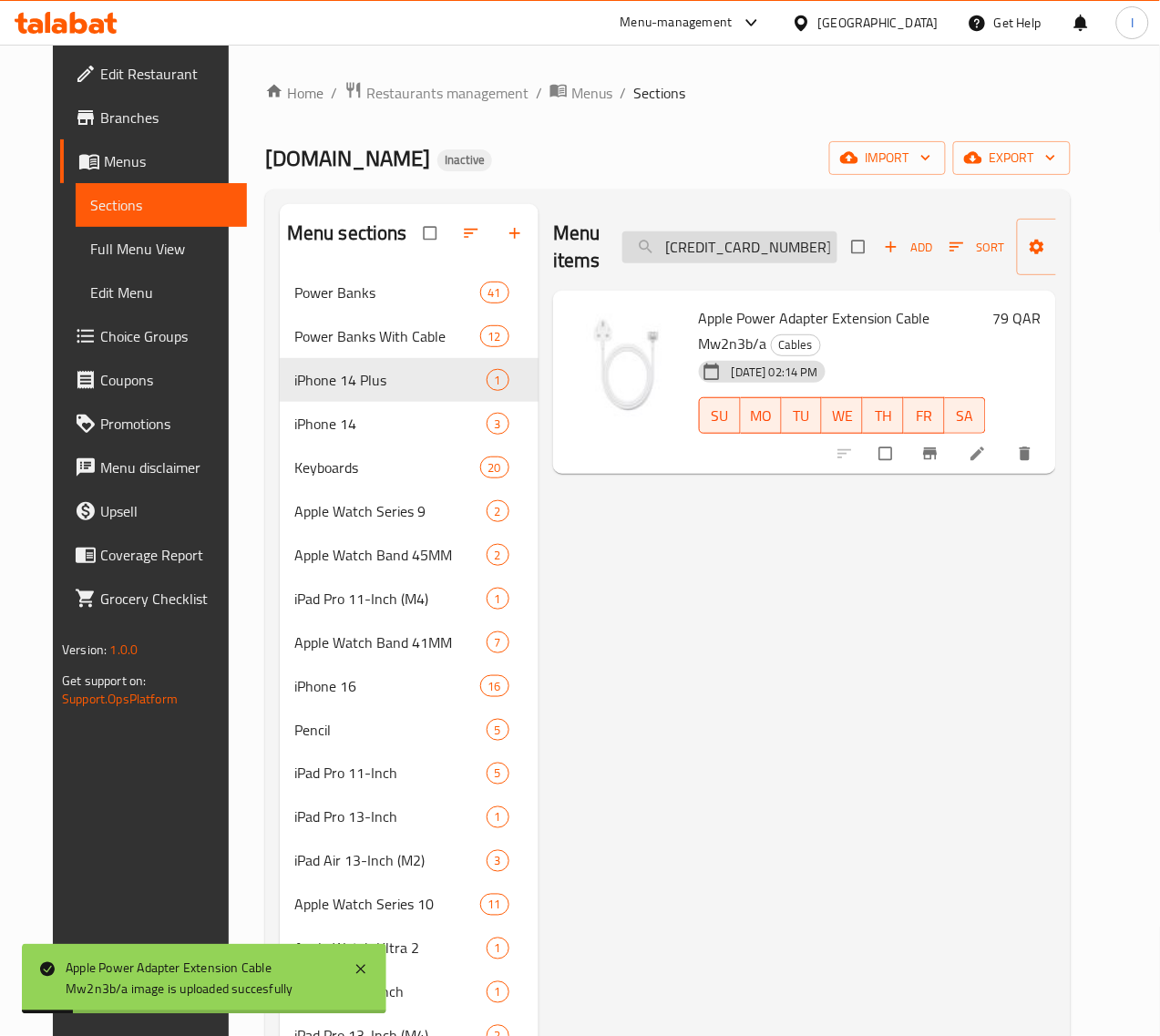
click at [720, 239] on input "60300100005769" at bounding box center [730, 247] width 215 height 32
paste input "70"
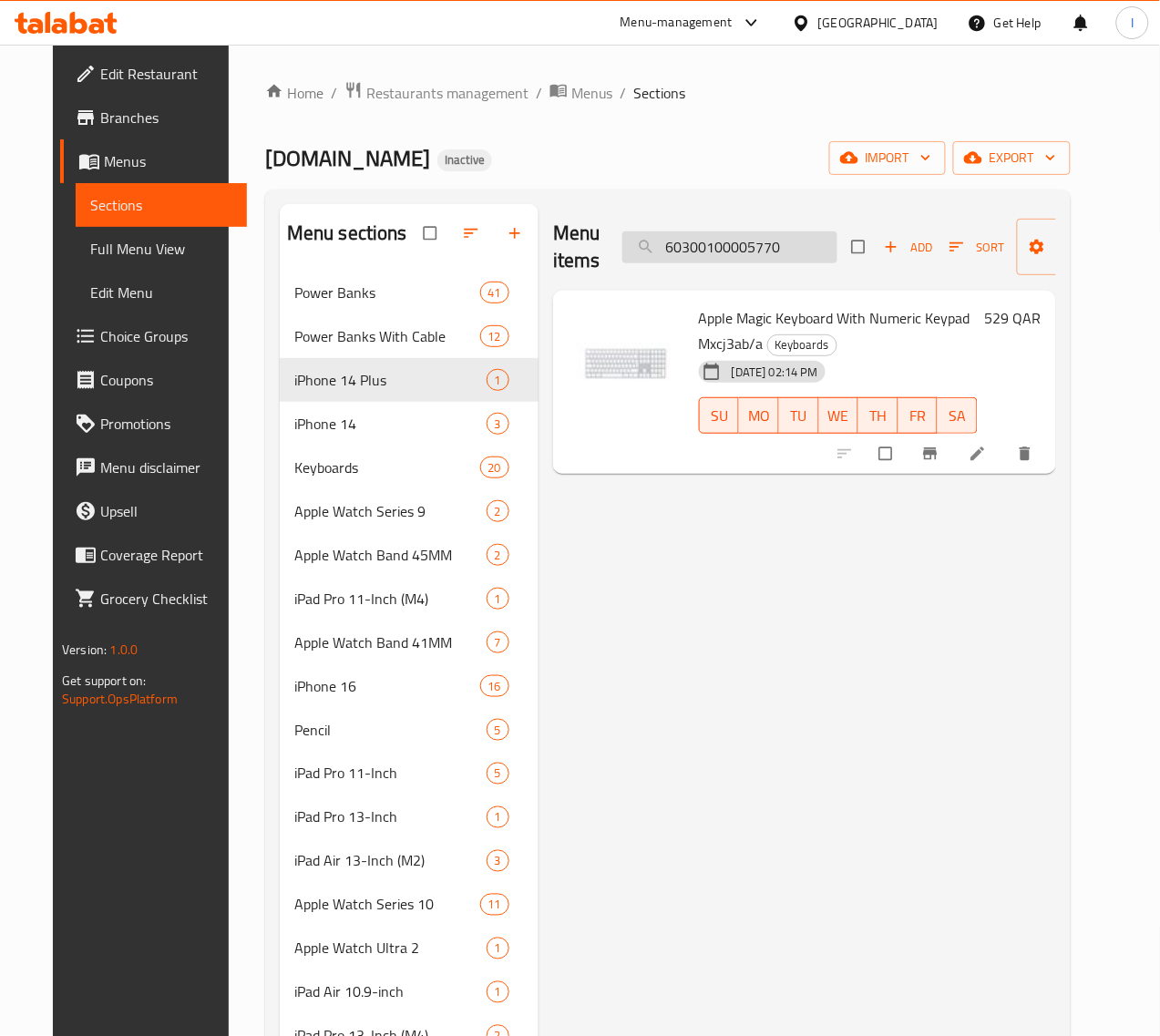
click at [701, 253] on input "60300100005770" at bounding box center [730, 247] width 215 height 32
paste input "828"
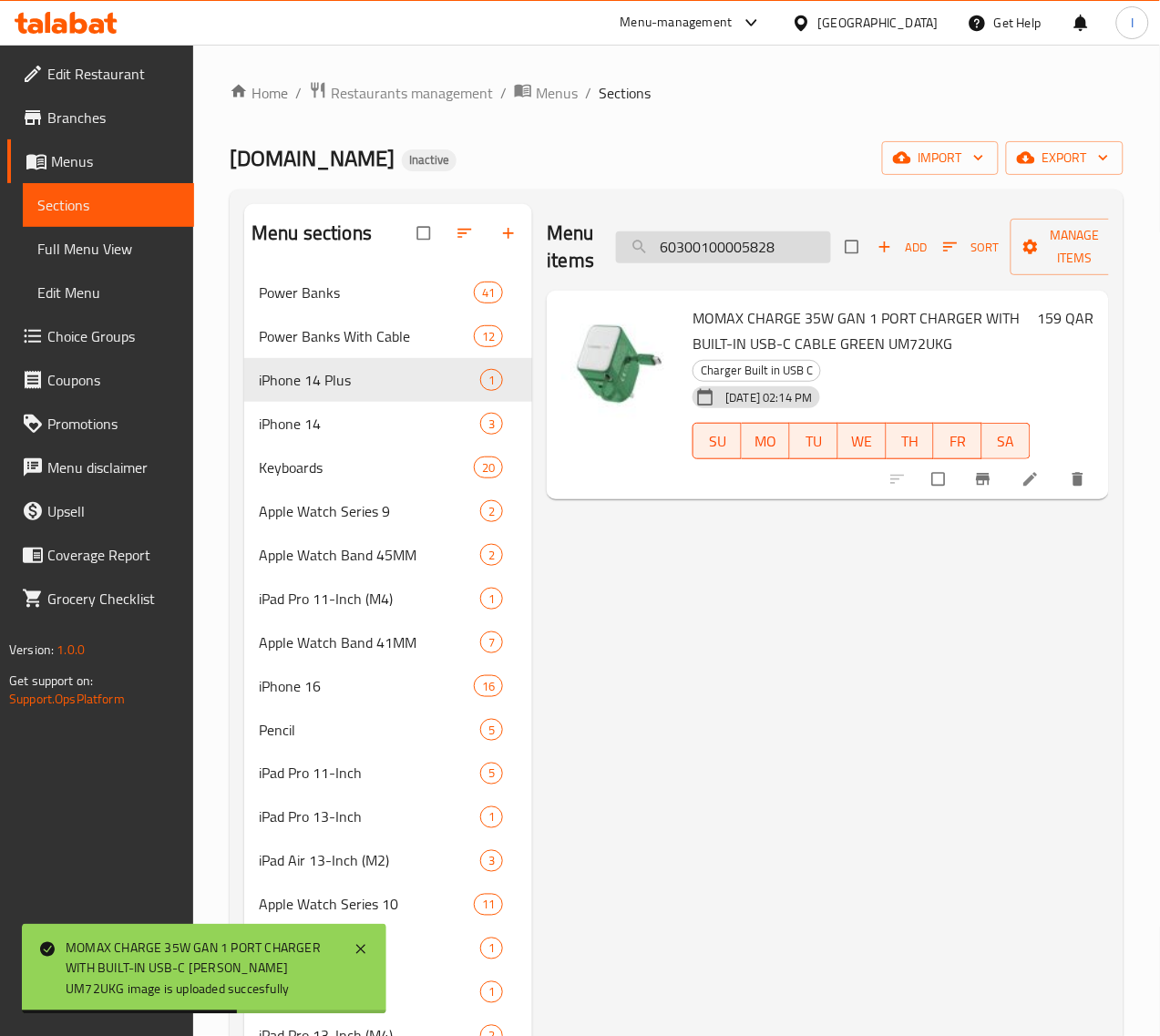
click at [756, 244] on input "60300100005828" at bounding box center [723, 247] width 215 height 32
paste input "9"
click at [688, 244] on input "60300100005829" at bounding box center [723, 247] width 215 height 32
paste input "30"
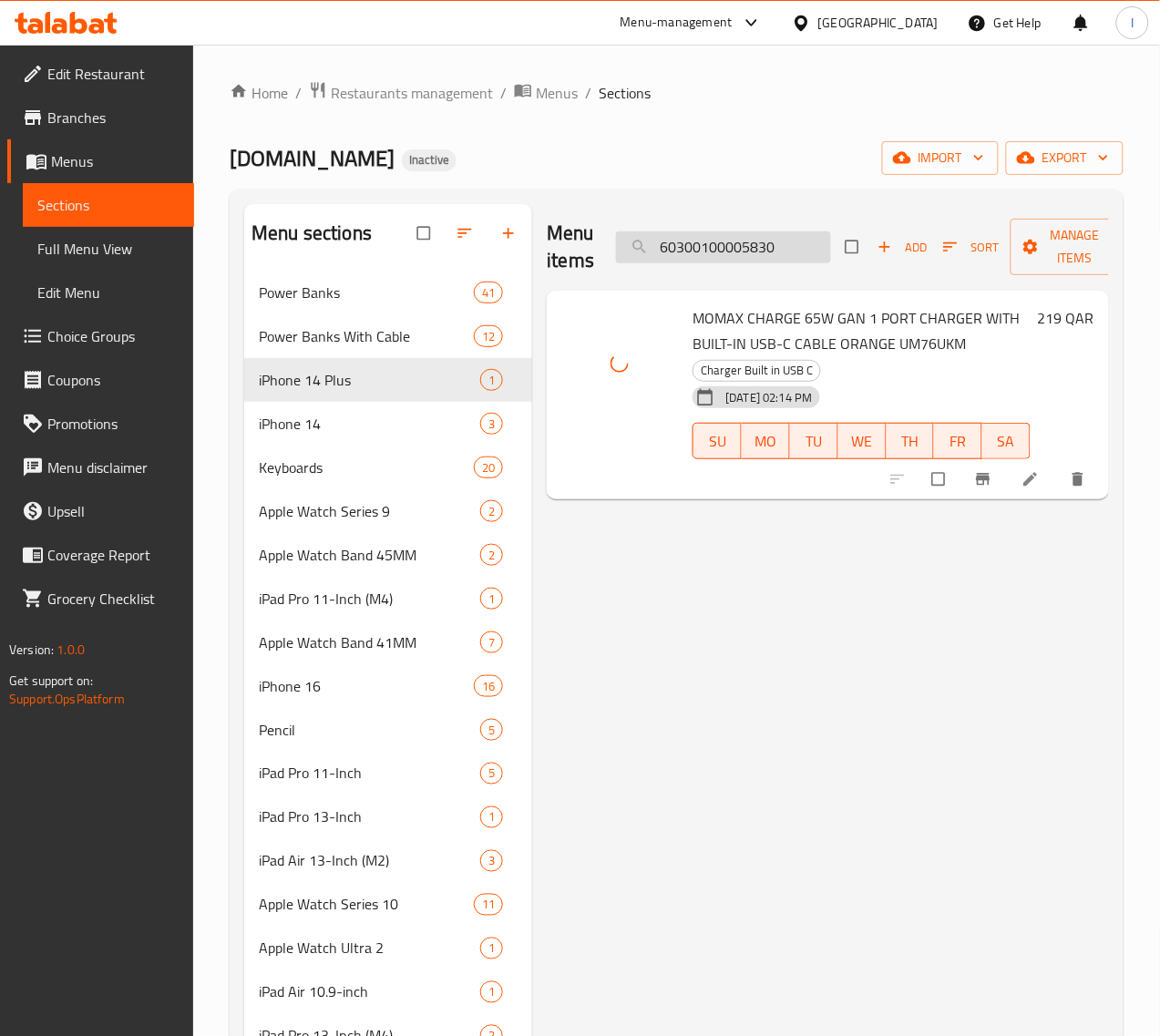
click at [733, 244] on input "60300100005830" at bounding box center [723, 247] width 215 height 32
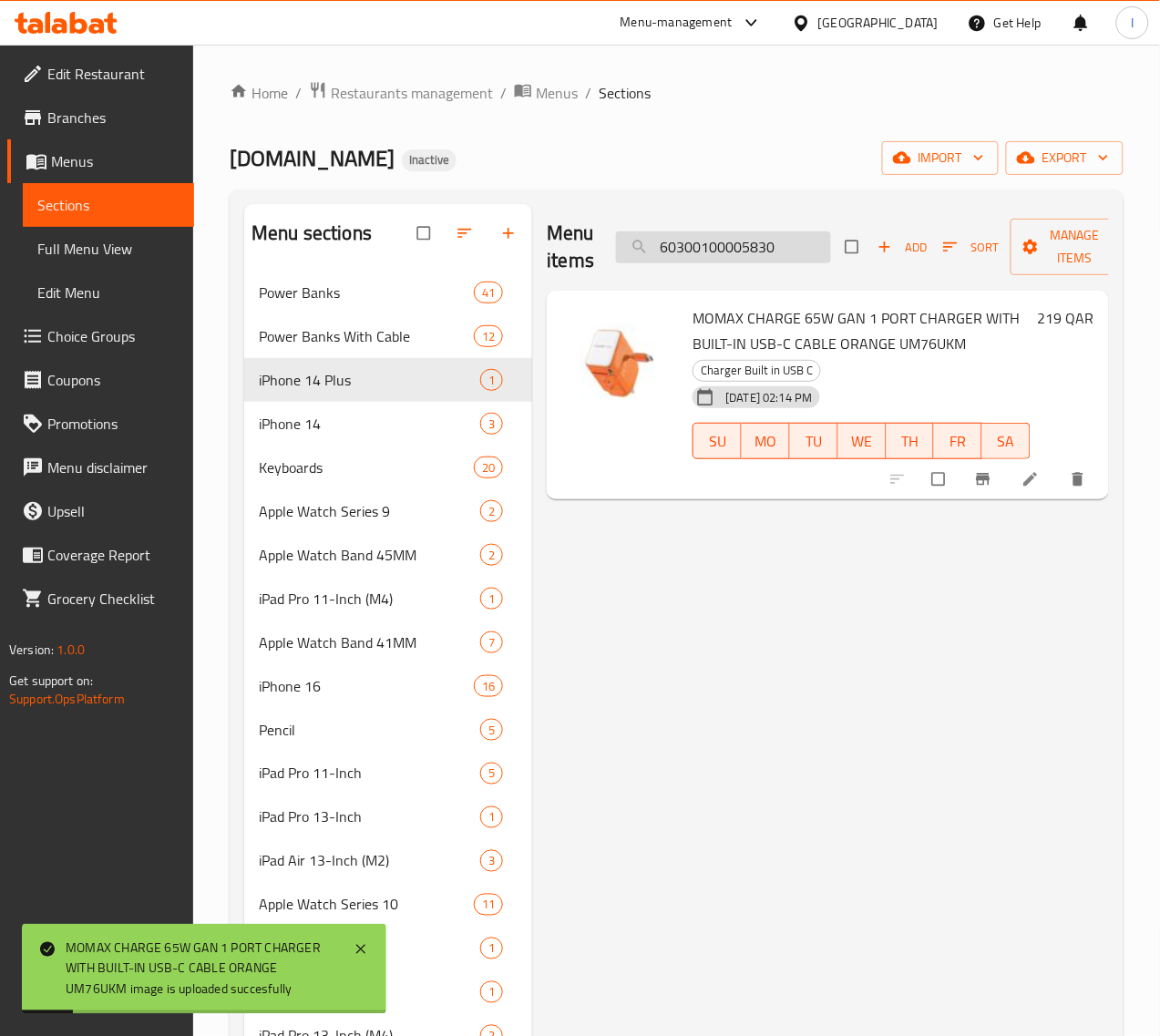
paste input "1"
click at [734, 244] on input "60300100005831" at bounding box center [723, 247] width 215 height 32
paste input "2"
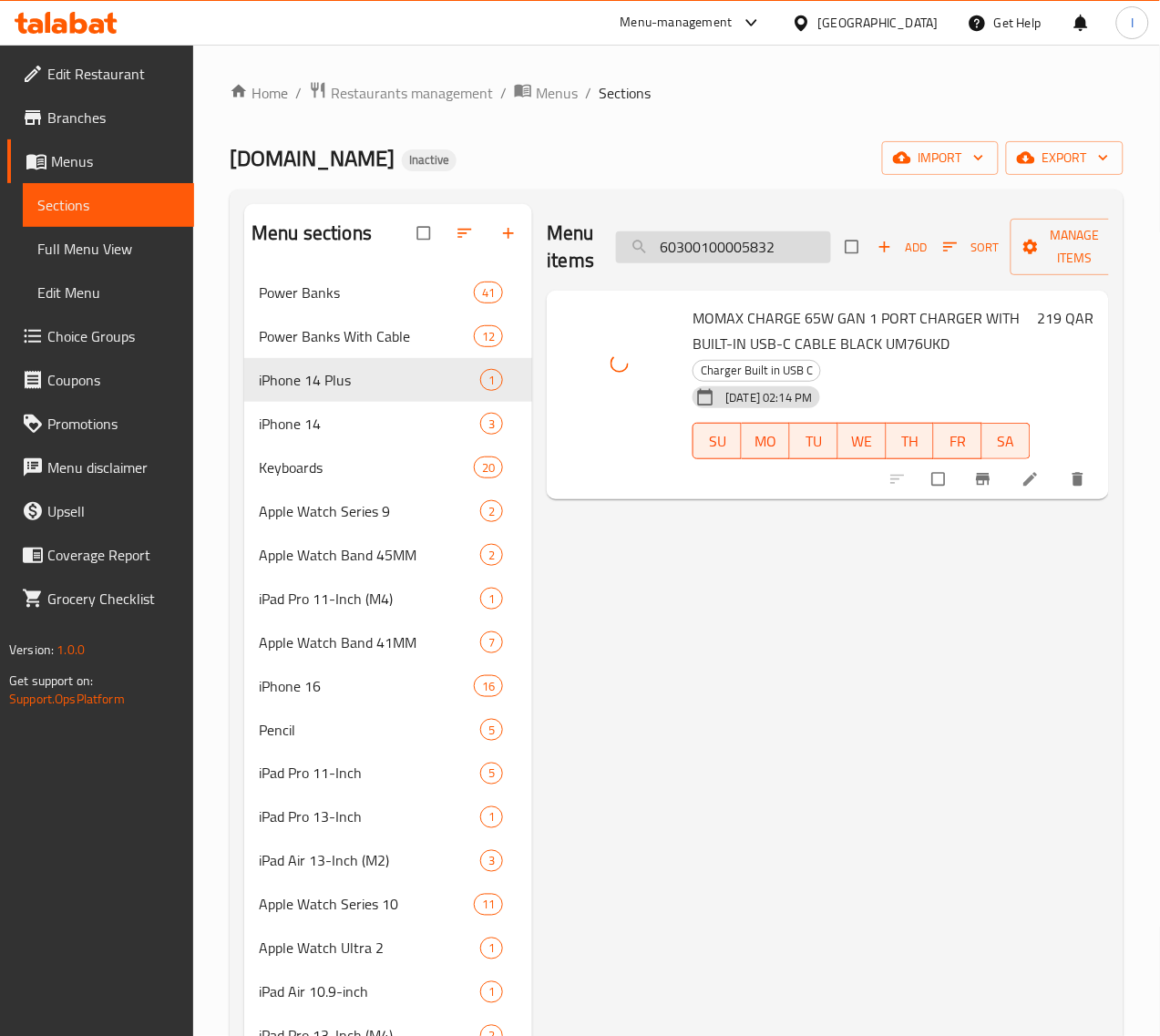
click at [744, 242] on input "60300100005832" at bounding box center [723, 247] width 215 height 32
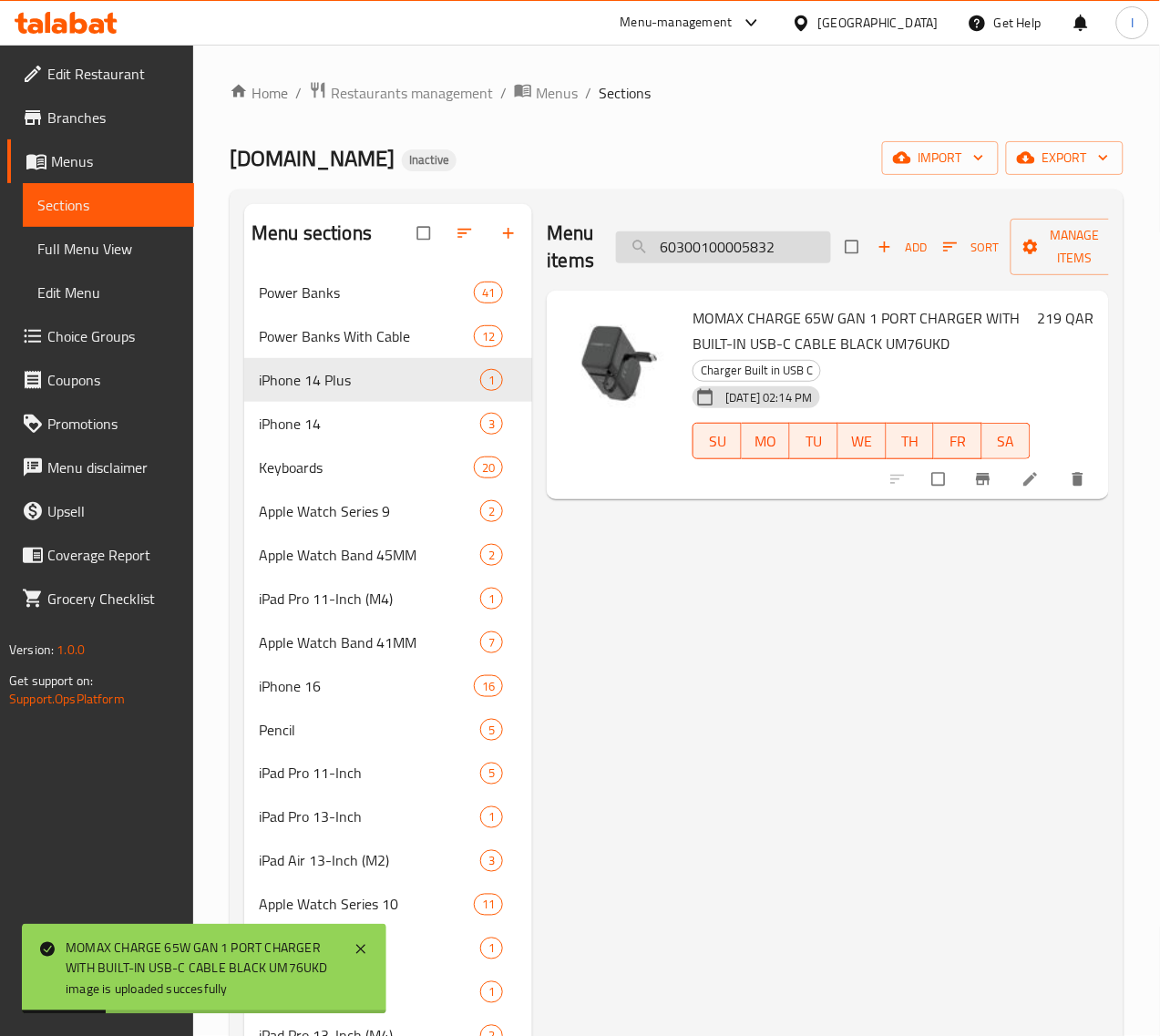
paste input "3"
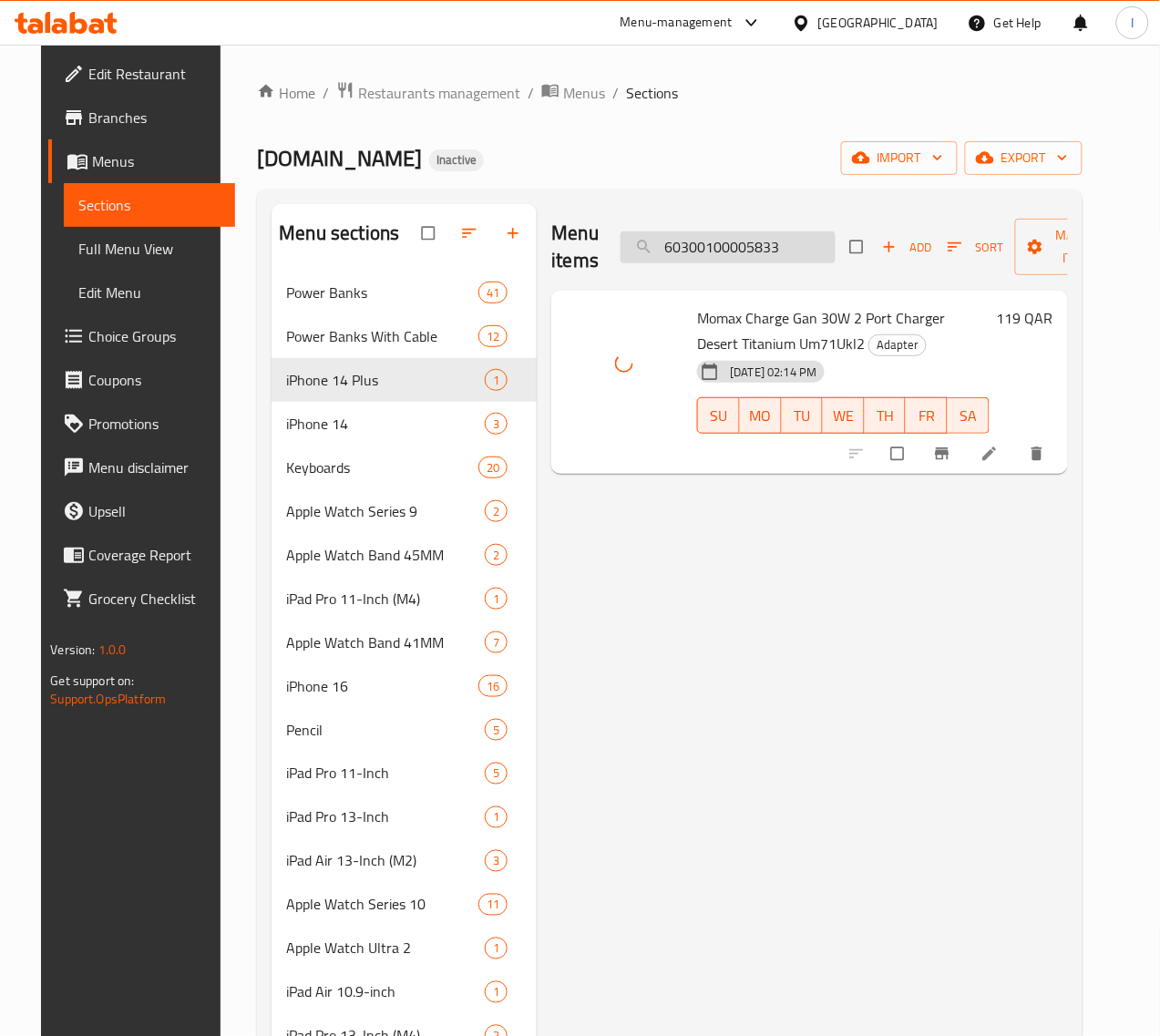
click at [709, 253] on input "60300100005833" at bounding box center [728, 247] width 215 height 32
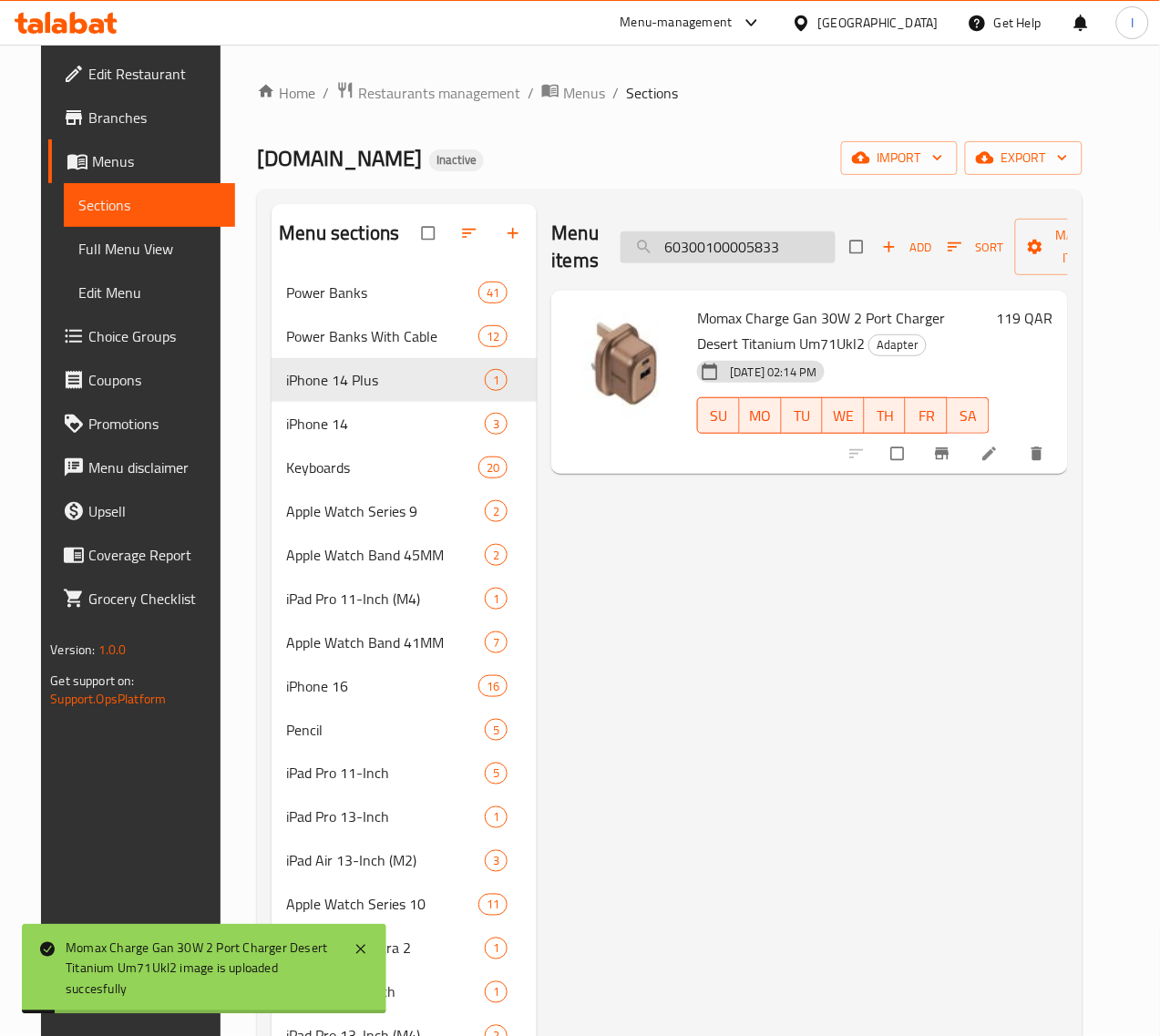
paste input "42"
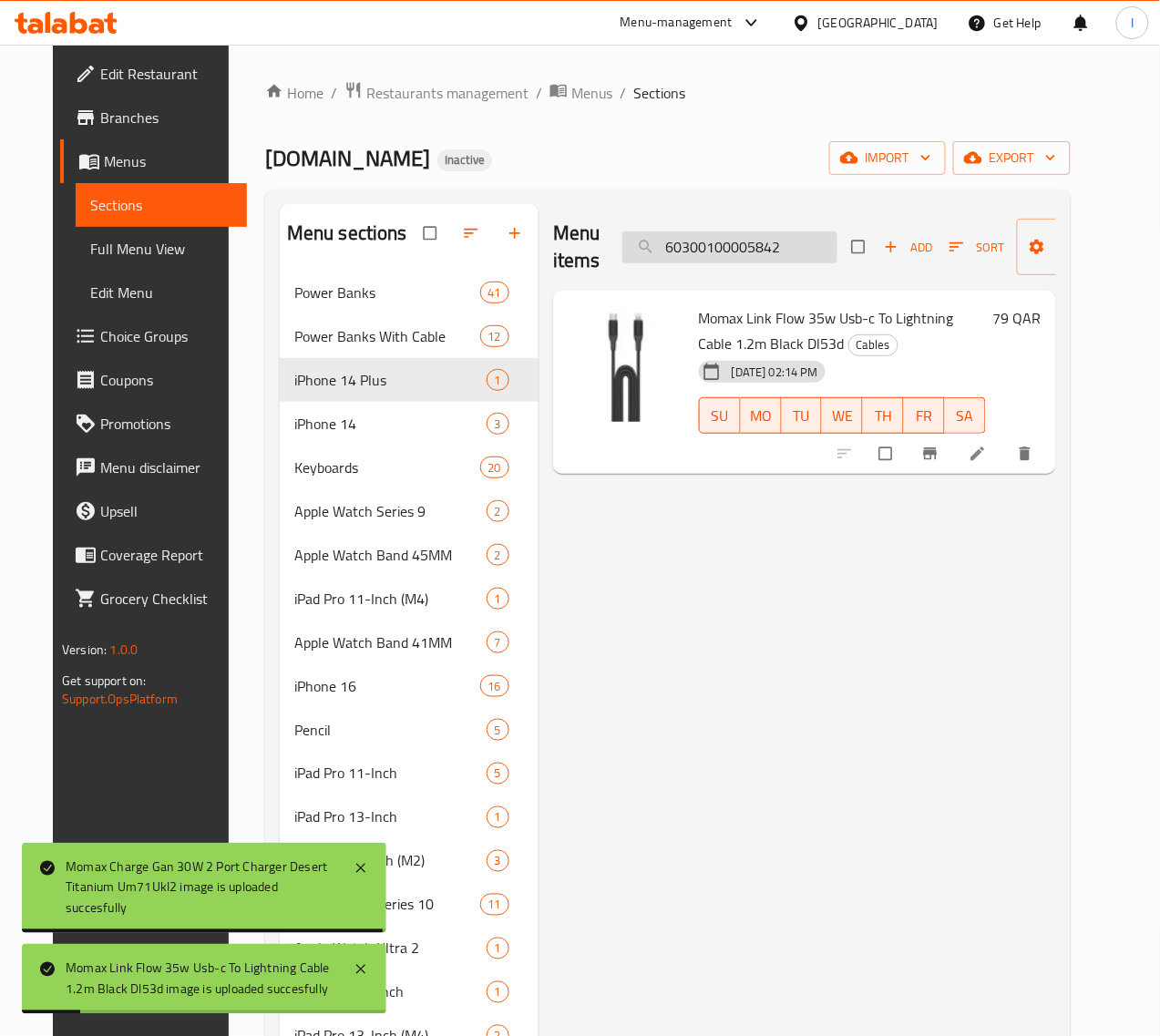
click at [698, 244] on input "60300100005842" at bounding box center [730, 247] width 215 height 32
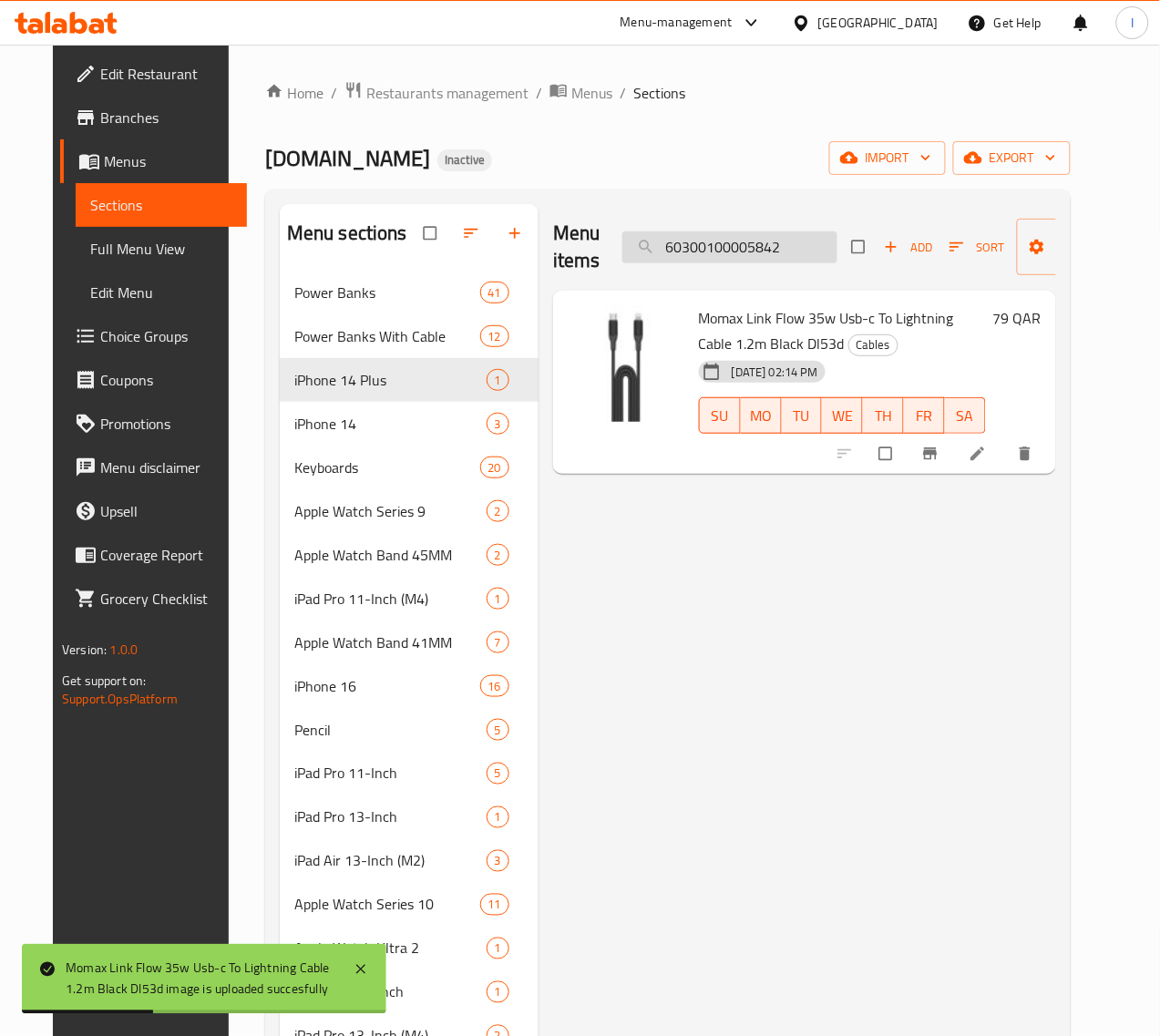
paste input "4"
click at [753, 252] on input "60300100005844" at bounding box center [730, 247] width 215 height 32
paste input "5"
click at [739, 261] on input "60300100005845" at bounding box center [730, 247] width 215 height 32
paste input "6"
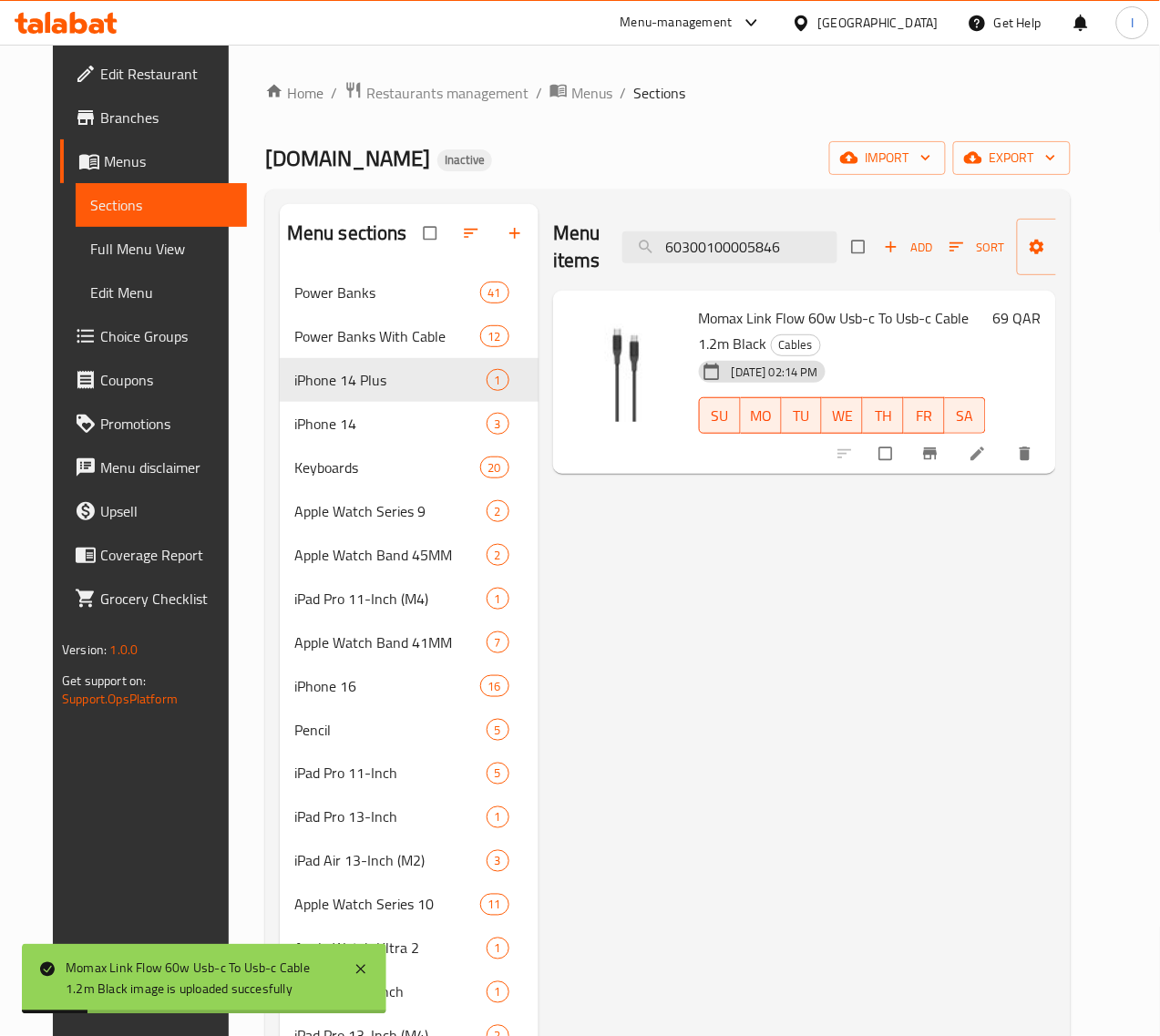
click at [636, 265] on div "Menu items 60300100005846 Add Sort Manage items" at bounding box center [804, 247] width 503 height 86
click at [638, 255] on input "60300100005846" at bounding box center [730, 247] width 215 height 32
paste input "8"
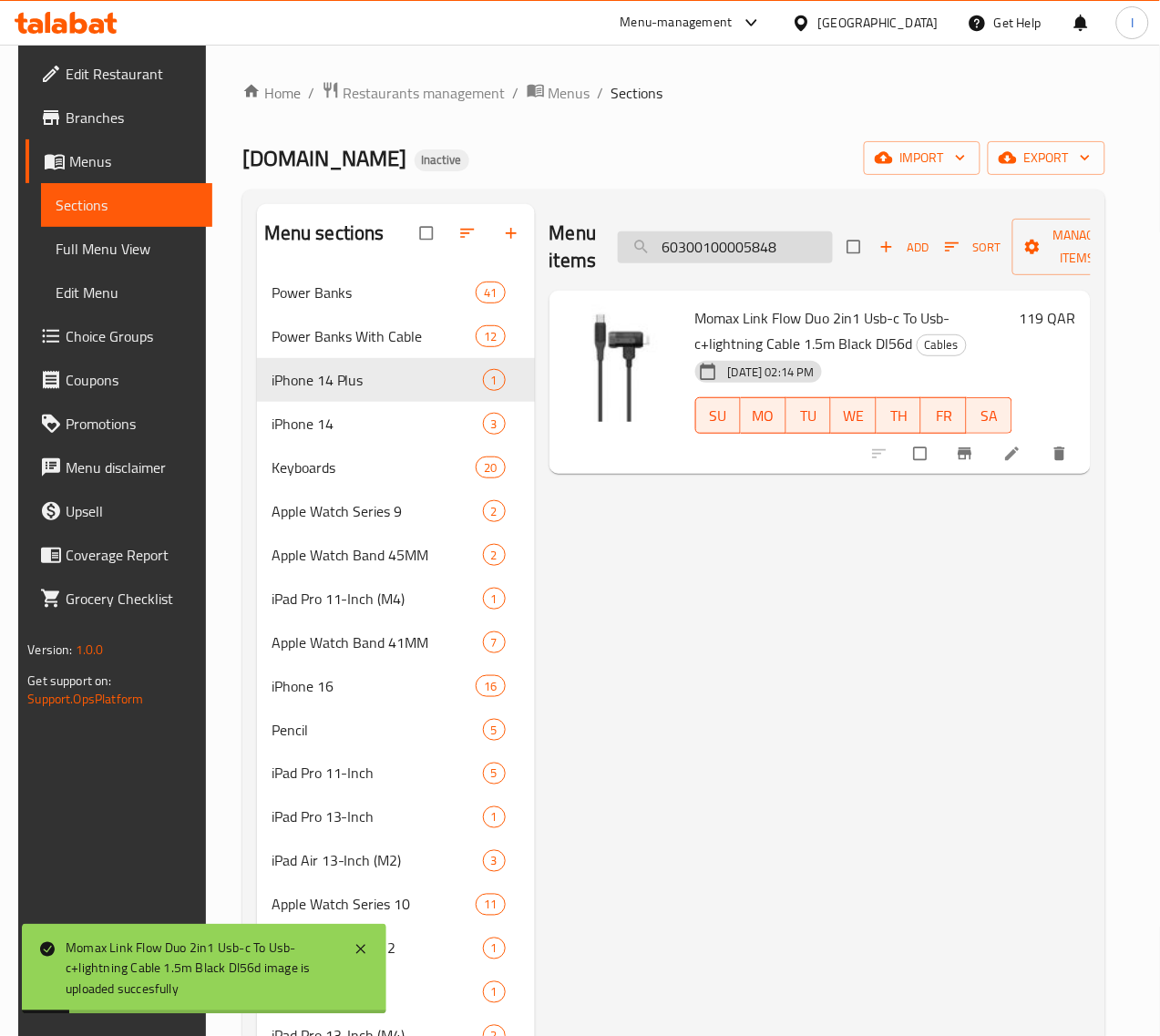
click at [732, 250] on input "60300100005848" at bounding box center [725, 247] width 215 height 32
paste input "50"
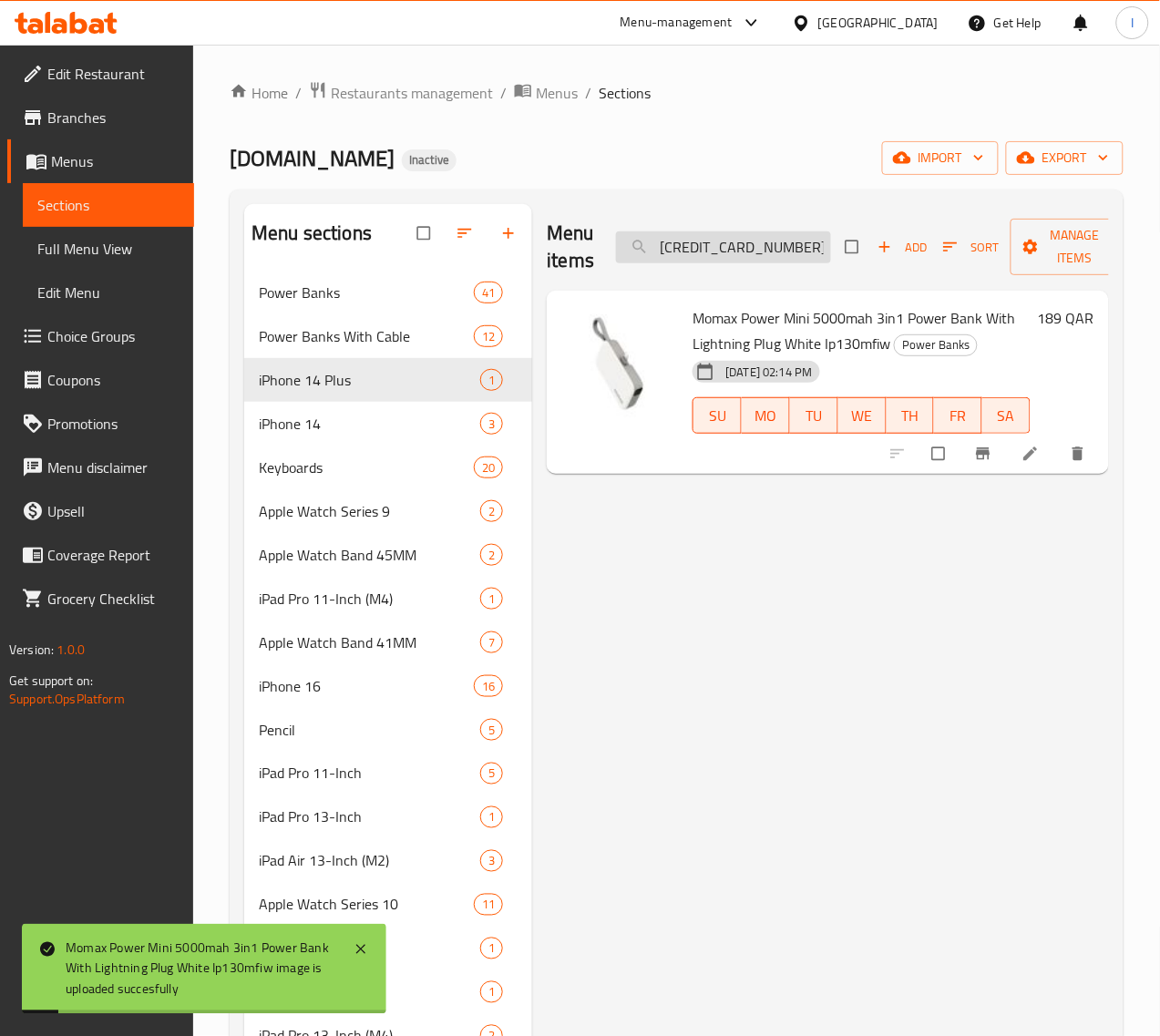
click at [733, 253] on input "60300100005850" at bounding box center [723, 247] width 215 height 32
paste input "1"
click at [709, 248] on input "60300100005851" at bounding box center [723, 247] width 215 height 32
paste input "2"
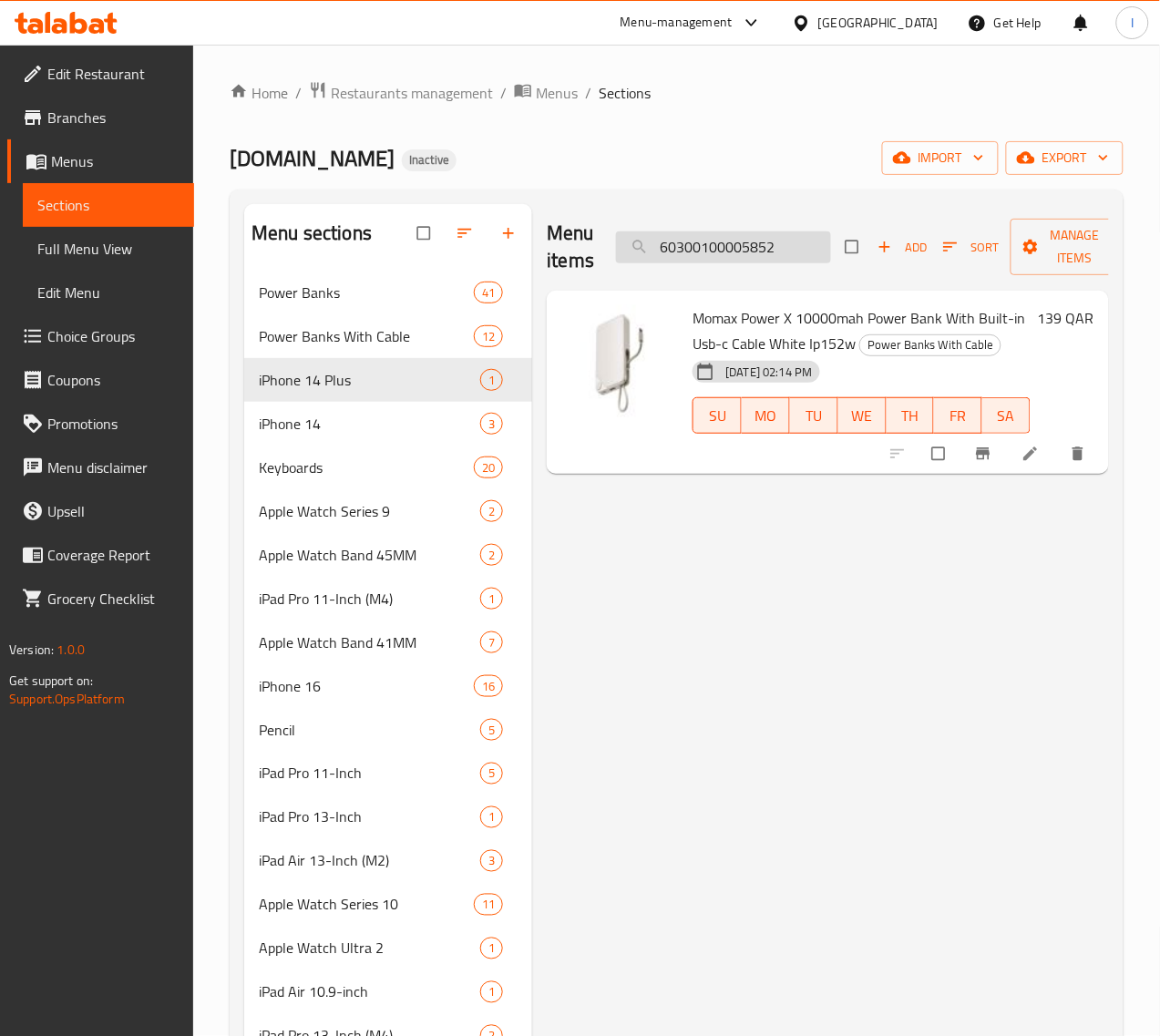
click at [771, 248] on input "60300100005852" at bounding box center [723, 247] width 215 height 32
paste
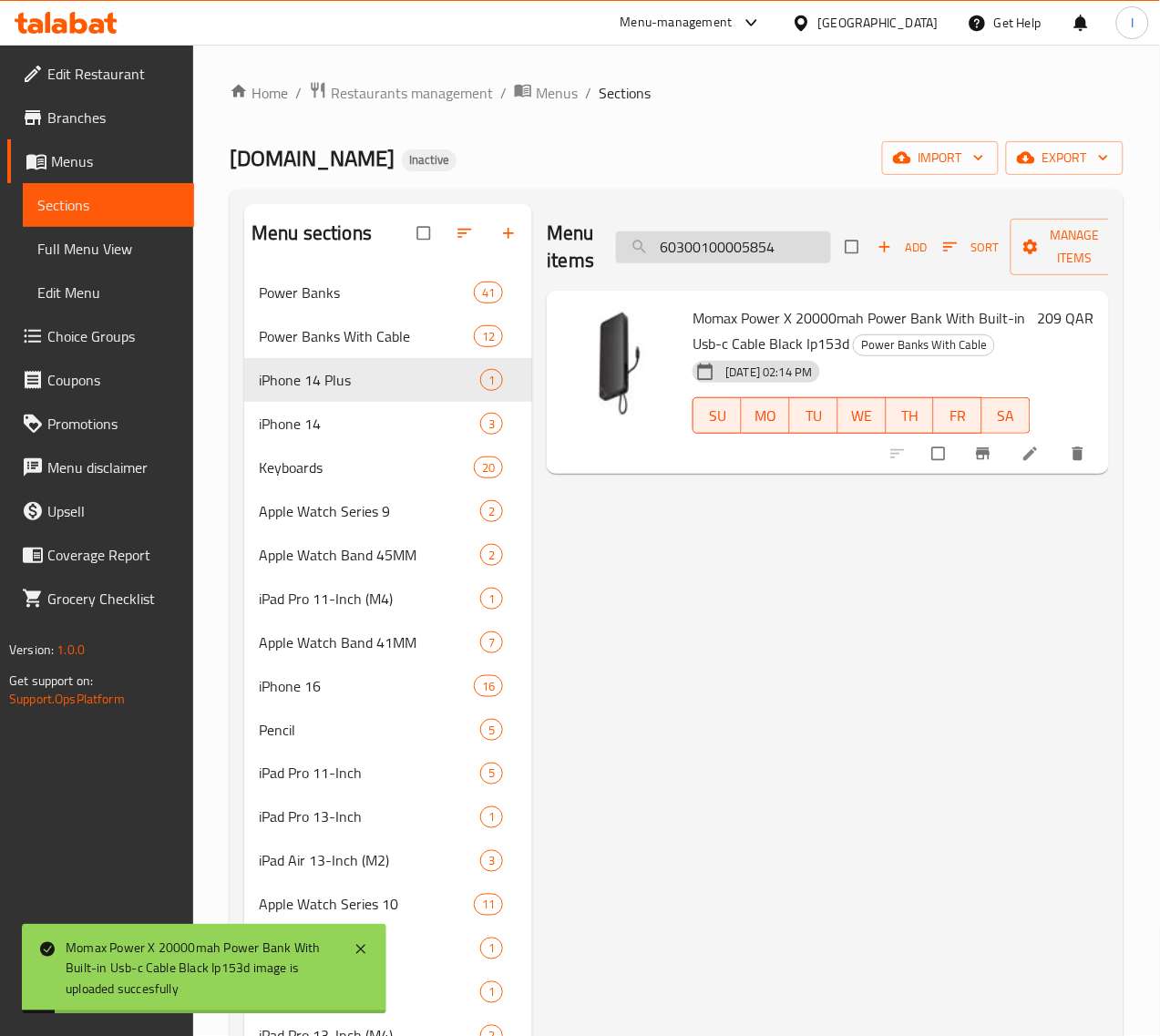
click at [753, 252] on input "60300100005854" at bounding box center [723, 247] width 215 height 32
click at [686, 257] on input "60300100005852" at bounding box center [723, 247] width 215 height 32
click at [744, 232] on input "60300100005855" at bounding box center [723, 247] width 215 height 32
click at [720, 247] on input "60300100005856" at bounding box center [723, 247] width 215 height 32
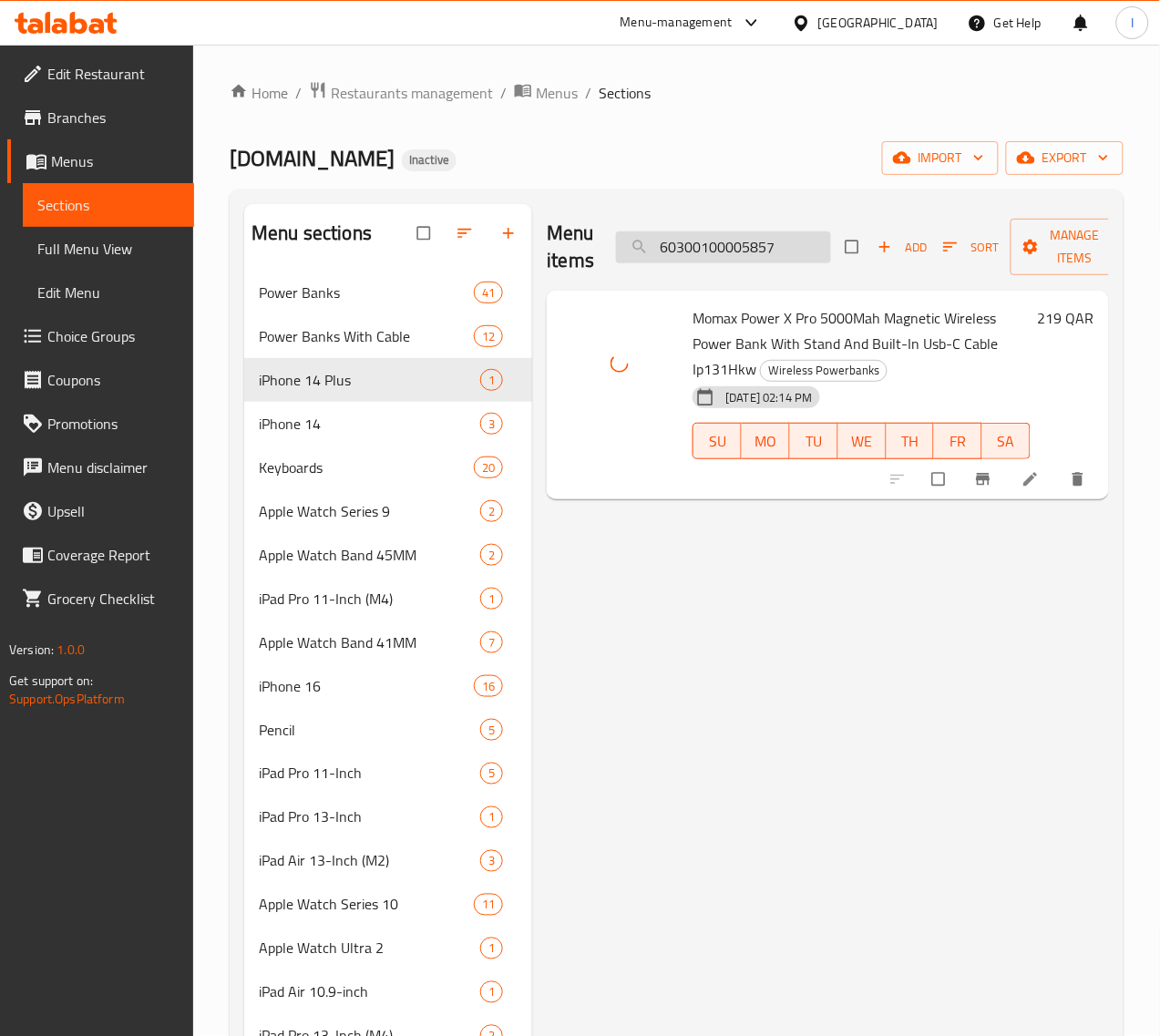
click at [752, 258] on input "60300100005857" at bounding box center [723, 247] width 215 height 32
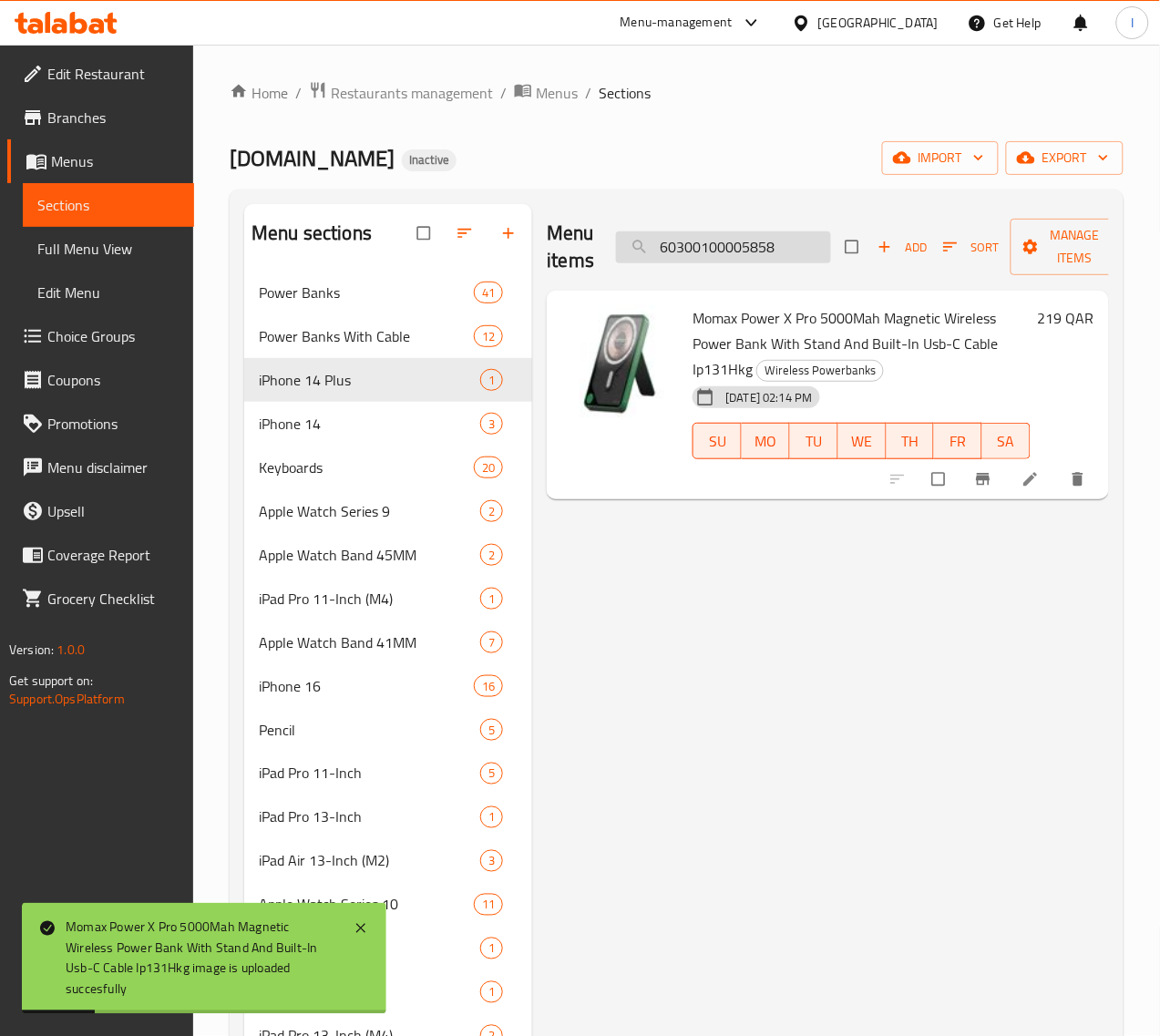
click at [730, 247] on input "60300100005858" at bounding box center [723, 247] width 215 height 32
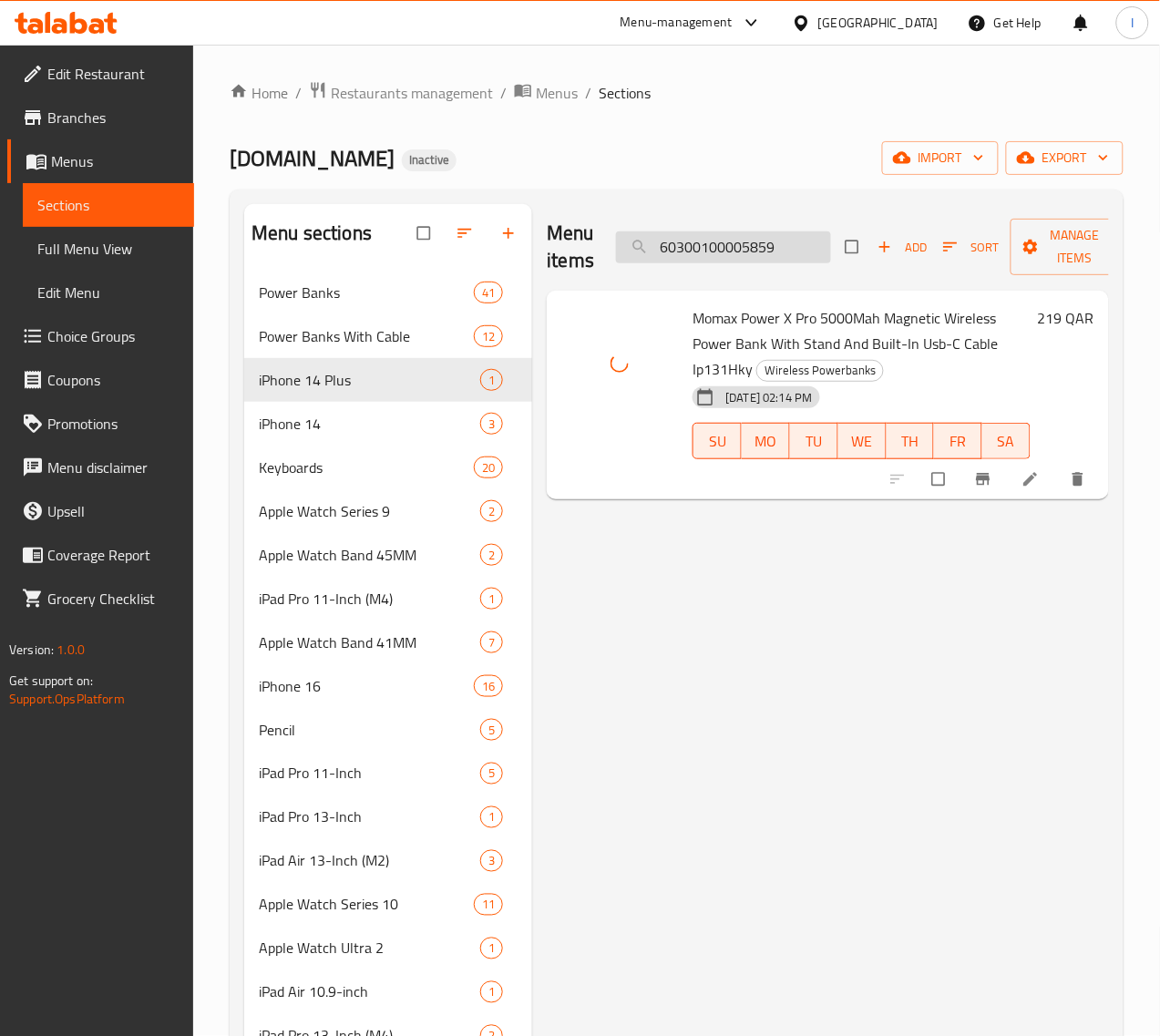
click at [736, 244] on input "60300100005859" at bounding box center [723, 247] width 215 height 32
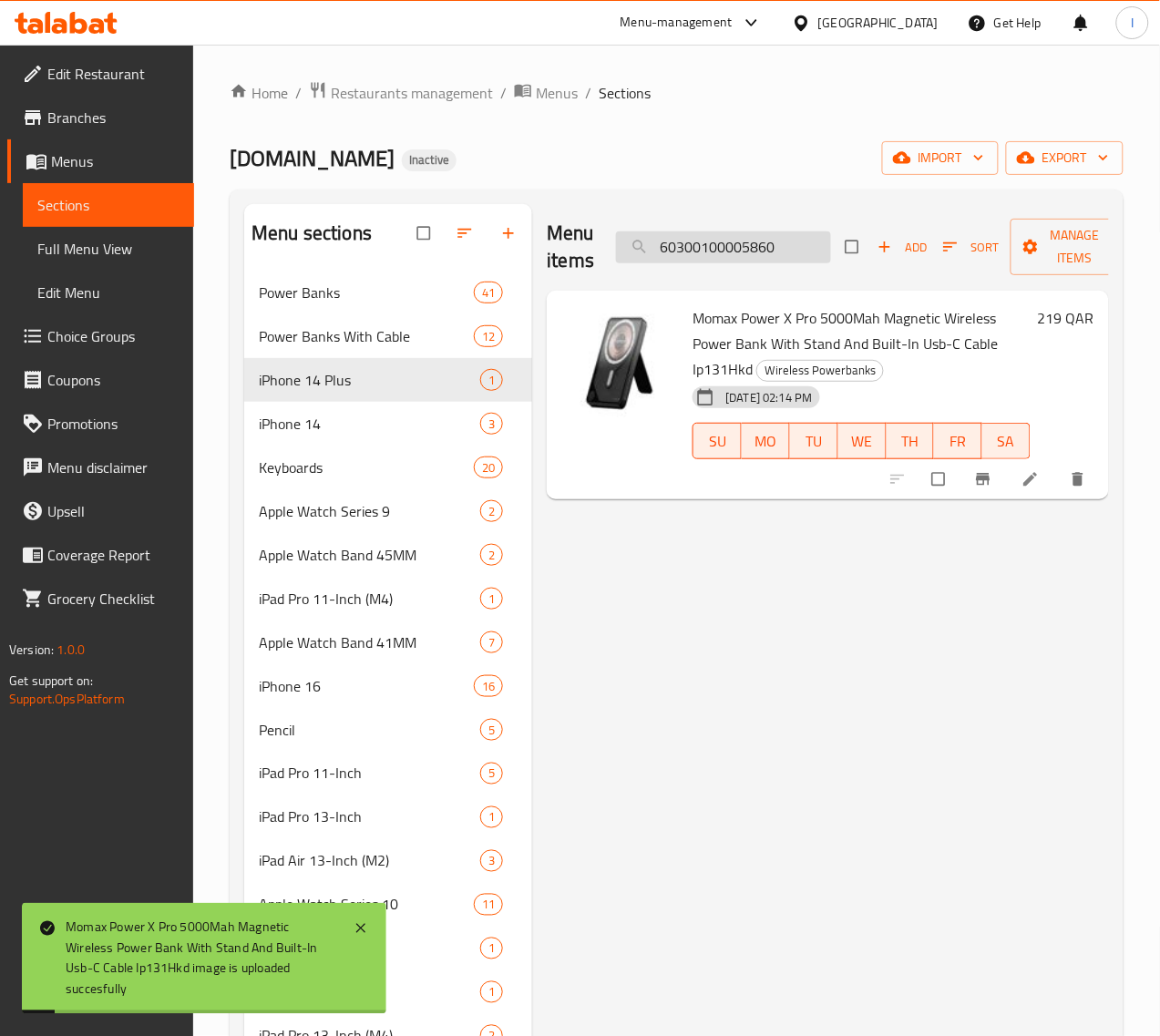
click at [758, 250] on input "60300100005860" at bounding box center [723, 247] width 215 height 32
click at [745, 252] on input "60300100005861" at bounding box center [723, 247] width 215 height 32
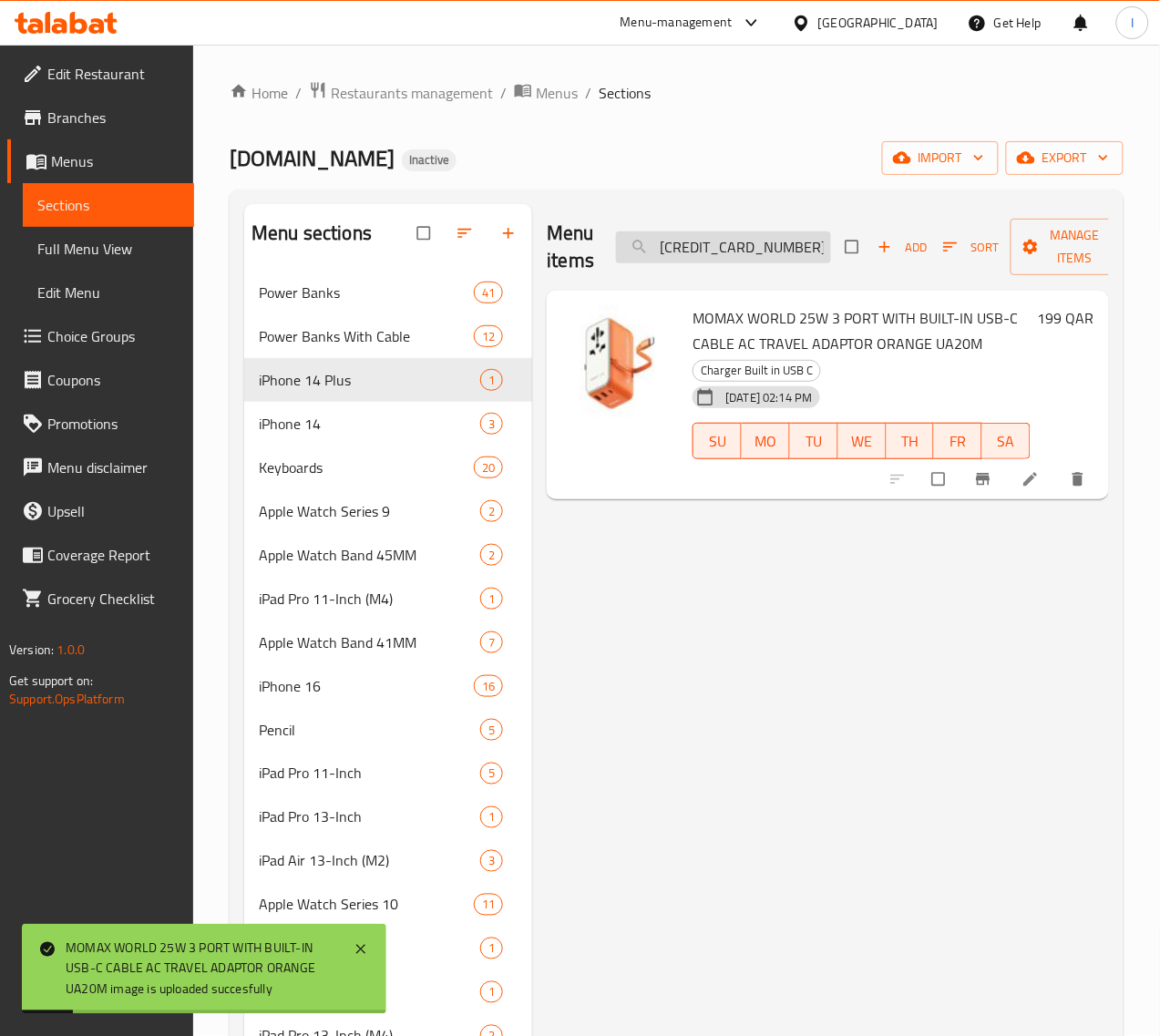
click at [683, 243] on input "60300100005868" at bounding box center [723, 247] width 215 height 32
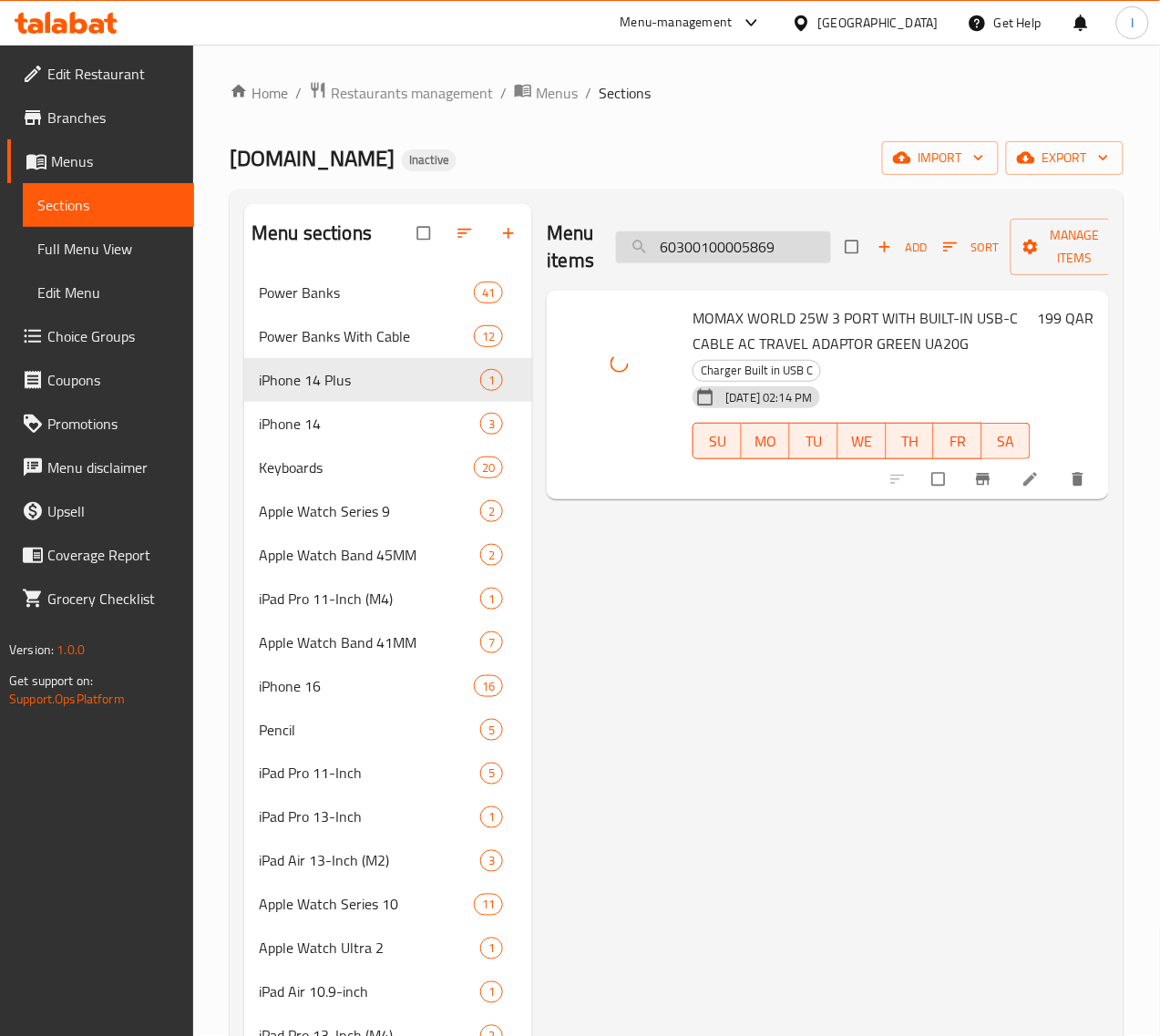
click at [733, 251] on input "60300100005869" at bounding box center [723, 247] width 215 height 32
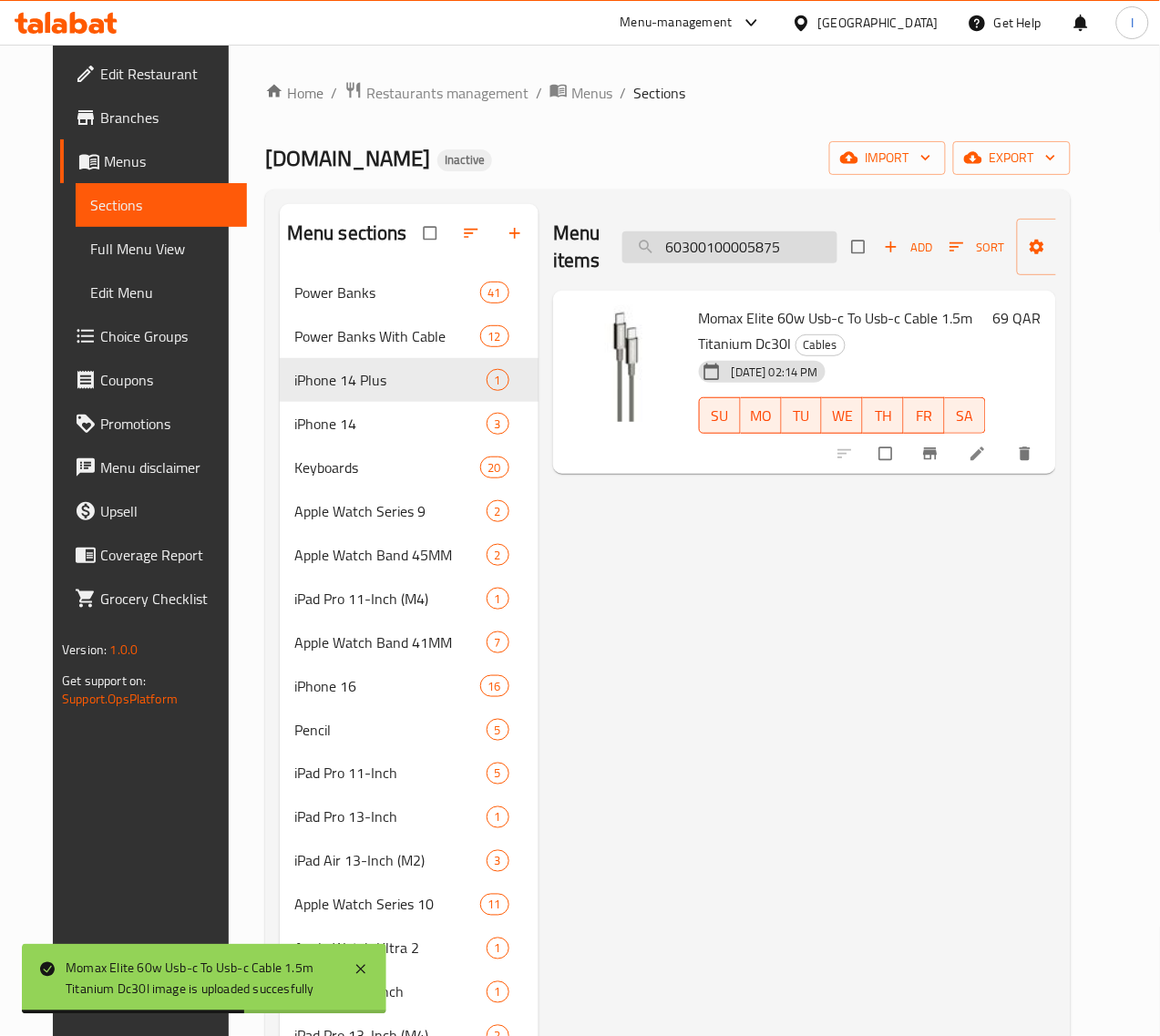
click at [756, 242] on input "60300100005875" at bounding box center [730, 247] width 215 height 32
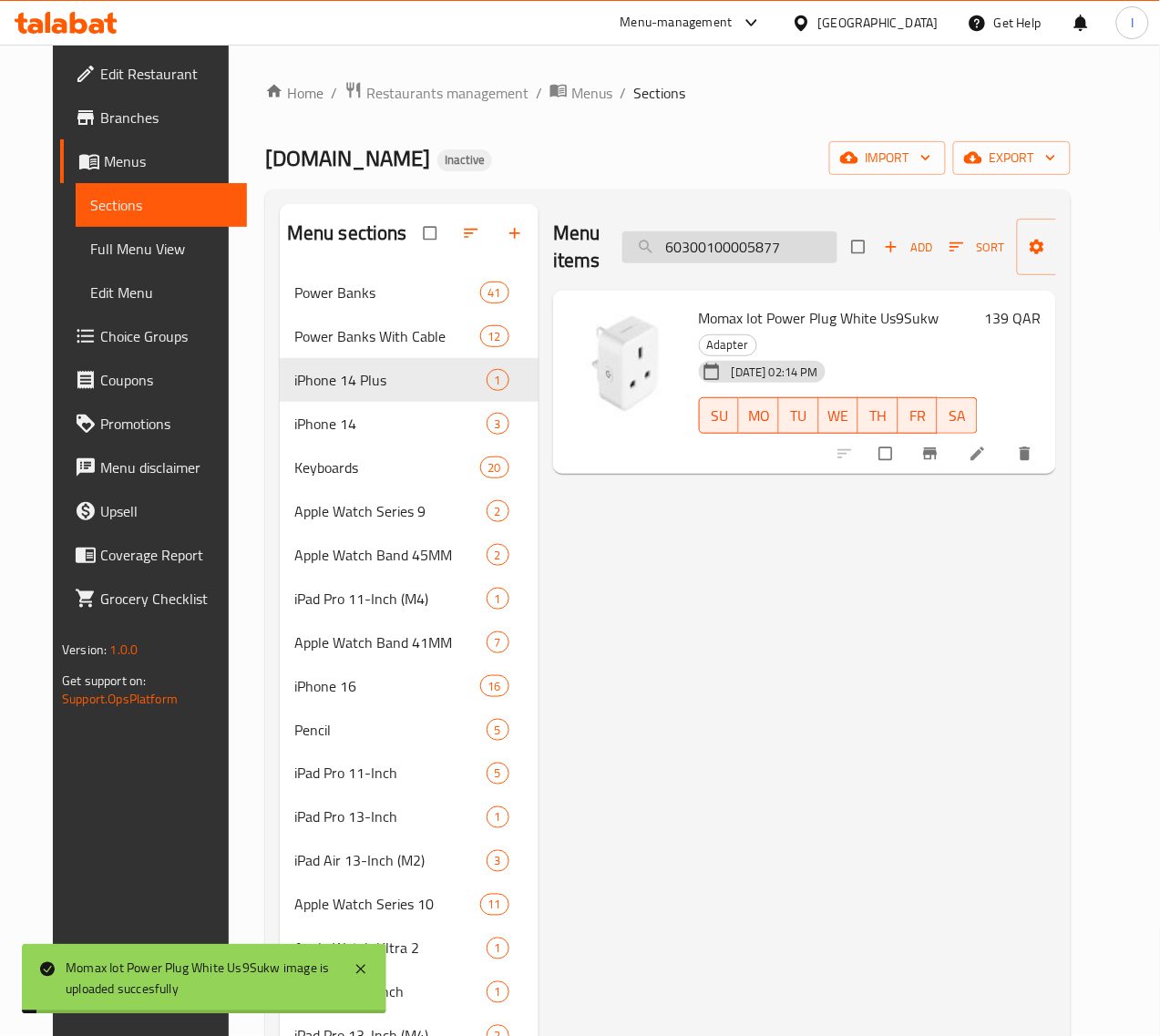
click at [740, 248] on input "60300100005877" at bounding box center [730, 247] width 215 height 32
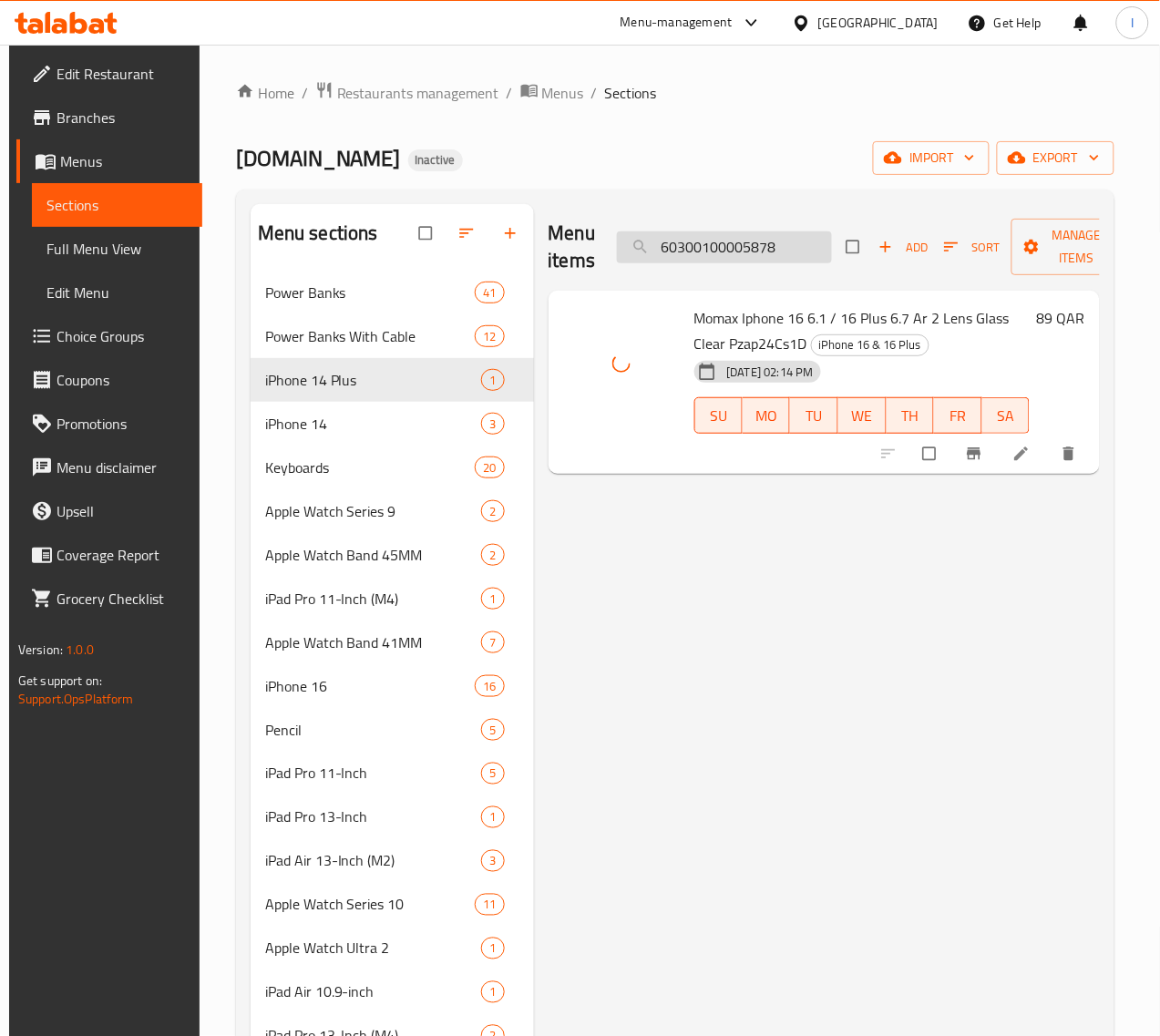
click at [744, 256] on input "60300100005878" at bounding box center [724, 247] width 215 height 32
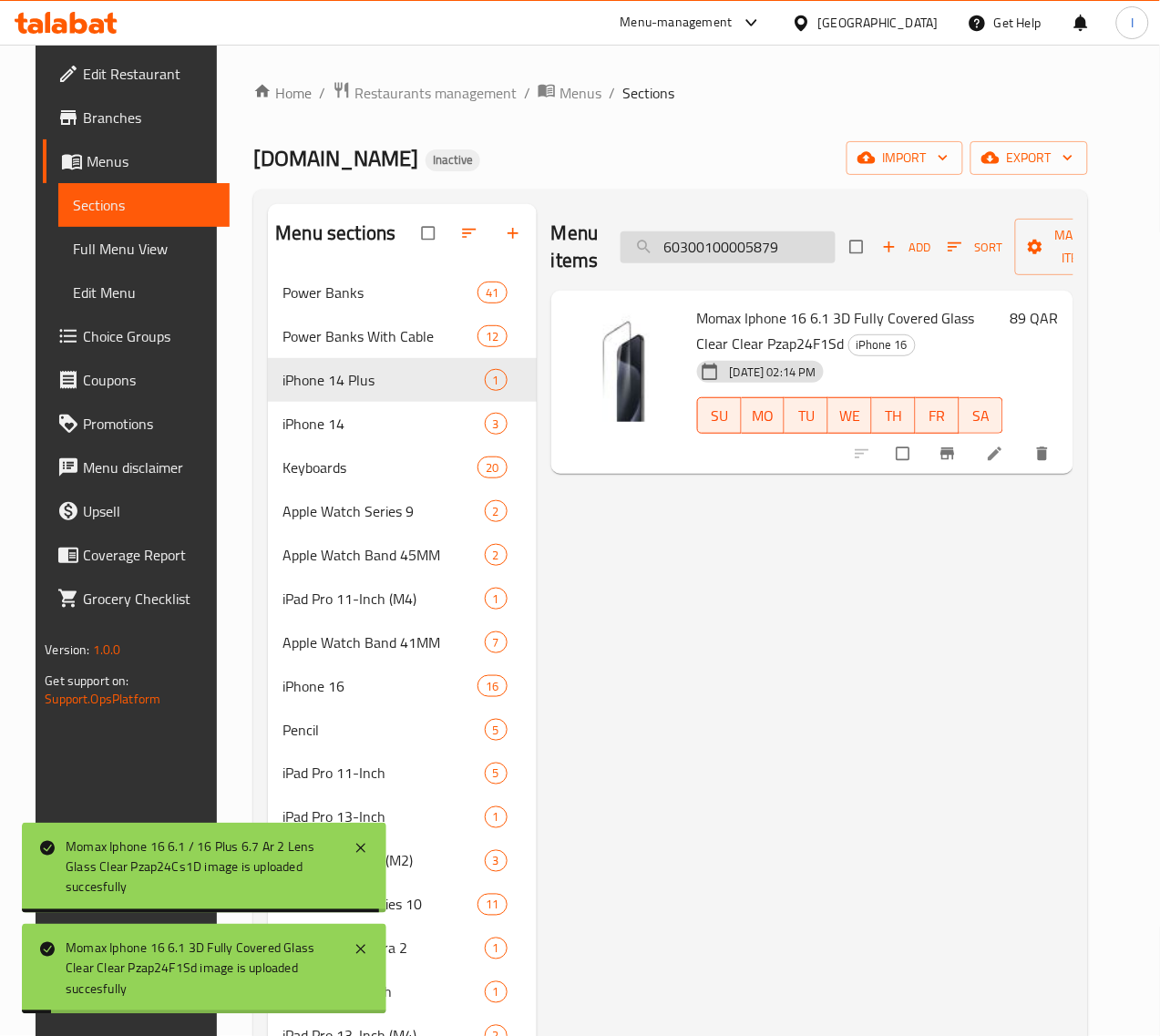
click at [747, 239] on input "60300100005879" at bounding box center [728, 247] width 215 height 32
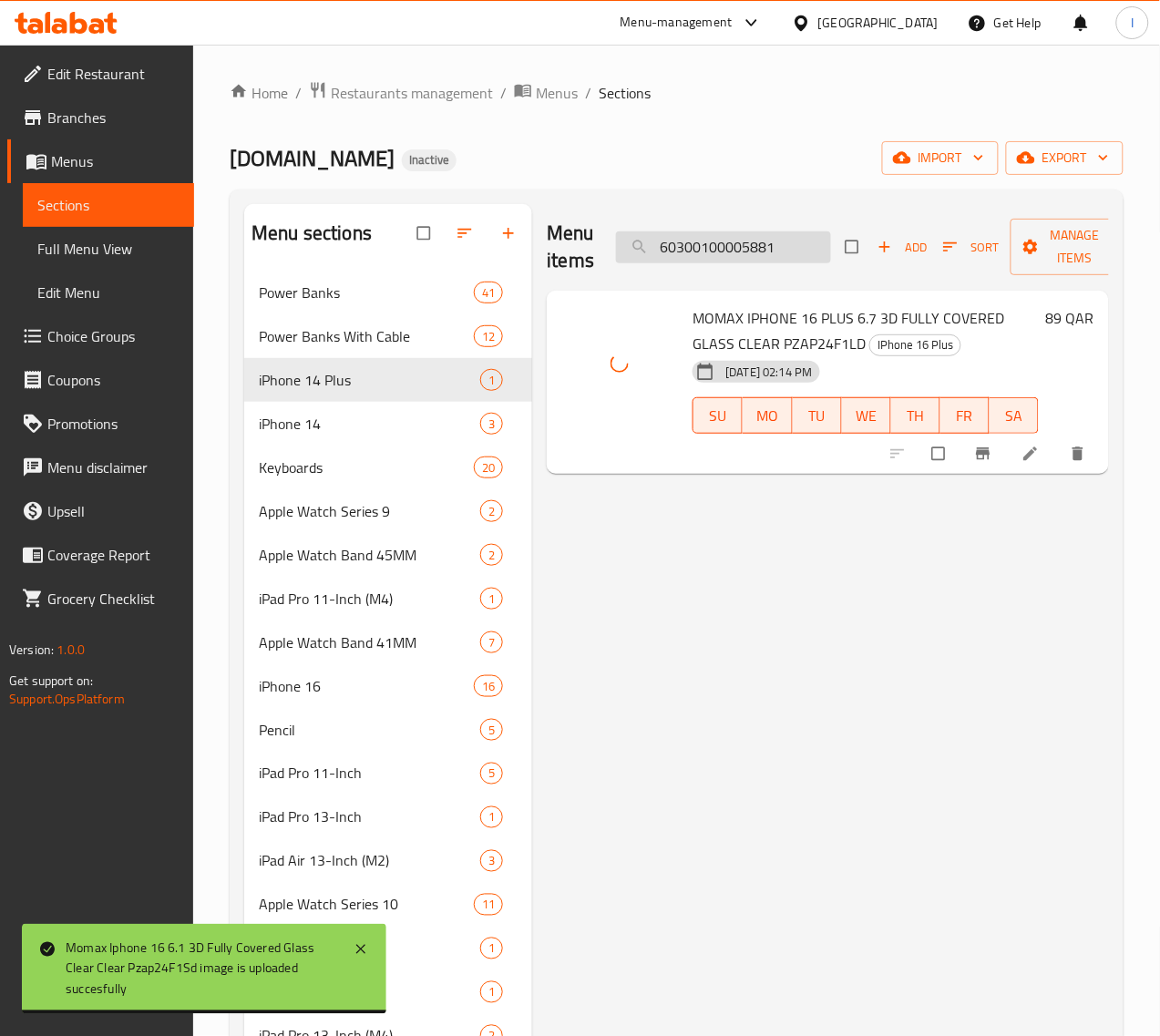
click at [698, 252] on input "60300100005881" at bounding box center [723, 247] width 215 height 32
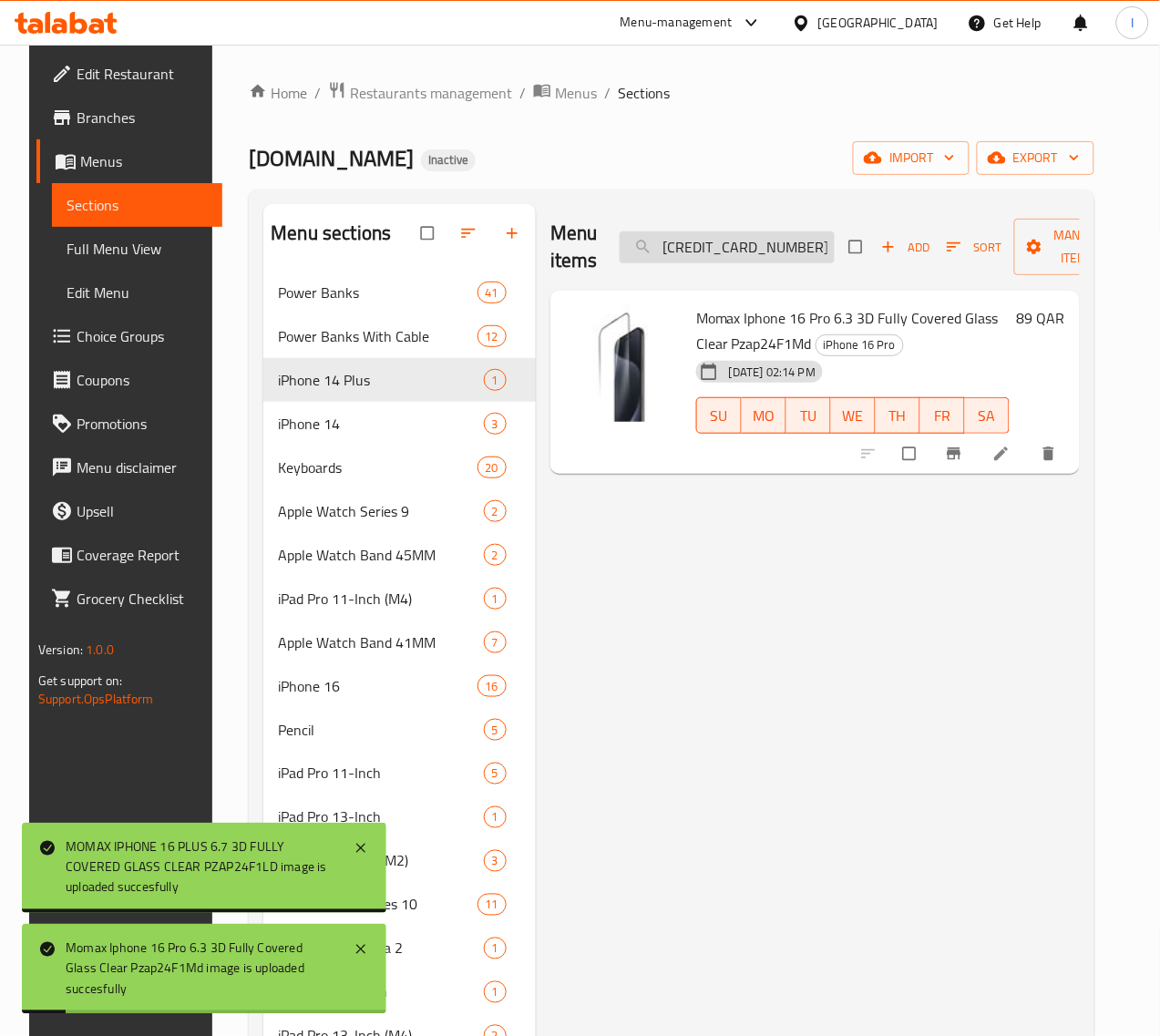
click at [747, 262] on input "60300100005884" at bounding box center [727, 247] width 215 height 32
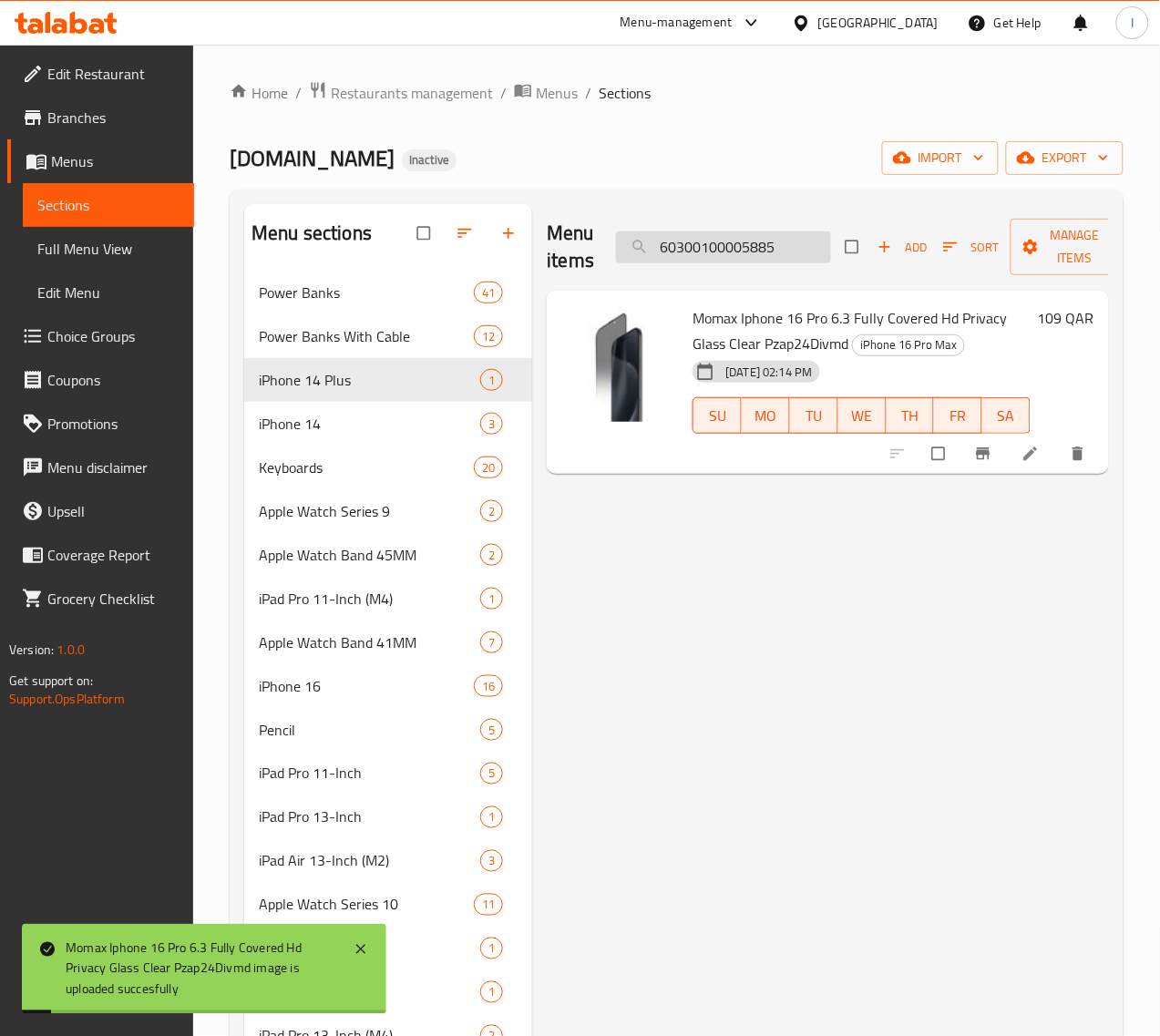
click at [749, 246] on input "60300100005885" at bounding box center [723, 247] width 215 height 32
click at [736, 250] on input "60300100005886" at bounding box center [723, 247] width 215 height 32
click at [690, 255] on input "60300100005887" at bounding box center [723, 247] width 215 height 32
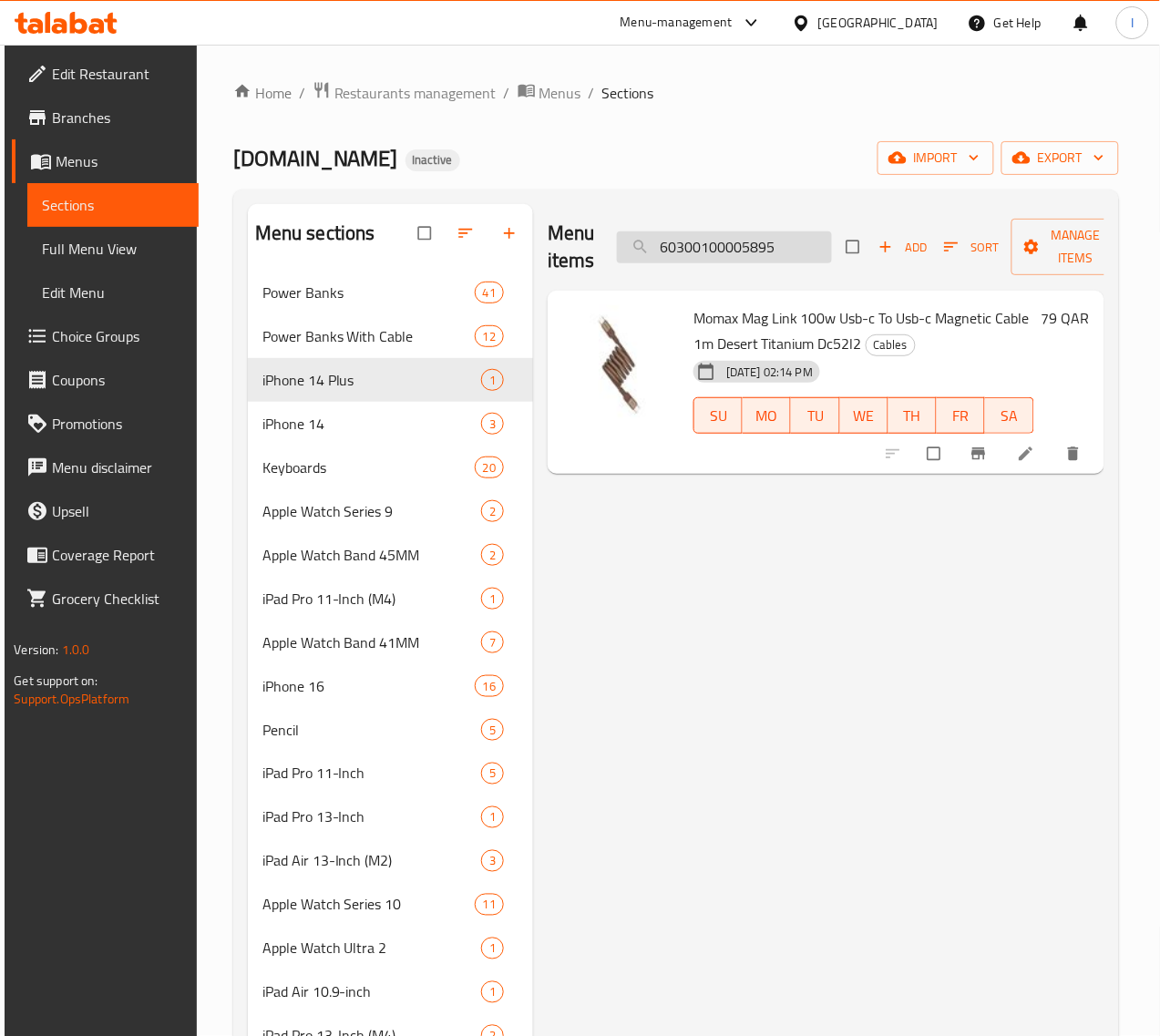
click at [657, 237] on input "60300100005895" at bounding box center [724, 247] width 215 height 32
click at [722, 260] on input "60300100005895" at bounding box center [724, 247] width 215 height 32
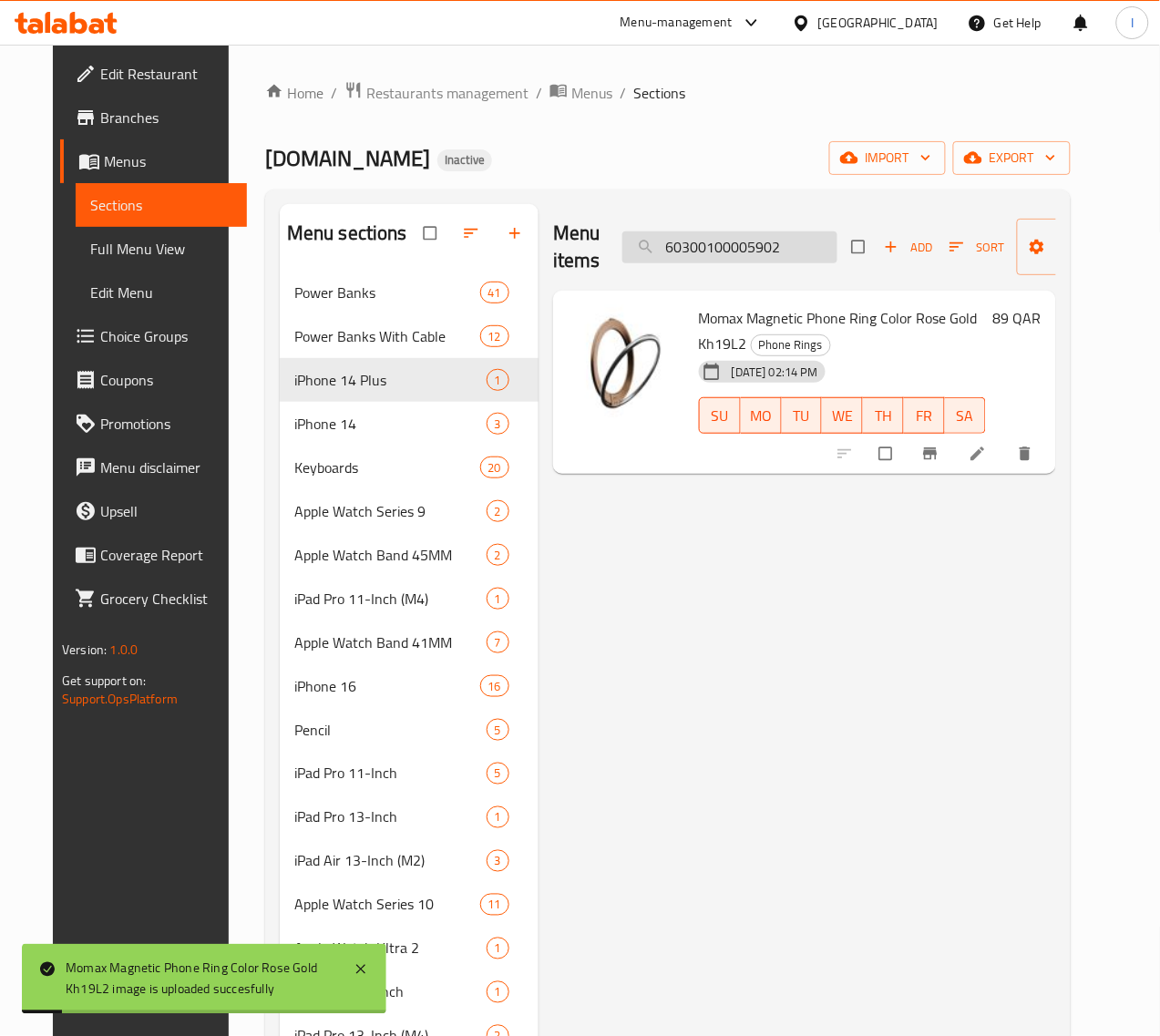
click at [749, 244] on input "60300100005902" at bounding box center [730, 247] width 215 height 32
click at [670, 247] on input "60300100005903" at bounding box center [730, 247] width 215 height 32
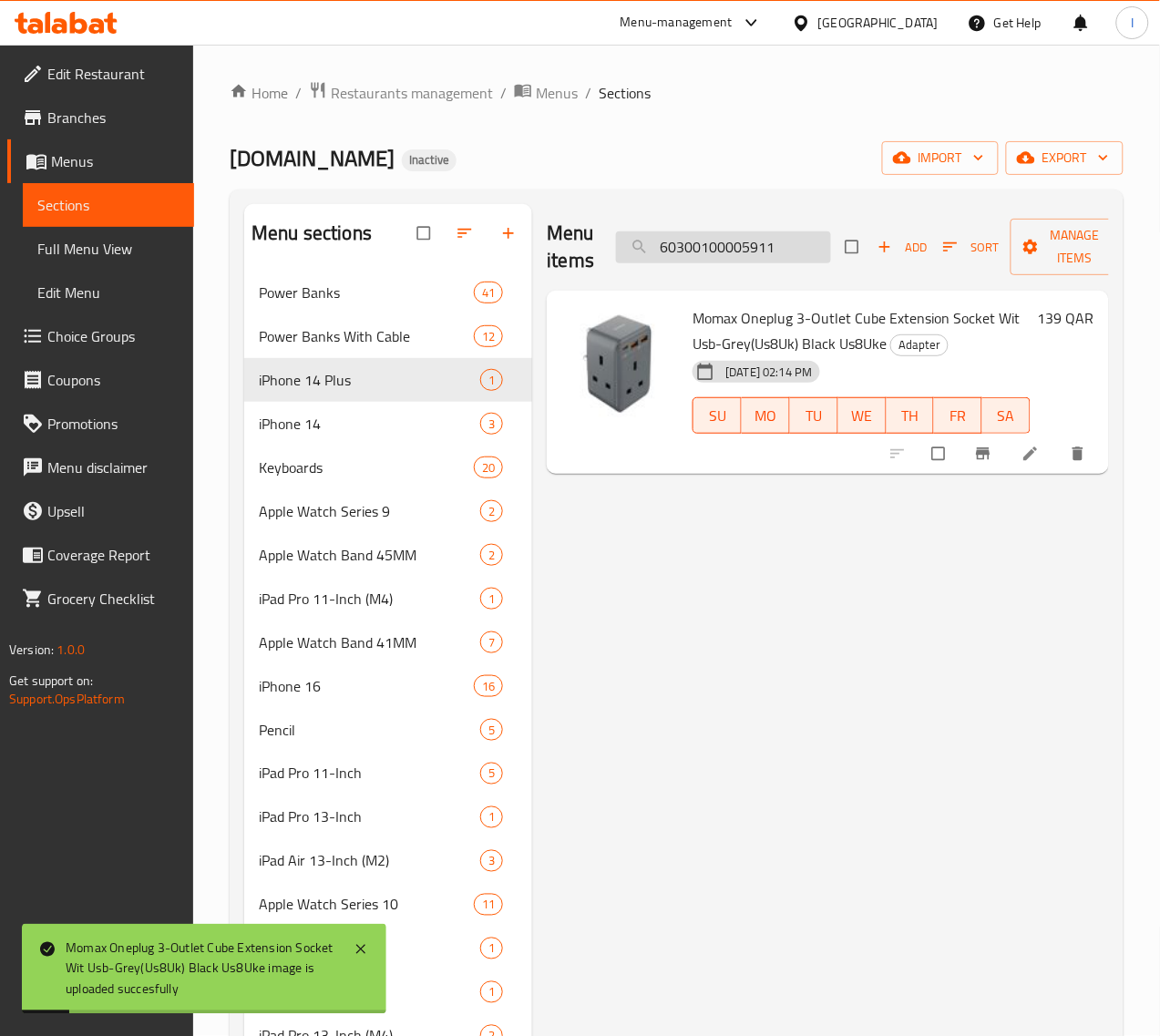
click at [764, 244] on input "60300100005911" at bounding box center [723, 247] width 215 height 32
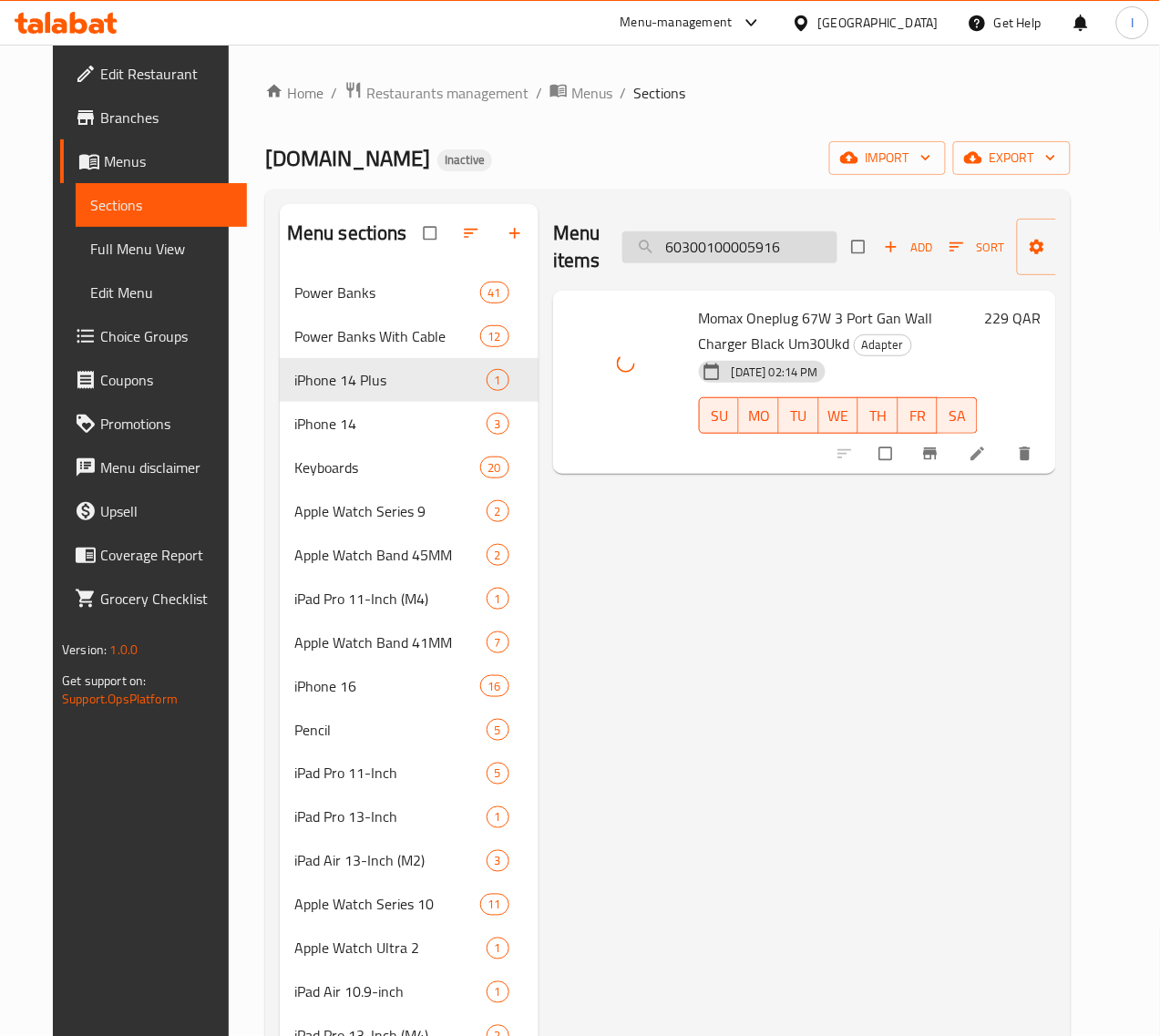
click at [718, 239] on input "60300100005916" at bounding box center [730, 247] width 215 height 32
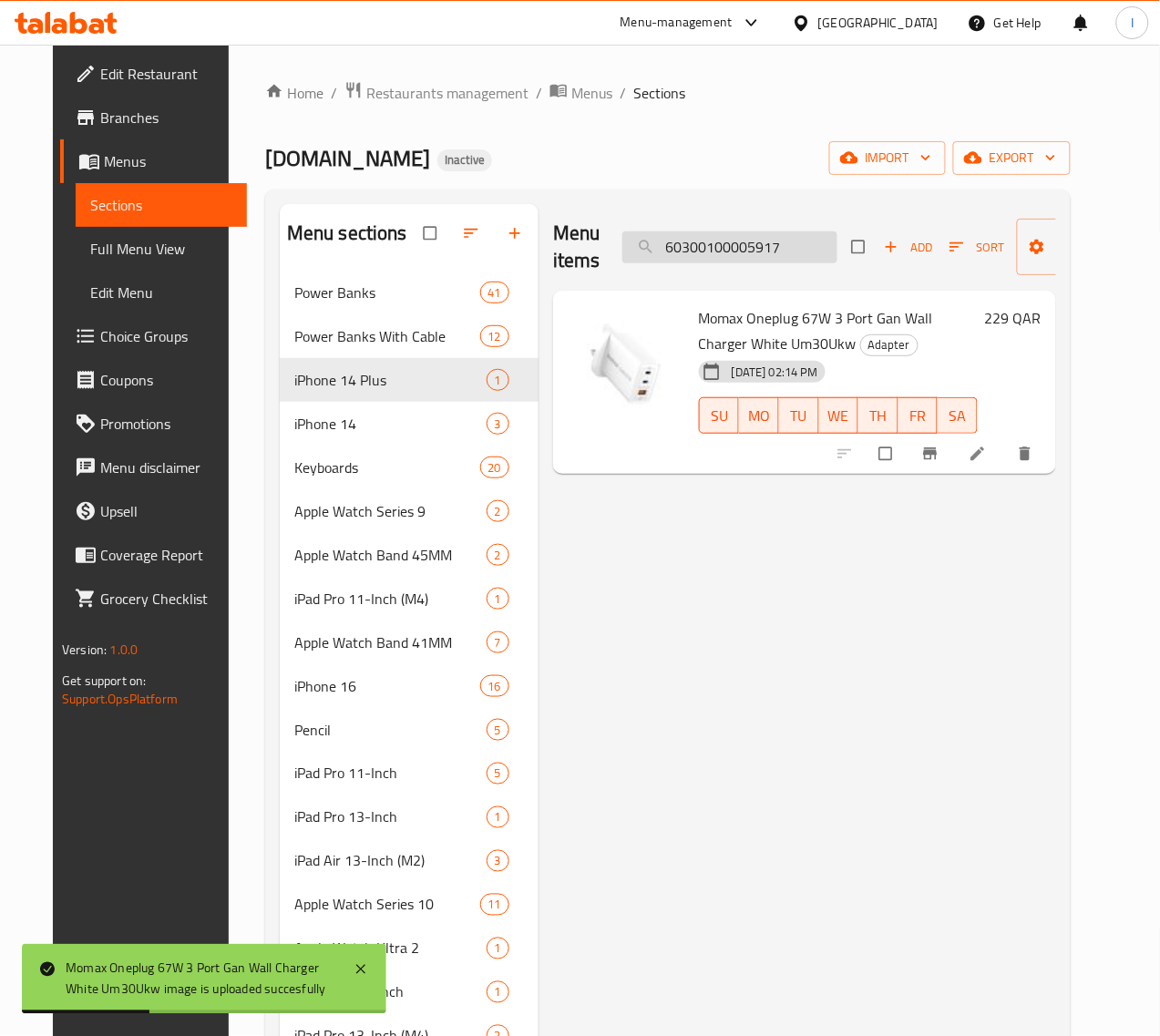
click at [726, 252] on input "60300100005917" at bounding box center [730, 247] width 215 height 32
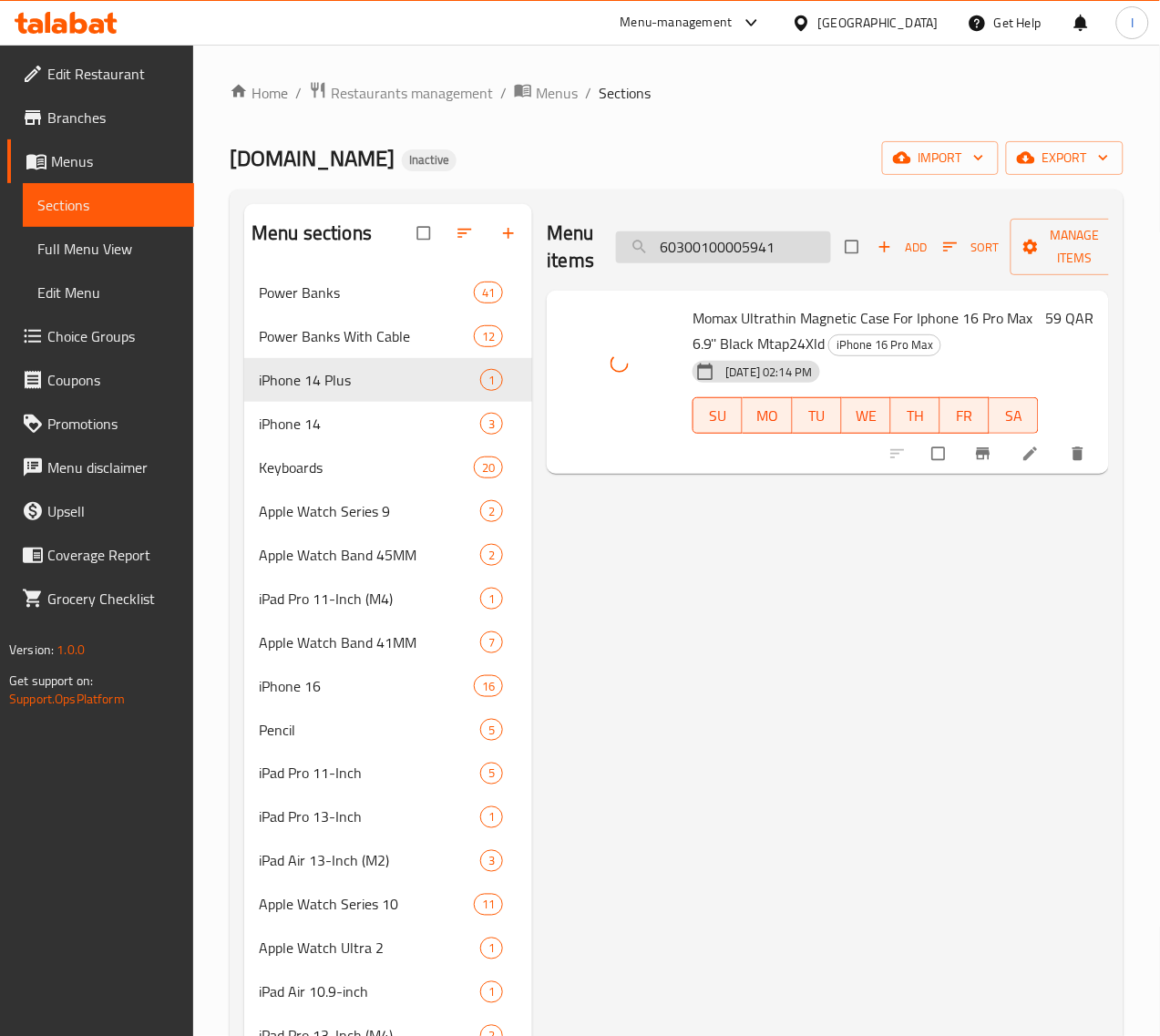
click at [743, 243] on input "60300100005941" at bounding box center [723, 247] width 215 height 32
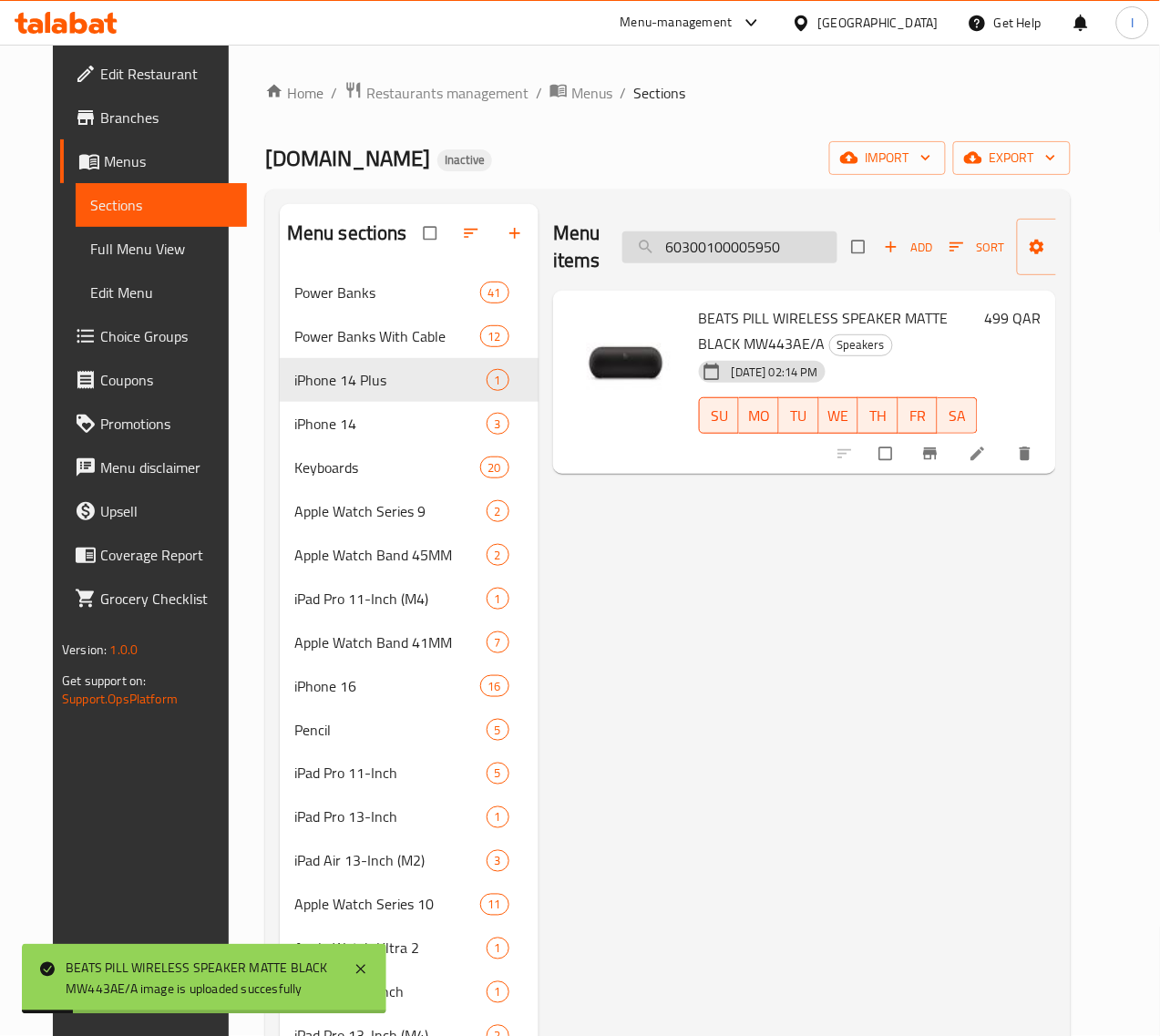
click at [764, 244] on input "60300100005950" at bounding box center [730, 247] width 215 height 32
click at [722, 237] on input "60300100005993" at bounding box center [730, 247] width 215 height 32
click at [717, 234] on input "60300100006007" at bounding box center [730, 247] width 215 height 32
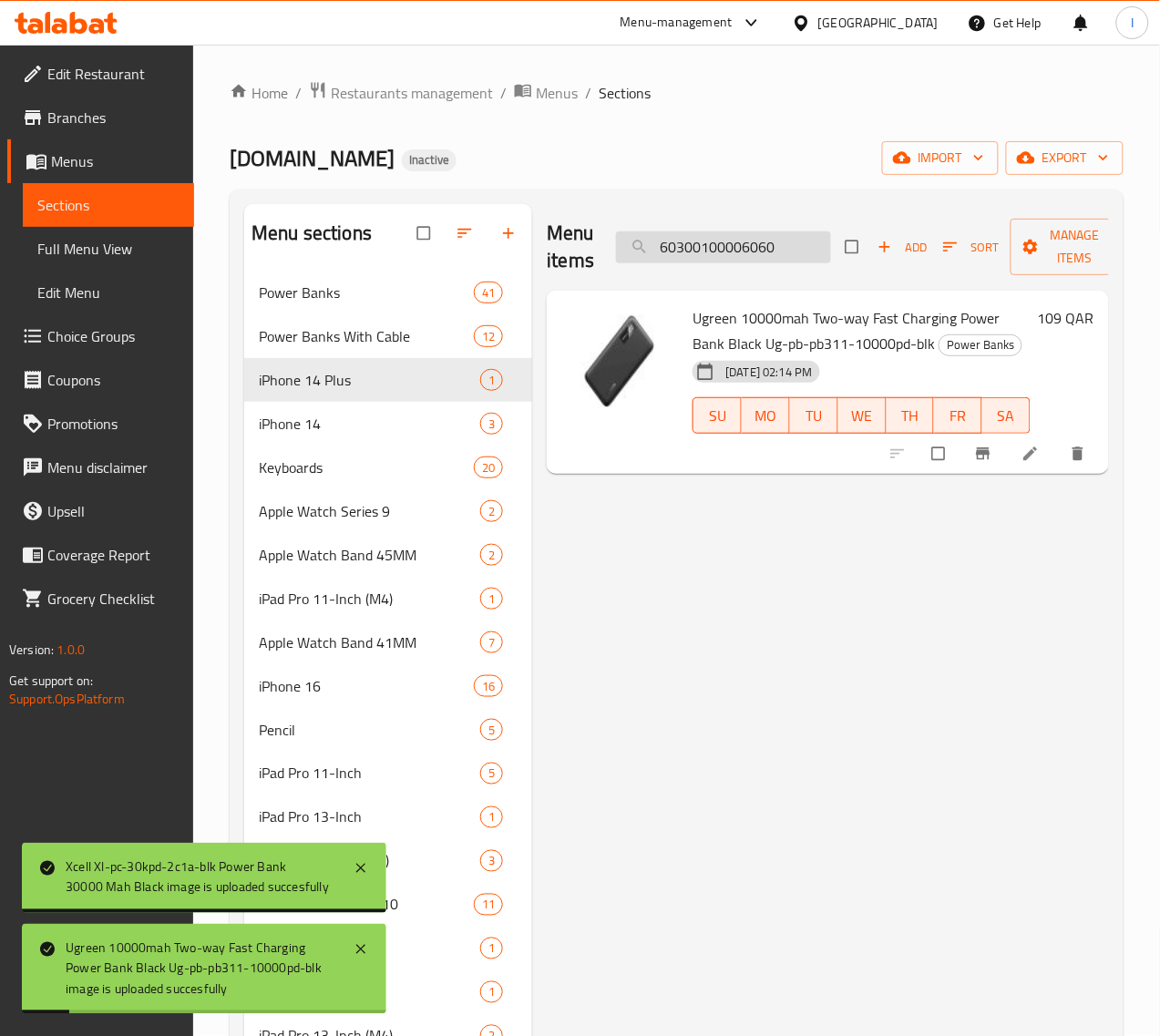
click at [745, 246] on input "60300100006060" at bounding box center [723, 247] width 215 height 32
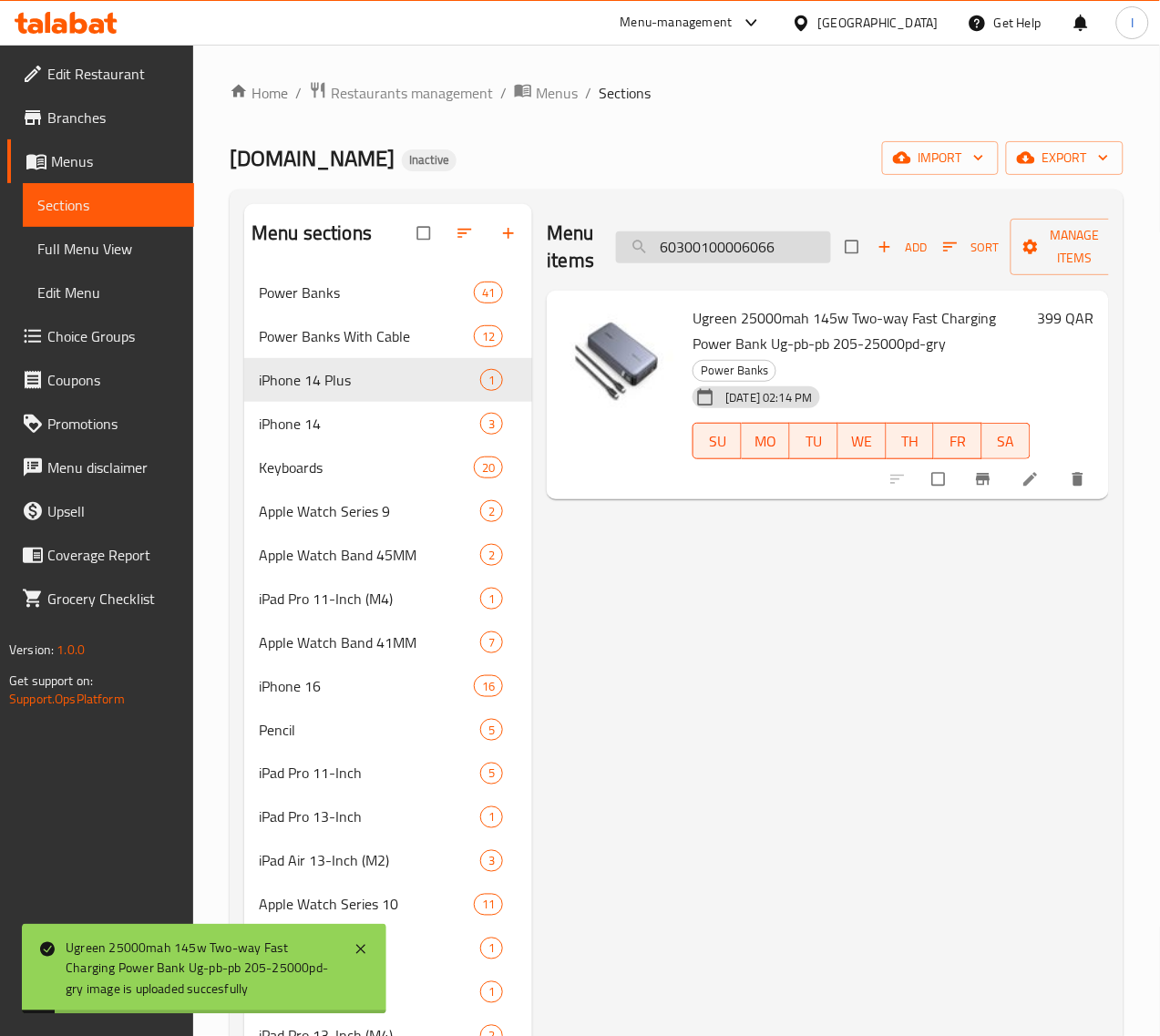
click at [686, 244] on input "60300100006066" at bounding box center [723, 247] width 215 height 32
click at [751, 247] on input "60300100006068" at bounding box center [723, 247] width 215 height 32
click at [746, 244] on input "60300100006069" at bounding box center [723, 247] width 215 height 32
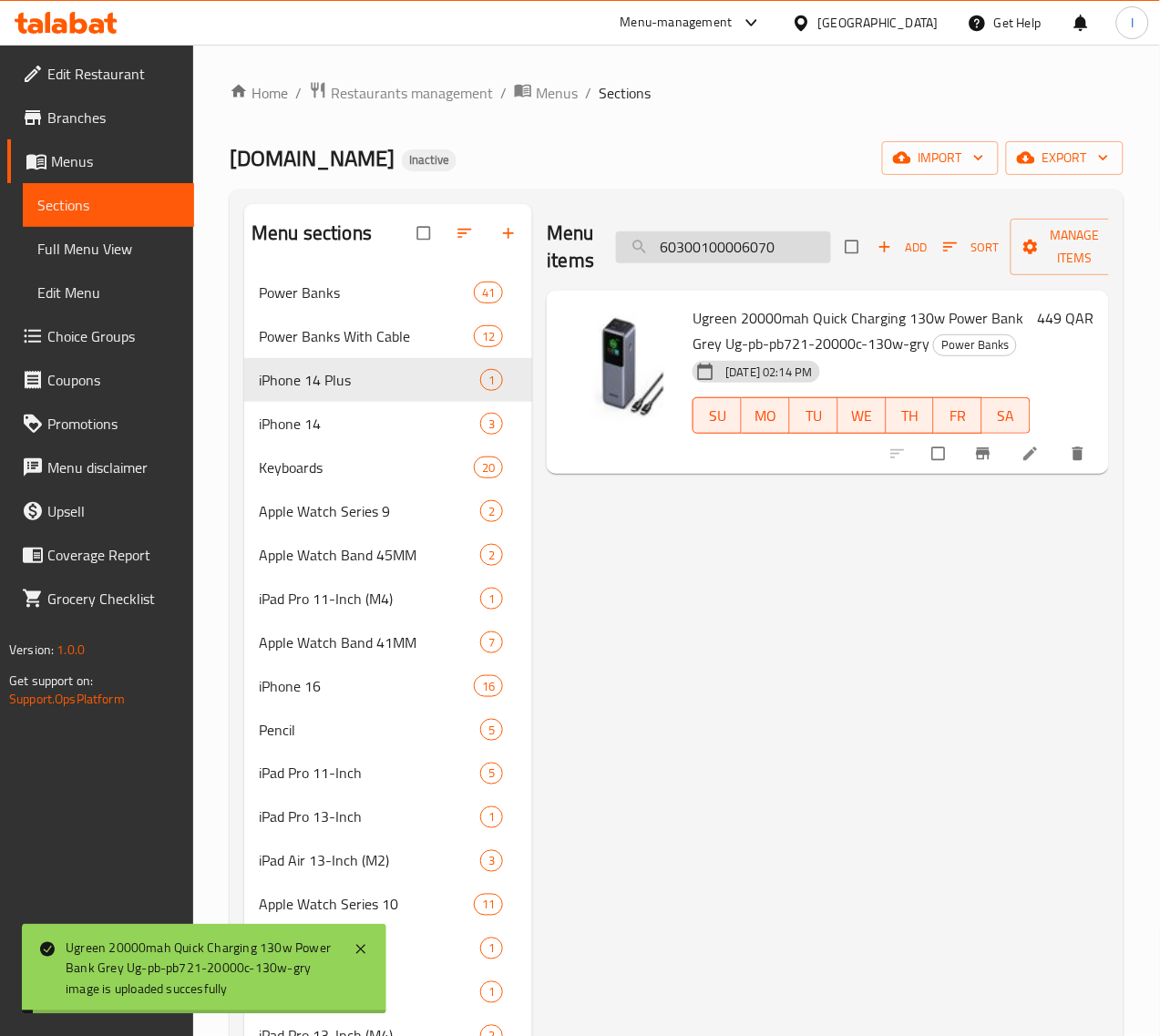
click at [749, 250] on input "60300100006070" at bounding box center [723, 247] width 215 height 32
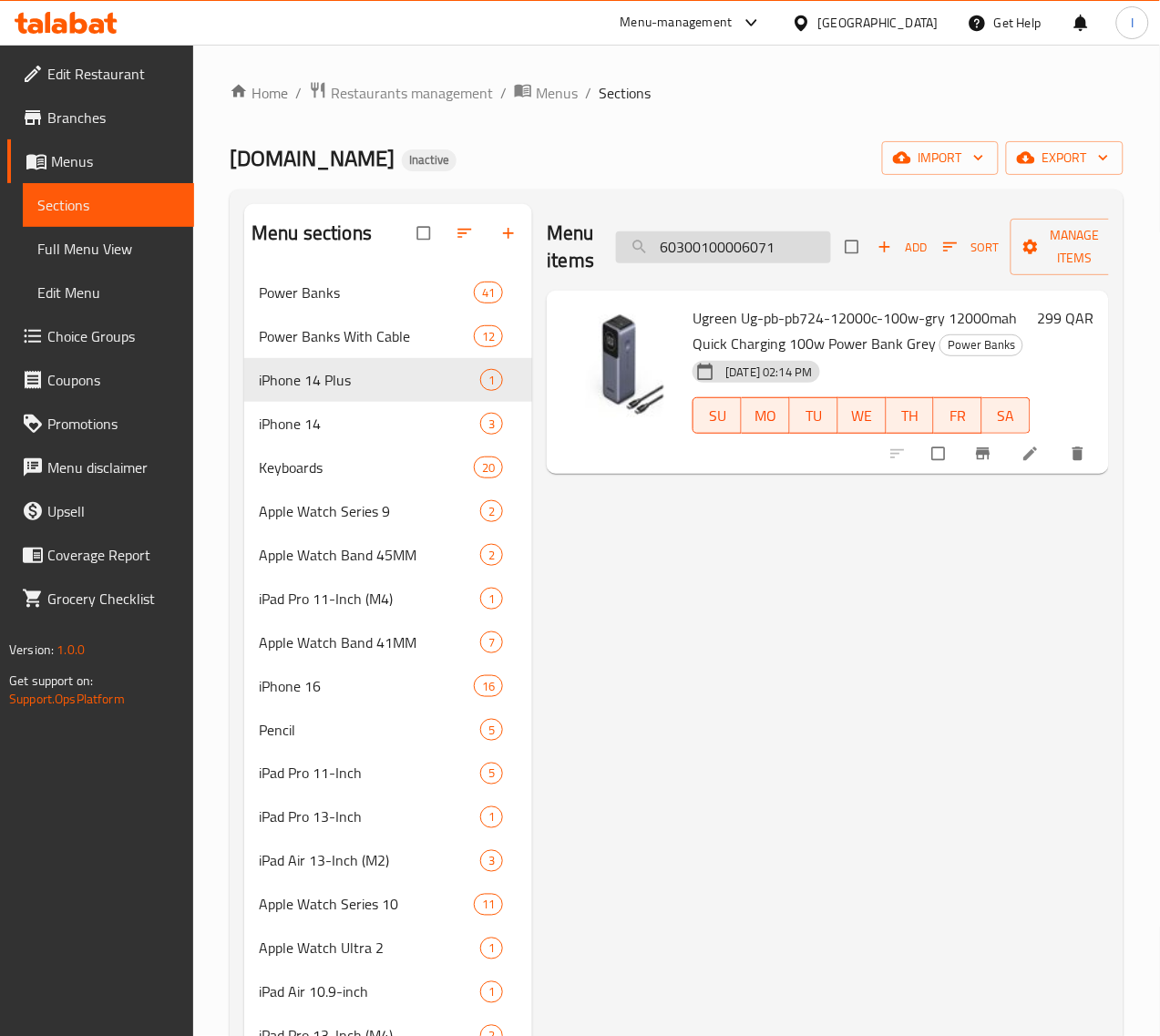
click at [758, 240] on input "60300100006071" at bounding box center [723, 247] width 215 height 32
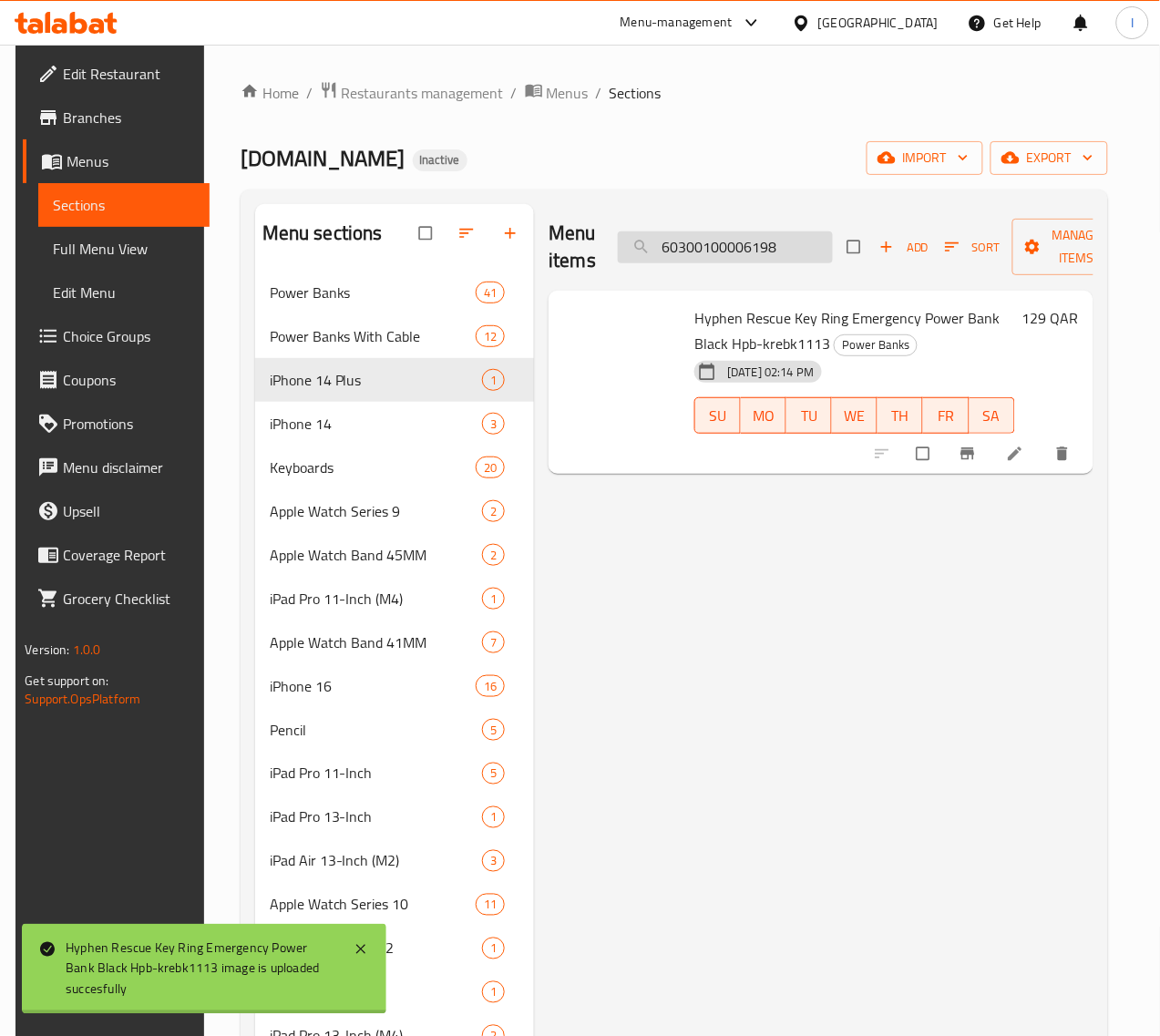
click at [747, 239] on input "60300100006198" at bounding box center [725, 247] width 215 height 32
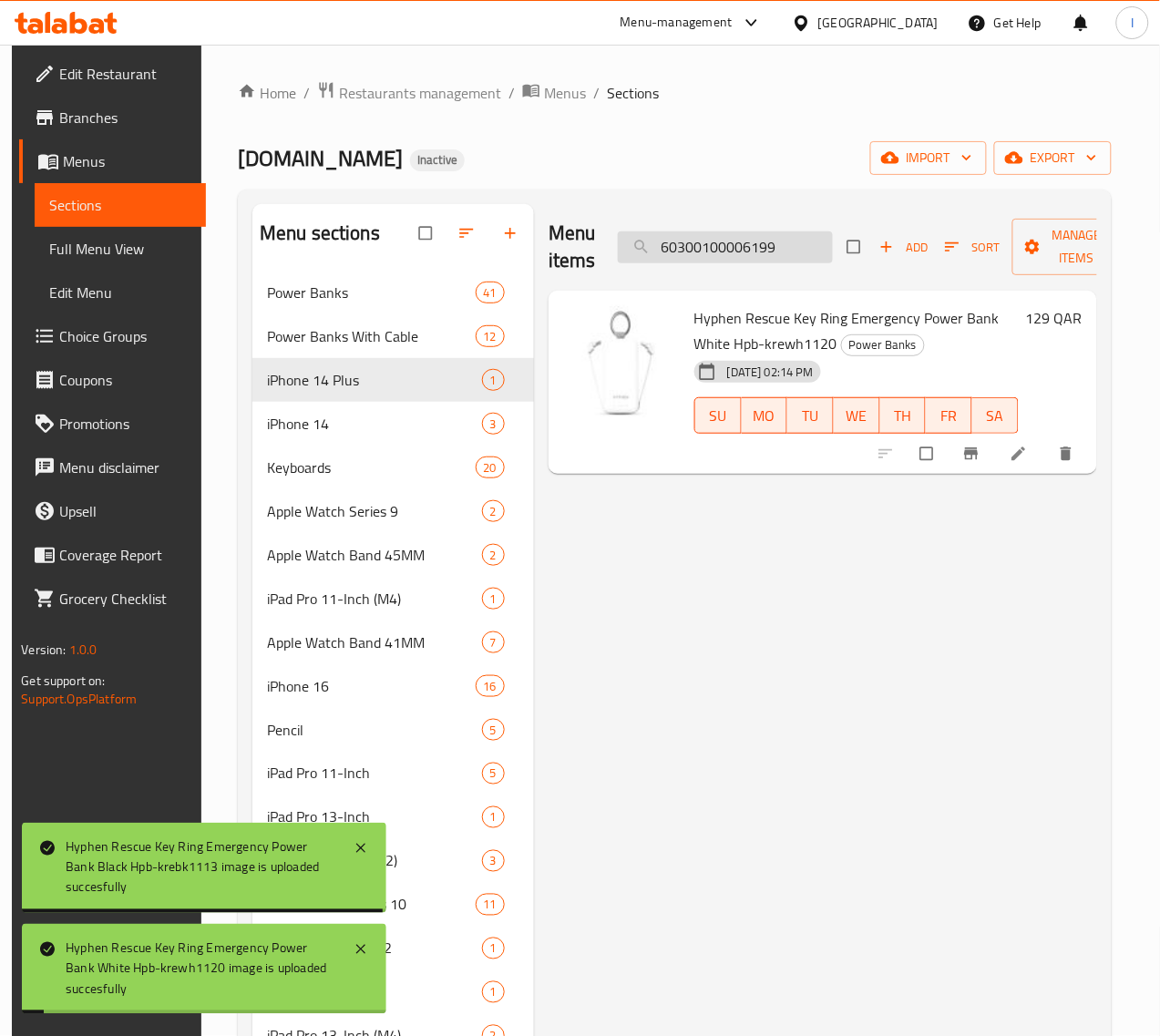
click at [699, 247] on input "60300100006199" at bounding box center [725, 247] width 215 height 32
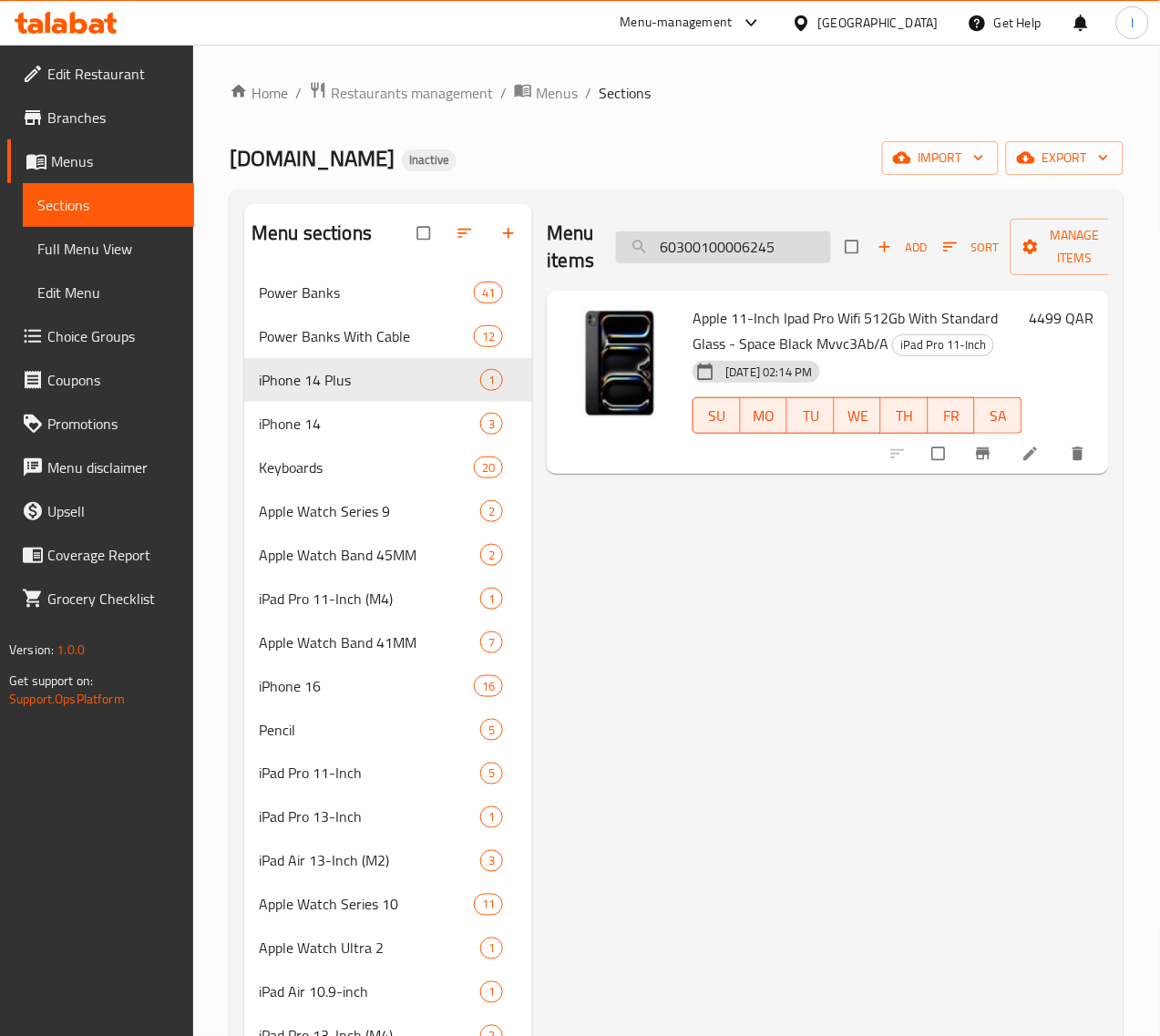
click at [670, 251] on input "60300100006245" at bounding box center [723, 247] width 215 height 32
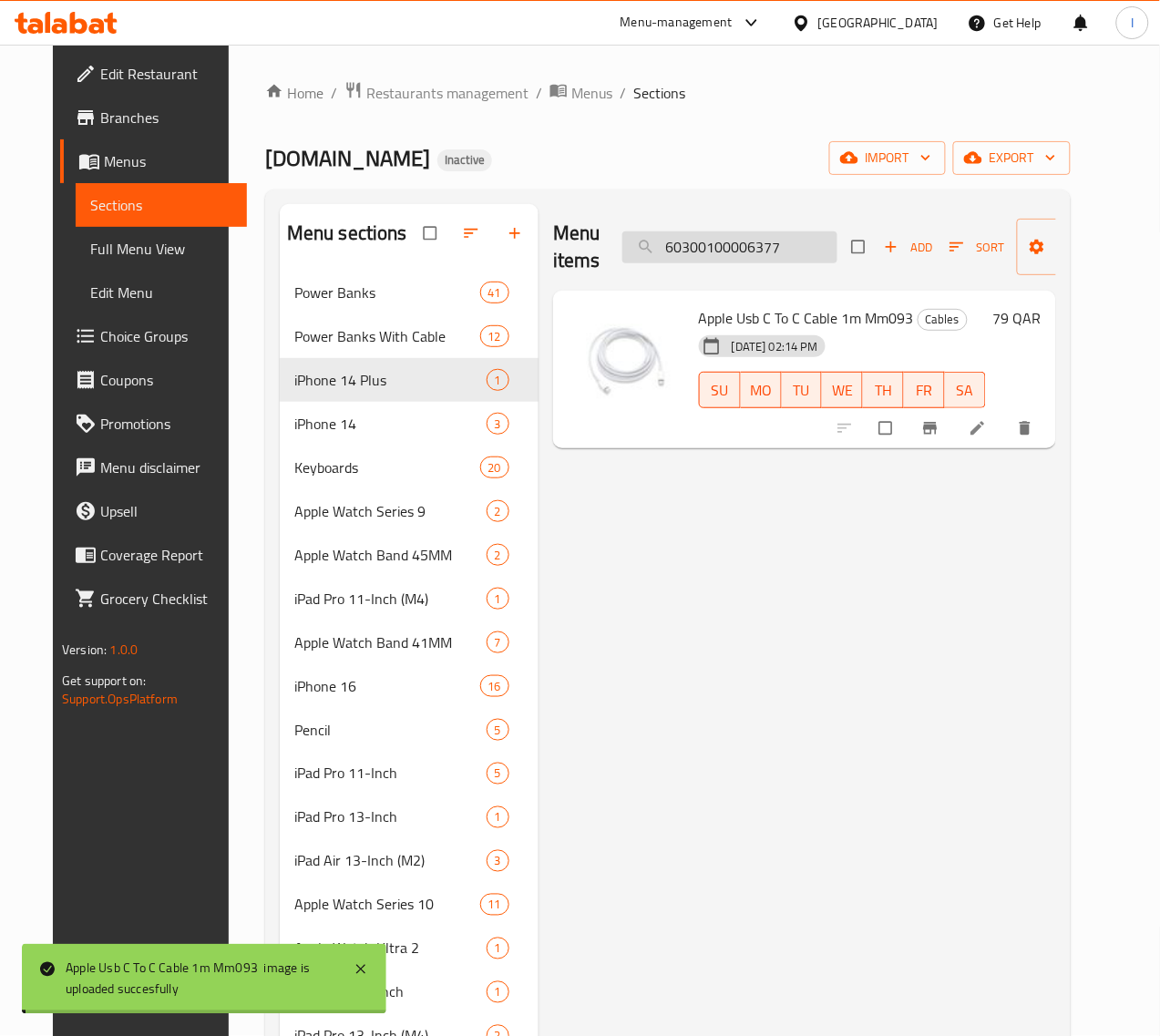
click at [746, 252] on input "60300100006377" at bounding box center [730, 247] width 215 height 32
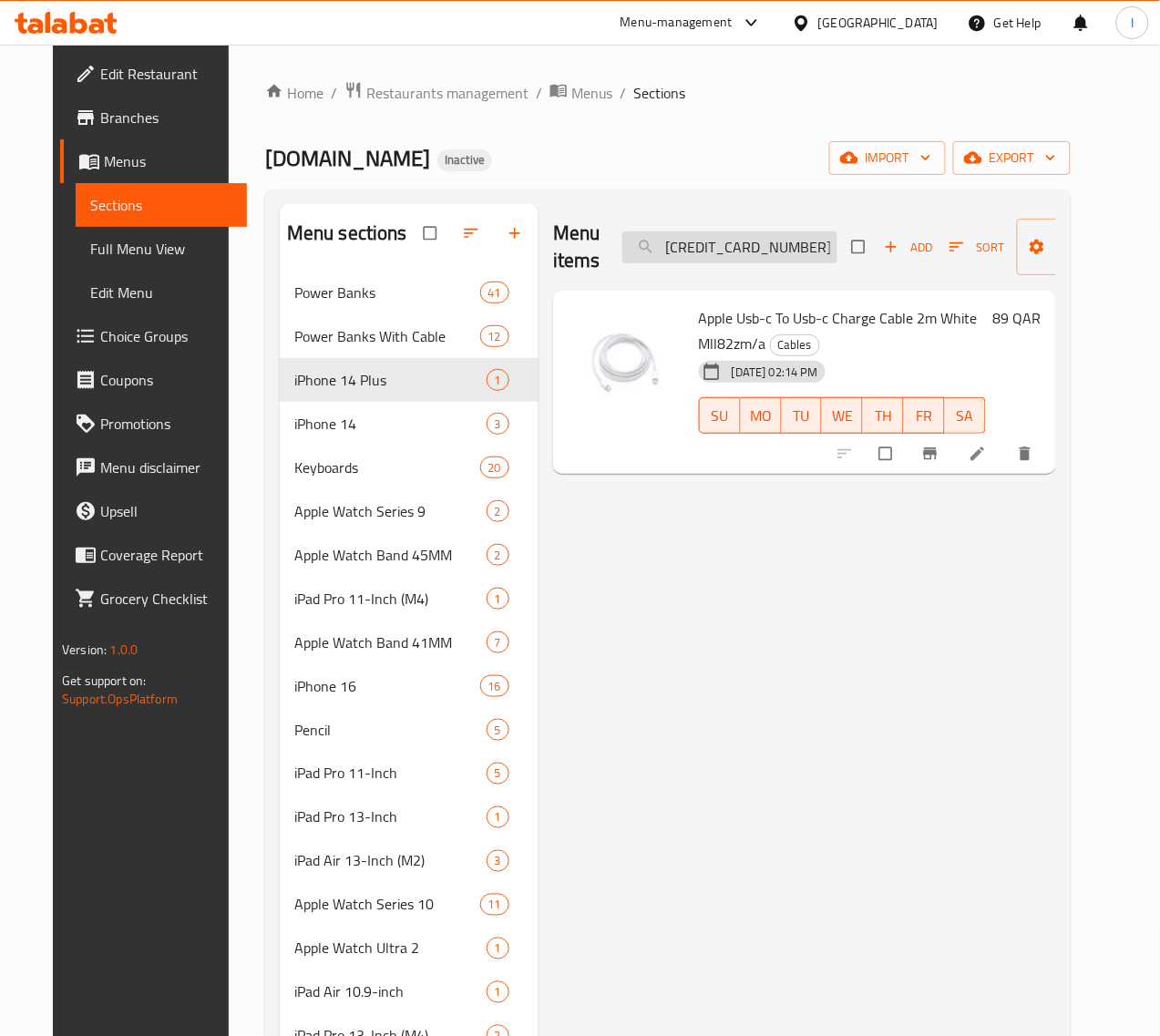
click at [741, 250] on input "60300100006379" at bounding box center [730, 247] width 215 height 32
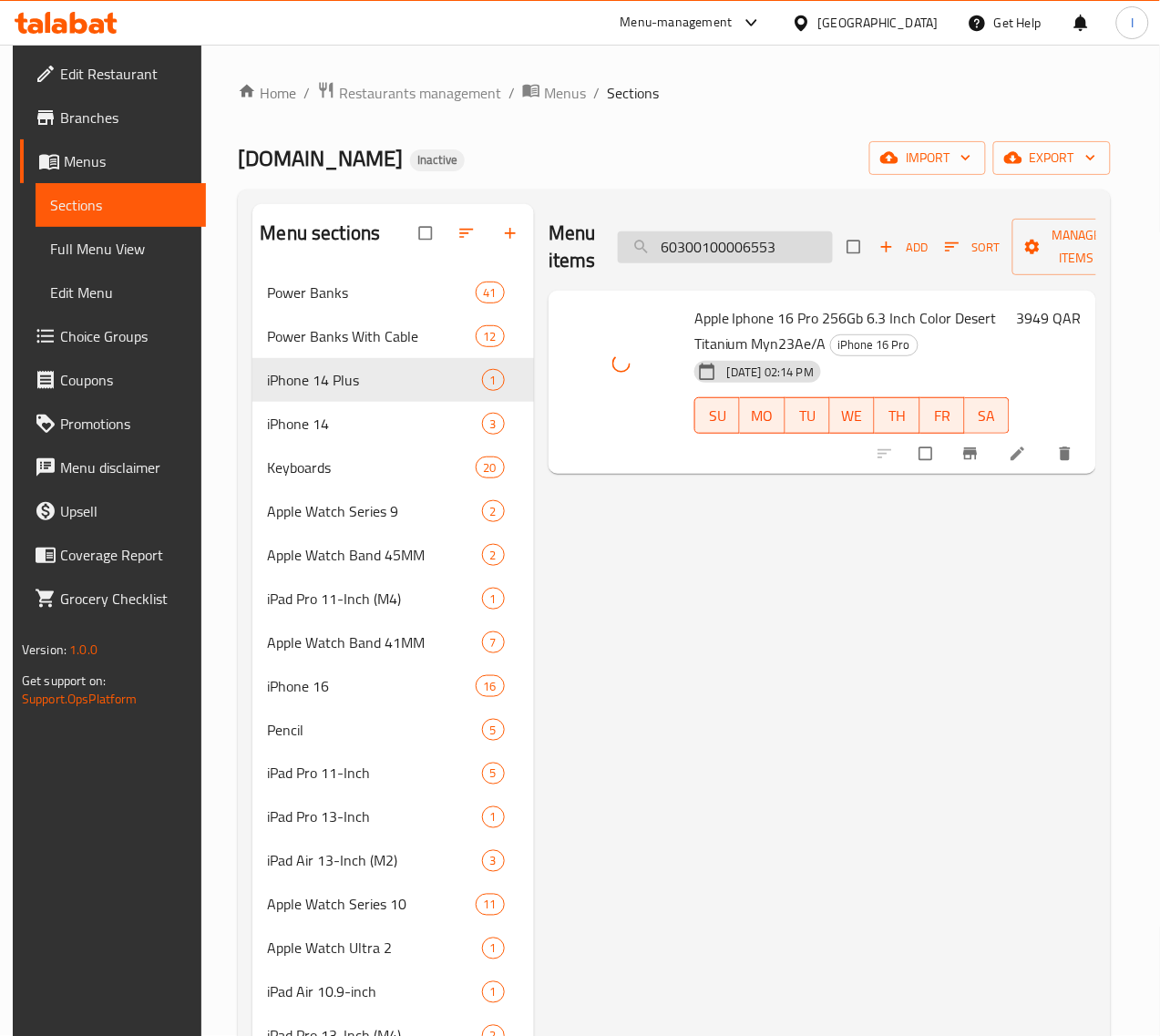
click at [751, 247] on input "60300100006553" at bounding box center [725, 247] width 215 height 32
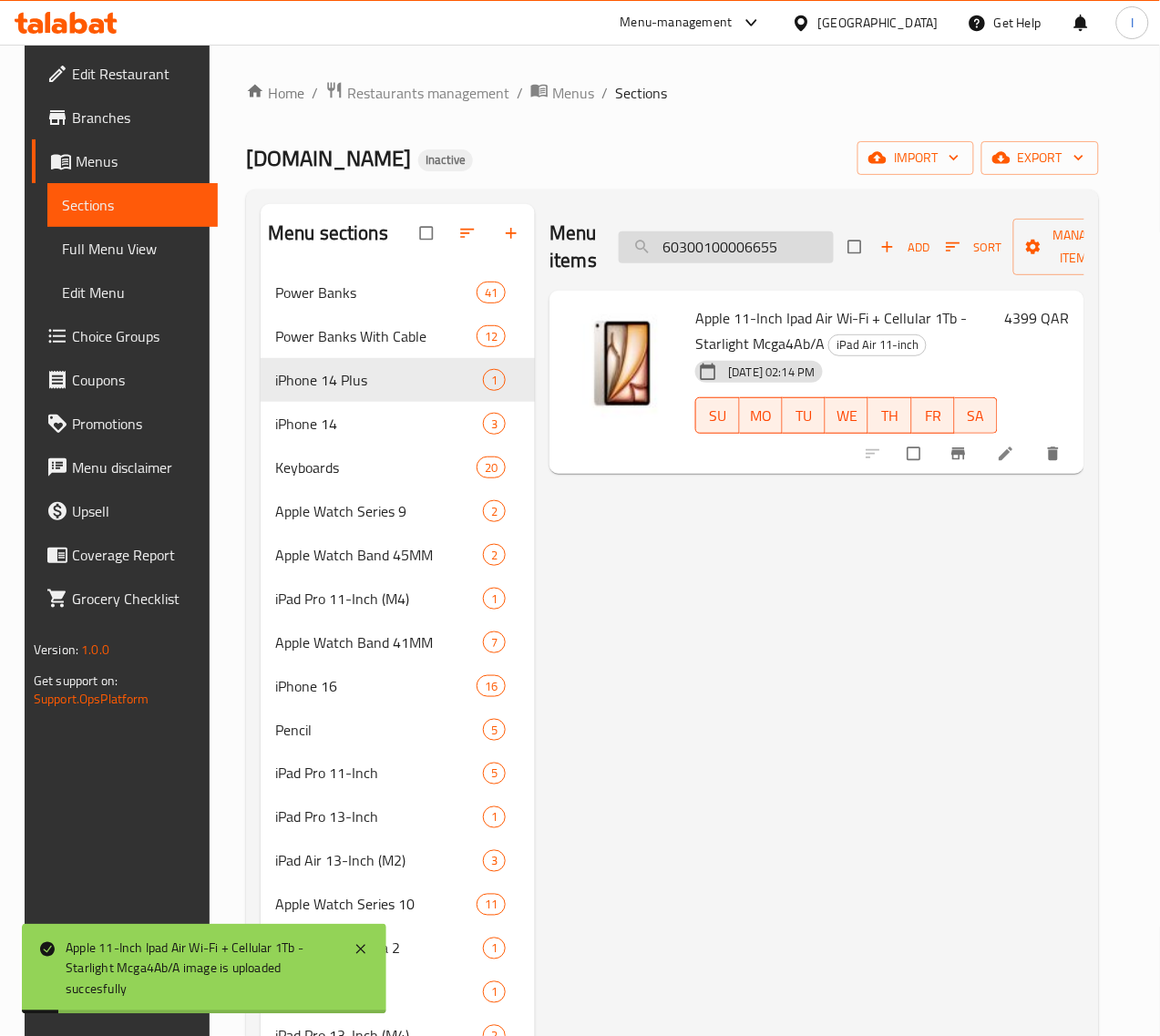
click at [767, 246] on input "60300100006655" at bounding box center [726, 247] width 215 height 32
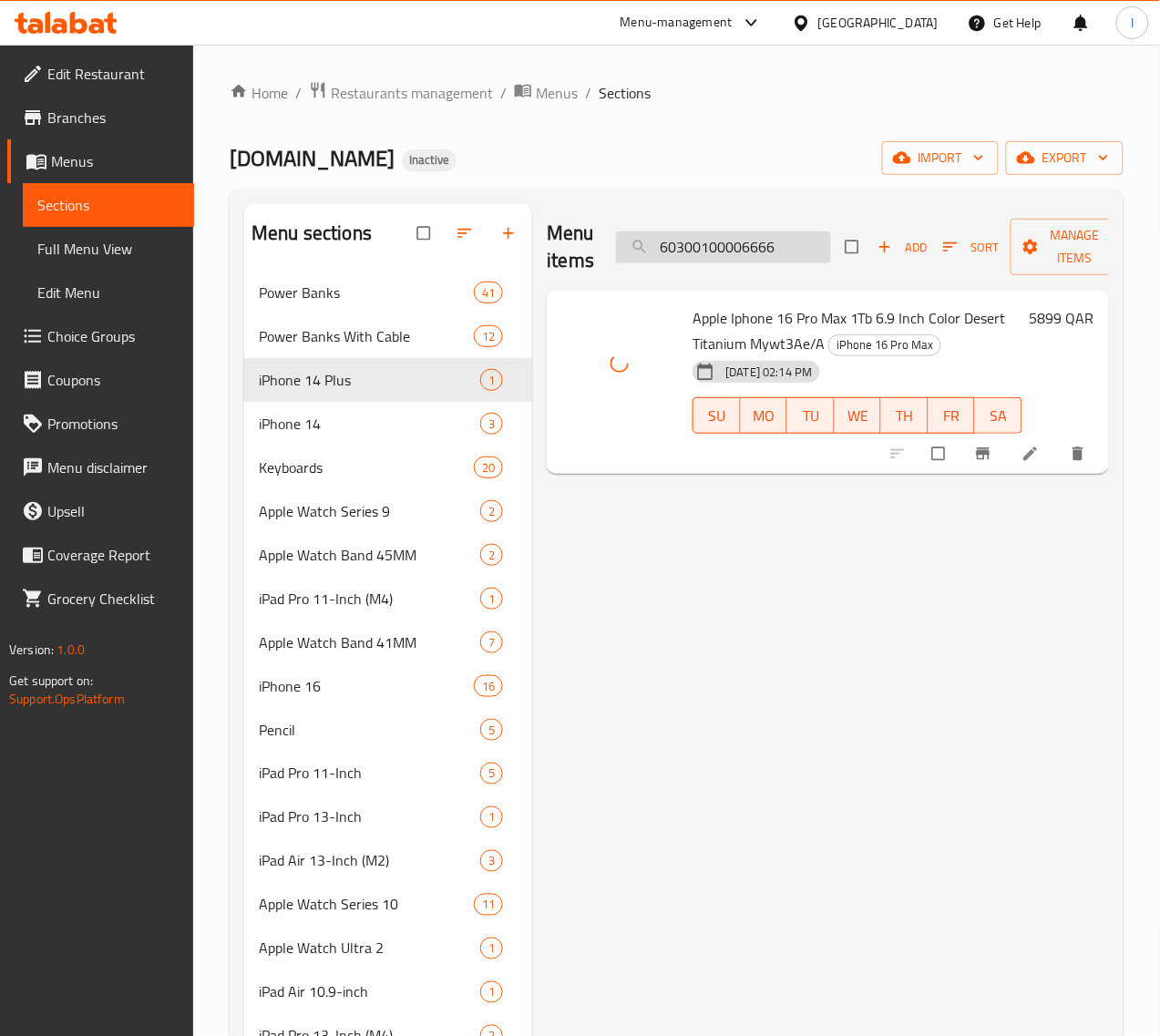
click at [698, 250] on input "60300100006666" at bounding box center [723, 247] width 215 height 32
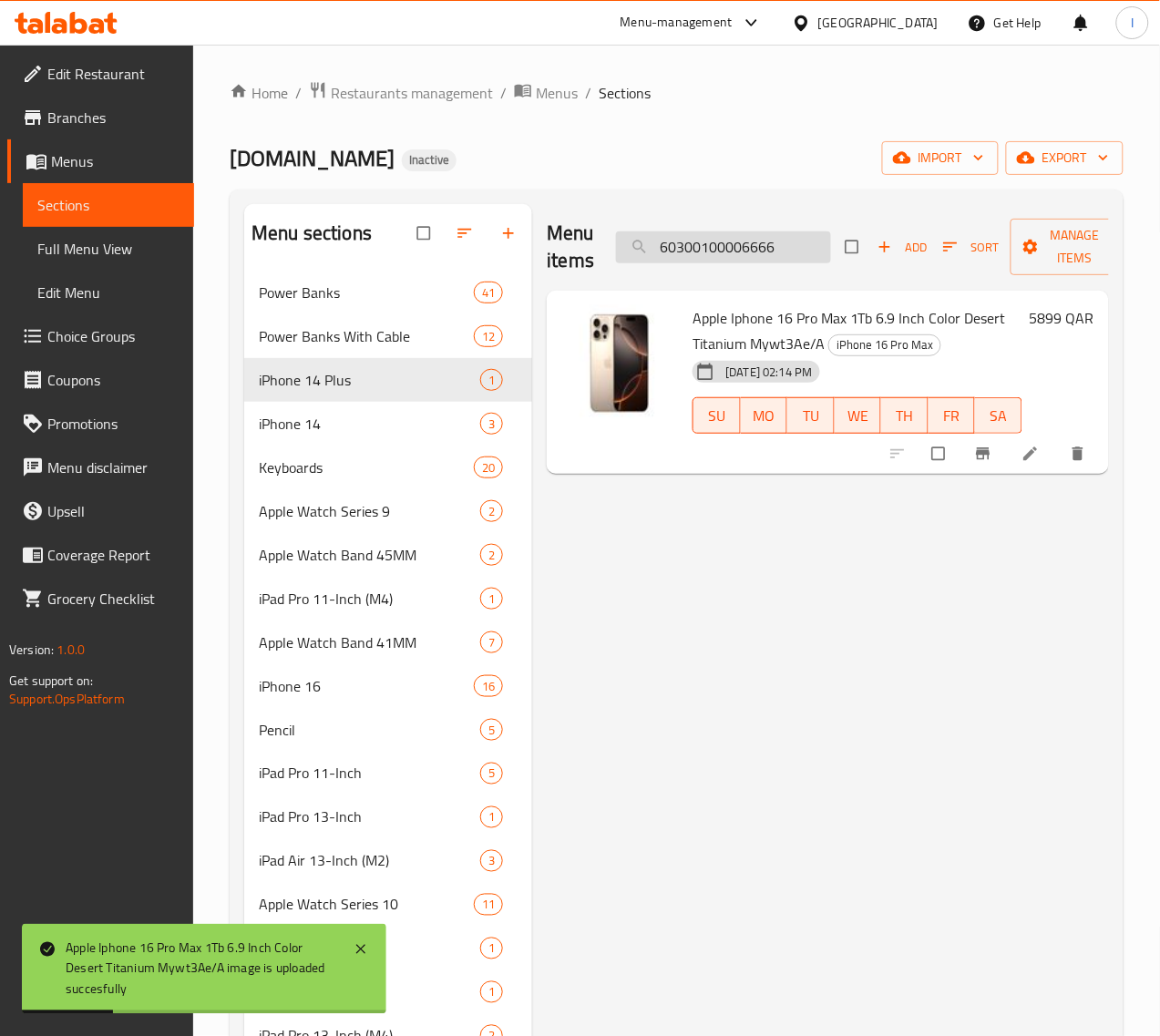
click at [764, 262] on input "60300100006666" at bounding box center [723, 247] width 215 height 32
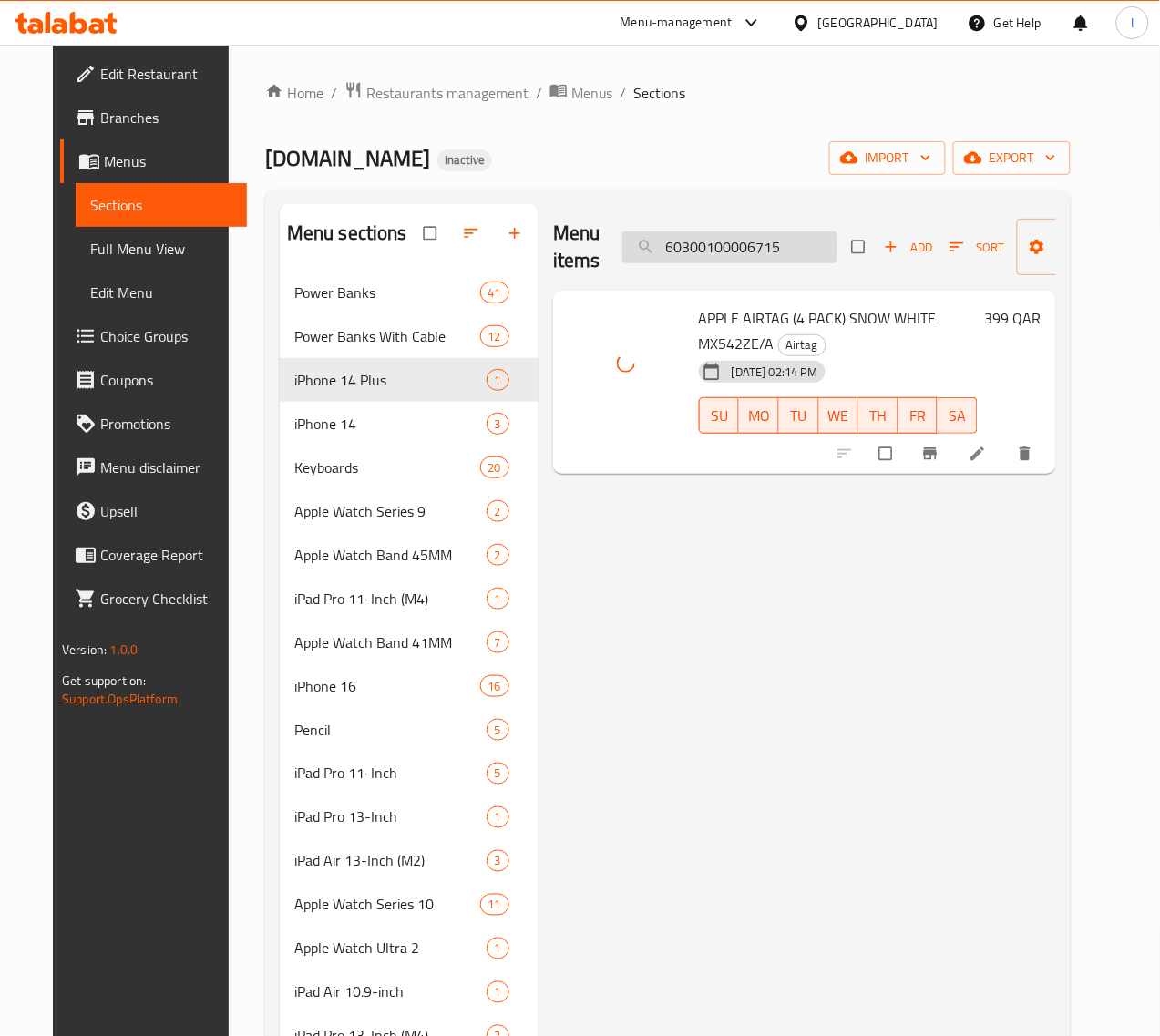
click at [718, 246] on input "60300100006715" at bounding box center [730, 247] width 215 height 32
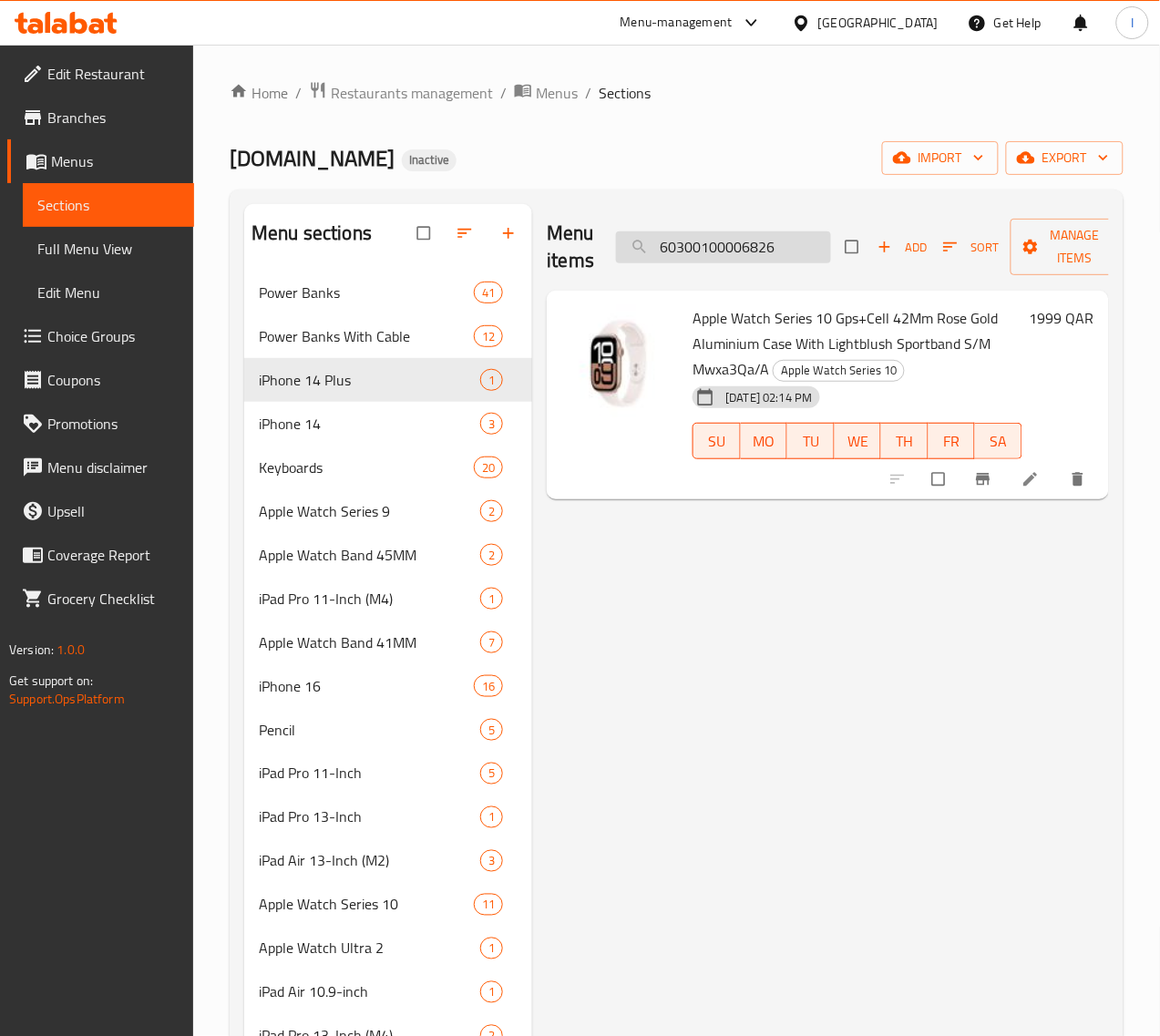
click at [730, 252] on input "60300100006826" at bounding box center [723, 247] width 215 height 32
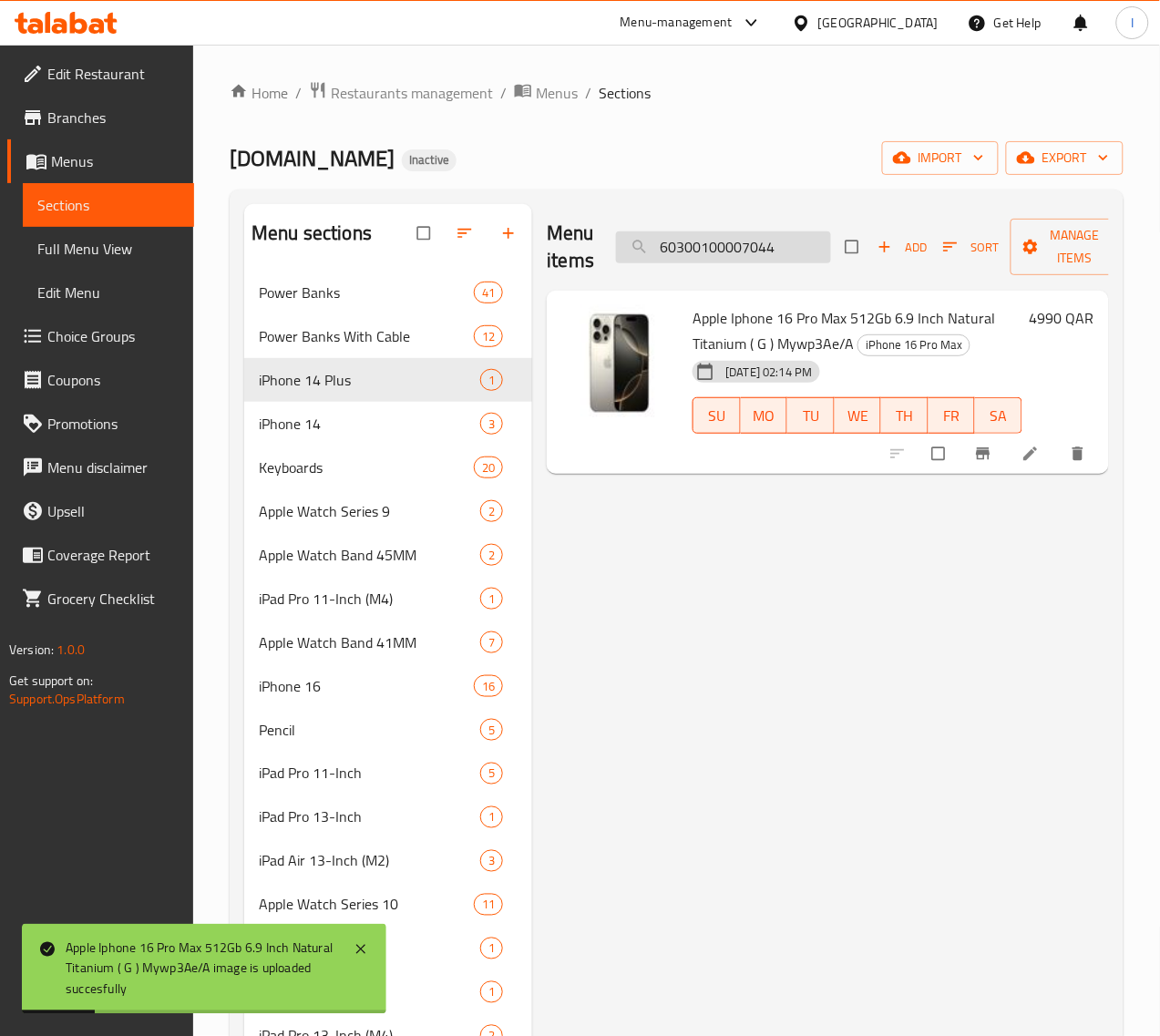
click at [751, 235] on input "60300100007044" at bounding box center [723, 247] width 215 height 32
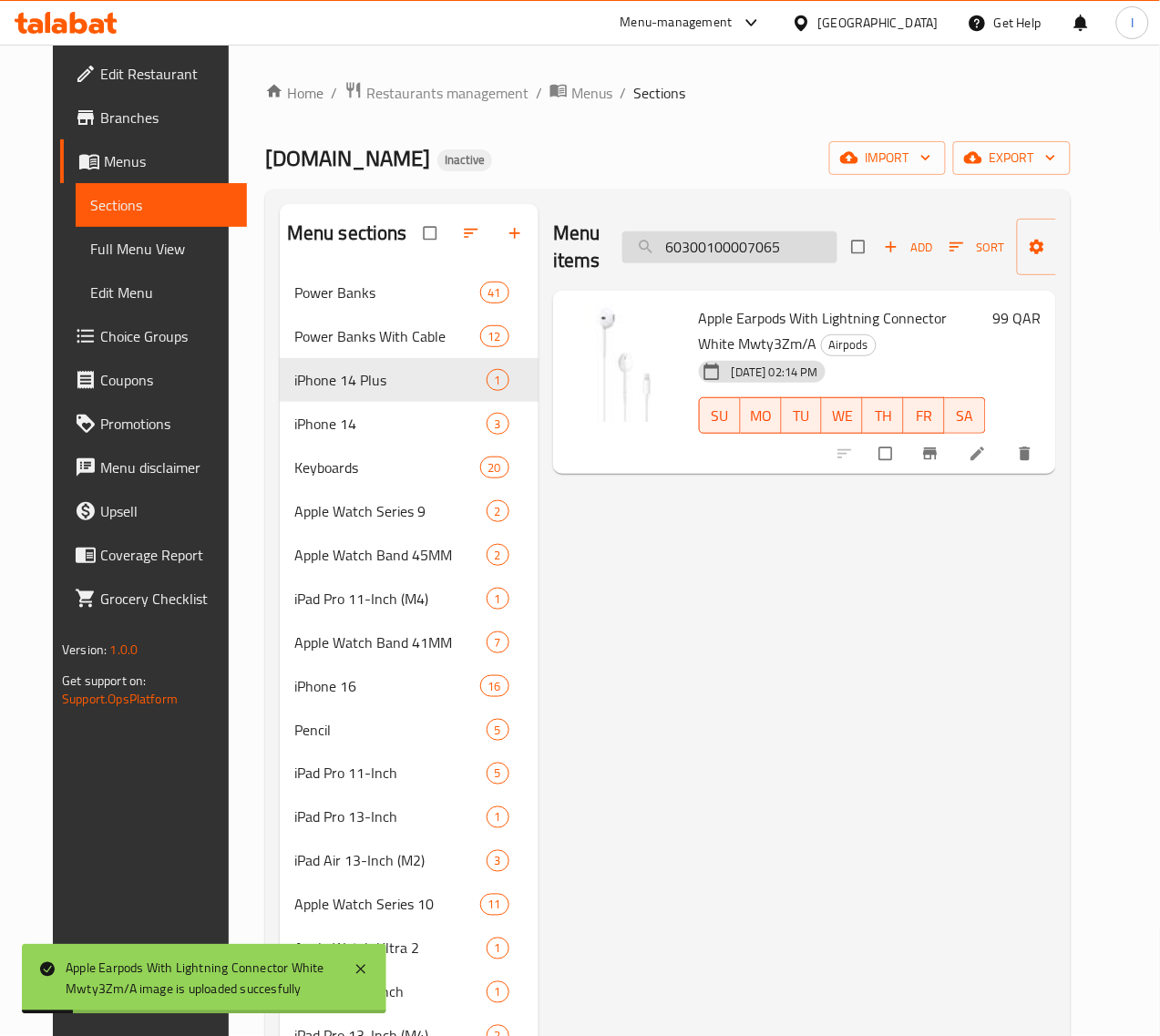
click at [745, 253] on input "60300100007065" at bounding box center [730, 247] width 215 height 32
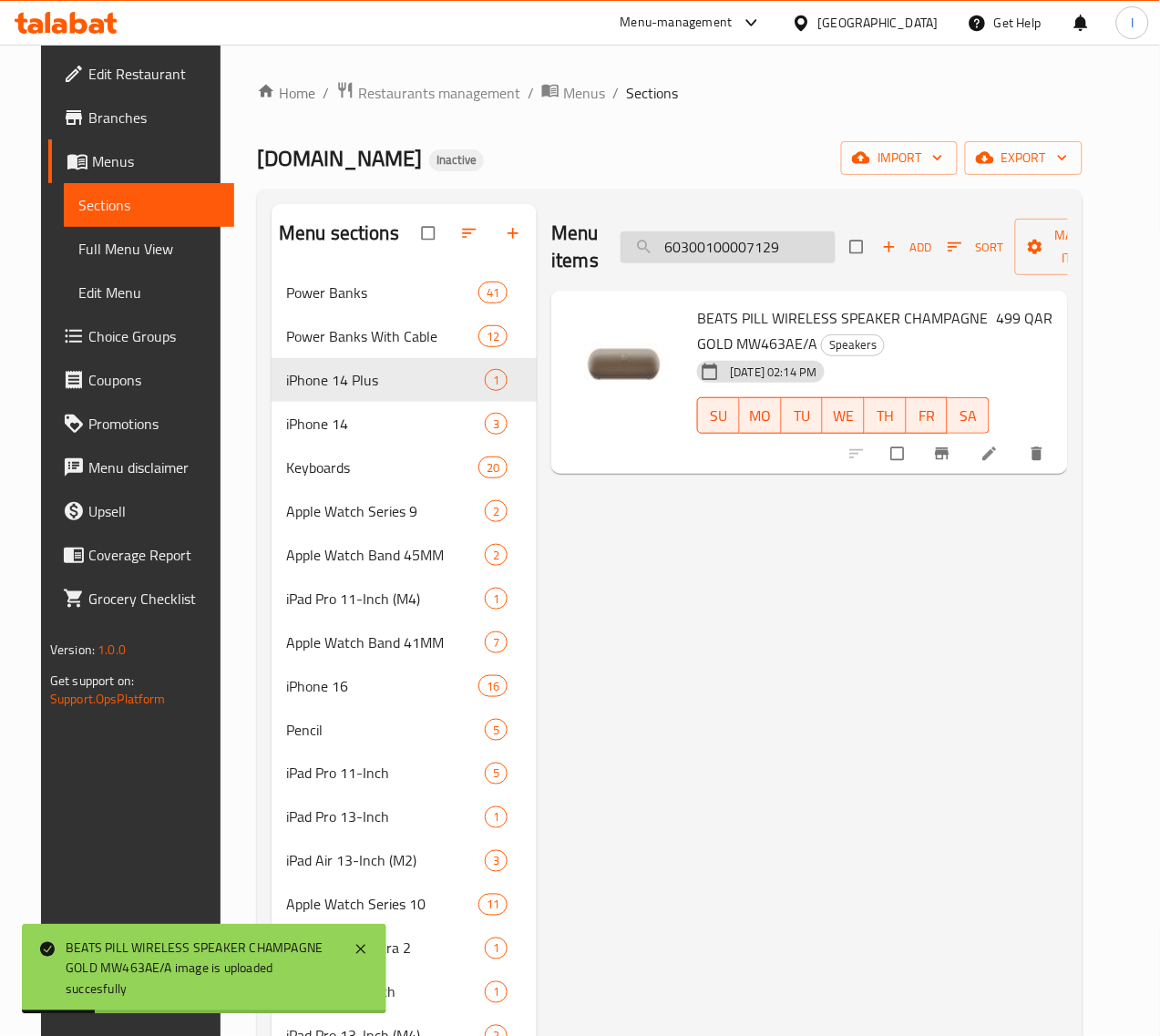
click at [718, 239] on input "60300100007129" at bounding box center [728, 247] width 215 height 32
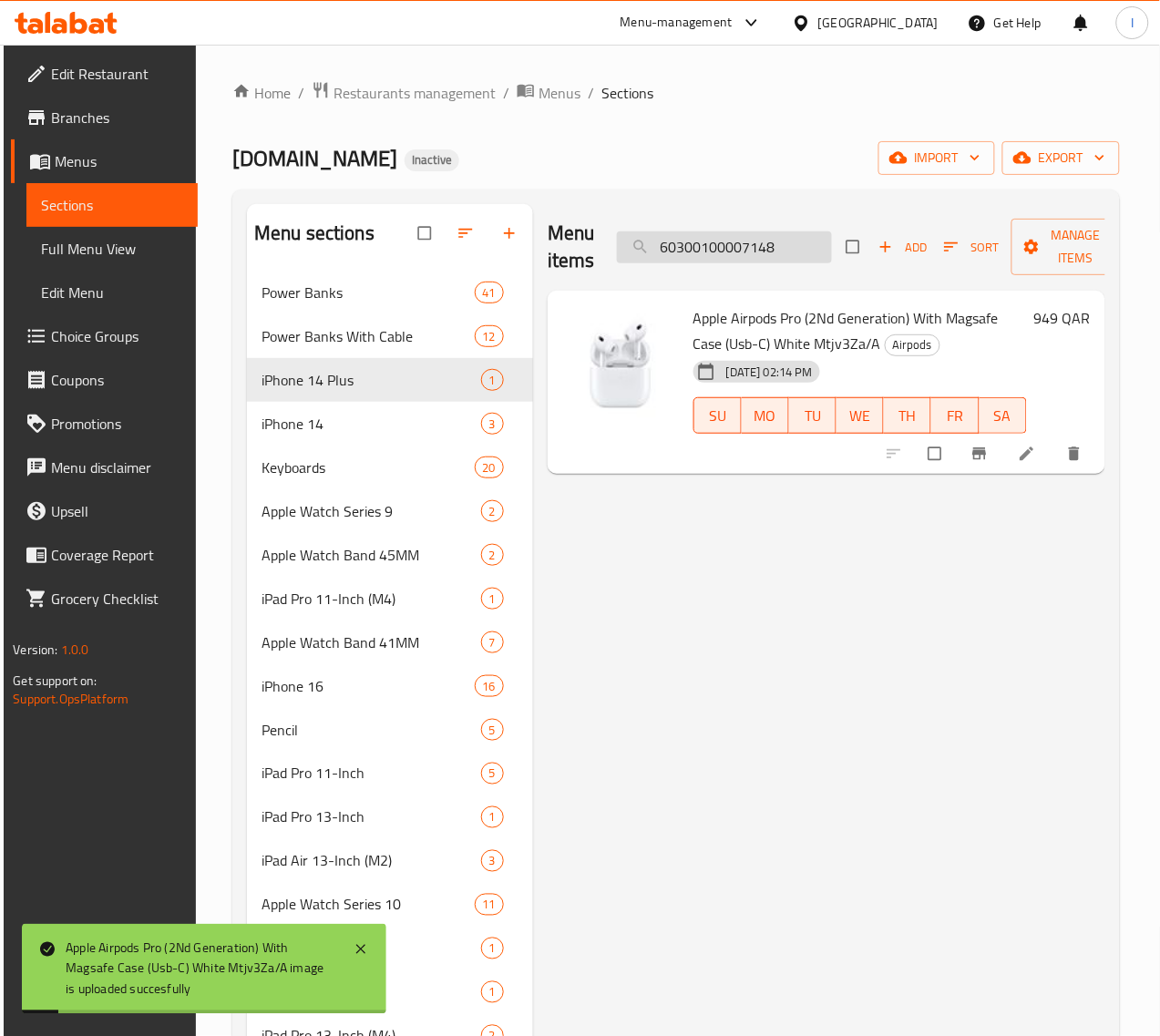
click at [712, 244] on input "60300100007148" at bounding box center [724, 247] width 215 height 32
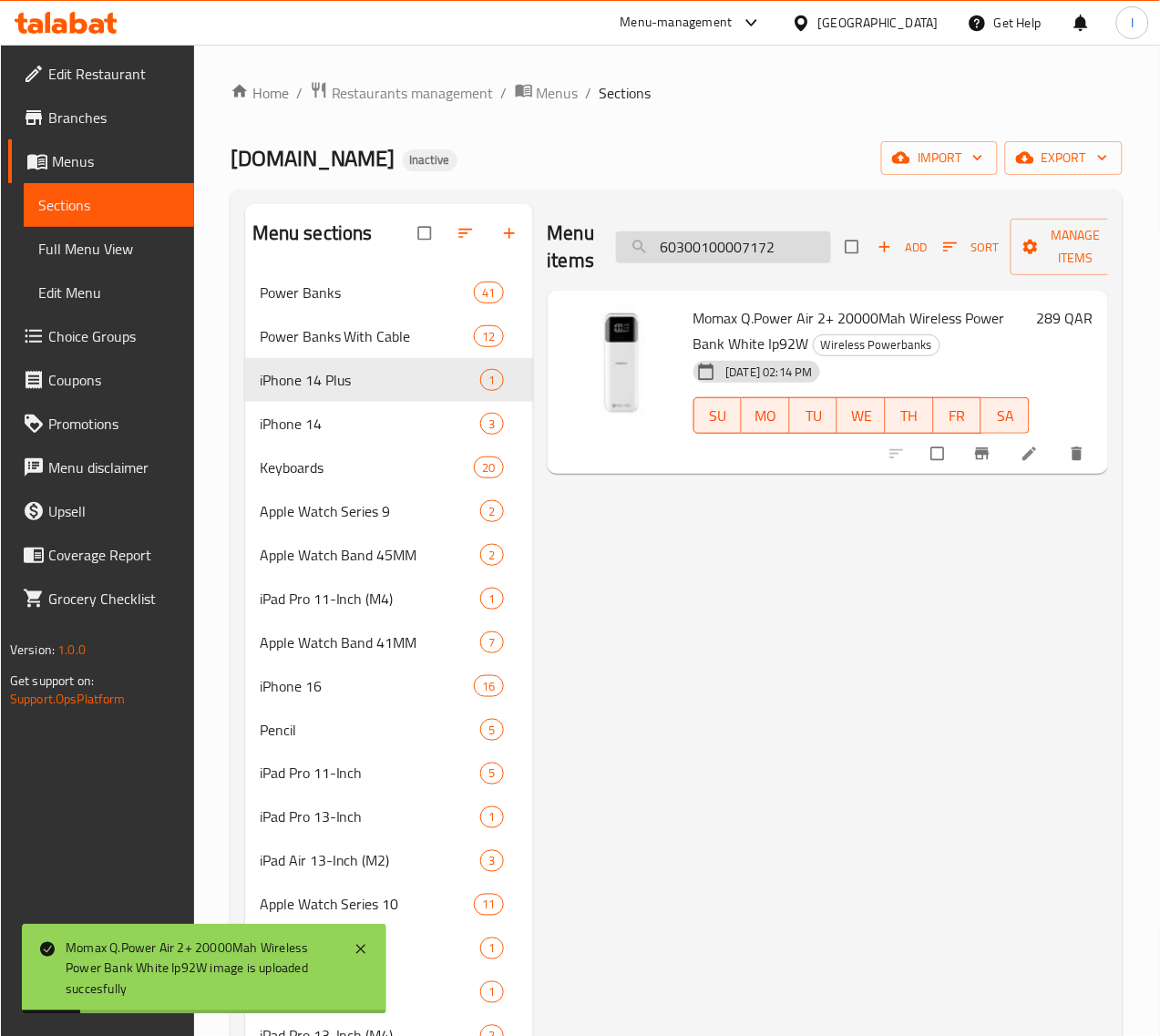
click at [702, 244] on input "60300100007172" at bounding box center [723, 247] width 215 height 32
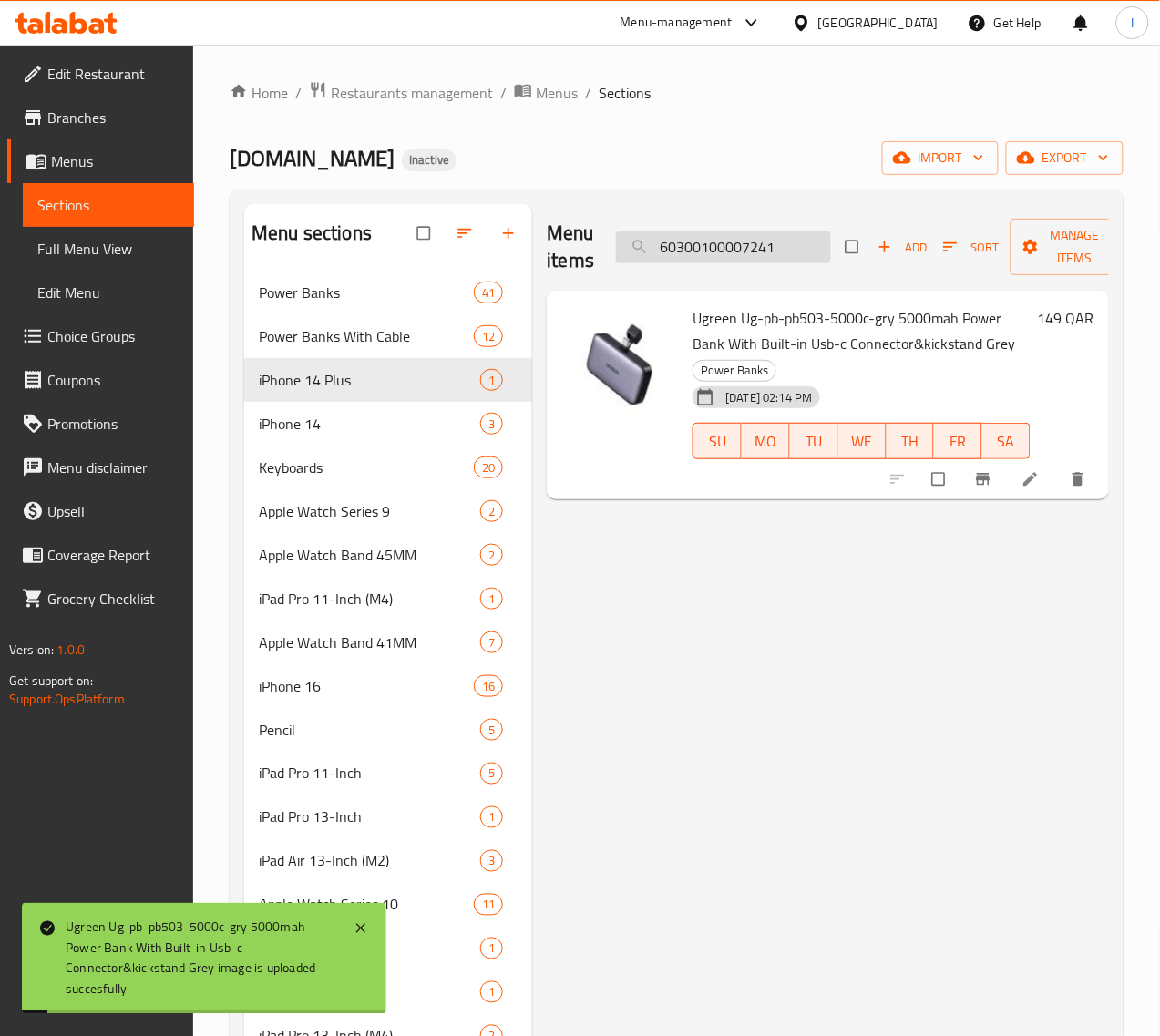
click at [693, 242] on input "60300100007241" at bounding box center [723, 247] width 215 height 32
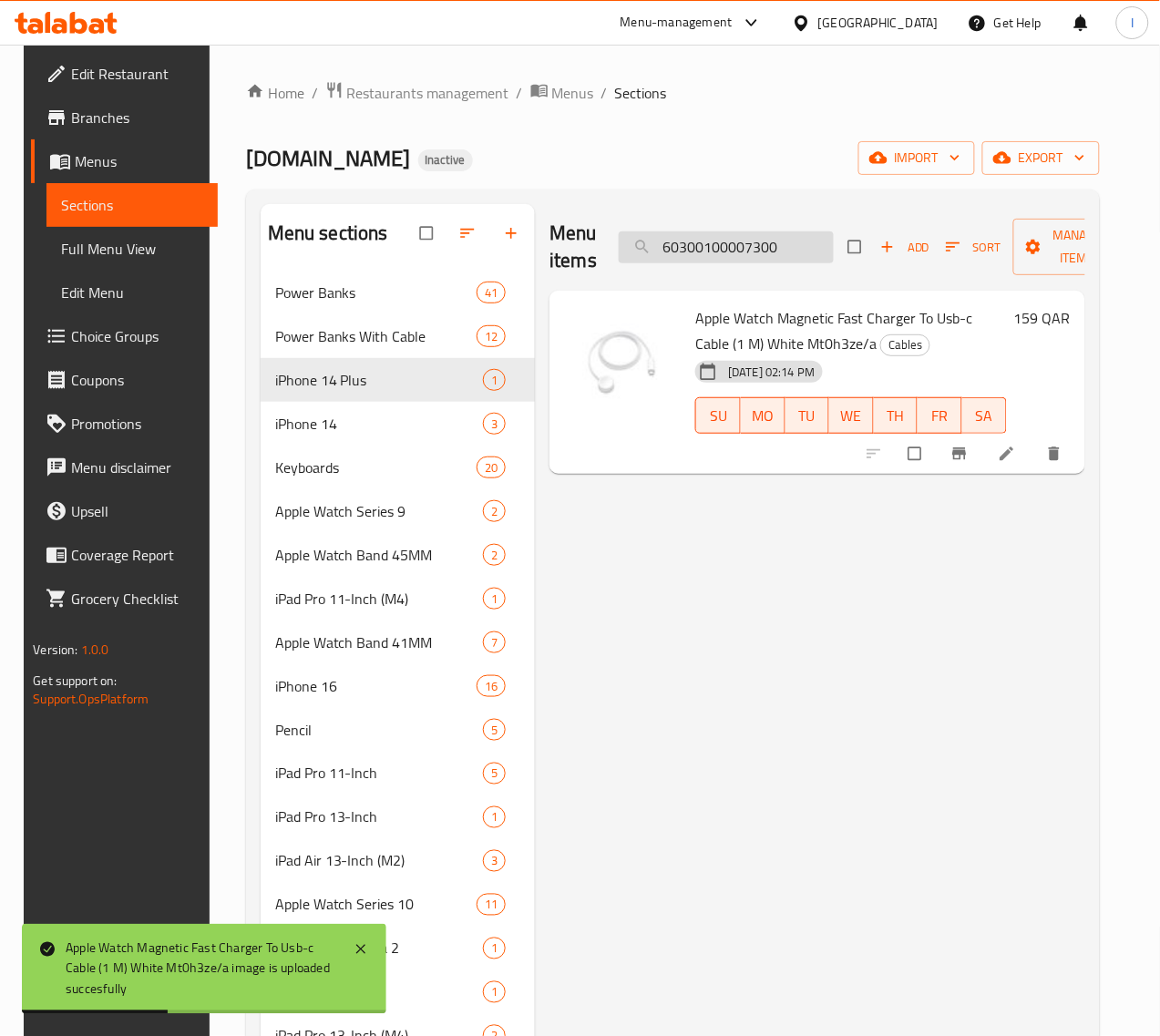
click at [701, 261] on input "60300100007300" at bounding box center [726, 247] width 215 height 32
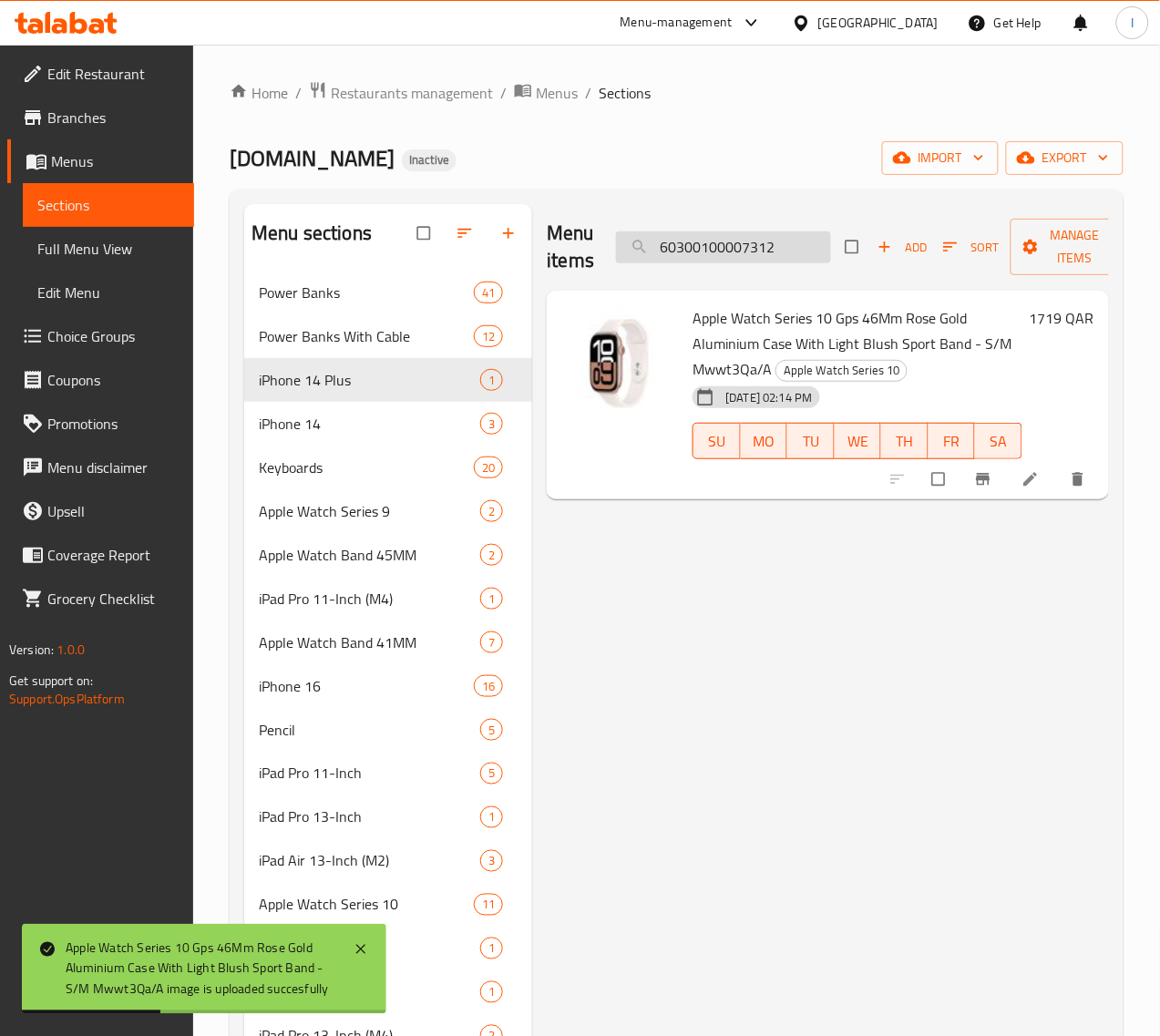
click at [735, 248] on input "60300100007312" at bounding box center [723, 247] width 215 height 32
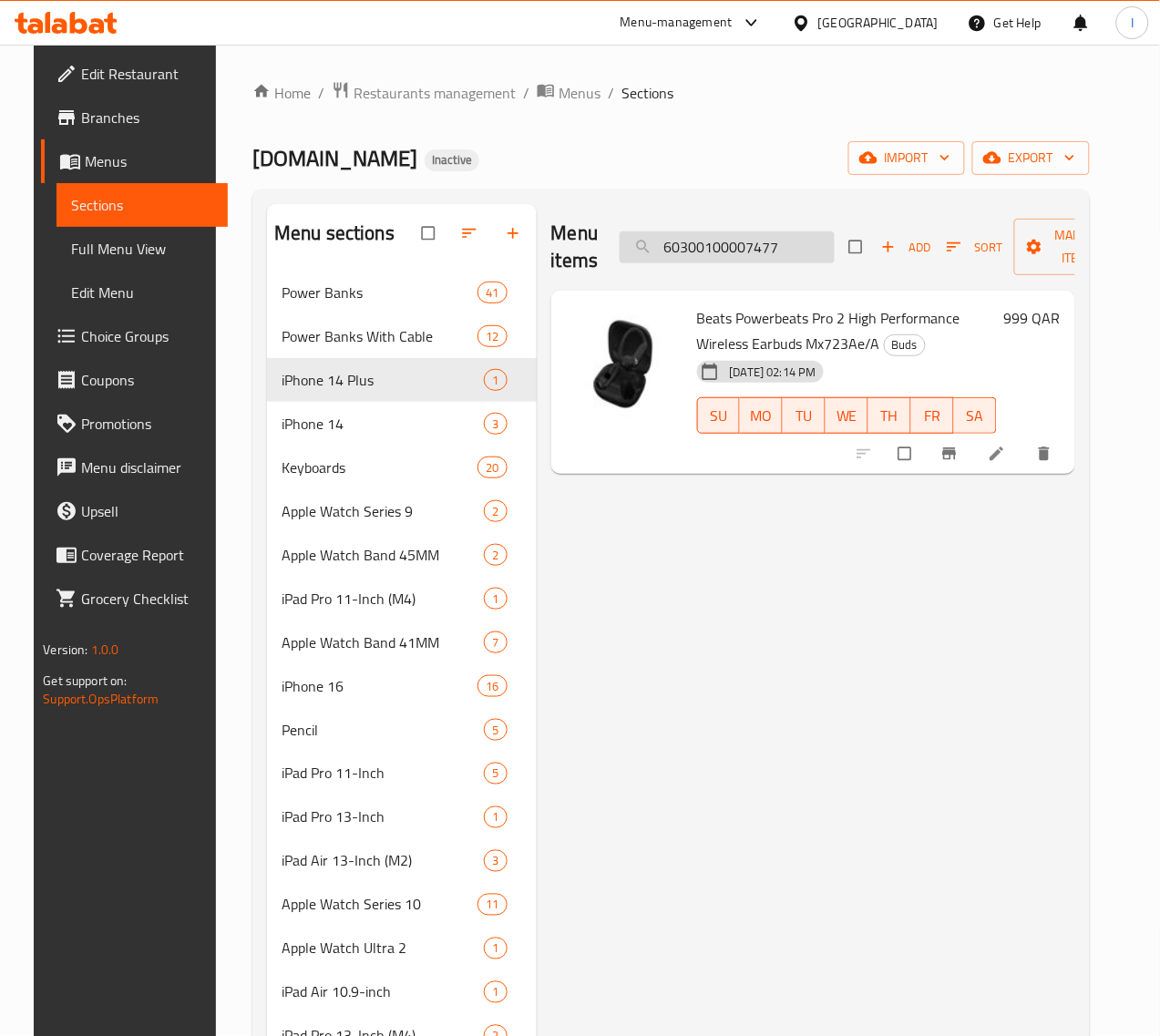
click at [756, 247] on input "60300100007477" at bounding box center [727, 247] width 215 height 32
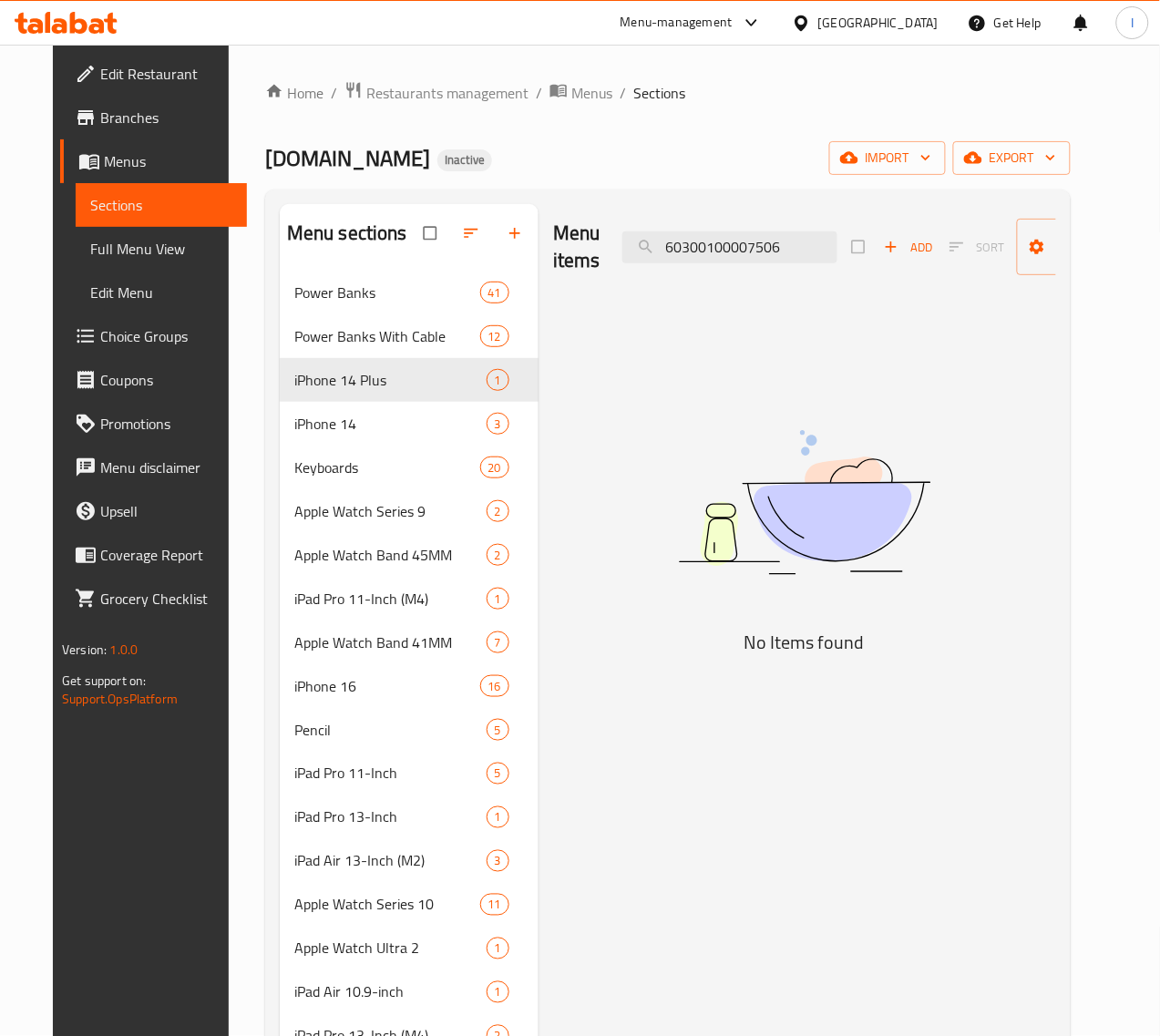
click at [701, 271] on div "Menu items 60300100007506 Add Sort Manage items" at bounding box center [804, 247] width 503 height 86
click at [701, 262] on input "60300100007506" at bounding box center [730, 247] width 215 height 32
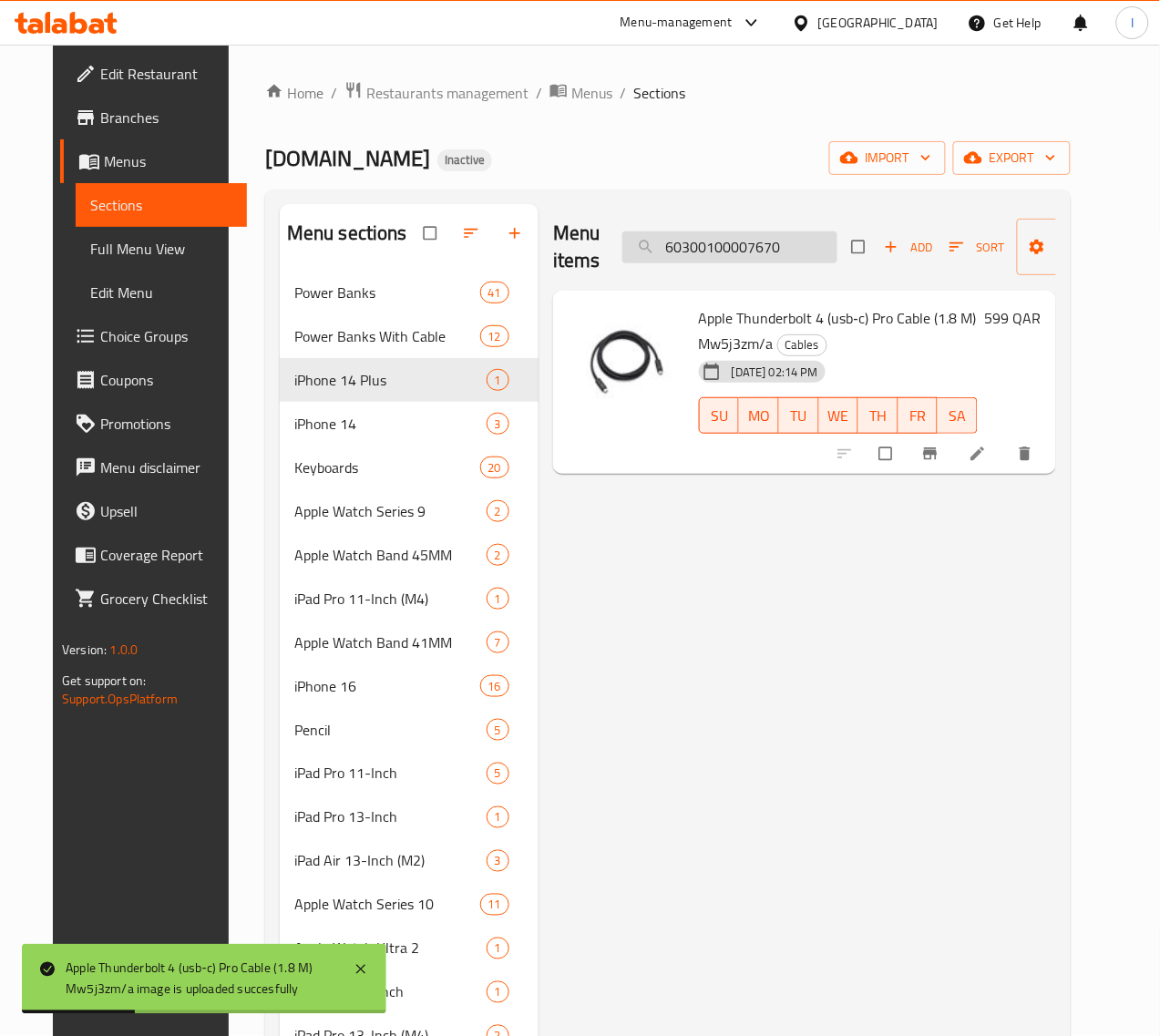
click at [738, 260] on input "60300100007670" at bounding box center [730, 247] width 215 height 32
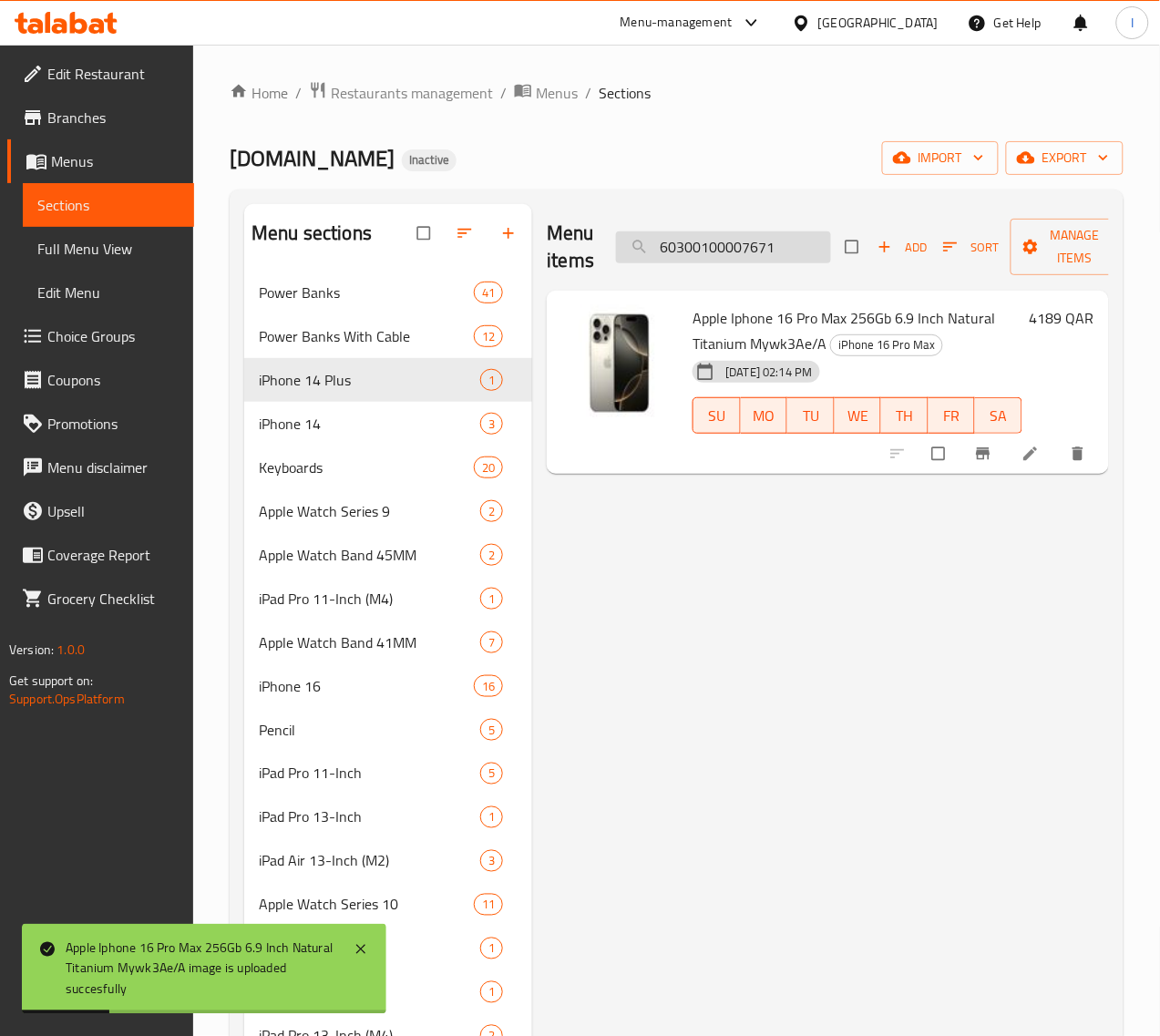
click at [750, 240] on input "60300100007671" at bounding box center [723, 247] width 215 height 32
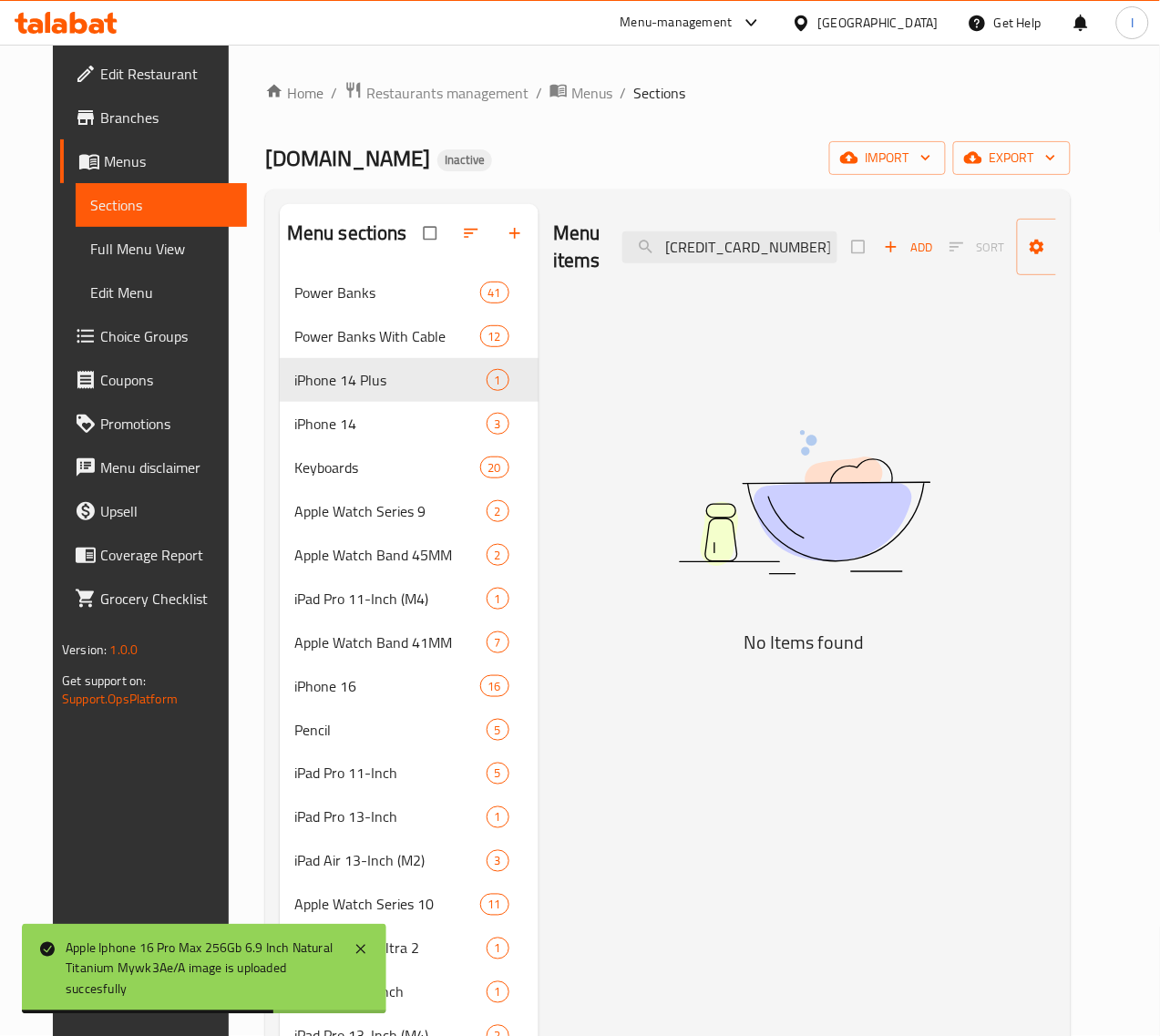
type input "60300100007922"
click at [744, 239] on input "60300100007922" at bounding box center [730, 247] width 215 height 32
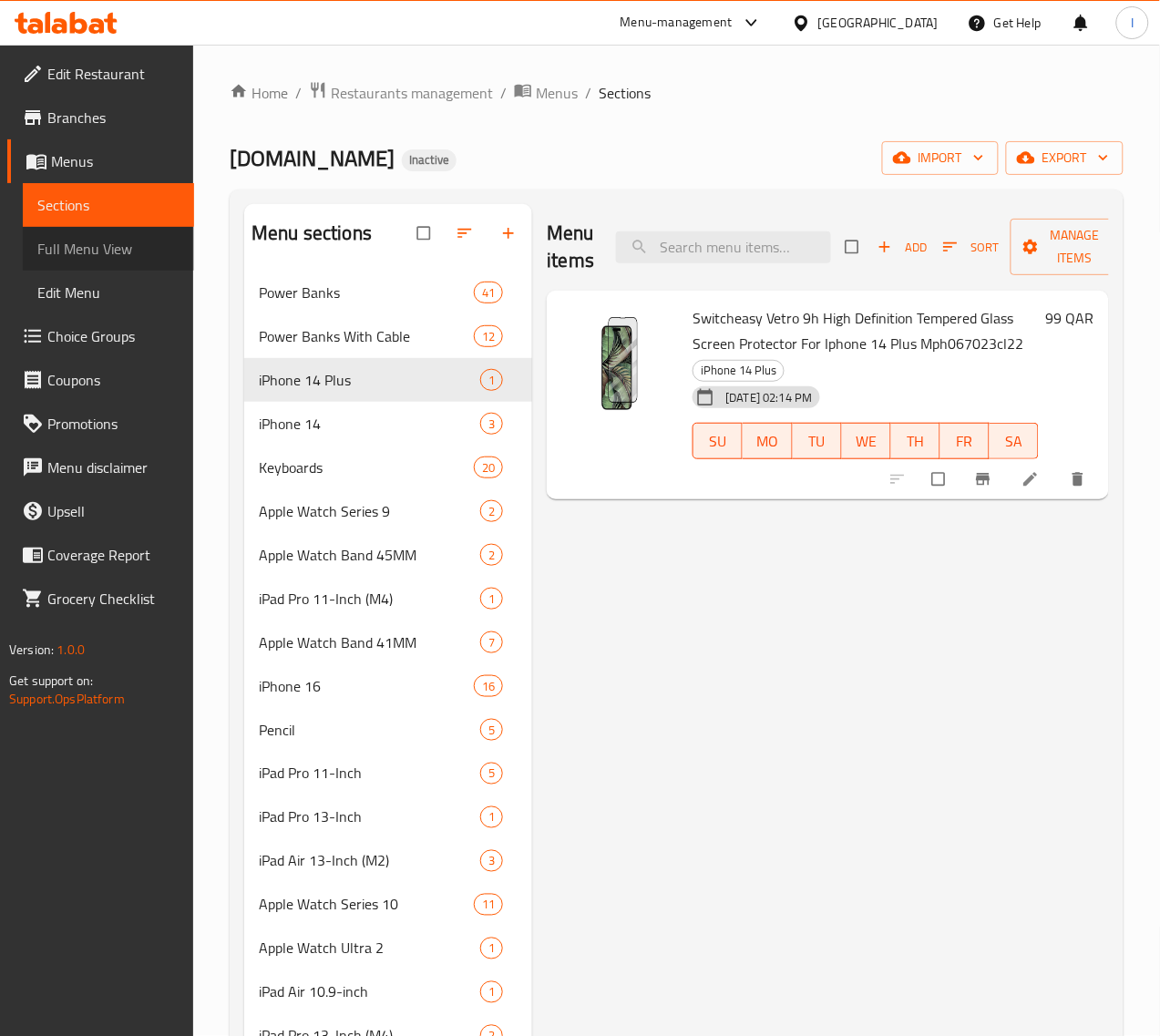
click at [107, 247] on span "Full Menu View" at bounding box center [108, 248] width 142 height 22
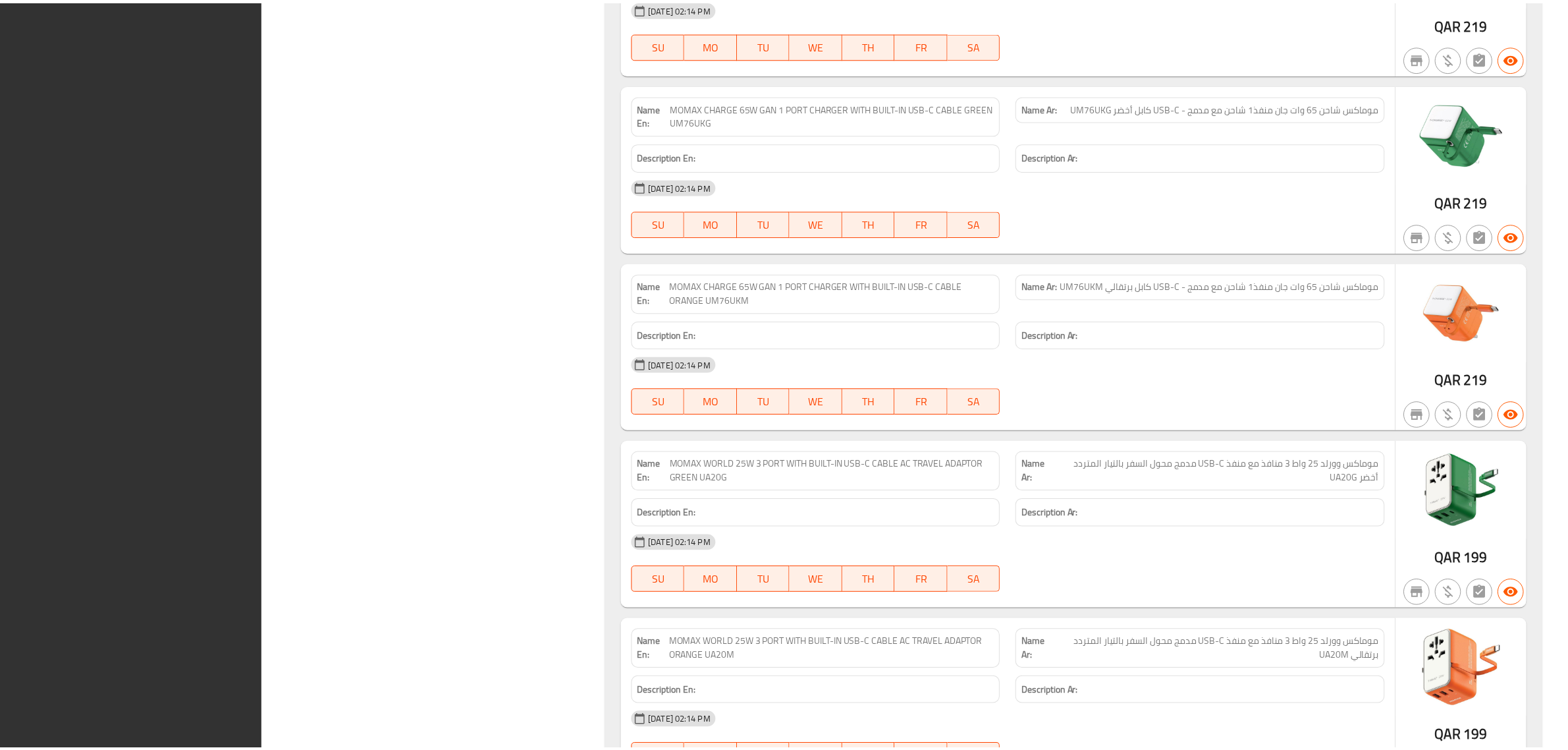
scroll to position [78670, 0]
